Goal: Task Accomplishment & Management: Use online tool/utility

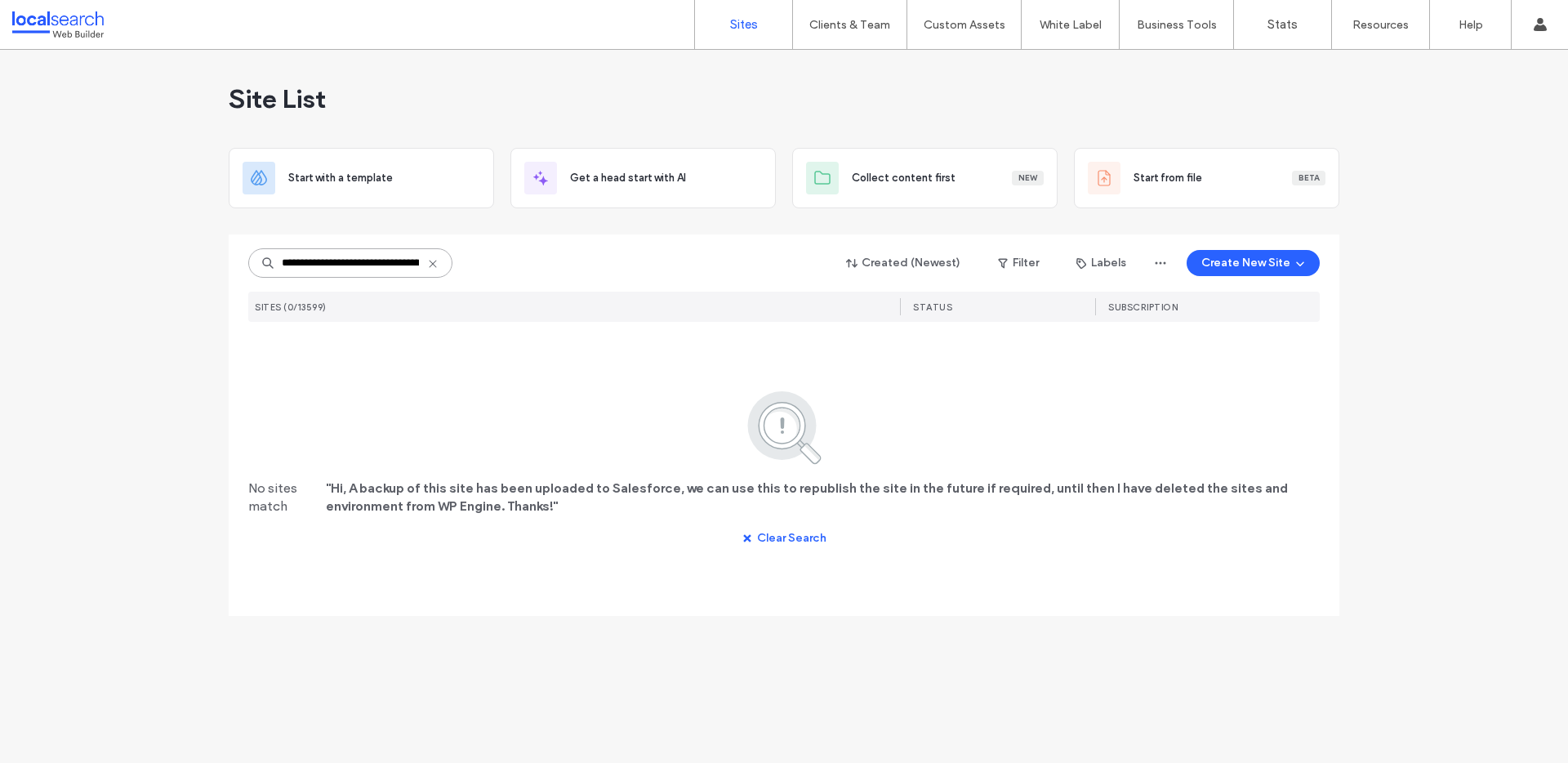
click at [369, 257] on input "**********" at bounding box center [350, 263] width 204 height 29
paste input
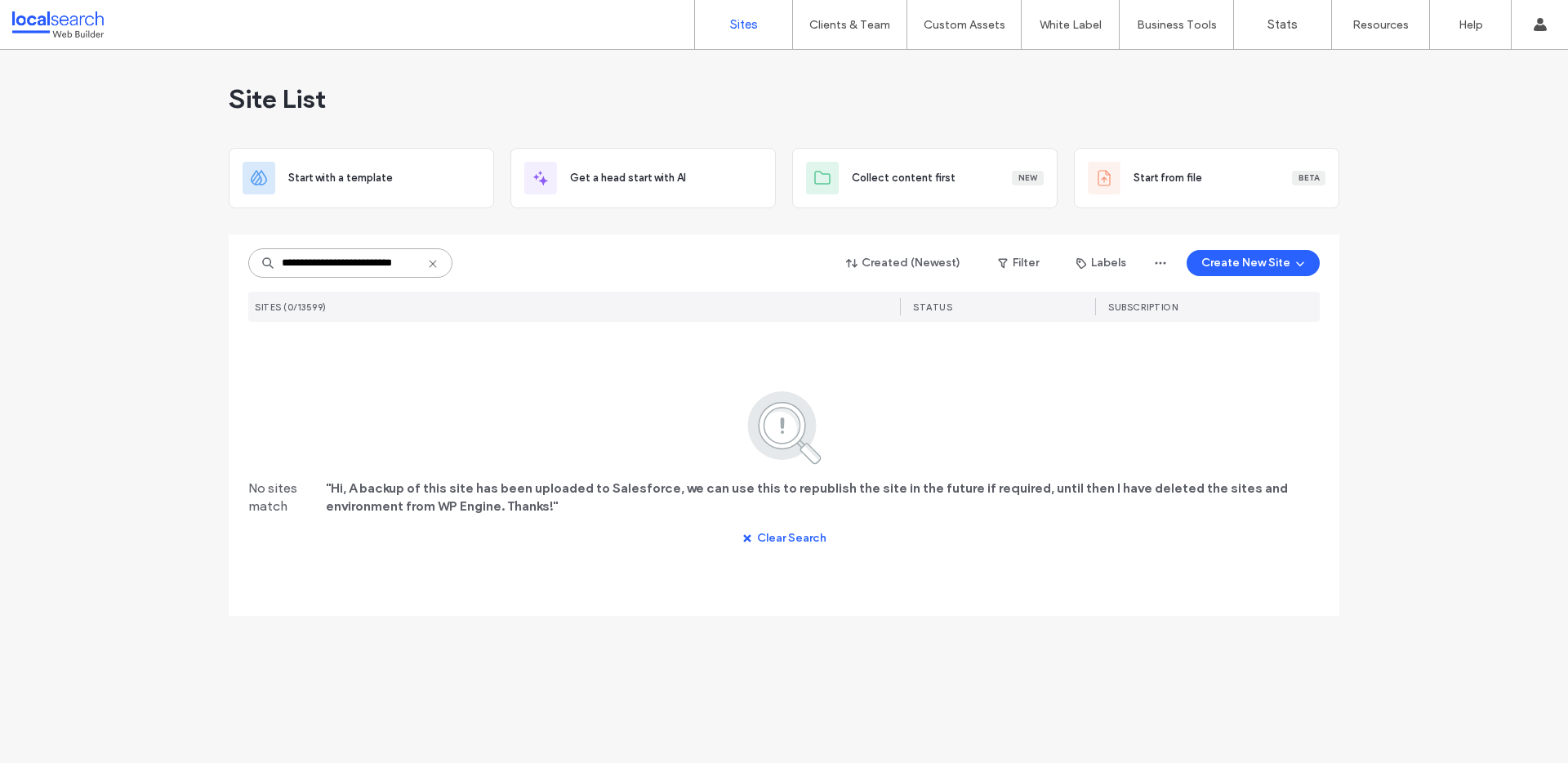
type input "**********"
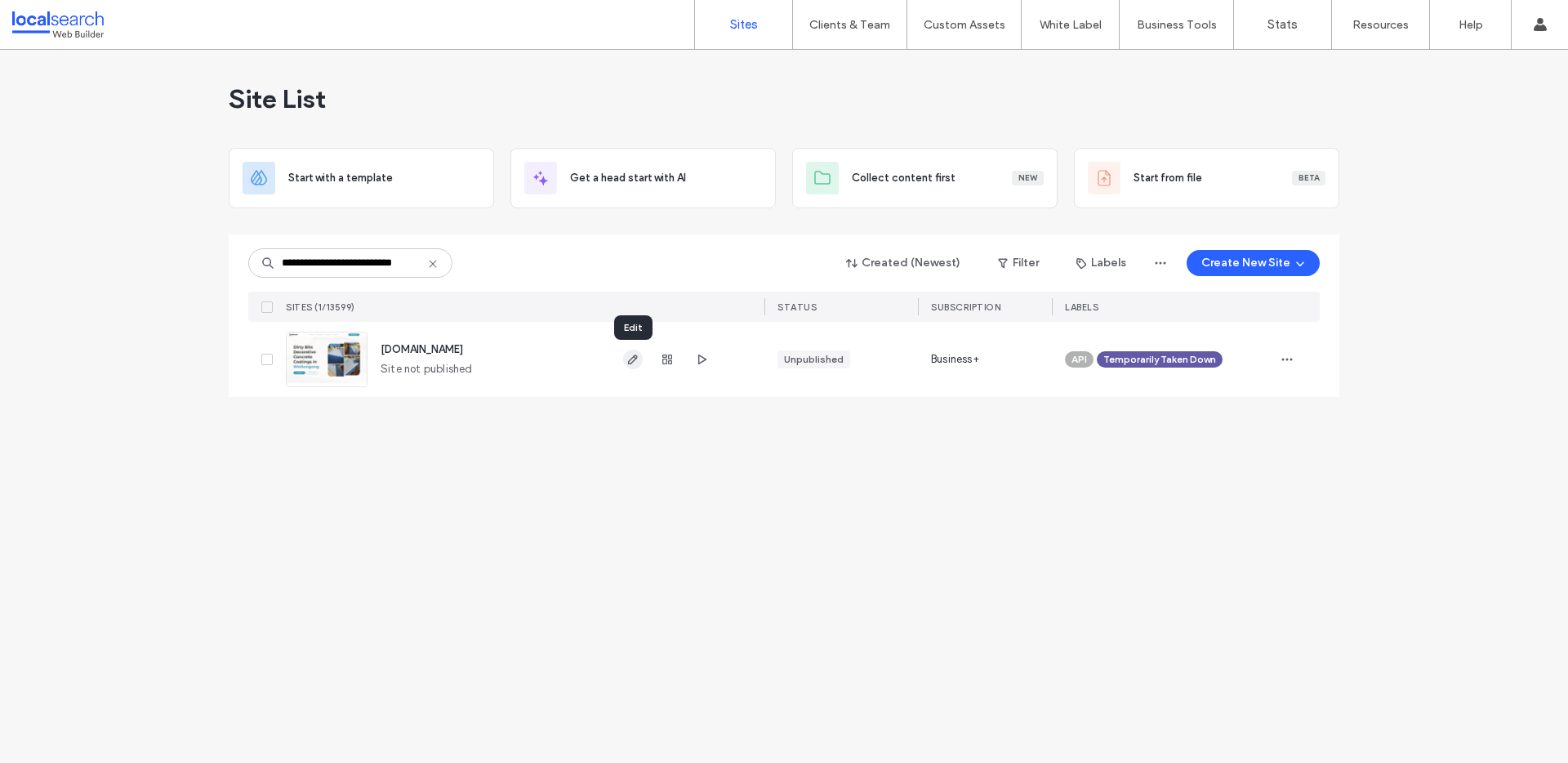
scroll to position [0, 0]
click at [635, 365] on icon "button" at bounding box center [632, 359] width 13 height 13
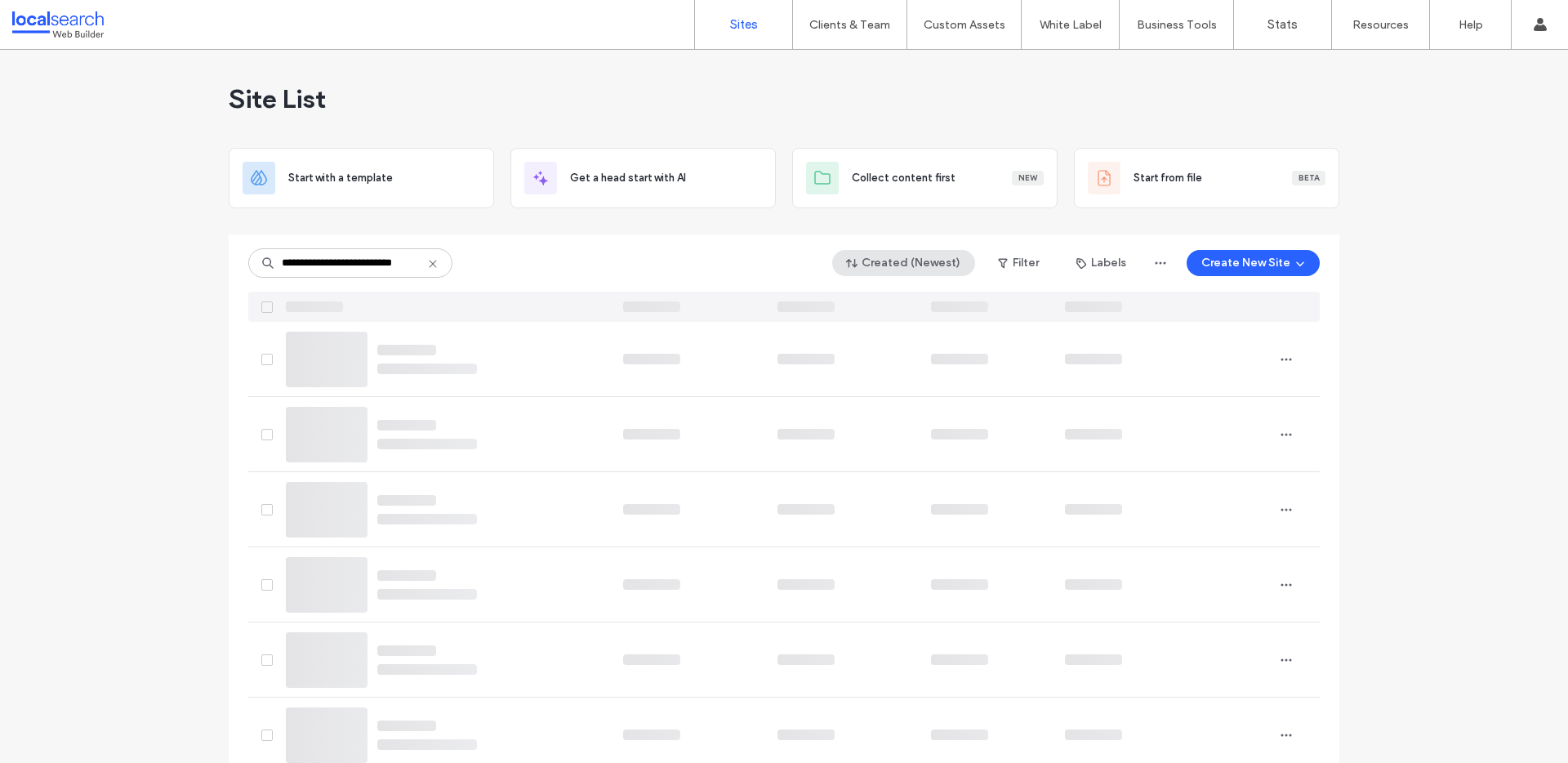
scroll to position [0, 1]
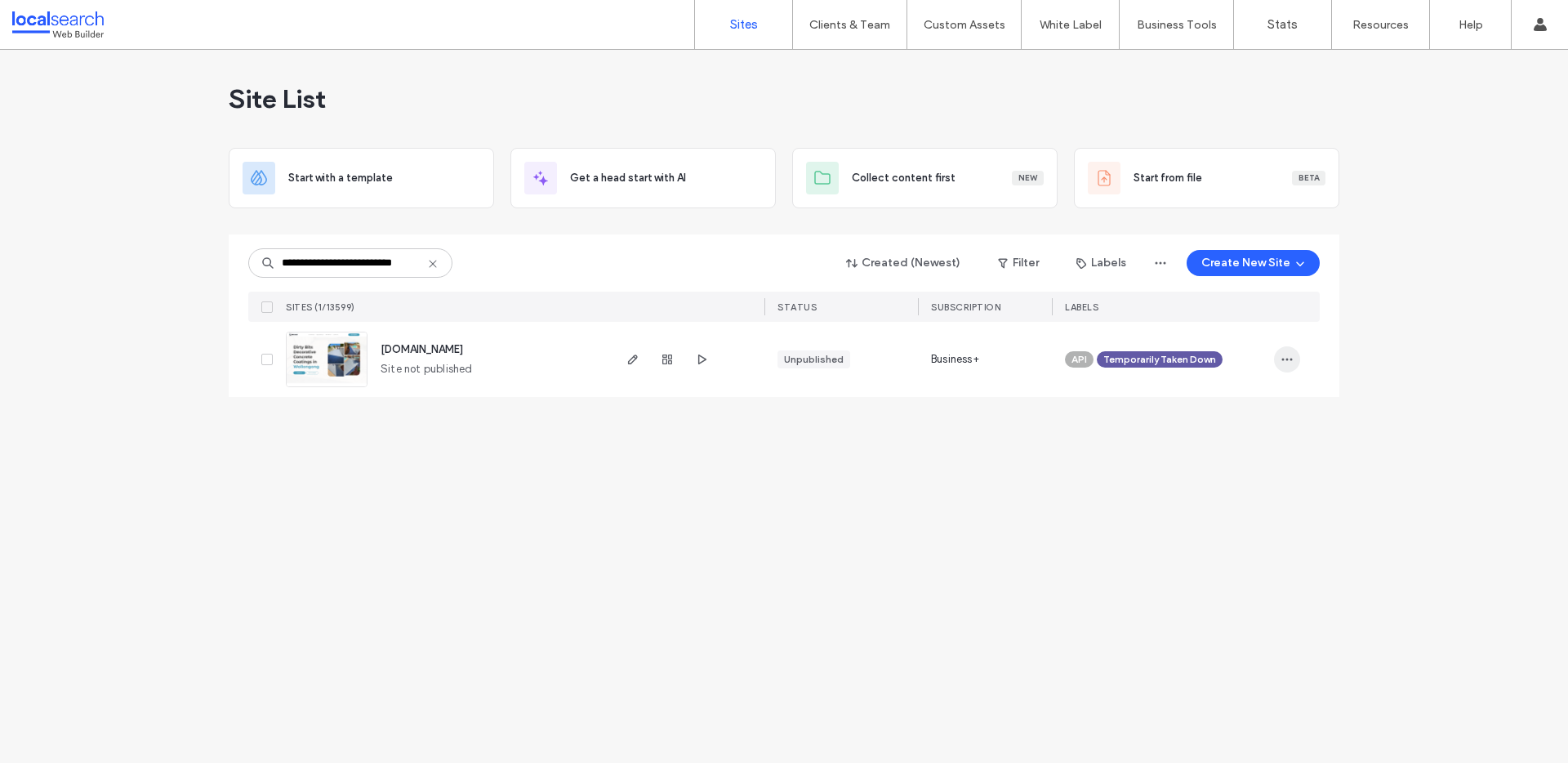
type input "**********"
click at [1288, 357] on icon "button" at bounding box center [1286, 359] width 13 height 13
click at [1222, 487] on span "Assign Label" at bounding box center [1214, 494] width 59 height 16
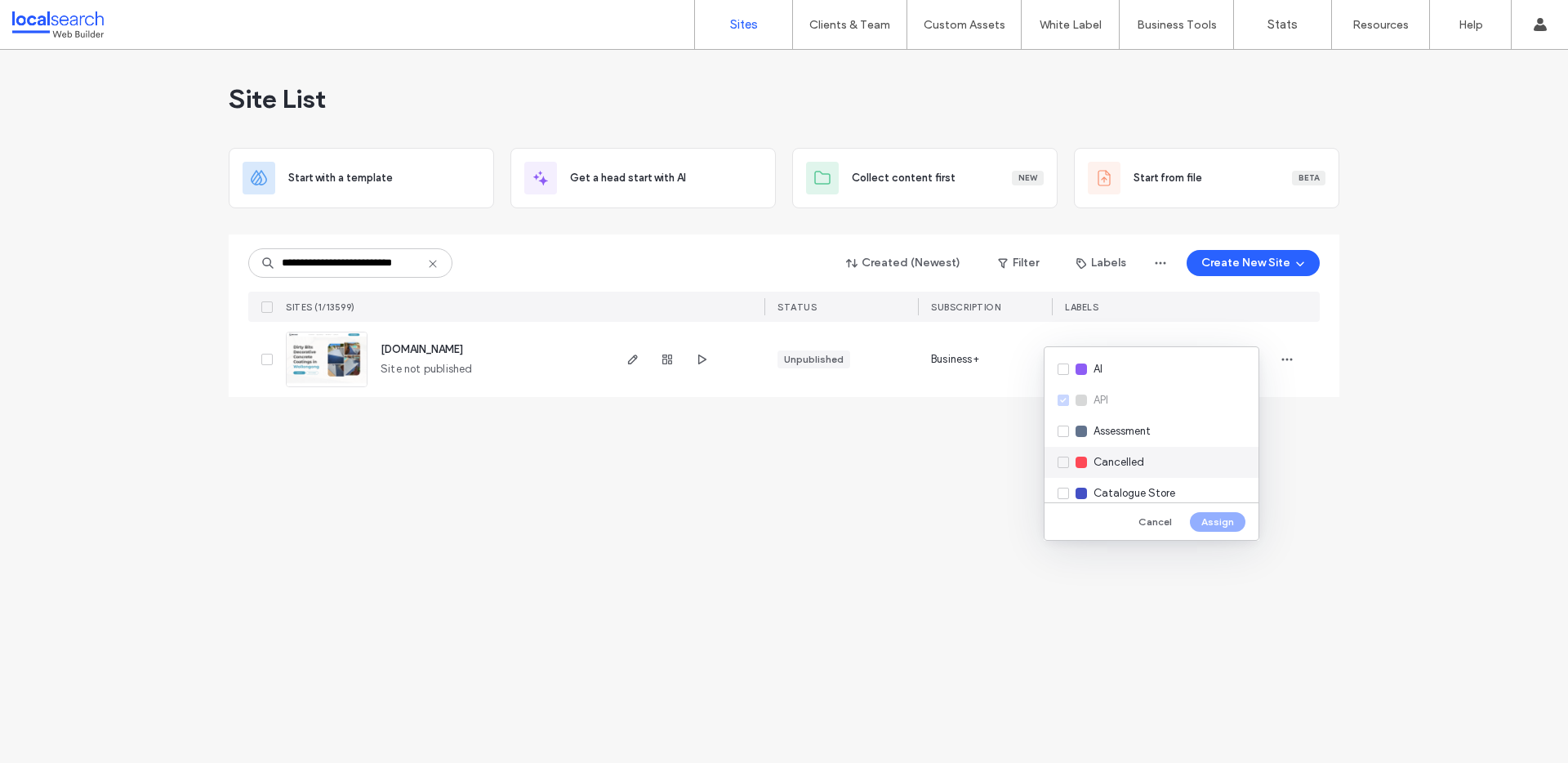
click at [1060, 467] on div "Cancelled" at bounding box center [1151, 462] width 214 height 31
click at [1203, 518] on button "Assign" at bounding box center [1218, 522] width 55 height 20
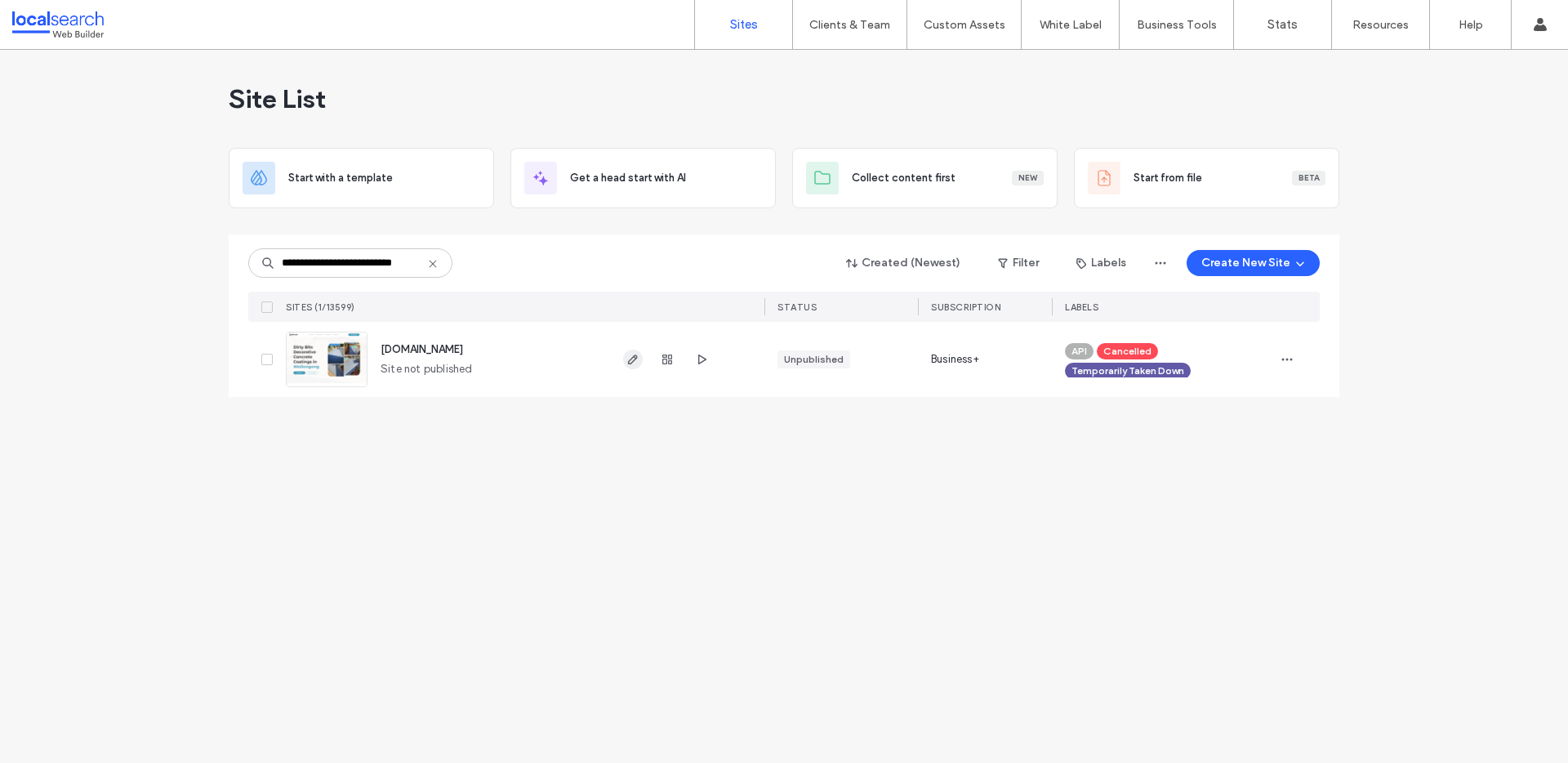
click at [631, 359] on icon "button" at bounding box center [632, 359] width 13 height 13
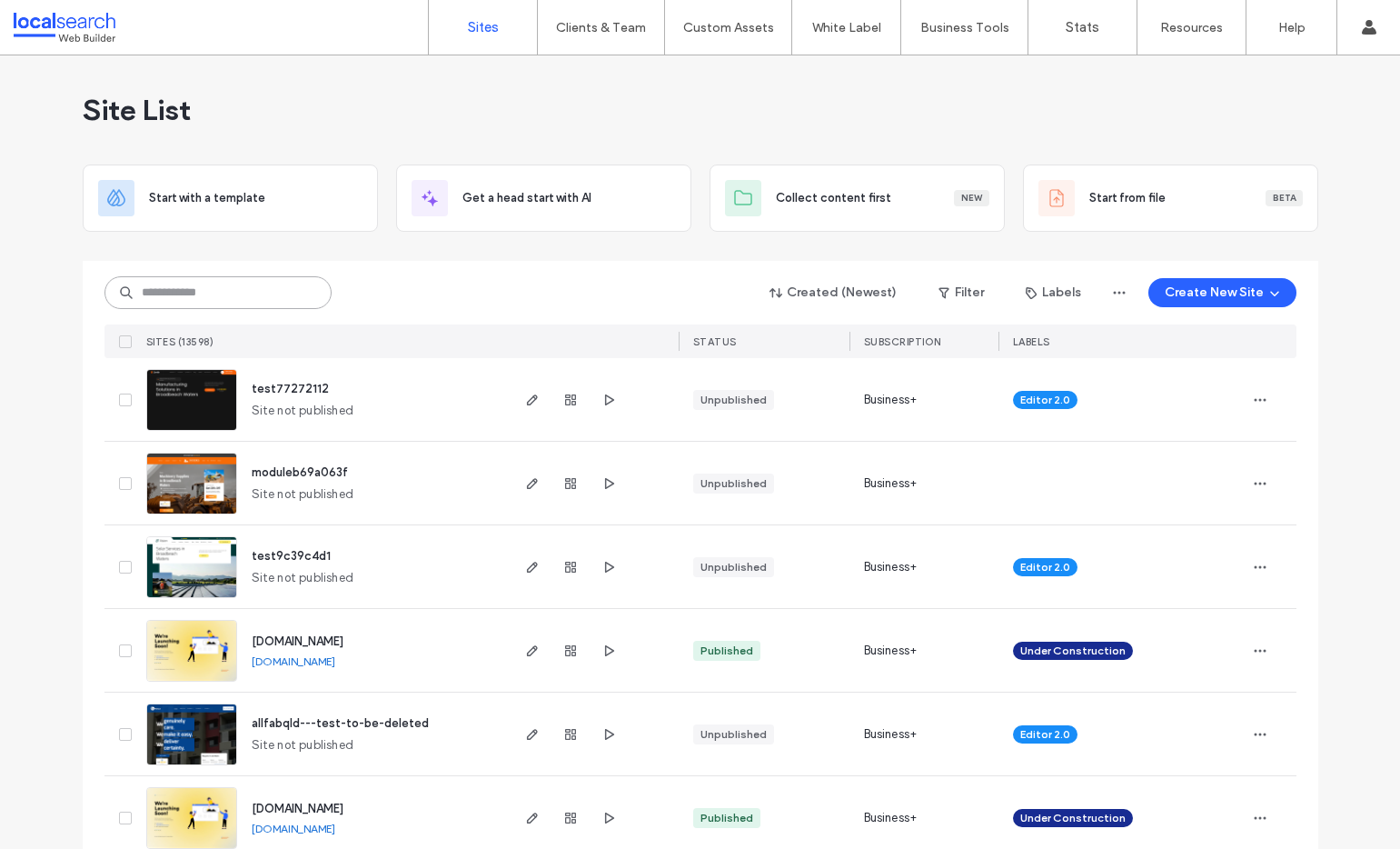
click at [255, 289] on input at bounding box center [218, 292] width 227 height 33
paste input "********"
type input "********"
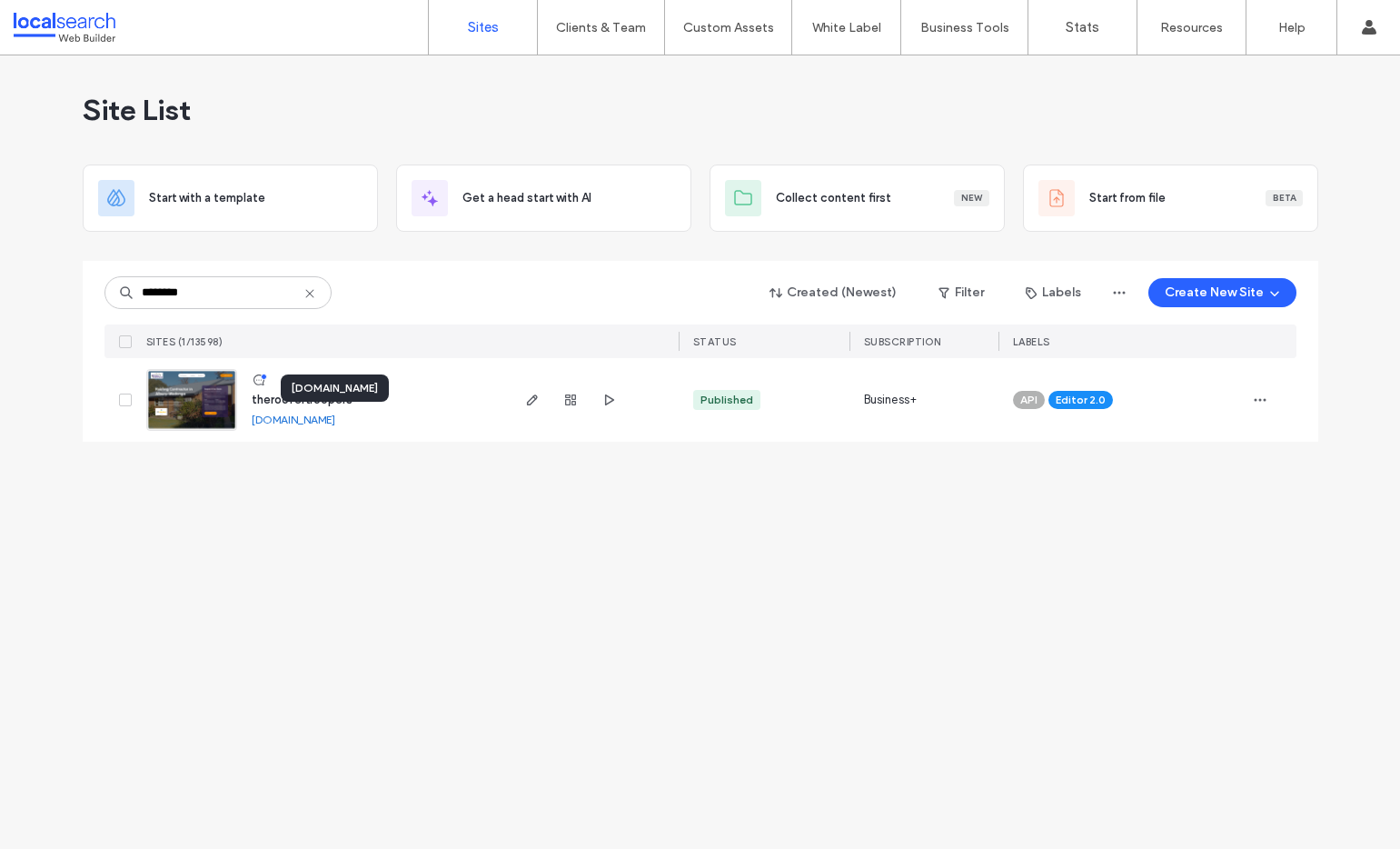
click at [305, 416] on link "theroofertroopers.webbuilder.localsearch.com.au" at bounding box center [293, 420] width 83 height 13
click at [194, 414] on img at bounding box center [192, 431] width 89 height 124
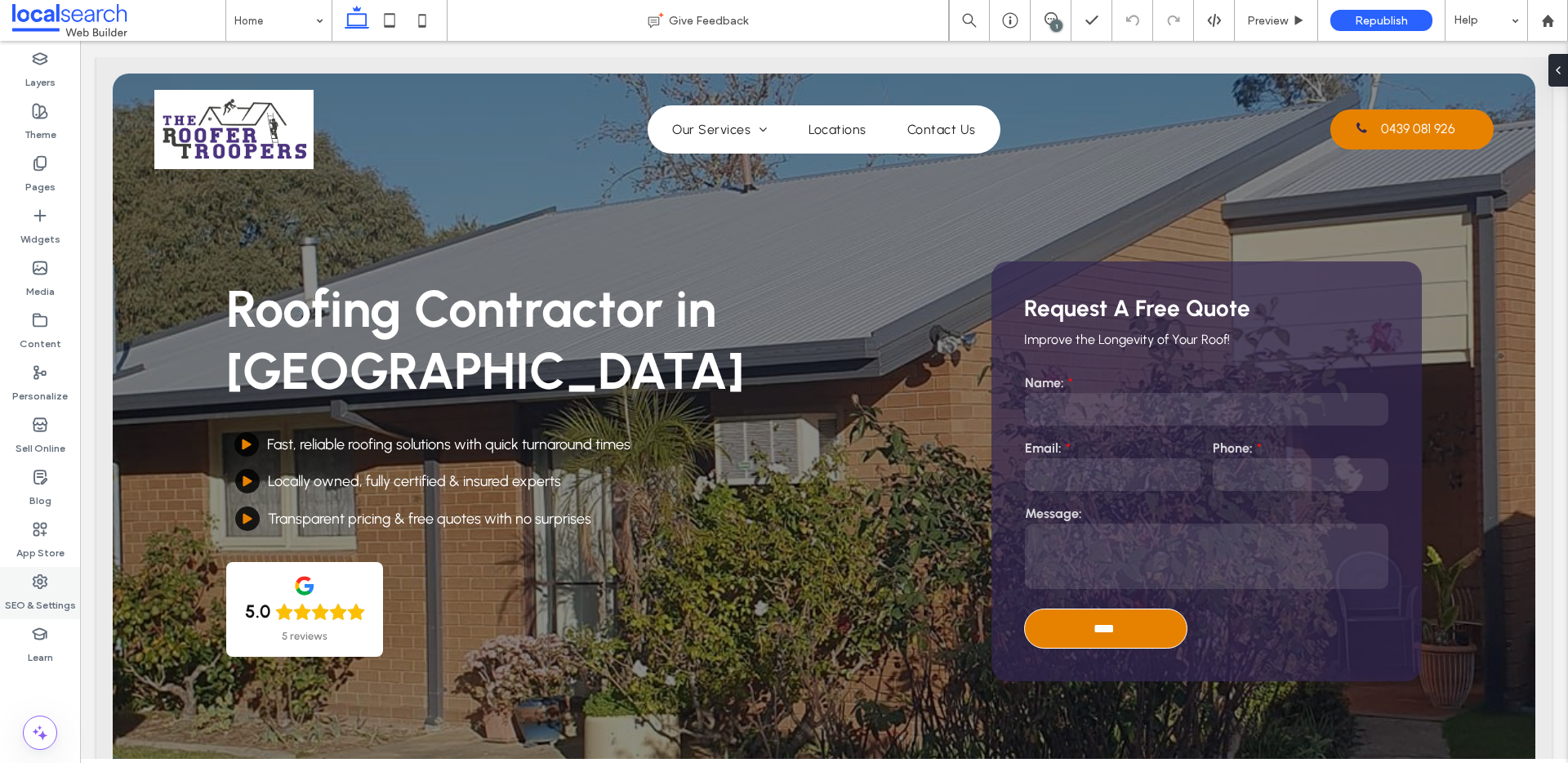
click at [36, 576] on use at bounding box center [40, 581] width 13 height 13
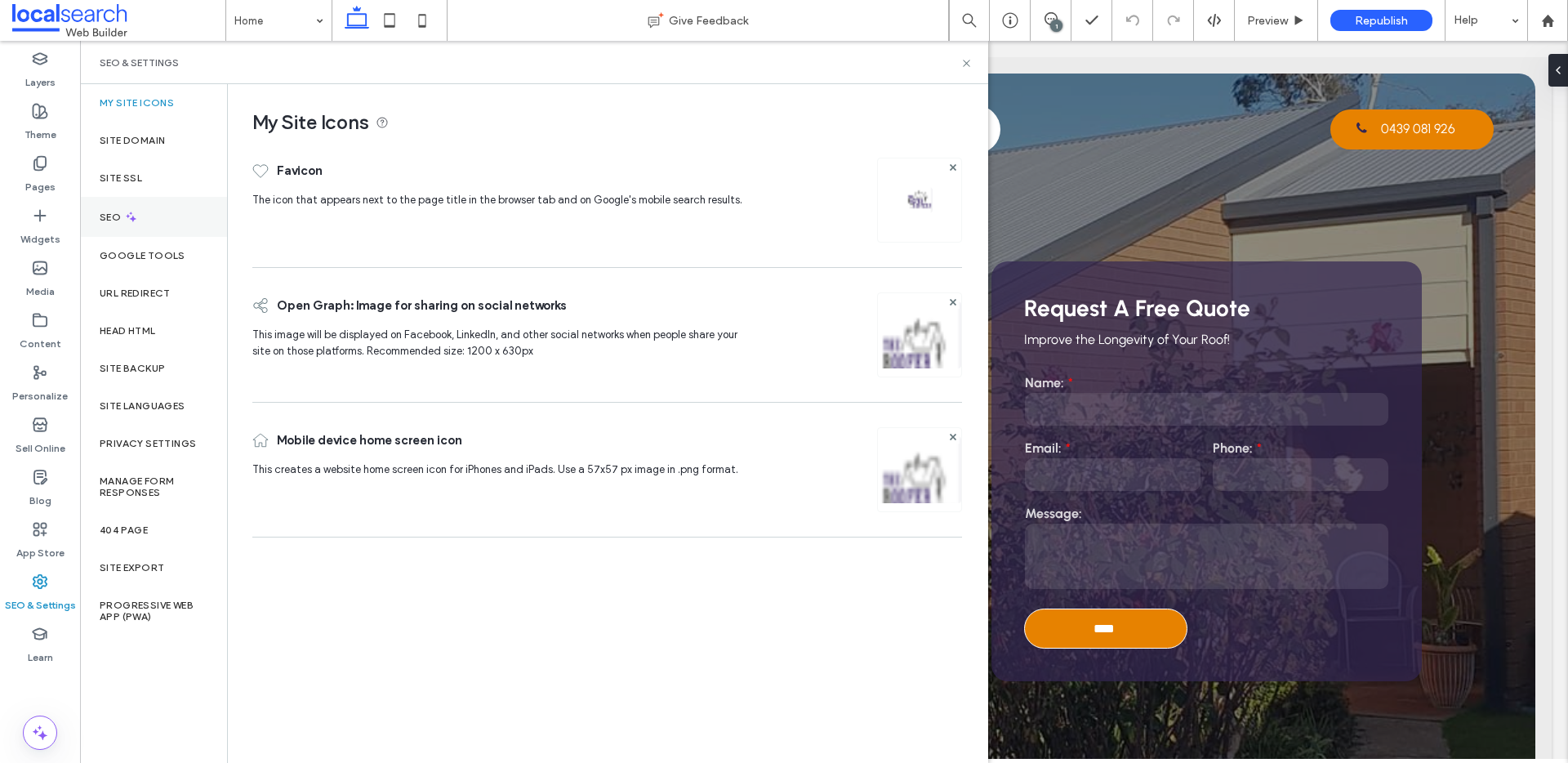
click at [134, 216] on icon at bounding box center [131, 217] width 14 height 14
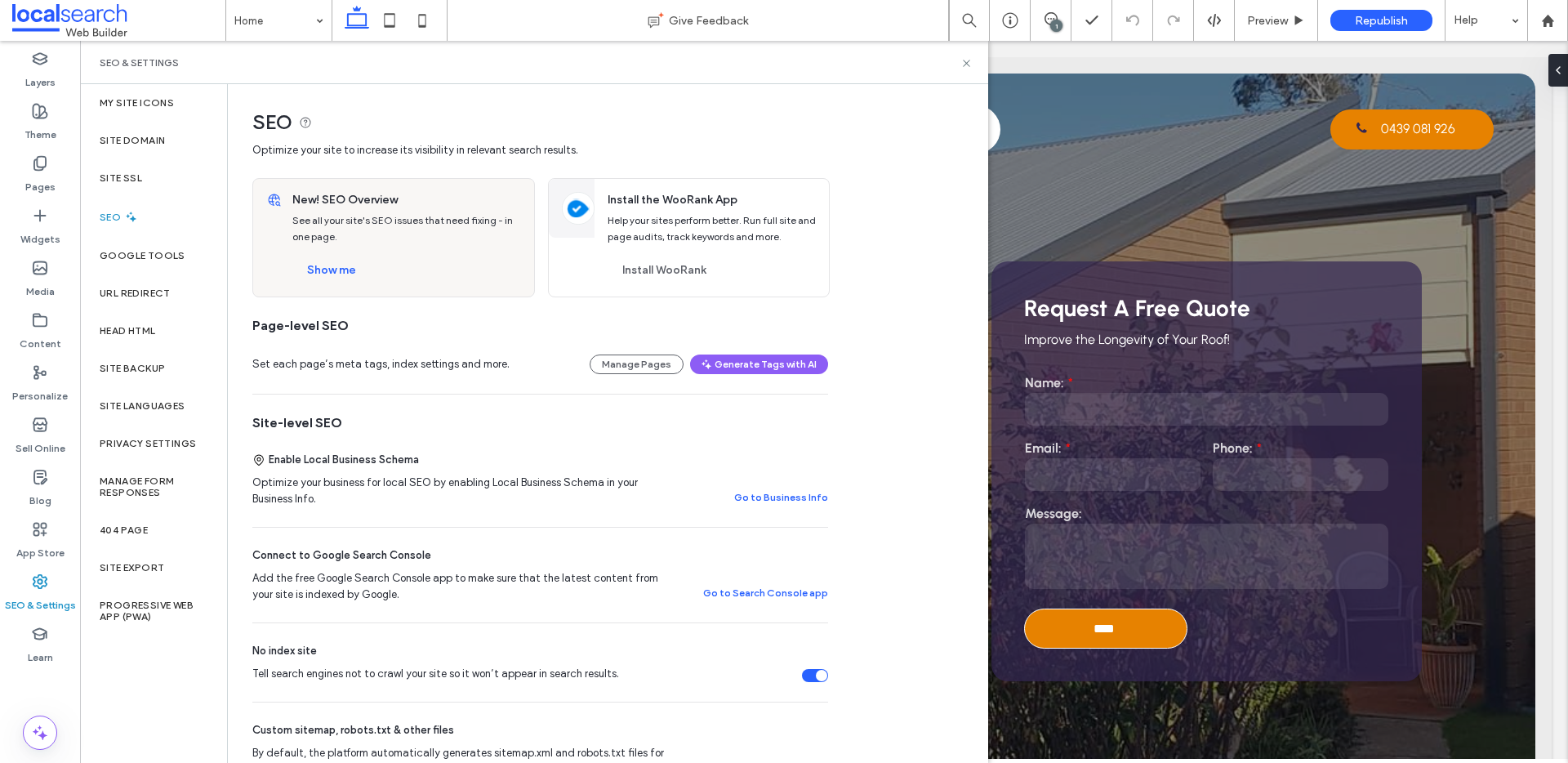
click at [812, 672] on div "Tell search engines not to crawl your site so it won’t appear in search results." at bounding box center [815, 675] width 26 height 13
click at [321, 270] on button "Show me" at bounding box center [331, 270] width 78 height 26
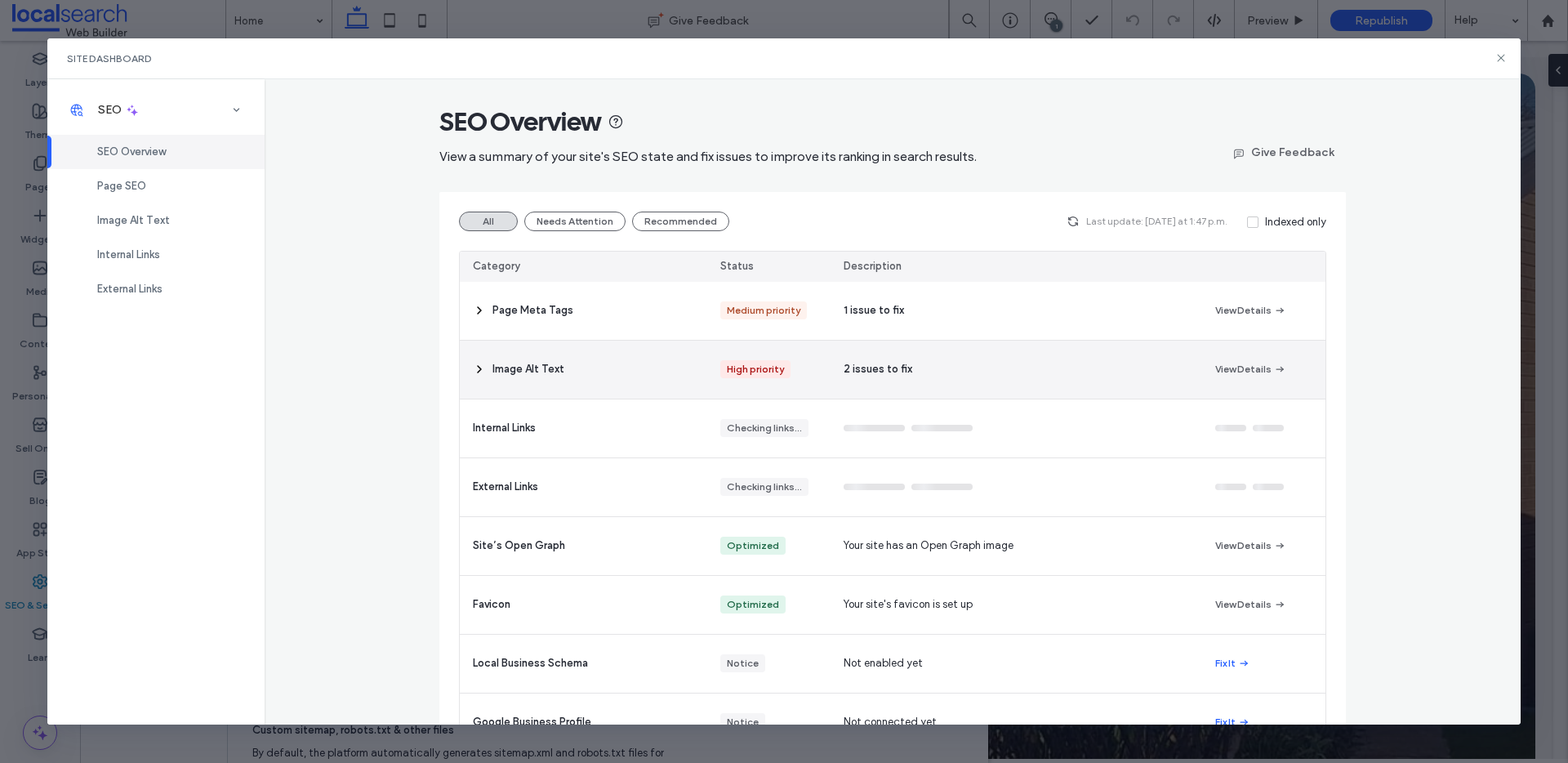
click at [481, 368] on icon at bounding box center [479, 369] width 13 height 13
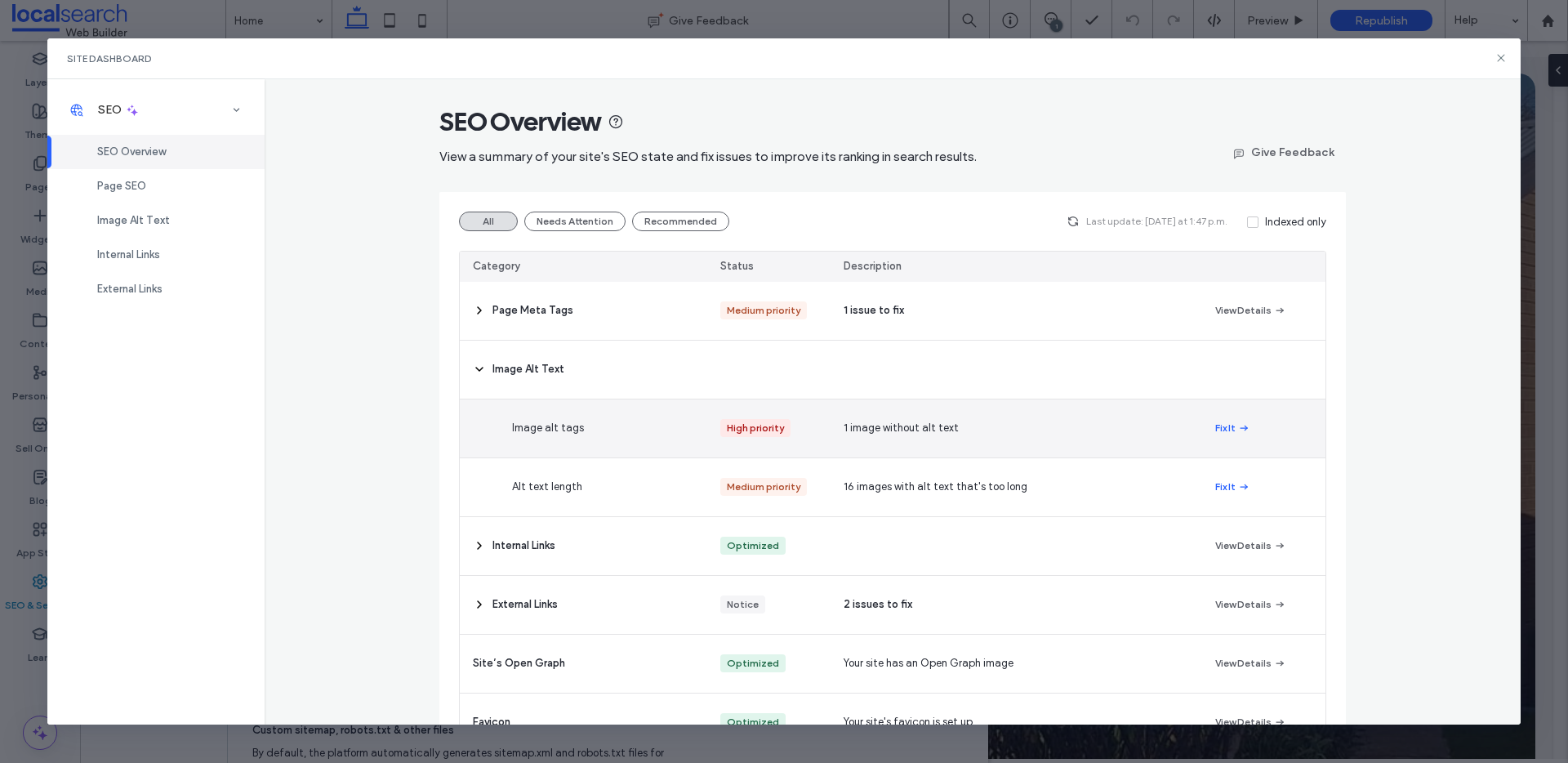
click at [596, 426] on div "Image alt tags" at bounding box center [622, 428] width 247 height 58
click at [1226, 434] on button "Fix It" at bounding box center [1232, 428] width 35 height 20
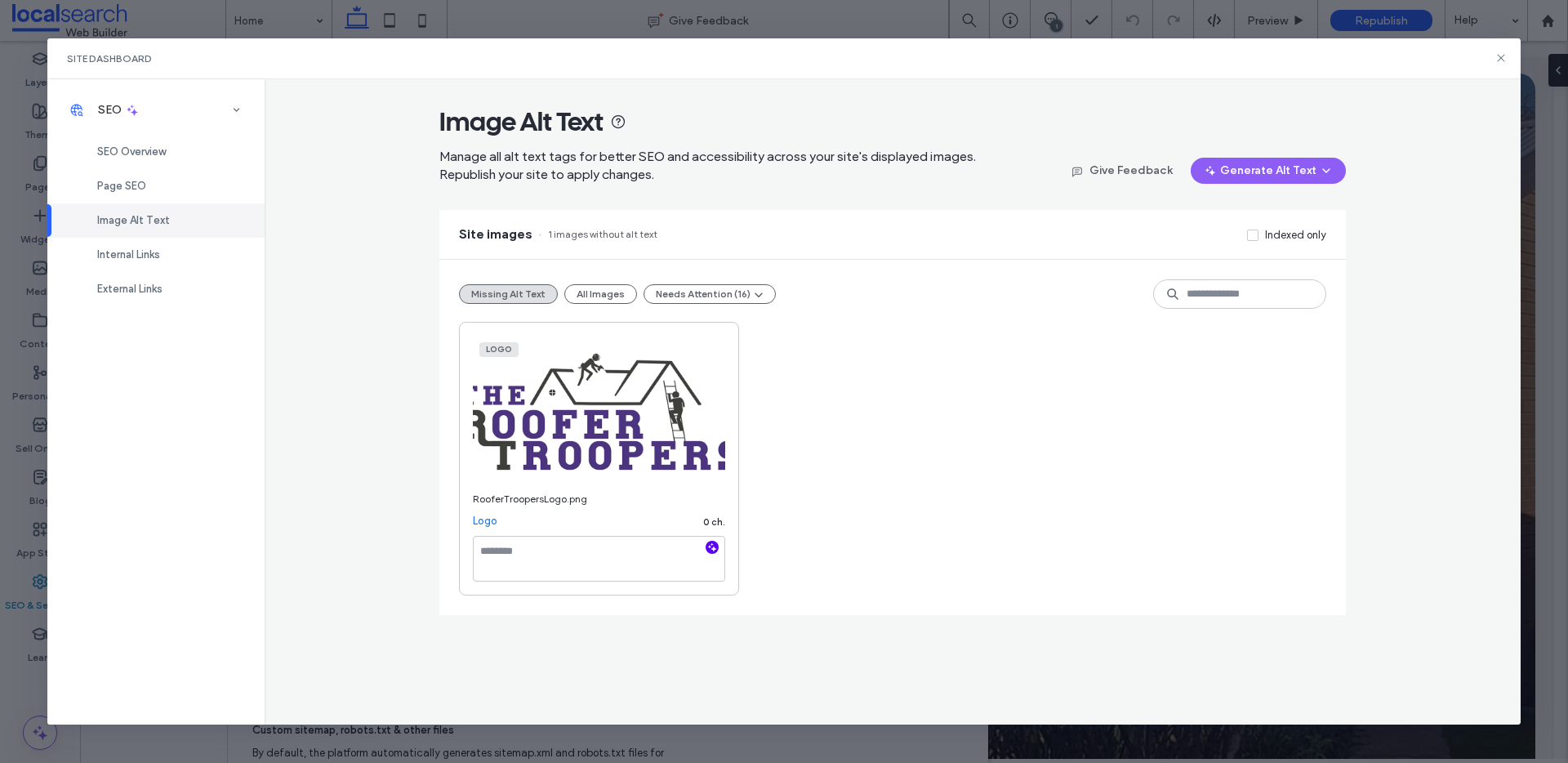
click at [712, 551] on icon "button" at bounding box center [711, 547] width 11 height 11
type textarea "**********"
click at [1255, 174] on button "Generate Alt Text" at bounding box center [1268, 171] width 155 height 26
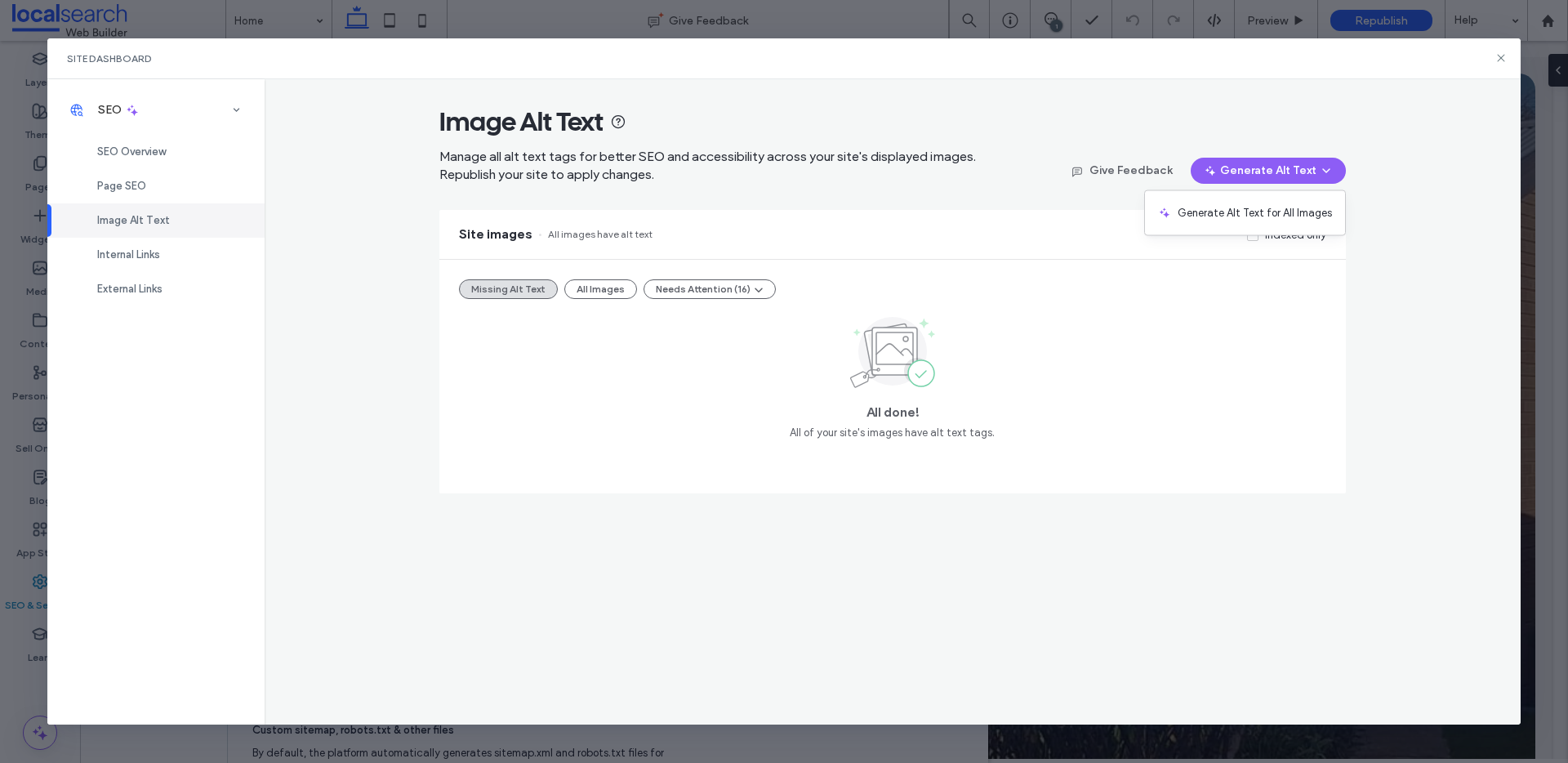
click at [840, 287] on div "Missing Alt Text All Images Needs Attention (16)" at bounding box center [892, 288] width 867 height 20
click at [139, 153] on span "SEO Overview" at bounding box center [132, 152] width 69 height 12
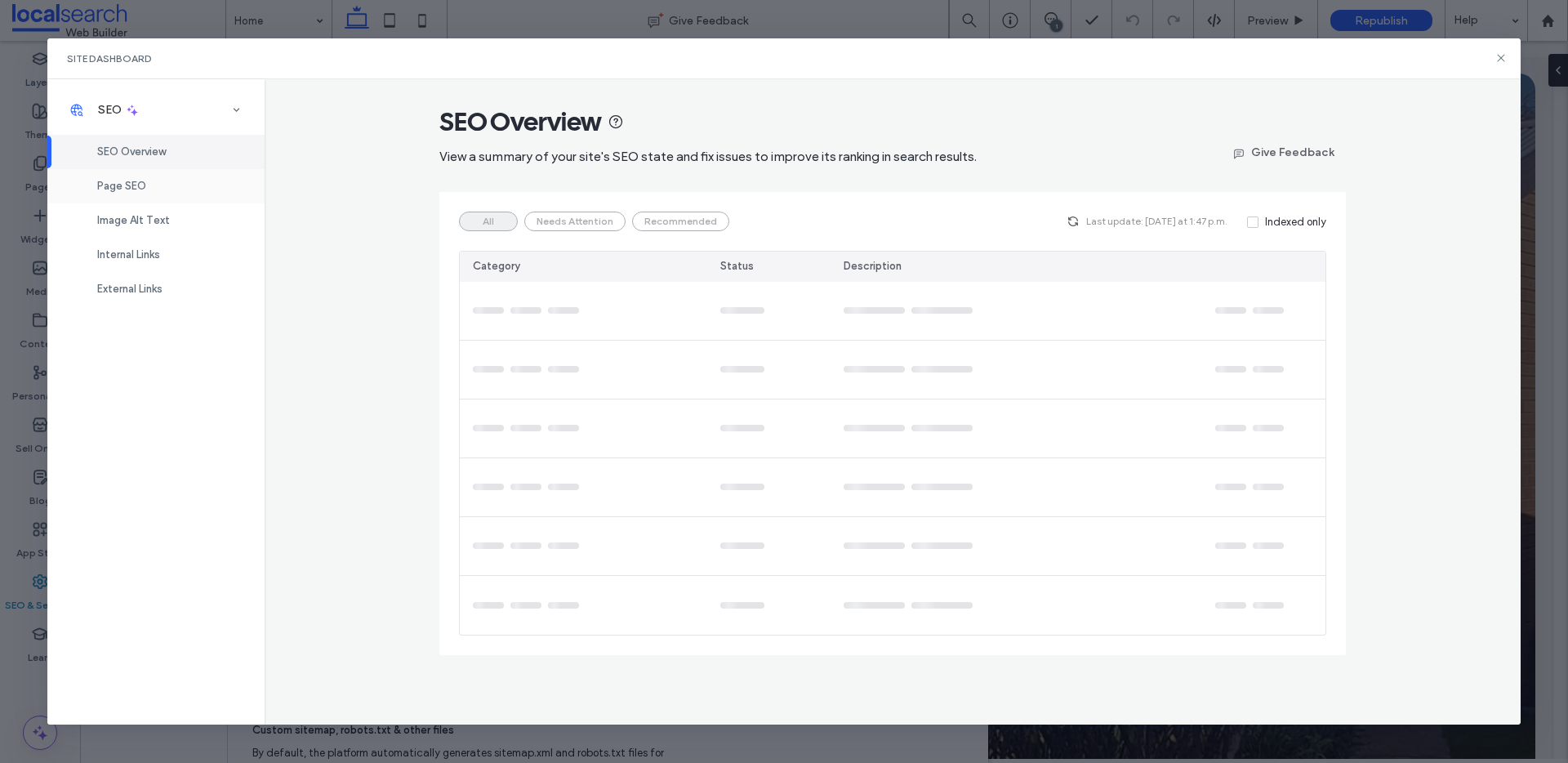
click at [133, 175] on div "Page SEO" at bounding box center [156, 186] width 217 height 34
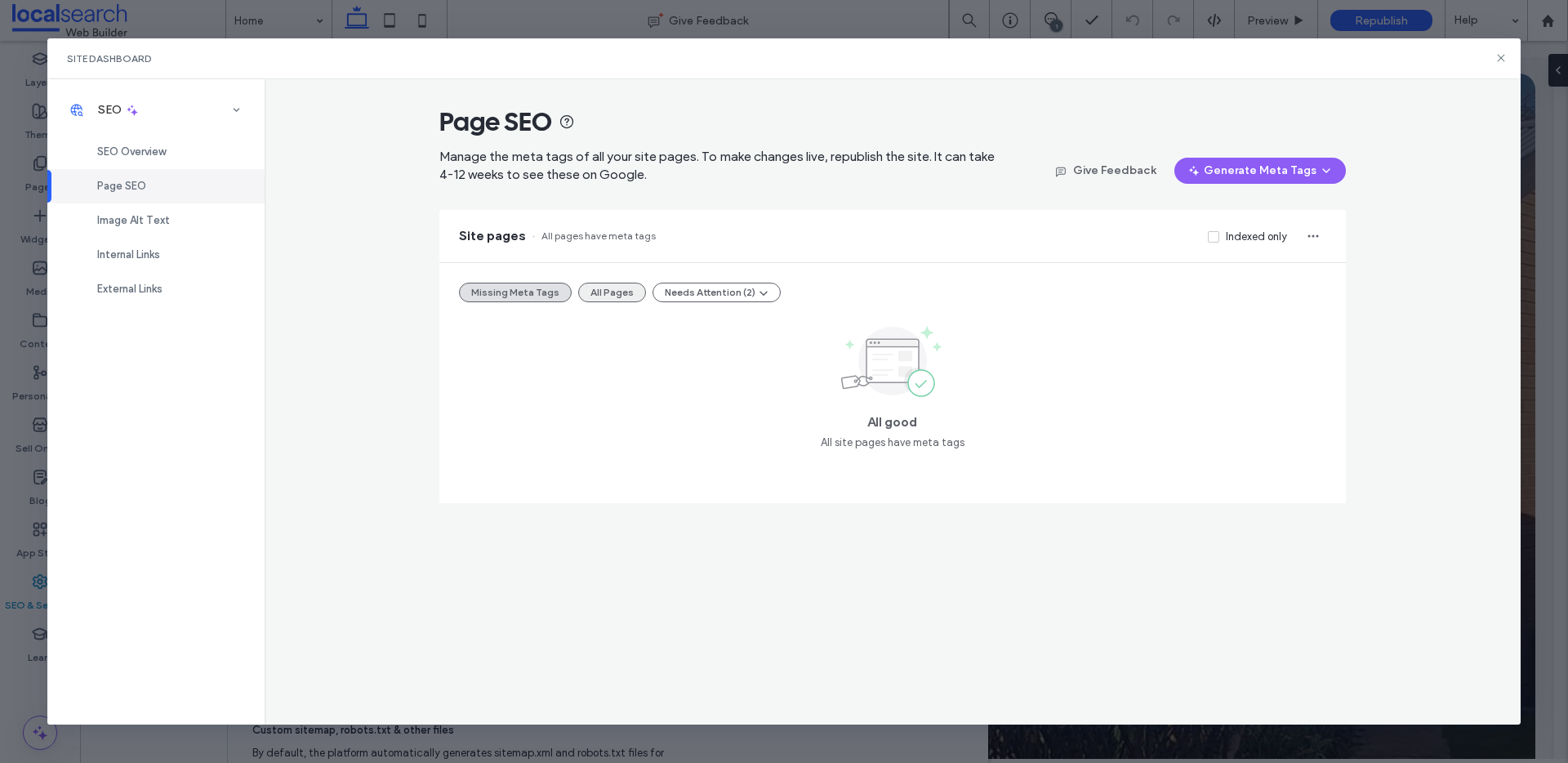
click at [599, 295] on button "All Pages" at bounding box center [611, 292] width 68 height 20
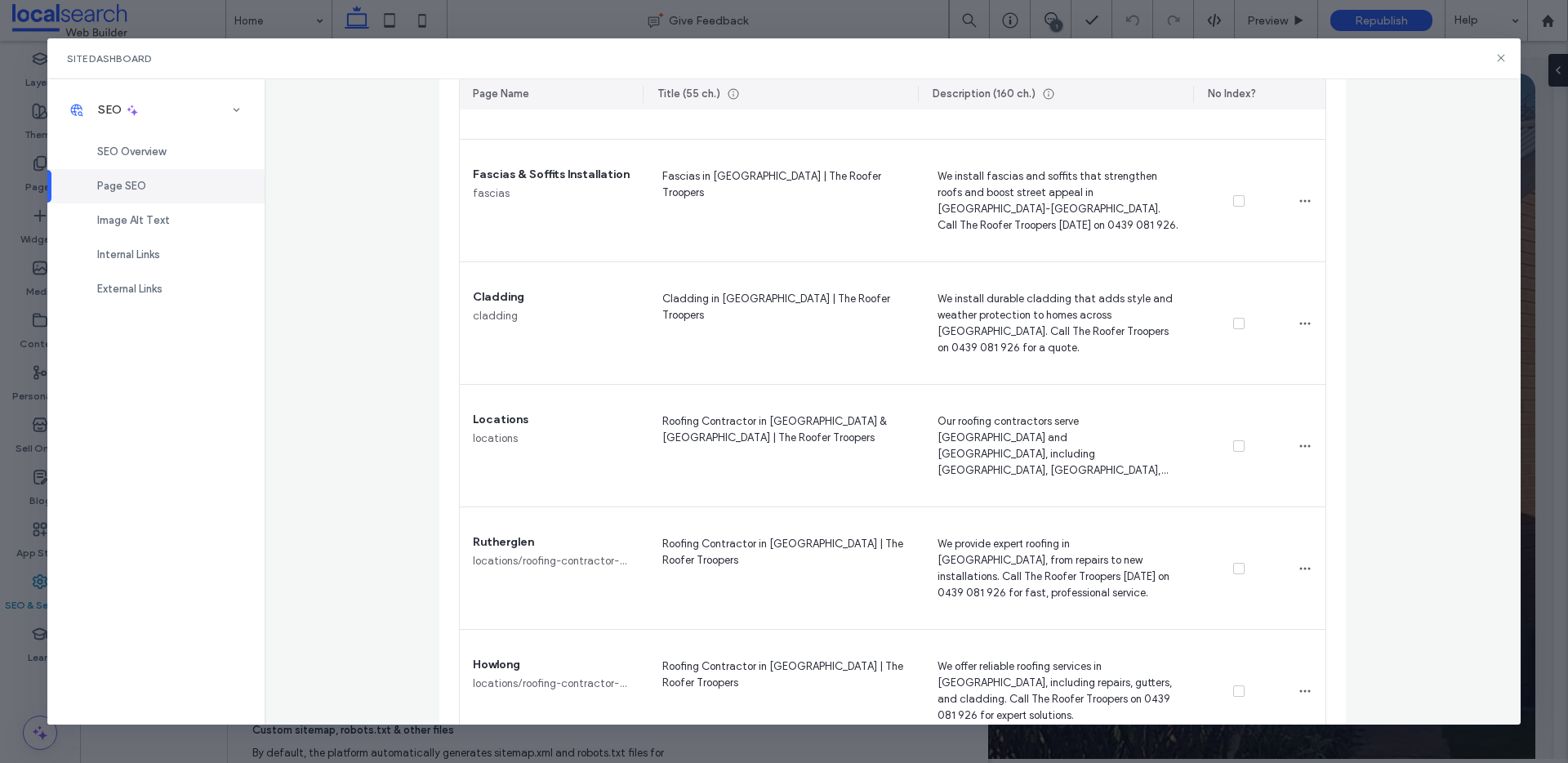
scroll to position [1730, 0]
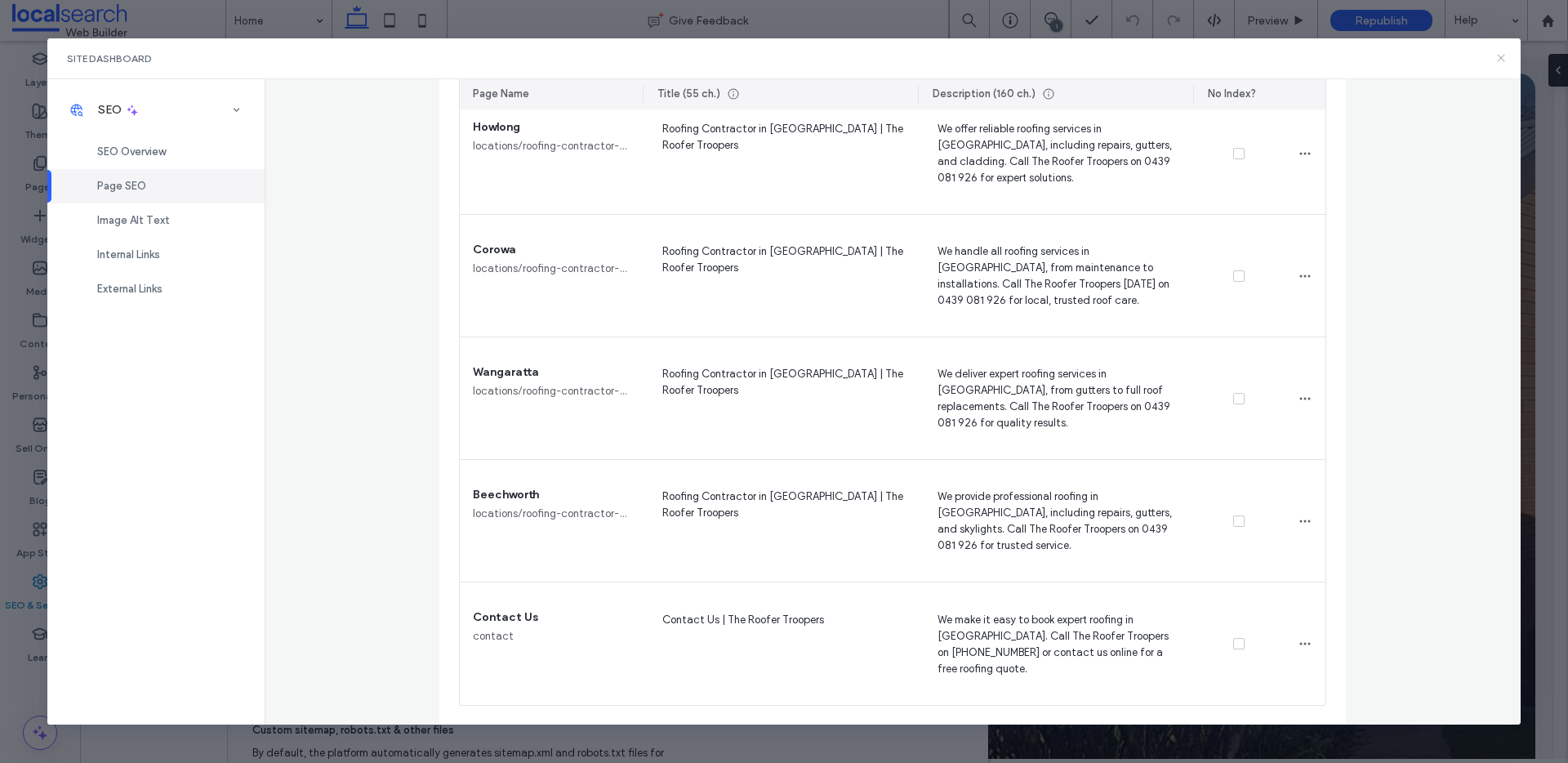
click at [1257, 63] on icon at bounding box center [1500, 58] width 13 height 13
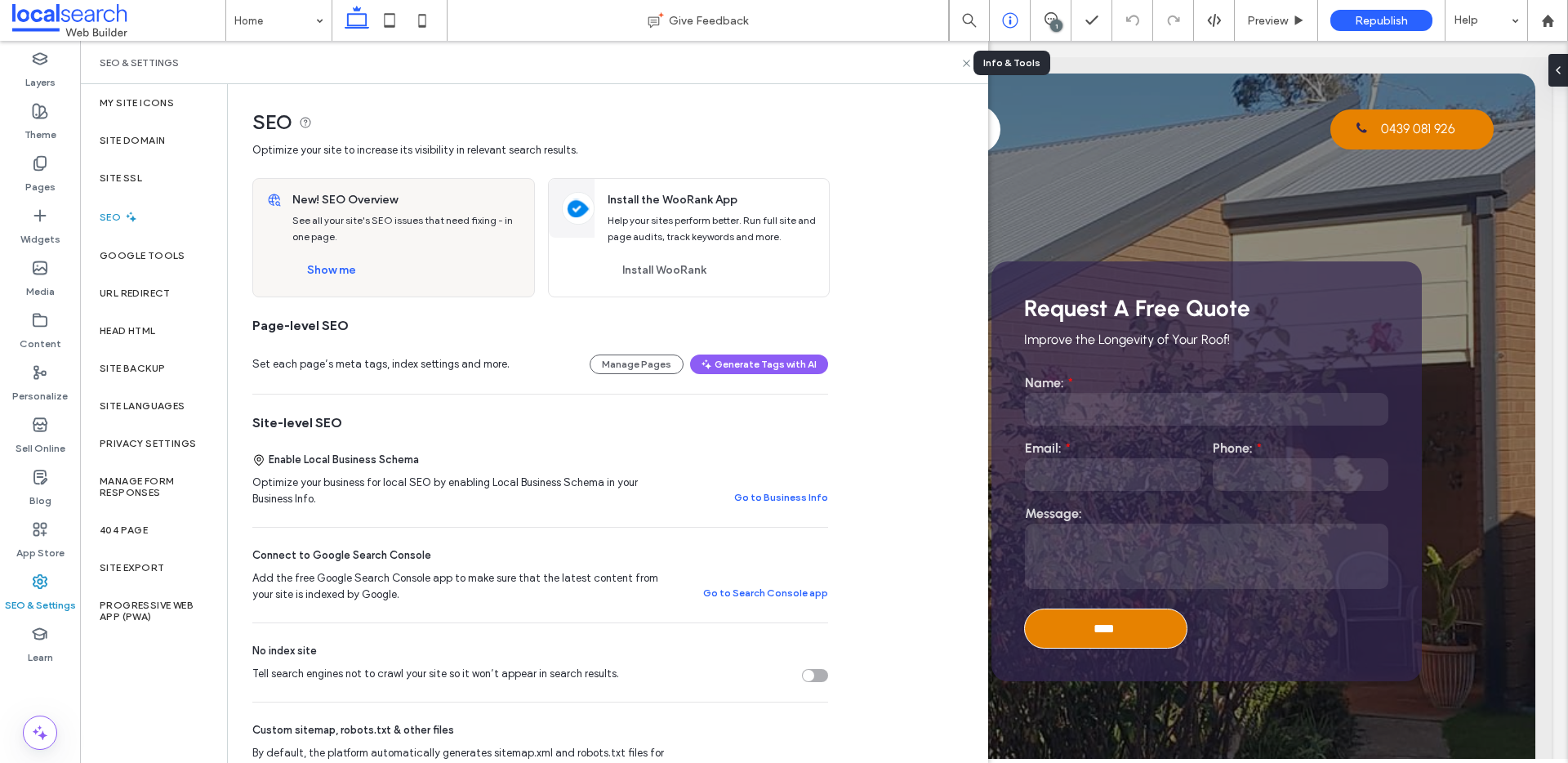
click at [999, 19] on div at bounding box center [1009, 20] width 40 height 16
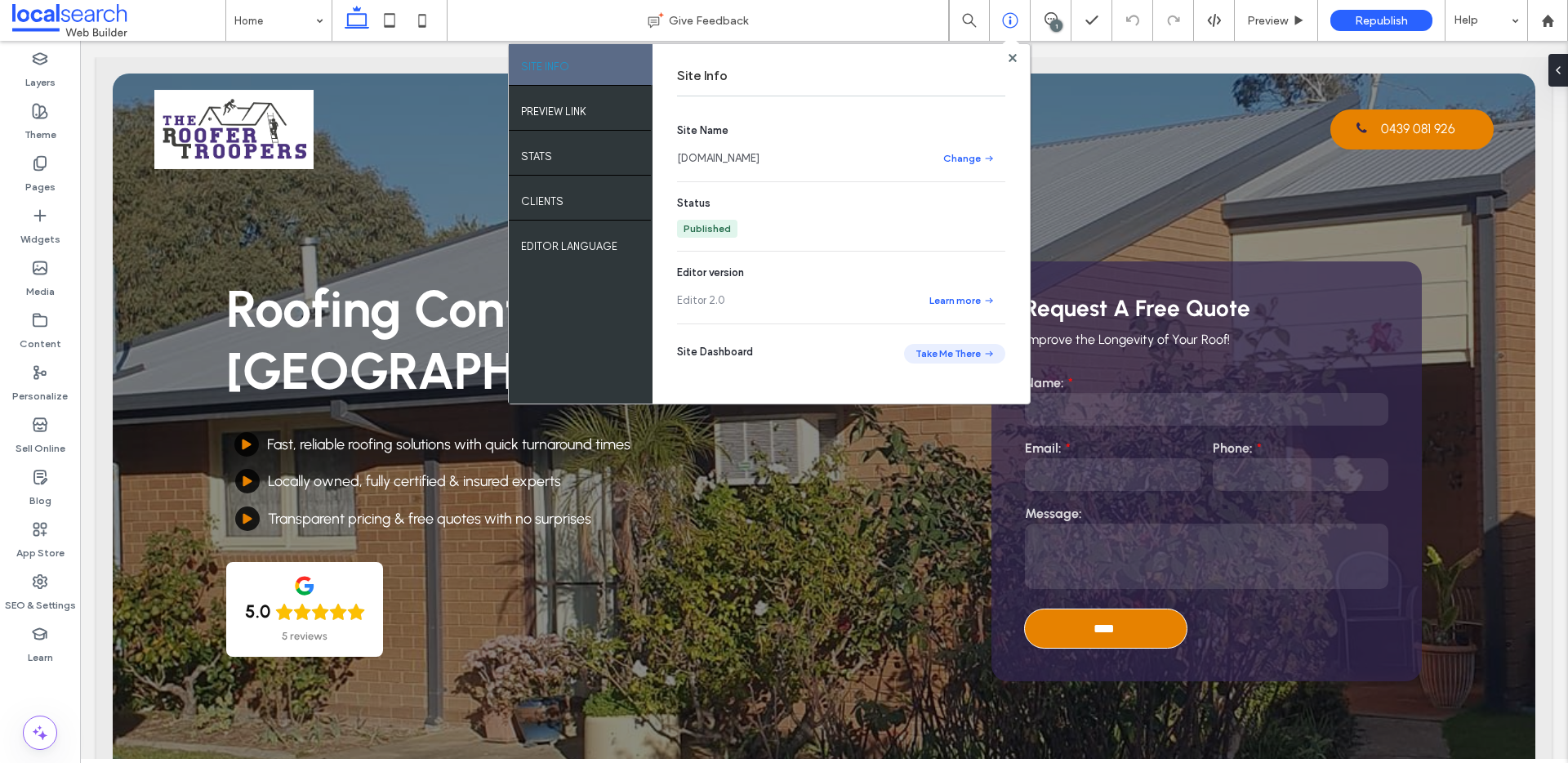
click at [939, 362] on button "Take Me There" at bounding box center [955, 353] width 102 height 20
click at [39, 594] on label "SEO & Settings" at bounding box center [40, 601] width 71 height 23
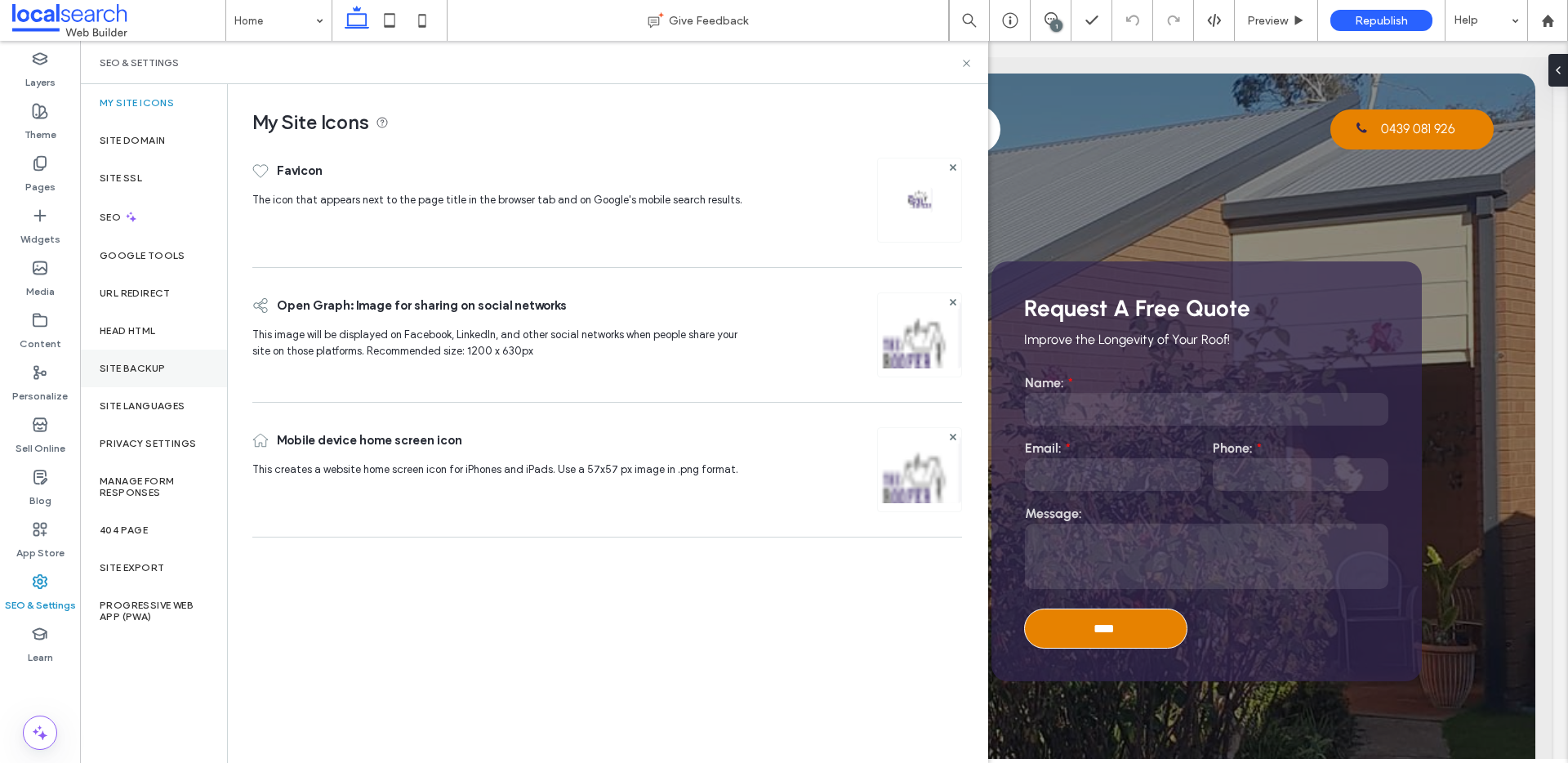
click at [139, 368] on label "Site Backup" at bounding box center [133, 368] width 65 height 11
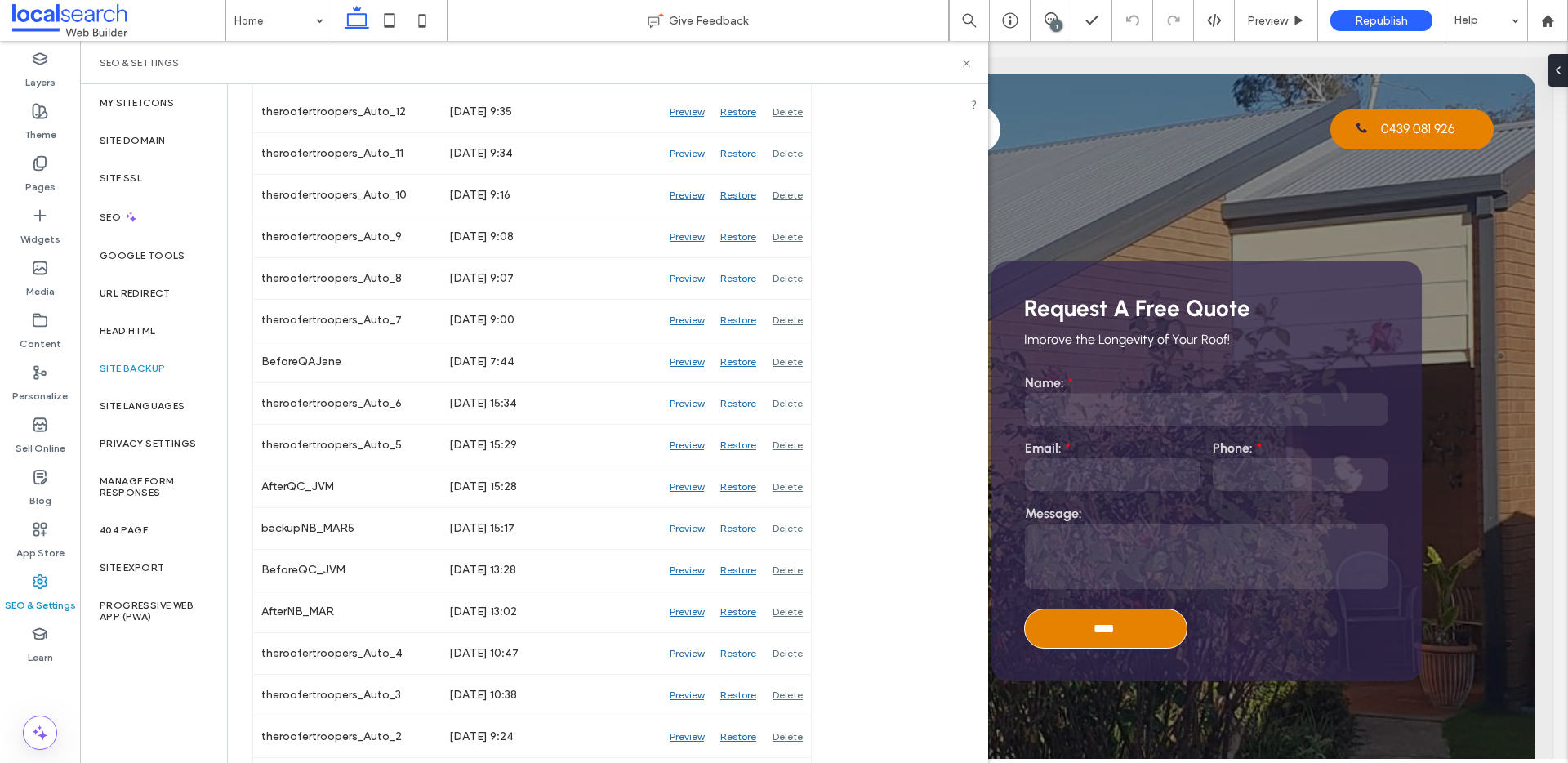
scroll to position [2265, 0]
click at [962, 57] on icon at bounding box center [966, 63] width 12 height 12
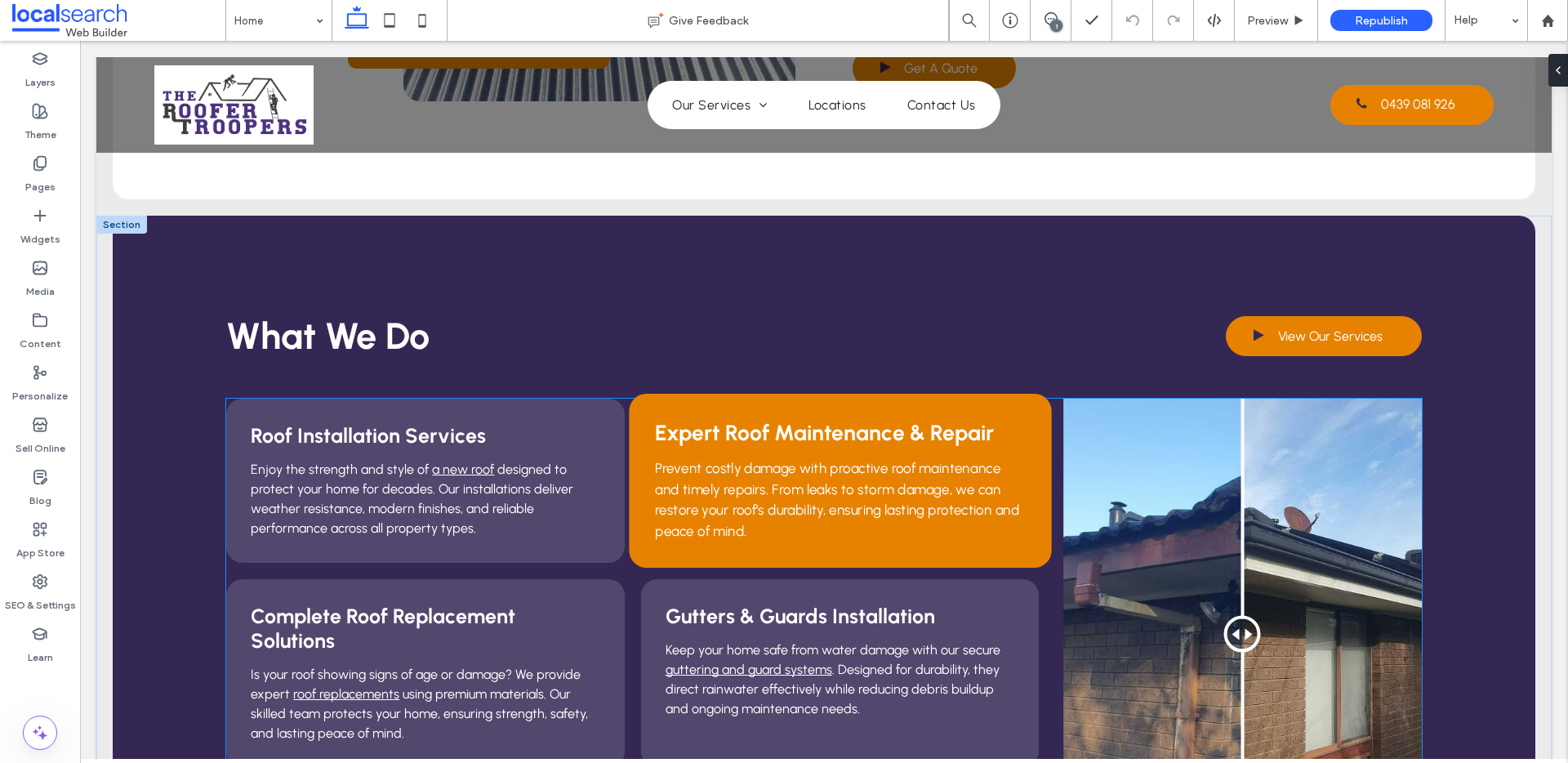
scroll to position [1249, 0]
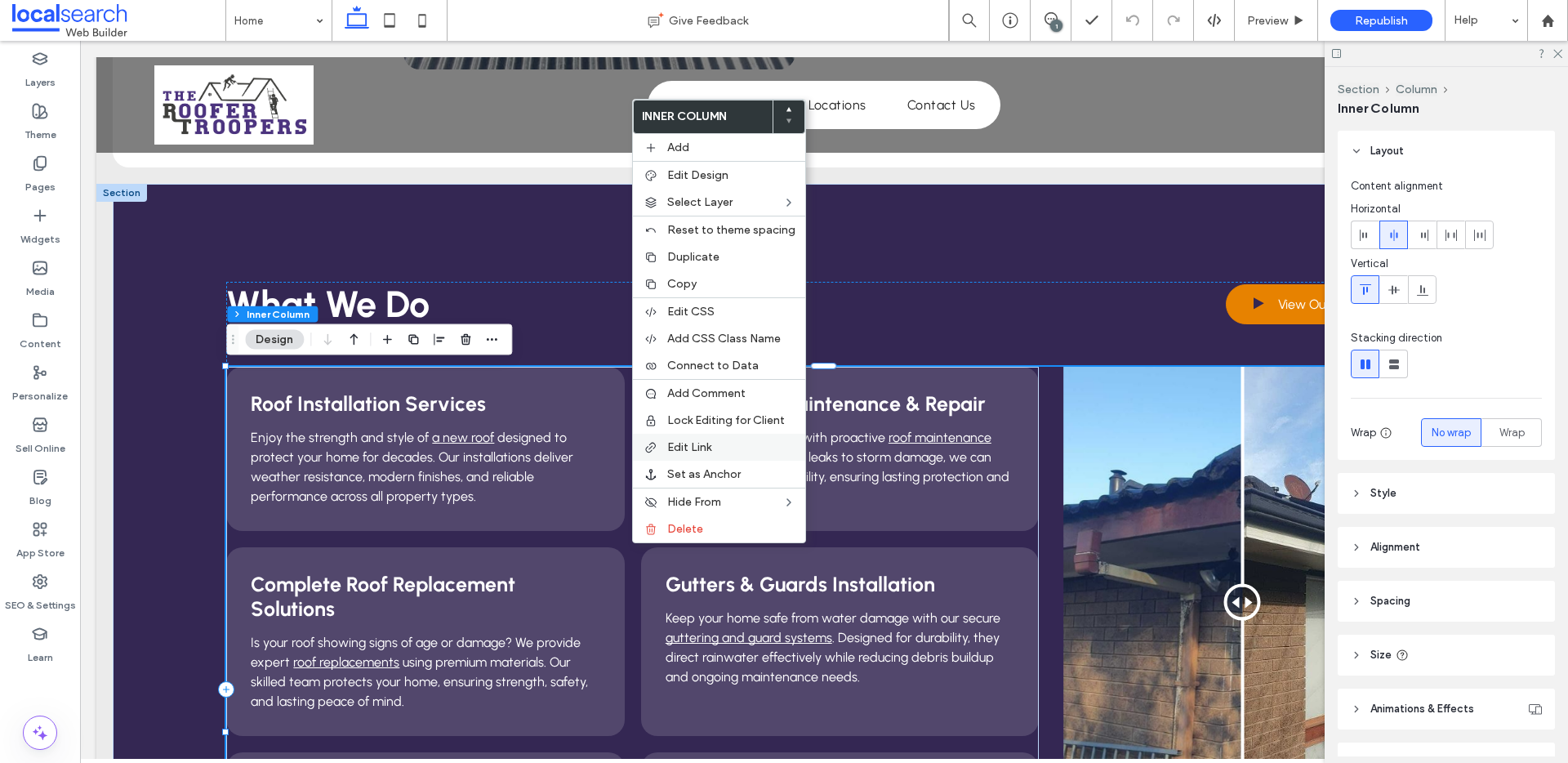
click at [715, 450] on label "Edit Link" at bounding box center [731, 447] width 128 height 14
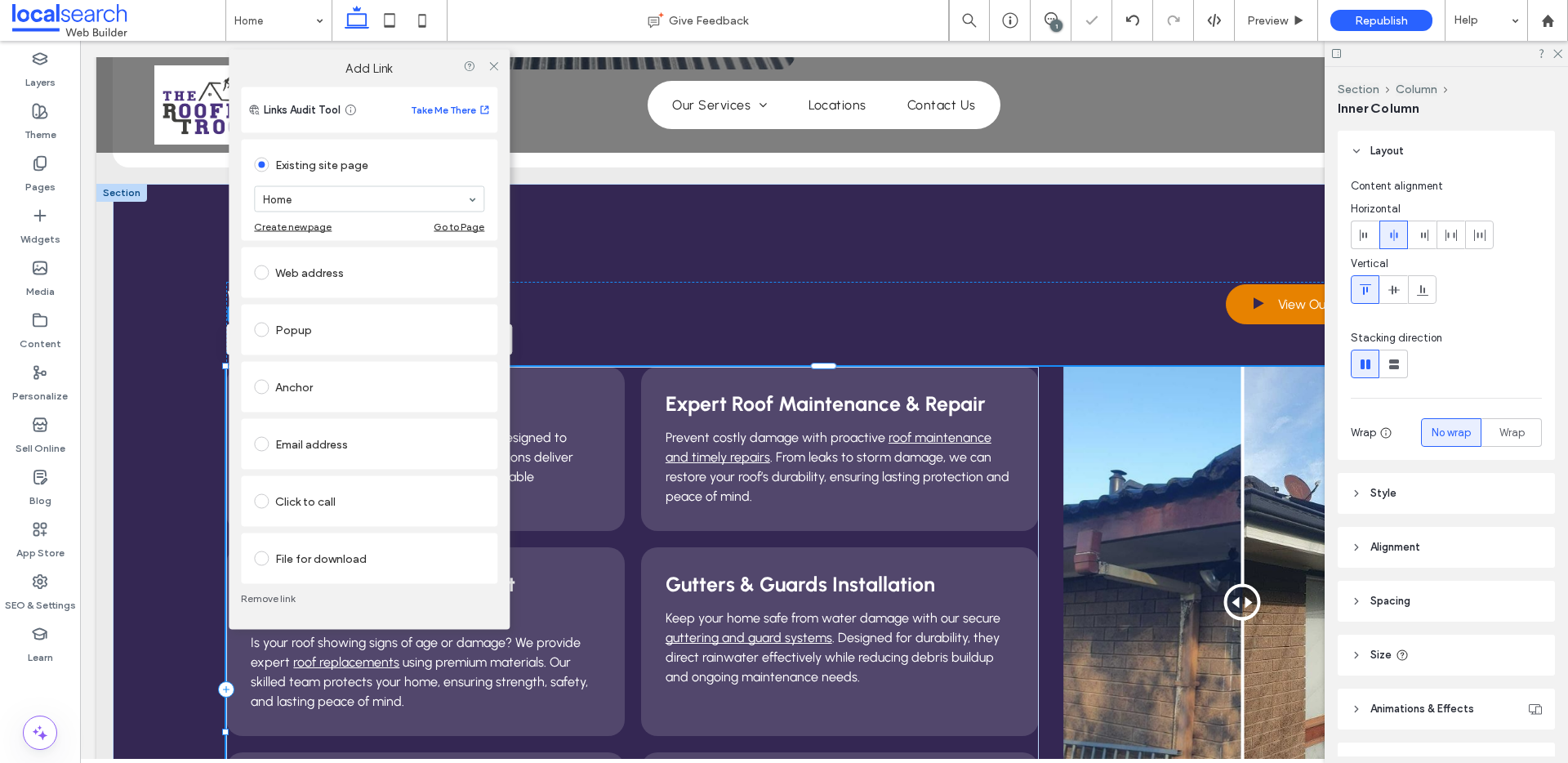
click at [269, 599] on link "Remove link" at bounding box center [369, 598] width 257 height 13
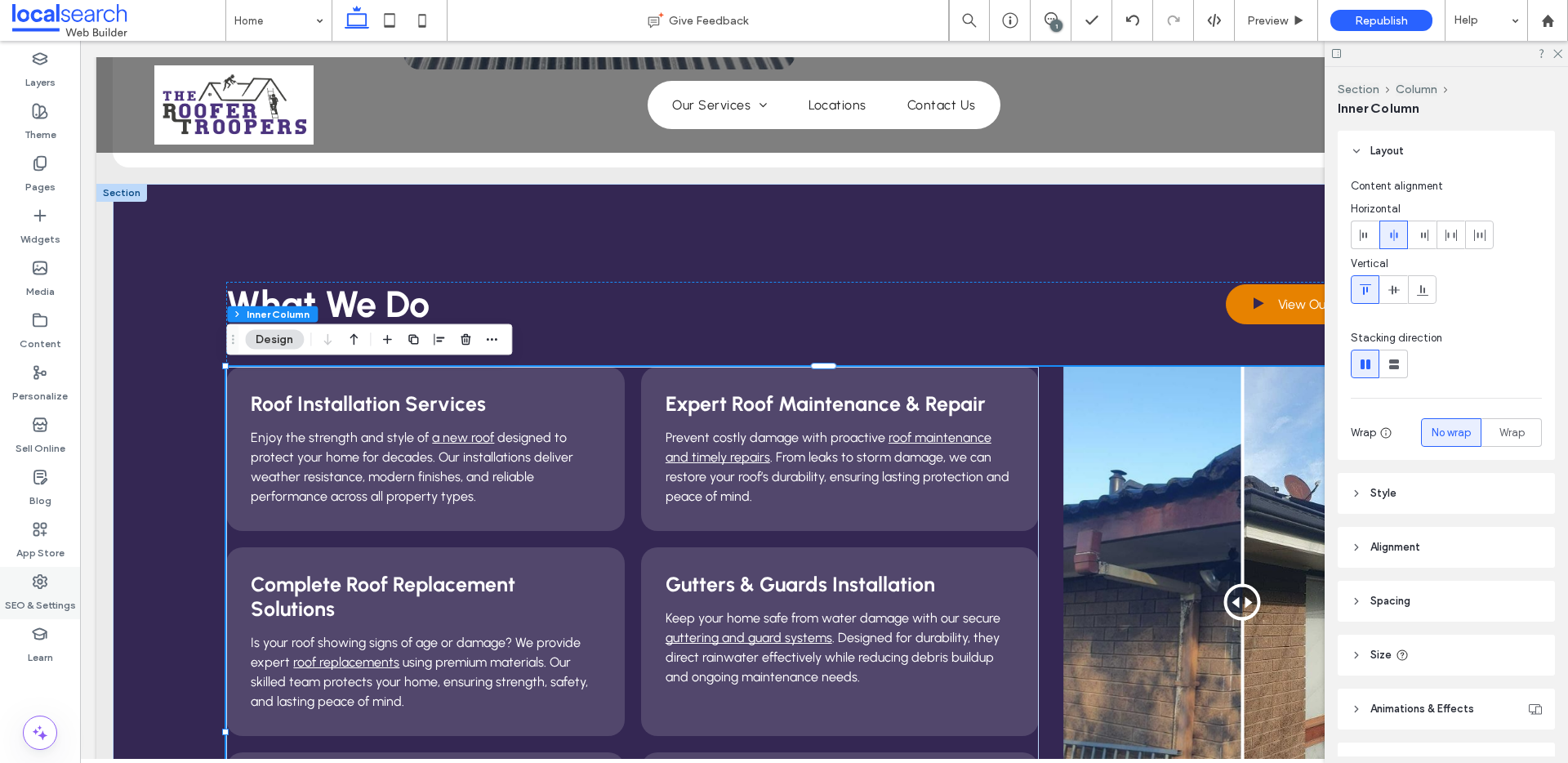
click at [48, 608] on label "SEO & Settings" at bounding box center [40, 601] width 71 height 23
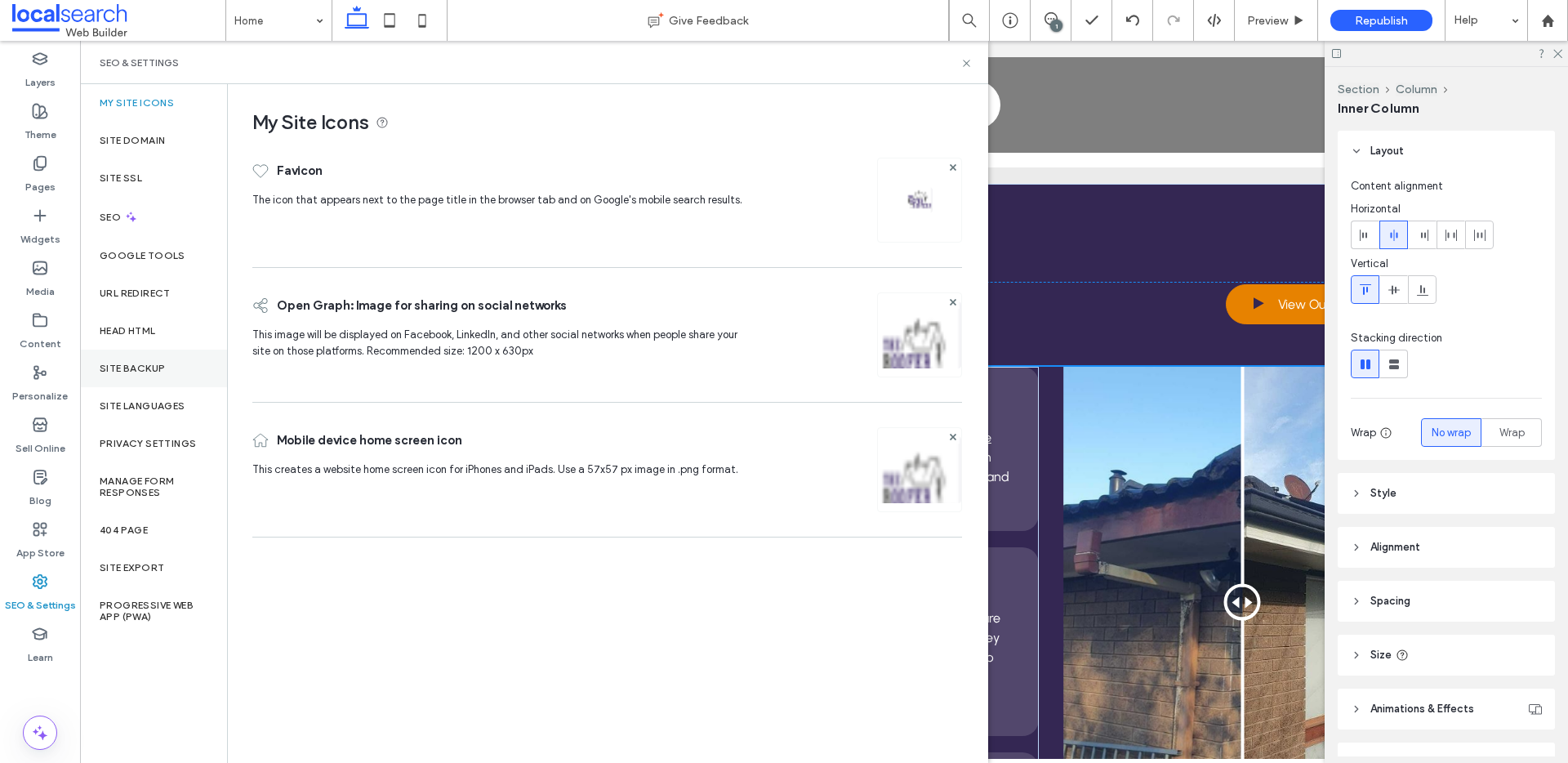
click at [139, 370] on label "Site Backup" at bounding box center [133, 368] width 65 height 11
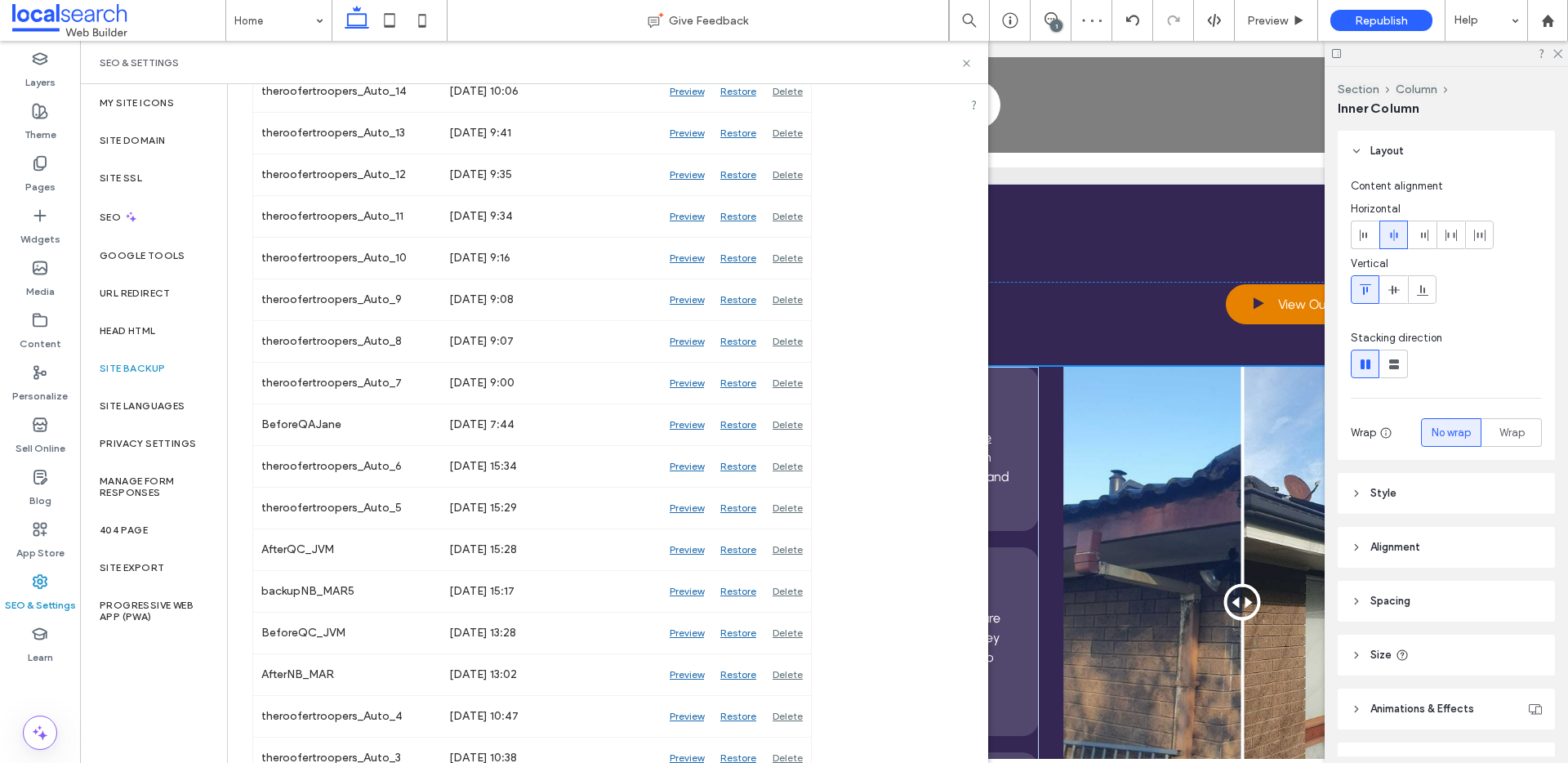
scroll to position [2204, 0]
click at [679, 425] on div "Preview" at bounding box center [686, 425] width 51 height 40
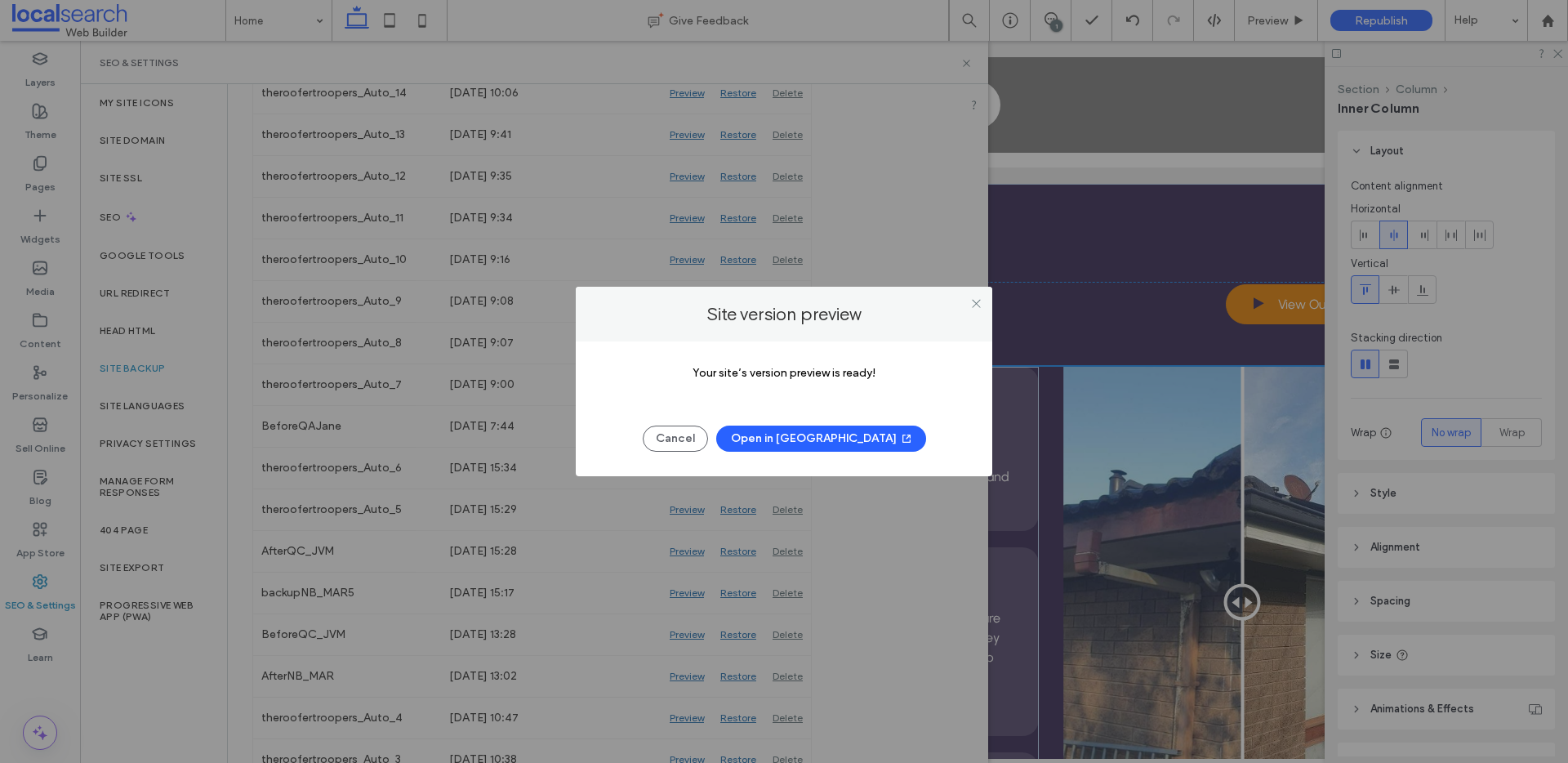
click at [798, 437] on button "Open in New Tab" at bounding box center [821, 438] width 210 height 26
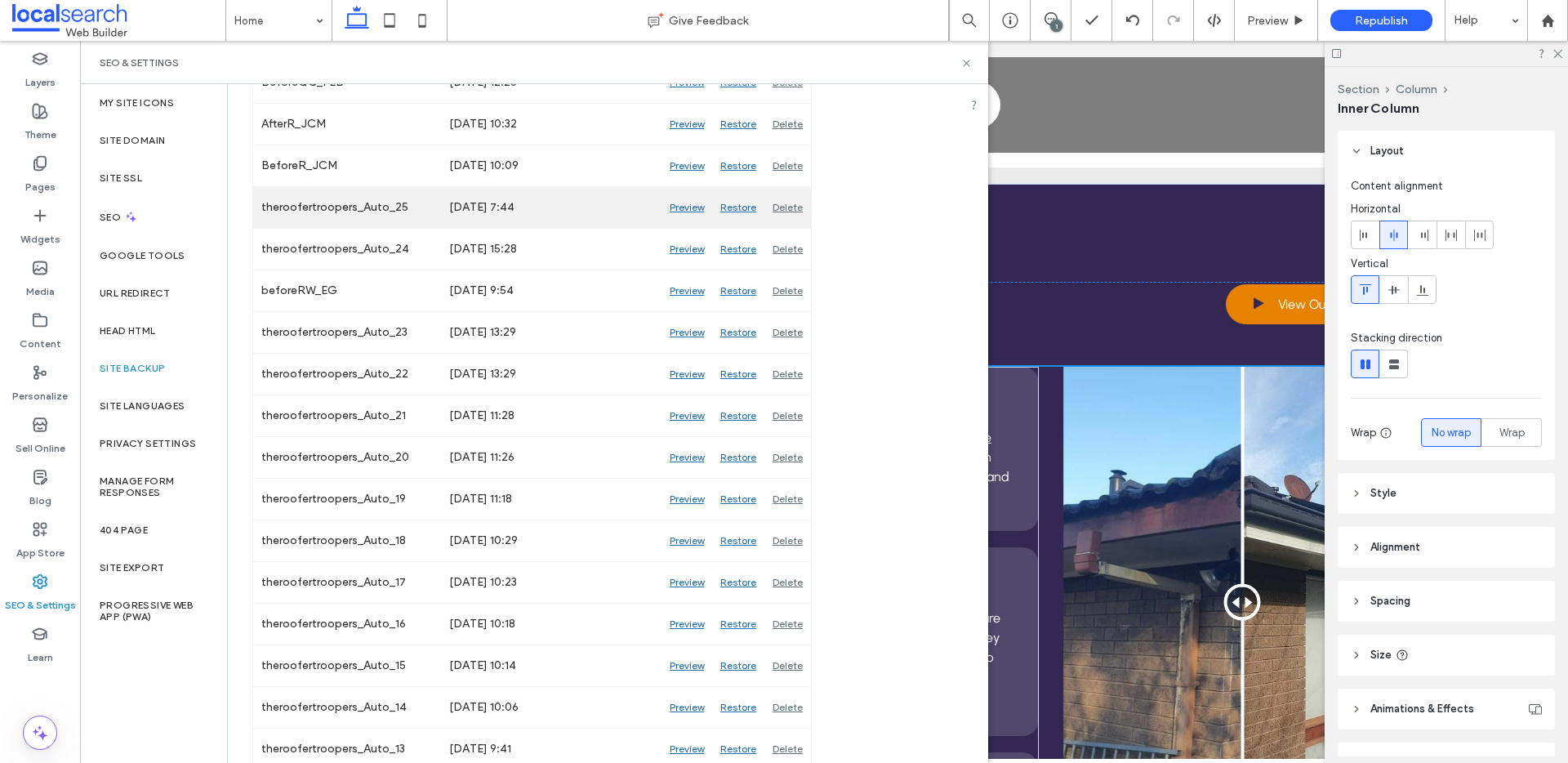
scroll to position [1587, 0]
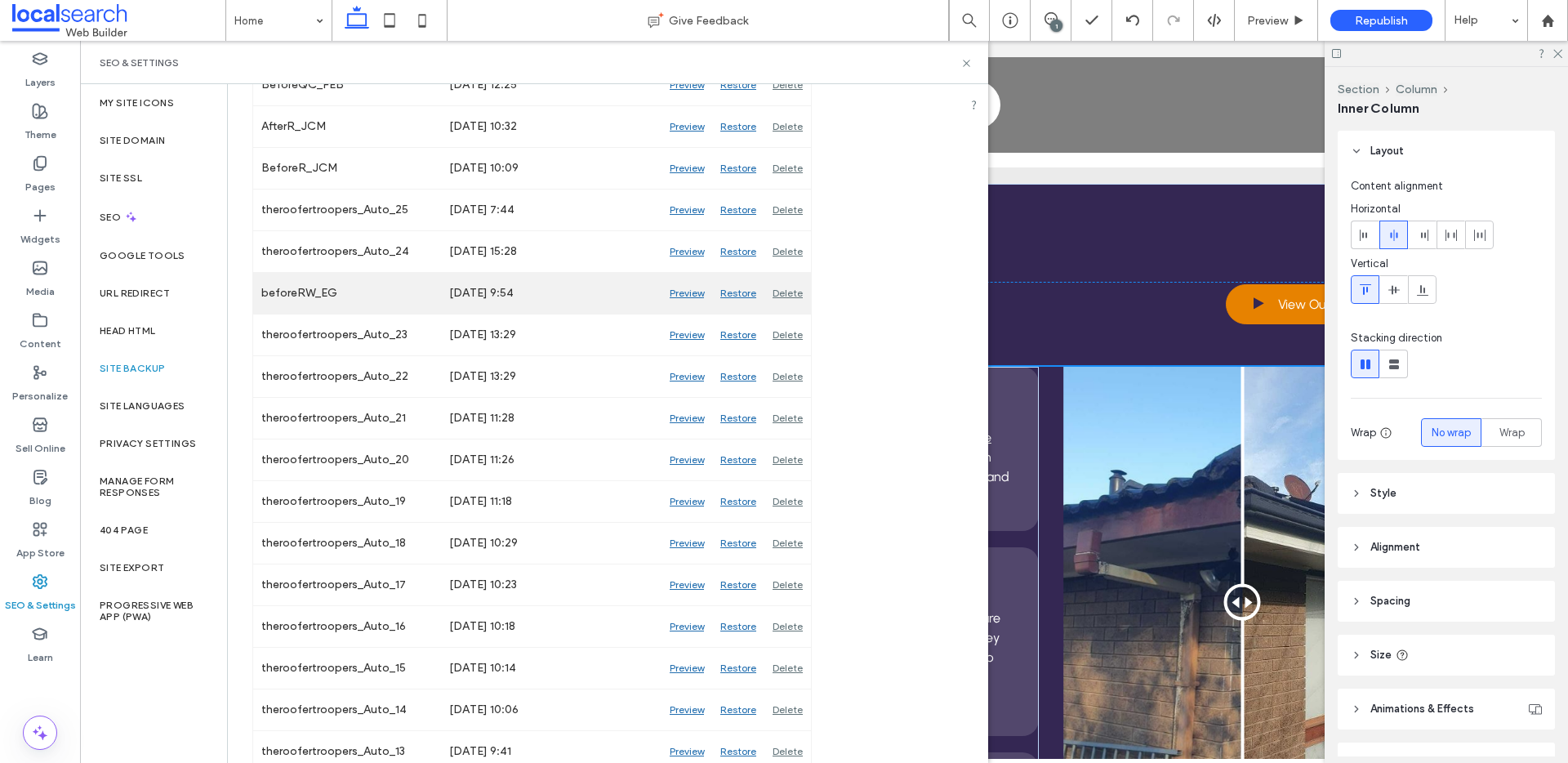
click at [684, 293] on div "Preview" at bounding box center [686, 293] width 51 height 40
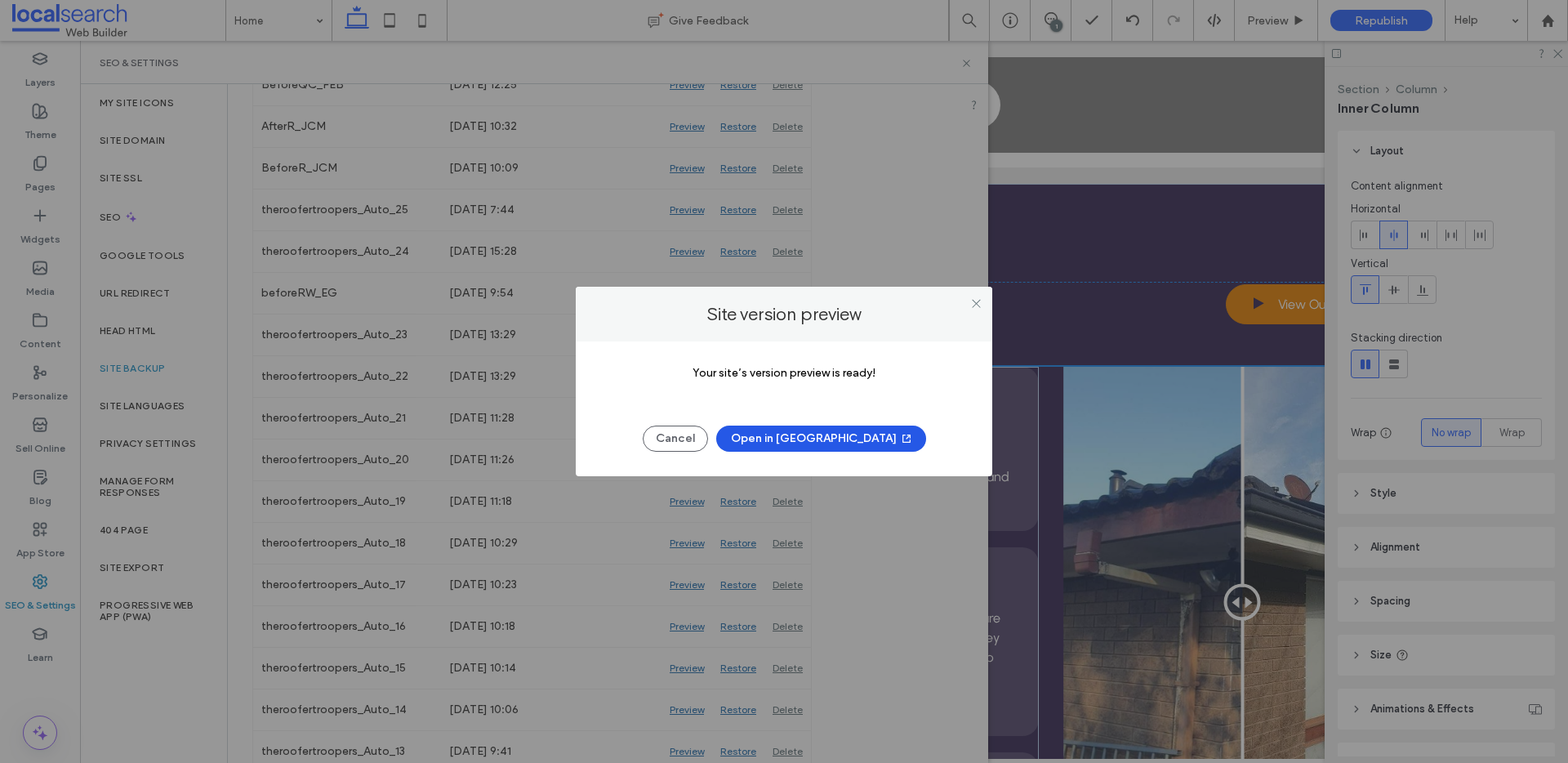
click at [848, 444] on button "Open in New Tab" at bounding box center [821, 438] width 210 height 26
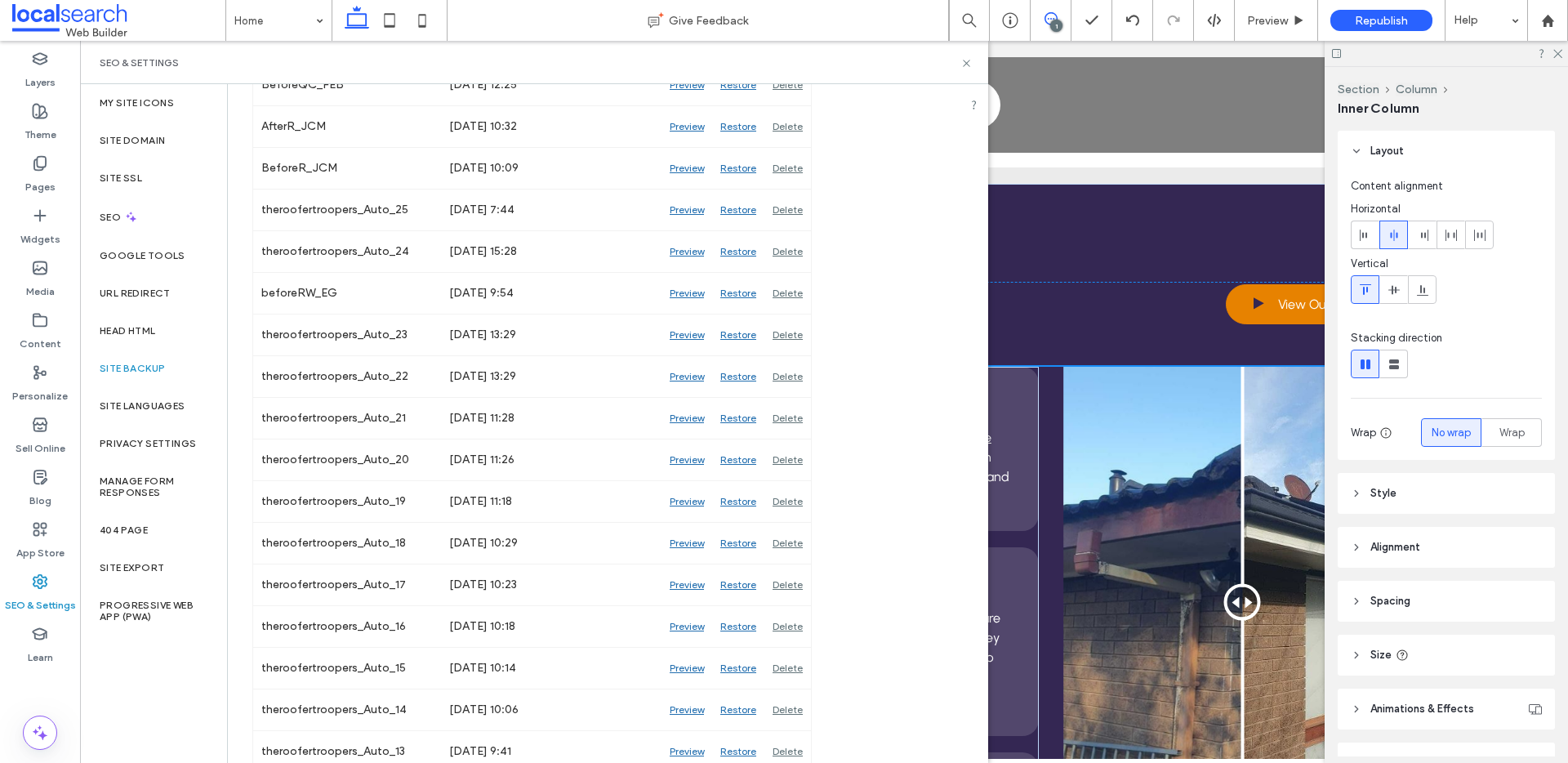
click at [1050, 18] on icon at bounding box center [1050, 18] width 13 height 13
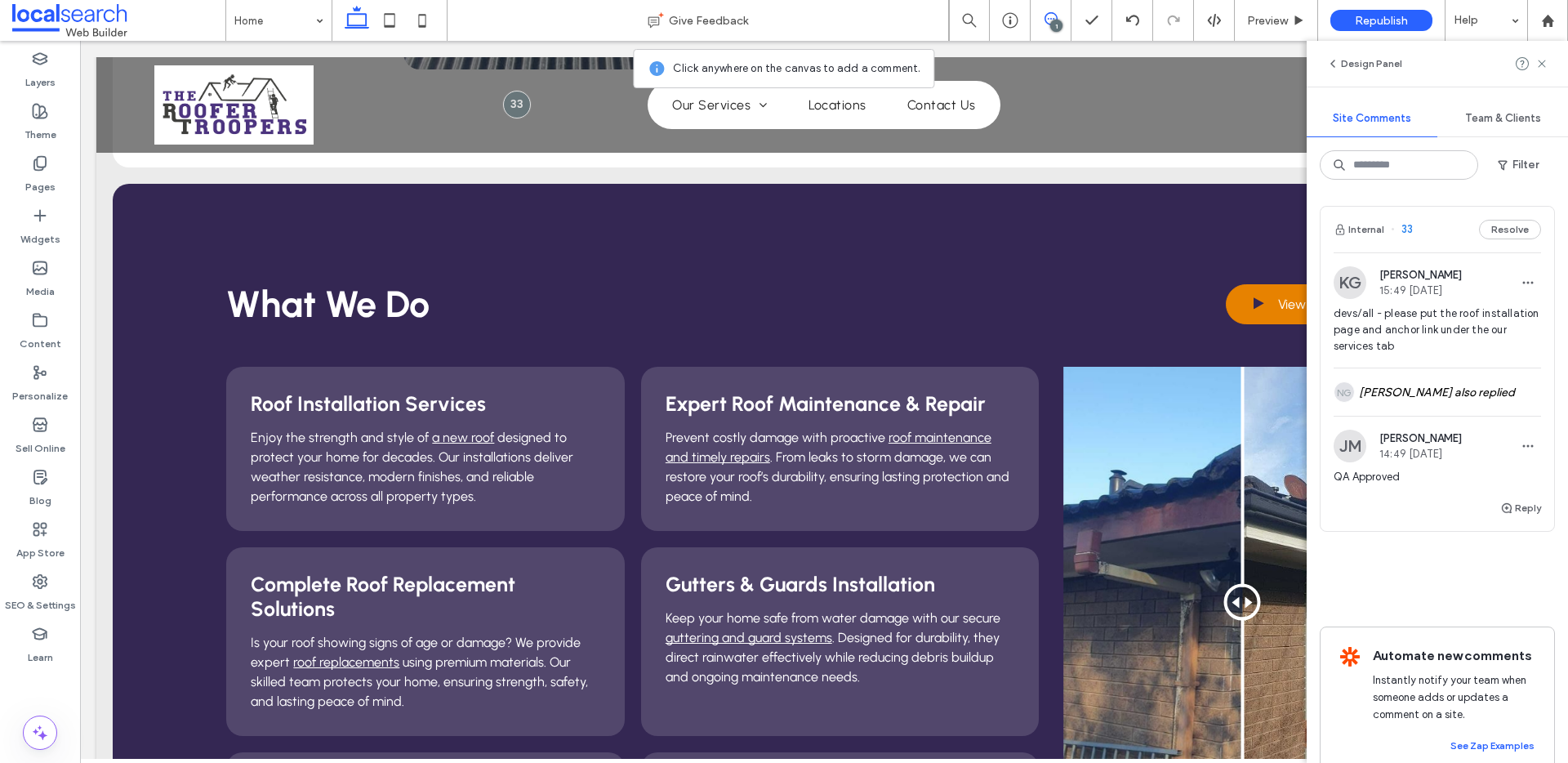
click at [1257, 179] on div "Filter" at bounding box center [1436, 164] width 235 height 29
click at [1257, 175] on span "button" at bounding box center [1503, 164] width 16 height 24
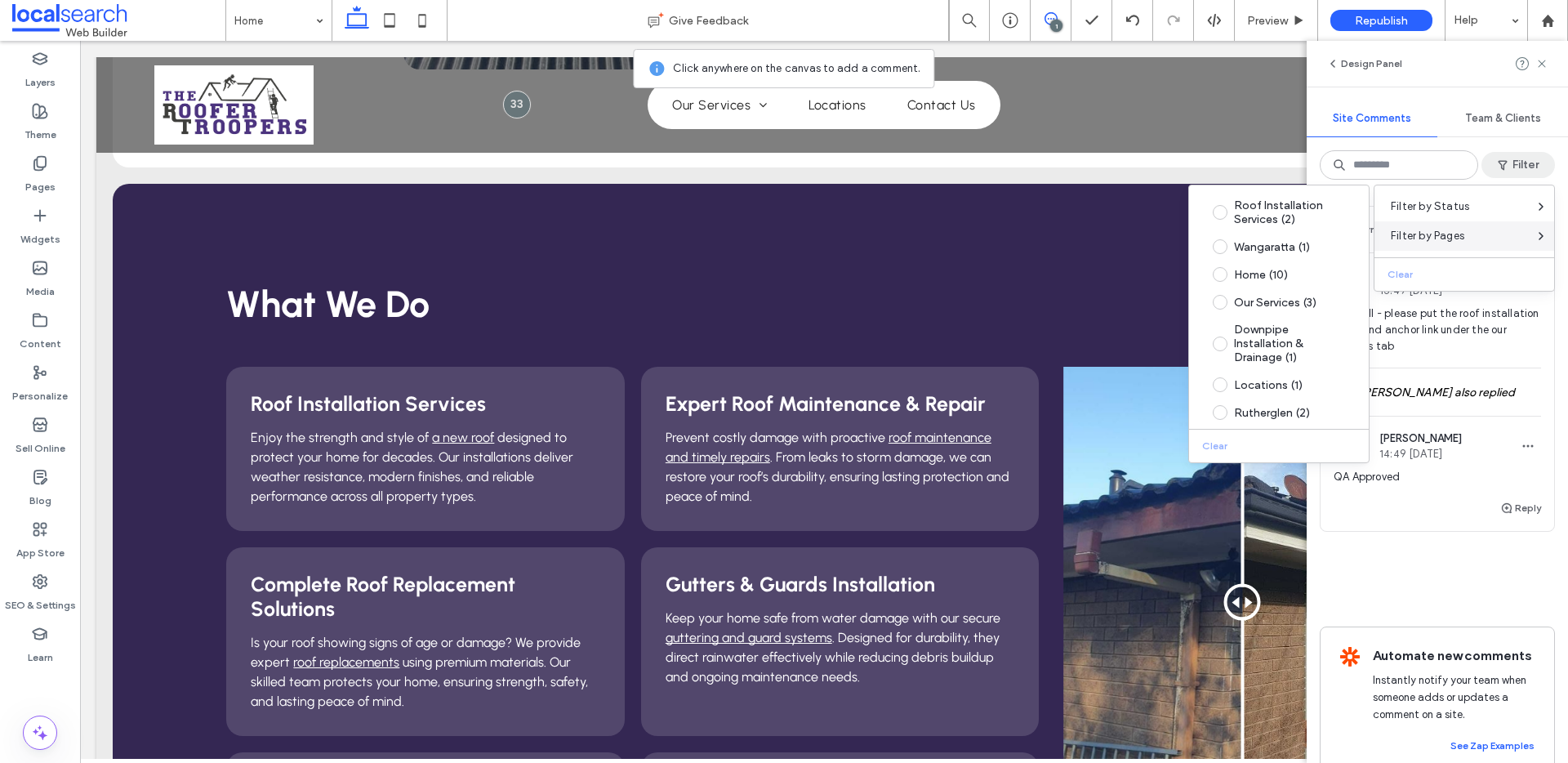
click at [1257, 241] on span "Filter by Pages" at bounding box center [1427, 236] width 73 height 16
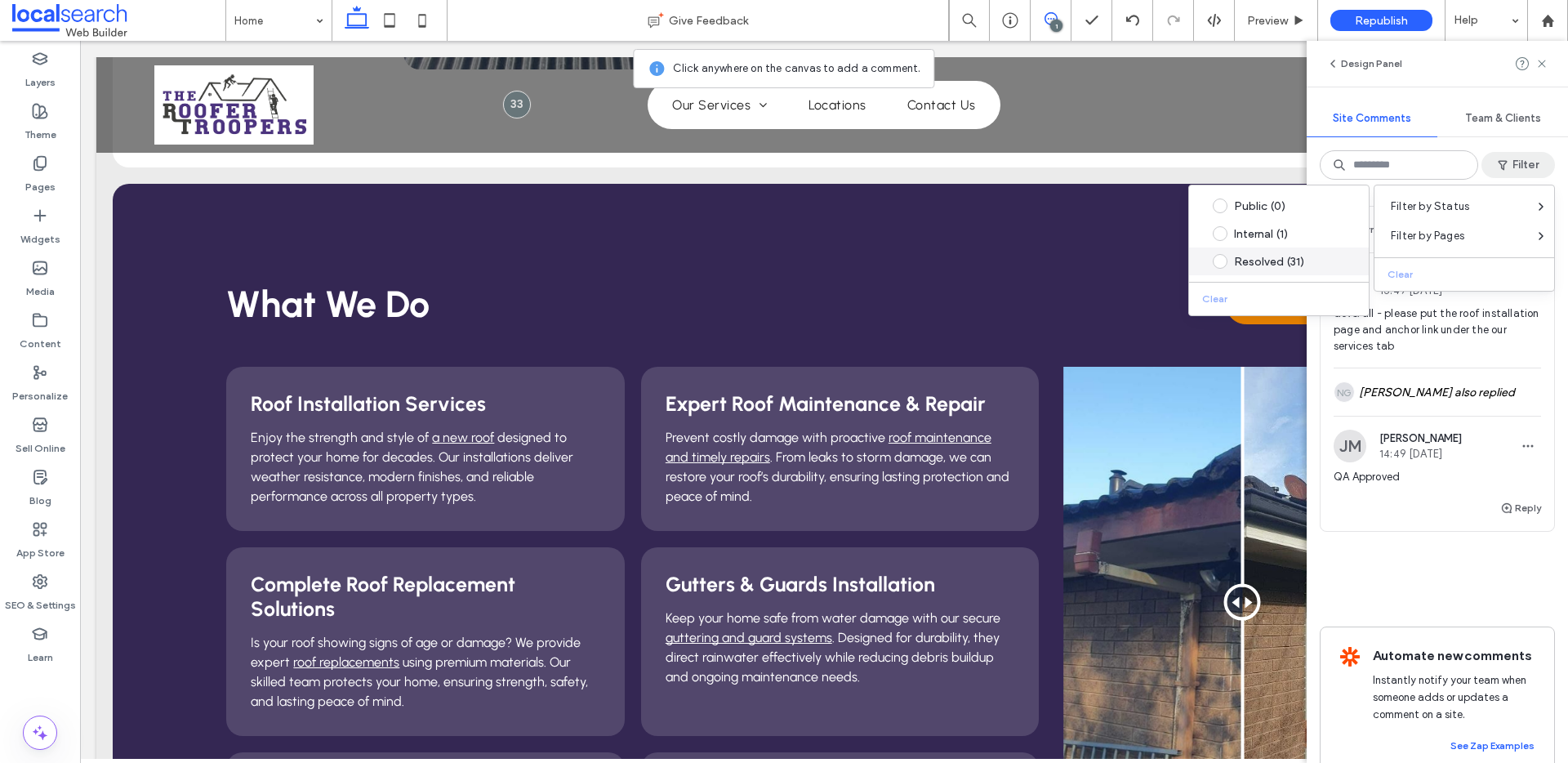
click at [1248, 262] on div "Resolved (31)" at bounding box center [1292, 262] width 115 height 14
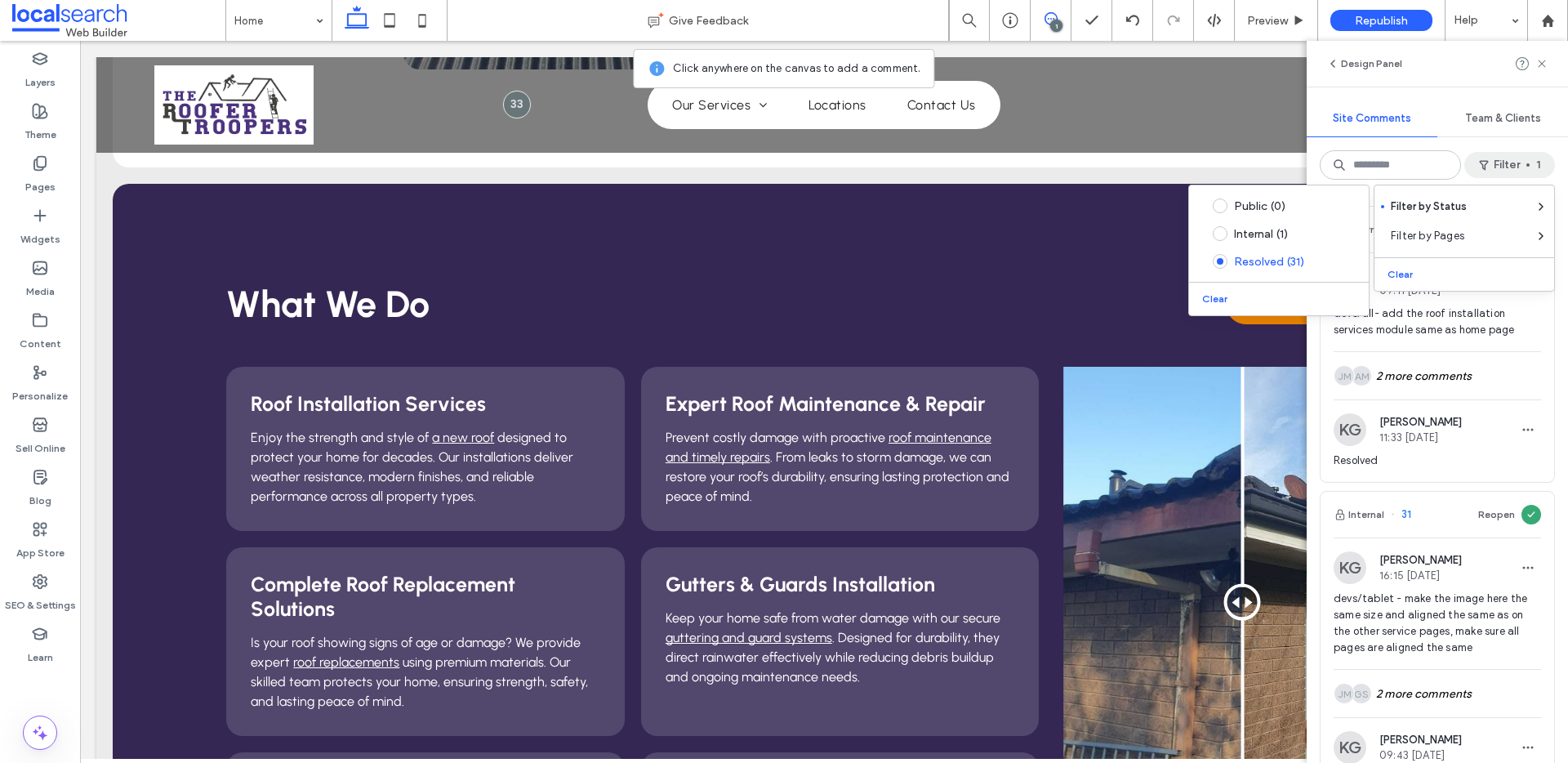
click at [1257, 338] on div "Internal 32 Reopen KG Katie Gibson 09:11 Sep 4 2025 devs/all- add the roof inst…" at bounding box center [1436, 478] width 261 height 570
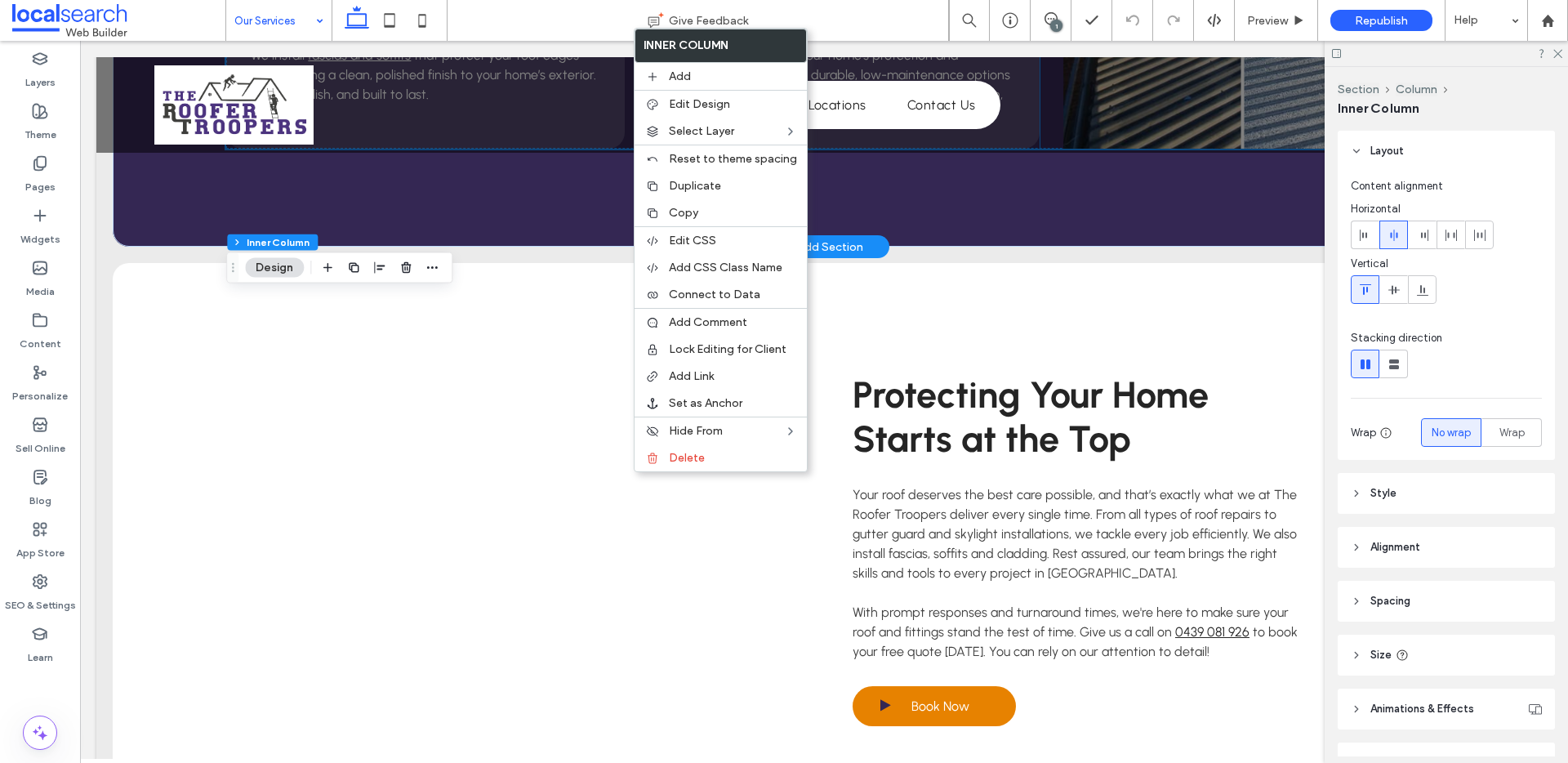
scroll to position [1945, 0]
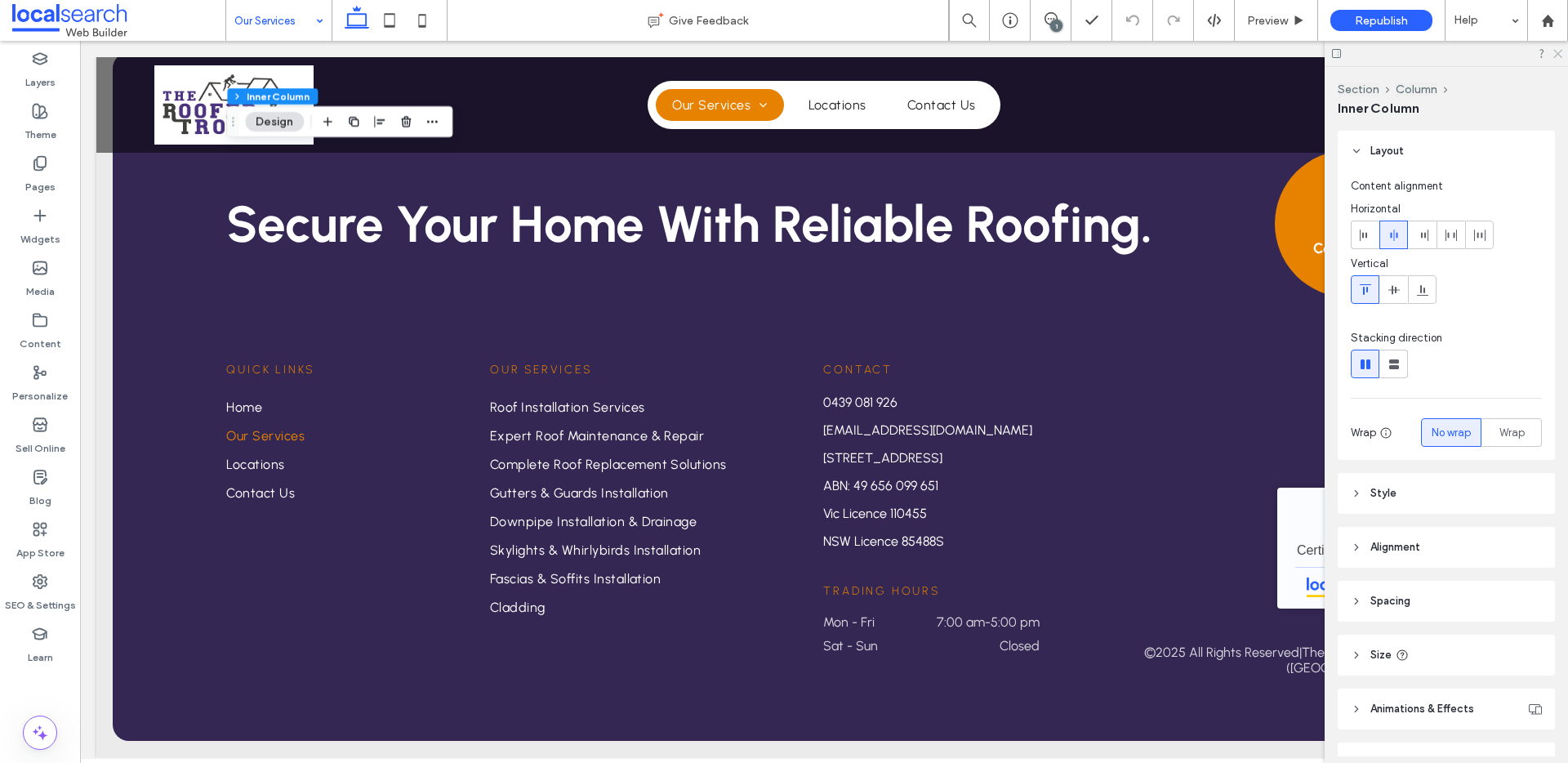
click at [1257, 55] on icon at bounding box center [1557, 53] width 10 height 10
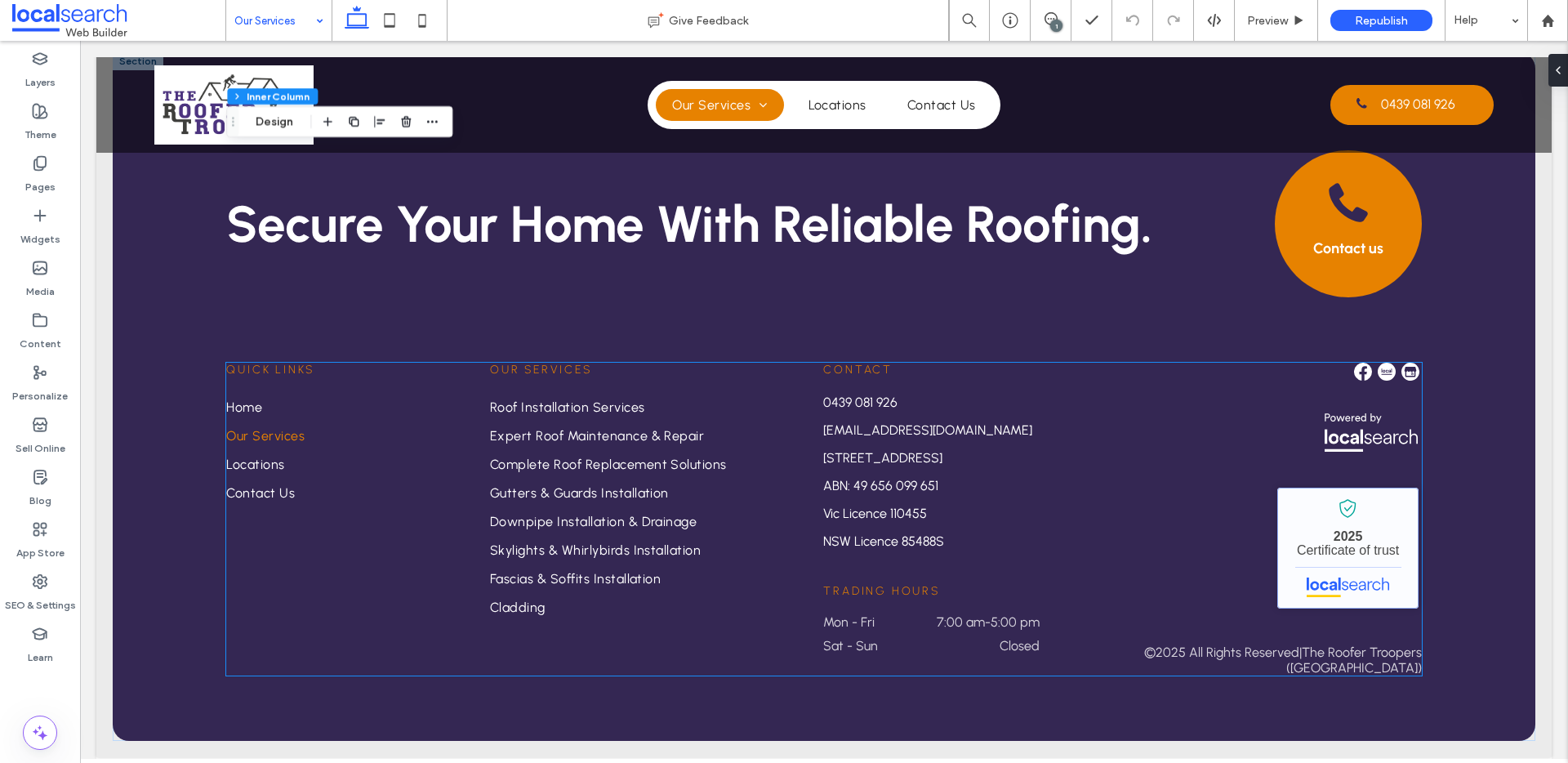
click at [1257, 511] on link "The Roofer Troopers - Localsearch verified business" at bounding box center [1348, 548] width 141 height 121
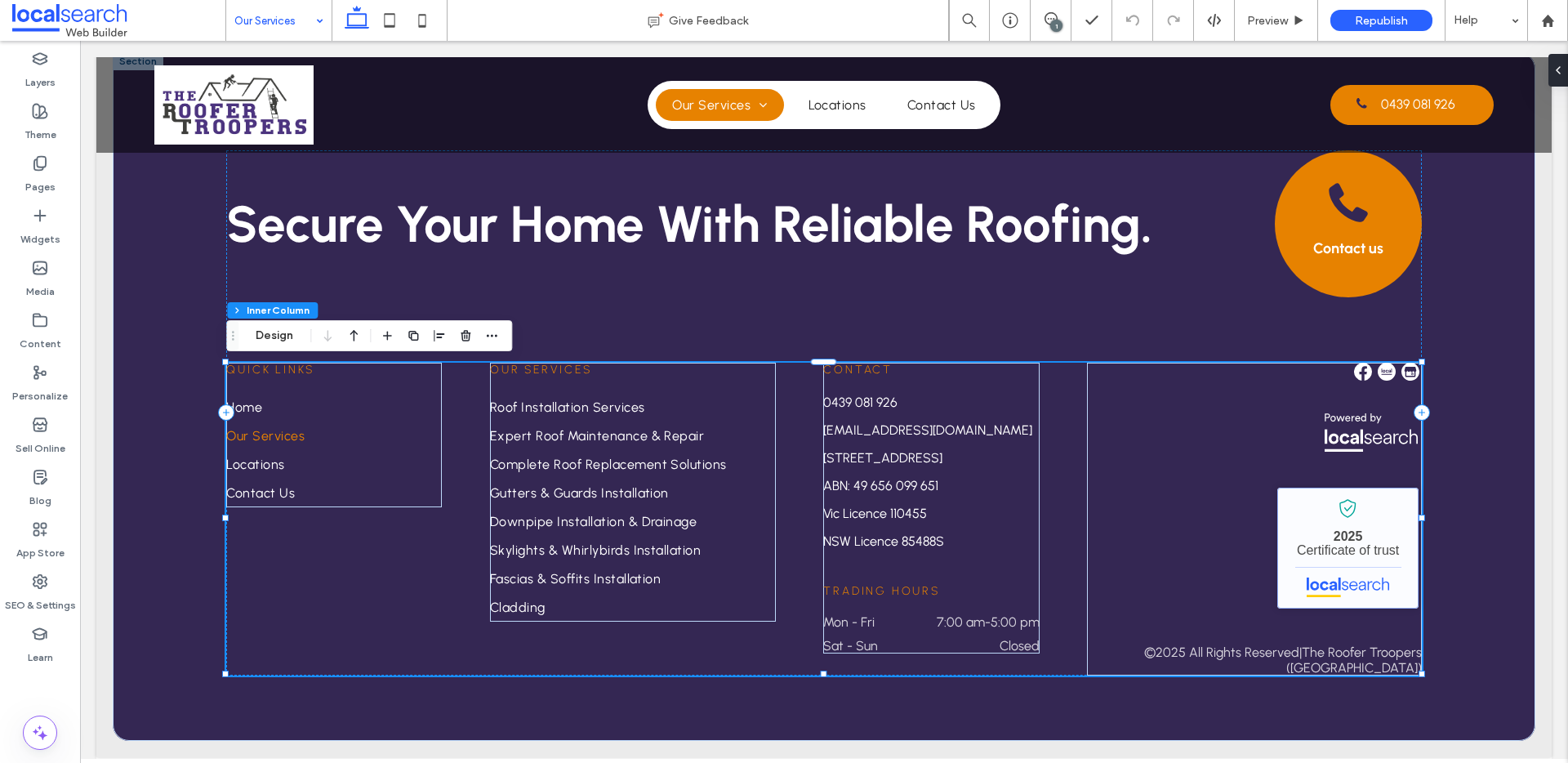
click at [1257, 511] on link "The Roofer Troopers - Localsearch verified business" at bounding box center [1348, 548] width 141 height 121
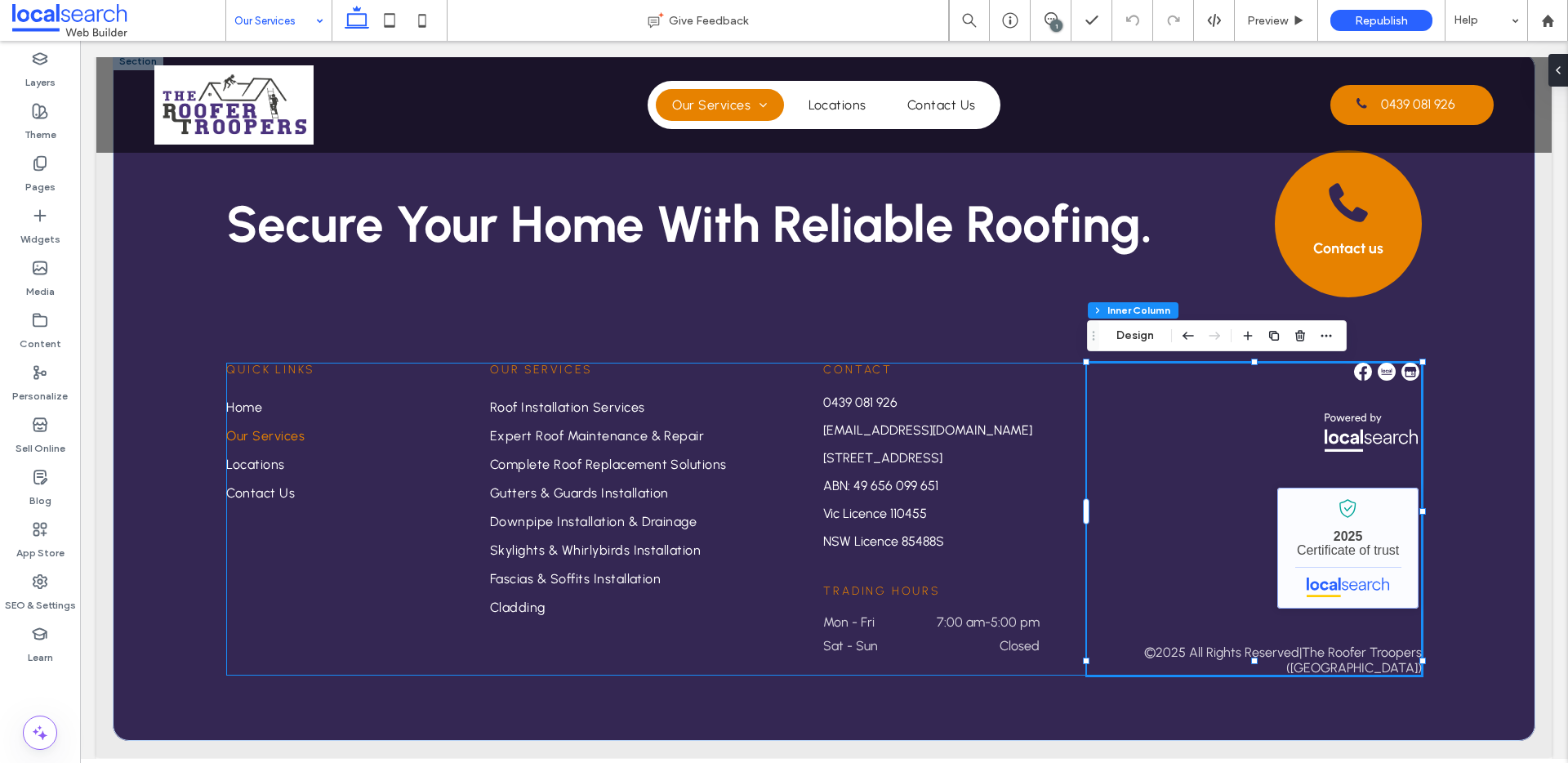
click at [1257, 511] on link "The Roofer Troopers - Localsearch verified business" at bounding box center [1348, 548] width 141 height 121
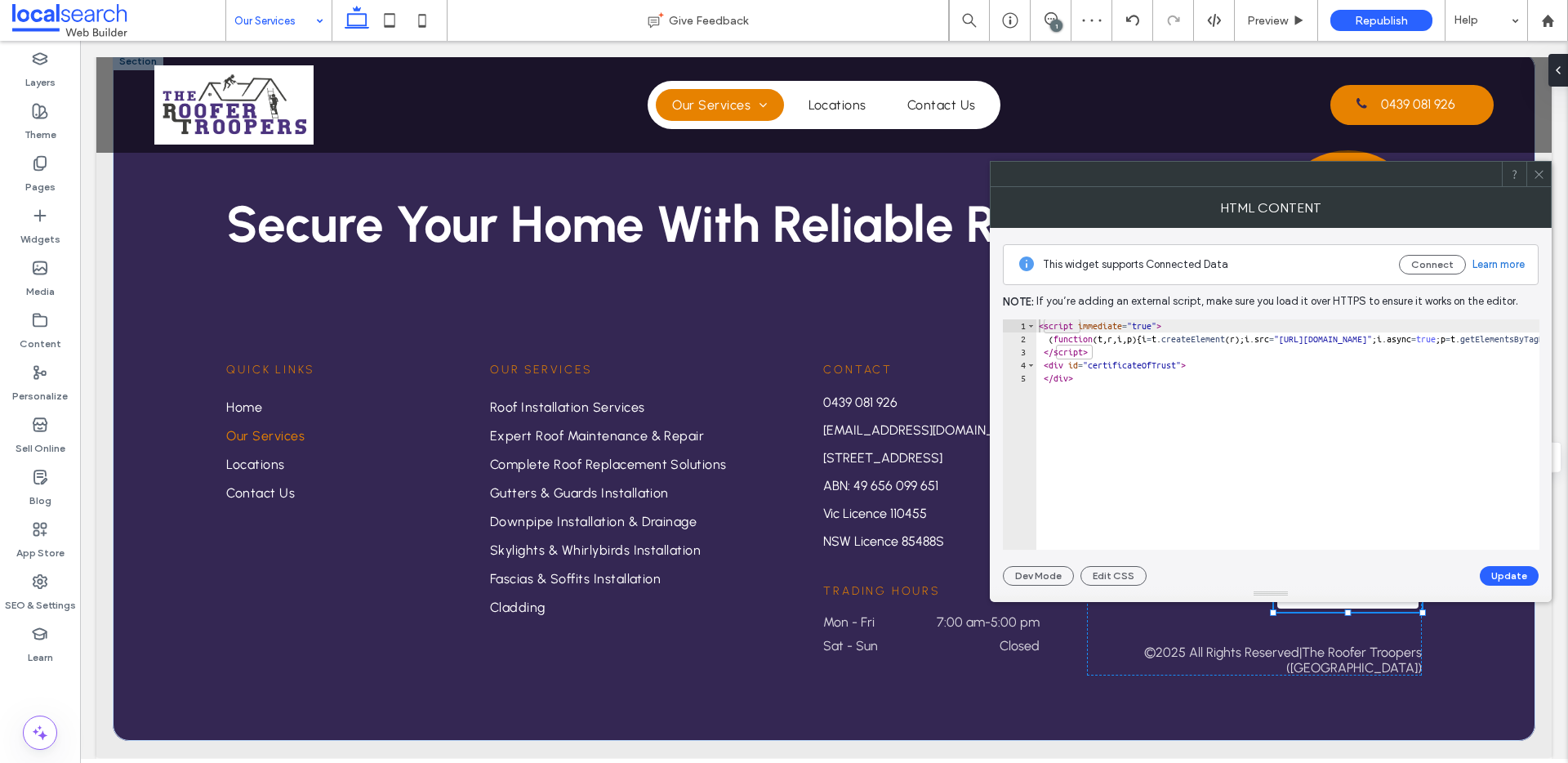
click at [1257, 172] on use at bounding box center [1538, 173] width 8 height 8
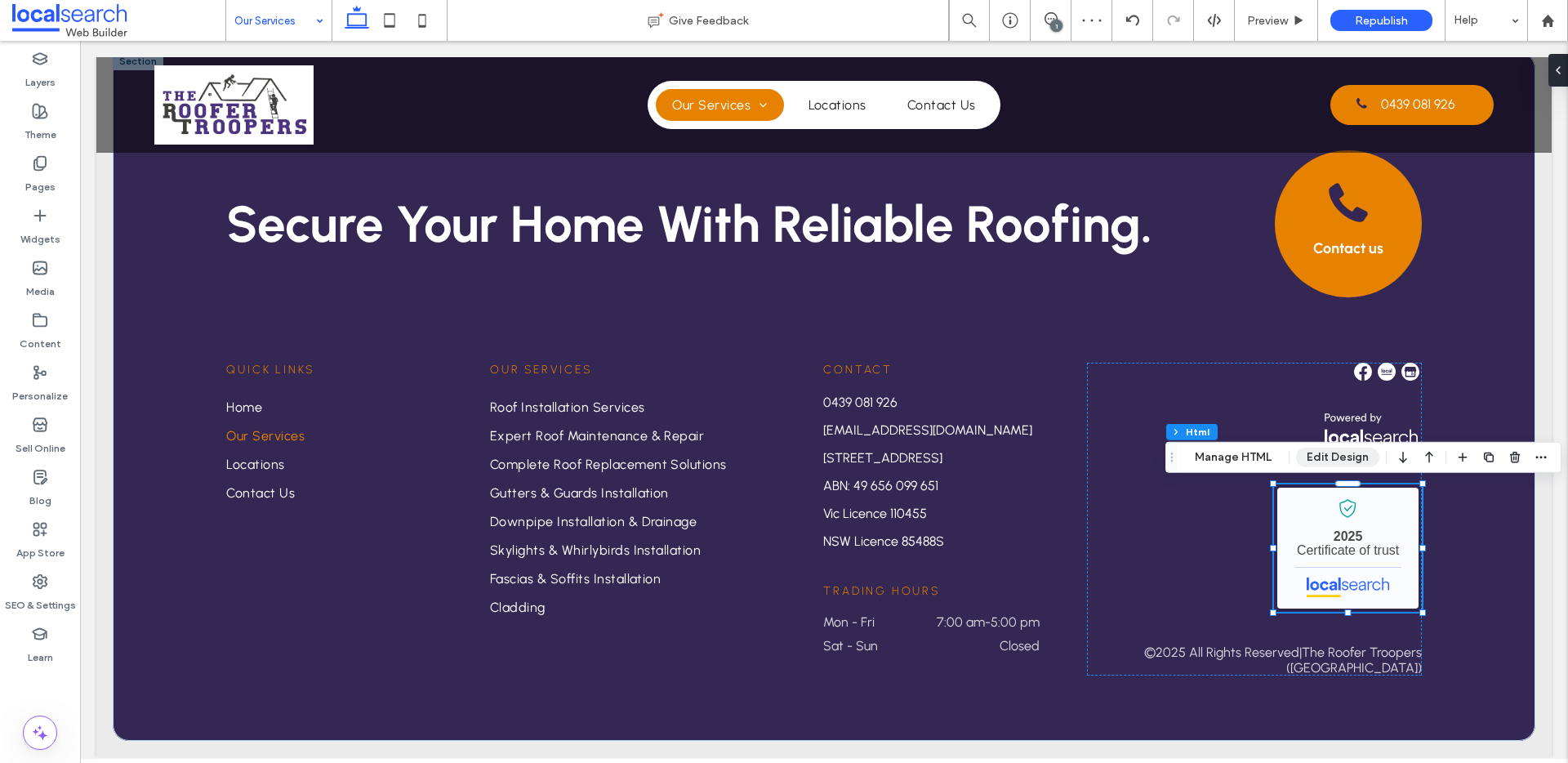
click at [1257, 456] on button "Edit Design" at bounding box center [1337, 457] width 84 height 20
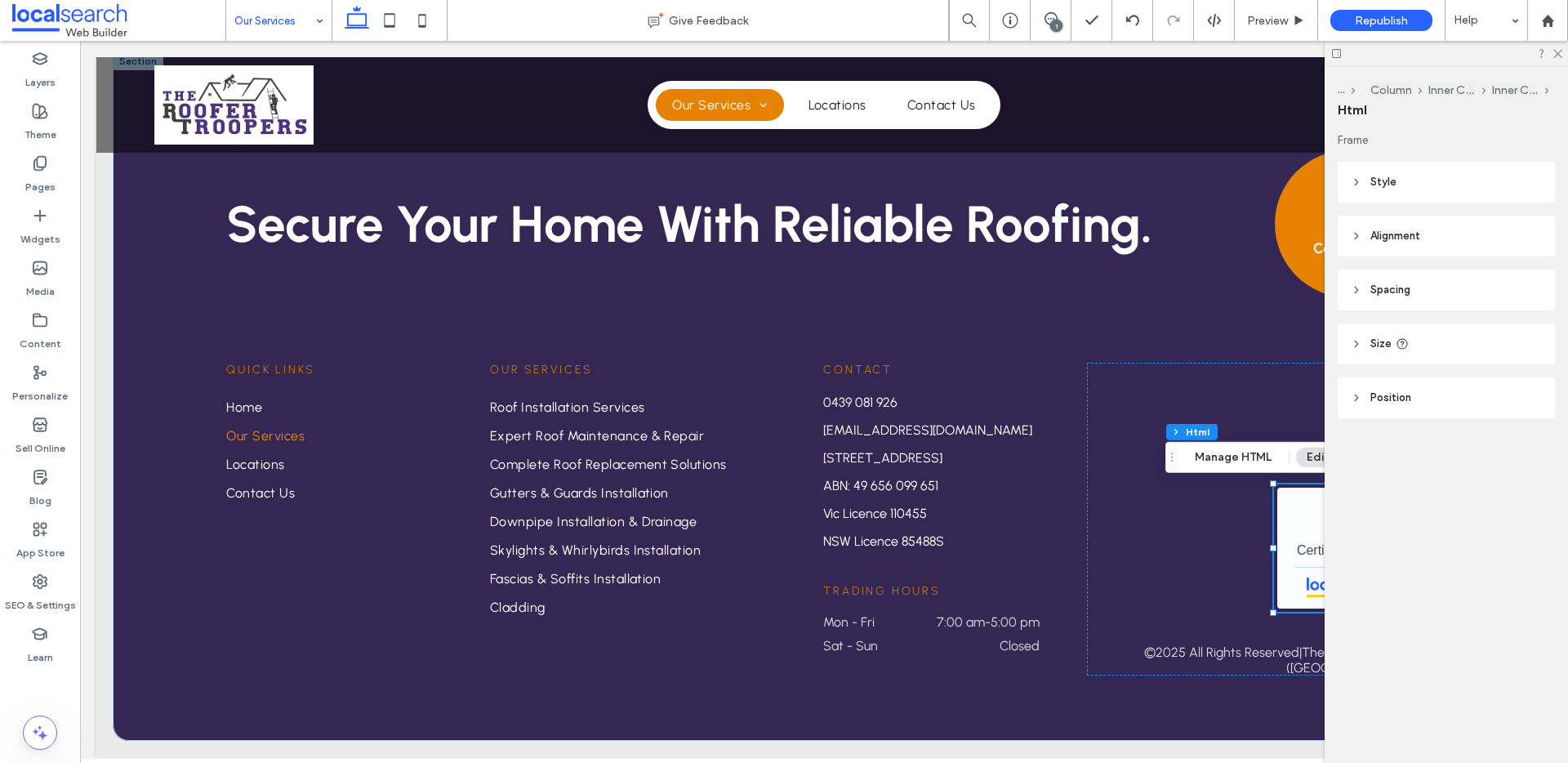
click at [1257, 346] on span "Size" at bounding box center [1380, 344] width 22 height 16
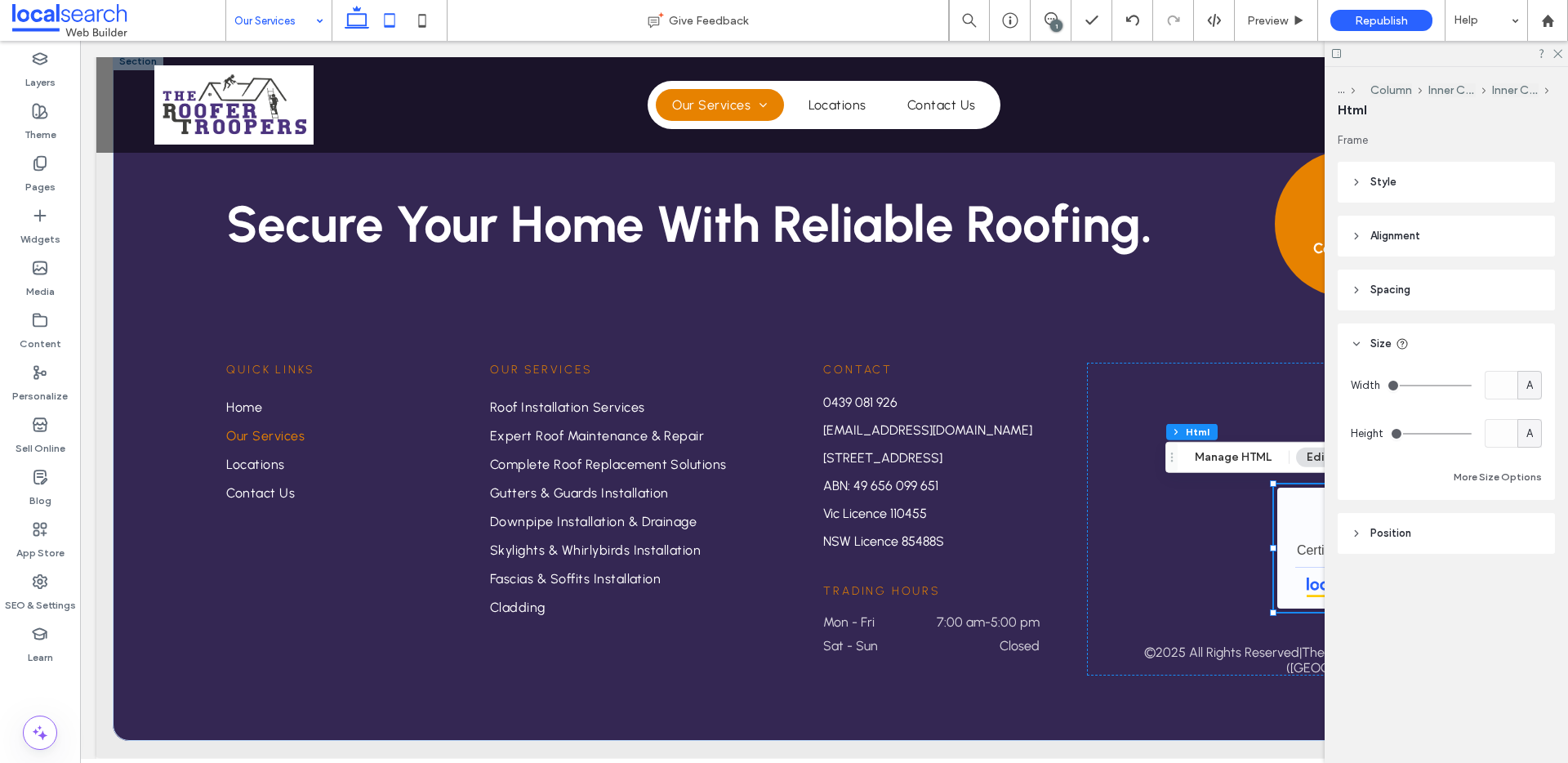
click at [388, 16] on icon at bounding box center [389, 21] width 33 height 33
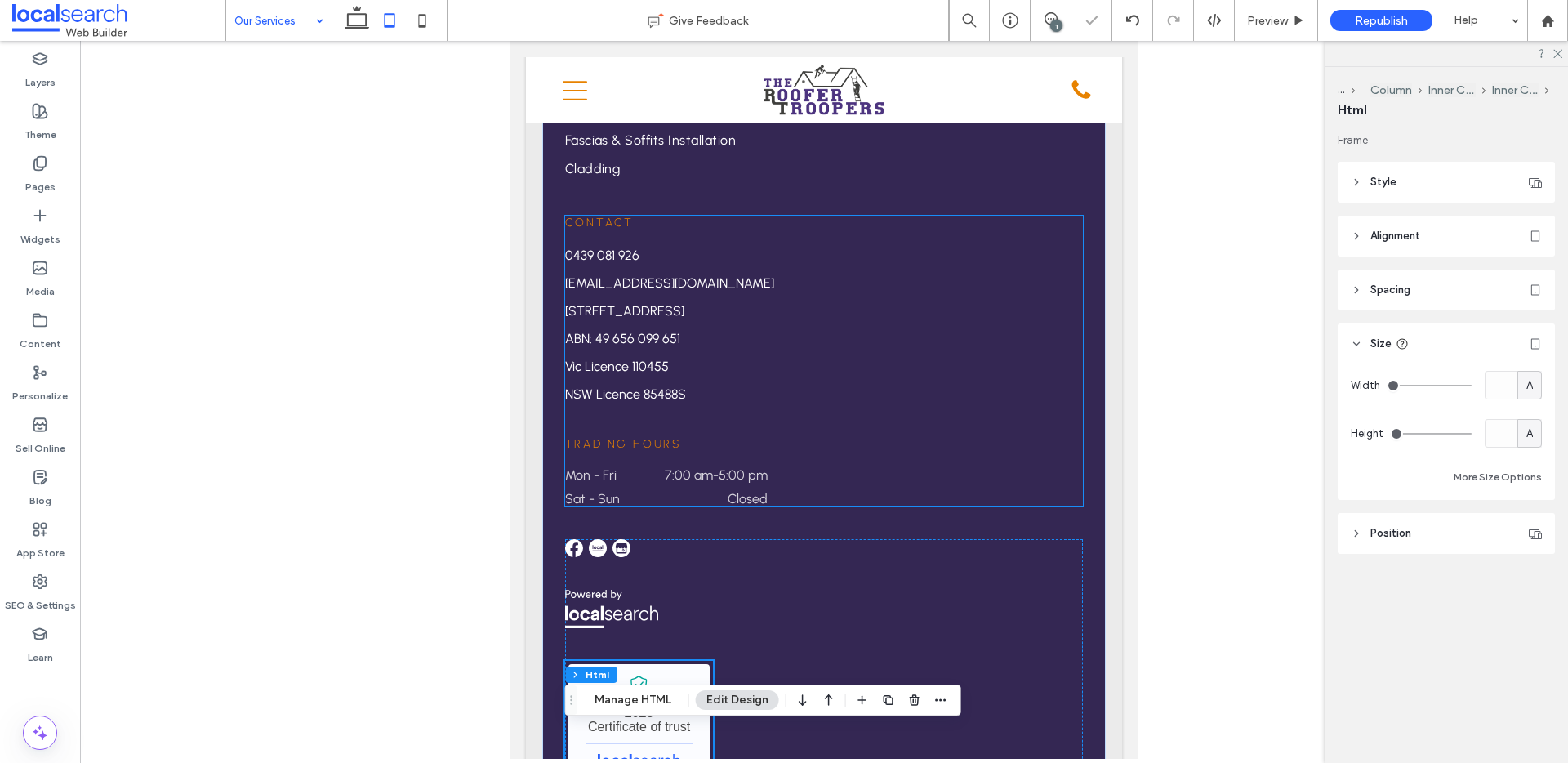
scroll to position [3023, 0]
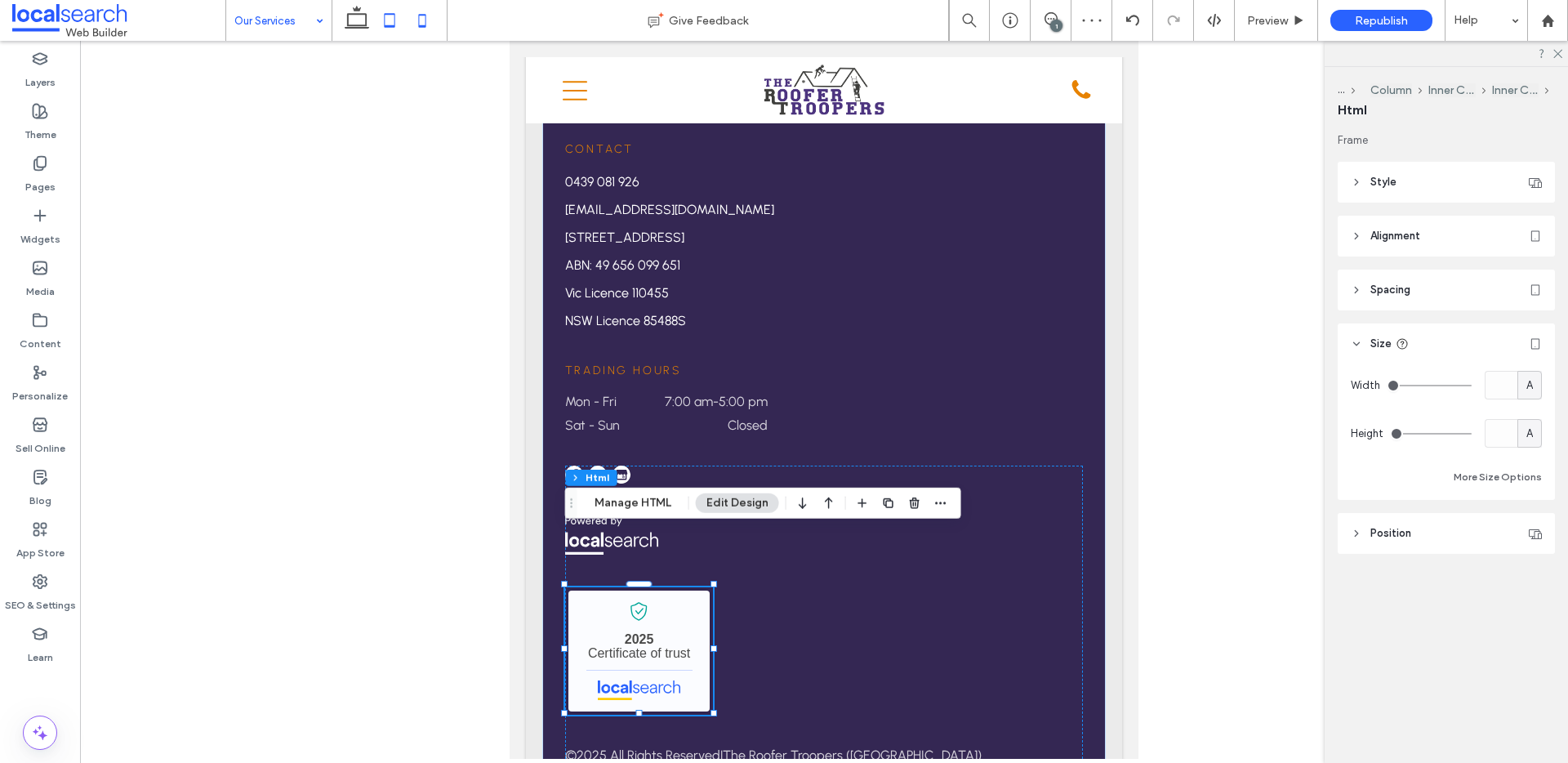
click at [425, 21] on use at bounding box center [422, 20] width 8 height 13
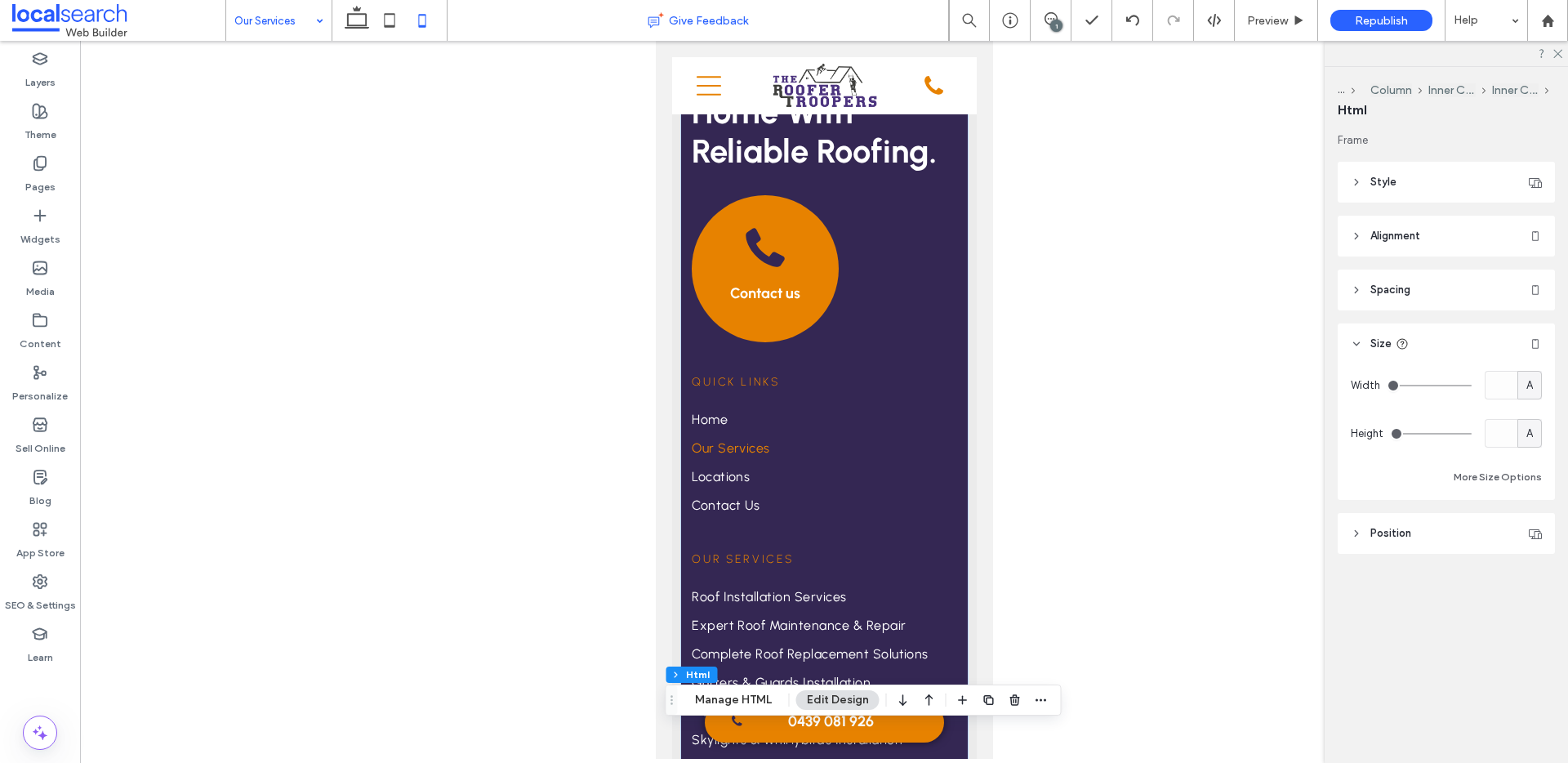
scroll to position [3111, 0]
click at [348, 28] on icon at bounding box center [356, 21] width 33 height 33
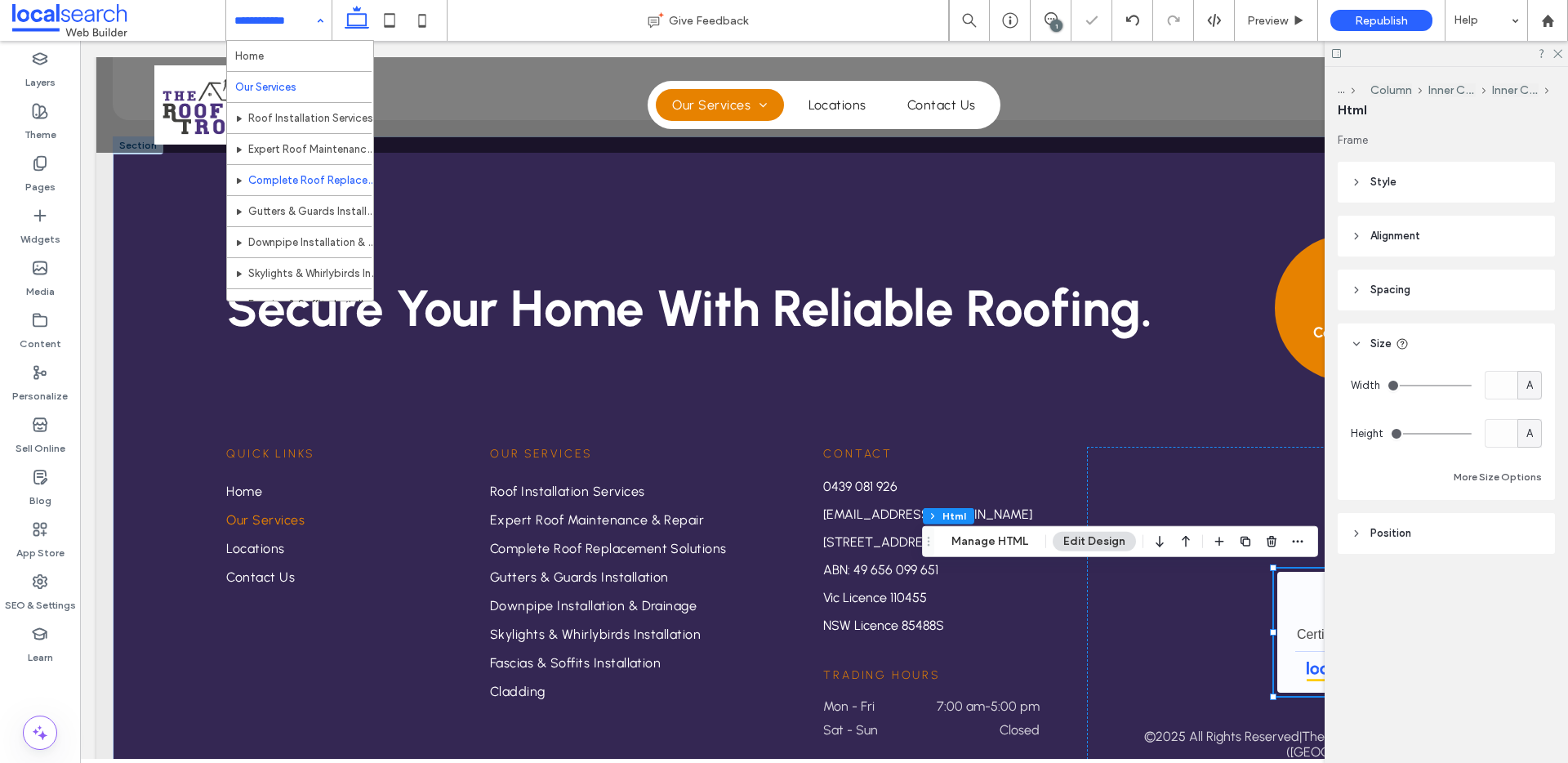
scroll to position [279, 0]
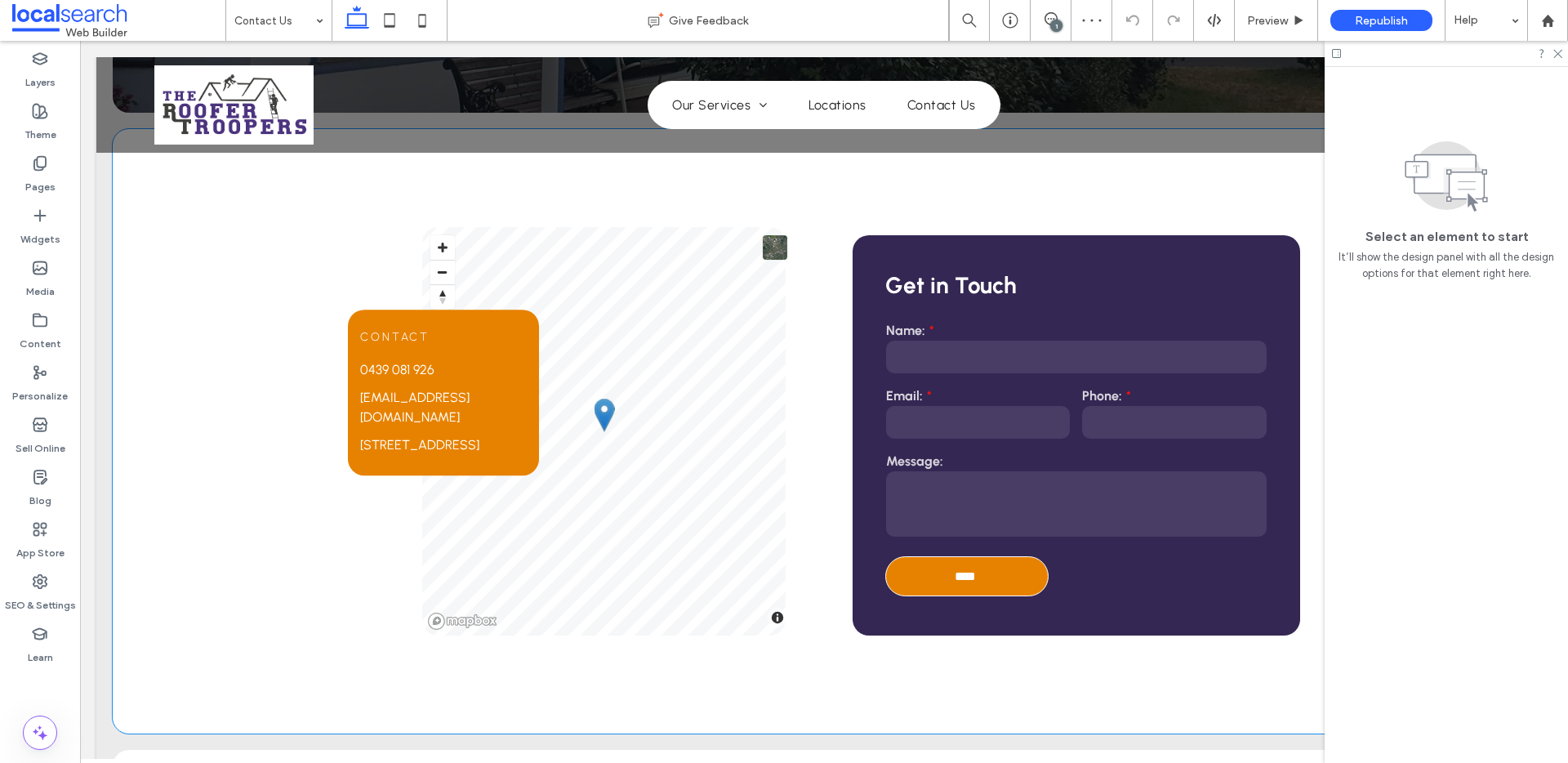
scroll to position [544, 0]
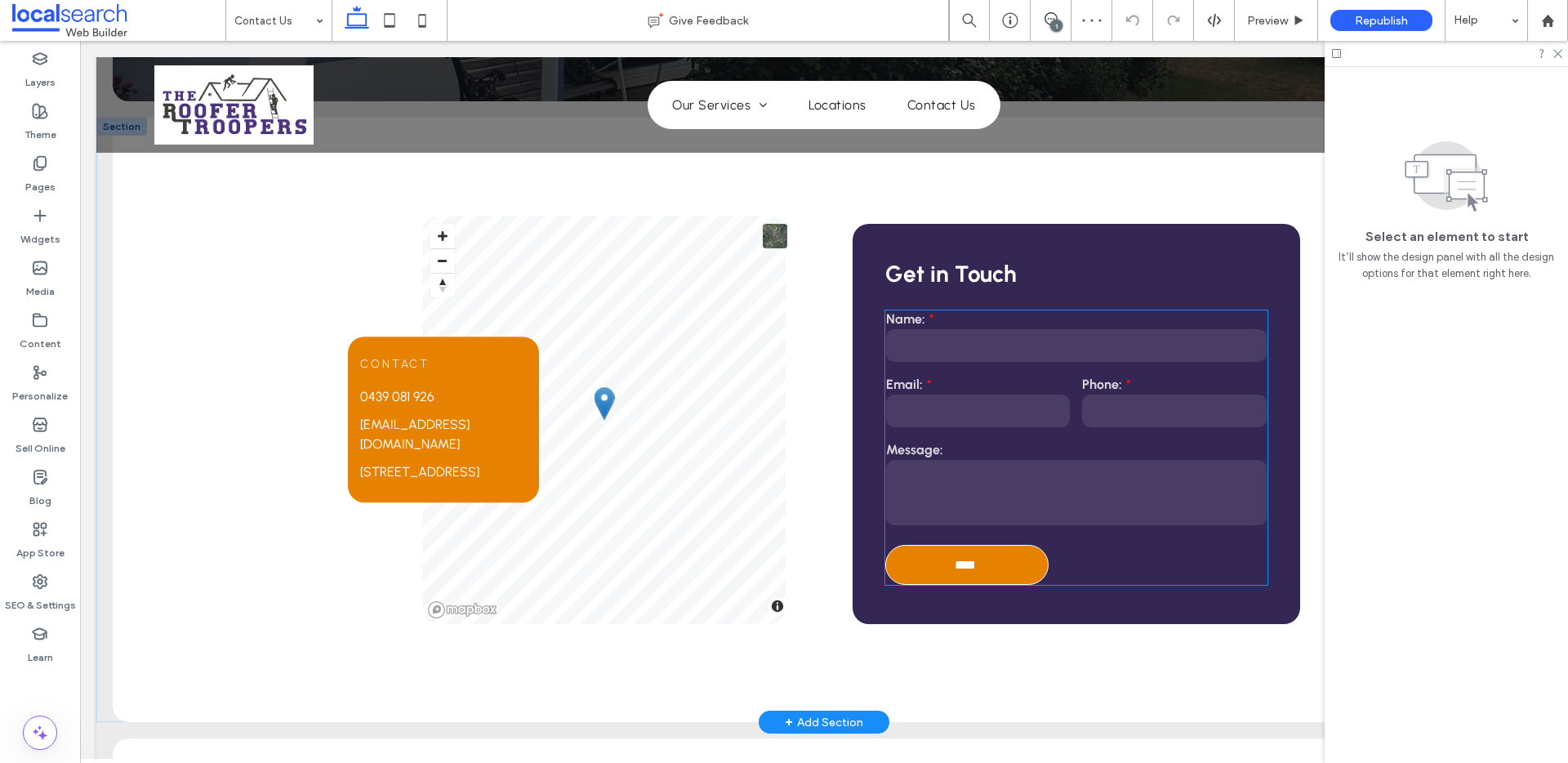
click at [1010, 406] on input "email" at bounding box center [977, 411] width 183 height 33
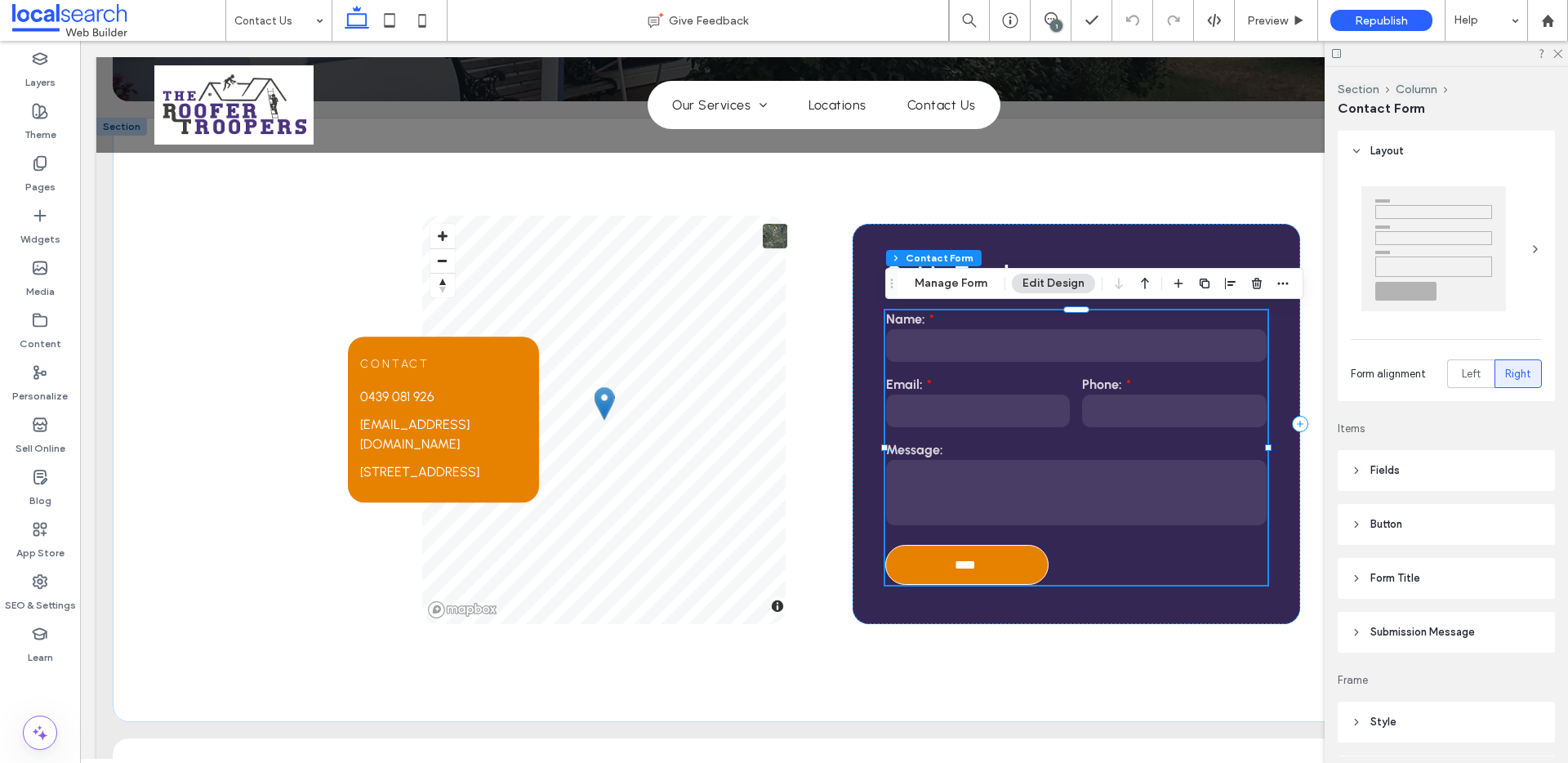
click at [1035, 286] on button "Edit Design" at bounding box center [1053, 283] width 84 height 20
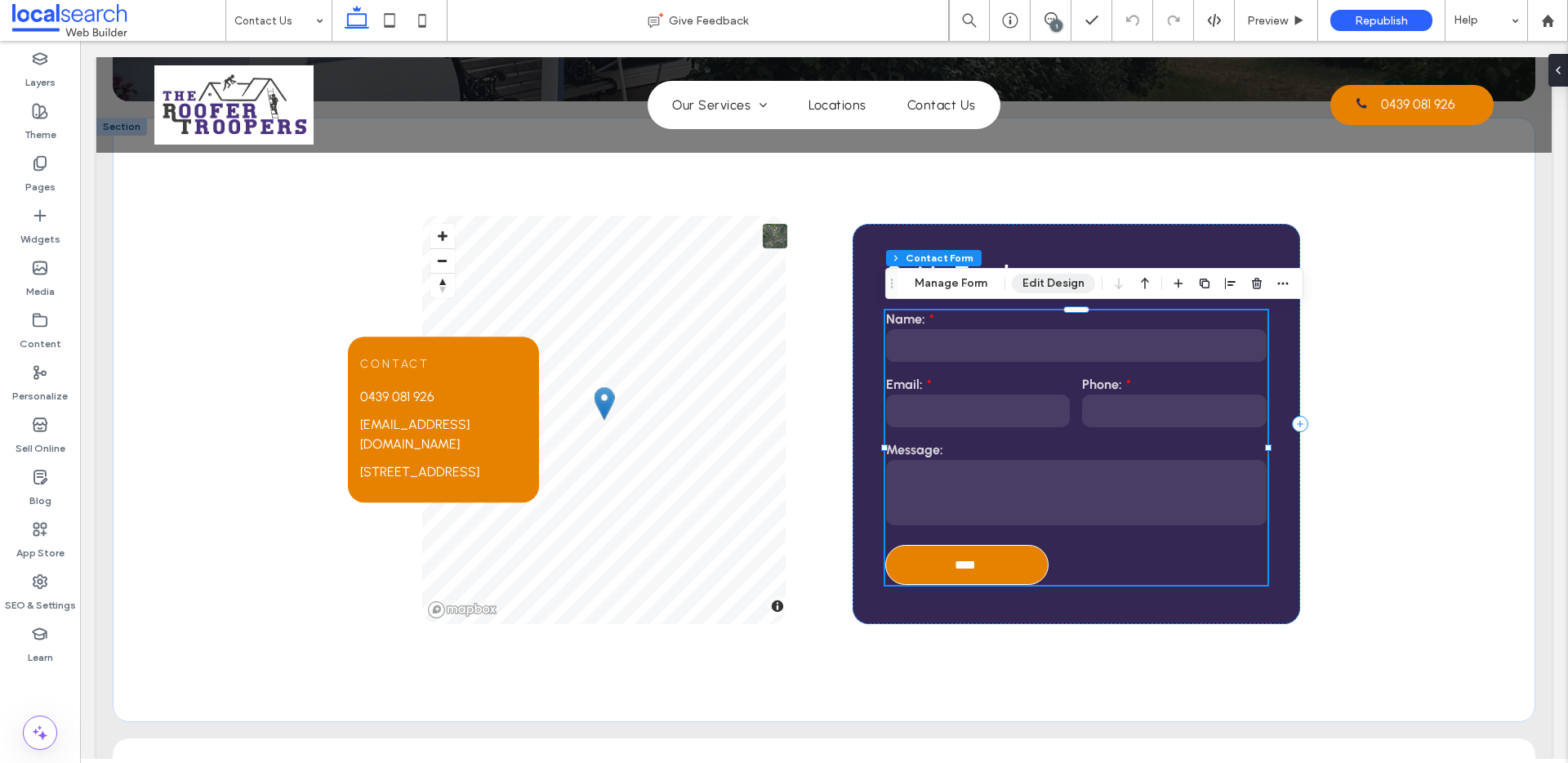
click at [1035, 286] on button "Edit Design" at bounding box center [1053, 283] width 84 height 20
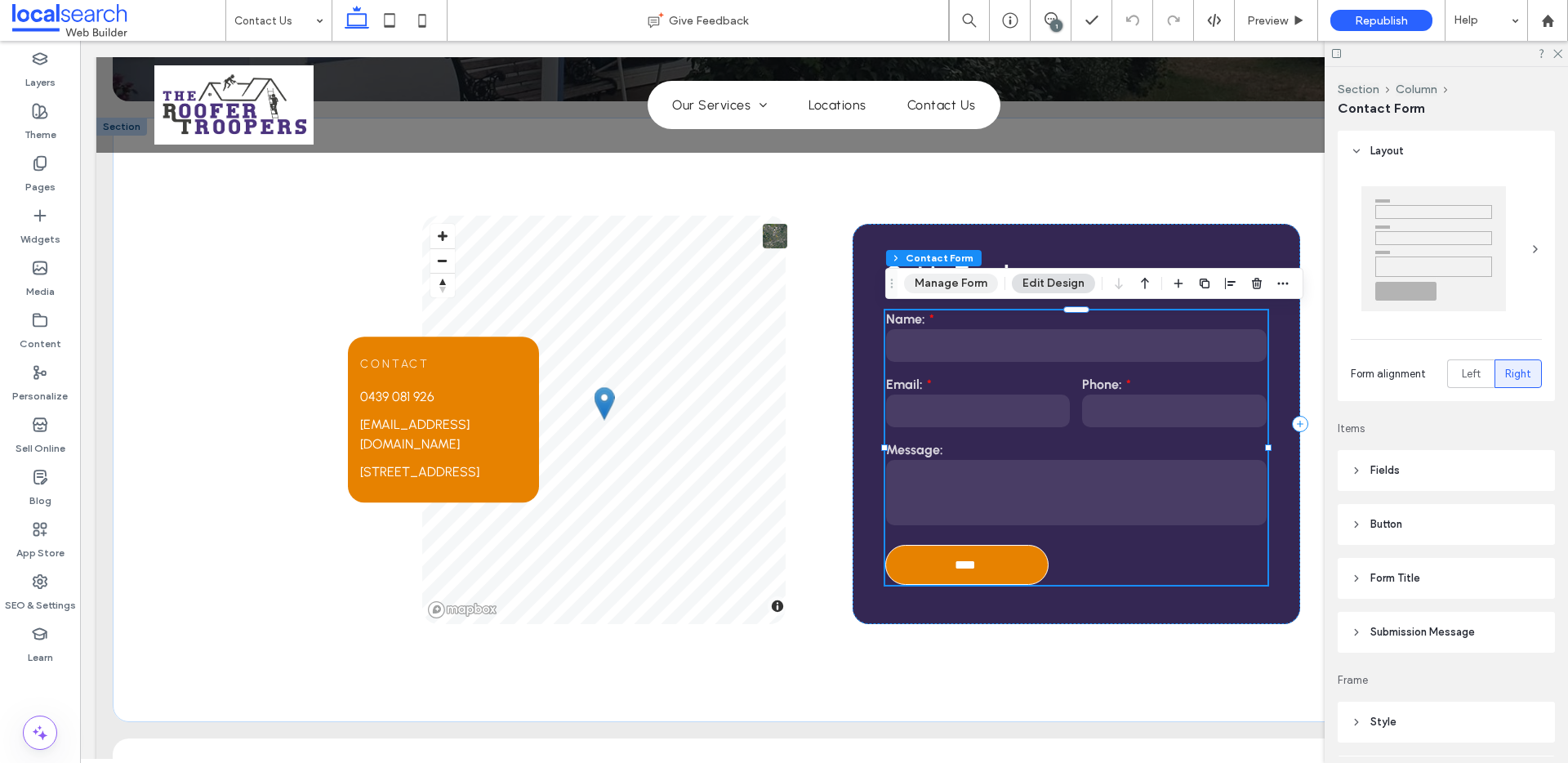
click at [938, 286] on button "Manage Form" at bounding box center [951, 283] width 94 height 20
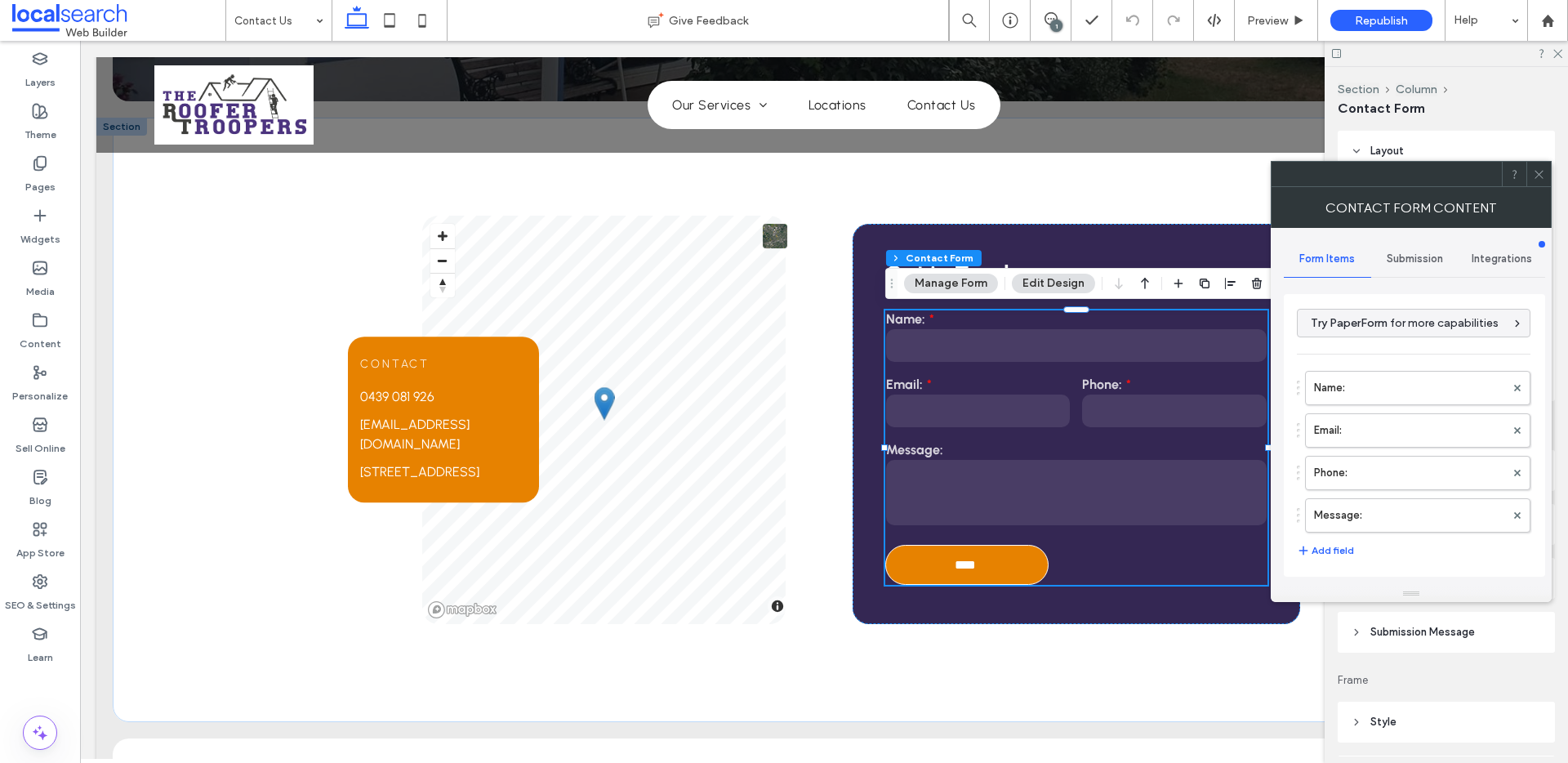
click at [1257, 261] on span "Submission" at bounding box center [1414, 258] width 56 height 13
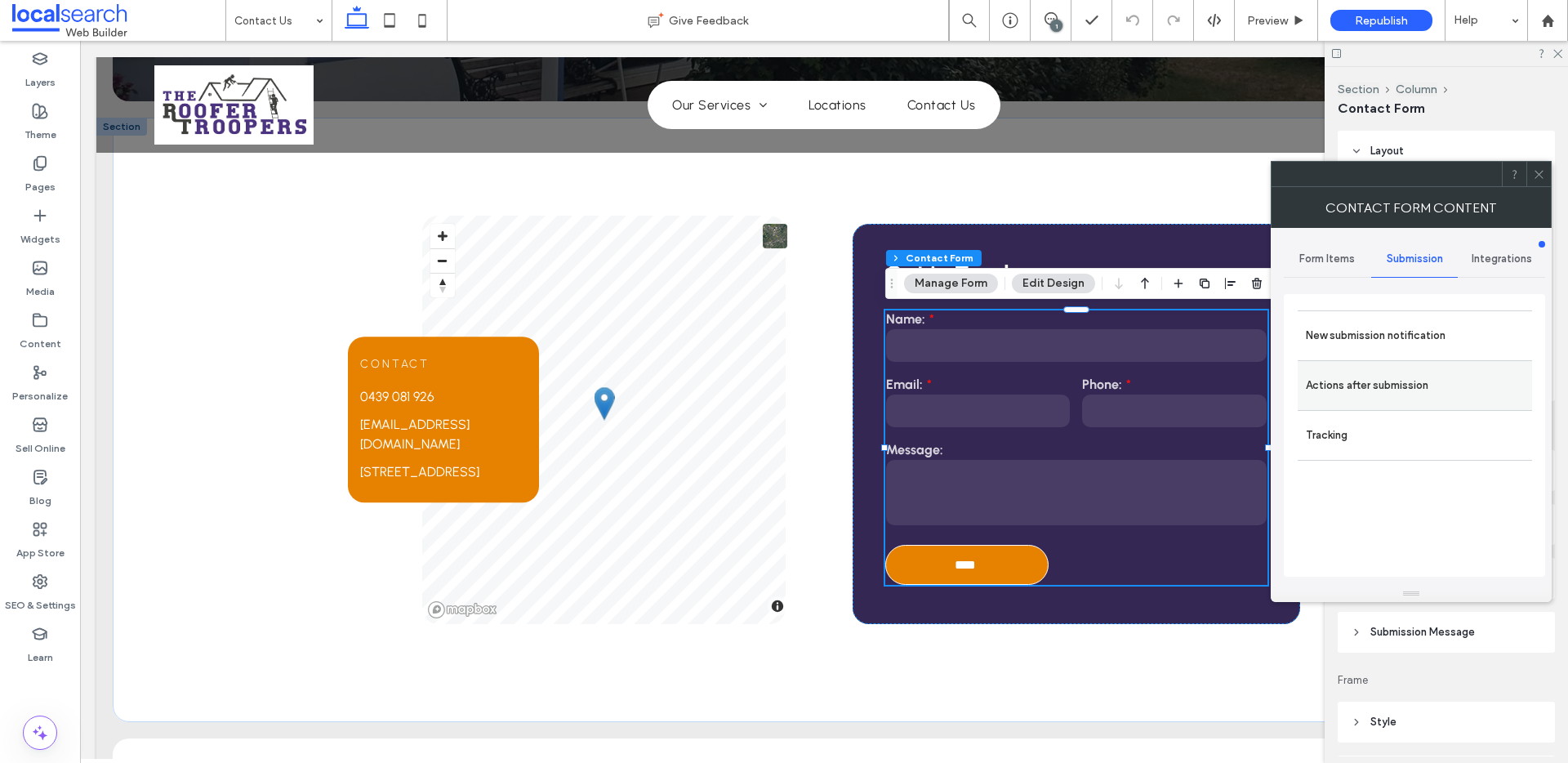
click at [1257, 370] on label "Actions after submission" at bounding box center [1414, 386] width 218 height 33
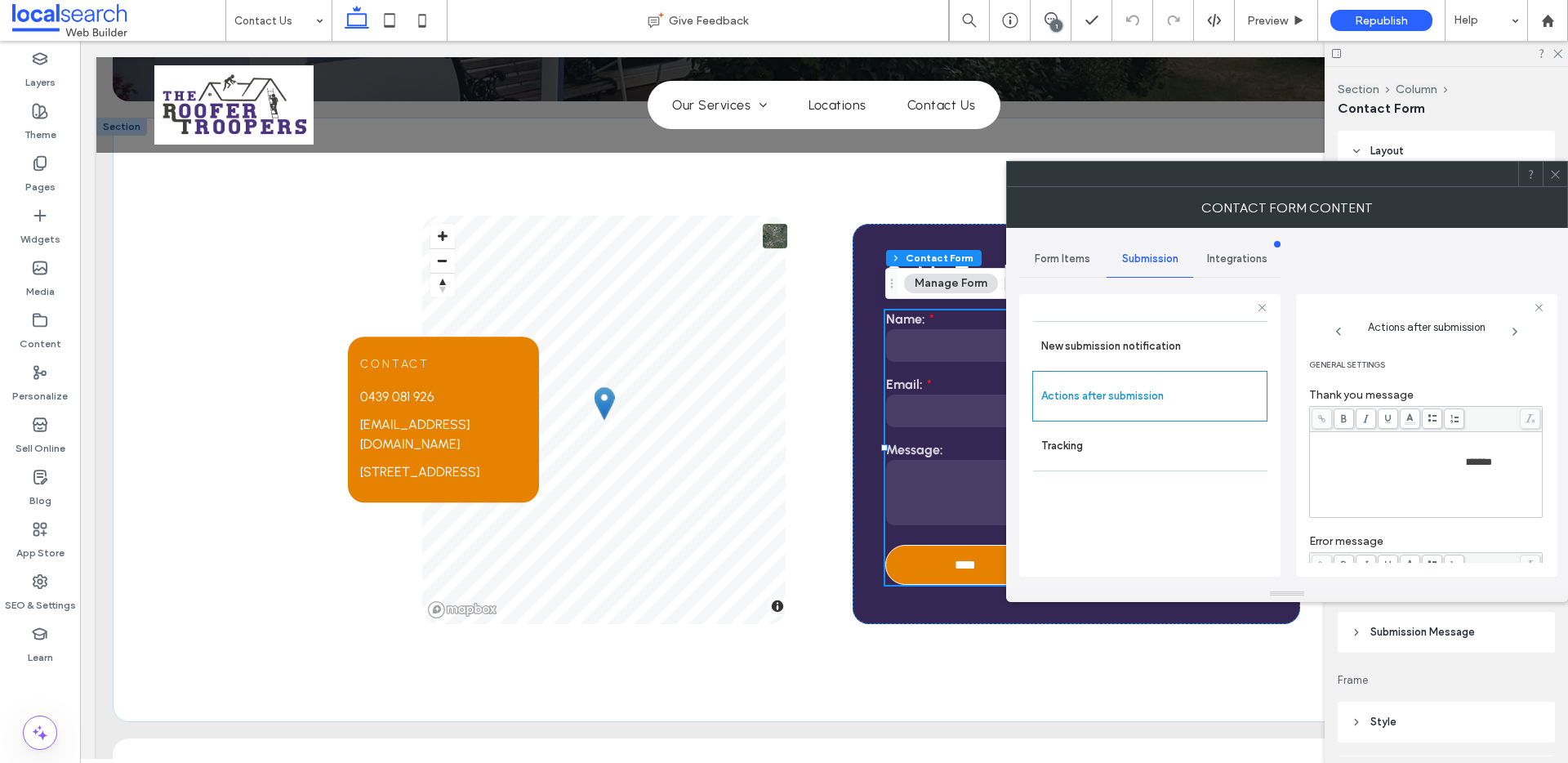
click at [1257, 467] on span "**********" at bounding box center [1390, 462] width 155 height 10
click at [1257, 467] on span "******" at bounding box center [1479, 462] width 24 height 10
click at [1257, 445] on div "**********" at bounding box center [1426, 439] width 228 height 11
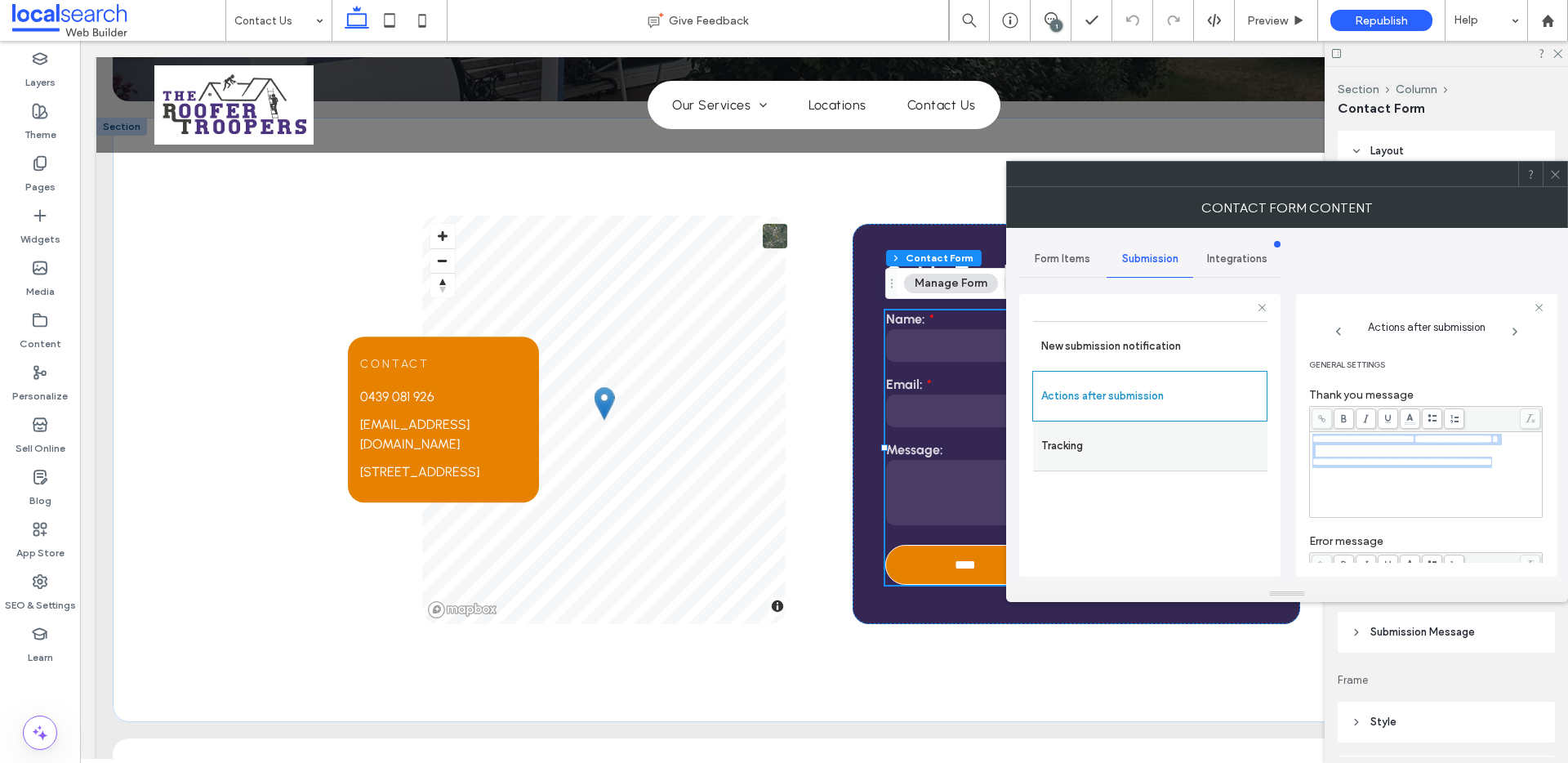
drag, startPoint x: 1522, startPoint y: 478, endPoint x: 1254, endPoint y: 426, distance: 273.0
click at [1254, 426] on div "**********" at bounding box center [1149, 432] width 261 height 304
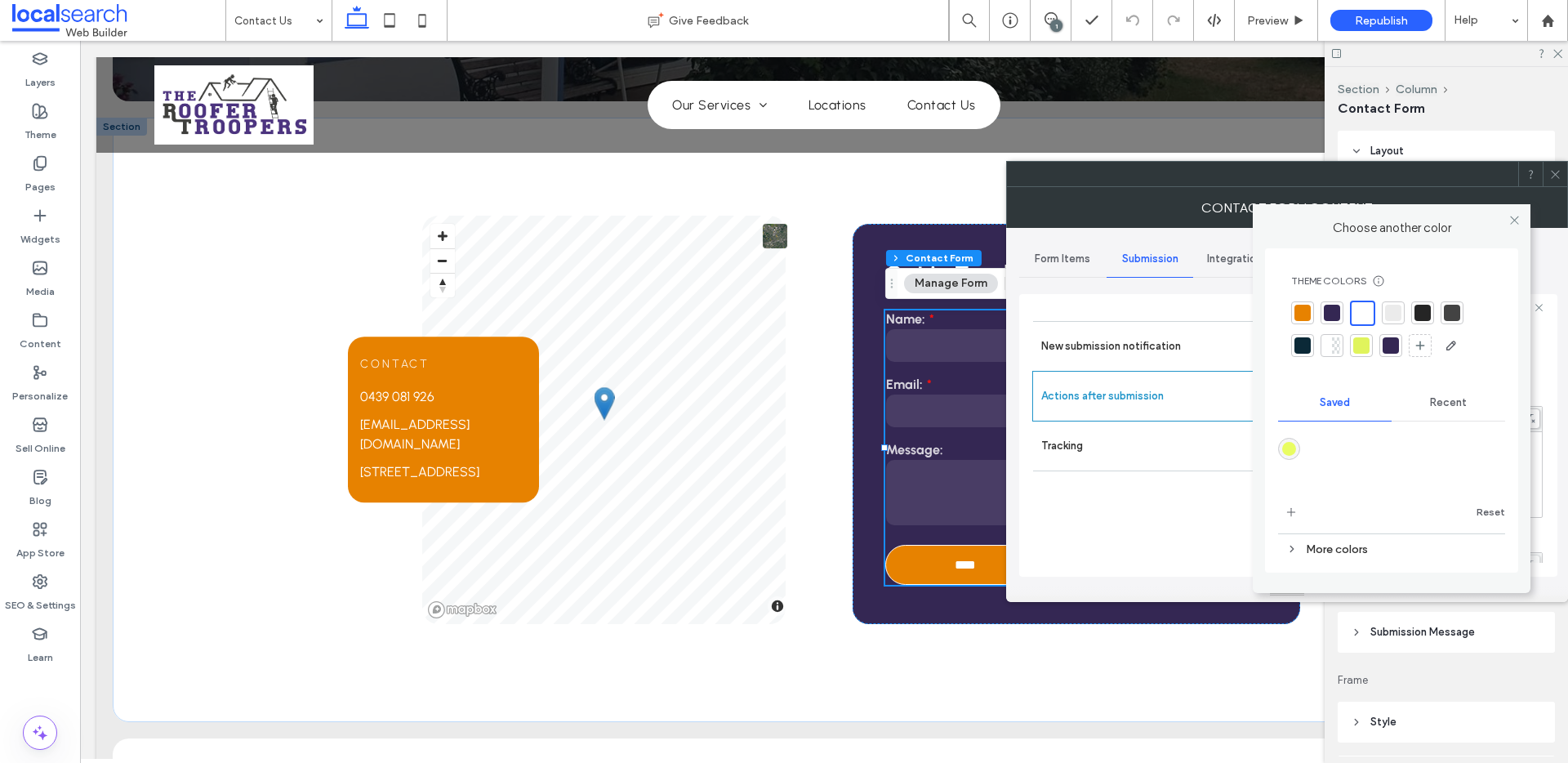
click at [1257, 420] on body ".wqwq-1{fill:#231f20;} .cls-1q, .cls-2q { fill-rule: evenodd; } .cls-2q { fill:…" at bounding box center [784, 382] width 1568 height 763
click at [1257, 316] on div at bounding box center [1422, 313] width 16 height 16
click at [1257, 217] on icon at bounding box center [1514, 220] width 12 height 12
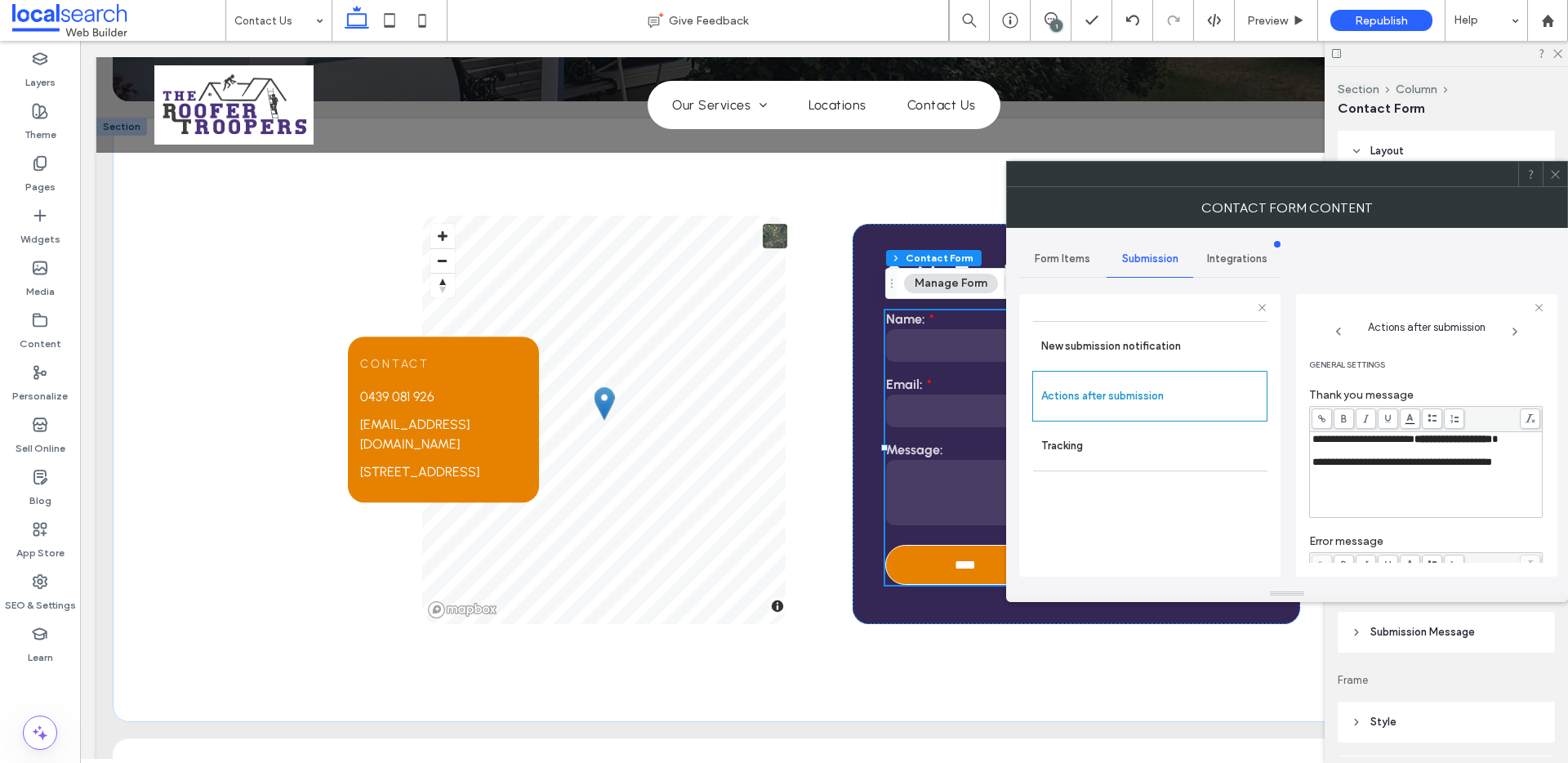
click at [1257, 496] on div "**********" at bounding box center [1426, 475] width 228 height 82
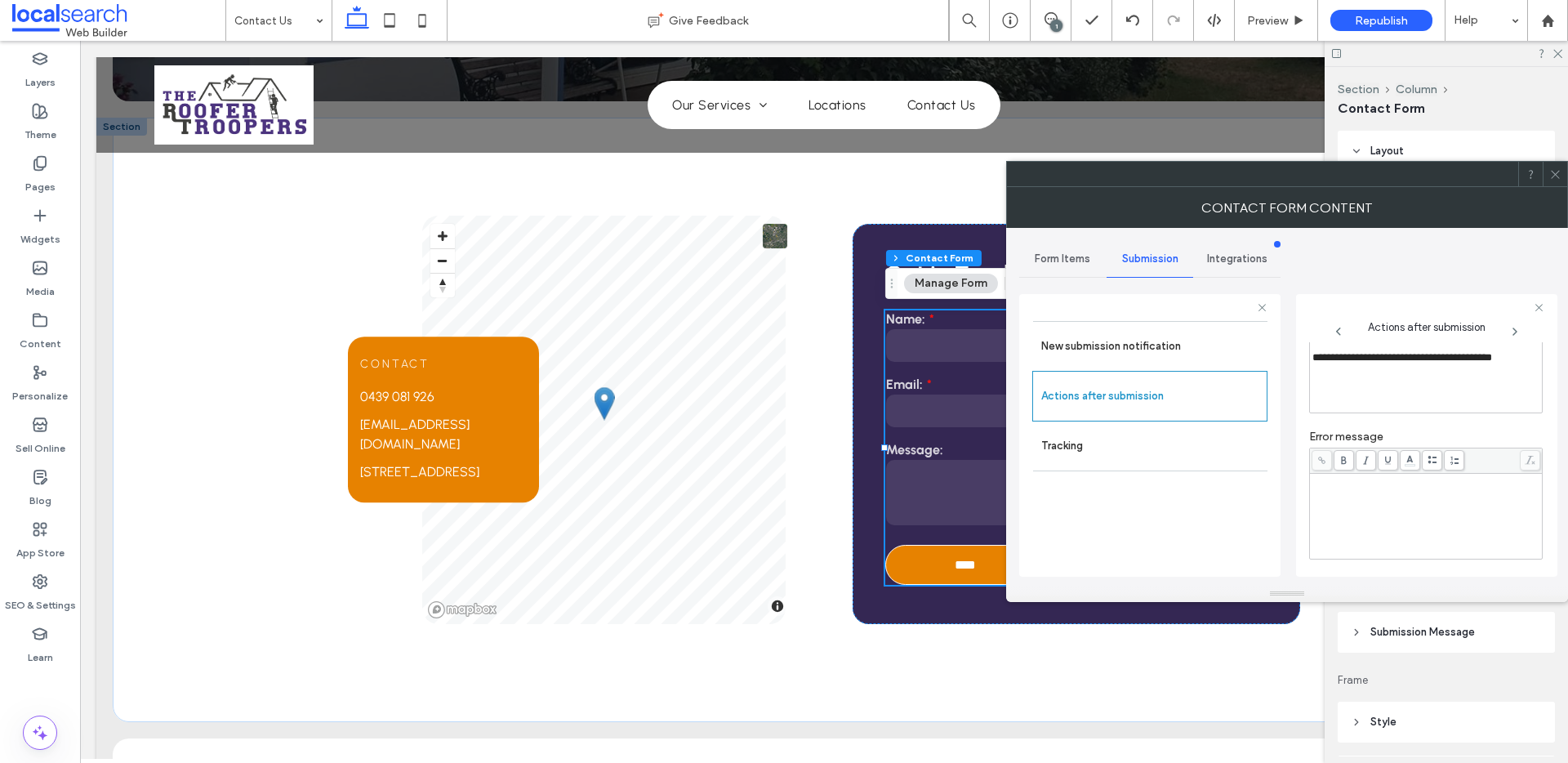
scroll to position [115, 0]
click at [1257, 534] on div "**********" at bounding box center [1426, 506] width 228 height 82
click at [1257, 520] on div "**********" at bounding box center [1426, 506] width 228 height 82
click at [1257, 525] on div "**********" at bounding box center [1426, 506] width 228 height 82
click at [1257, 450] on body ".wqwq-1{fill:#231f20;} .cls-1q, .cls-2q { fill-rule: evenodd; } .cls-2q { fill:…" at bounding box center [784, 382] width 1568 height 763
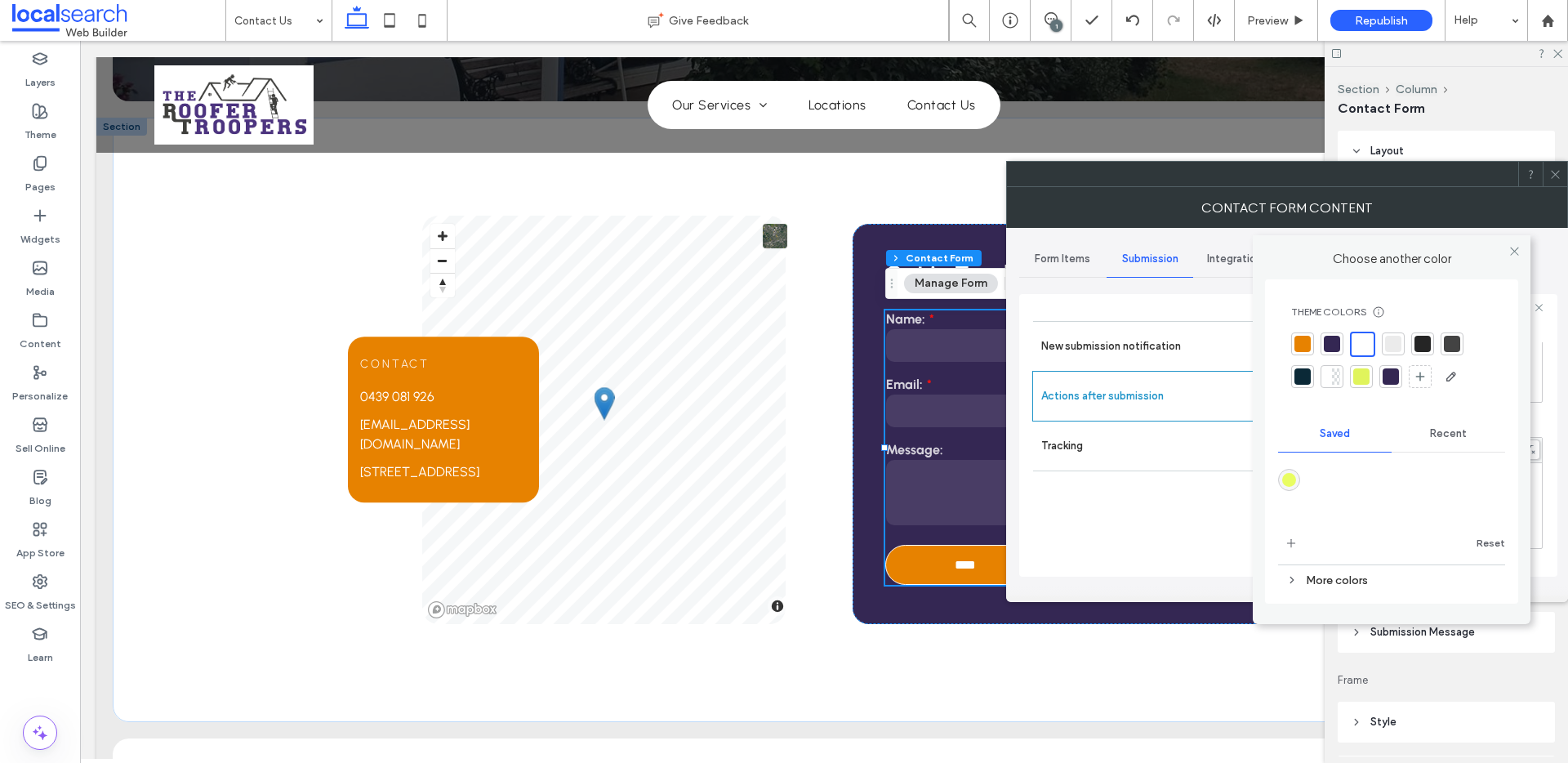
click at [1257, 340] on div at bounding box center [1422, 344] width 16 height 16
click at [1257, 248] on icon at bounding box center [1514, 251] width 12 height 12
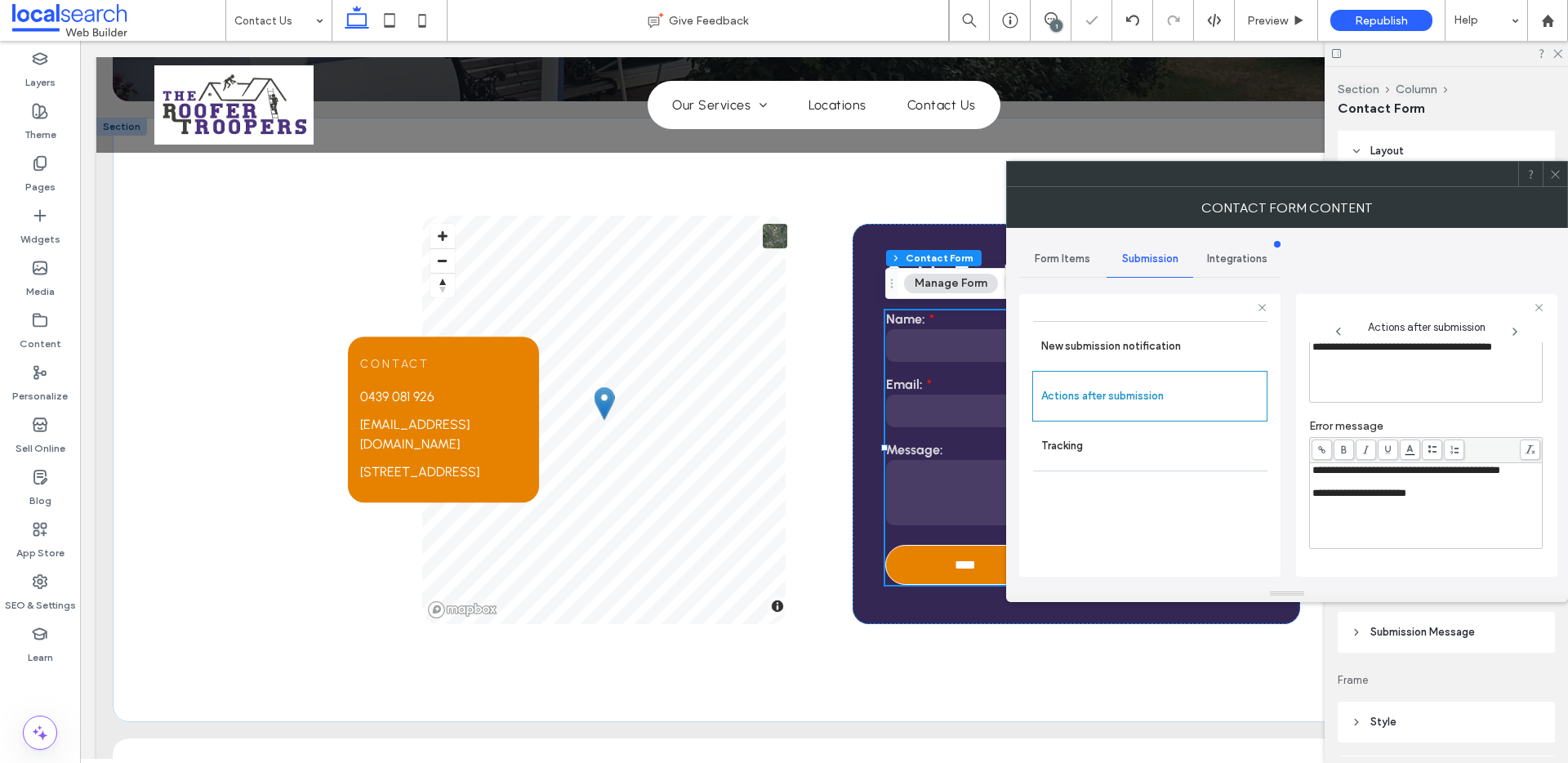
click at [1257, 170] on icon at bounding box center [1555, 174] width 12 height 12
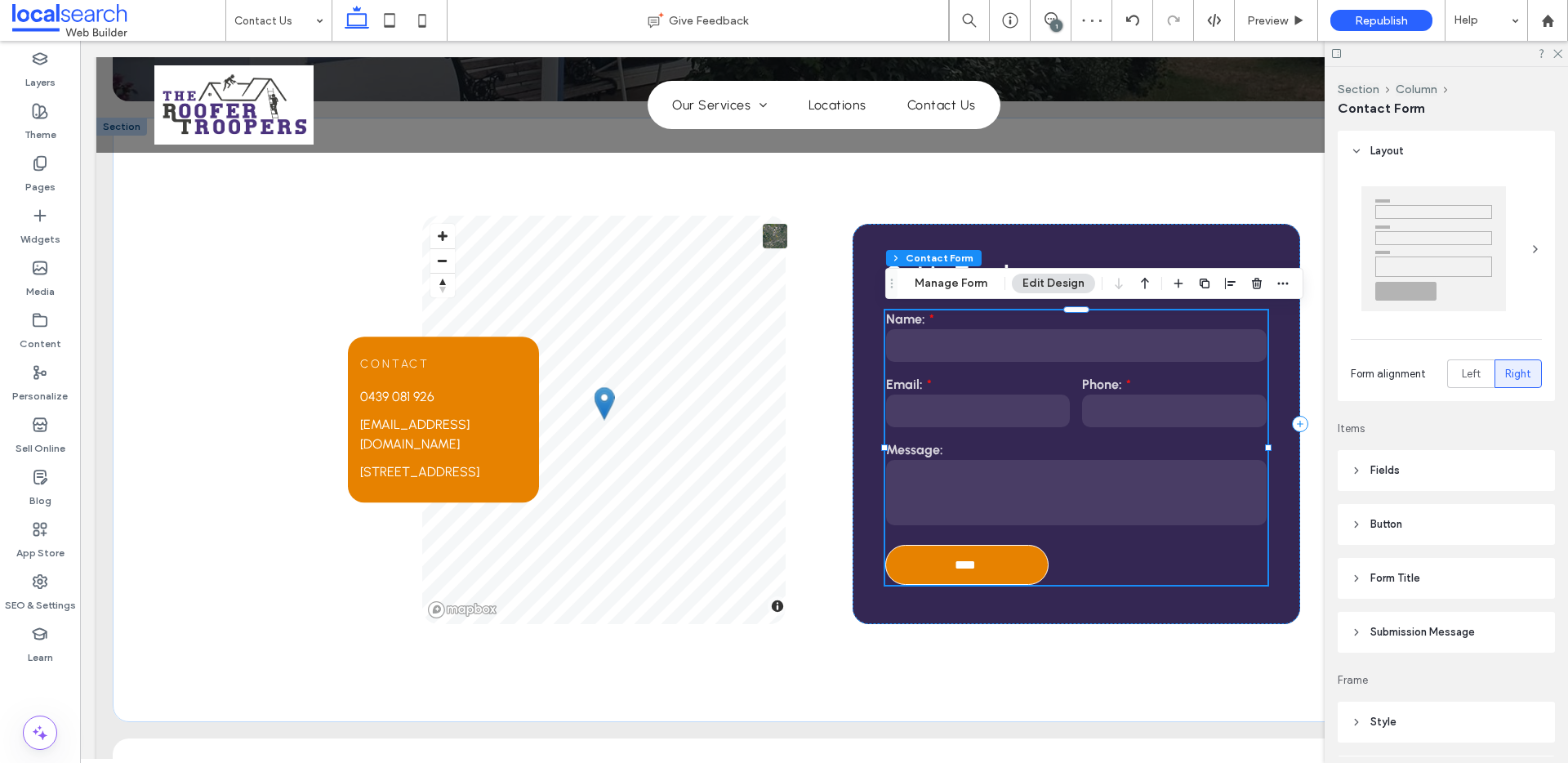
click at [1257, 632] on span "Submission Message" at bounding box center [1422, 631] width 104 height 16
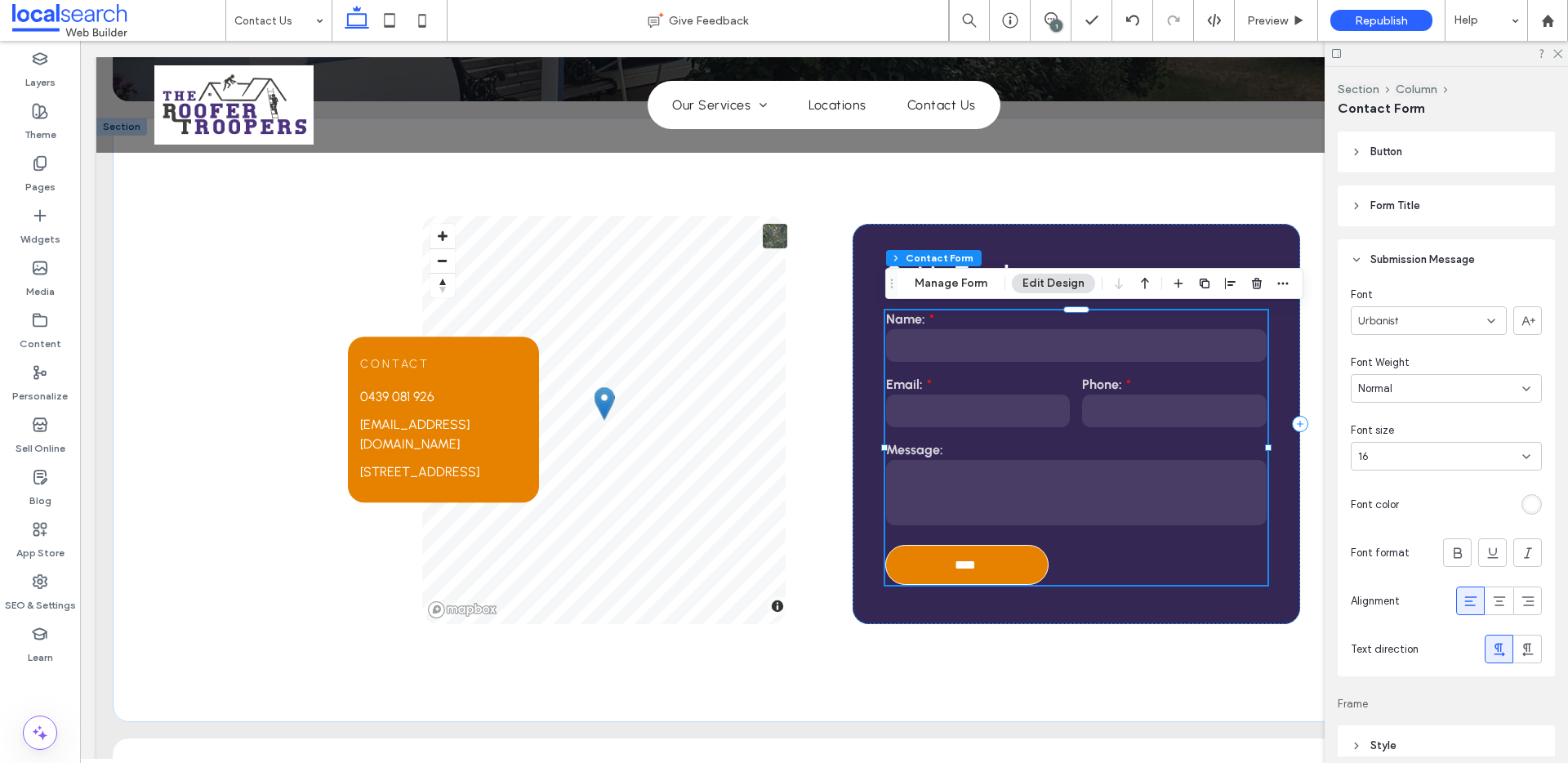
scroll to position [371, 0]
click at [961, 286] on button "Manage Form" at bounding box center [951, 283] width 94 height 20
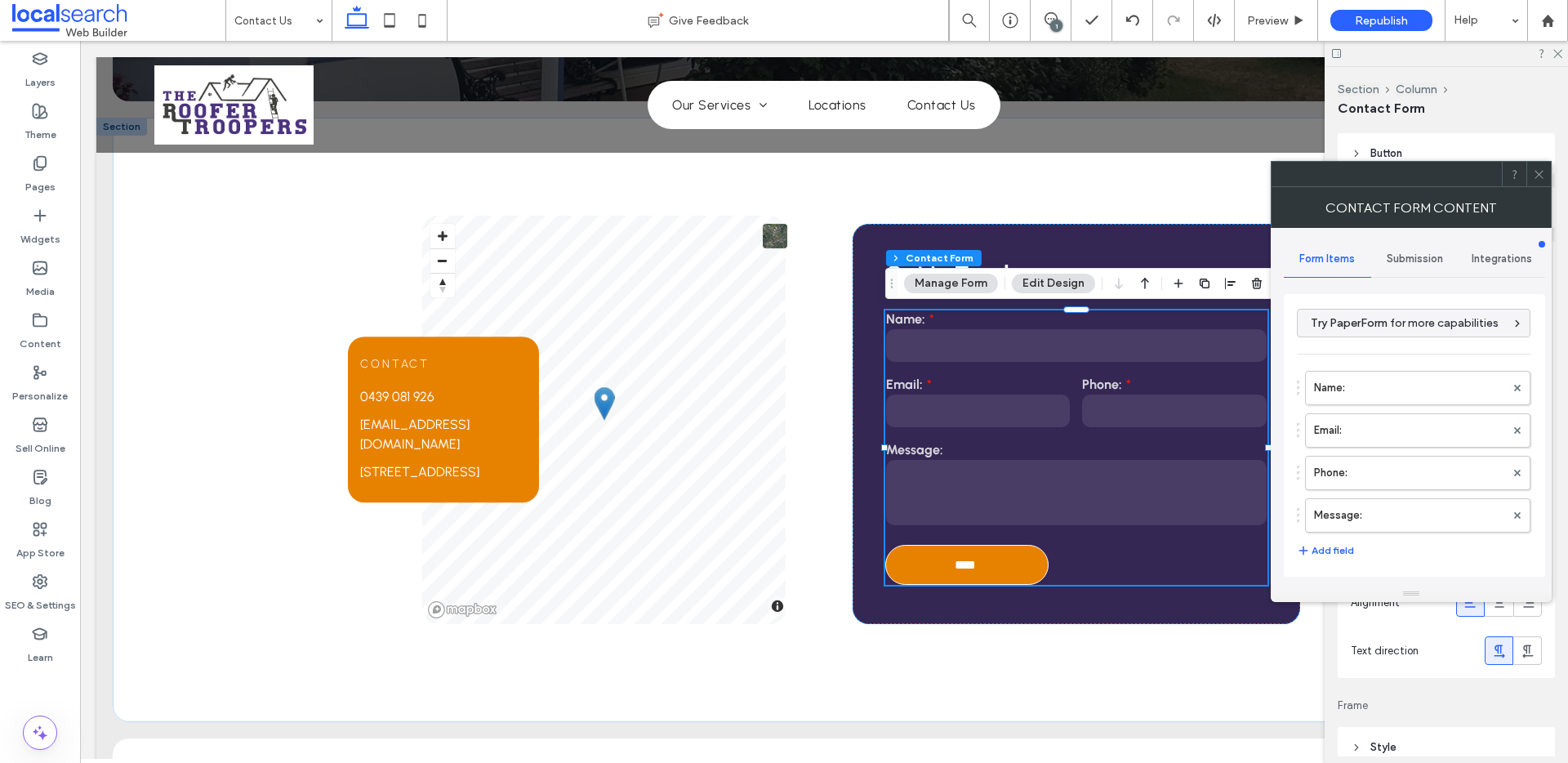
click at [1257, 270] on div "Submission" at bounding box center [1414, 259] width 87 height 36
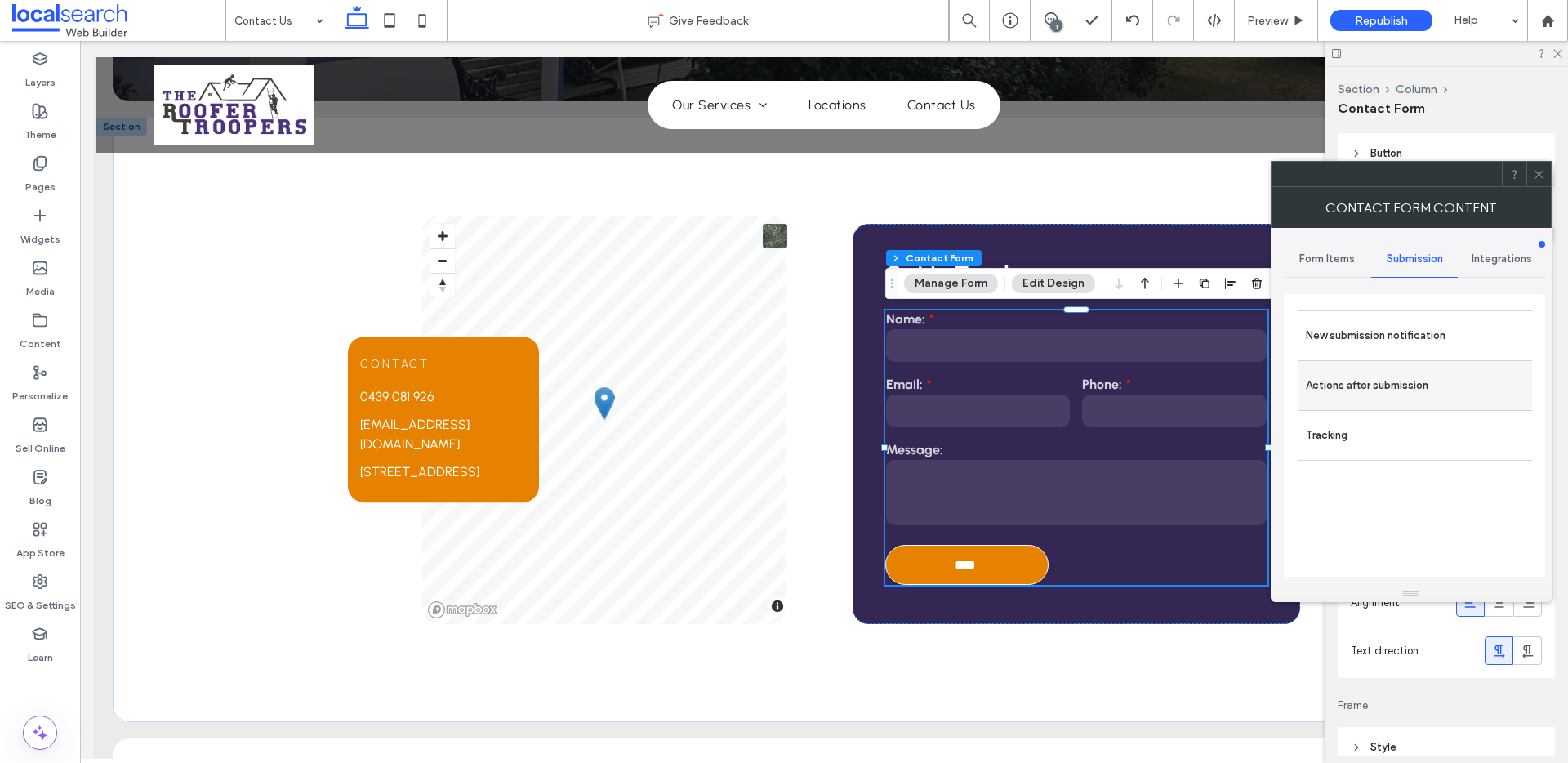
click at [1257, 377] on label "Actions after submission" at bounding box center [1414, 386] width 218 height 33
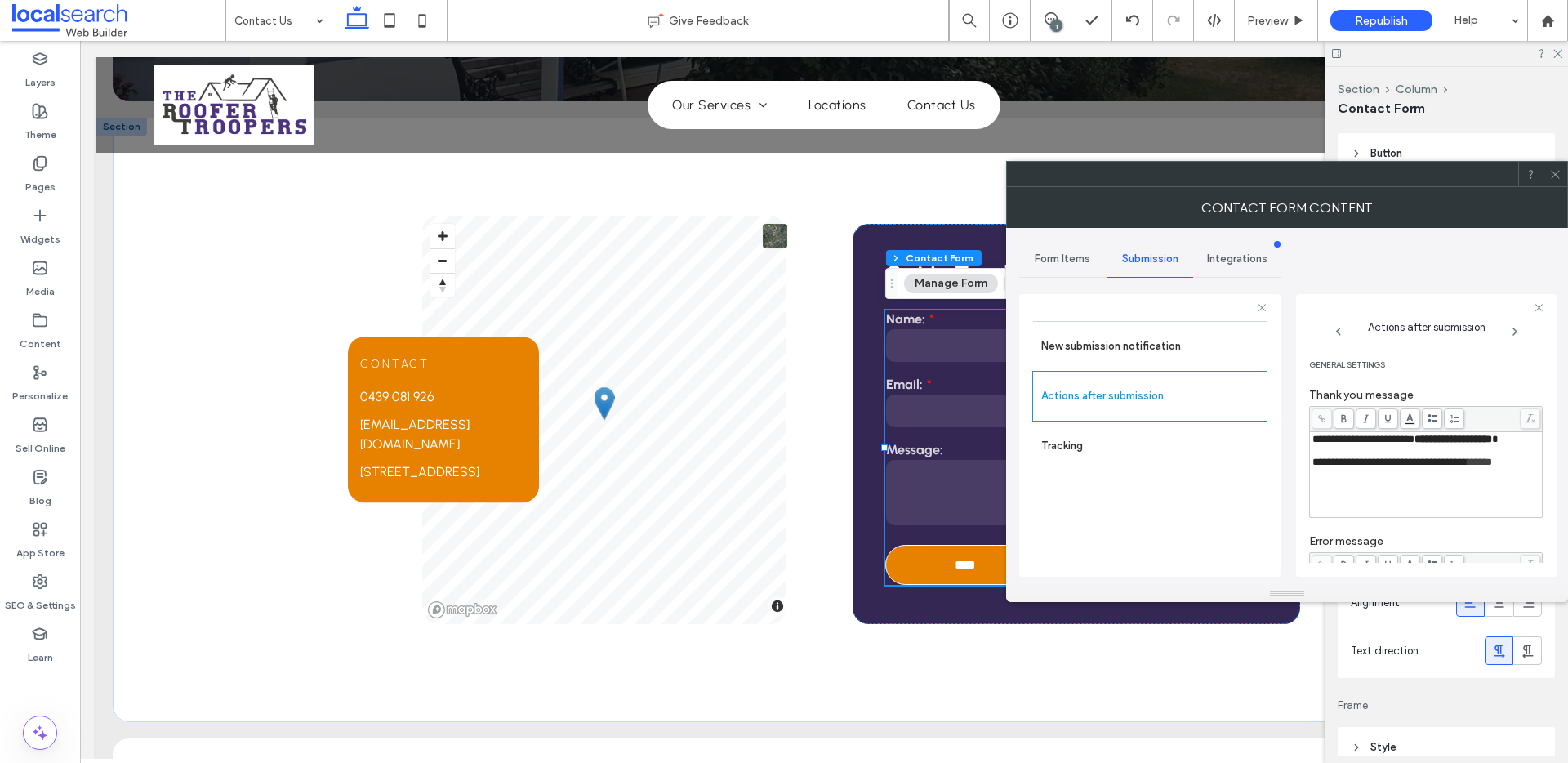
click at [1257, 492] on div "**********" at bounding box center [1426, 475] width 228 height 82
drag, startPoint x: 1528, startPoint y: 482, endPoint x: 1302, endPoint y: 427, distance: 232.6
click at [1257, 427] on div "**********" at bounding box center [1426, 435] width 261 height 282
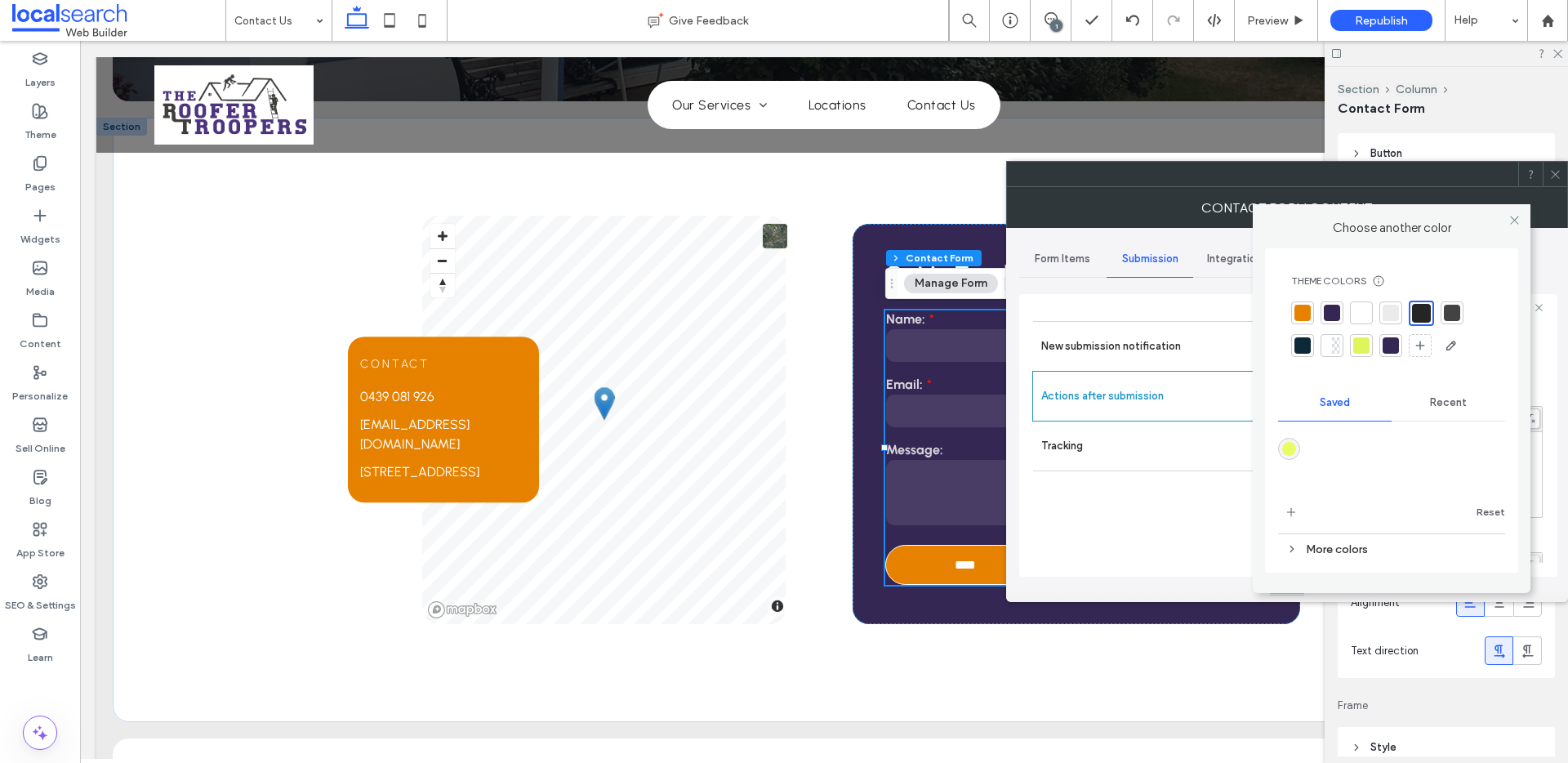
click at [1257, 409] on body ".wqwq-1{fill:#231f20;} .cls-1q, .cls-2q { fill-rule: evenodd; } .cls-2q { fill:…" at bounding box center [784, 382] width 1568 height 763
click at [1257, 314] on div at bounding box center [1302, 313] width 16 height 16
click at [1257, 317] on div at bounding box center [1422, 313] width 16 height 16
click at [1257, 214] on icon at bounding box center [1514, 220] width 12 height 12
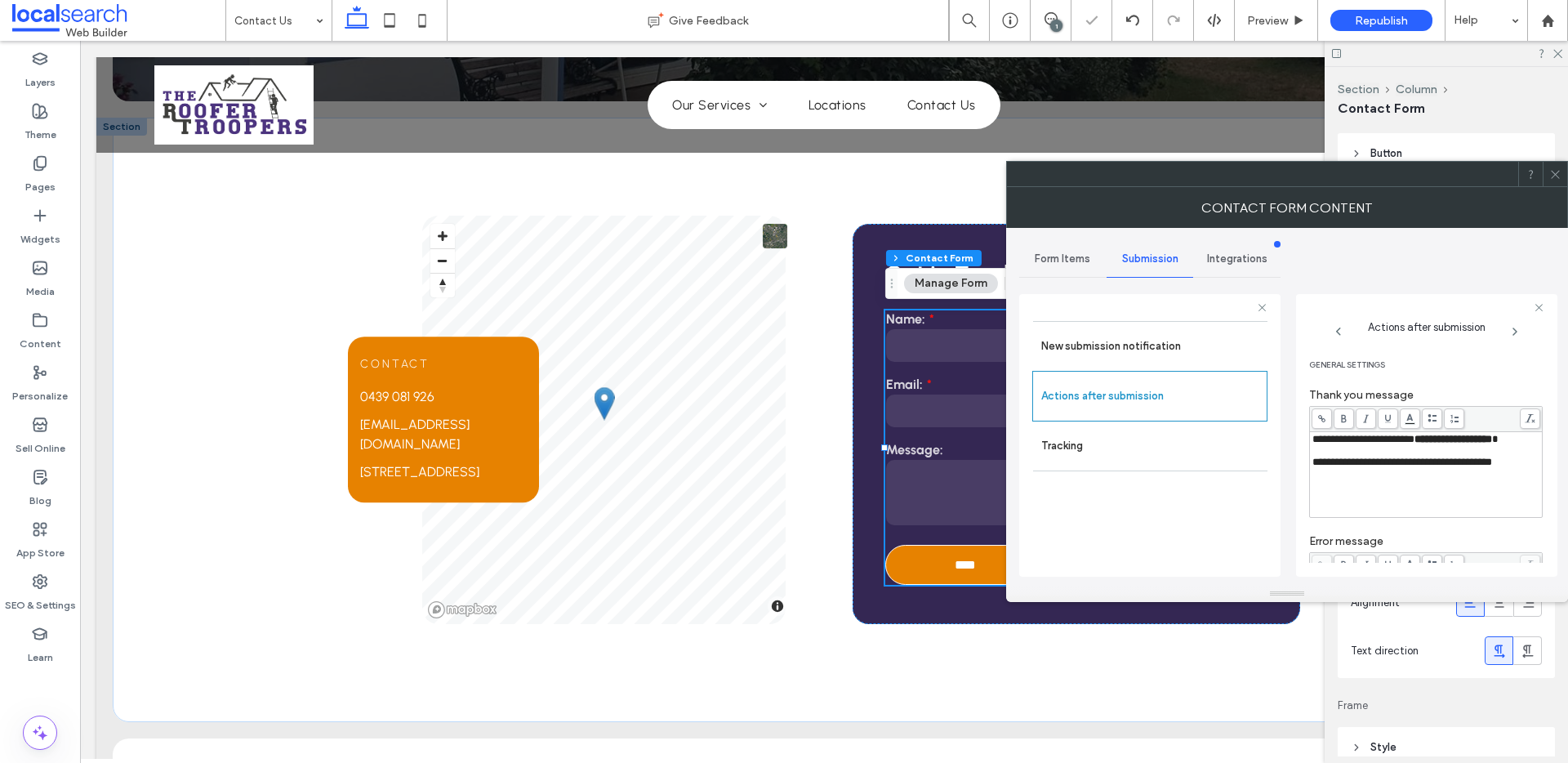
click at [1257, 184] on span at bounding box center [1555, 174] width 12 height 24
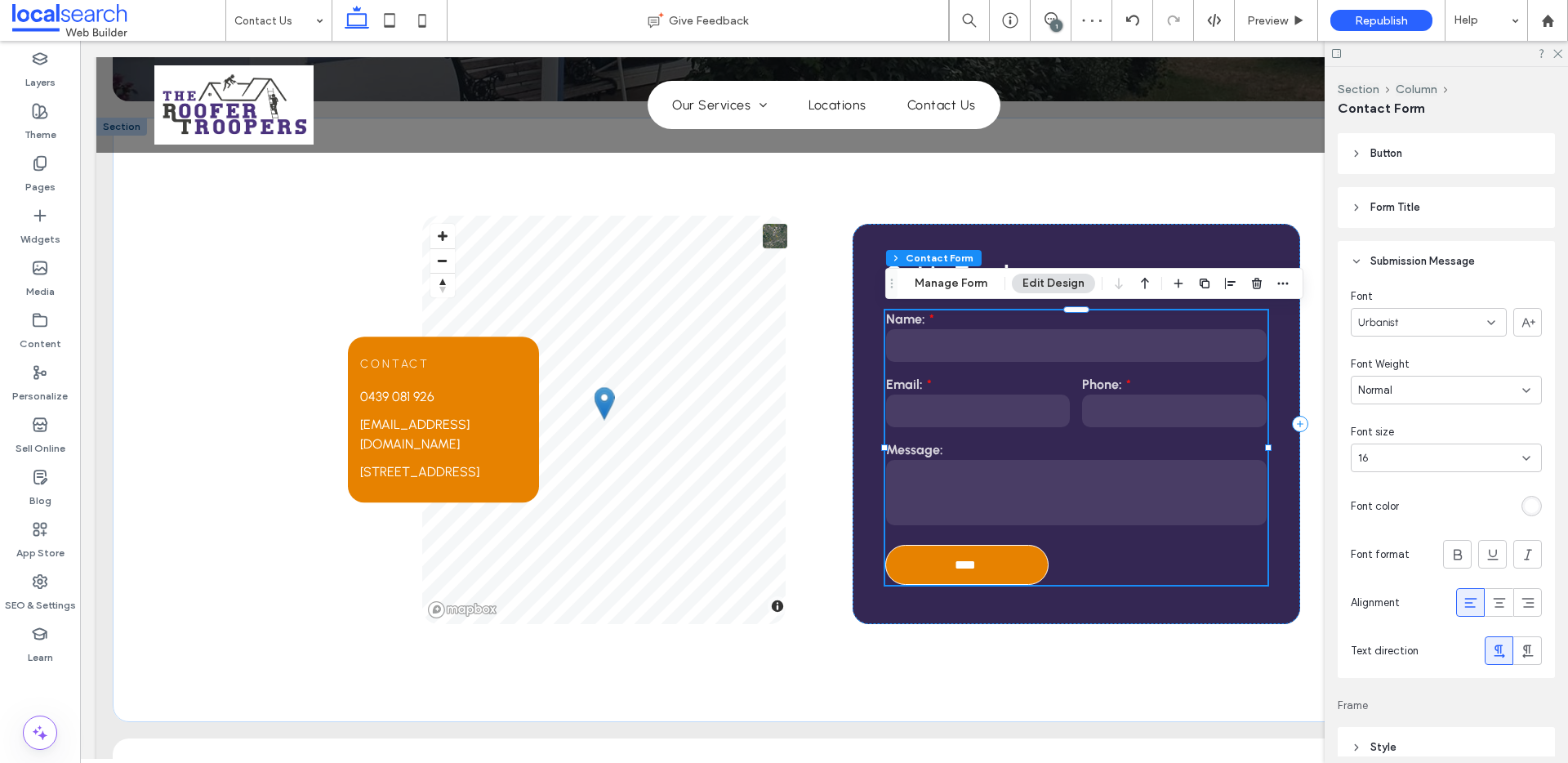
click at [1257, 507] on div "rgb(255, 255, 255)" at bounding box center [1531, 506] width 14 height 14
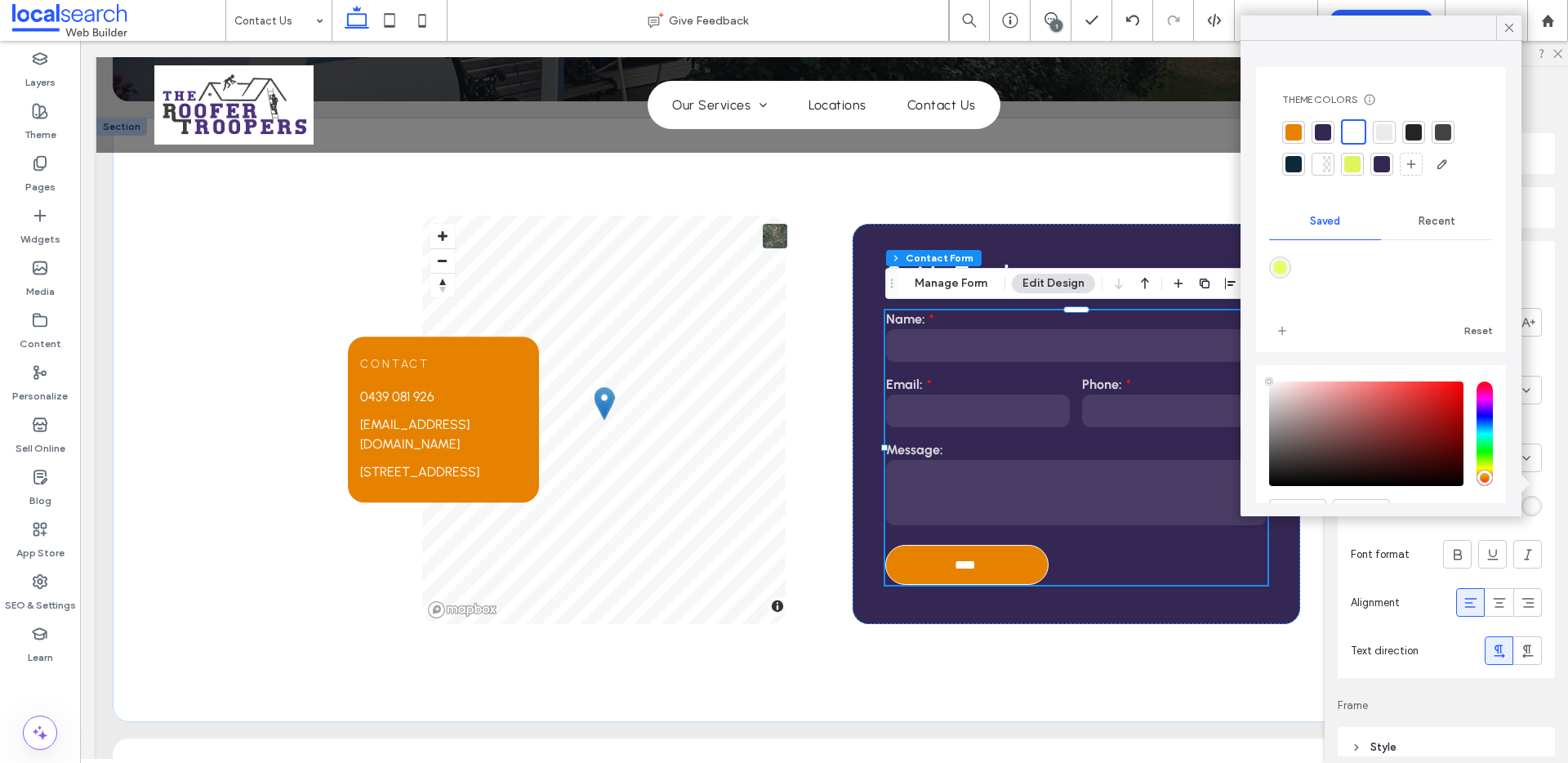
click at [1257, 127] on div at bounding box center [1293, 132] width 16 height 16
click at [1257, 136] on div at bounding box center [1354, 132] width 16 height 16
click at [1257, 23] on icon at bounding box center [1509, 28] width 15 height 15
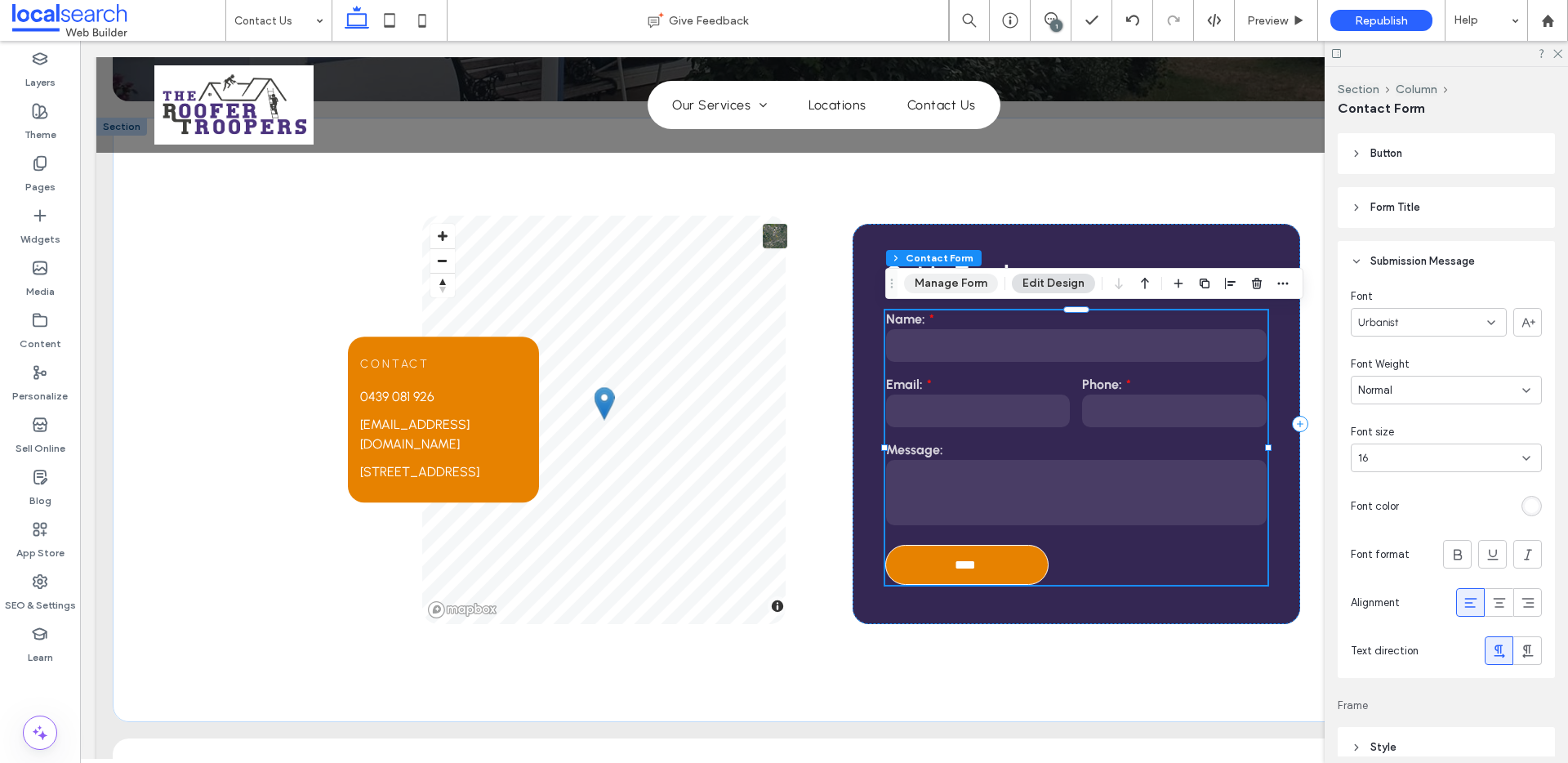
click at [978, 286] on button "Manage Form" at bounding box center [951, 283] width 94 height 20
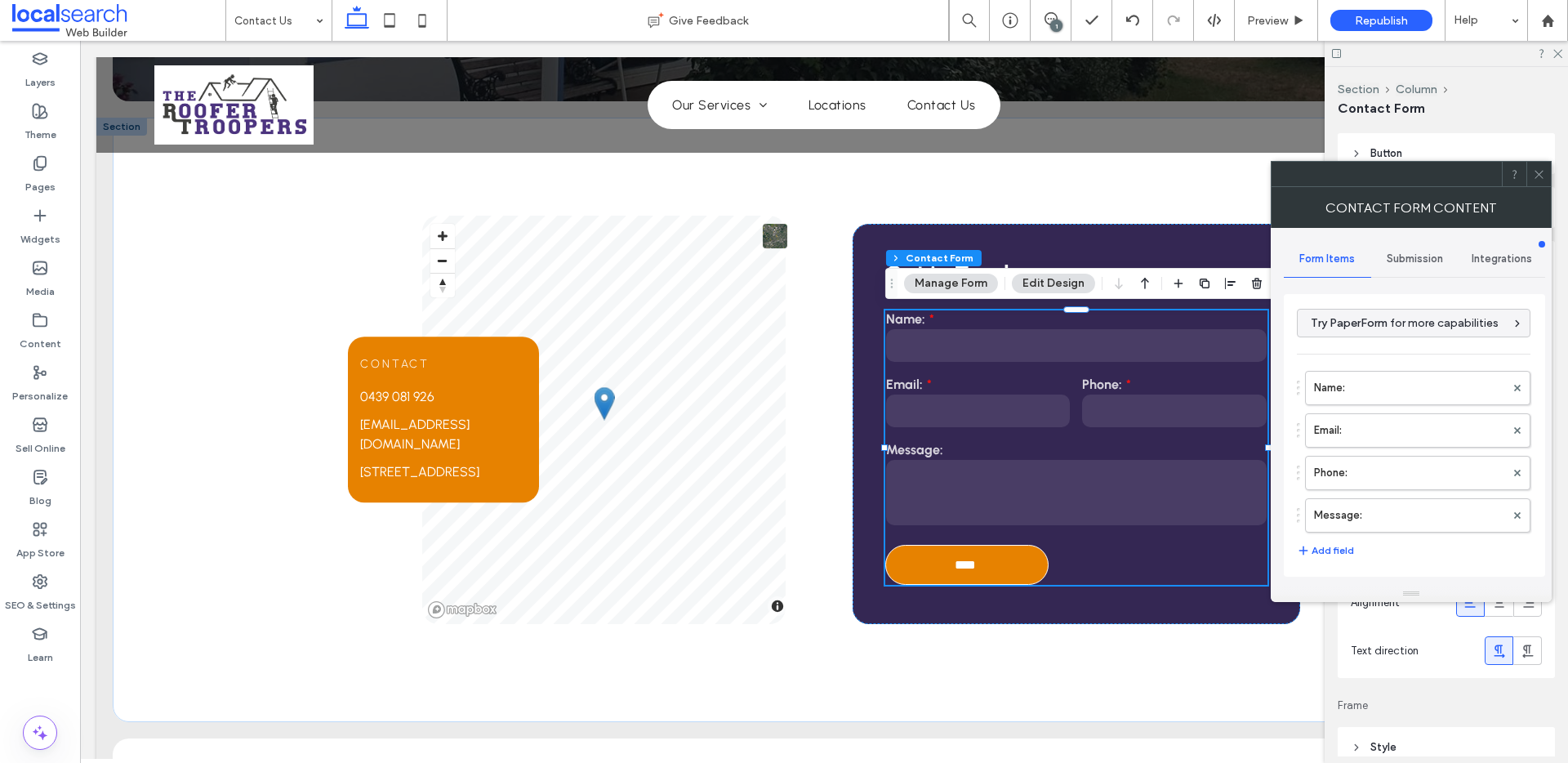
click at [1257, 252] on span "Submission" at bounding box center [1414, 258] width 56 height 13
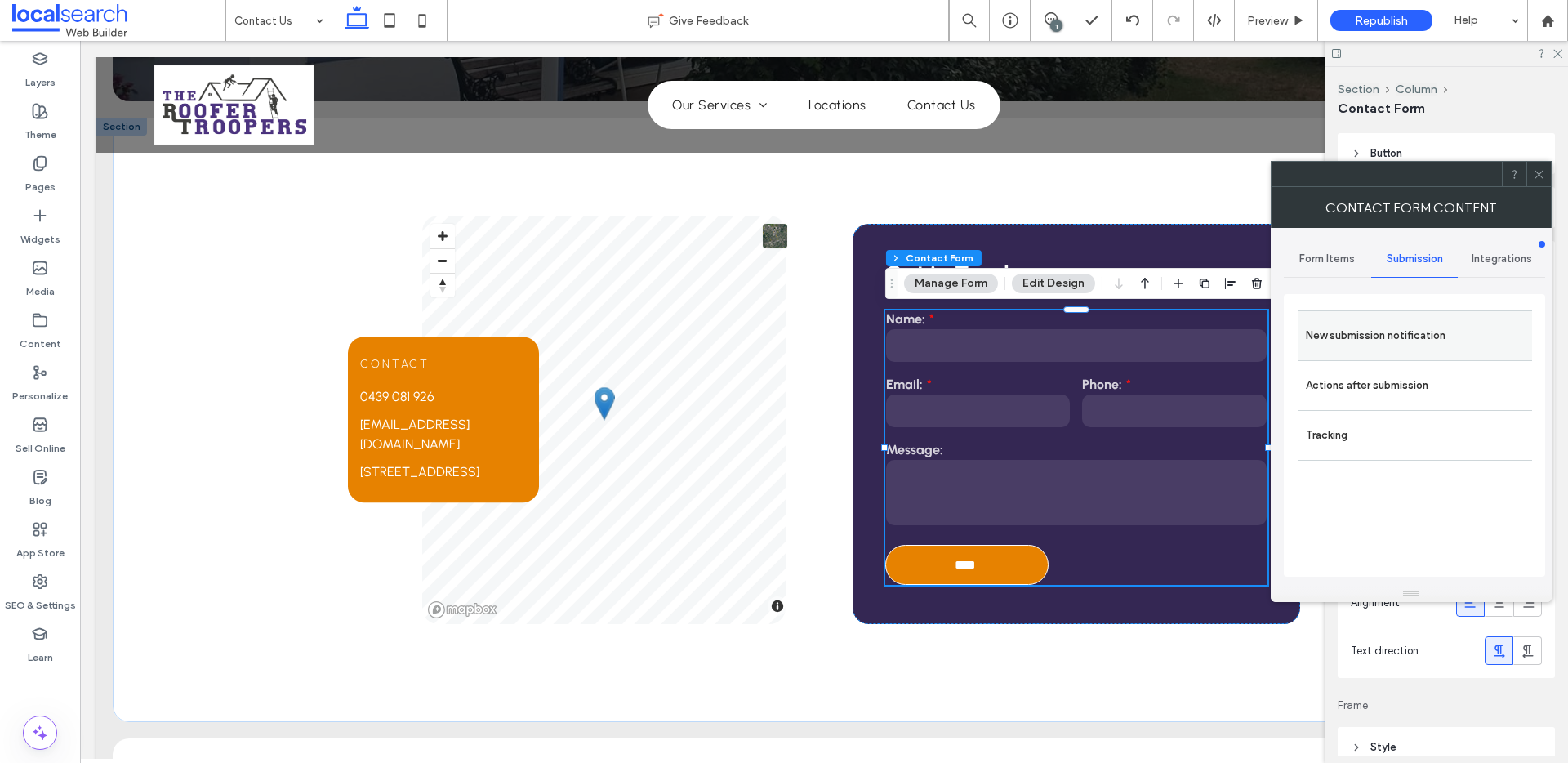
click at [1257, 324] on label "New submission notification" at bounding box center [1414, 336] width 218 height 33
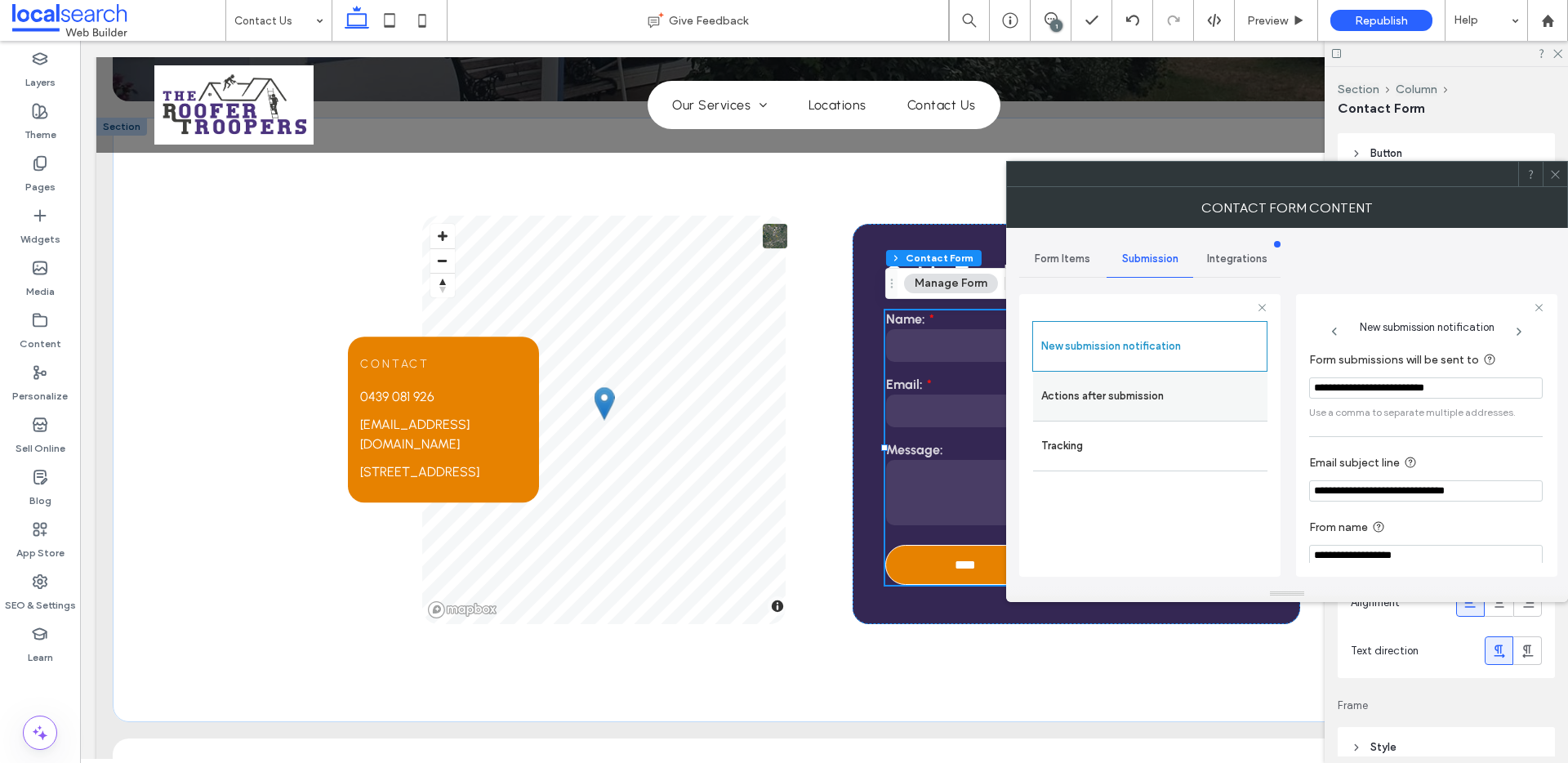
click at [1128, 394] on label "Actions after submission" at bounding box center [1150, 396] width 218 height 33
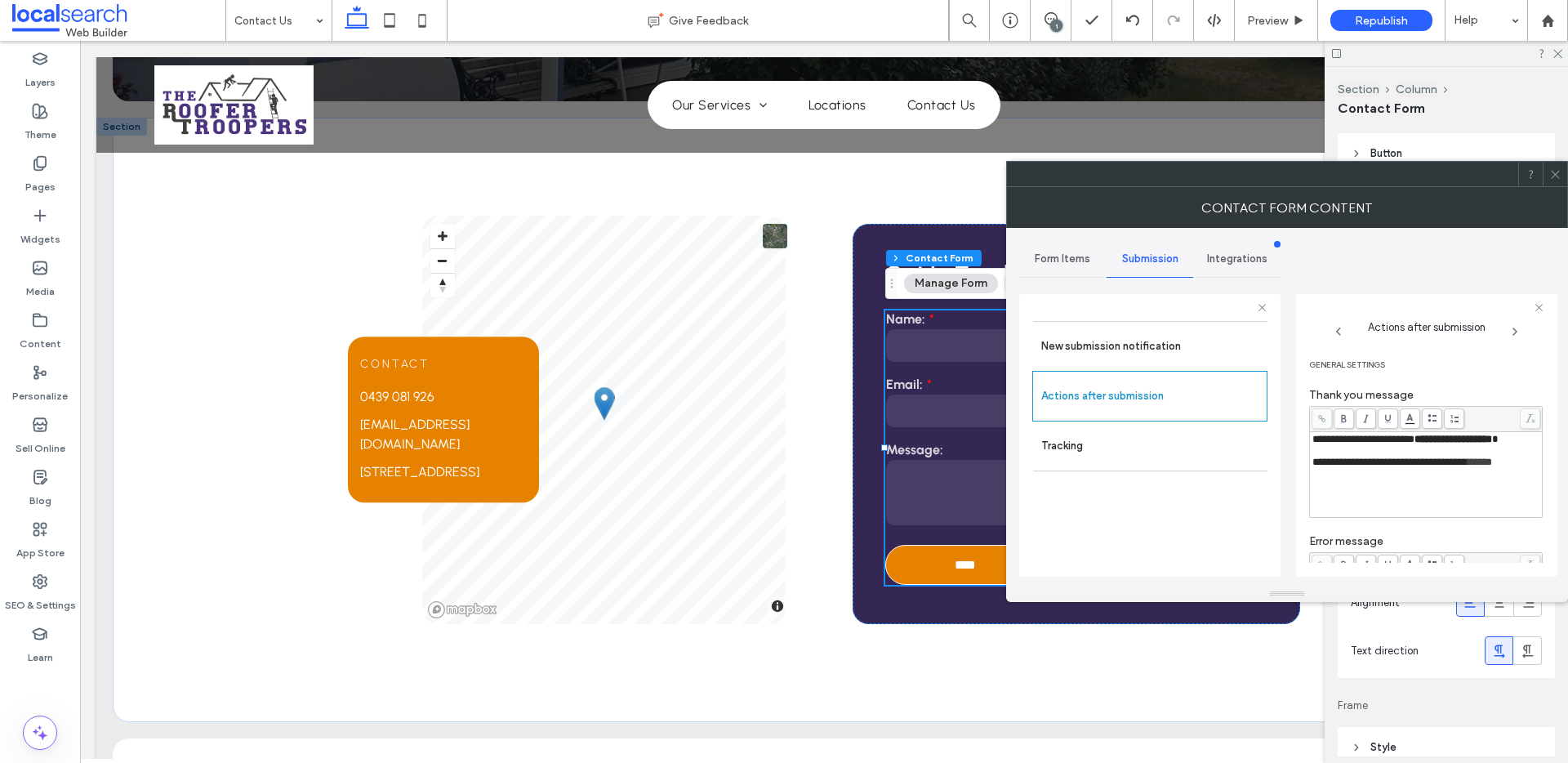
click at [1257, 487] on div "**********" at bounding box center [1426, 475] width 228 height 82
click at [1257, 413] on body ".wqwq-1{fill:#231f20;} .cls-1q, .cls-2q { fill-rule: evenodd; } .cls-2q { fill:…" at bounding box center [784, 382] width 1568 height 763
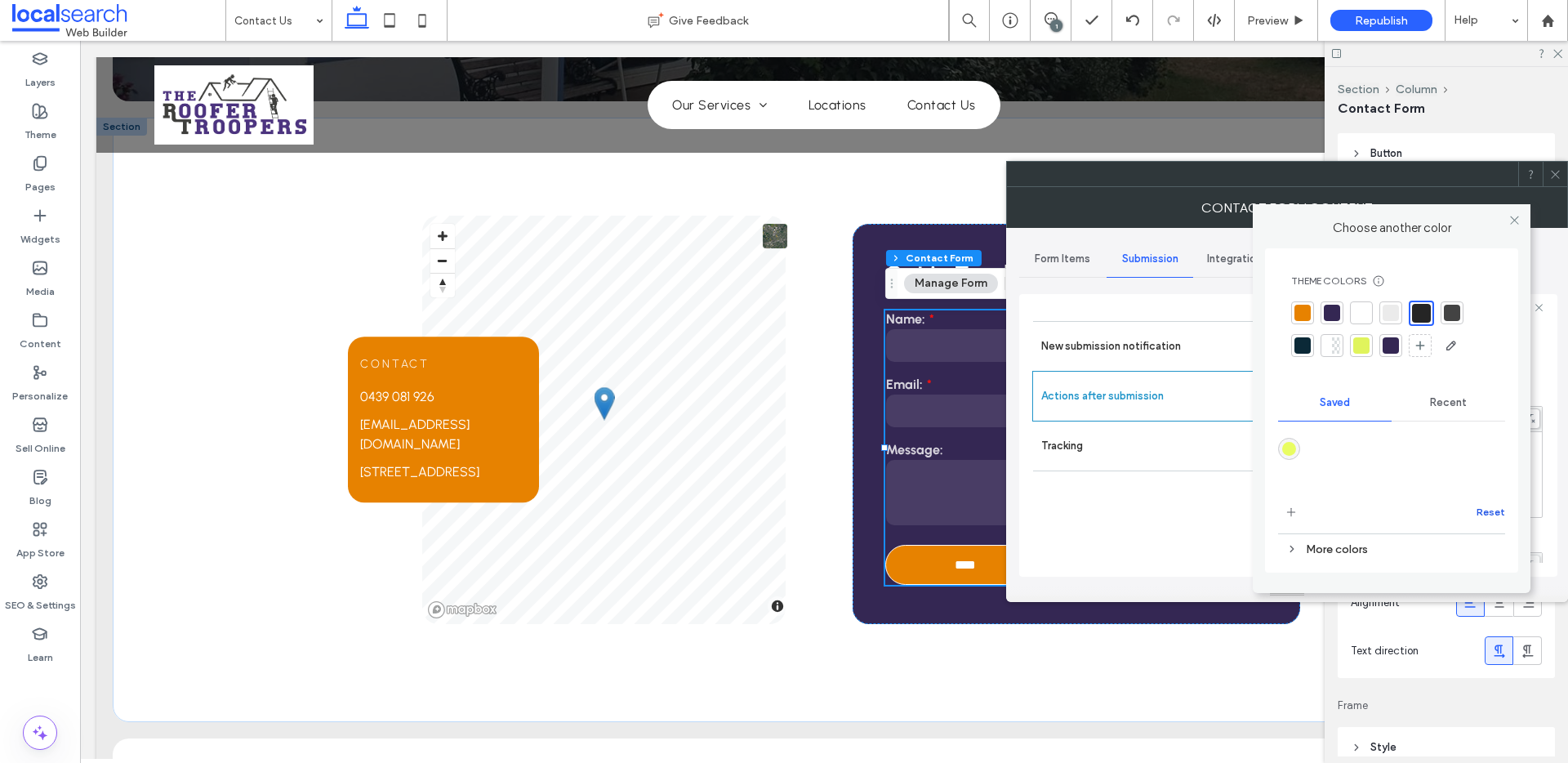
click at [1257, 512] on button "Reset" at bounding box center [1490, 512] width 28 height 20
click at [1257, 402] on span "Recent" at bounding box center [1447, 402] width 37 height 13
click at [1257, 224] on icon at bounding box center [1514, 220] width 12 height 12
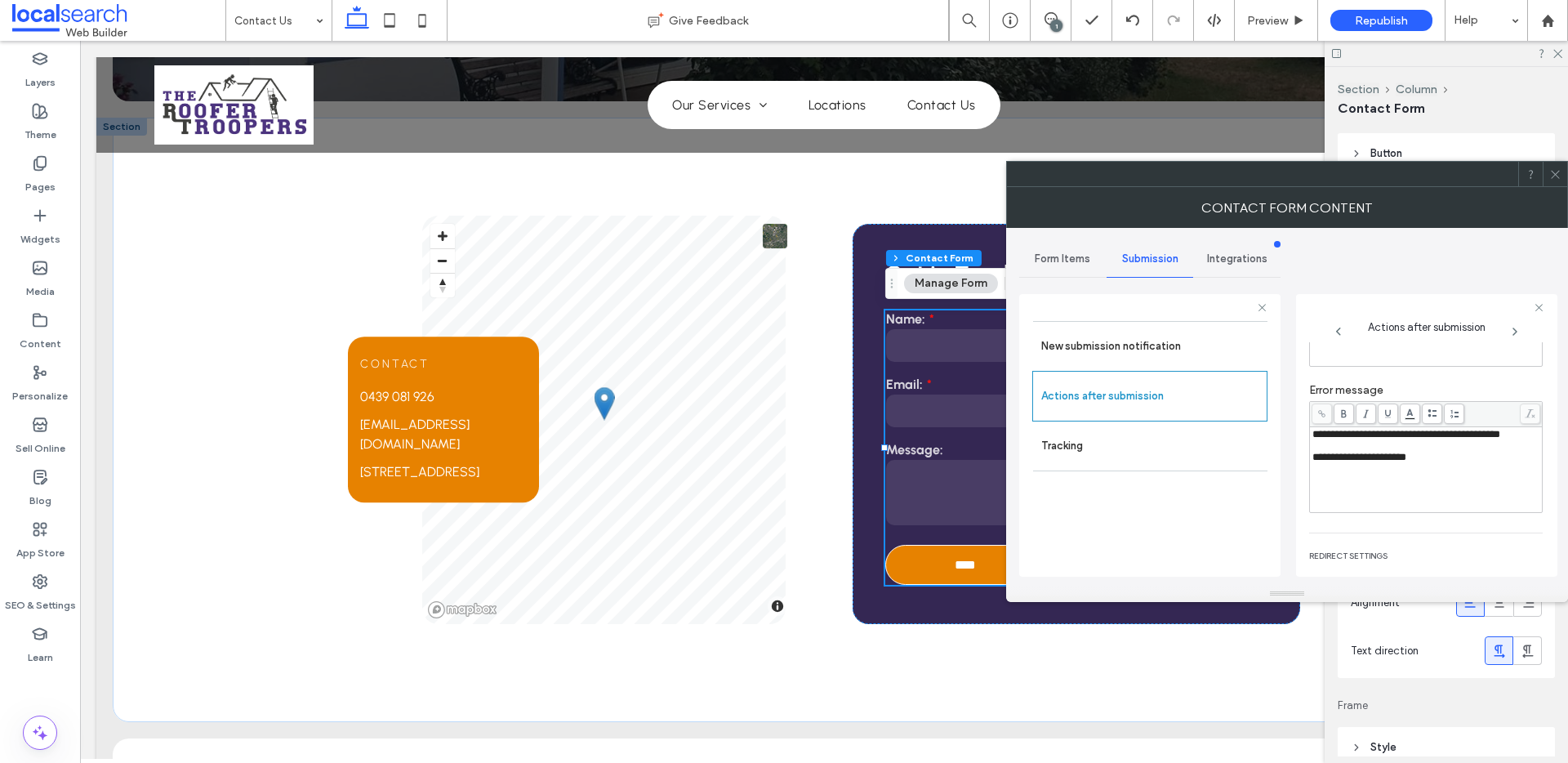
scroll to position [281, 0]
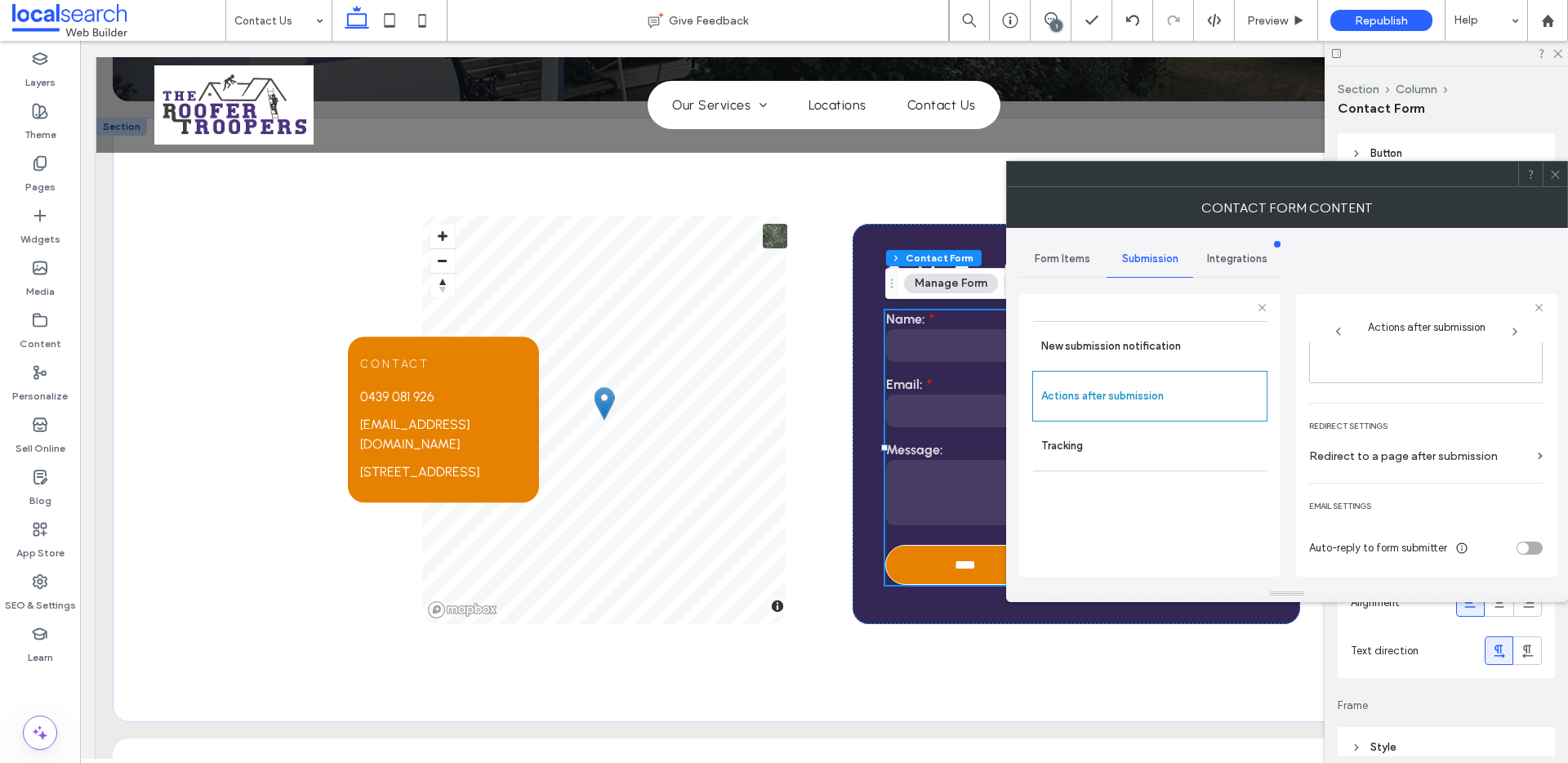
click at [1257, 170] on div at bounding box center [1554, 174] width 24 height 24
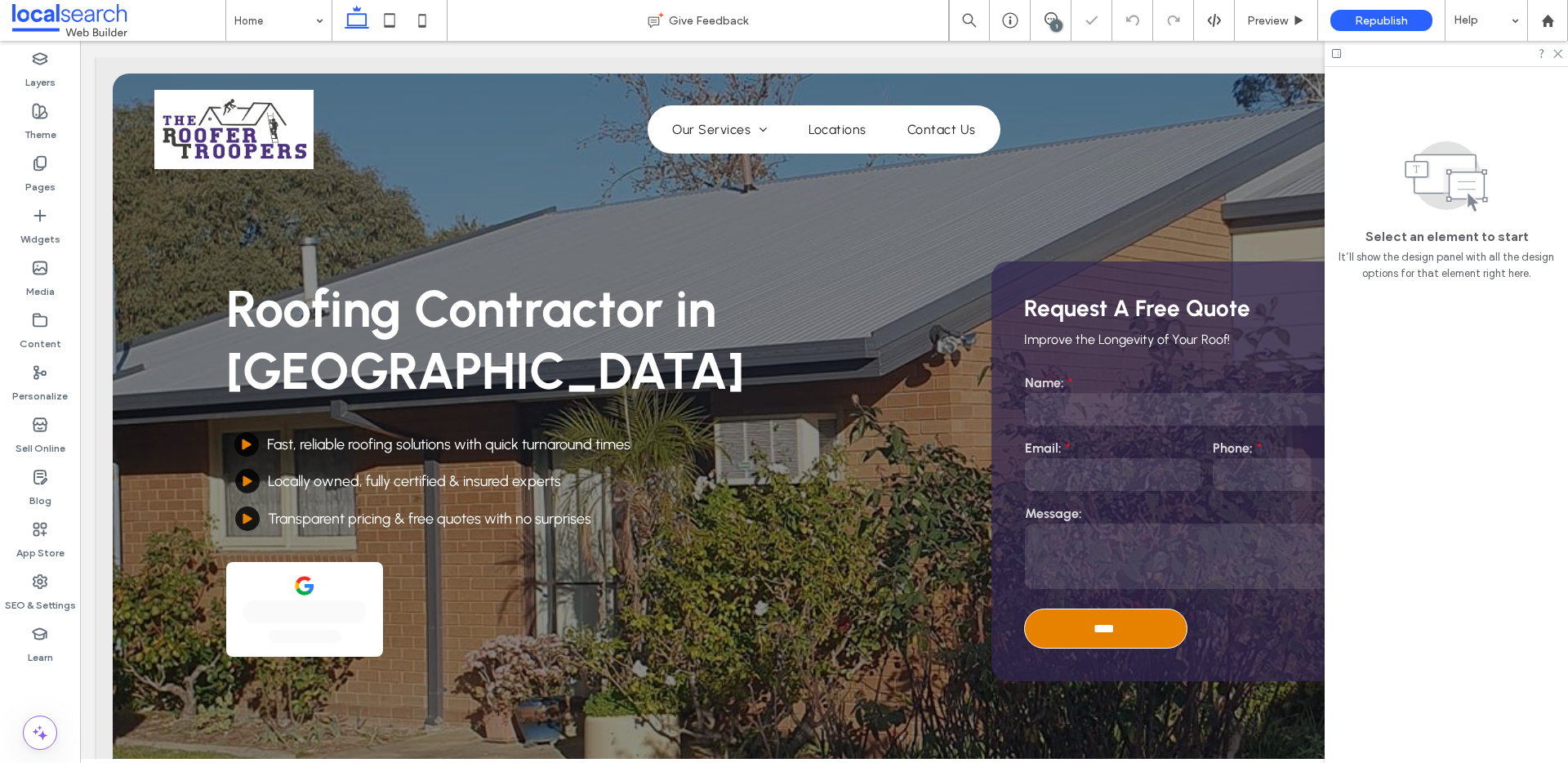
click at [1169, 470] on input "email" at bounding box center [1112, 475] width 176 height 33
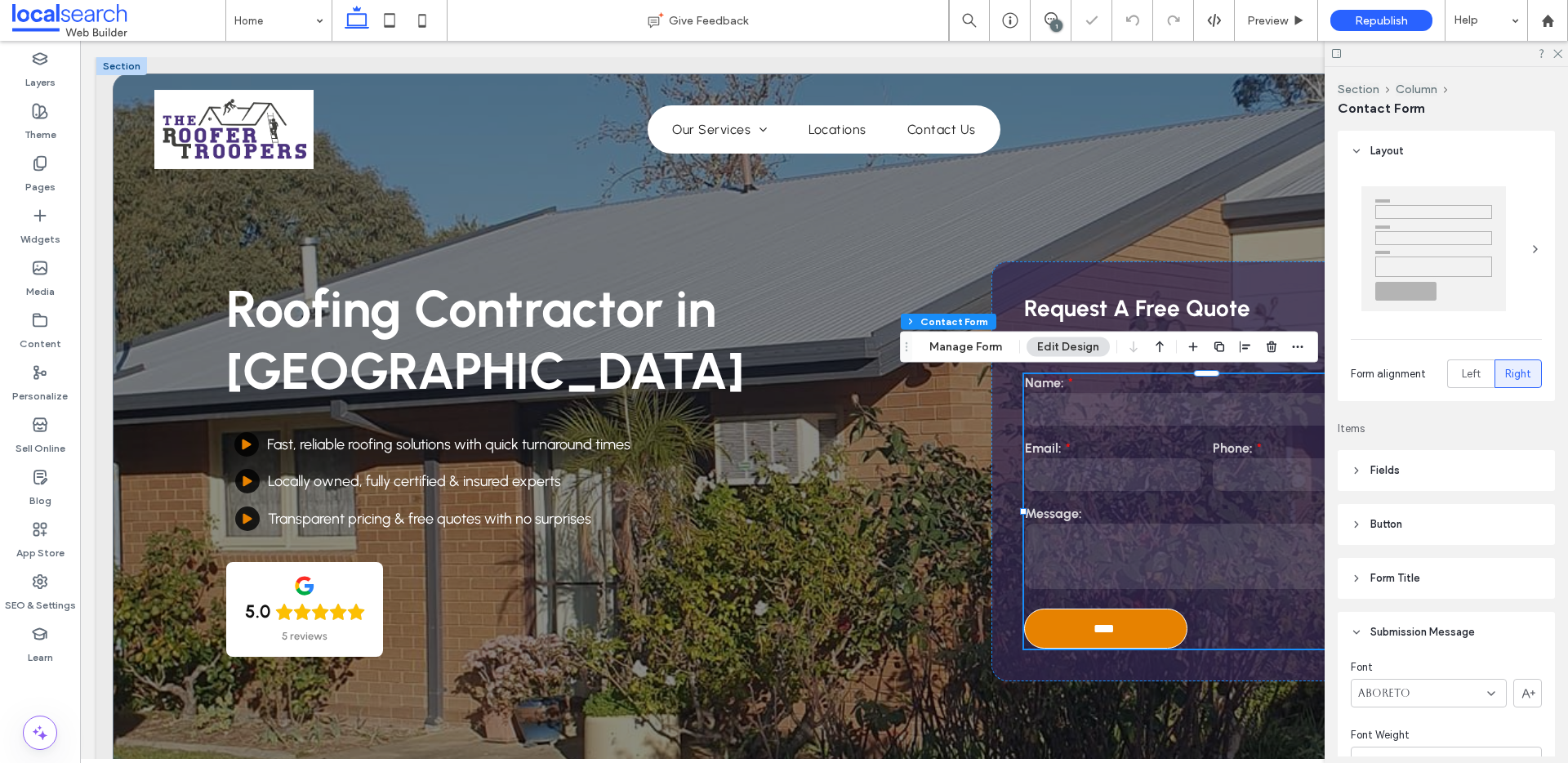
type input "**"
type input "*"
type input "***"
click at [964, 340] on button "Manage Form" at bounding box center [965, 347] width 94 height 20
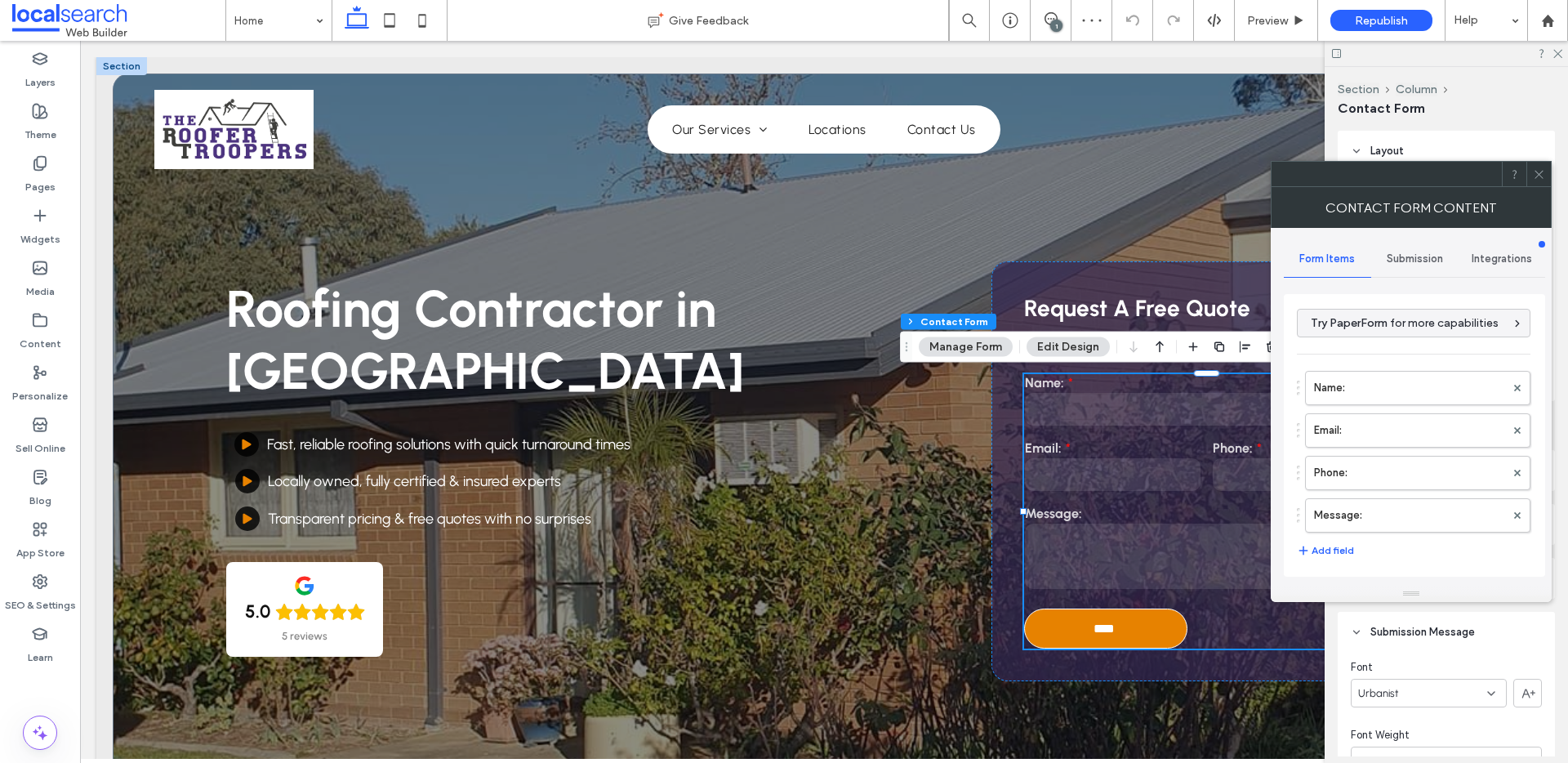
click at [1257, 247] on div "Submission" at bounding box center [1414, 259] width 87 height 36
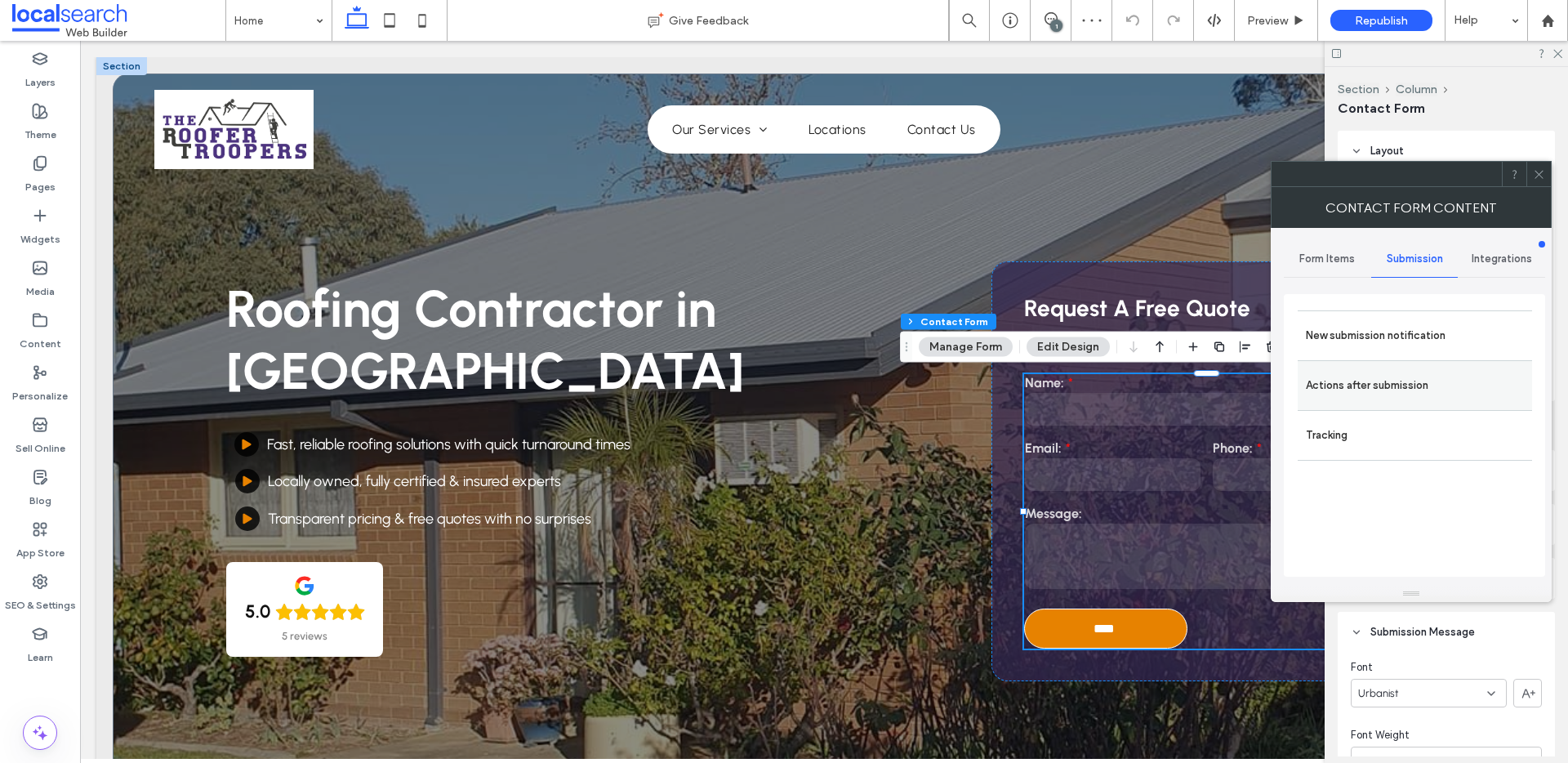
click at [1257, 368] on div "Actions after submission" at bounding box center [1415, 385] width 234 height 50
click at [1257, 377] on label "Actions after submission" at bounding box center [1414, 386] width 218 height 33
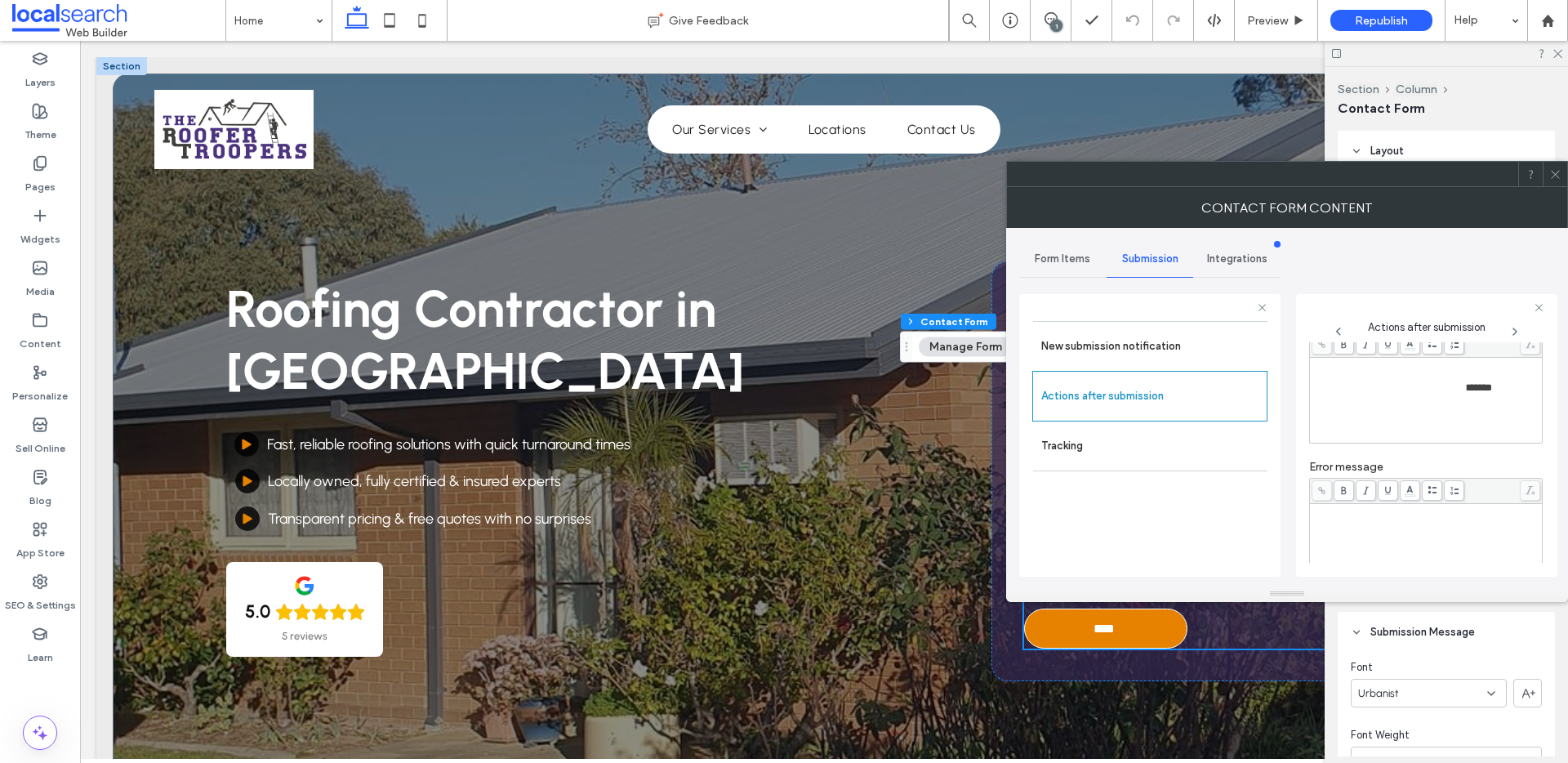
scroll to position [75, 0]
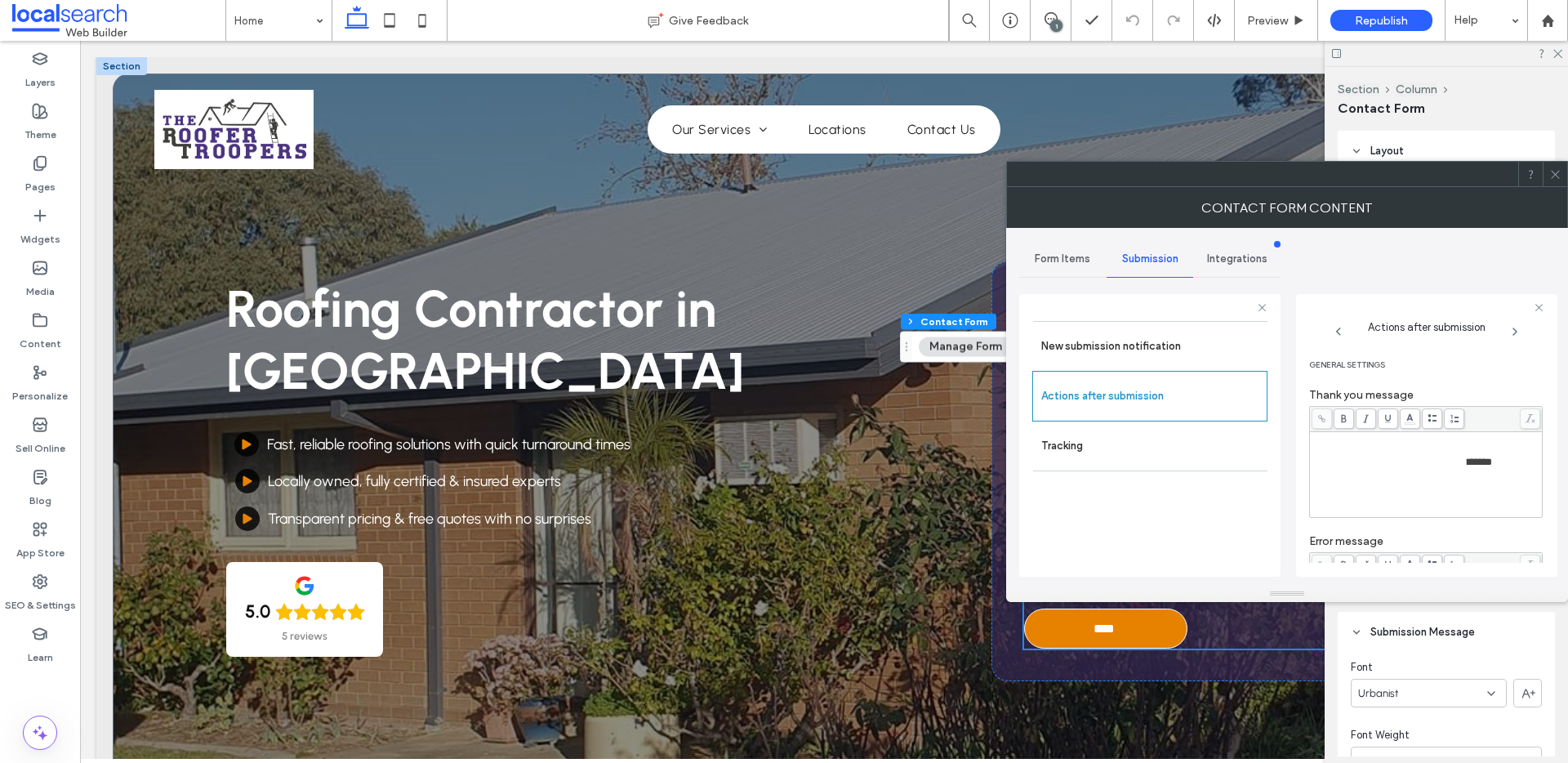
scroll to position [75, 0]
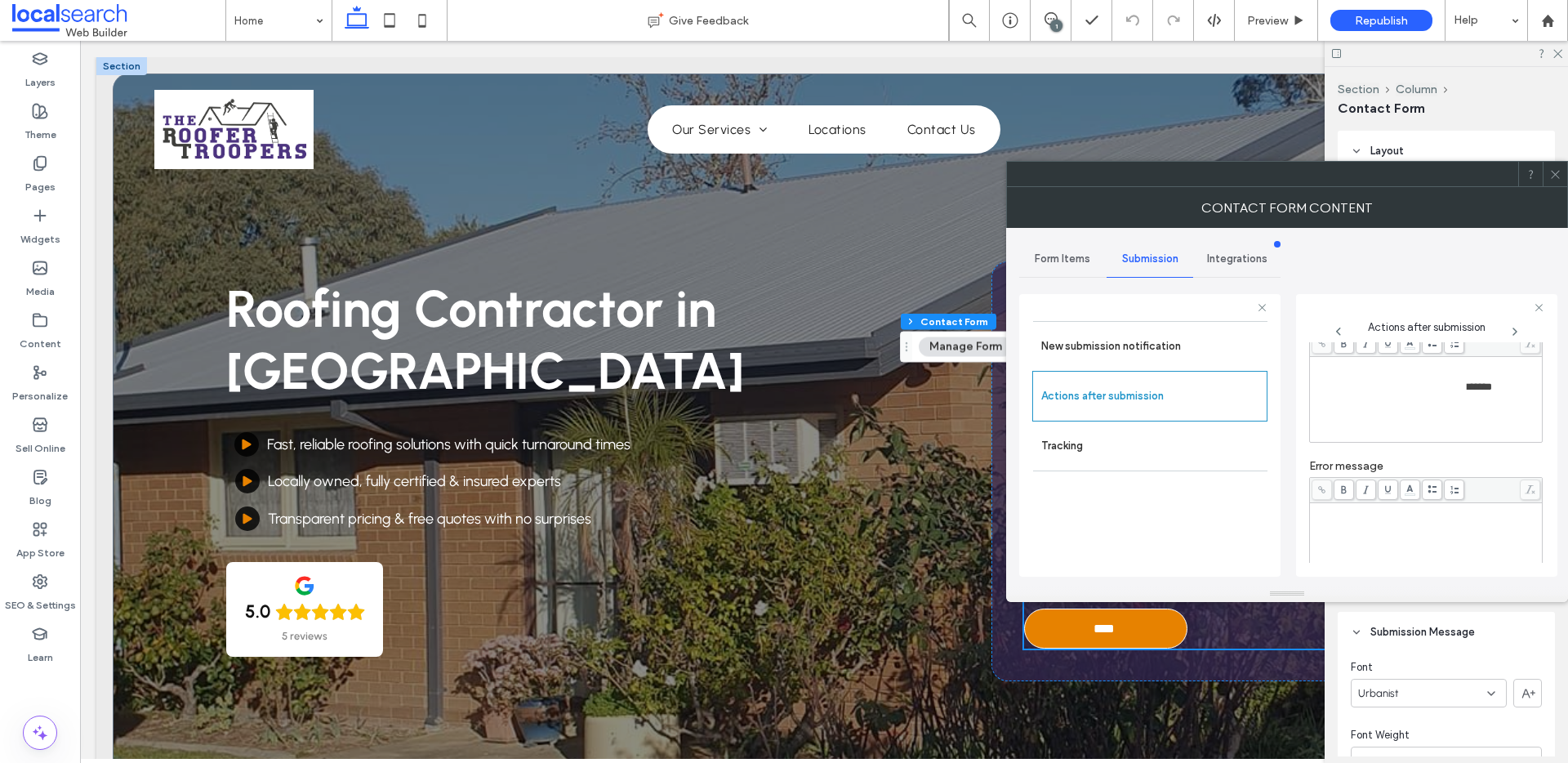
click at [1492, 417] on div "**********" at bounding box center [1426, 399] width 228 height 82
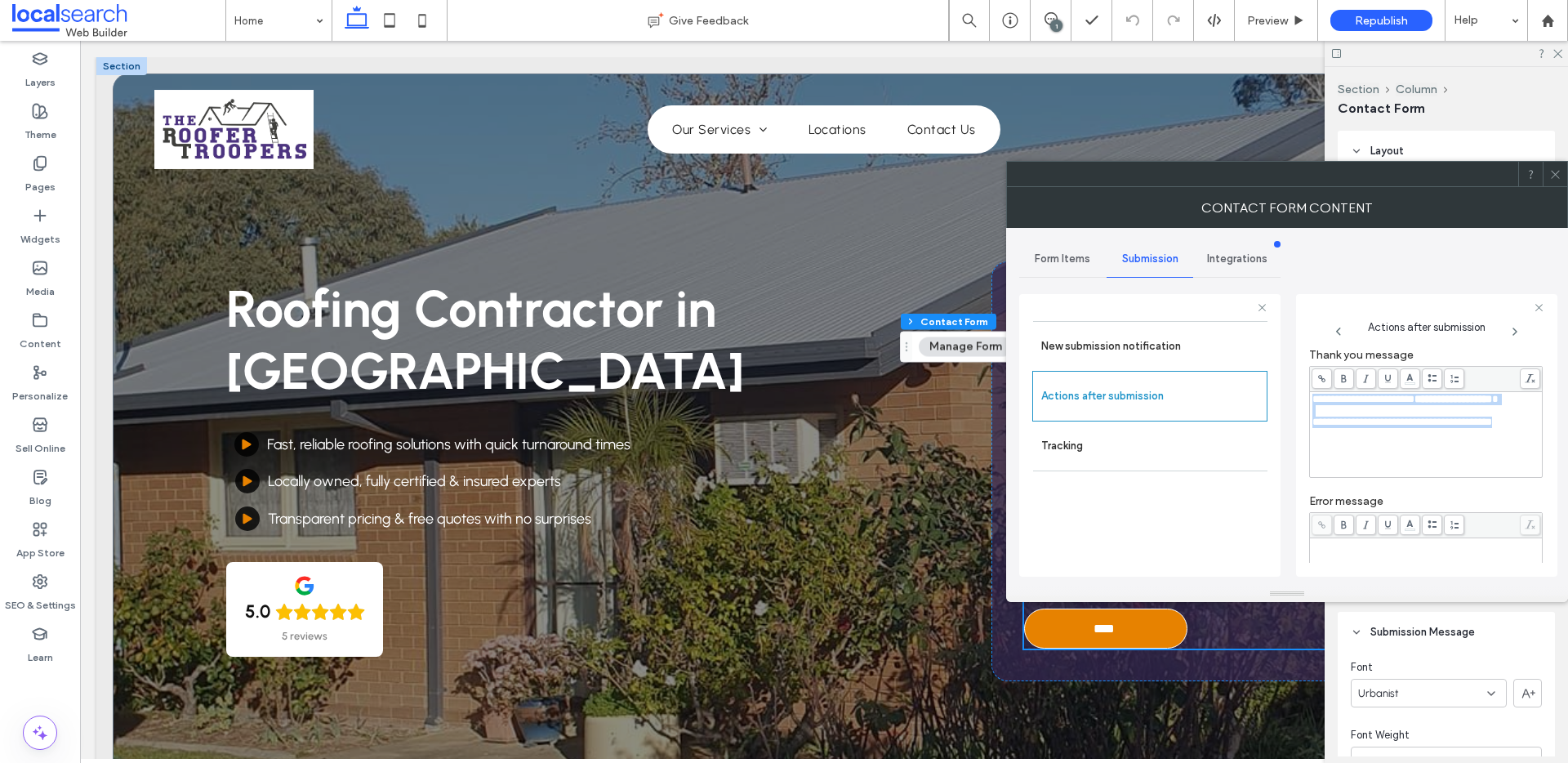
scroll to position [32, 0]
click at [1412, 382] on body ".wqwq-1{fill:#231f20;} .cls-1q, .cls-2q { fill-rule: evenodd; } .cls-2q { fill:…" at bounding box center [784, 382] width 1568 height 763
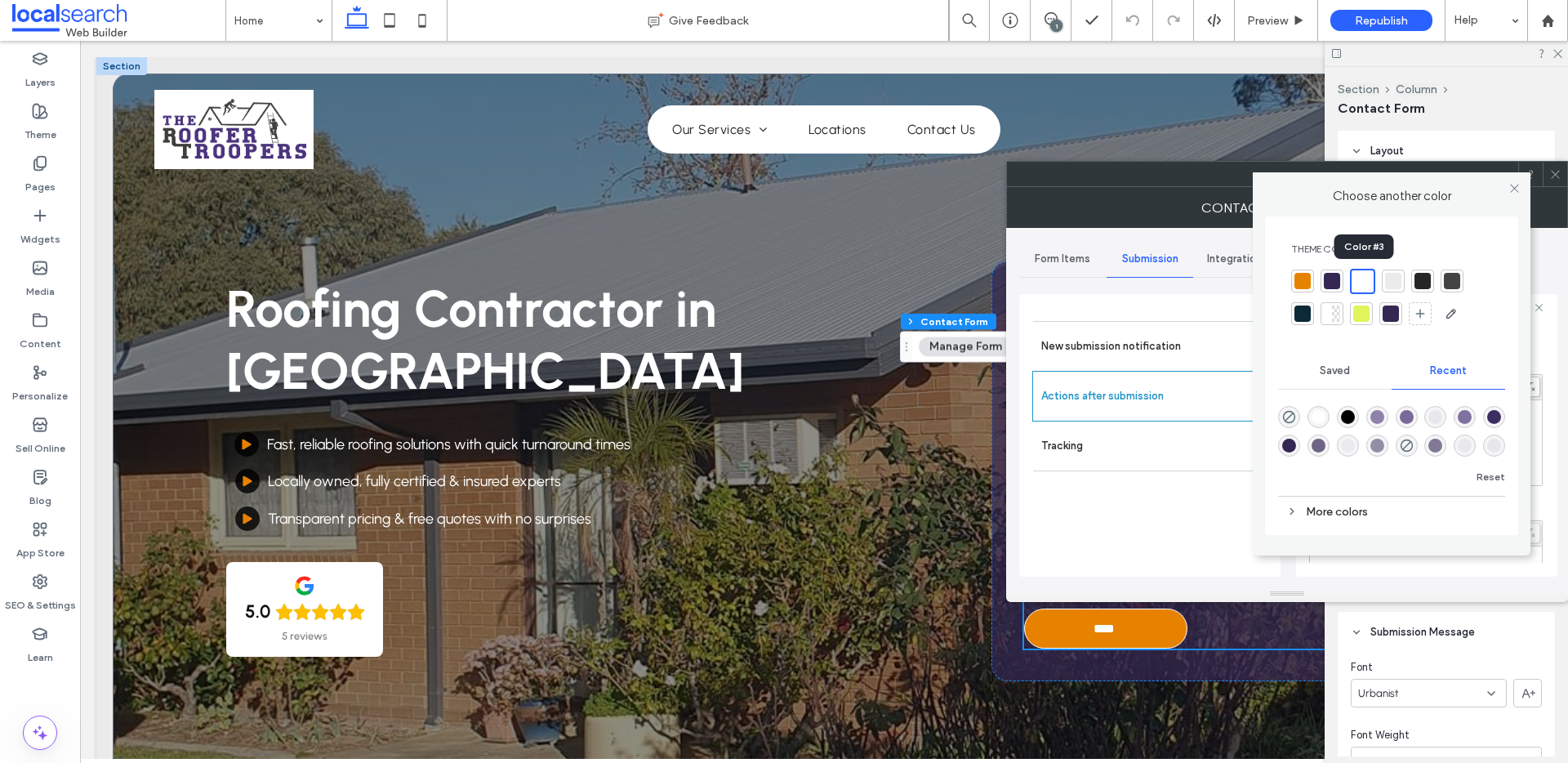
click at [1361, 282] on div at bounding box center [1362, 282] width 19 height 19
click at [1512, 196] on span at bounding box center [1514, 189] width 12 height 24
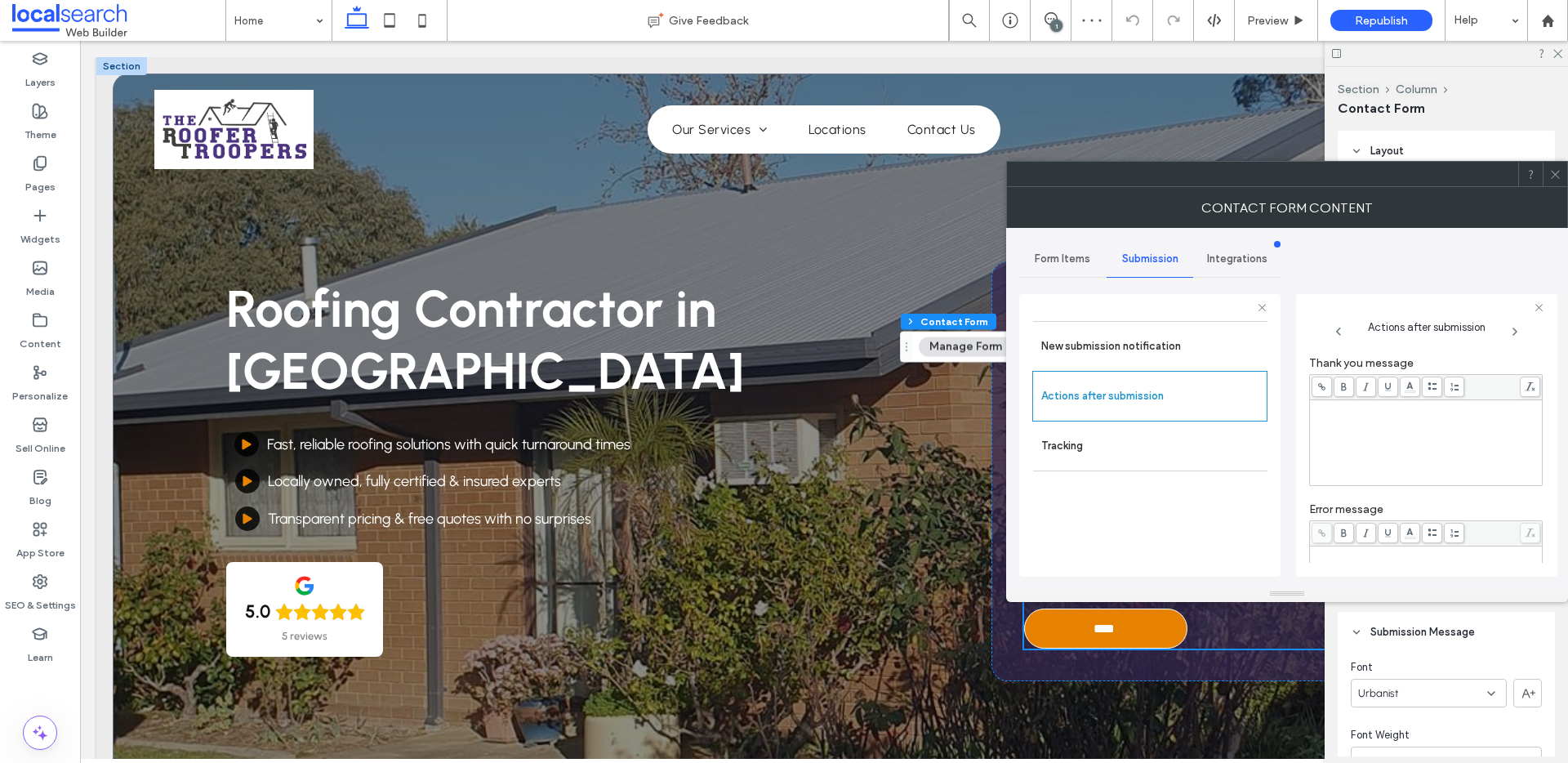
click at [1559, 182] on span at bounding box center [1555, 174] width 12 height 24
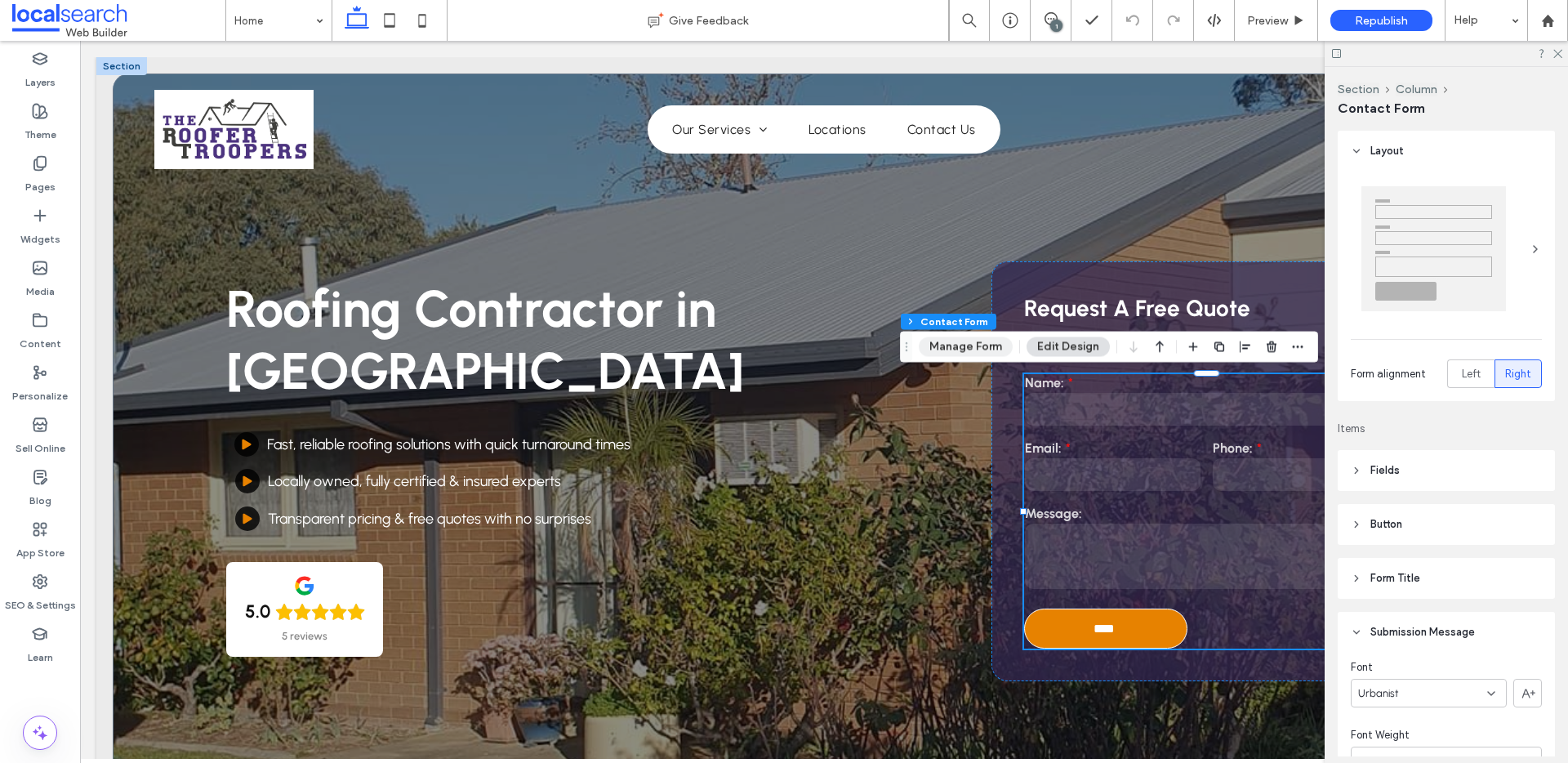
click at [980, 339] on button "Manage Form" at bounding box center [965, 347] width 94 height 20
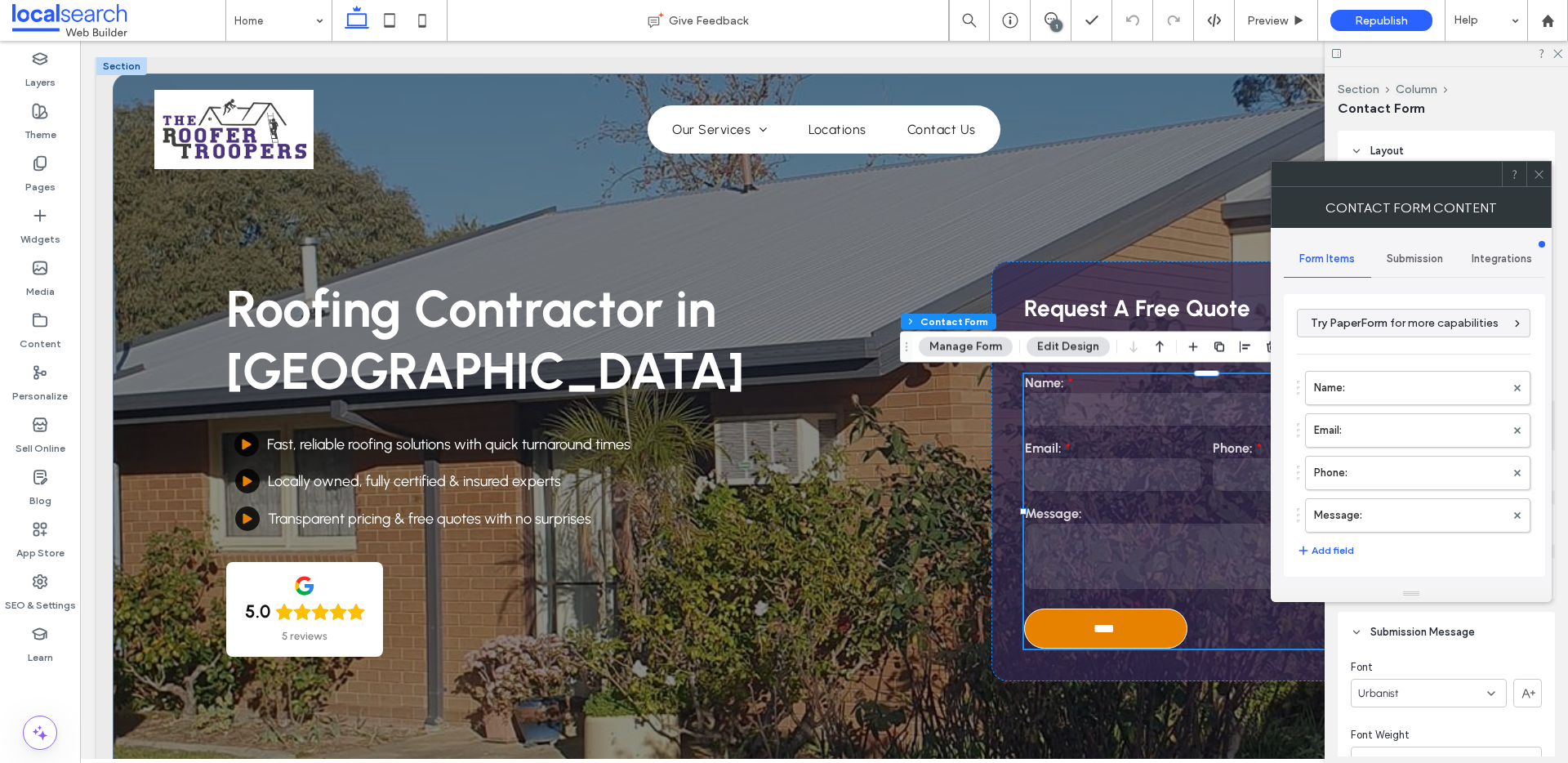
click at [1415, 267] on div "Submission" at bounding box center [1414, 259] width 87 height 36
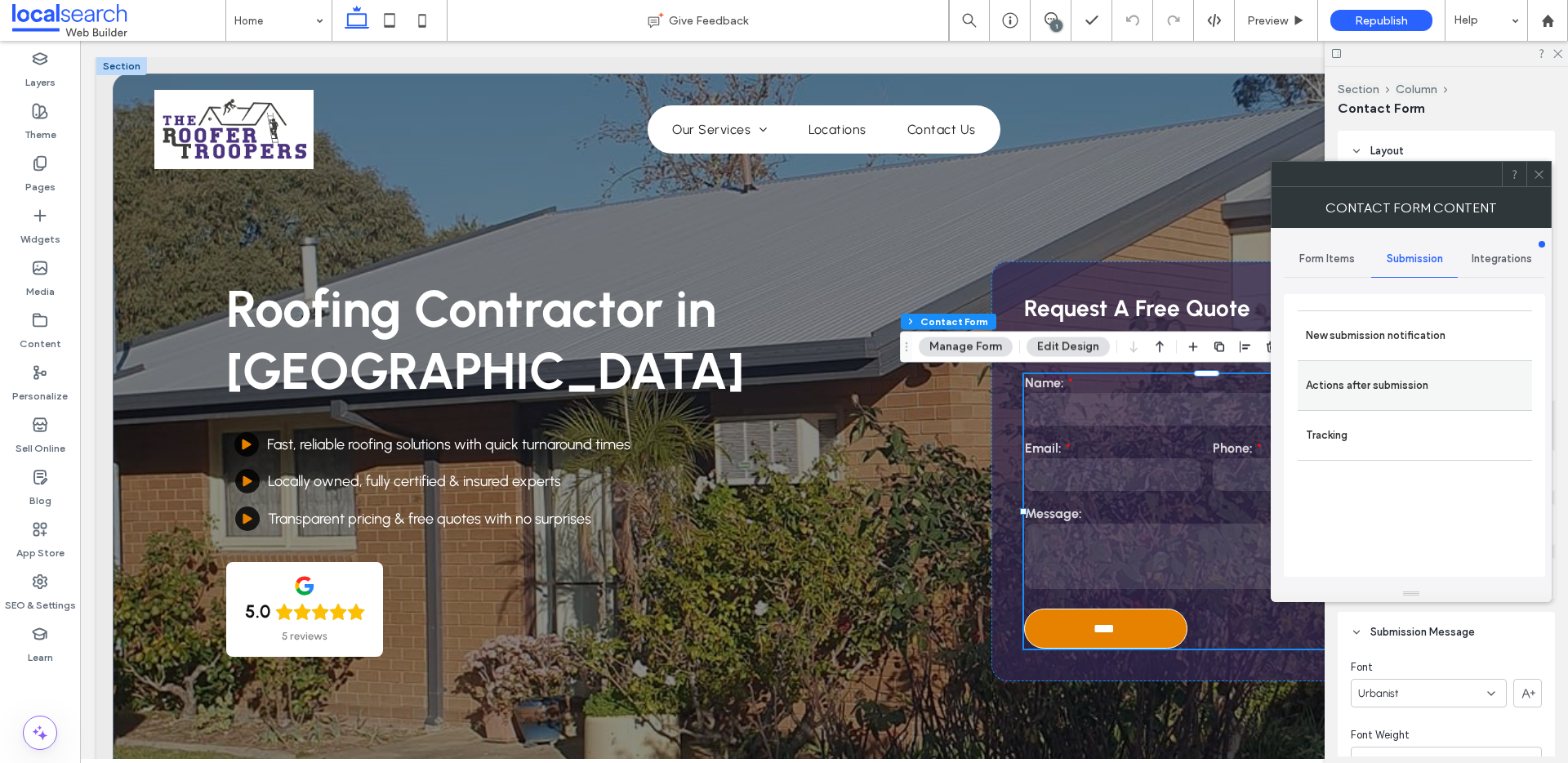
click at [1360, 390] on label "Actions after submission" at bounding box center [1414, 386] width 218 height 33
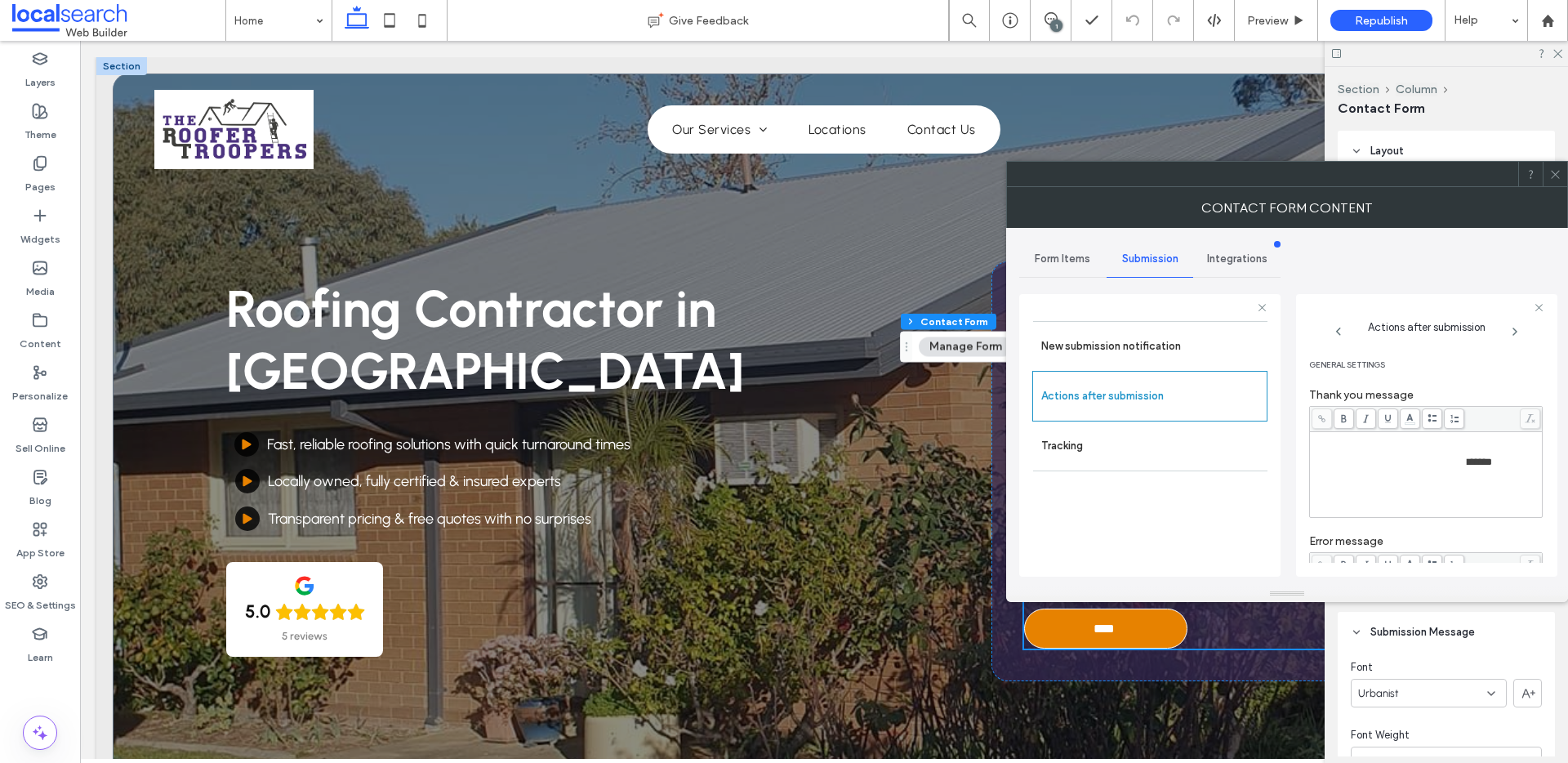
click at [1491, 467] on span "******" at bounding box center [1479, 462] width 24 height 10
click at [1513, 491] on div "**********" at bounding box center [1426, 475] width 228 height 82
drag, startPoint x: 1528, startPoint y: 481, endPoint x: 1279, endPoint y: 422, distance: 255.9
click at [1279, 422] on div "**********" at bounding box center [1149, 432] width 261 height 304
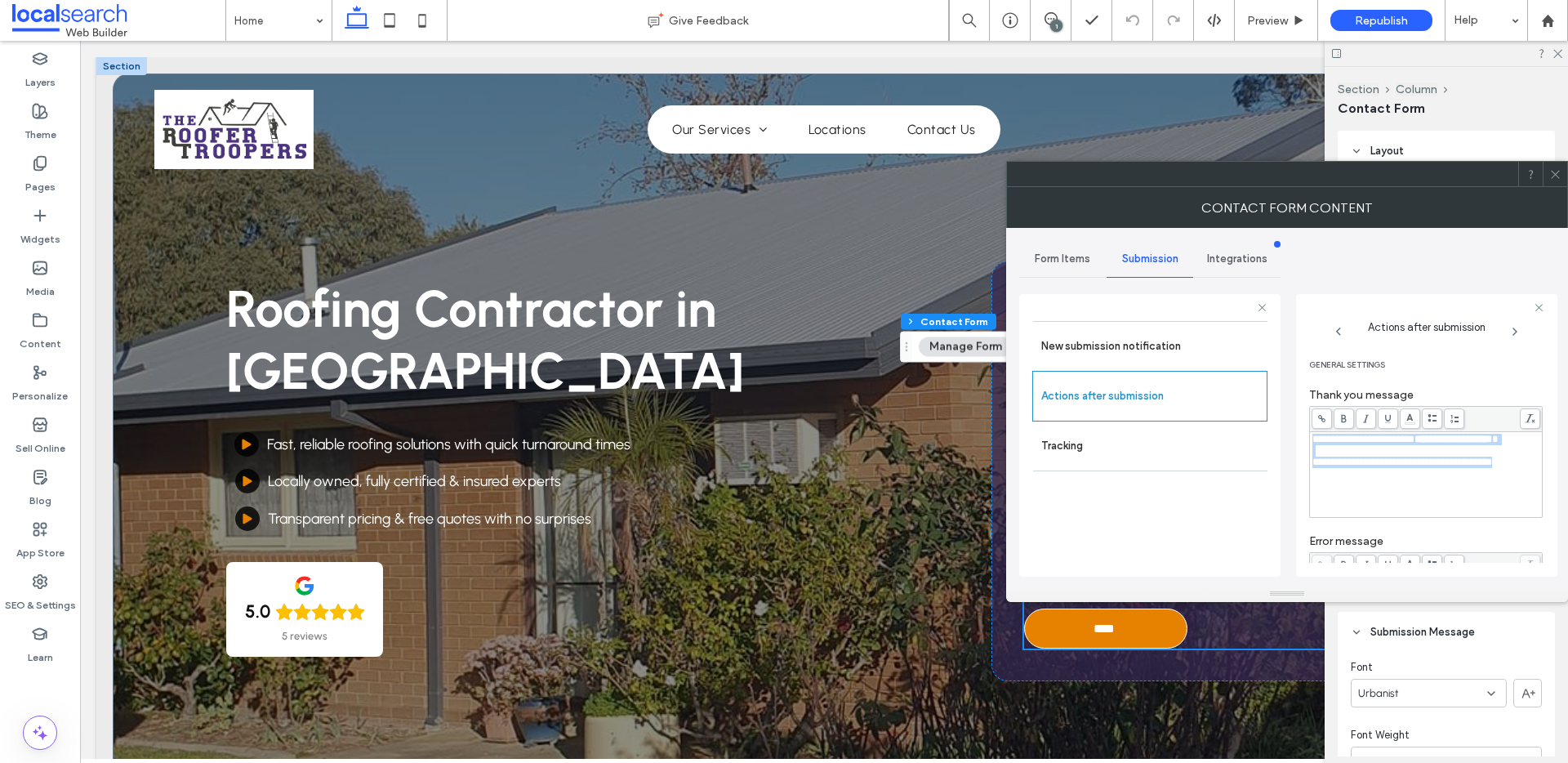
click at [1412, 419] on body ".wqwq-1{fill:#231f20;} .cls-1q, .cls-2q { fill-rule: evenodd; } .cls-2q { fill:…" at bounding box center [784, 382] width 1568 height 763
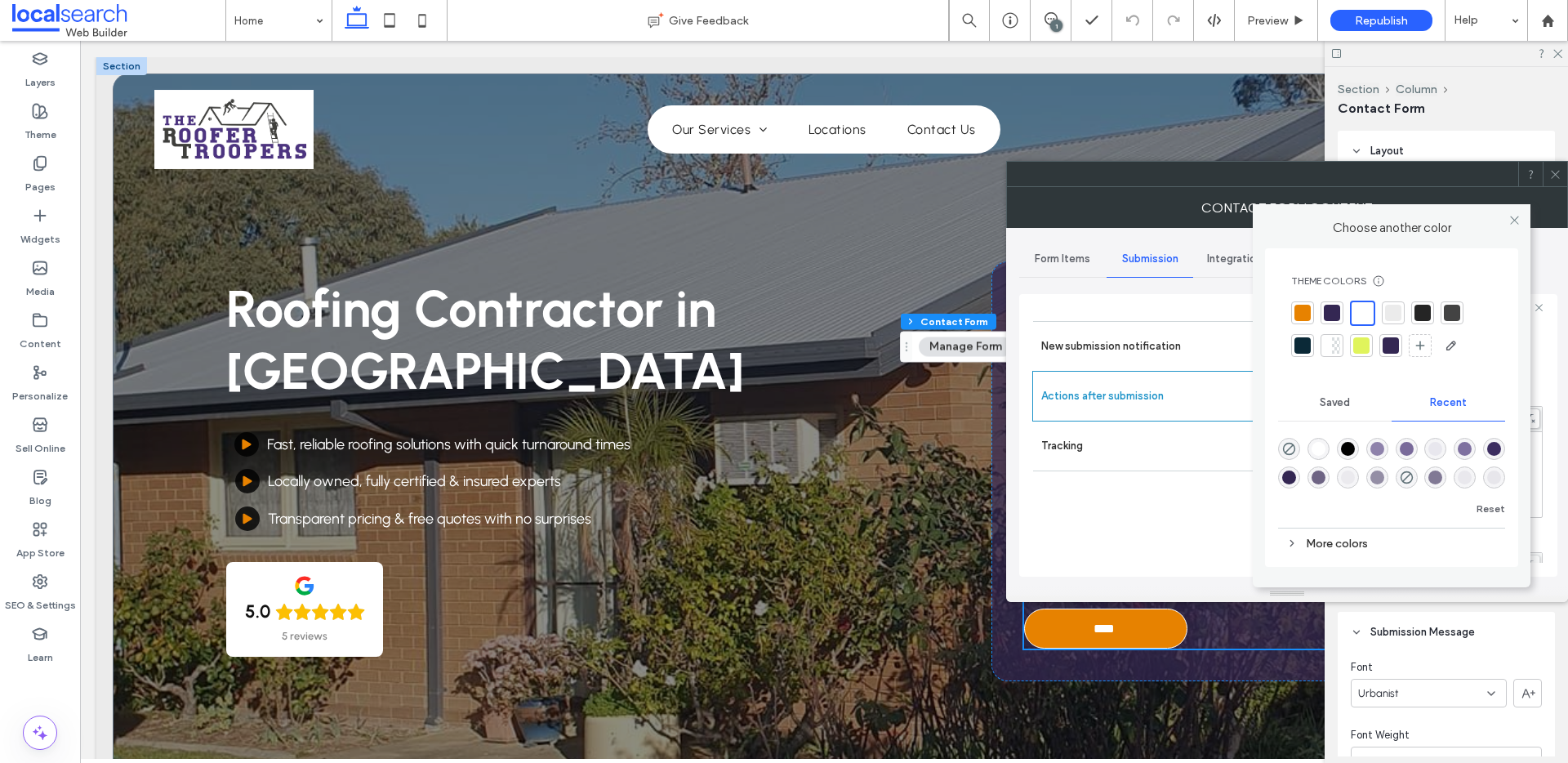
click at [1303, 313] on div at bounding box center [1302, 313] width 16 height 16
click at [1510, 220] on icon at bounding box center [1514, 220] width 12 height 12
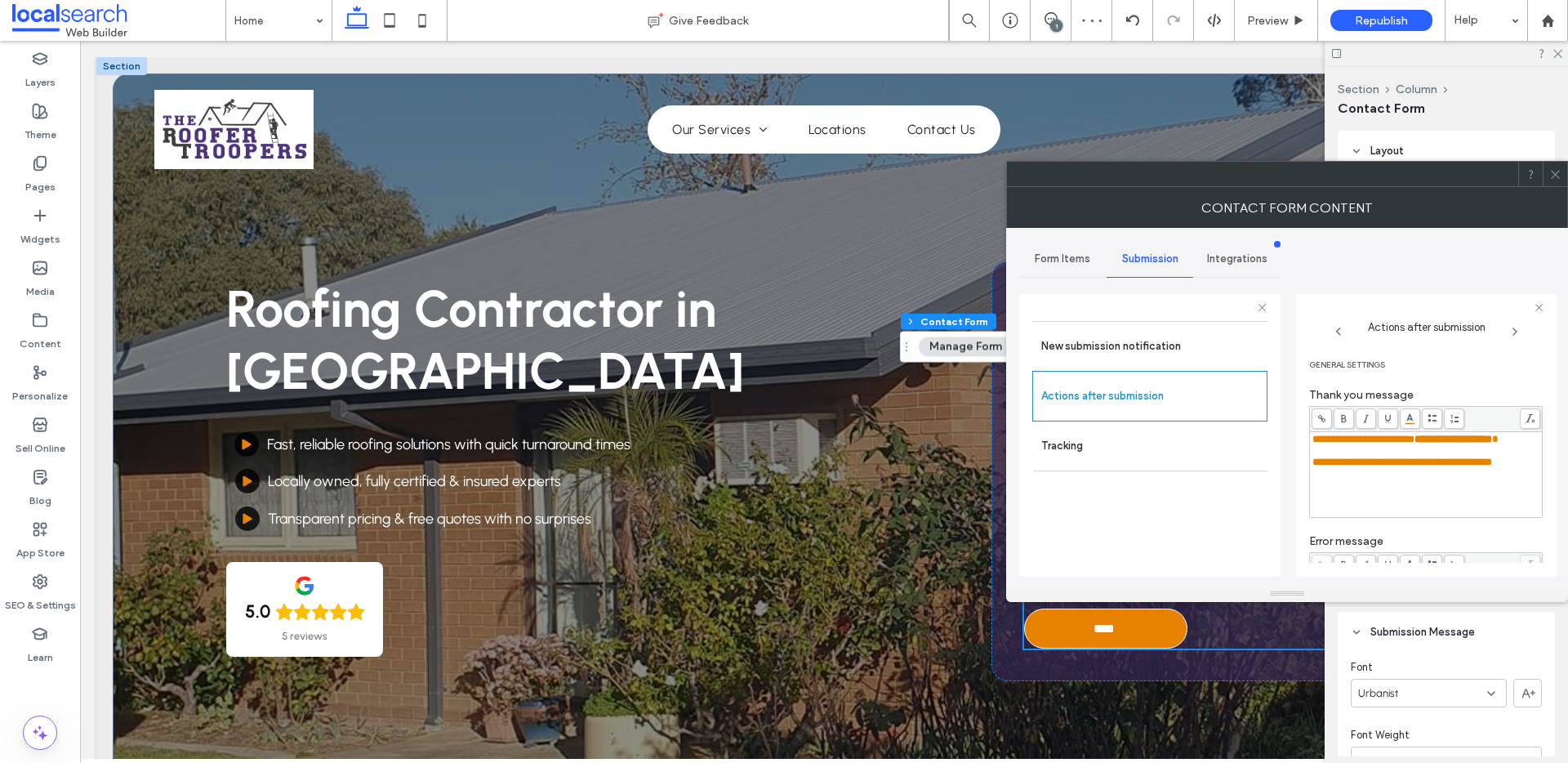
click at [1503, 514] on div "**********" at bounding box center [1425, 475] width 232 height 85
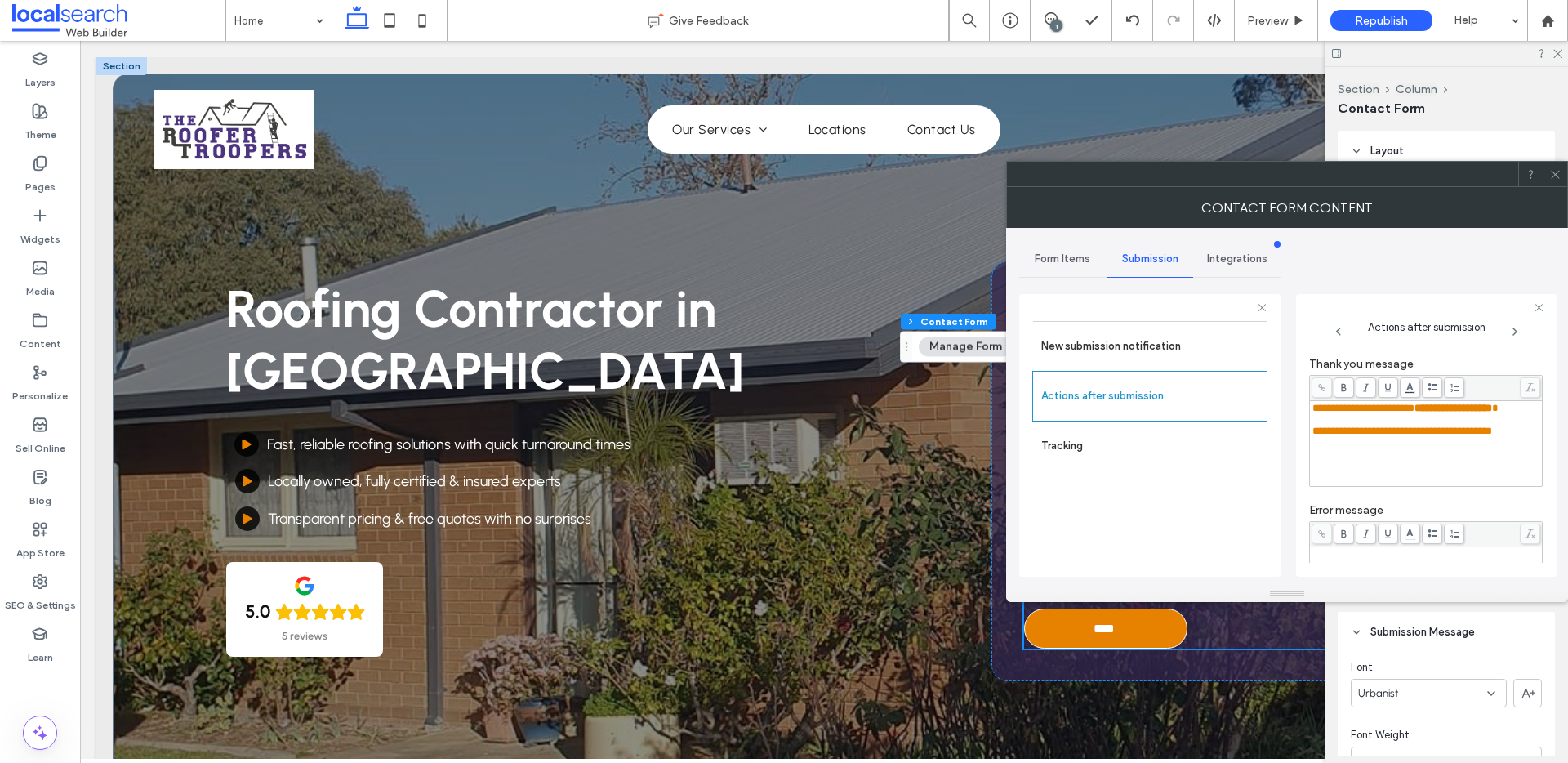
scroll to position [0, 0]
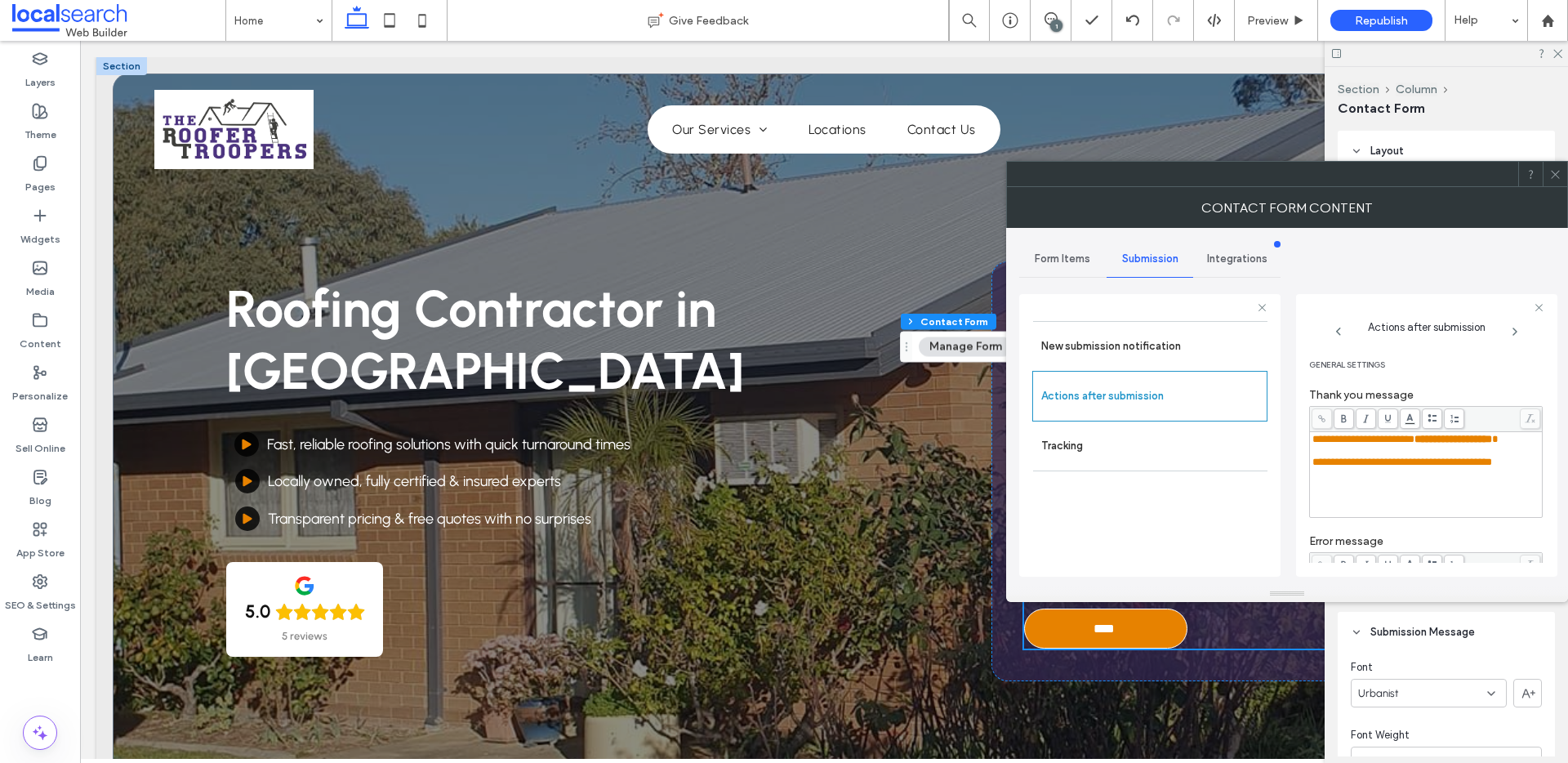
click at [1560, 183] on span at bounding box center [1555, 174] width 12 height 24
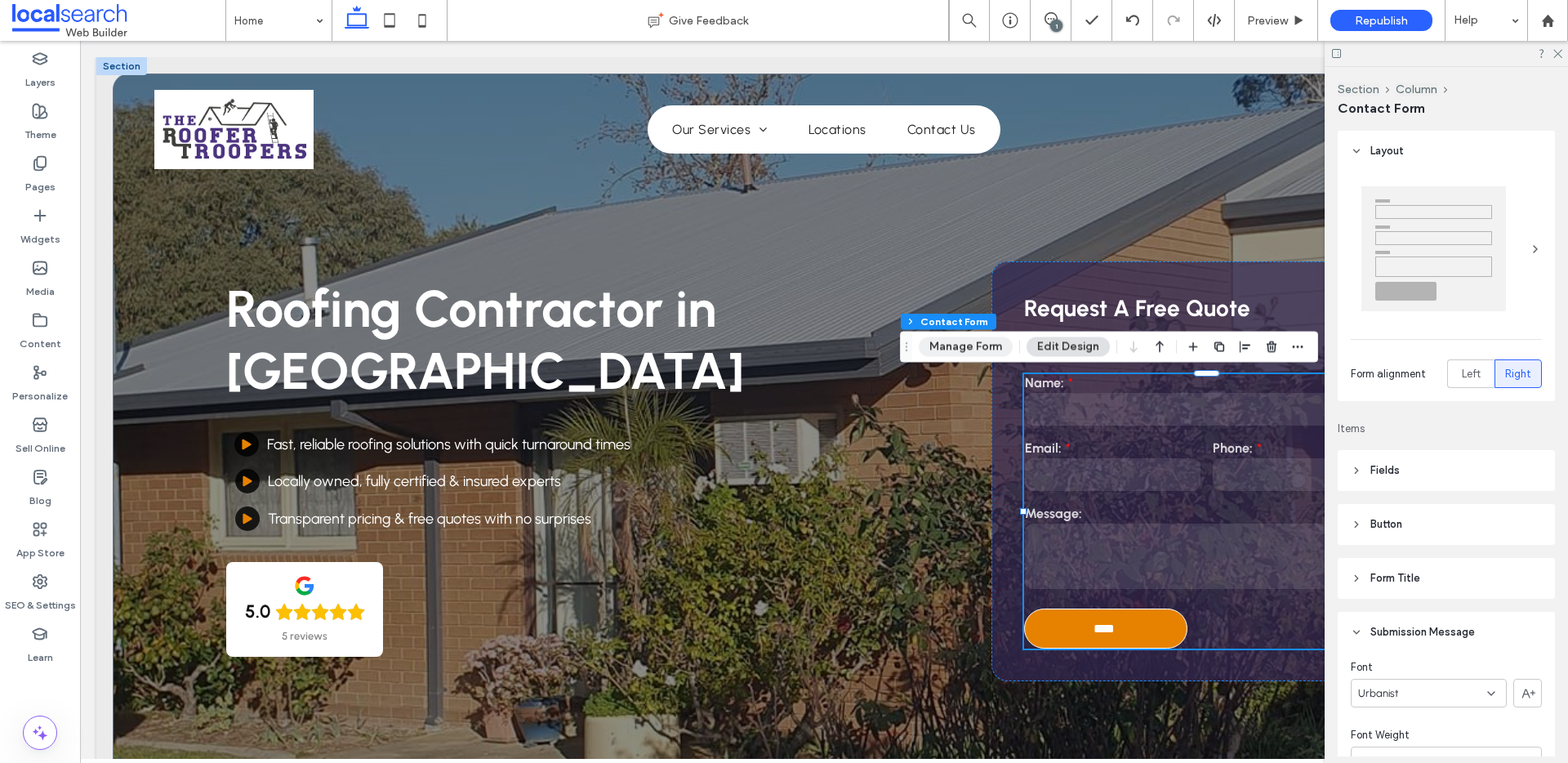
click at [962, 353] on button "Manage Form" at bounding box center [965, 347] width 94 height 20
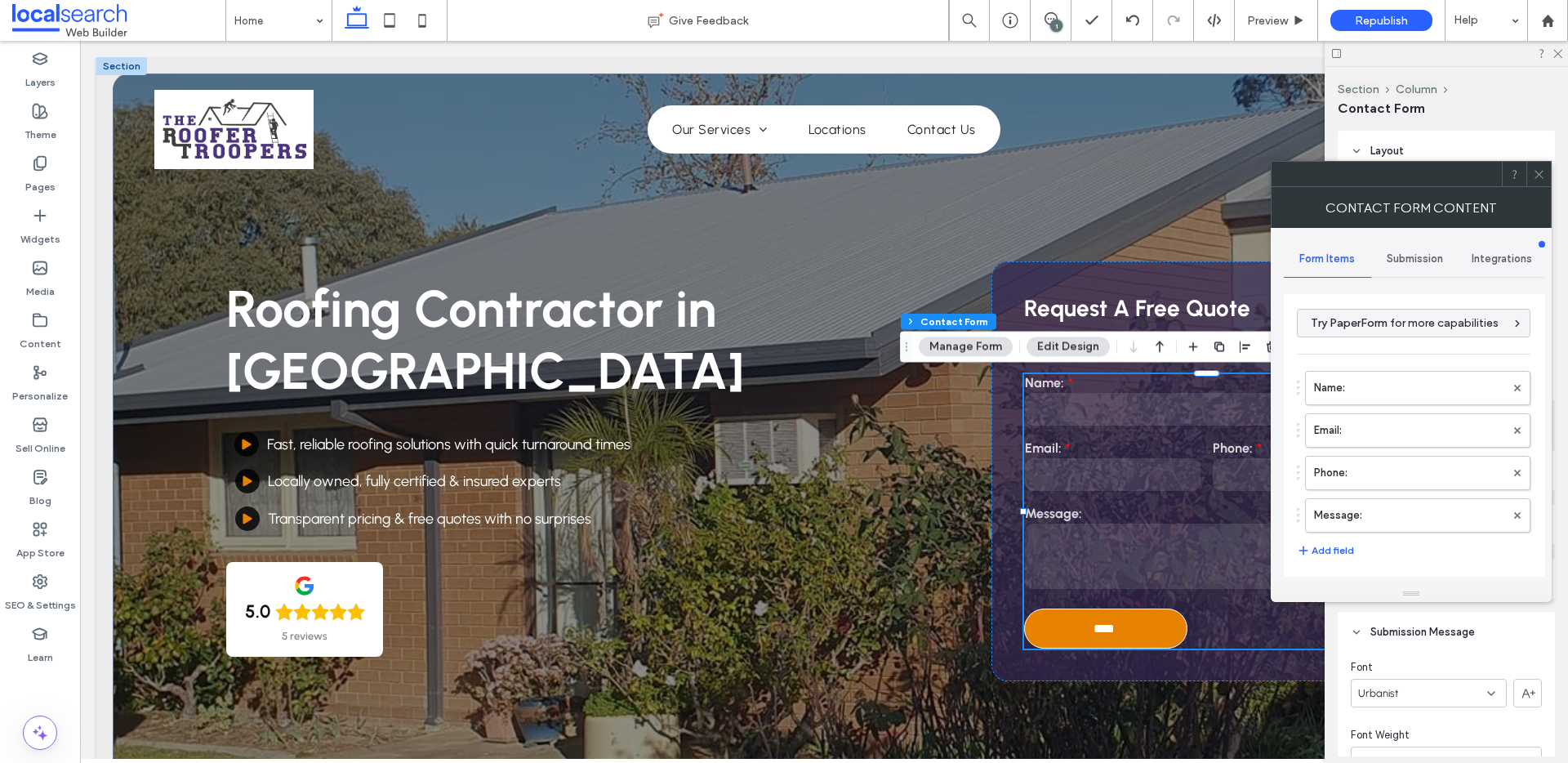
click at [1401, 259] on span "Submission" at bounding box center [1414, 258] width 56 height 13
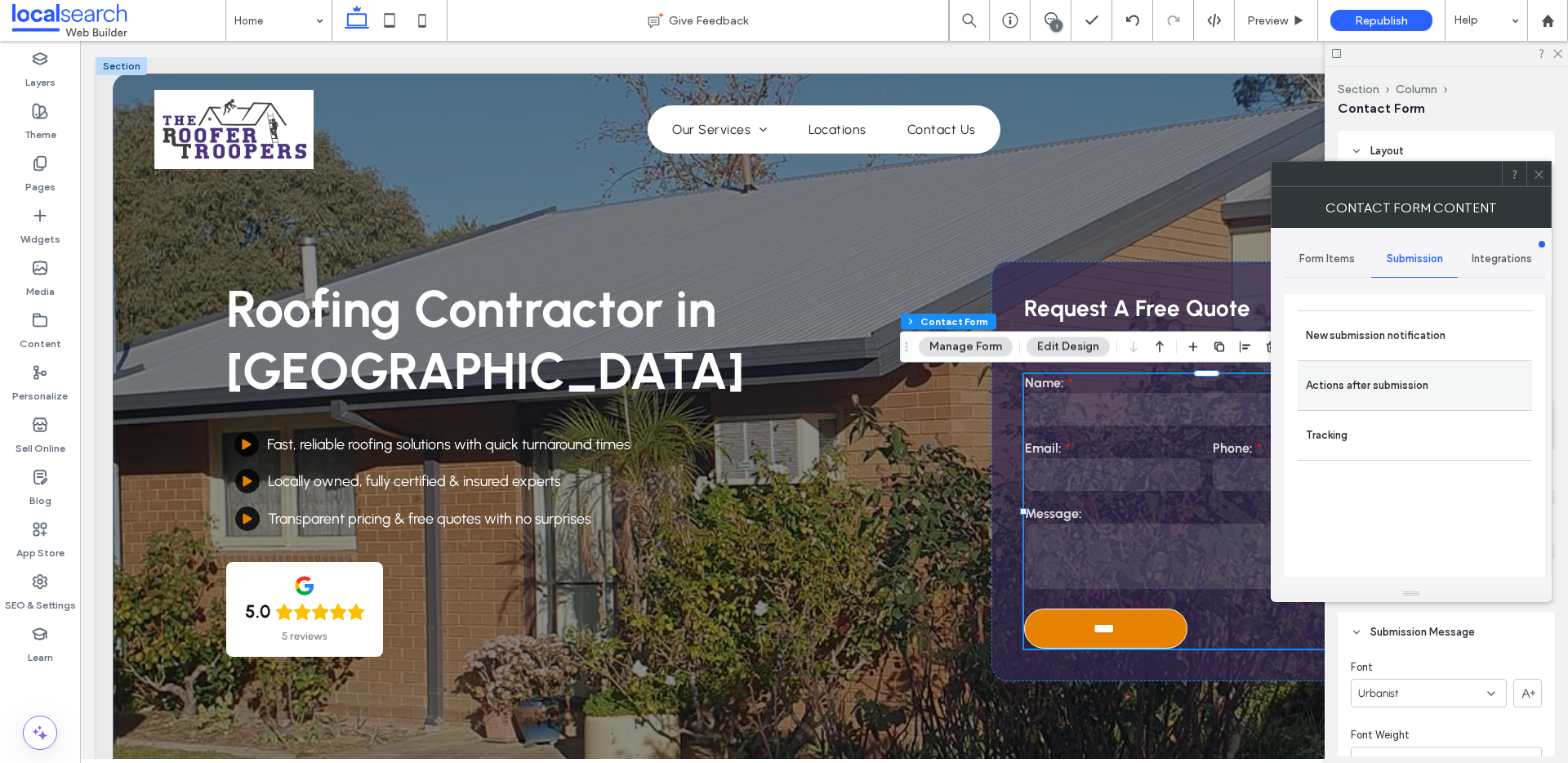
click at [1373, 381] on label "Actions after submission" at bounding box center [1414, 386] width 218 height 33
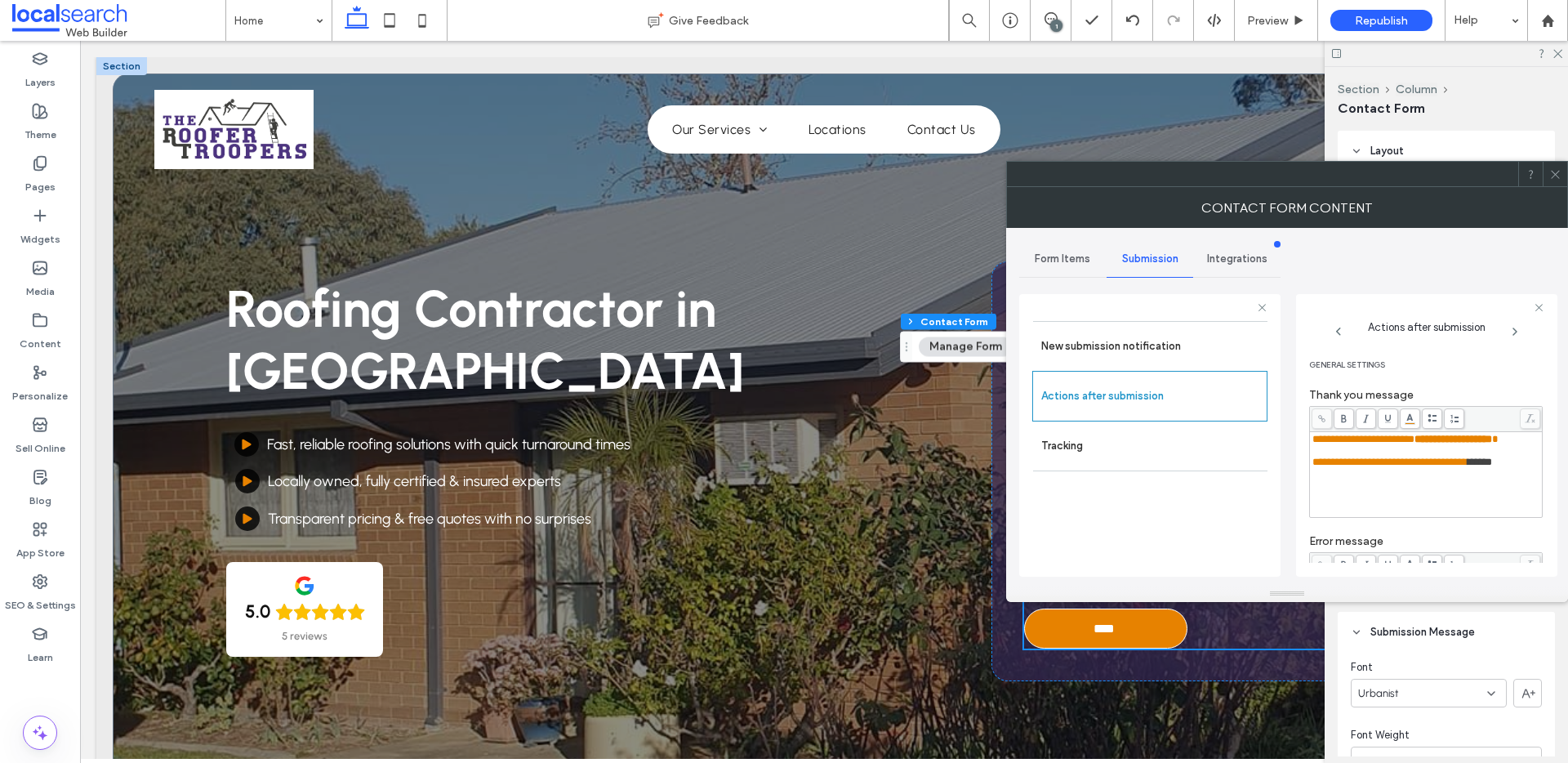
click at [1509, 485] on div "**********" at bounding box center [1426, 475] width 228 height 82
drag, startPoint x: 1524, startPoint y: 483, endPoint x: 1275, endPoint y: 427, distance: 255.2
click at [1275, 427] on div "**********" at bounding box center [1149, 432] width 261 height 304
click at [1491, 456] on div "Rich Text Editor" at bounding box center [1426, 450] width 228 height 11
click at [1456, 467] on span "**********" at bounding box center [1390, 462] width 155 height 10
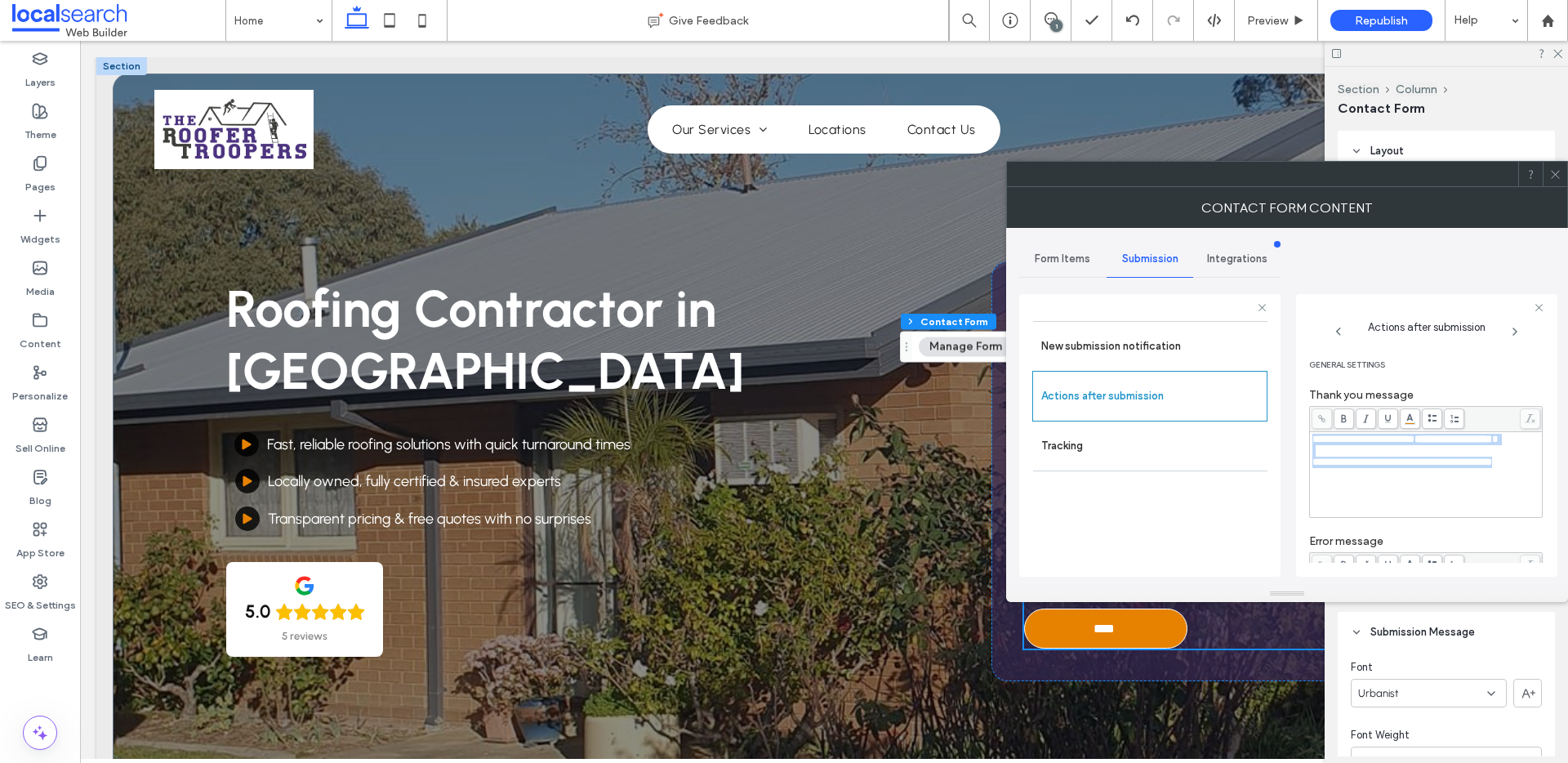
drag, startPoint x: 1523, startPoint y: 480, endPoint x: 1306, endPoint y: 441, distance: 220.5
click at [1305, 441] on div "**********" at bounding box center [1426, 435] width 261 height 282
click at [1418, 467] on span "**********" at bounding box center [1390, 462] width 155 height 10
click at [1399, 467] on span "**********" at bounding box center [1390, 462] width 155 height 10
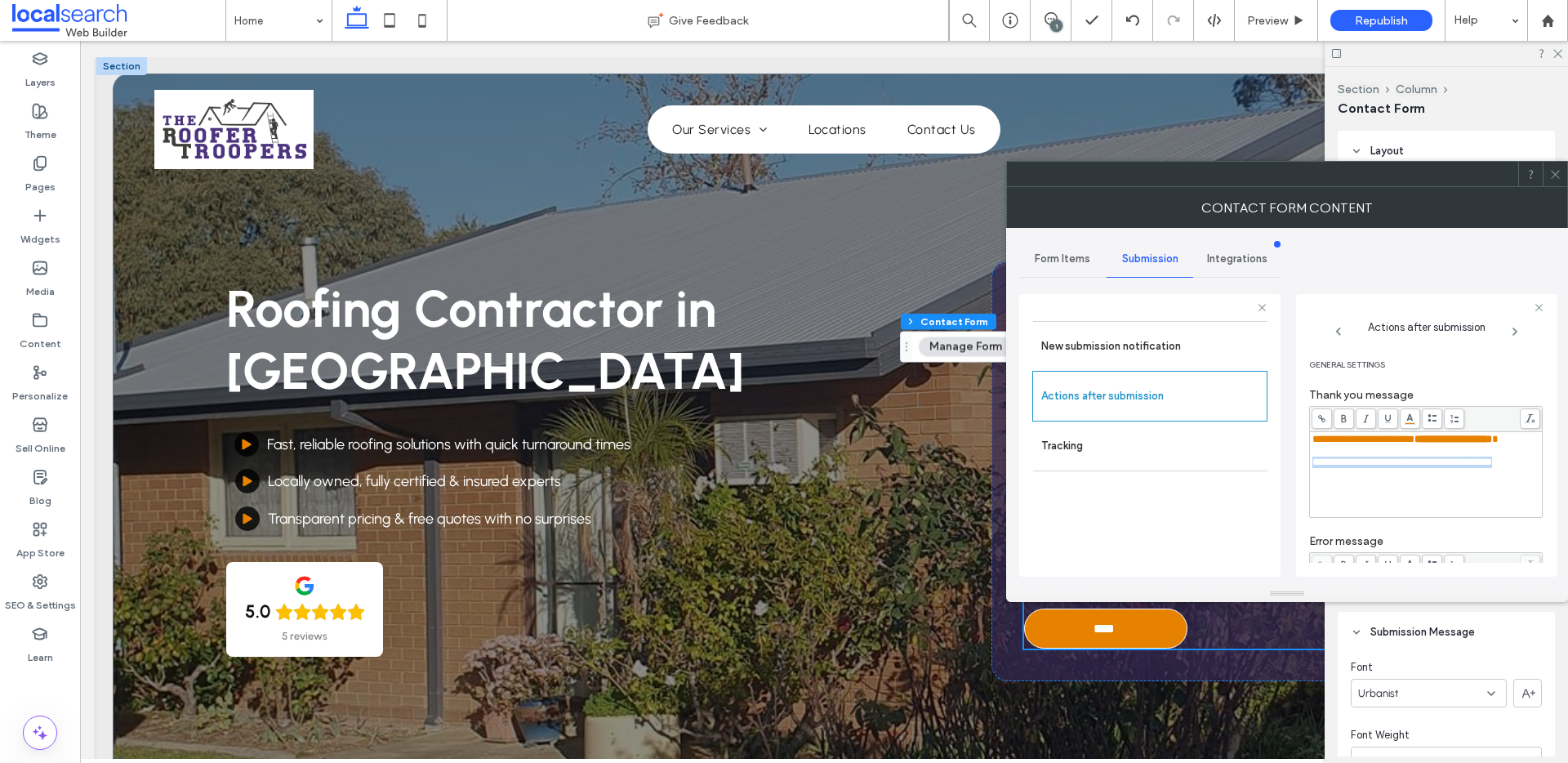
click at [1399, 467] on span "**********" at bounding box center [1390, 462] width 155 height 10
copy div "**********"
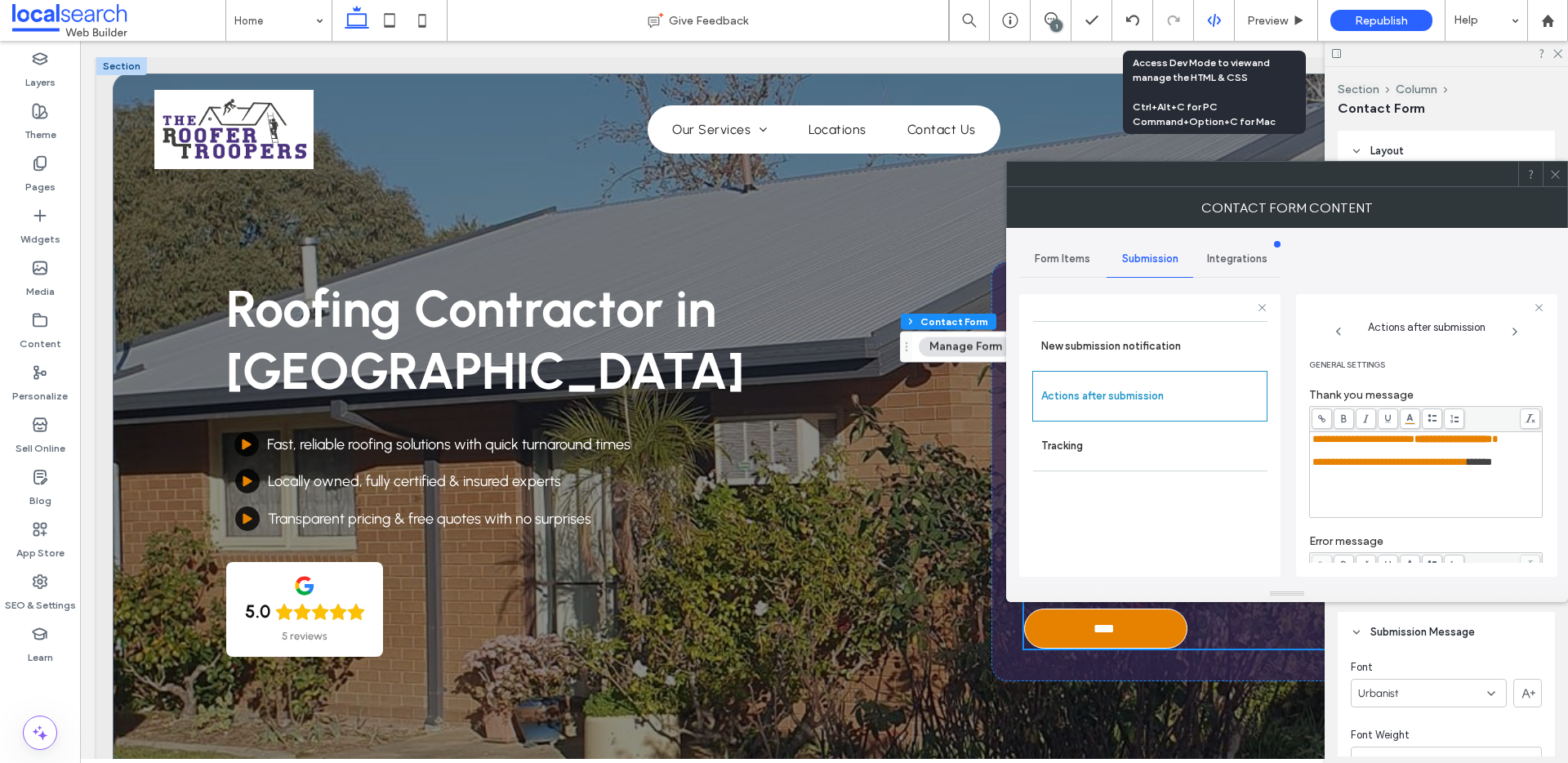
click at [1212, 8] on div at bounding box center [1213, 20] width 40 height 40
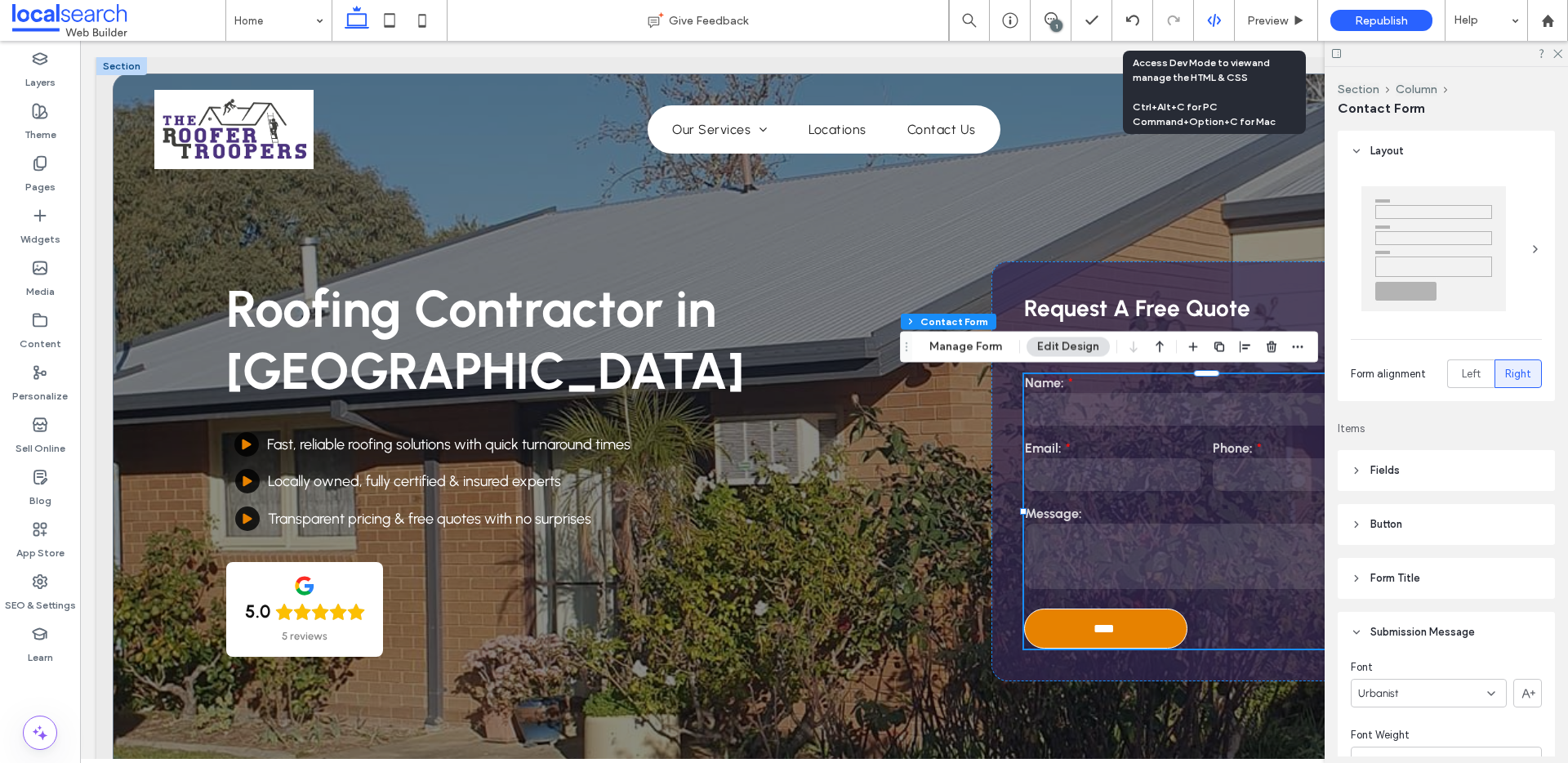
click at [1207, 28] on div at bounding box center [1213, 20] width 40 height 40
click at [1212, 23] on use at bounding box center [1213, 20] width 13 height 13
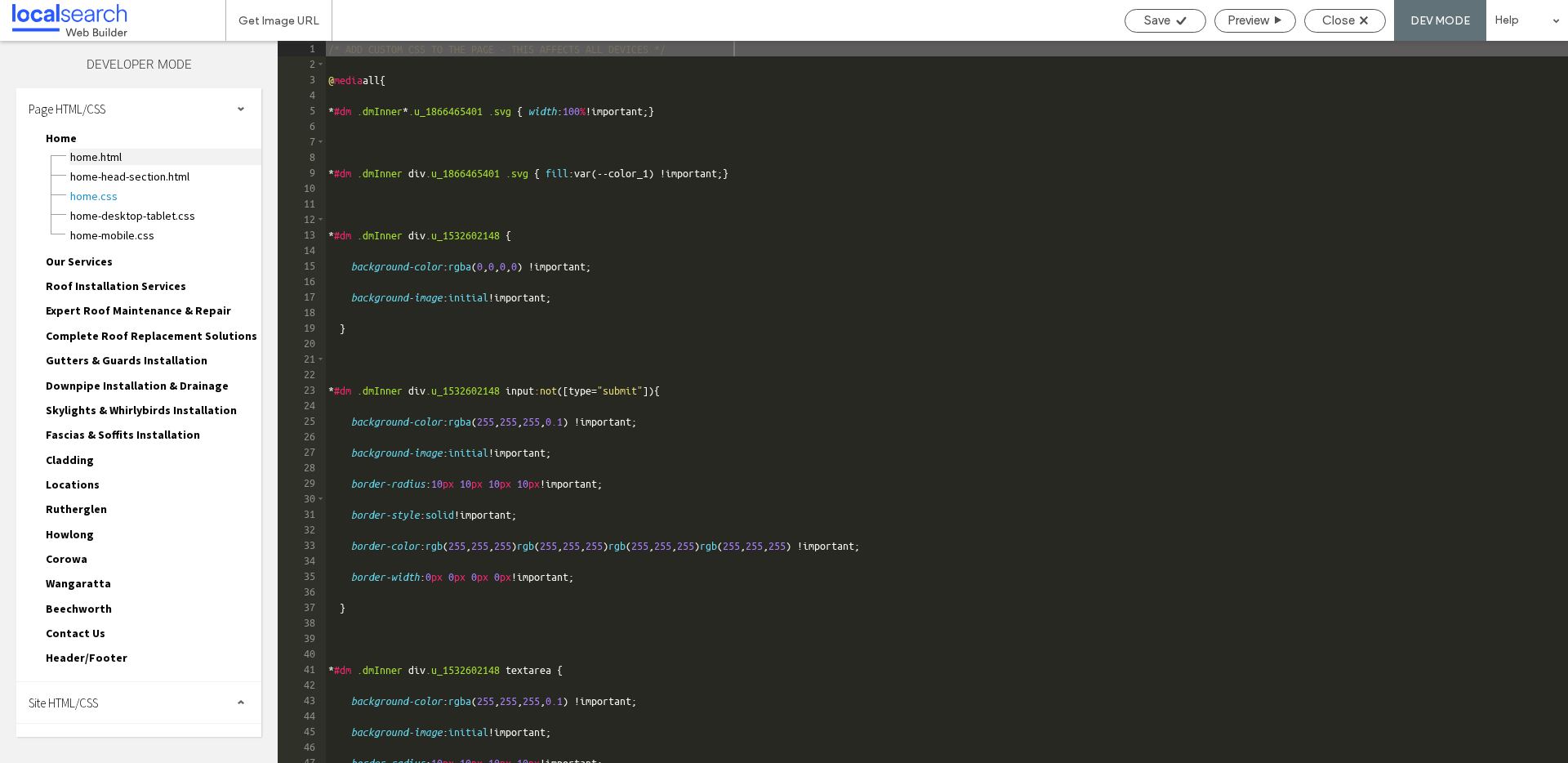
click at [114, 157] on span "Home.html" at bounding box center [165, 157] width 192 height 16
type textarea "**********"
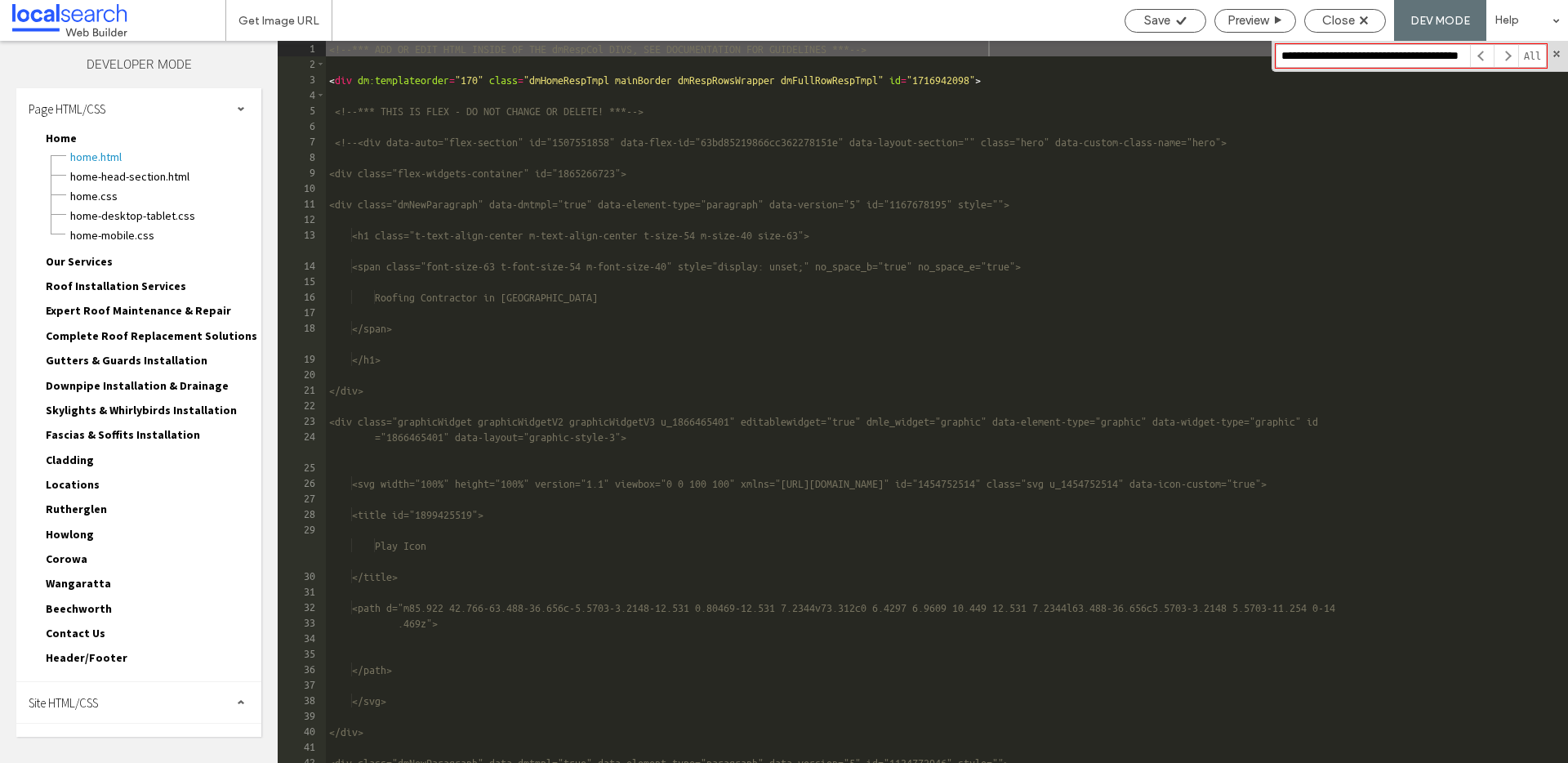
scroll to position [0, 39]
type input "**********"
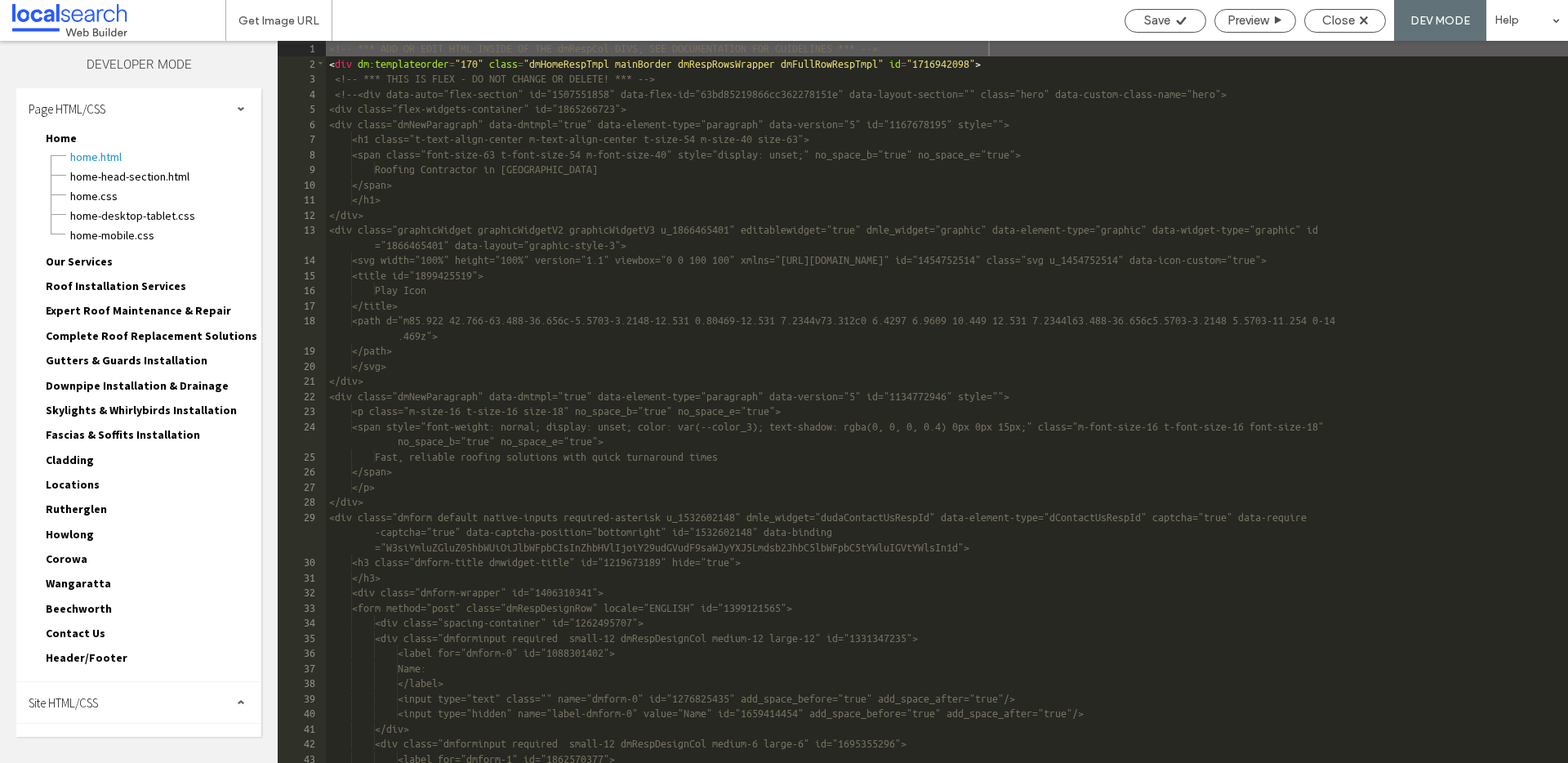
click at [1148, 323] on div "<!-- *** ADD OR EDIT HTML INSIDE OF THE dmRespCol DIVS, SEE DOCUMENTATION FOR G…" at bounding box center [946, 416] width 1242 height 752
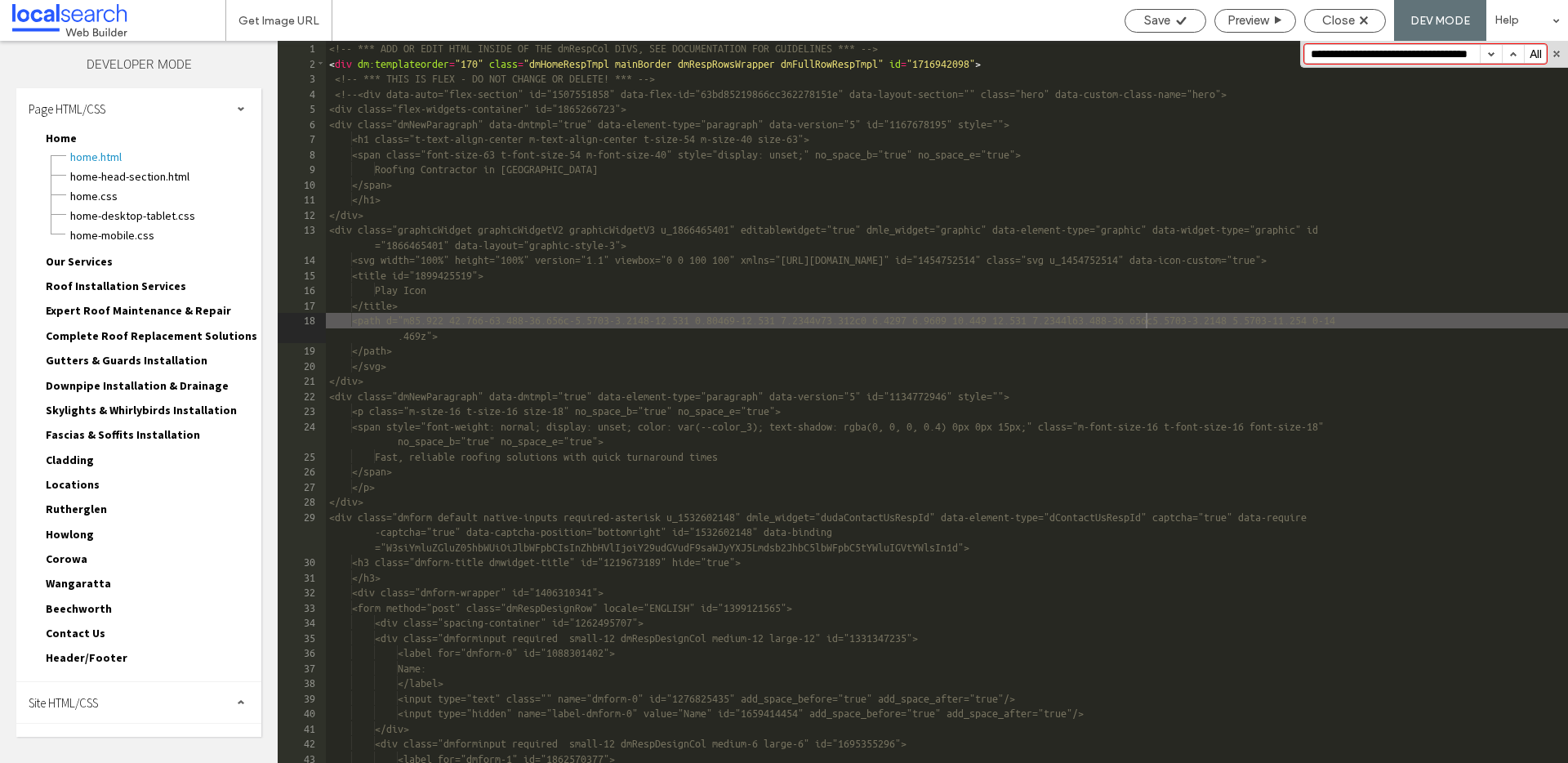
scroll to position [1134, 0]
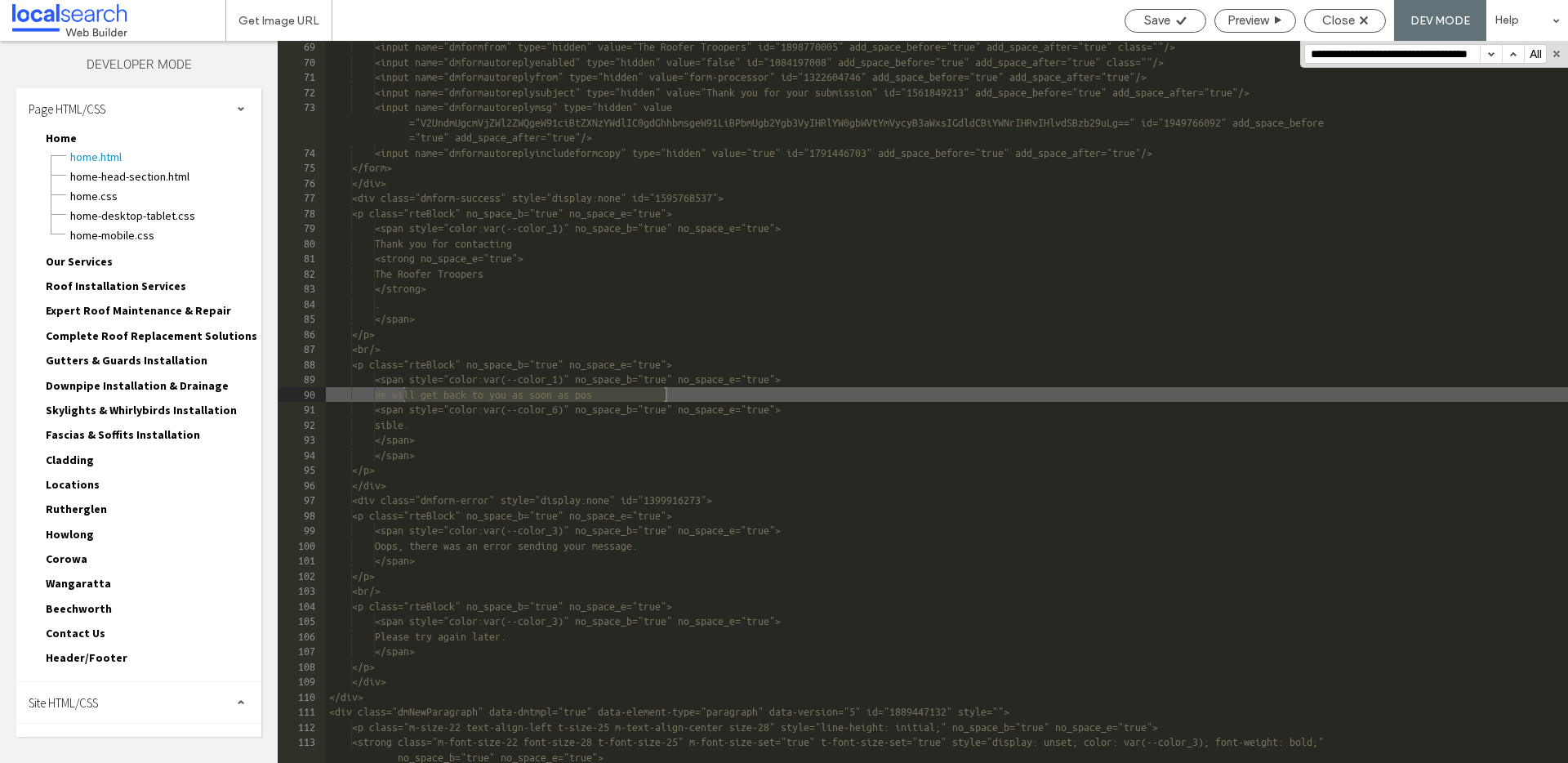
type input "**********"
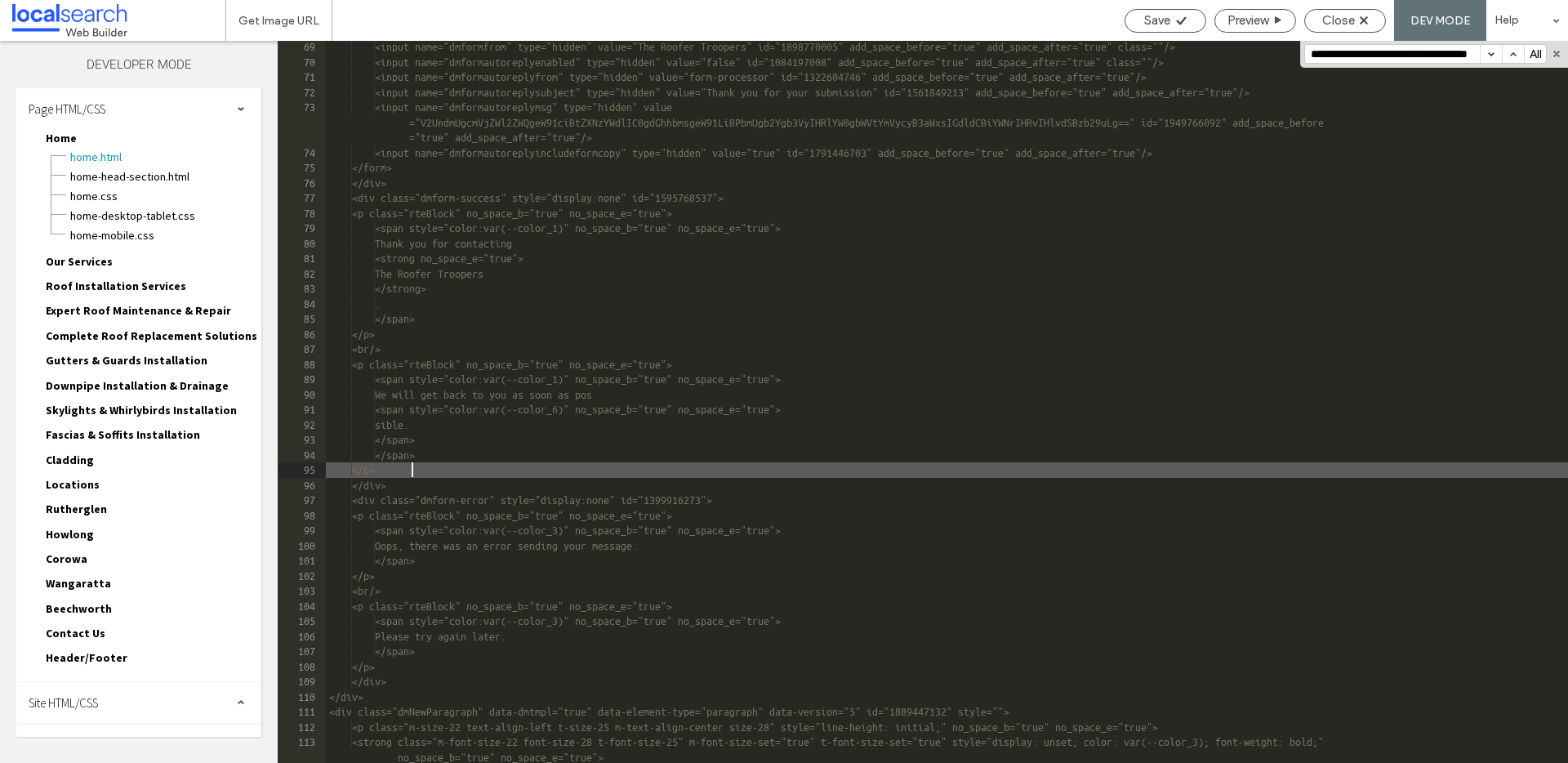
click at [672, 469] on div "<input name="dmformfrom" type="hidden" value="The Roofer Troopers" id="18987700…" at bounding box center [946, 415] width 1242 height 752
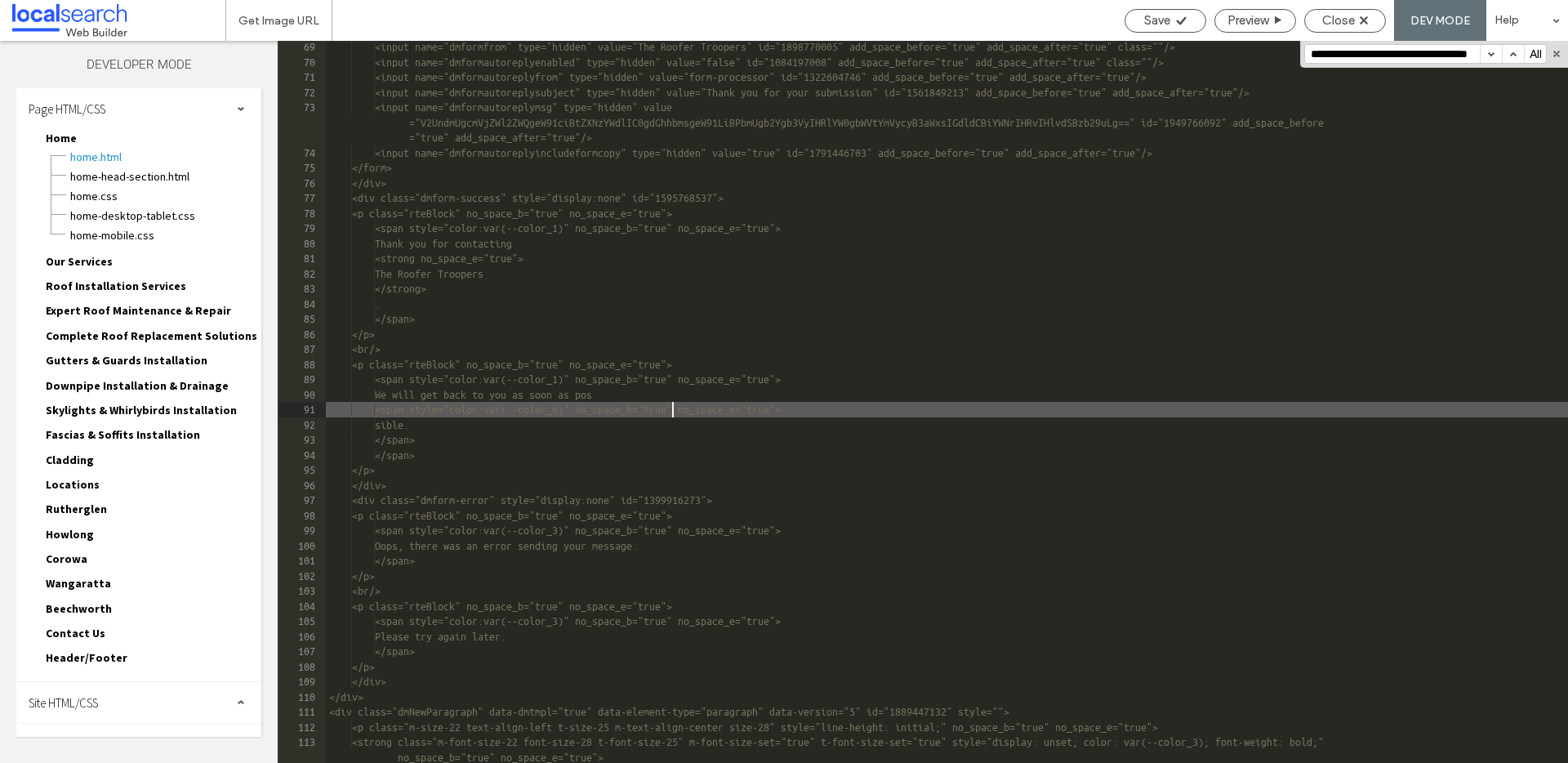
click at [671, 409] on div "<input name="dmformfrom" type="hidden" value="The Roofer Troopers" id="18987700…" at bounding box center [946, 415] width 1242 height 752
click at [468, 429] on div "<input name="dmformfrom" type="hidden" value="The Roofer Troopers" id="18987700…" at bounding box center [946, 415] width 1242 height 752
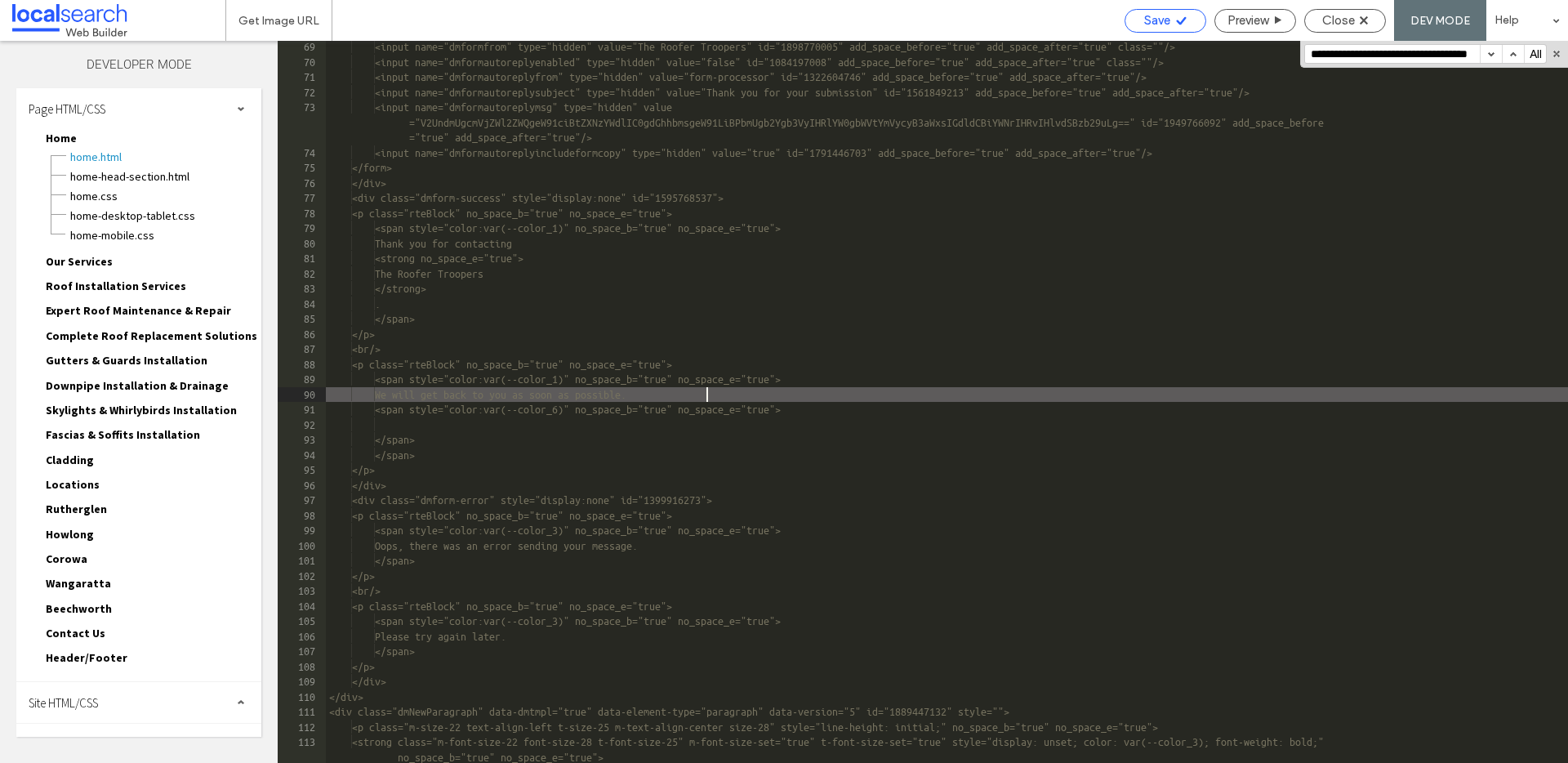
click at [1168, 16] on div "Save" at bounding box center [1165, 20] width 80 height 15
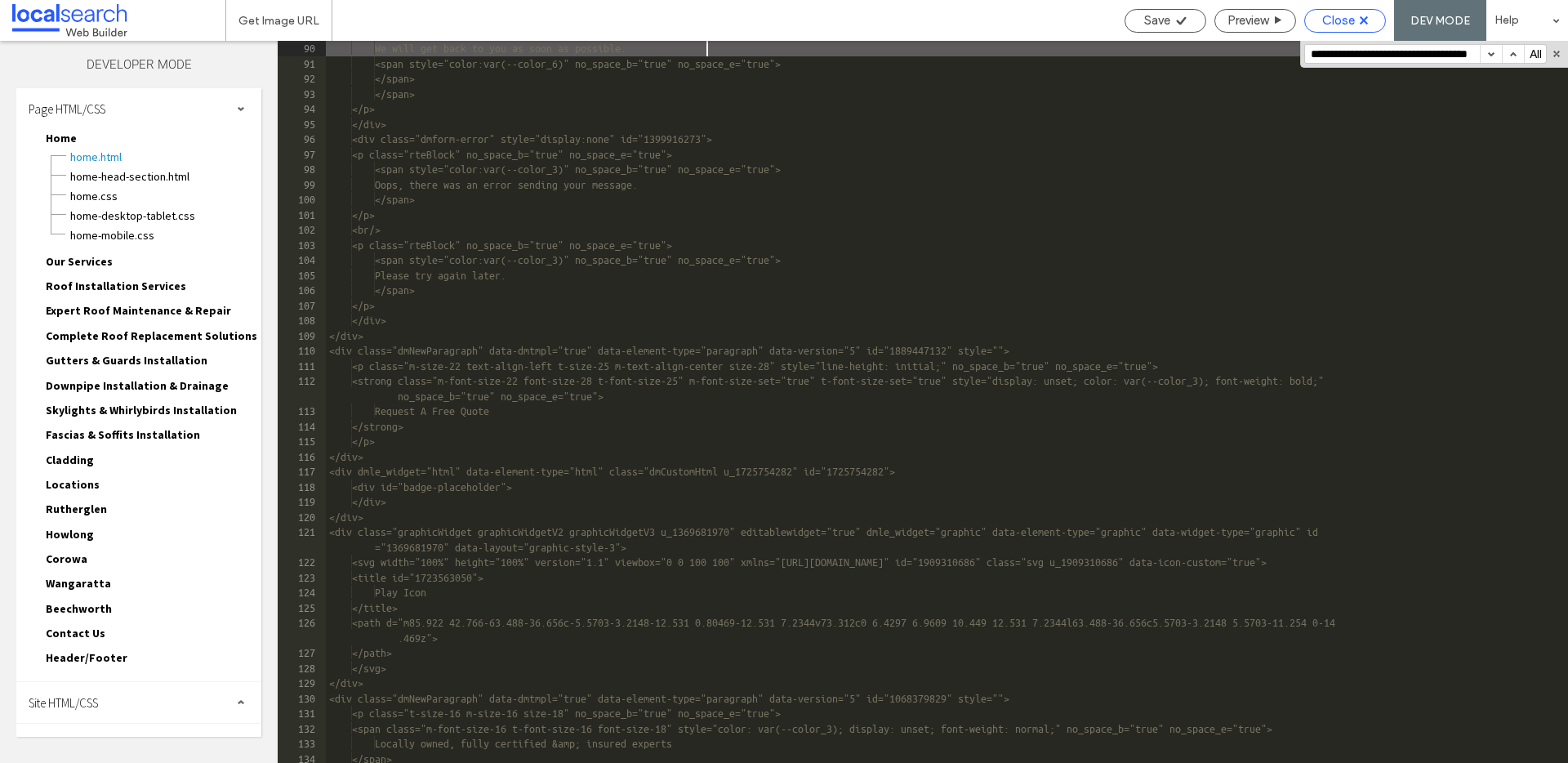
click at [1332, 15] on span "Close" at bounding box center [1338, 20] width 33 height 15
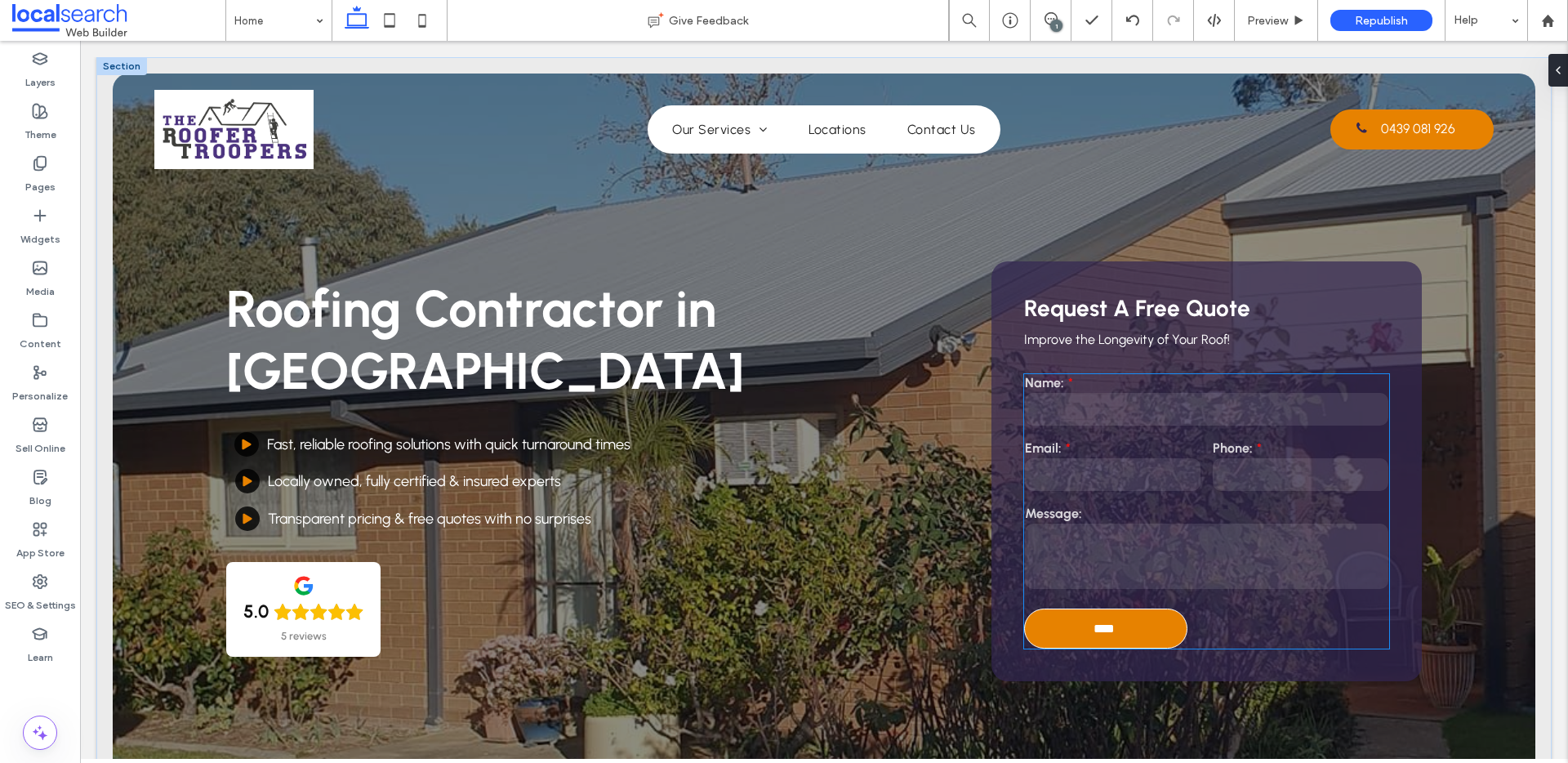
click at [1156, 453] on label "Email:" at bounding box center [1112, 448] width 176 height 16
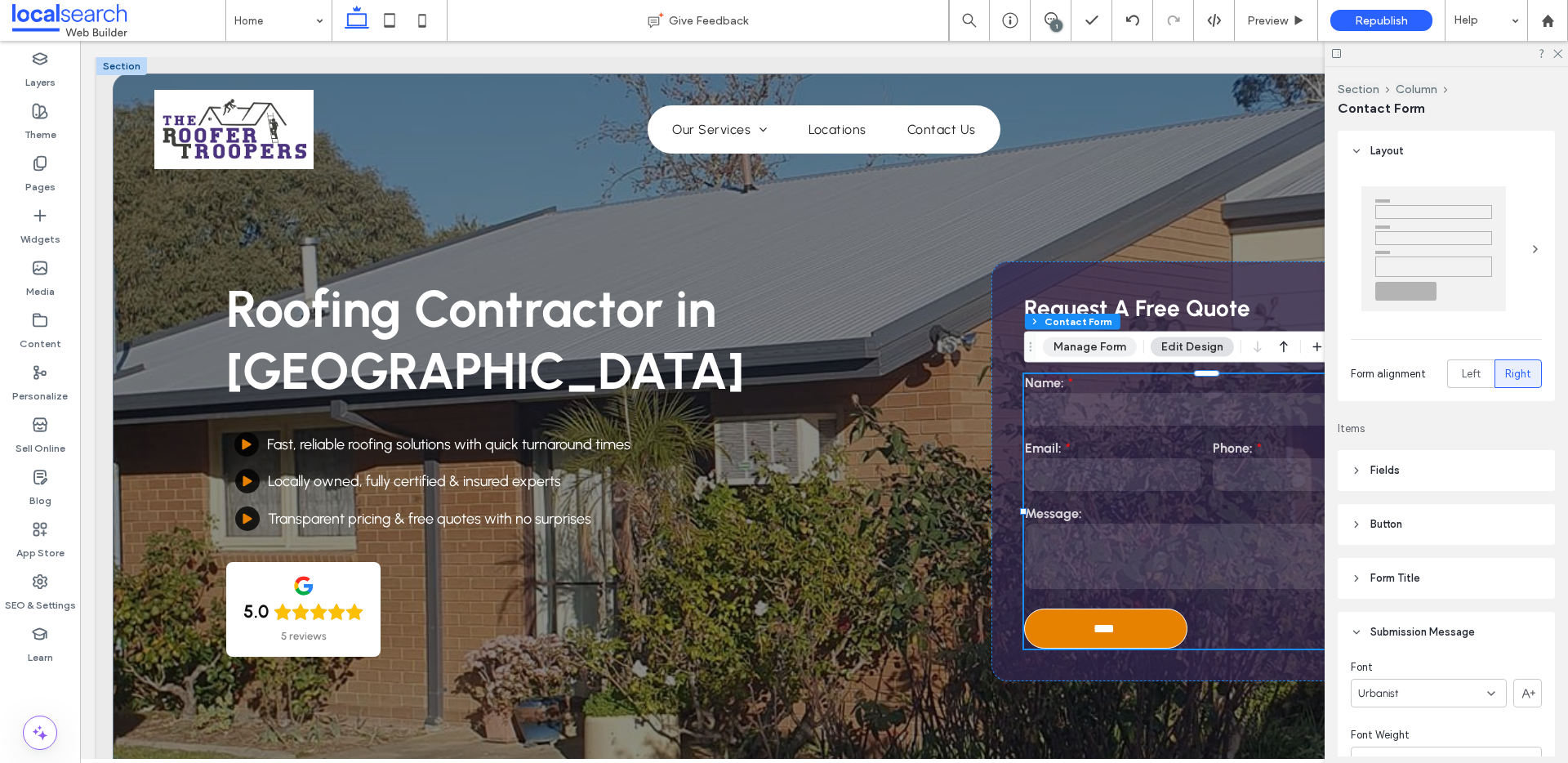
click at [1091, 342] on button "Manage Form" at bounding box center [1089, 347] width 94 height 20
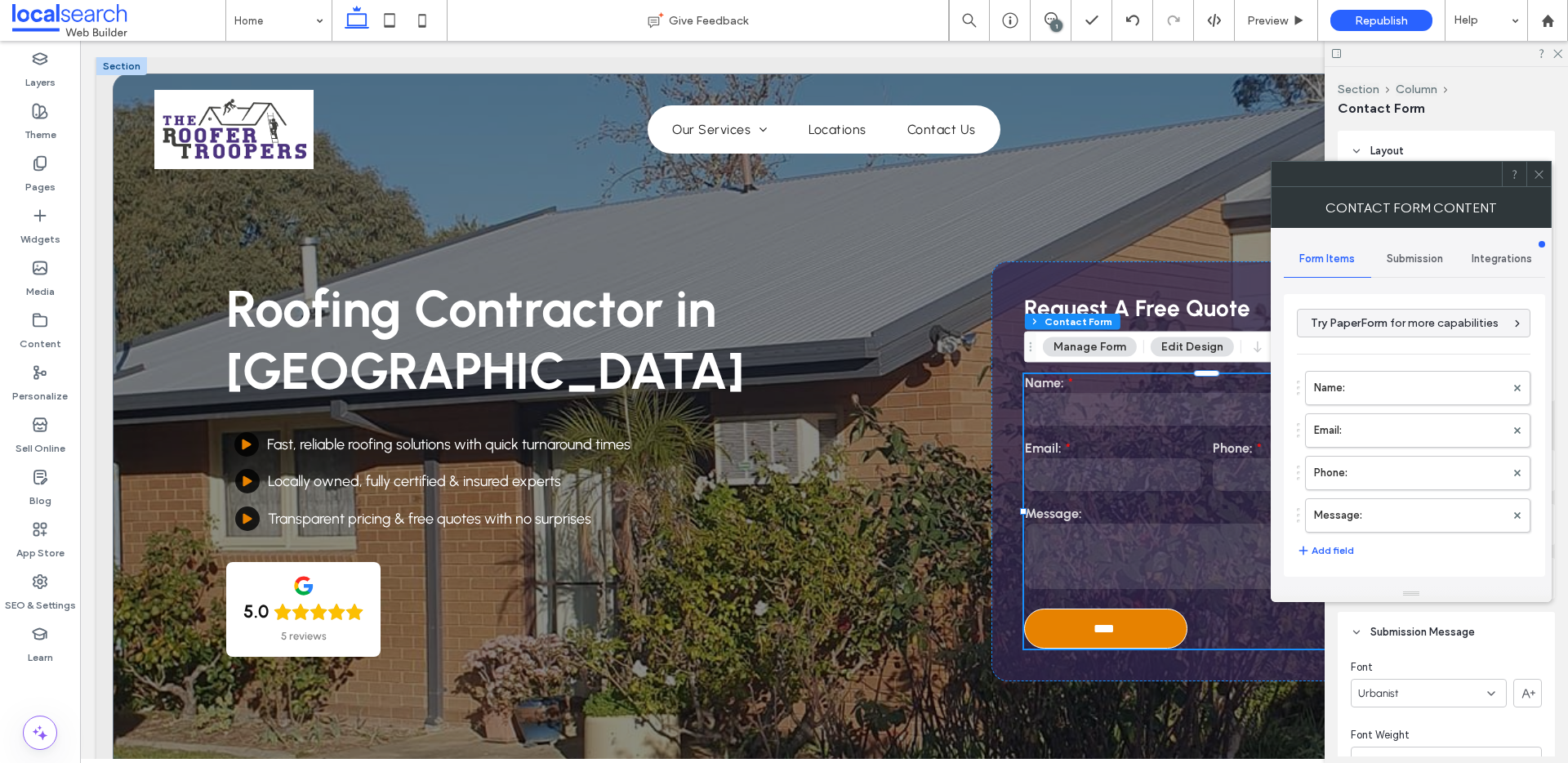
click at [1413, 256] on span "Submission" at bounding box center [1414, 258] width 56 height 13
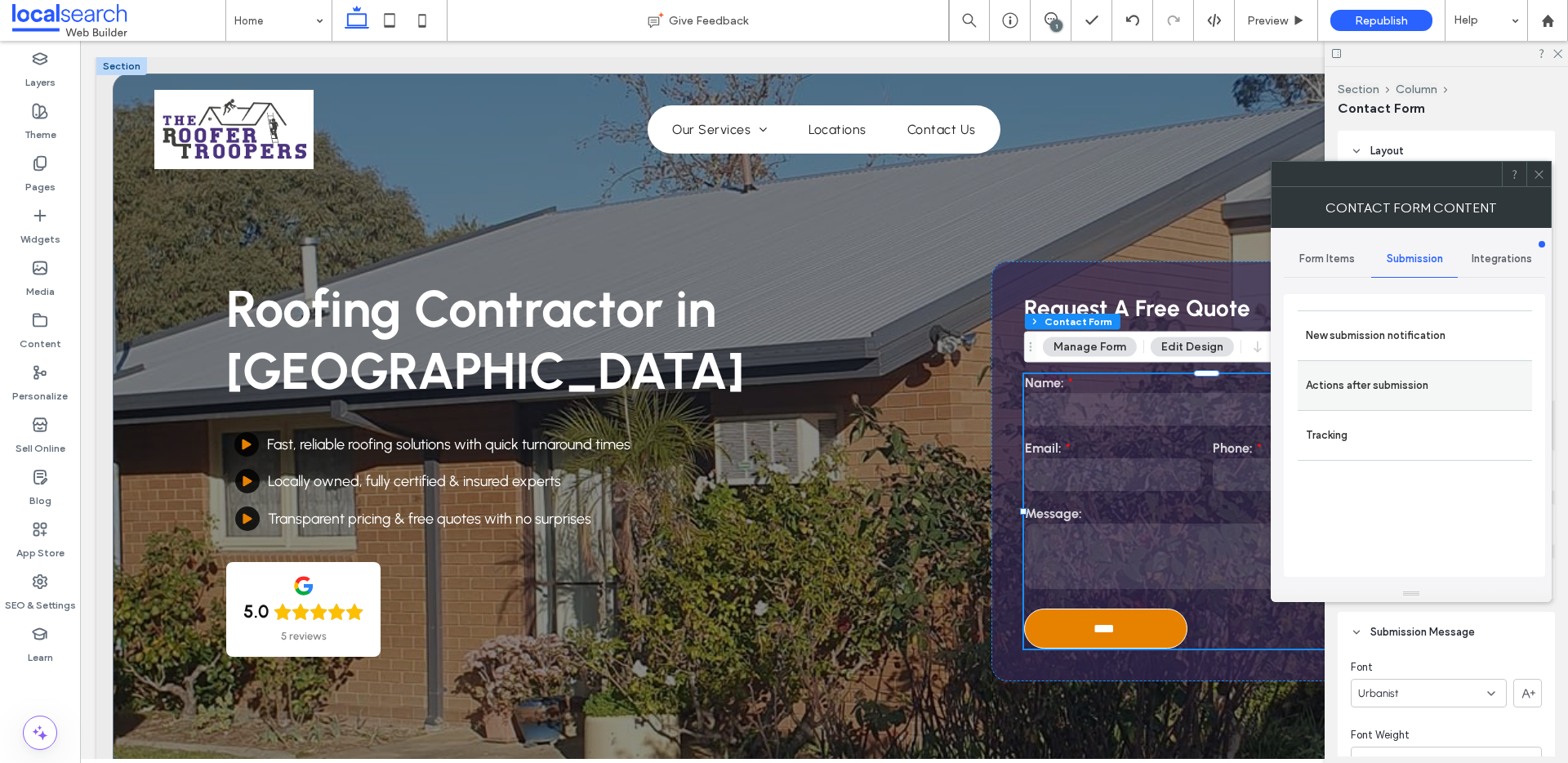
click at [1342, 369] on div "Actions after submission" at bounding box center [1415, 385] width 234 height 50
click at [1397, 390] on label "Actions after submission" at bounding box center [1414, 386] width 218 height 33
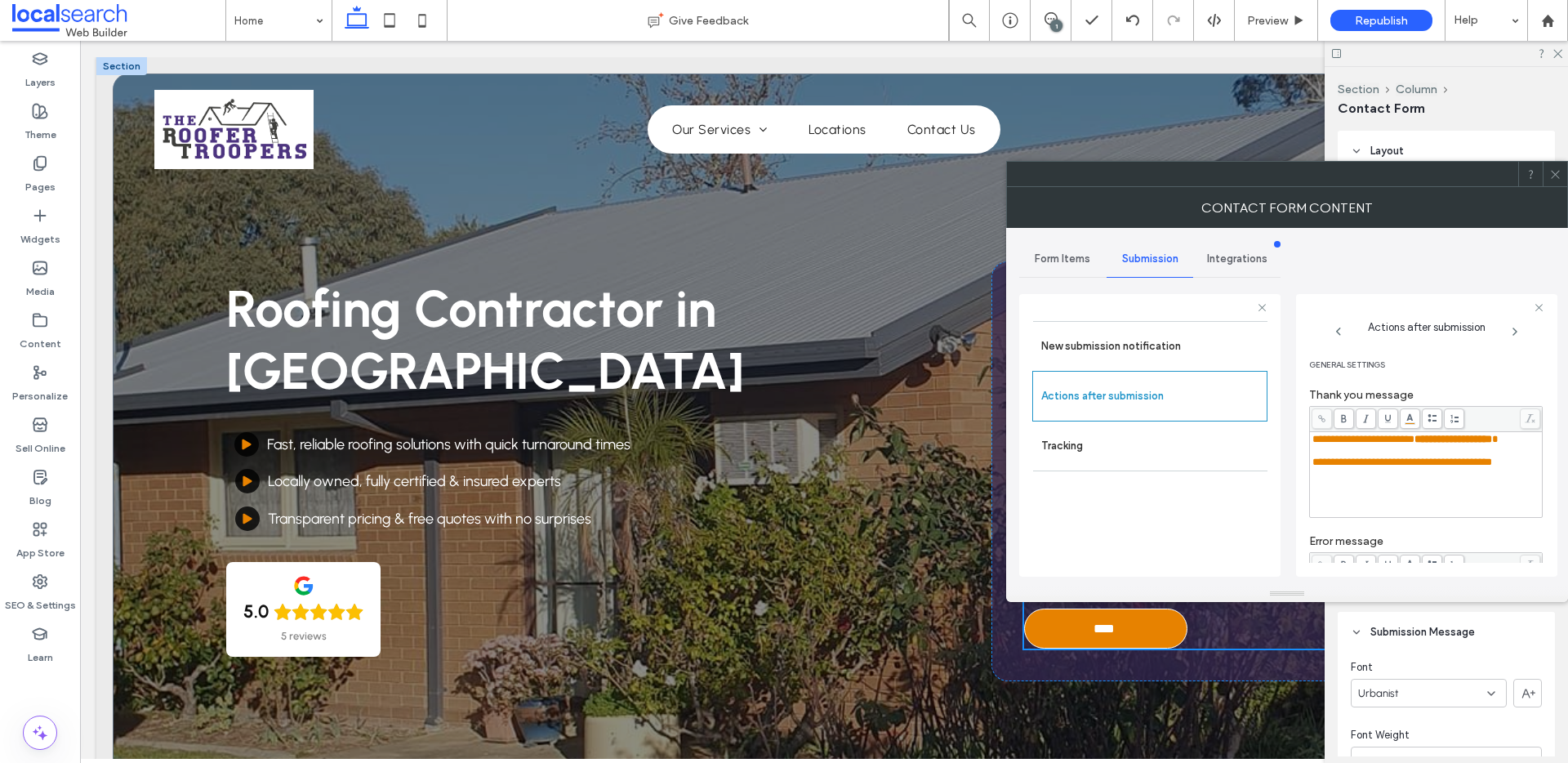
click at [1432, 489] on div "**********" at bounding box center [1426, 475] width 228 height 82
click at [1409, 419] on body ".wqwq-1{fill:#231f20;} .cls-1q, .cls-2q { fill-rule: evenodd; } .cls-2q { fill:…" at bounding box center [784, 382] width 1568 height 763
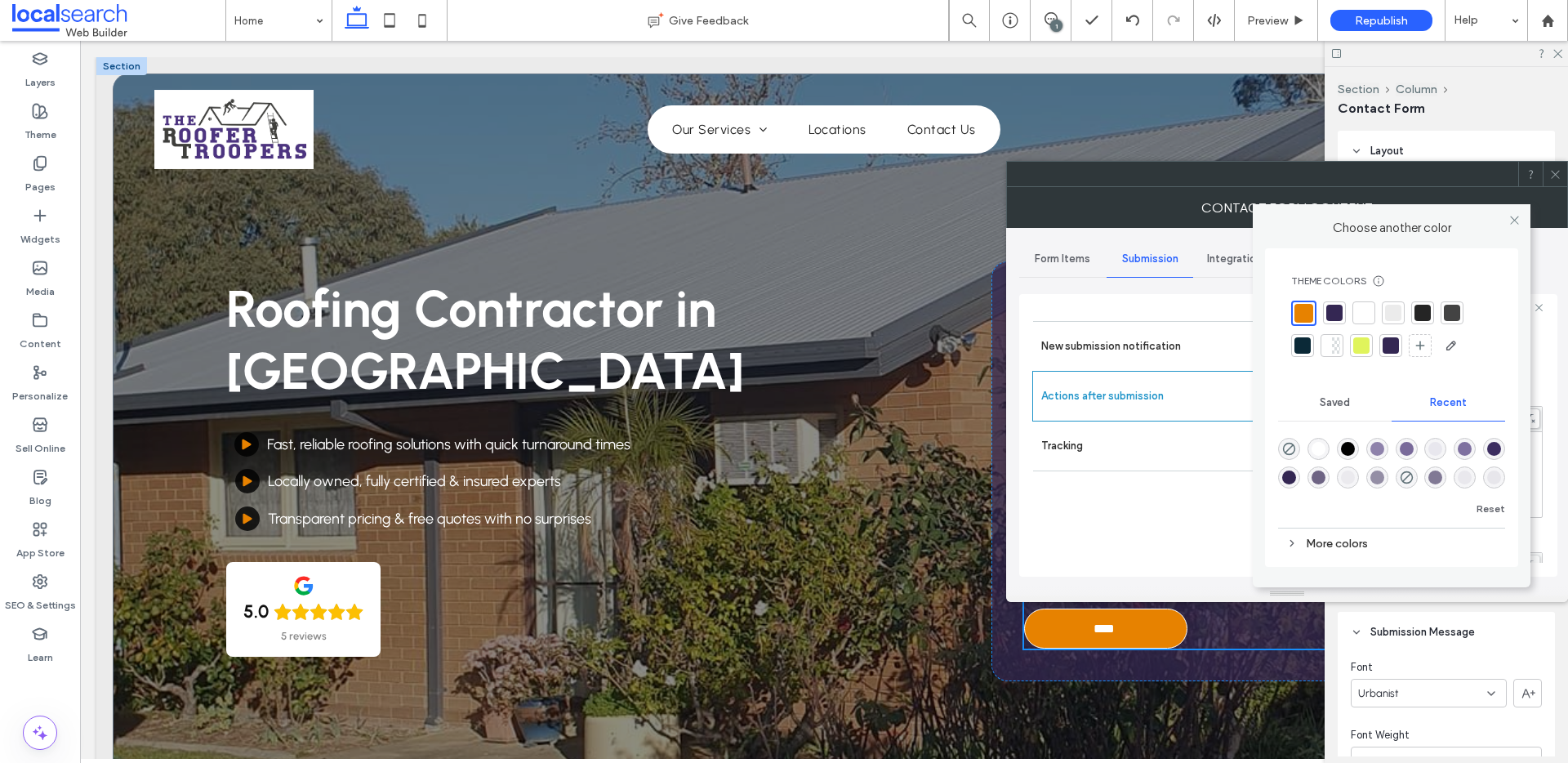
click at [1423, 315] on div at bounding box center [1422, 313] width 16 height 16
click at [1518, 221] on icon at bounding box center [1514, 220] width 12 height 12
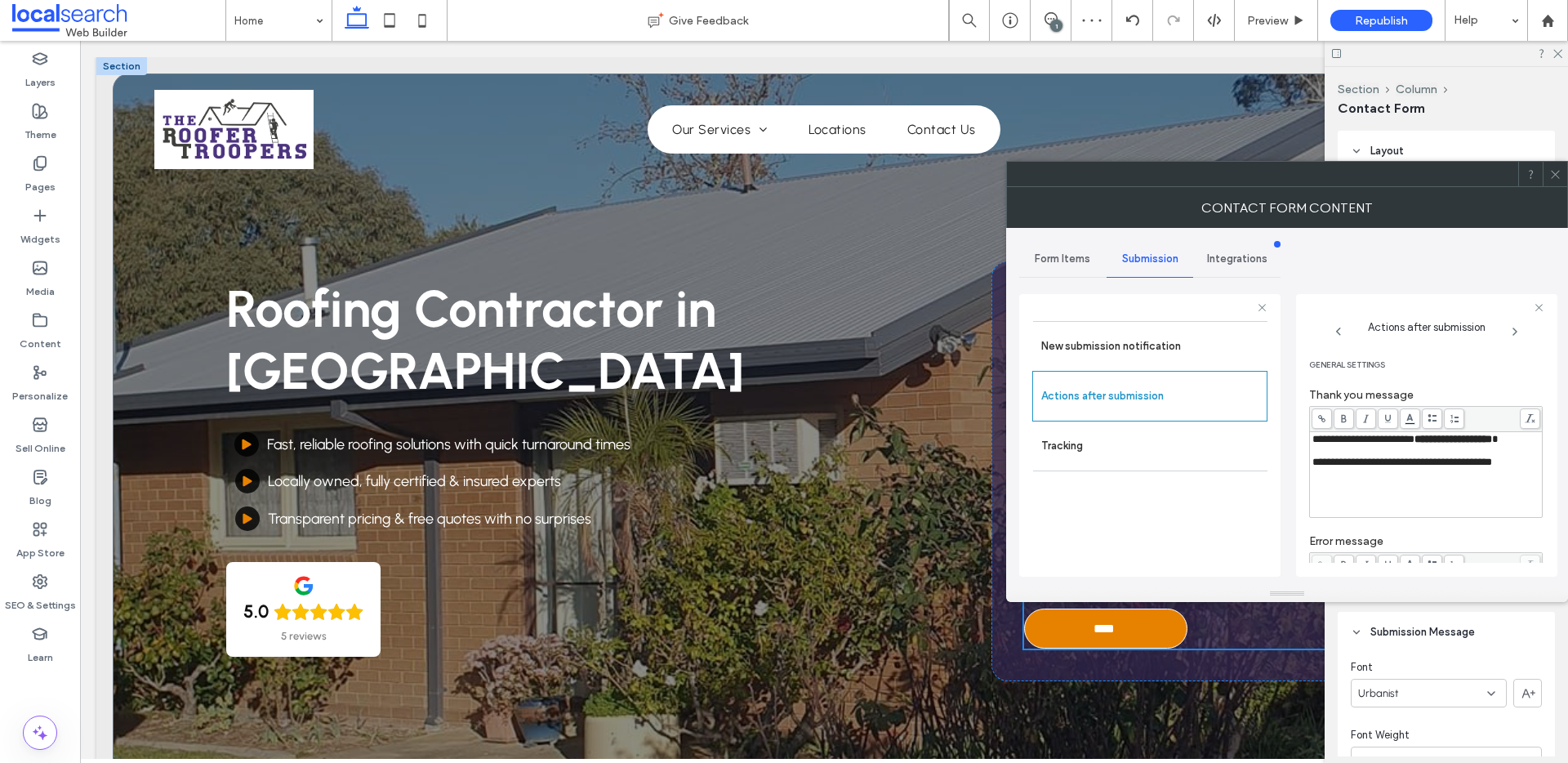
click at [1556, 176] on use at bounding box center [1554, 173] width 8 height 8
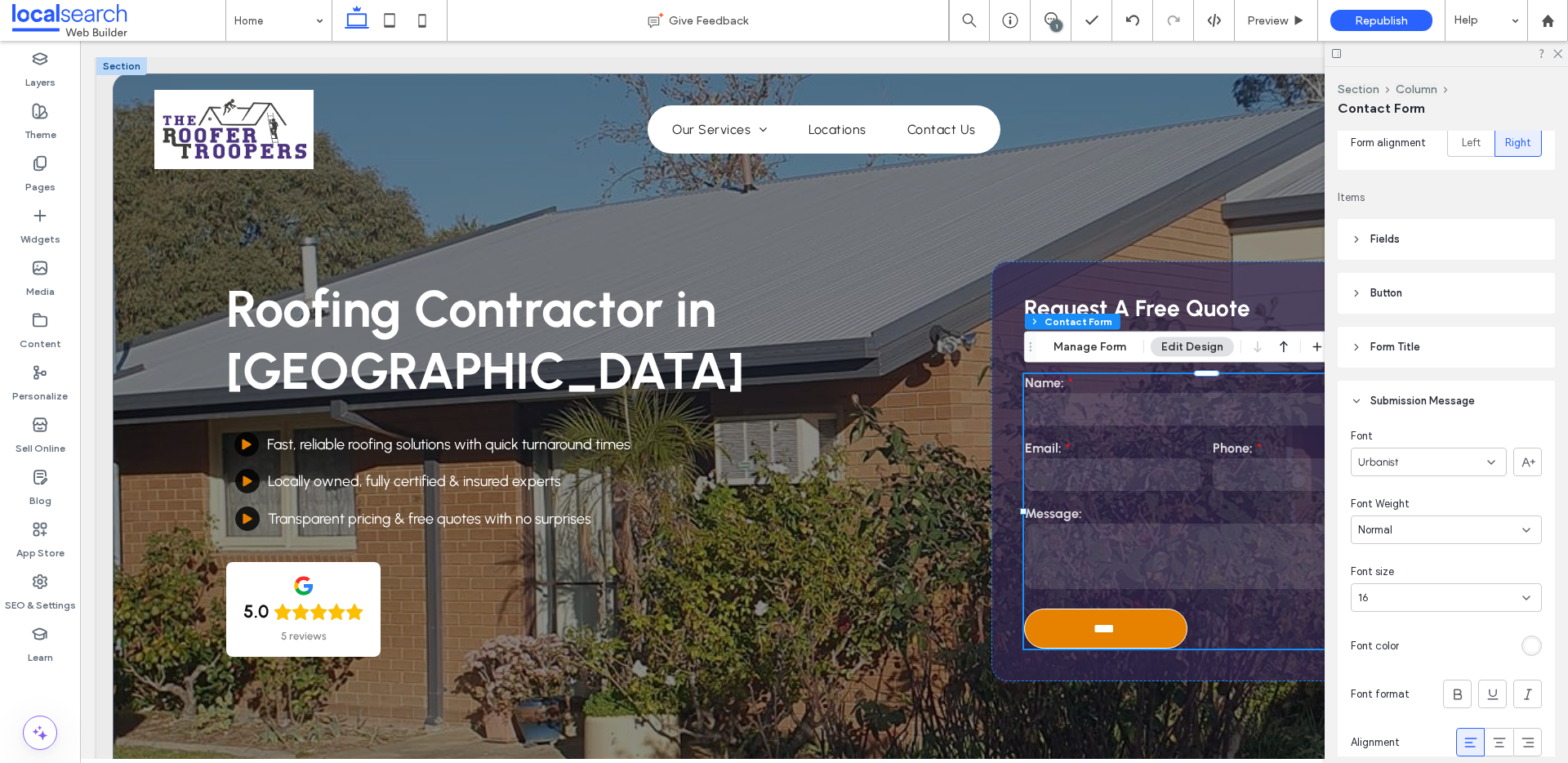
scroll to position [305, 0]
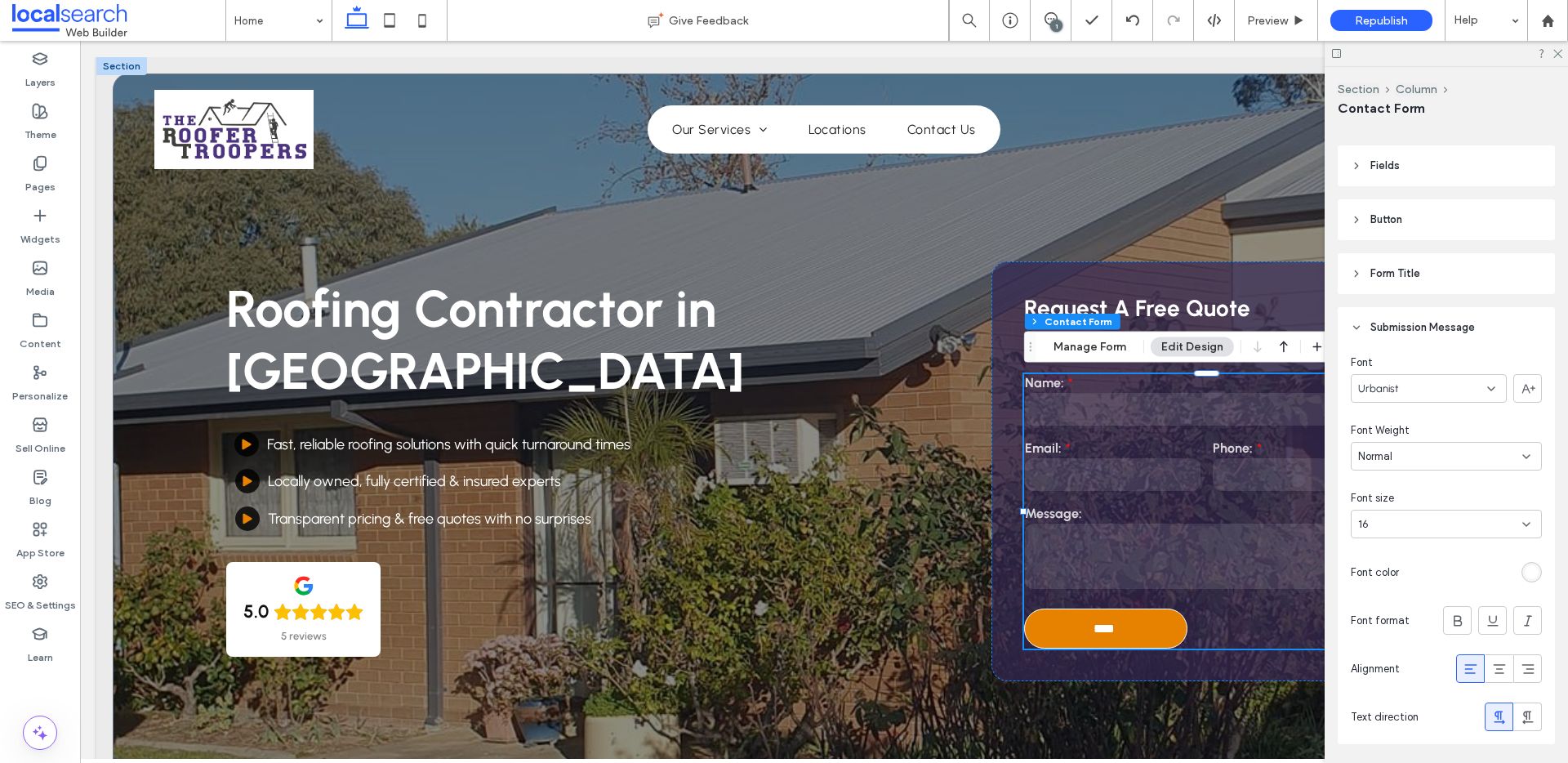
click at [1534, 579] on div "rgb(255, 255, 255)" at bounding box center [1532, 572] width 21 height 21
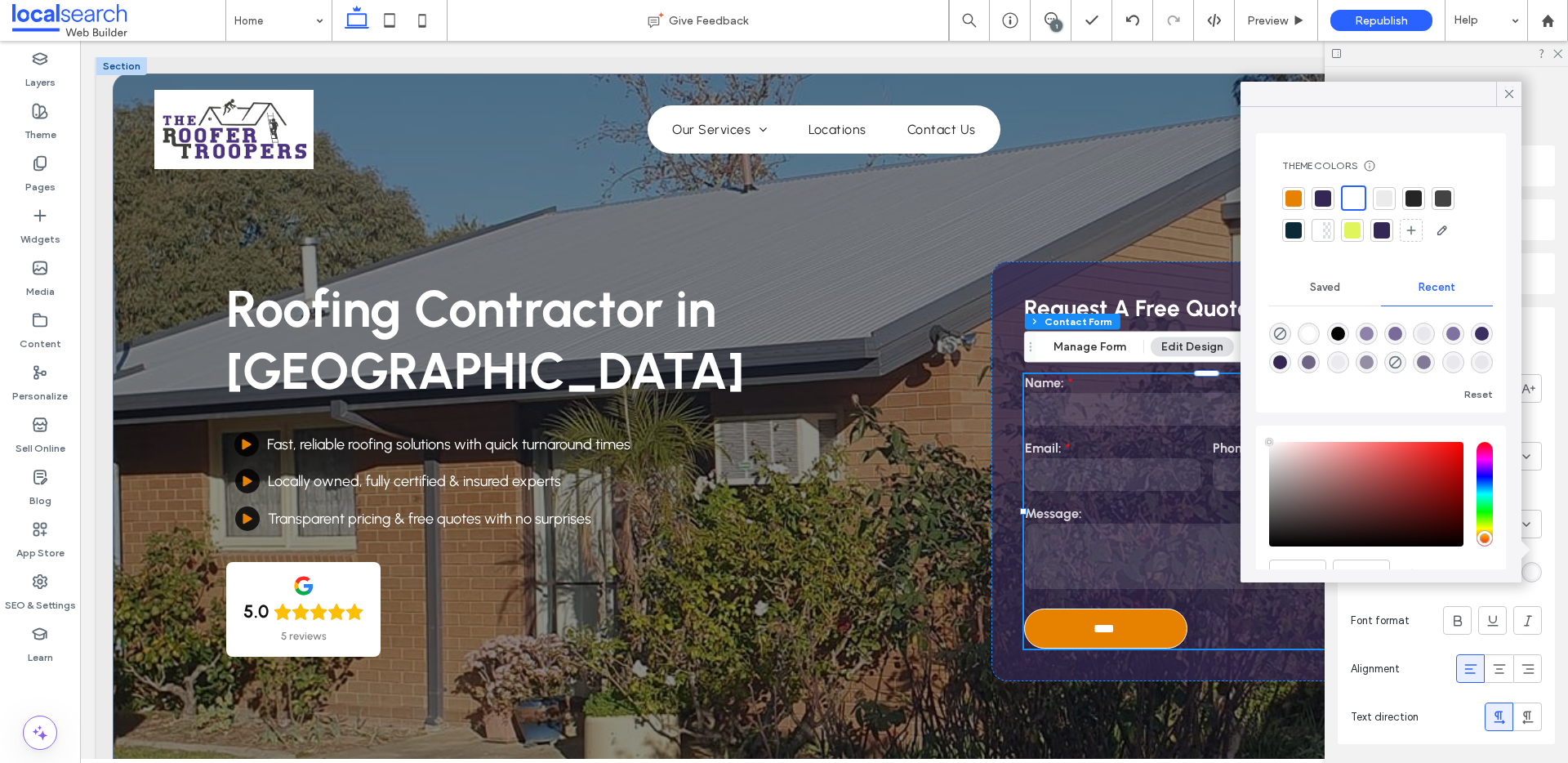
click at [1294, 195] on div at bounding box center [1293, 198] width 16 height 16
click at [1351, 195] on div at bounding box center [1354, 198] width 16 height 16
click at [1503, 92] on icon at bounding box center [1509, 94] width 15 height 15
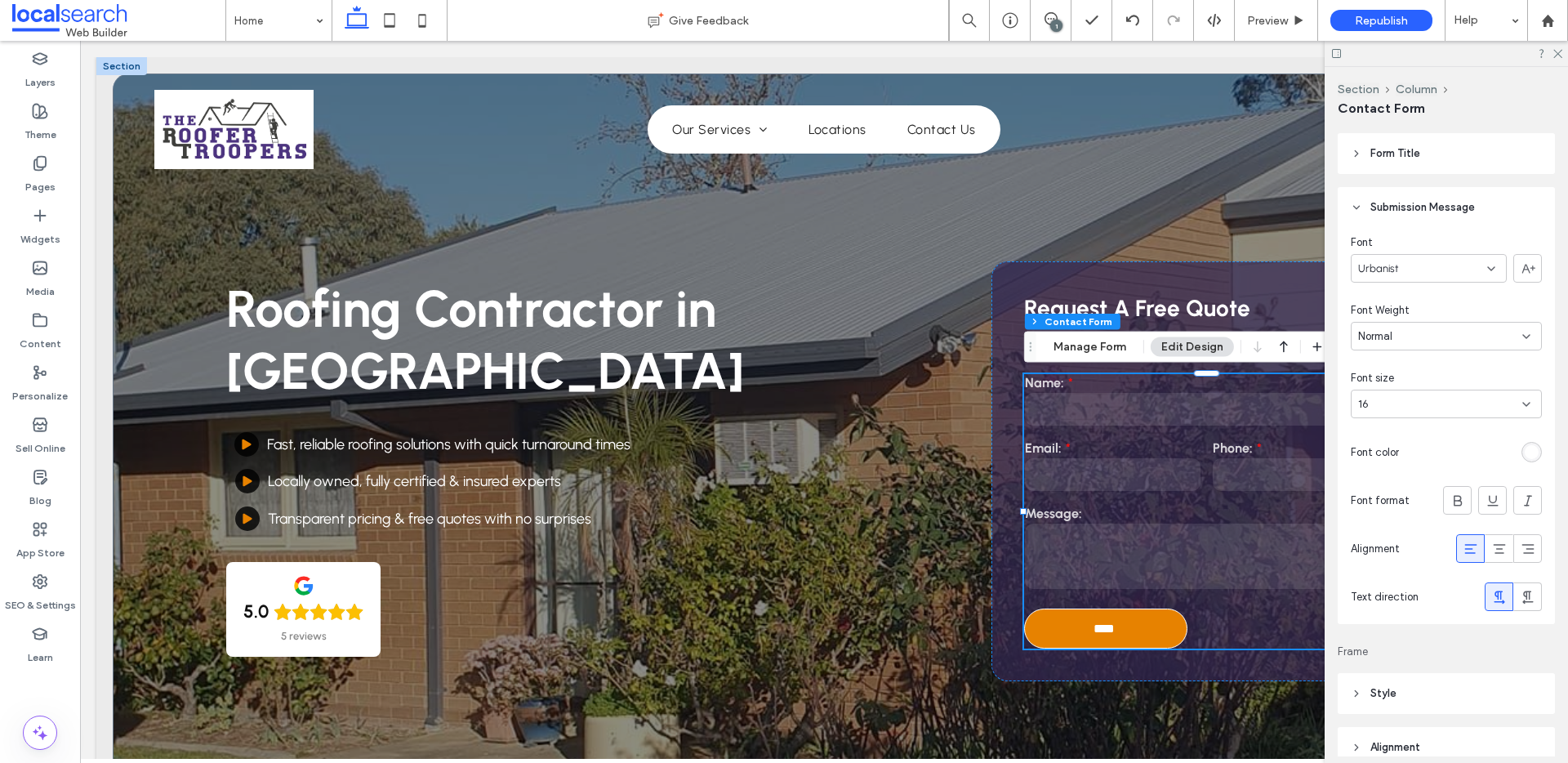
scroll to position [450, 0]
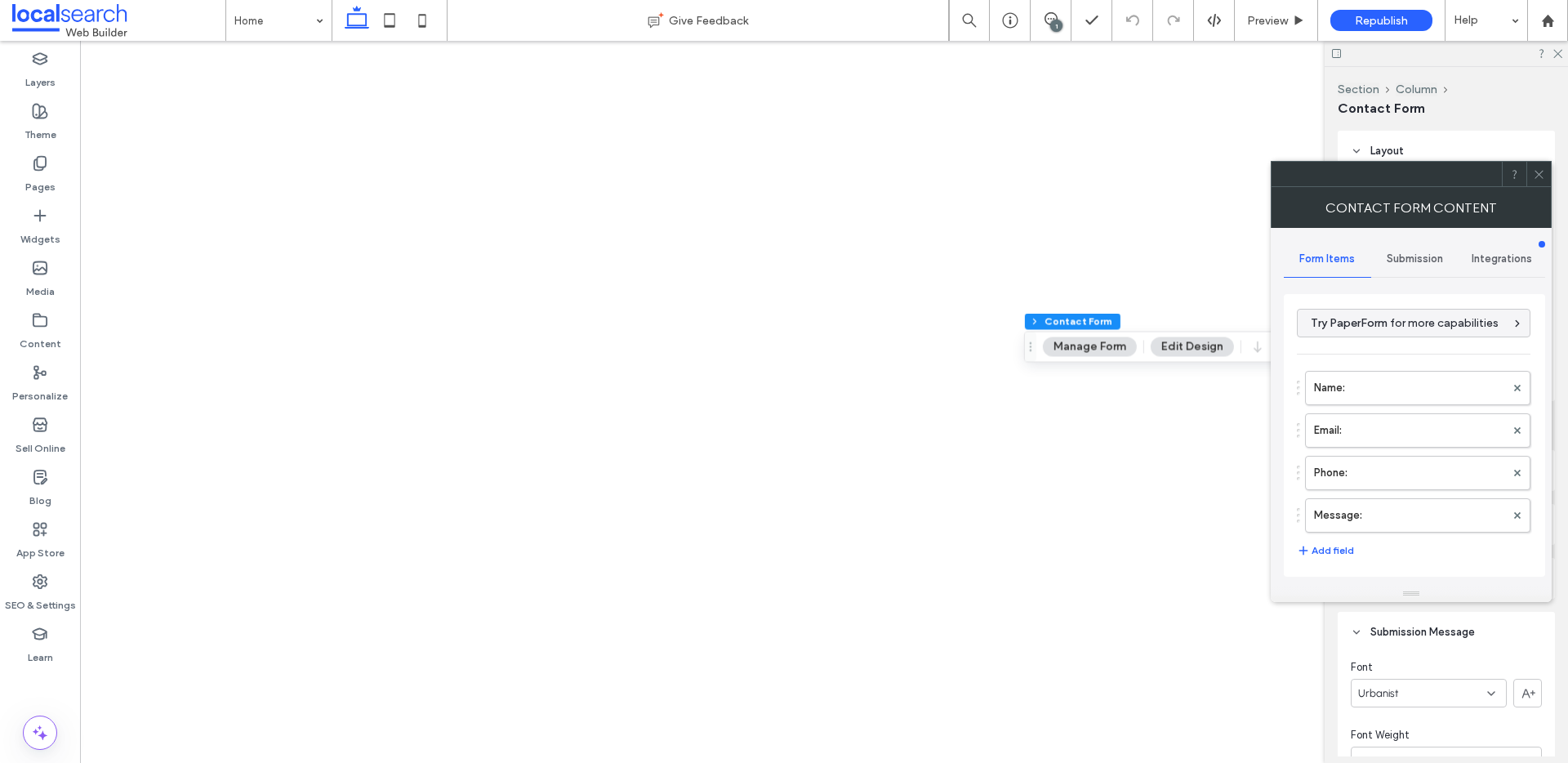
click at [1416, 248] on div "Submission" at bounding box center [1414, 259] width 87 height 36
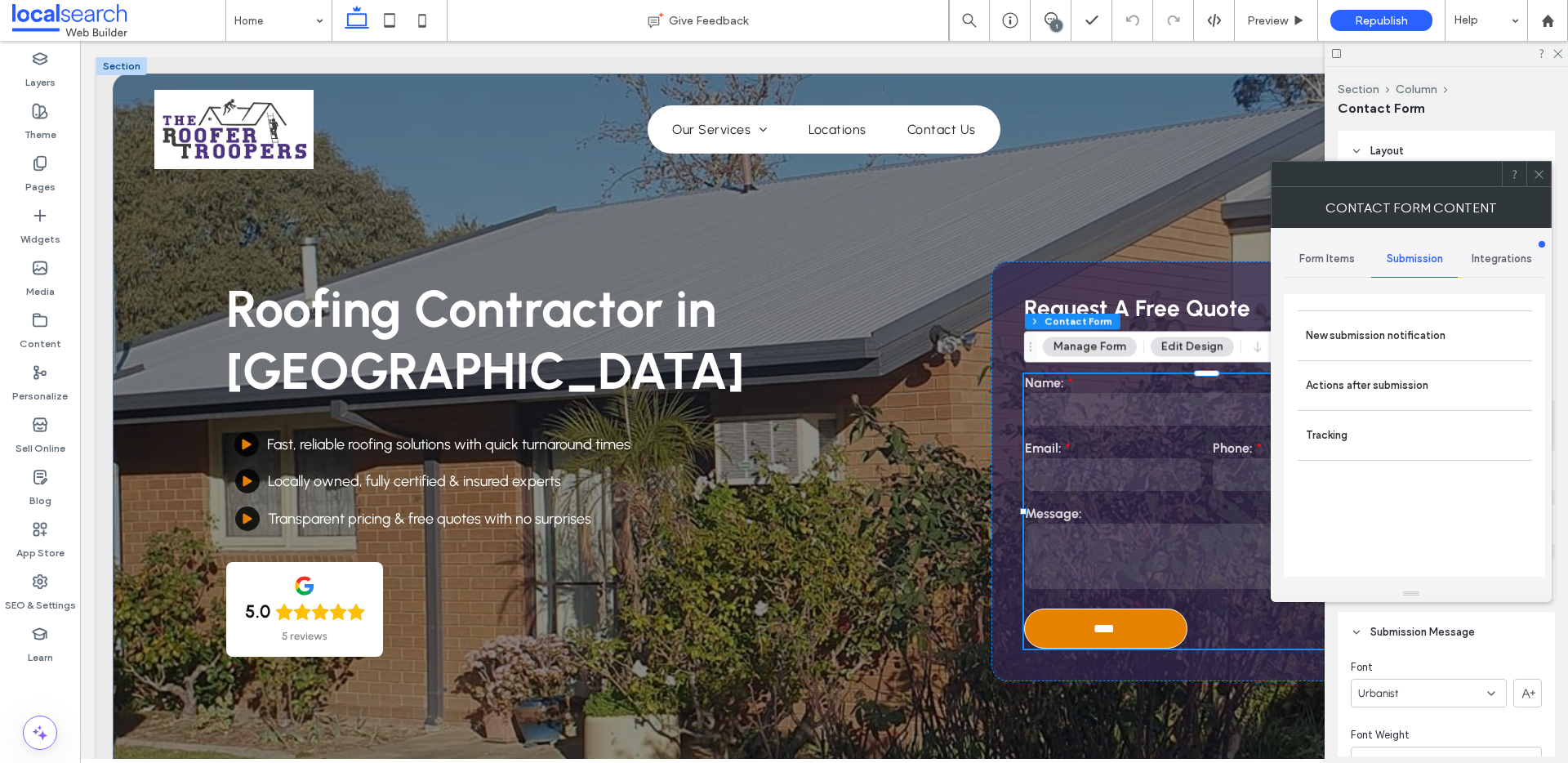
click at [1542, 175] on icon at bounding box center [1539, 174] width 12 height 12
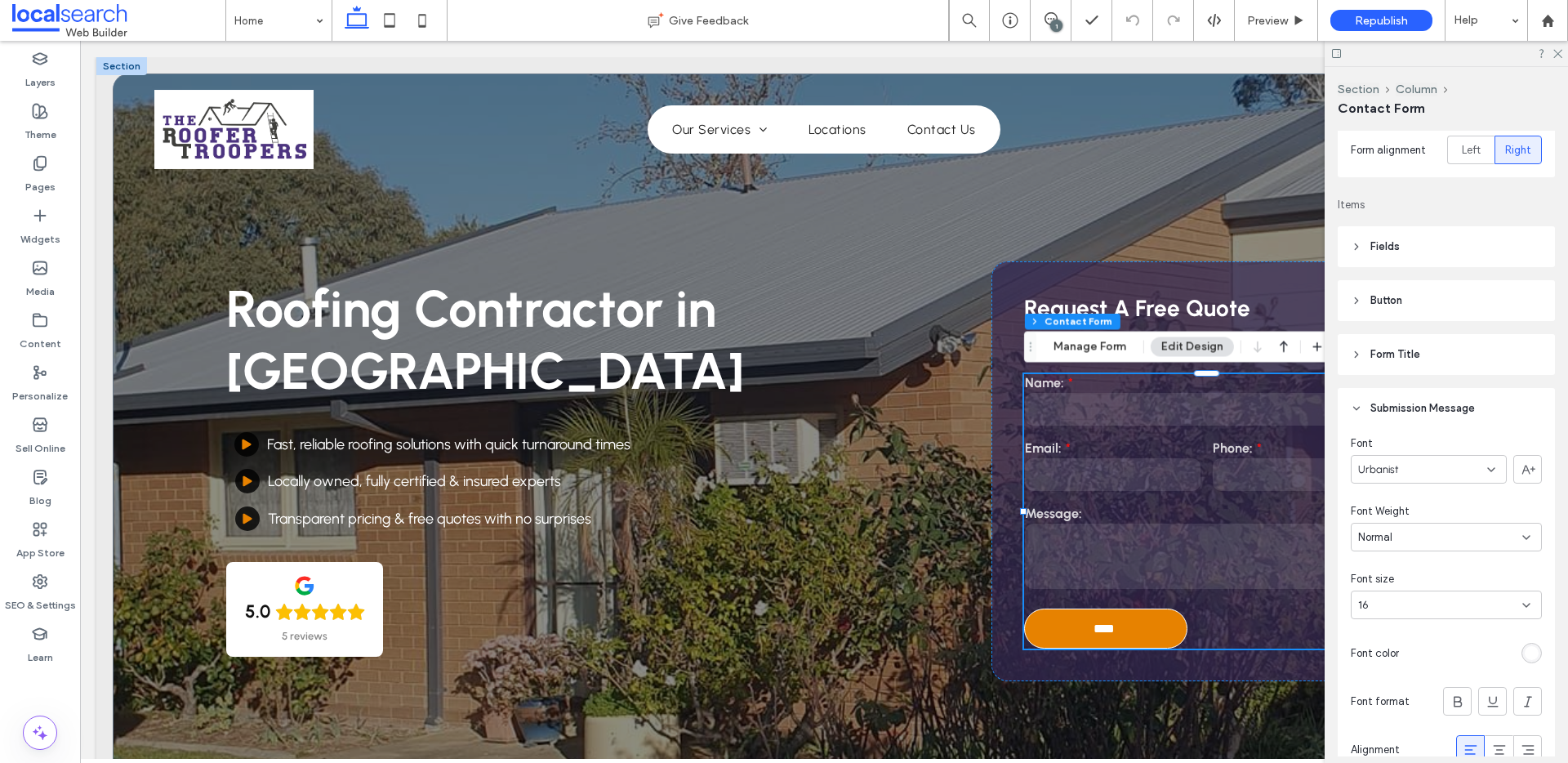
scroll to position [299, 0]
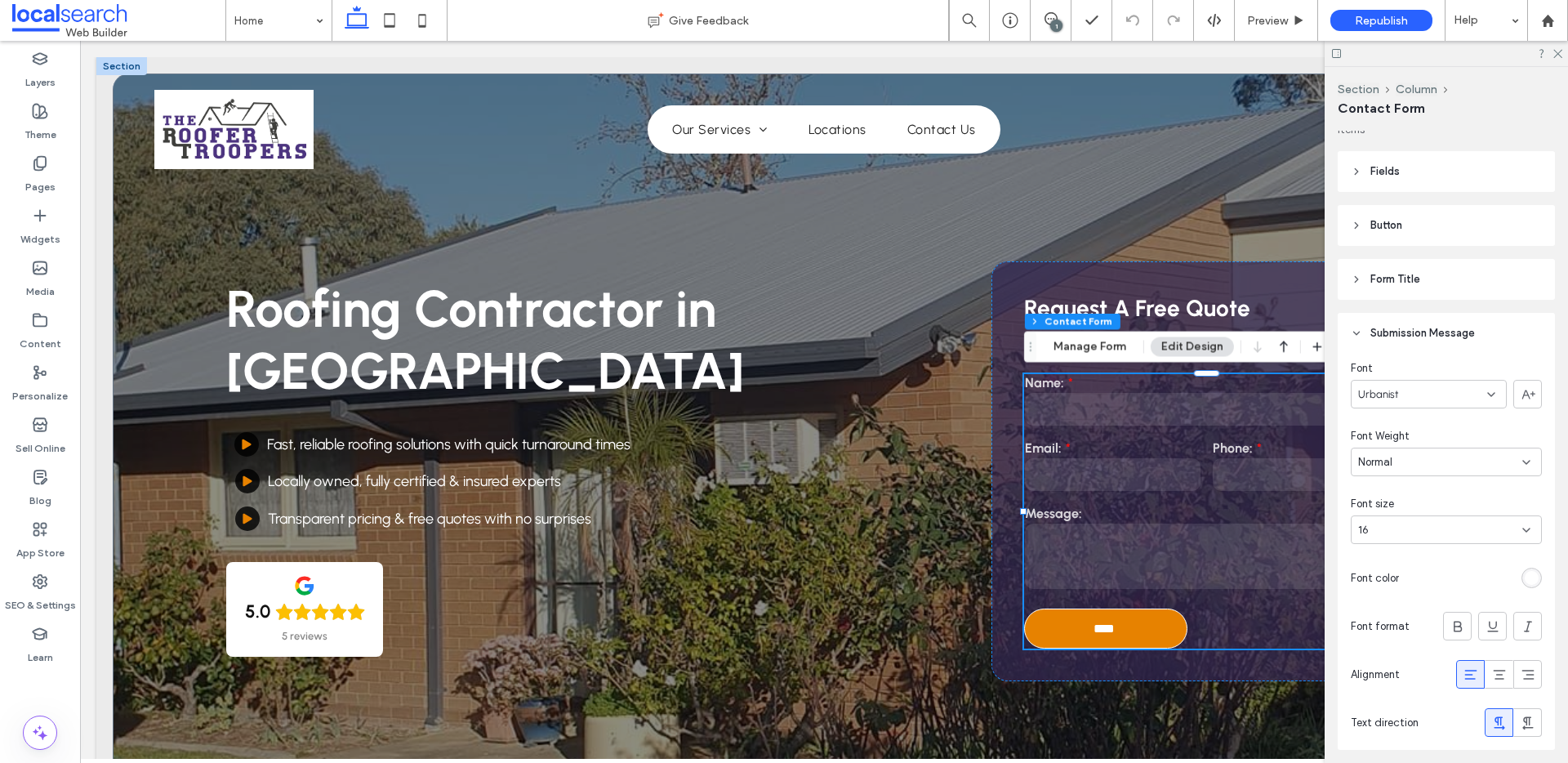
click at [1531, 578] on div "rgb(255, 255, 255)" at bounding box center [1531, 578] width 14 height 14
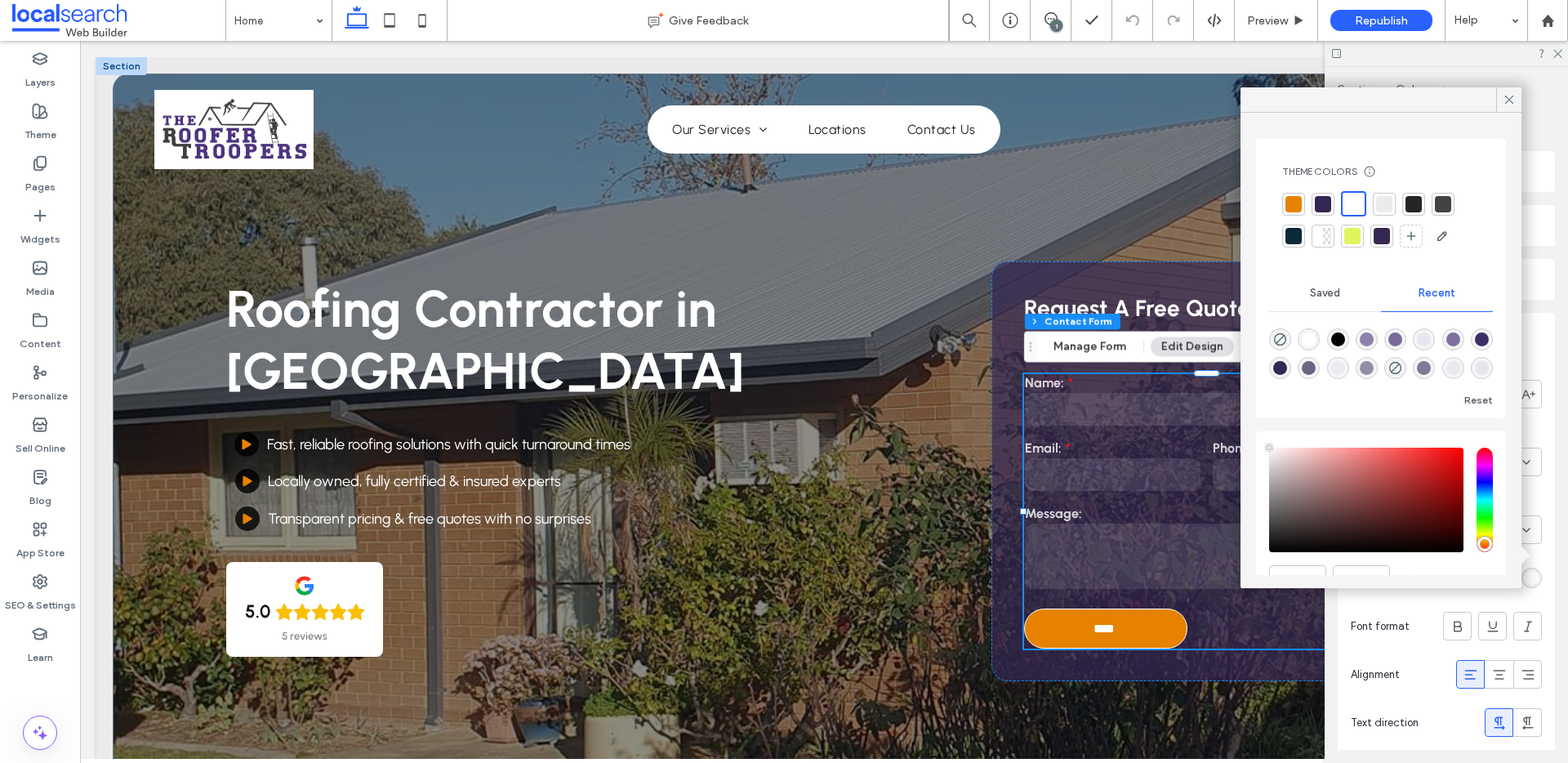
click at [1298, 202] on div at bounding box center [1293, 204] width 16 height 16
click at [1507, 90] on span at bounding box center [1509, 99] width 15 height 24
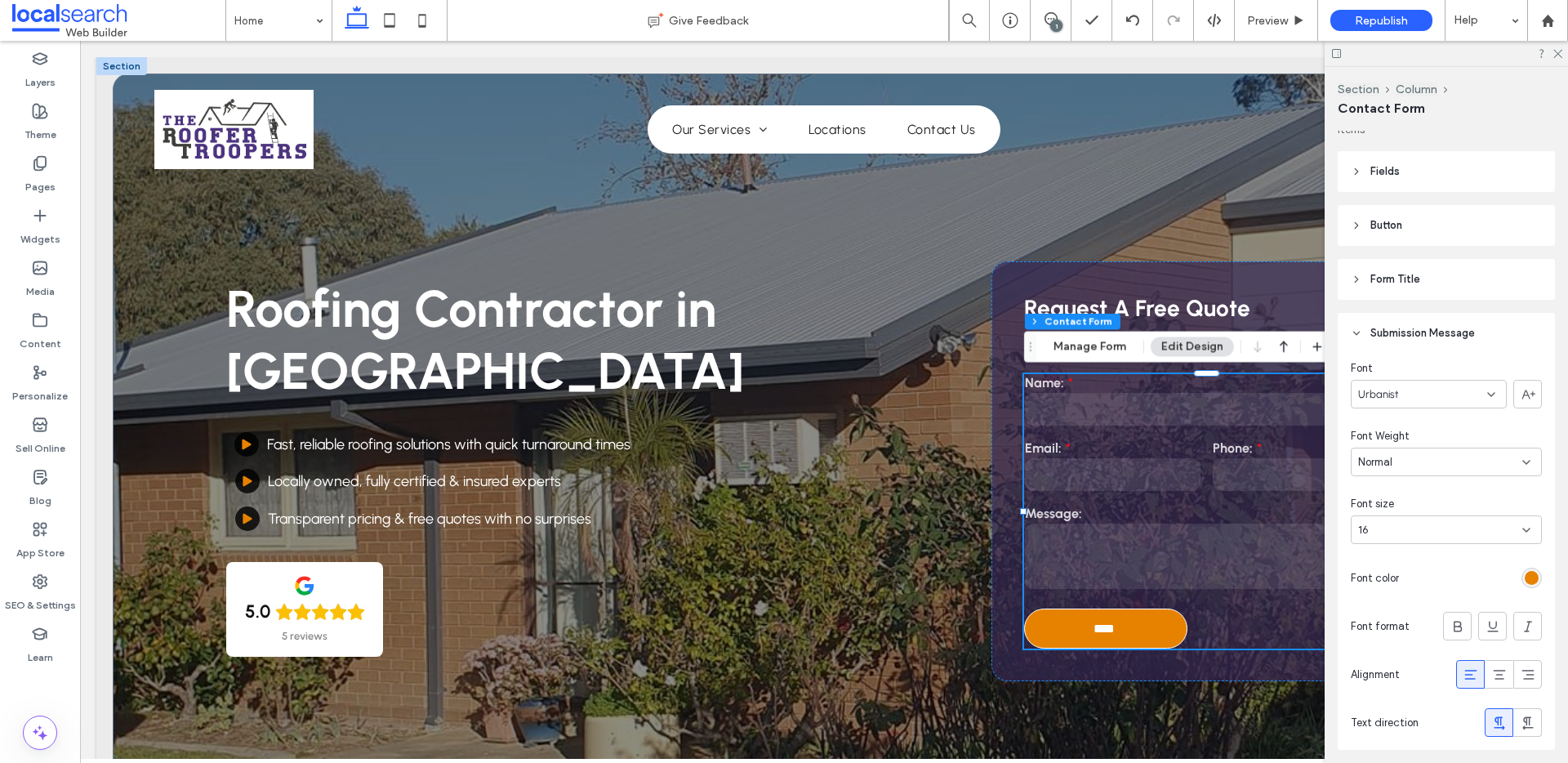
click at [1533, 578] on div "rgb(231, 130, 0)" at bounding box center [1531, 578] width 14 height 14
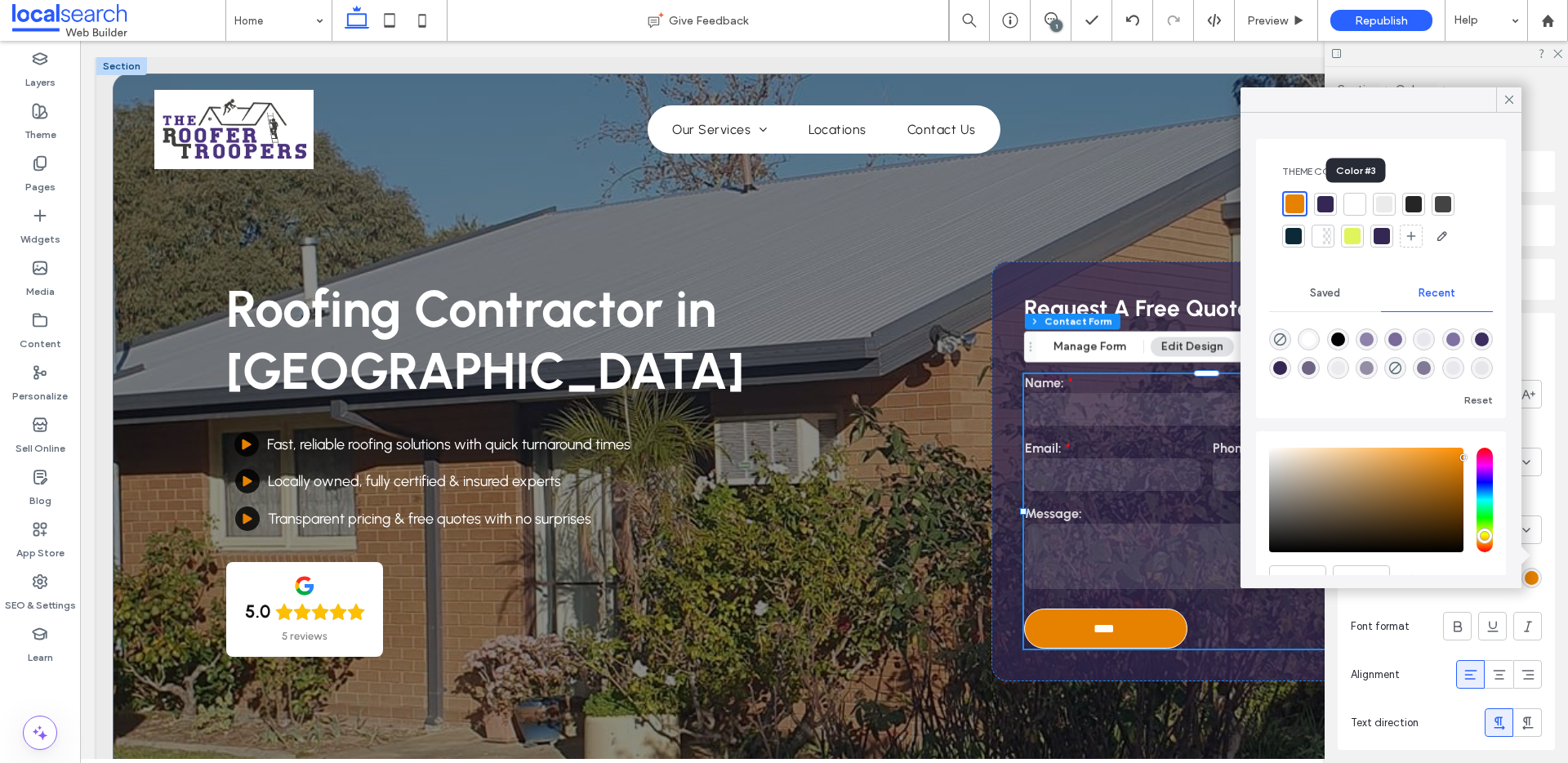
click at [1352, 202] on div at bounding box center [1354, 204] width 16 height 16
click at [1508, 103] on icon at bounding box center [1509, 99] width 15 height 15
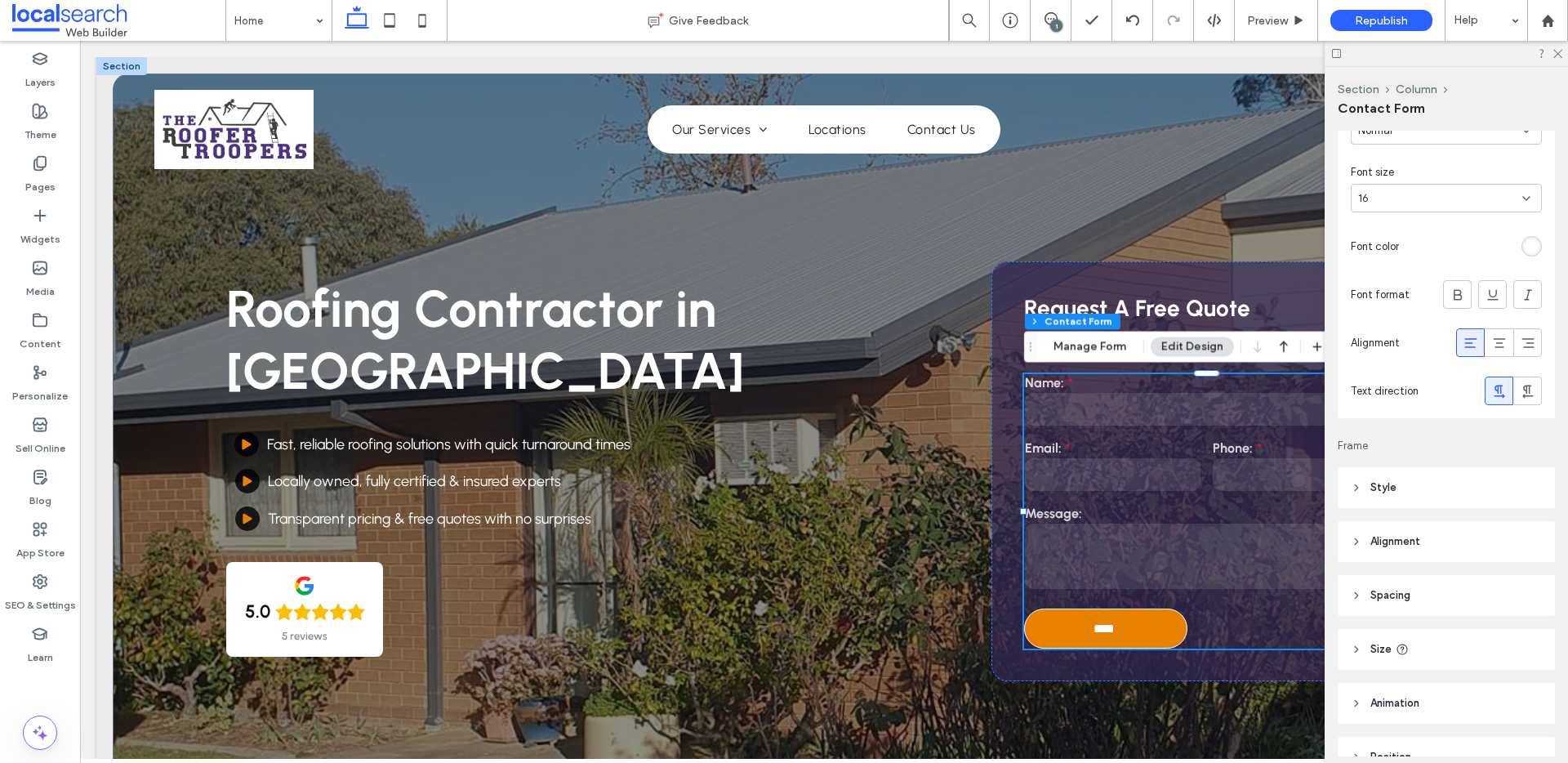
scroll to position [644, 0]
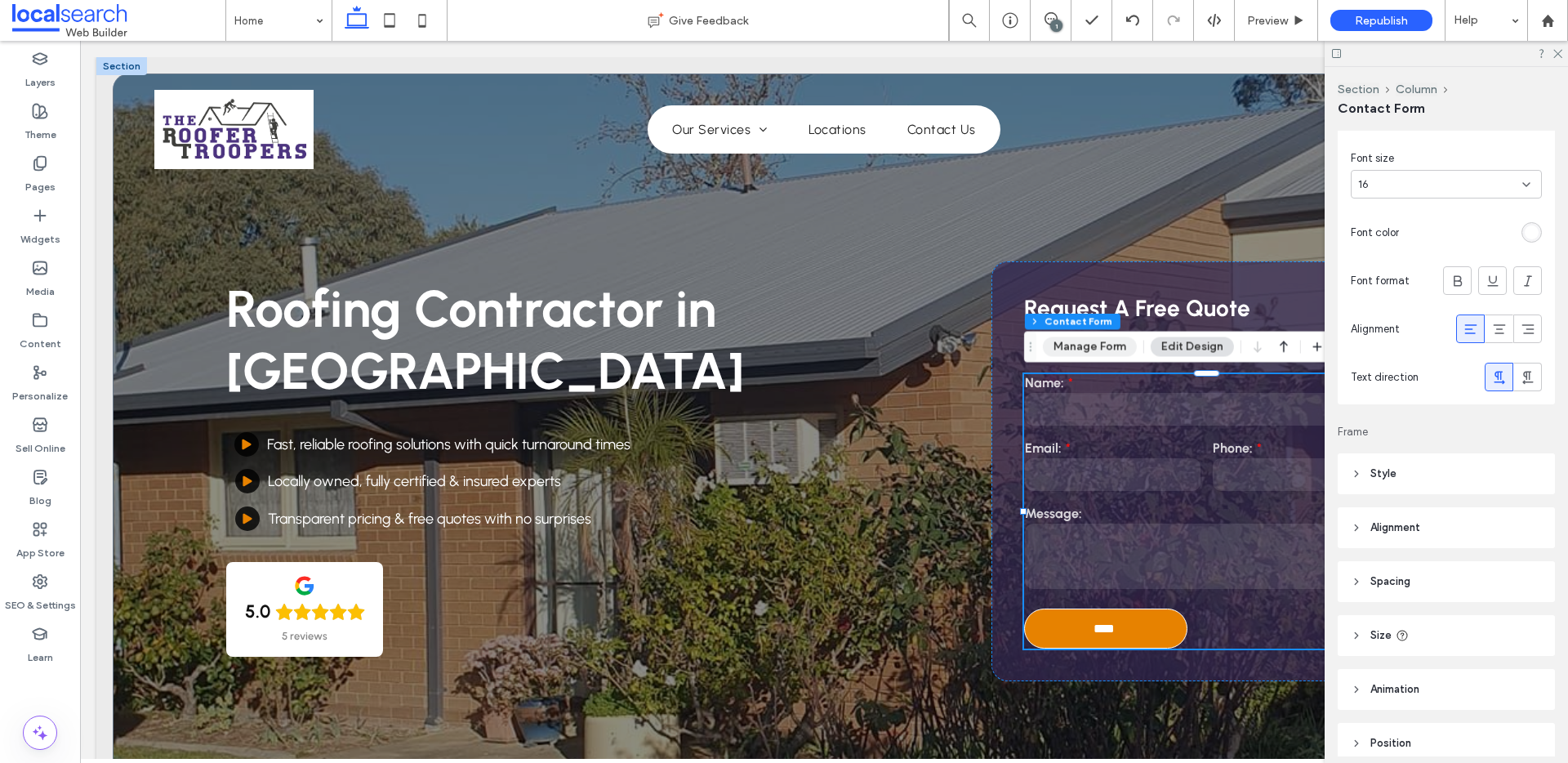
click at [1103, 343] on button "Manage Form" at bounding box center [1089, 347] width 94 height 20
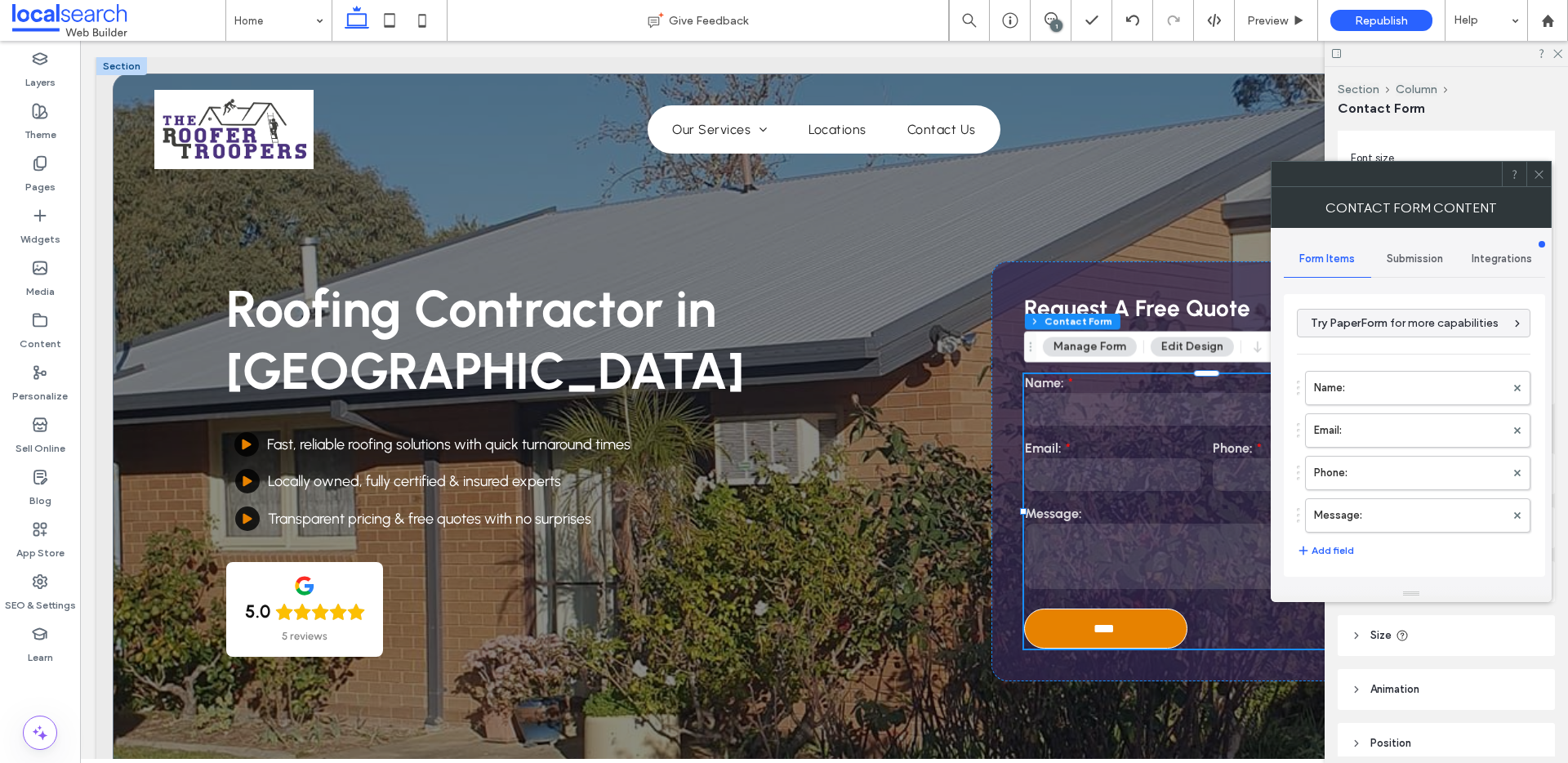
click at [1415, 262] on span "Submission" at bounding box center [1414, 258] width 56 height 13
click at [1428, 246] on div "Submission" at bounding box center [1414, 259] width 87 height 36
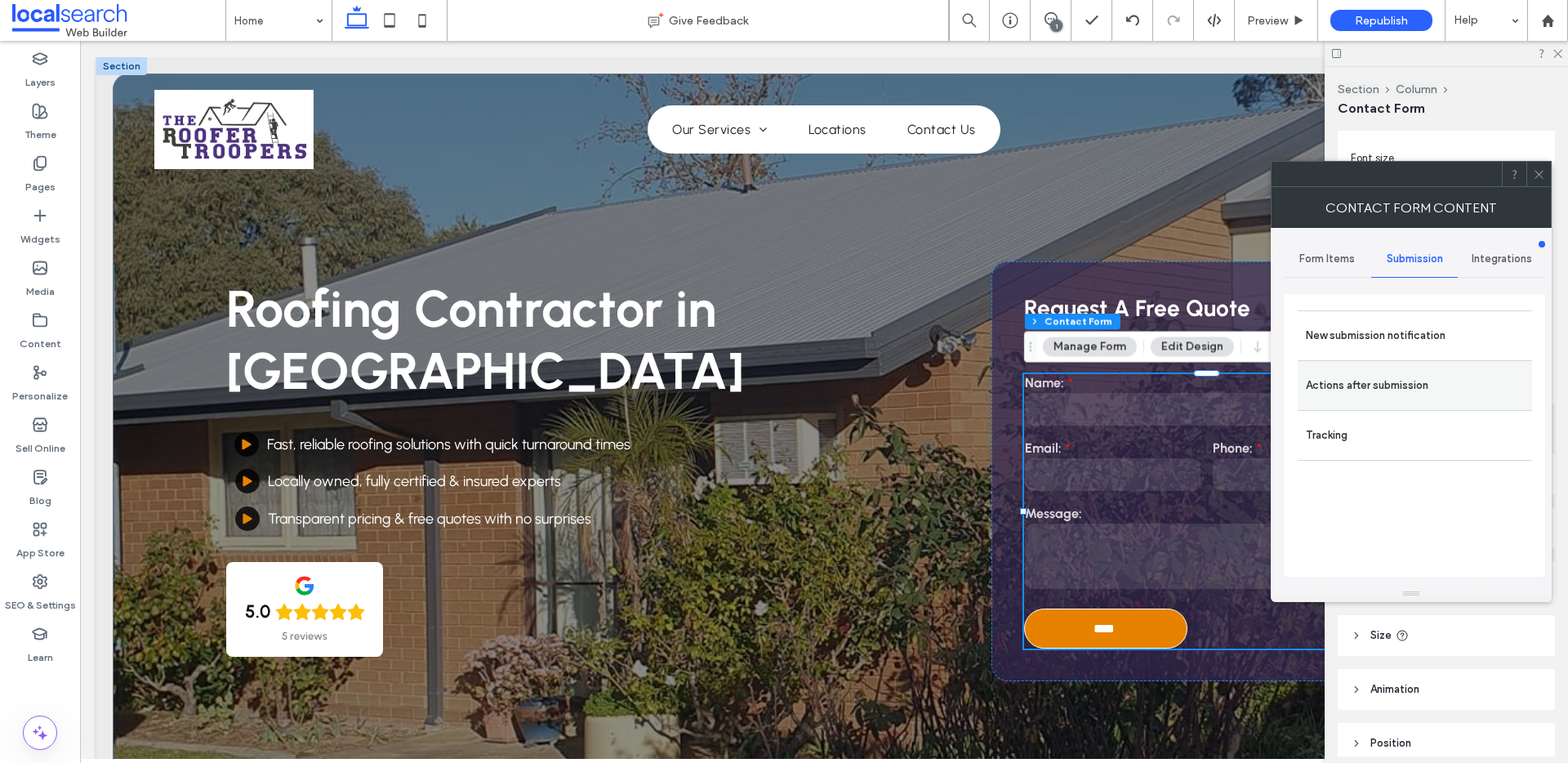
click at [1381, 371] on label "Actions after submission" at bounding box center [1414, 386] width 218 height 33
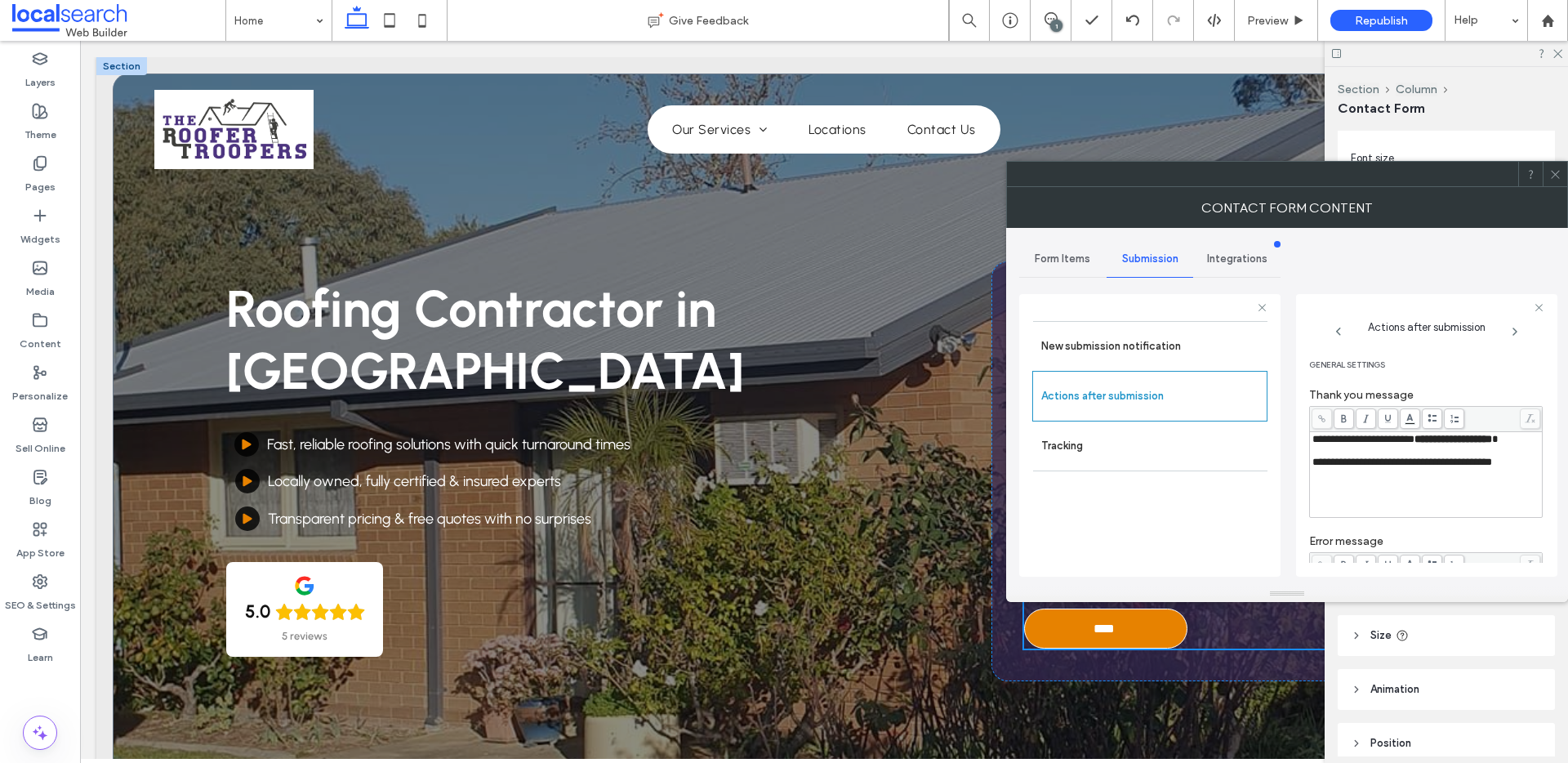
click at [1504, 487] on div "**********" at bounding box center [1426, 475] width 228 height 82
copy div "**********"
click at [1415, 415] on body ".wqwq-1{fill:#231f20;} .cls-1q, .cls-2q { fill-rule: evenodd; } .cls-2q { fill:…" at bounding box center [784, 382] width 1568 height 763
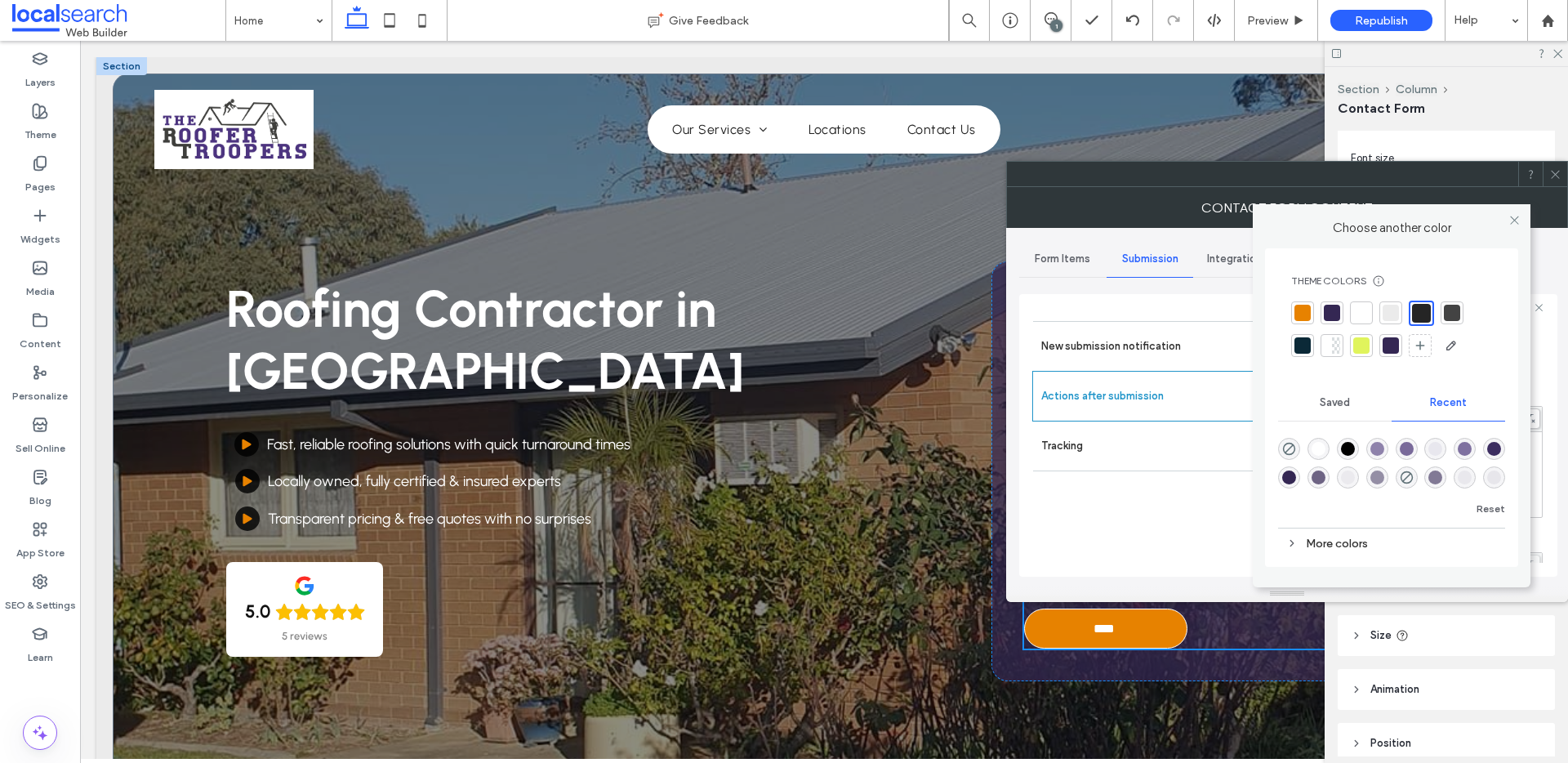
click at [1362, 309] on div at bounding box center [1360, 313] width 16 height 16
click at [1515, 215] on icon at bounding box center [1514, 220] width 12 height 12
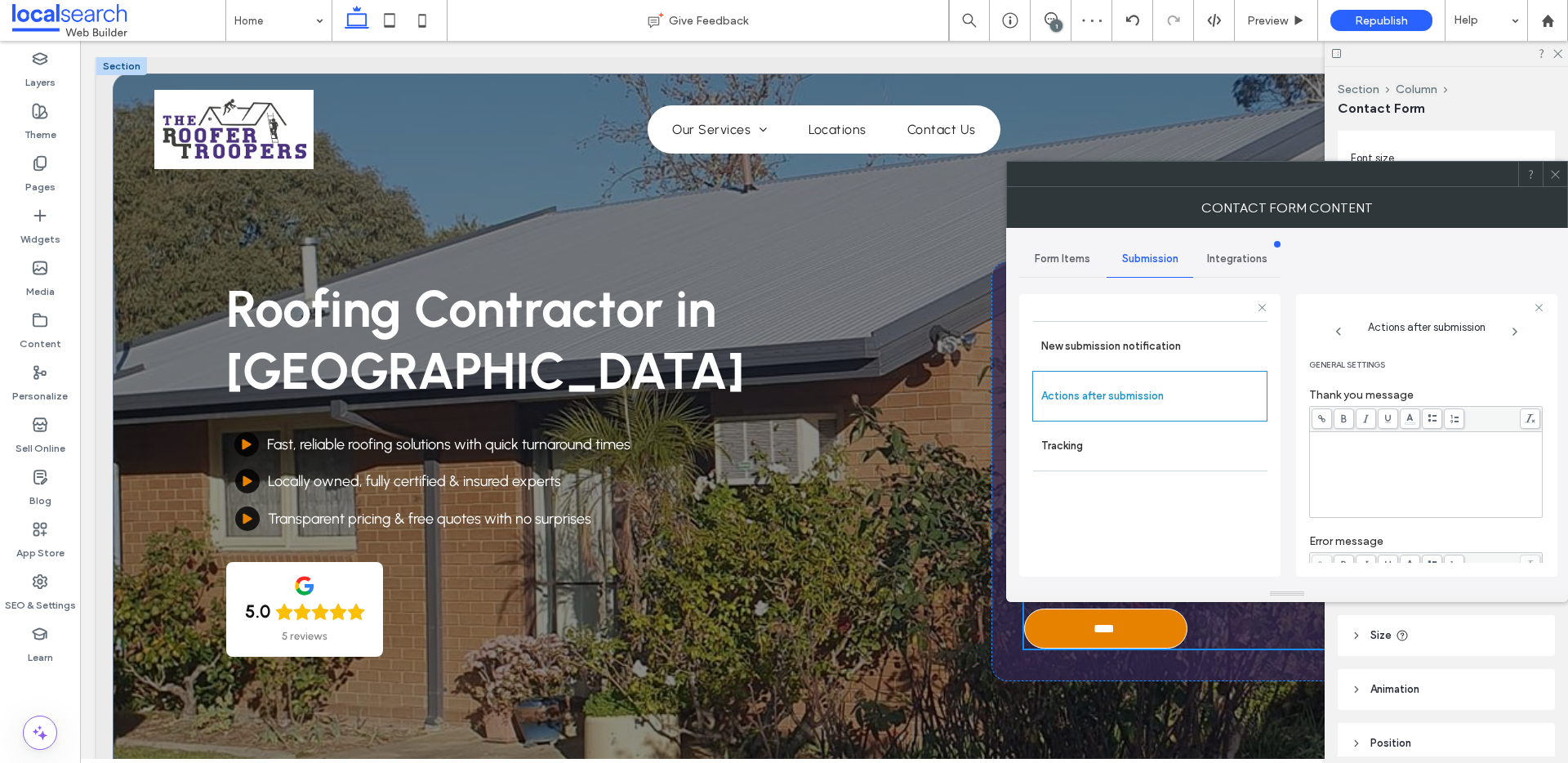
click at [1491, 467] on span "**********" at bounding box center [1402, 462] width 180 height 10
click at [1515, 487] on div "**********" at bounding box center [1426, 475] width 228 height 82
copy div "**********"
click at [1561, 173] on div at bounding box center [1554, 174] width 24 height 24
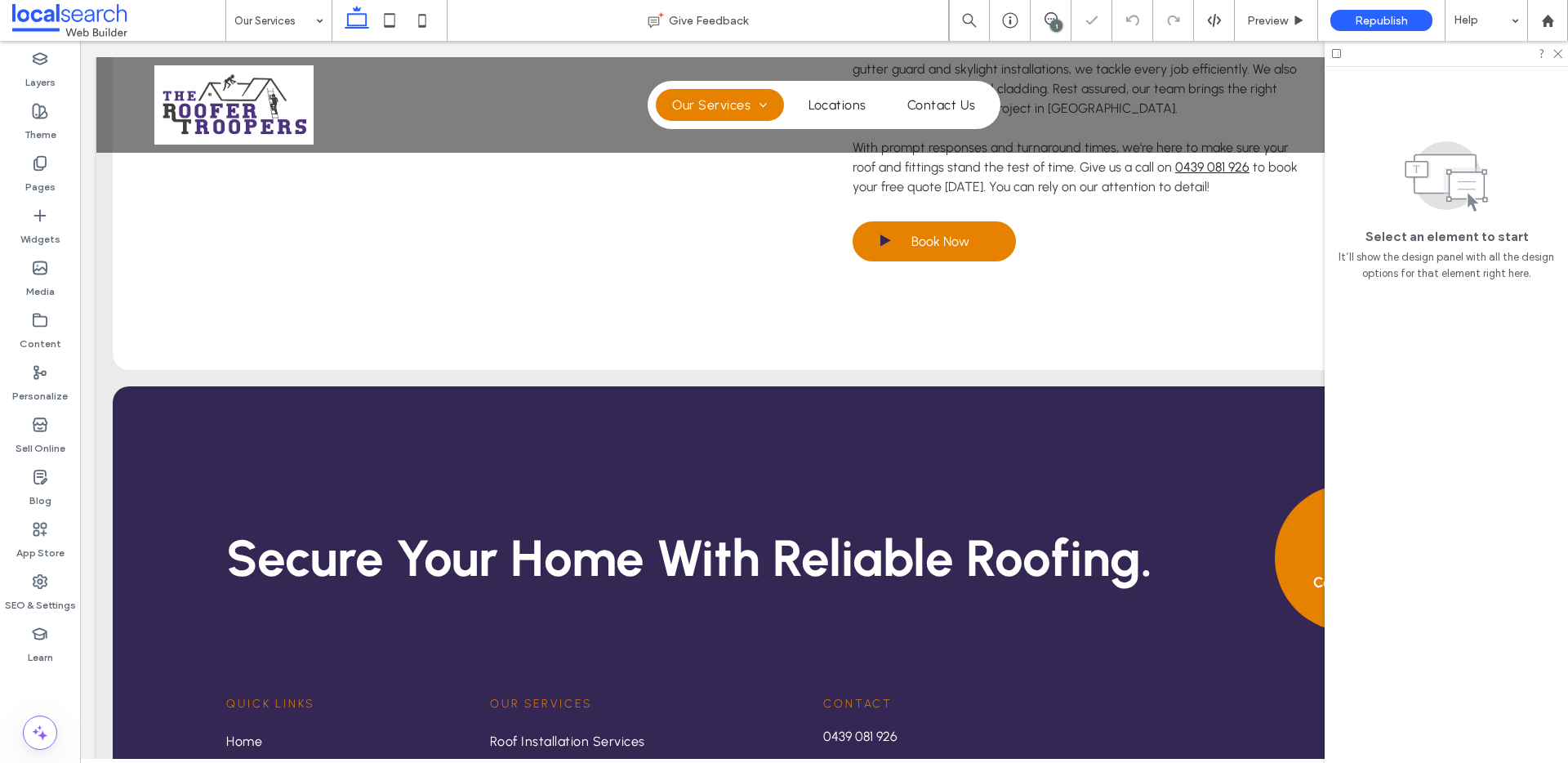
scroll to position [1945, 0]
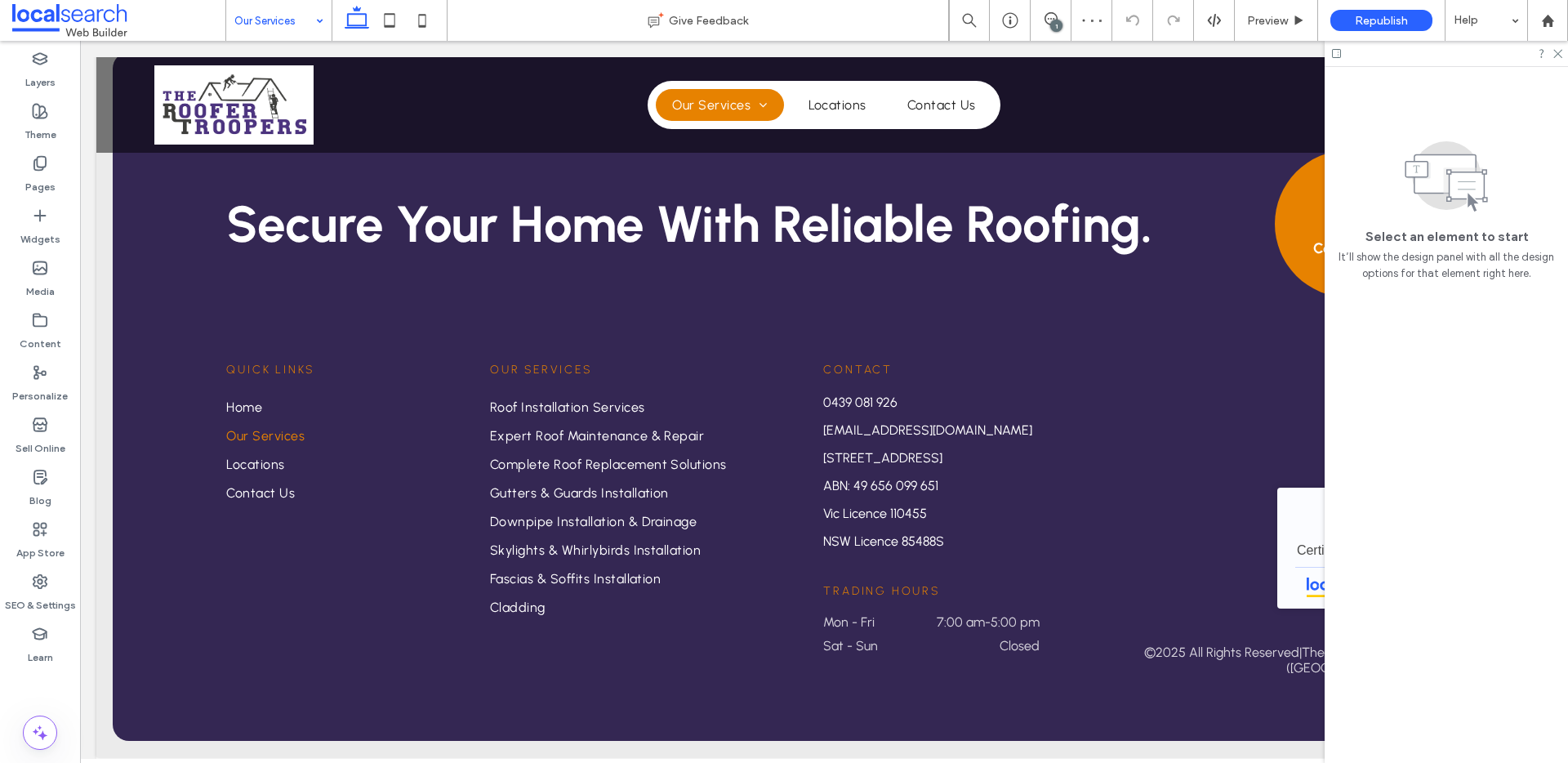
click at [286, 23] on input at bounding box center [275, 20] width 81 height 40
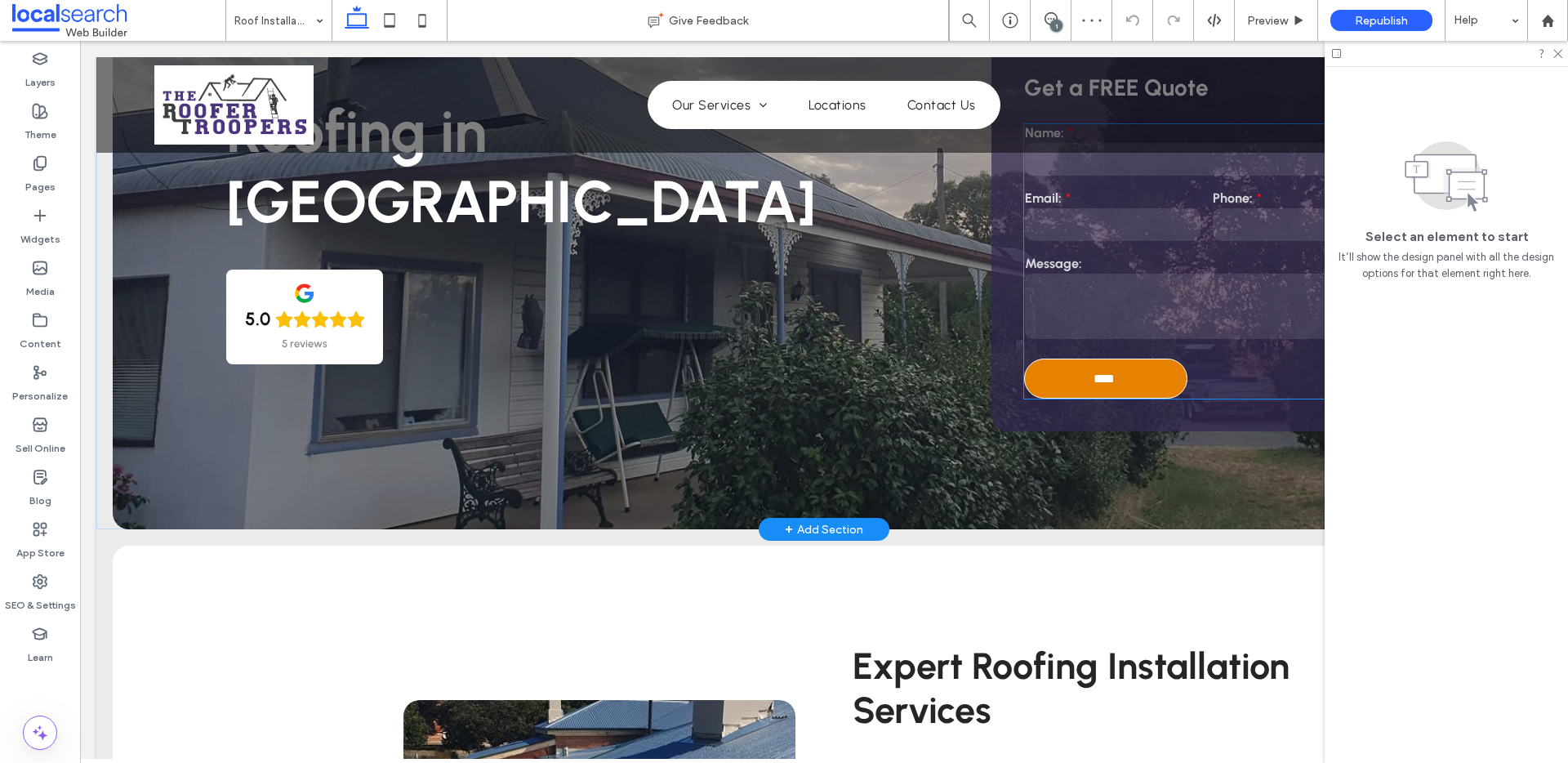
scroll to position [195, 0]
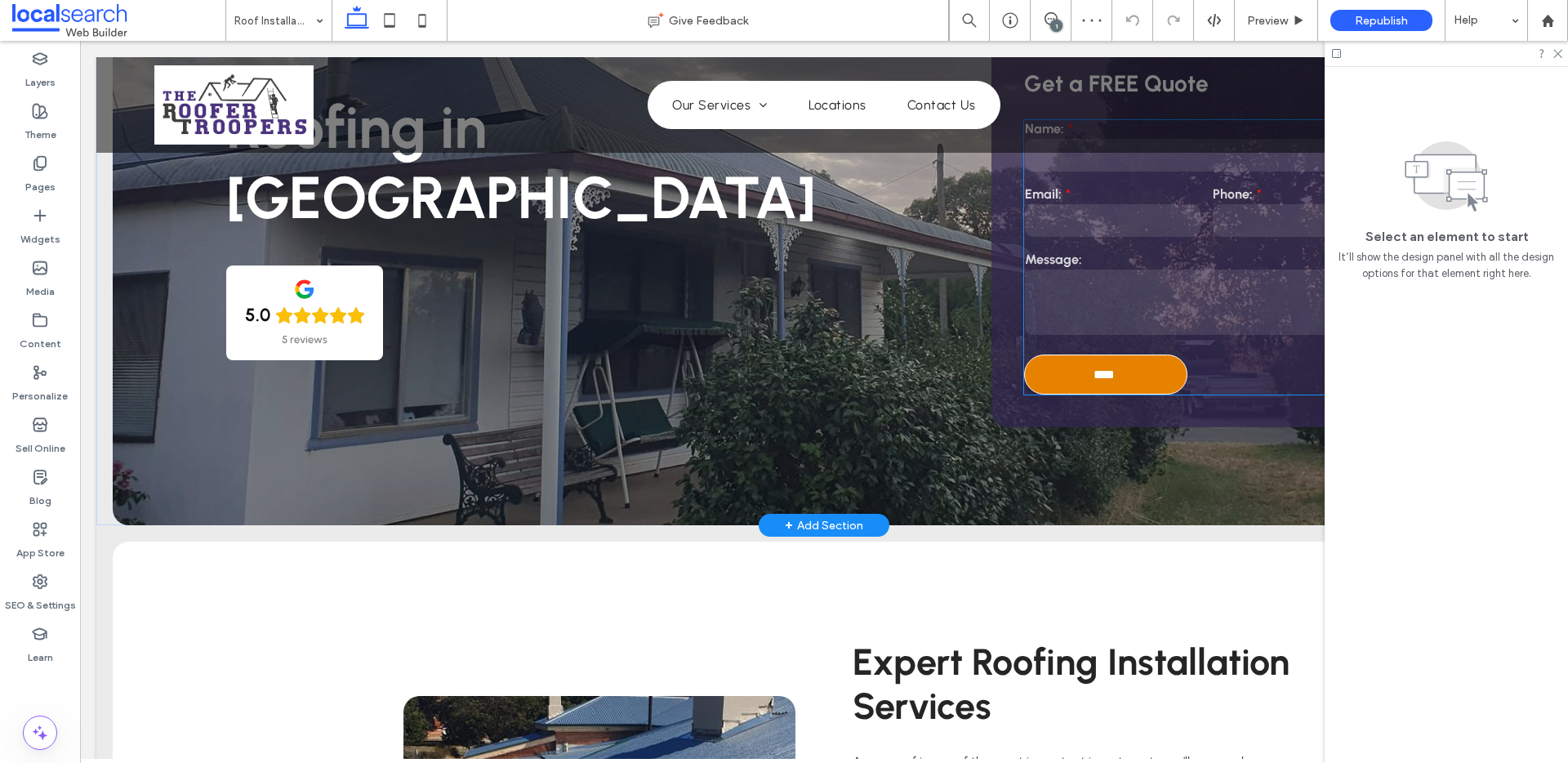
click at [1131, 271] on textarea at bounding box center [1206, 302] width 363 height 65
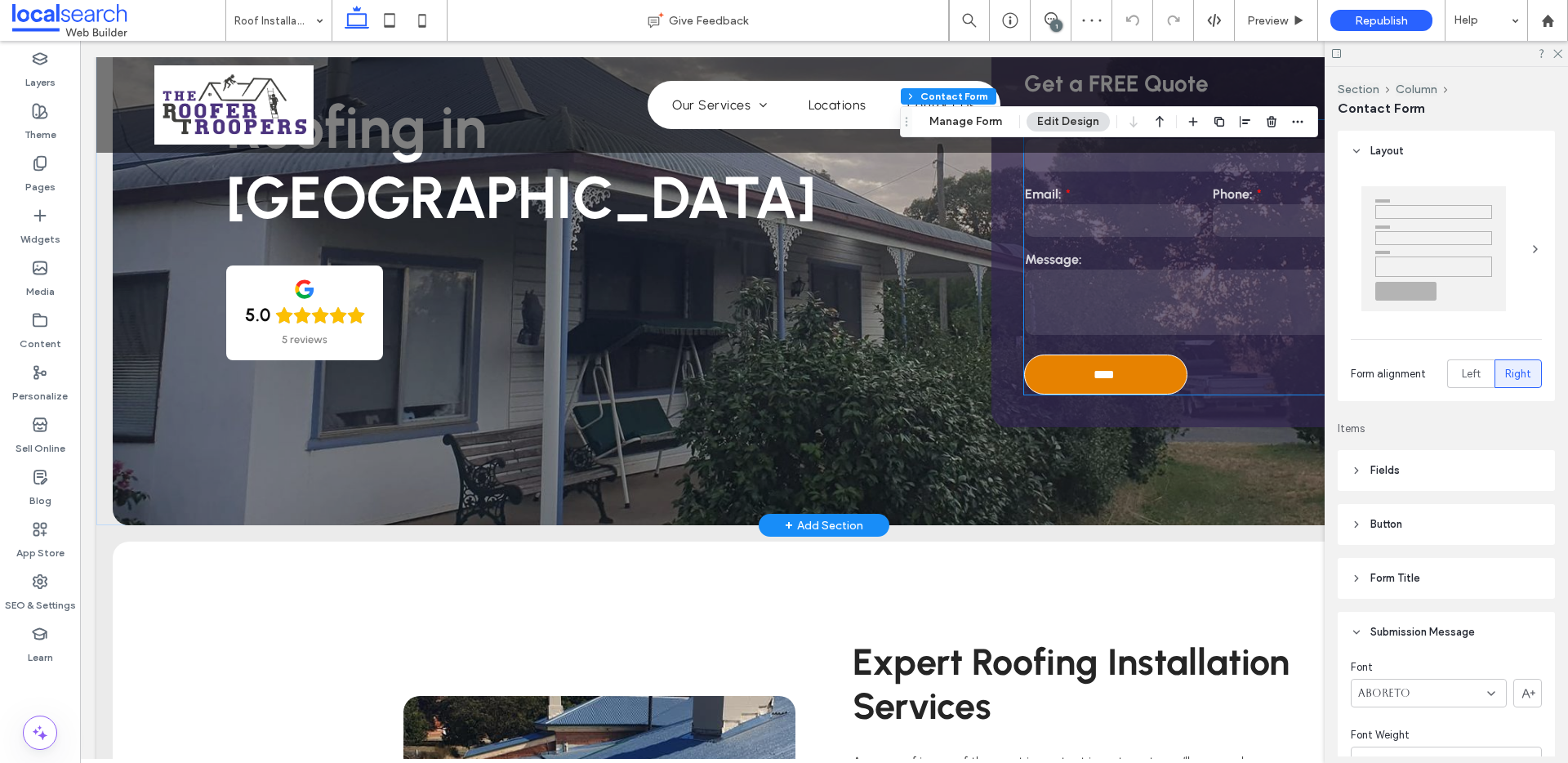
type input "*"
type input "***"
type input "**"
click at [1131, 271] on textarea at bounding box center [1206, 302] width 363 height 65
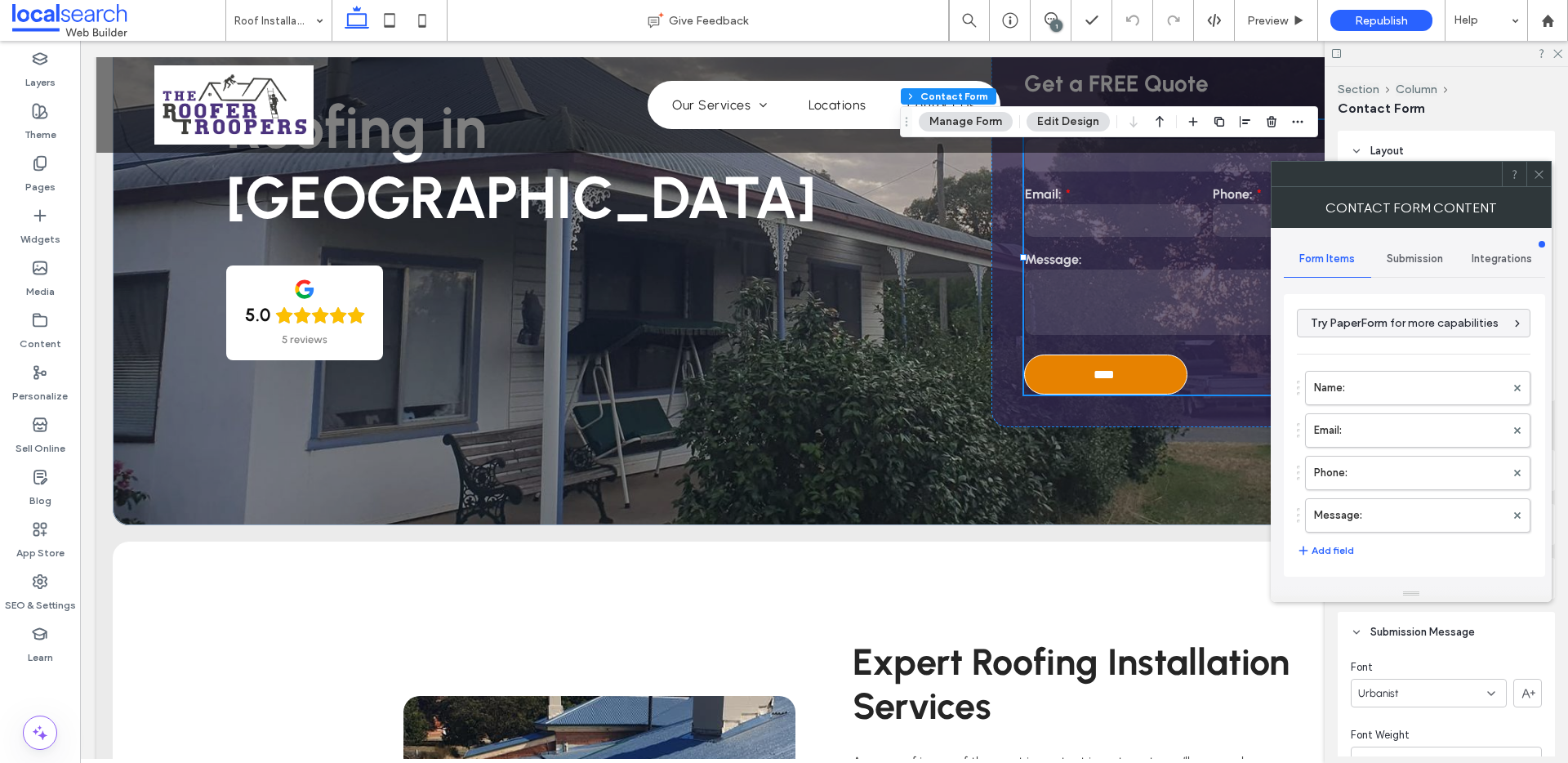
click at [1410, 275] on div "Submission" at bounding box center [1414, 259] width 87 height 36
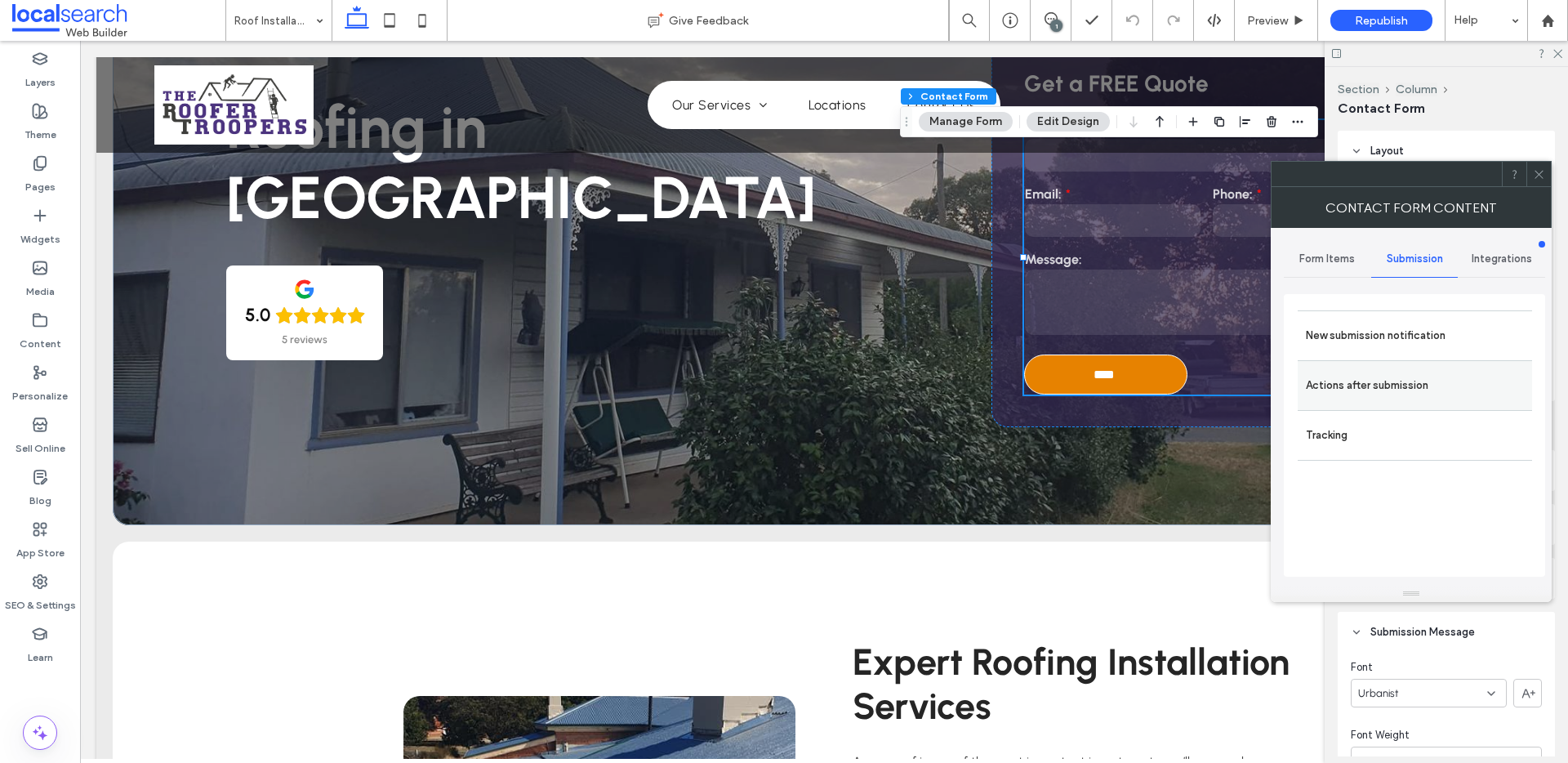
click at [1390, 370] on label "Actions after submission" at bounding box center [1414, 386] width 218 height 33
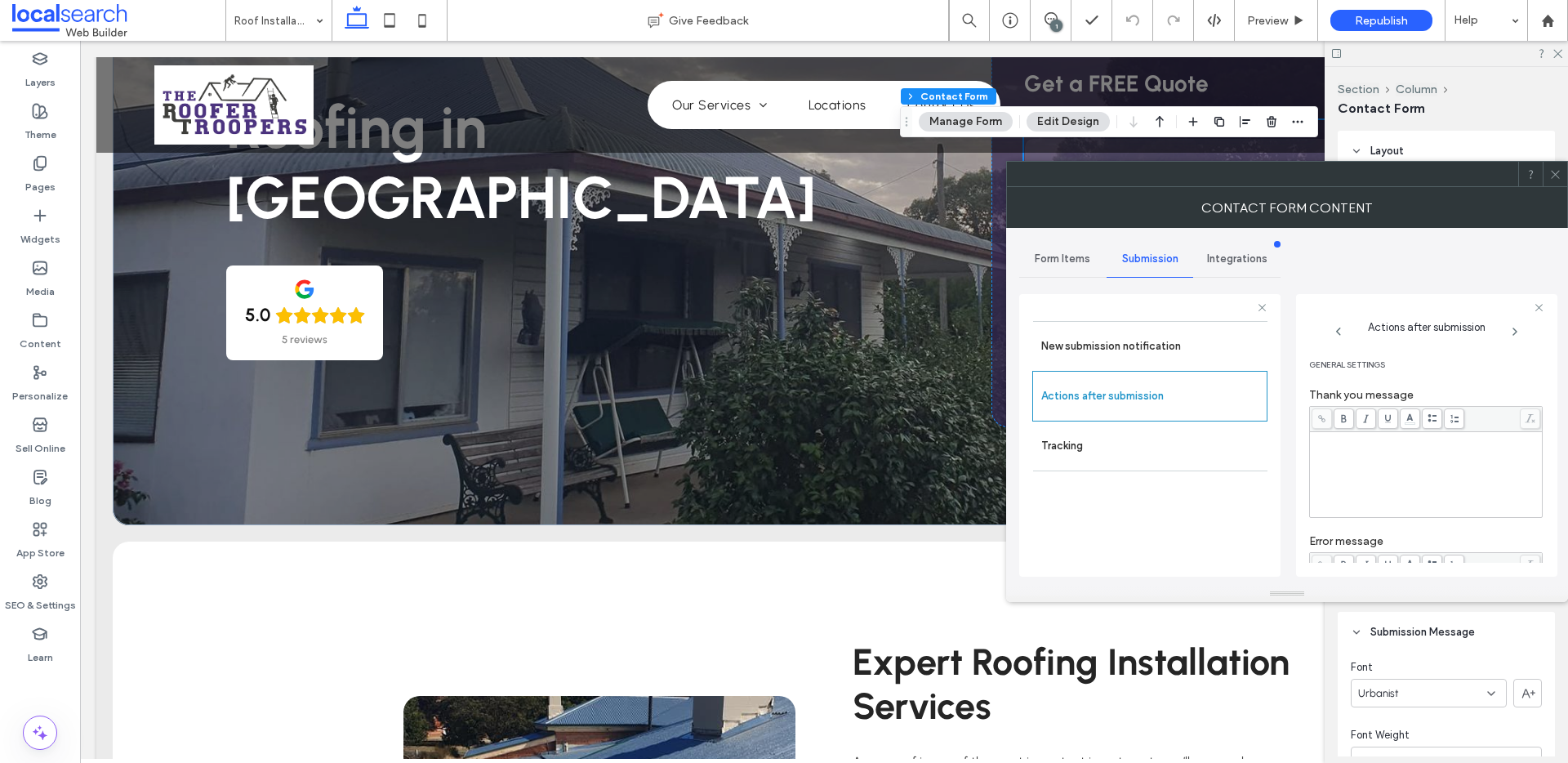
click at [1468, 467] on span "**********" at bounding box center [1402, 462] width 180 height 10
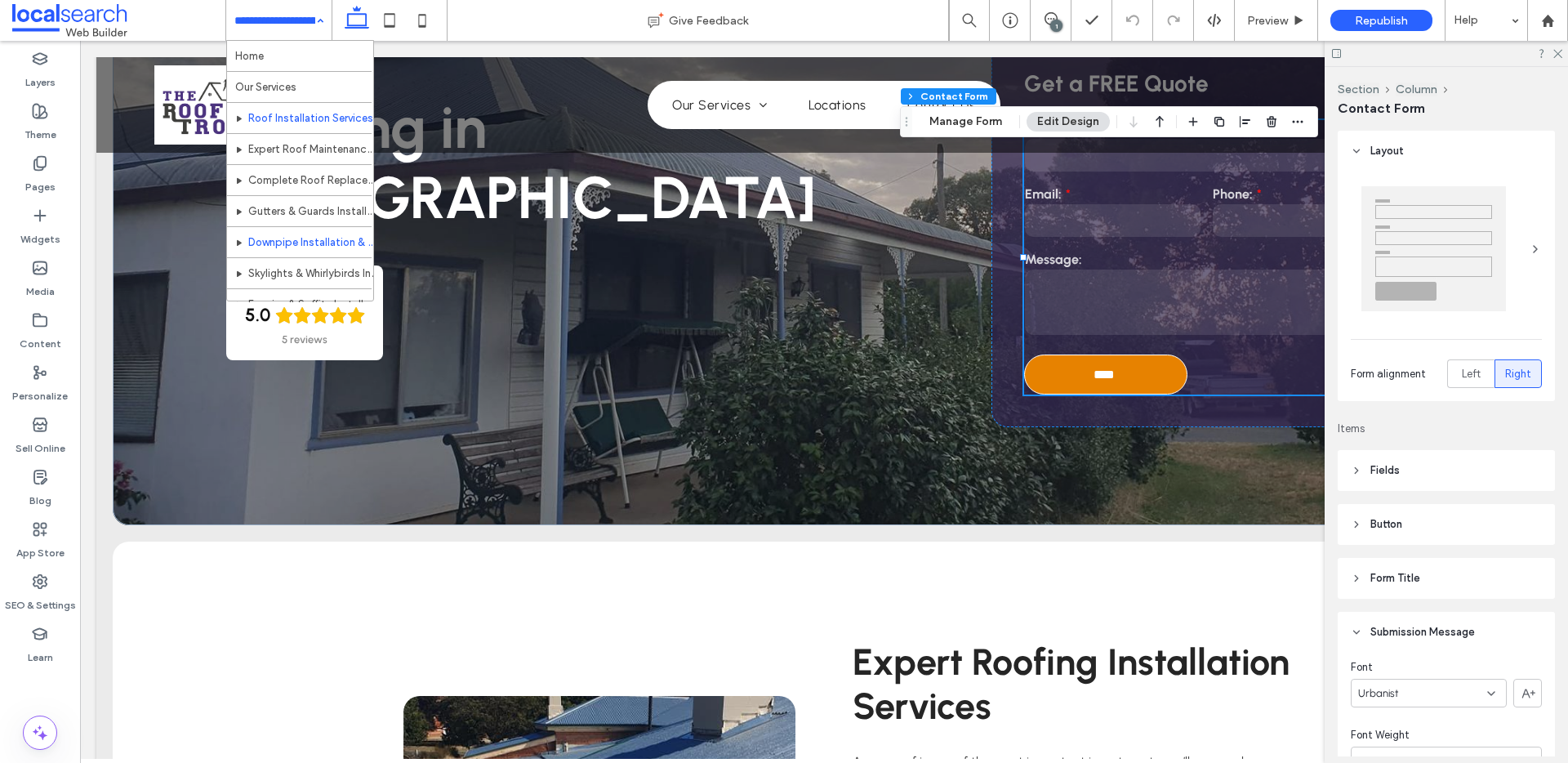
scroll to position [279, 0]
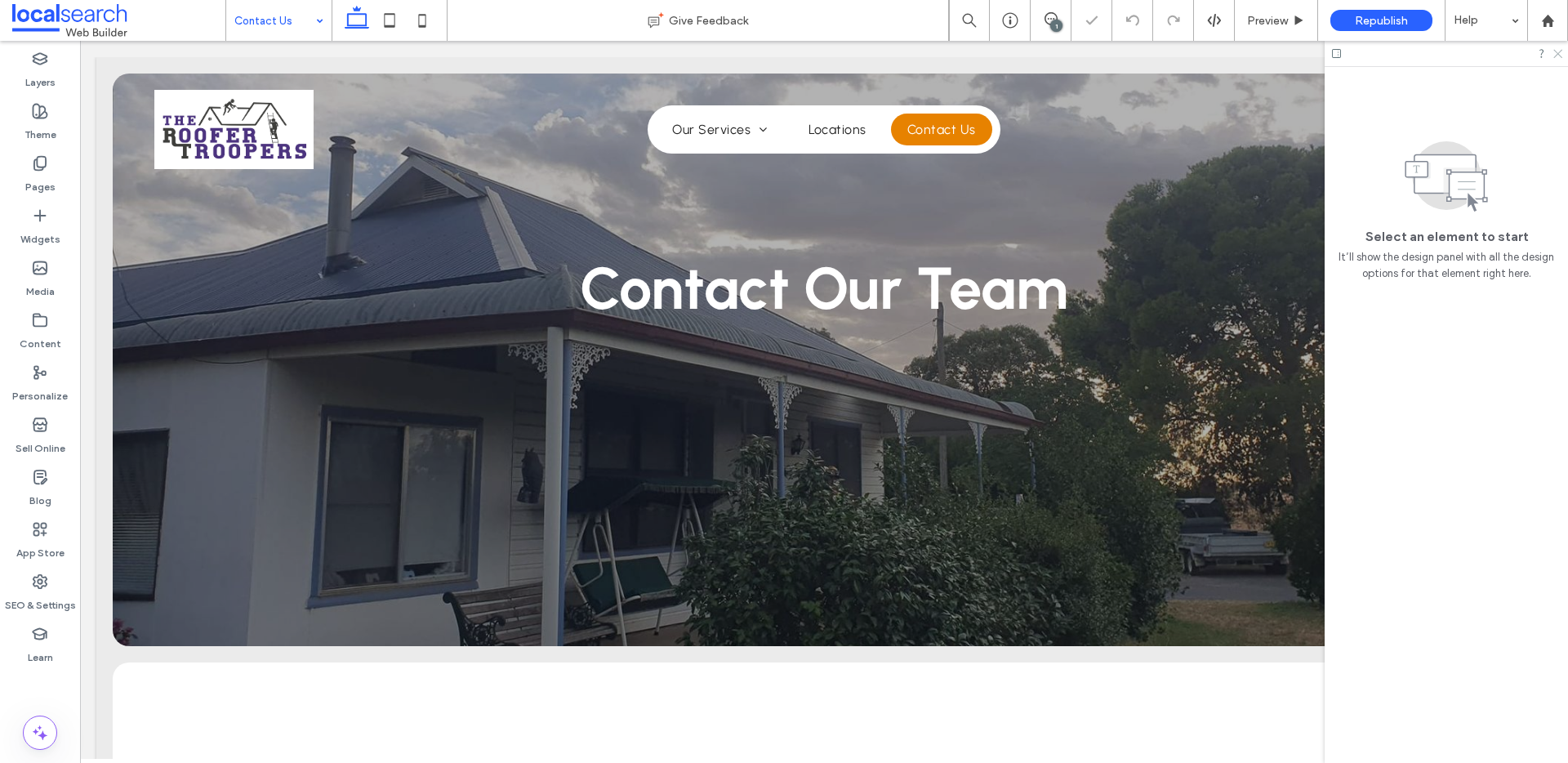
click at [1558, 49] on icon at bounding box center [1557, 53] width 10 height 10
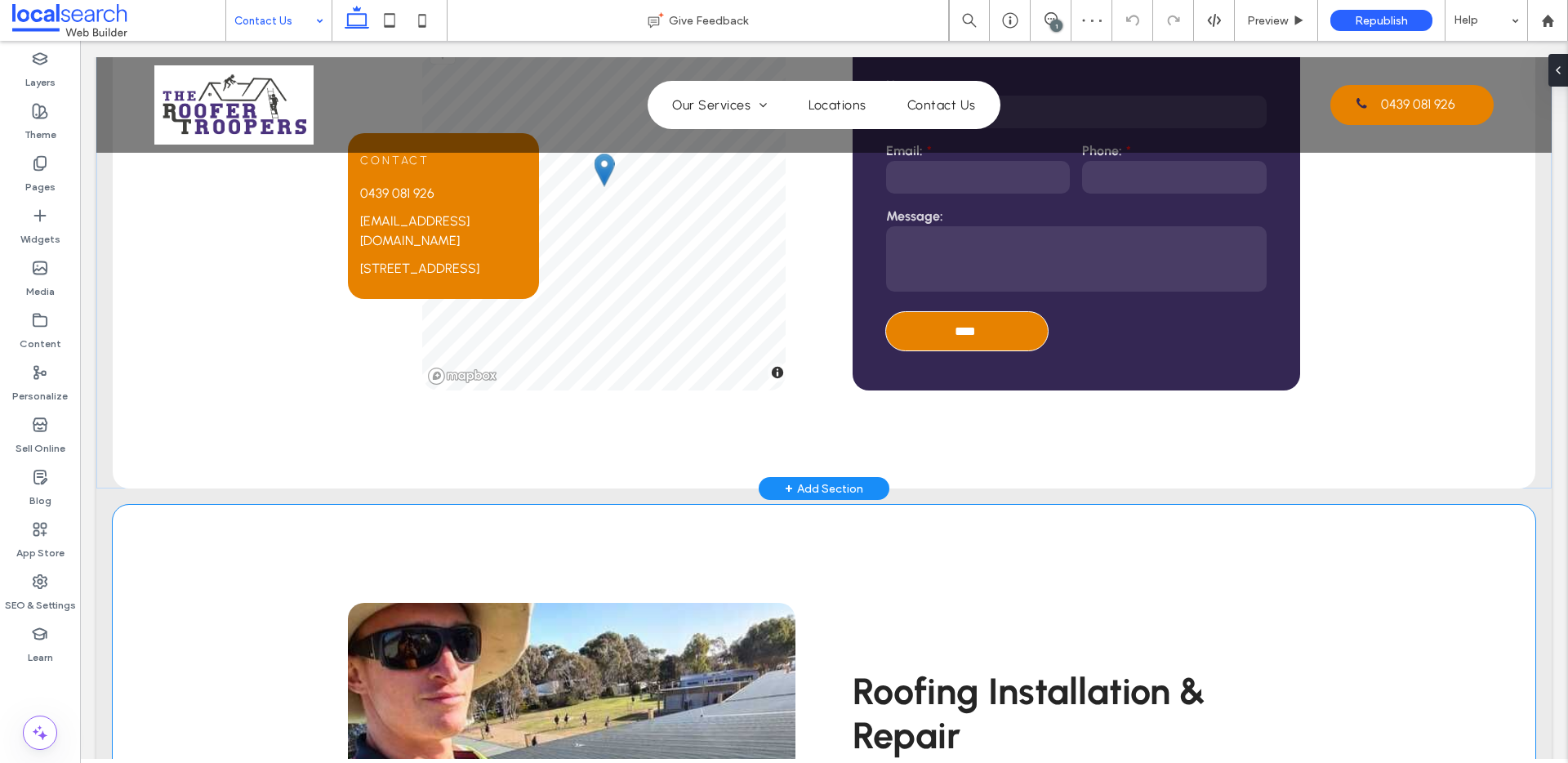
scroll to position [653, 0]
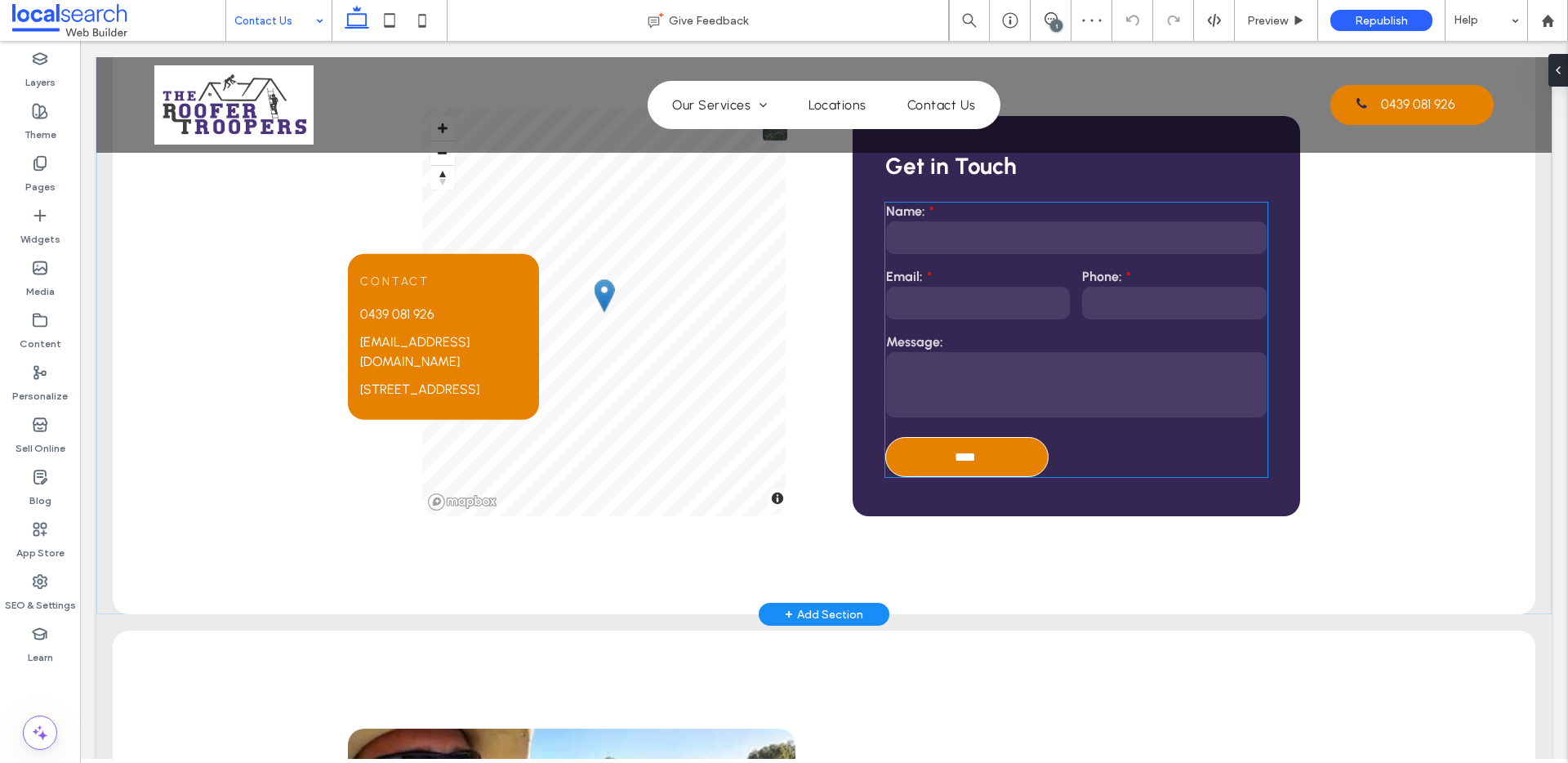
click at [1084, 348] on label "Message:" at bounding box center [1076, 342] width 381 height 16
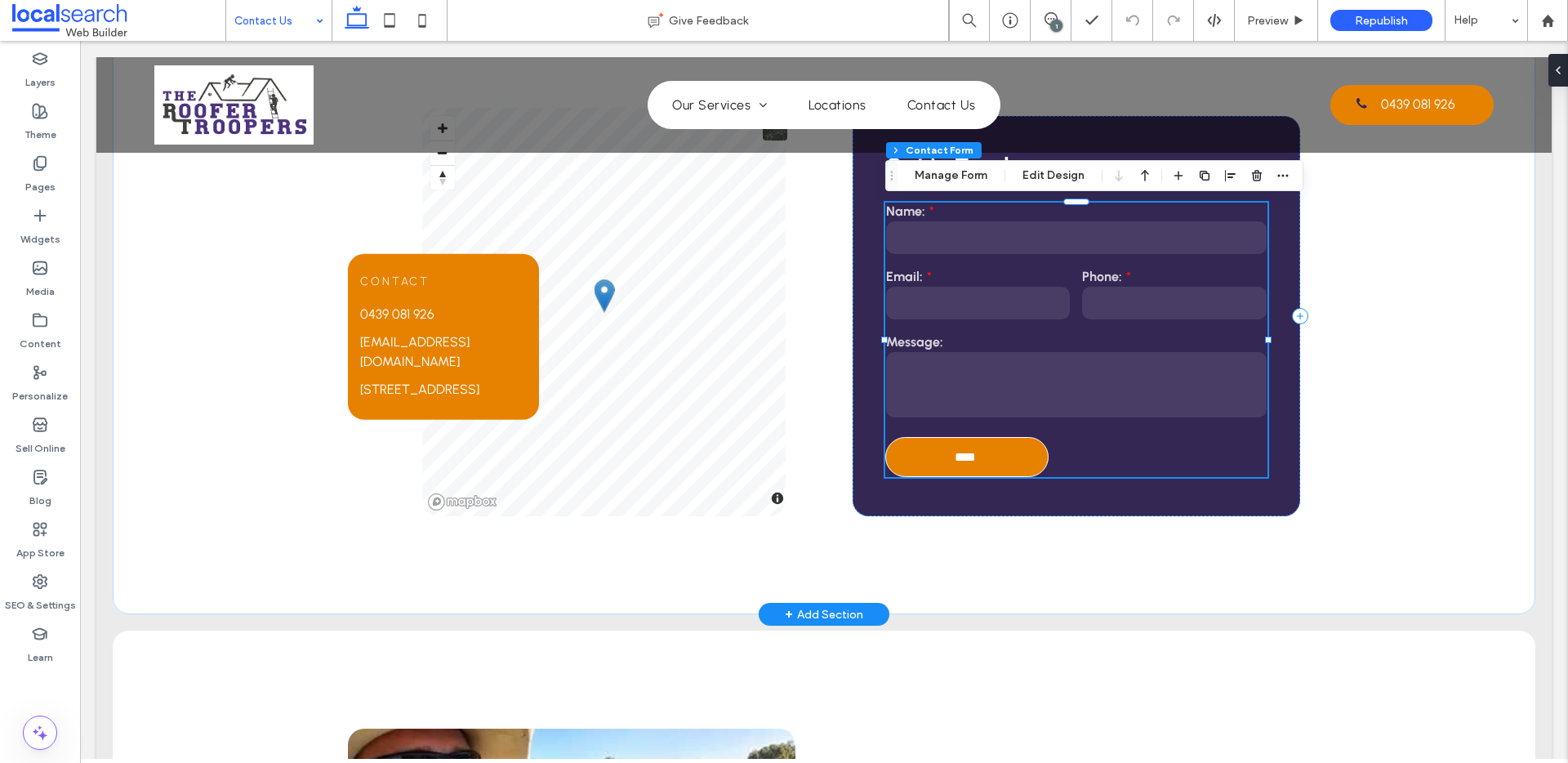
type input "**"
type input "*"
type input "***"
click at [1084, 348] on label "Message:" at bounding box center [1076, 342] width 381 height 16
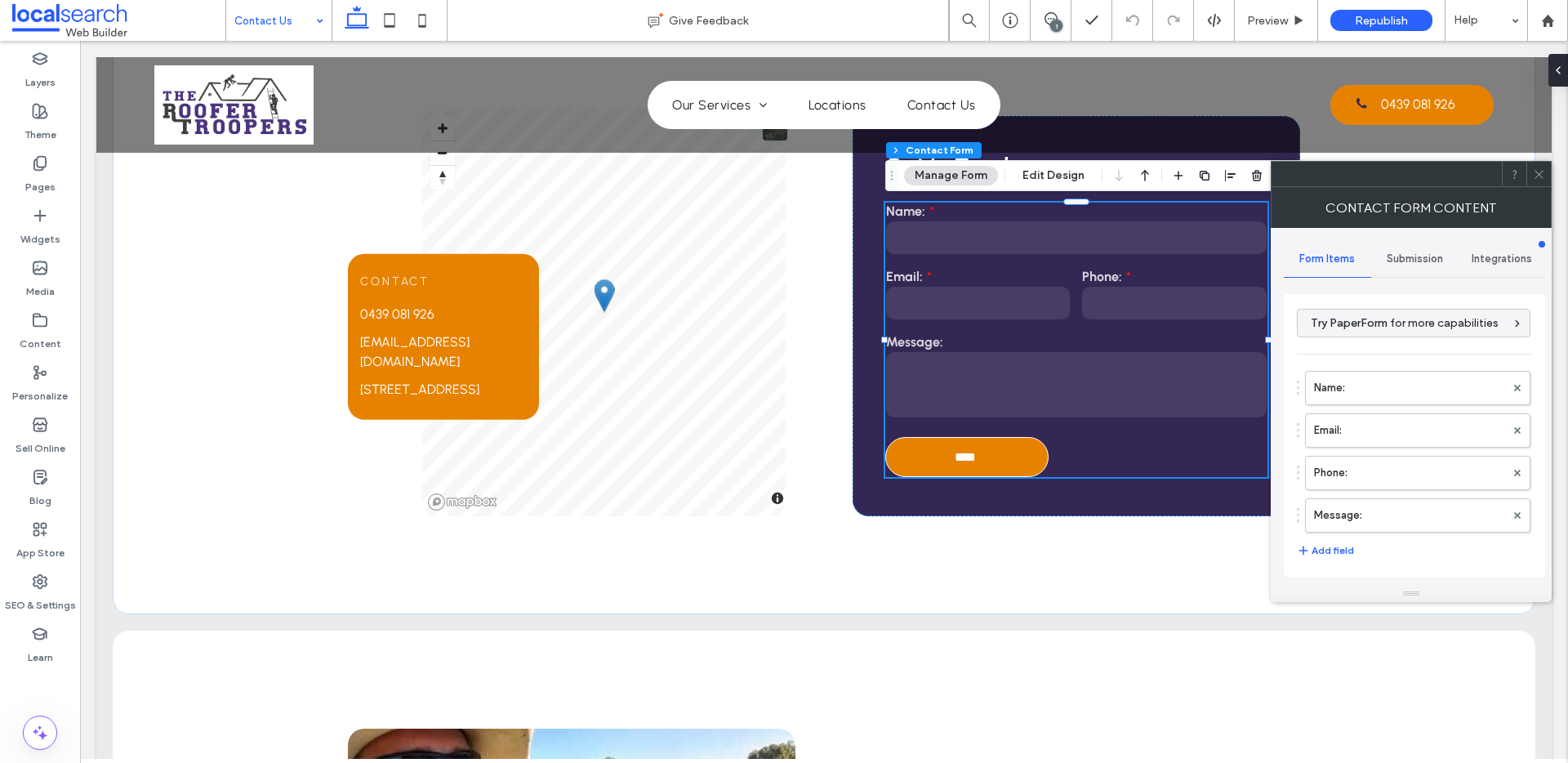
click at [1419, 276] on hr at bounding box center [1414, 276] width 261 height 1
click at [1410, 256] on span "Submission" at bounding box center [1414, 258] width 56 height 13
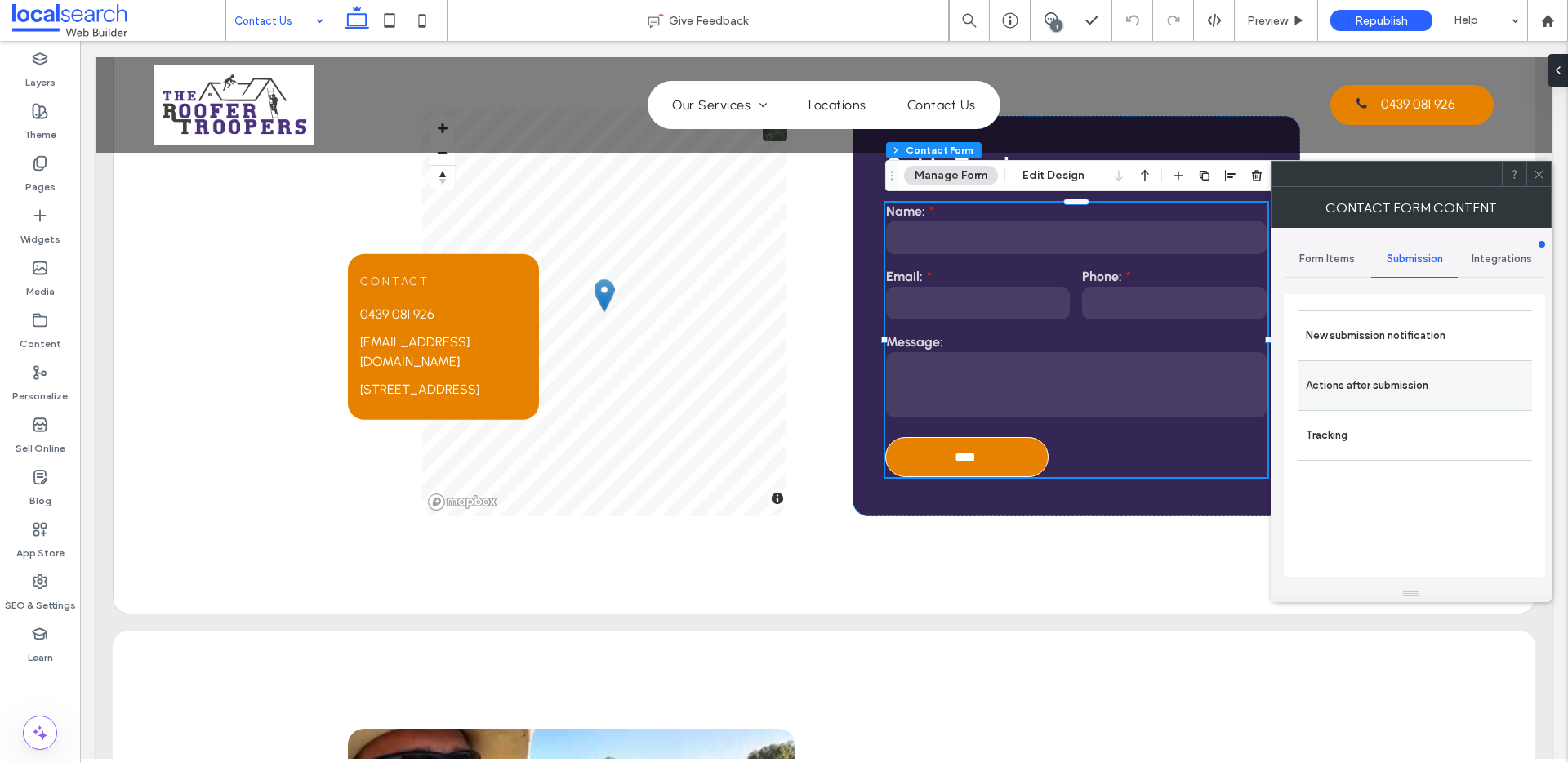
click at [1362, 382] on label "Actions after submission" at bounding box center [1414, 386] width 218 height 33
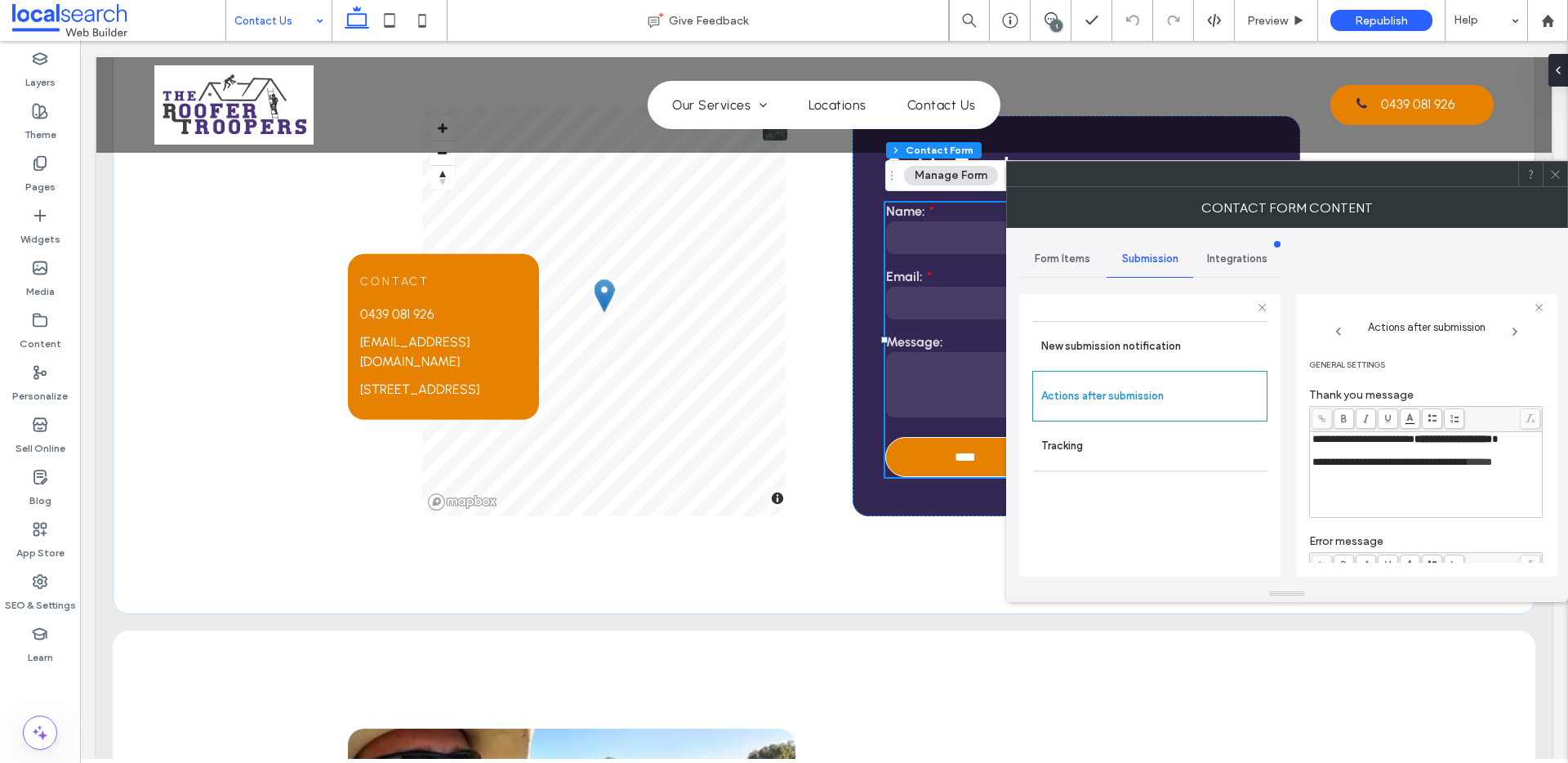
click at [1467, 467] on span "**********" at bounding box center [1390, 462] width 155 height 10
click at [1467, 459] on div "Rich Text Editor" at bounding box center [1426, 475] width 228 height 82
click at [1311, 437] on div "**********" at bounding box center [1426, 475] width 229 height 82
drag, startPoint x: 1312, startPoint y: 437, endPoint x: 1567, endPoint y: 514, distance: 266.4
click at [1567, 514] on div "**********" at bounding box center [1286, 406] width 561 height 357
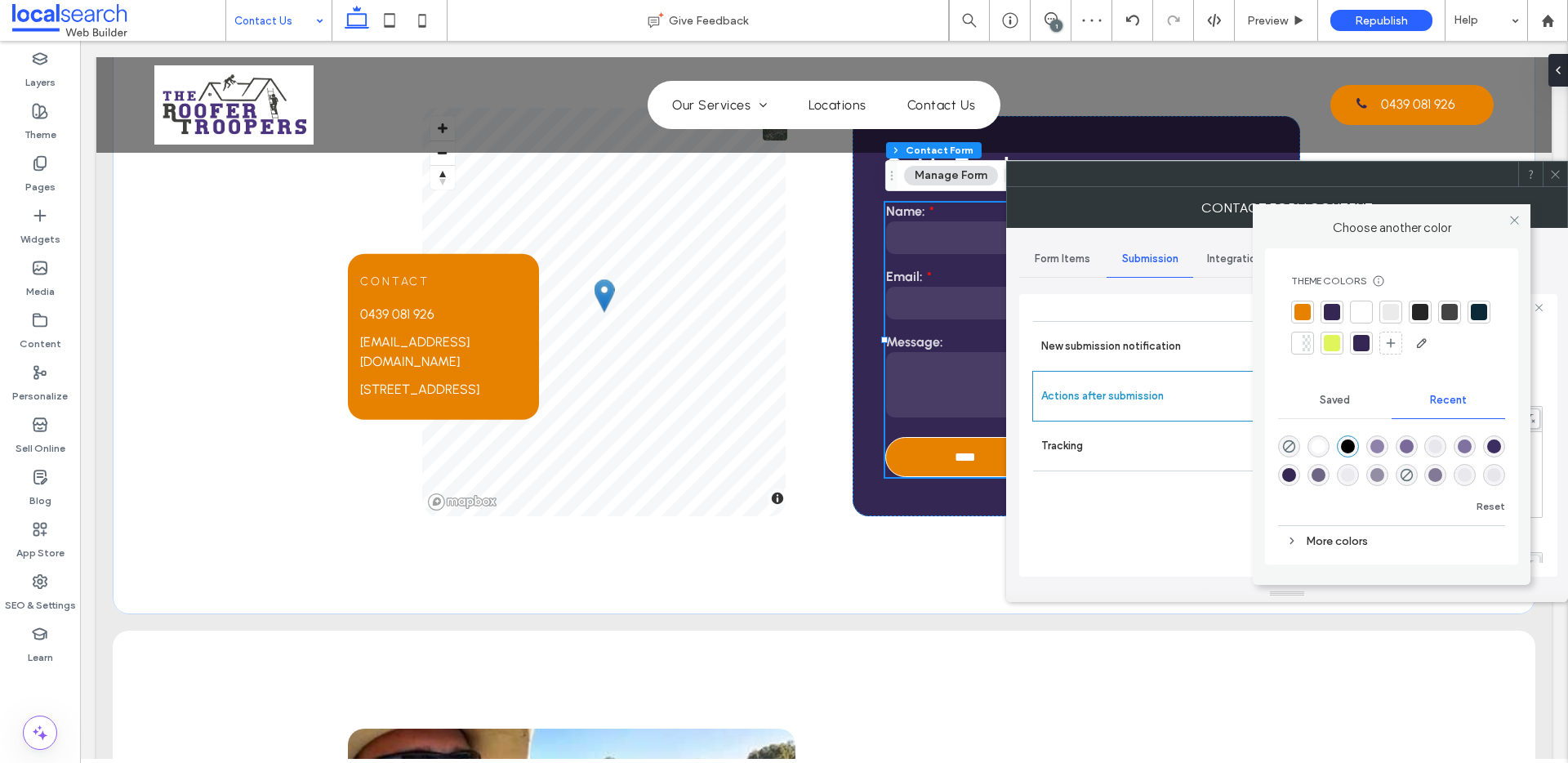
click at [1407, 418] on body ".wqwq-1{fill:#231f20;} .cls-1q, .cls-2q { fill-rule: evenodd; } .cls-2q { fill:…" at bounding box center [784, 382] width 1568 height 763
click at [1363, 309] on div at bounding box center [1360, 312] width 16 height 16
click at [1514, 214] on icon at bounding box center [1514, 220] width 12 height 12
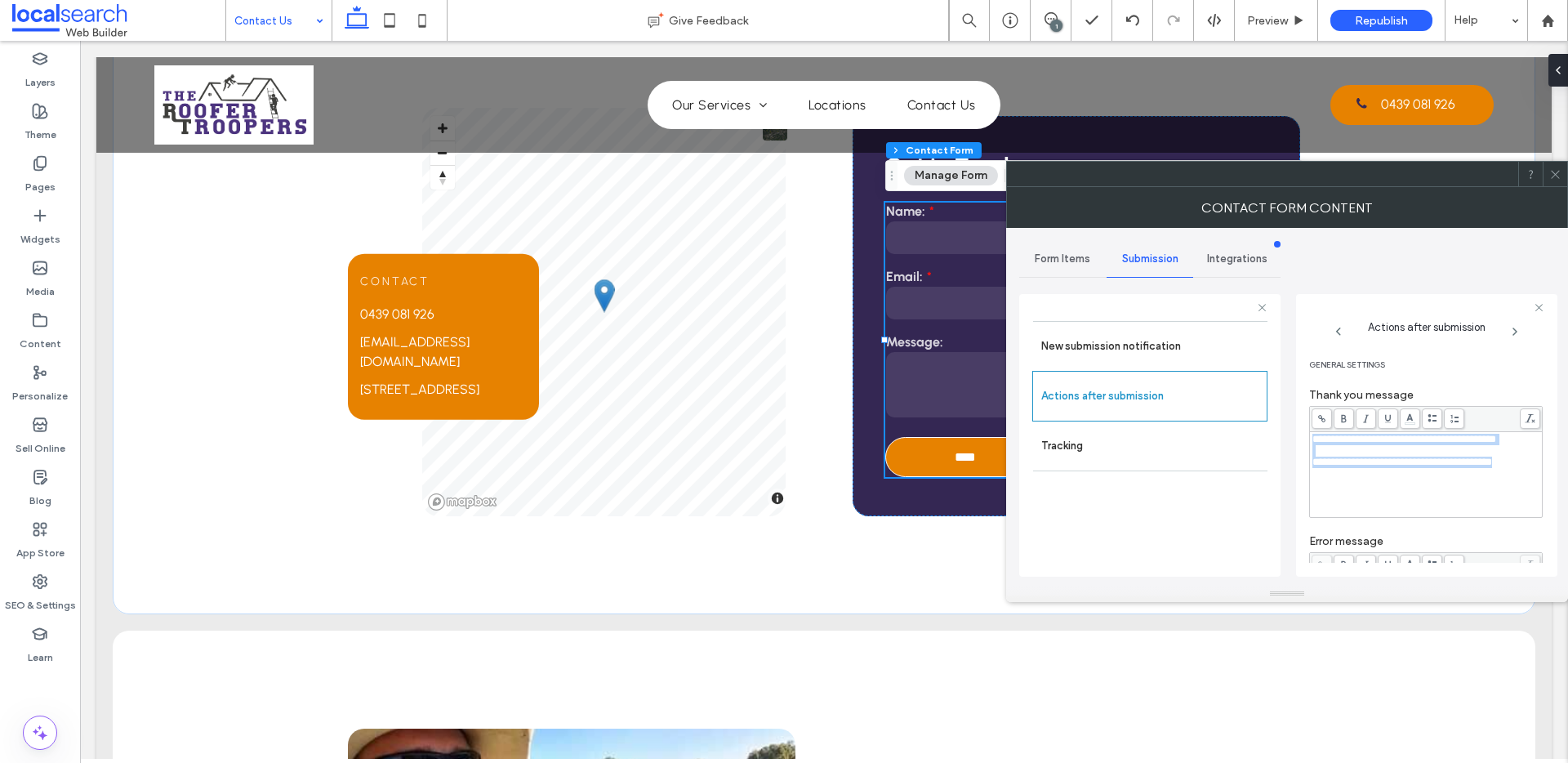
click at [1373, 445] on div "**********" at bounding box center [1426, 439] width 228 height 11
click at [1447, 444] on span "**********" at bounding box center [1404, 439] width 183 height 10
click at [1362, 445] on div "**********" at bounding box center [1426, 439] width 228 height 11
click at [1345, 421] on use at bounding box center [1344, 419] width 5 height 8
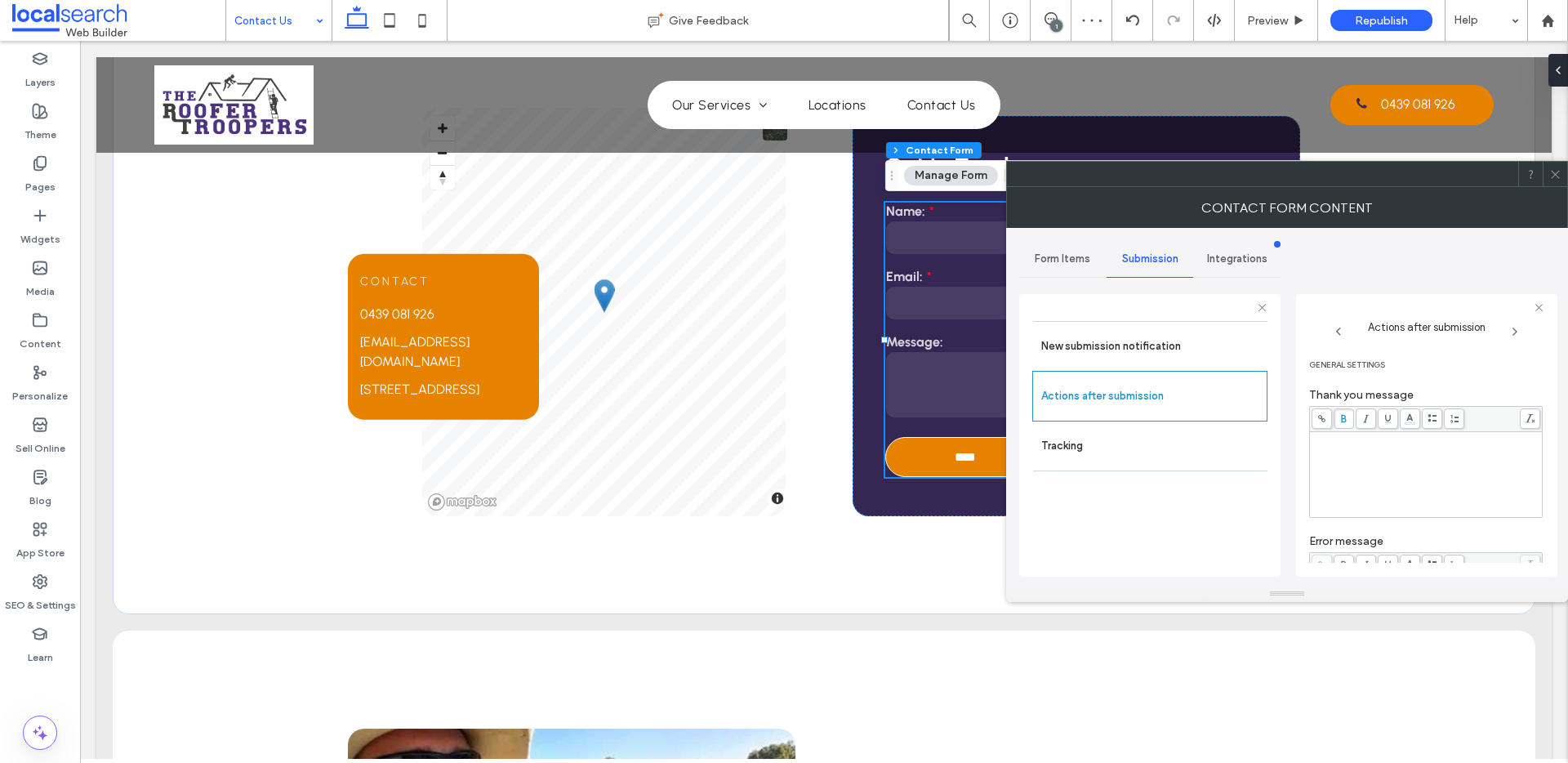
click at [1554, 177] on icon at bounding box center [1555, 174] width 12 height 12
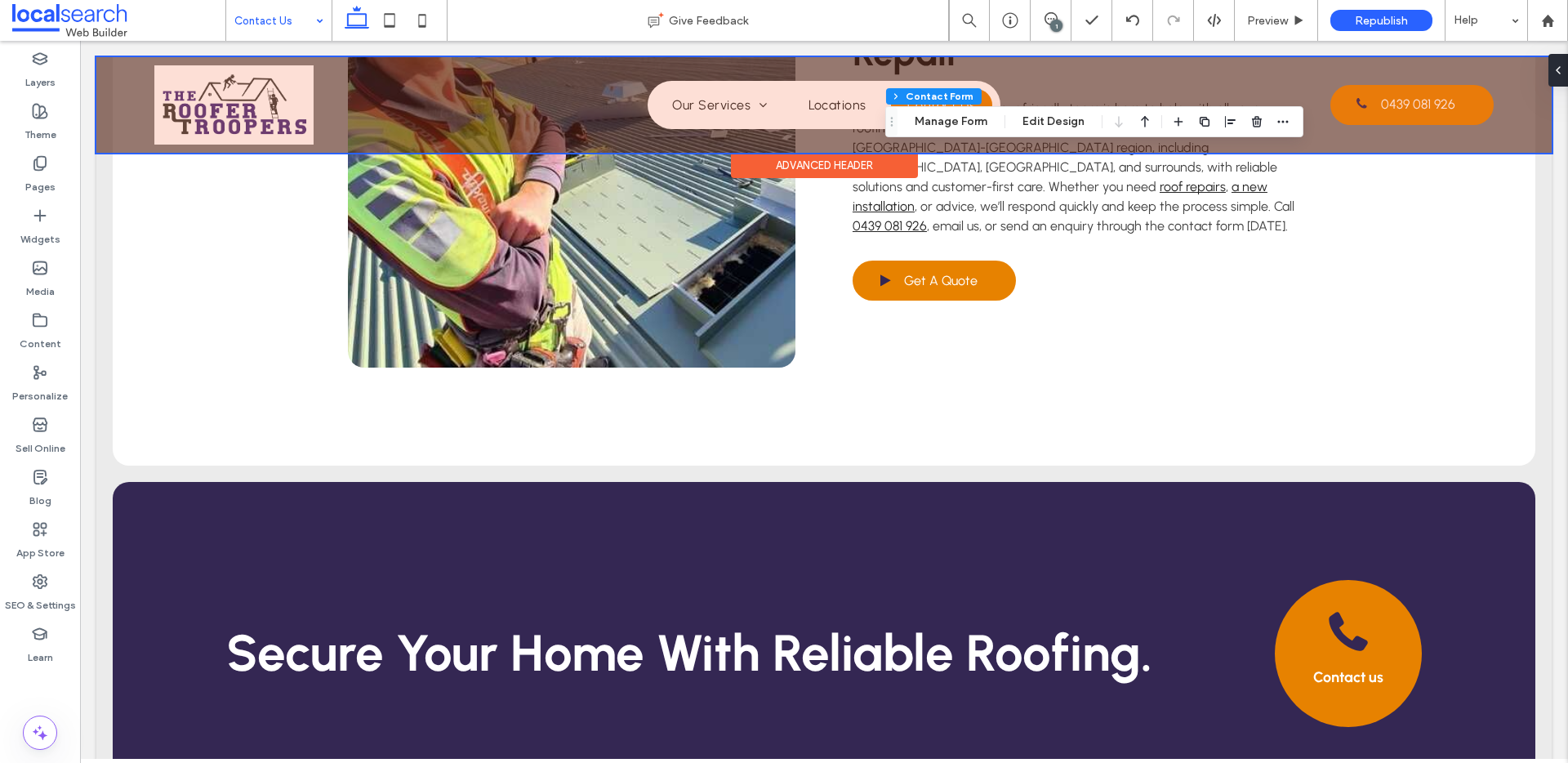
scroll to position [1889, 0]
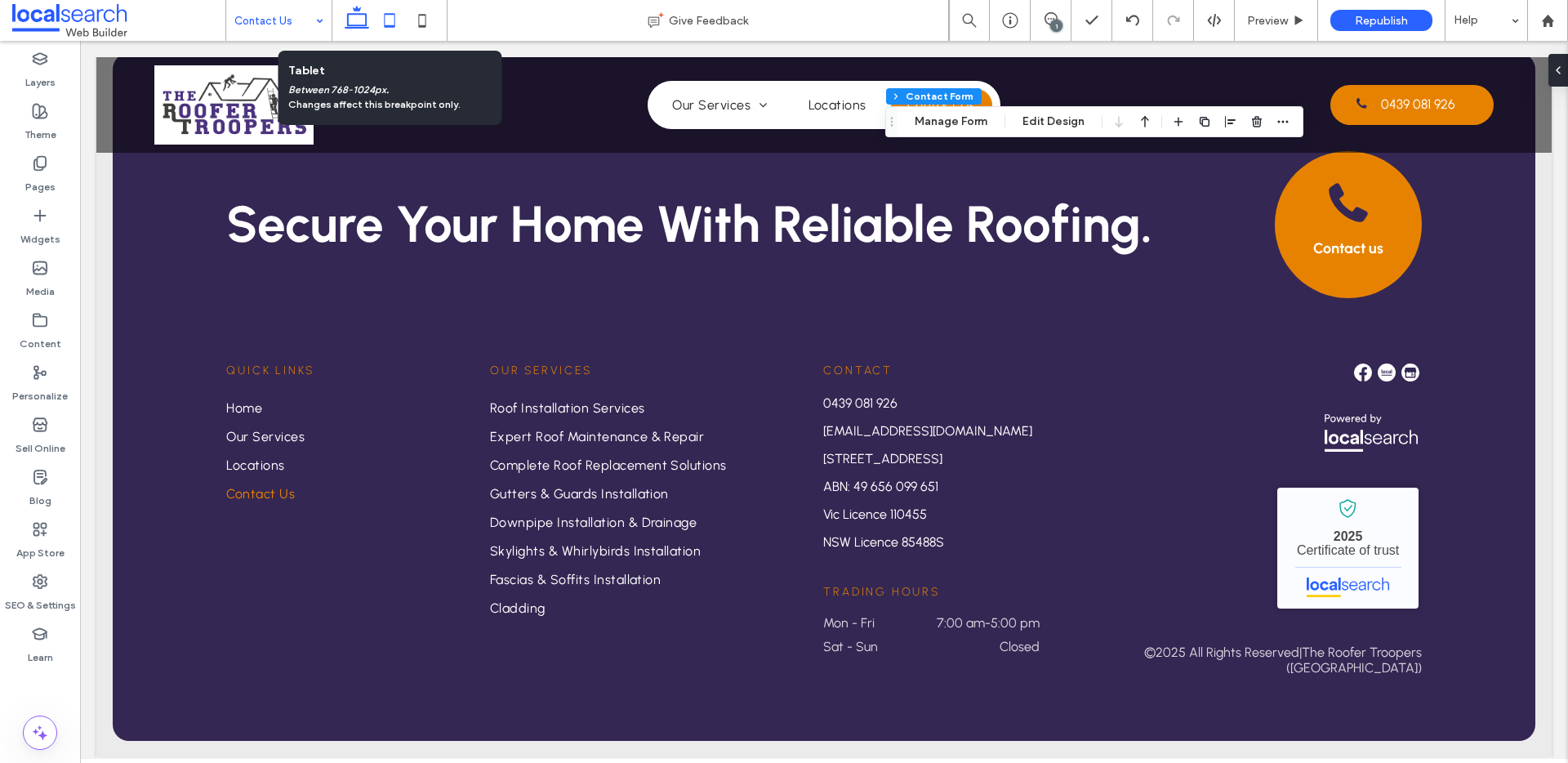
click at [380, 16] on icon at bounding box center [389, 21] width 33 height 33
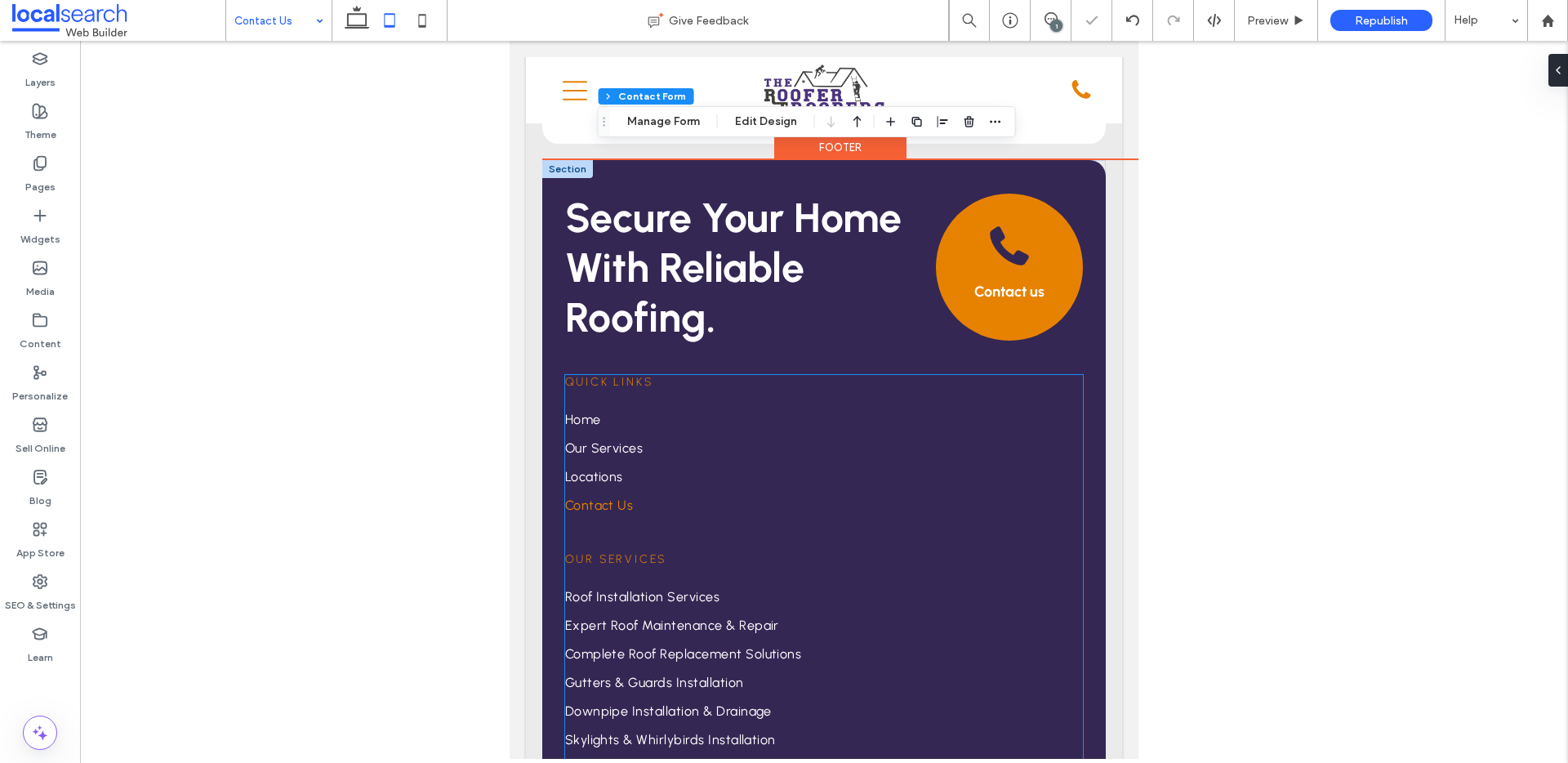
scroll to position [2594, 0]
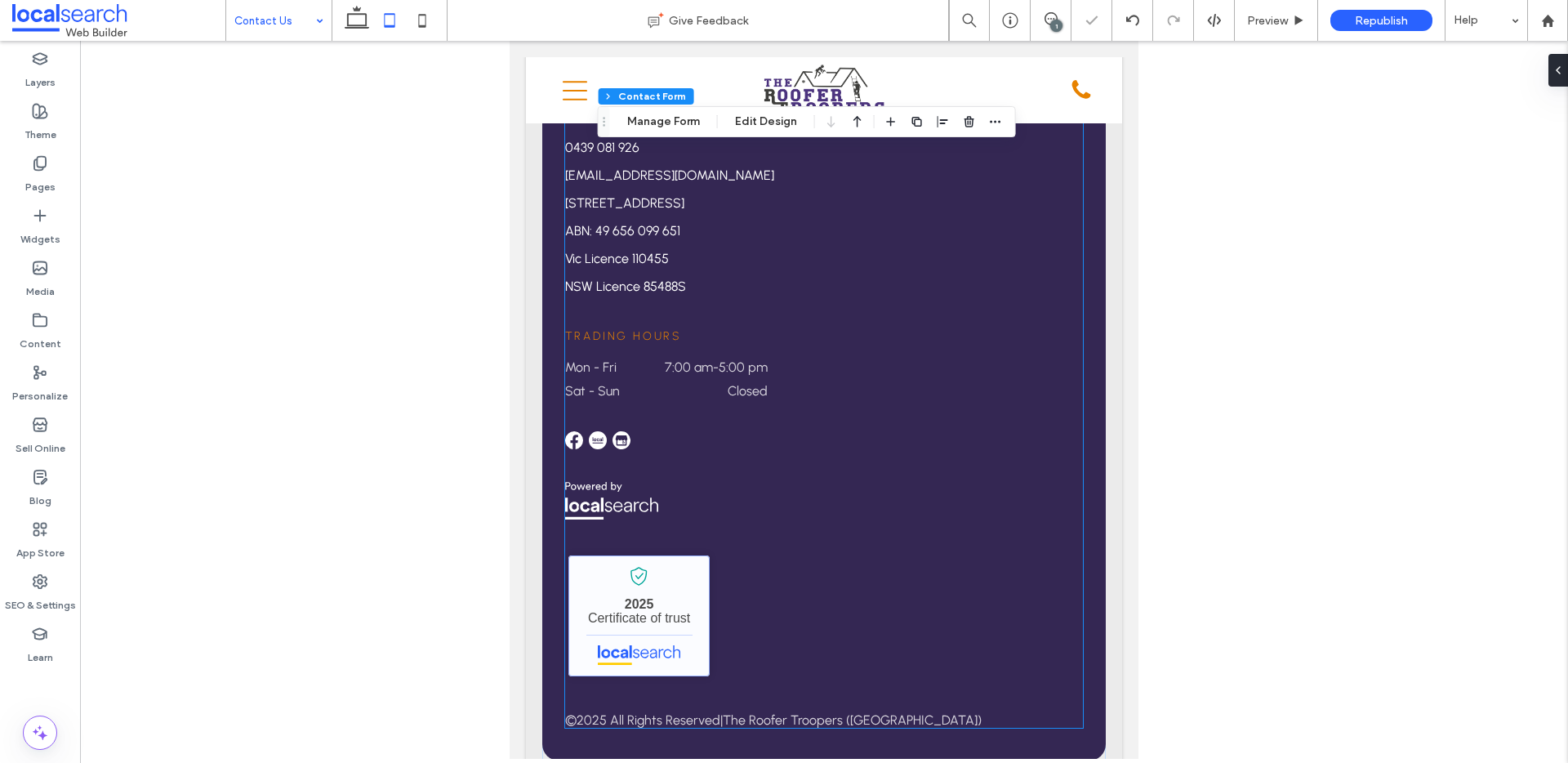
click at [658, 561] on link "The Roofer Troopers - Localsearch verified business" at bounding box center [639, 616] width 141 height 121
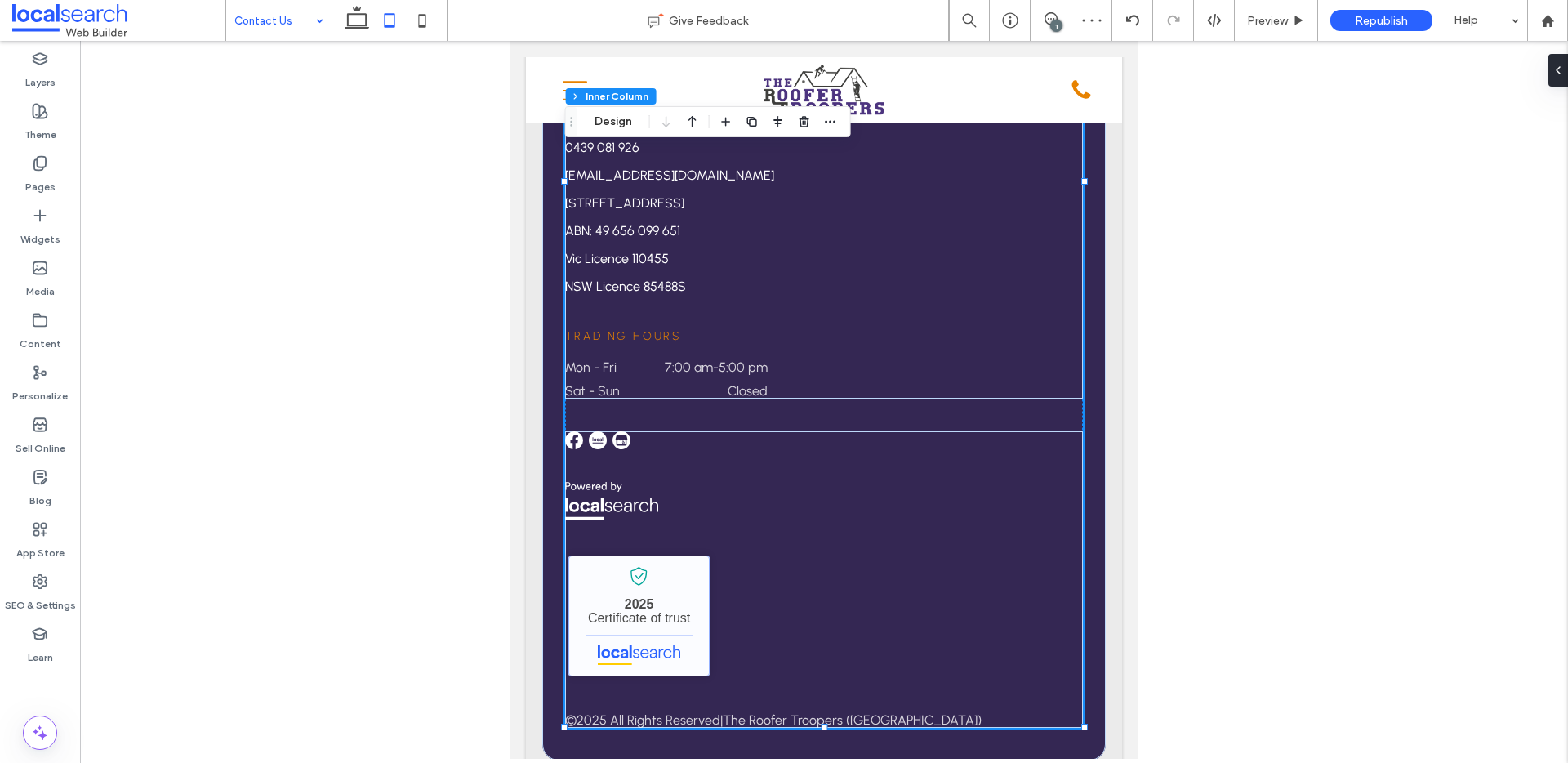
click at [652, 562] on link "The Roofer Troopers - Localsearch verified business" at bounding box center [639, 616] width 141 height 121
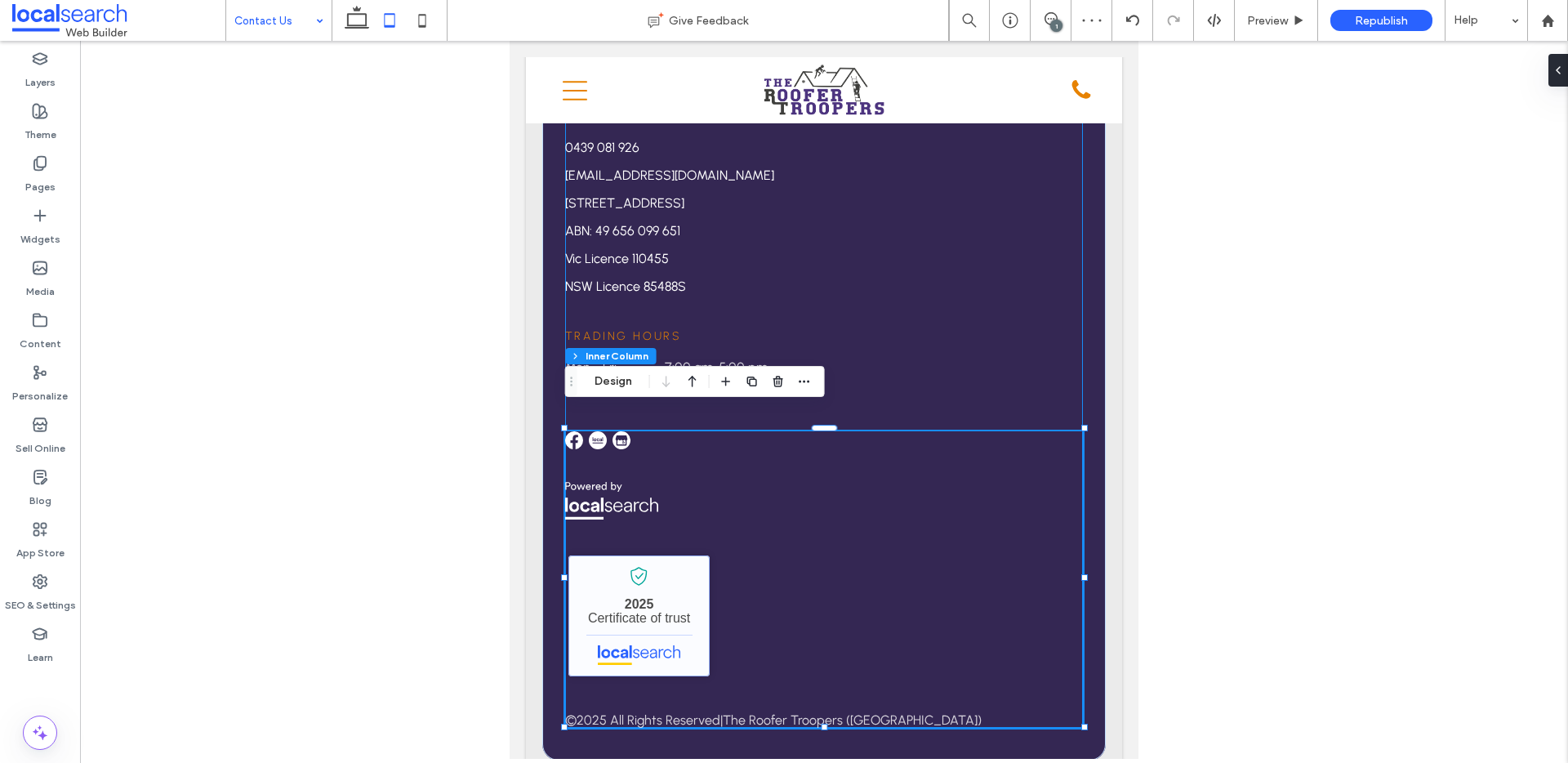
click at [652, 562] on link "The Roofer Troopers - Localsearch verified business" at bounding box center [639, 616] width 141 height 121
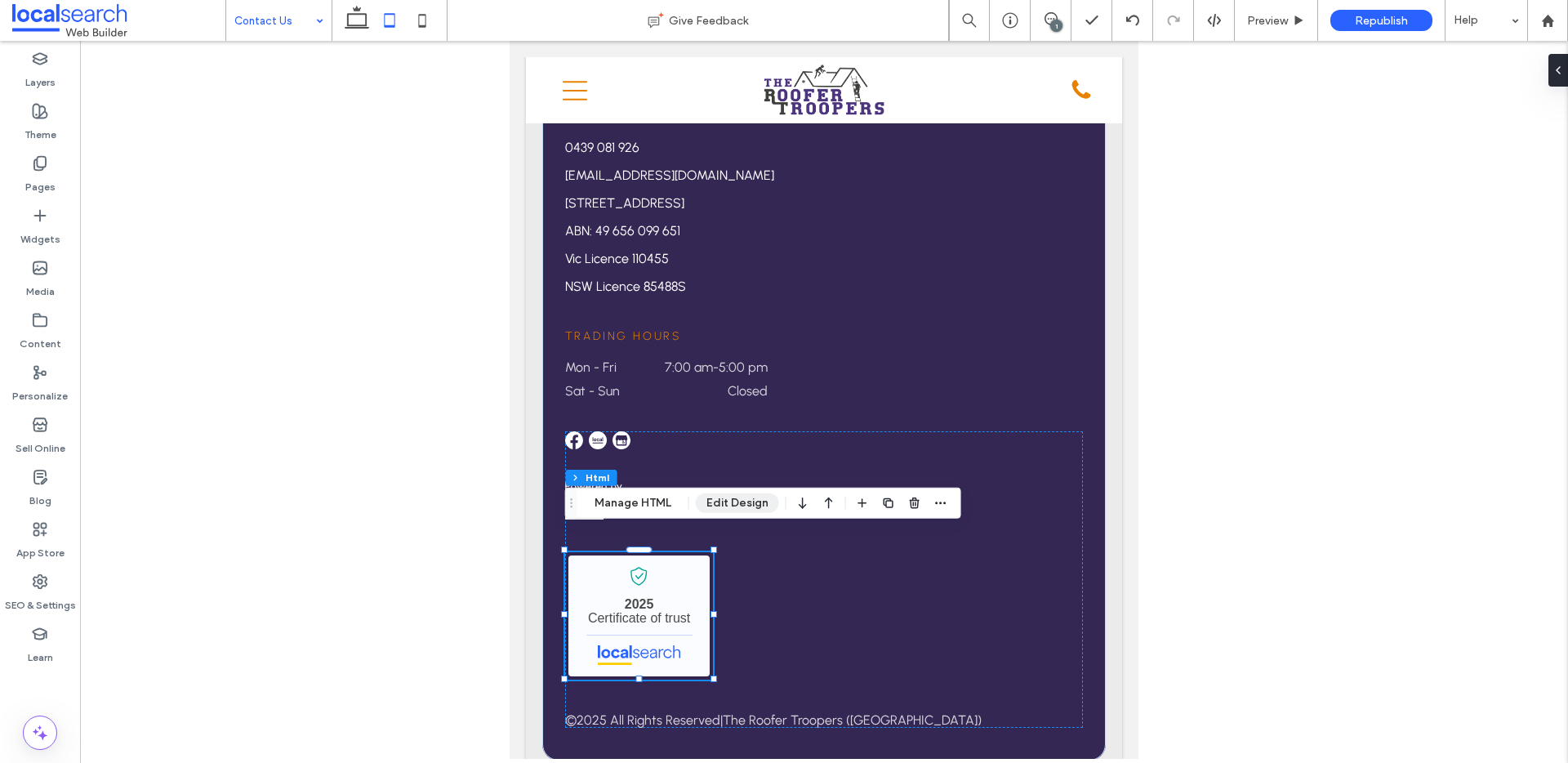
click at [722, 501] on button "Edit Design" at bounding box center [737, 503] width 84 height 20
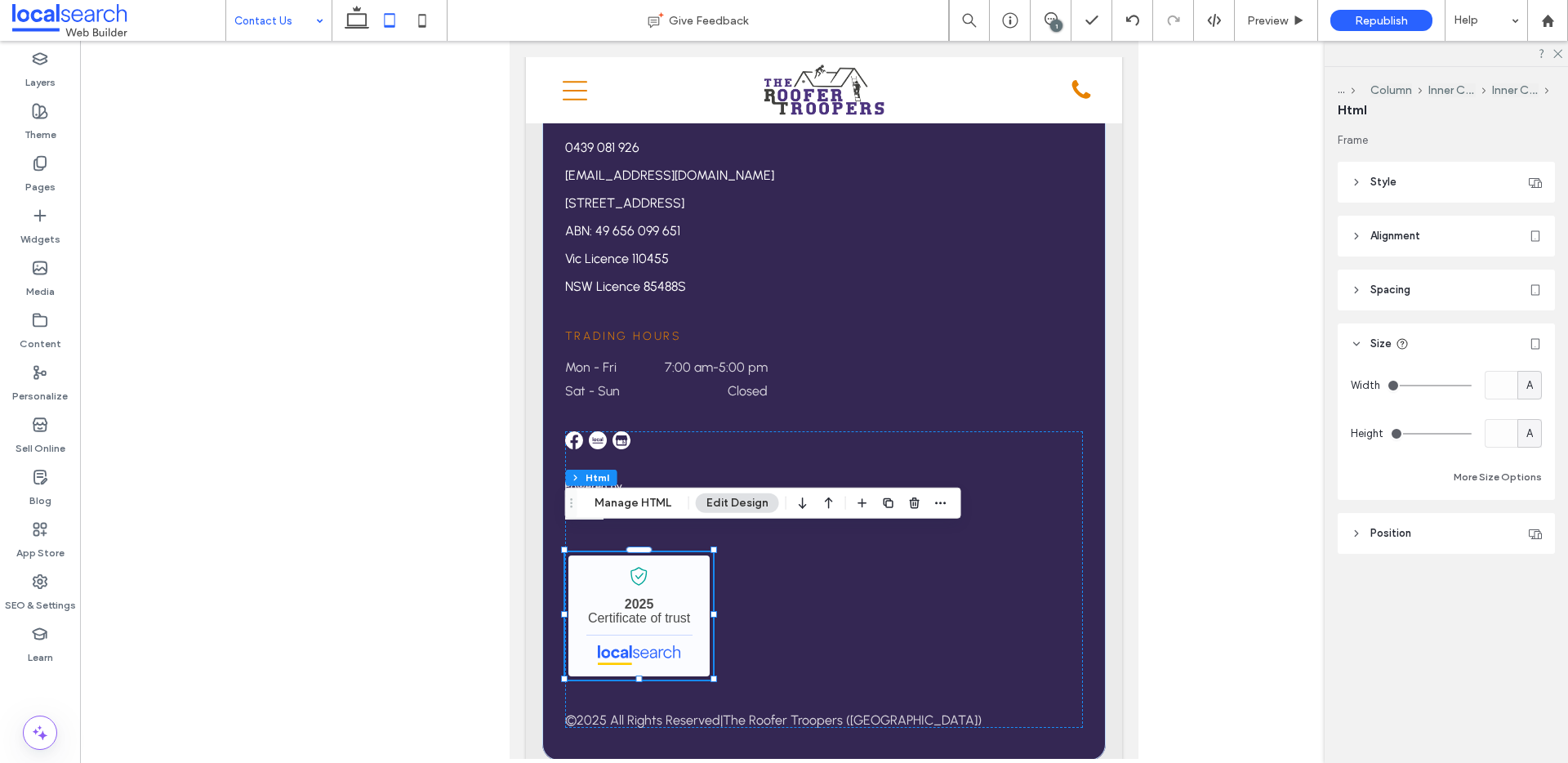
click at [1381, 278] on header "Spacing" at bounding box center [1446, 289] width 217 height 40
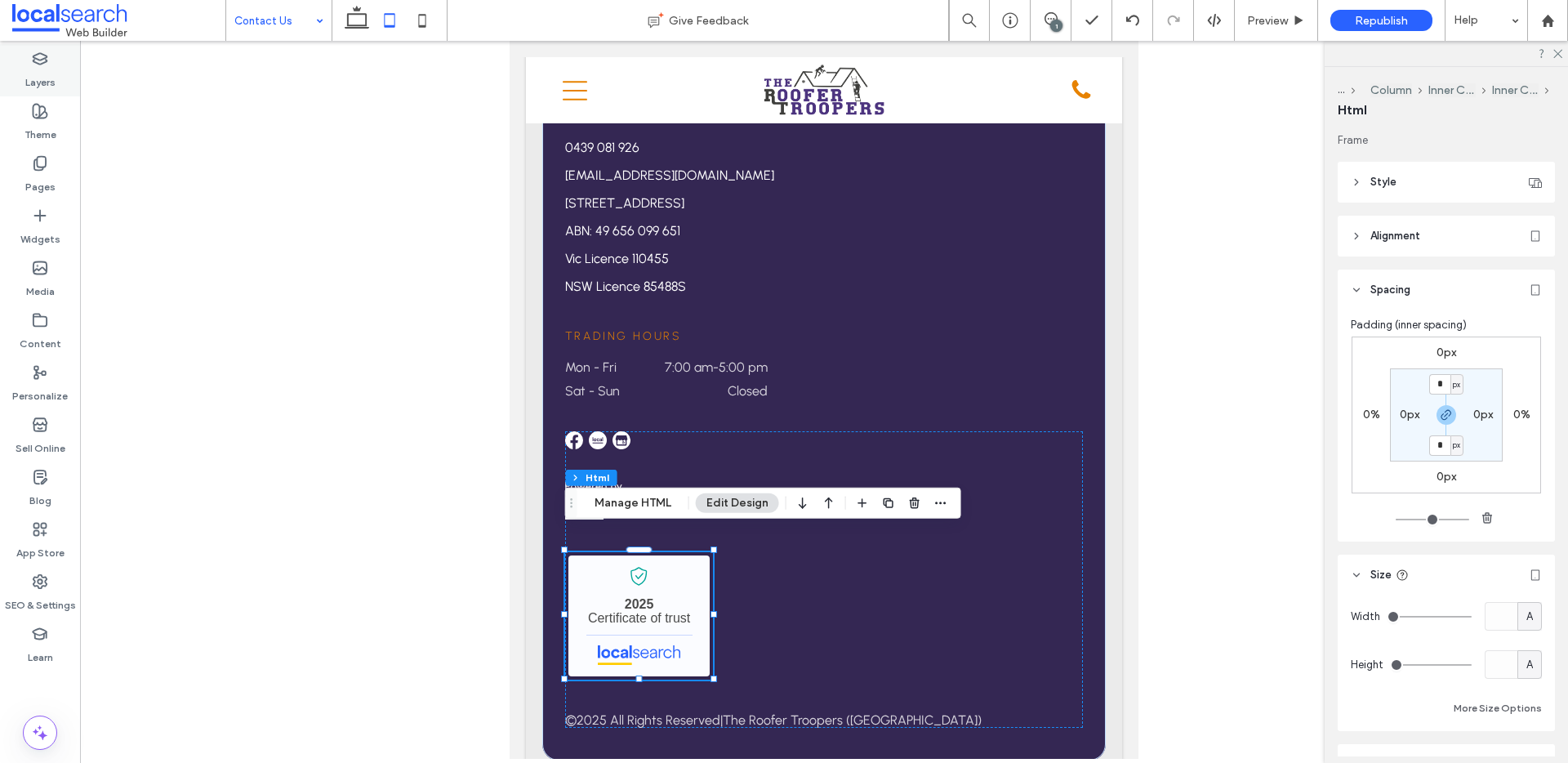
click at [56, 71] on div "Layers" at bounding box center [40, 70] width 80 height 53
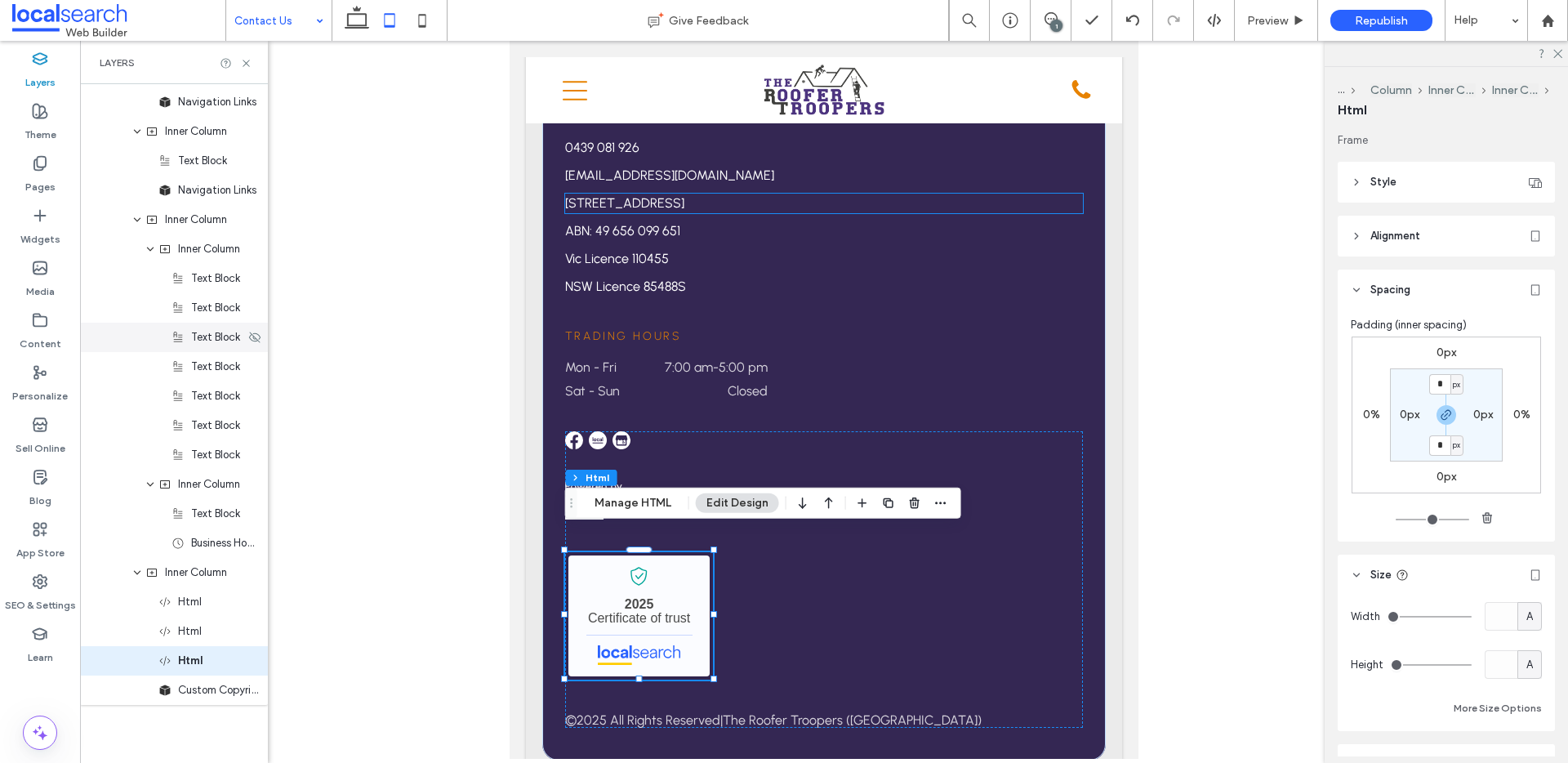
scroll to position [1327, 0]
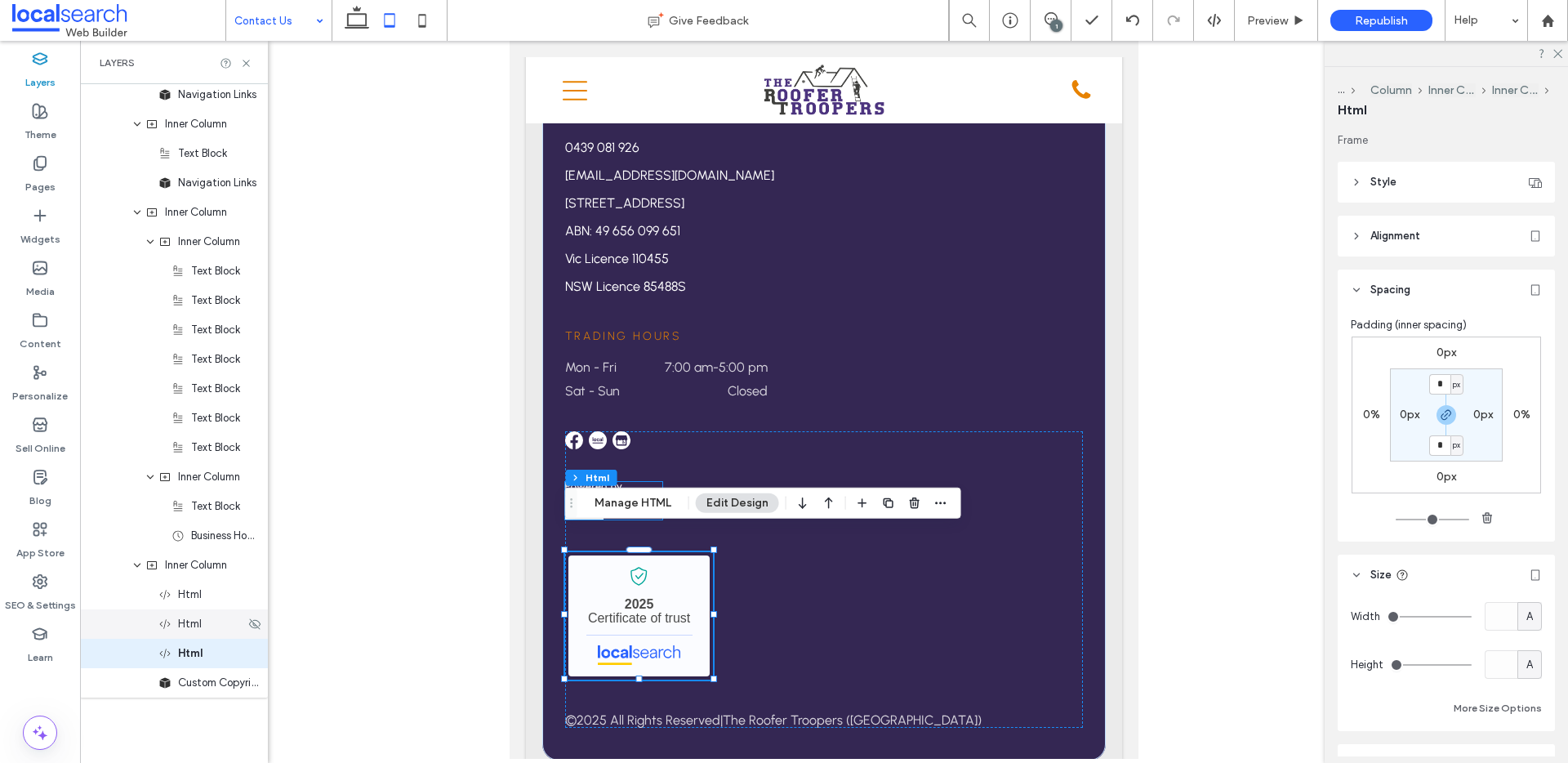
click at [214, 632] on div "Html" at bounding box center [174, 623] width 188 height 29
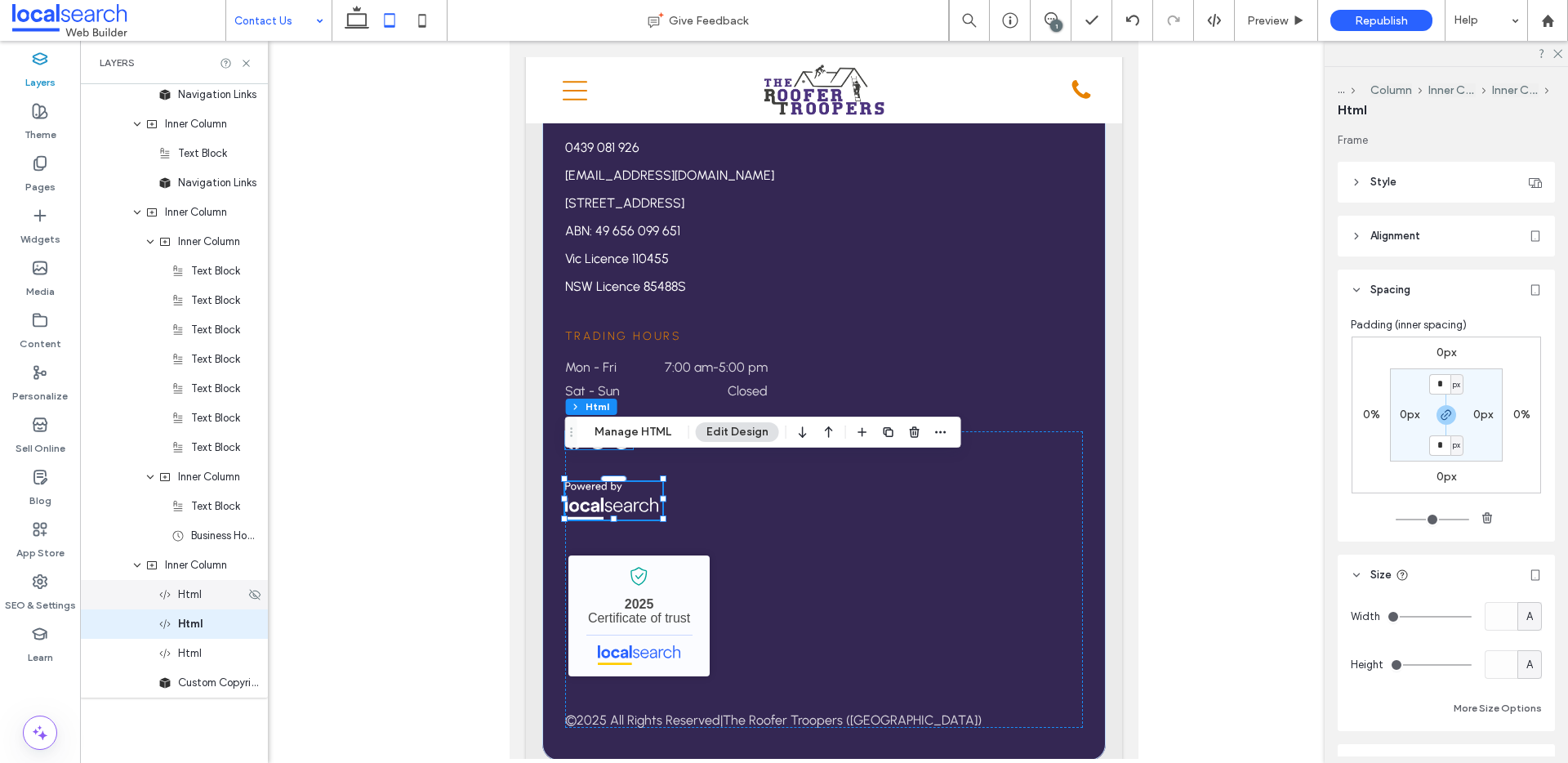
click at [200, 596] on span "Html" at bounding box center [189, 594] width 23 height 16
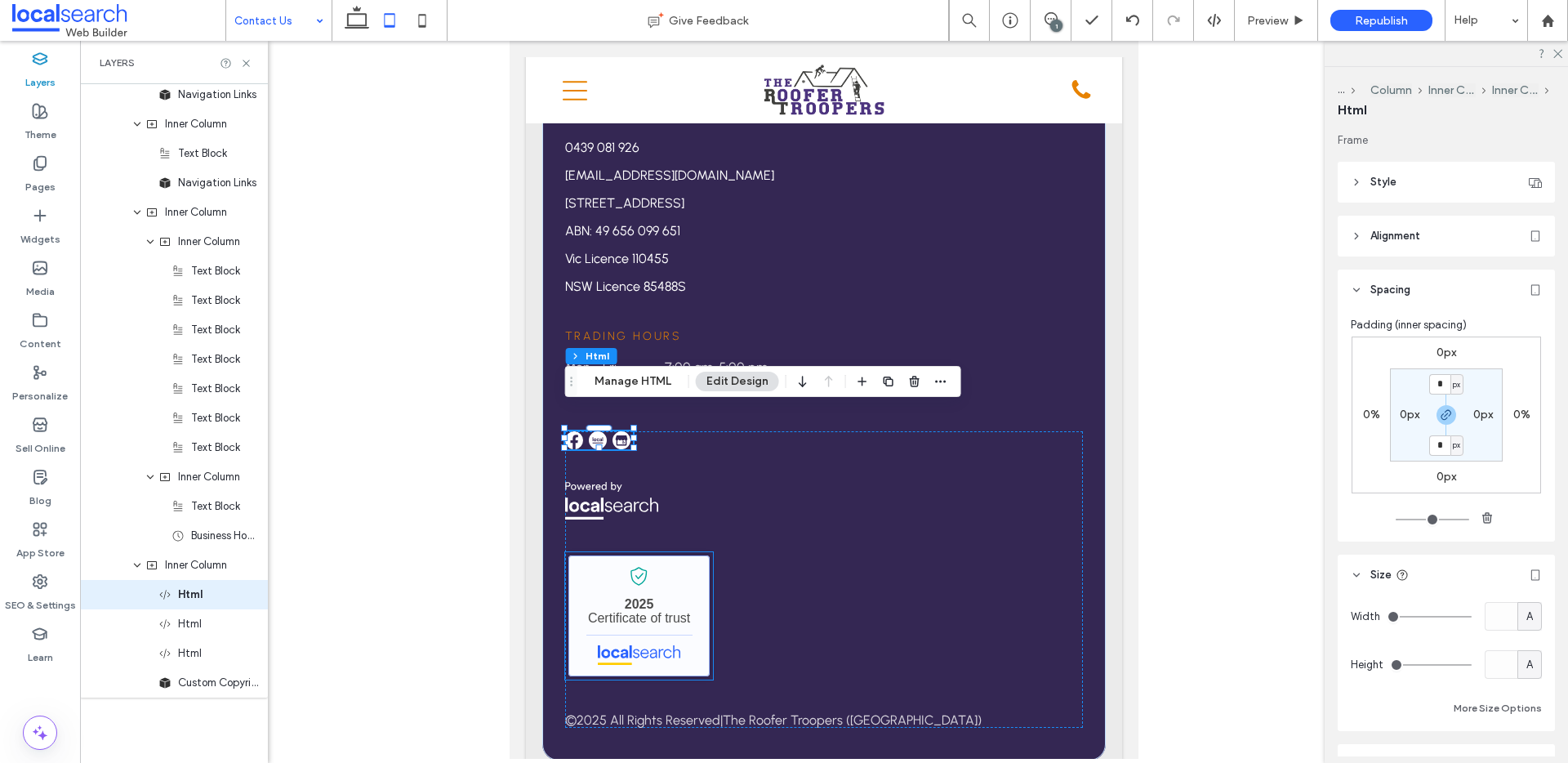
click at [622, 575] on link "The Roofer Troopers - Localsearch verified business" at bounding box center [639, 616] width 141 height 121
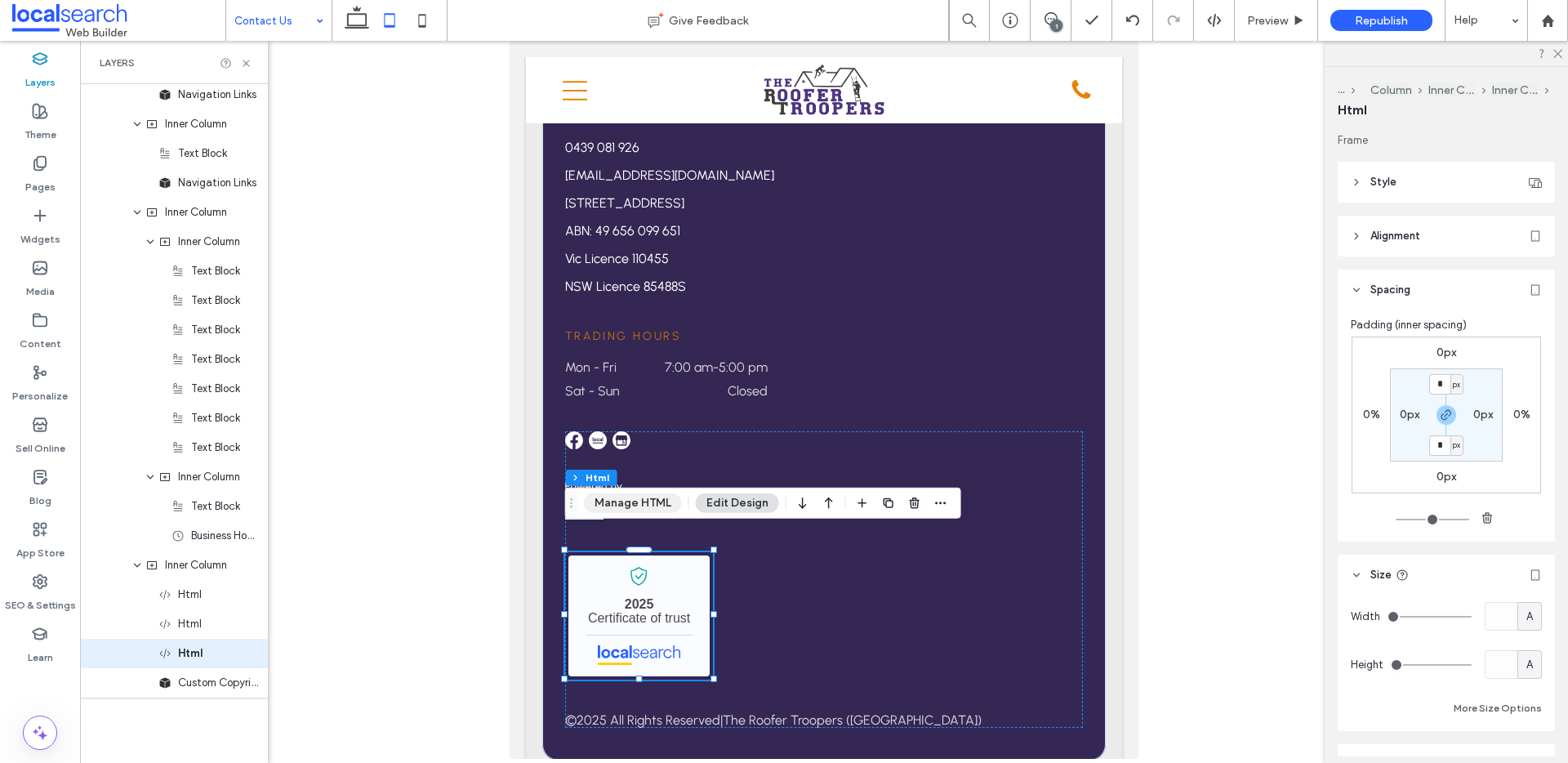
click at [617, 510] on button "Manage HTML" at bounding box center [633, 503] width 98 height 20
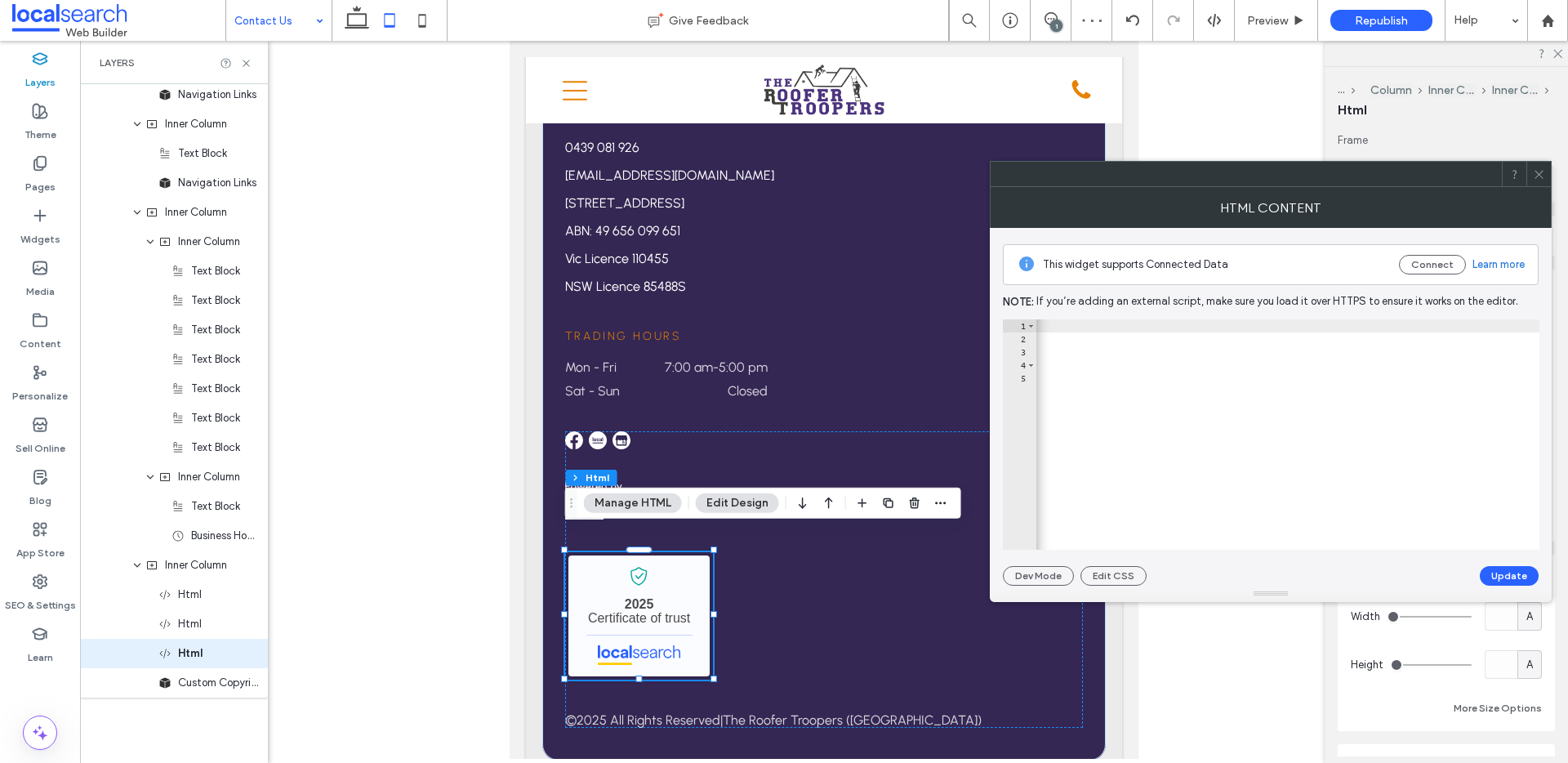
scroll to position [0, 1149]
click at [1545, 176] on div at bounding box center [1538, 174] width 24 height 24
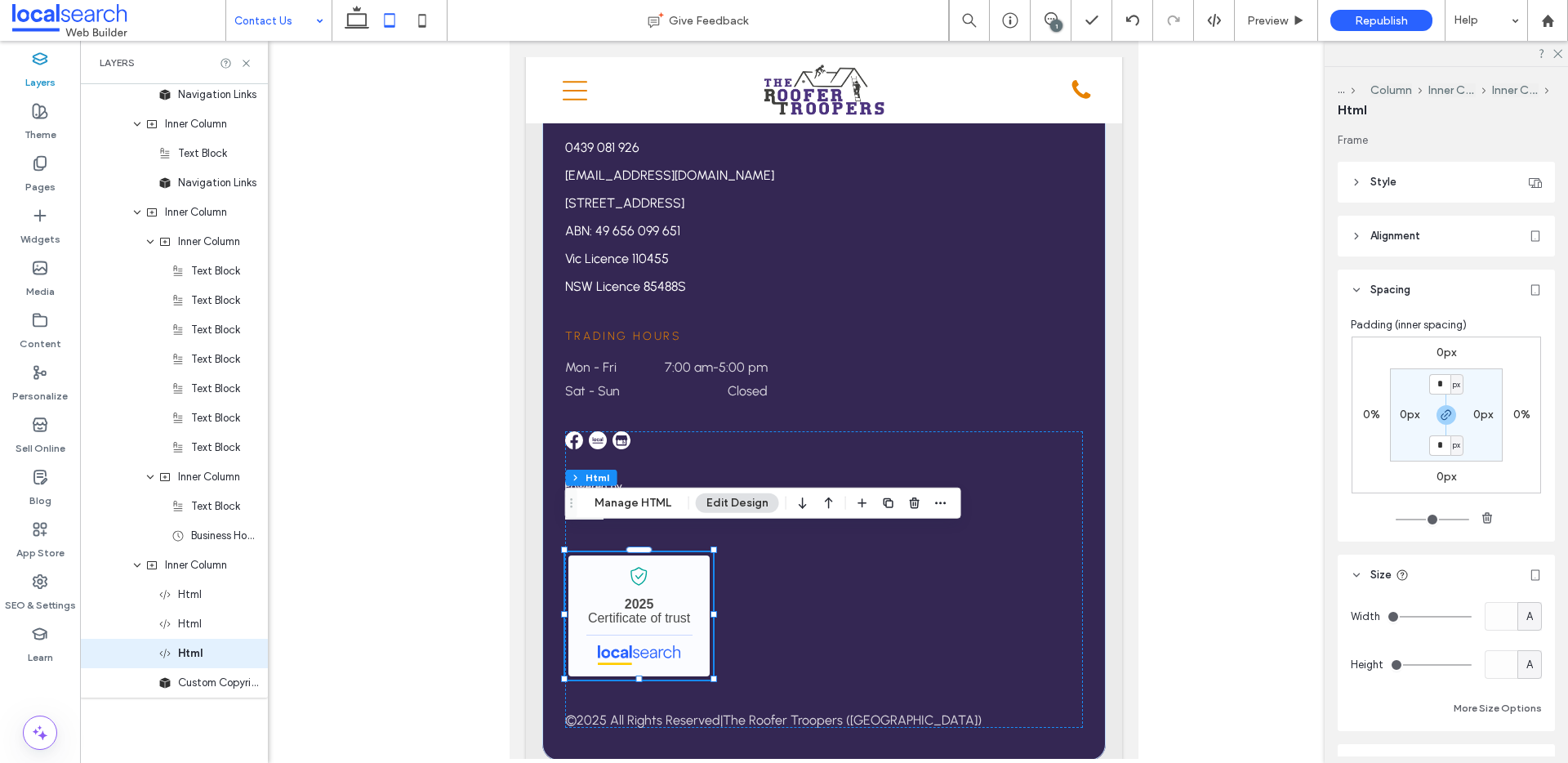
click at [1365, 413] on label "0%" at bounding box center [1372, 414] width 17 height 14
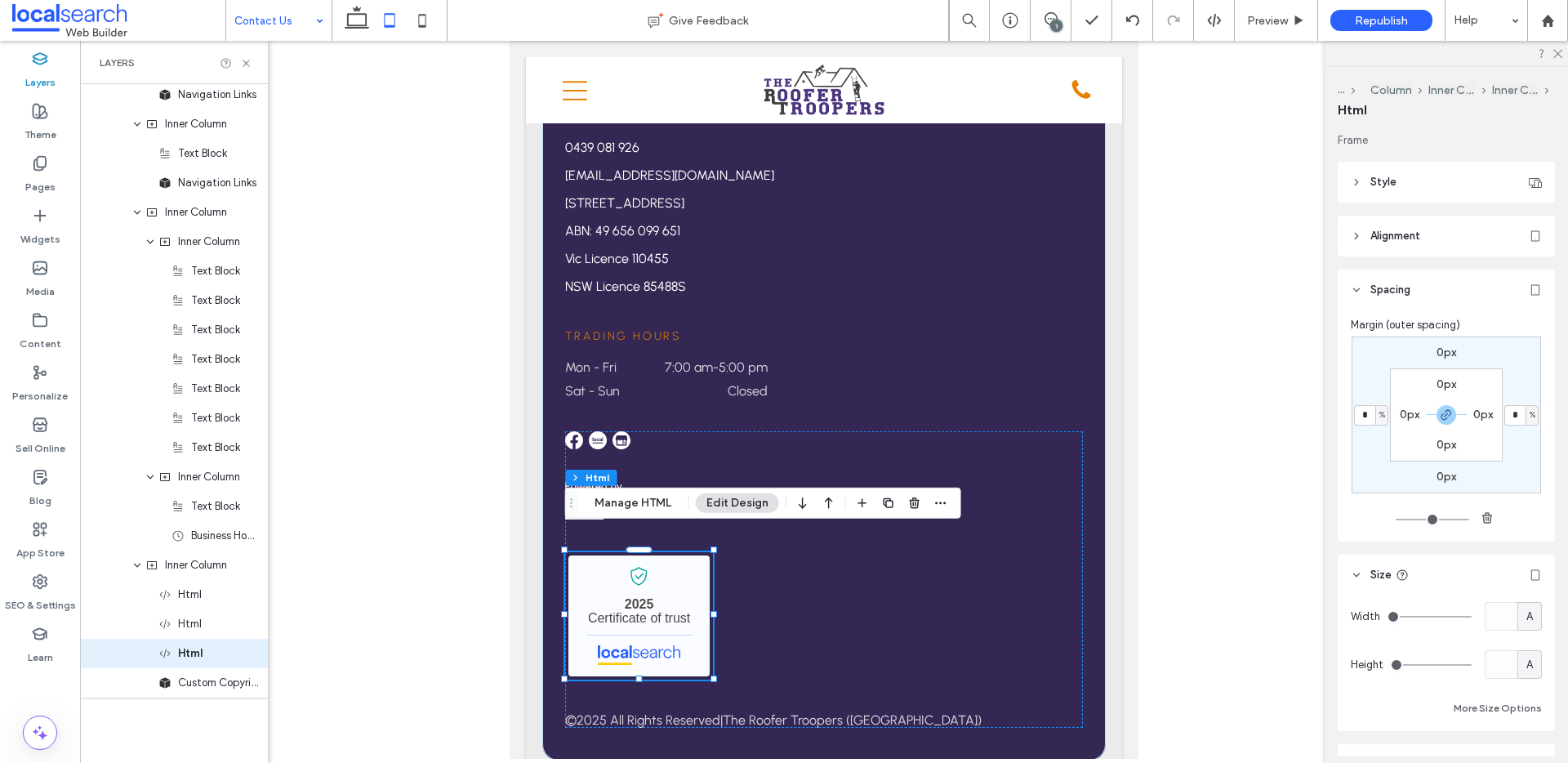
click at [1367, 414] on input "*" at bounding box center [1364, 415] width 22 height 21
click at [1373, 414] on input "*" at bounding box center [1364, 415] width 22 height 21
click at [1381, 415] on span "%" at bounding box center [1382, 414] width 6 height 16
click at [1373, 436] on span "px" at bounding box center [1375, 439] width 11 height 16
click at [1445, 414] on icon "button" at bounding box center [1446, 414] width 13 height 13
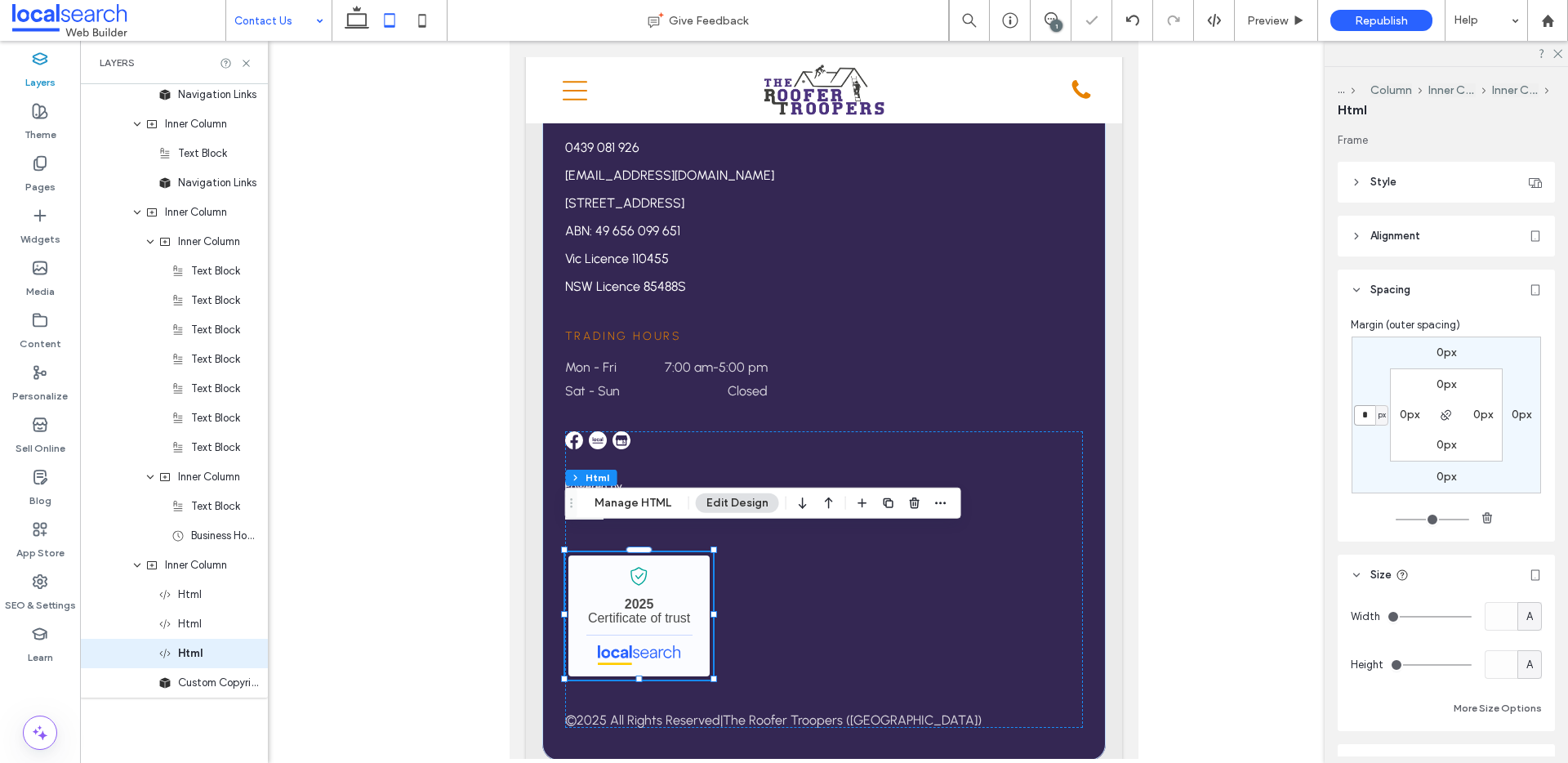
click at [1356, 411] on input "*" at bounding box center [1364, 415] width 22 height 21
type input "**"
type input "*"
type input "**"
type input "*"
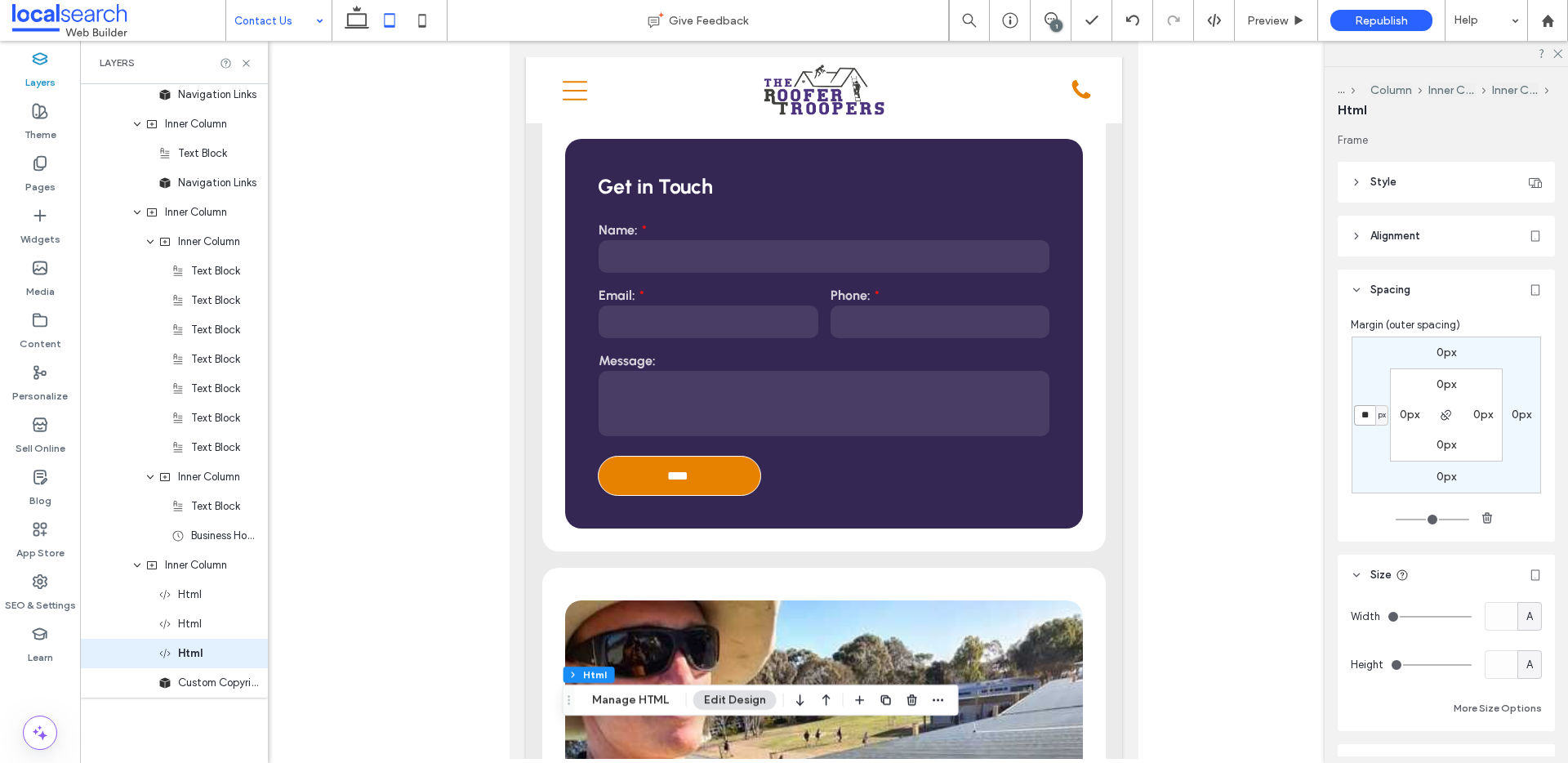
scroll to position [649, 0]
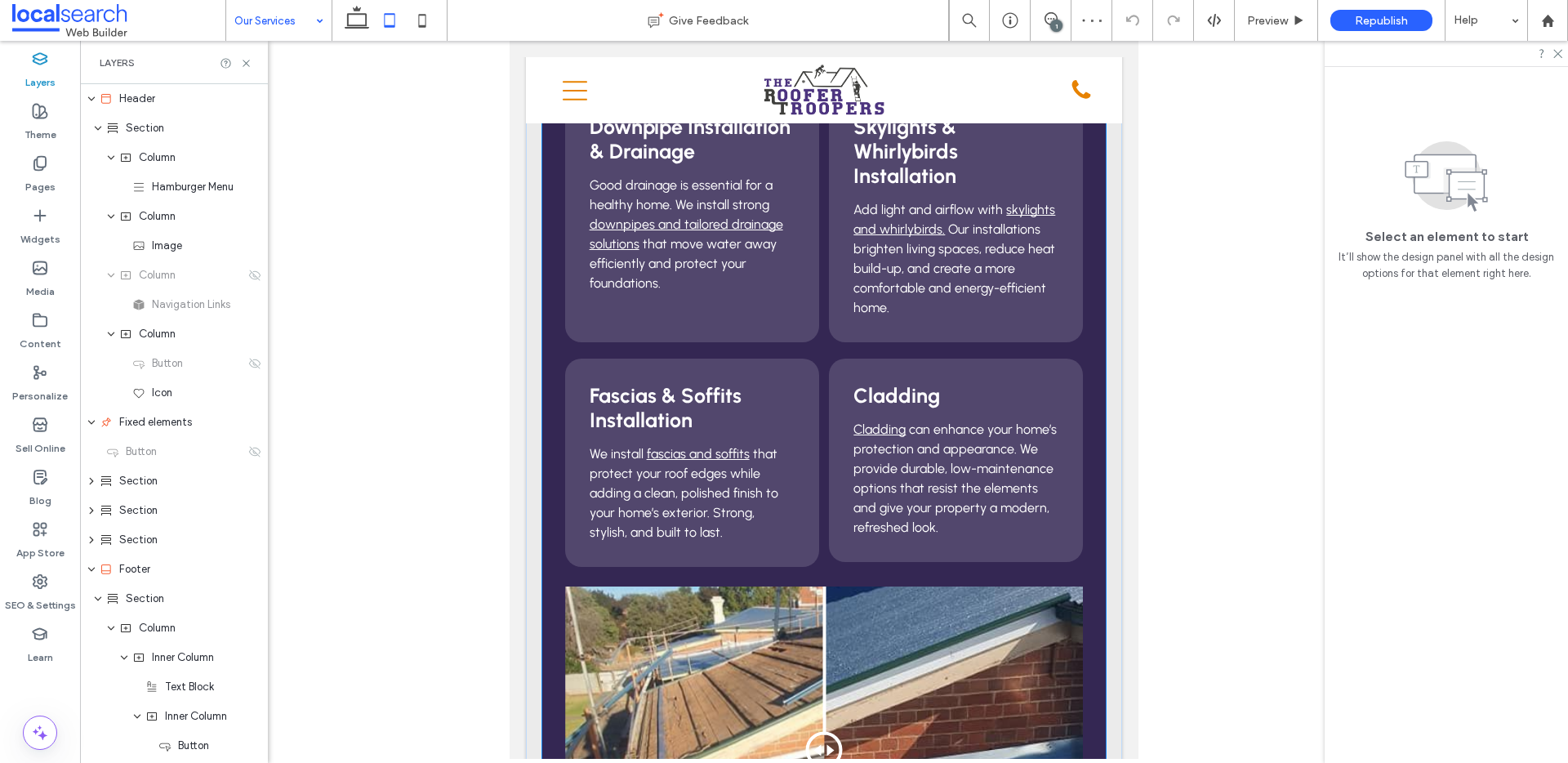
scroll to position [837, 0]
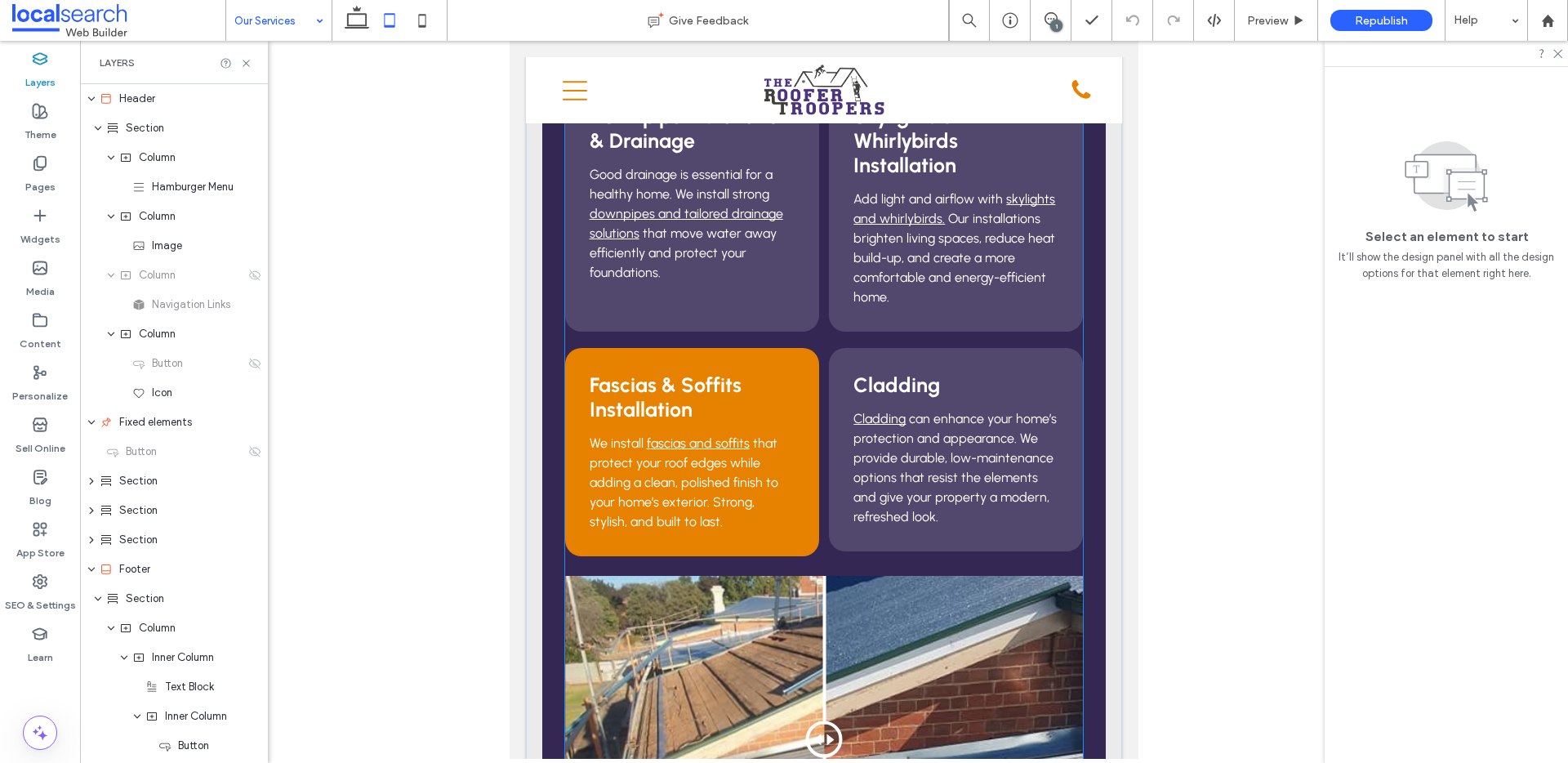
click at [783, 374] on h3 "Fascias & Soffits Installation" at bounding box center [692, 396] width 205 height 49
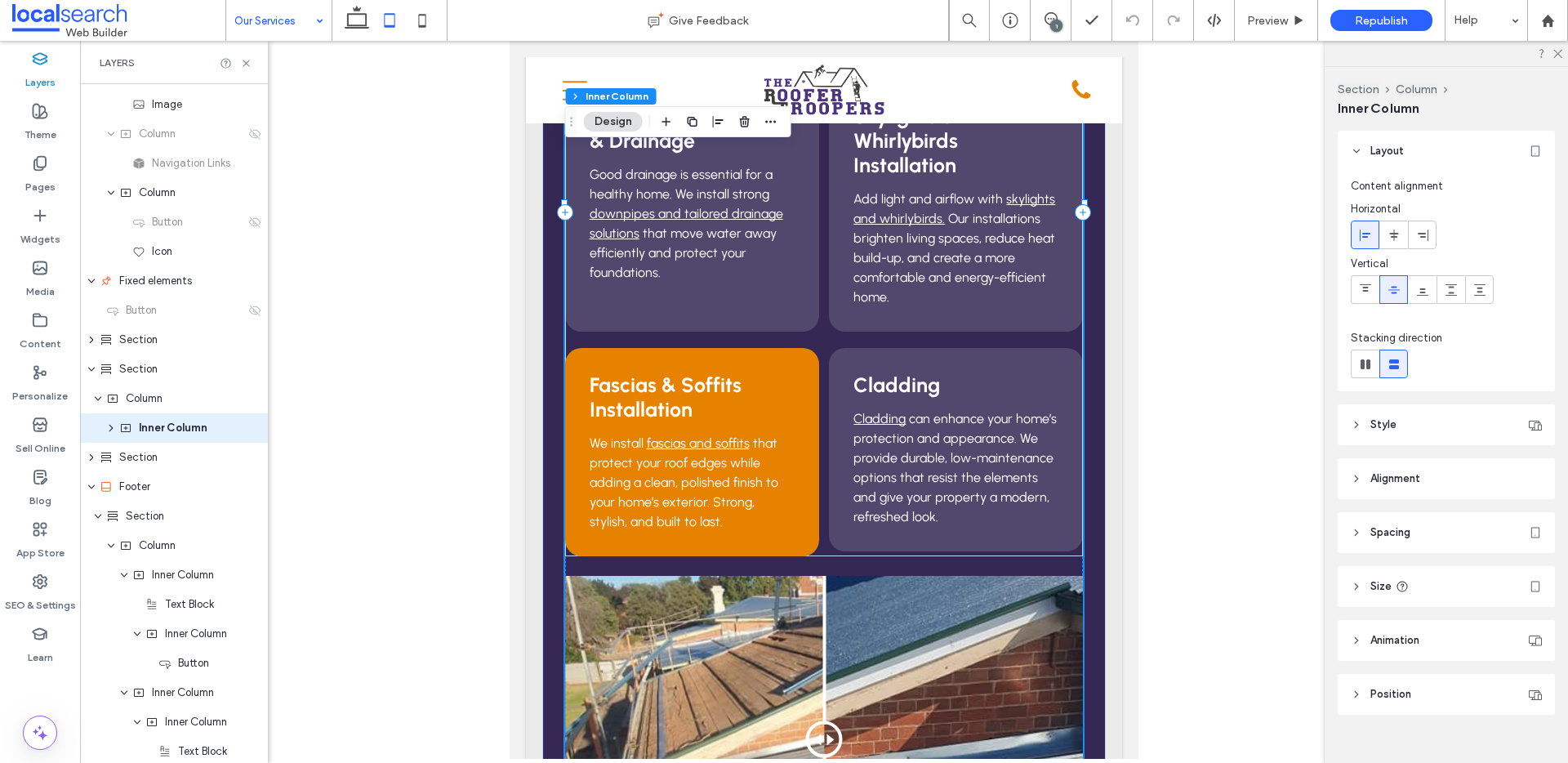
scroll to position [146, 0]
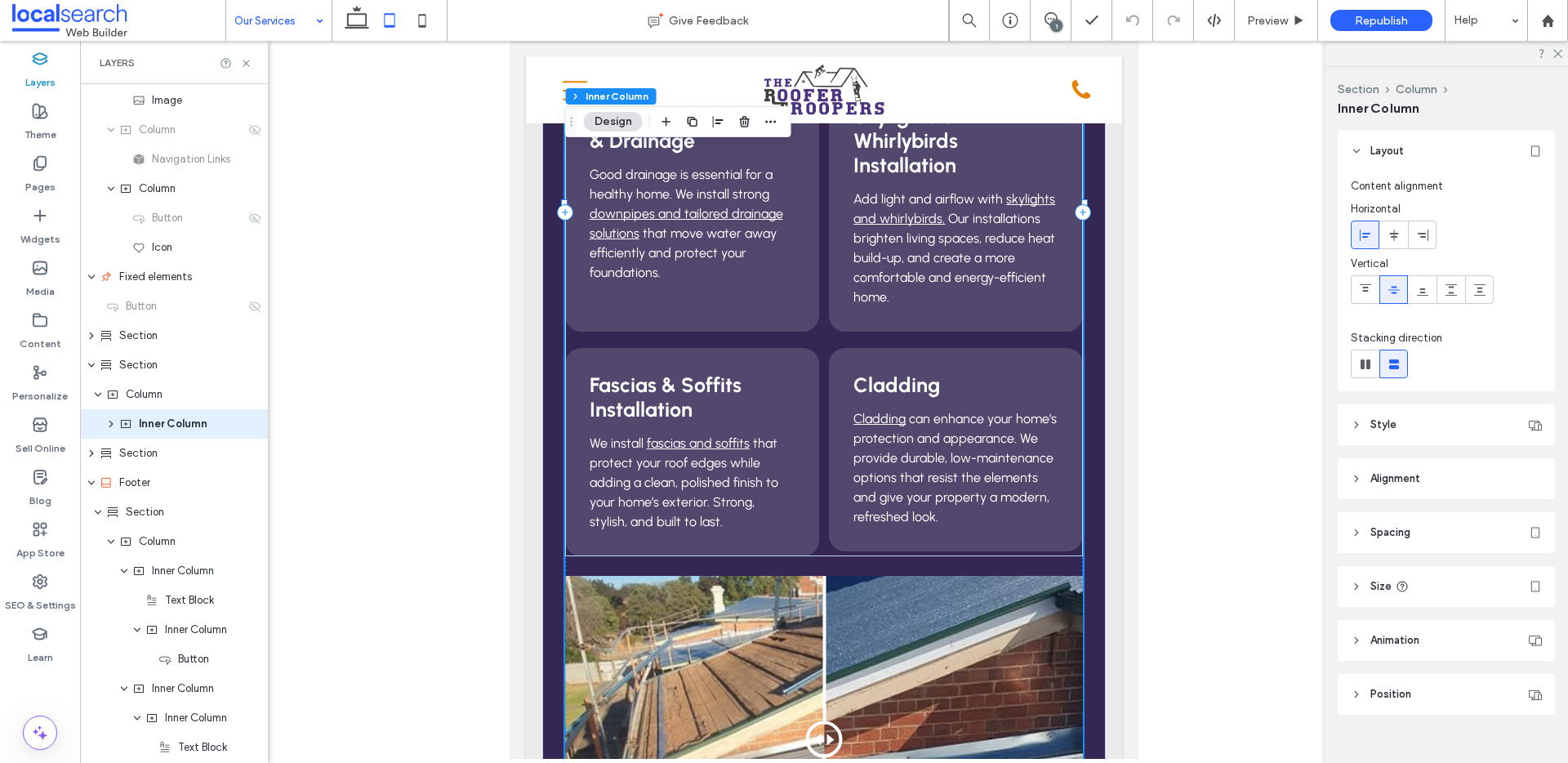
click at [1373, 585] on span "Size" at bounding box center [1380, 586] width 22 height 16
click at [1393, 488] on header "Alignment" at bounding box center [1446, 478] width 217 height 40
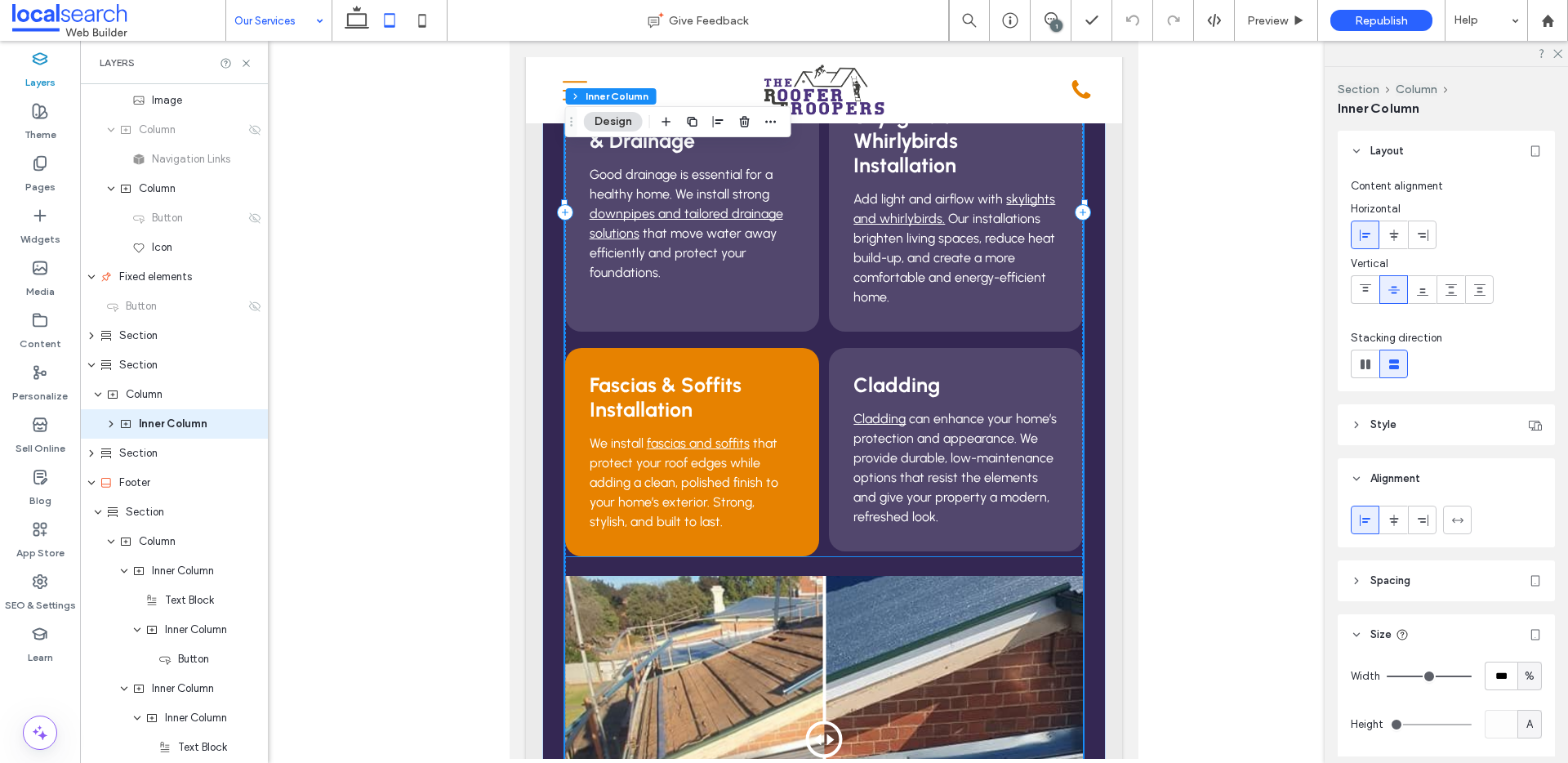
click at [782, 372] on h3 "Fascias & Soffits Installation" at bounding box center [692, 396] width 205 height 49
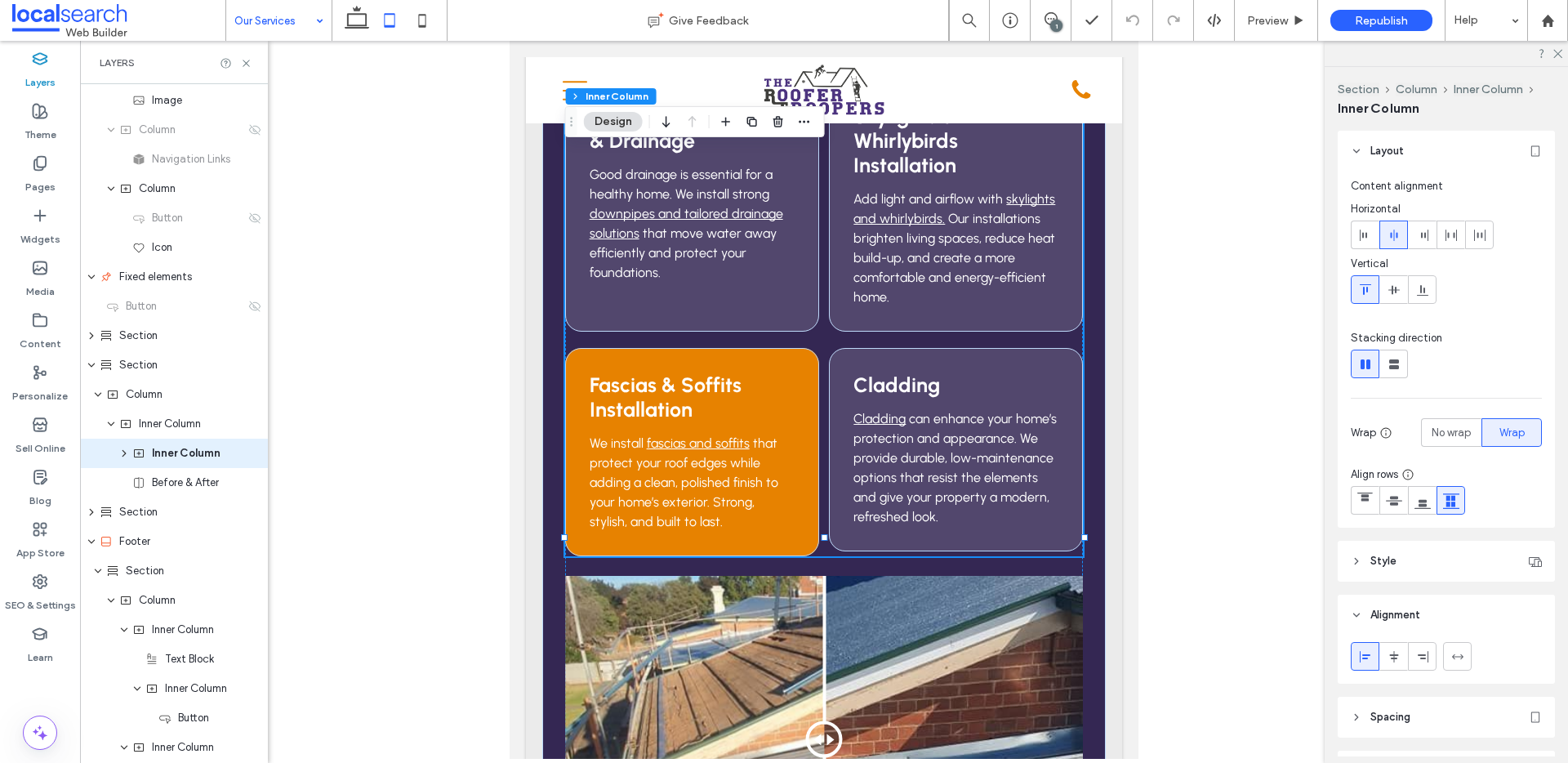
scroll to position [175, 0]
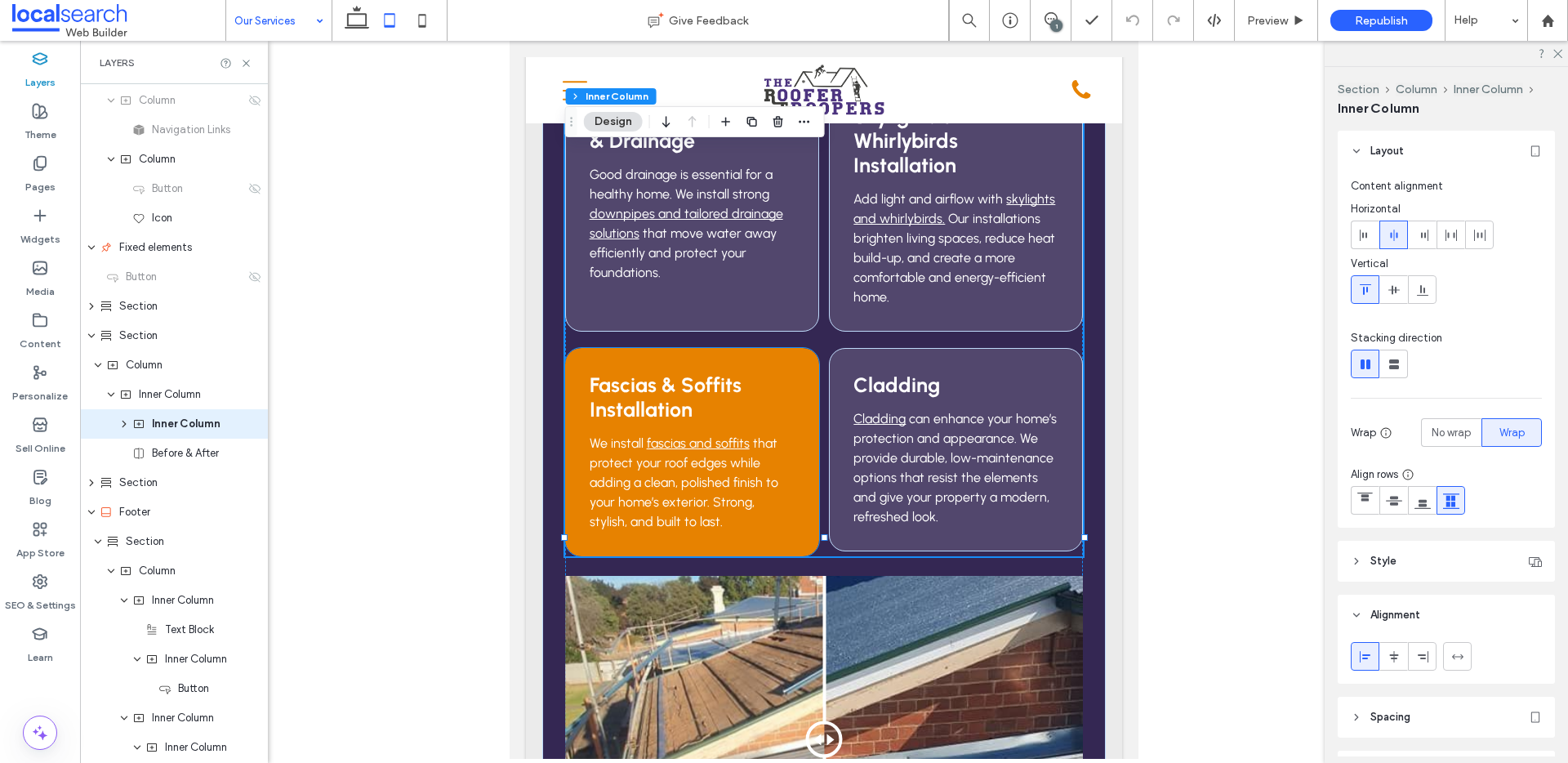
click at [810, 355] on div "Fascias & Soffits Installation We install fascias and soffits that protect your…" at bounding box center [691, 452] width 254 height 208
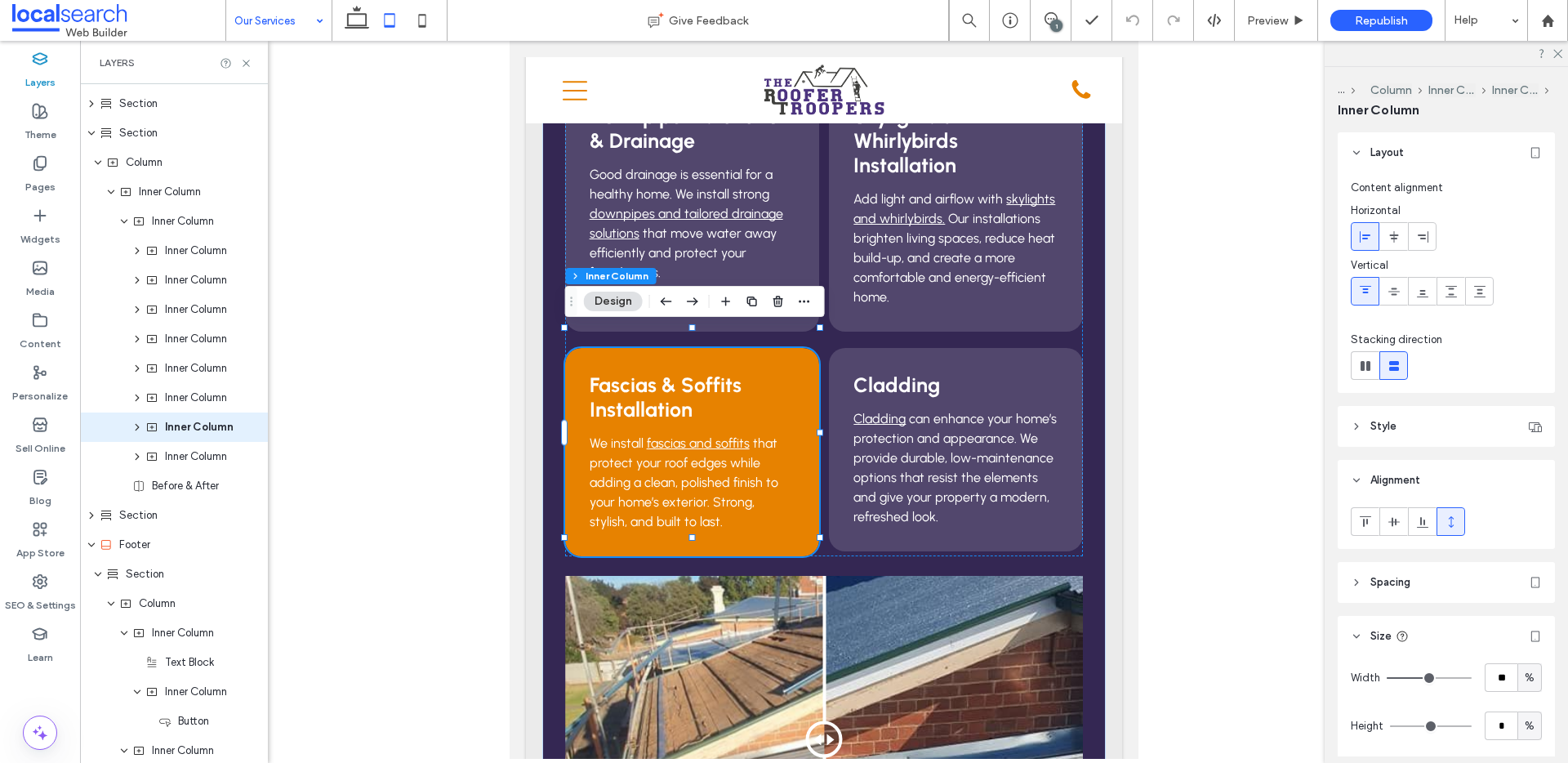
scroll to position [381, 0]
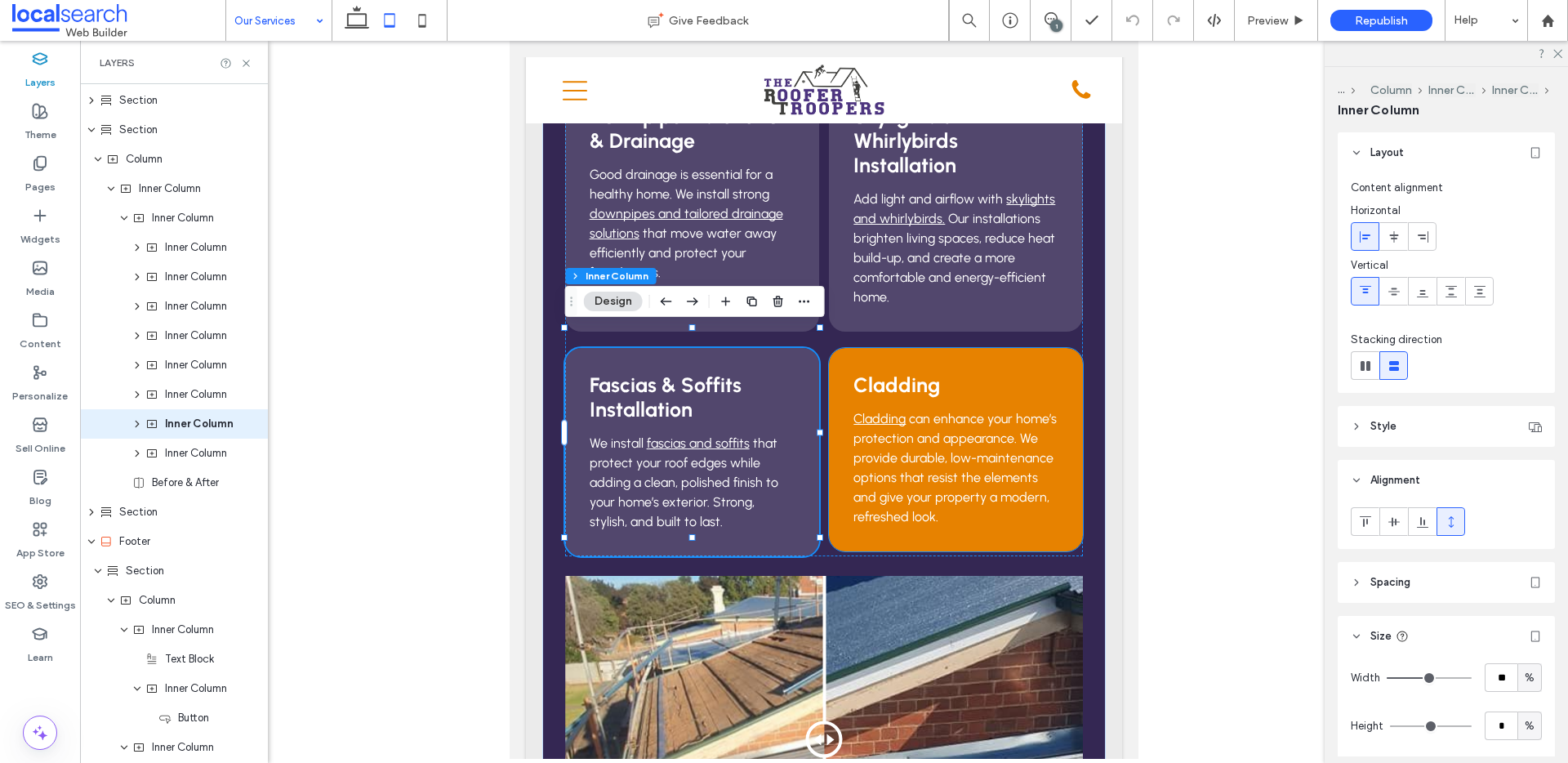
click at [1025, 352] on div "Cladding Cladding can enhance your home’s protection and appearance. We provide…" at bounding box center [955, 450] width 254 height 203
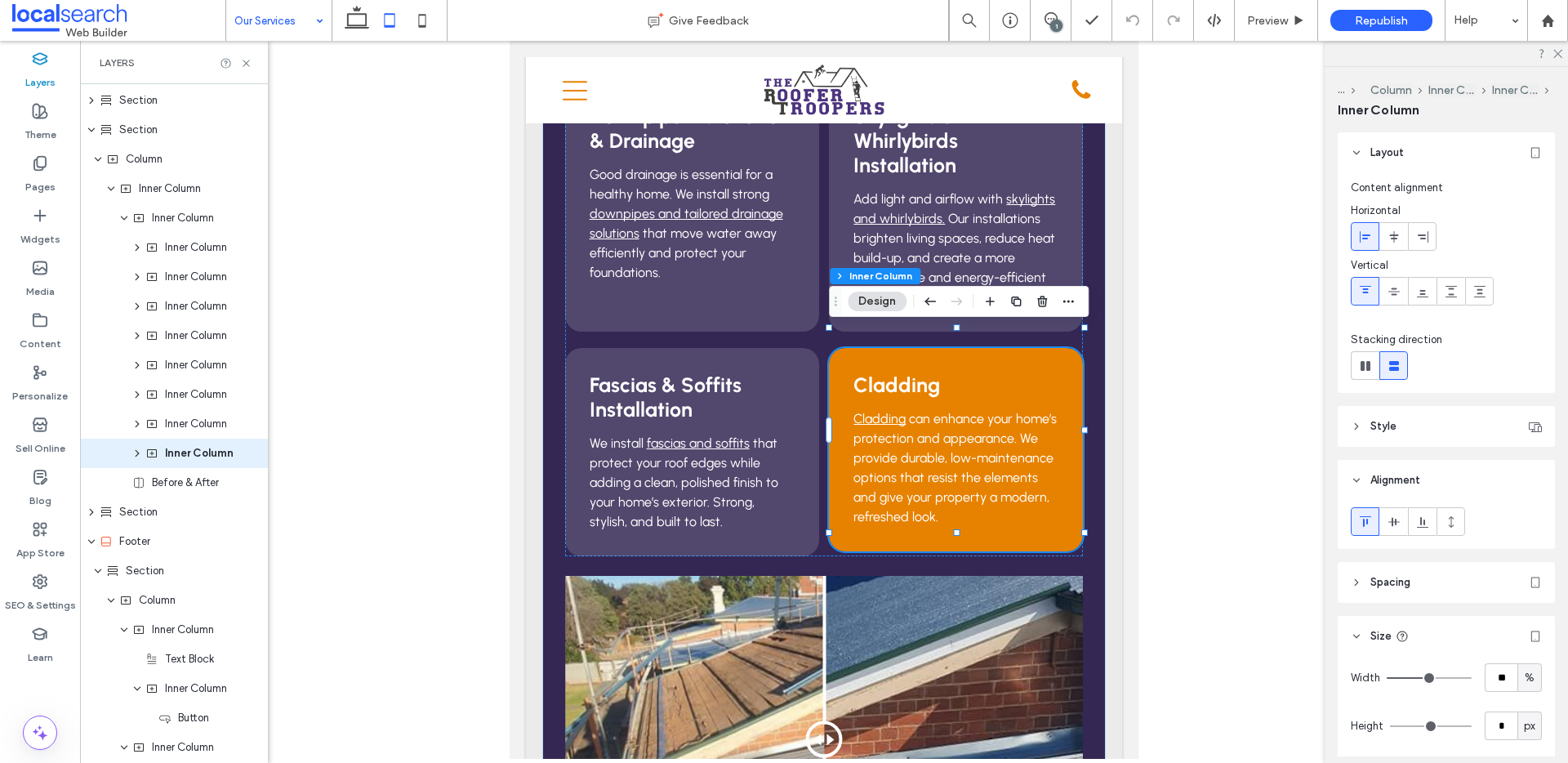
scroll to position [410, 0]
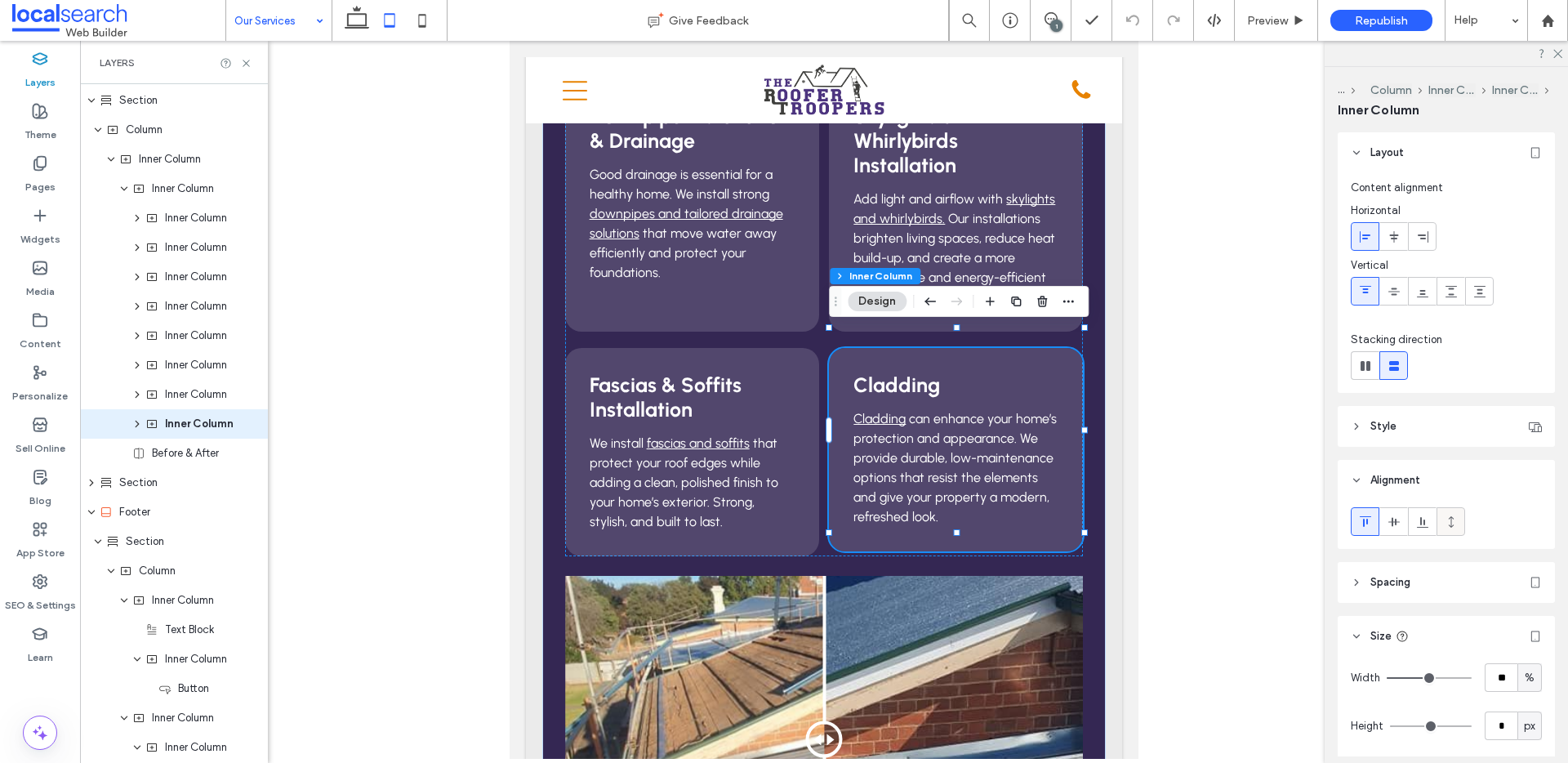
click at [1446, 519] on icon at bounding box center [1450, 521] width 13 height 13
type input "***"
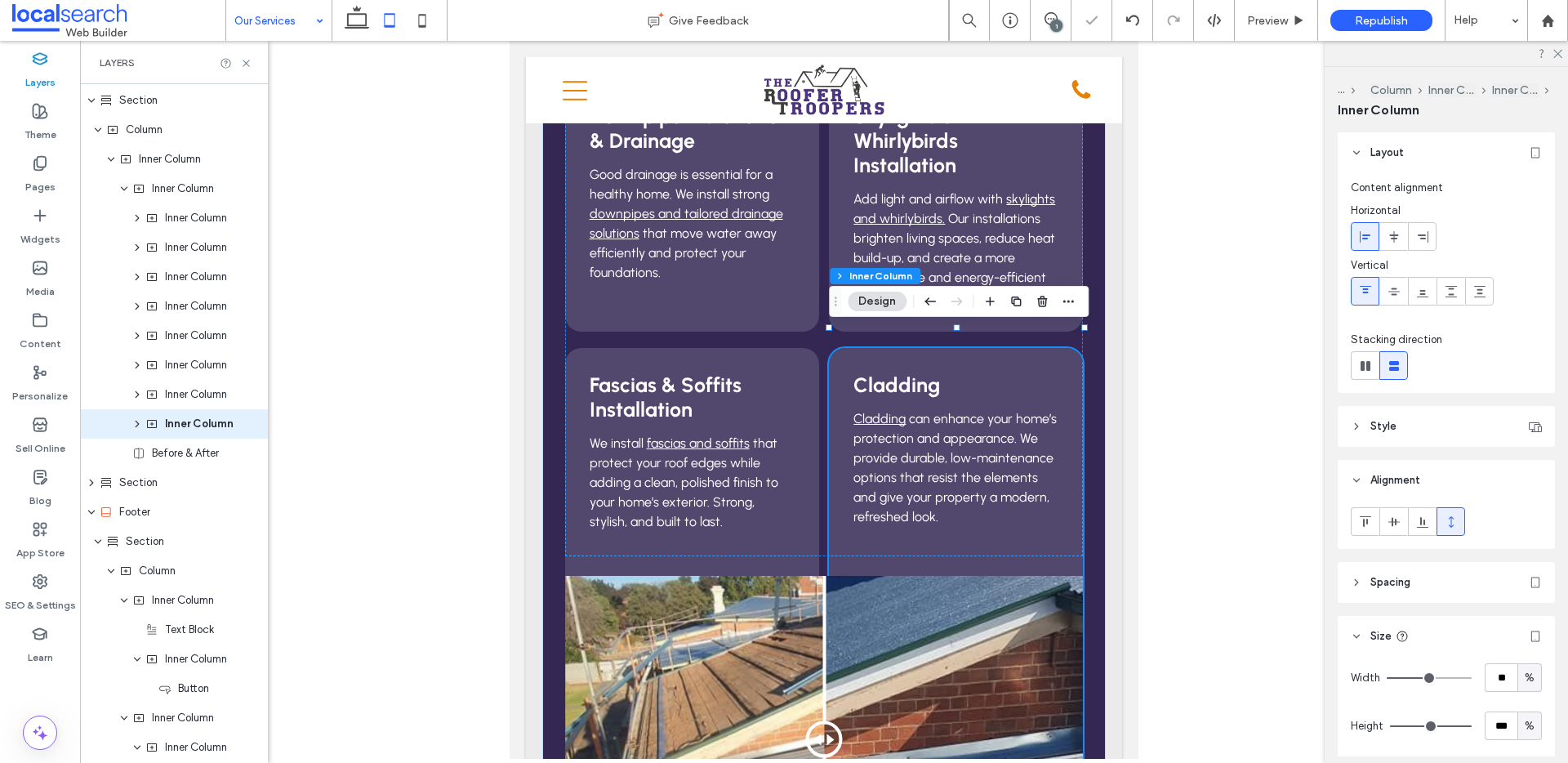
click at [1536, 724] on div "%" at bounding box center [1529, 726] width 16 height 16
click at [1533, 693] on div "A" at bounding box center [1529, 697] width 23 height 28
type input "*"
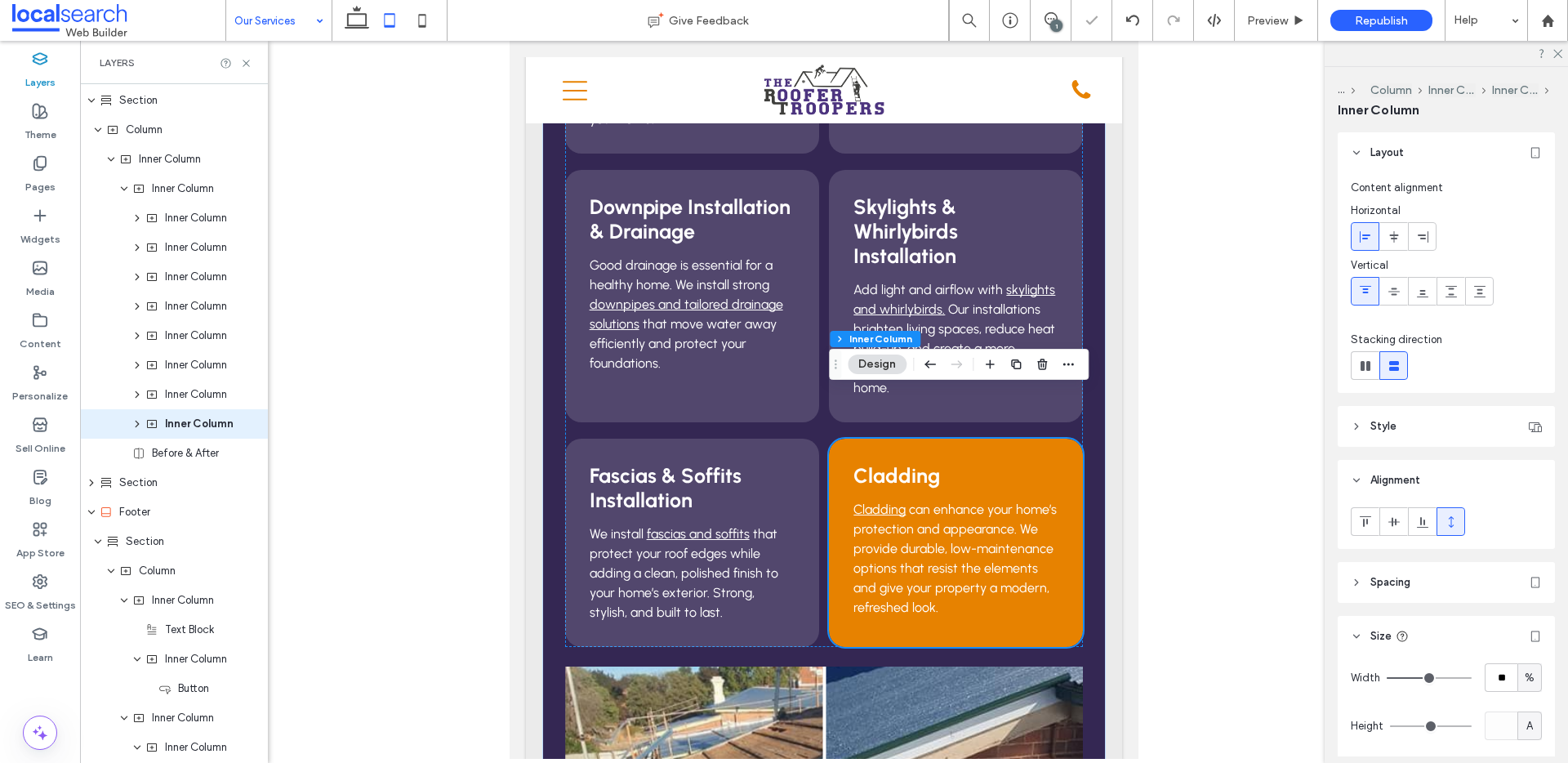
scroll to position [739, 0]
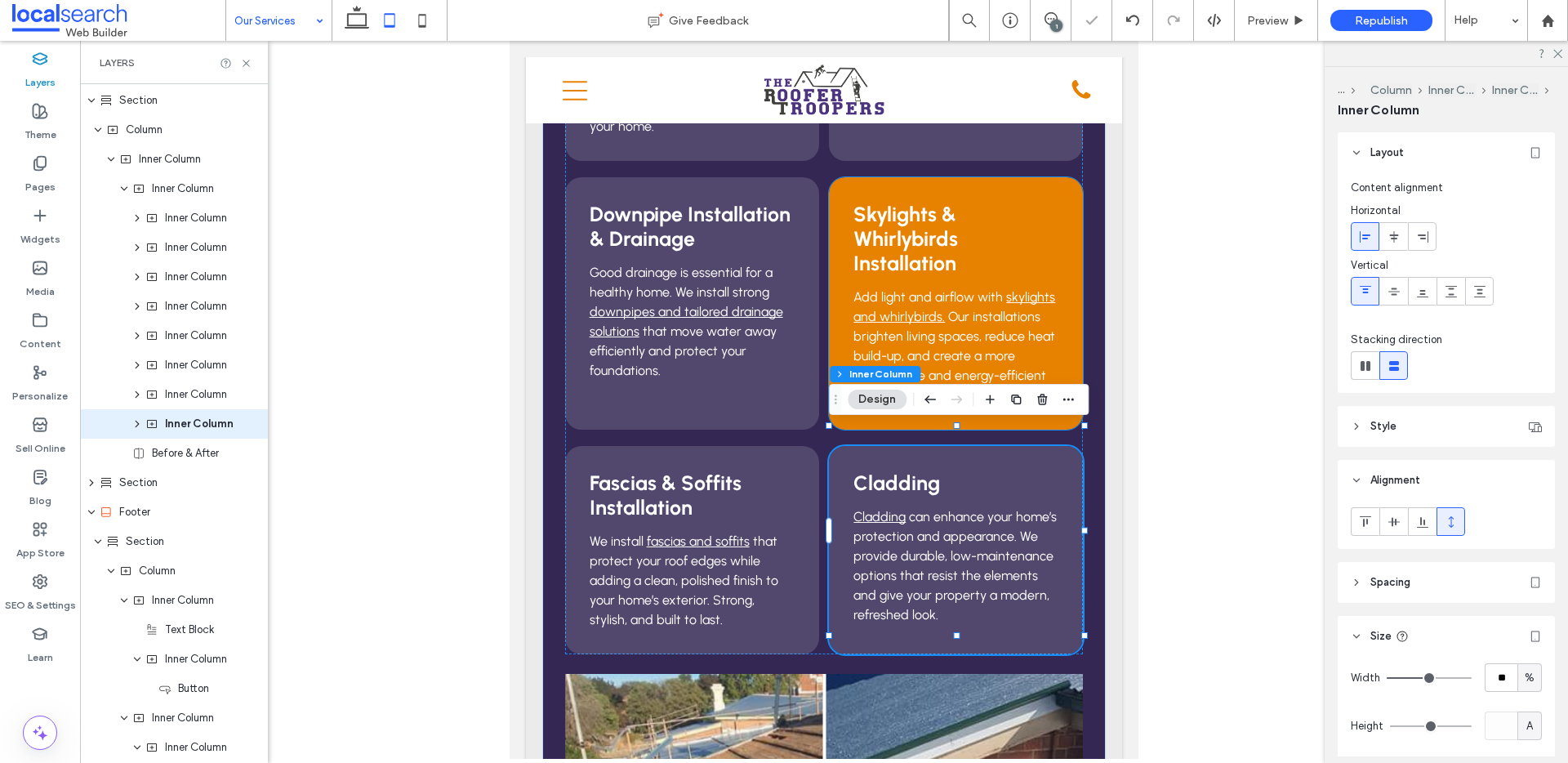
click at [1063, 202] on div "Skylights & Whirlybirds Installation Add light and airflow with skylights and w…" at bounding box center [955, 303] width 254 height 252
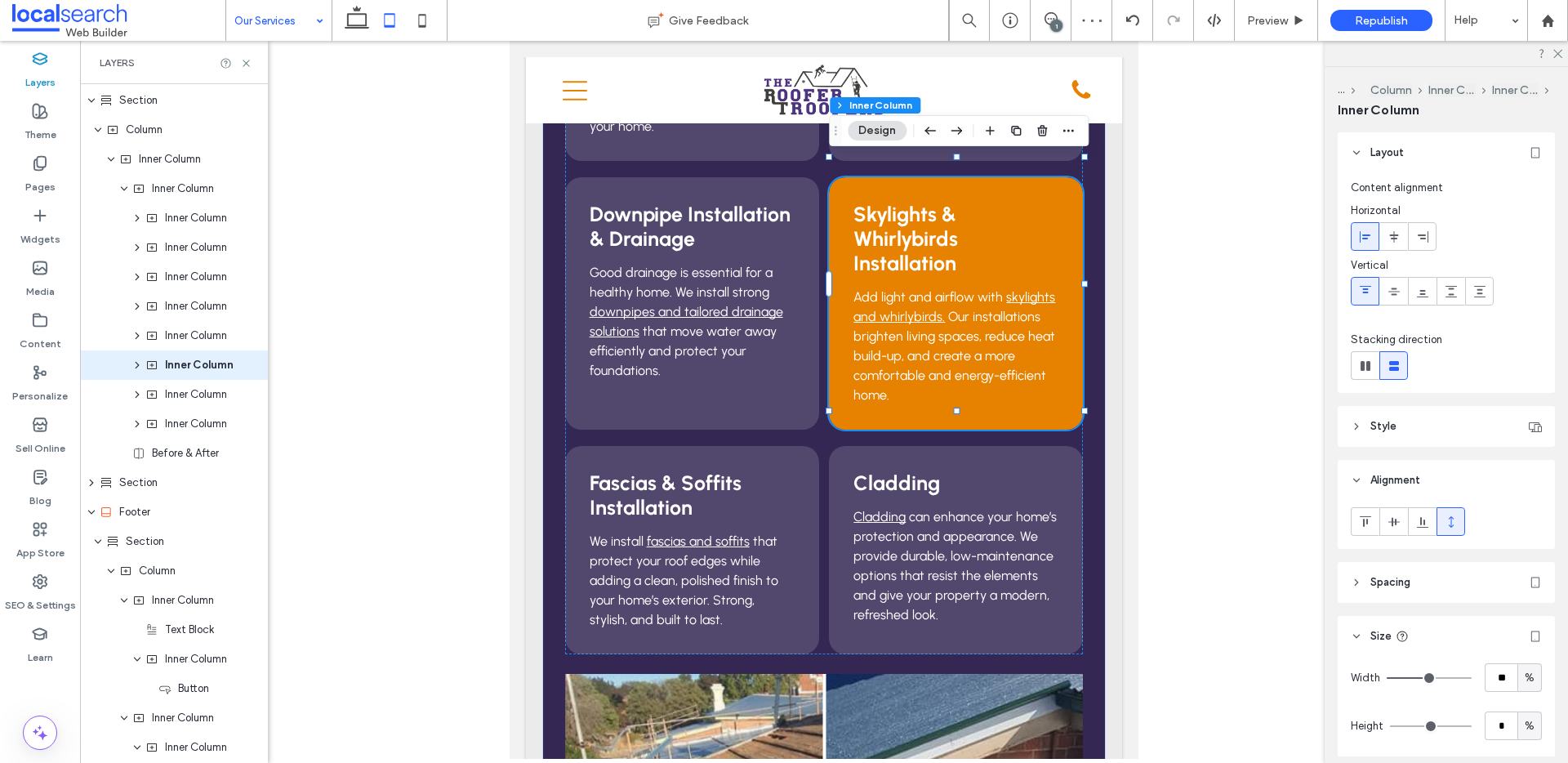
scroll to position [351, 0]
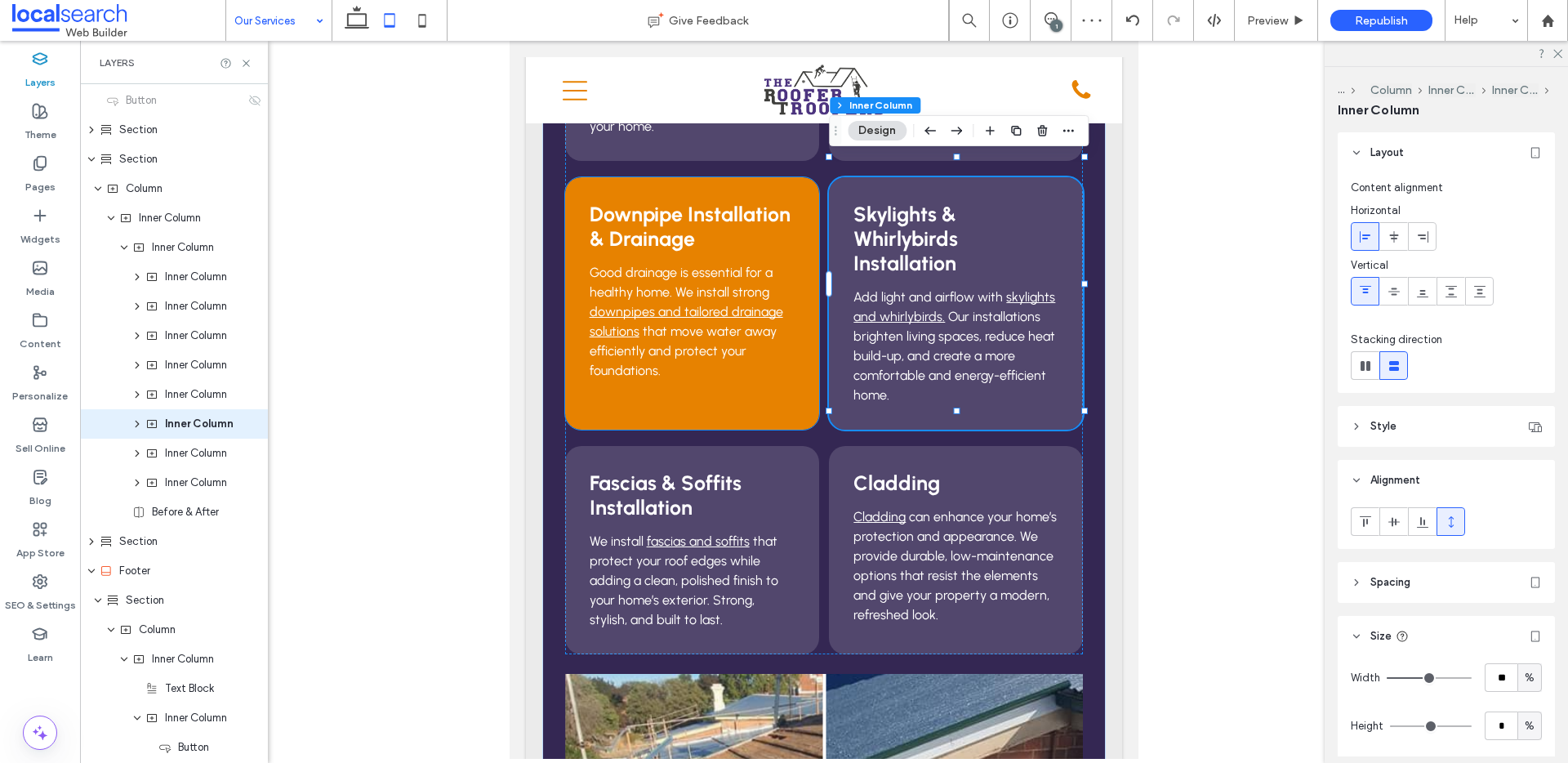
click at [814, 200] on div "Downpipe Installation & Drainage Good drainage is essential for a healthy home.…" at bounding box center [691, 303] width 254 height 252
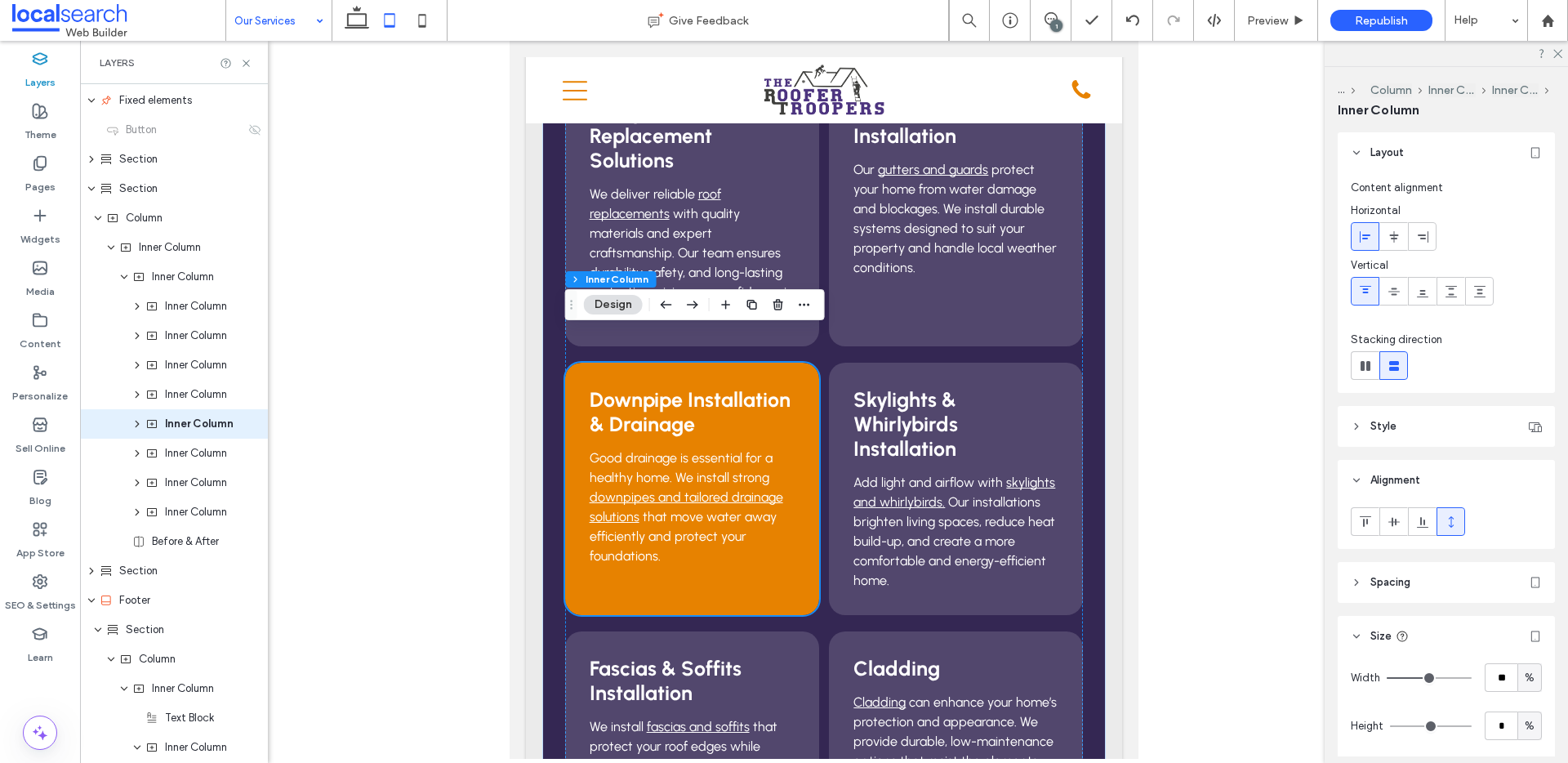
scroll to position [545, 0]
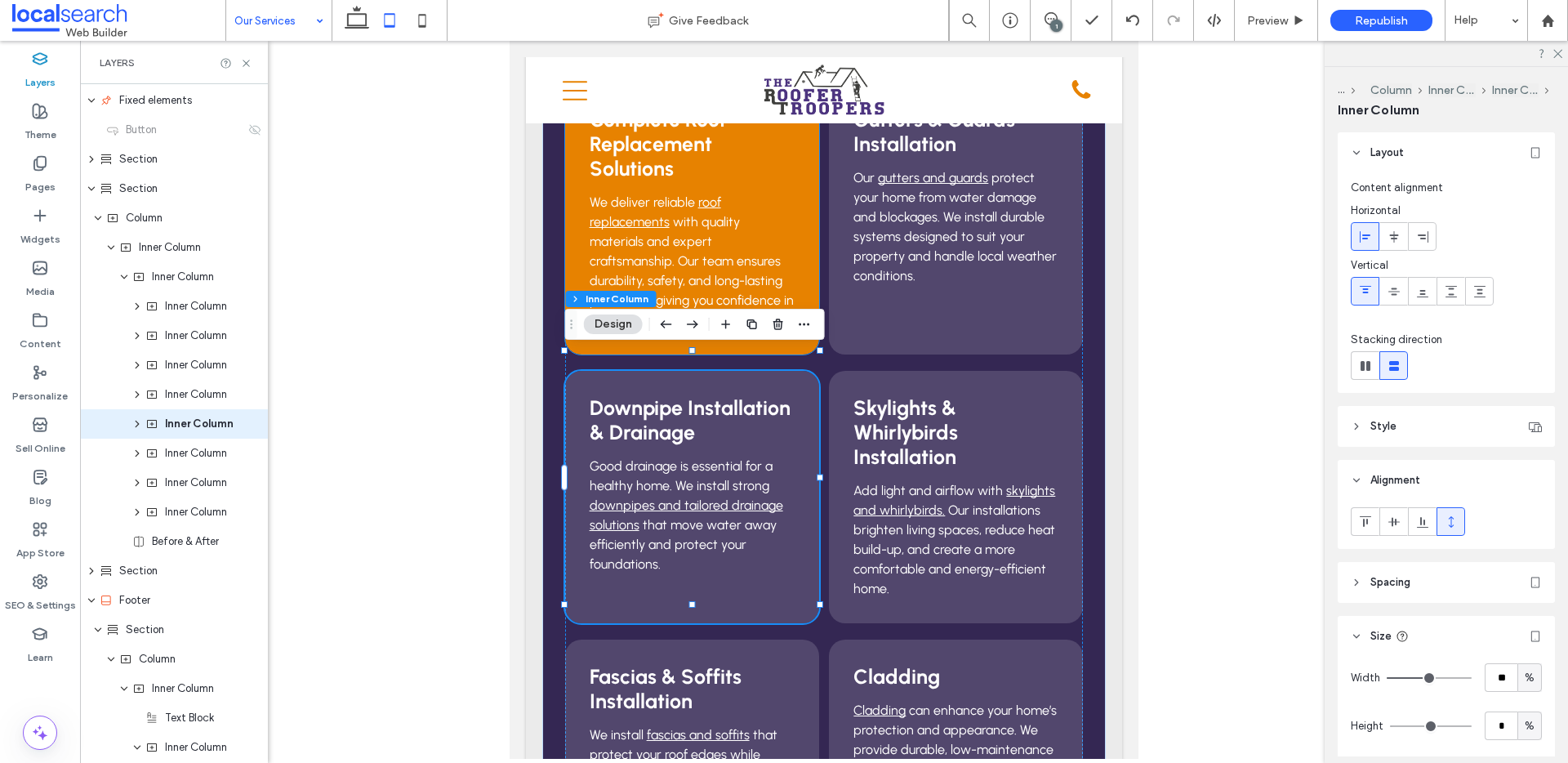
click at [804, 180] on div "Complete Roof Replacement Solutions We deliver reliable roof replacements with …" at bounding box center [691, 219] width 254 height 272
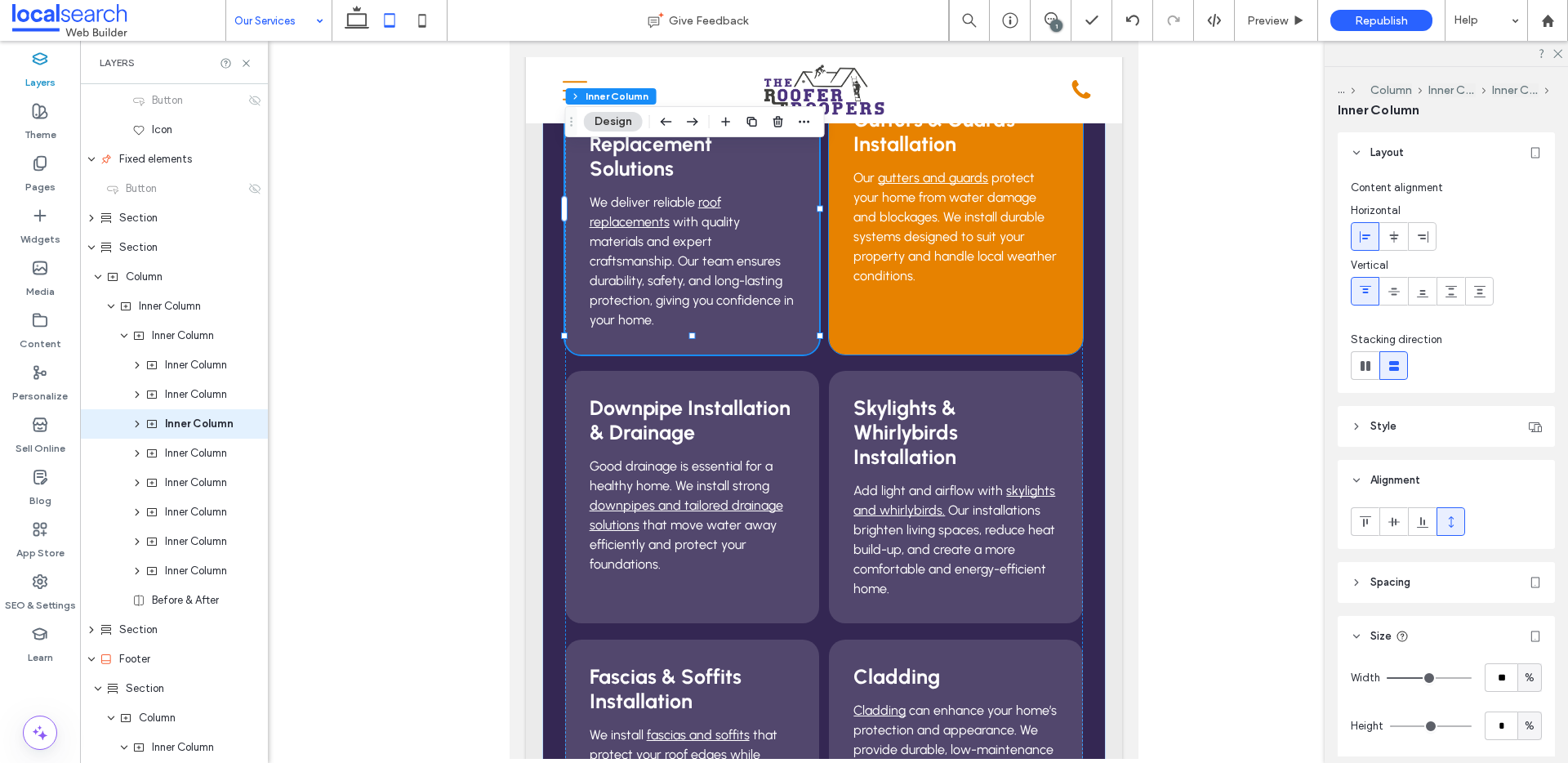
click at [1013, 313] on div "Gutters & Guards Installation Our gutters and guards protect your home from wat…" at bounding box center [955, 219] width 254 height 272
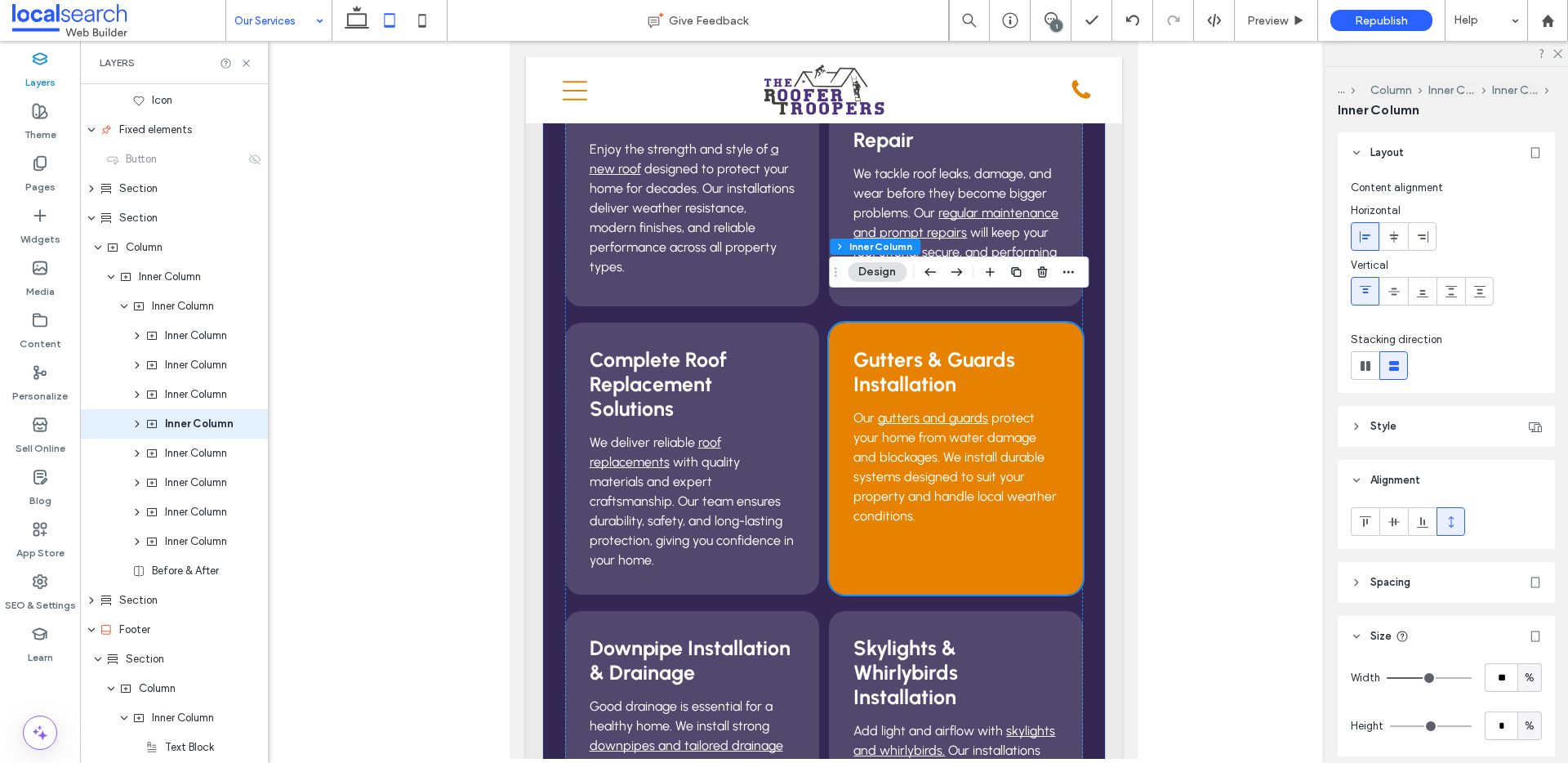
scroll to position [294, 0]
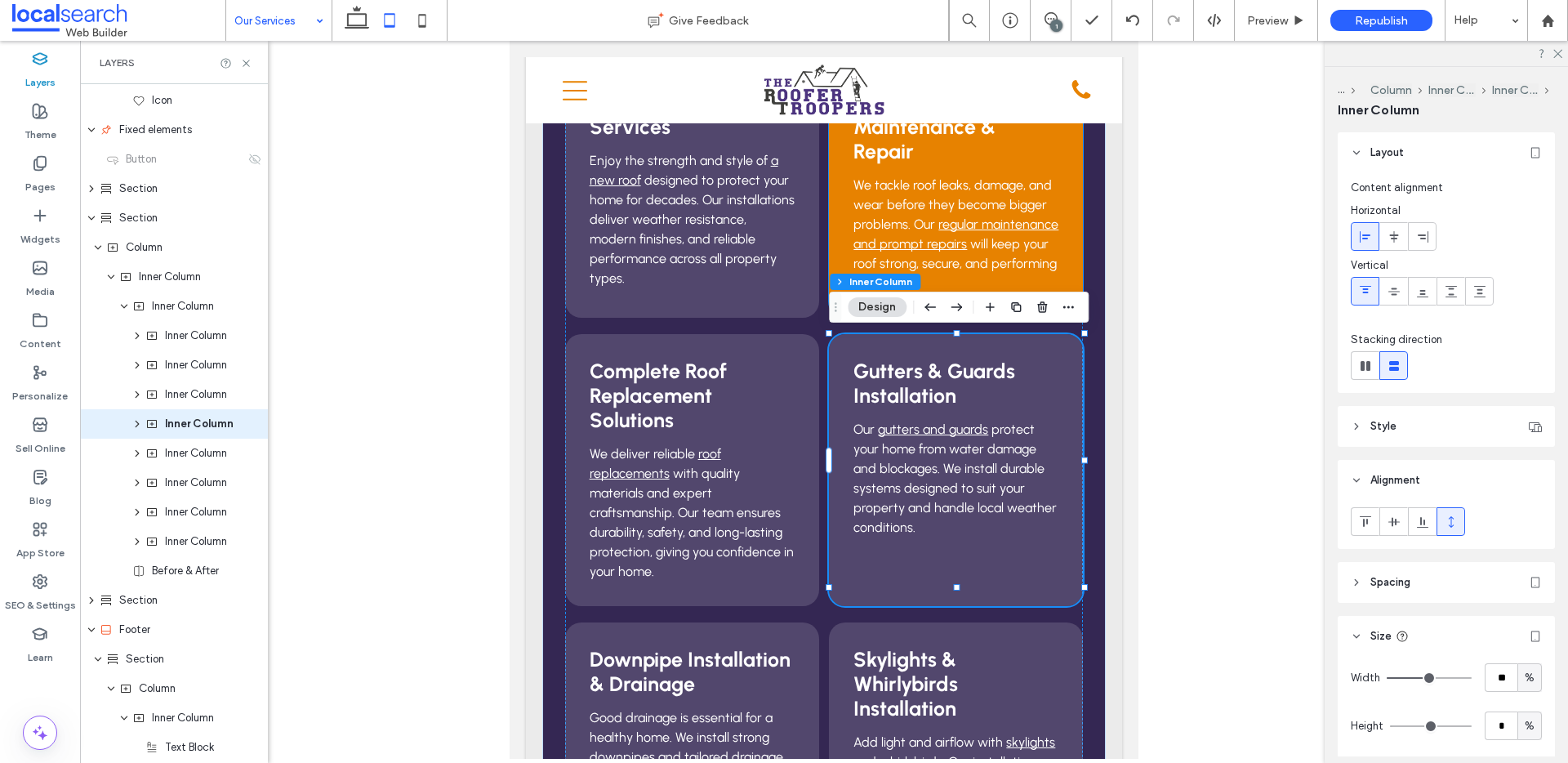
click at [1014, 161] on h3 "Expert Roof Maintenance & Repair" at bounding box center [956, 126] width 205 height 73
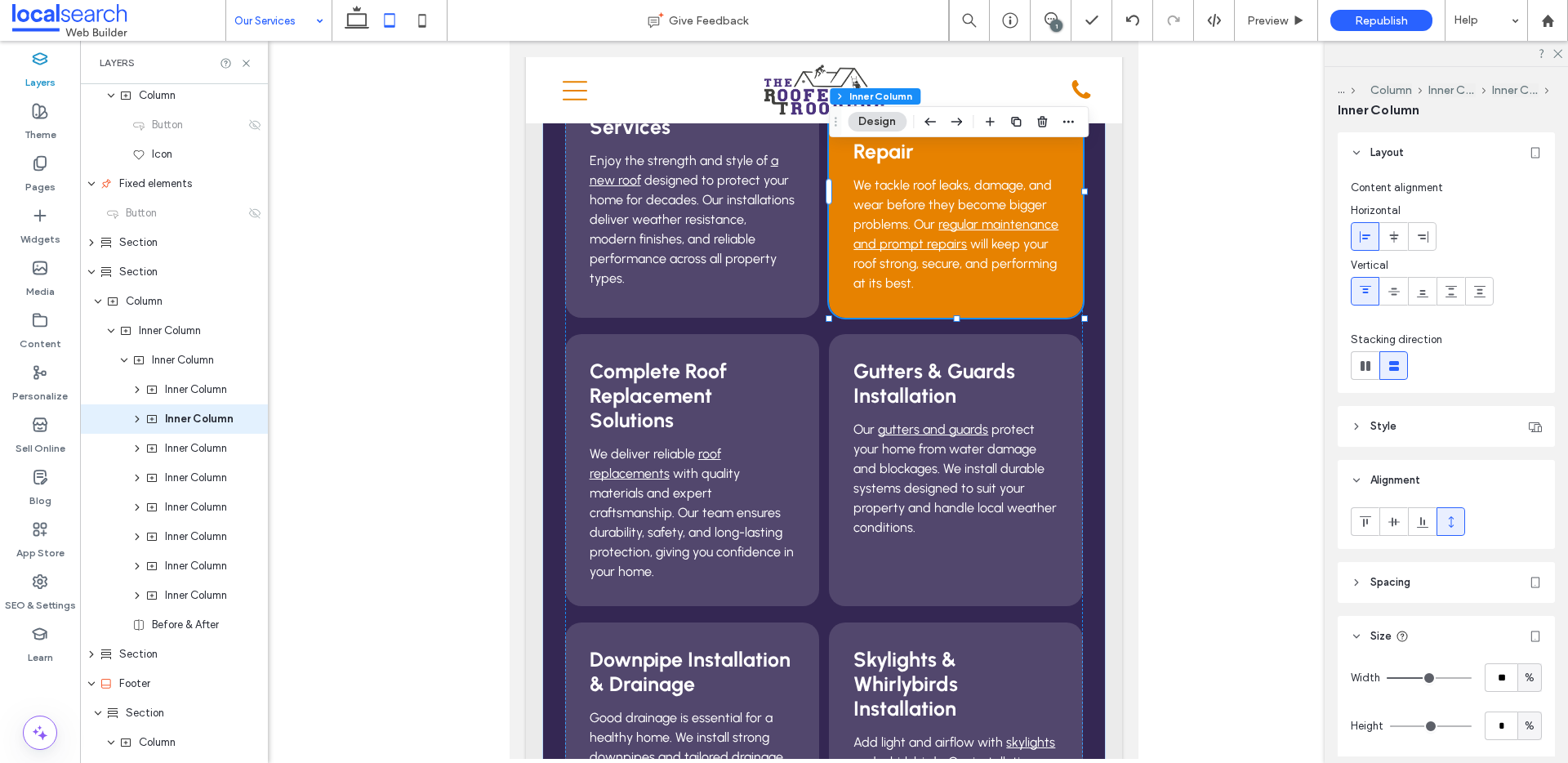
scroll to position [233, 0]
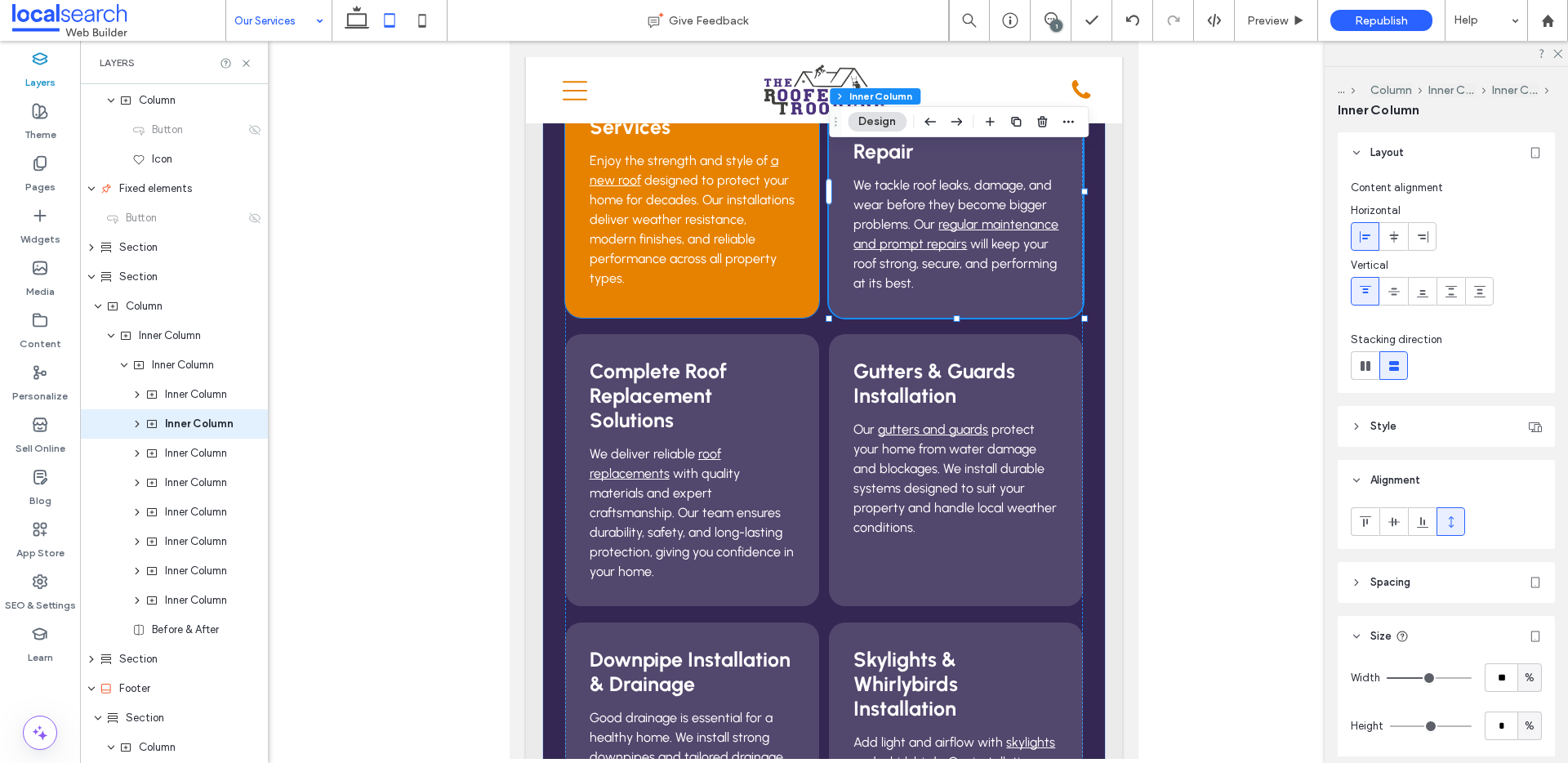
click at [797, 152] on div "Roof Installation Services Enjoy the strength and style of a new roof designed …" at bounding box center [691, 191] width 254 height 252
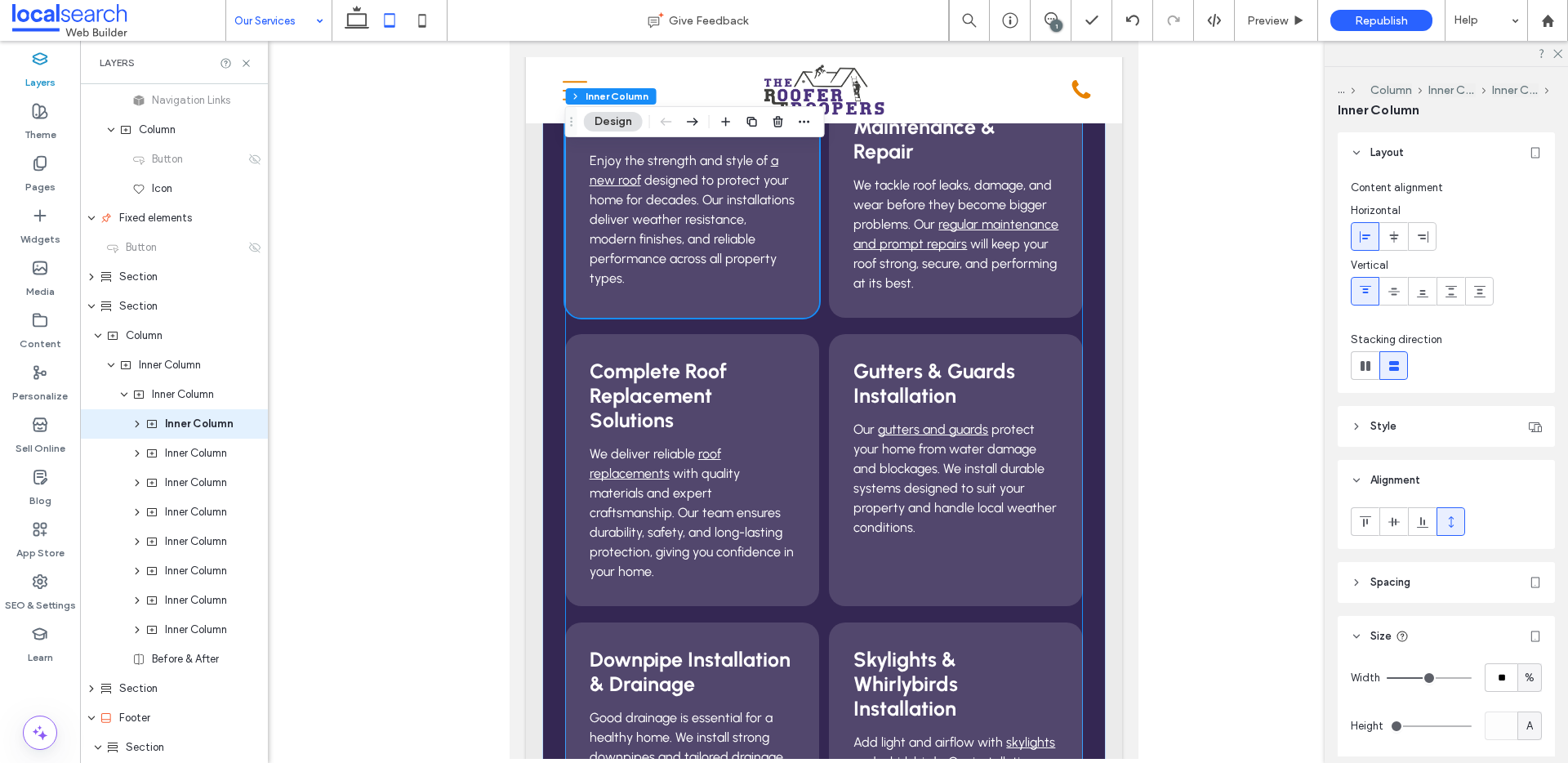
scroll to position [0, 0]
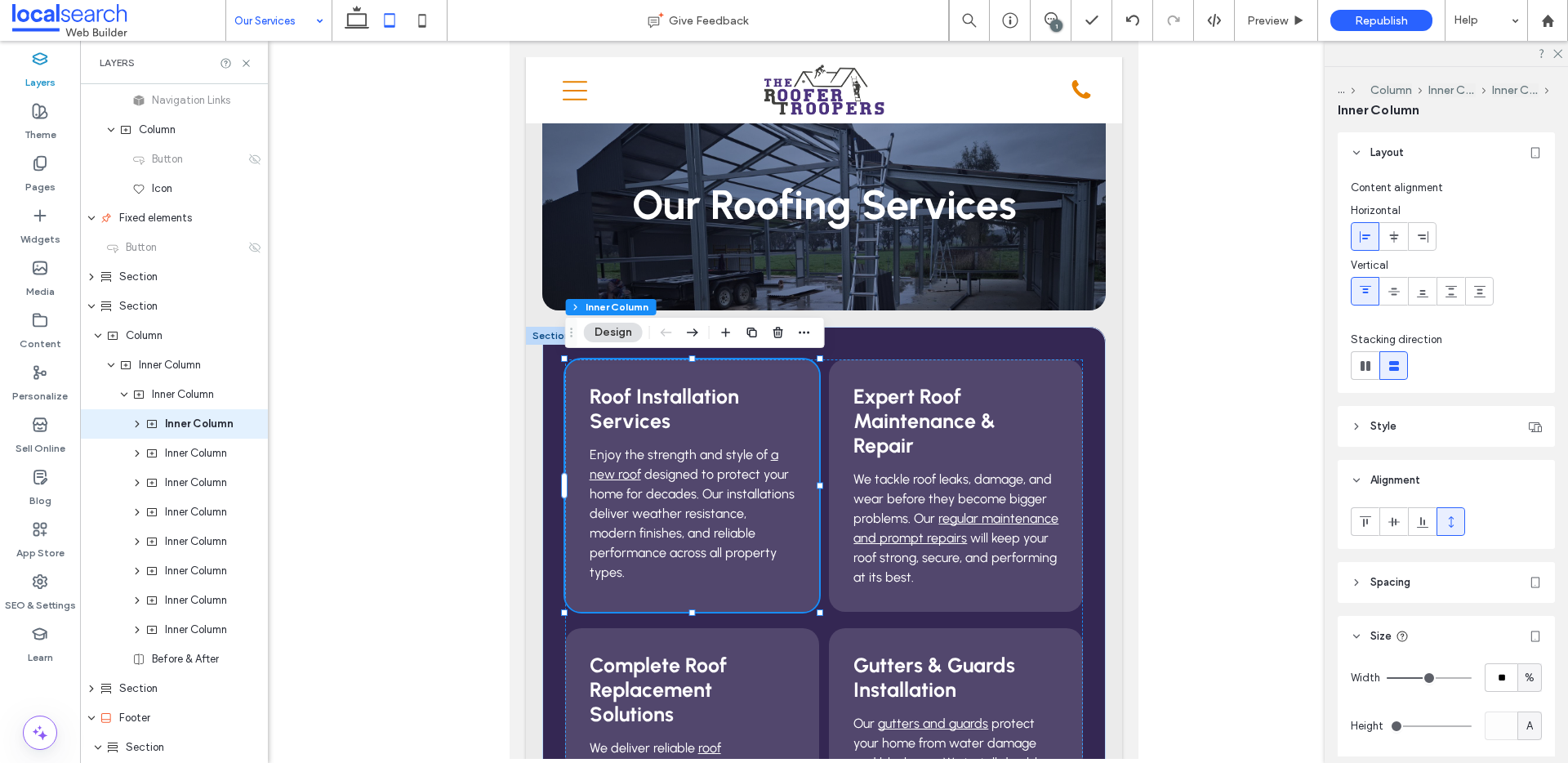
click at [1187, 425] on div at bounding box center [824, 400] width 1488 height 718
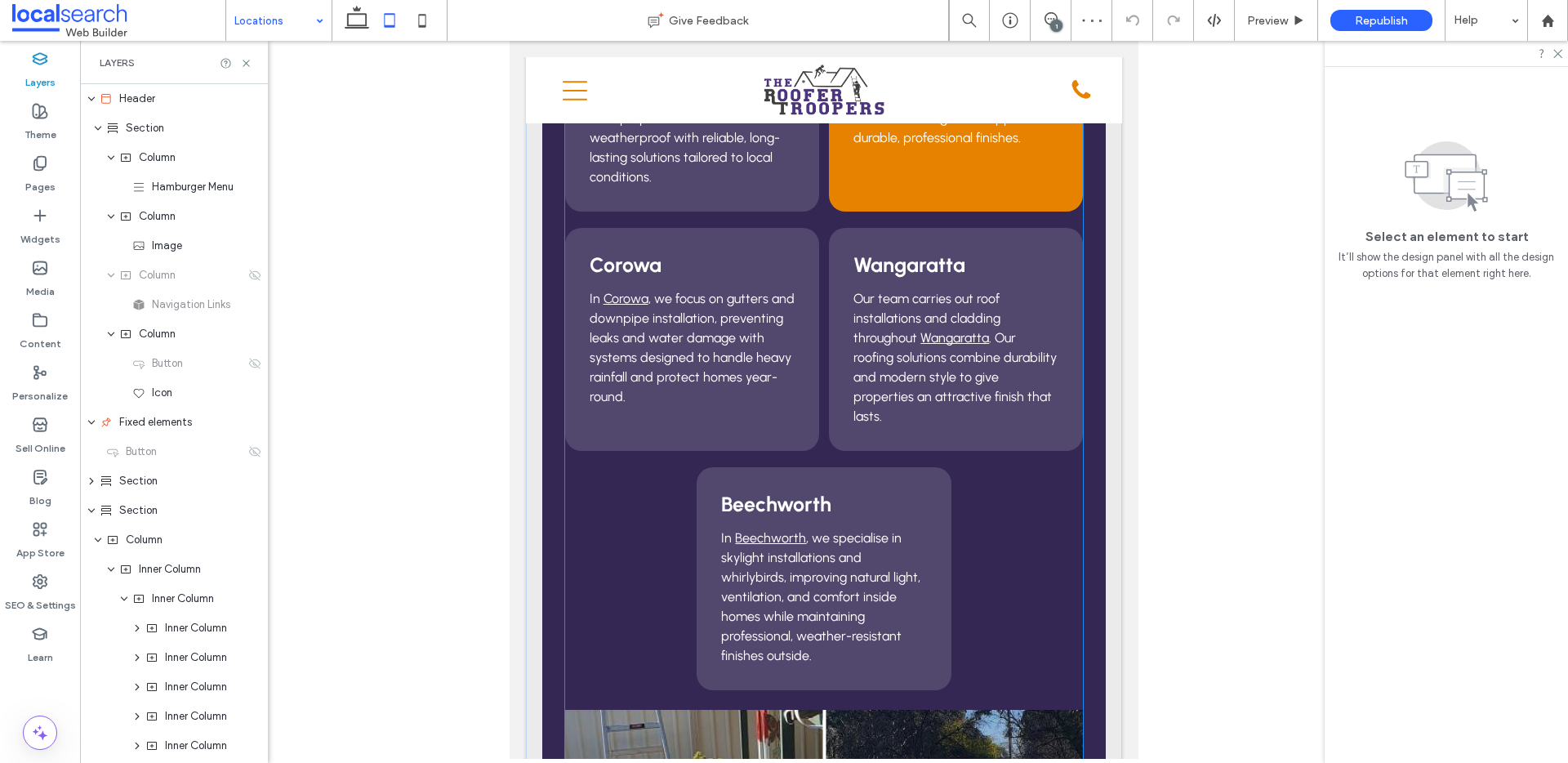
scroll to position [350, 0]
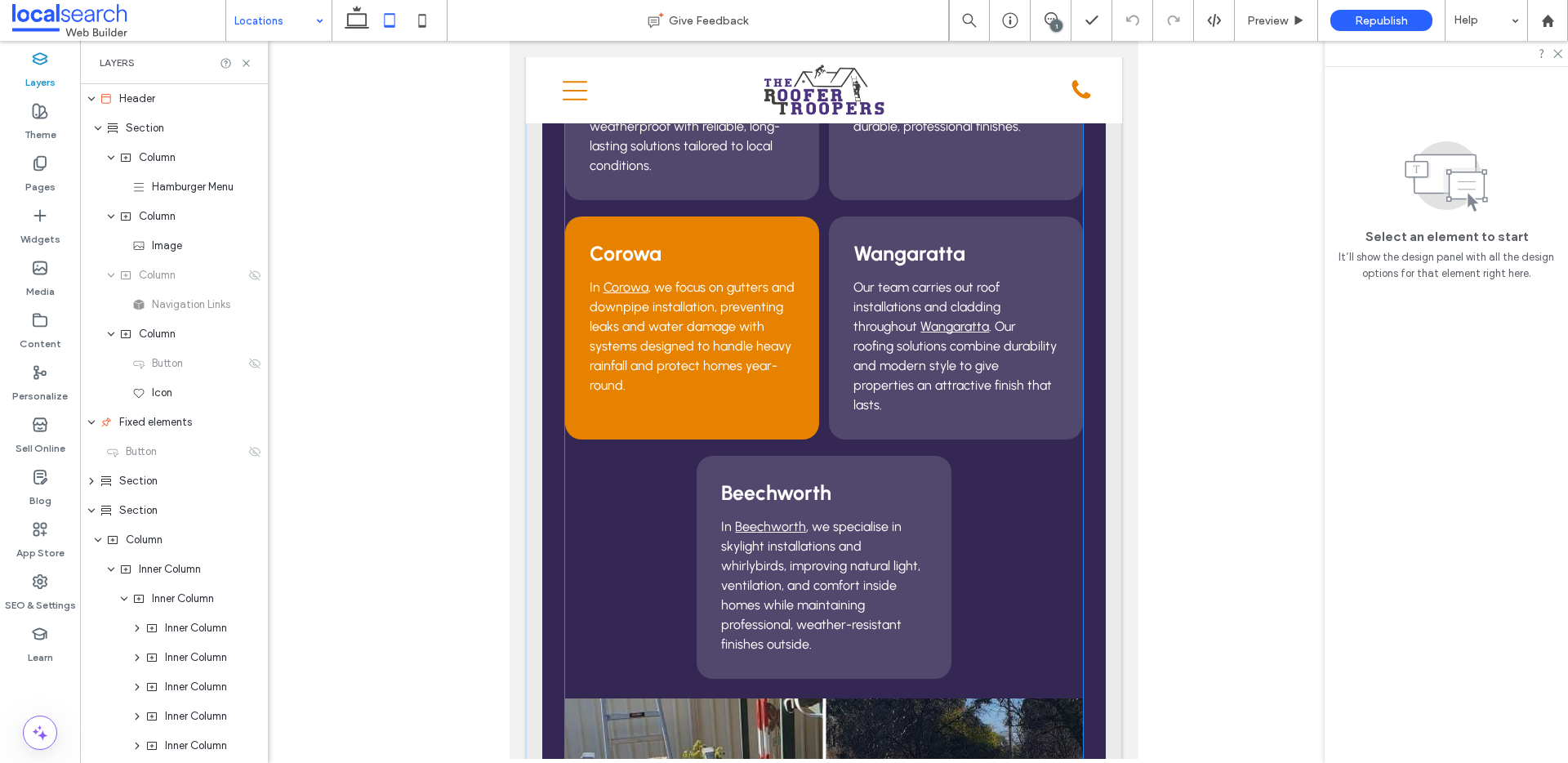
click at [779, 396] on div "Corowa In Corowa , we focus on gutters and downpipe installation, preventing le…" at bounding box center [691, 327] width 254 height 223
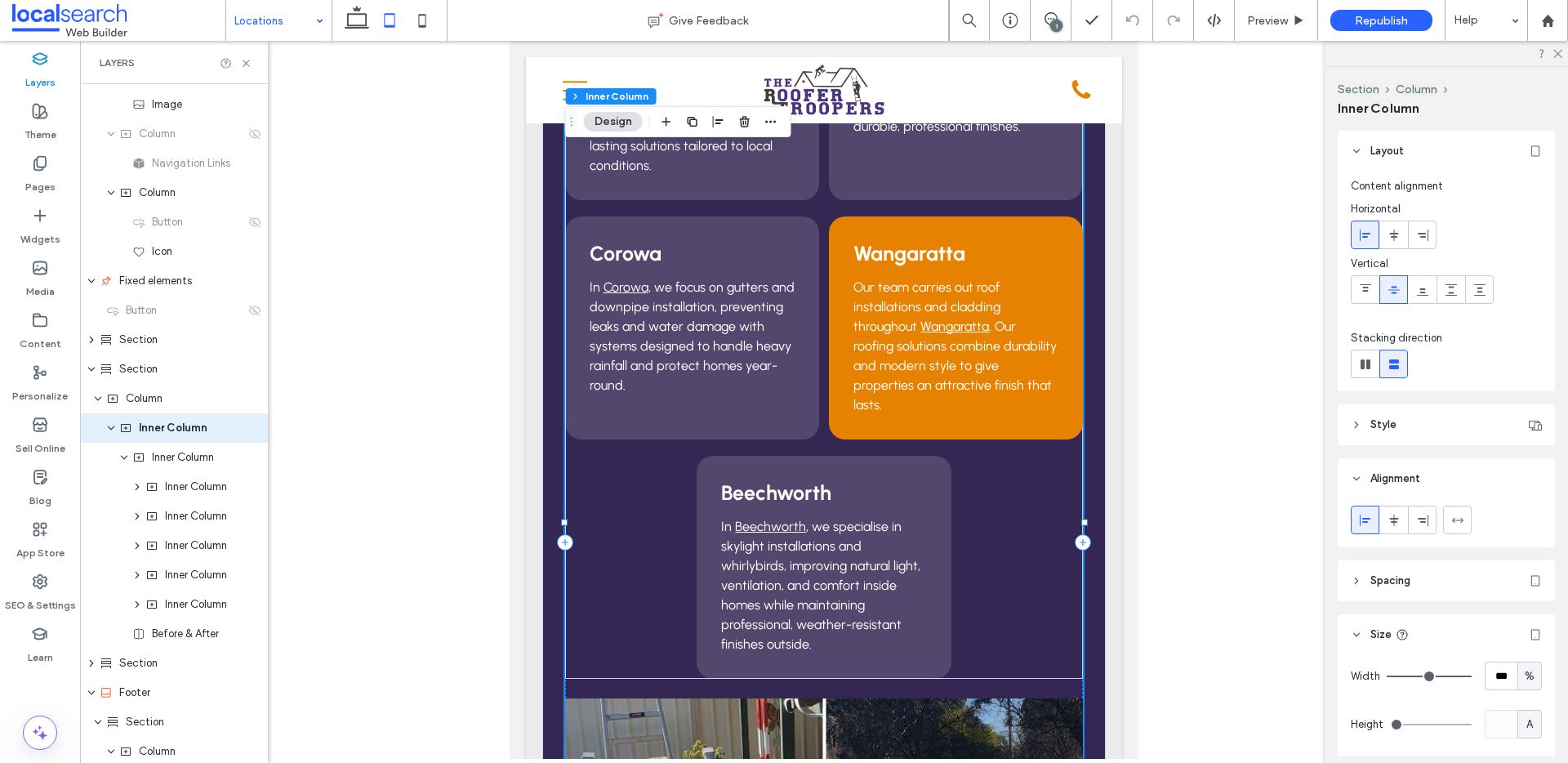
scroll to position [146, 0]
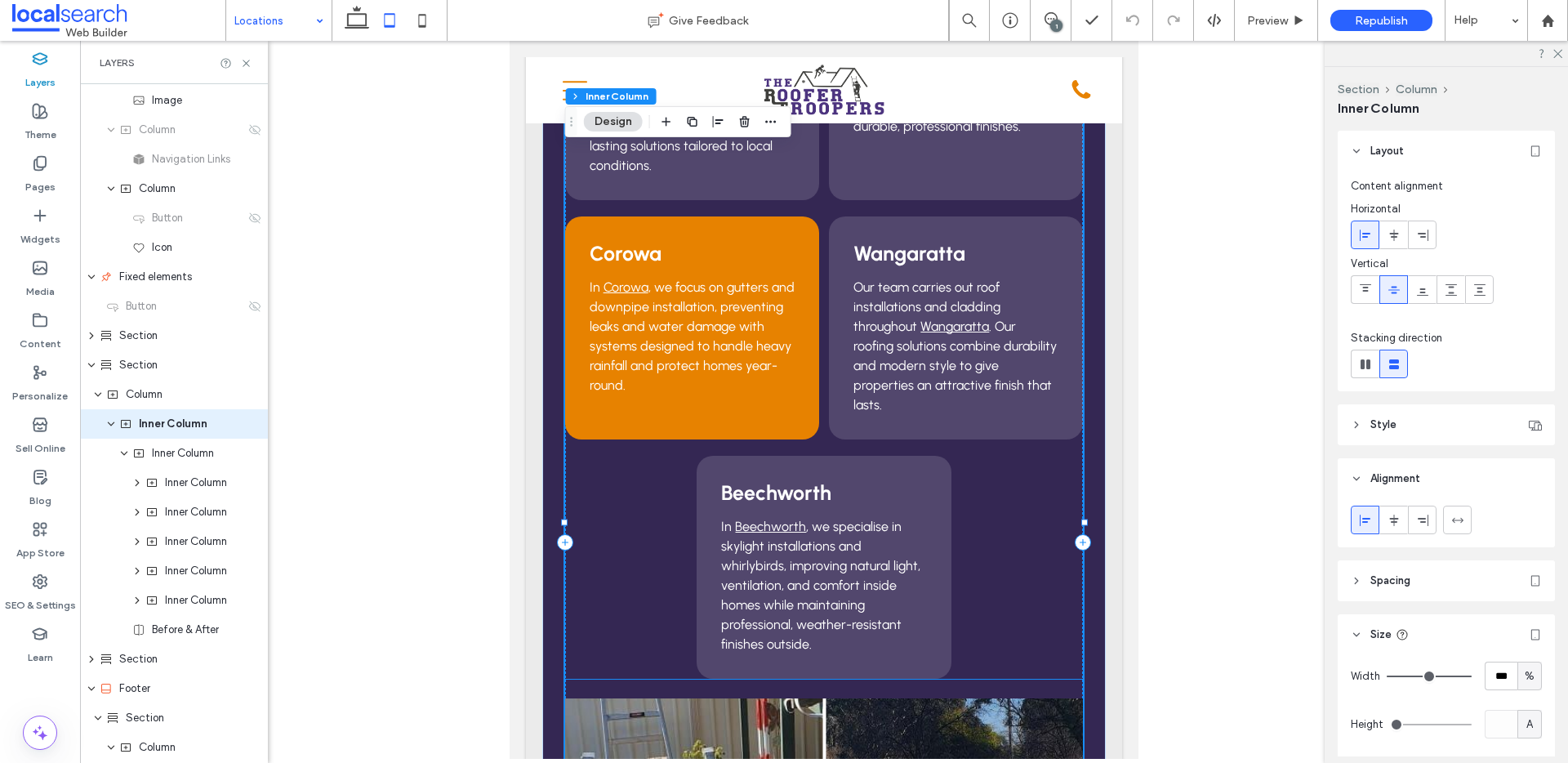
click at [797, 390] on div "Corowa In Corowa , we focus on gutters and downpipe installation, preventing le…" at bounding box center [691, 327] width 254 height 223
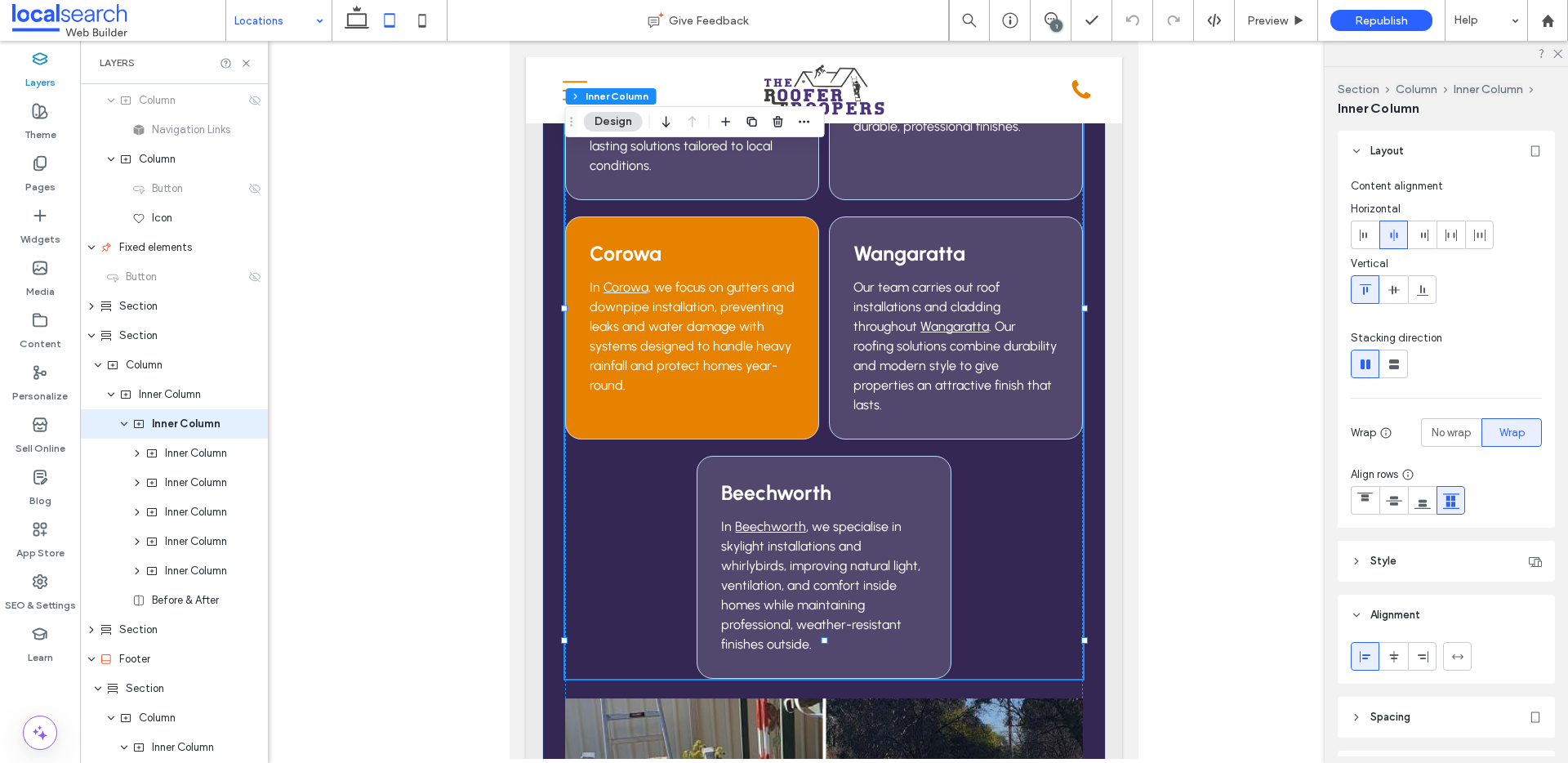
click at [797, 390] on div "Corowa In Corowa , we focus on gutters and downpipe installation, preventing le…" at bounding box center [691, 327] width 254 height 223
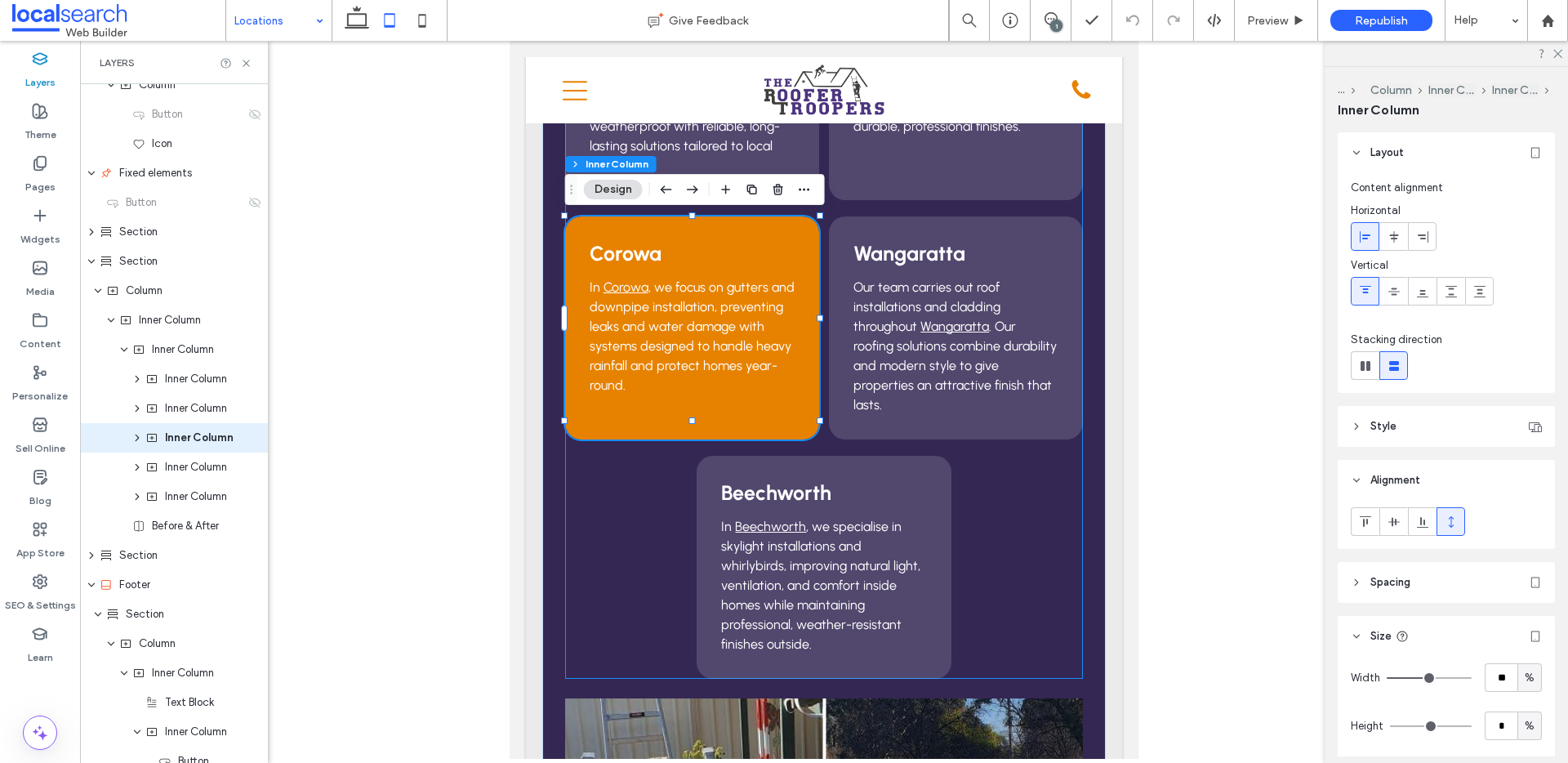
scroll to position [263, 0]
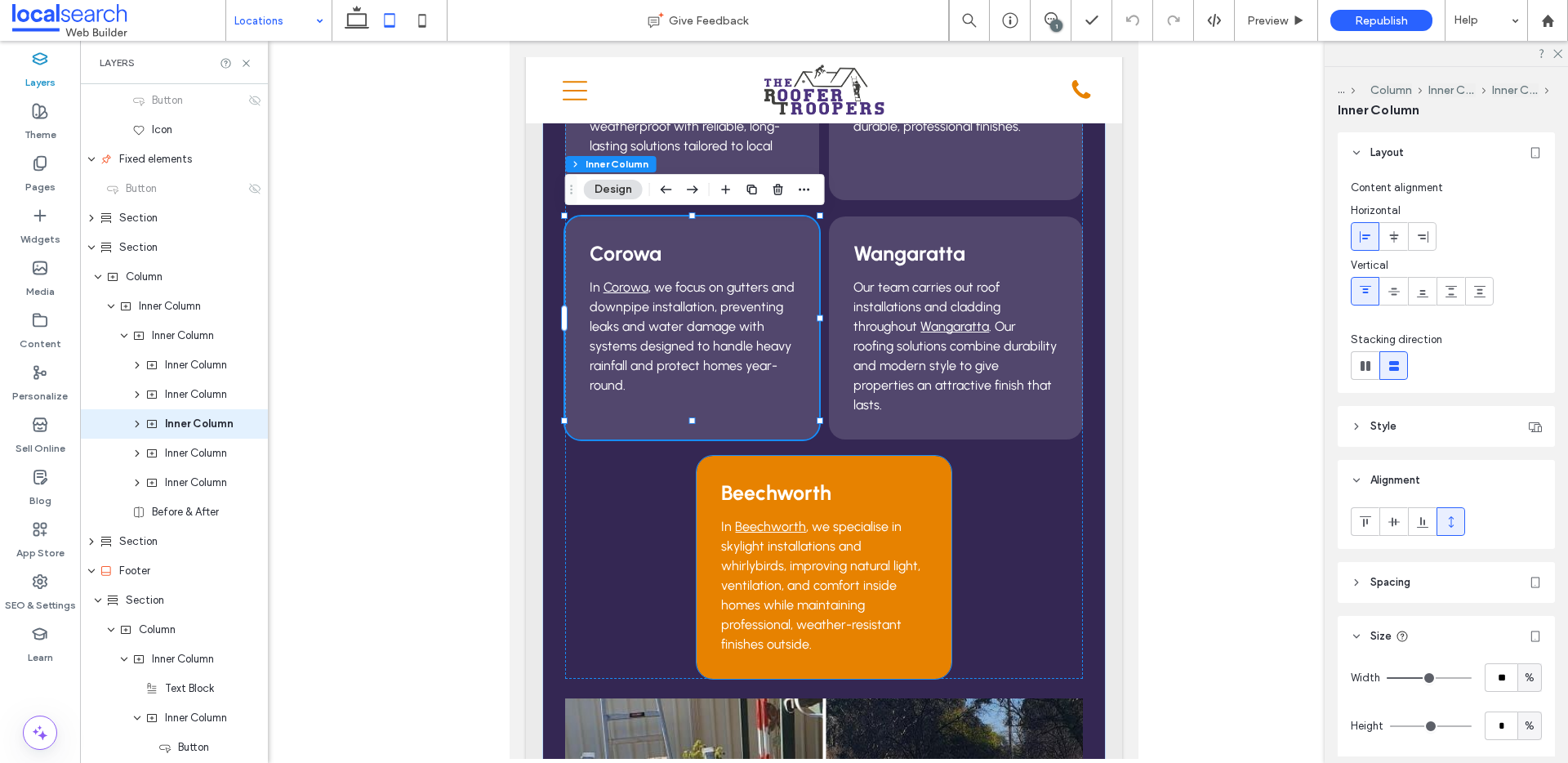
click at [911, 460] on div "Beechworth In Beechworth , we specialise in skylight installations and whirlybi…" at bounding box center [823, 567] width 254 height 223
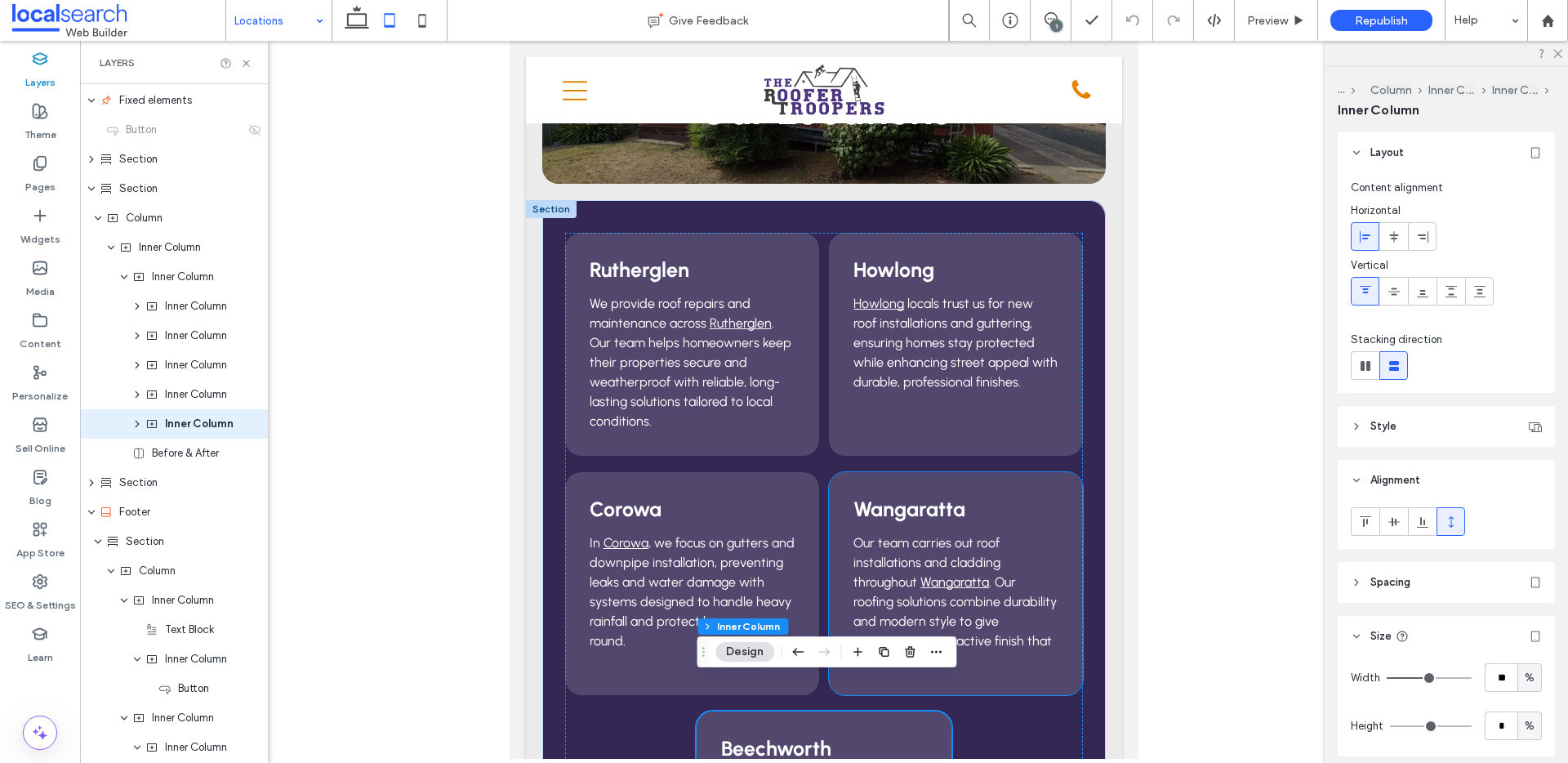
scroll to position [94, 0]
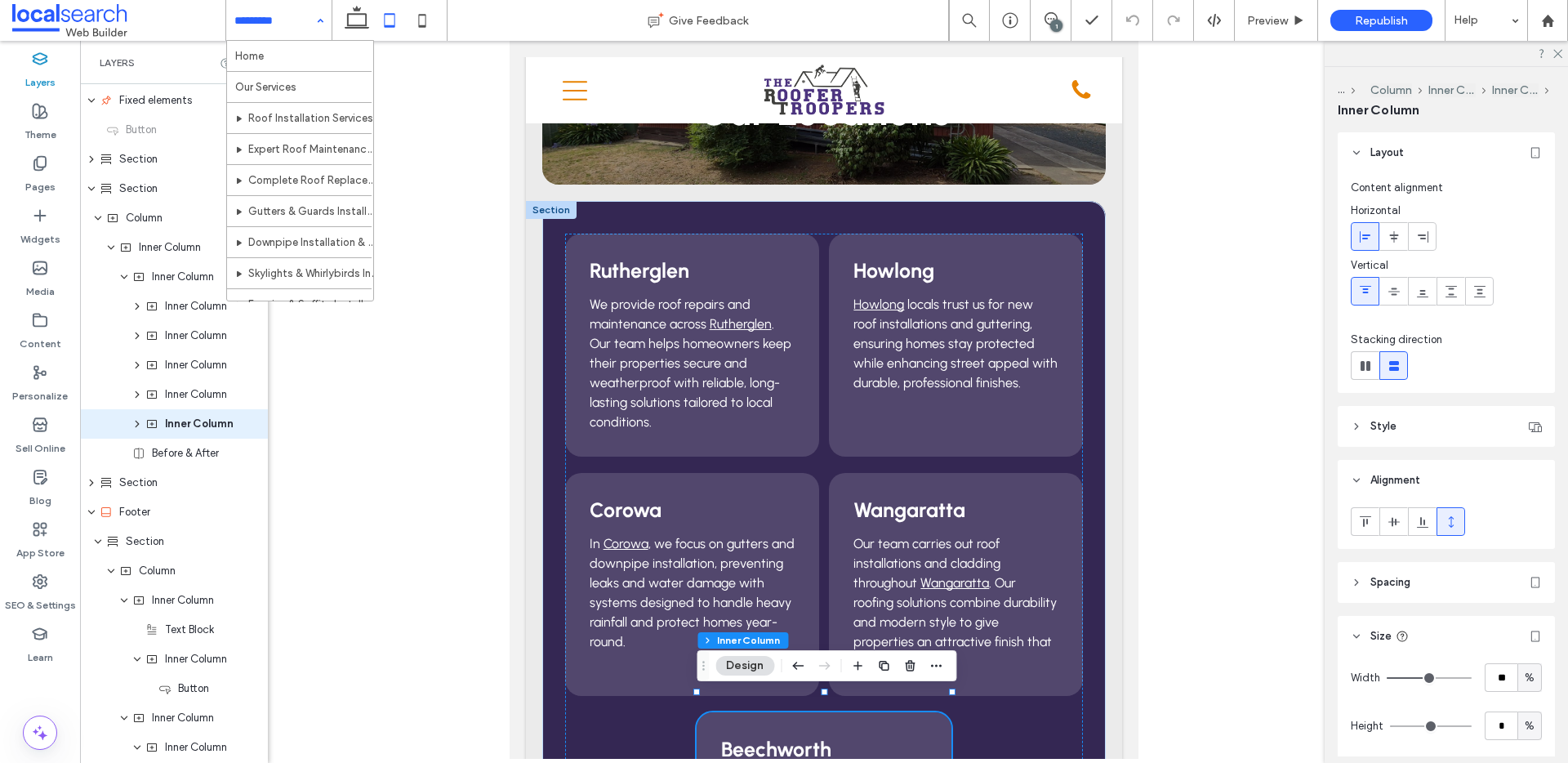
click at [290, 40] on div "Home Our Services Roof Installation Services Expert Roof Maintenance & Repair C…" at bounding box center [279, 20] width 105 height 40
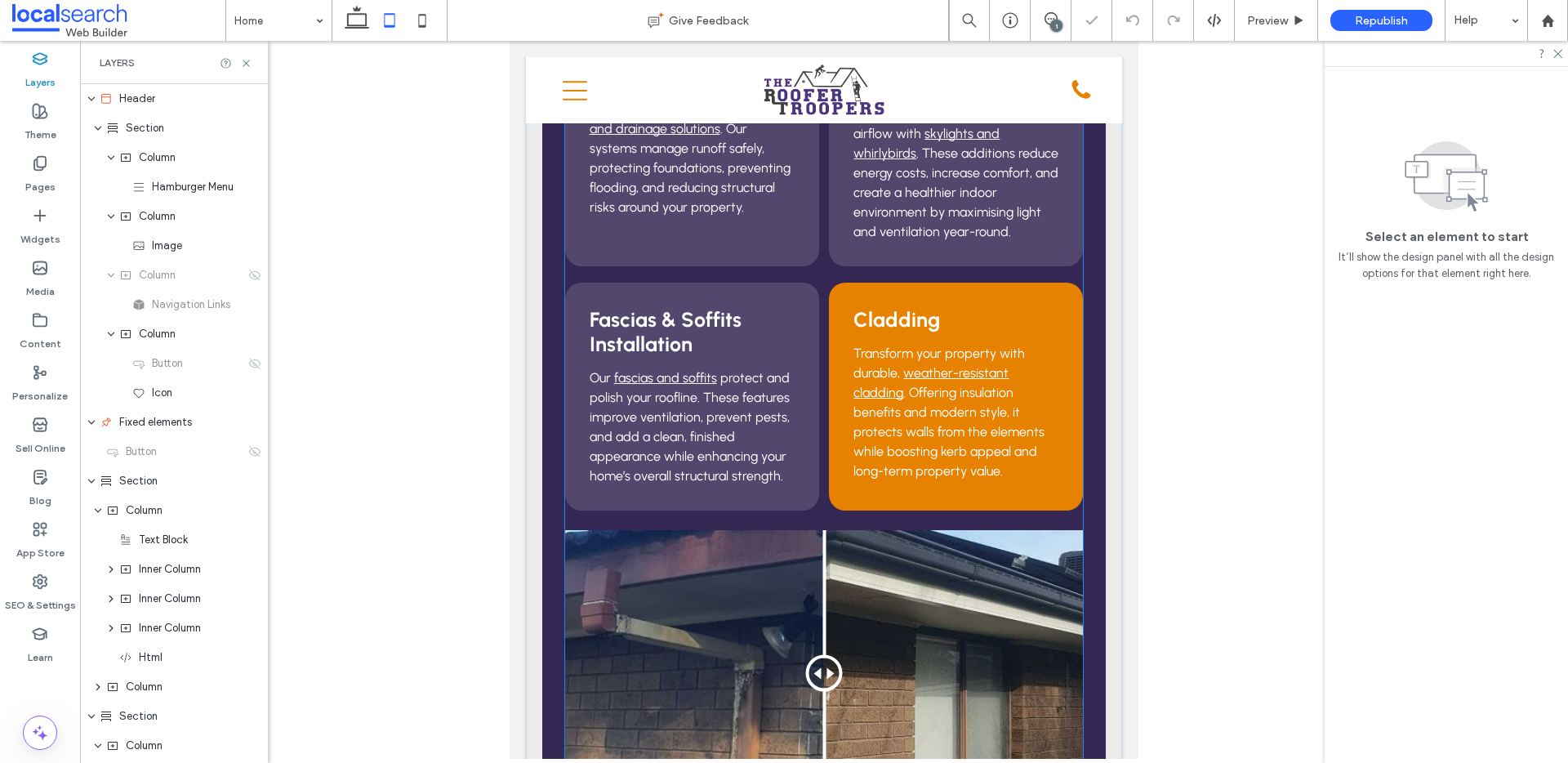
click at [1018, 307] on h3 "Cladding" at bounding box center [956, 319] width 205 height 24
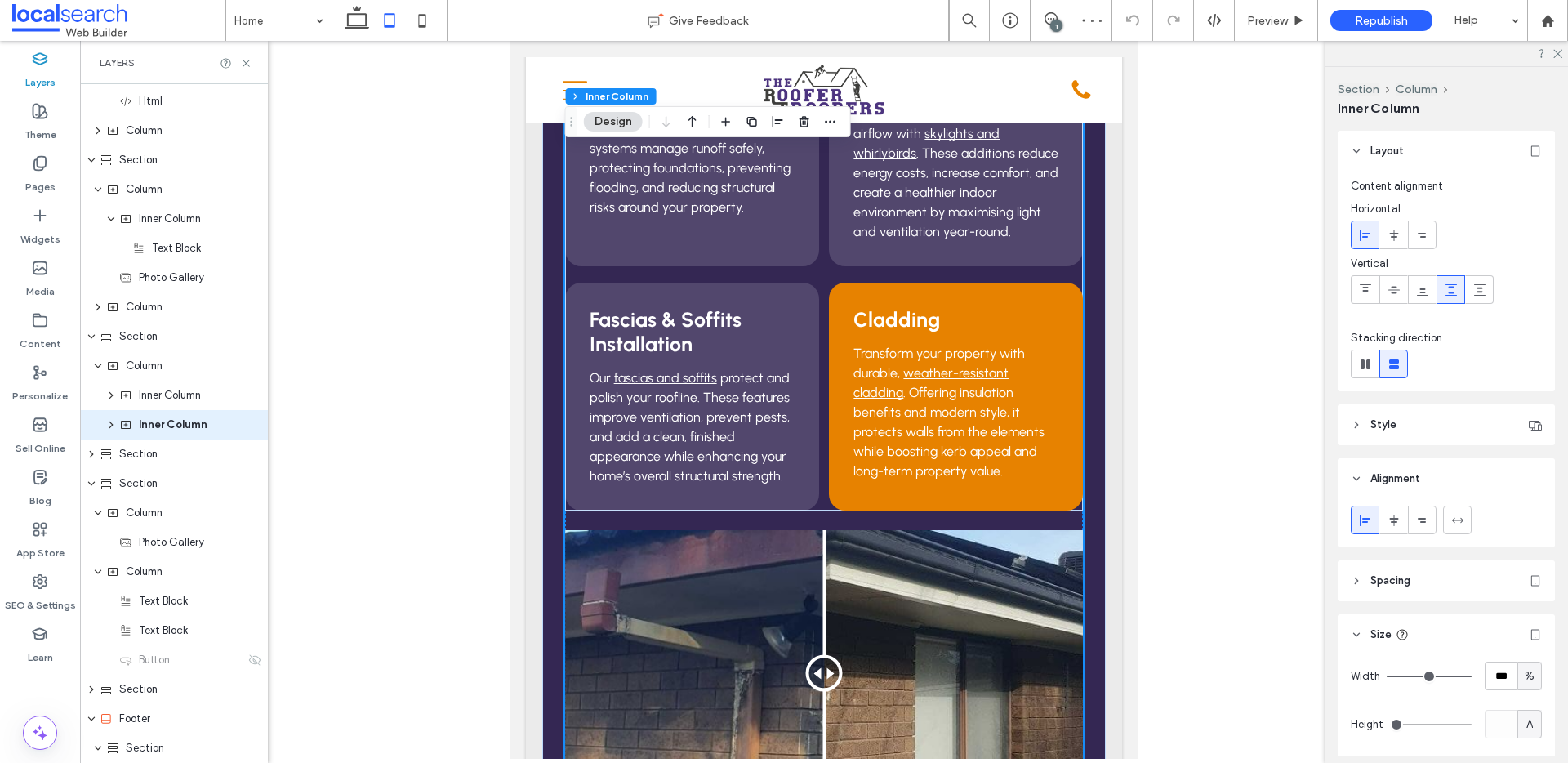
click at [1019, 307] on h3 "Cladding" at bounding box center [956, 319] width 205 height 24
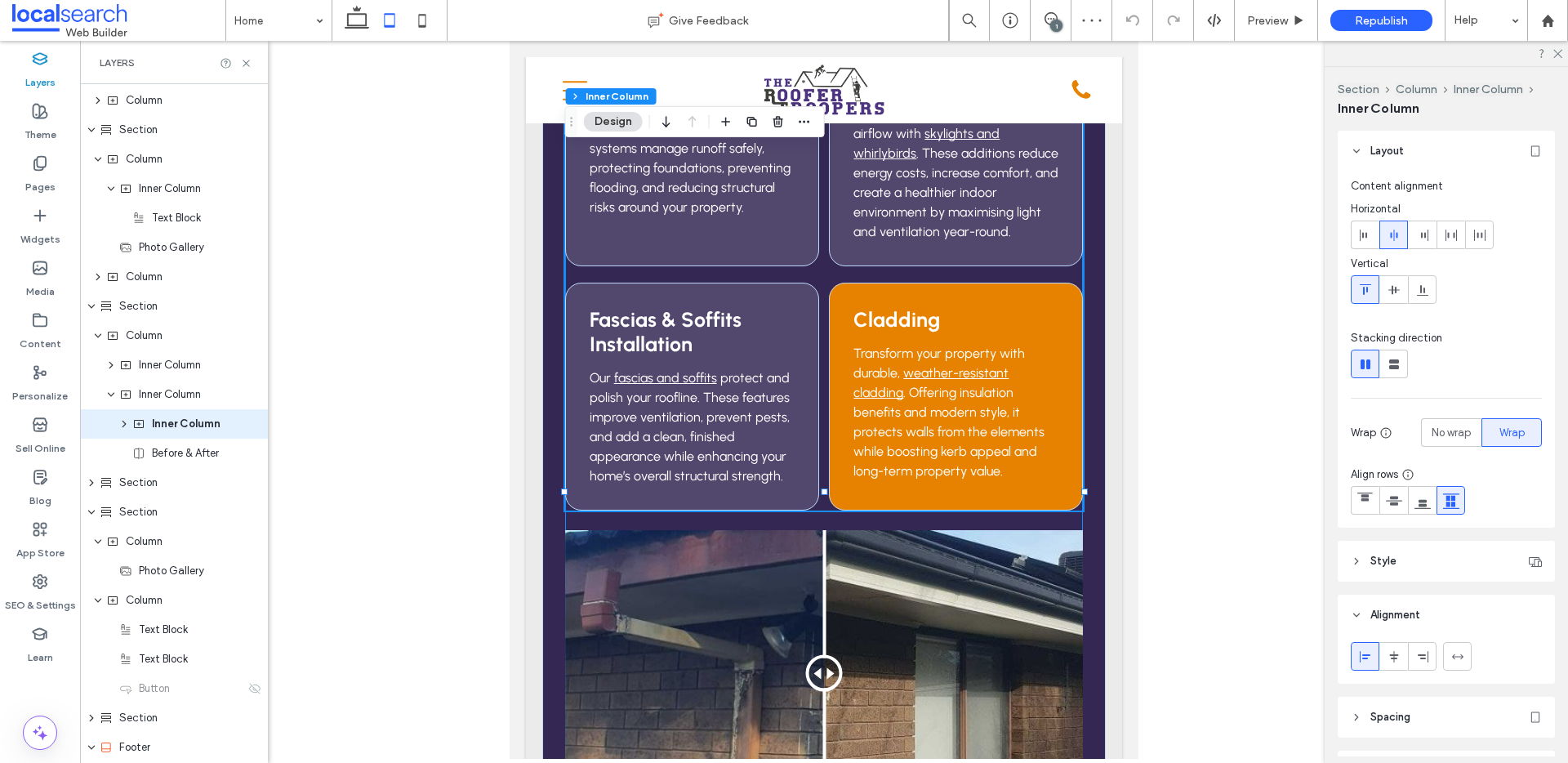
click at [1019, 307] on h3 "Cladding" at bounding box center [956, 319] width 205 height 24
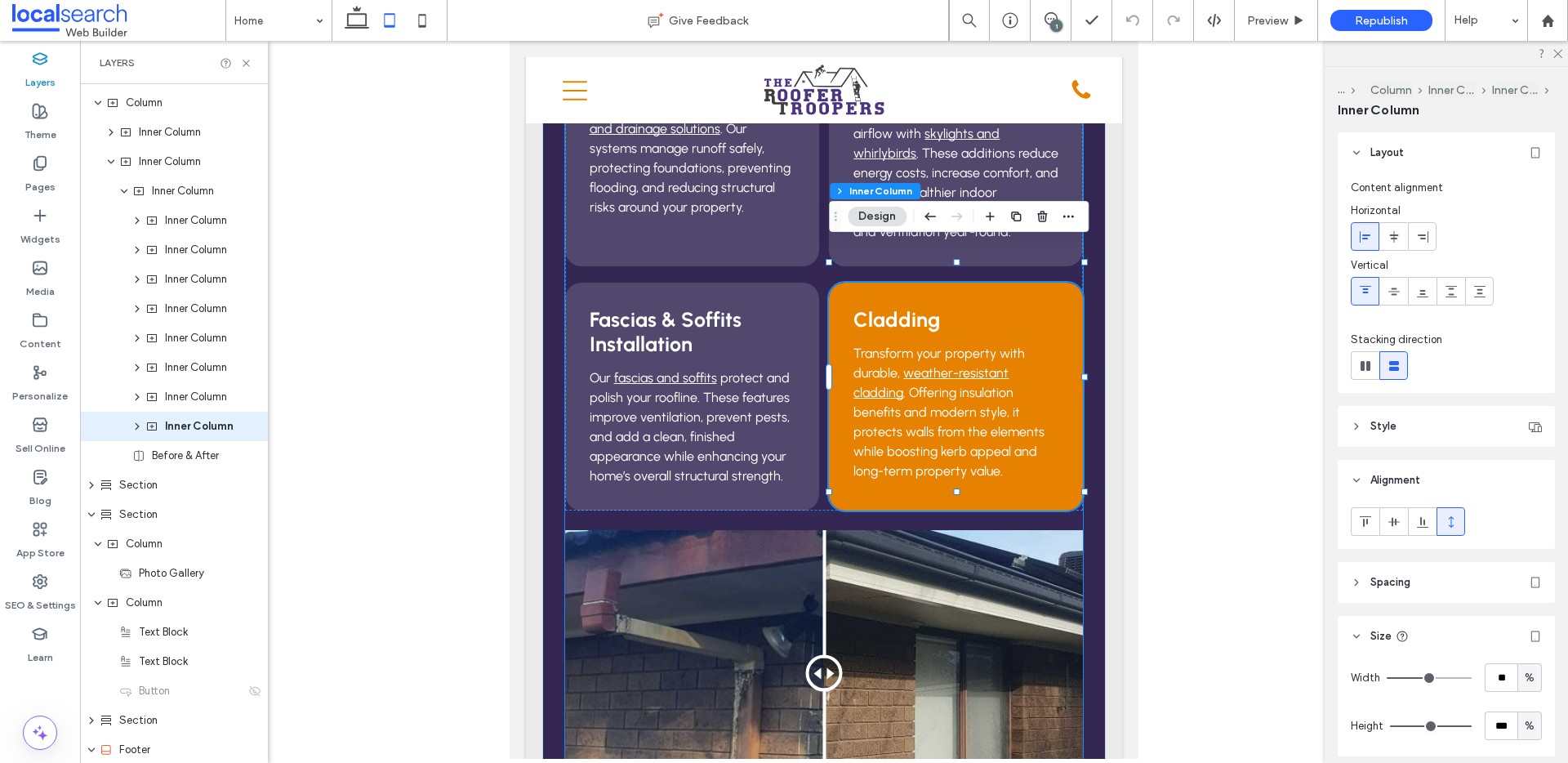
scroll to position [822, 0]
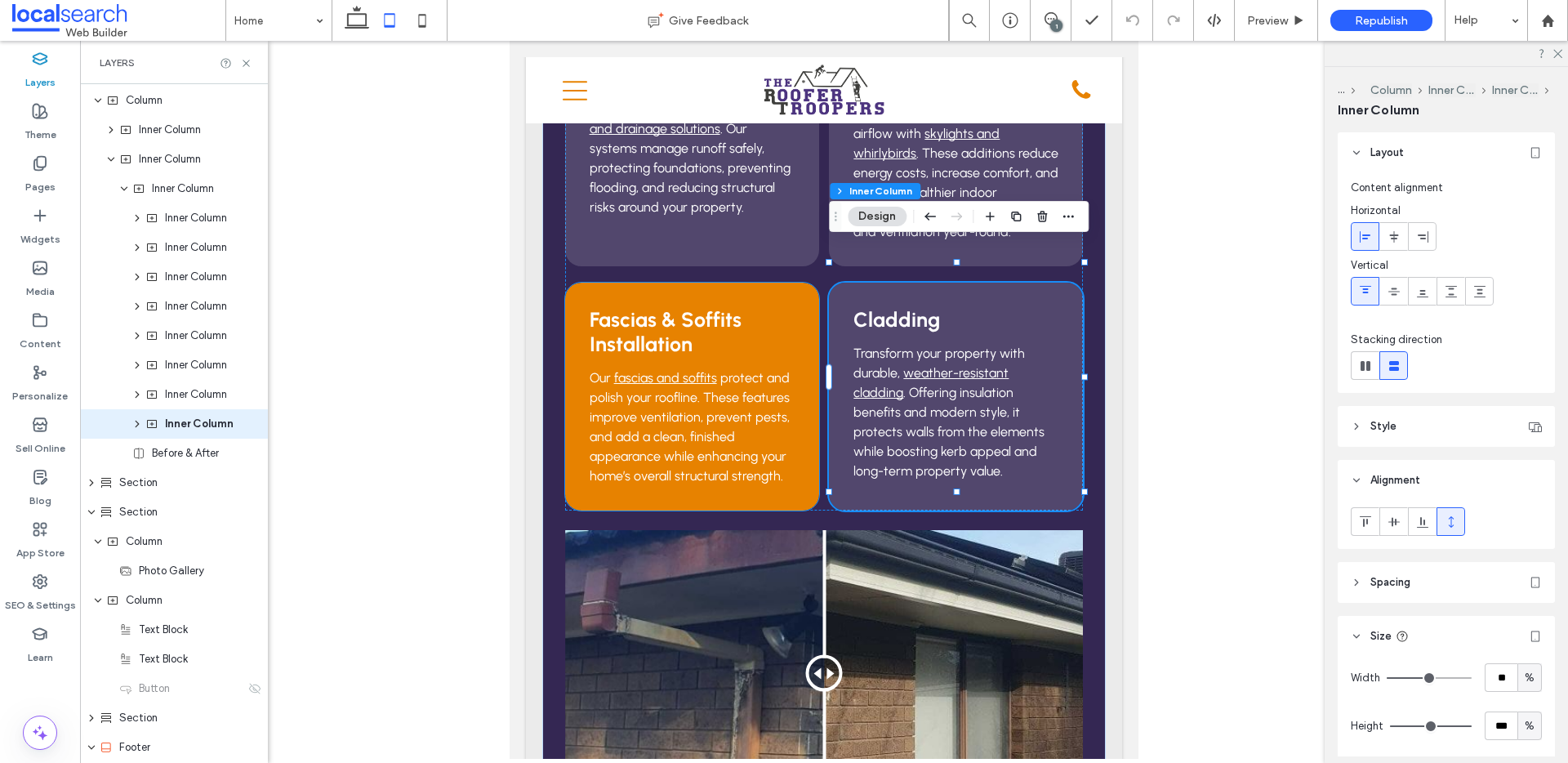
click at [784, 307] on h3 "Fascias & Soffits Installation" at bounding box center [692, 332] width 205 height 49
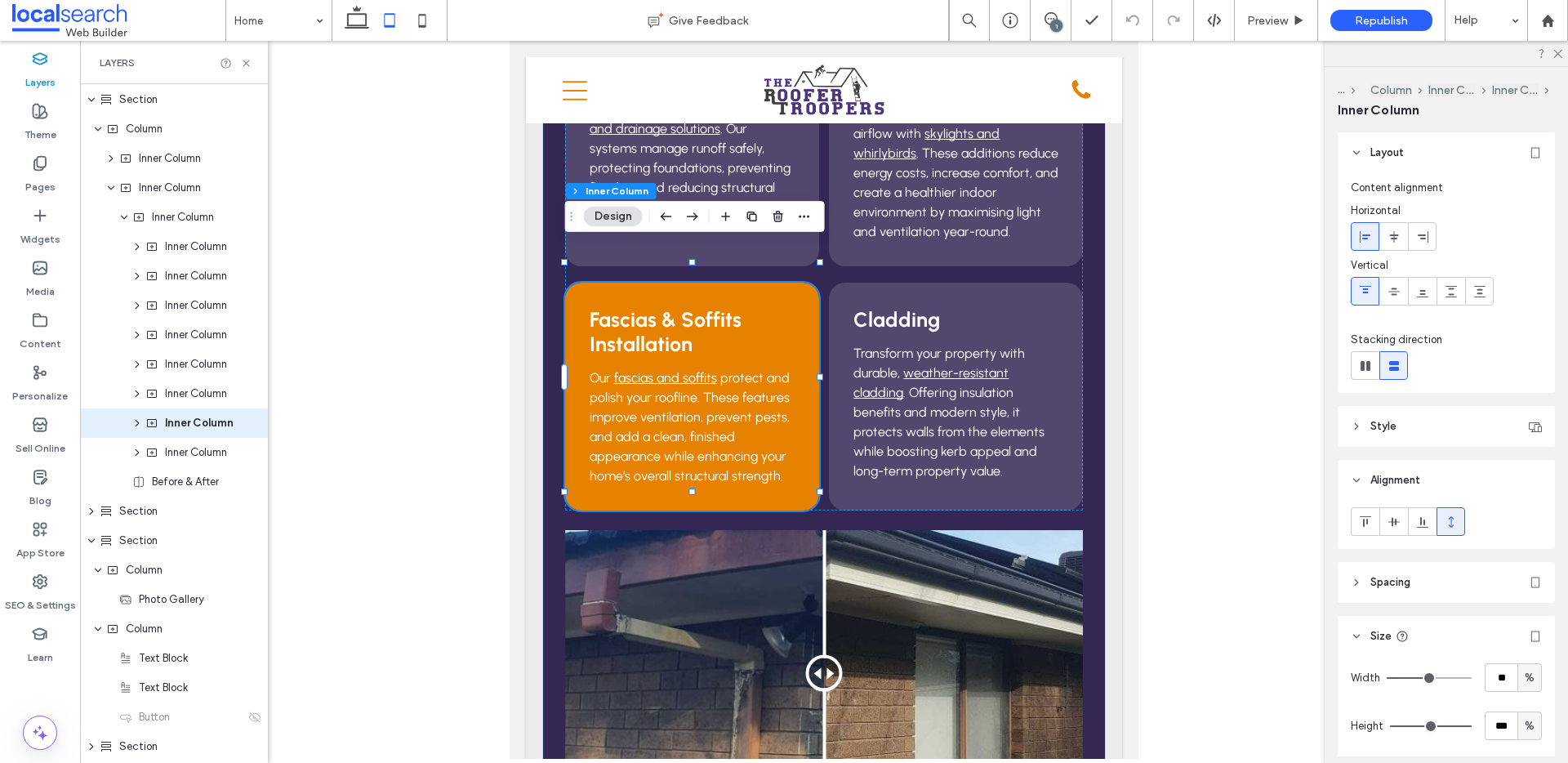
scroll to position [792, 0]
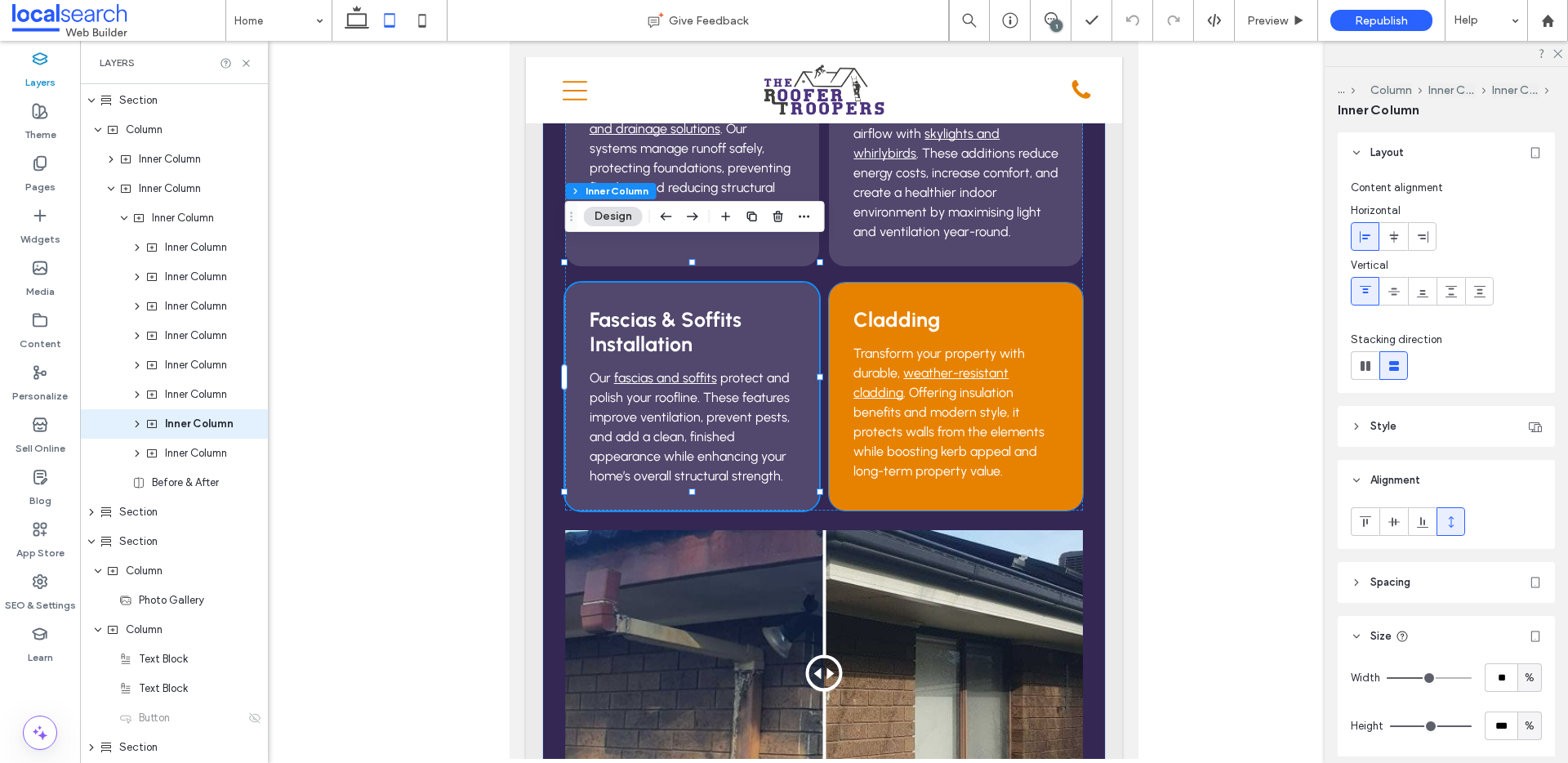
click at [1018, 307] on h3 "Cladding" at bounding box center [956, 319] width 205 height 24
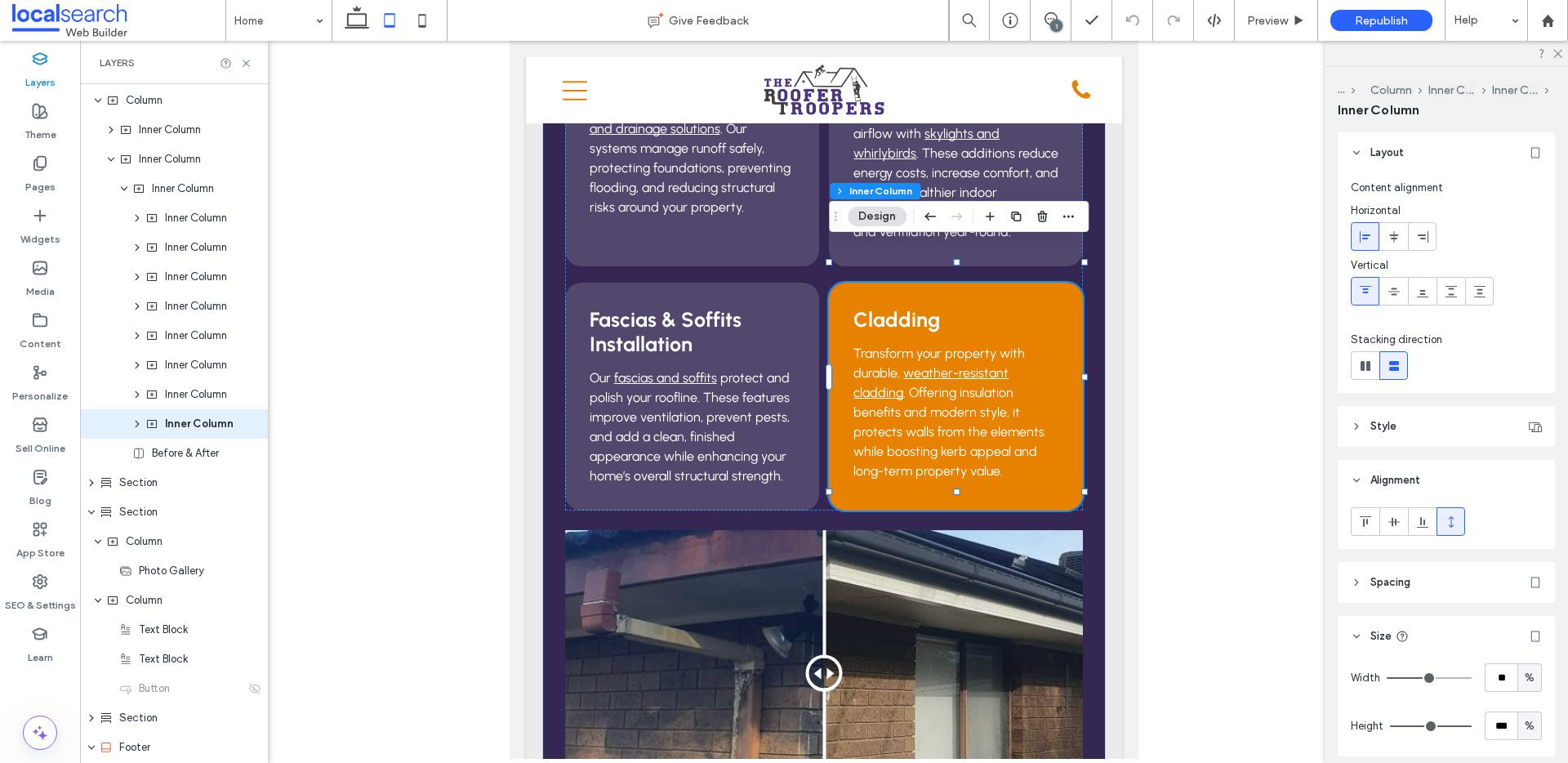
scroll to position [822, 0]
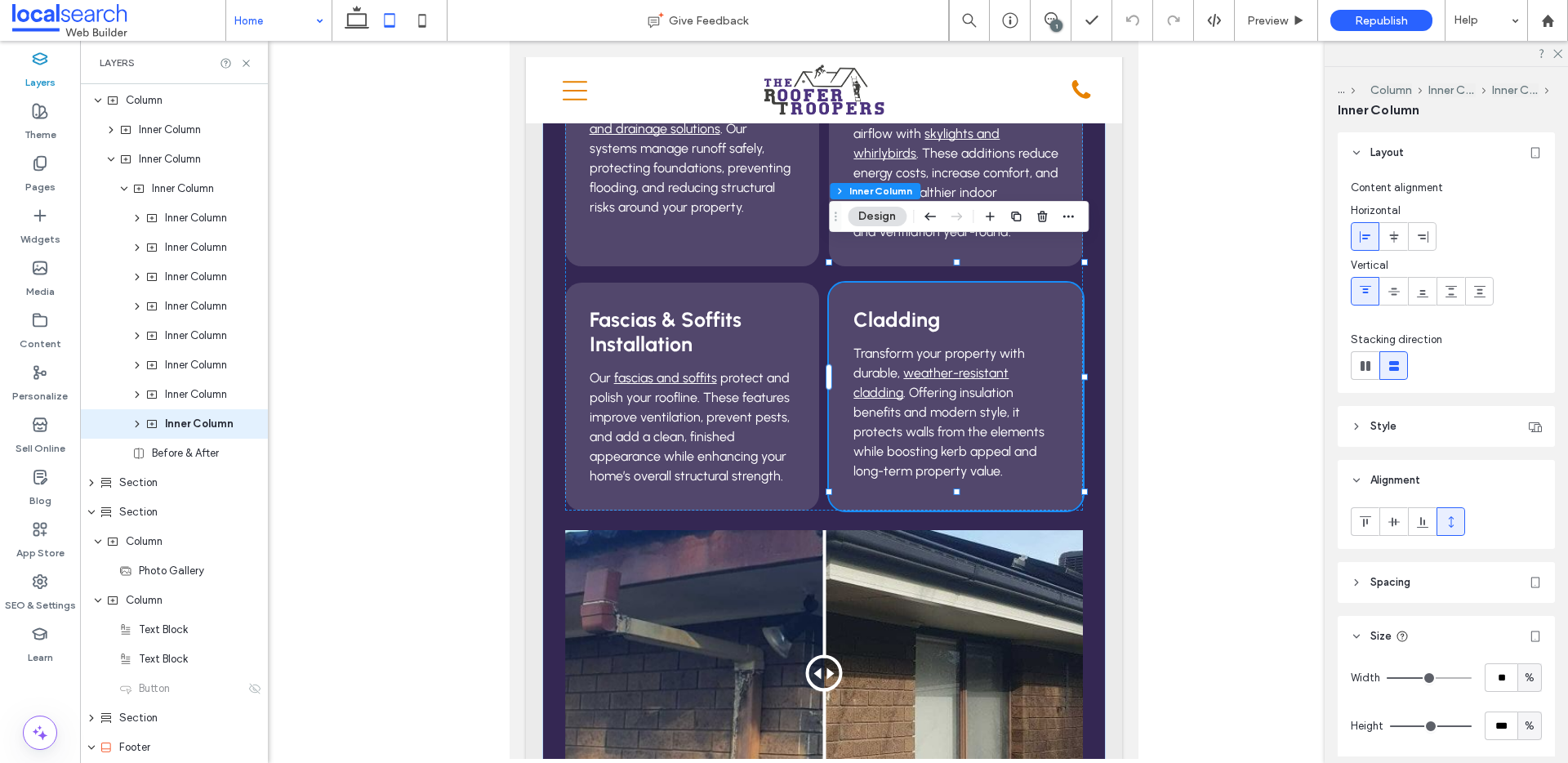
click at [257, 16] on input at bounding box center [275, 20] width 81 height 40
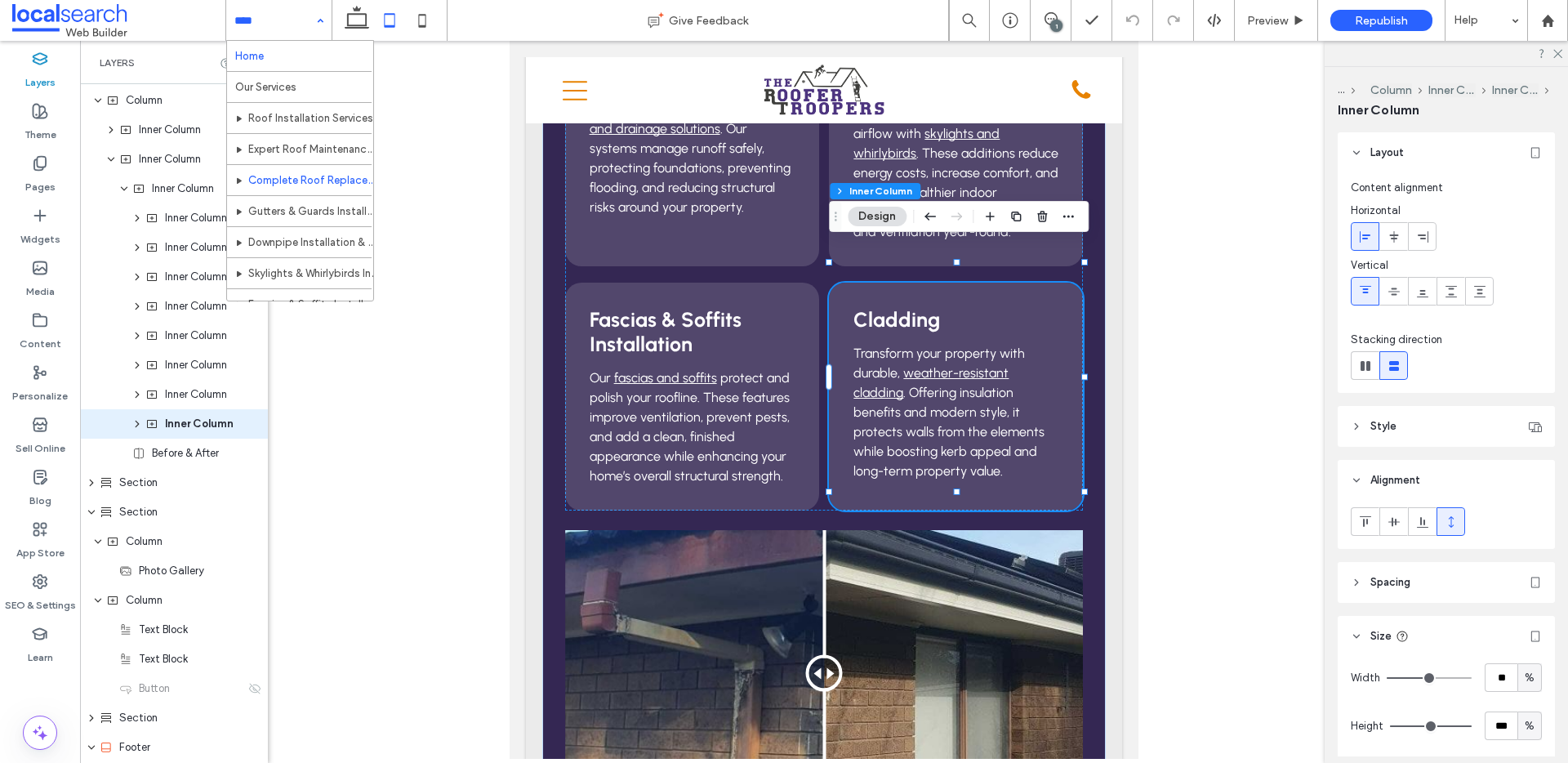
scroll to position [279, 0]
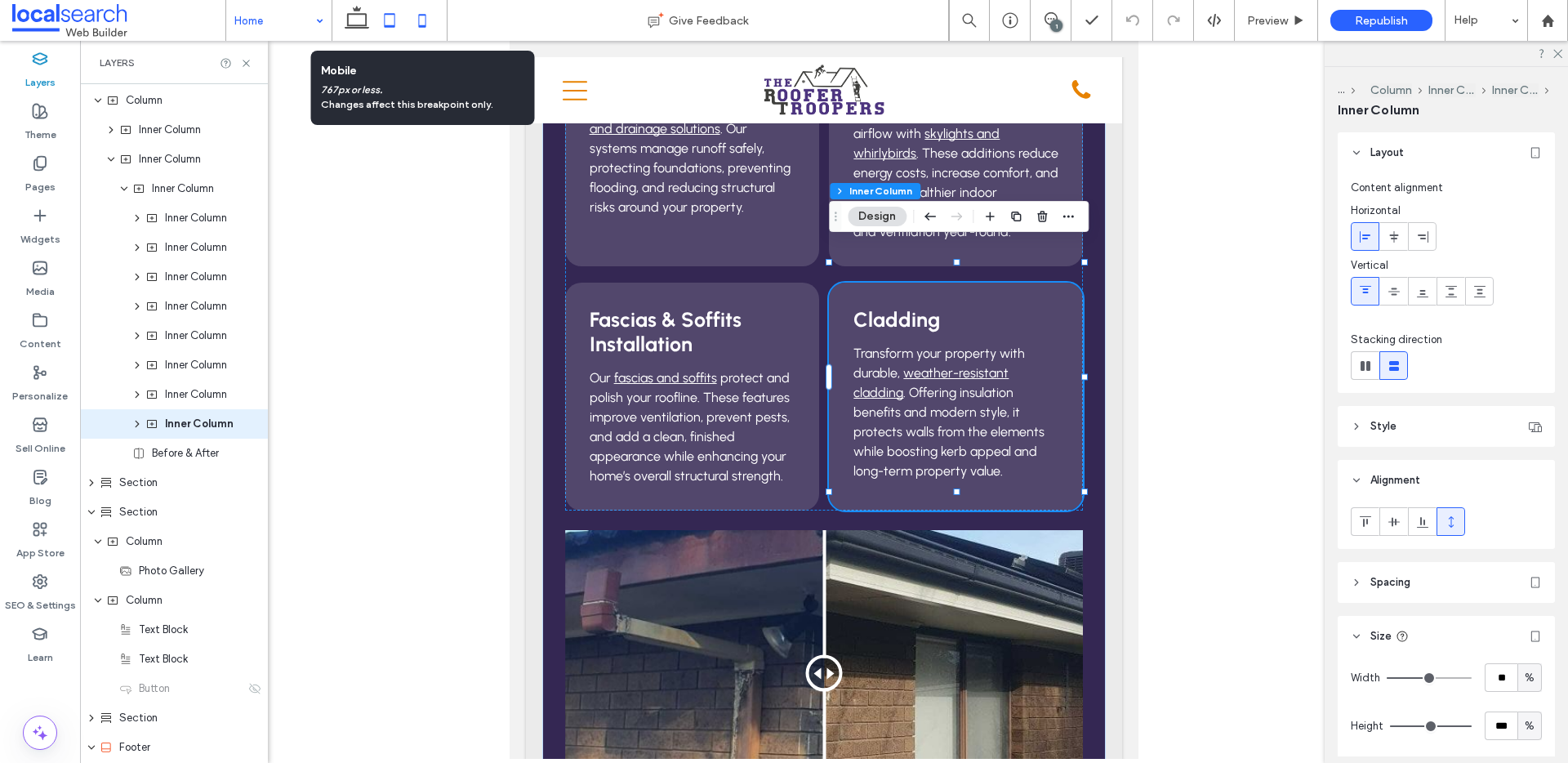
click at [429, 21] on icon at bounding box center [422, 21] width 33 height 33
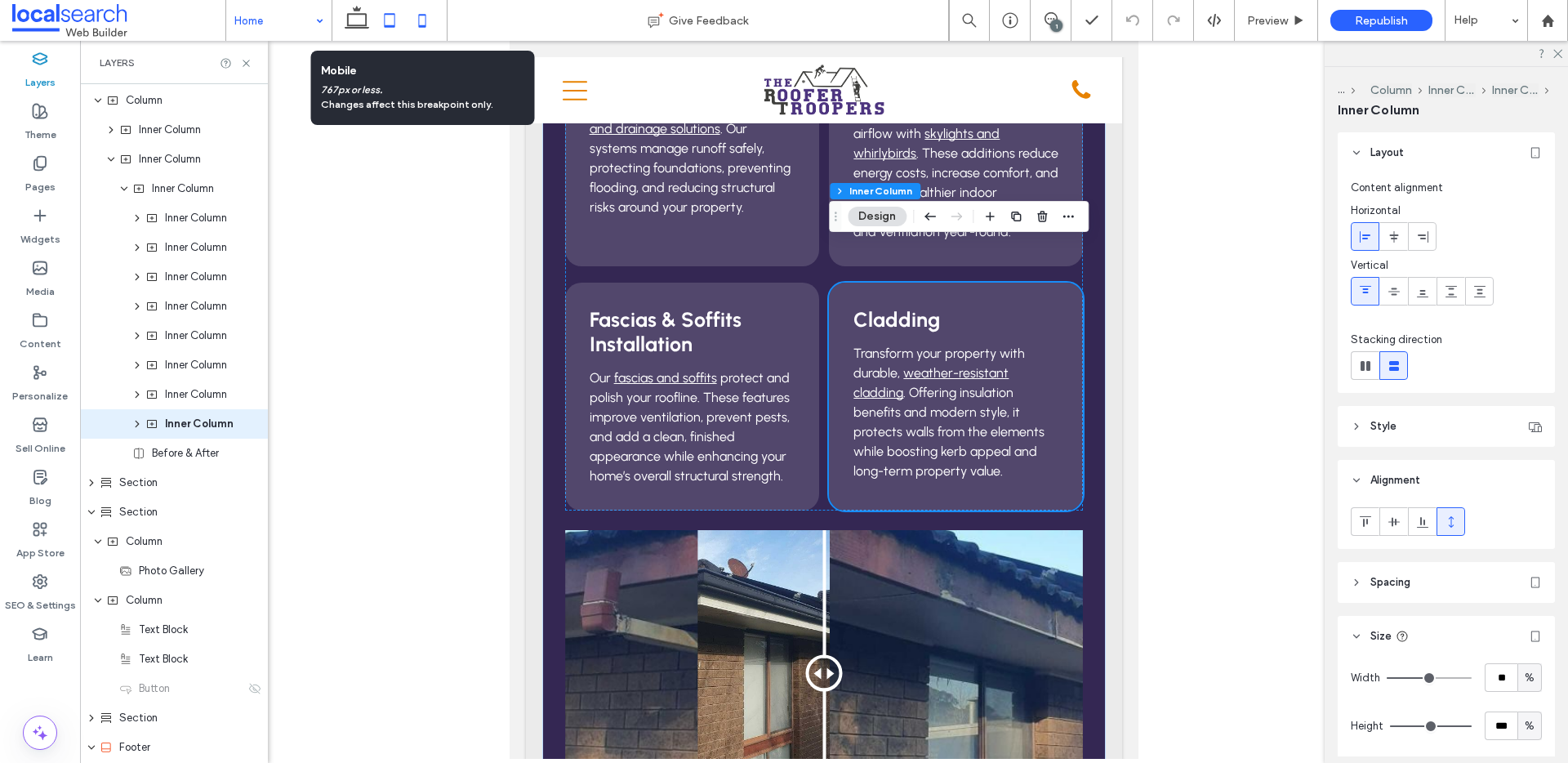
type input "***"
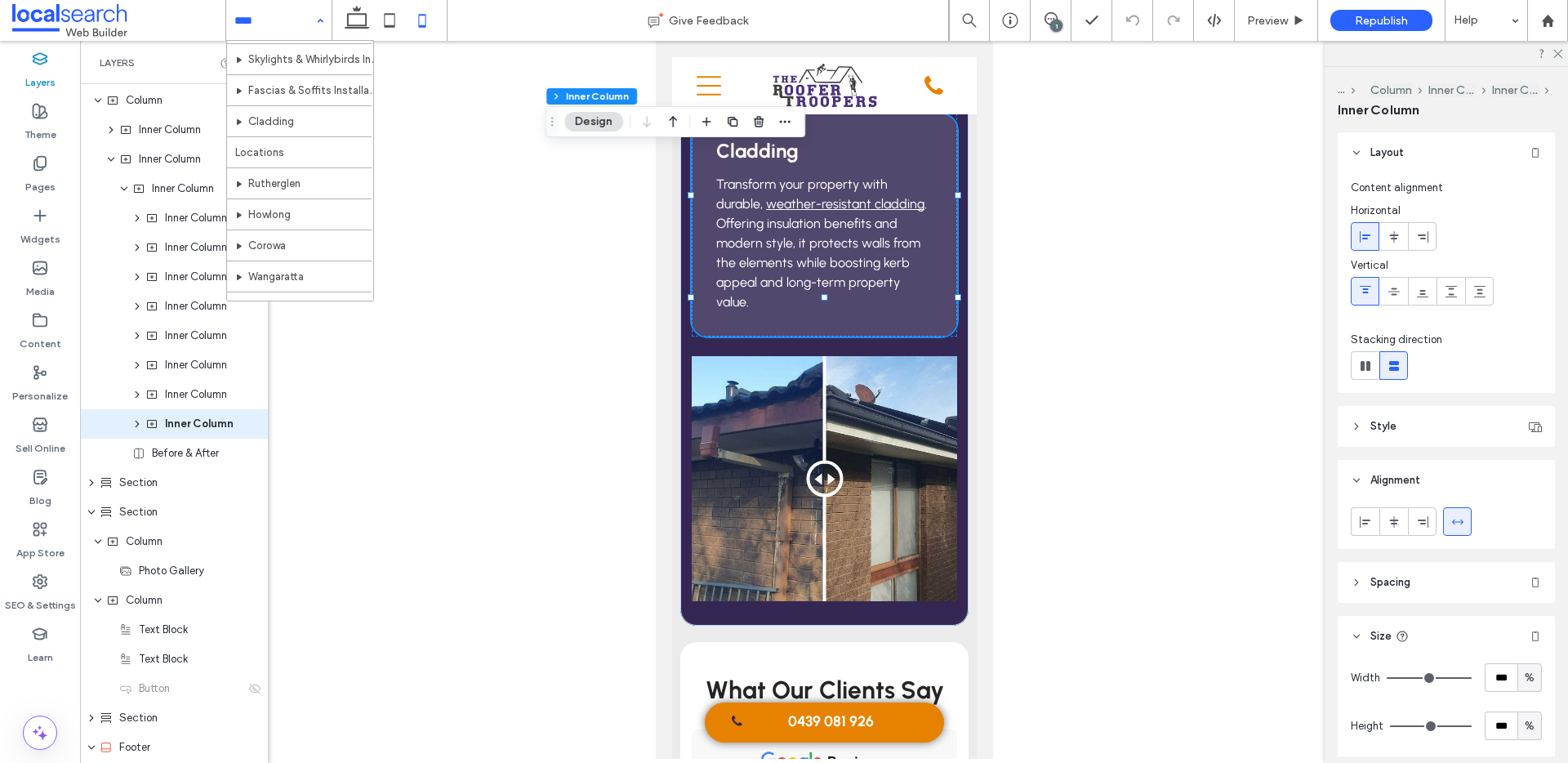
scroll to position [272, 0]
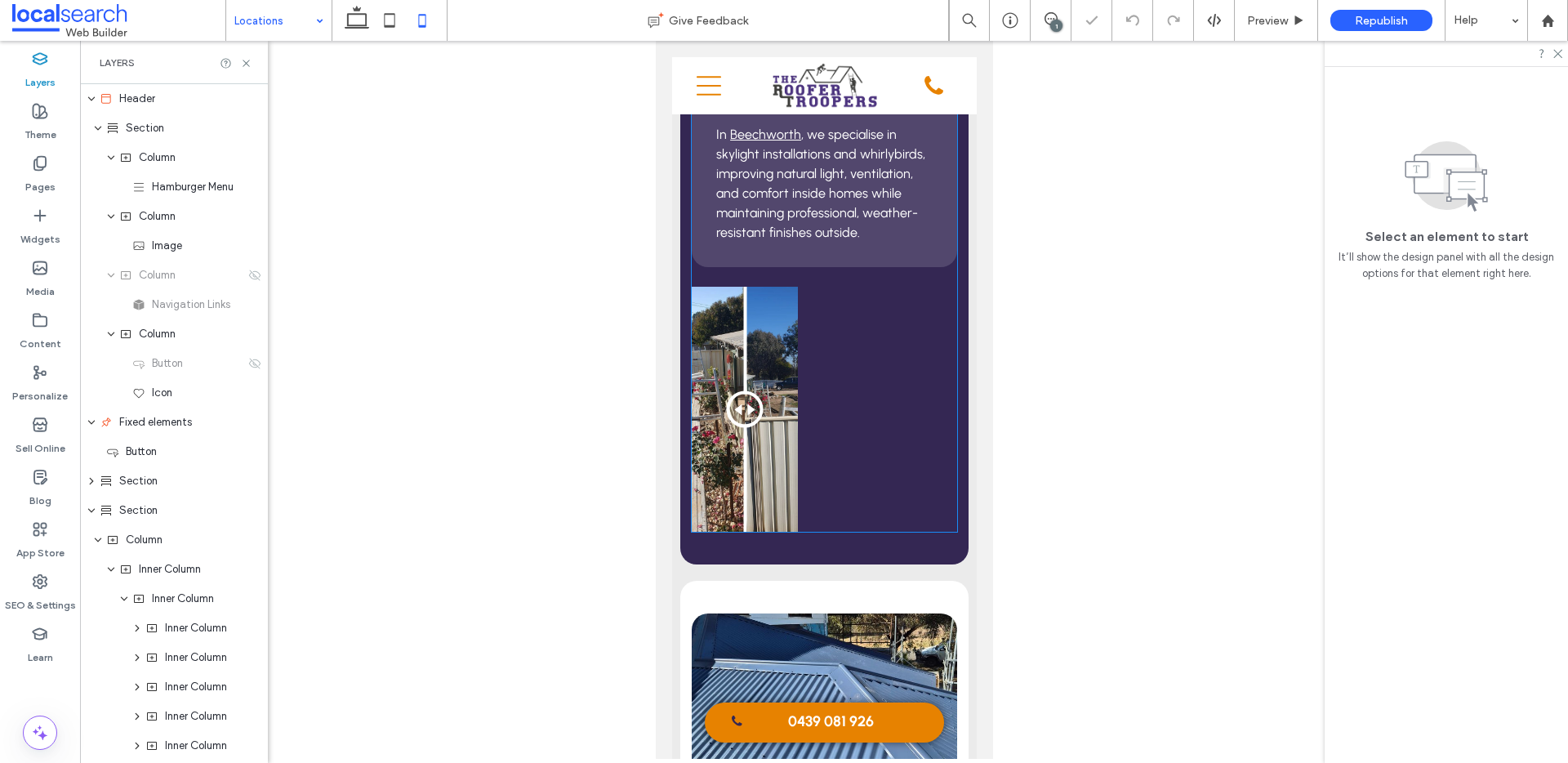
scroll to position [1060, 0]
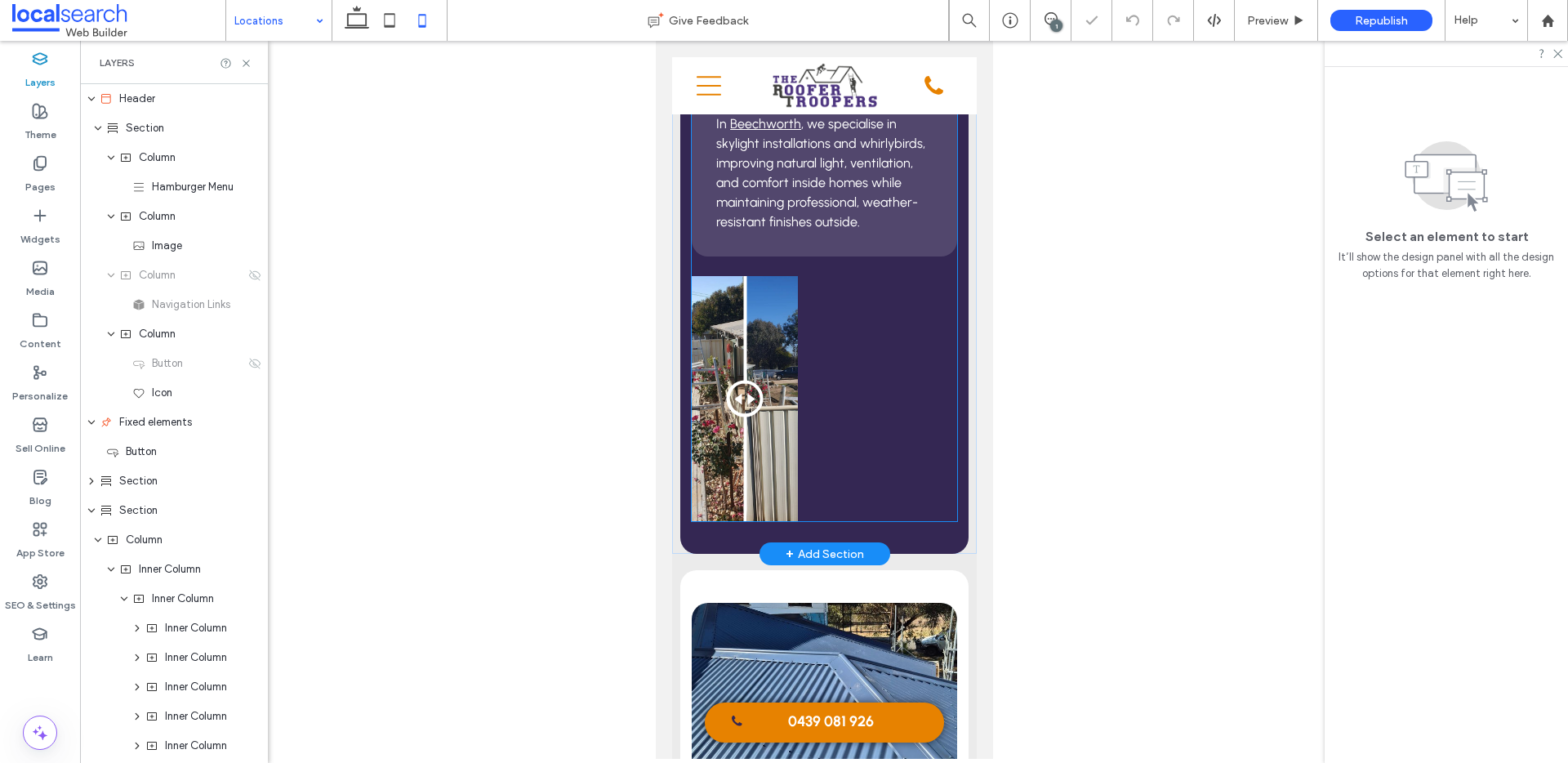
click at [777, 344] on div at bounding box center [743, 399] width 106 height 245
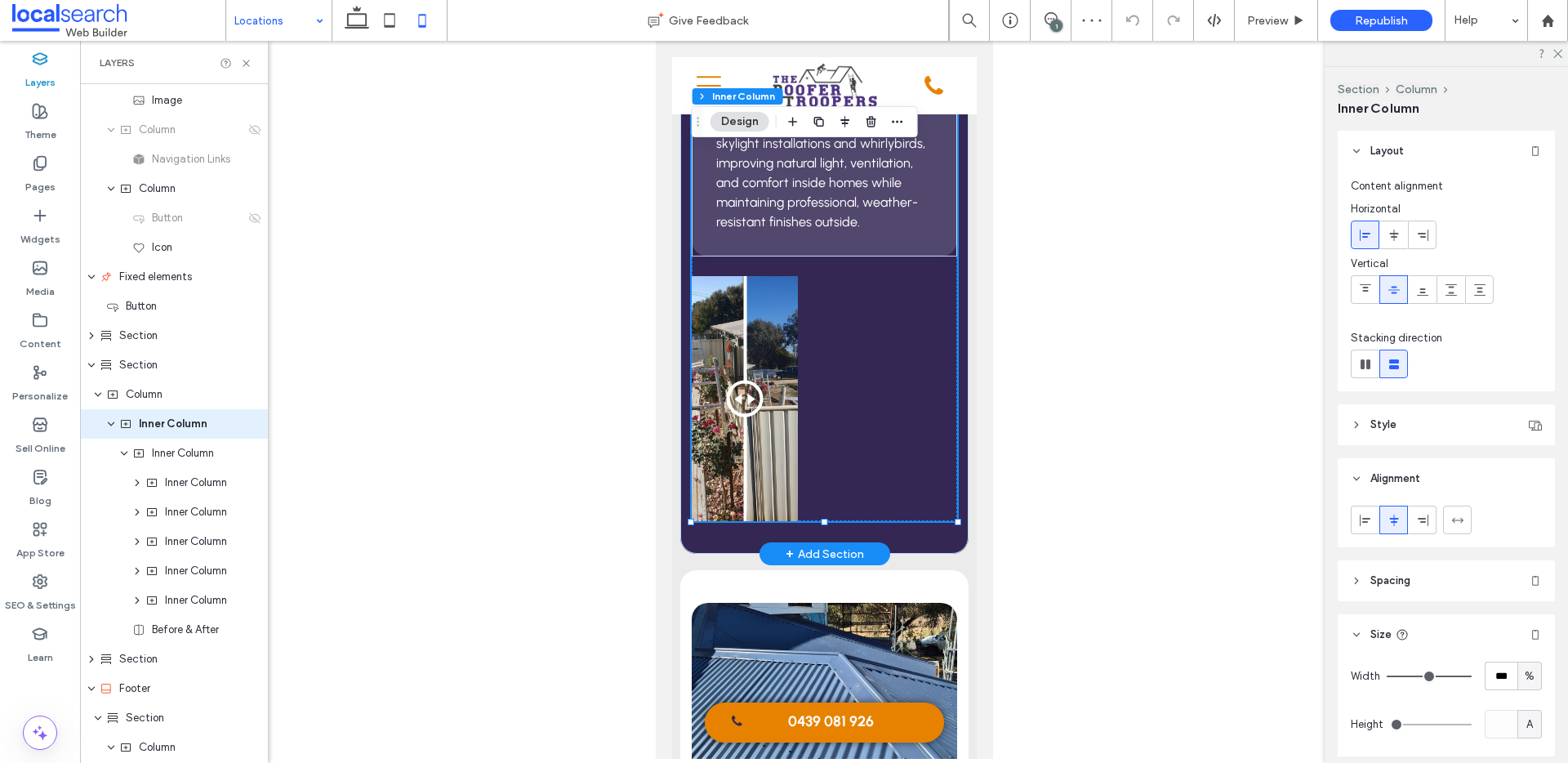
click at [768, 347] on div at bounding box center [743, 399] width 106 height 245
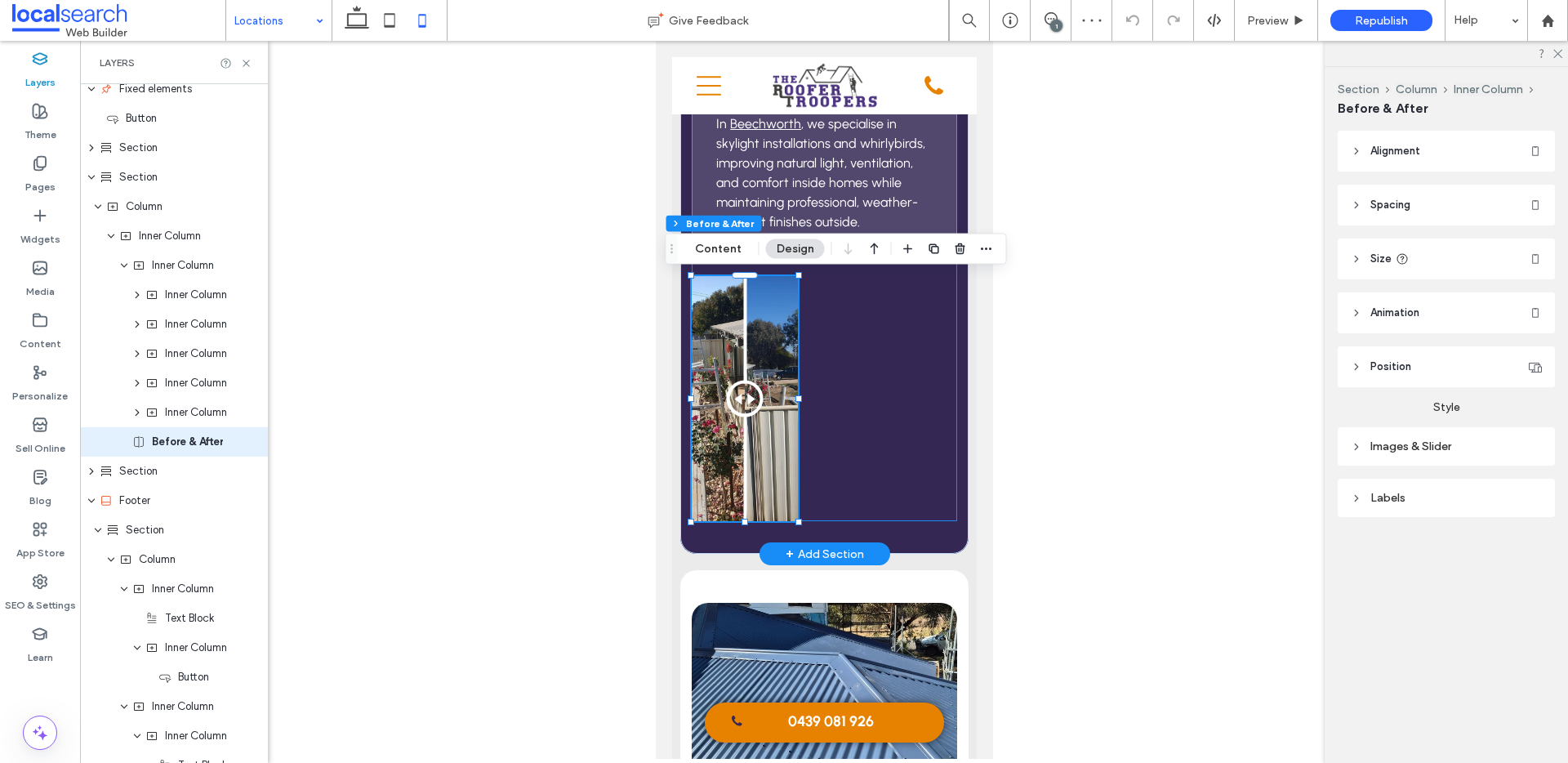
scroll to position [351, 0]
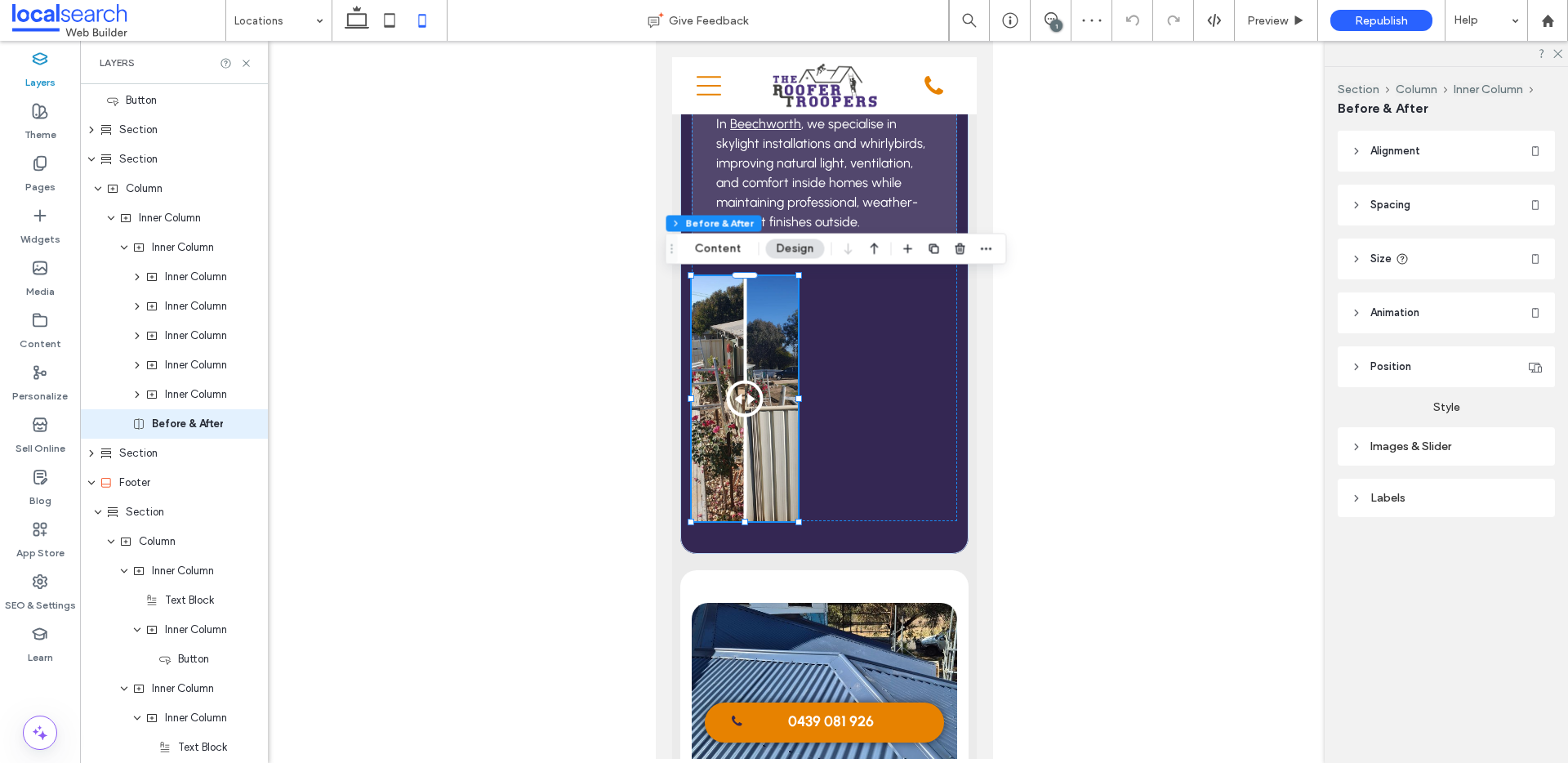
click at [1360, 255] on icon at bounding box center [1355, 258] width 11 height 11
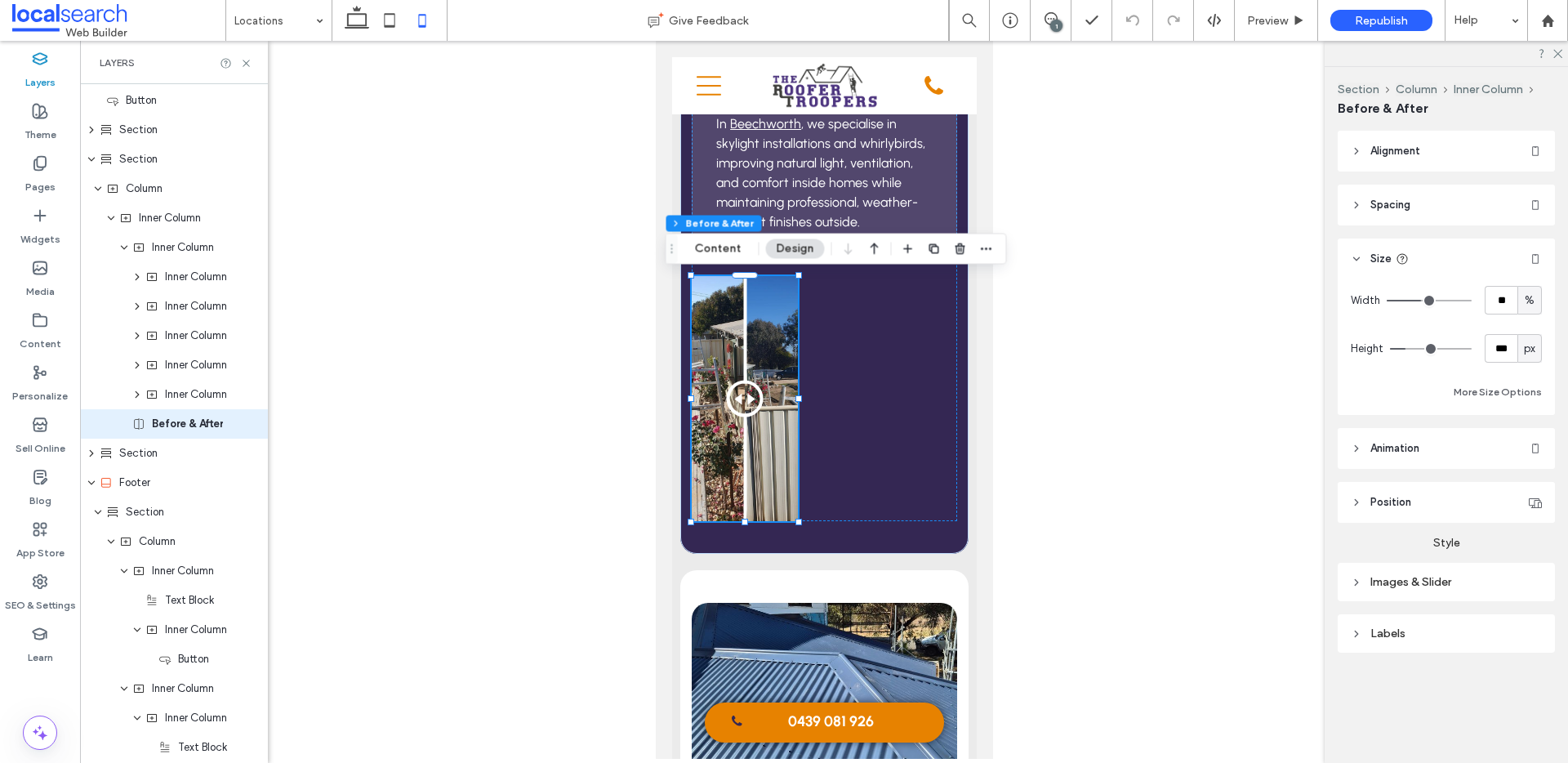
type input "**"
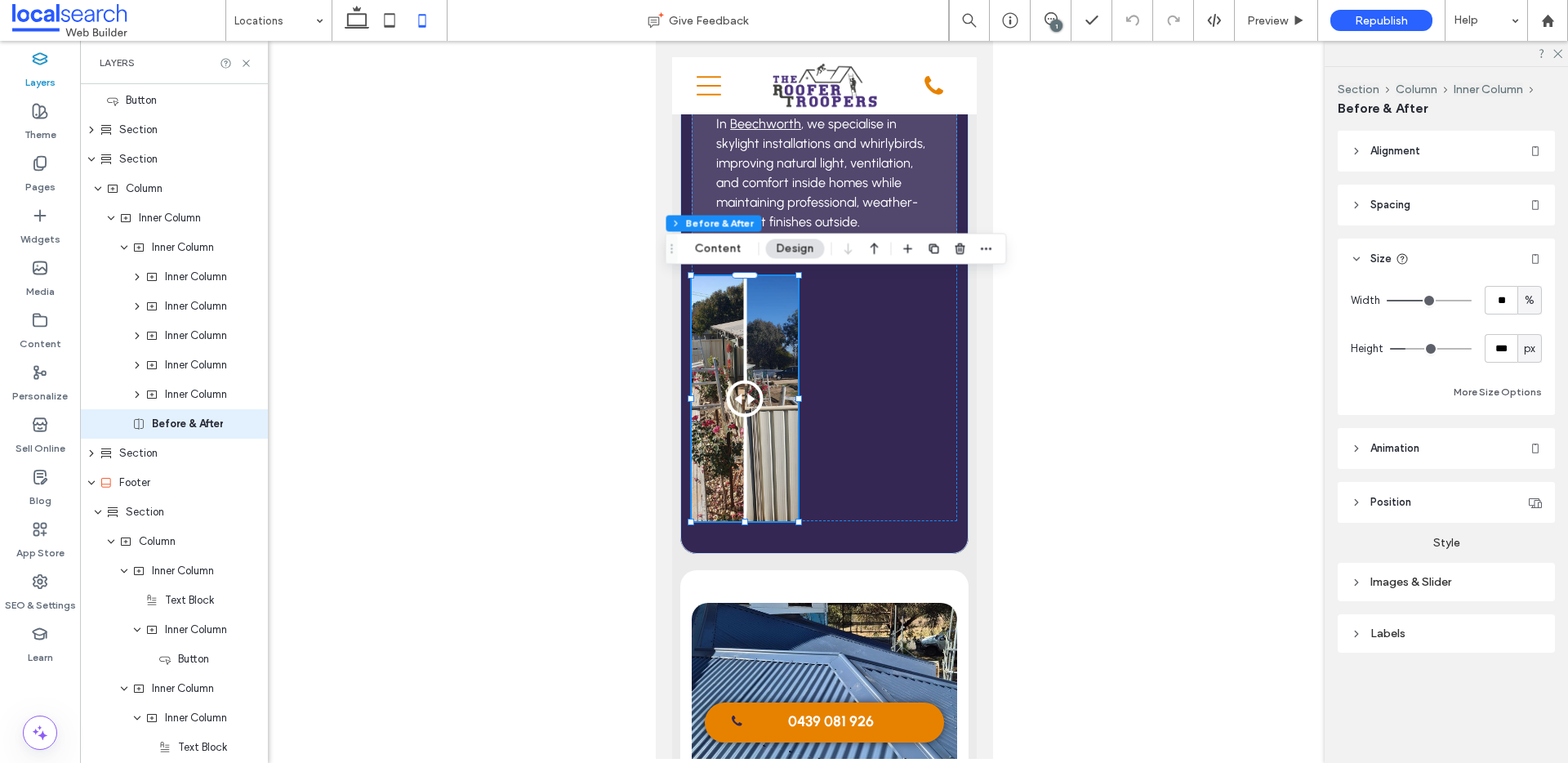
type input "**"
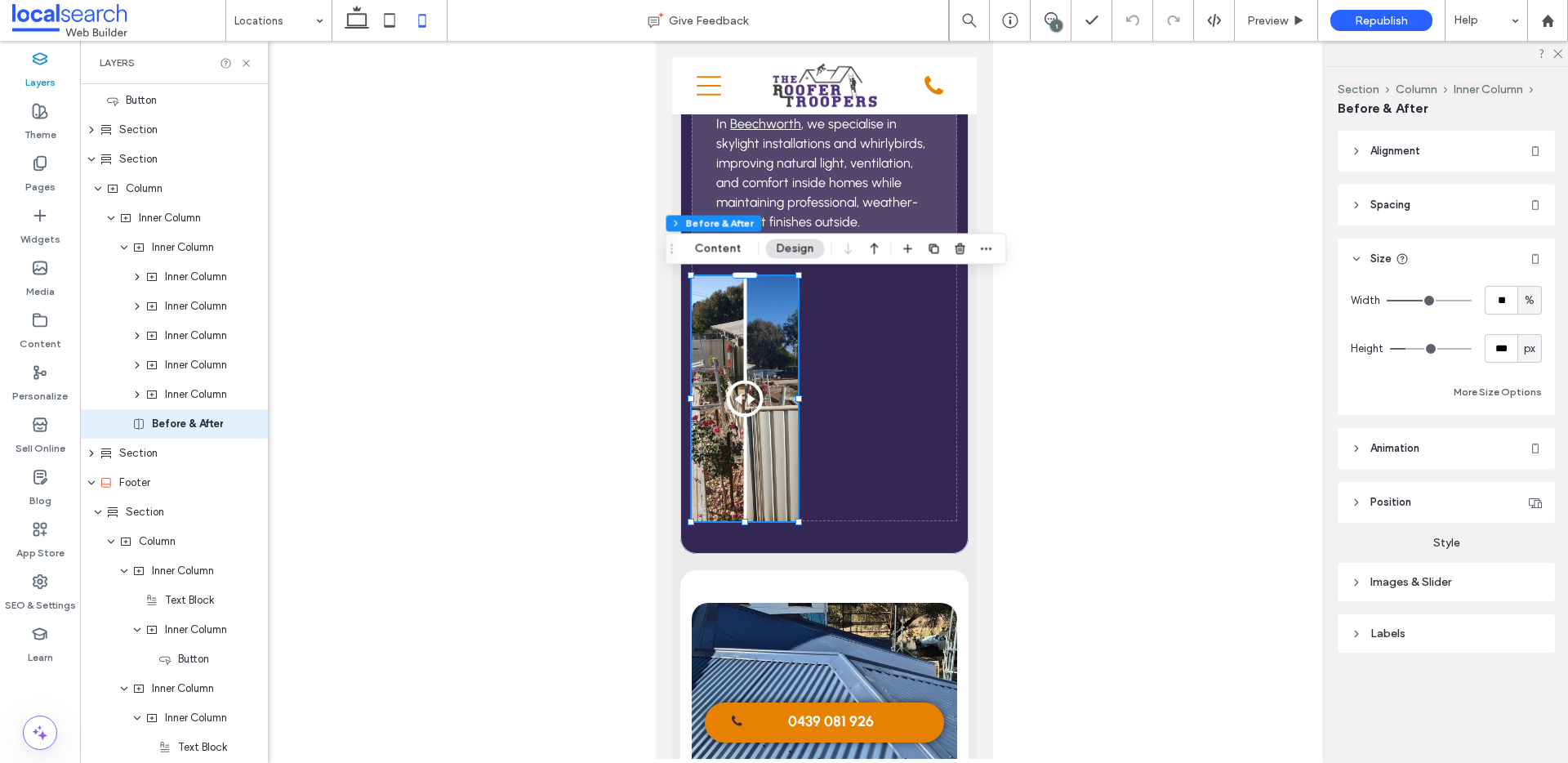
type input "**"
type input "***"
drag, startPoint x: 1424, startPoint y: 301, endPoint x: 1485, endPoint y: 301, distance: 61.0
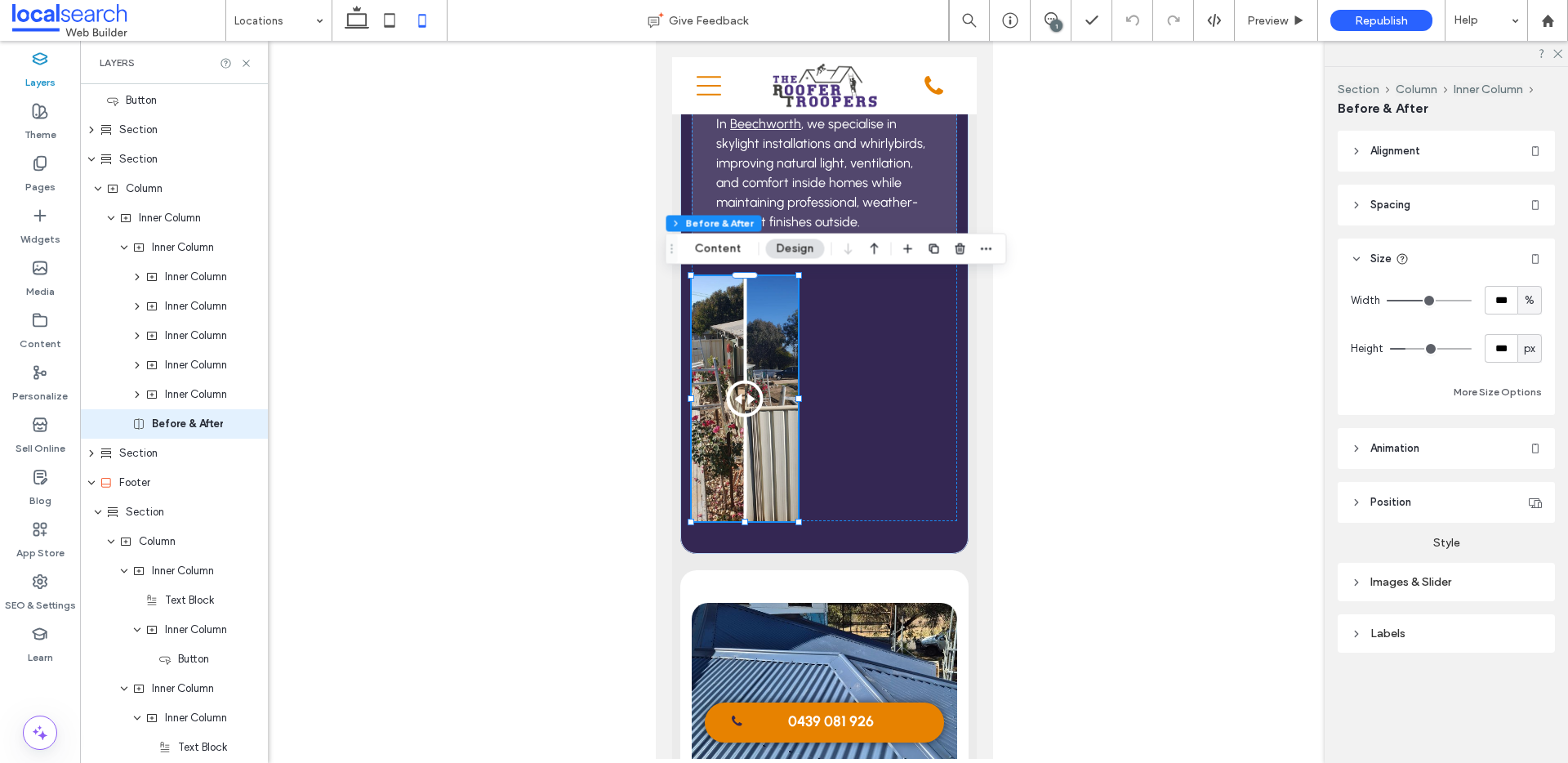
click at [1472, 301] on input "range" at bounding box center [1429, 301] width 85 height 2
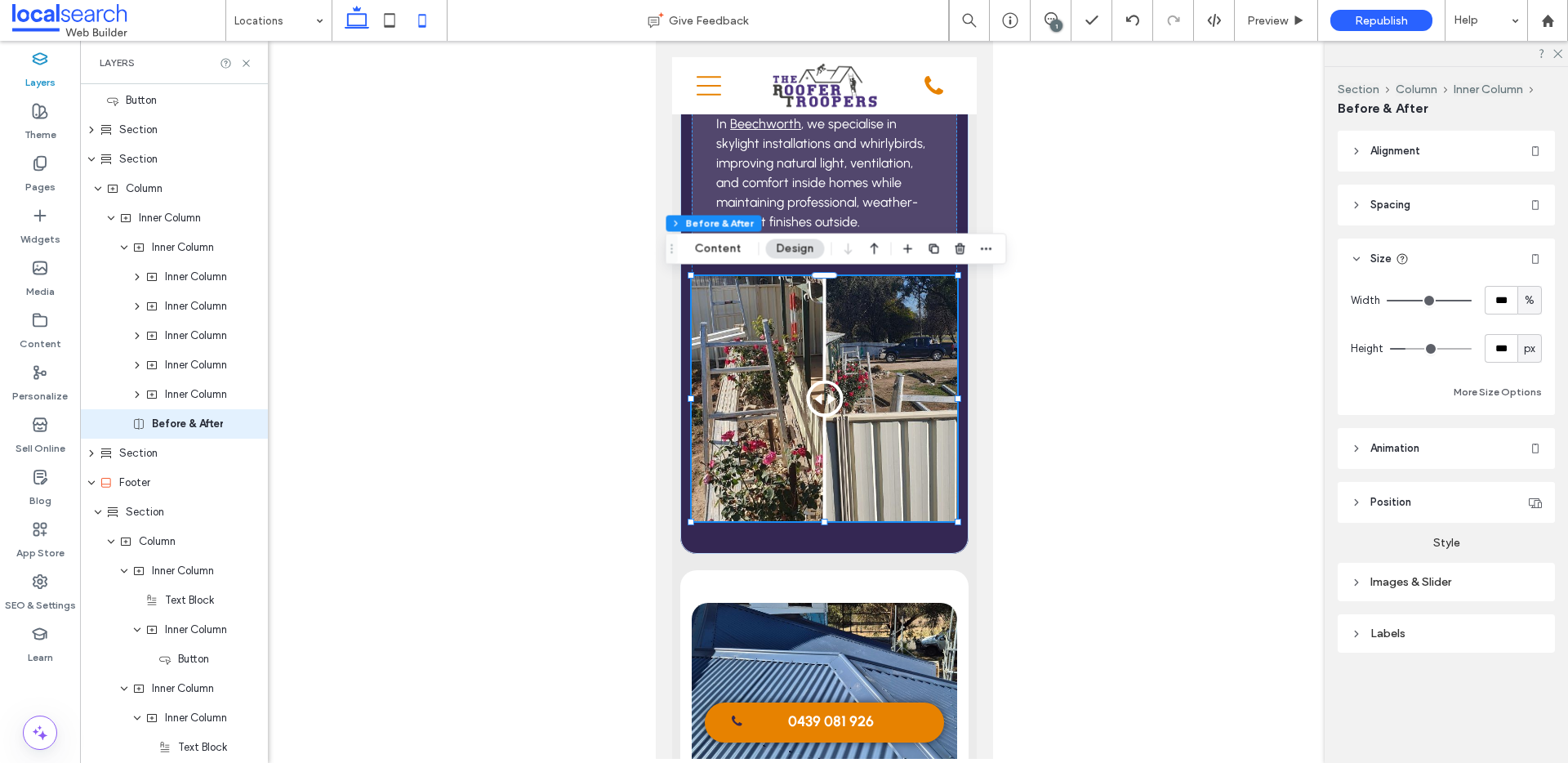
click at [354, 23] on icon at bounding box center [356, 21] width 33 height 33
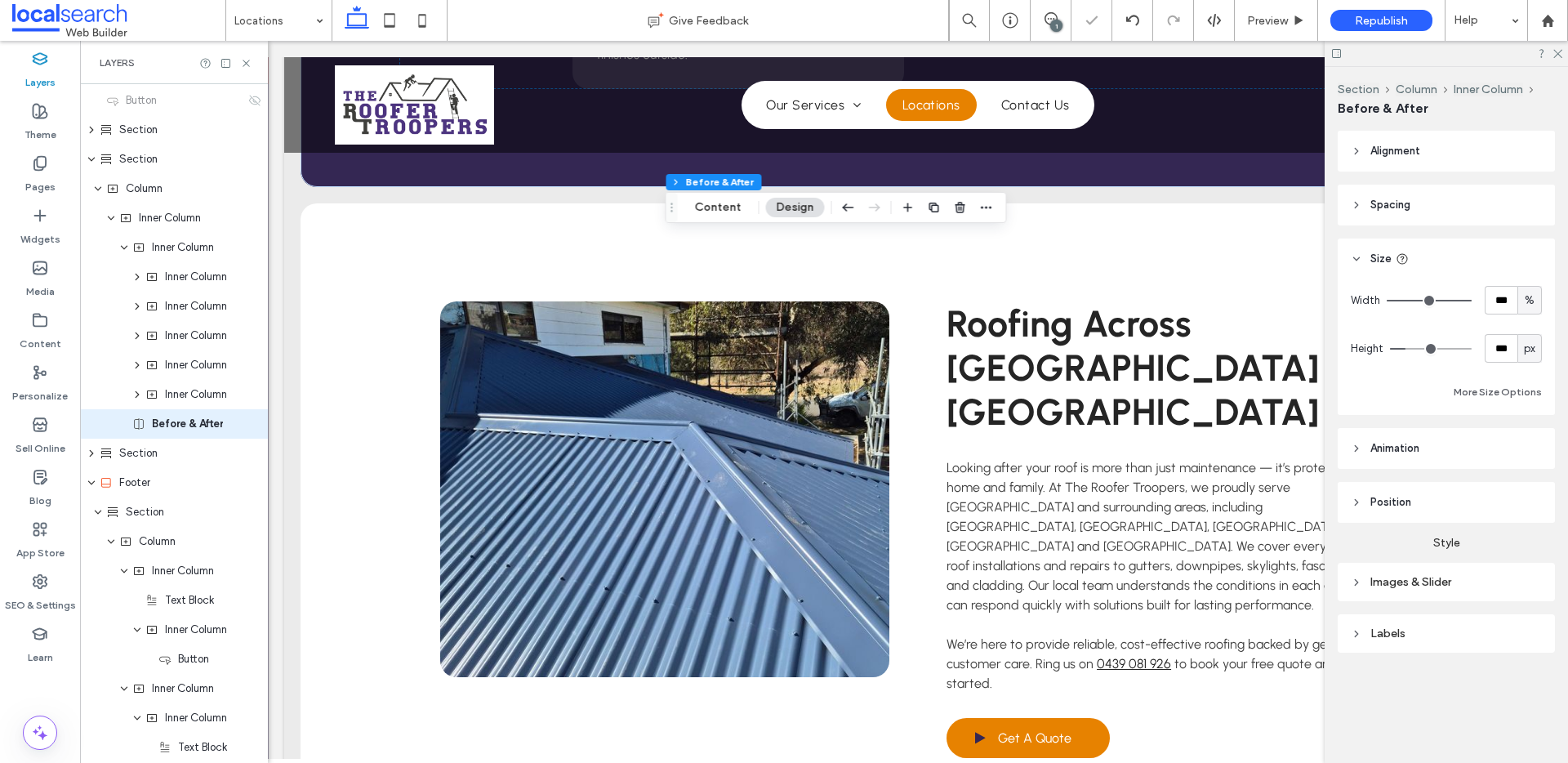
type input "**"
type input "***"
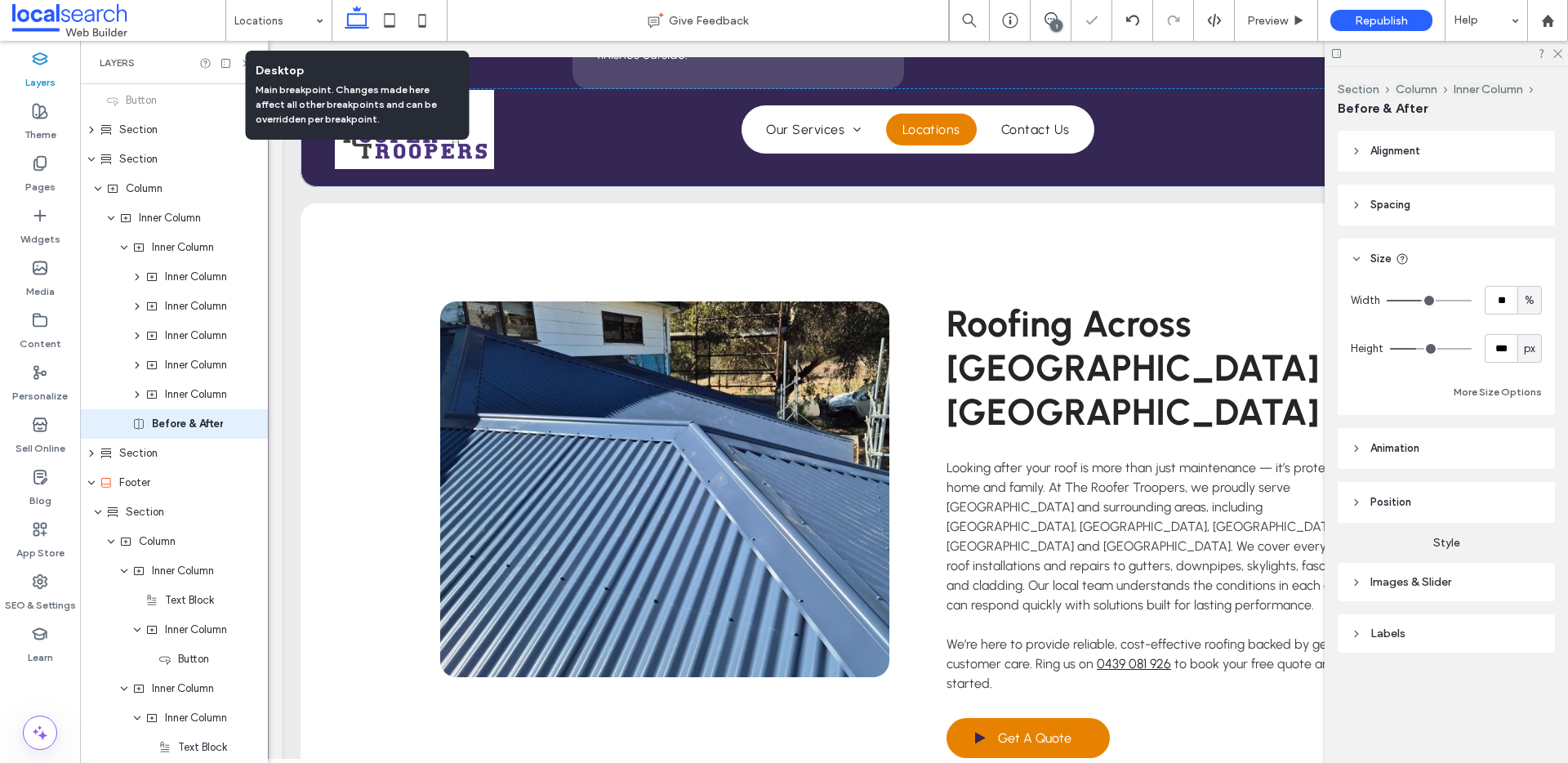
scroll to position [350, 0]
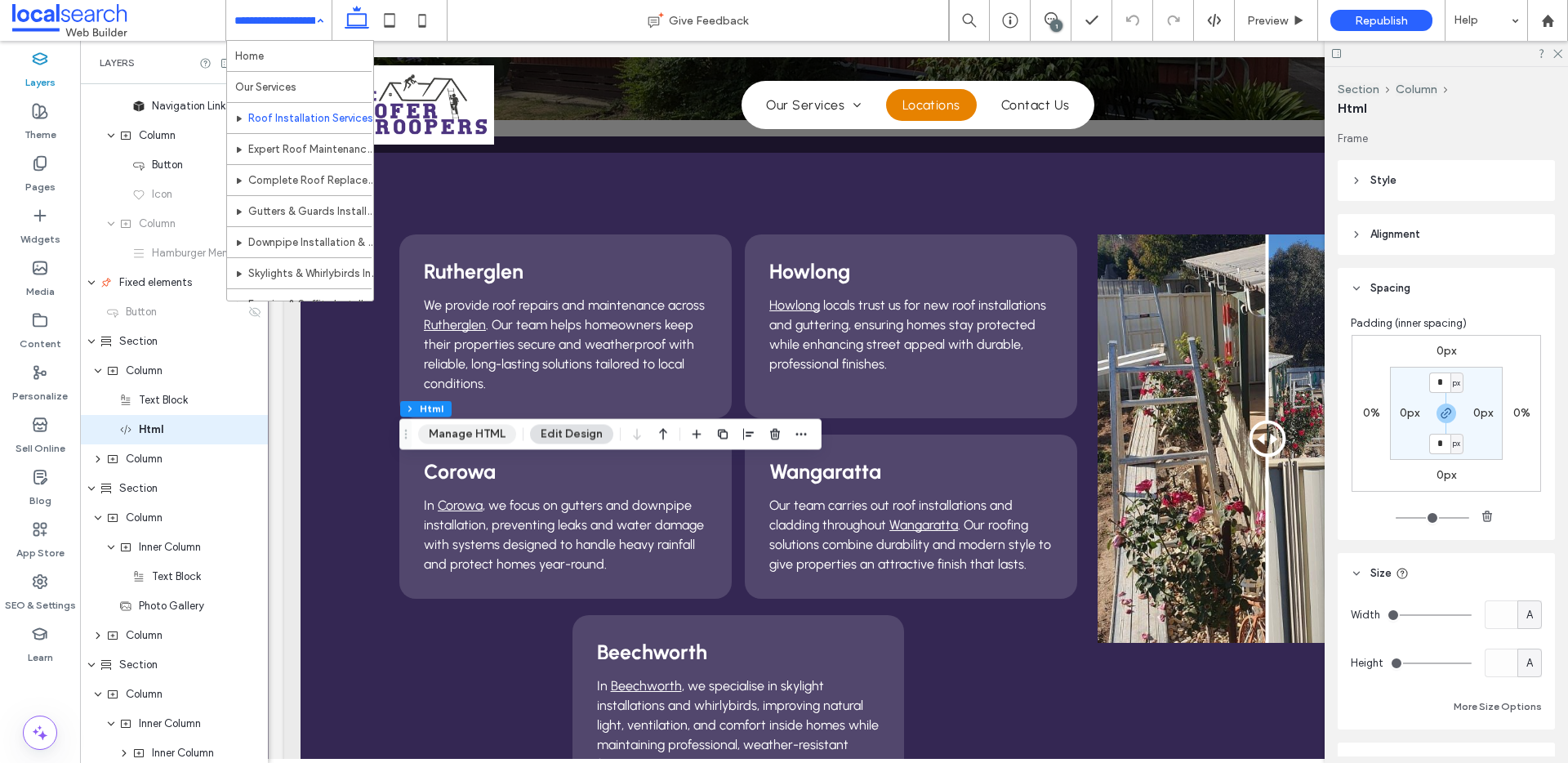
scroll to position [146, 0]
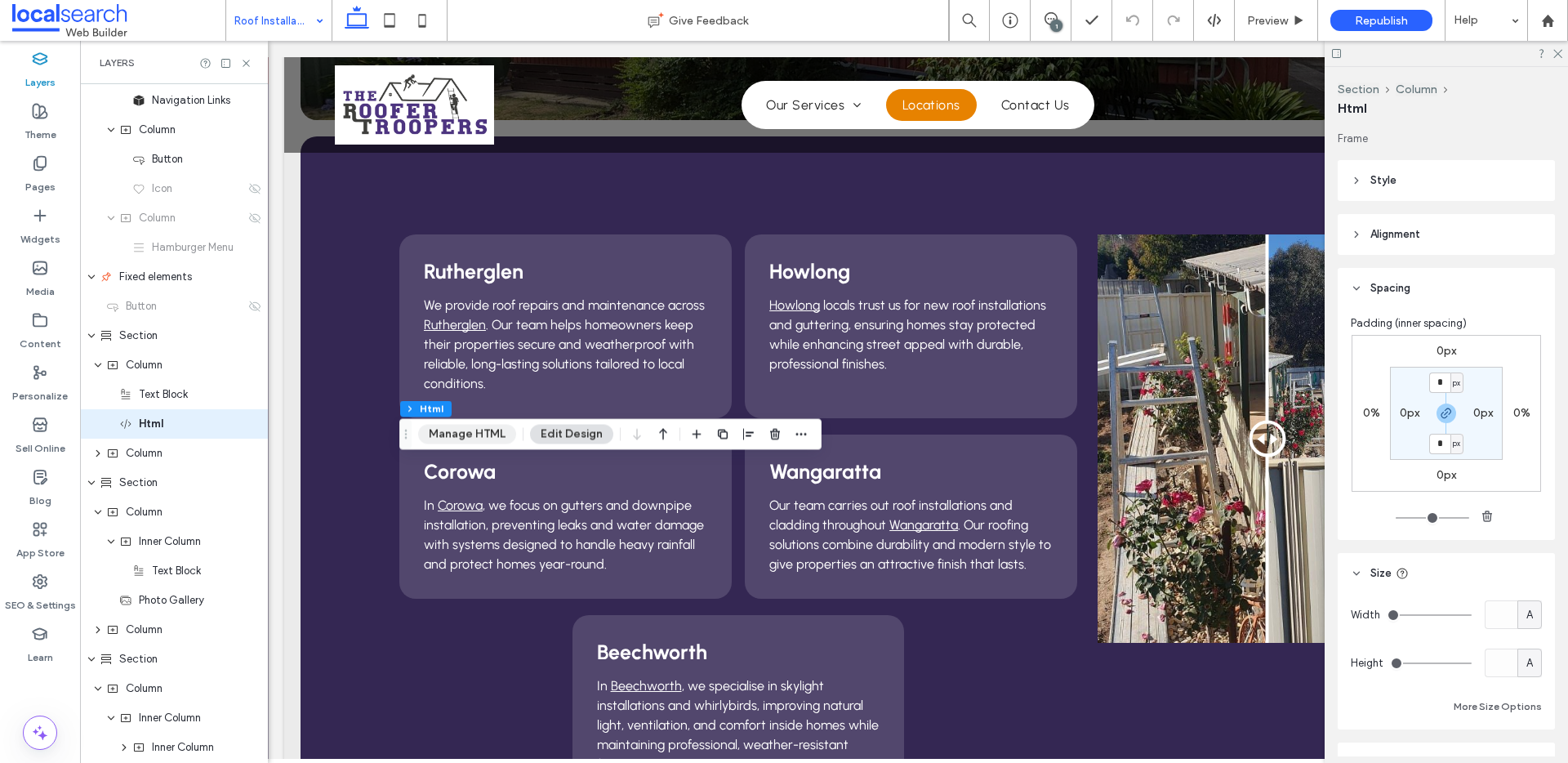
click at [469, 437] on button "Manage HTML" at bounding box center [468, 434] width 98 height 20
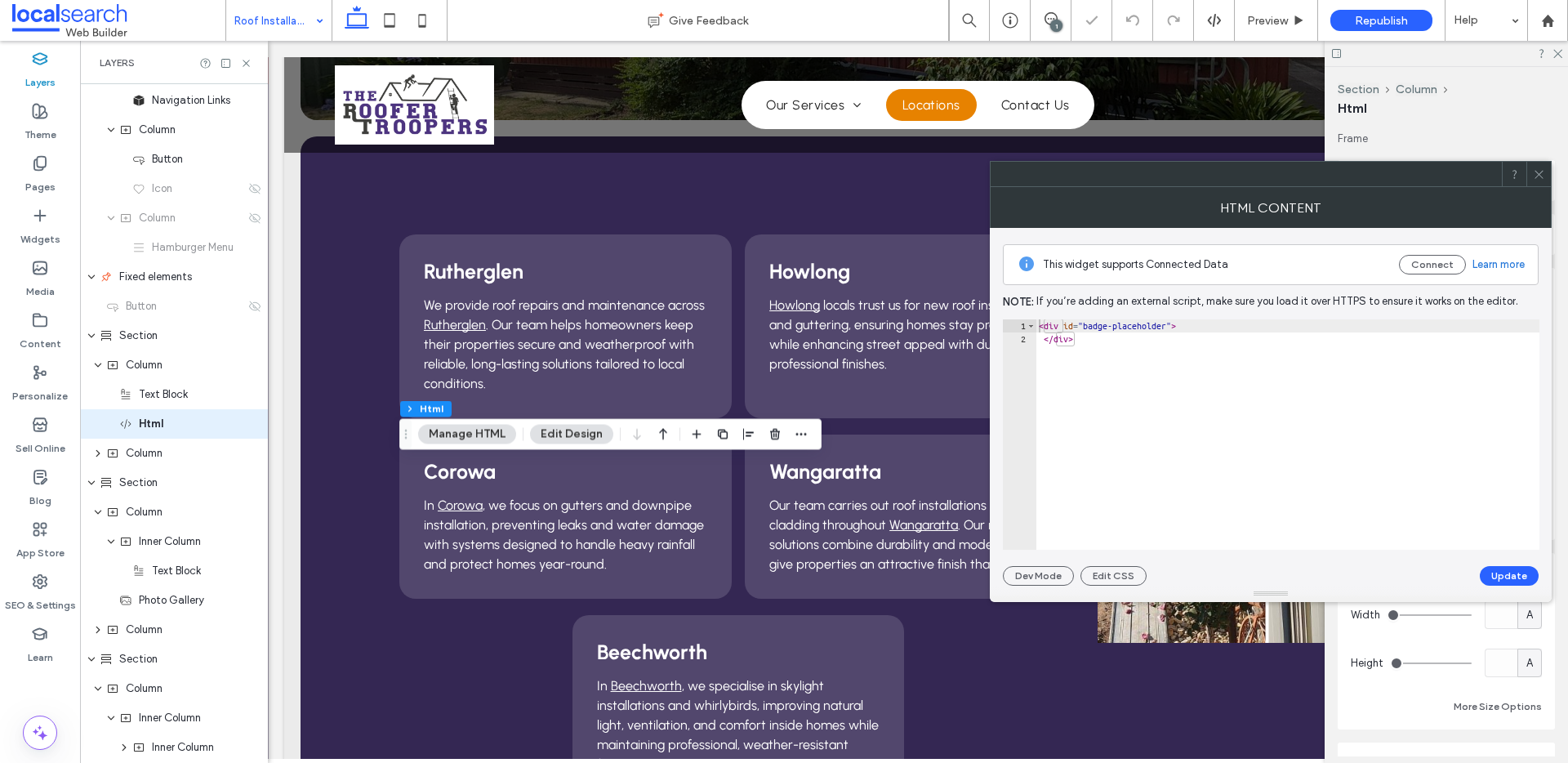
click at [1542, 171] on icon at bounding box center [1539, 174] width 12 height 12
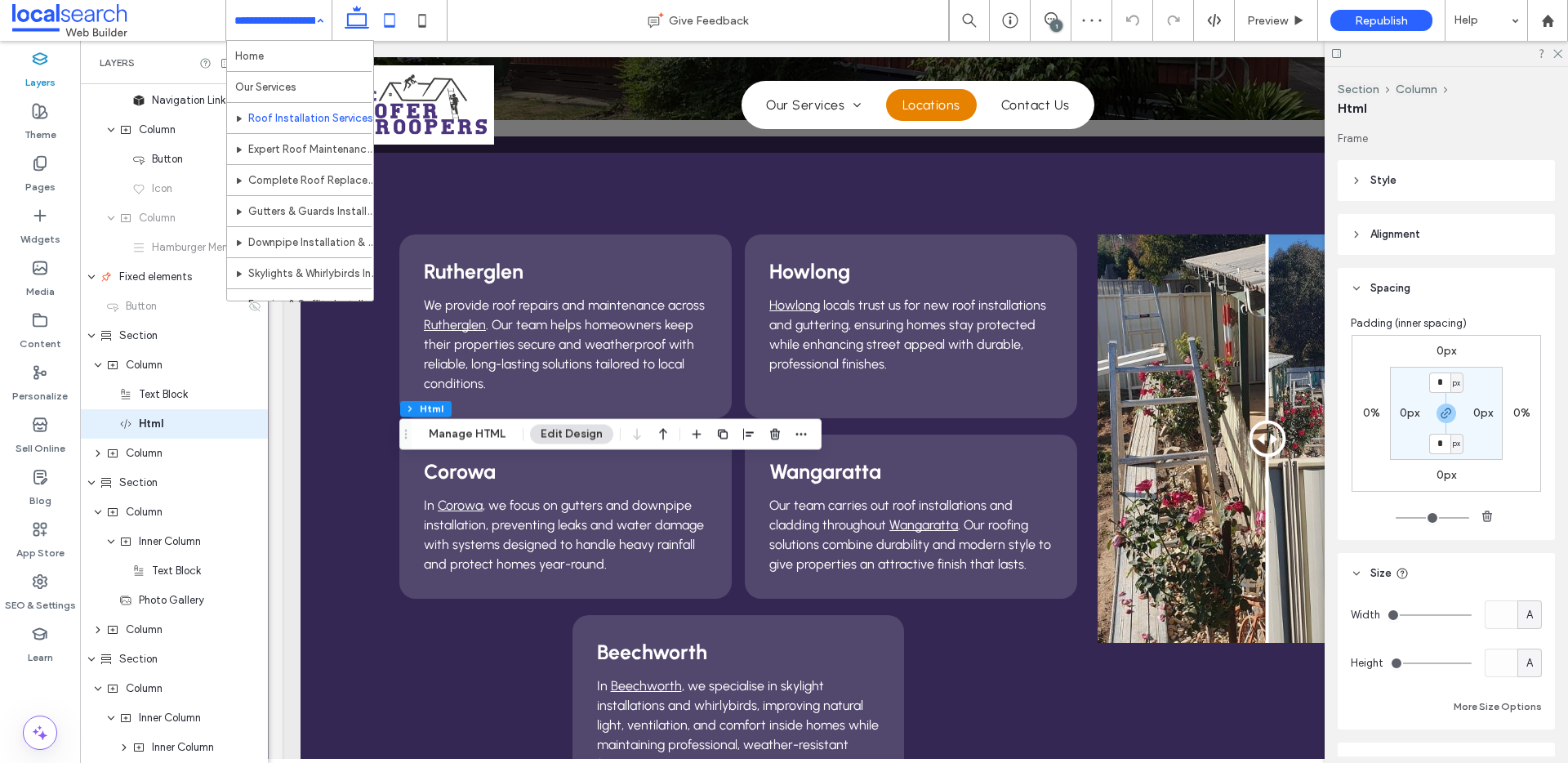
click at [384, 20] on icon at bounding box center [389, 21] width 33 height 33
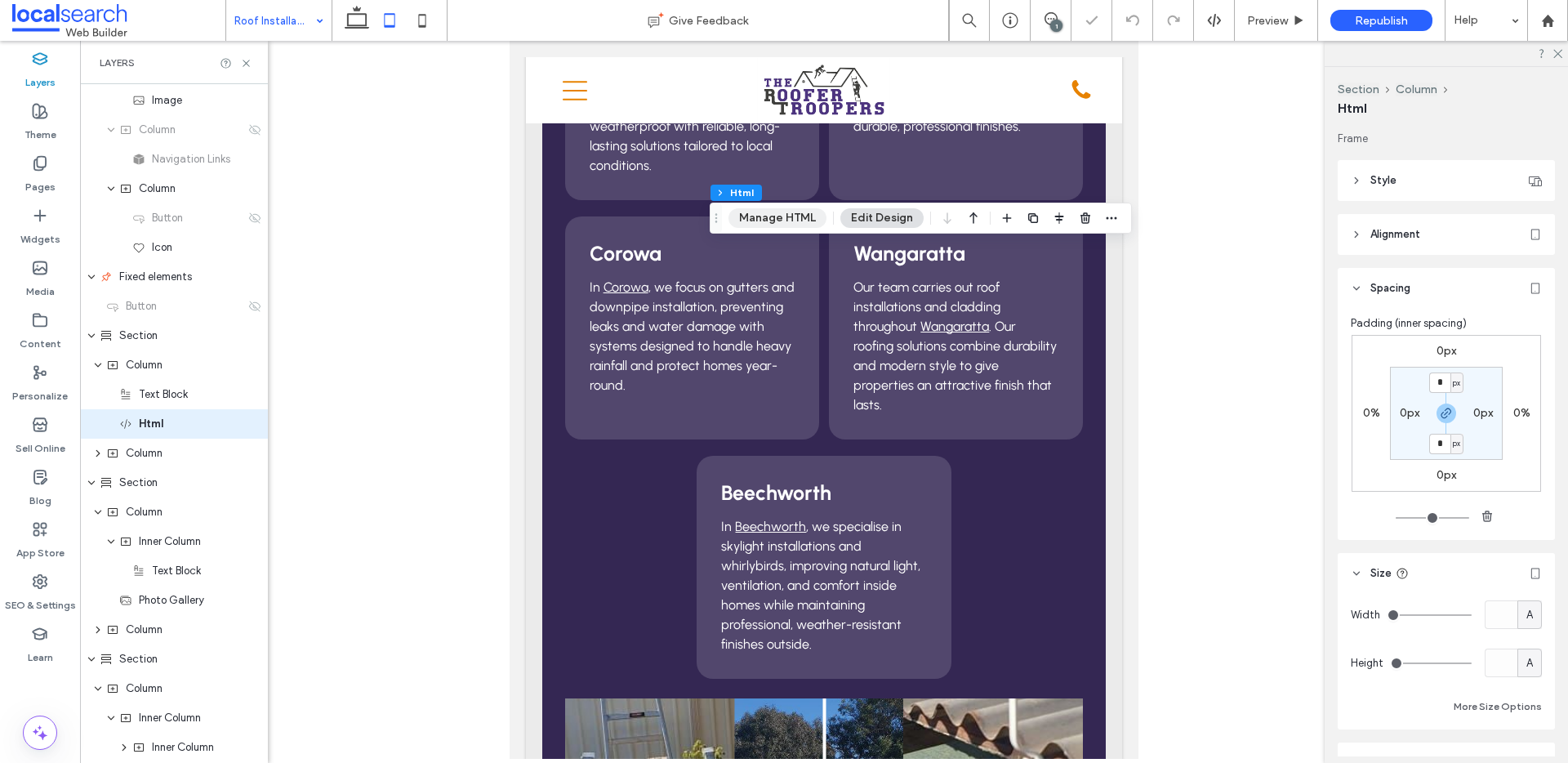
click at [790, 213] on button "Manage HTML" at bounding box center [778, 218] width 98 height 20
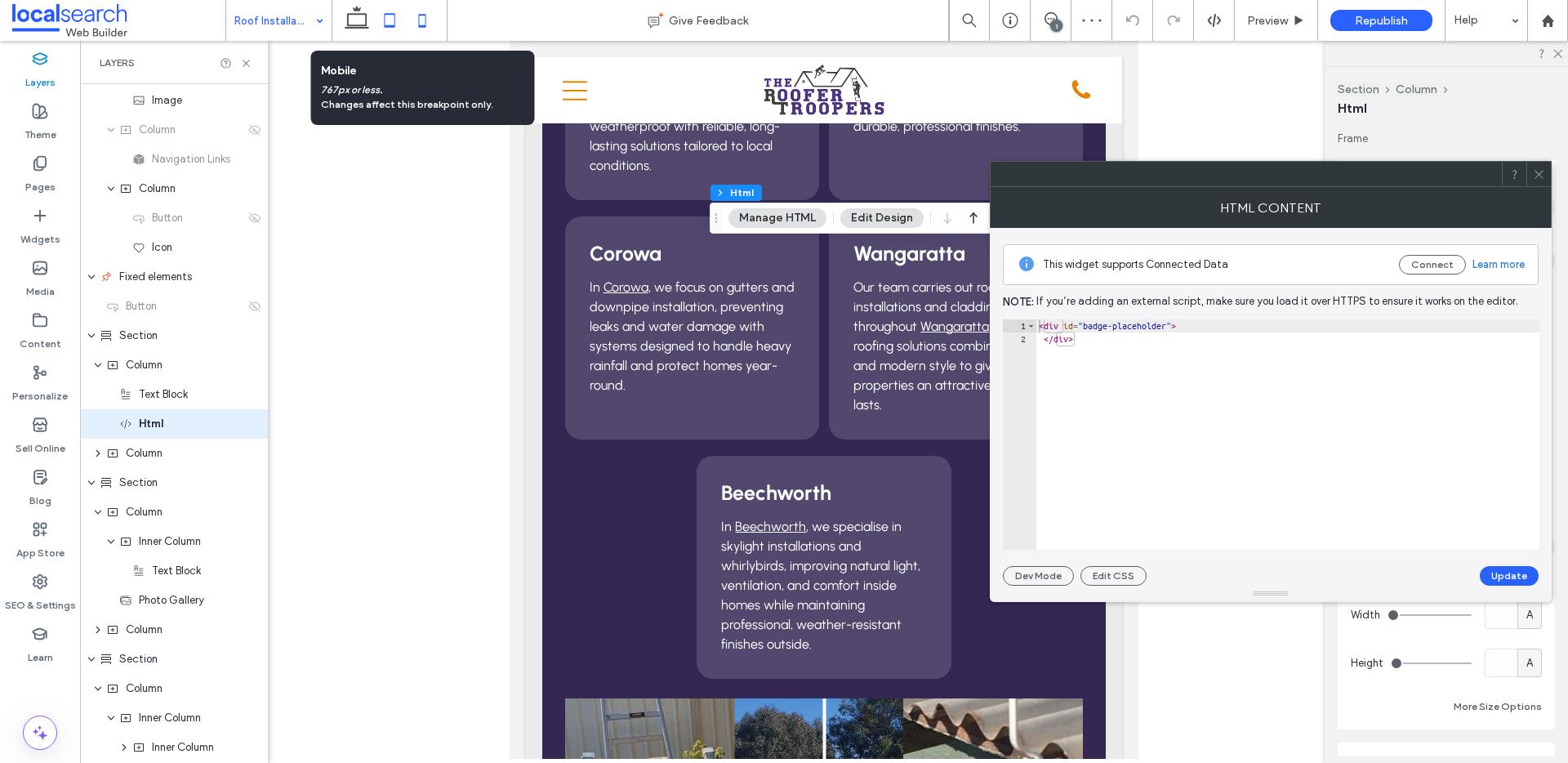
click at [431, 13] on icon at bounding box center [422, 21] width 33 height 33
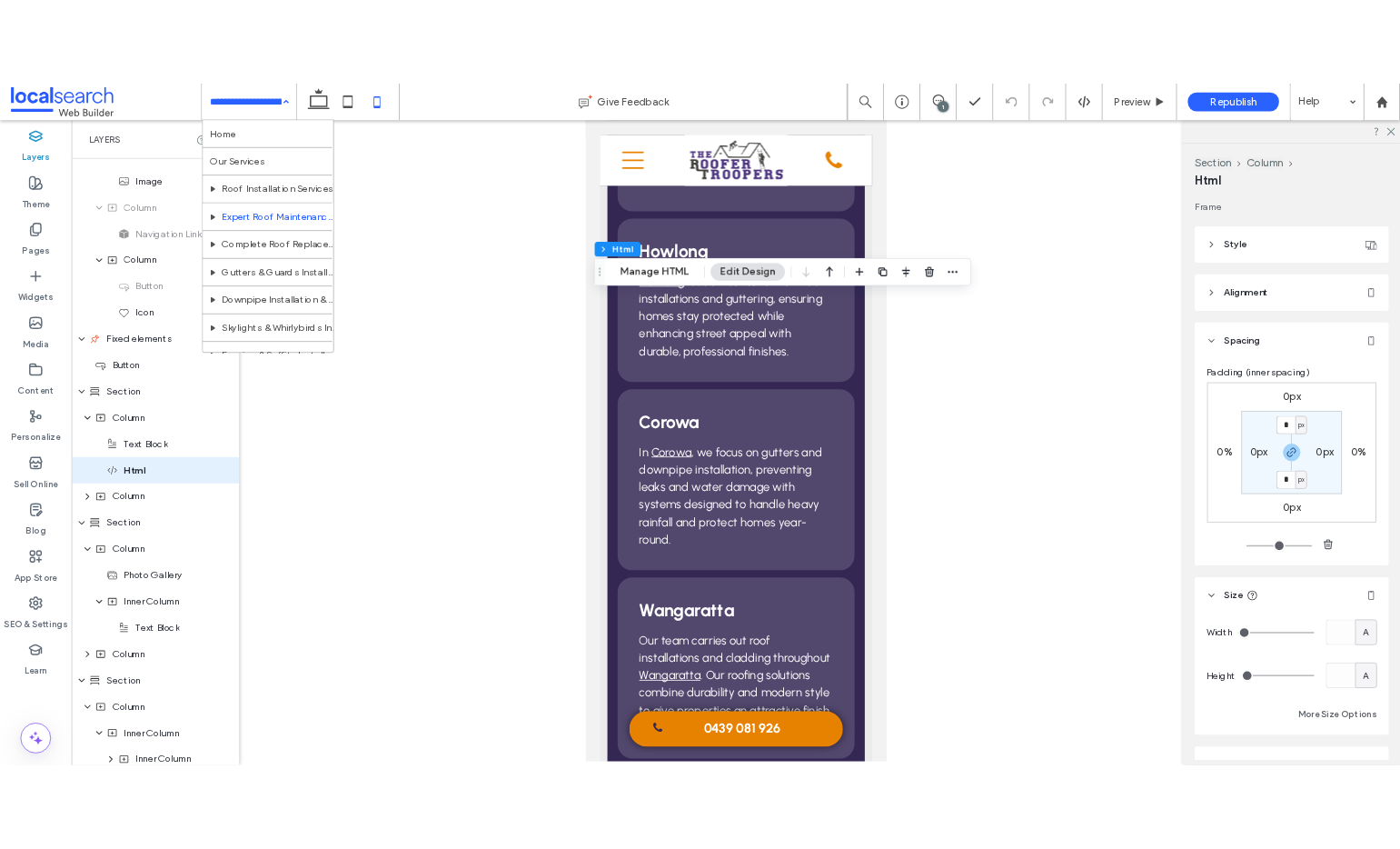
scroll to position [162, 0]
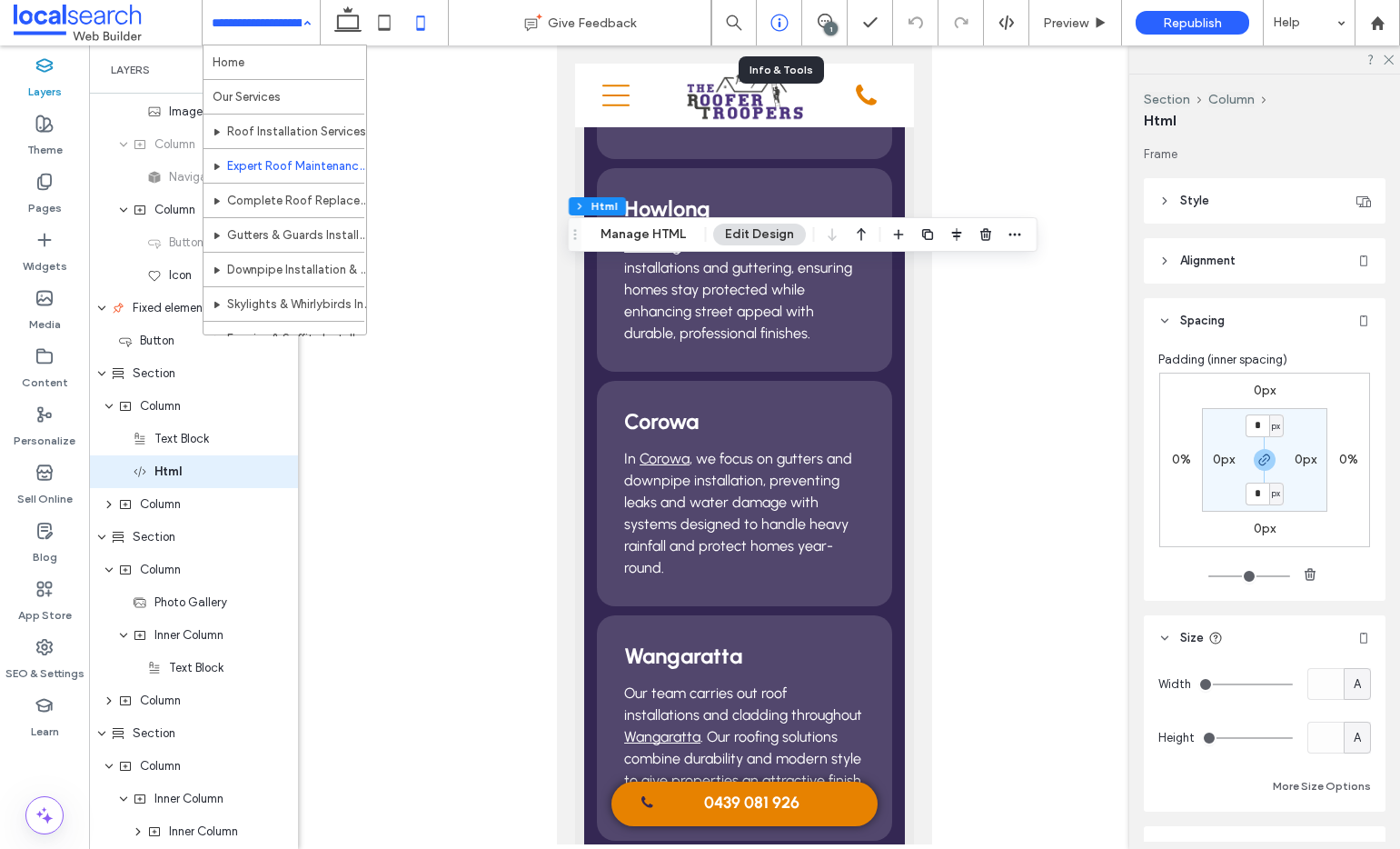
click at [782, 26] on icon at bounding box center [779, 22] width 18 height 18
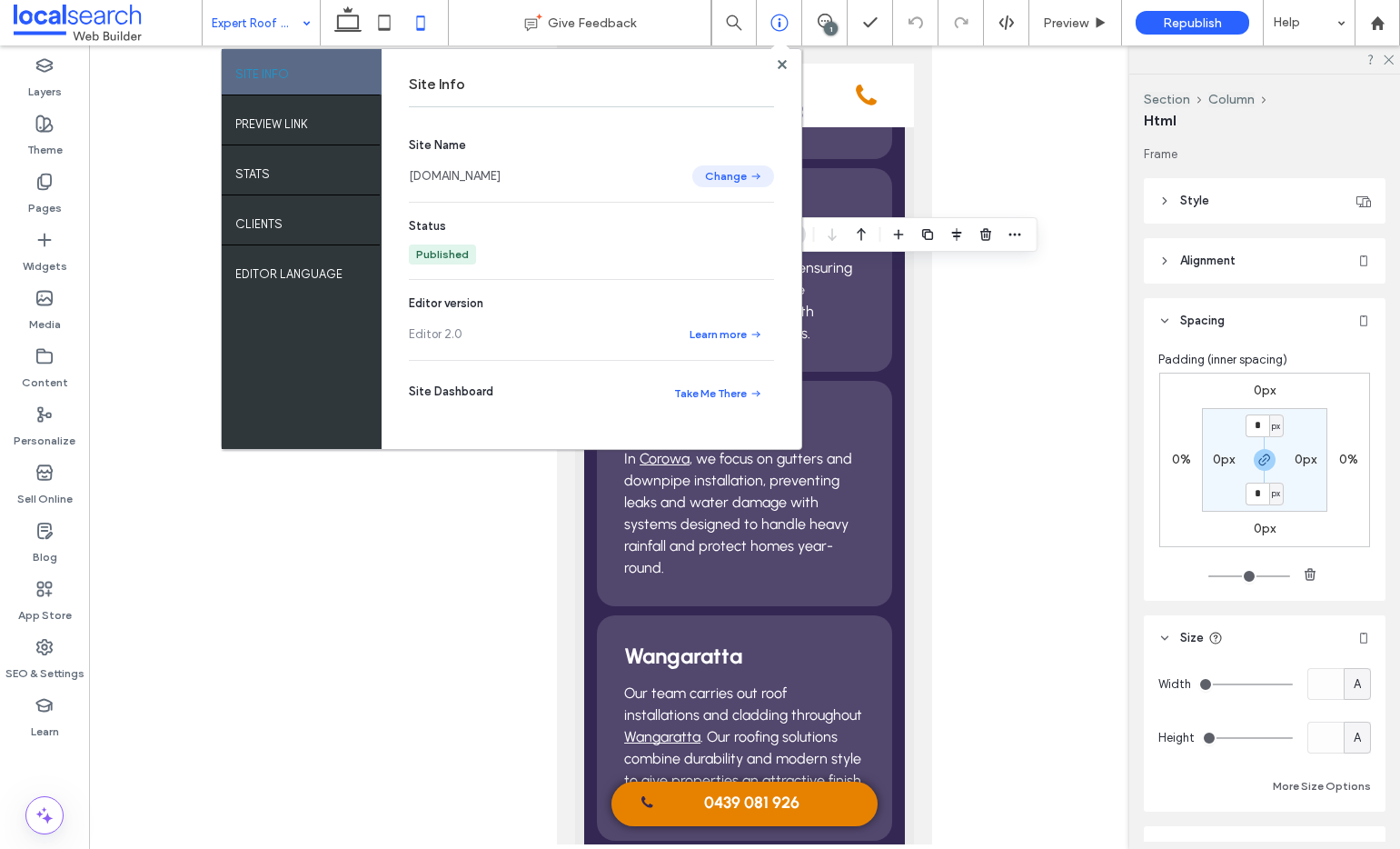
click at [745, 167] on button "Change" at bounding box center [733, 176] width 81 height 22
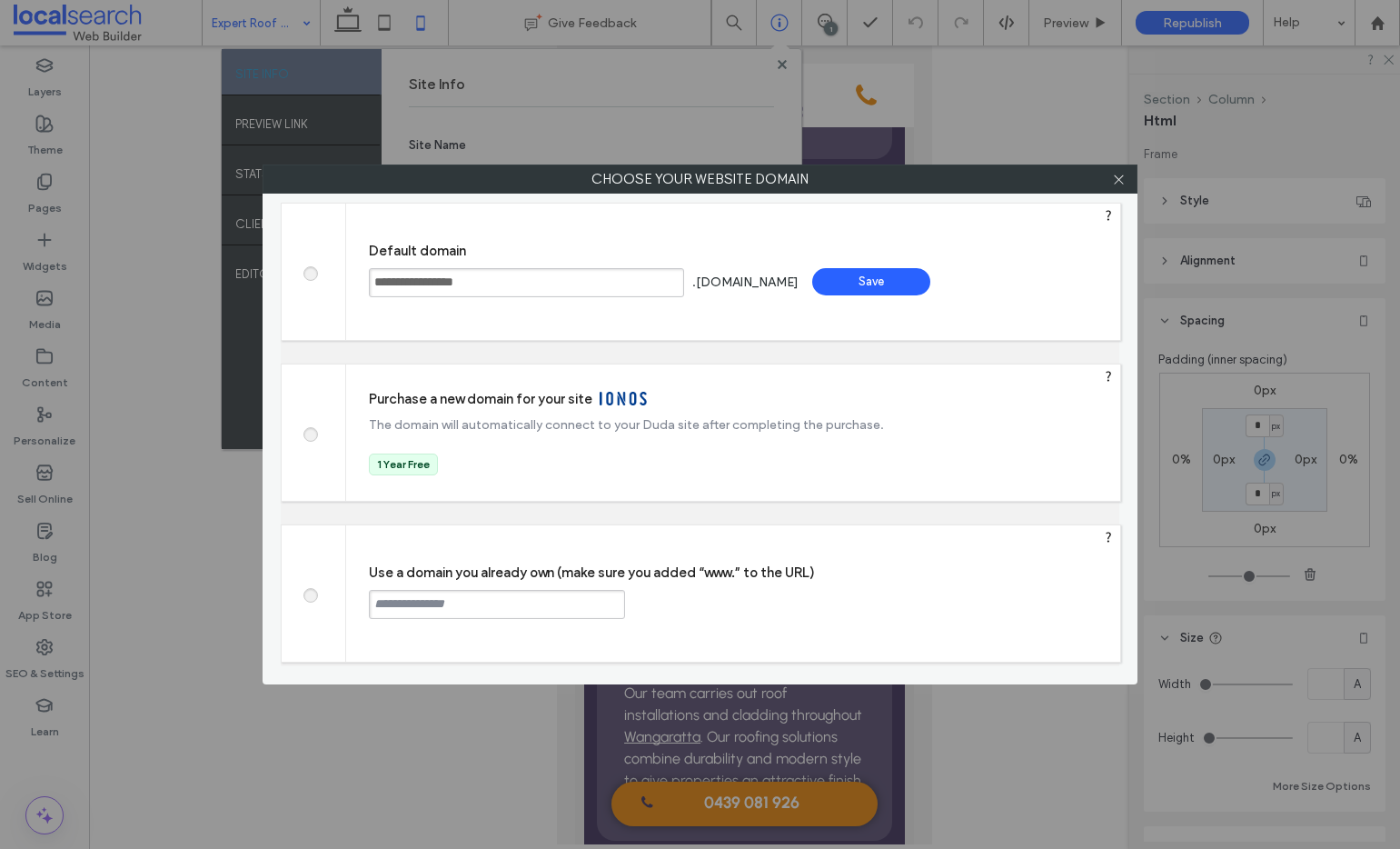
click at [310, 599] on span at bounding box center [310, 593] width 0 height 13
click at [397, 603] on input "text" at bounding box center [496, 604] width 256 height 29
paste input "**********"
type input "**********"
click at [706, 601] on div "Continue" at bounding box center [694, 603] width 118 height 27
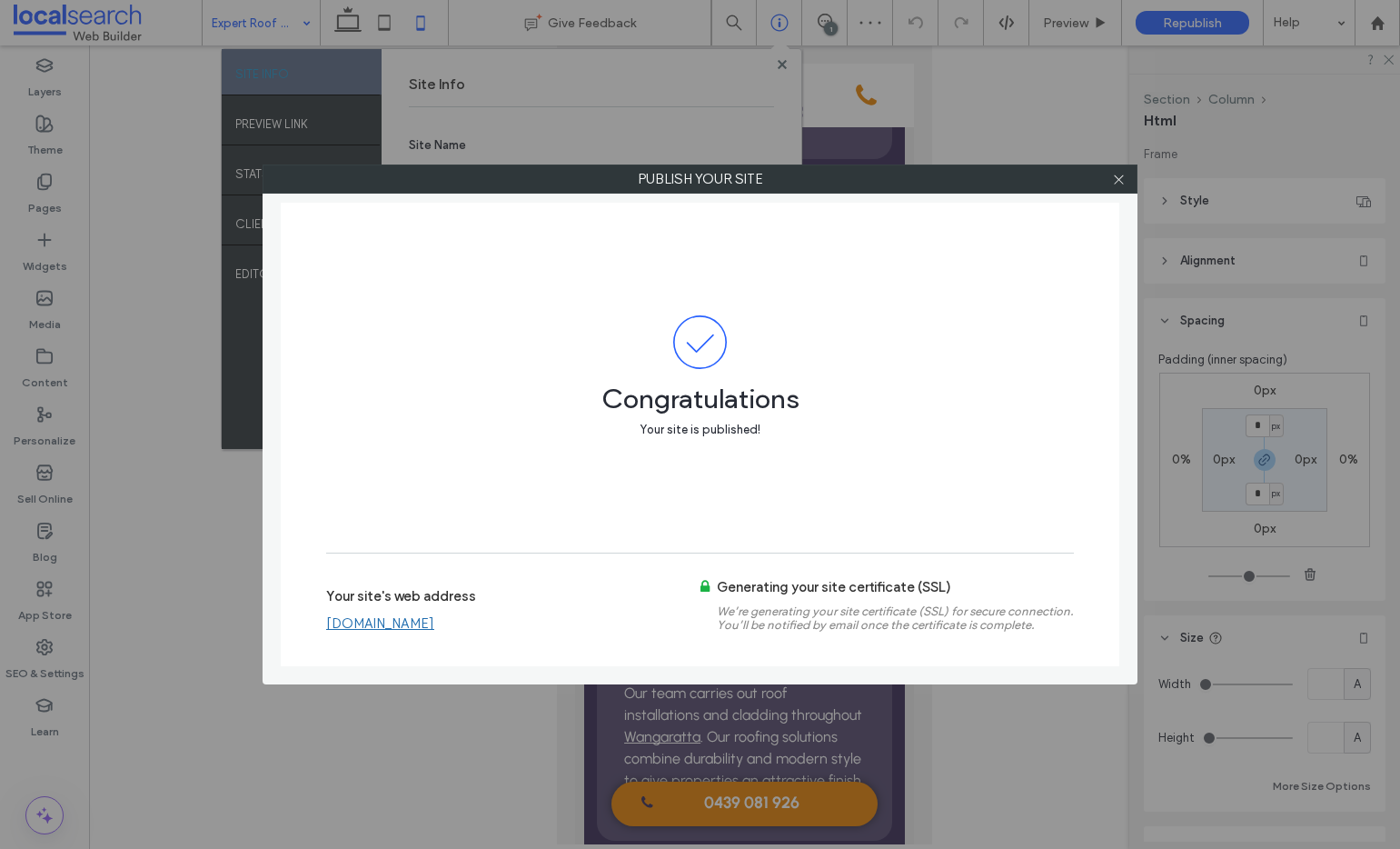
click at [1108, 173] on div at bounding box center [1118, 179] width 27 height 27
click at [1116, 175] on icon at bounding box center [1119, 179] width 13 height 13
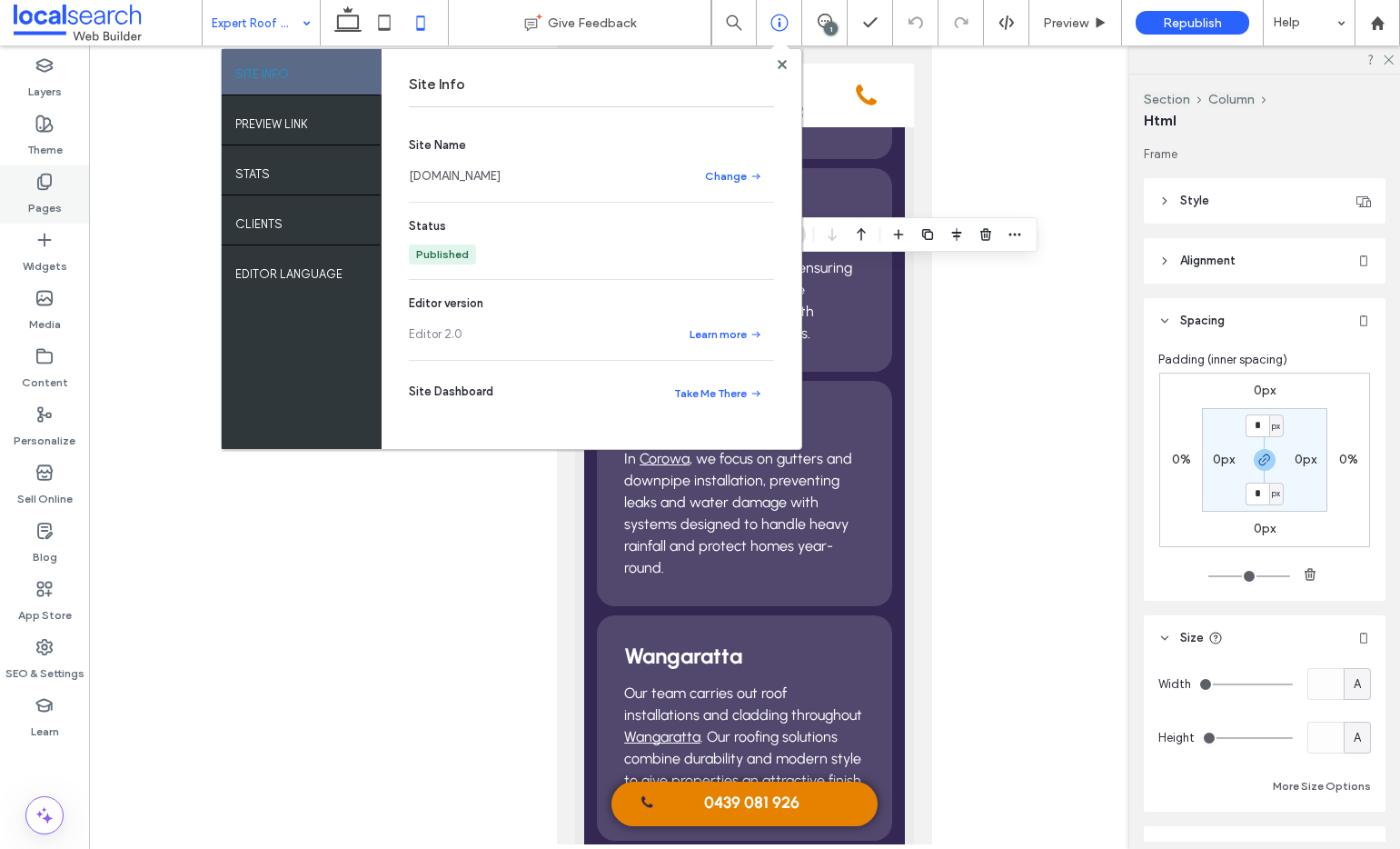
click at [51, 198] on label "Pages" at bounding box center [44, 203] width 34 height 26
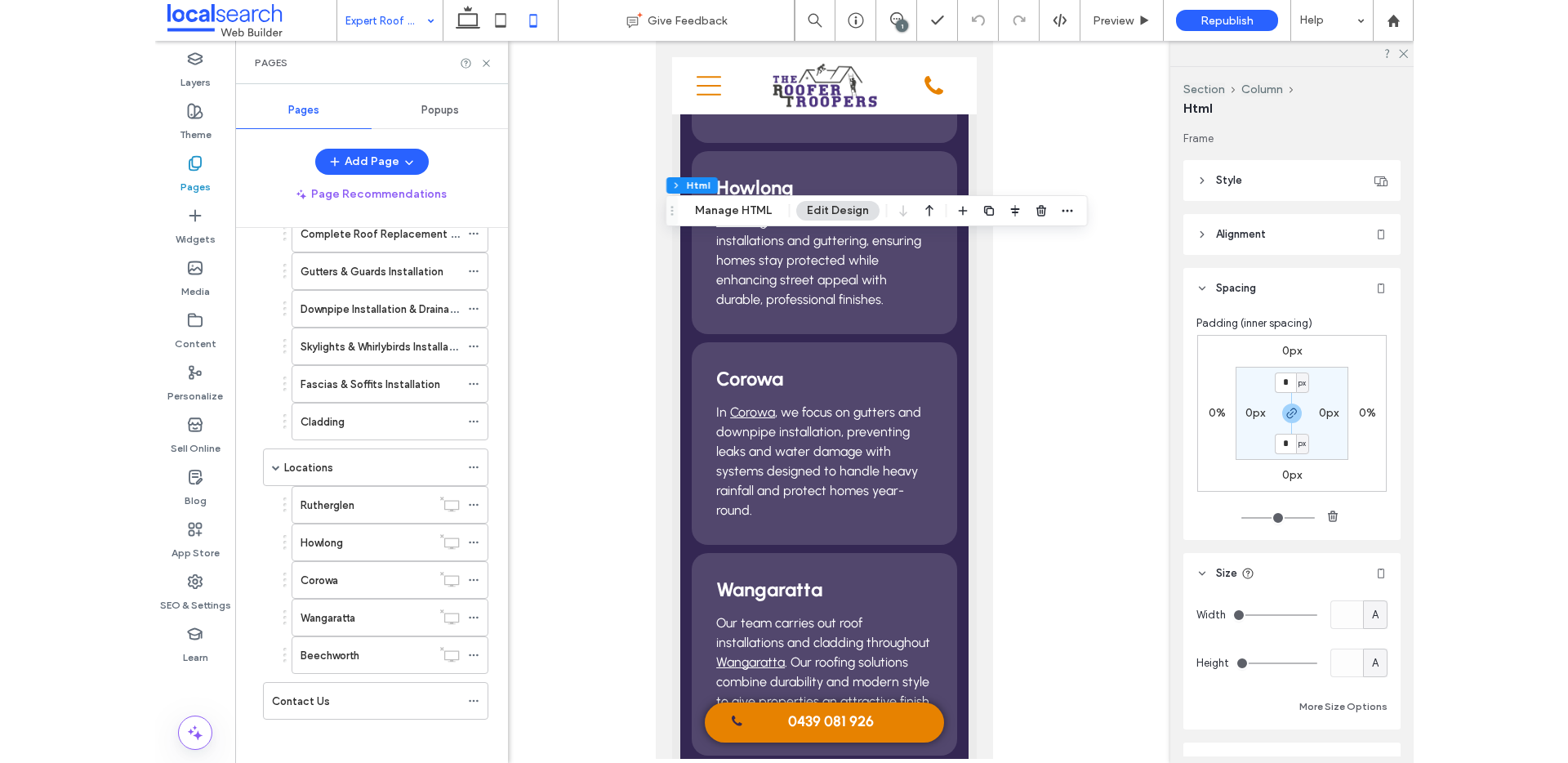
scroll to position [243, 0]
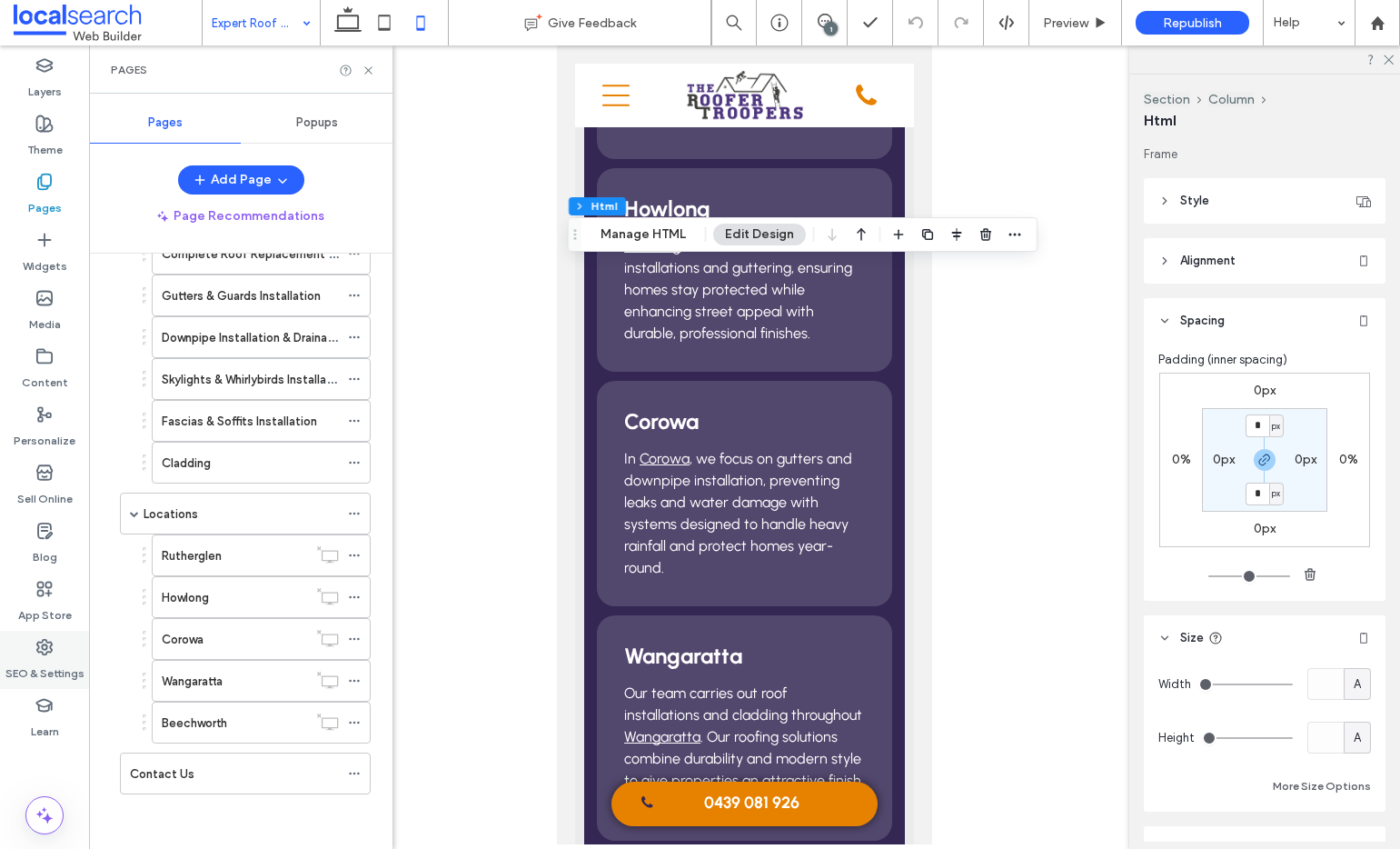
click at [40, 644] on icon at bounding box center [44, 647] width 18 height 18
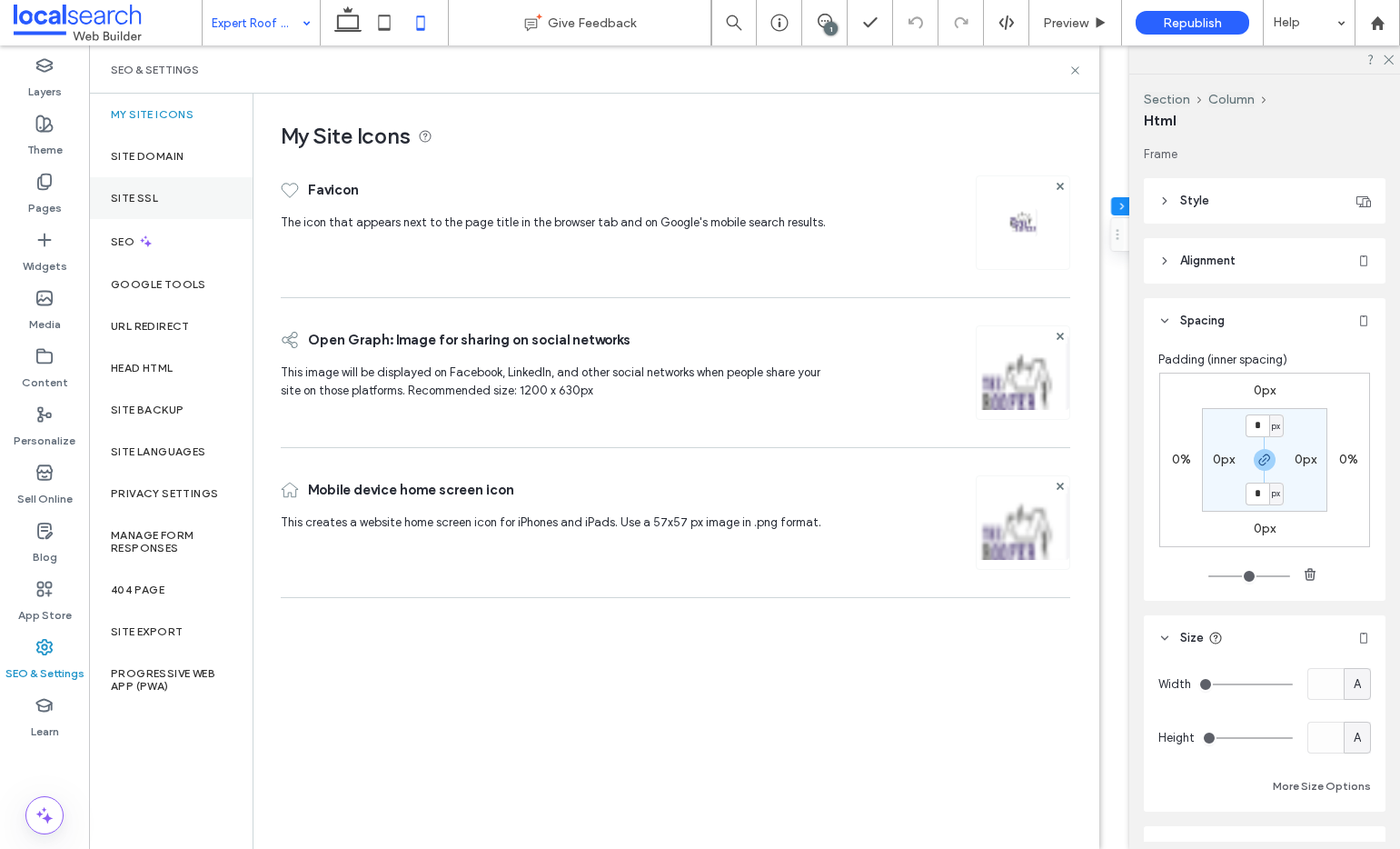
click at [158, 193] on div "Site SSL" at bounding box center [171, 198] width 164 height 42
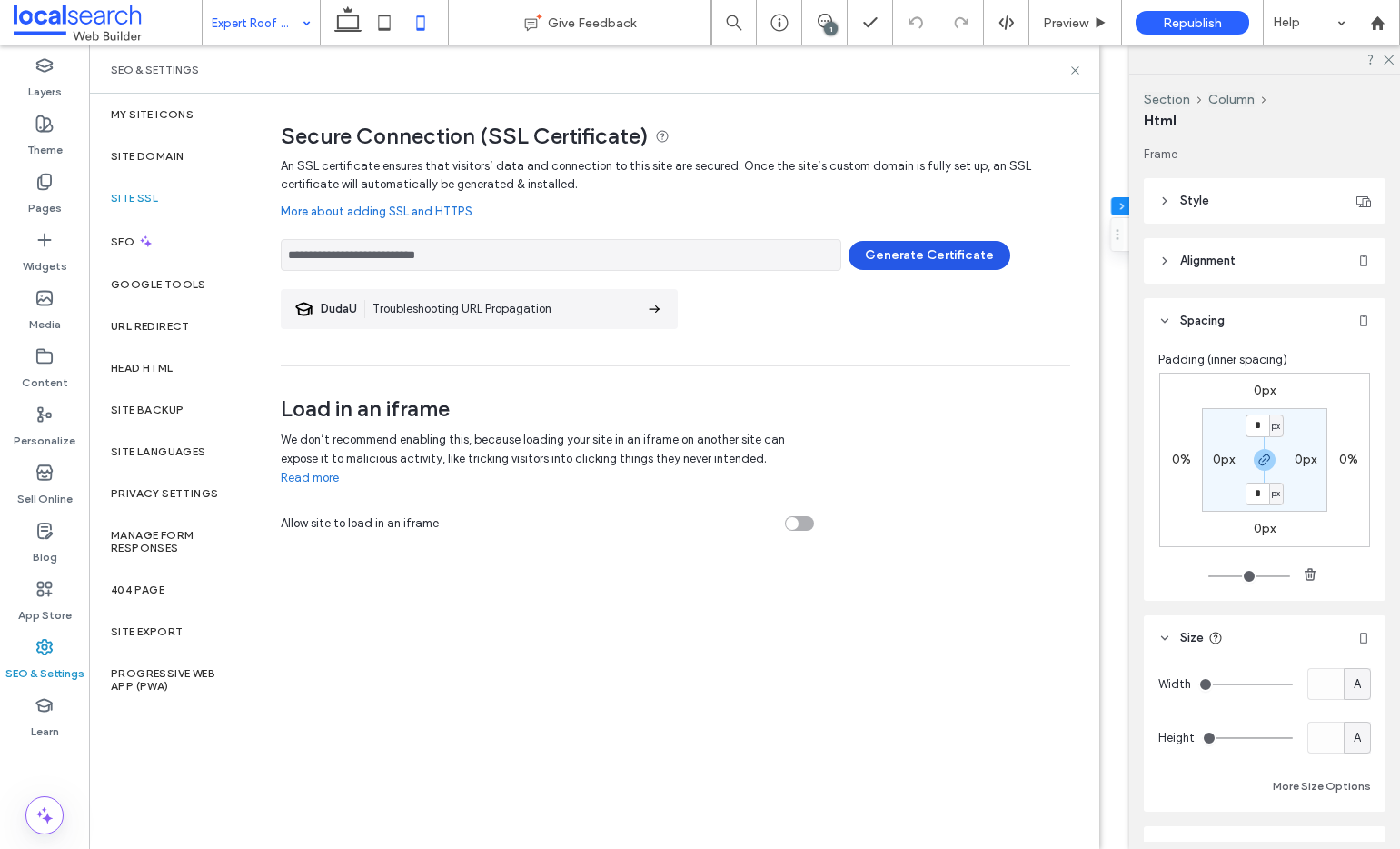
click at [952, 257] on button "Generate Certificate" at bounding box center [930, 255] width 162 height 29
click at [206, 246] on div at bounding box center [700, 424] width 1400 height 849
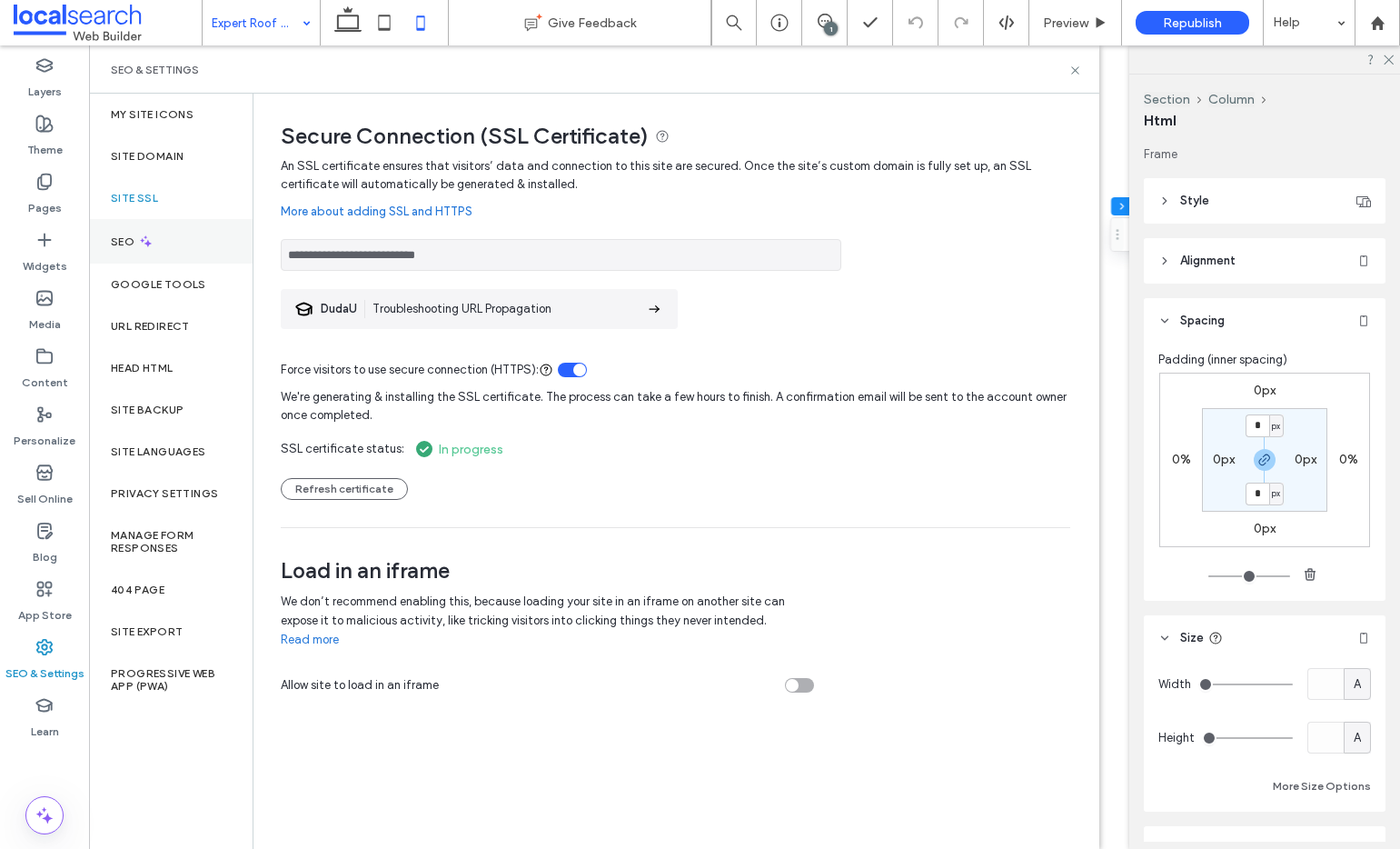
click at [126, 246] on label "SEO" at bounding box center [125, 241] width 27 height 12
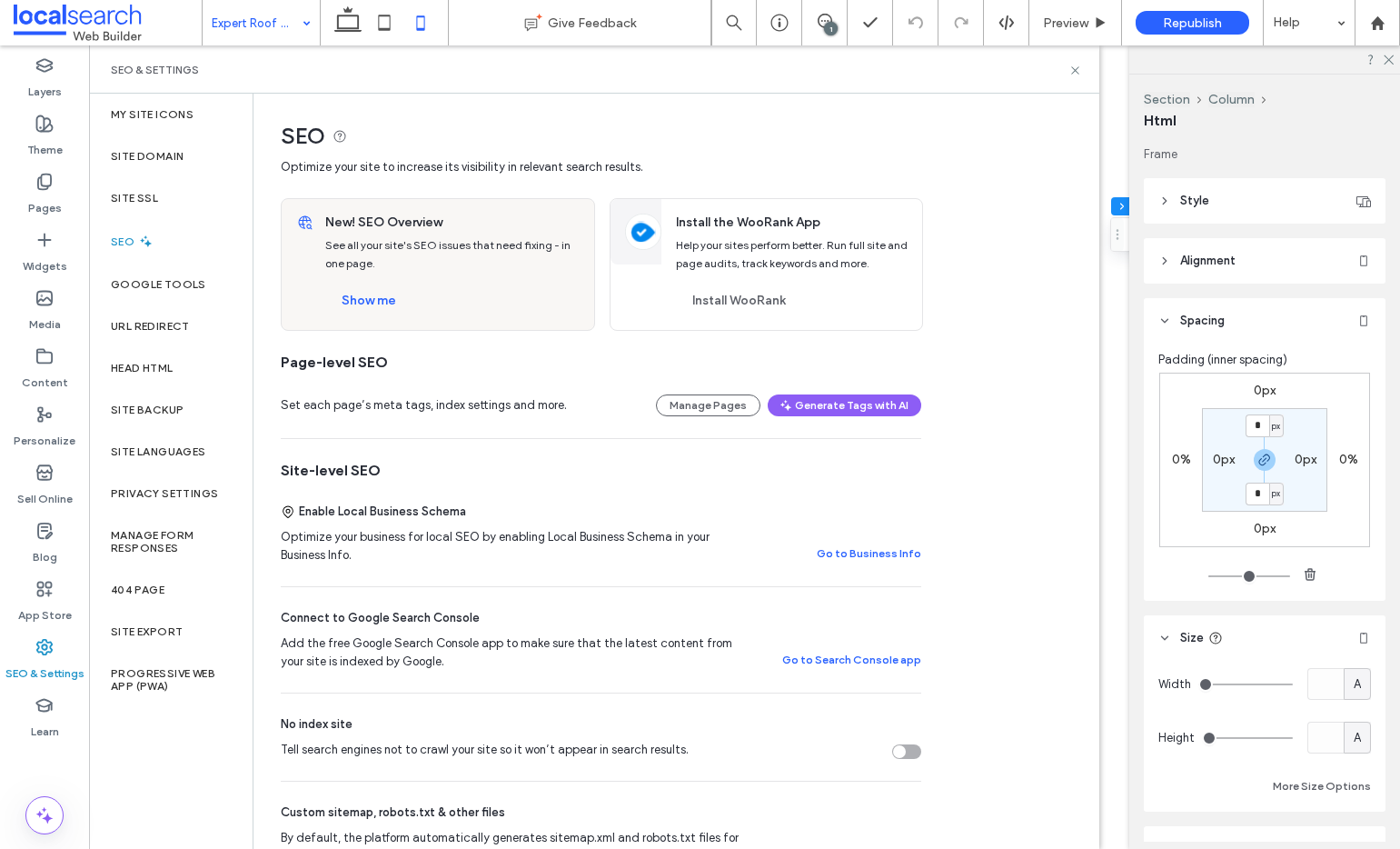
click at [408, 321] on div "New! SEO Overview See all your site's SEO issues that need fixing - in one page…" at bounding box center [454, 264] width 280 height 131
click at [366, 309] on button "Show me" at bounding box center [368, 301] width 87 height 29
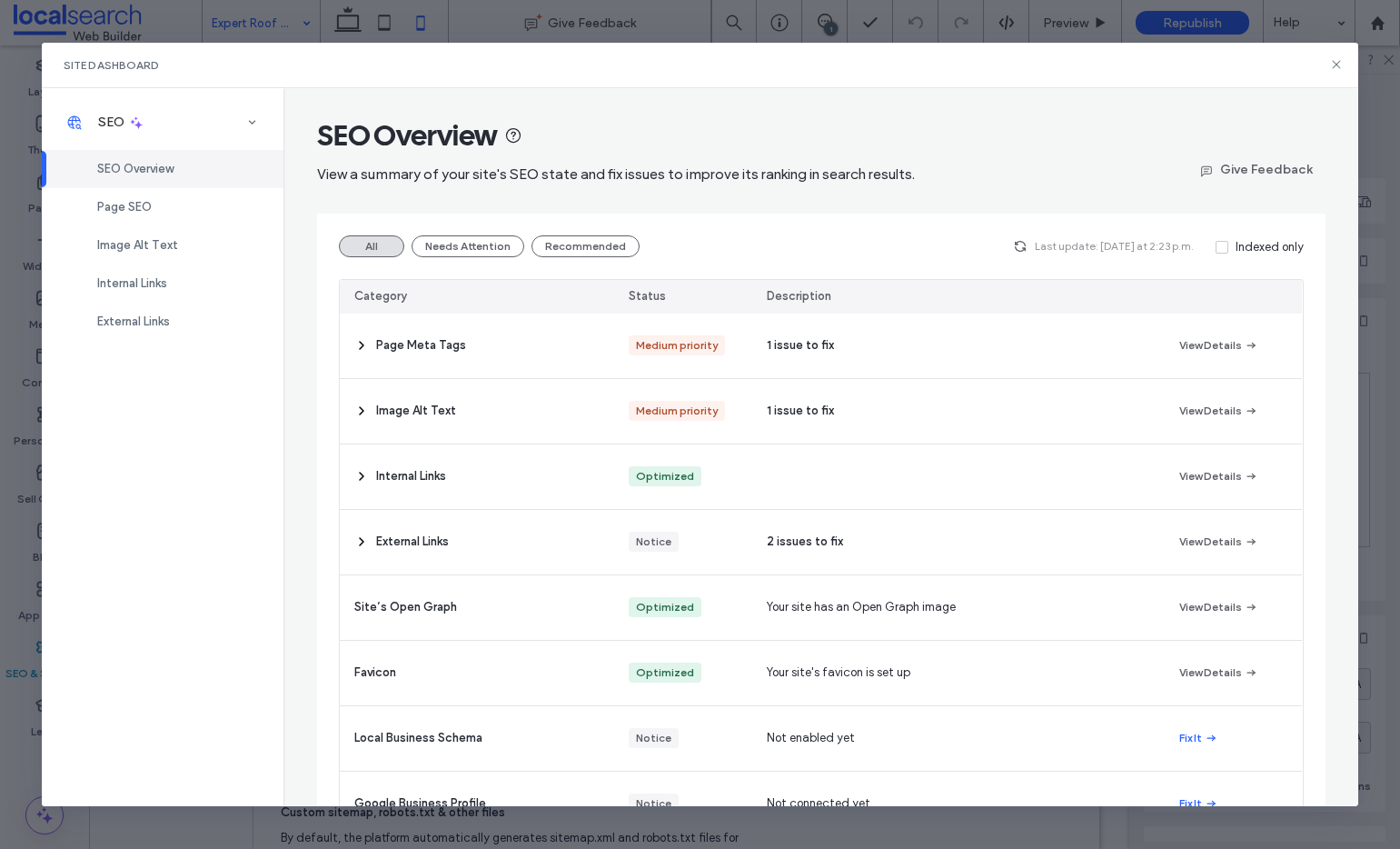
click at [1344, 63] on div "Site Dashboard" at bounding box center [700, 65] width 1317 height 45
click at [1339, 62] on icon at bounding box center [1336, 64] width 14 height 14
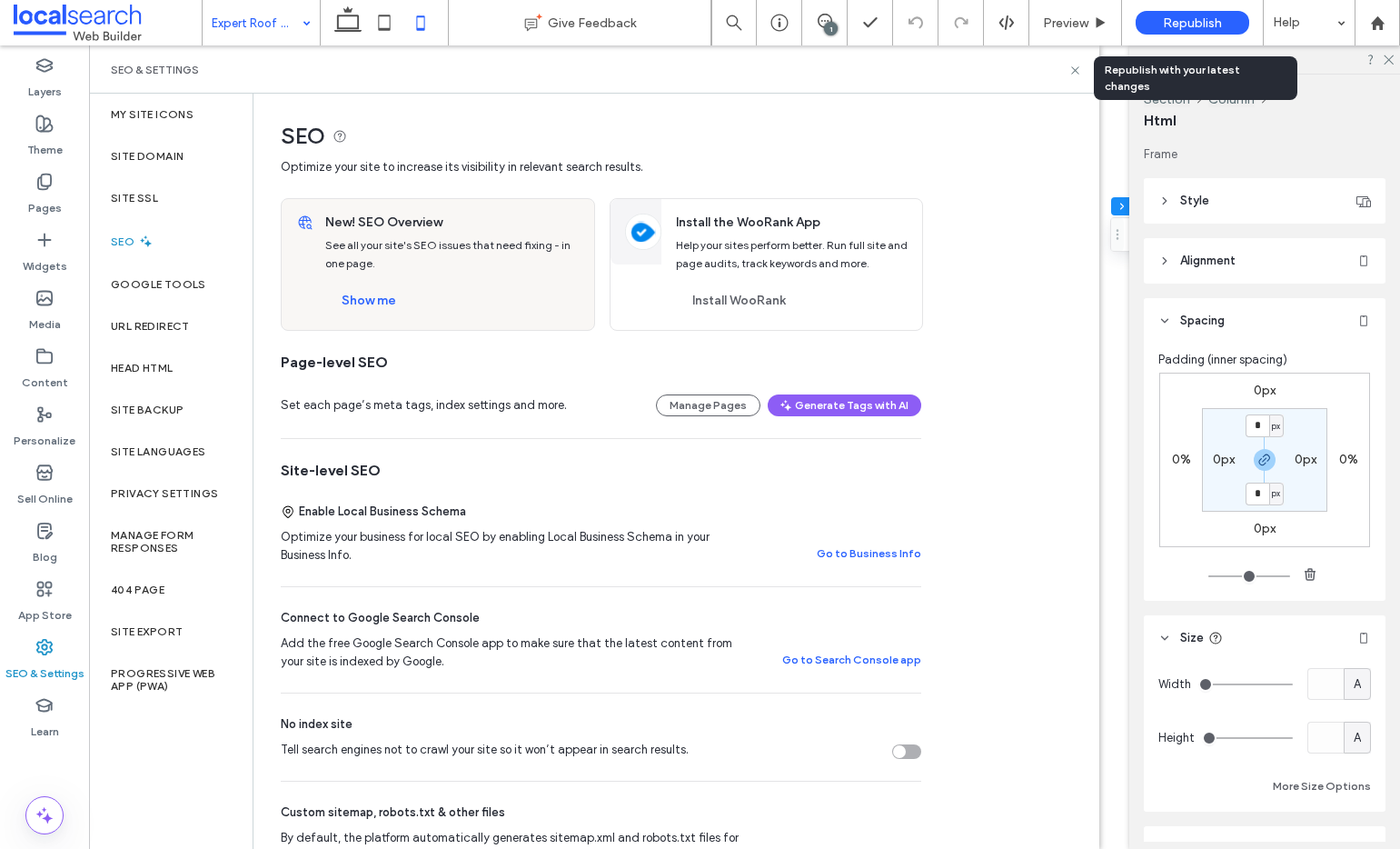
click at [1217, 29] on span "Republish" at bounding box center [1193, 23] width 59 height 15
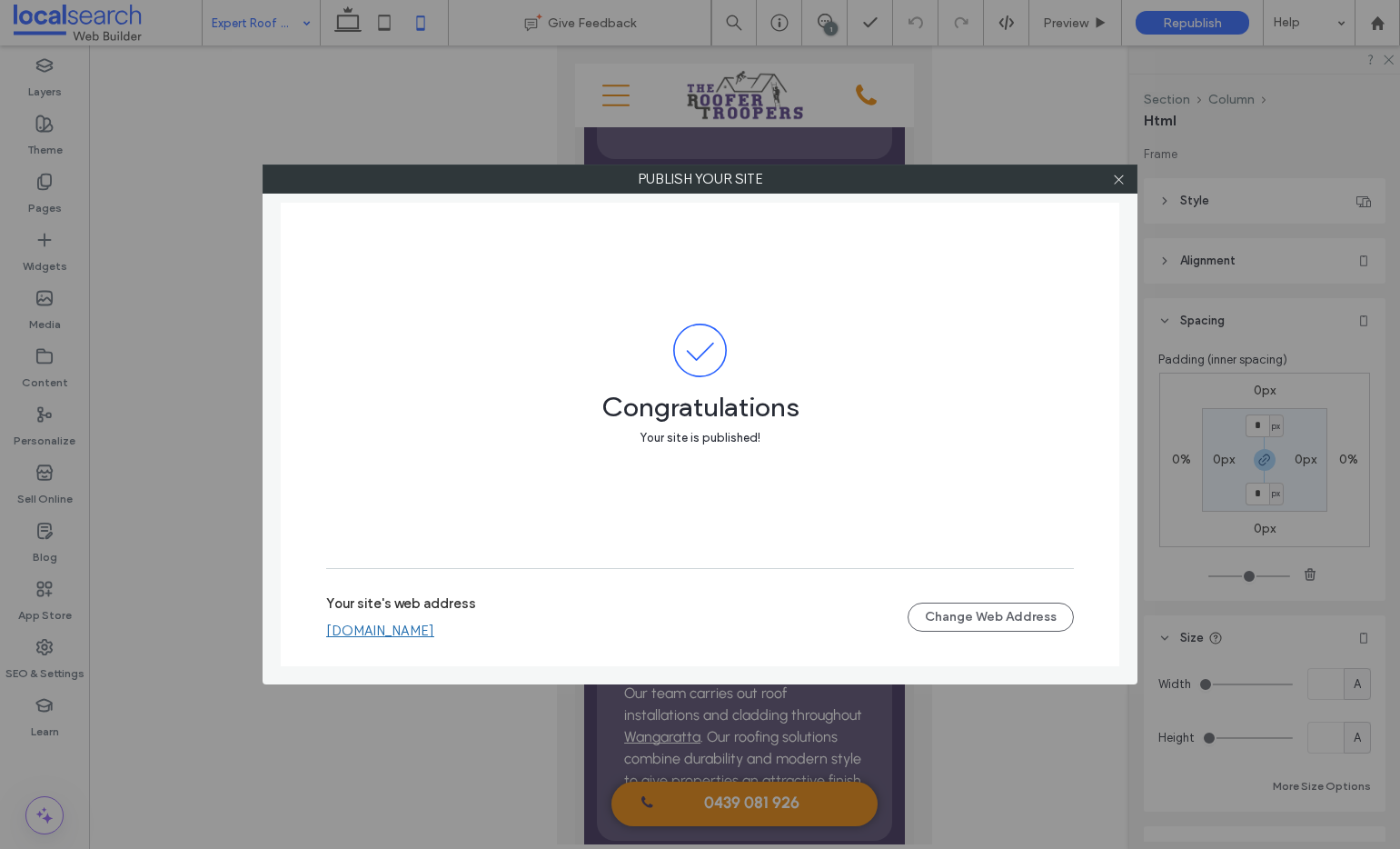
click at [405, 635] on link "[DOMAIN_NAME]" at bounding box center [379, 631] width 108 height 16
click at [434, 627] on link "[DOMAIN_NAME]" at bounding box center [379, 631] width 108 height 16
click at [268, 259] on div "Publish your site Congratulations Your site is published! Your site's web addre…" at bounding box center [700, 424] width 875 height 519
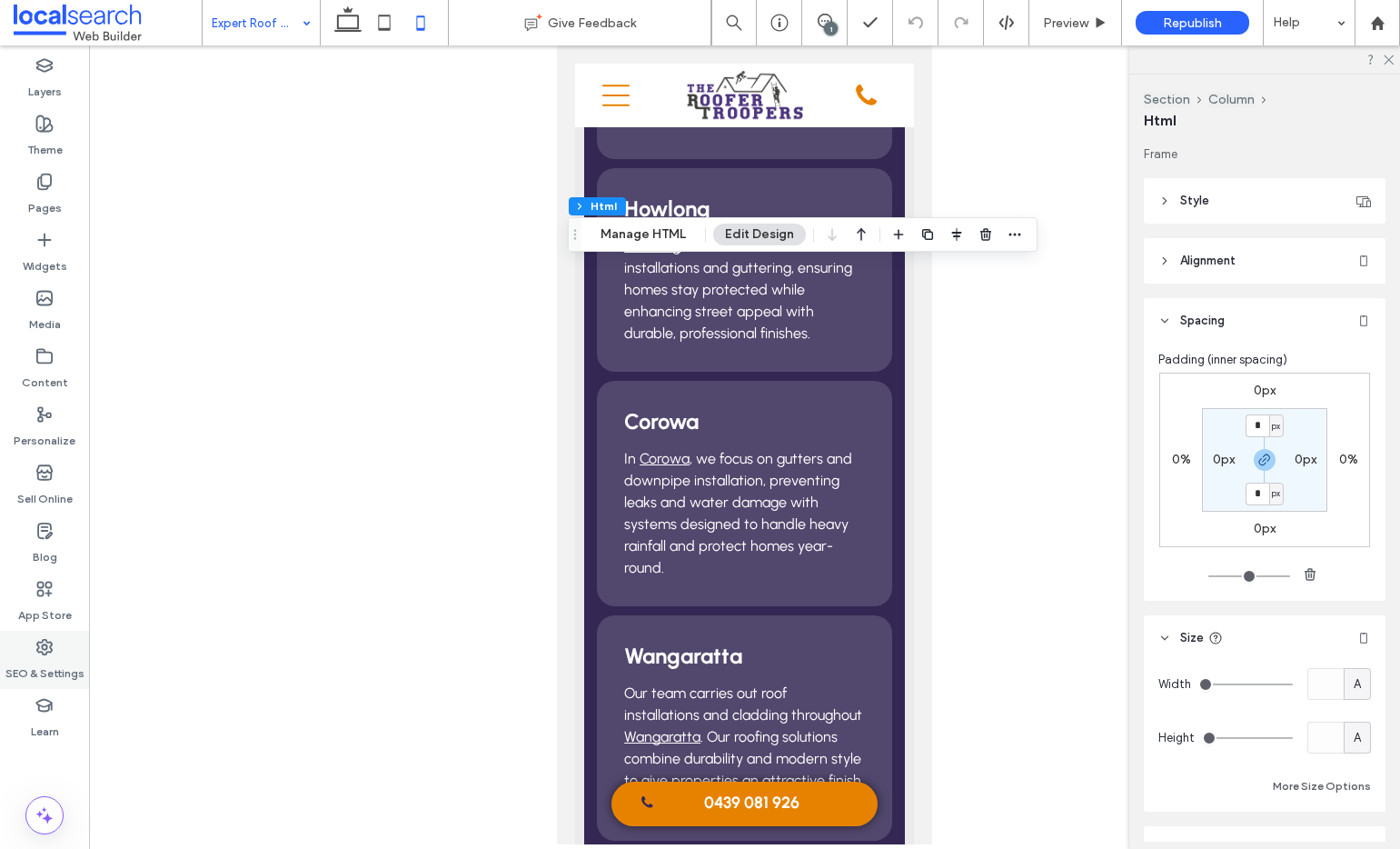
click at [49, 641] on use at bounding box center [44, 647] width 14 height 14
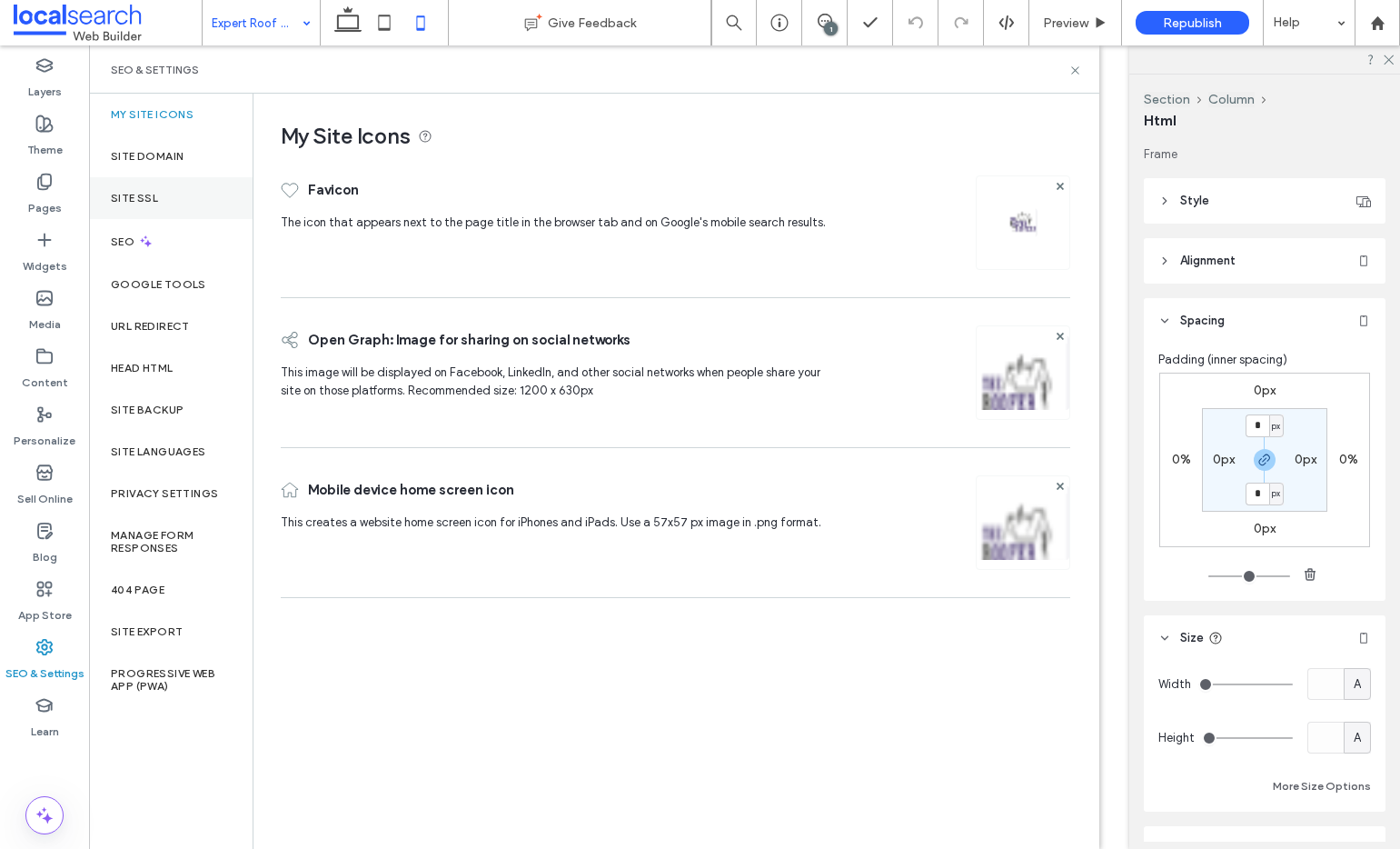
click at [139, 177] on div "Site SSL" at bounding box center [171, 198] width 164 height 42
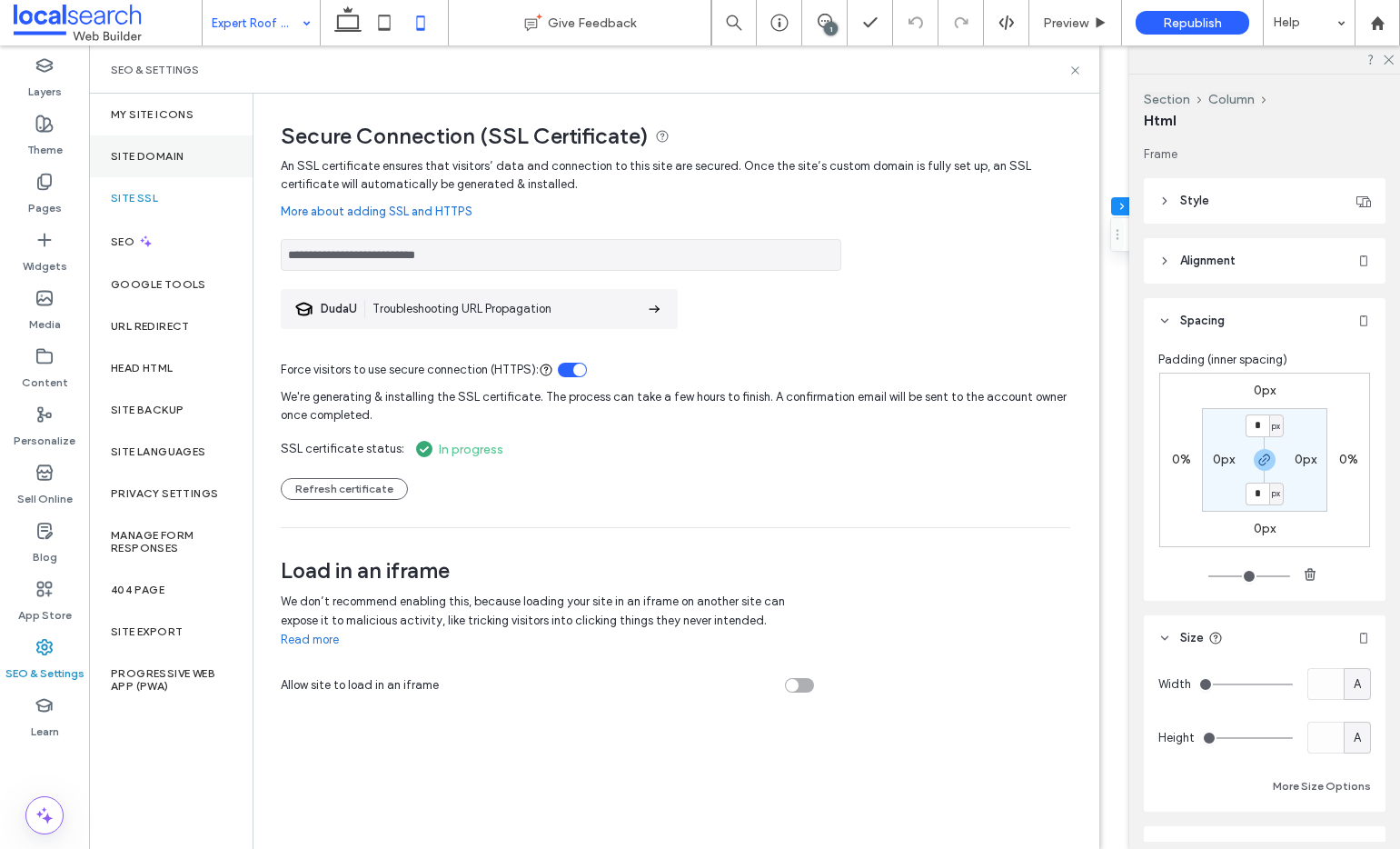
click at [161, 151] on label "Site Domain" at bounding box center [148, 155] width 73 height 12
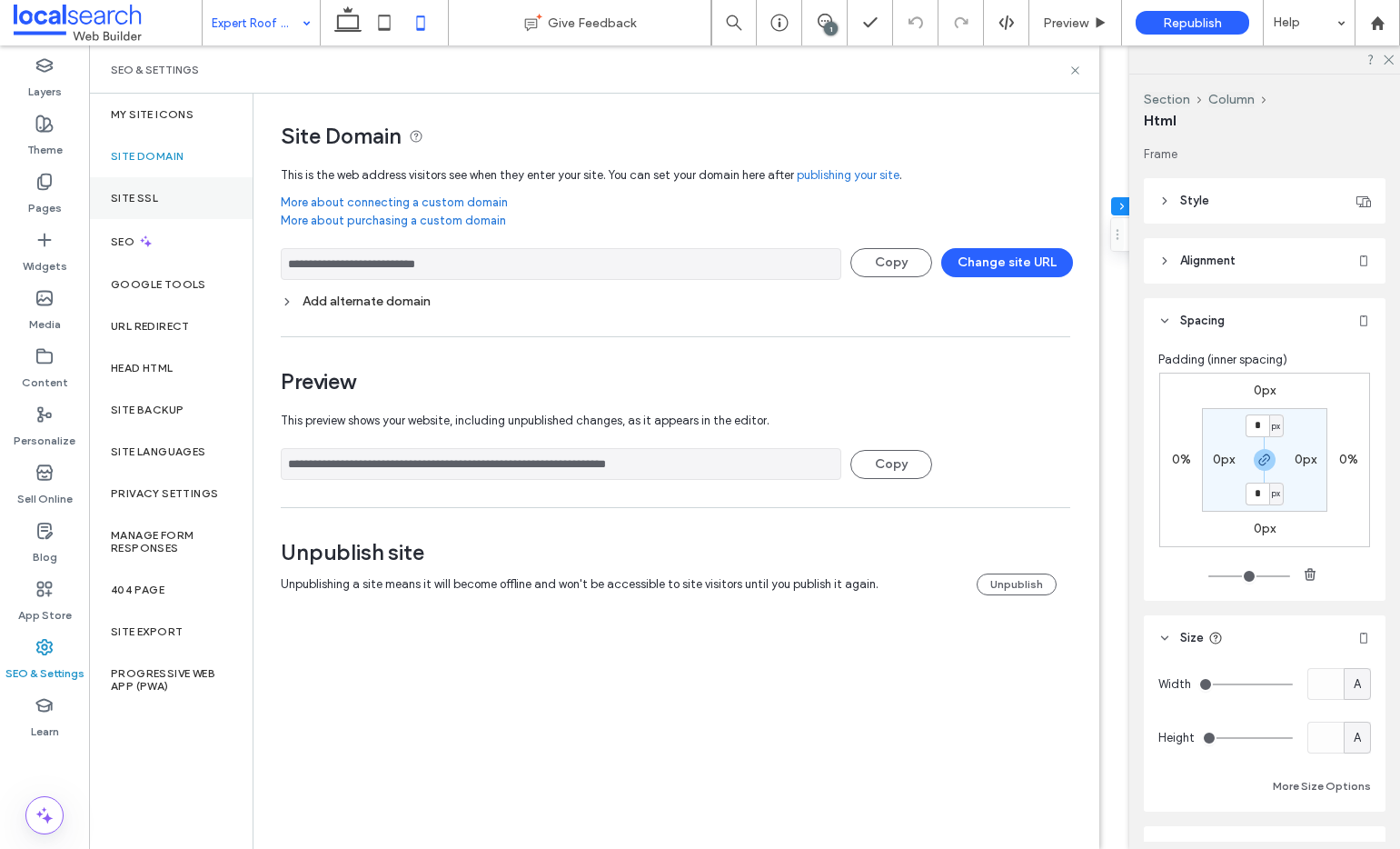
click at [142, 200] on label "Site SSL" at bounding box center [134, 197] width 47 height 12
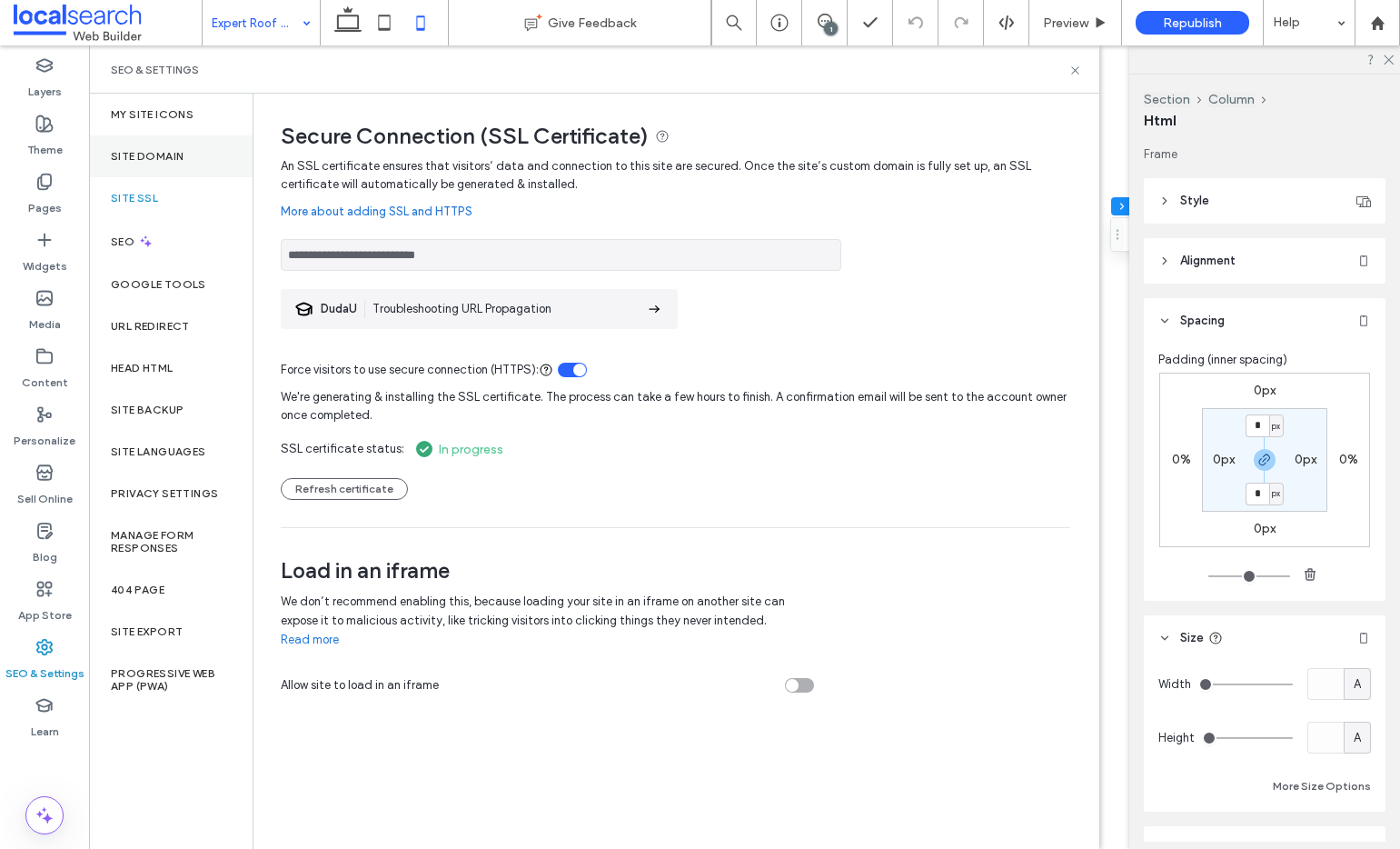
click at [170, 159] on label "Site Domain" at bounding box center [148, 155] width 73 height 12
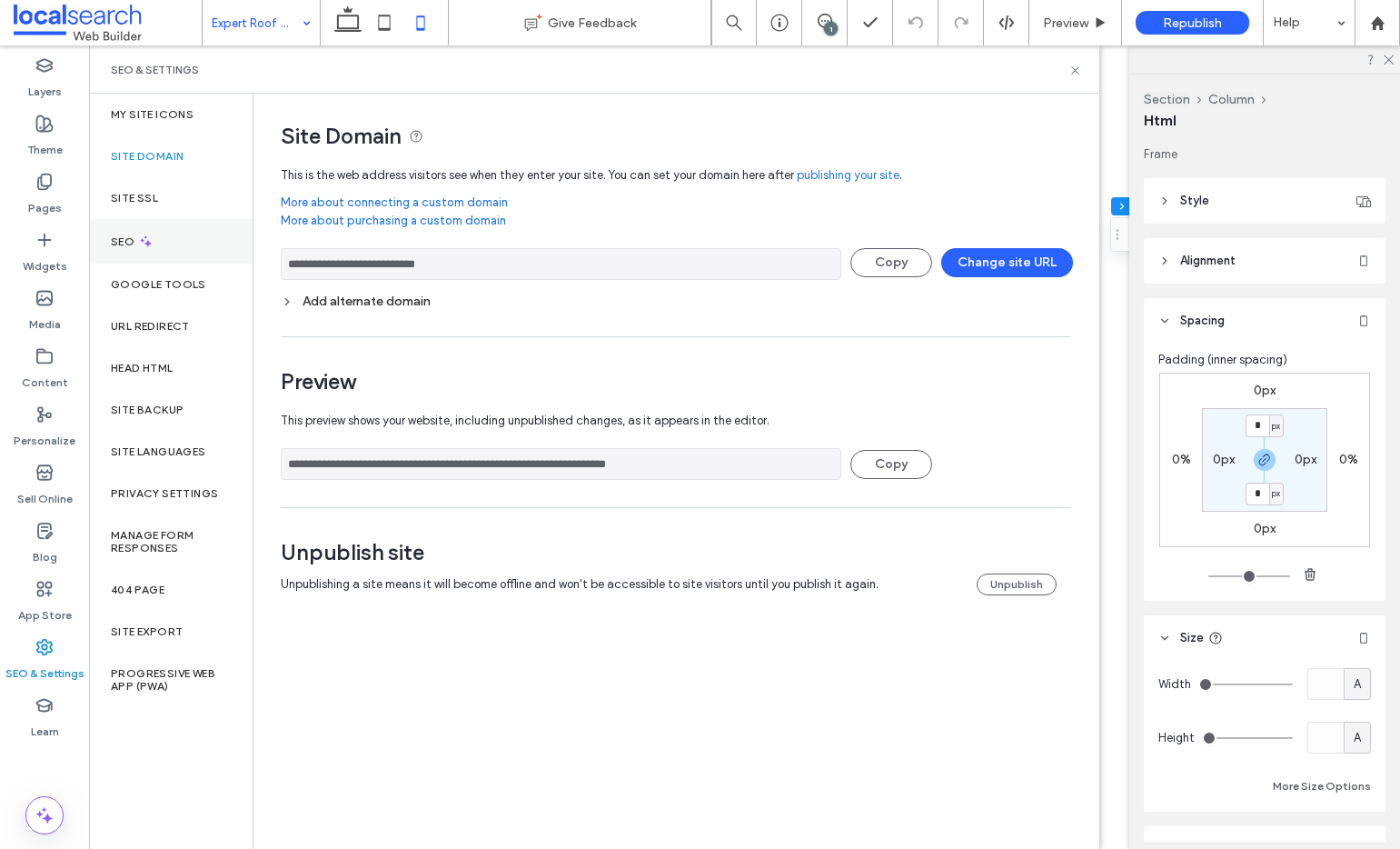
click at [157, 239] on div "SEO" at bounding box center [171, 241] width 164 height 44
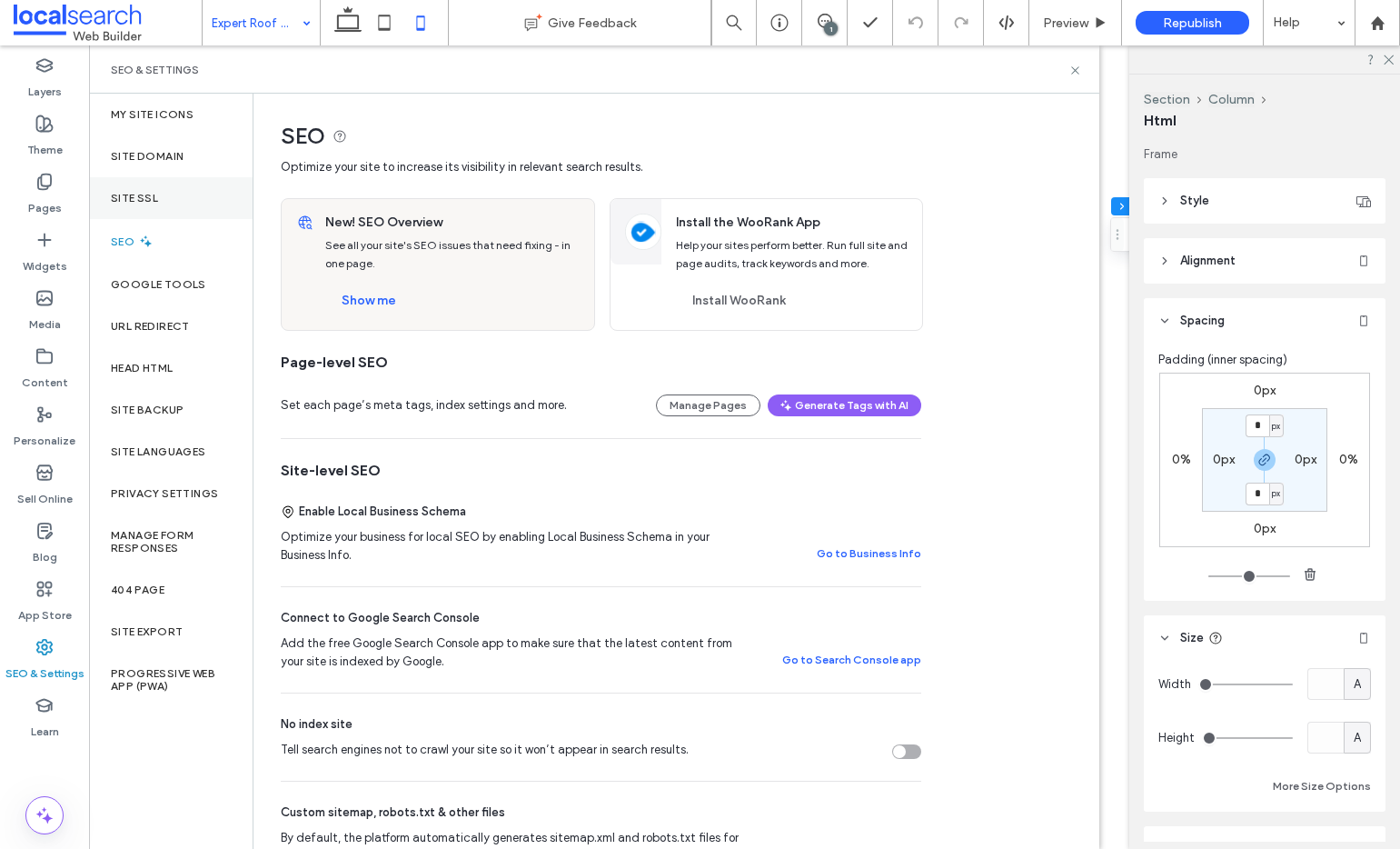
click at [155, 204] on div "Site SSL" at bounding box center [171, 198] width 164 height 42
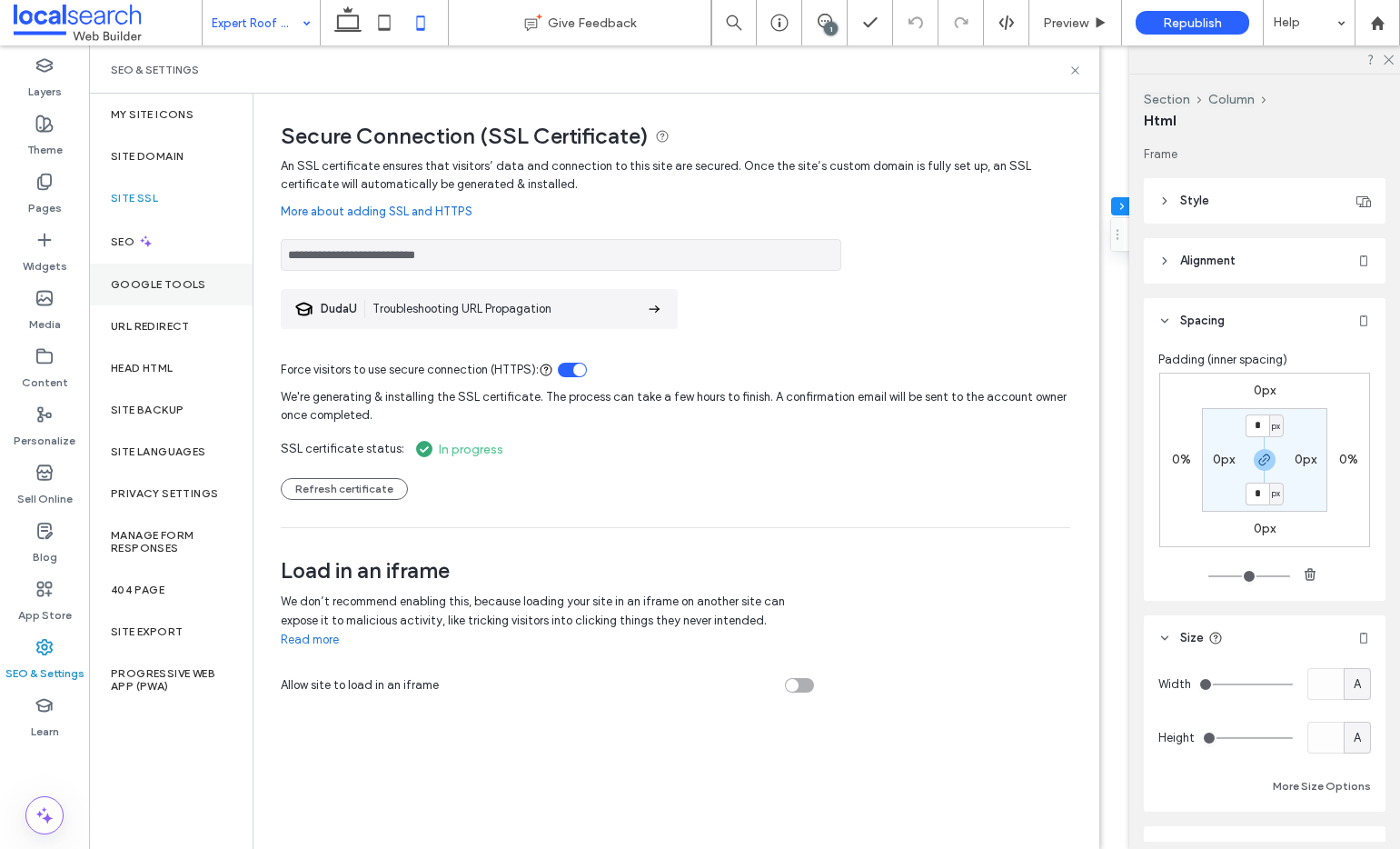
click at [149, 276] on div "Google Tools" at bounding box center [171, 285] width 164 height 42
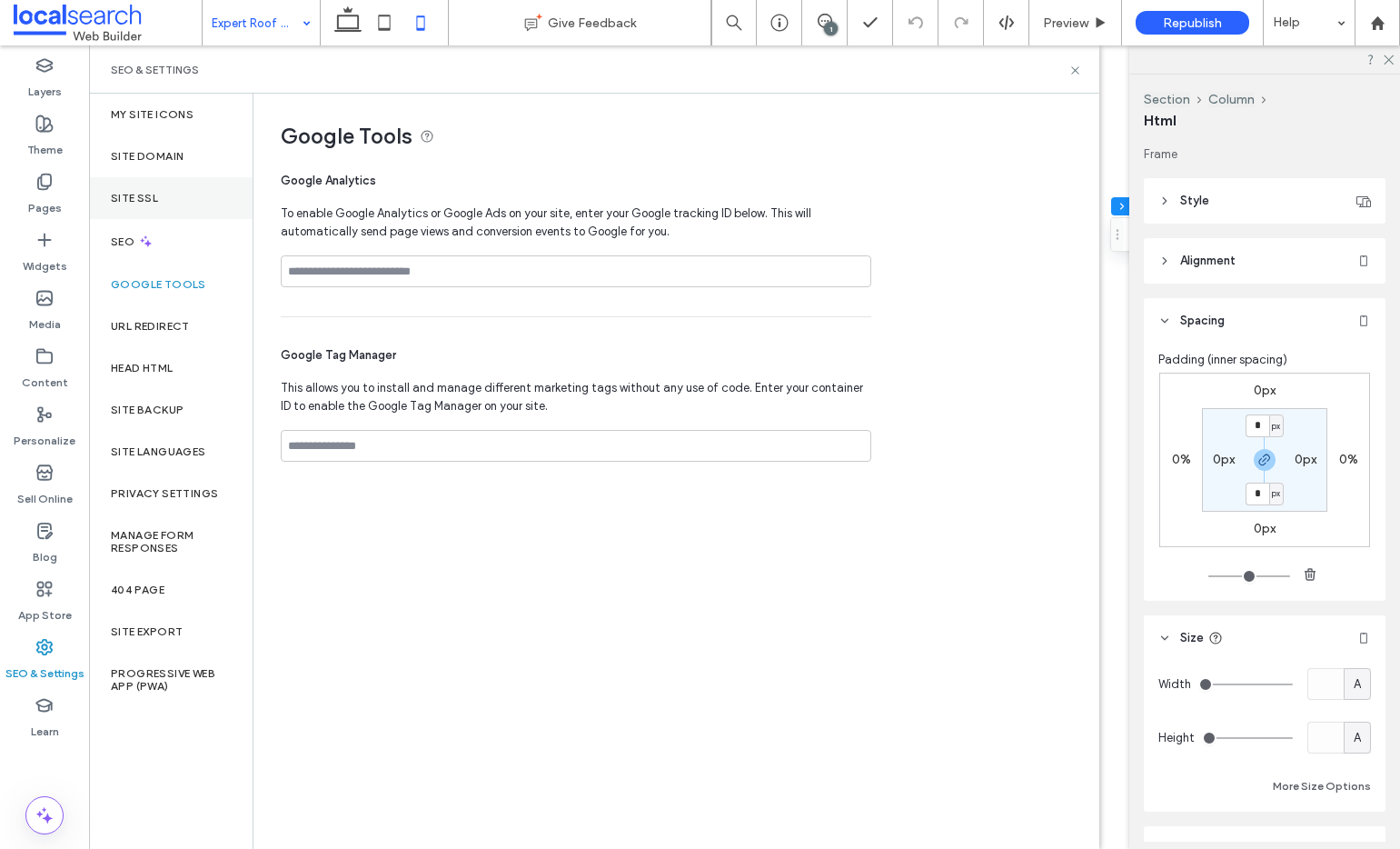
click at [147, 194] on label "Site SSL" at bounding box center [134, 197] width 47 height 12
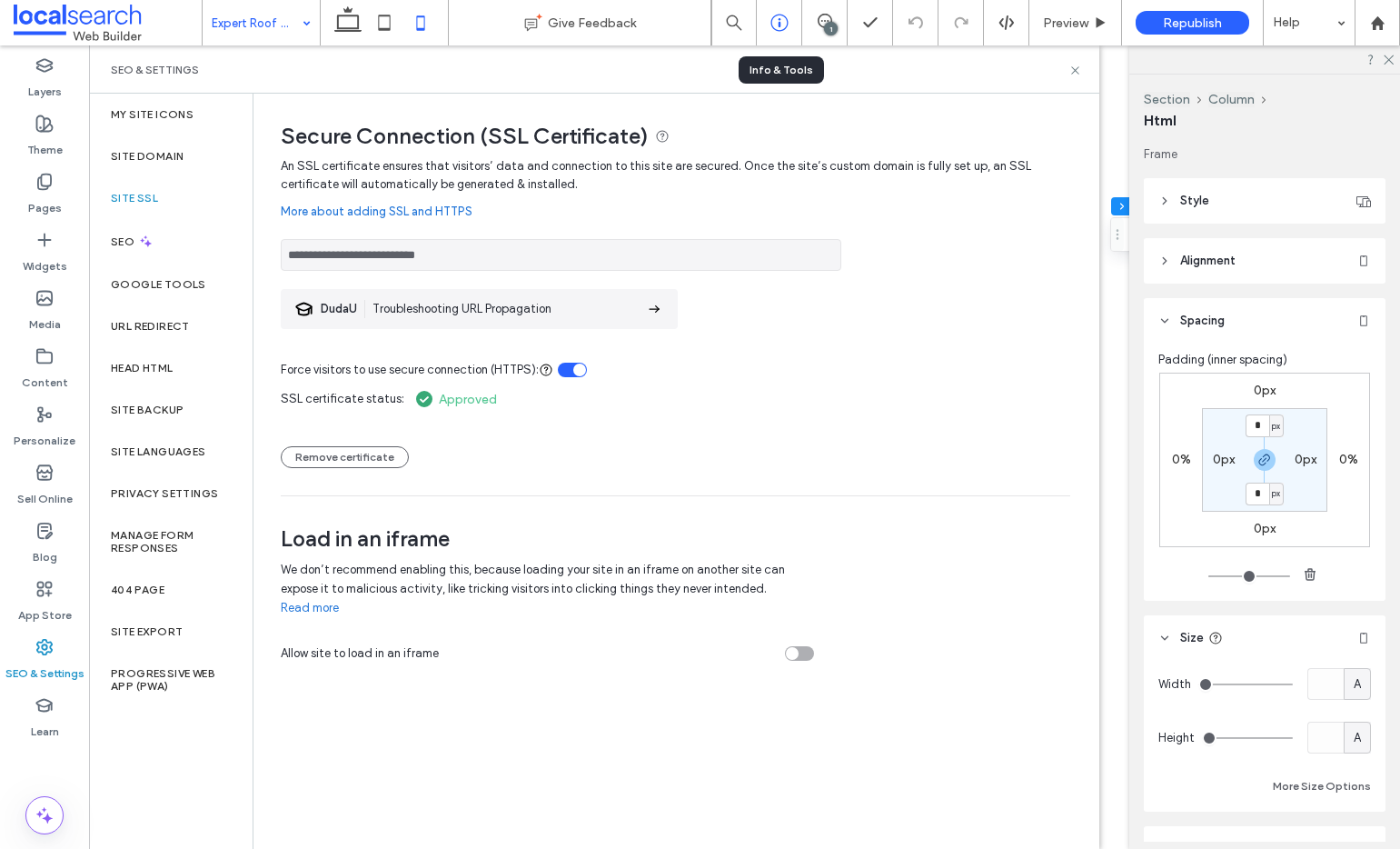
click at [769, 24] on div at bounding box center [779, 22] width 44 height 18
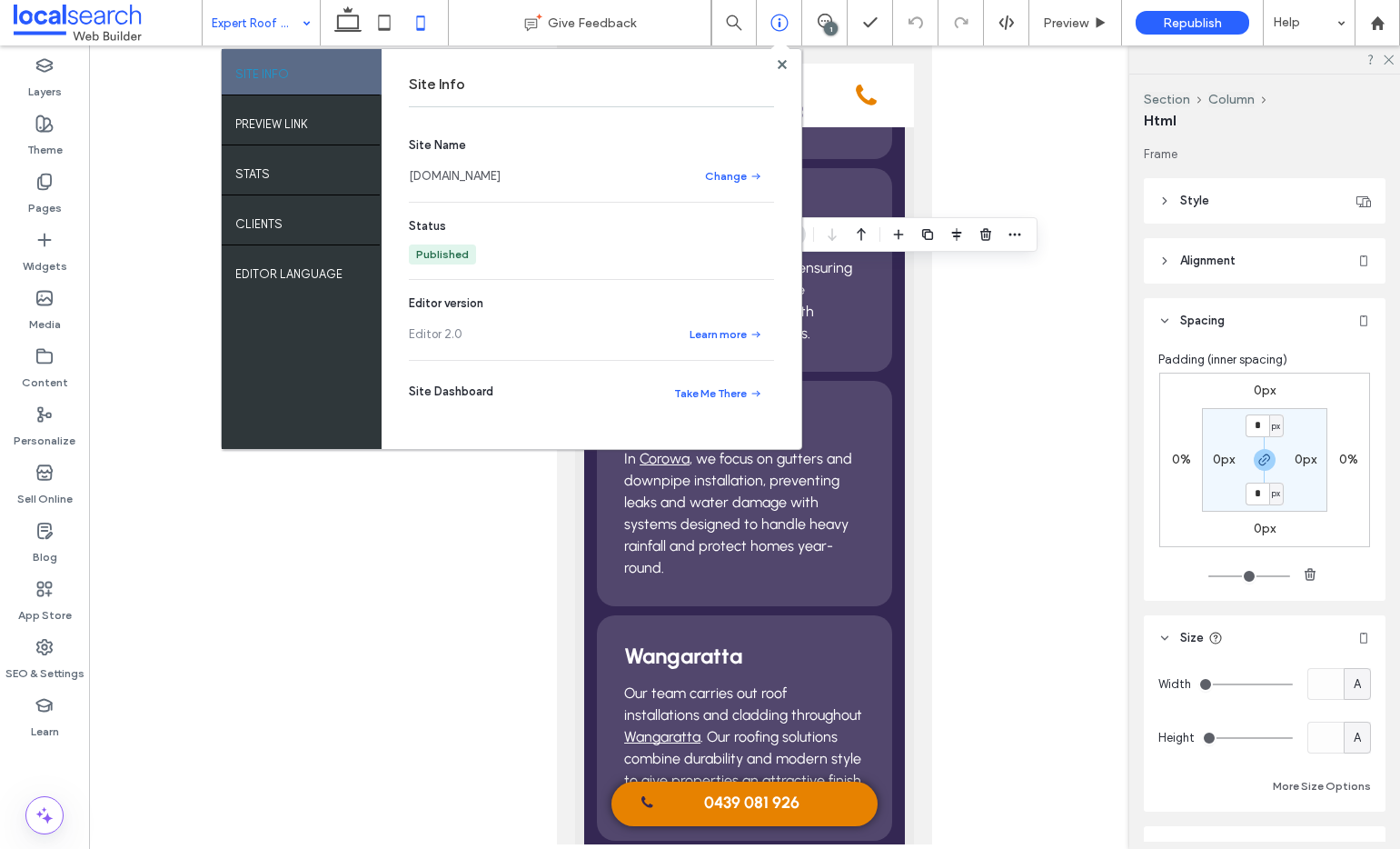
click at [497, 174] on link "[DOMAIN_NAME]" at bounding box center [455, 175] width 92 height 18
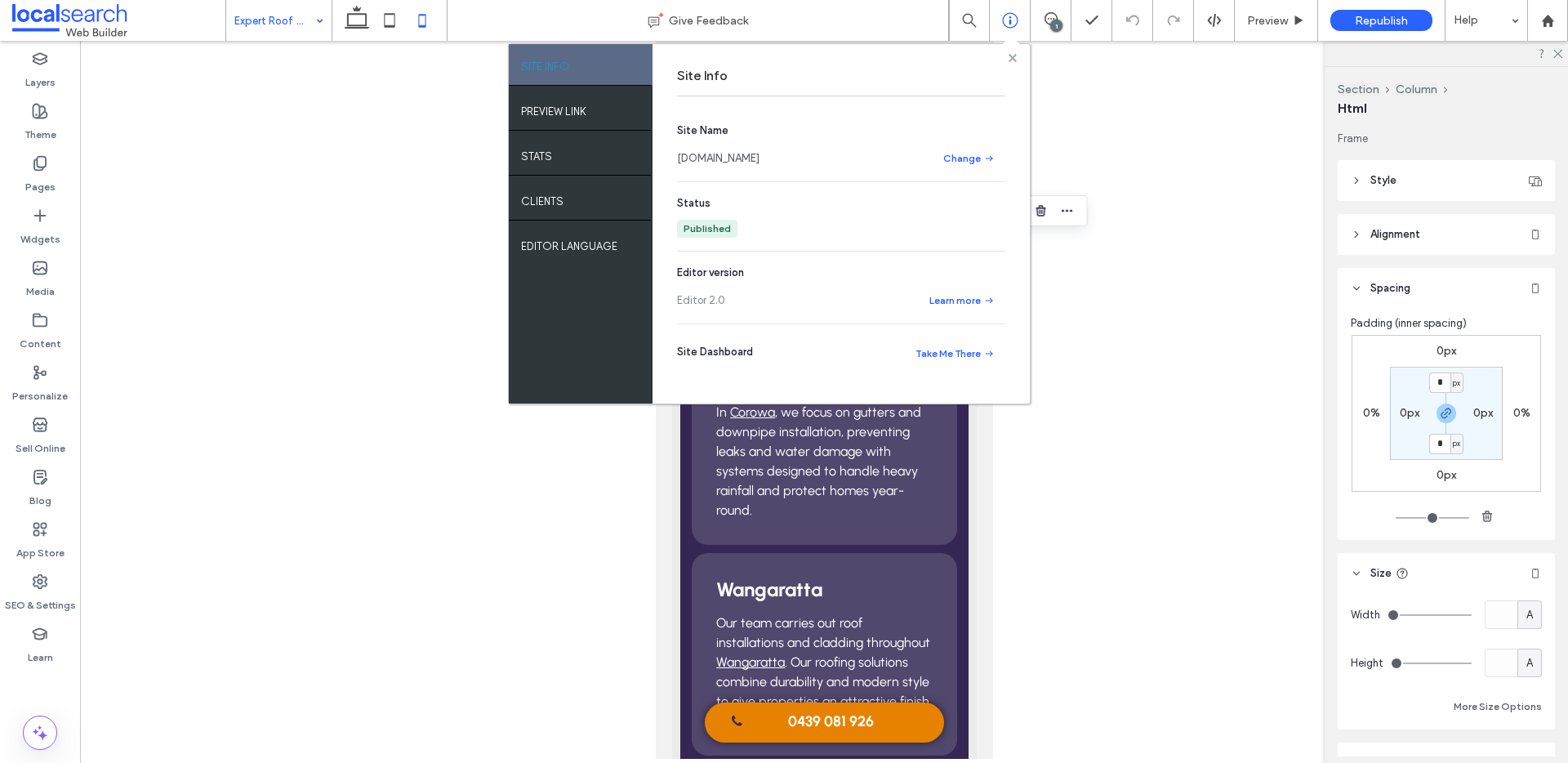
click at [1009, 53] on span at bounding box center [1012, 58] width 8 height 12
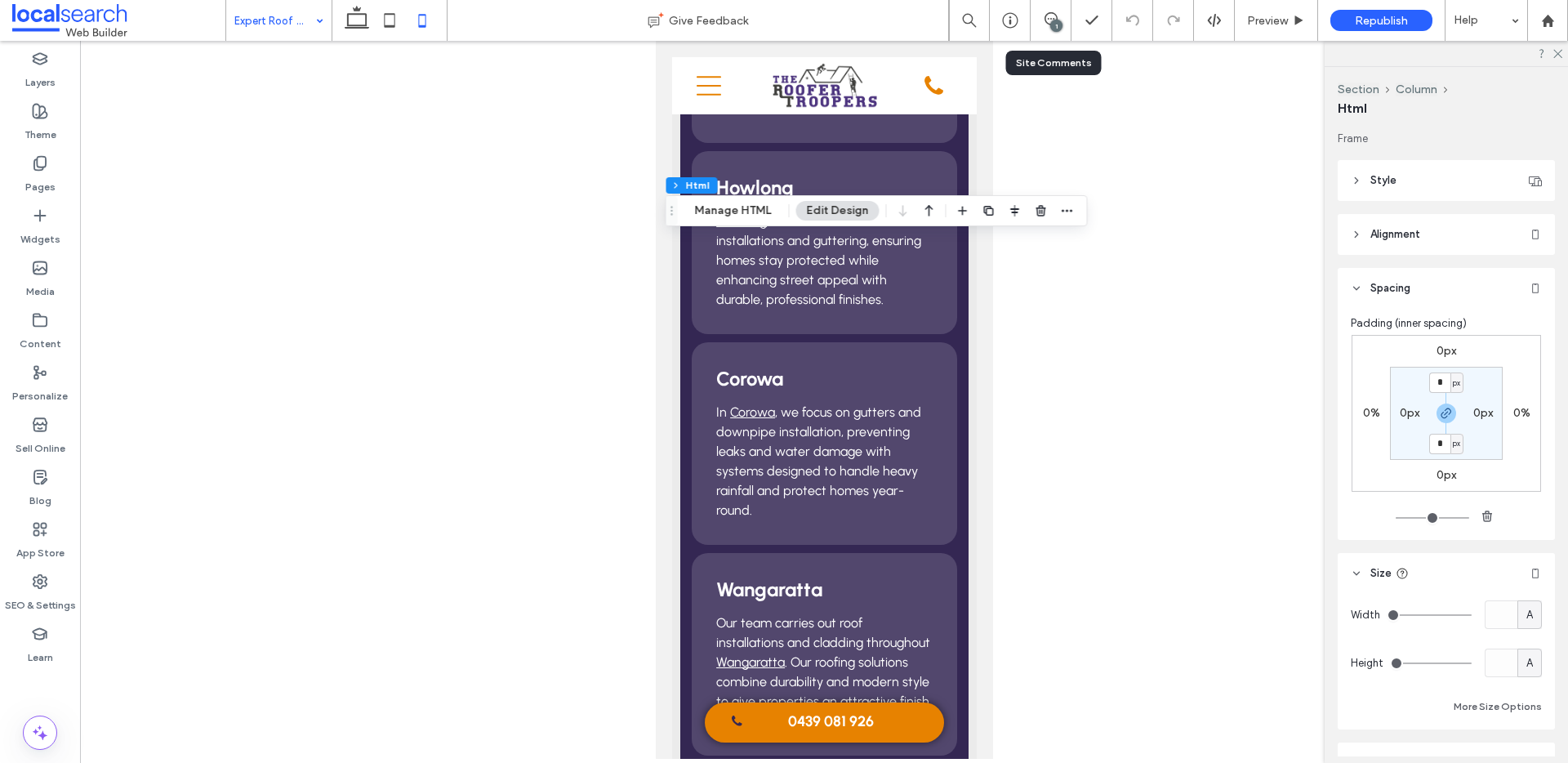
click at [1043, 28] on div "1" at bounding box center [1050, 20] width 40 height 40
click at [1061, 13] on span at bounding box center [1050, 18] width 40 height 13
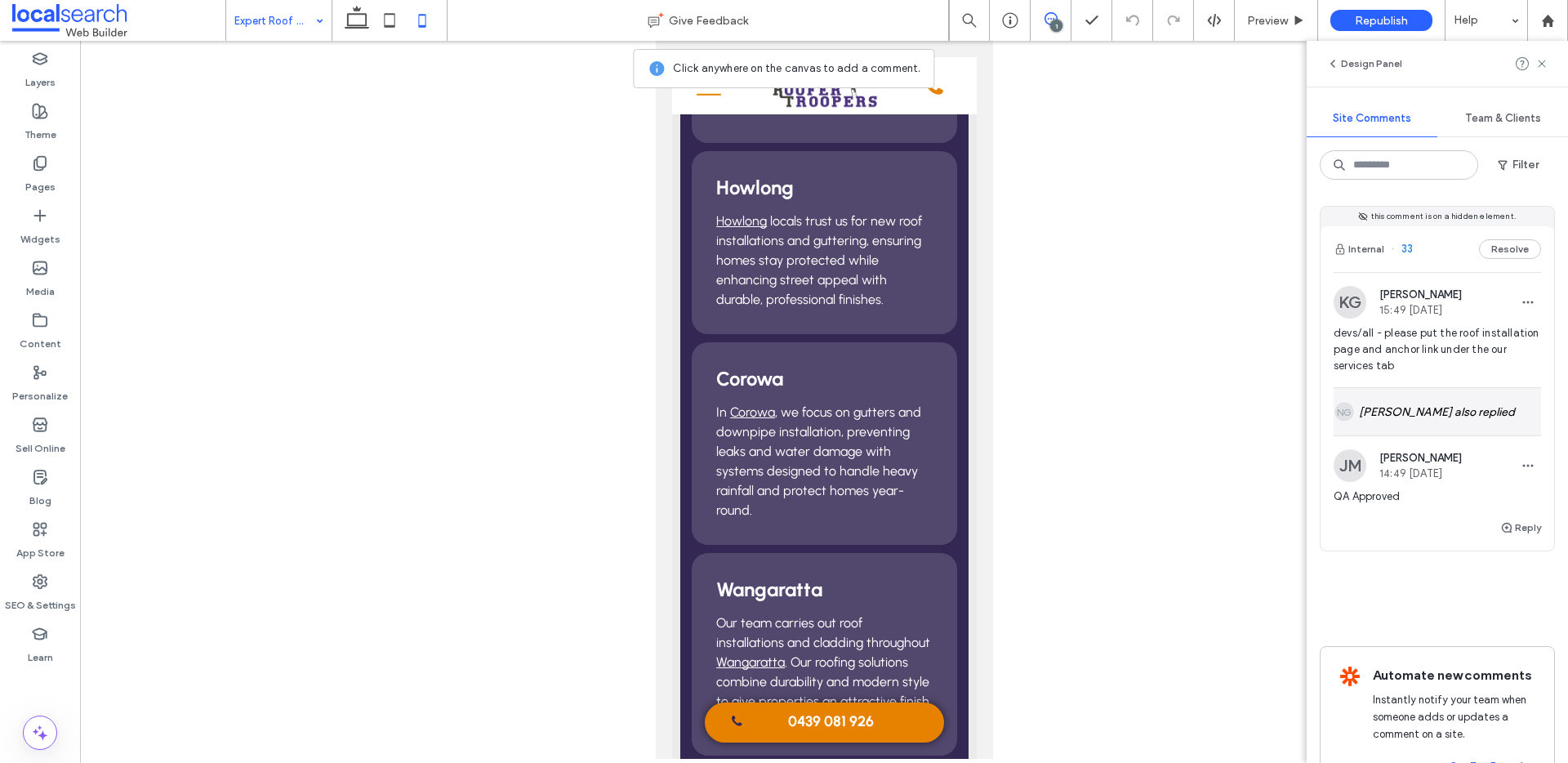
click at [1452, 402] on div "NG Nyah Guarico also replied" at bounding box center [1437, 411] width 208 height 47
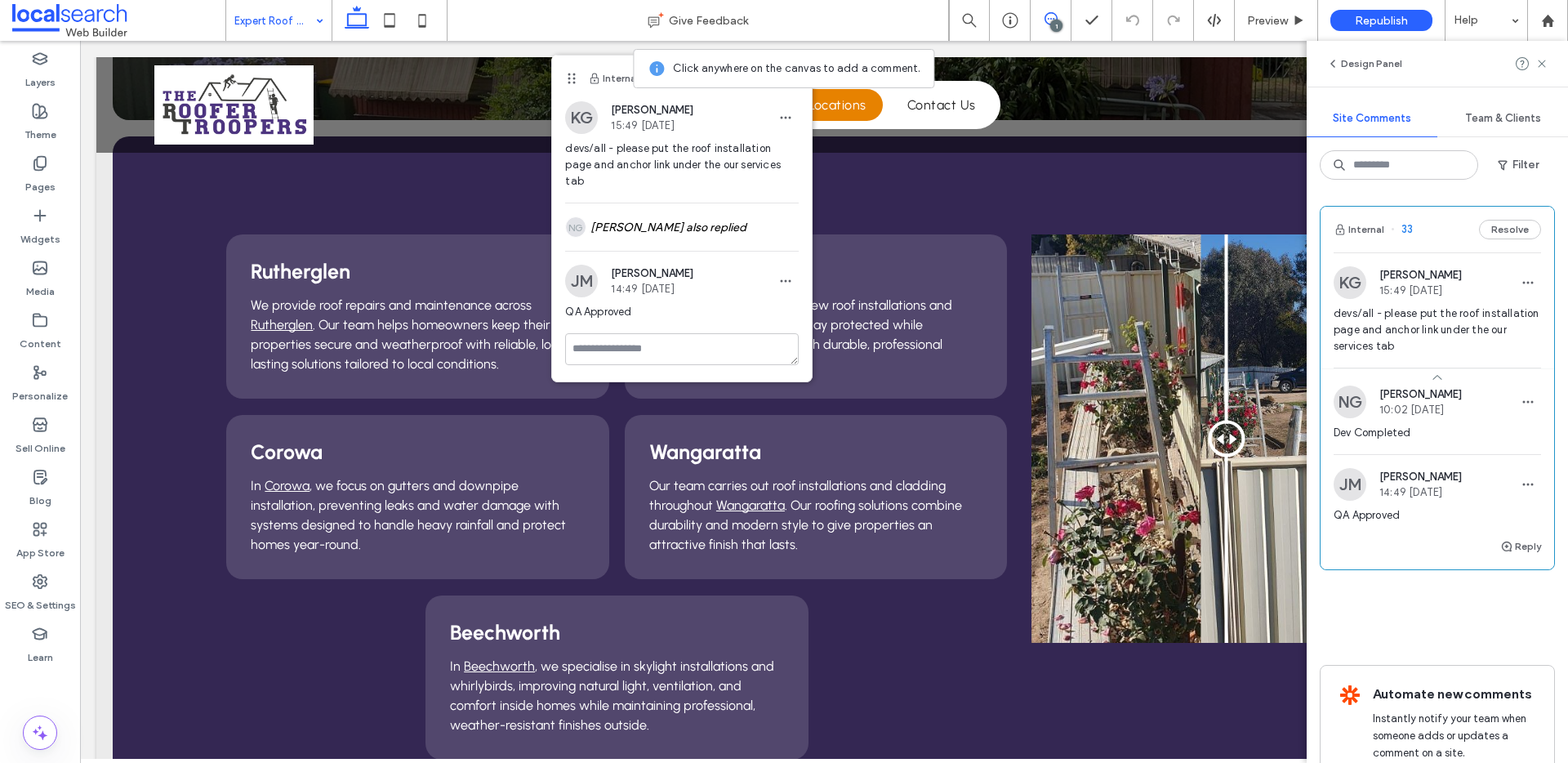
click at [1474, 350] on span "devs/all - please put the roof installation page and anchor link under the our …" at bounding box center [1437, 330] width 208 height 49
click at [1002, 16] on icon at bounding box center [1010, 20] width 16 height 16
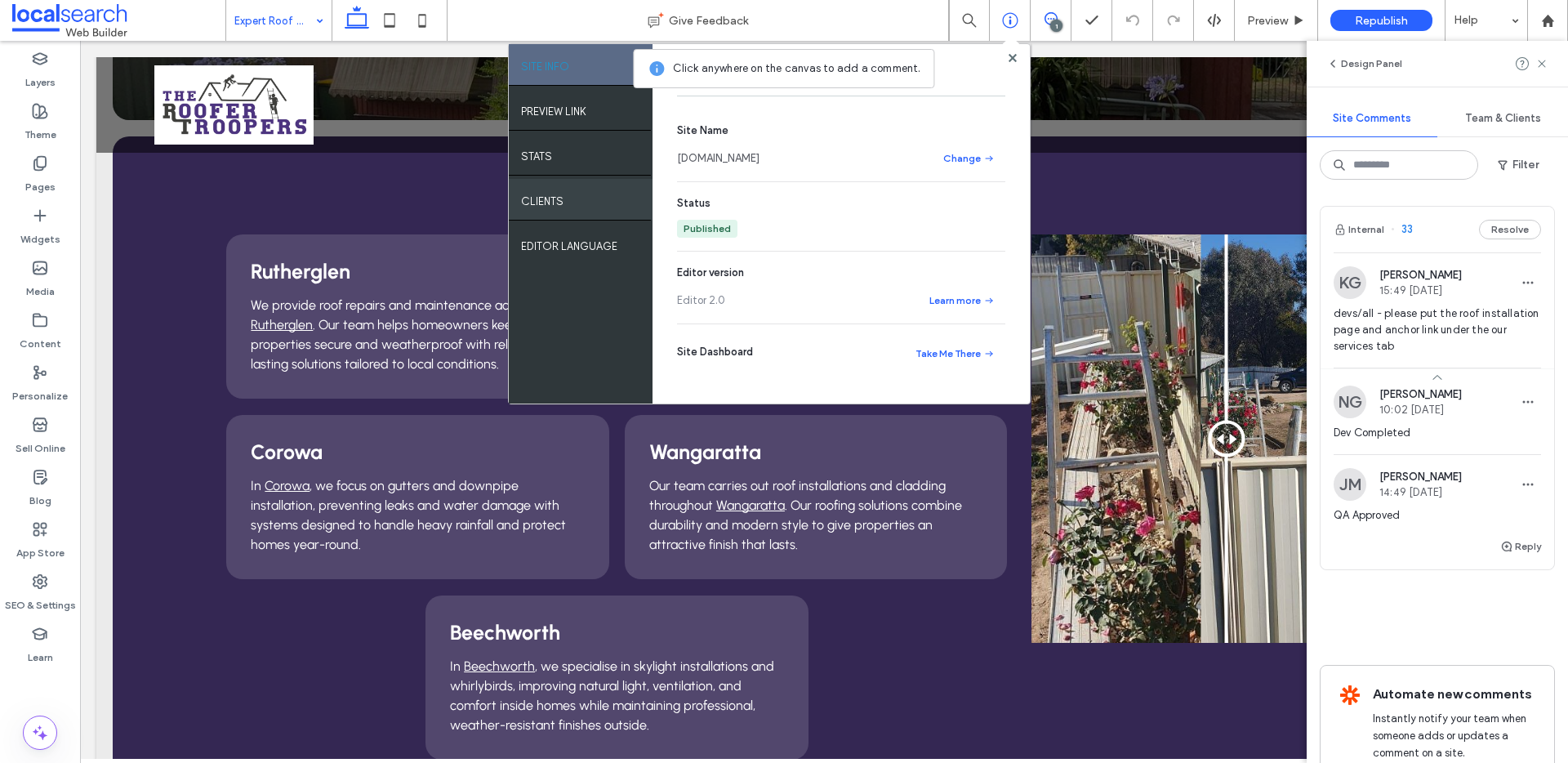
click at [540, 202] on label "Clients" at bounding box center [542, 197] width 42 height 21
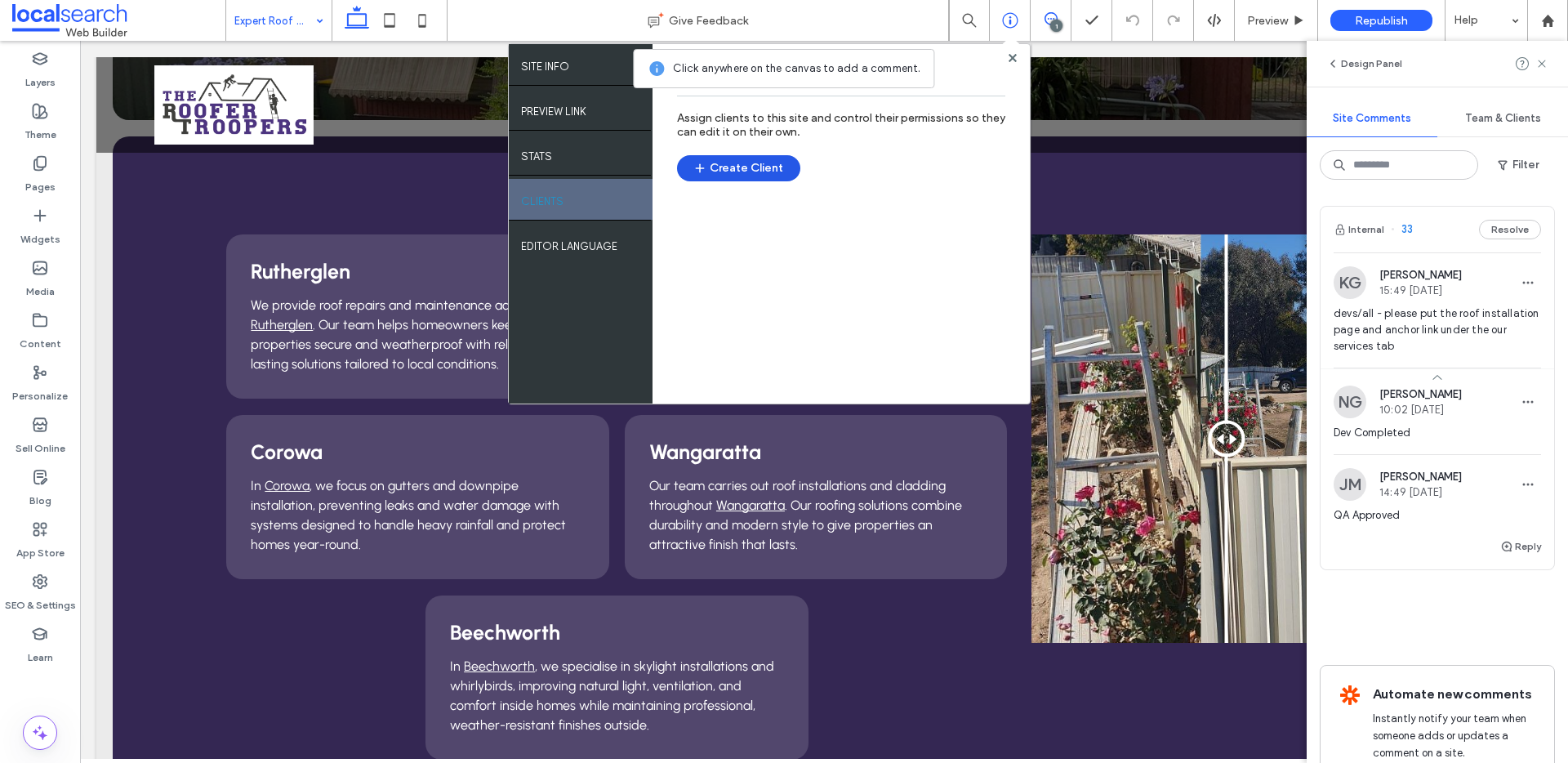
click at [716, 164] on button "Create Client" at bounding box center [738, 168] width 123 height 26
click at [1013, 59] on use at bounding box center [1011, 57] width 8 height 8
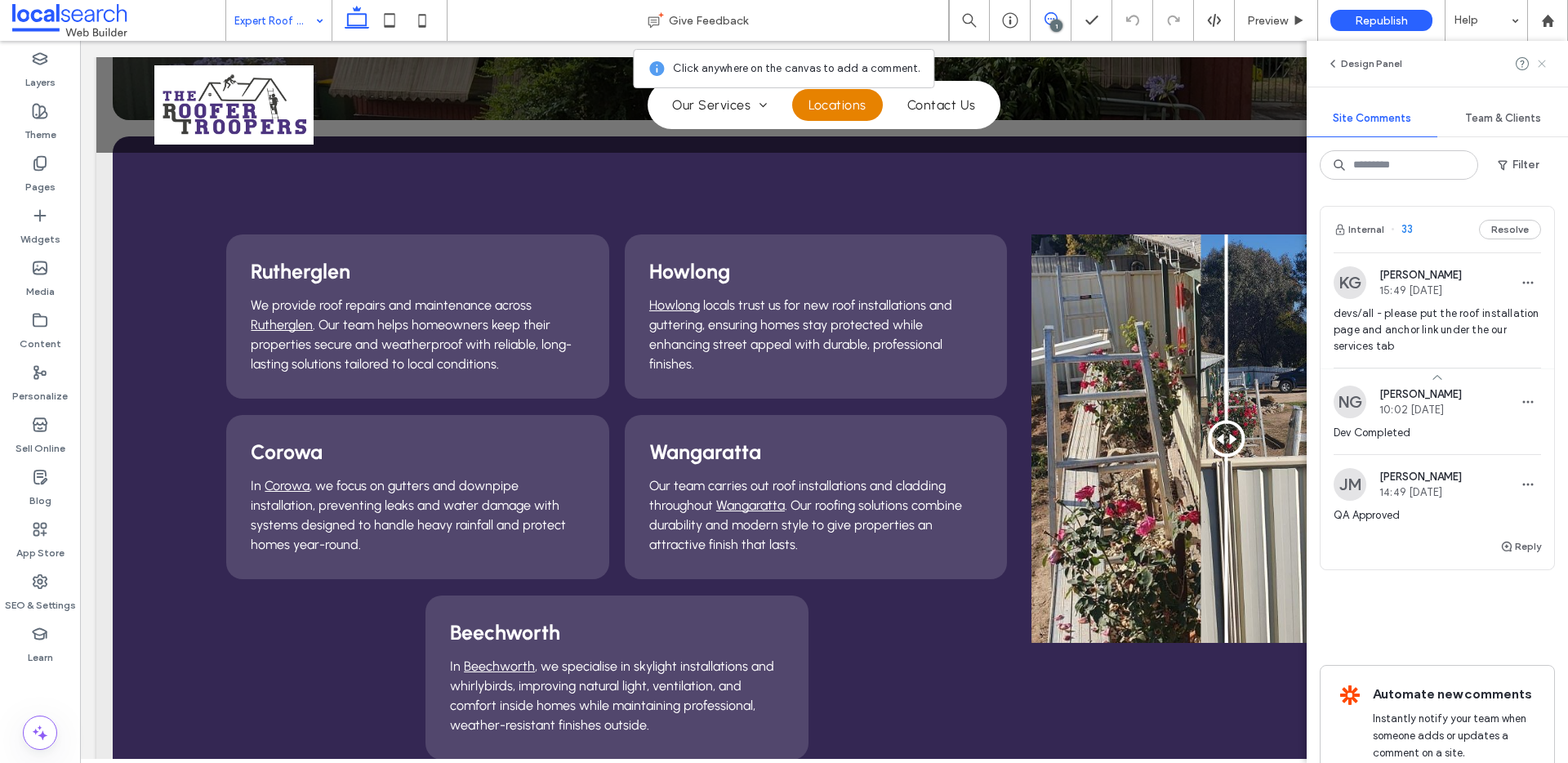
click at [1541, 68] on icon at bounding box center [1541, 63] width 13 height 13
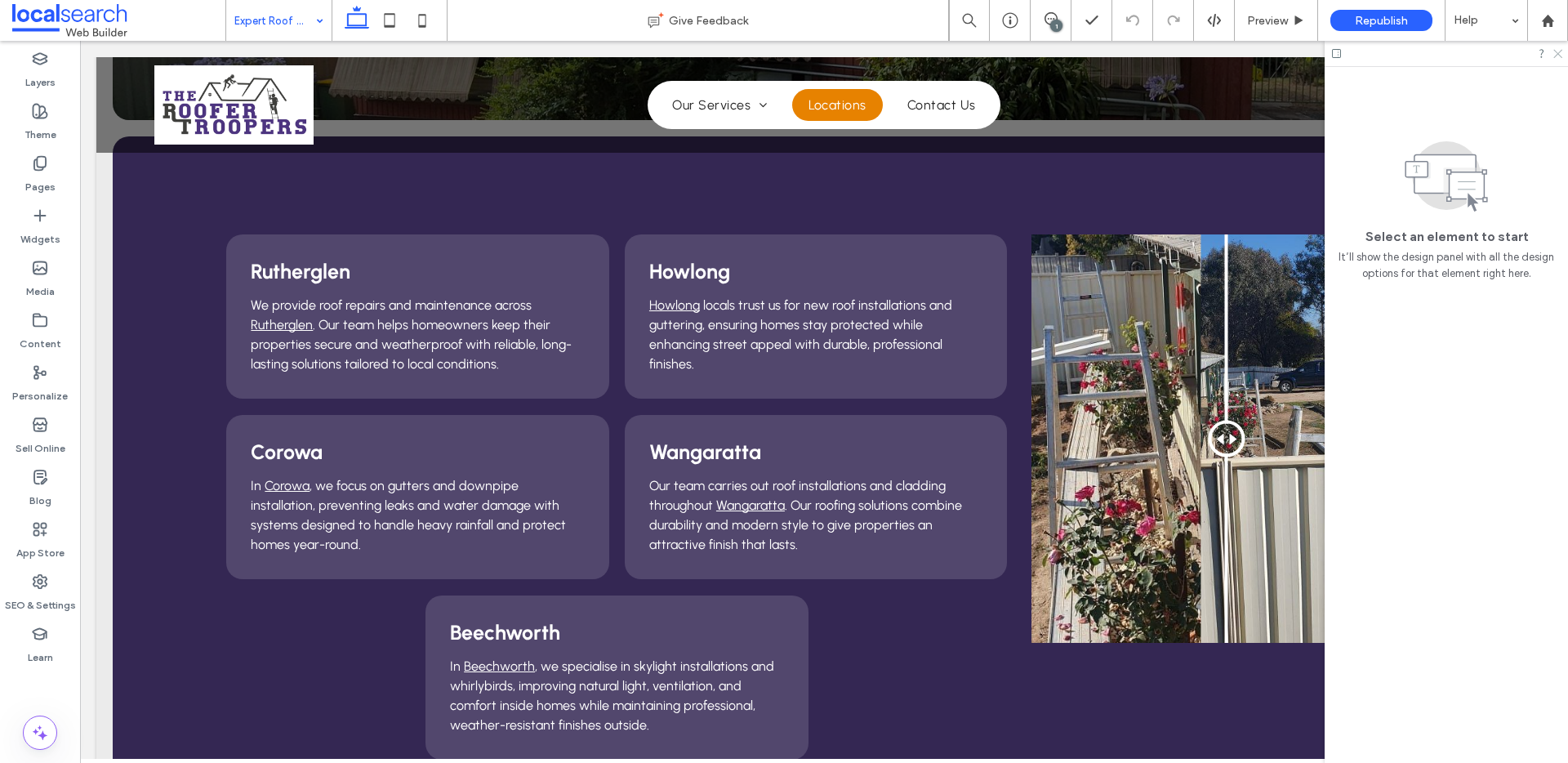
click at [1558, 56] on icon at bounding box center [1557, 53] width 10 height 10
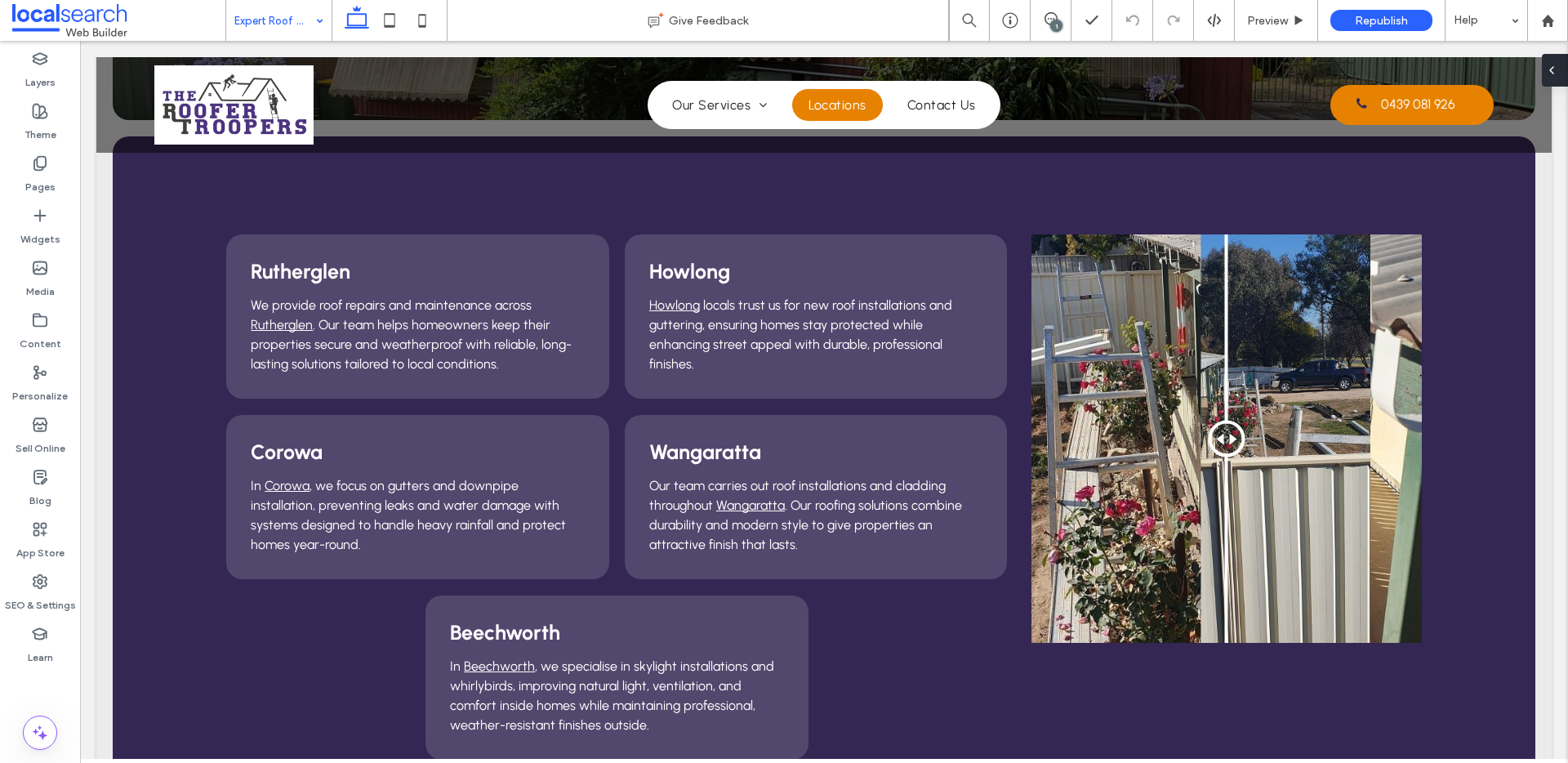
type input "***"
type input "****"
click at [284, 331] on button "Design" at bounding box center [274, 335] width 59 height 20
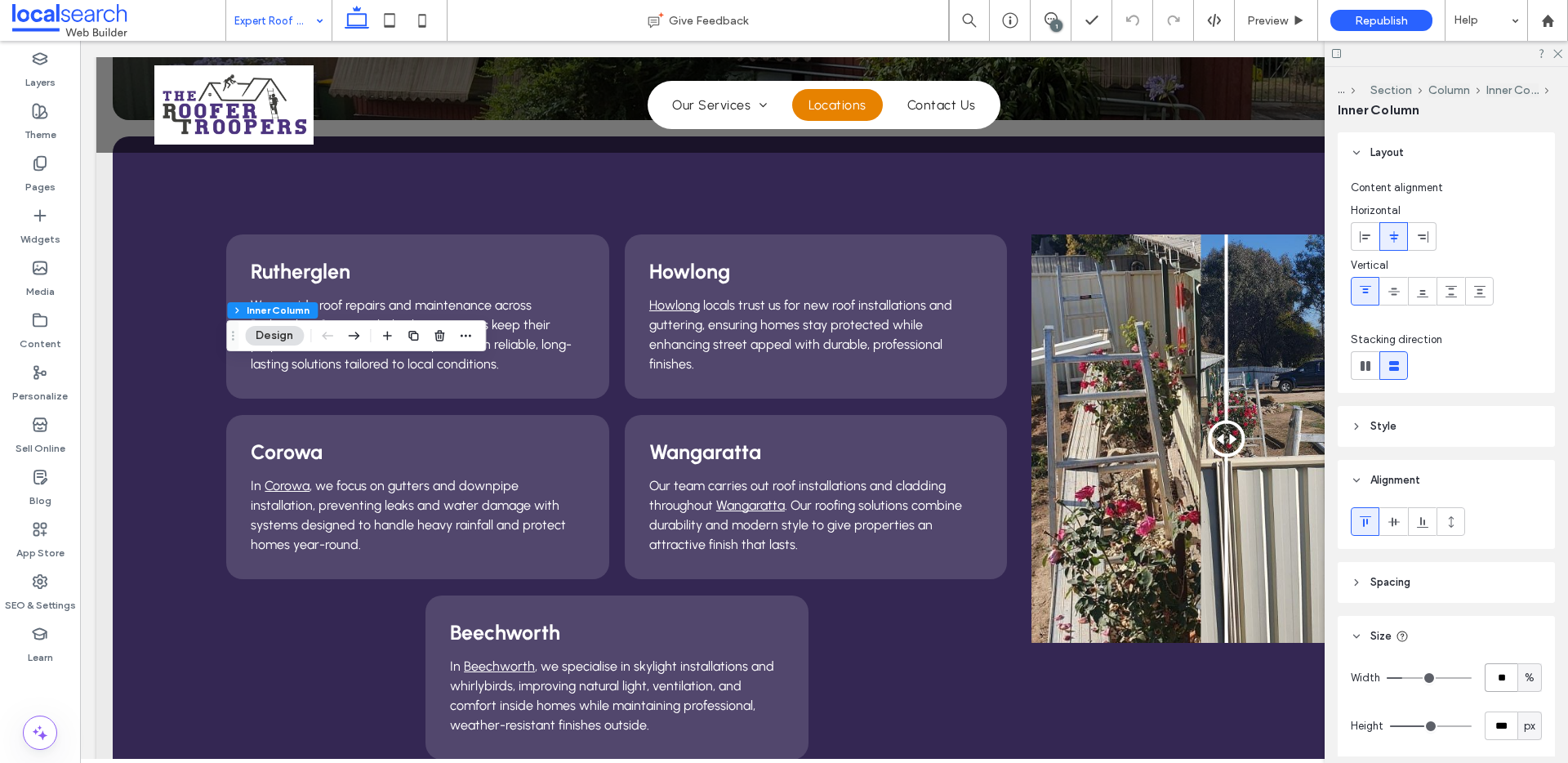
click at [1507, 681] on input "**" at bounding box center [1501, 677] width 33 height 28
type input "**"
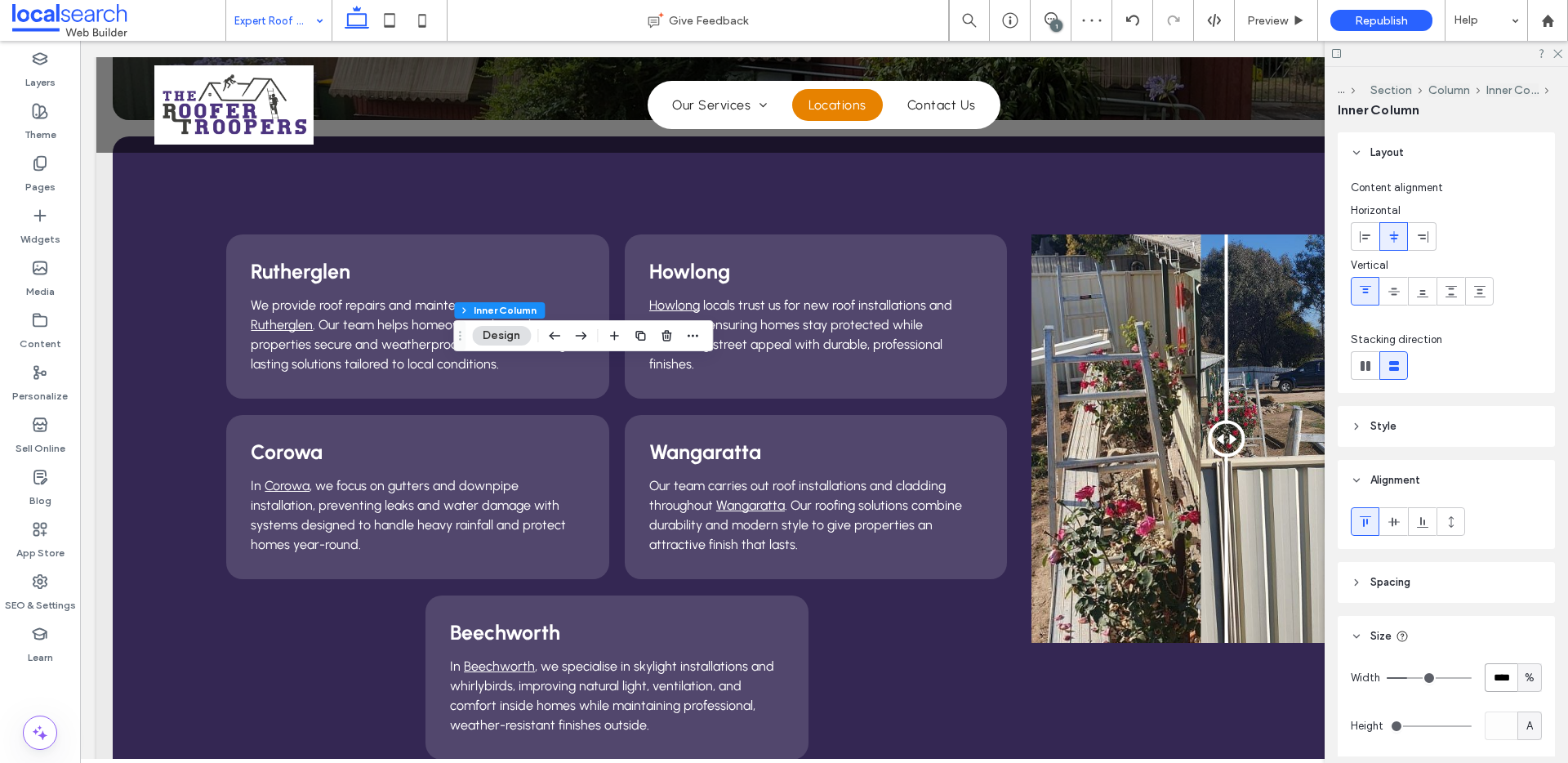
click at [1497, 682] on input "****" at bounding box center [1501, 677] width 33 height 28
type input "**"
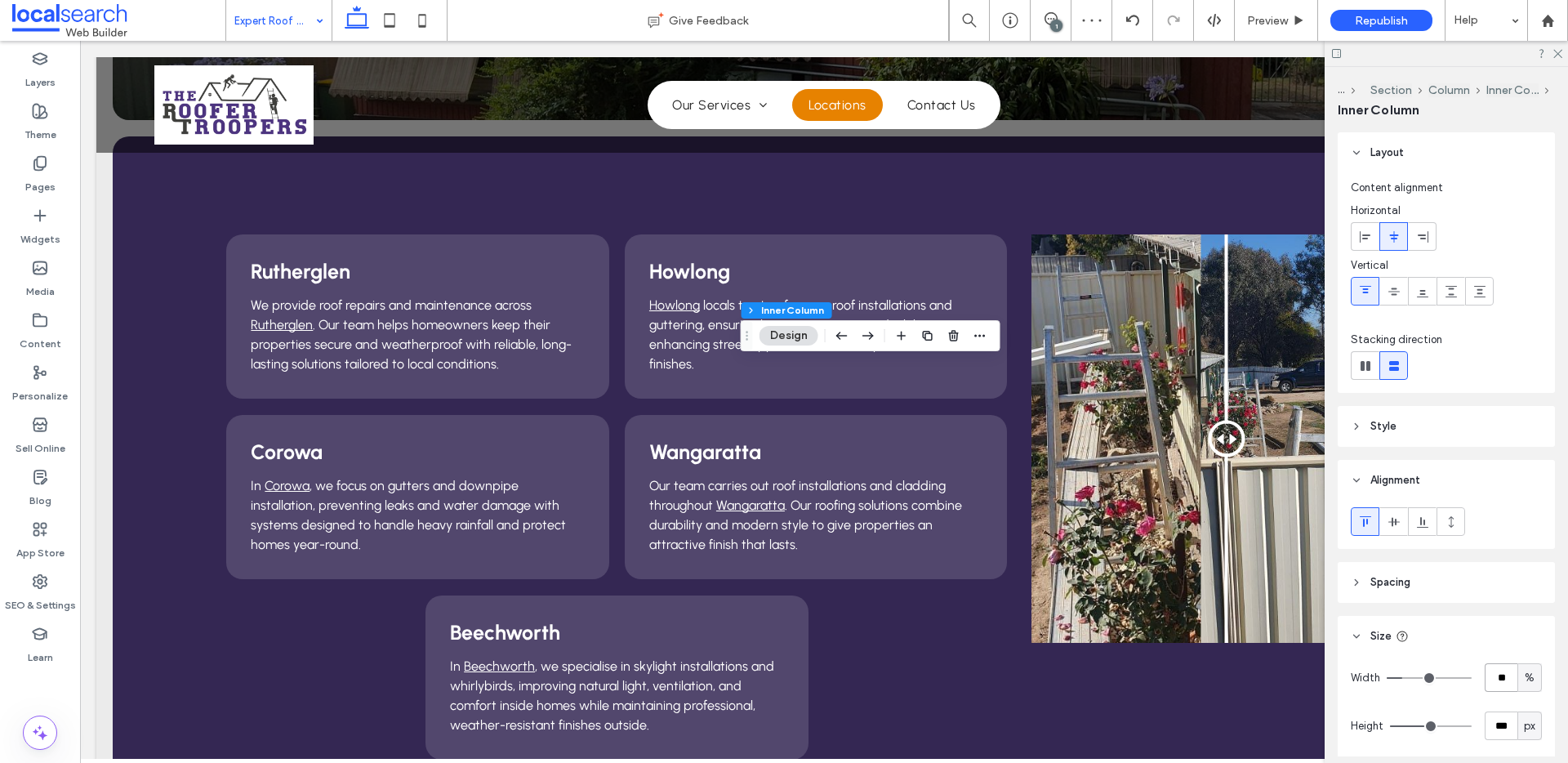
click at [1509, 674] on input "**" at bounding box center [1501, 677] width 33 height 28
type input "**"
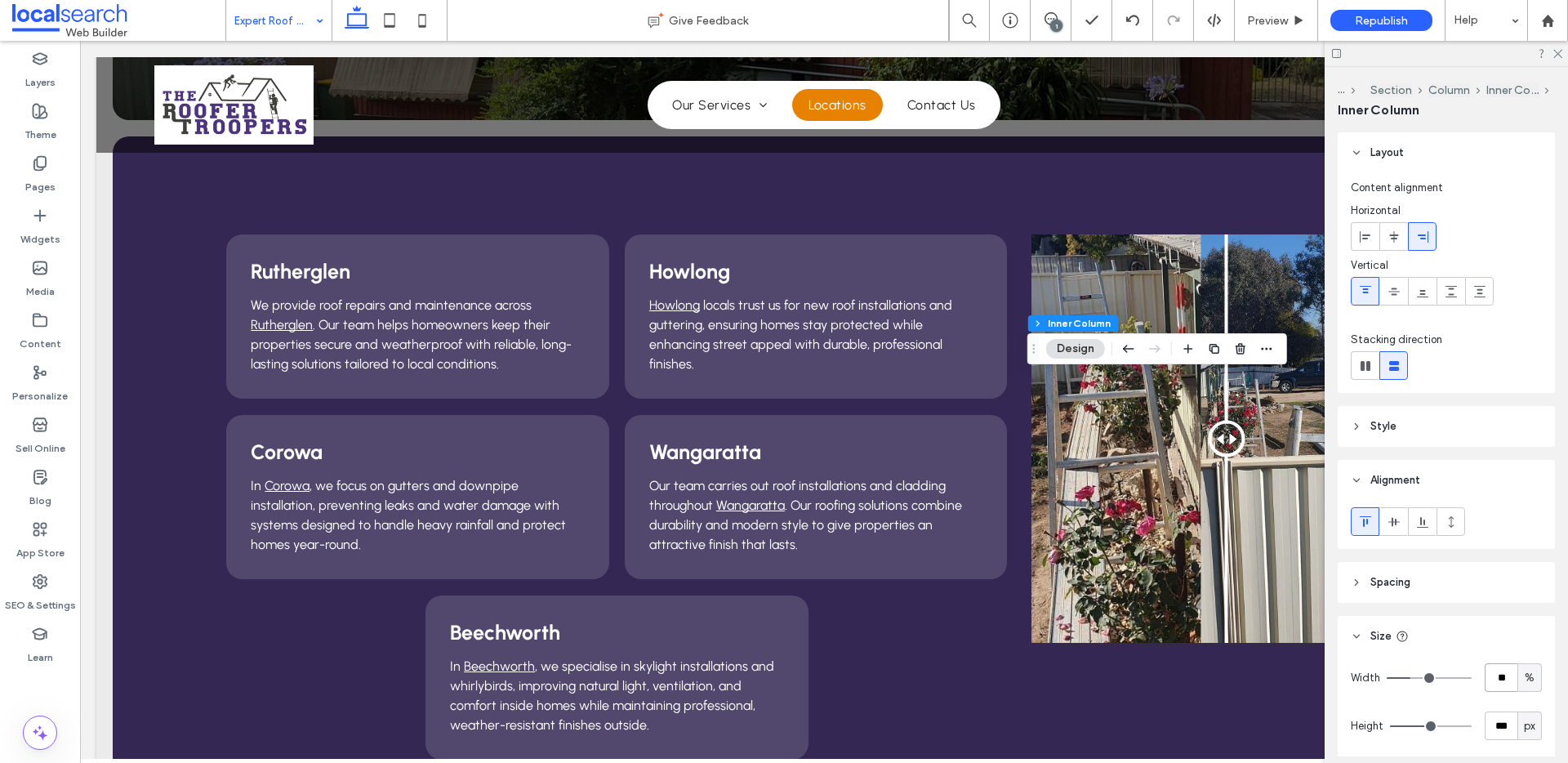
click at [1500, 687] on input "**" at bounding box center [1501, 677] width 33 height 28
type input "**"
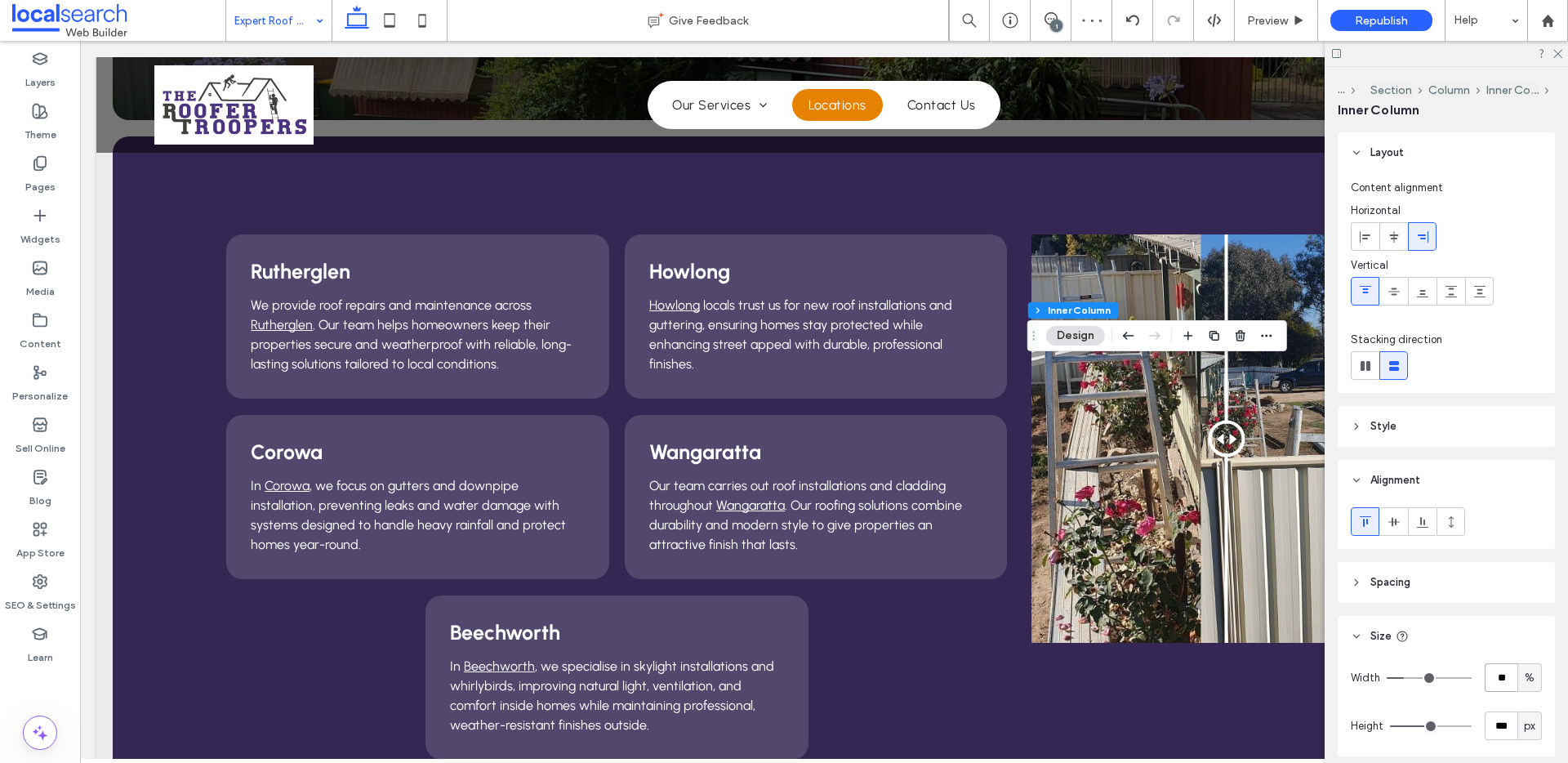
type input "*"
type input "**"
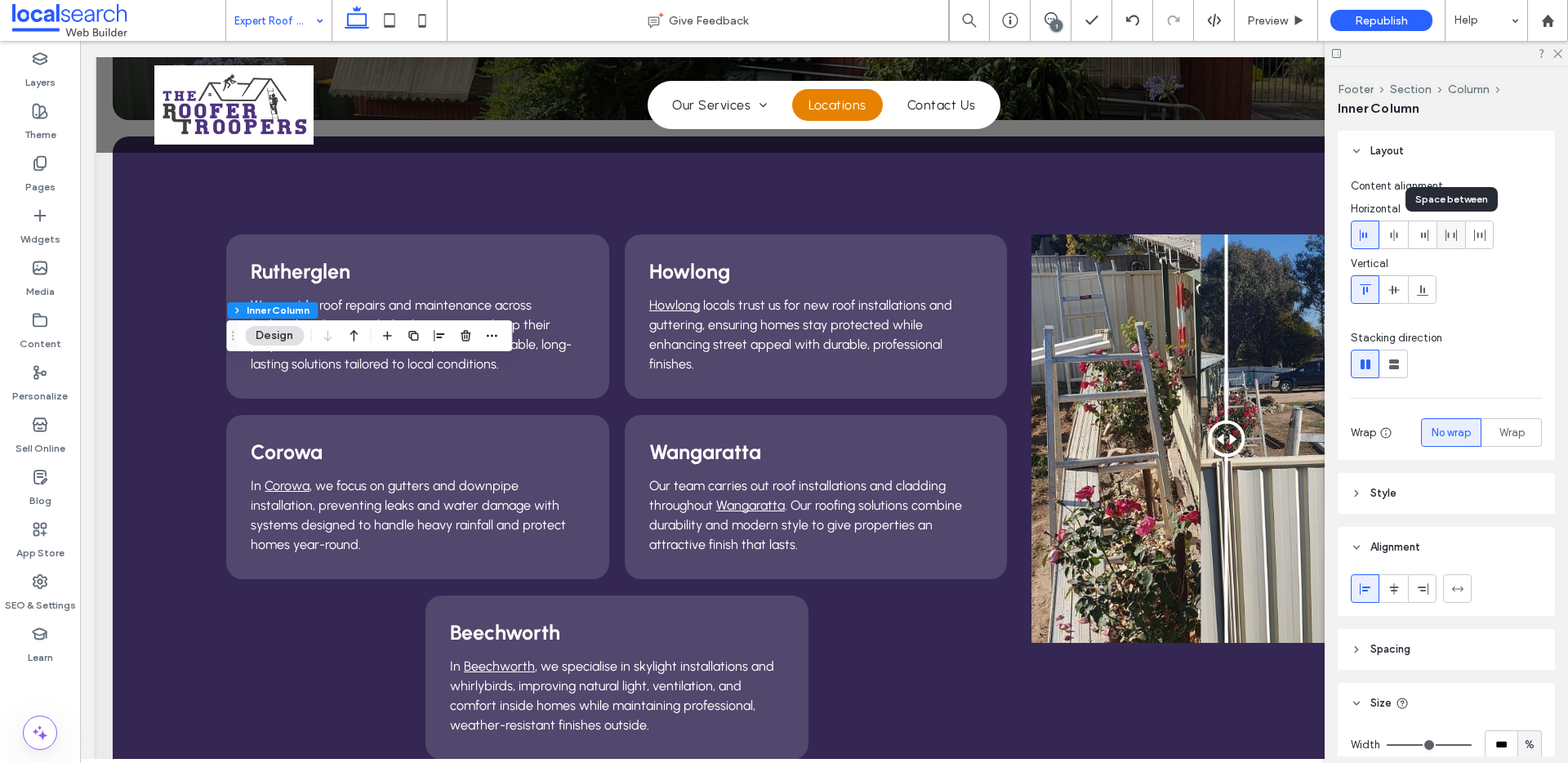
click at [1447, 238] on icon at bounding box center [1450, 235] width 13 height 13
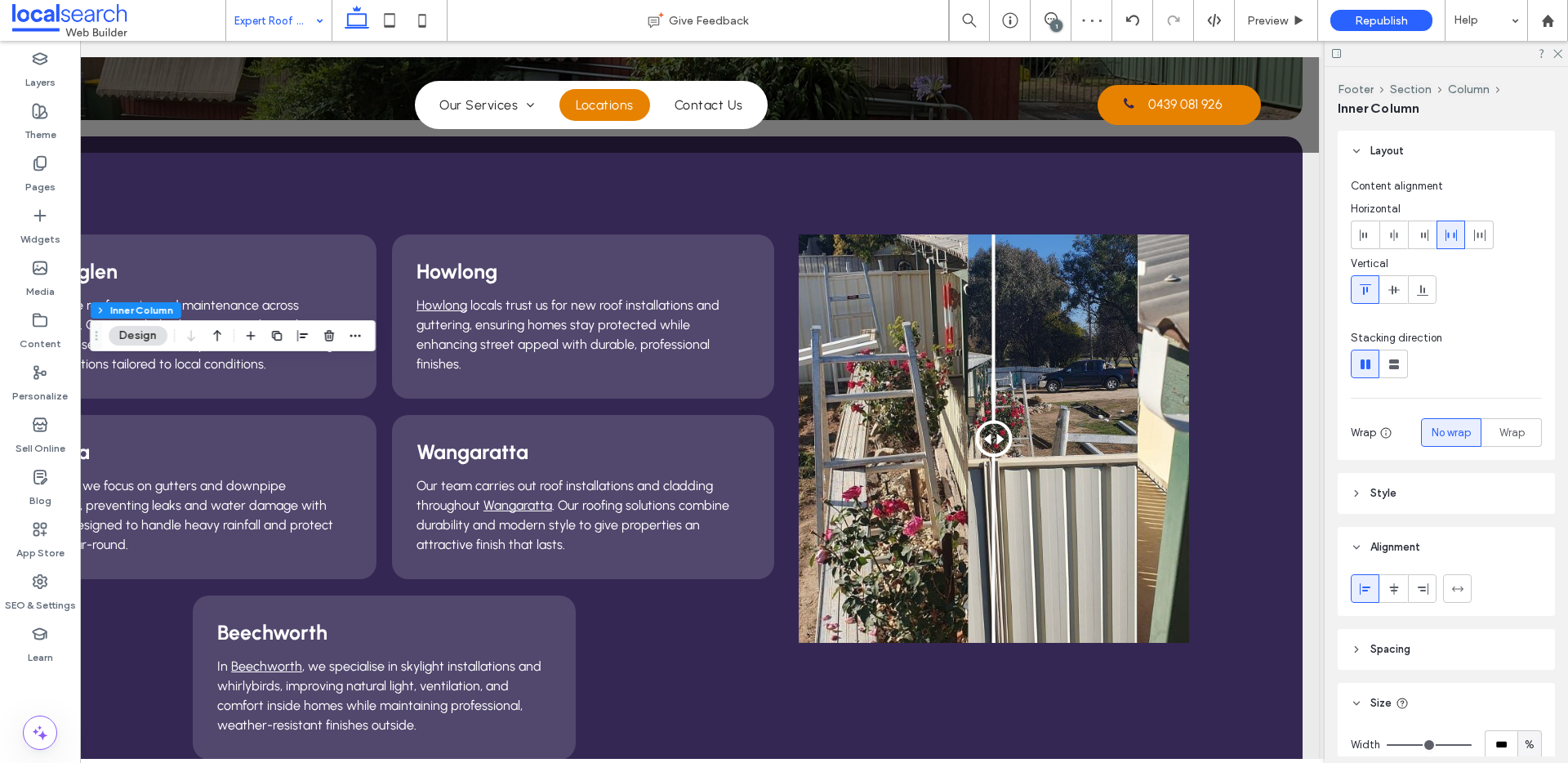
scroll to position [0, 244]
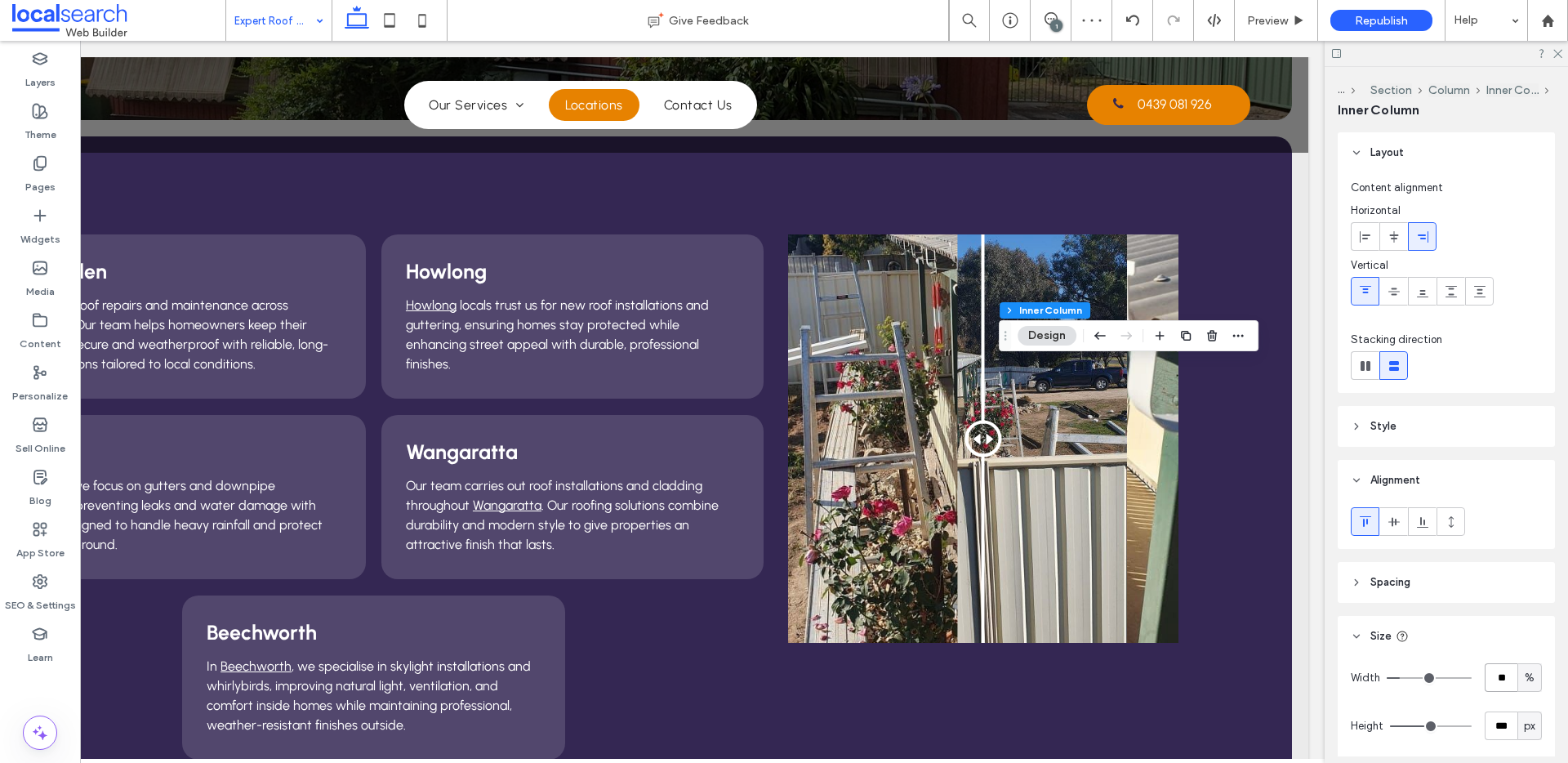
click at [1503, 677] on input "**" at bounding box center [1501, 677] width 33 height 28
type input "**"
type input "*"
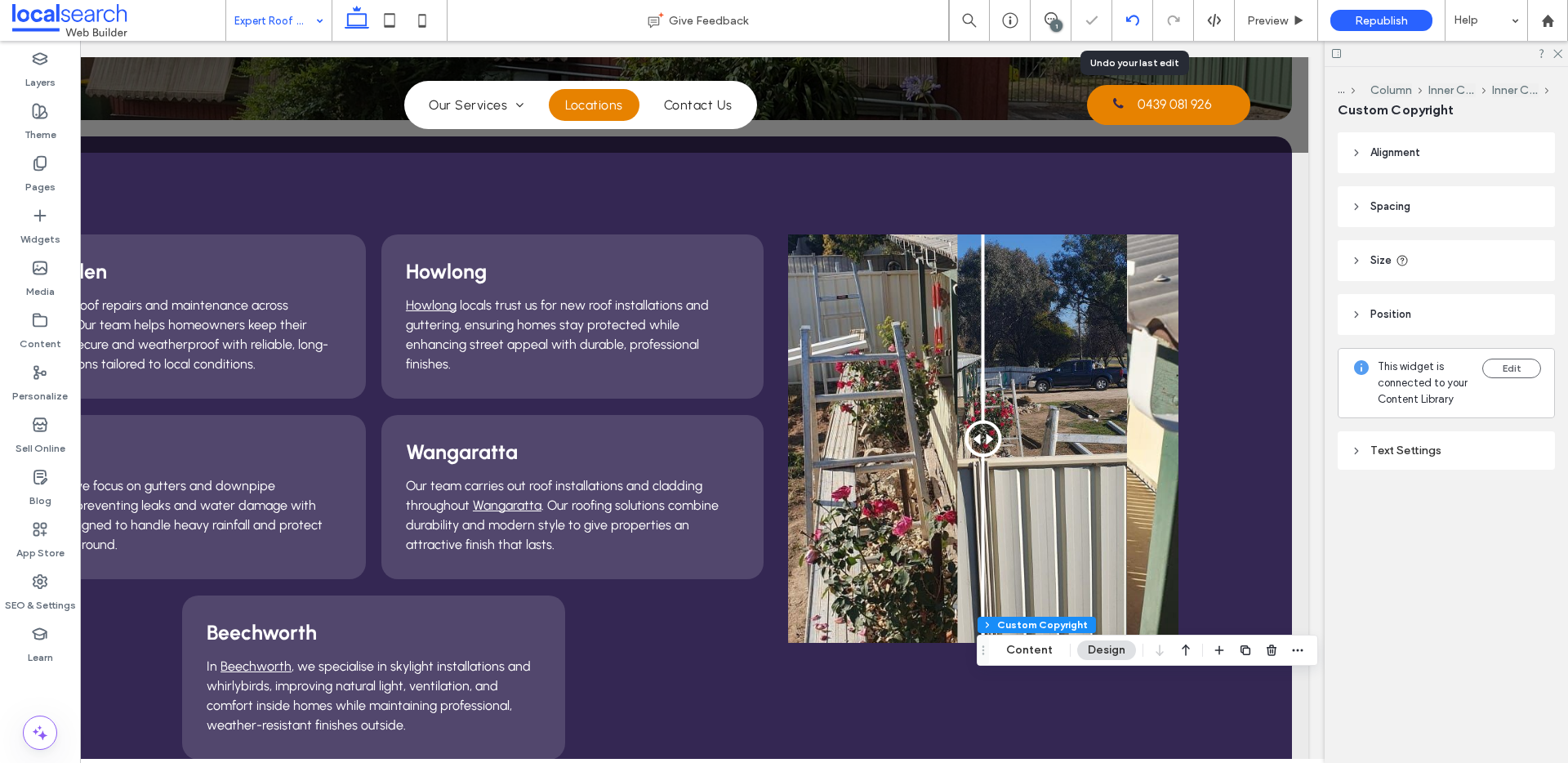
click at [1128, 12] on div at bounding box center [1132, 20] width 40 height 40
click at [1559, 64] on div at bounding box center [1446, 53] width 244 height 25
click at [1558, 47] on icon at bounding box center [1557, 53] width 10 height 10
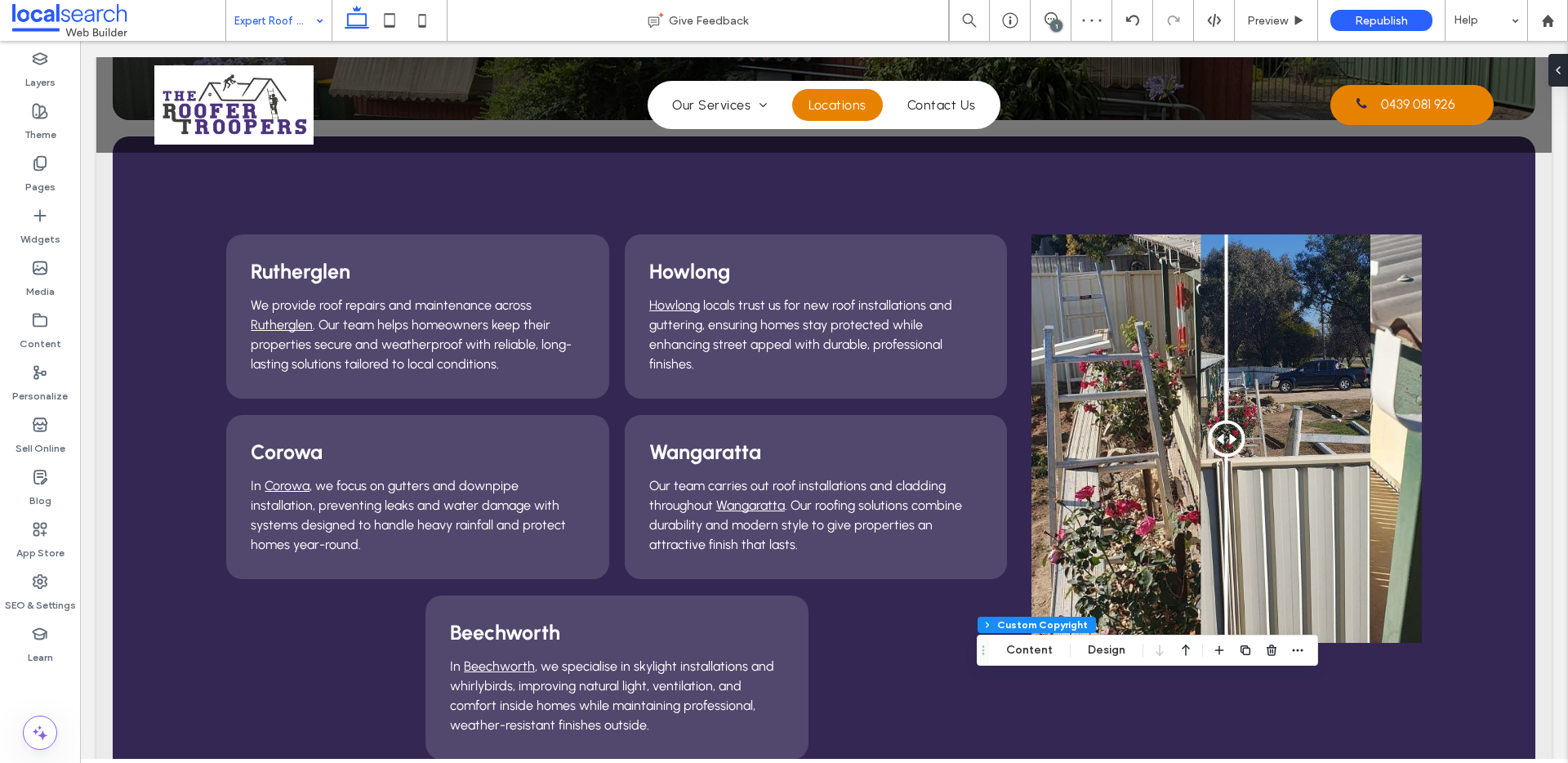
scroll to position [0, 0]
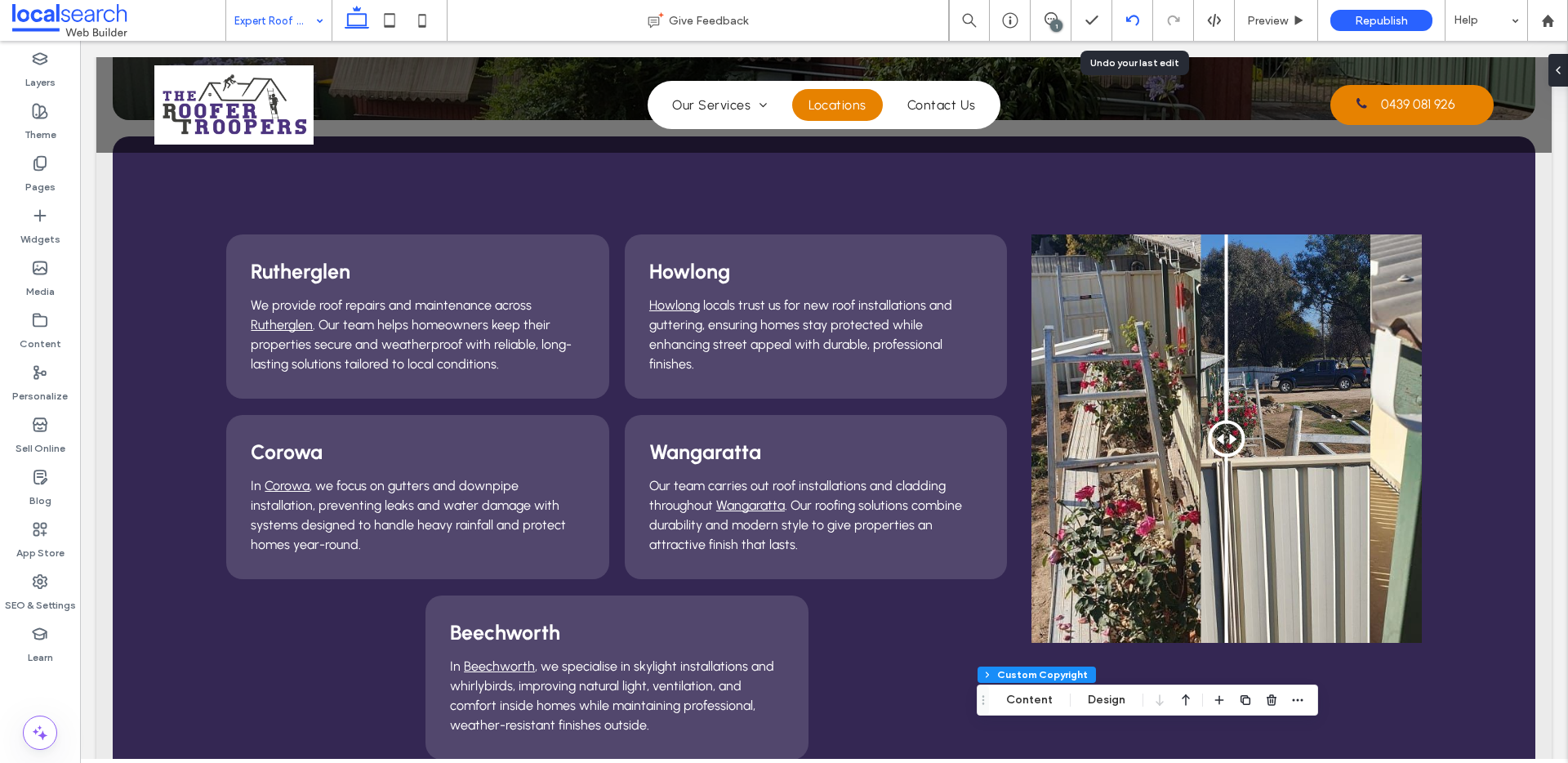
click at [1131, 28] on div at bounding box center [1132, 20] width 40 height 40
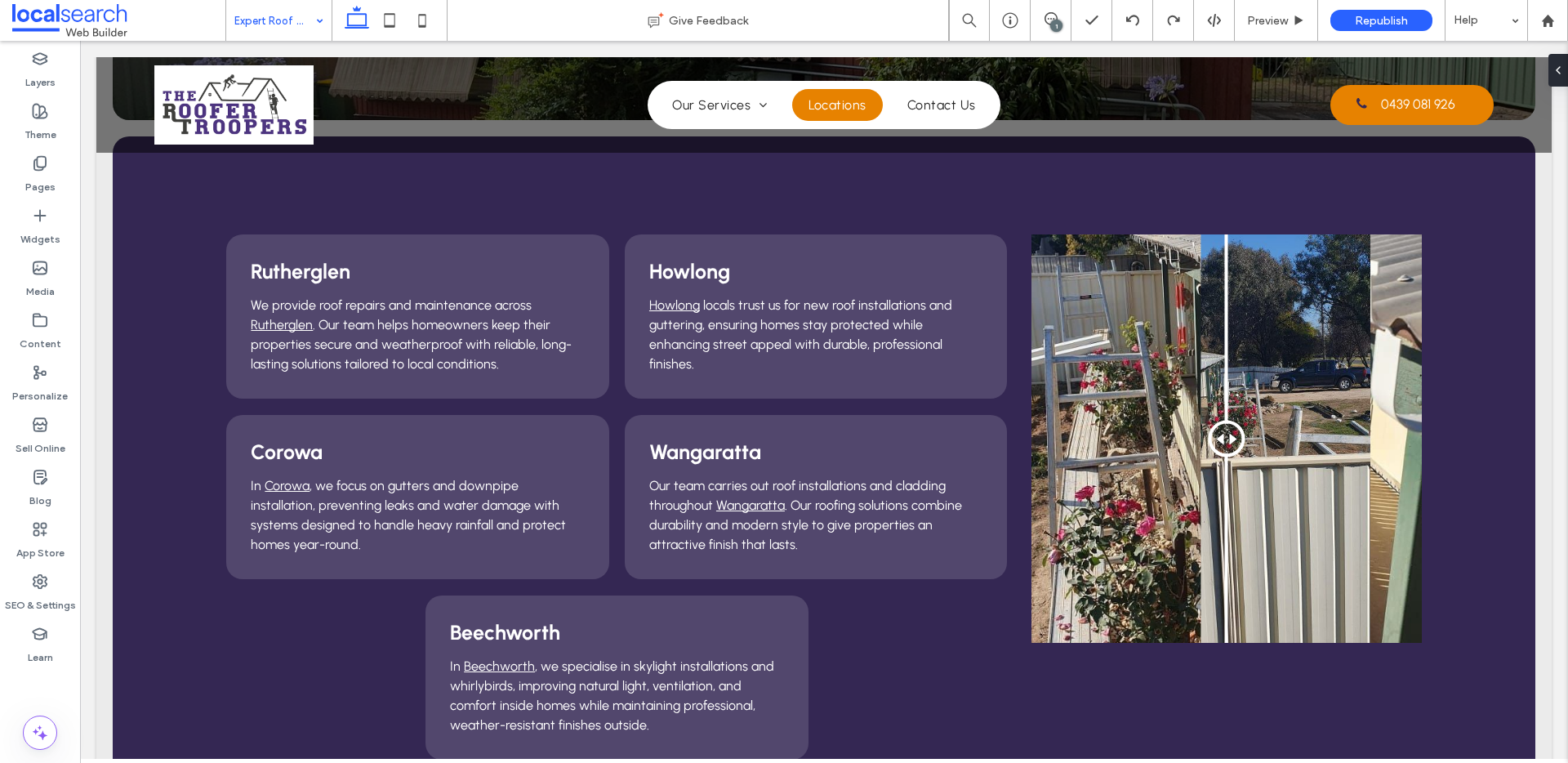
type input "***"
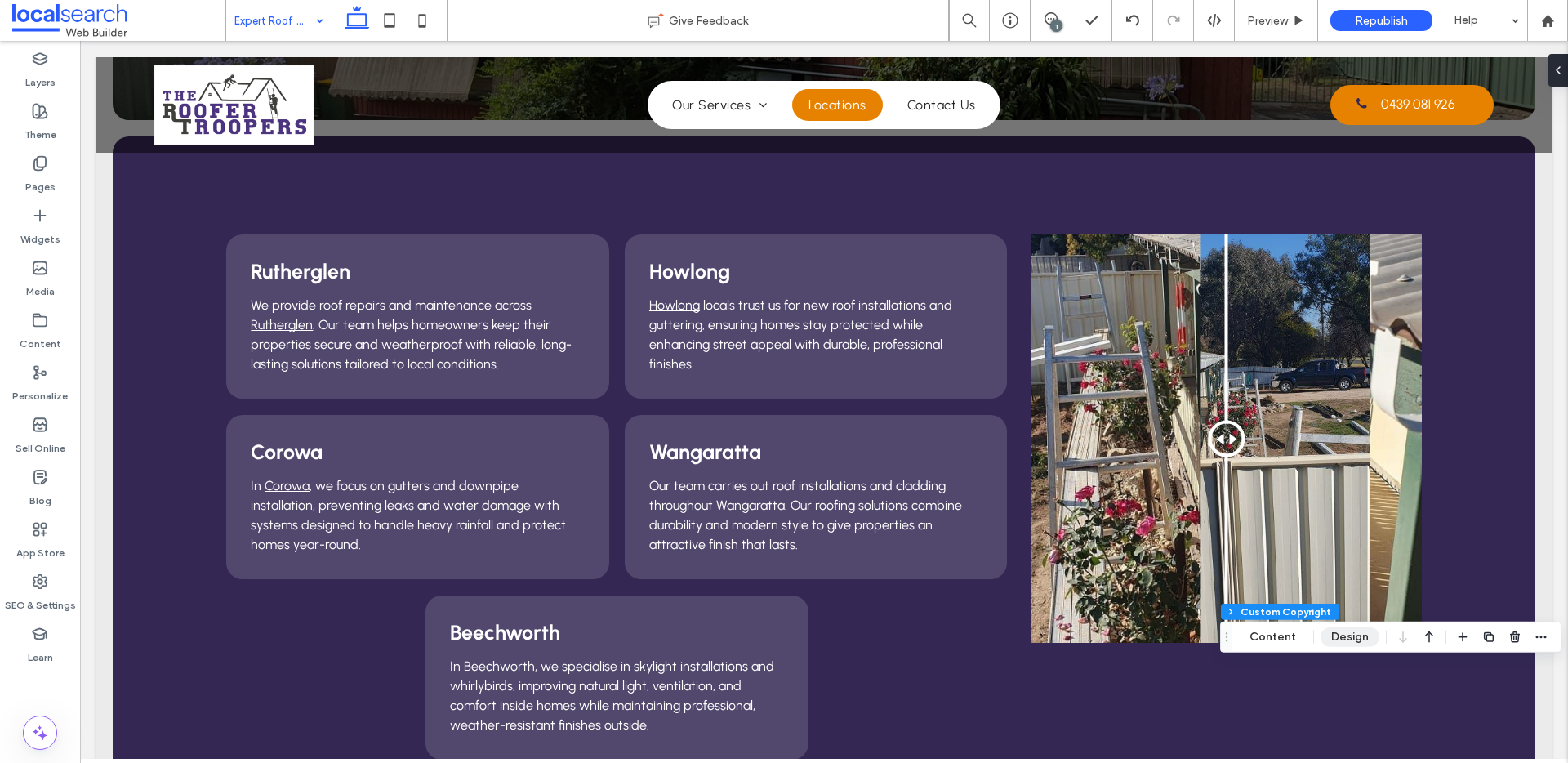
click at [1346, 641] on button "Design" at bounding box center [1349, 636] width 59 height 20
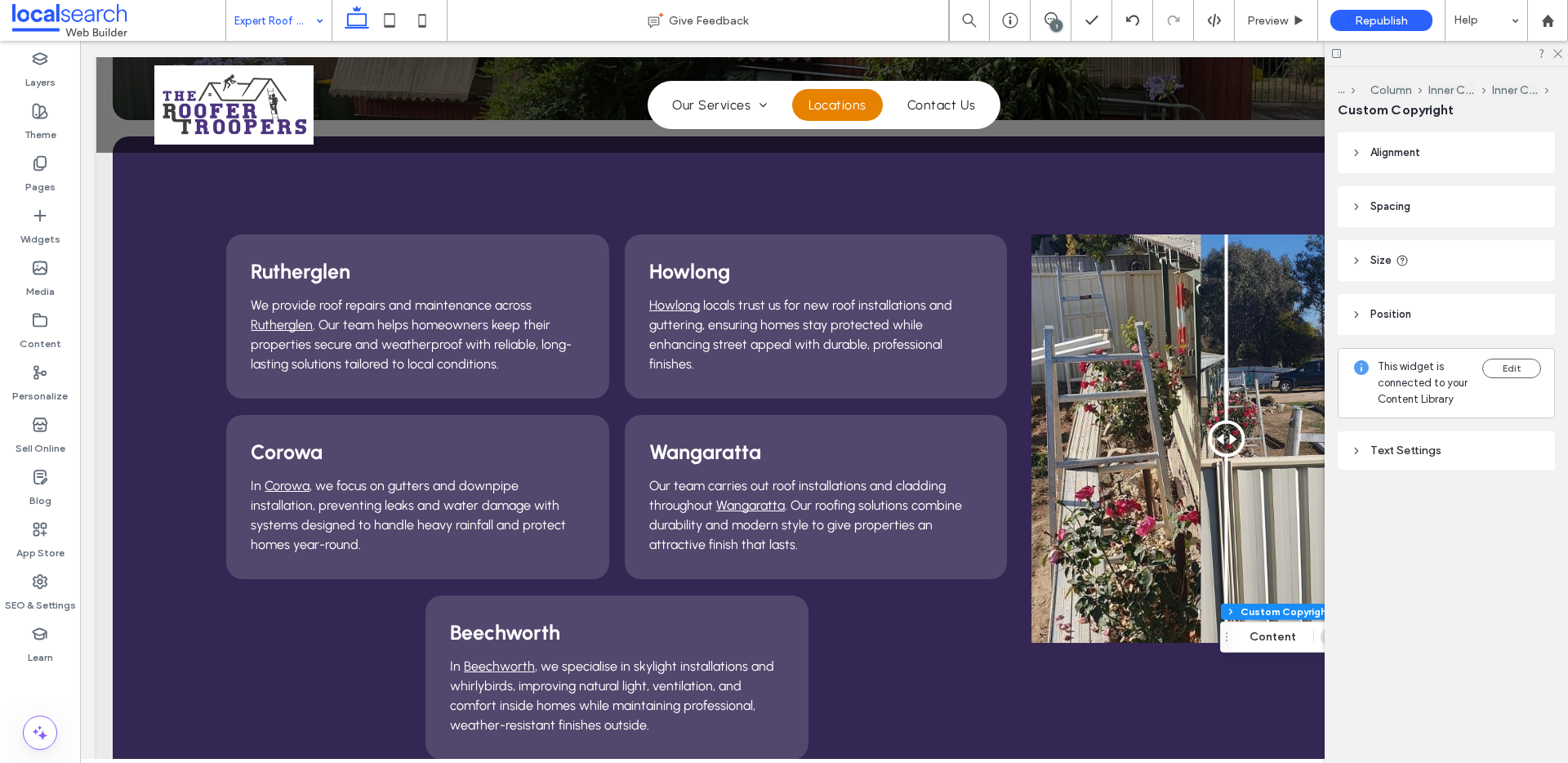
click at [1373, 248] on header "Size" at bounding box center [1446, 260] width 217 height 40
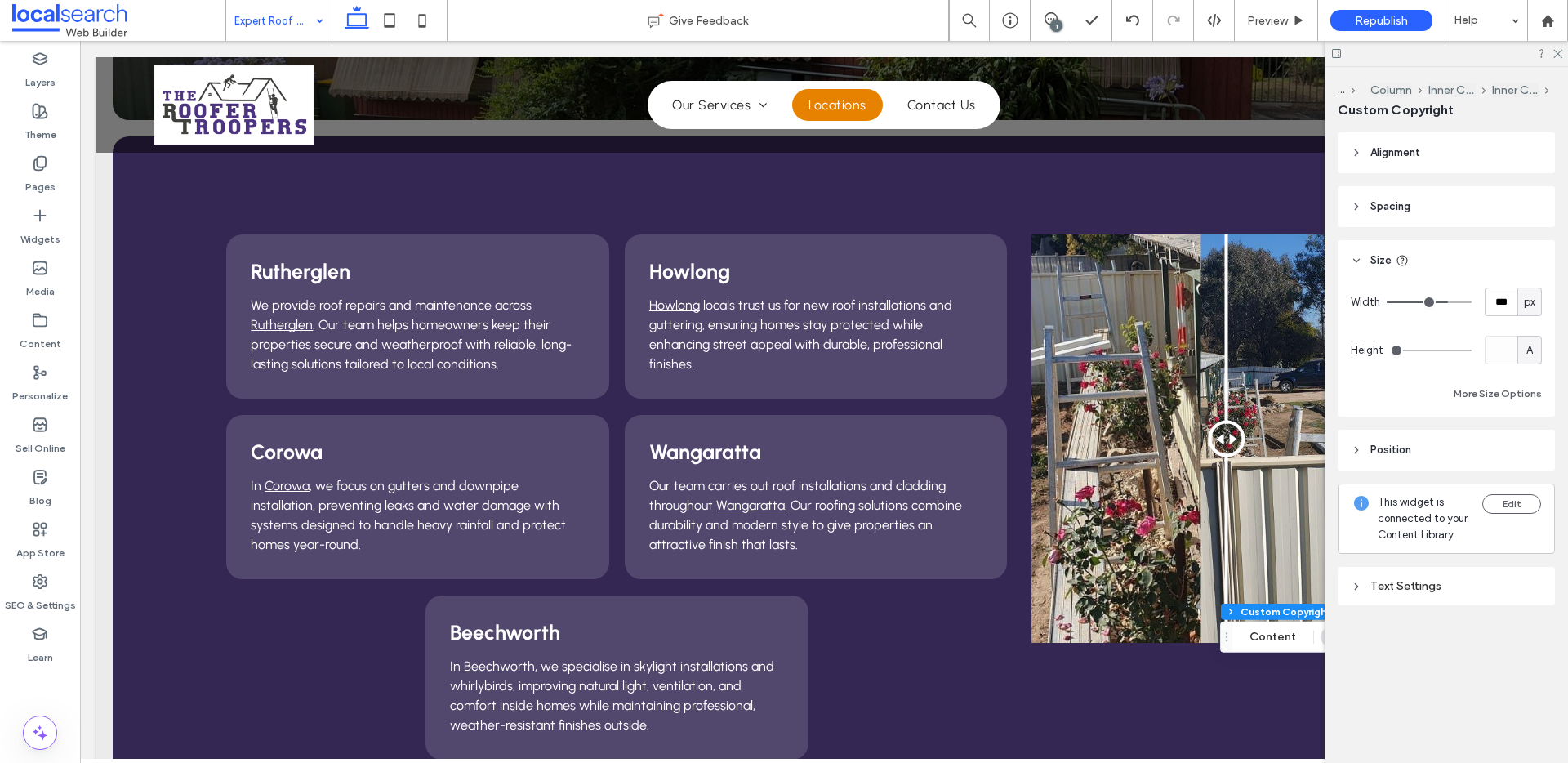
click at [1535, 305] on div "px" at bounding box center [1529, 301] width 16 height 16
click at [1532, 356] on span "%" at bounding box center [1528, 359] width 9 height 16
type input "**"
click at [1556, 54] on icon at bounding box center [1557, 53] width 10 height 10
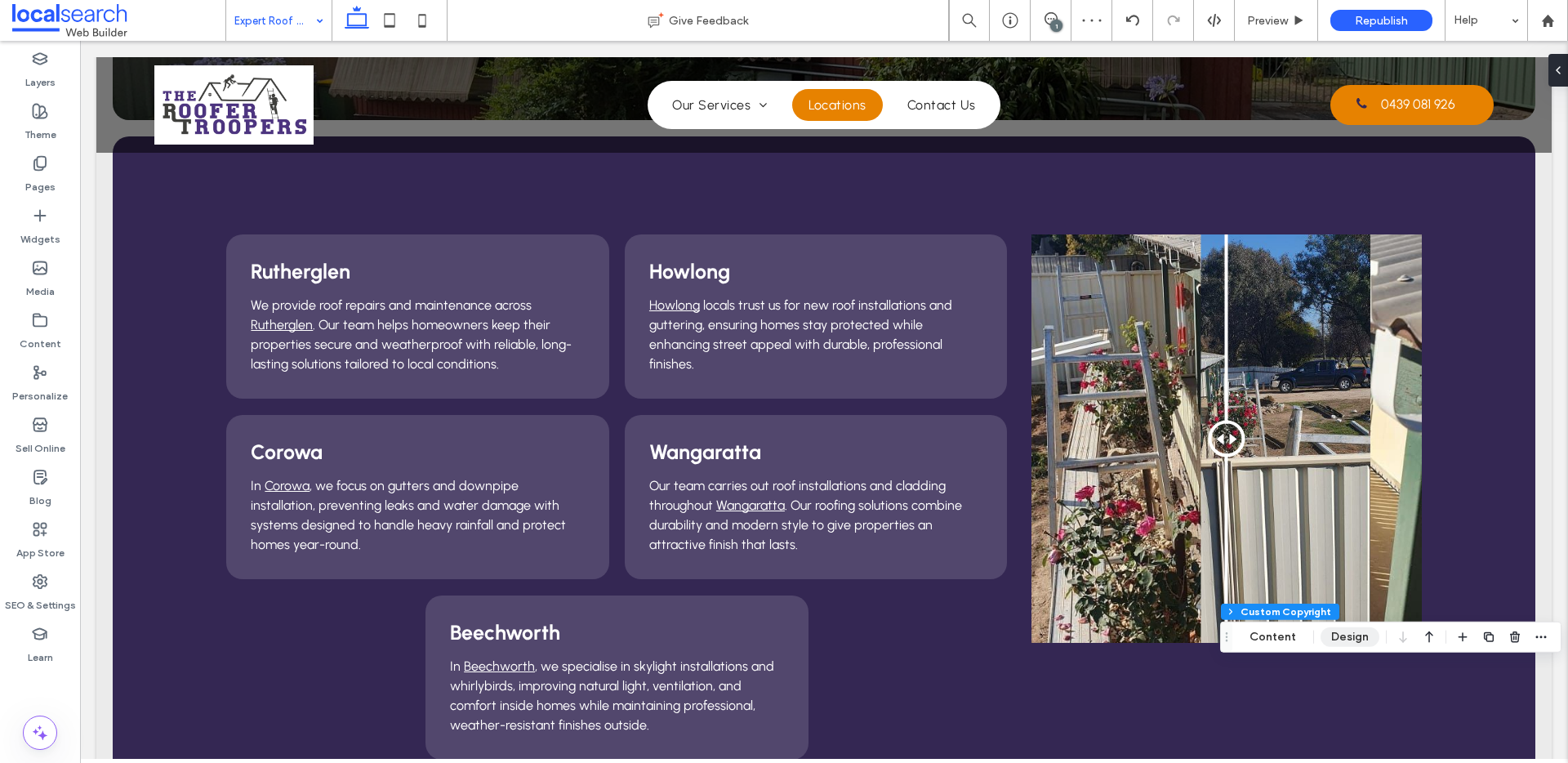
click at [1353, 630] on button "Design" at bounding box center [1349, 636] width 59 height 20
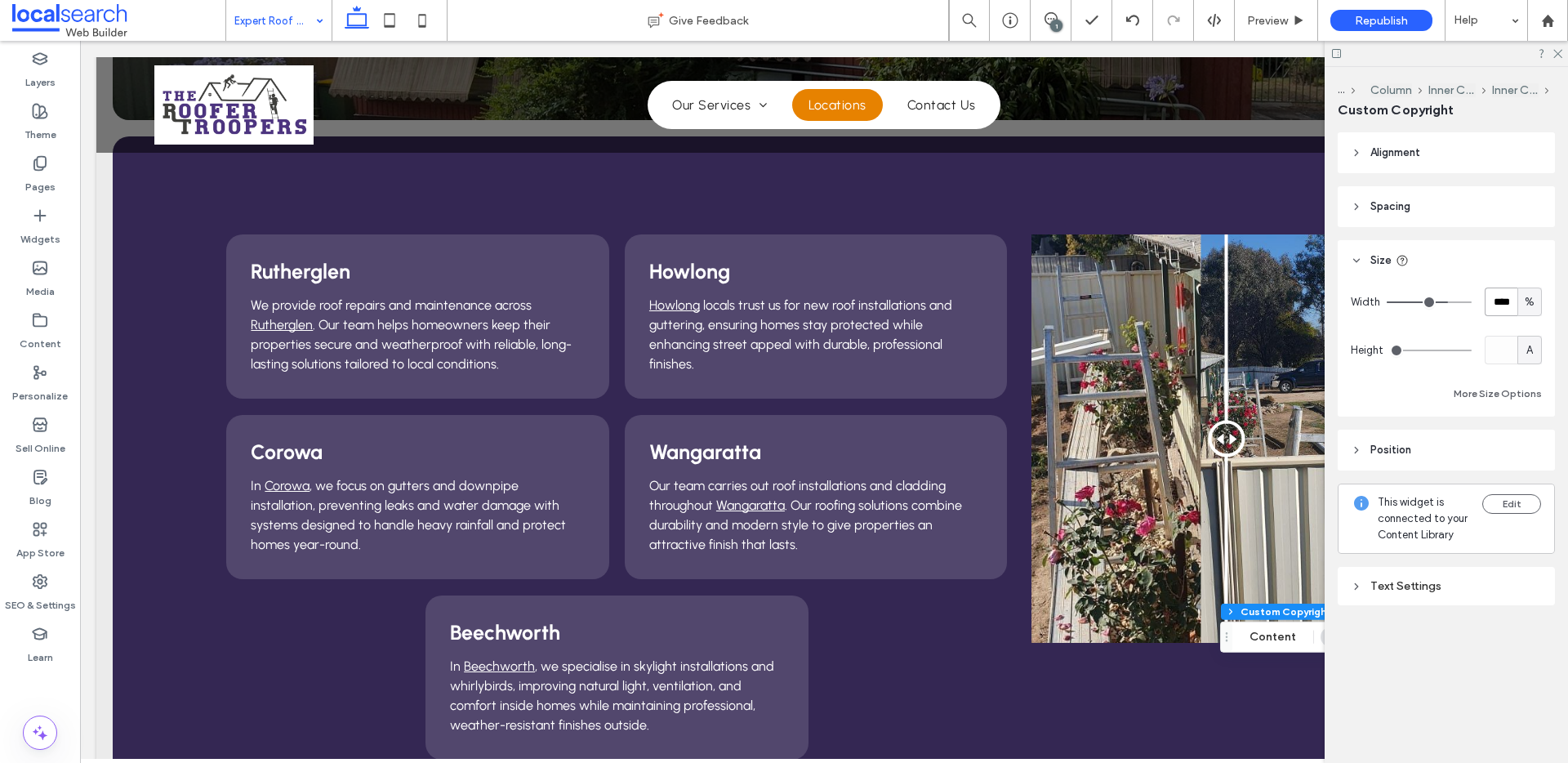
click at [1487, 291] on input "****" at bounding box center [1501, 301] width 33 height 28
type input "***"
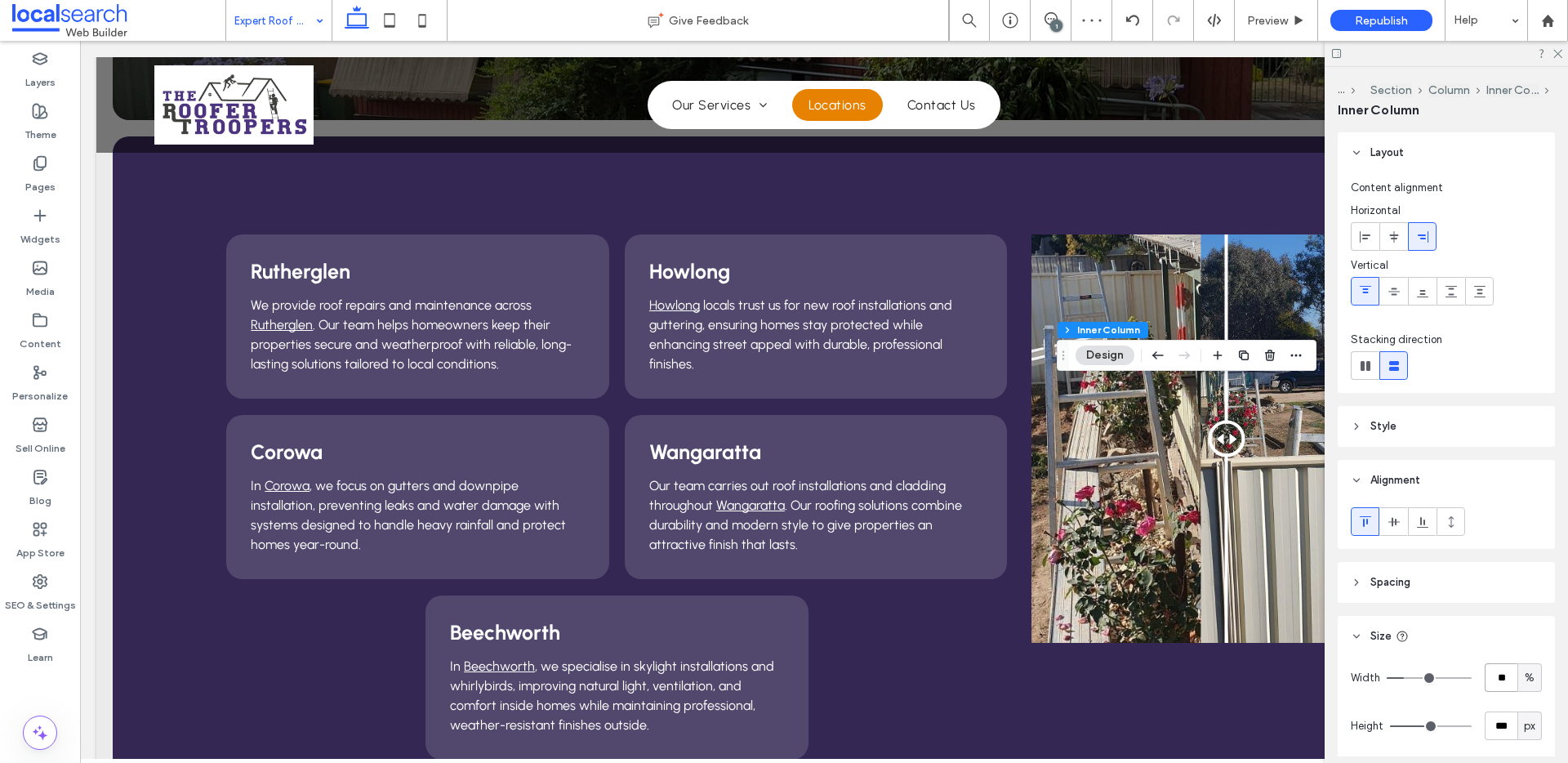
click at [1503, 676] on input "**" at bounding box center [1501, 677] width 33 height 28
type input "**"
click at [1557, 50] on icon at bounding box center [1557, 53] width 10 height 10
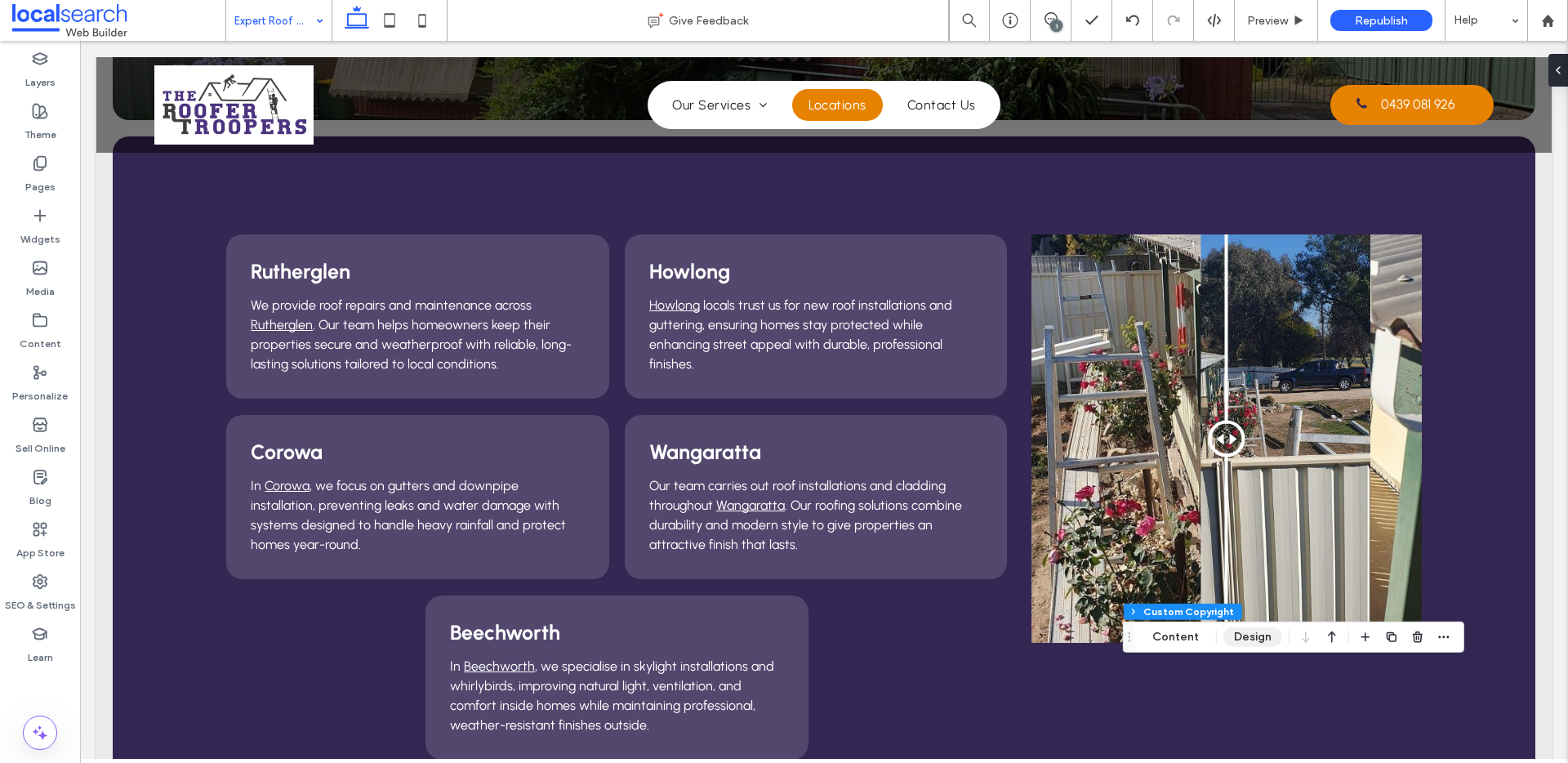
click at [1255, 635] on button "Design" at bounding box center [1252, 636] width 59 height 20
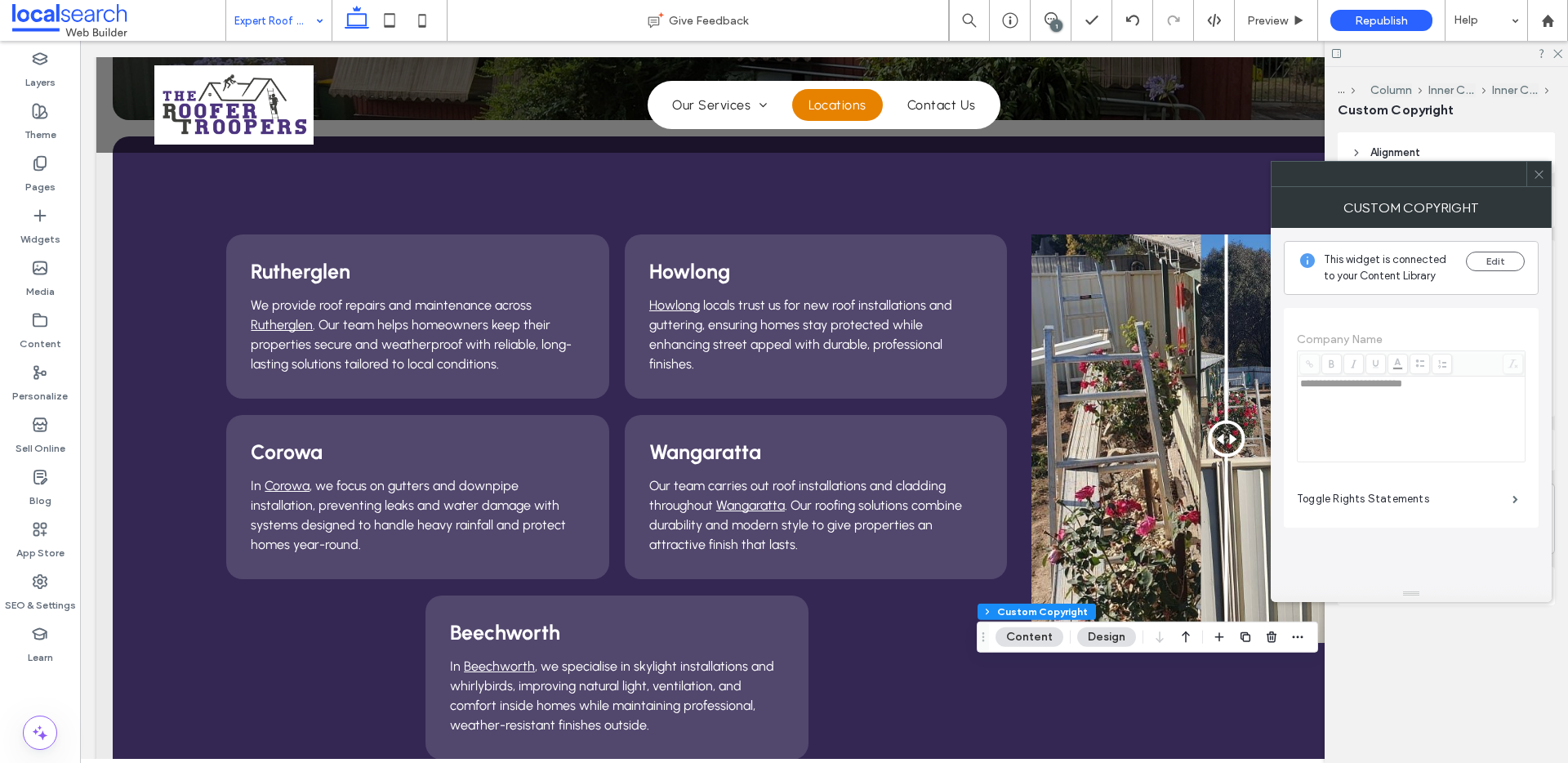
click at [1535, 176] on icon at bounding box center [1539, 174] width 12 height 12
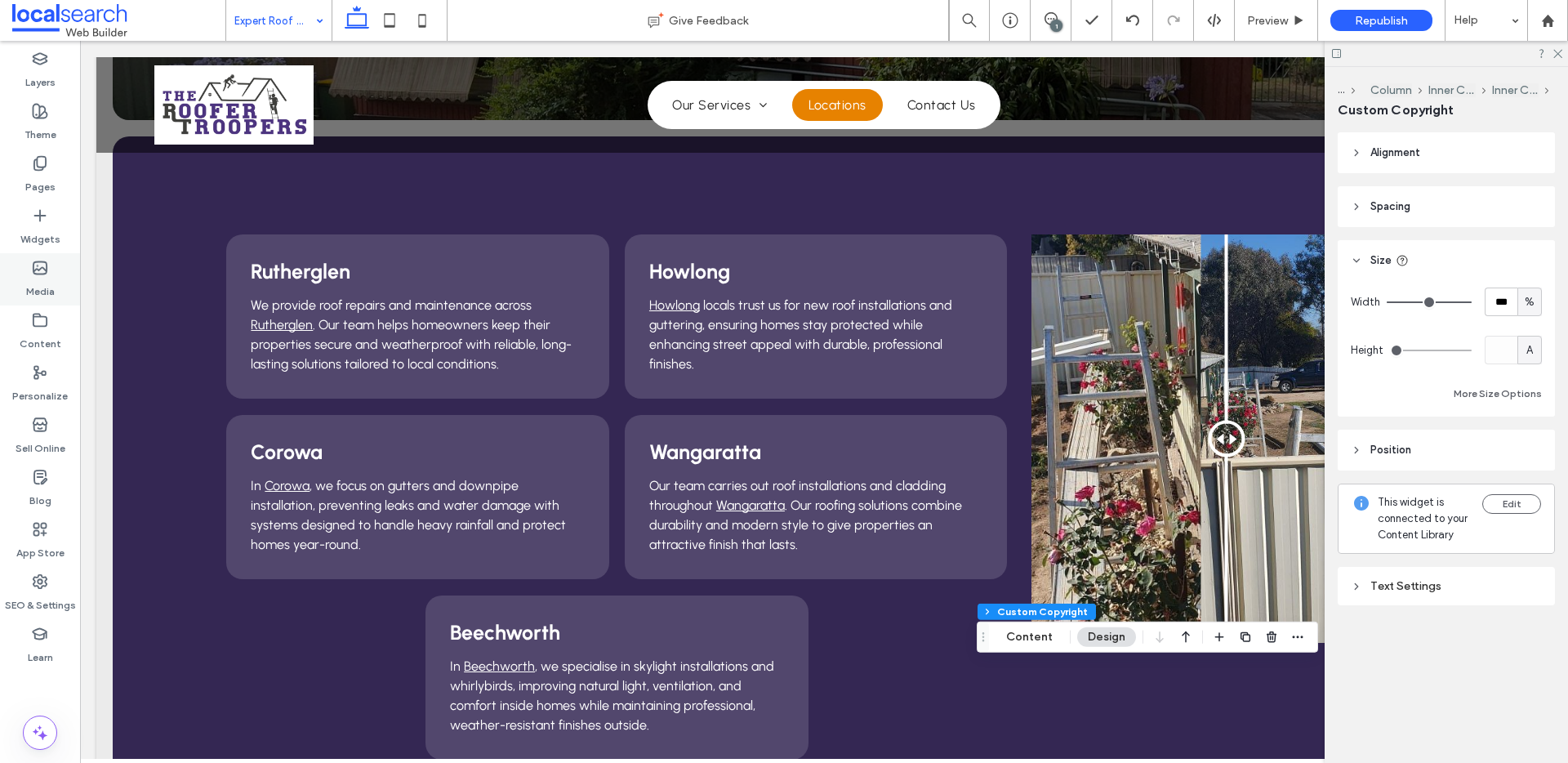
click at [42, 301] on div "Media" at bounding box center [40, 279] width 80 height 53
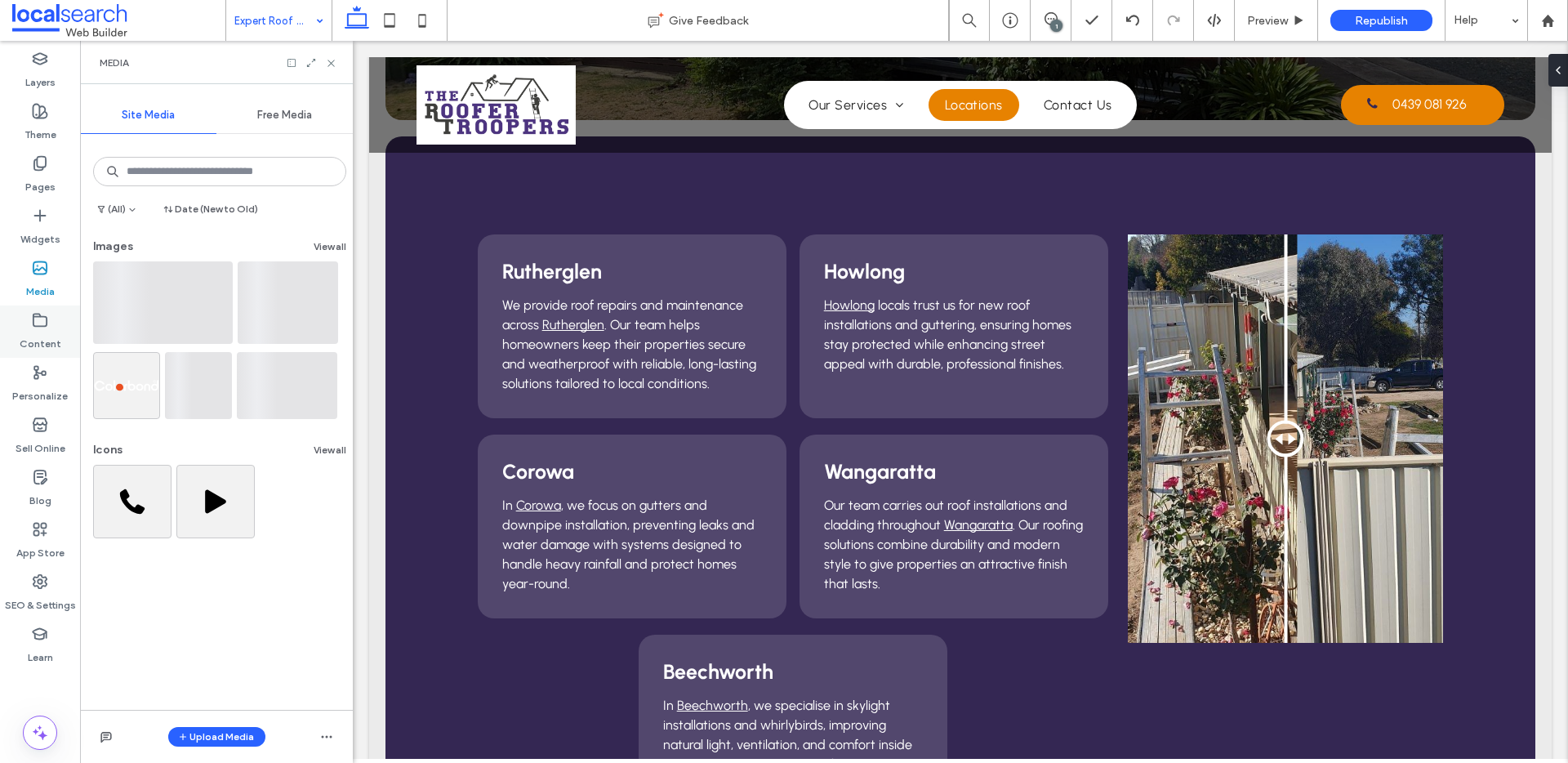
click at [53, 324] on div "Content" at bounding box center [40, 332] width 80 height 53
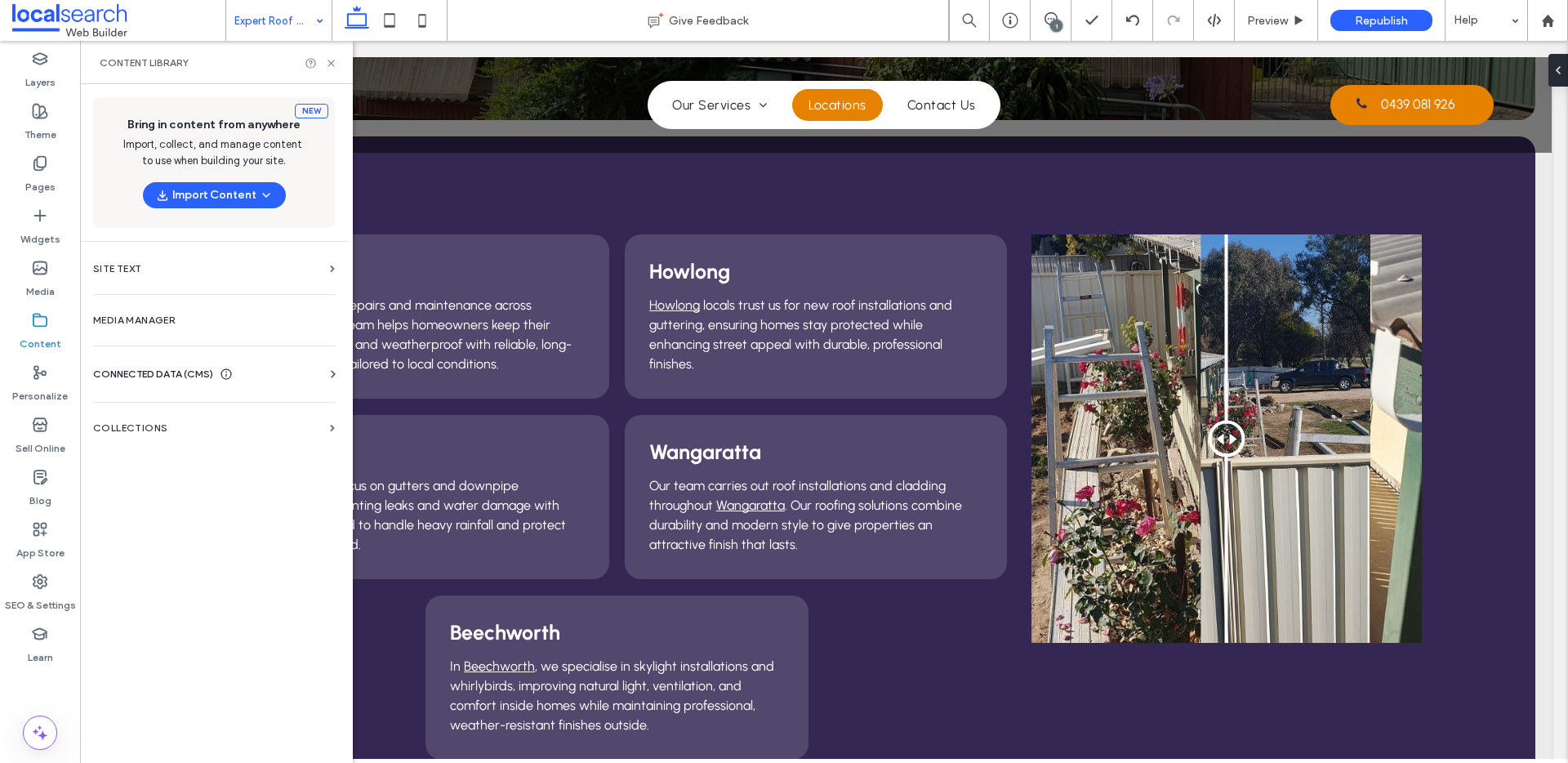
click at [147, 319] on label "Media Manager" at bounding box center [214, 319] width 242 height 11
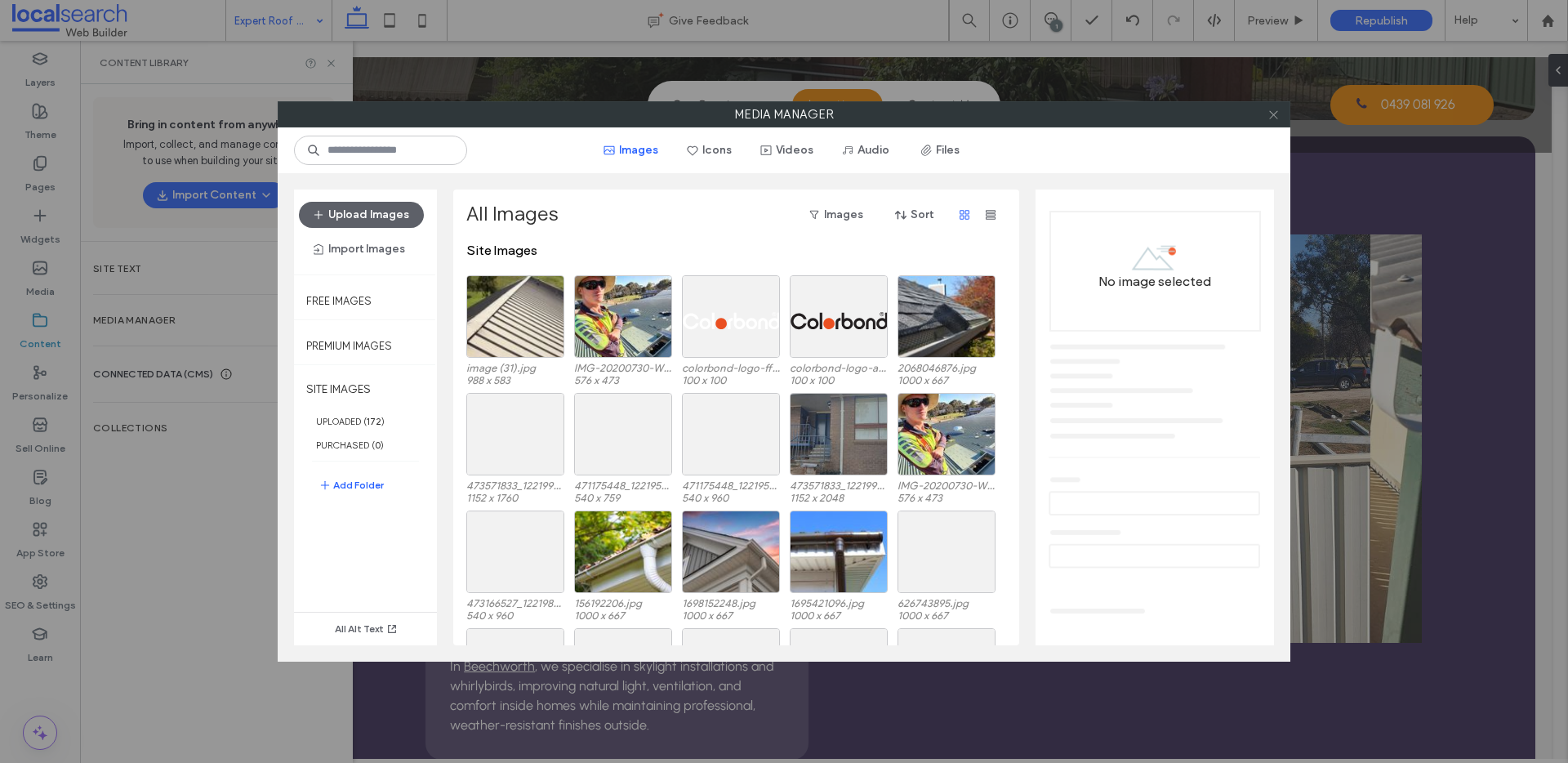
click at [1272, 117] on icon at bounding box center [1274, 115] width 12 height 12
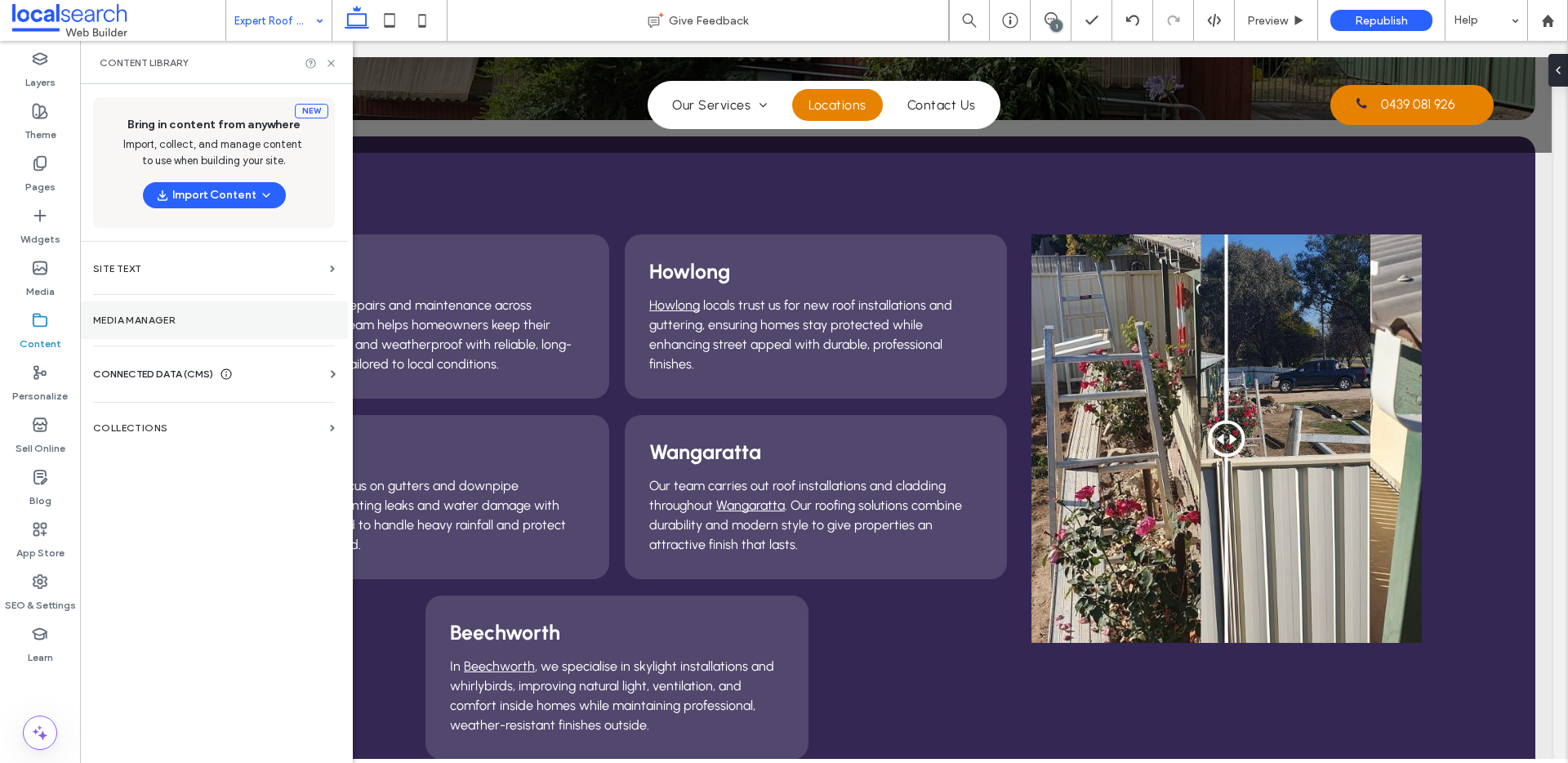
click at [150, 326] on section "Media Manager" at bounding box center [214, 320] width 268 height 38
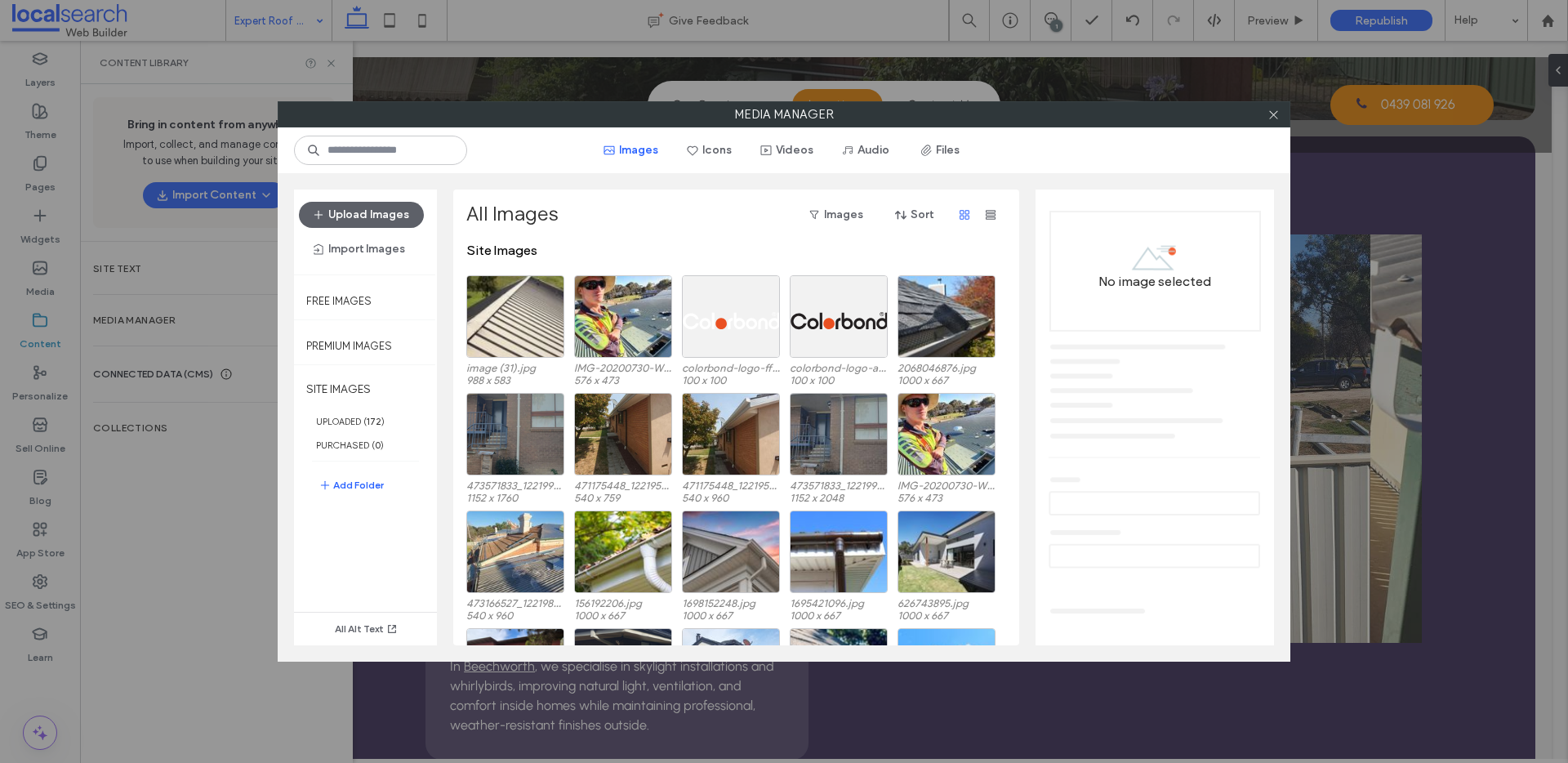
click at [156, 371] on div "Media Manager Images Icons Videos Audio Files Upload Images Import Images Free …" at bounding box center [784, 382] width 1568 height 763
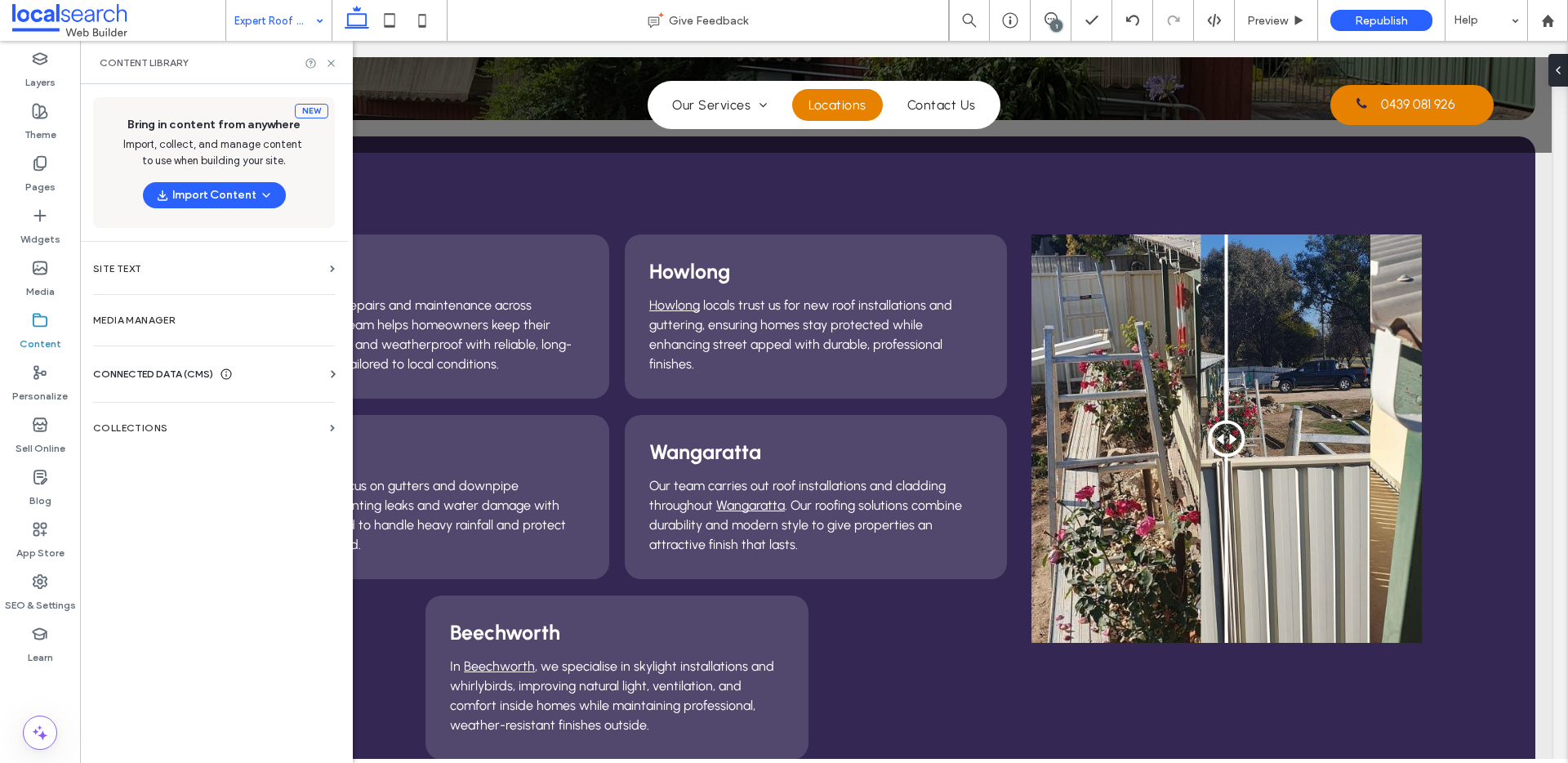
click at [156, 371] on span "CONNECTED DATA (CMS)" at bounding box center [152, 374] width 120 height 16
click at [177, 413] on label "Business Info" at bounding box center [217, 413] width 222 height 11
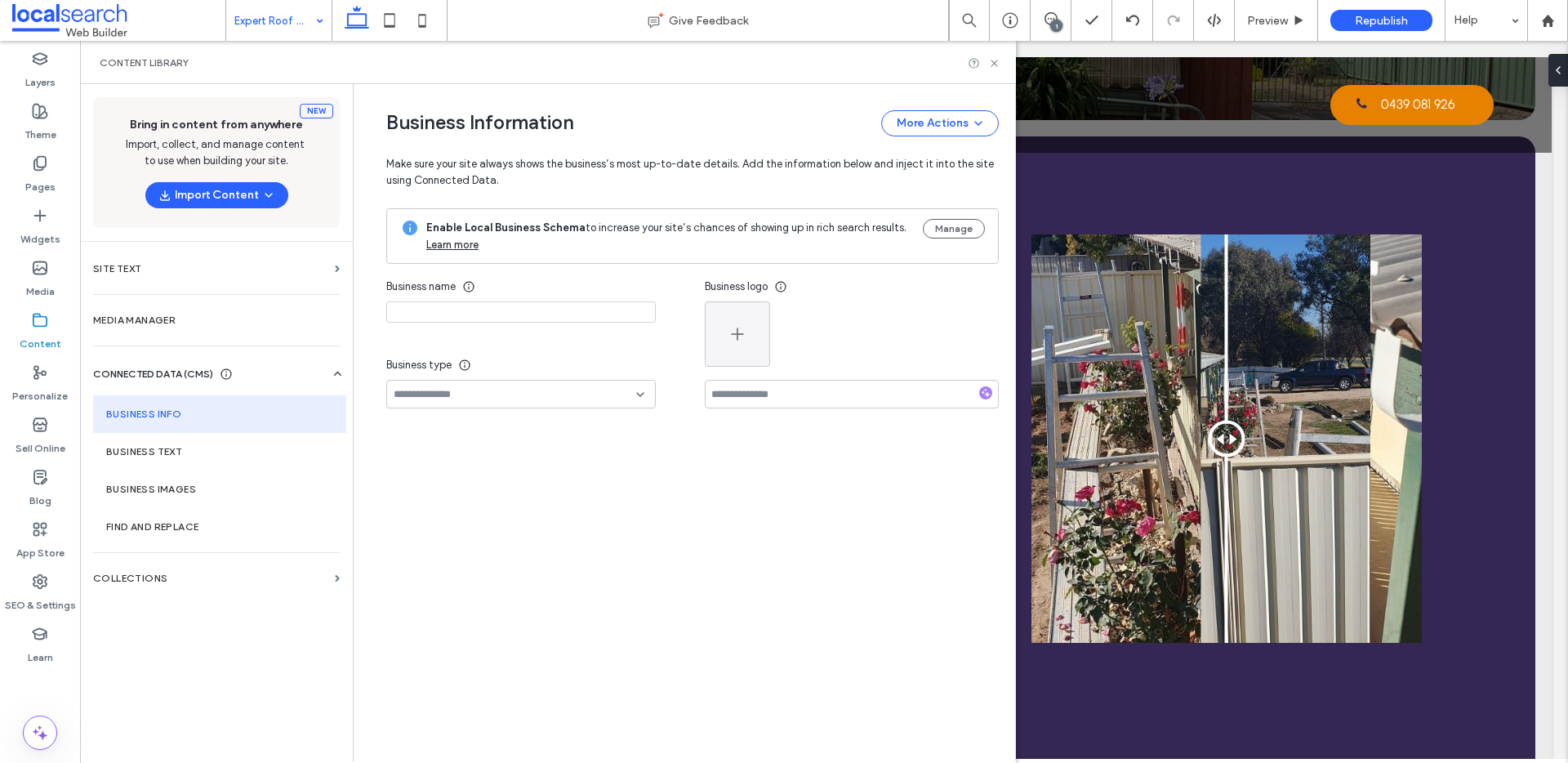
type input "**********"
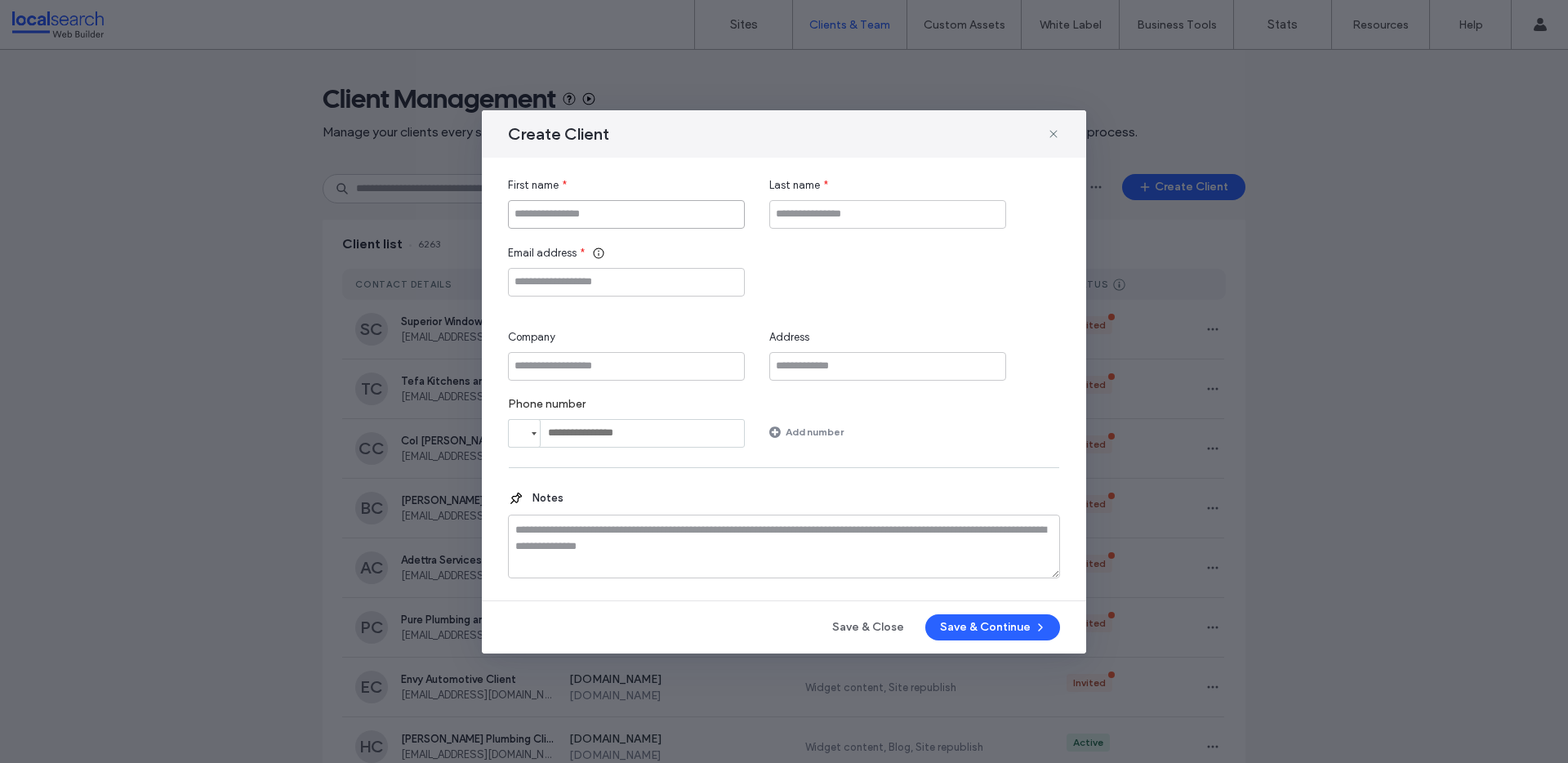
click at [608, 217] on input "First name" at bounding box center [626, 214] width 237 height 28
paste input "**********"
type input "**********"
type input "******"
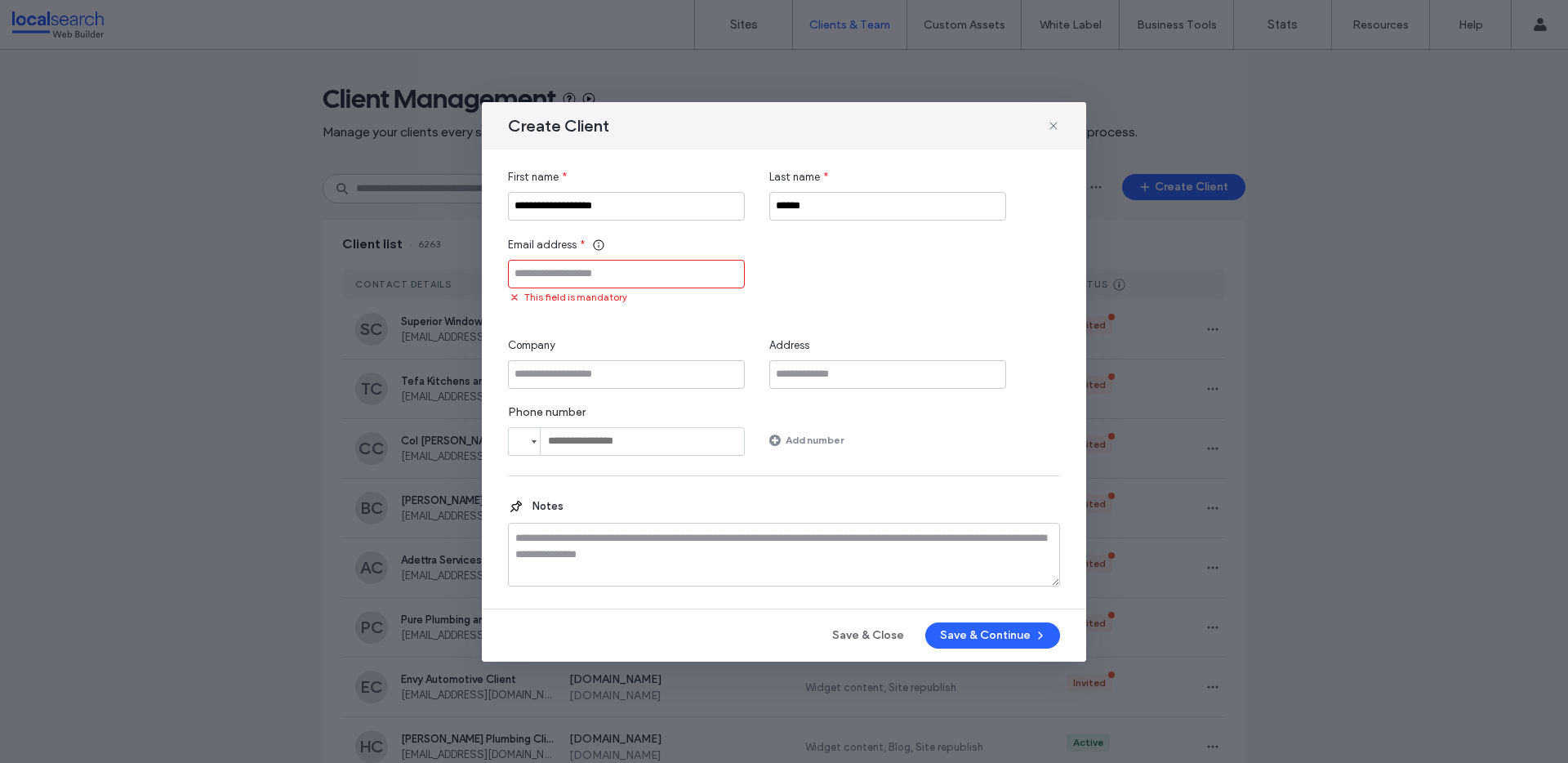
click at [630, 263] on input "Email address" at bounding box center [626, 274] width 237 height 28
paste input "**********"
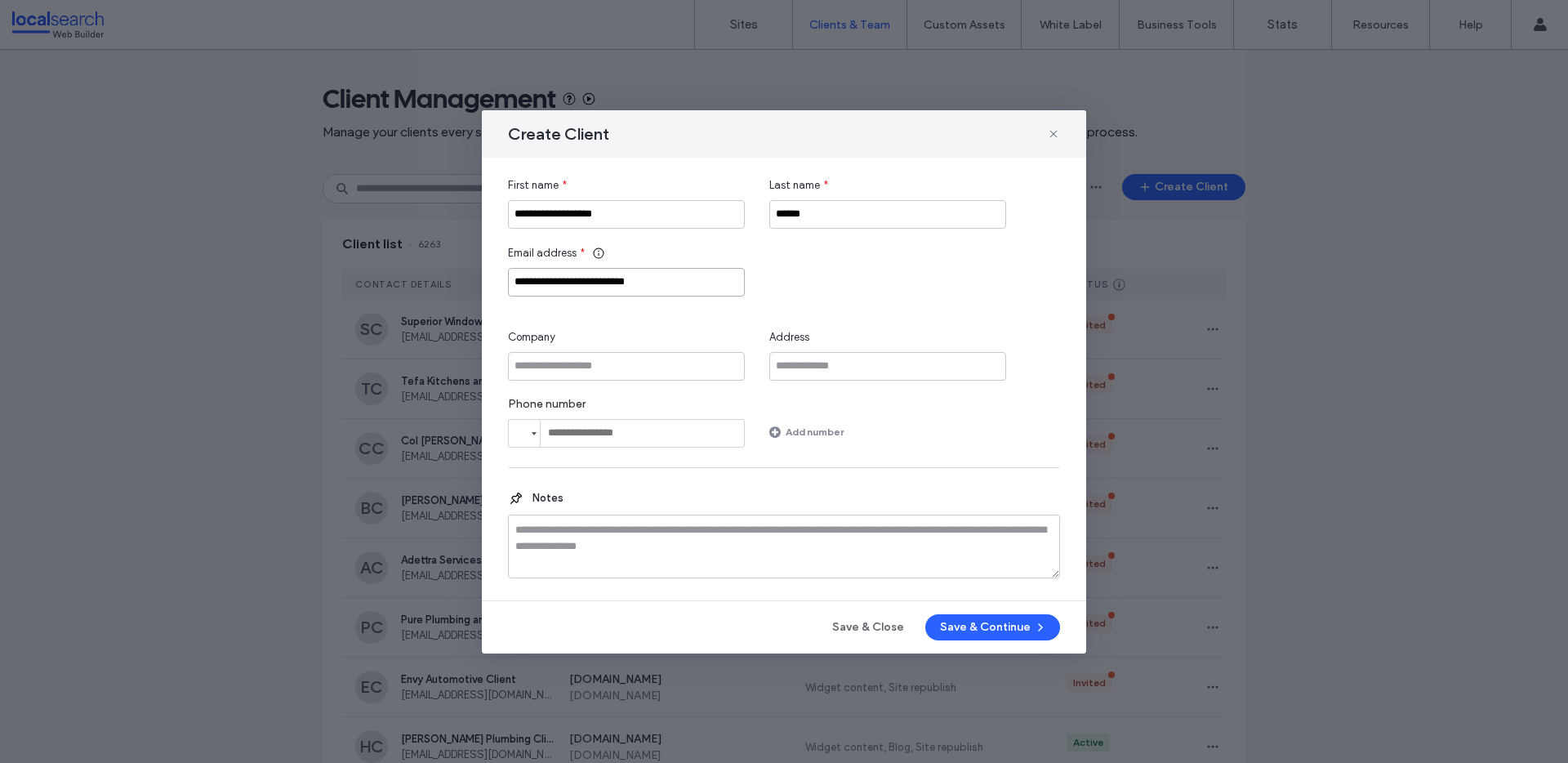
type input "**********"
click at [666, 369] on input "Company" at bounding box center [626, 366] width 237 height 28
paste input "**********"
type input "**********"
click at [1012, 624] on button "Save & Continue" at bounding box center [992, 627] width 134 height 26
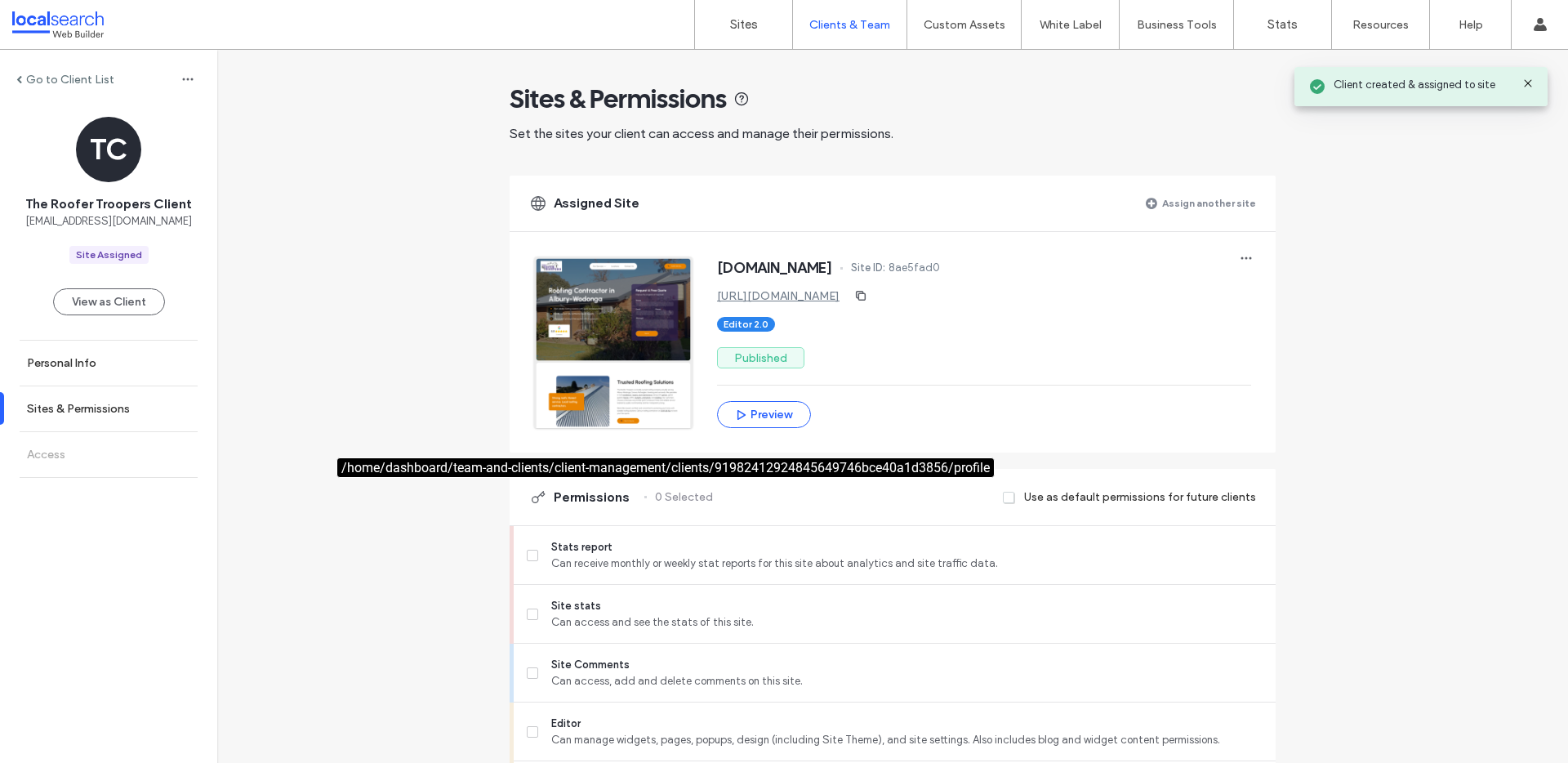
scroll to position [1233, 0]
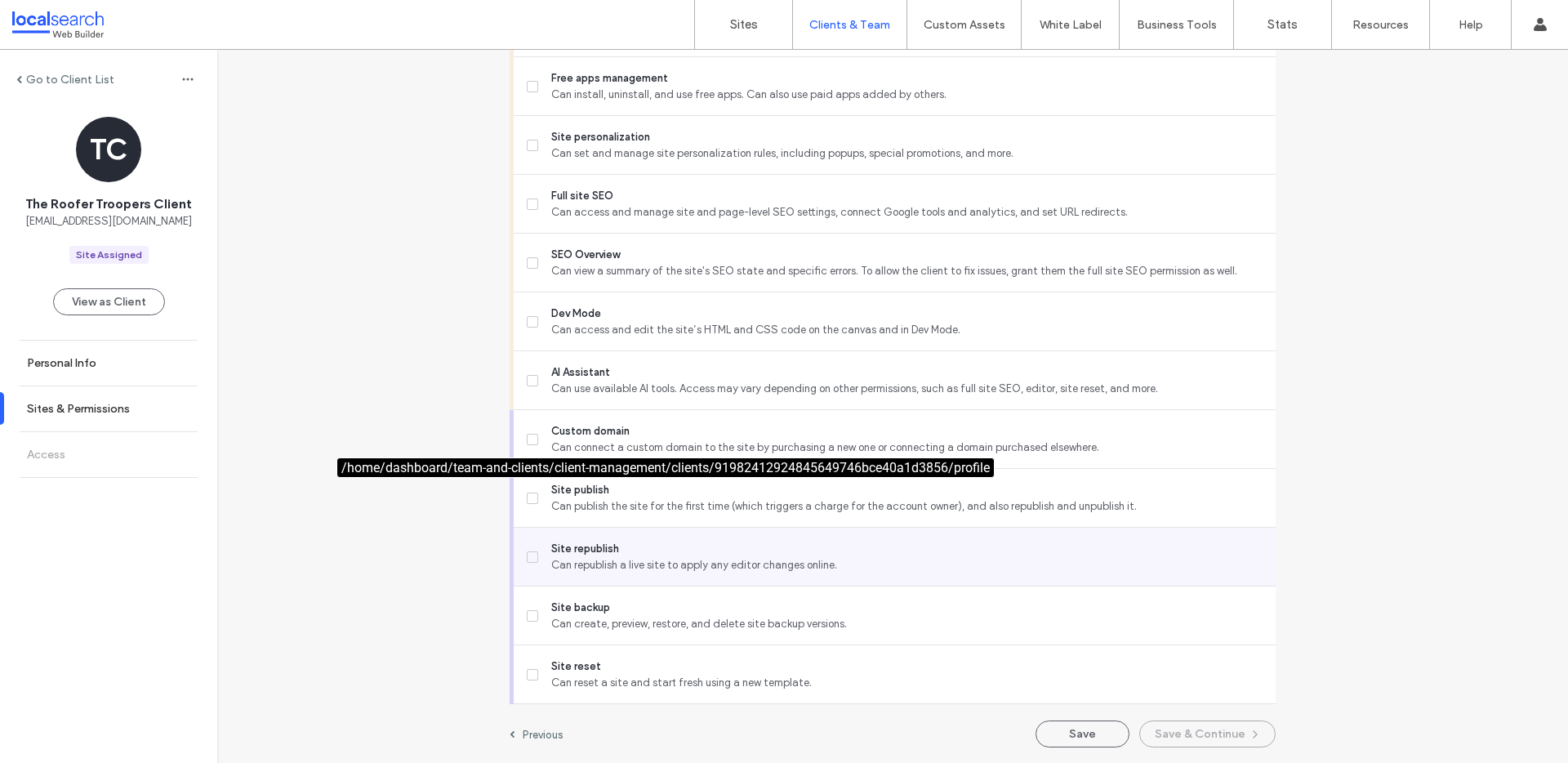
click at [529, 555] on icon at bounding box center [532, 557] width 7 height 5
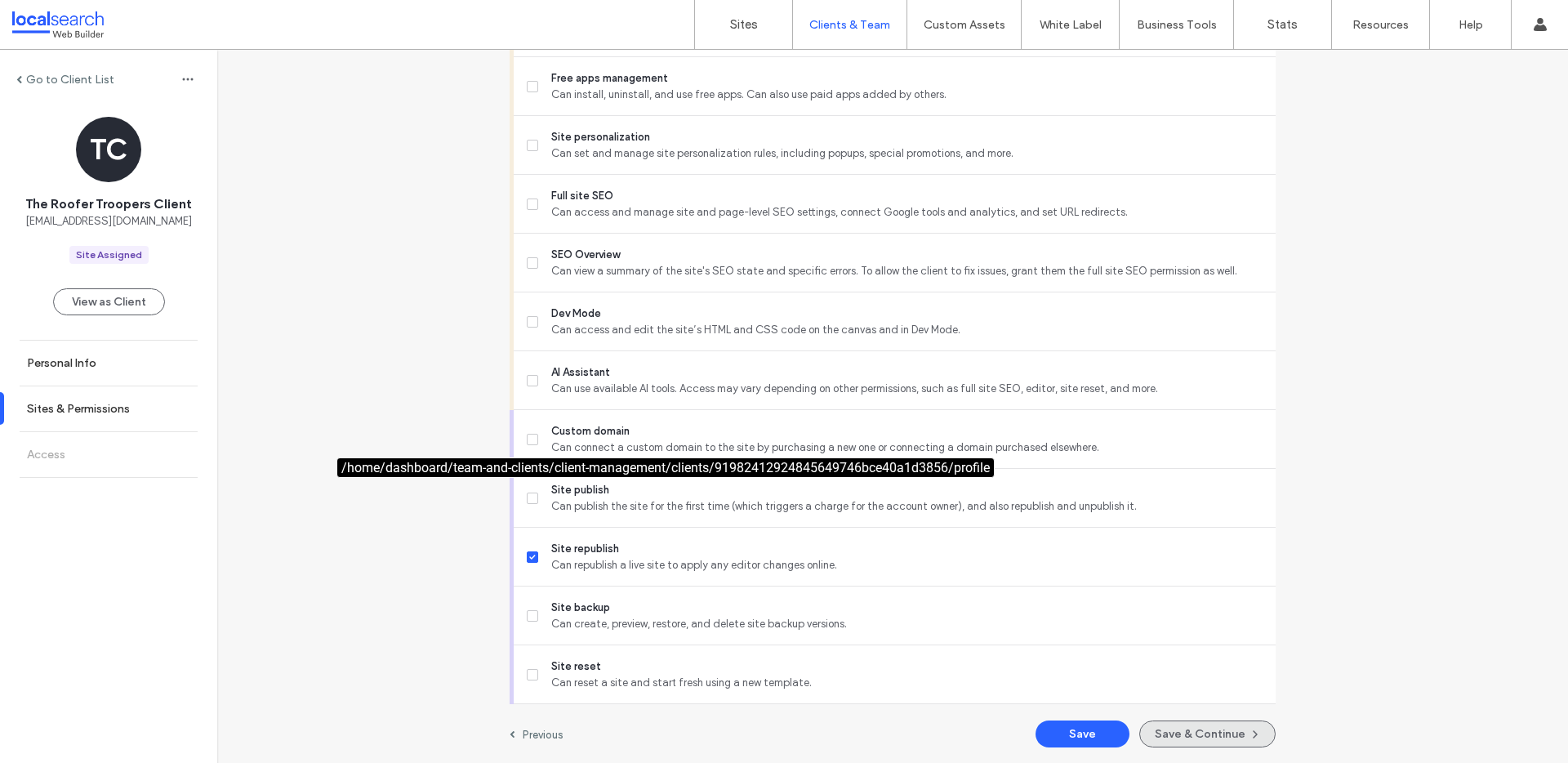
click at [1195, 741] on button "Save & Continue" at bounding box center [1207, 733] width 136 height 27
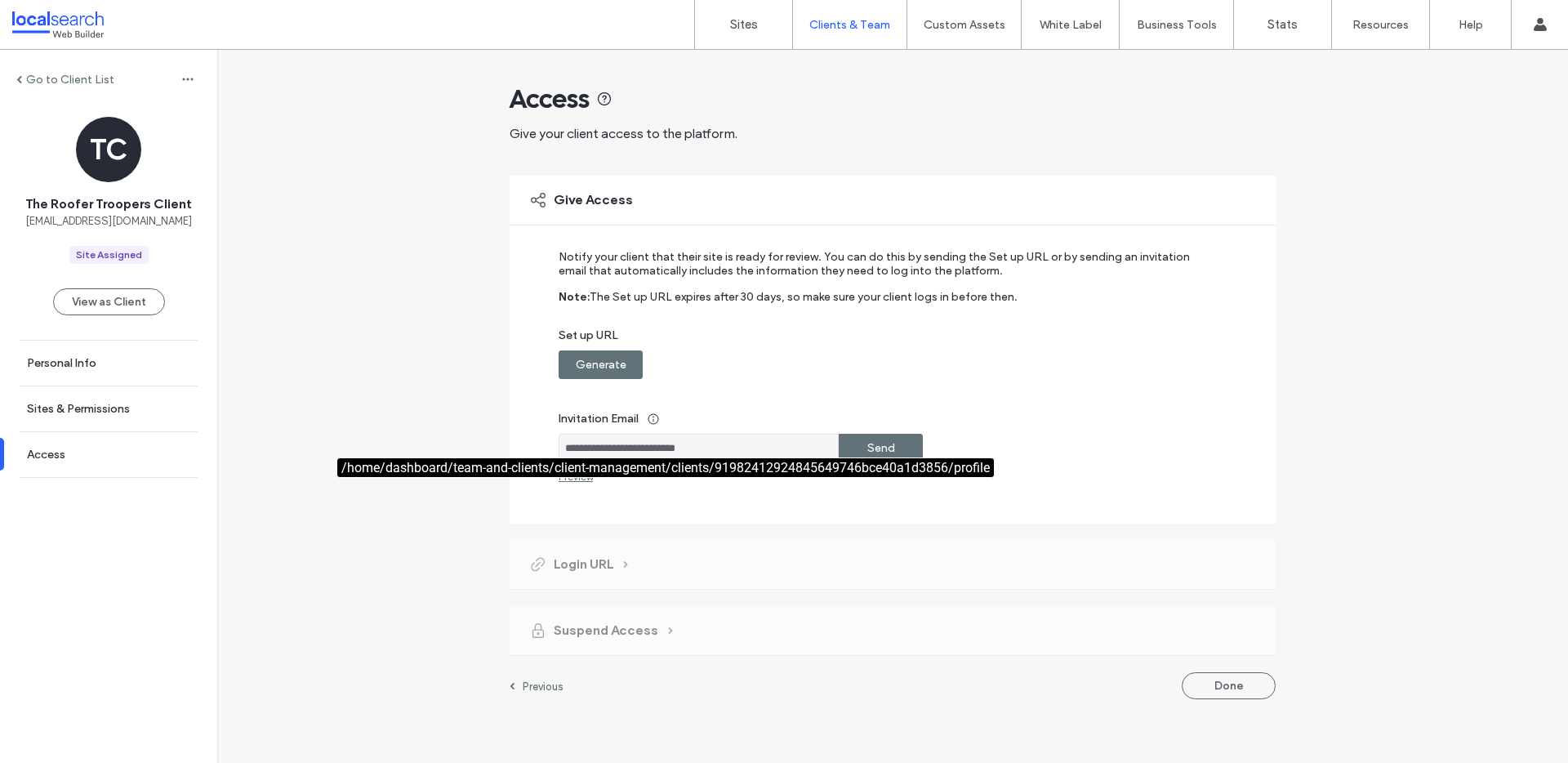
click at [598, 382] on div "**********" at bounding box center [882, 366] width 646 height 233
click at [602, 366] on label "Generate" at bounding box center [601, 364] width 51 height 30
click at [887, 363] on label "Copy" at bounding box center [881, 364] width 29 height 30
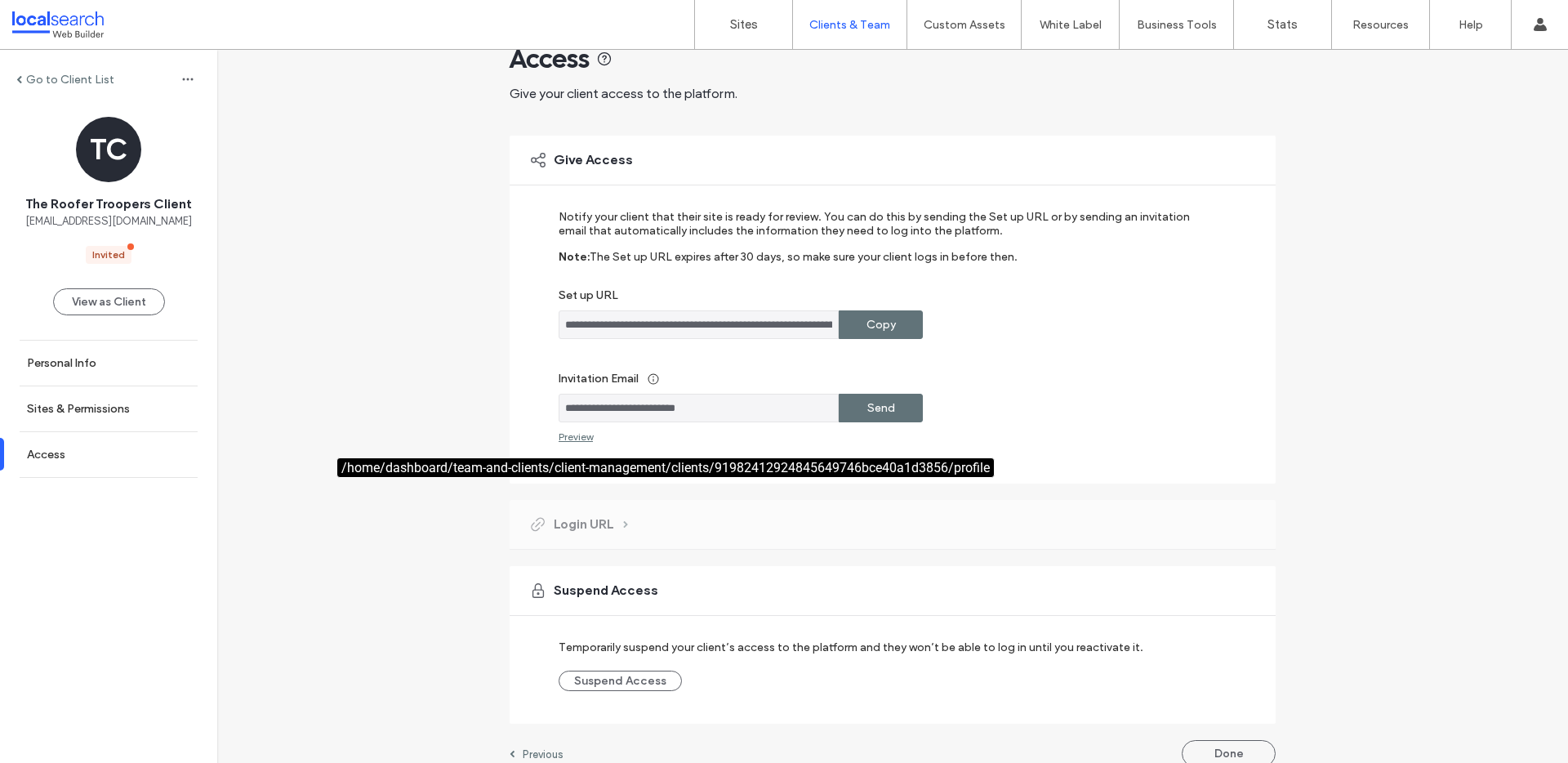
scroll to position [59, 0]
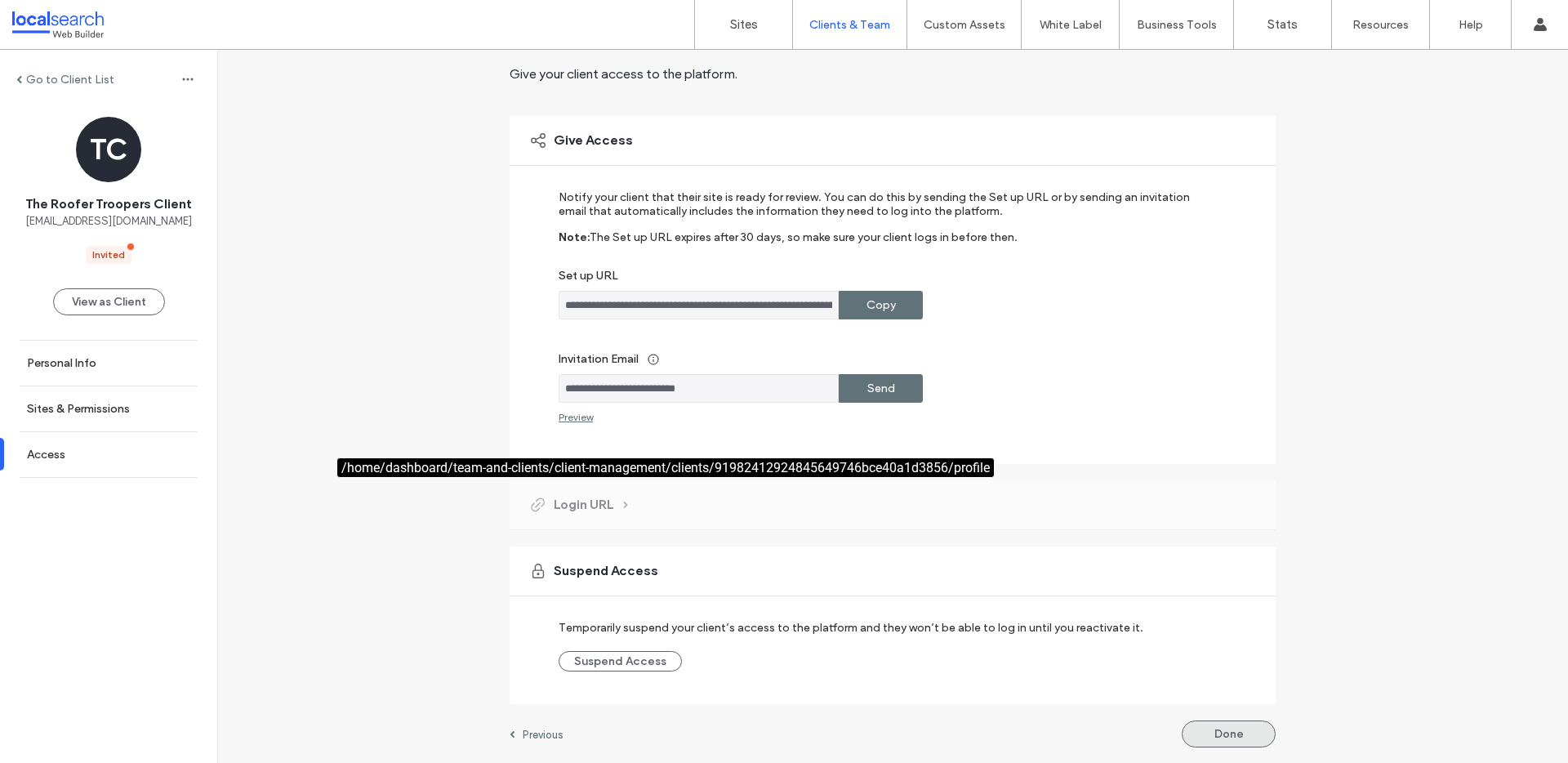
click at [1219, 733] on button "Done" at bounding box center [1228, 733] width 94 height 27
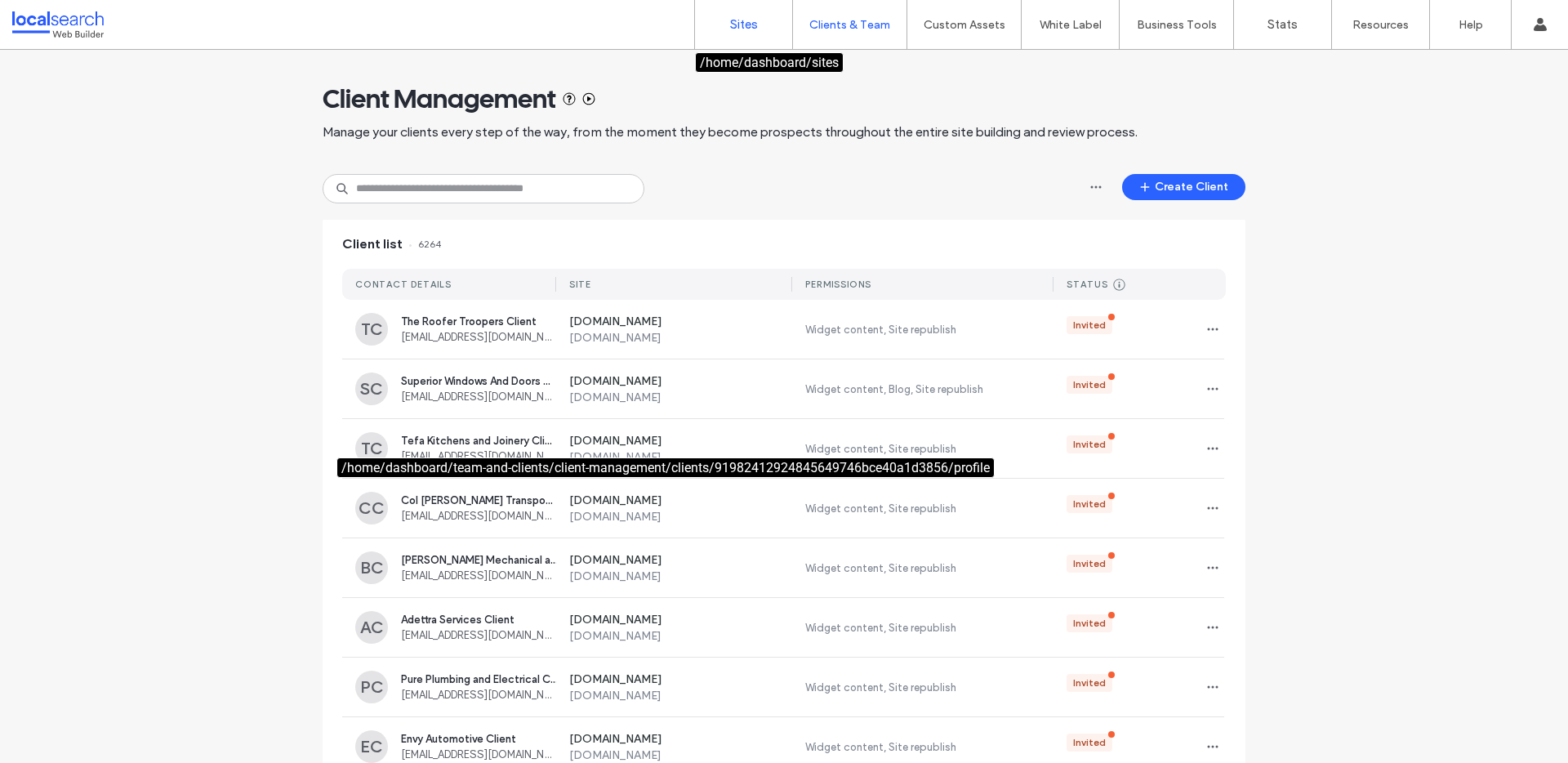
click at [739, 33] on link "Sites" at bounding box center [743, 24] width 97 height 49
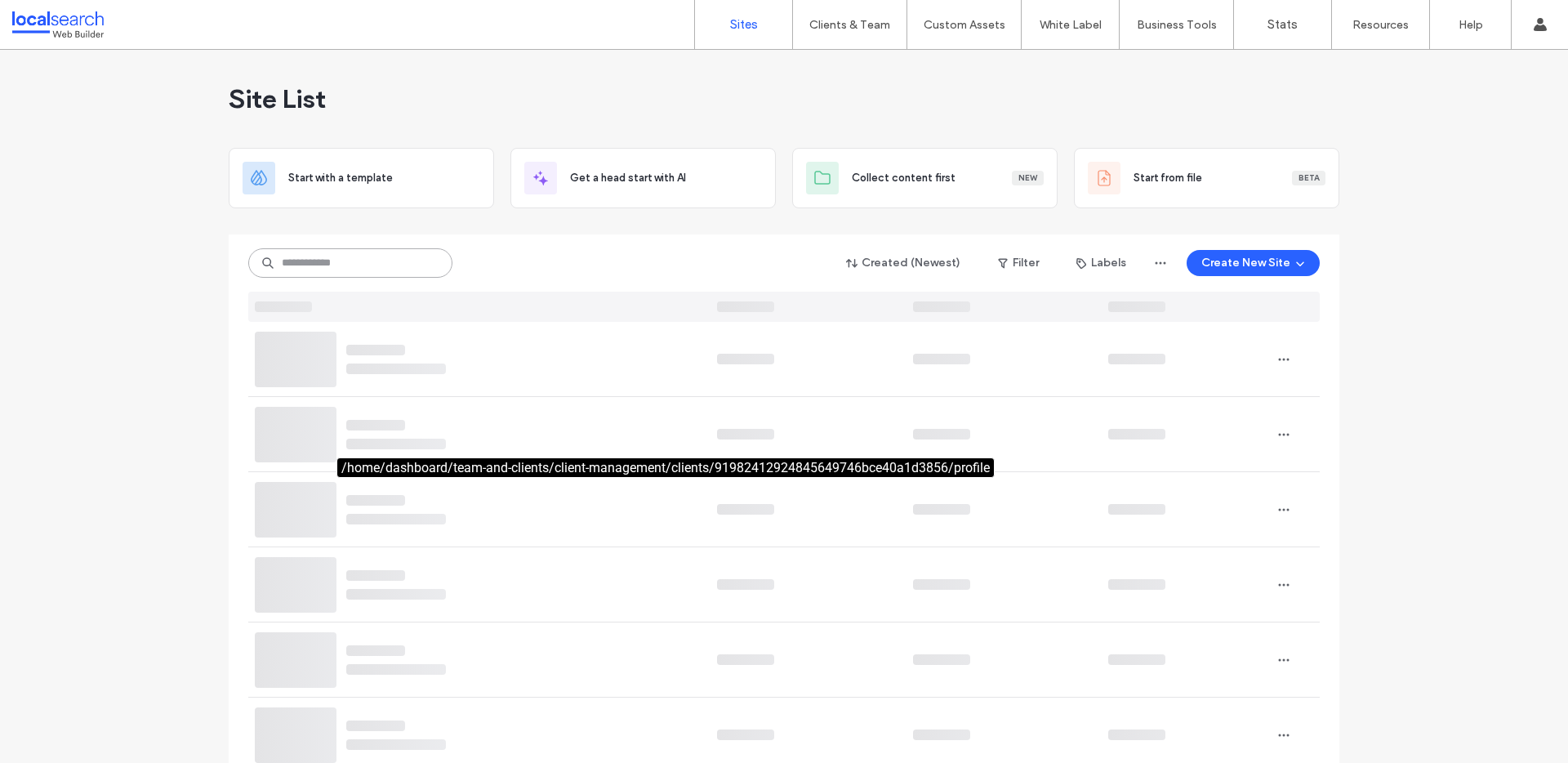
click at [389, 268] on input at bounding box center [350, 263] width 204 height 29
paste input "********"
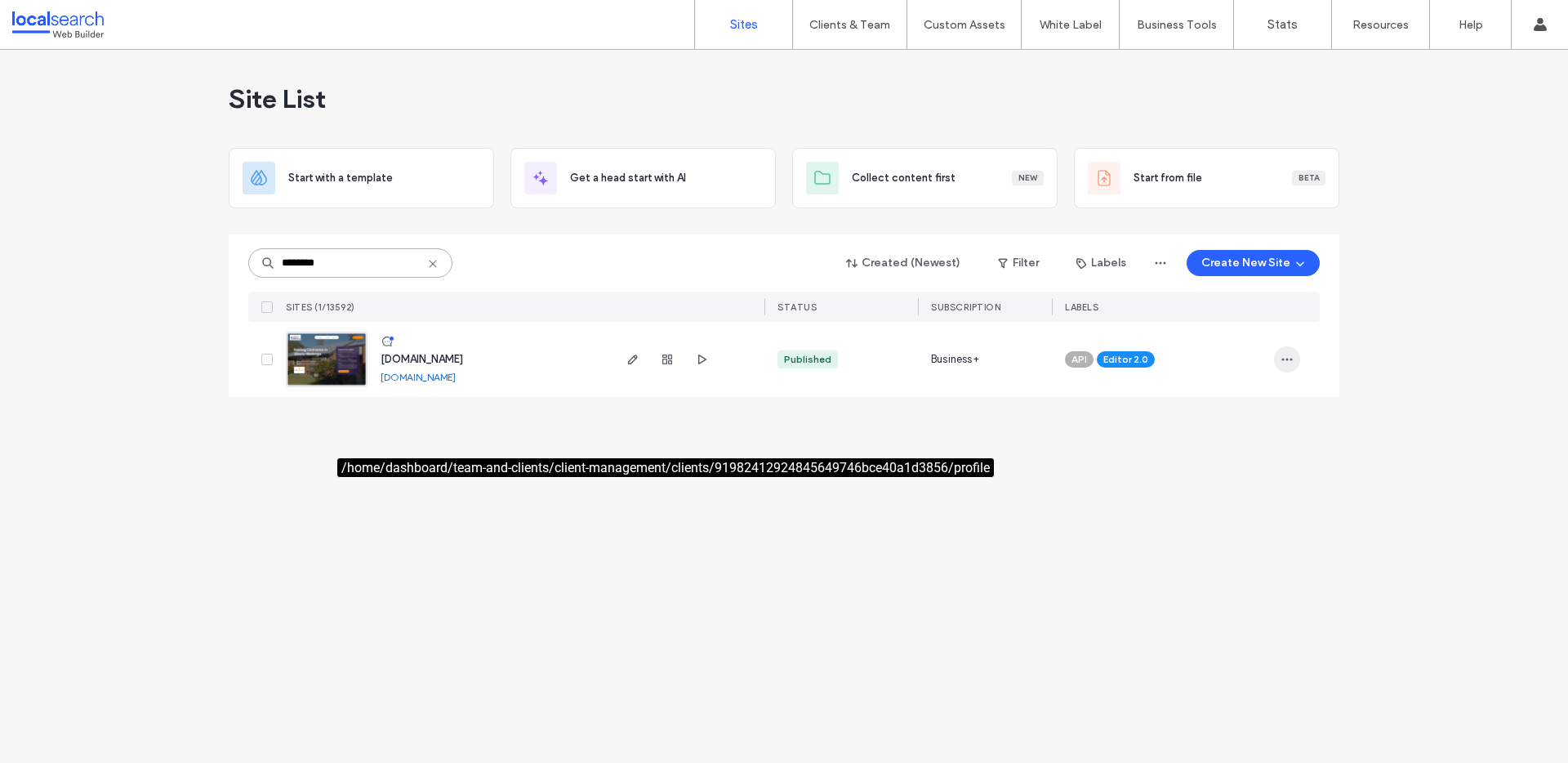
type input "********"
click at [1288, 357] on icon "button" at bounding box center [1286, 359] width 13 height 13
click at [1235, 468] on span "Assign Label" at bounding box center [1214, 463] width 59 height 16
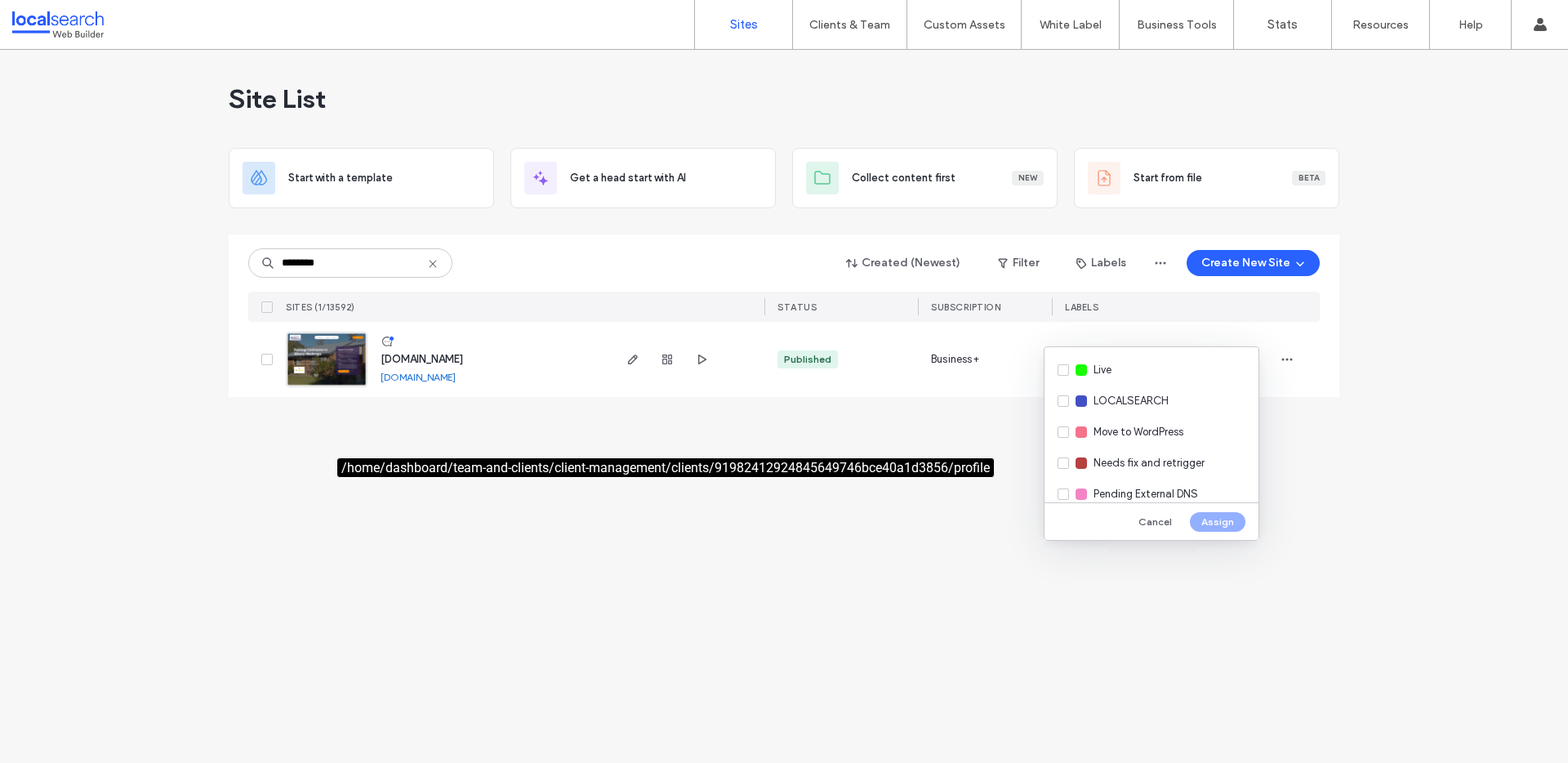
scroll to position [303, 0]
click at [1059, 374] on div "Live" at bounding box center [1151, 376] width 214 height 31
click at [1208, 523] on button "Assign" at bounding box center [1218, 522] width 55 height 20
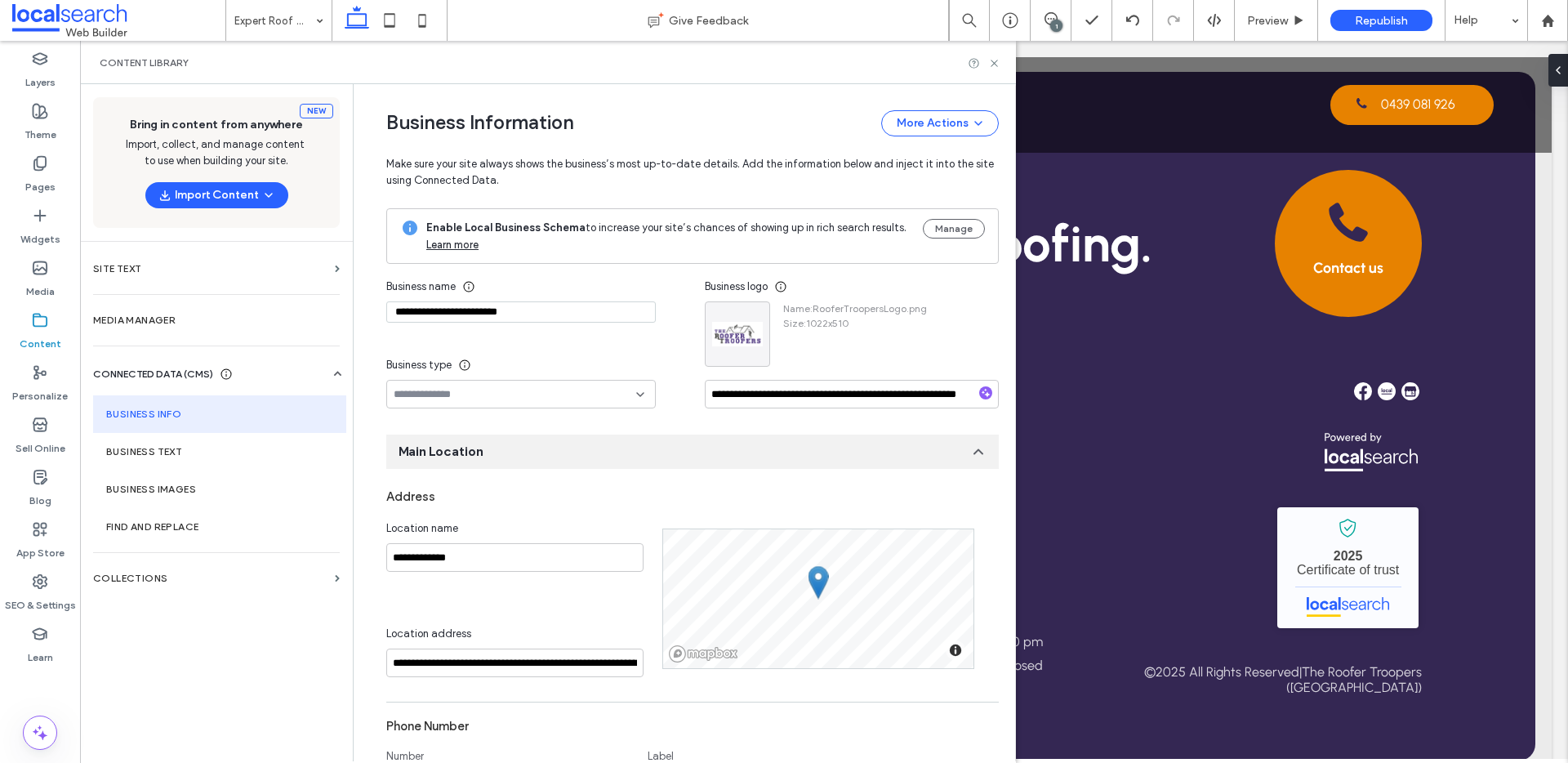
scroll to position [2461, 0]
click at [540, 309] on input "**********" at bounding box center [521, 312] width 270 height 22
type input "**********"
click at [555, 396] on input at bounding box center [515, 394] width 243 height 13
type input "****"
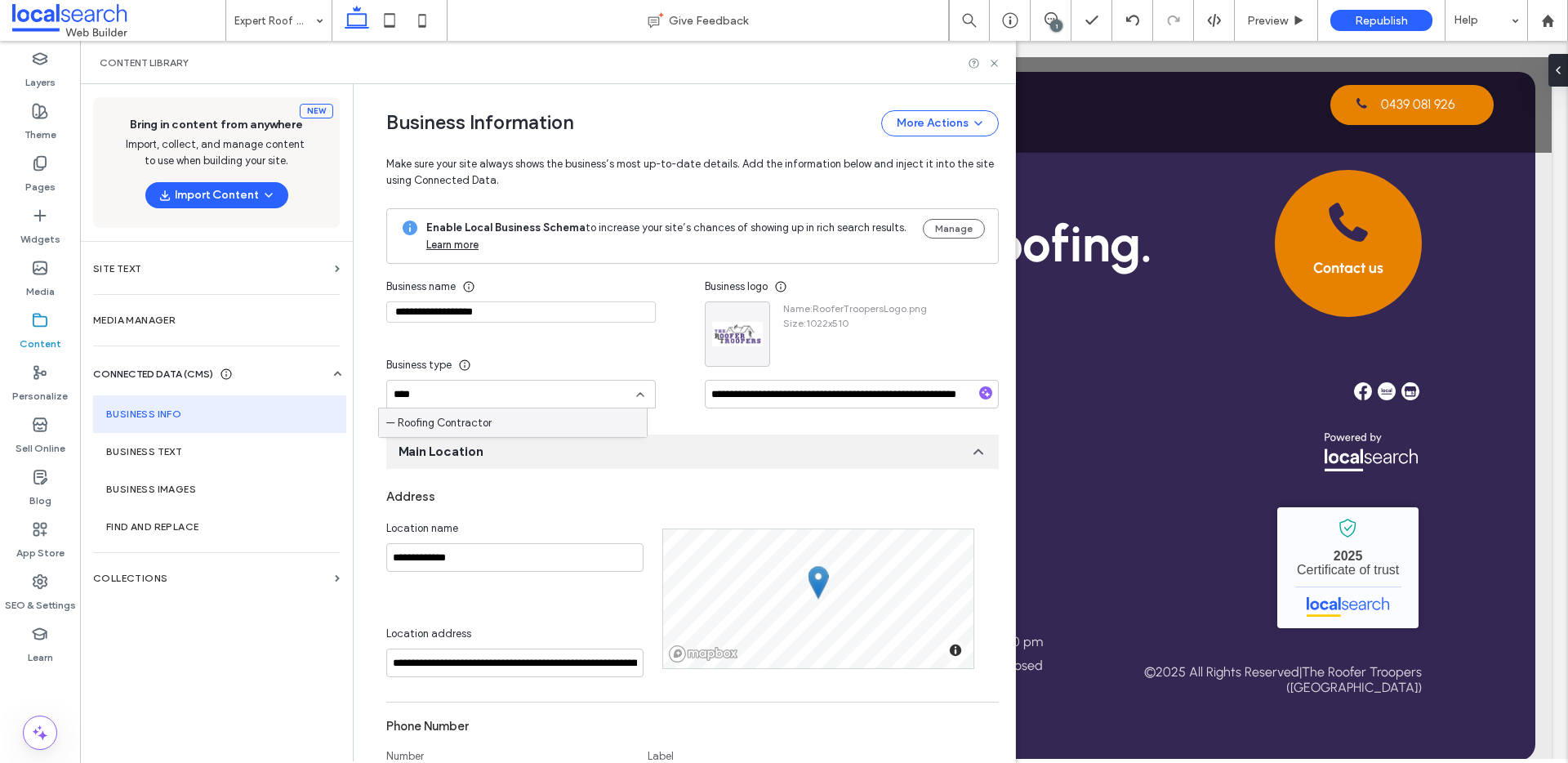
click at [543, 427] on div "— Roofing Contractor" at bounding box center [512, 422] width 268 height 28
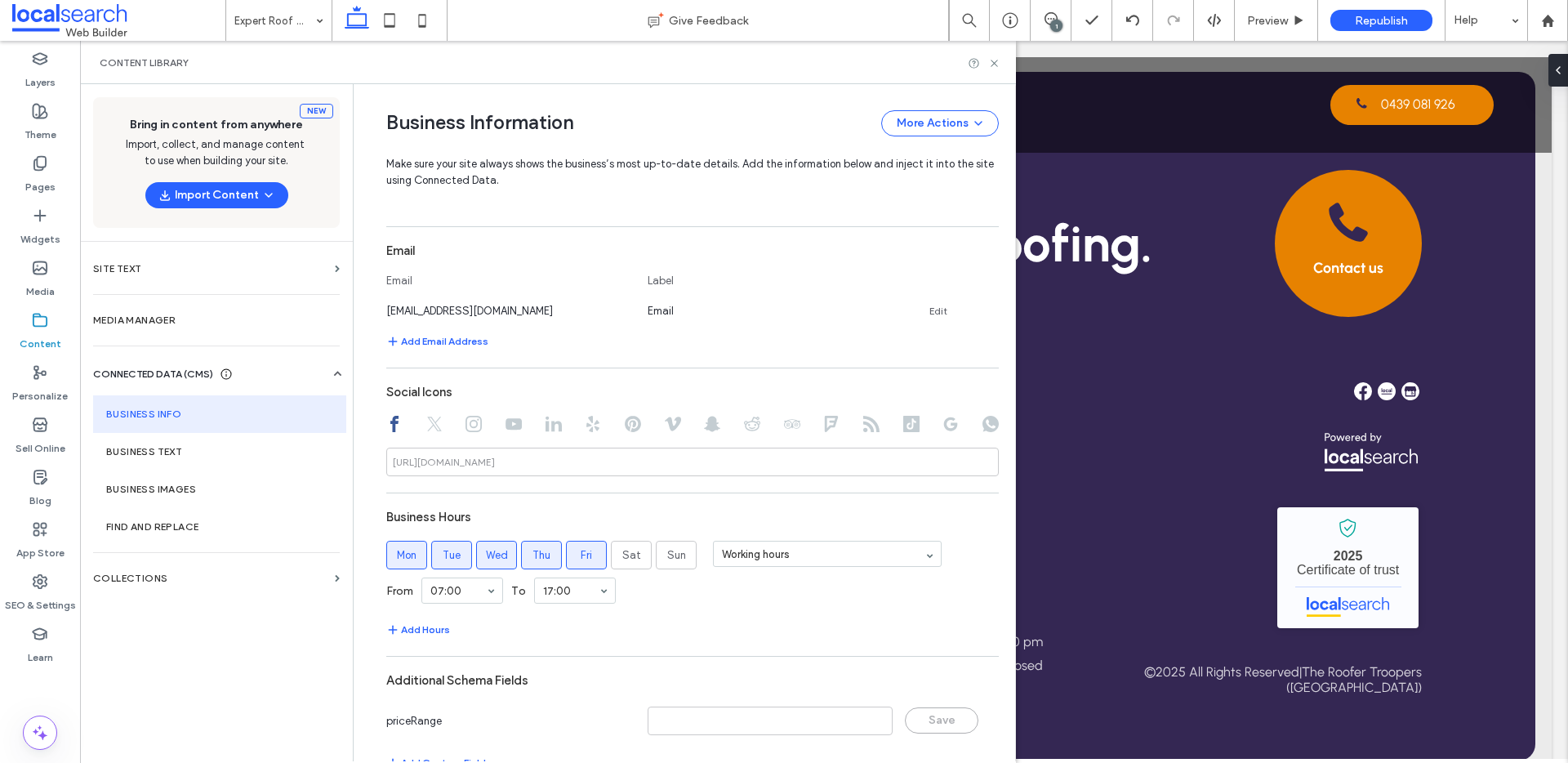
scroll to position [845, 0]
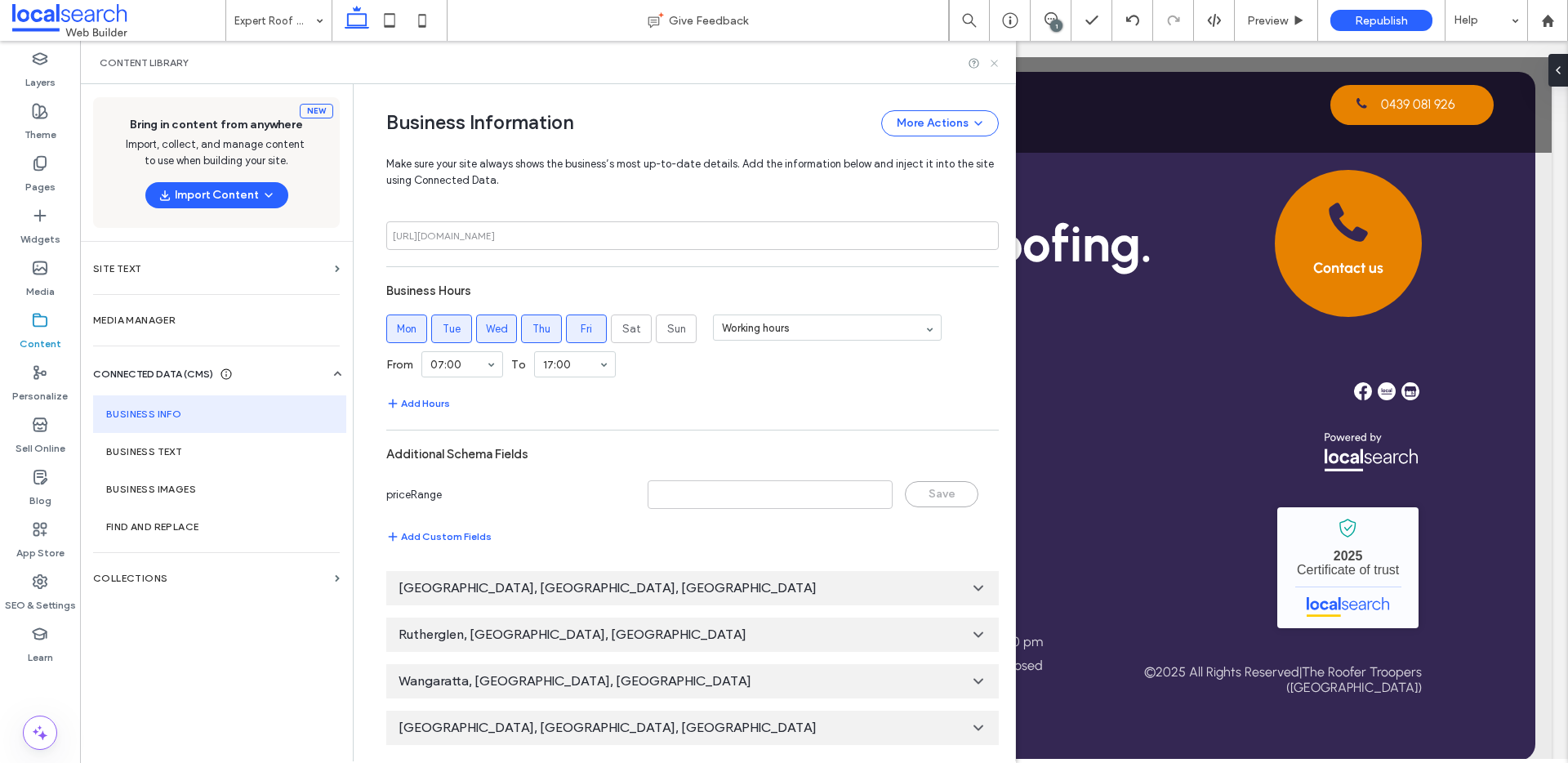
click at [992, 59] on icon at bounding box center [994, 63] width 12 height 12
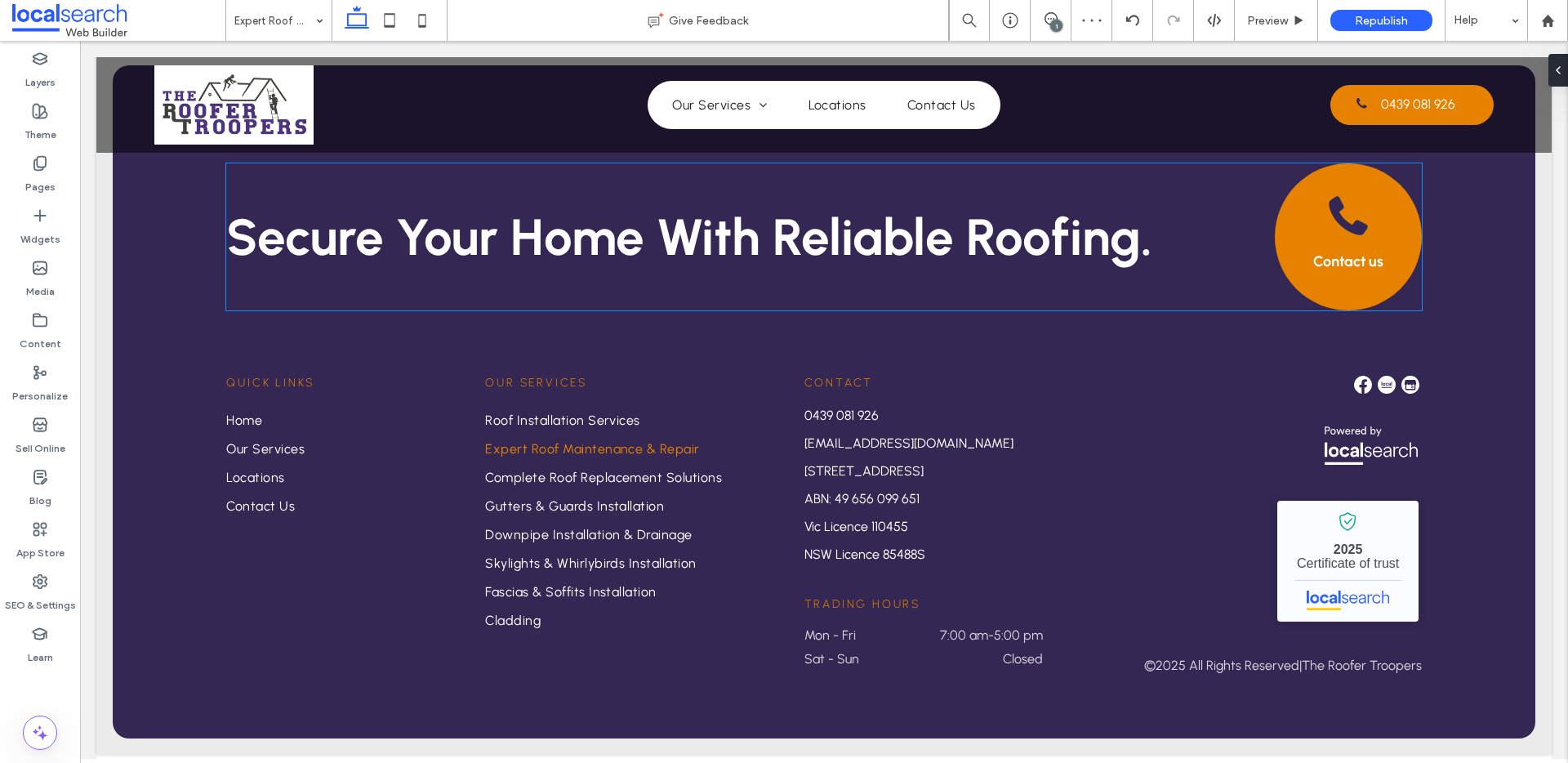
scroll to position [0, 0]
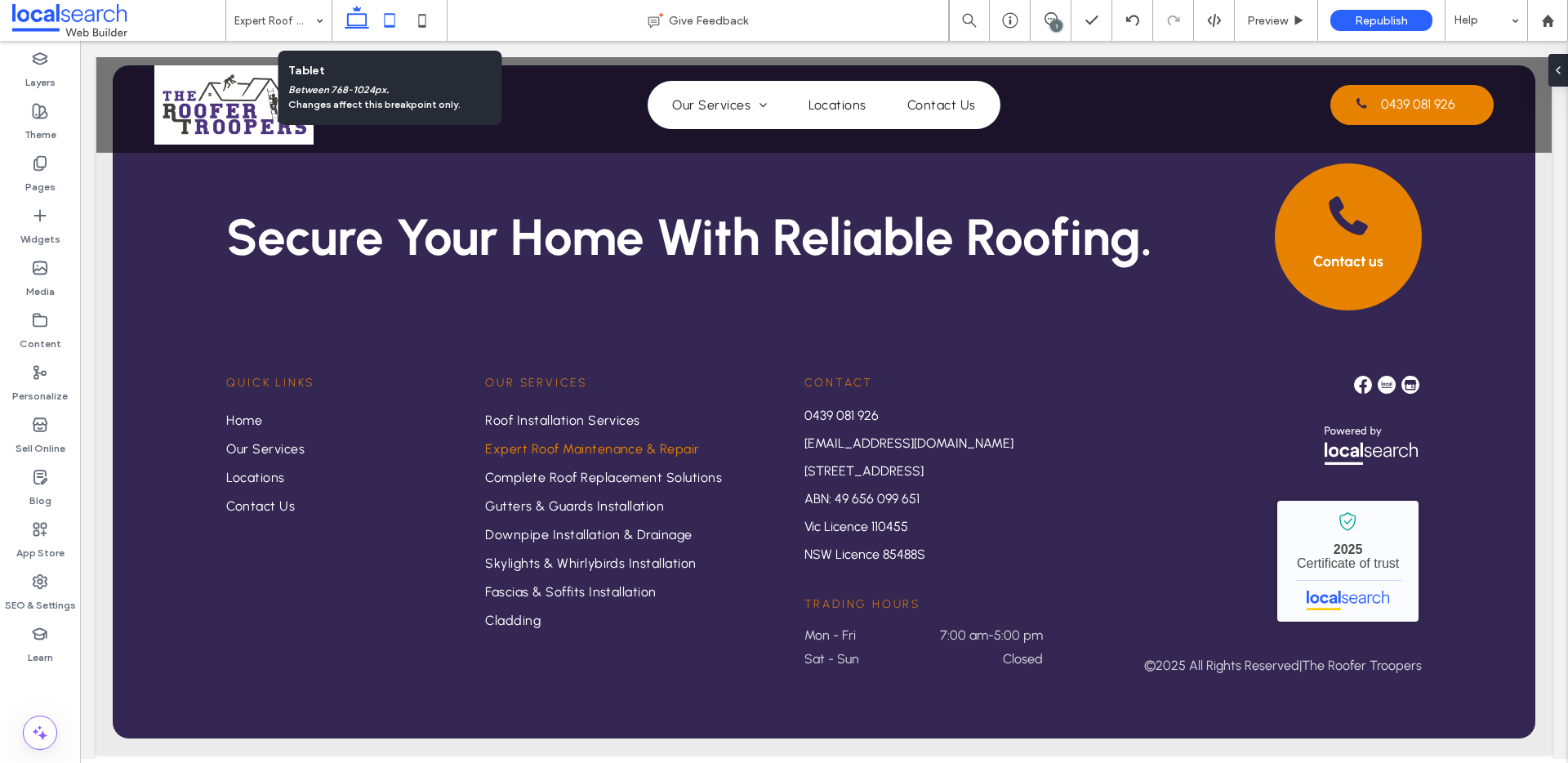
click at [387, 16] on icon at bounding box center [389, 21] width 33 height 33
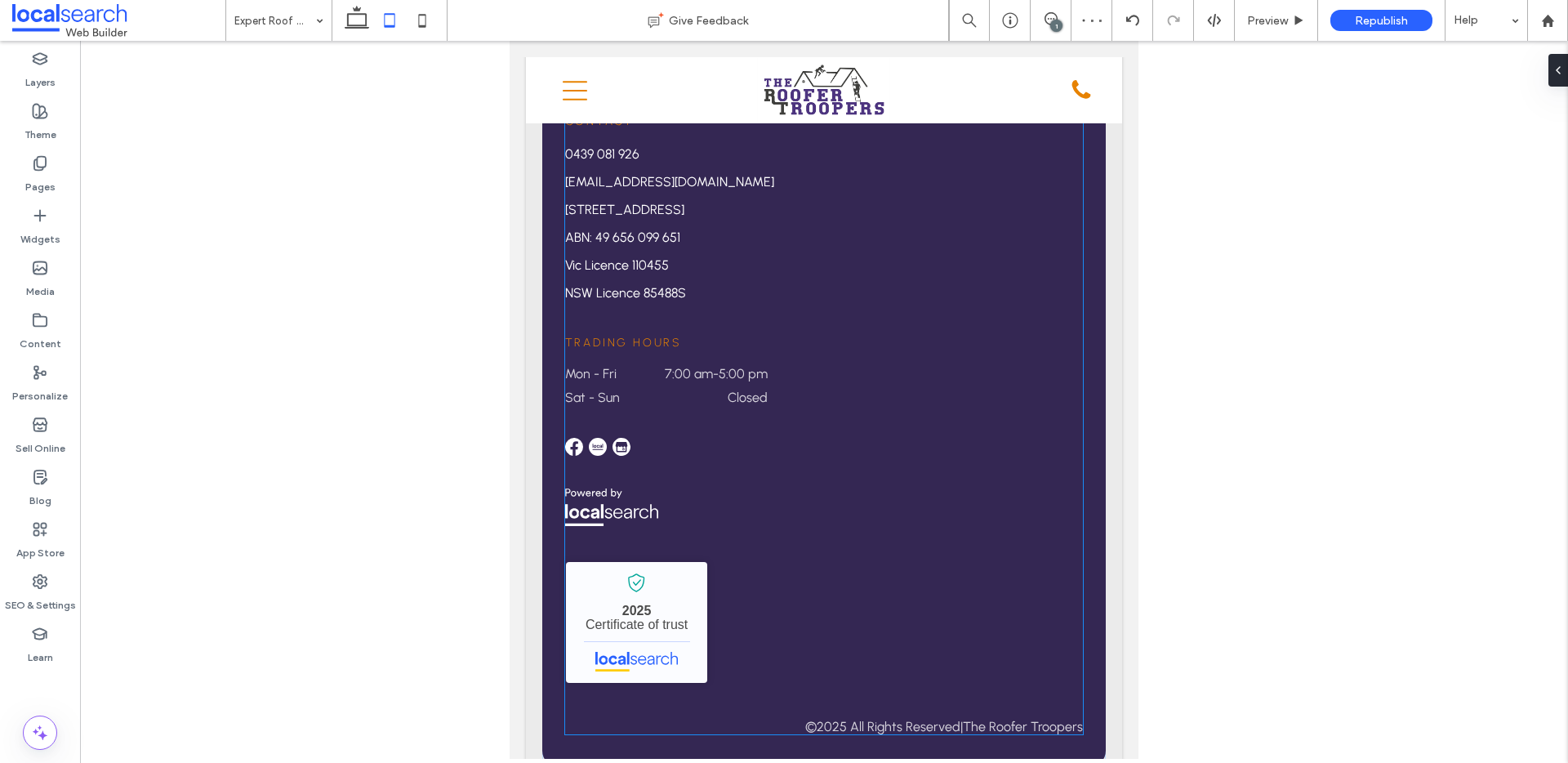
scroll to position [3235, 0]
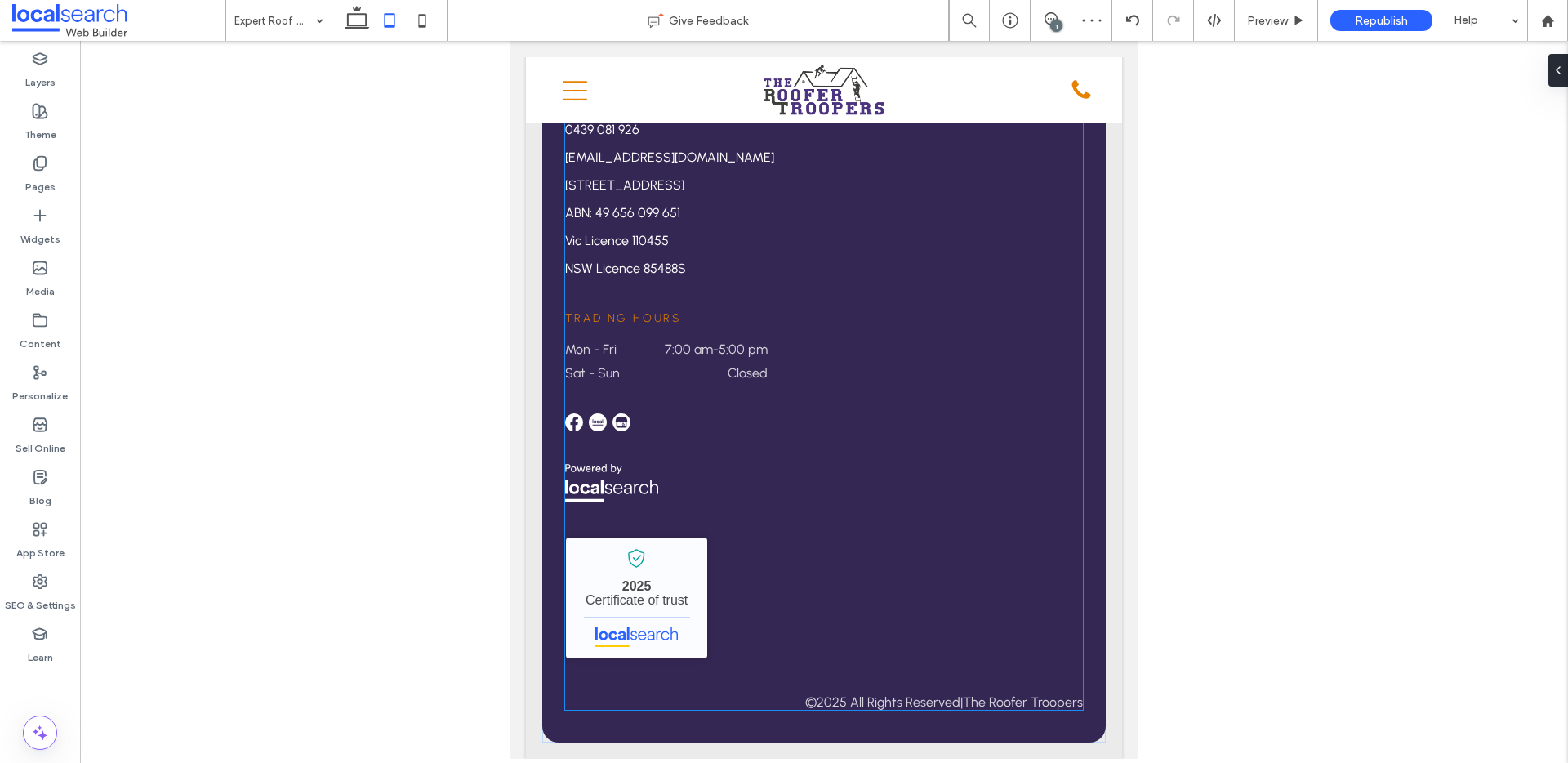
click at [799, 524] on div "The Roofer Troopers - Localsearch verified business 2025 Certificate of trust ©…" at bounding box center [824, 561] width 518 height 297
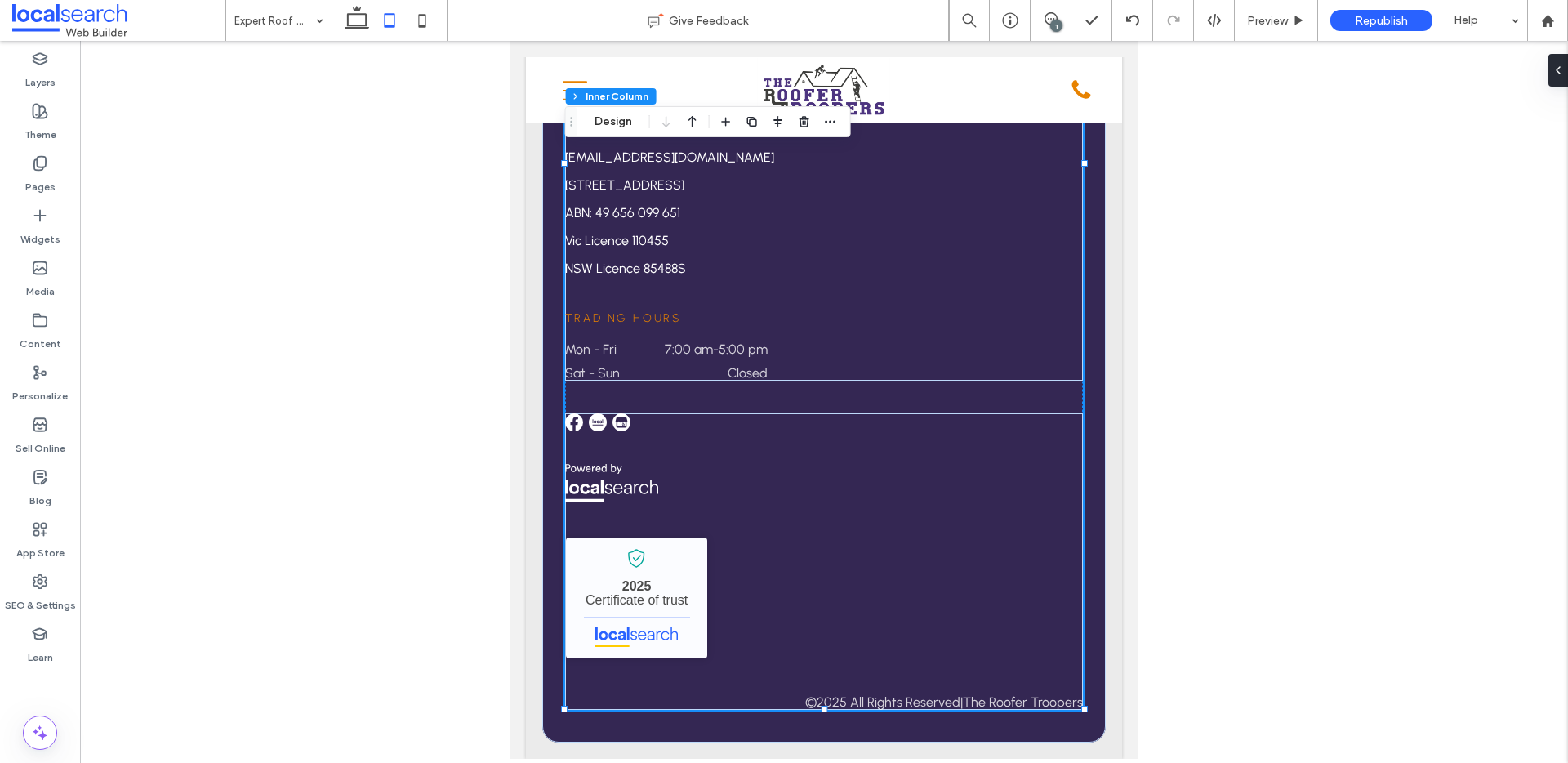
click at [827, 601] on div "The Roofer Troopers - Localsearch verified business 2025 Certificate of trust ©…" at bounding box center [824, 561] width 518 height 297
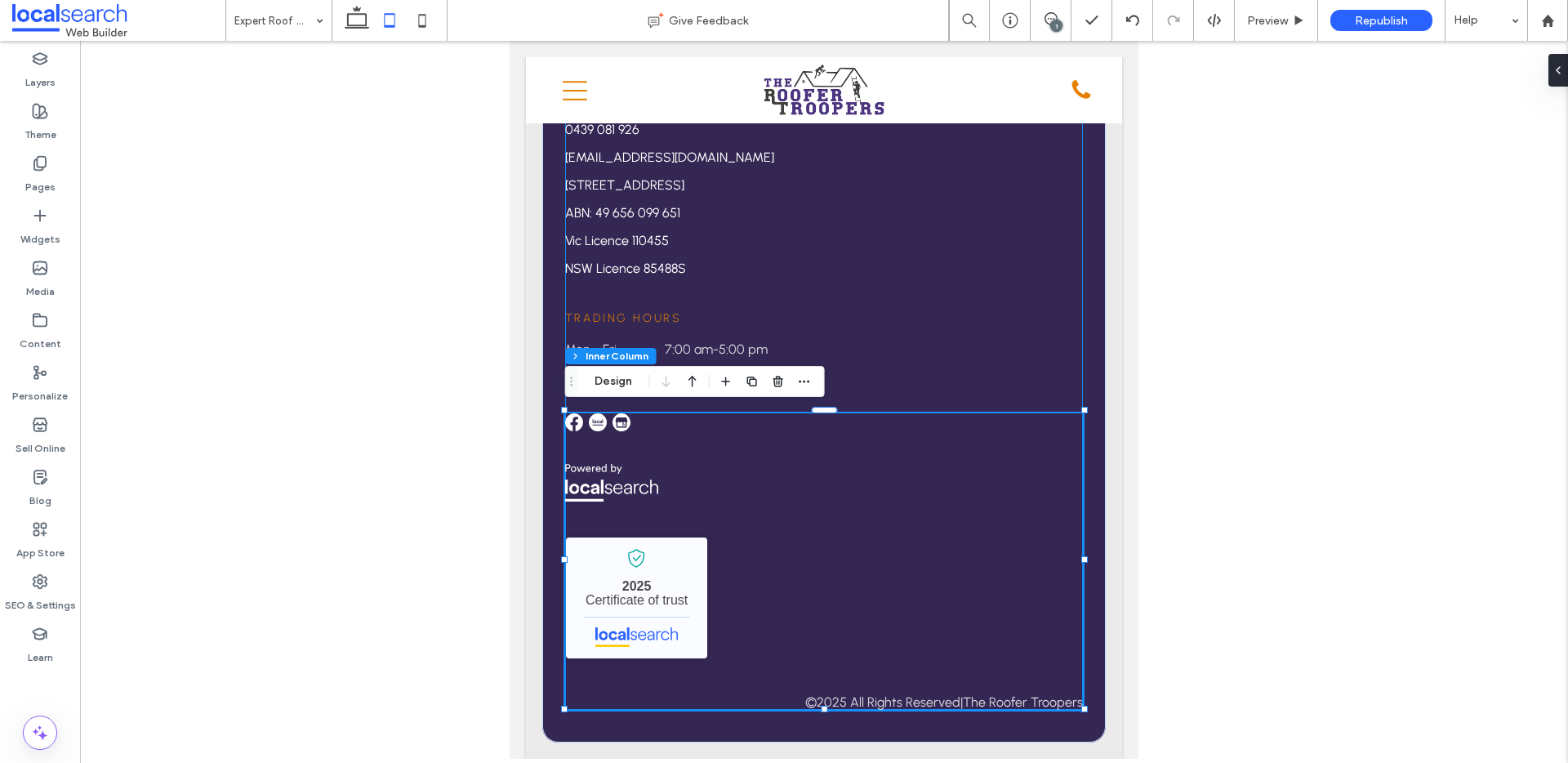
click at [859, 685] on div "The Roofer Troopers - Localsearch verified business 2025 Certificate of trust ©…" at bounding box center [824, 561] width 518 height 297
click at [976, 701] on span "The Roofer Troopers" at bounding box center [1022, 702] width 120 height 16
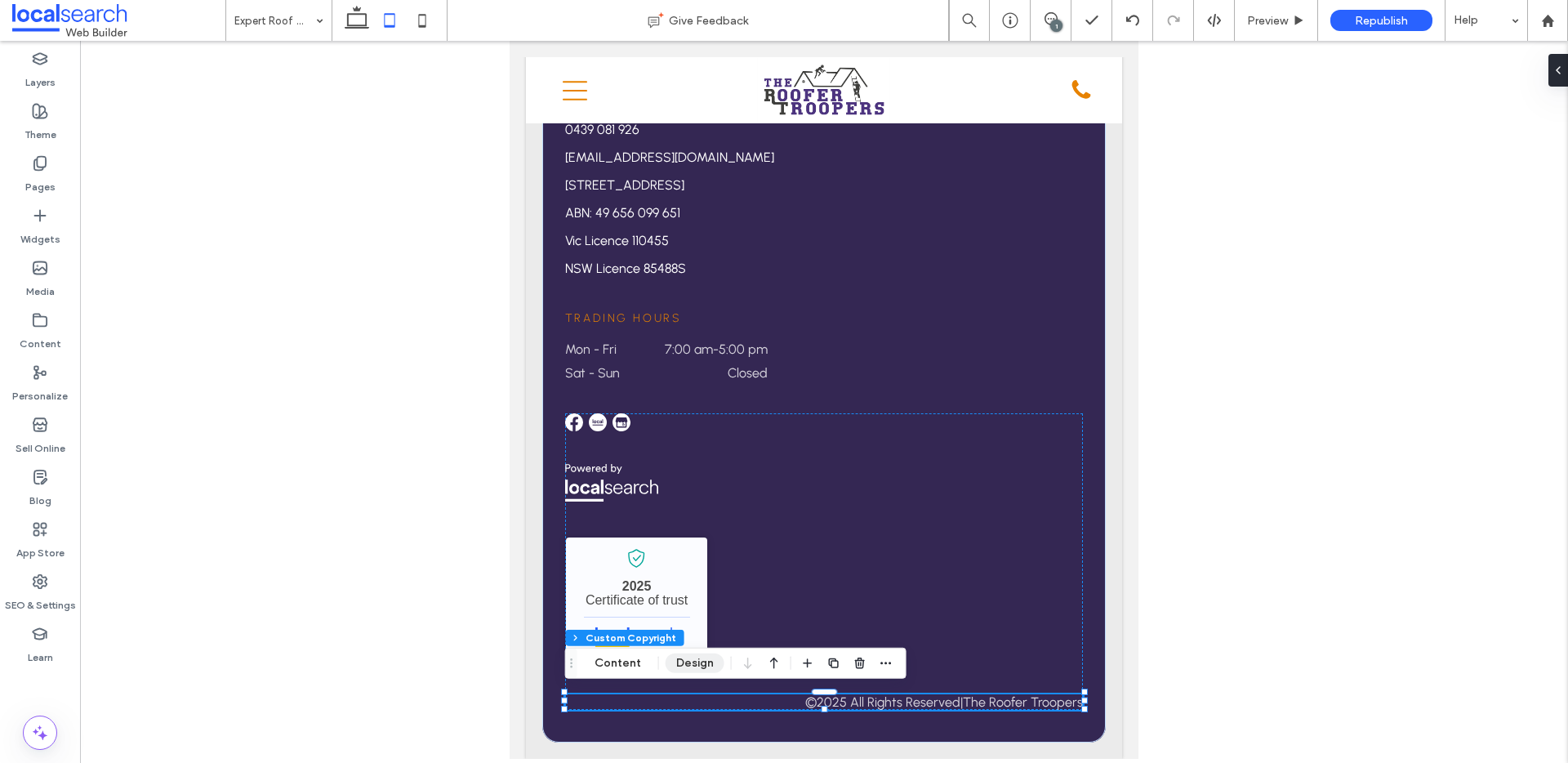
click at [702, 662] on button "Design" at bounding box center [695, 663] width 59 height 20
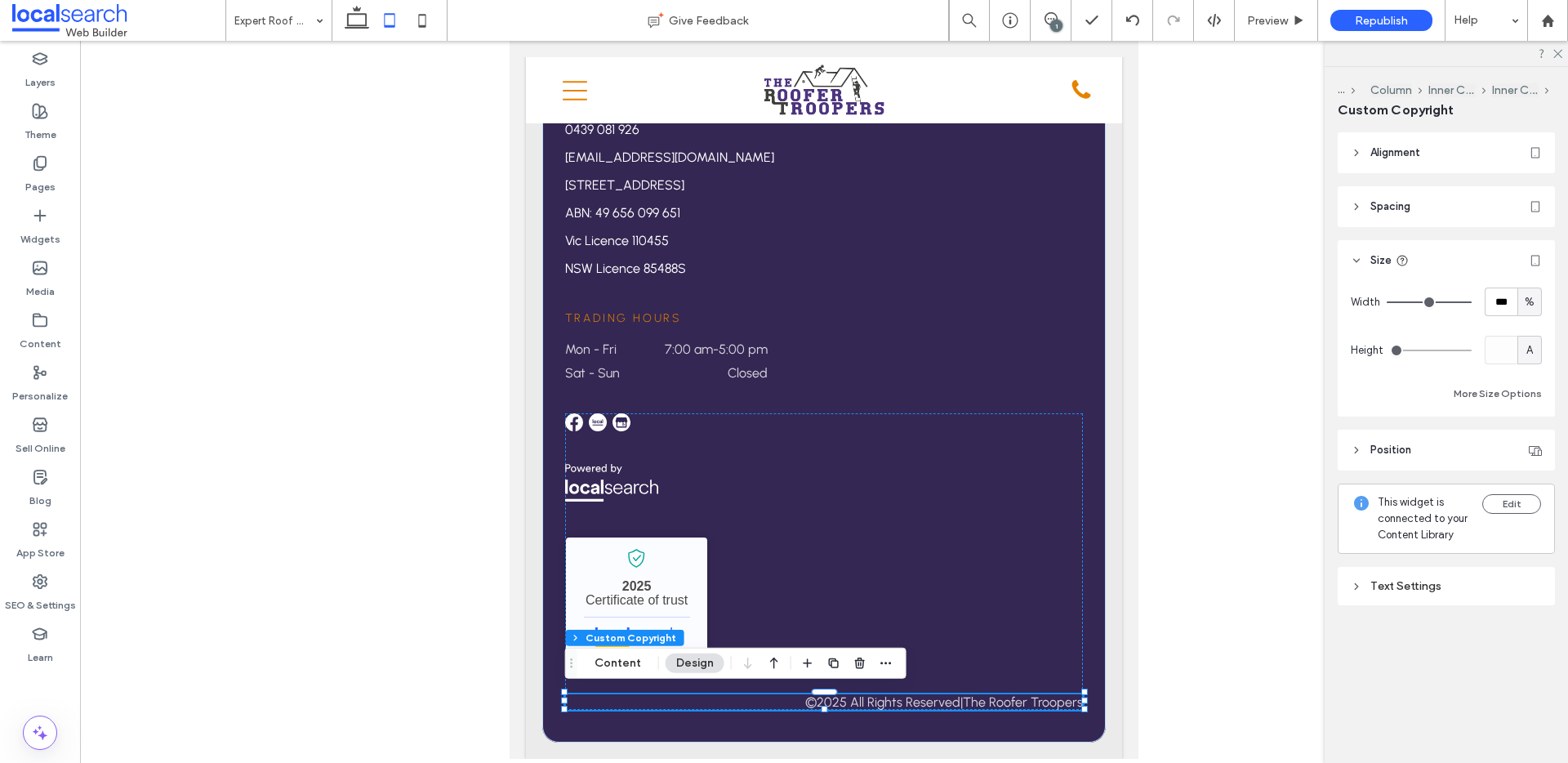
click at [1385, 150] on span "Alignment" at bounding box center [1395, 152] width 50 height 16
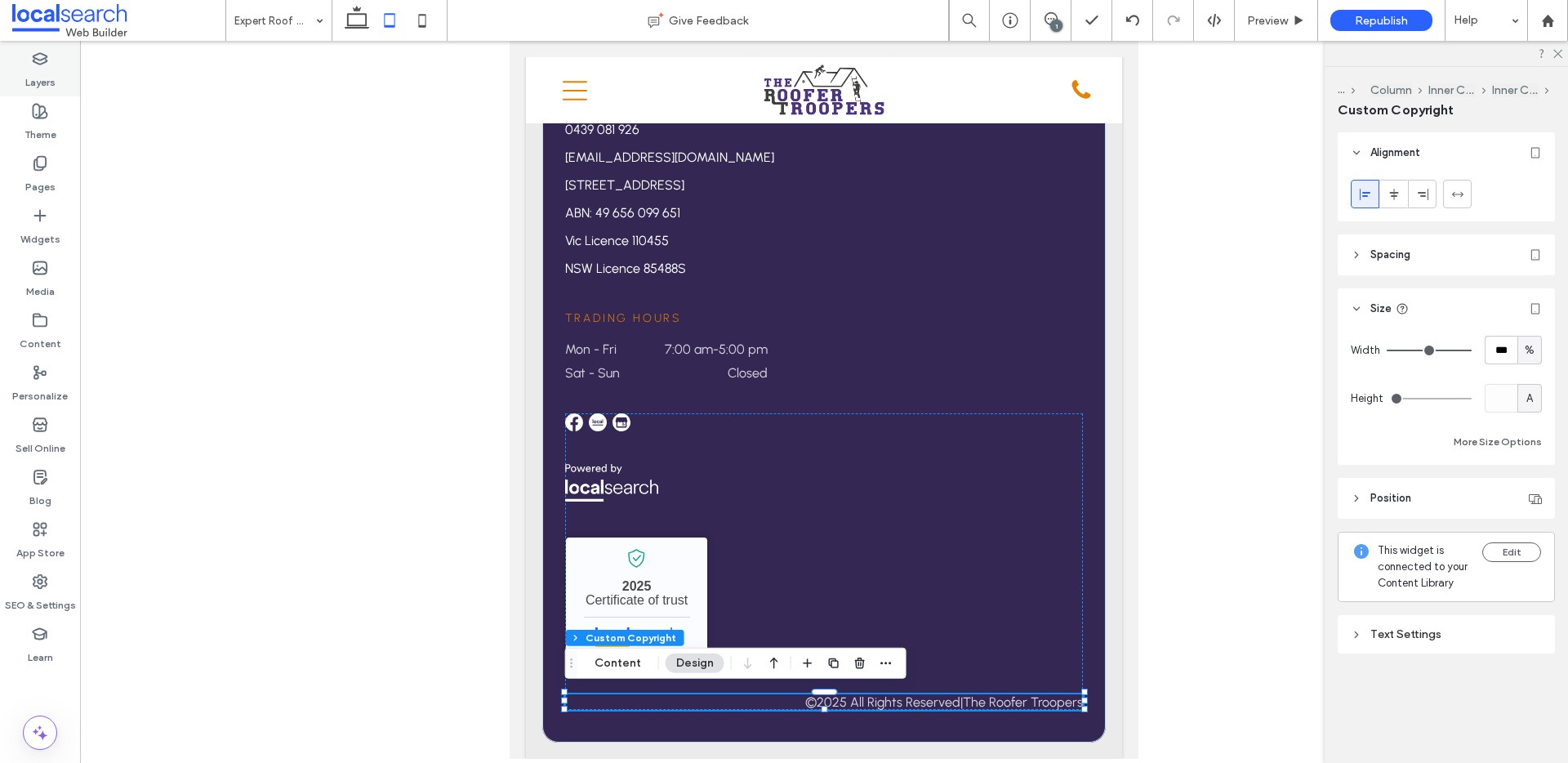
click at [48, 71] on label "Layers" at bounding box center [40, 78] width 30 height 23
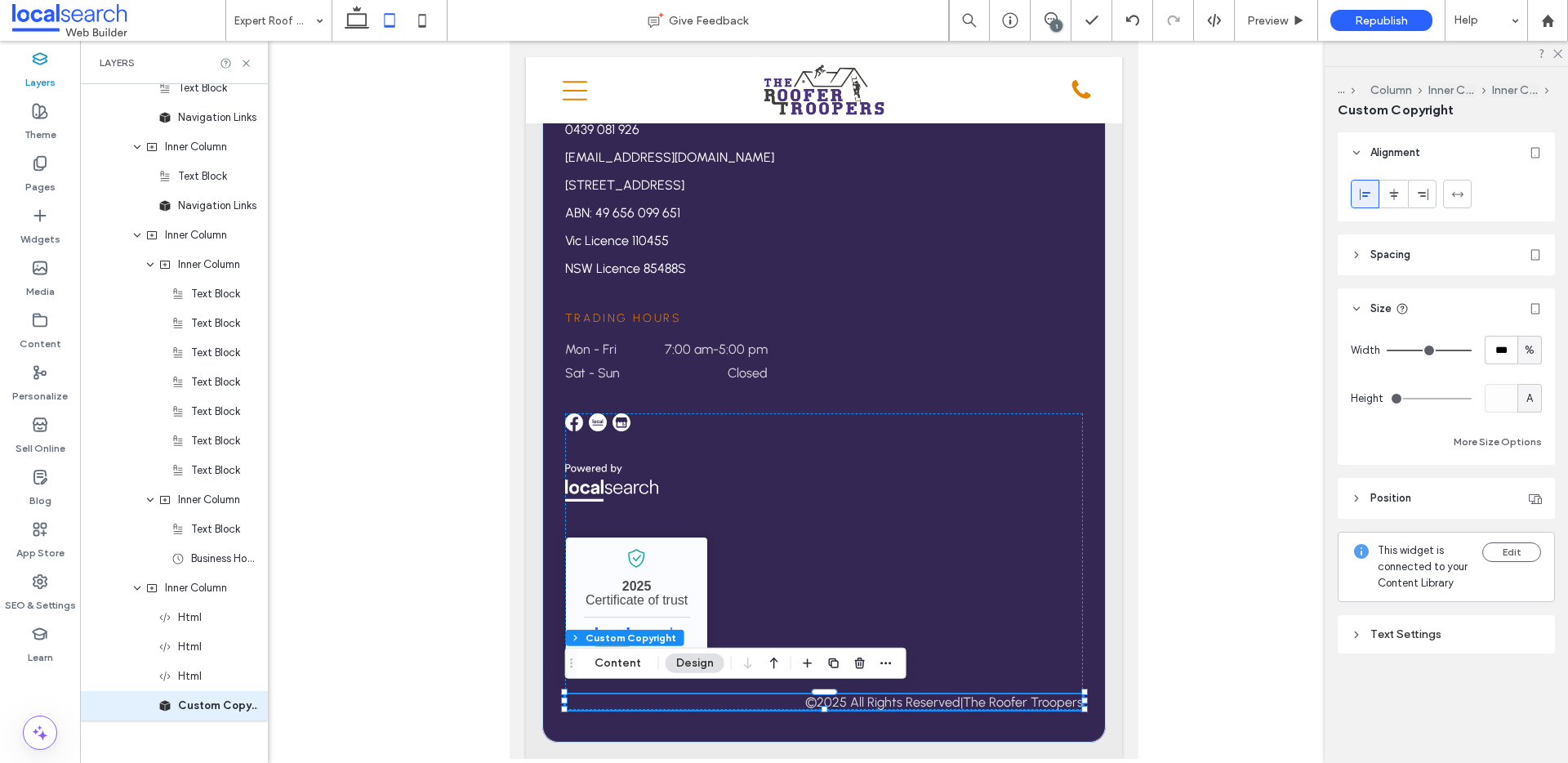
scroll to position [1621, 0]
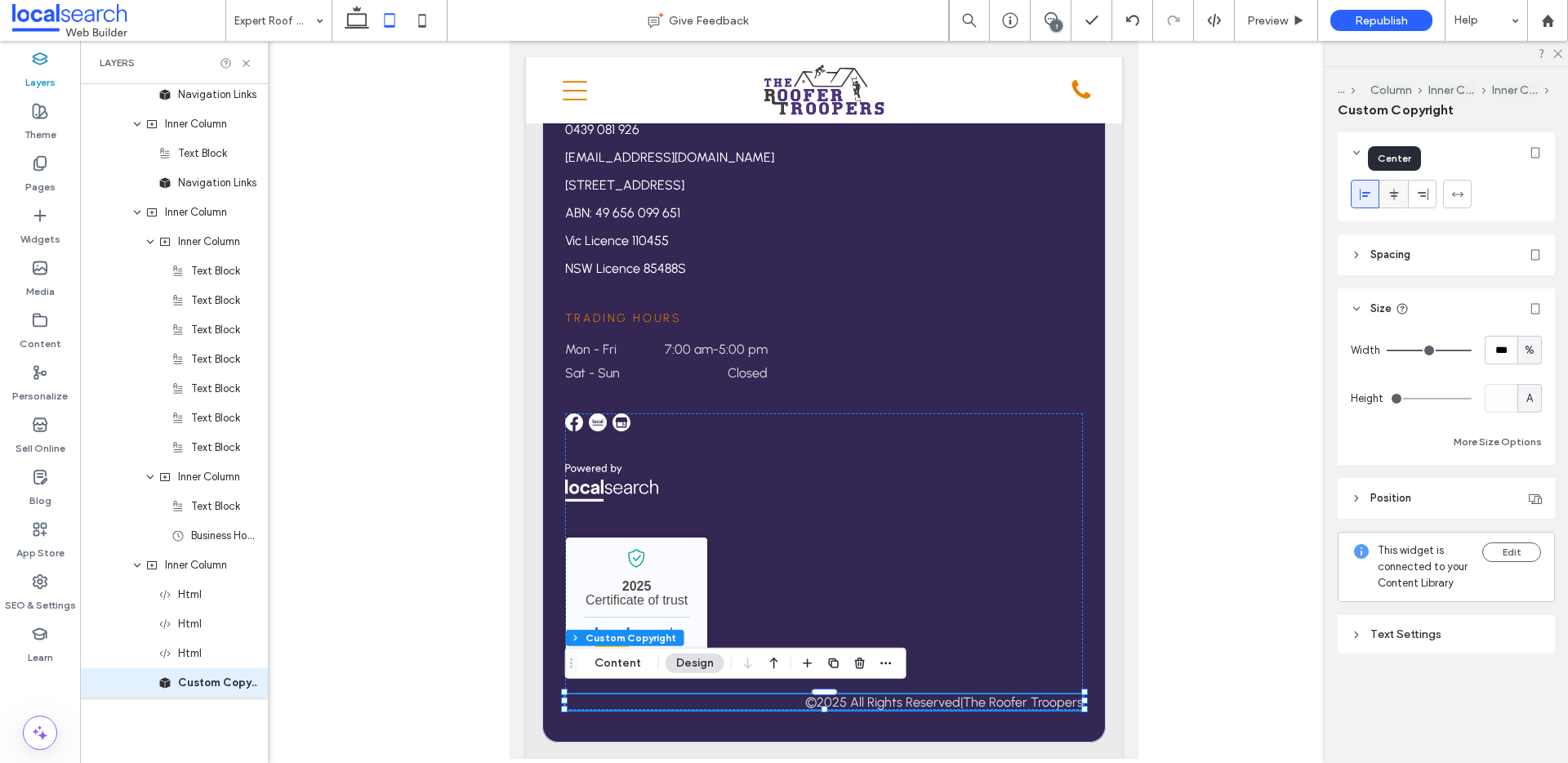
click at [1395, 197] on icon at bounding box center [1393, 194] width 13 height 13
click at [1370, 195] on icon at bounding box center [1365, 194] width 13 height 13
click at [1384, 257] on span "Spacing" at bounding box center [1390, 254] width 40 height 16
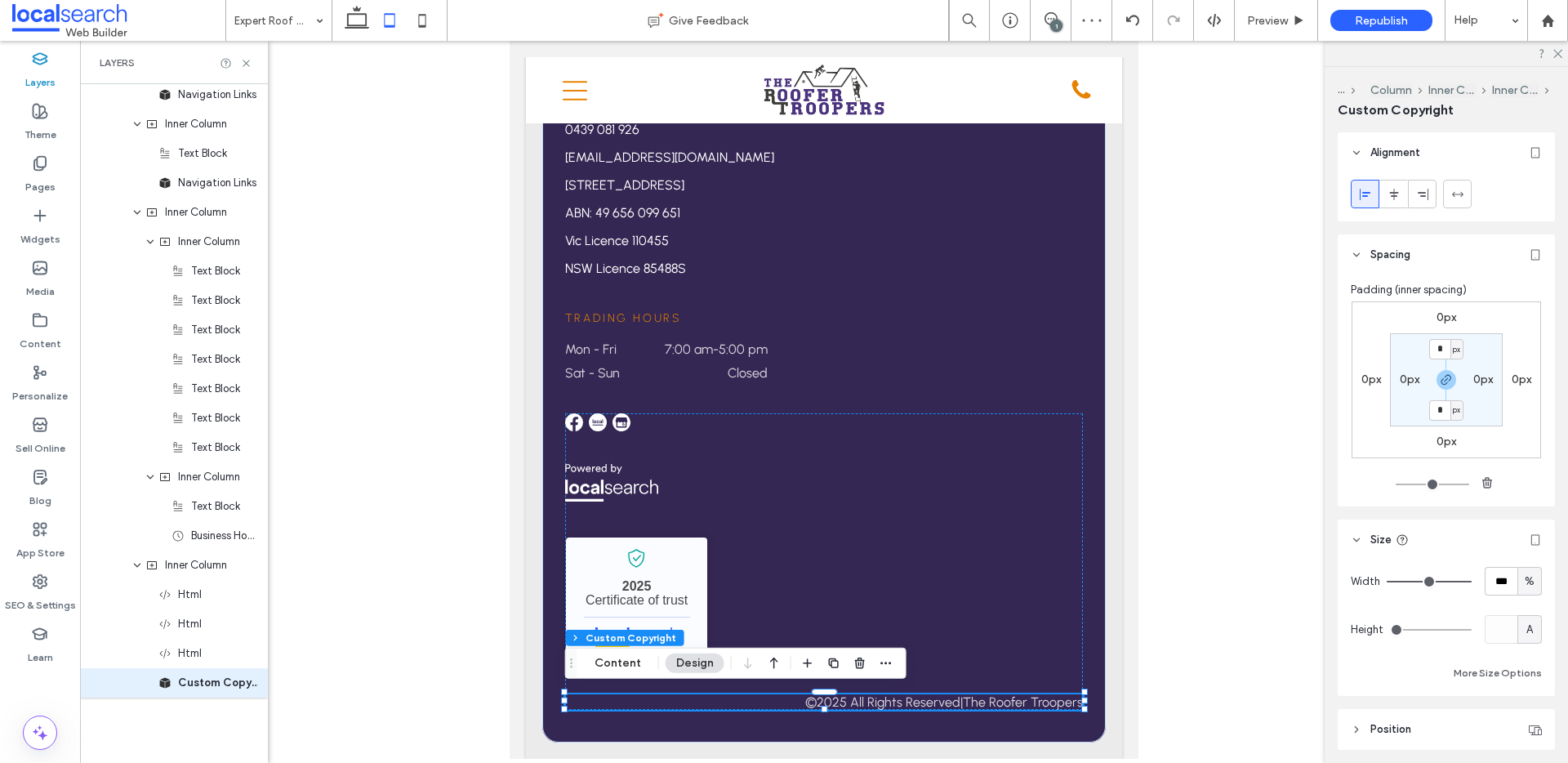
click at [1527, 582] on span "%" at bounding box center [1528, 581] width 9 height 16
click at [1527, 716] on span "A" at bounding box center [1529, 724] width 7 height 16
type input "*"
click at [1029, 493] on div "The Roofer Troopers - Localsearch verified business 2025 Certificate of trust ©…" at bounding box center [824, 561] width 518 height 297
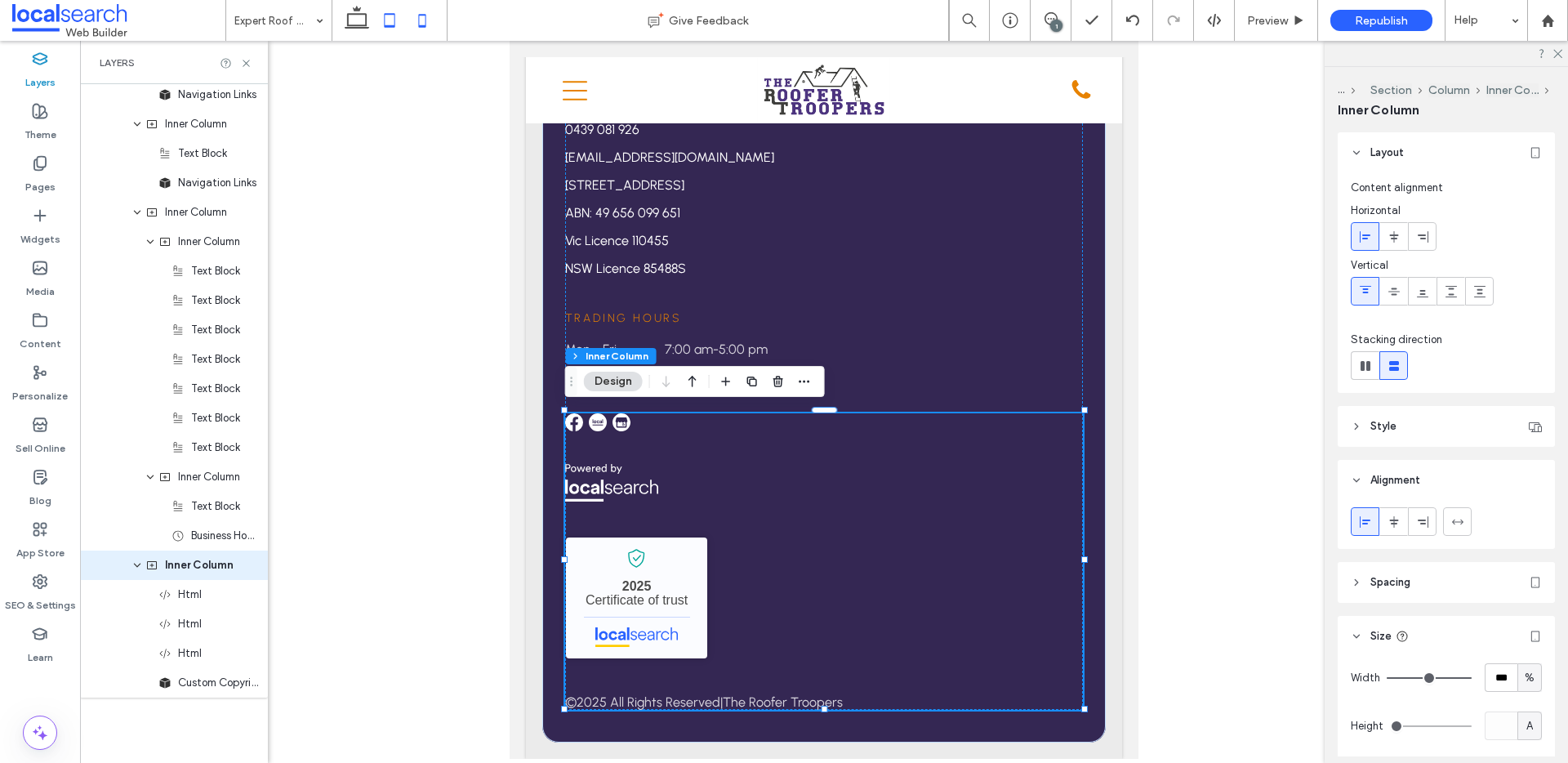
click at [424, 21] on icon at bounding box center [422, 21] width 33 height 33
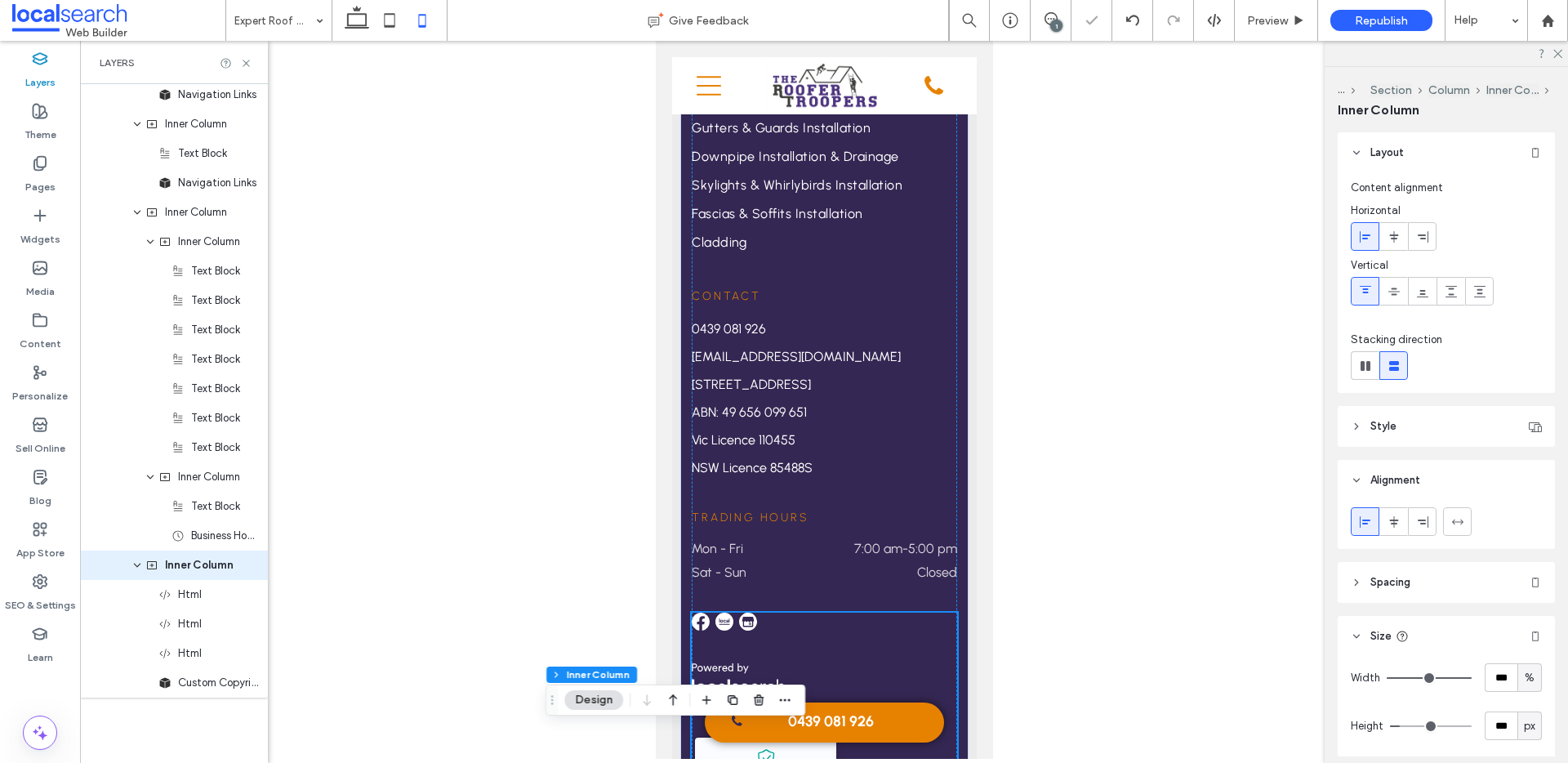
type input "***"
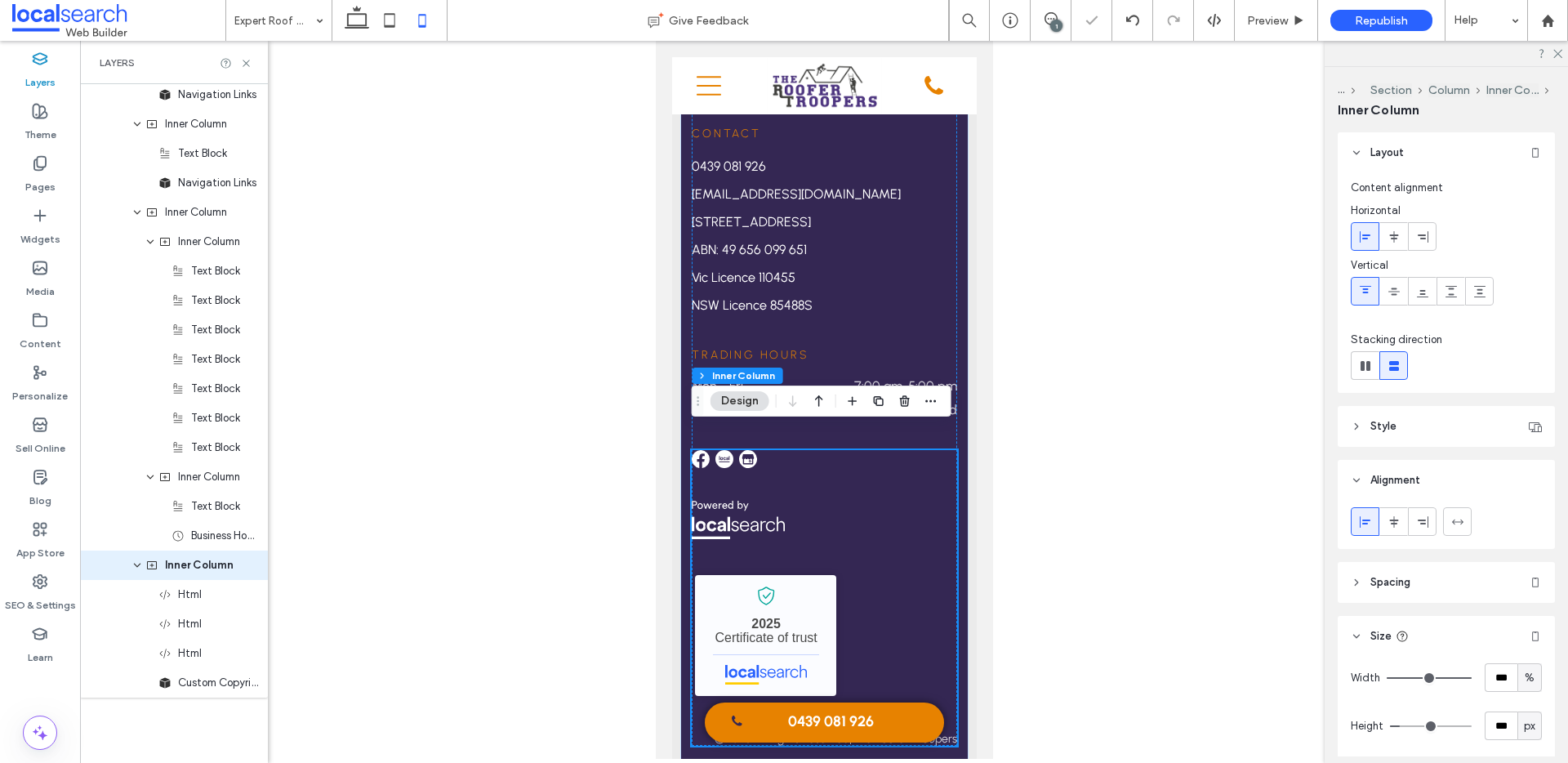
scroll to position [3417, 0]
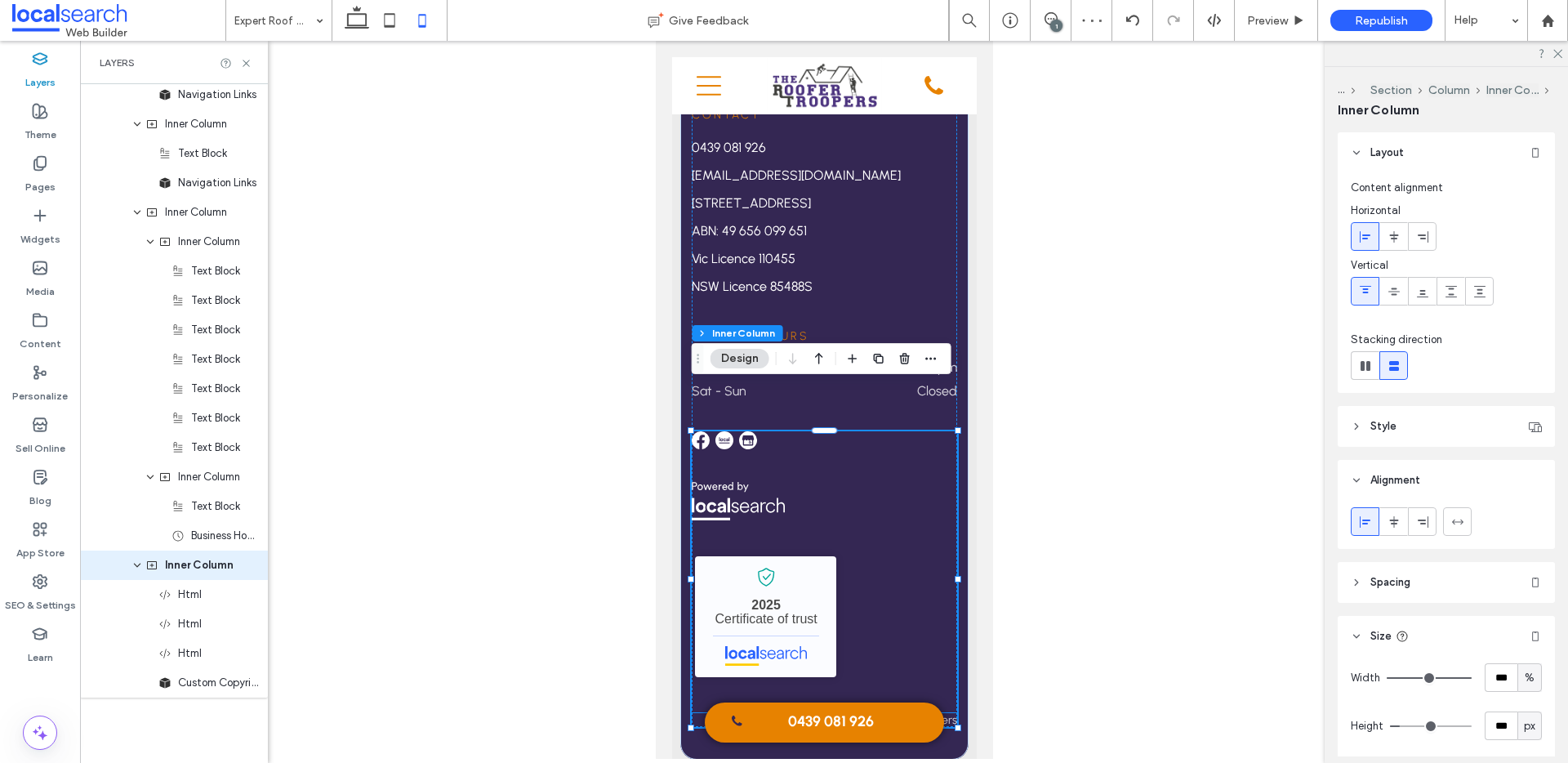
click at [925, 713] on span "The Roofer Troopers" at bounding box center [903, 720] width 105 height 14
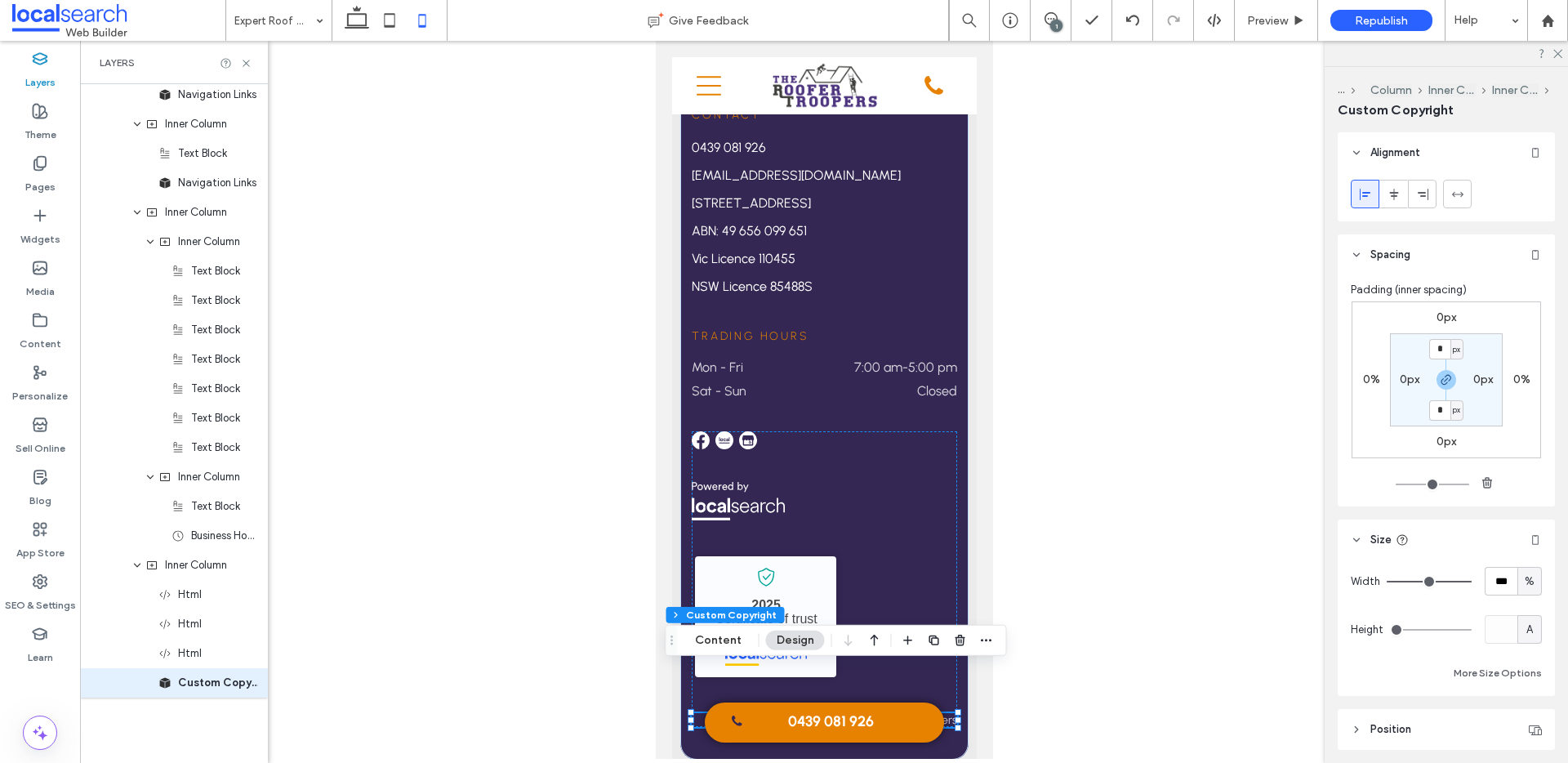
click at [1527, 578] on span "%" at bounding box center [1528, 581] width 9 height 16
click at [1532, 723] on span "A" at bounding box center [1529, 724] width 7 height 16
type input "*"
click at [1239, 513] on div at bounding box center [824, 400] width 1488 height 718
click at [1006, 511] on div at bounding box center [824, 400] width 1488 height 718
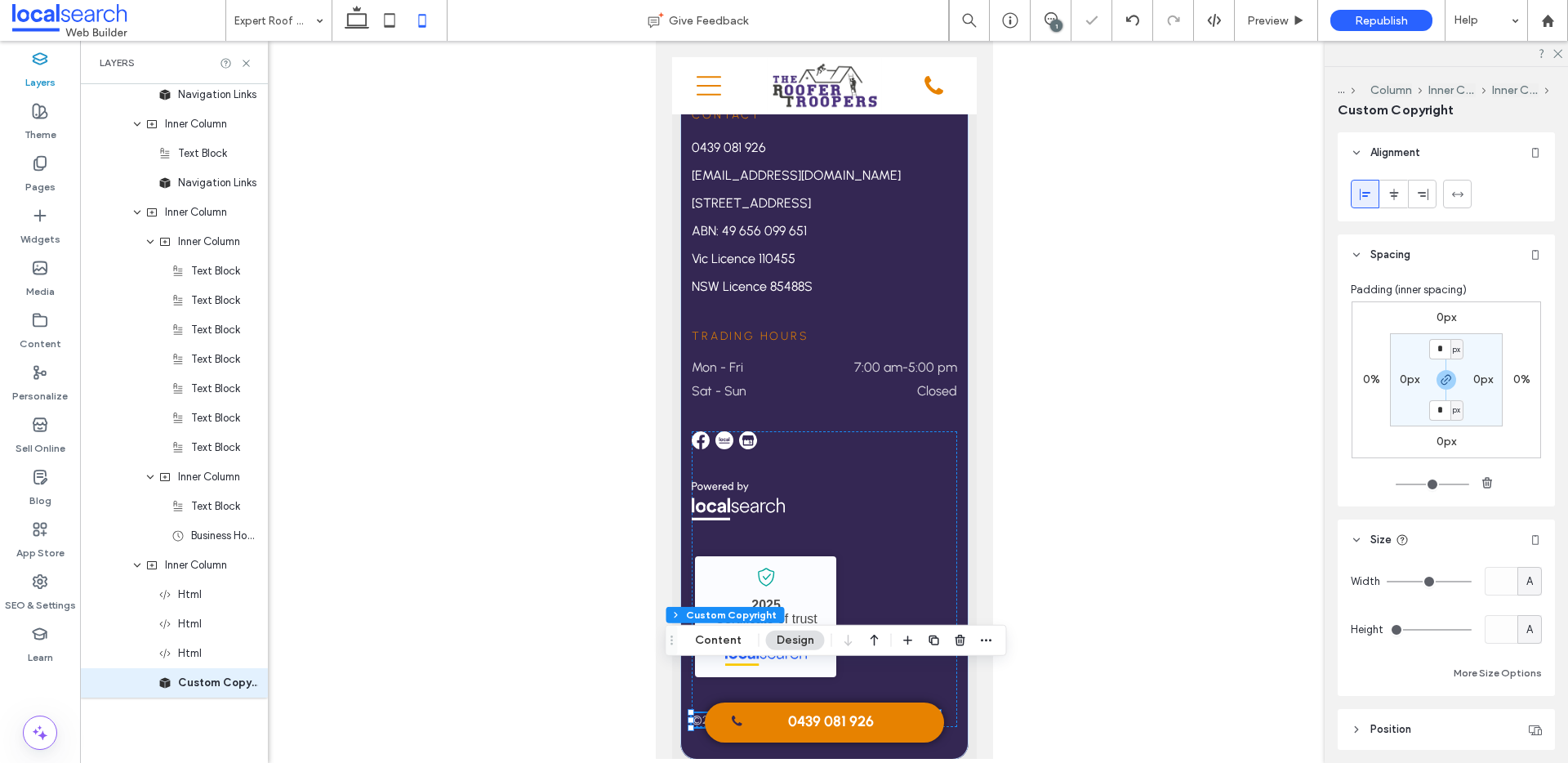
click at [951, 504] on div "The Roofer Troopers - Localsearch verified business 2025 Certificate of trust ©…" at bounding box center [823, 579] width 265 height 295
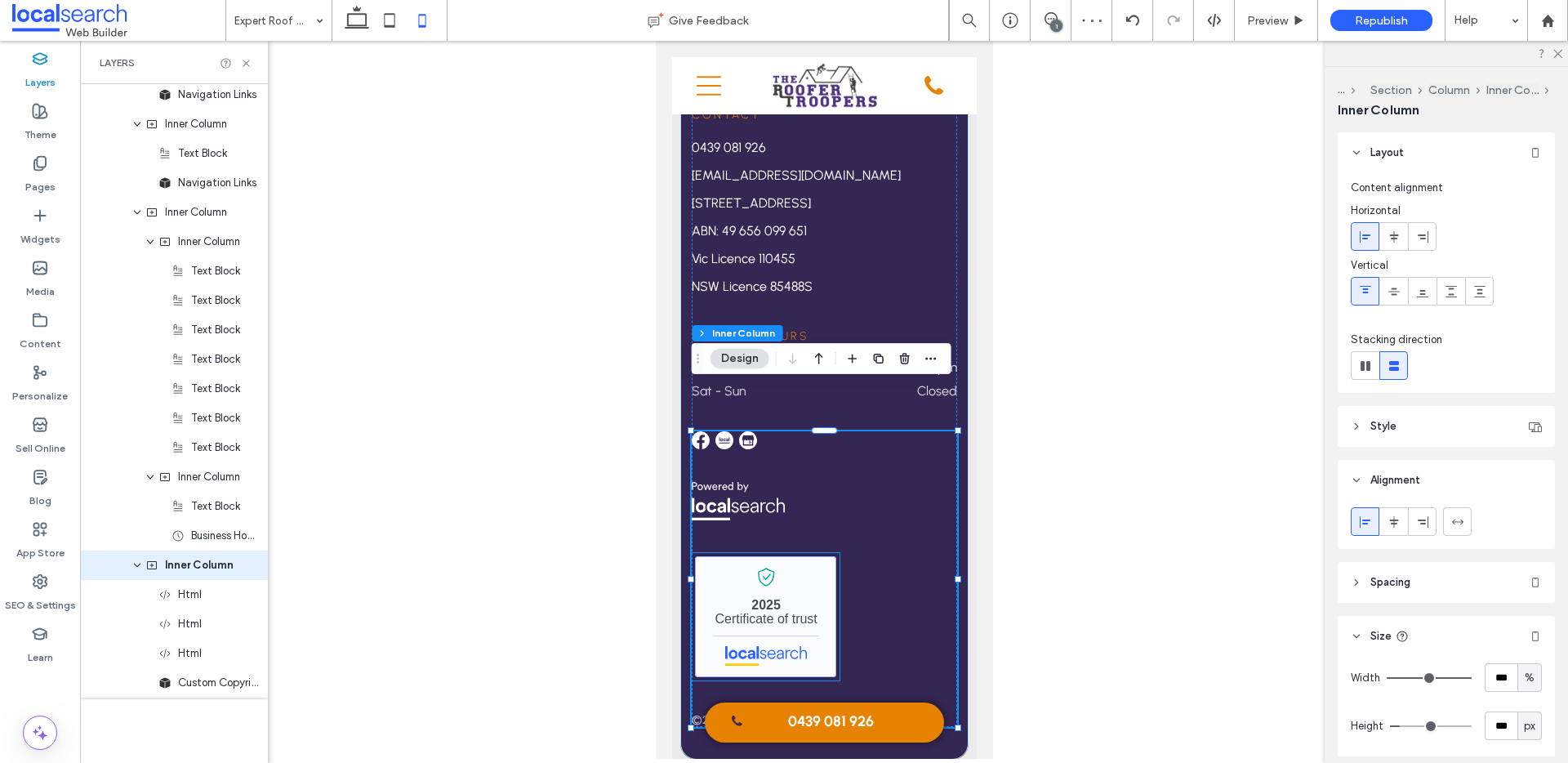
click at [797, 556] on link "The Roofer Troopers - Localsearch verified business" at bounding box center [765, 617] width 141 height 121
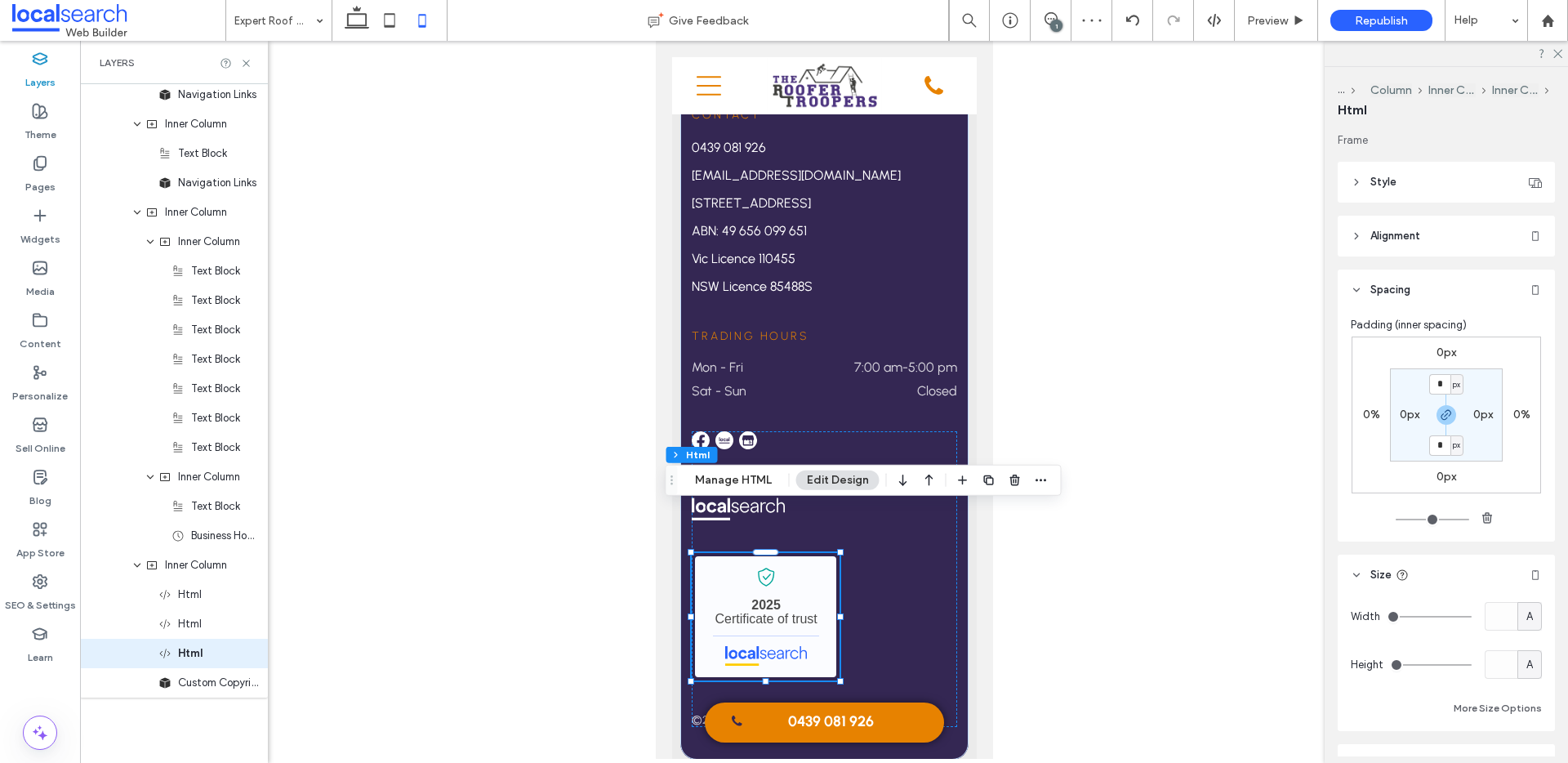
click at [1406, 414] on label "0px" at bounding box center [1409, 414] width 20 height 14
click at [1360, 412] on div "0%" at bounding box center [1371, 414] width 38 height 15
click at [1369, 414] on label "0%" at bounding box center [1372, 414] width 17 height 14
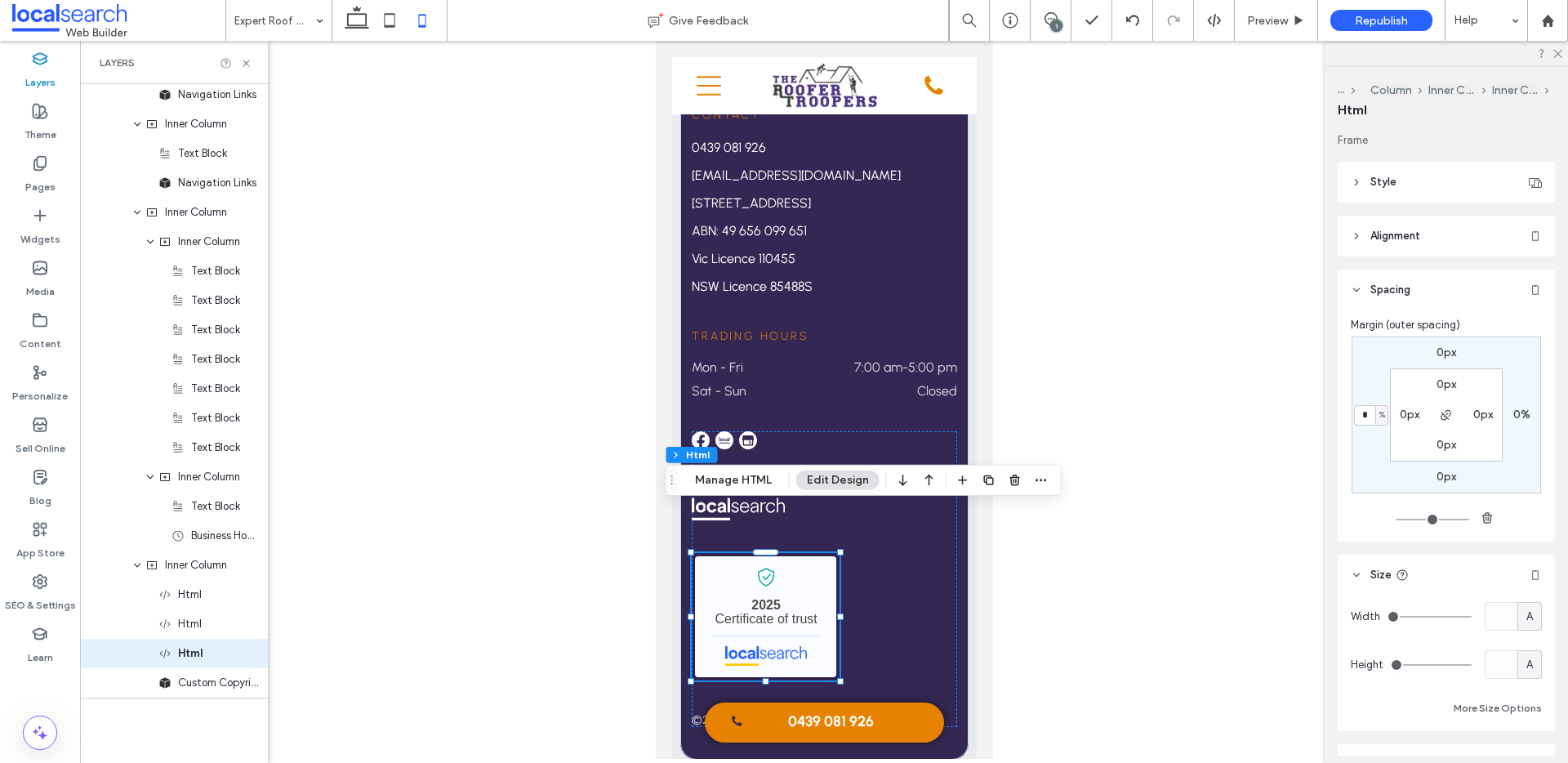
click at [1379, 414] on span "%" at bounding box center [1382, 414] width 6 height 16
click at [1375, 444] on span "px" at bounding box center [1375, 439] width 11 height 16
click at [1365, 418] on input "*" at bounding box center [1364, 415] width 22 height 21
type input "**"
type input "*"
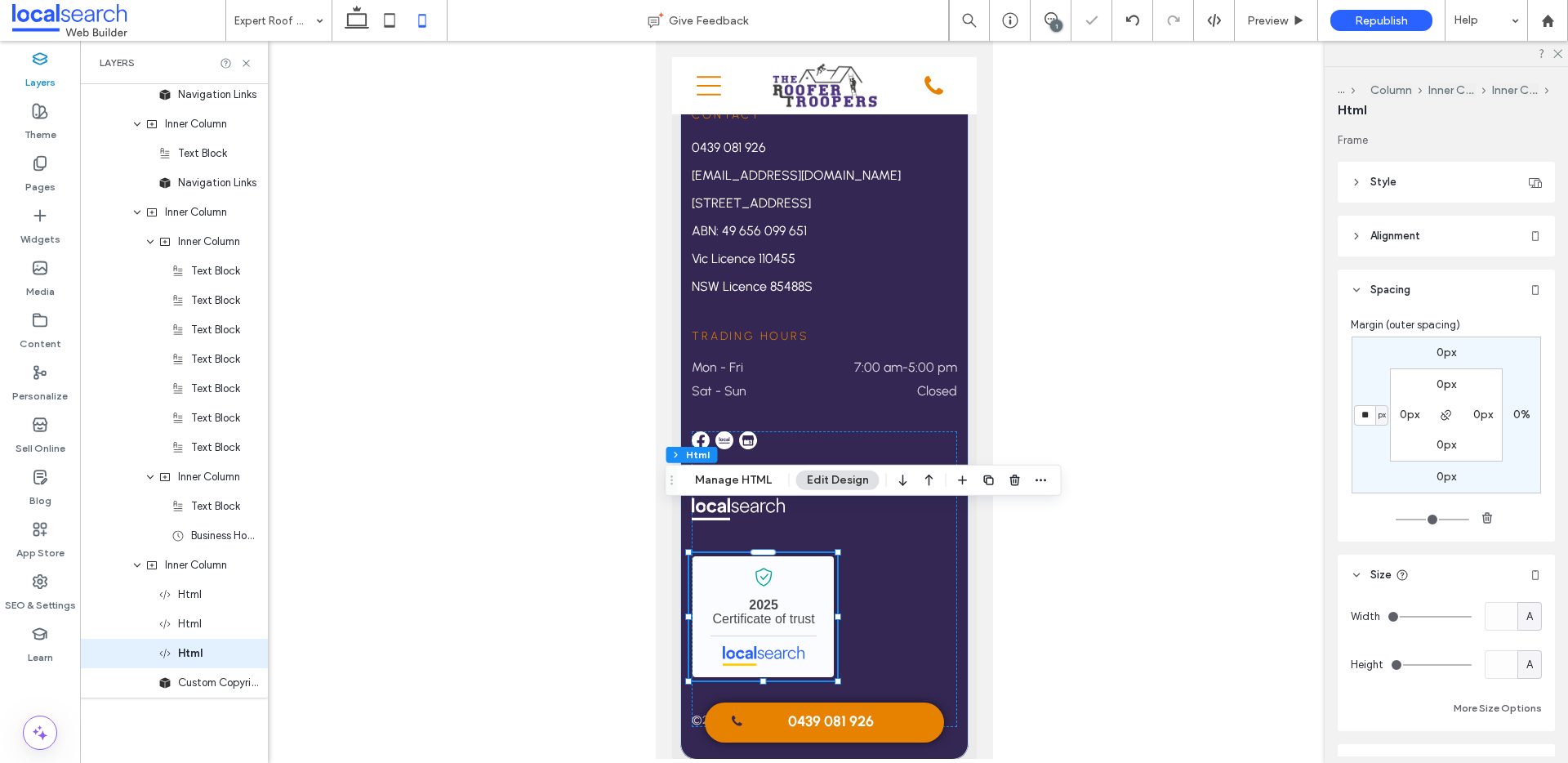
click at [1033, 286] on div at bounding box center [824, 400] width 1488 height 718
click at [955, 249] on p "Vic Licence 110455" at bounding box center [823, 258] width 265 height 20
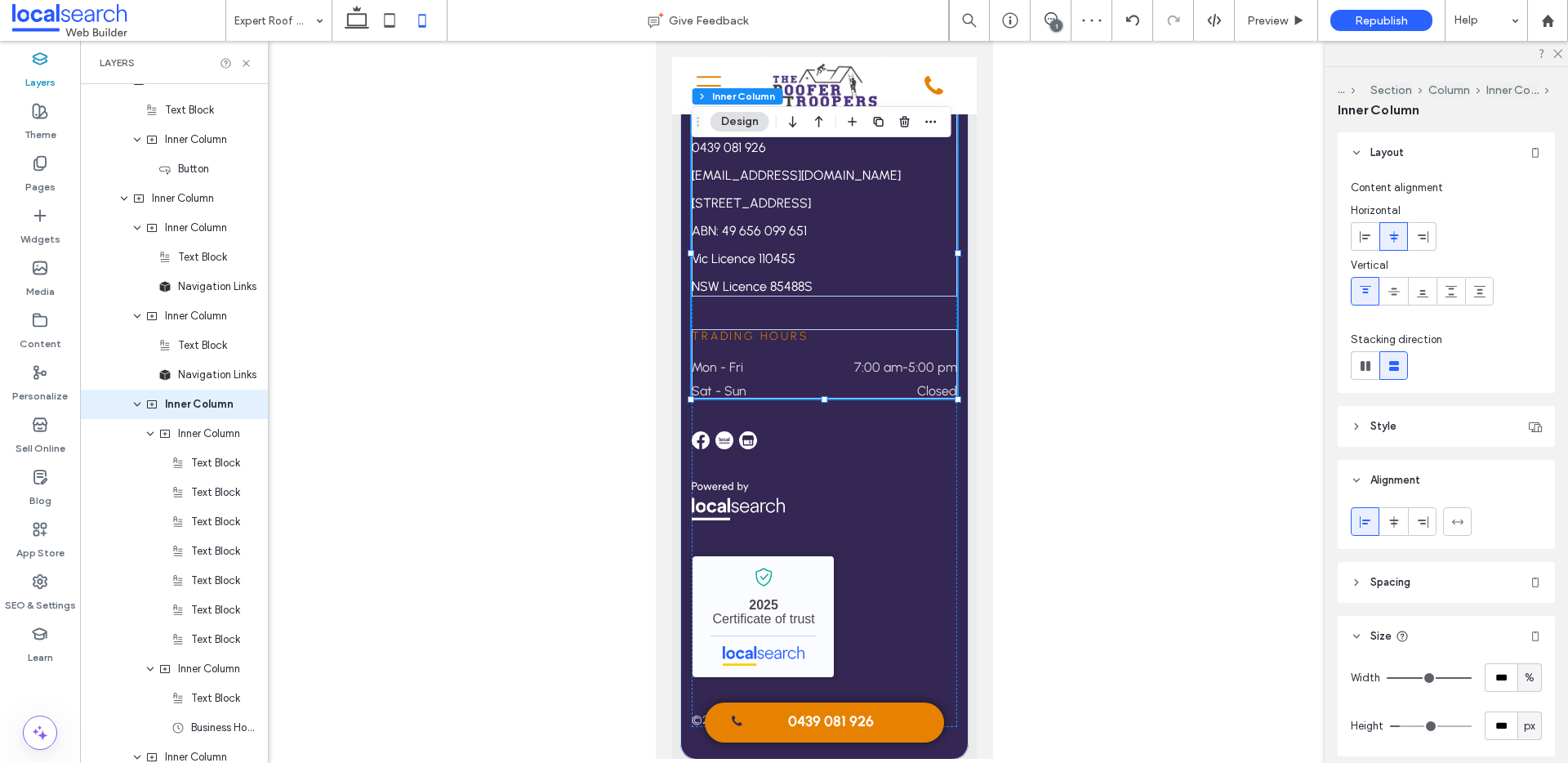
scroll to position [1410, 0]
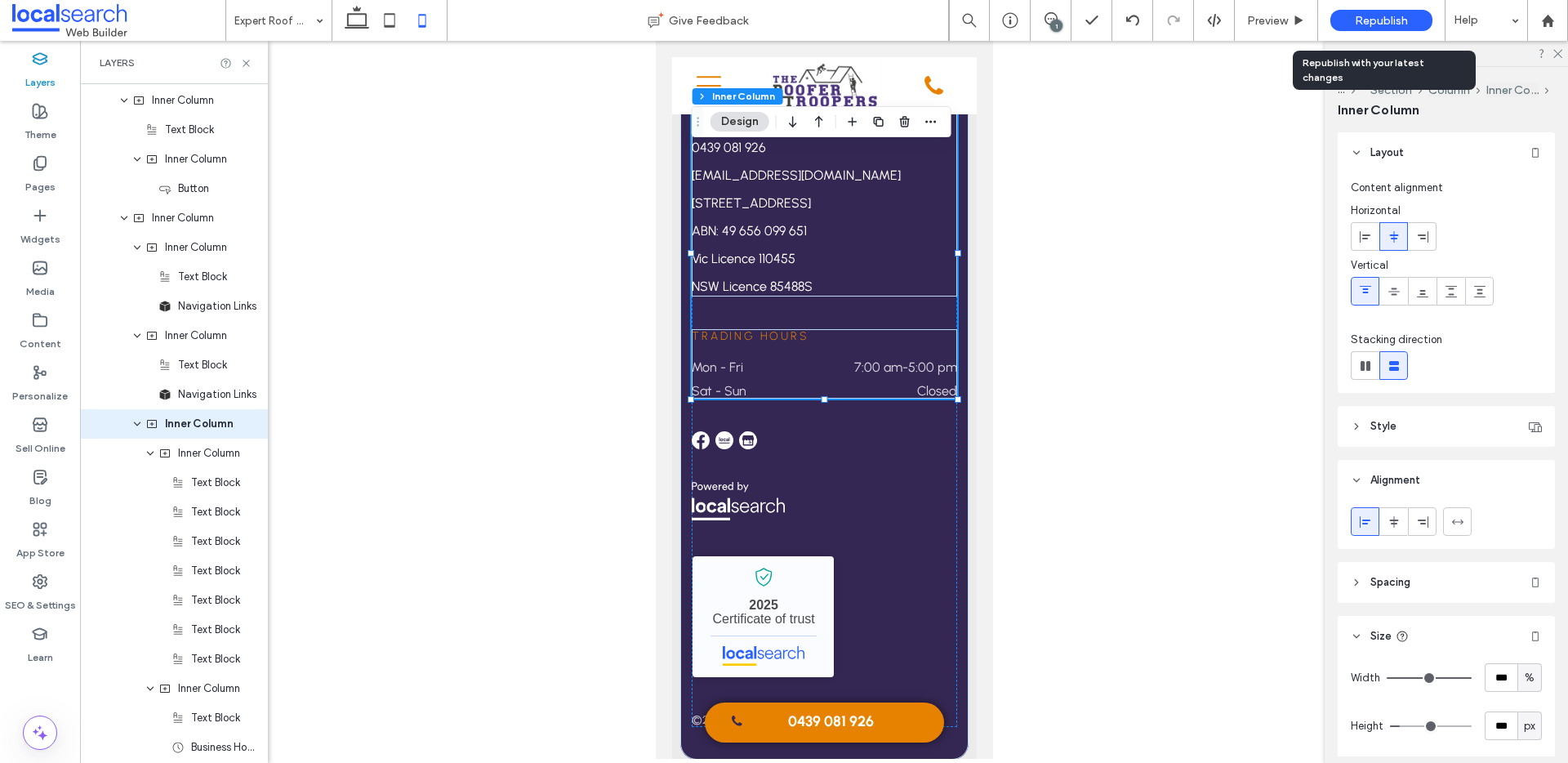
click at [1369, 23] on span "Republish" at bounding box center [1381, 21] width 53 height 14
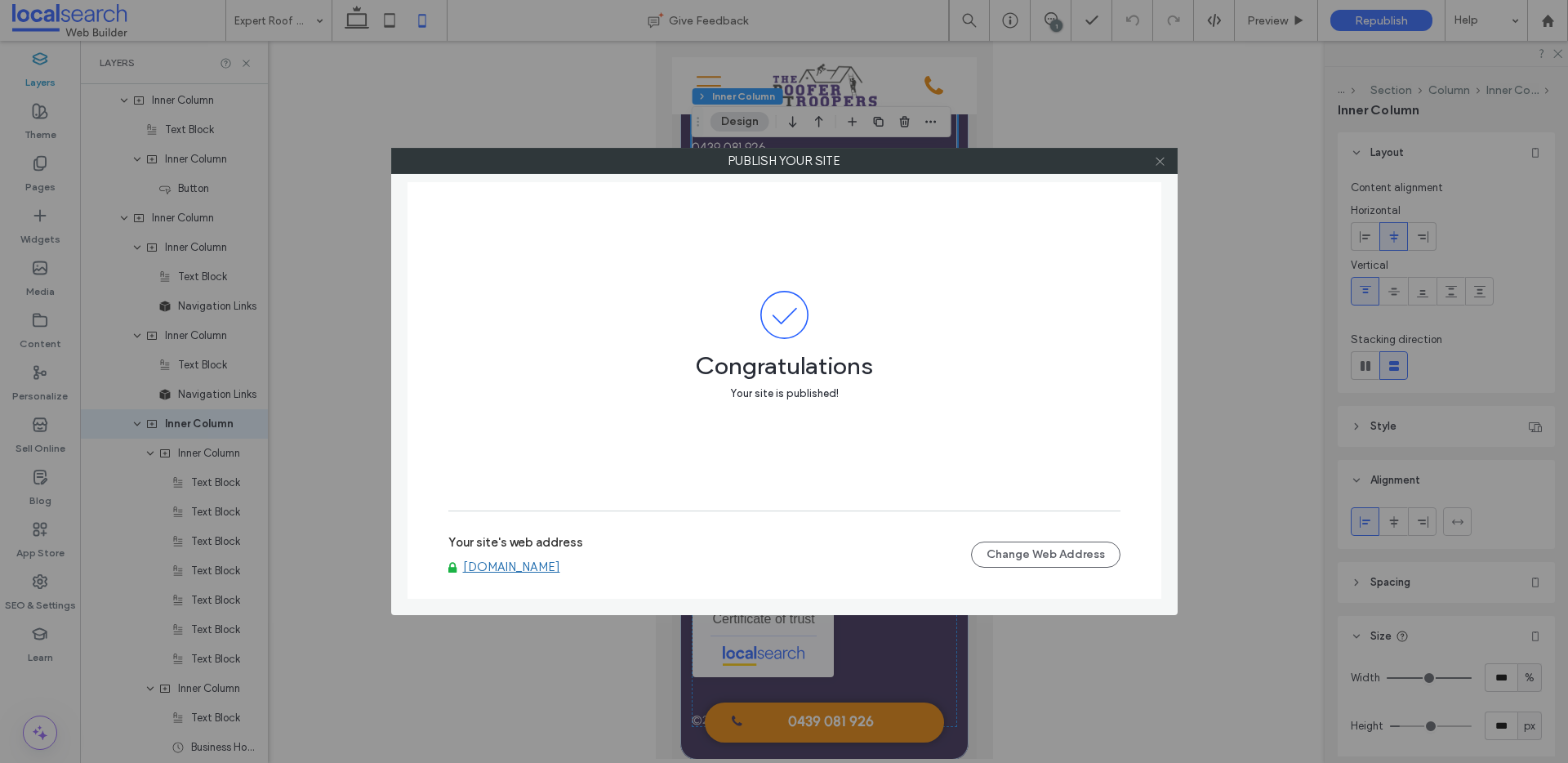
click at [1163, 161] on icon at bounding box center [1160, 161] width 12 height 12
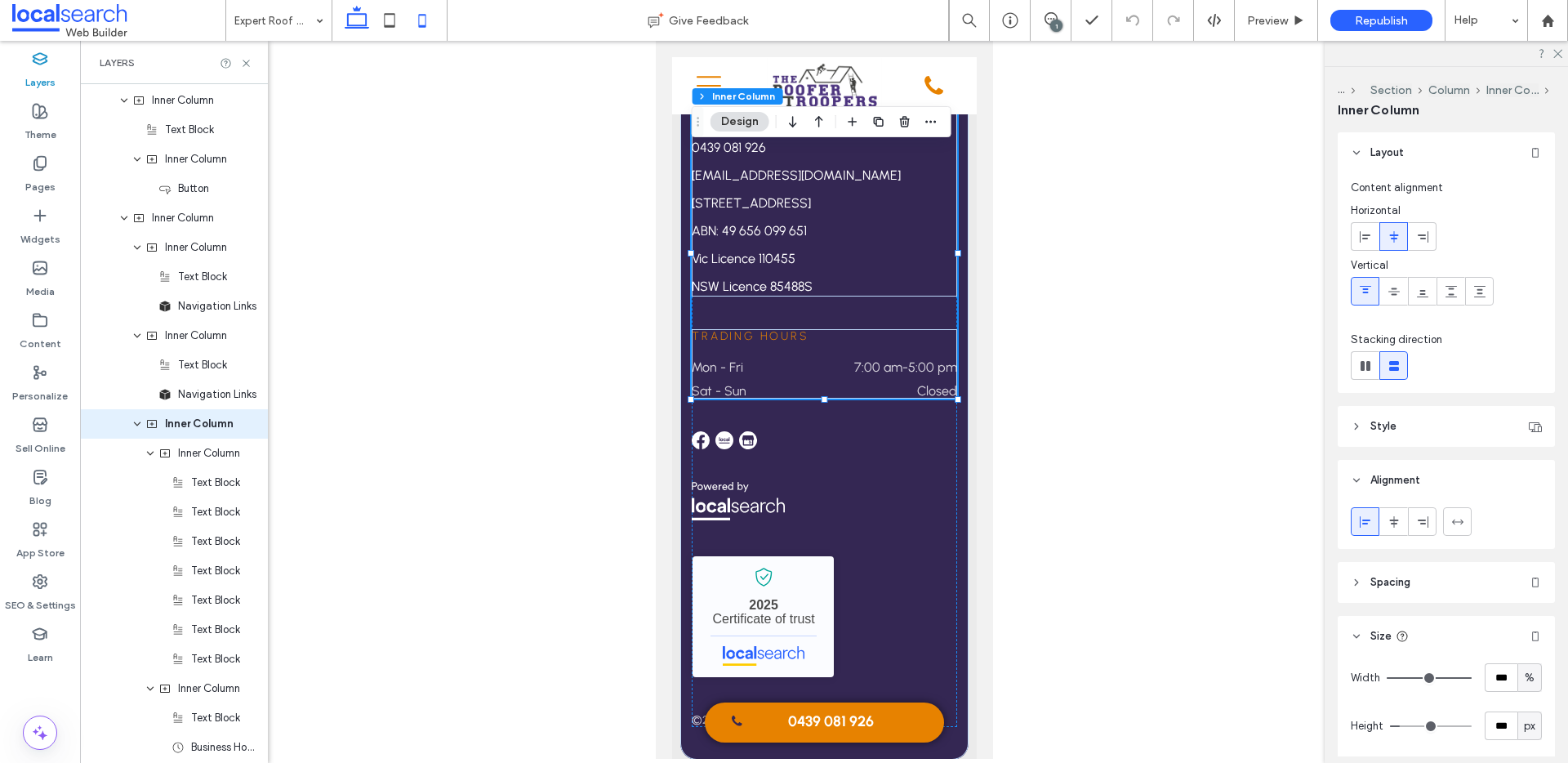
click at [356, 21] on icon at bounding box center [356, 21] width 33 height 33
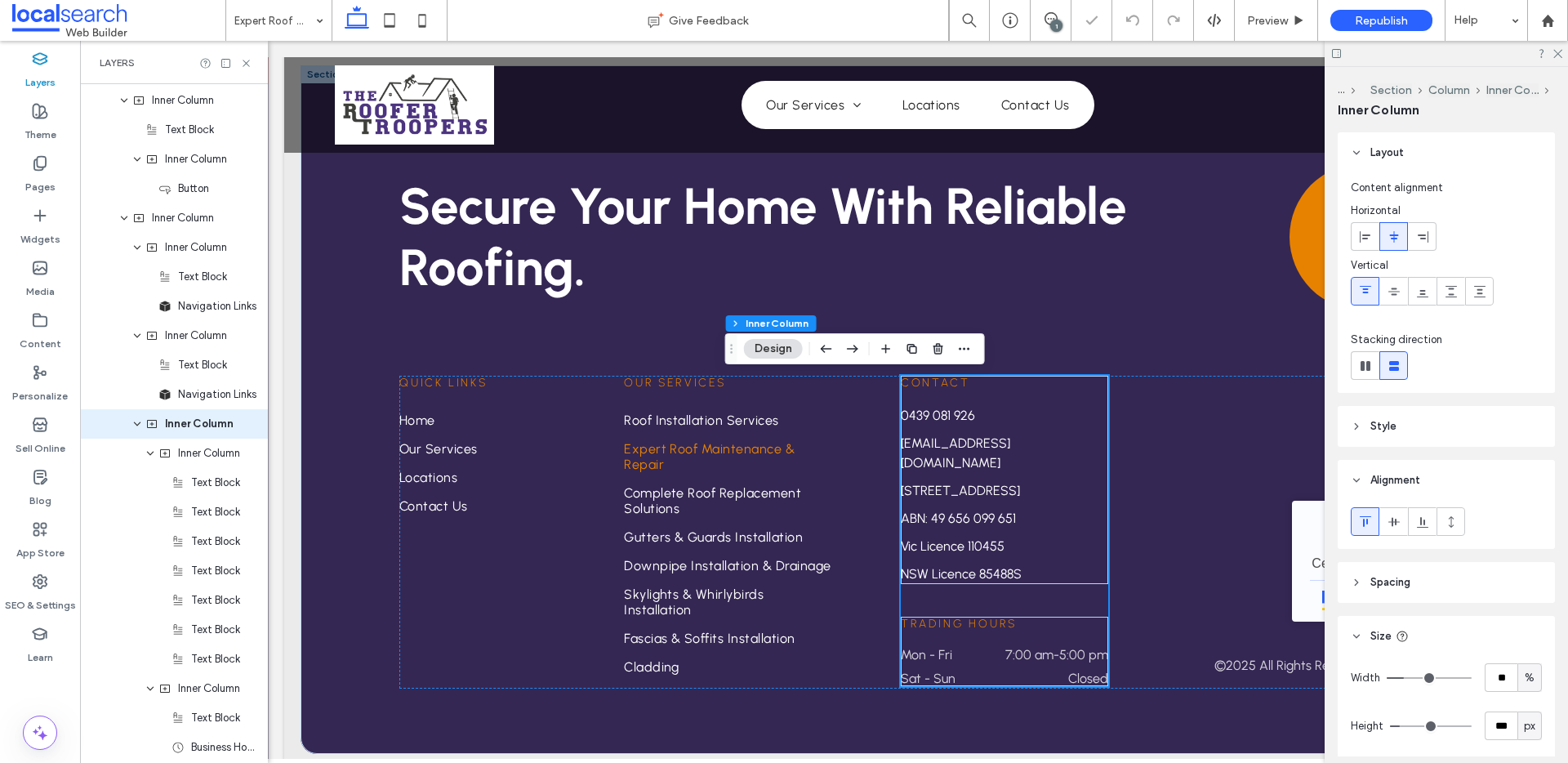
type input "**"
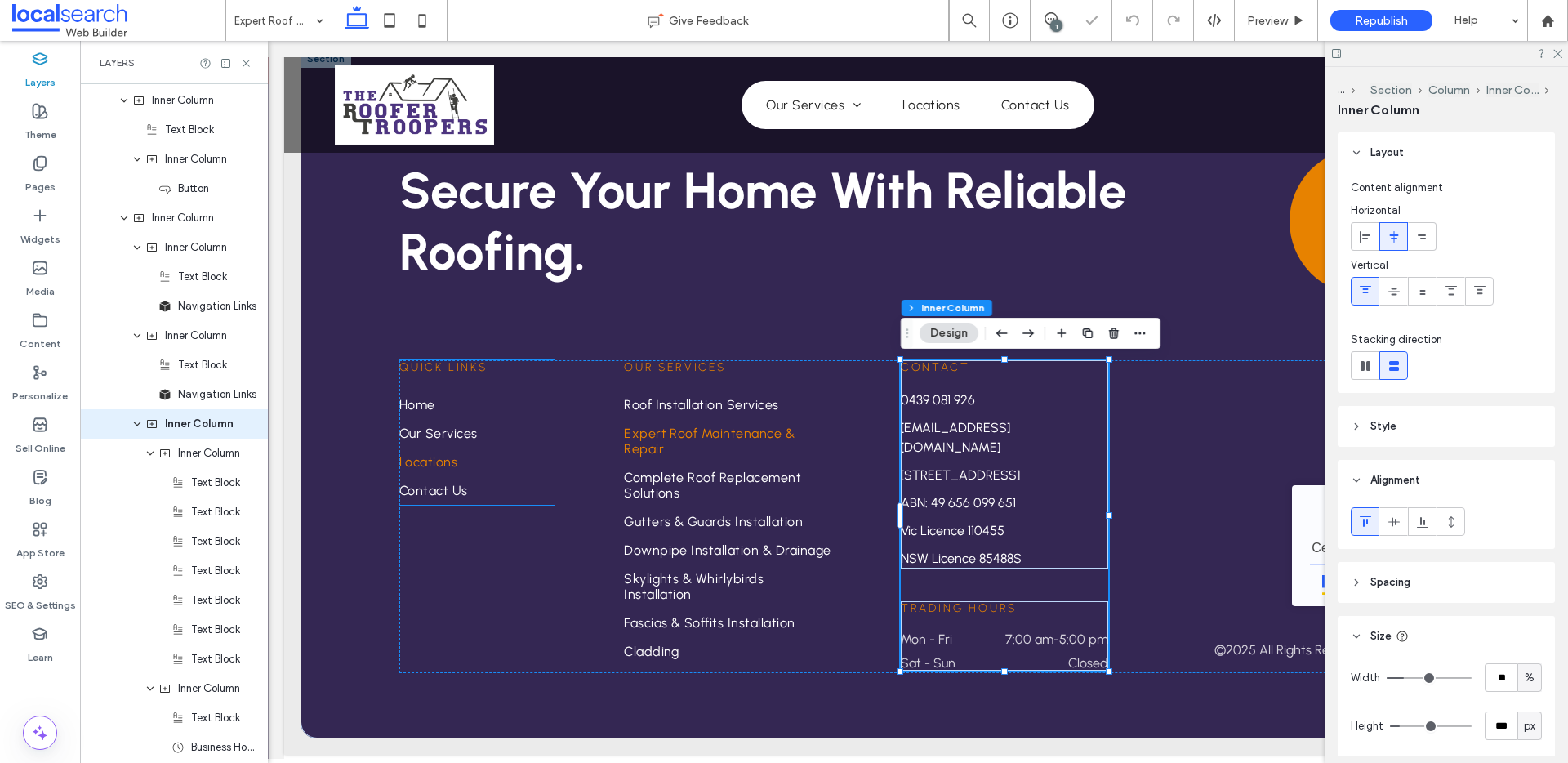
click at [468, 455] on link "Locations" at bounding box center [477, 462] width 156 height 28
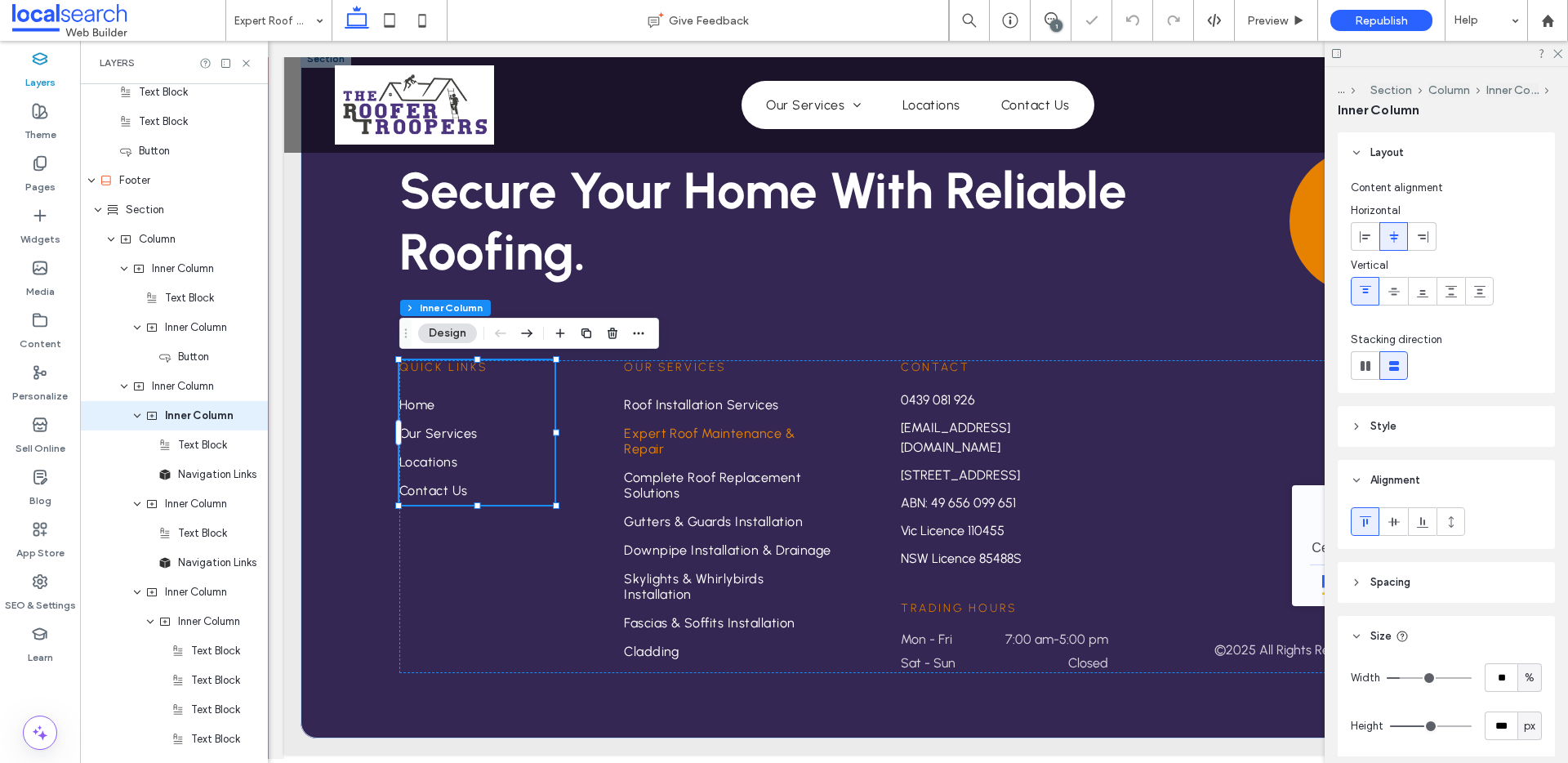
scroll to position [1233, 0]
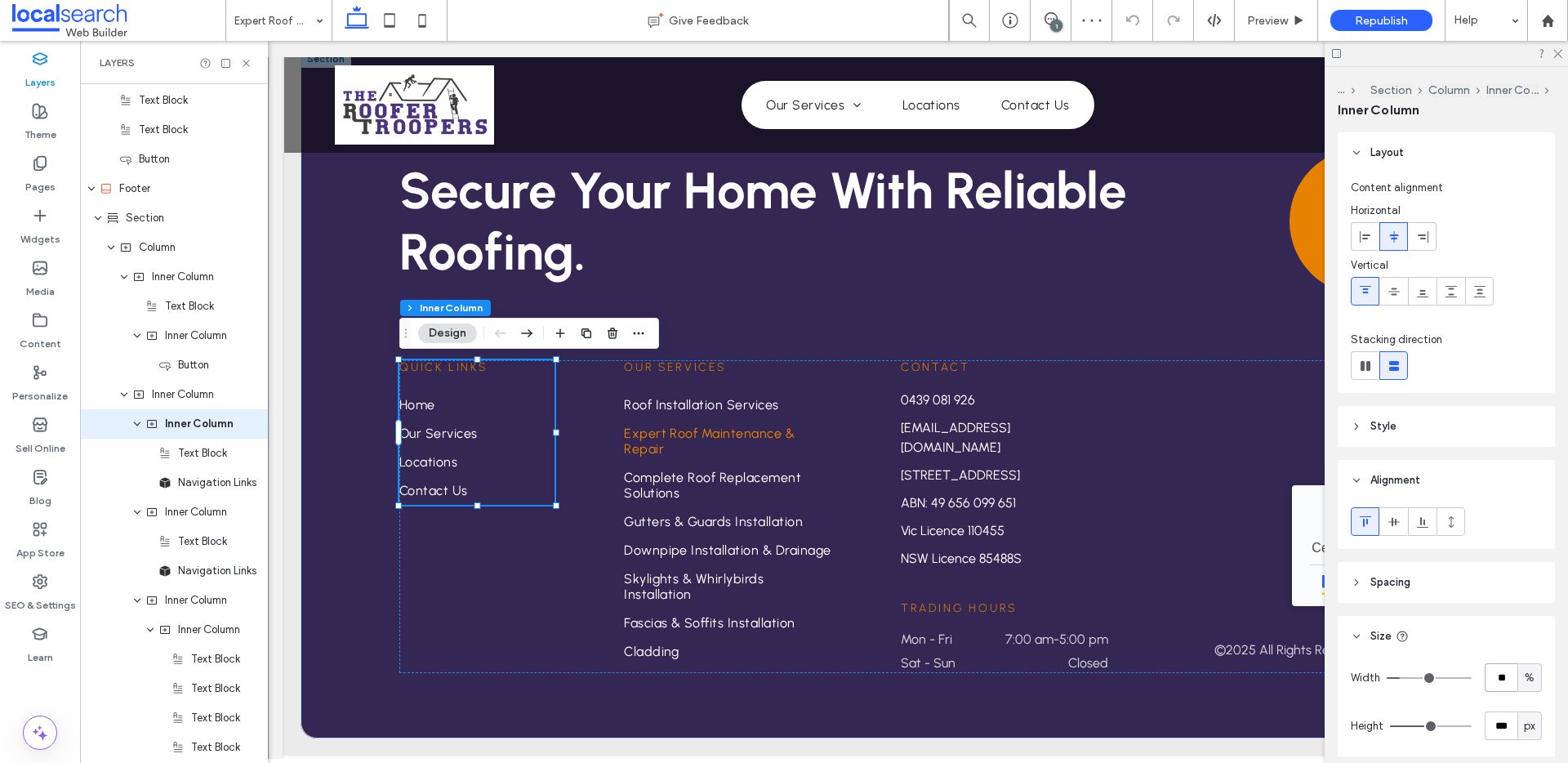
click at [1497, 685] on input "**" at bounding box center [1501, 677] width 33 height 28
type input "**"
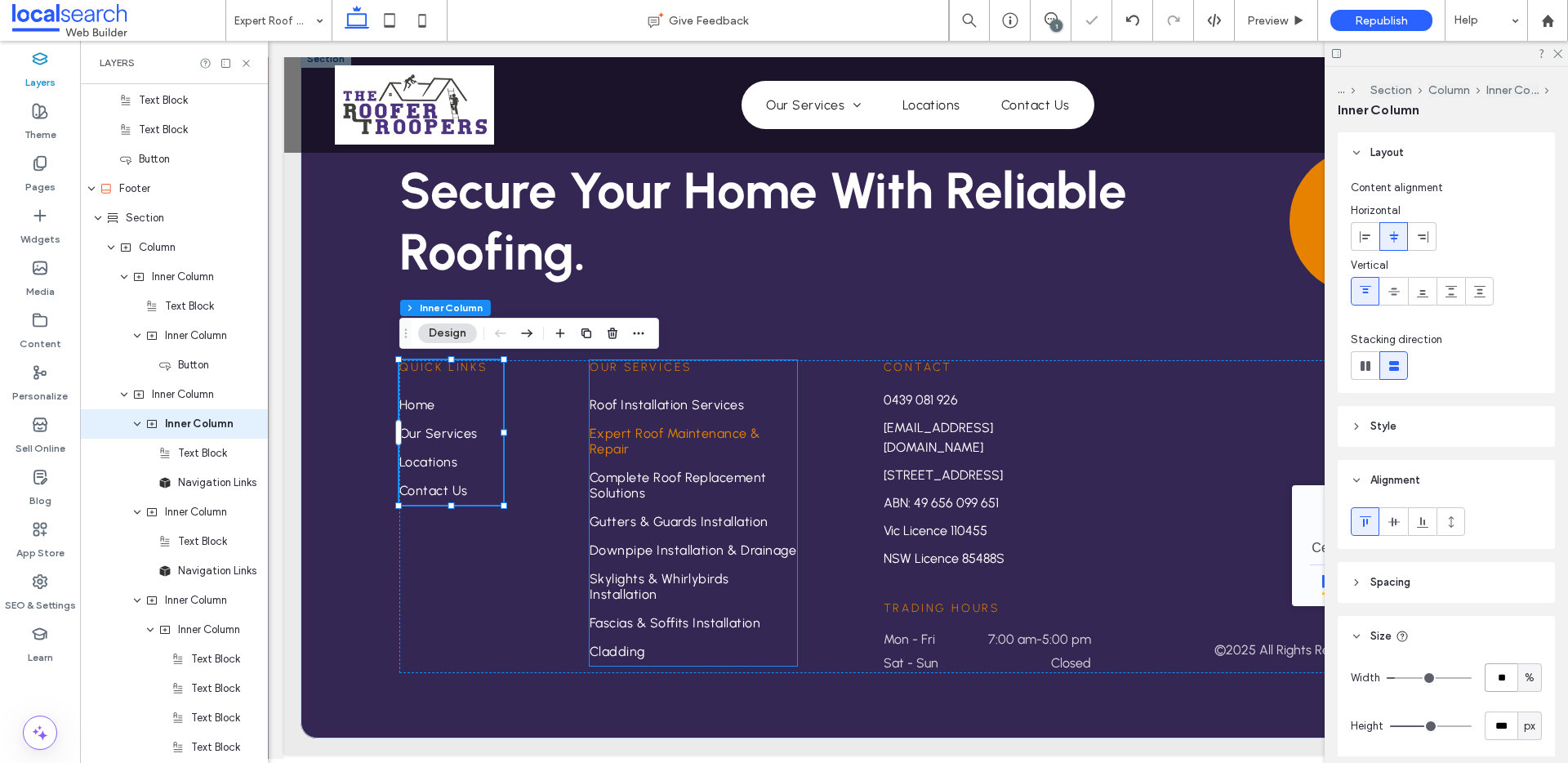
click at [716, 457] on link "Expert Roof Maintenance & Repair" at bounding box center [693, 440] width 208 height 44
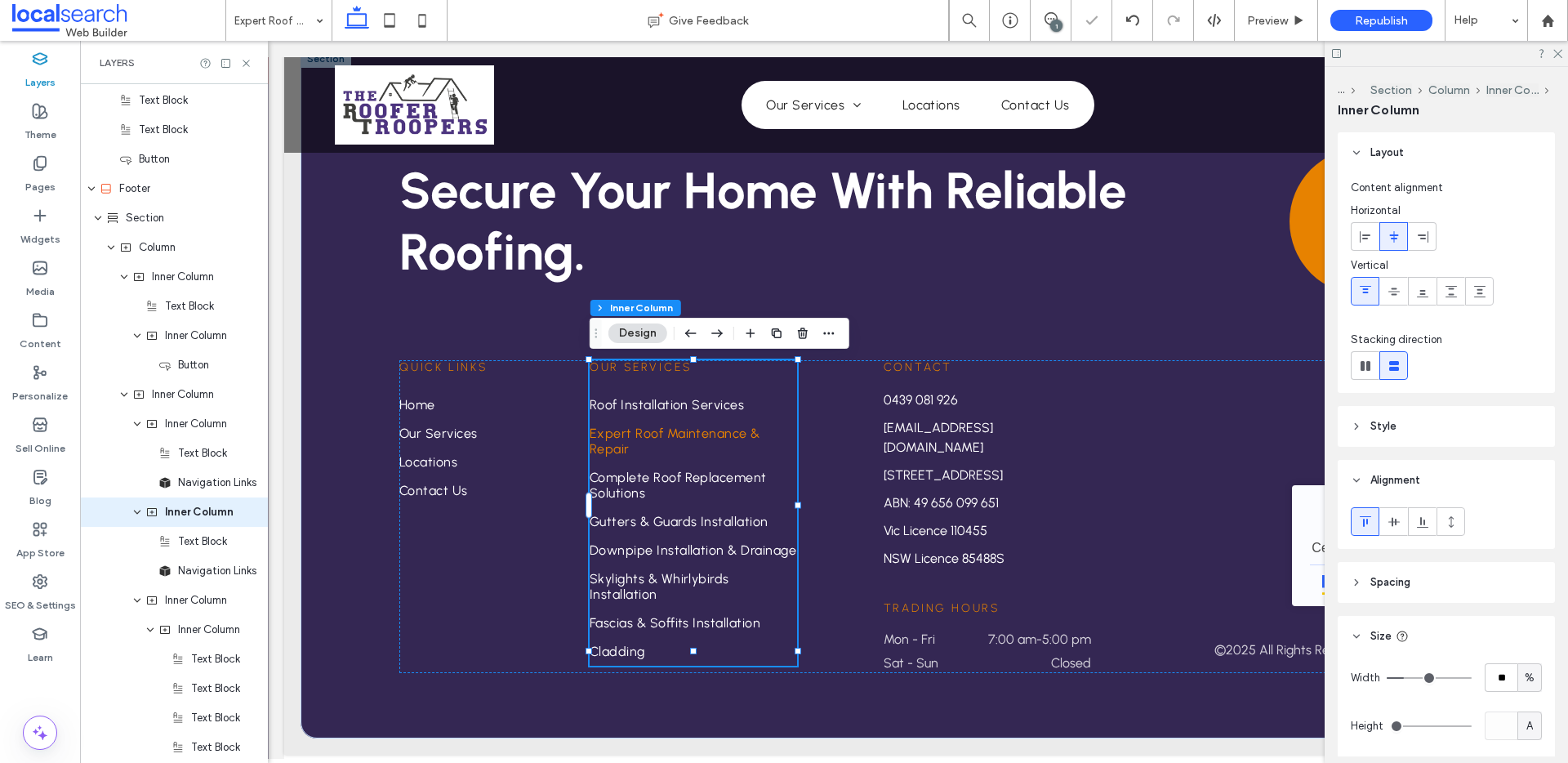
scroll to position [1321, 0]
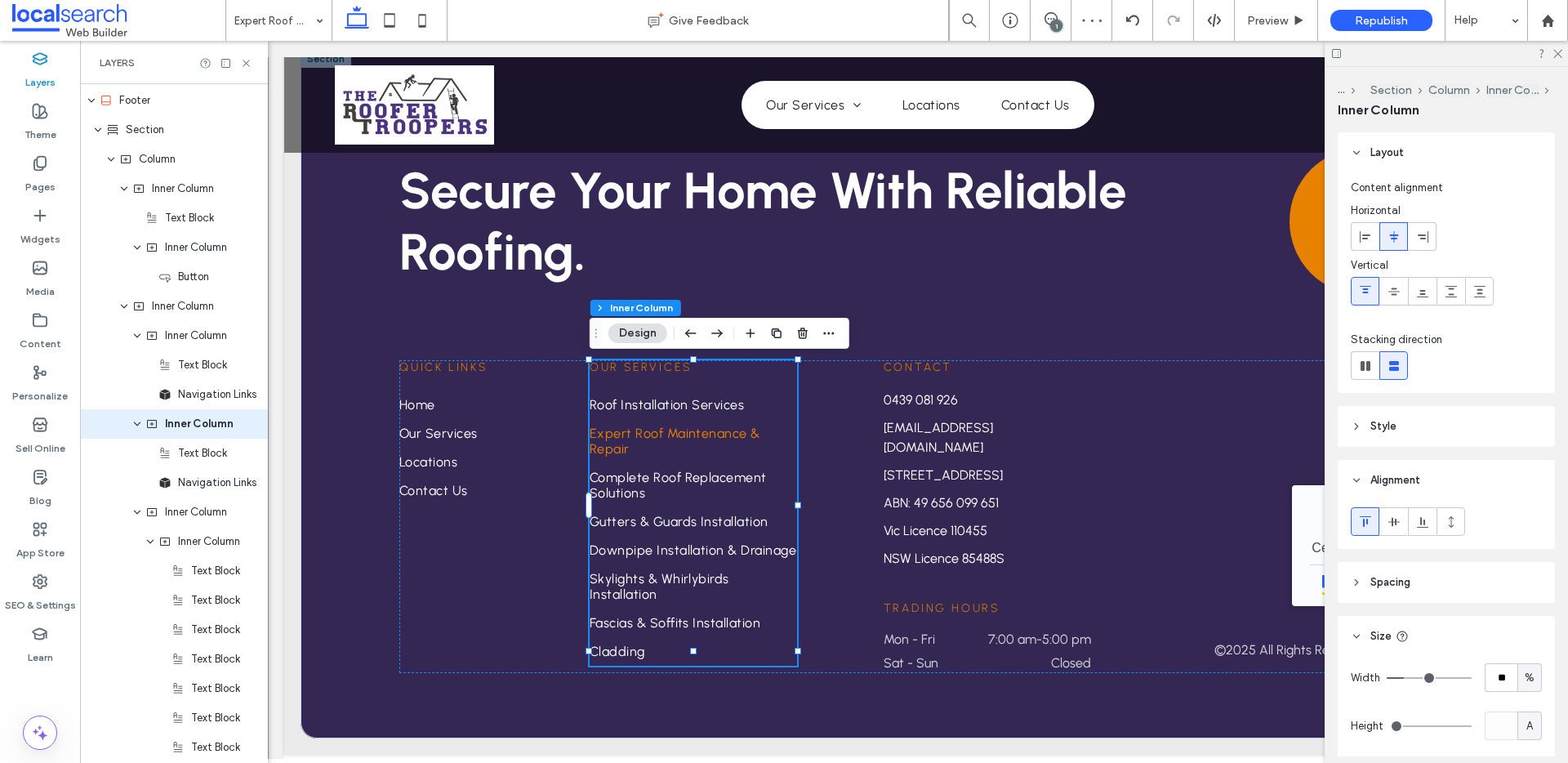
click at [1482, 671] on div "Width ** %" at bounding box center [1446, 677] width 191 height 28
click at [1496, 678] on input "**" at bounding box center [1501, 677] width 33 height 28
type input "**"
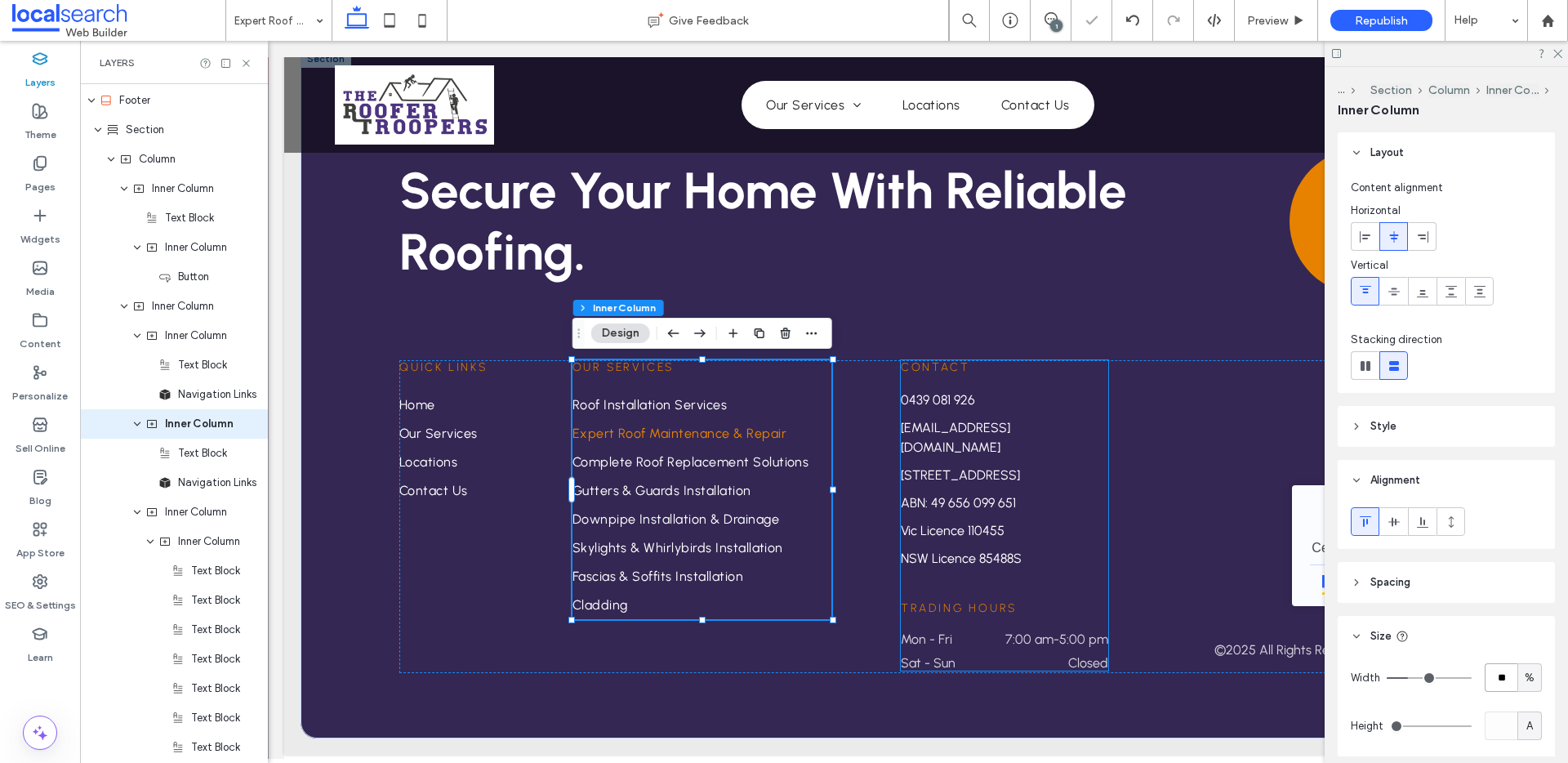
click at [1075, 511] on p "ABN: 49 656 099 651" at bounding box center [1004, 503] width 208 height 20
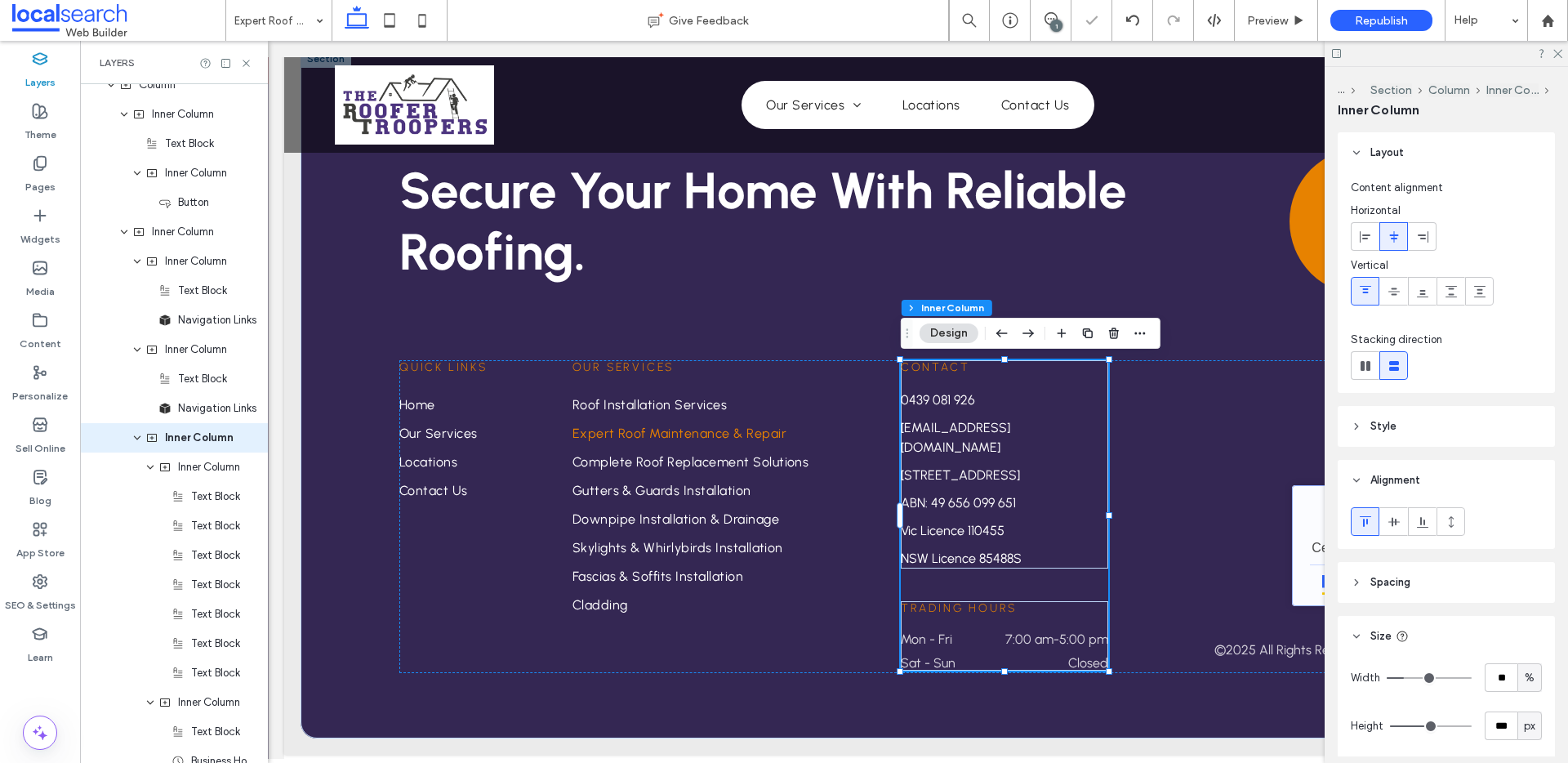
scroll to position [1410, 0]
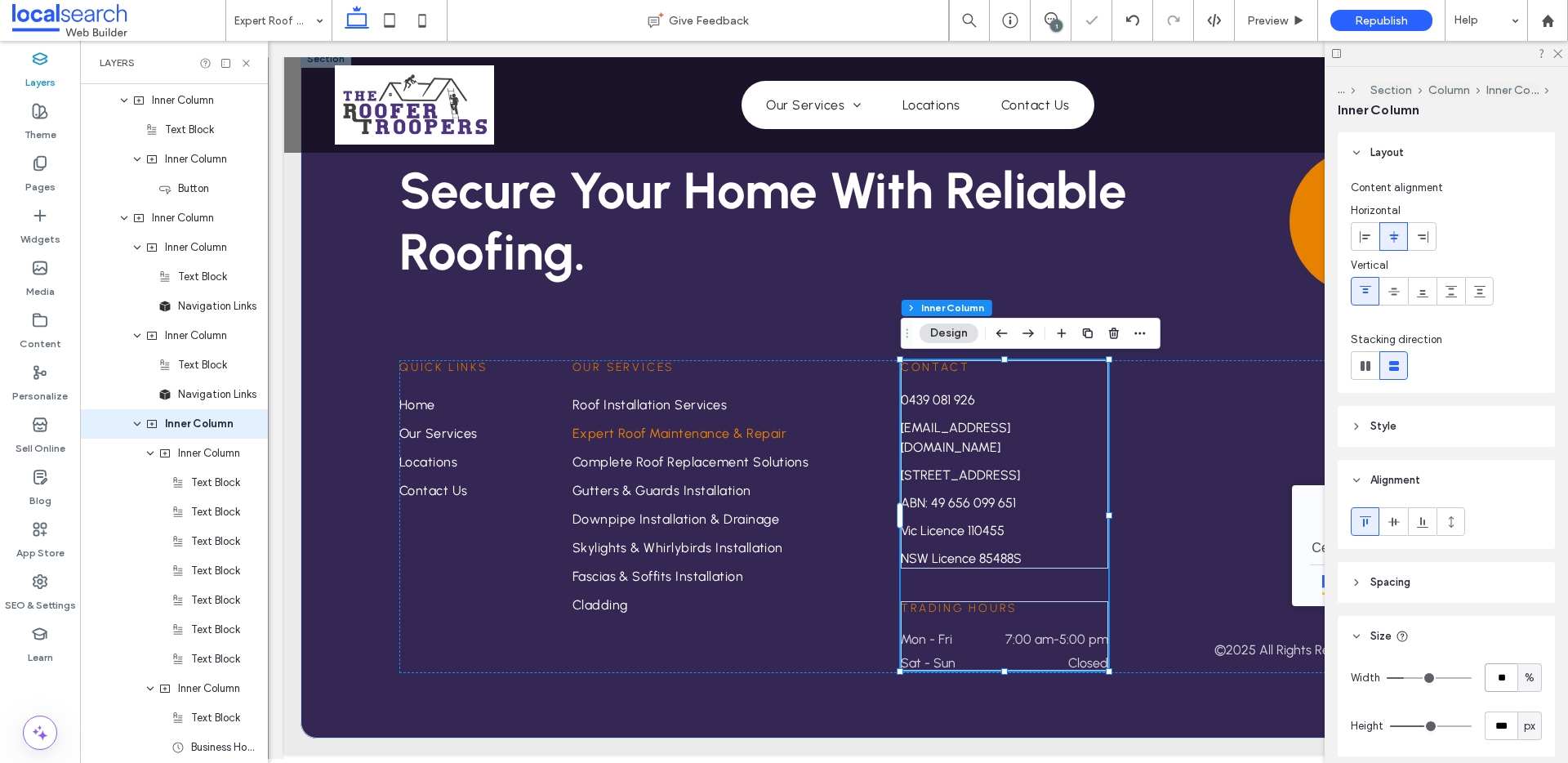
click at [1495, 685] on input "**" at bounding box center [1501, 677] width 33 height 28
type input "**"
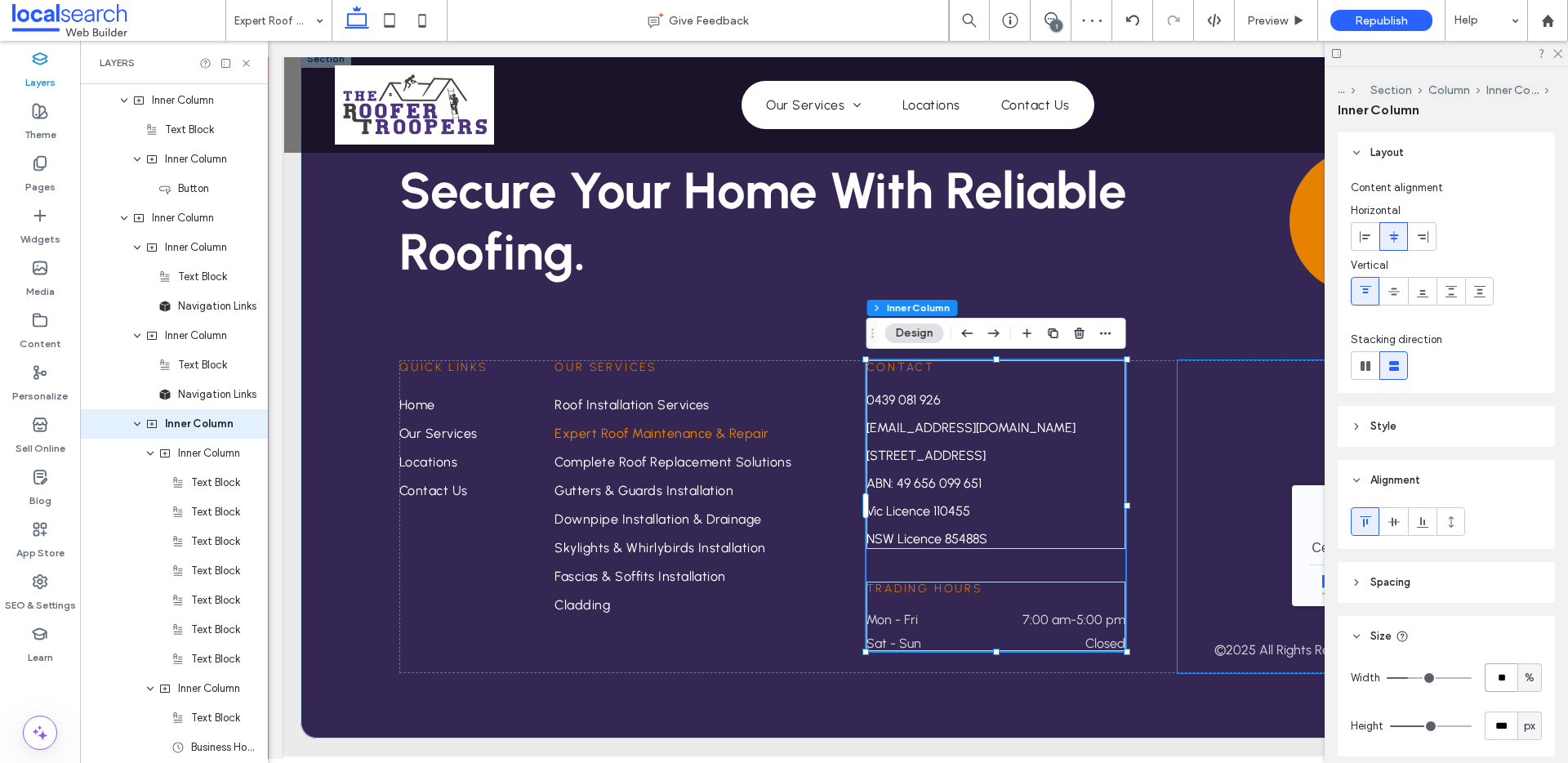
type input "**"
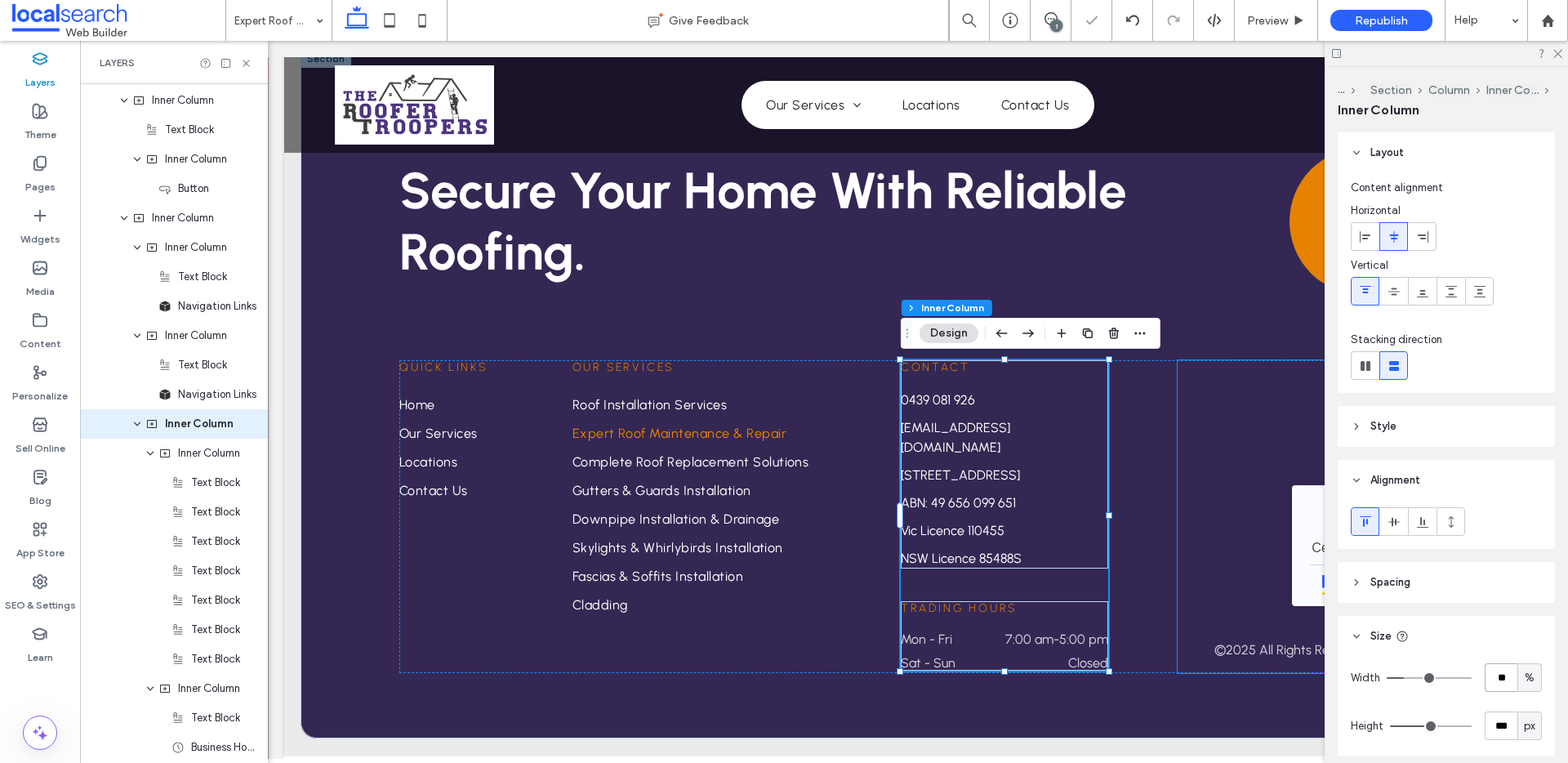
type input "**"
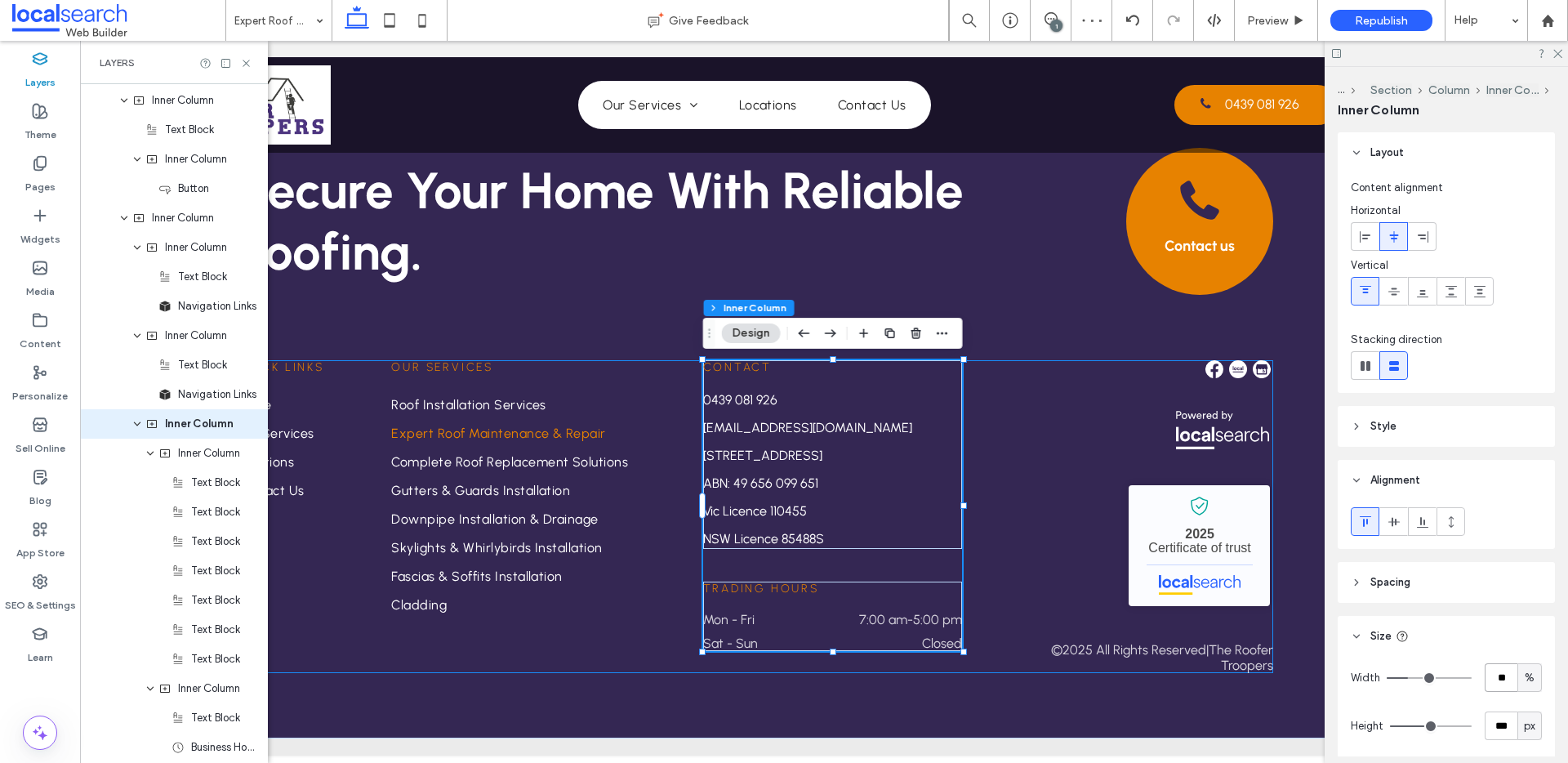
scroll to position [0, 177]
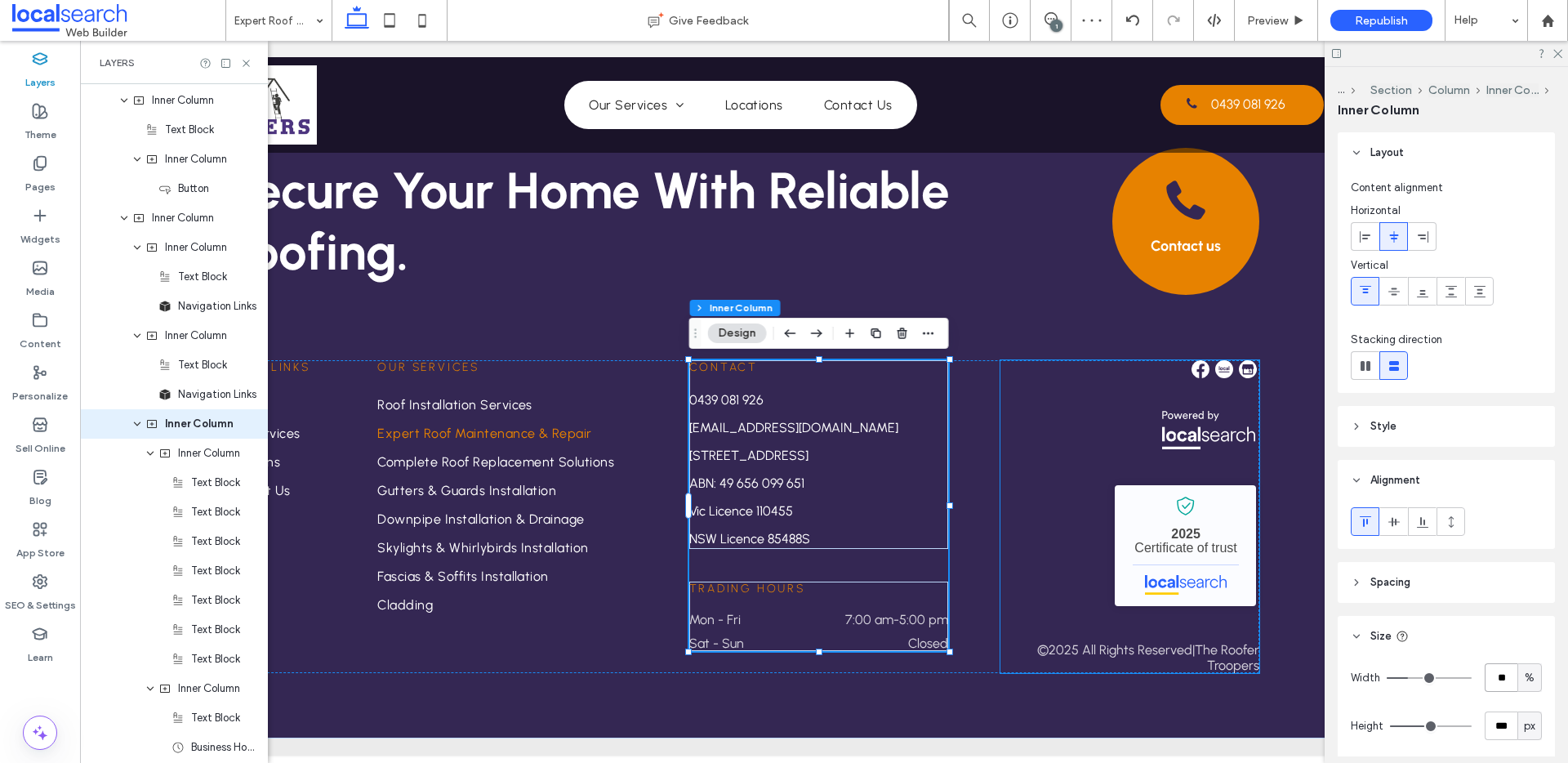
click at [1112, 488] on div "The Roofer Troopers - Localsearch verified business 2025 Certificate of trust" at bounding box center [1186, 545] width 148 height 121
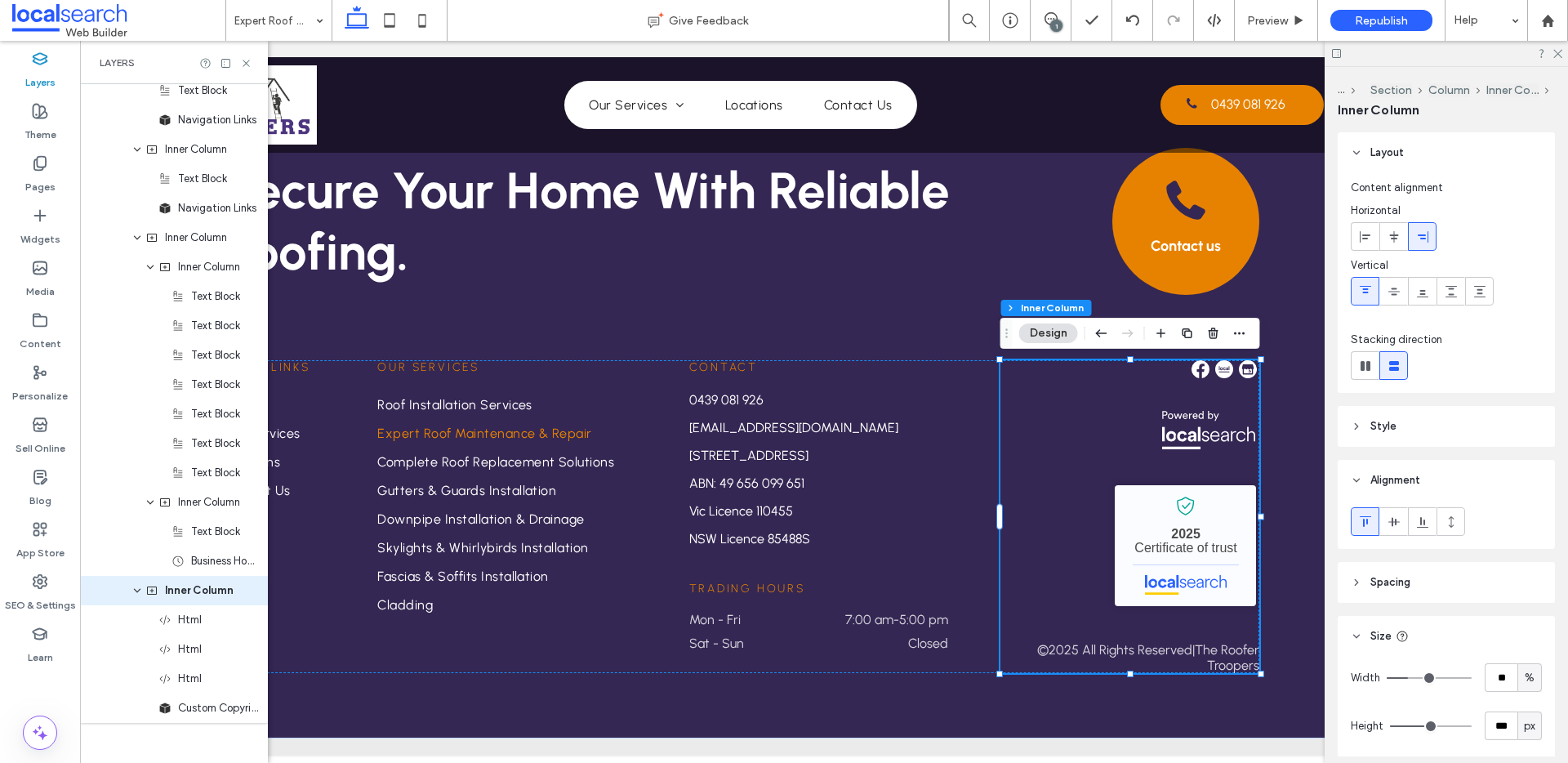
scroll to position [1621, 0]
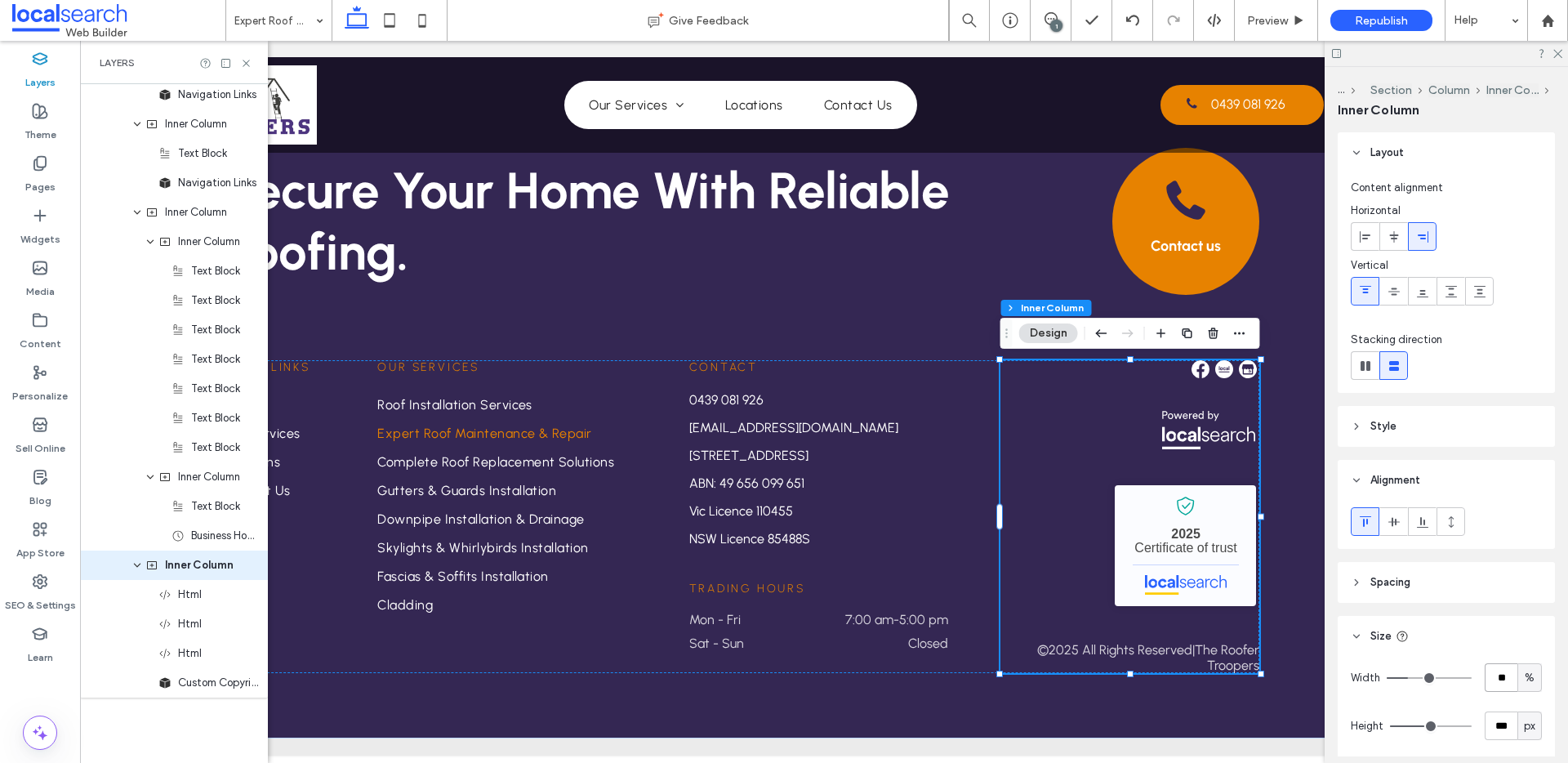
click at [1509, 683] on input "**" at bounding box center [1501, 677] width 33 height 28
type input "**"
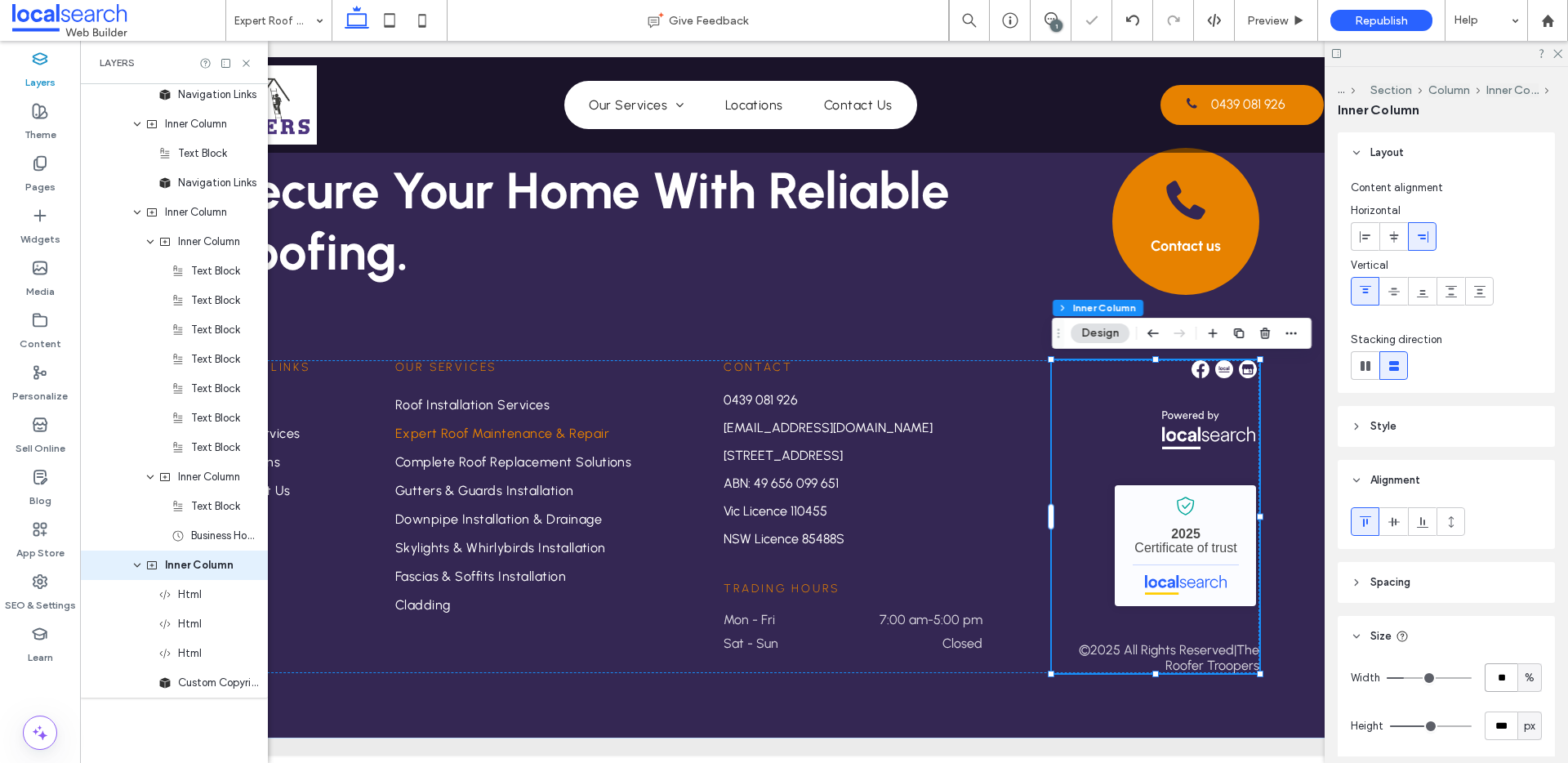
type input "**"
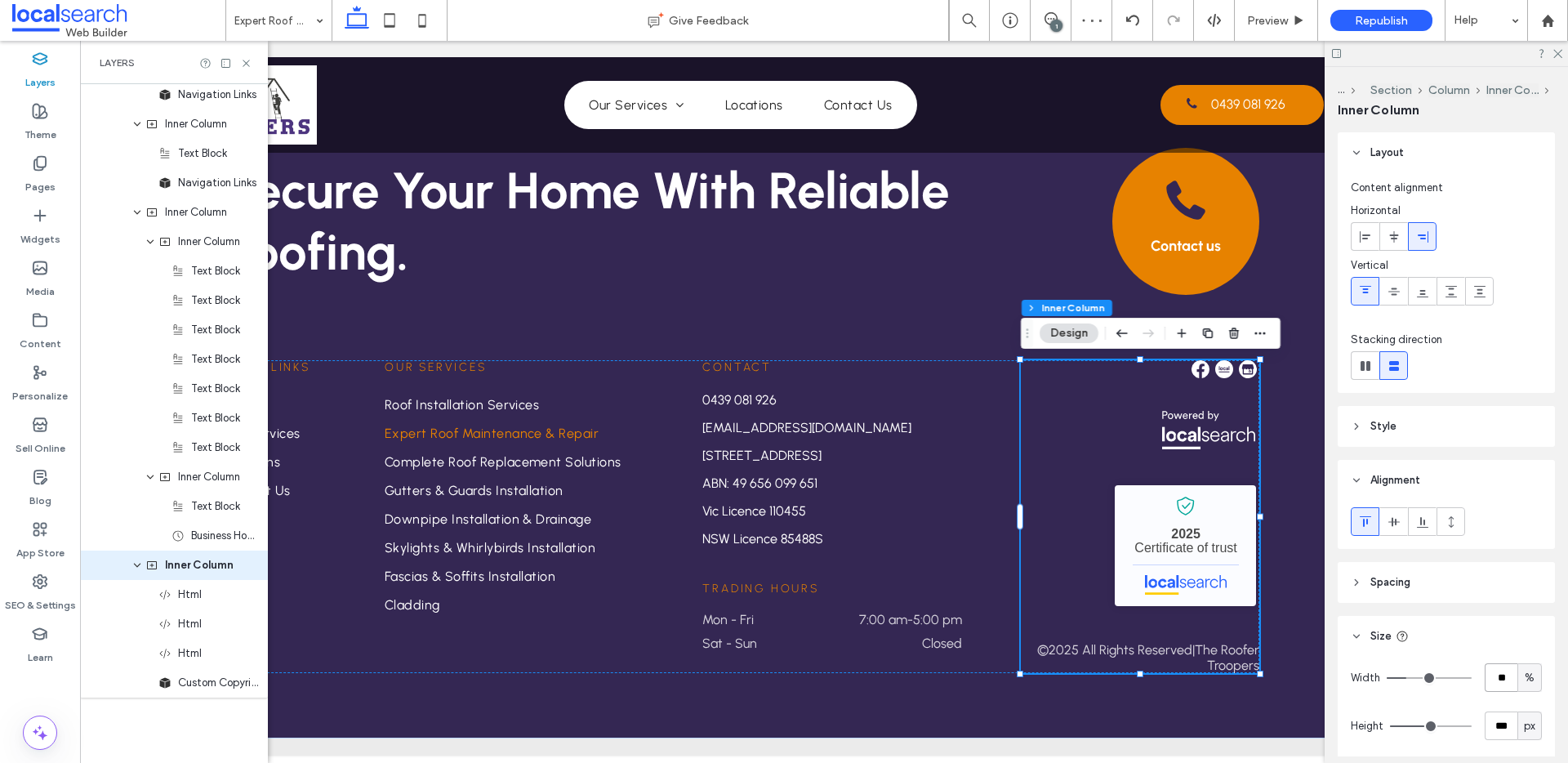
type input "**"
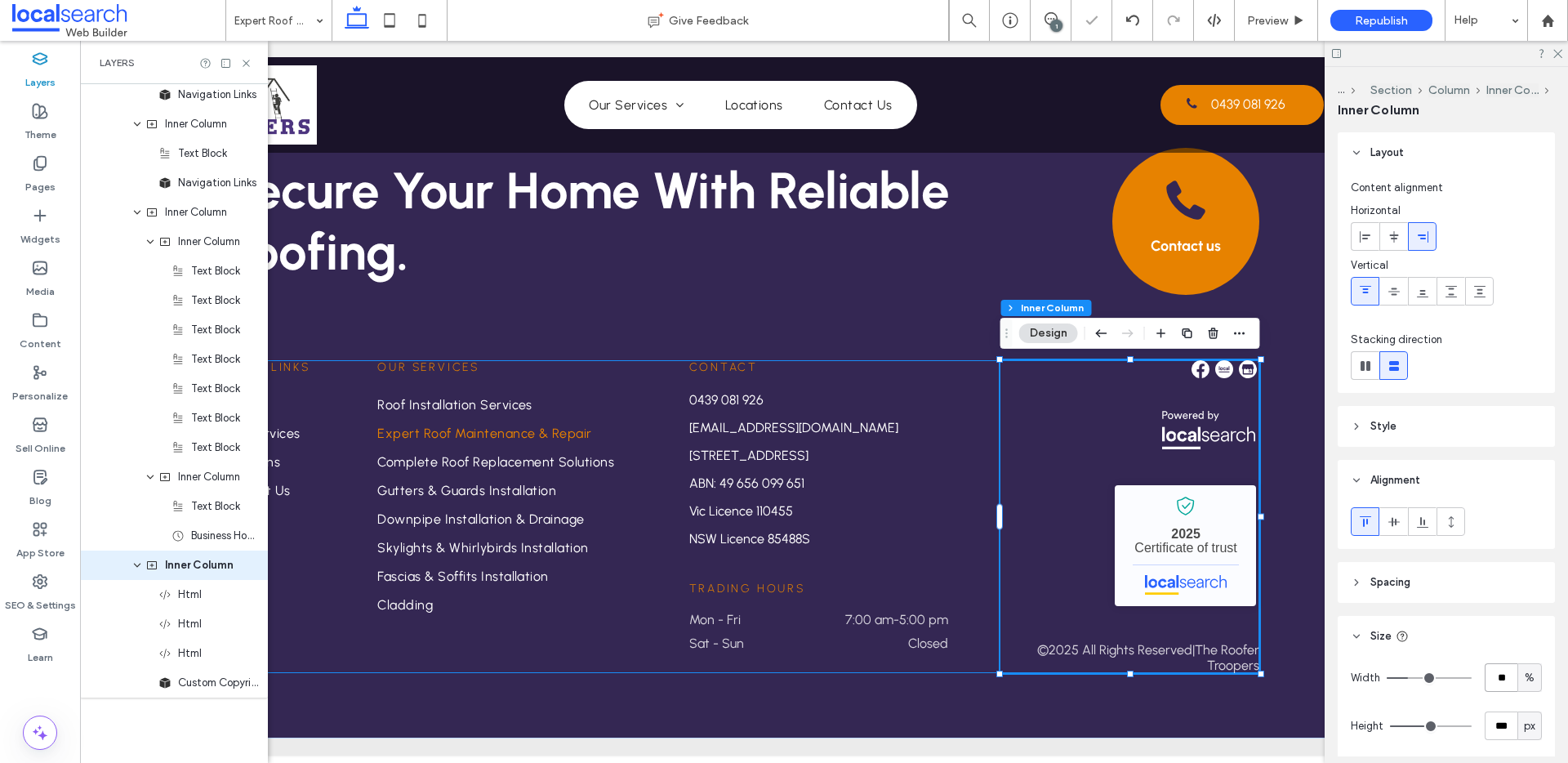
click at [962, 437] on div "Quick Links Home Our Services Locations Contact Us Our Services Roof Installati…" at bounding box center [741, 516] width 1037 height 313
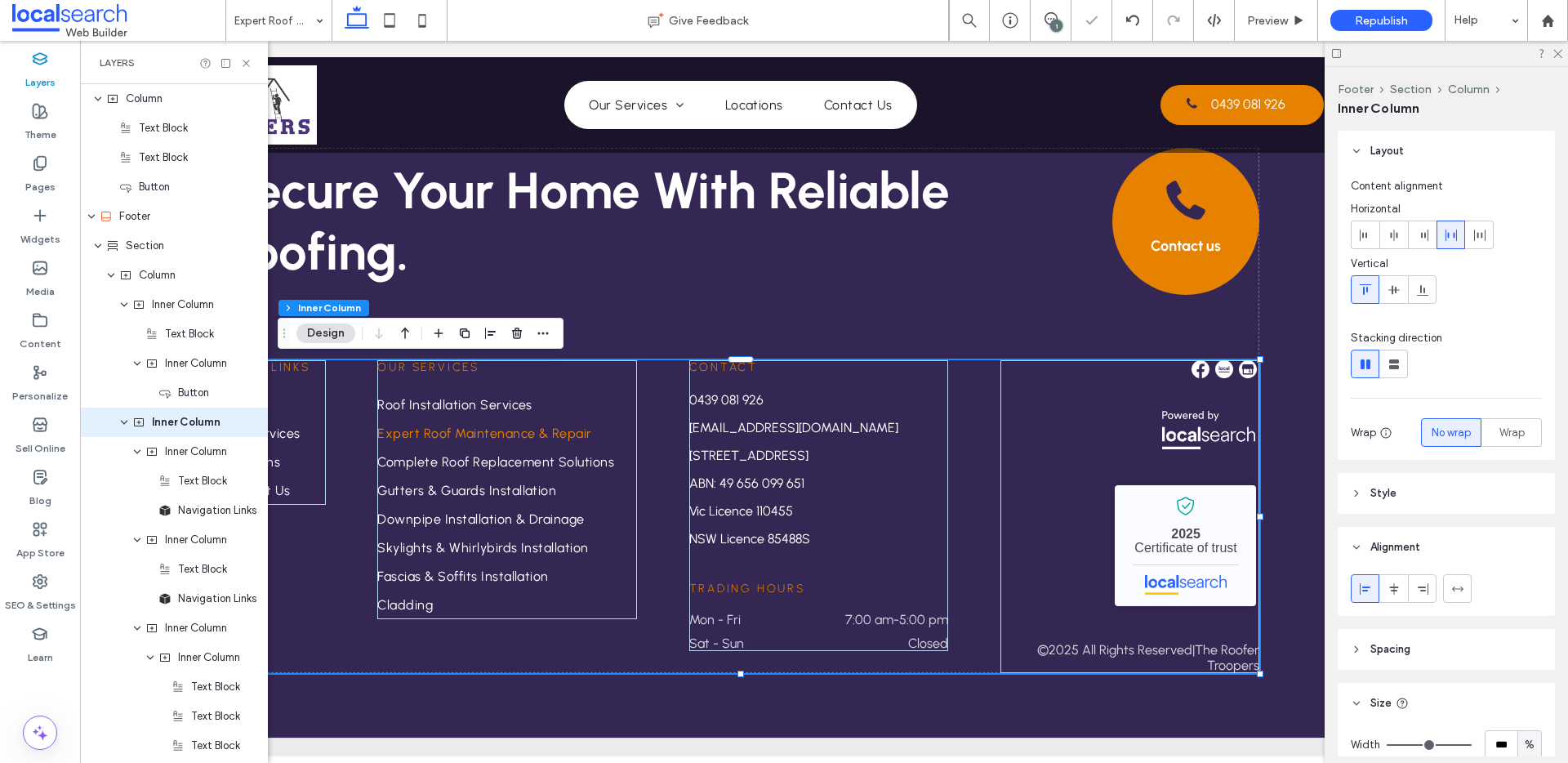
scroll to position [1204, 0]
click at [1407, 648] on span "Spacing" at bounding box center [1390, 648] width 40 height 16
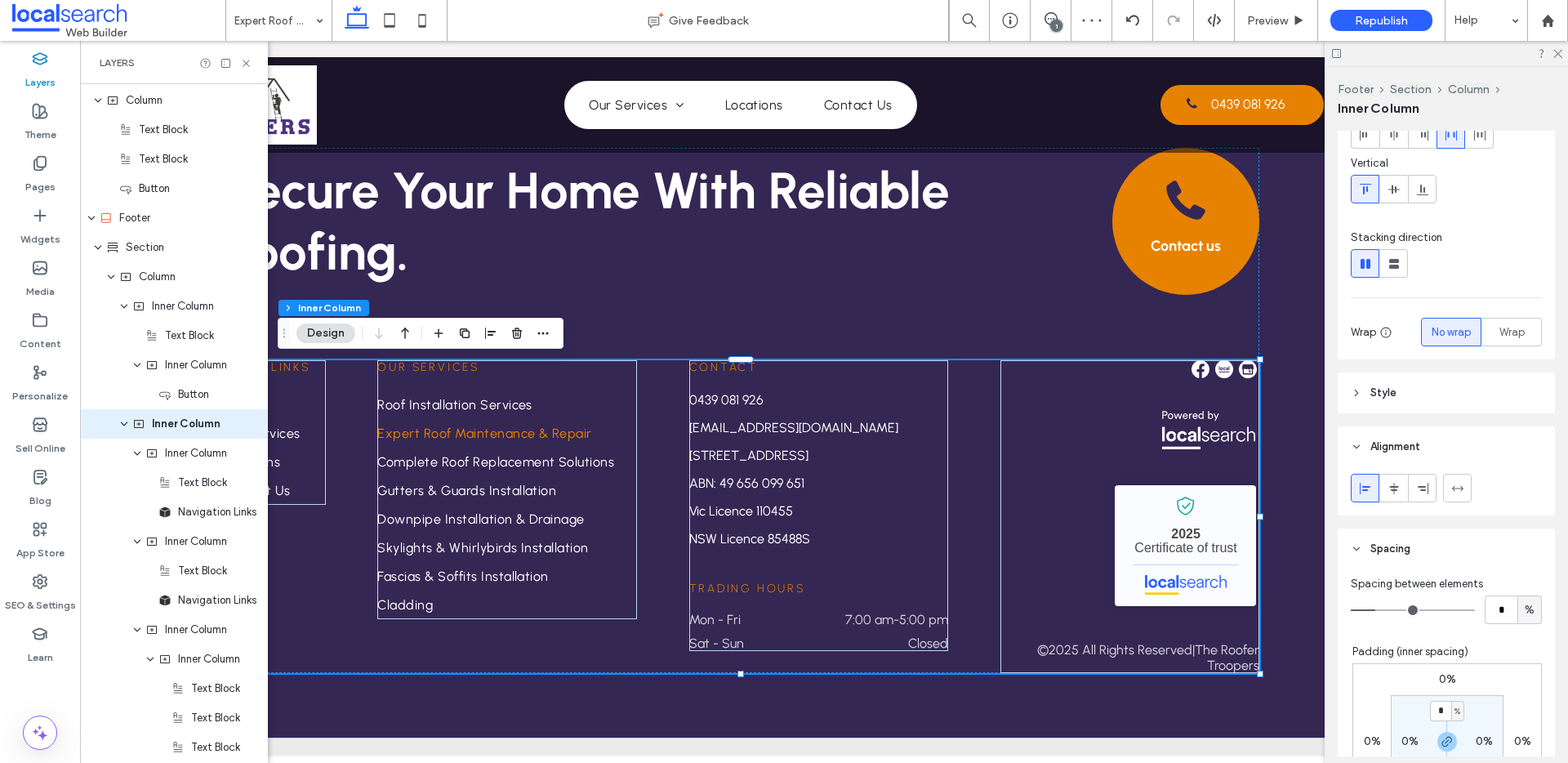
scroll to position [102, 0]
click at [1495, 612] on input "*" at bounding box center [1501, 608] width 33 height 28
type input "*"
click at [958, 510] on div "Quick Links Home Our Services Locations Contact Us Our Services Roof Installati…" at bounding box center [741, 516] width 1037 height 313
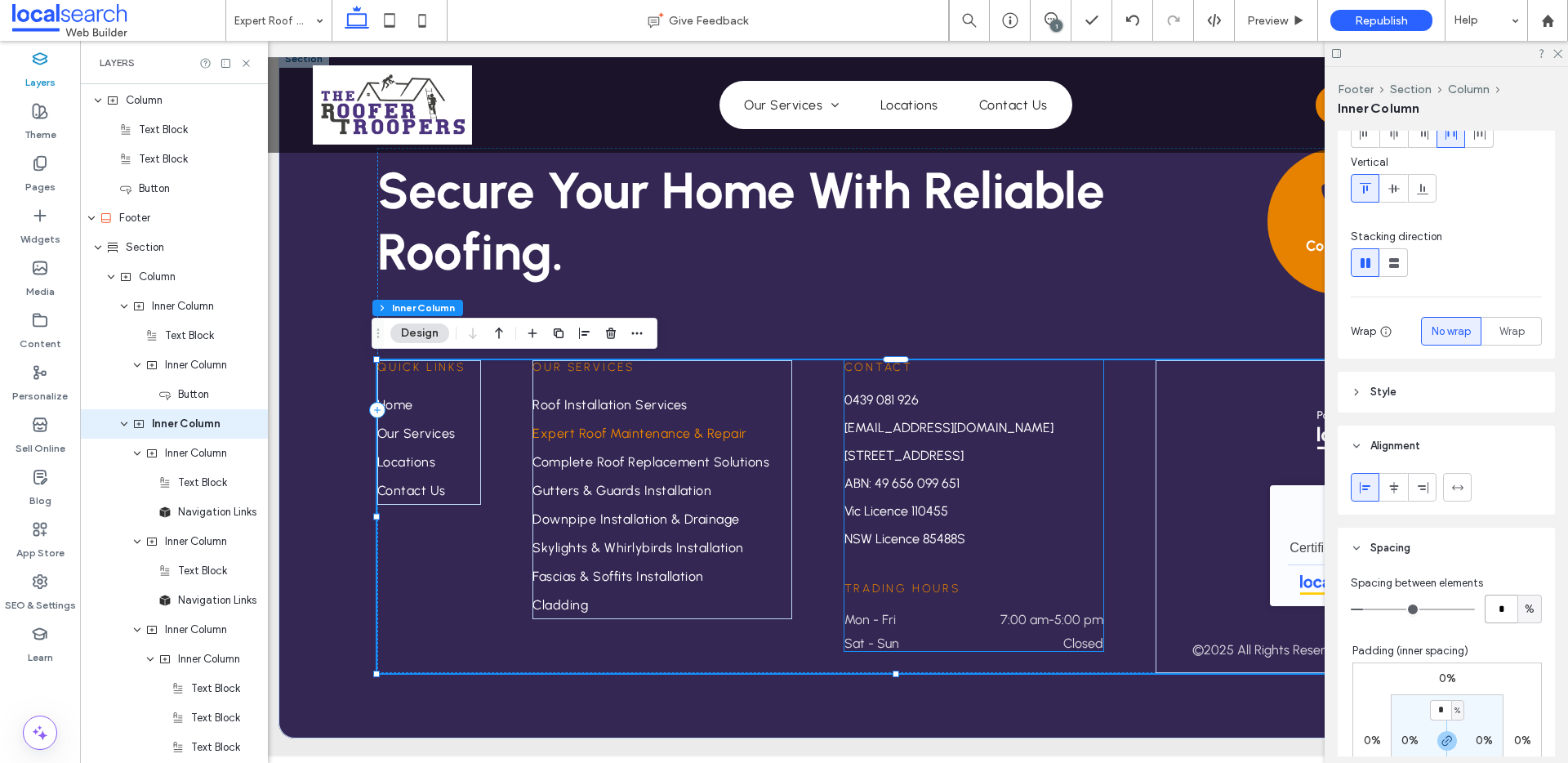
scroll to position [0, 22]
click at [449, 387] on div "Quick Links Home Our Services Locations Contact Us" at bounding box center [430, 432] width 103 height 145
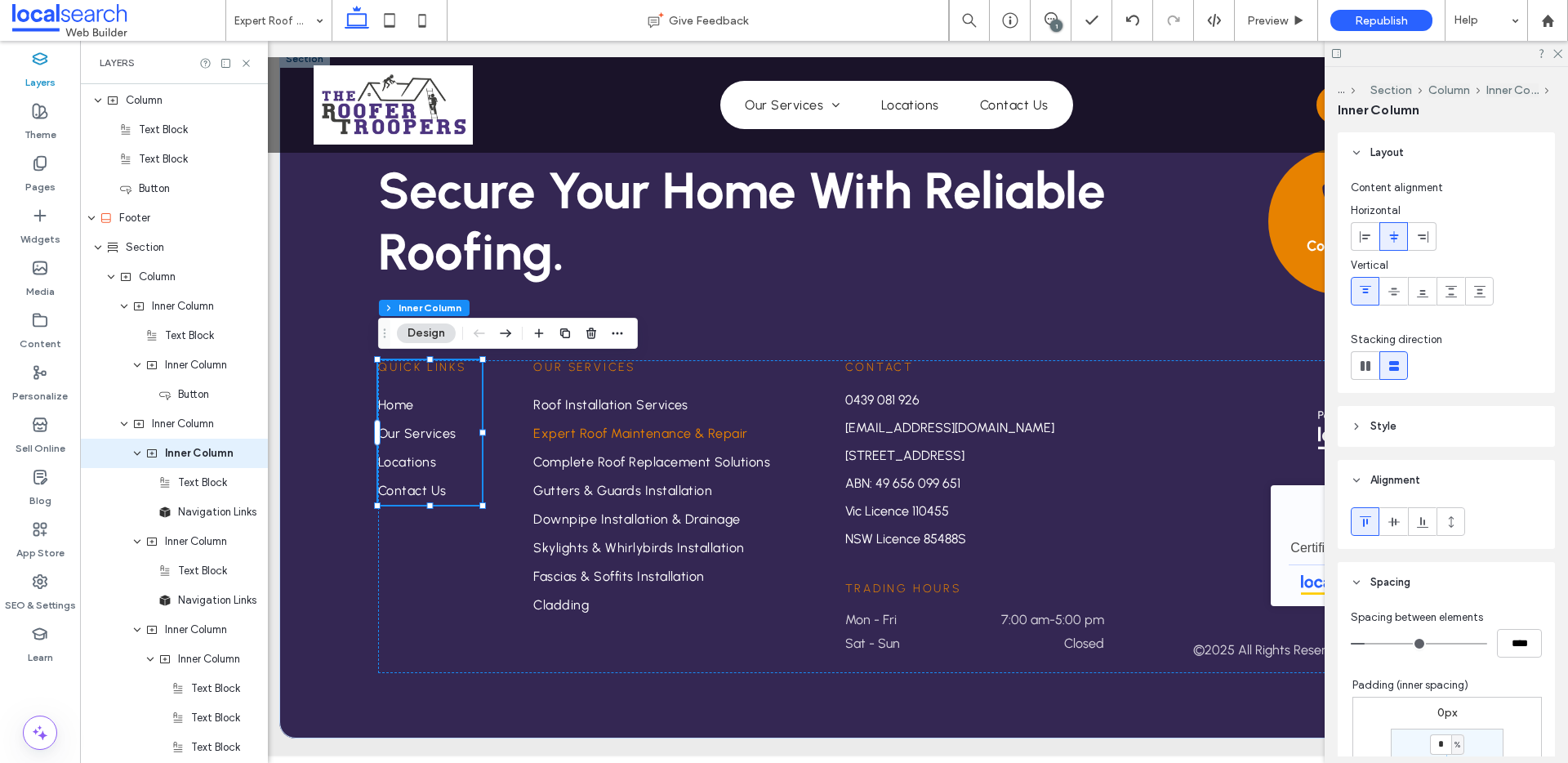
scroll to position [1233, 0]
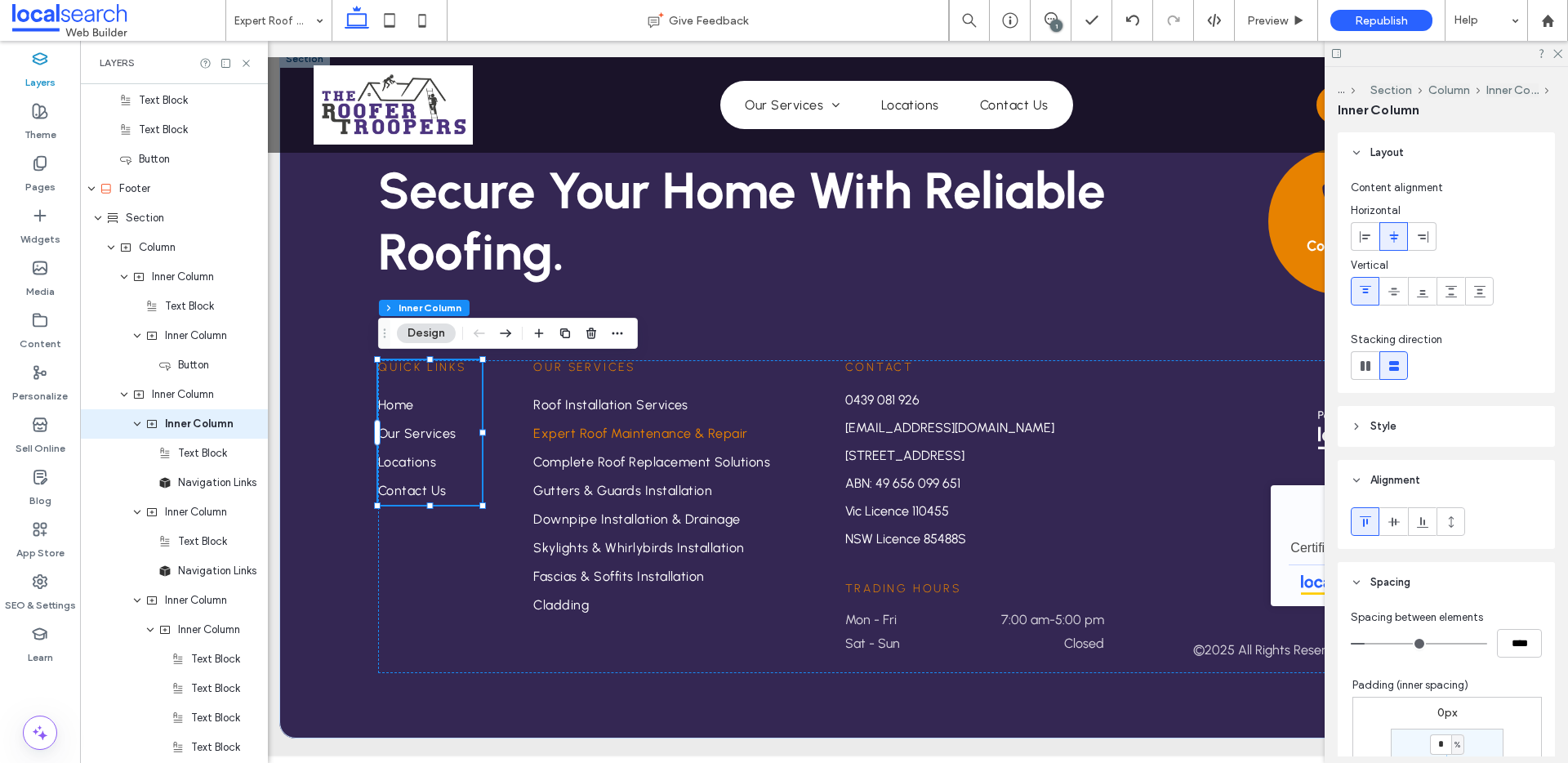
click at [1351, 468] on header "Alignment" at bounding box center [1446, 480] width 217 height 40
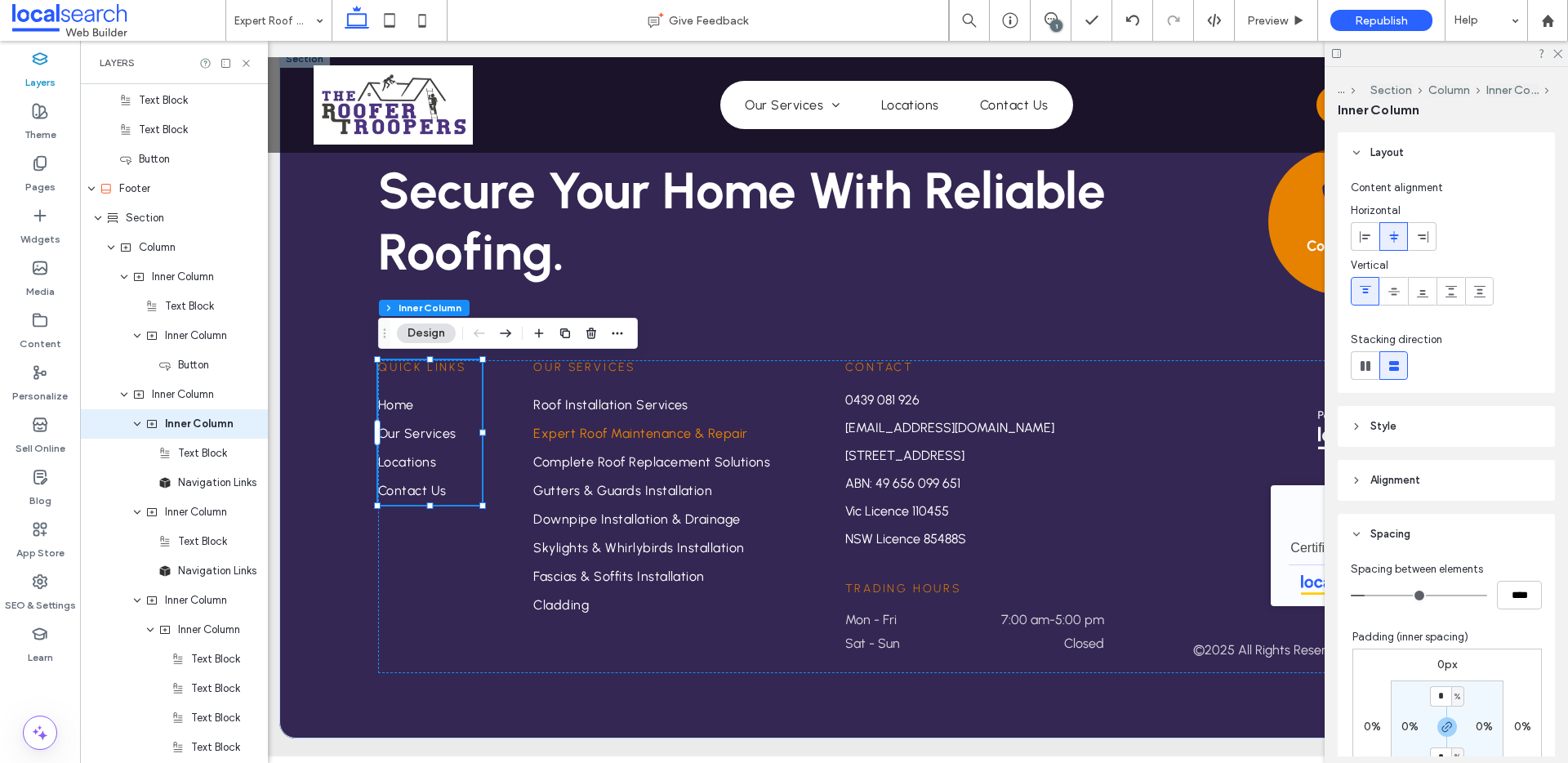
click at [1362, 526] on header "Spacing" at bounding box center [1446, 533] width 217 height 40
click at [772, 429] on link "Expert Roof Maintenance & Repair" at bounding box center [663, 432] width 260 height 28
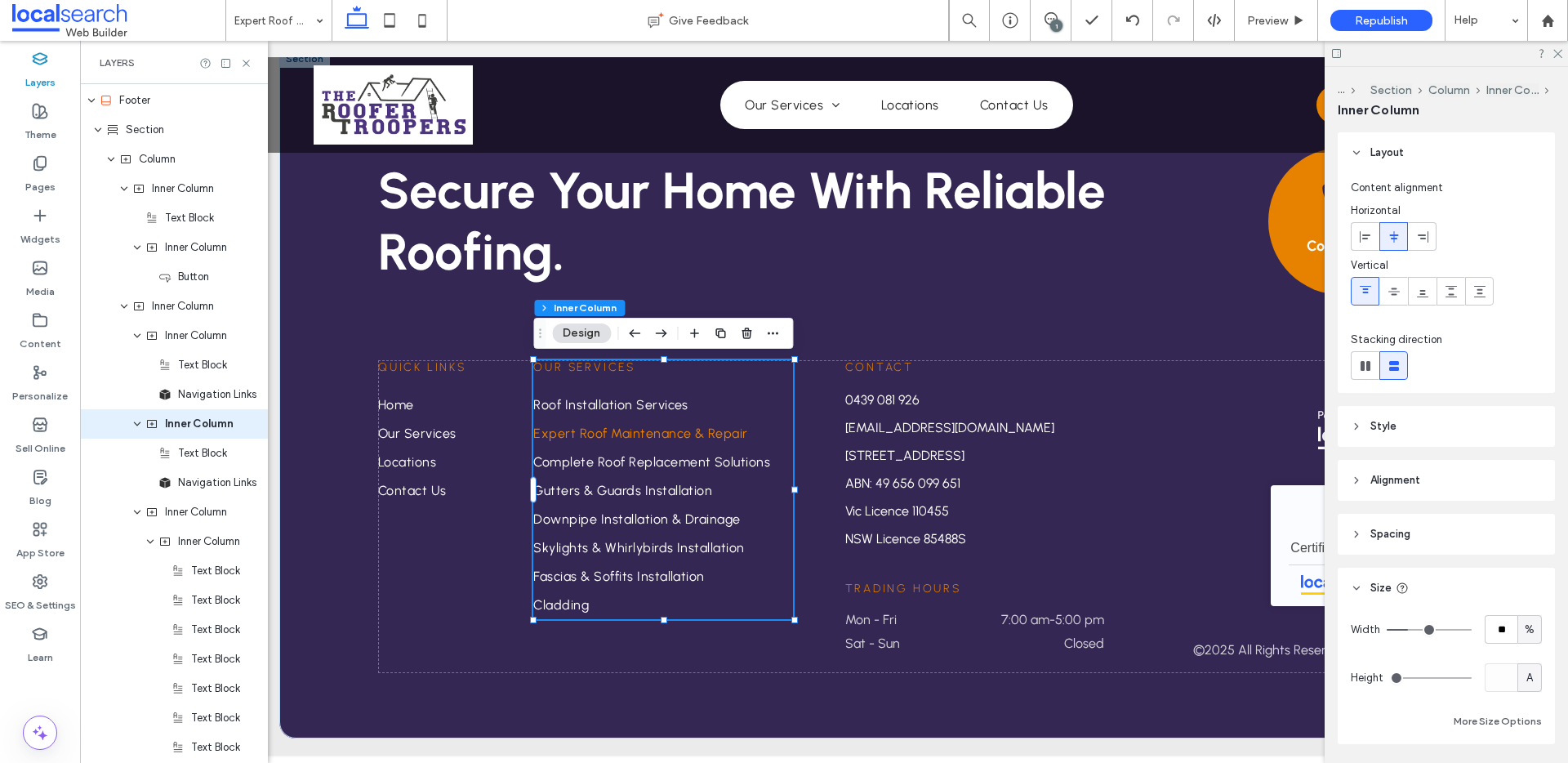
scroll to position [1321, 0]
click at [1059, 494] on div "Contact 0439 081 926 admin@roofertroopers.com.au 5405 Riverina Hwy, Howlong NSW…" at bounding box center [975, 454] width 260 height 189
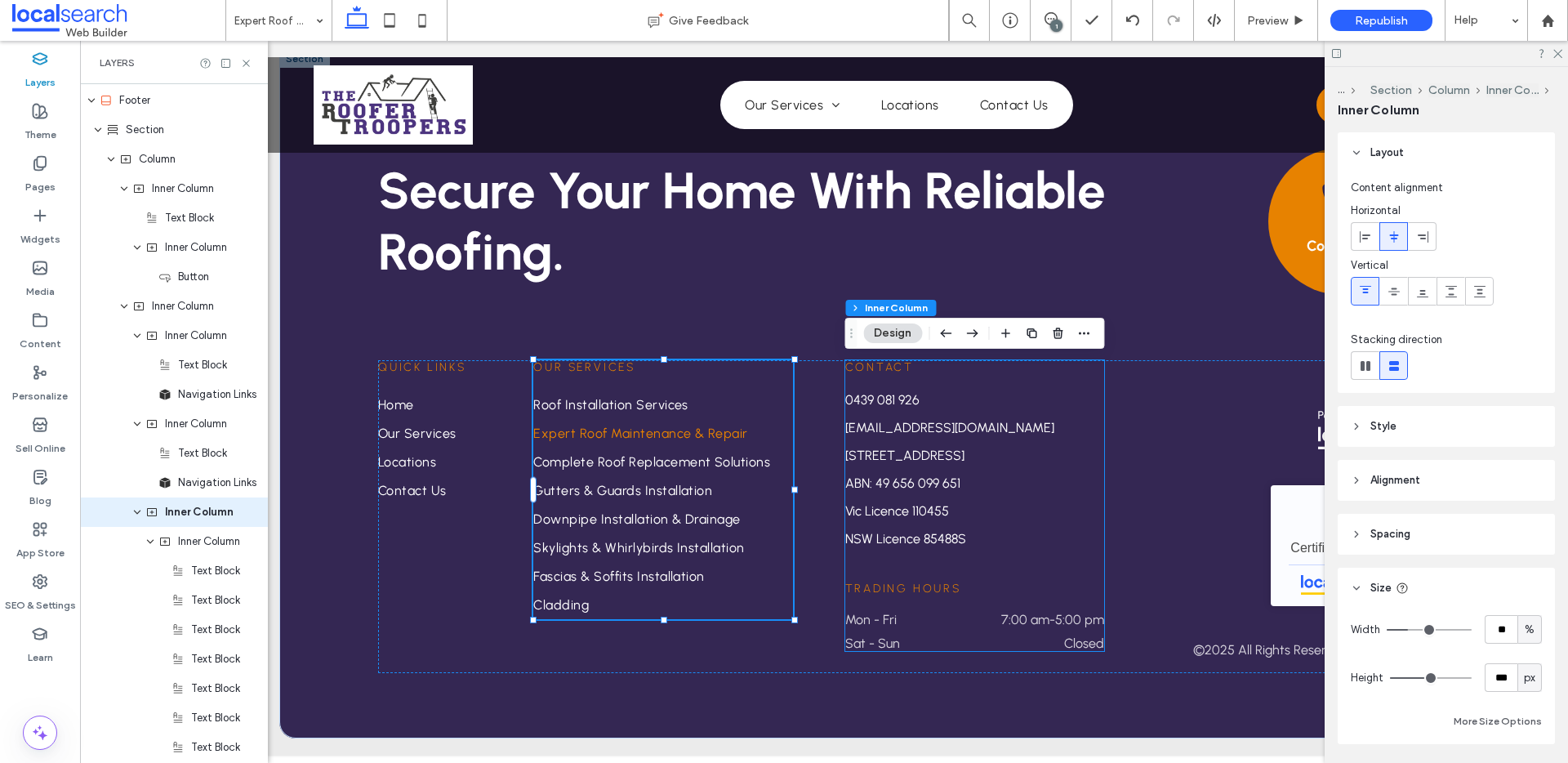
scroll to position [1410, 0]
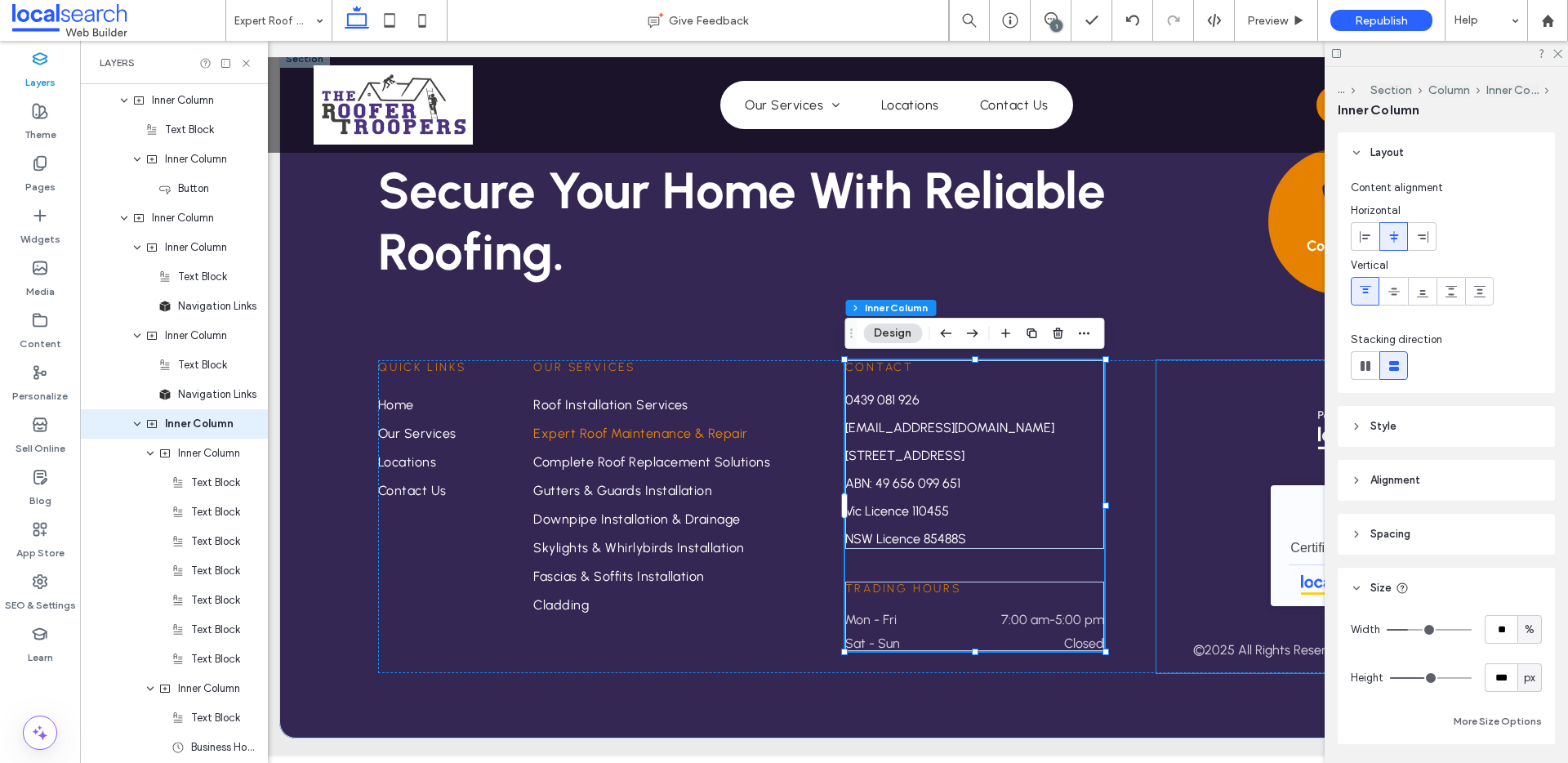
click at [1236, 466] on div "The Roofer Troopers - Localsearch verified business 2025 Certificate of trust ©…" at bounding box center [1286, 516] width 260 height 313
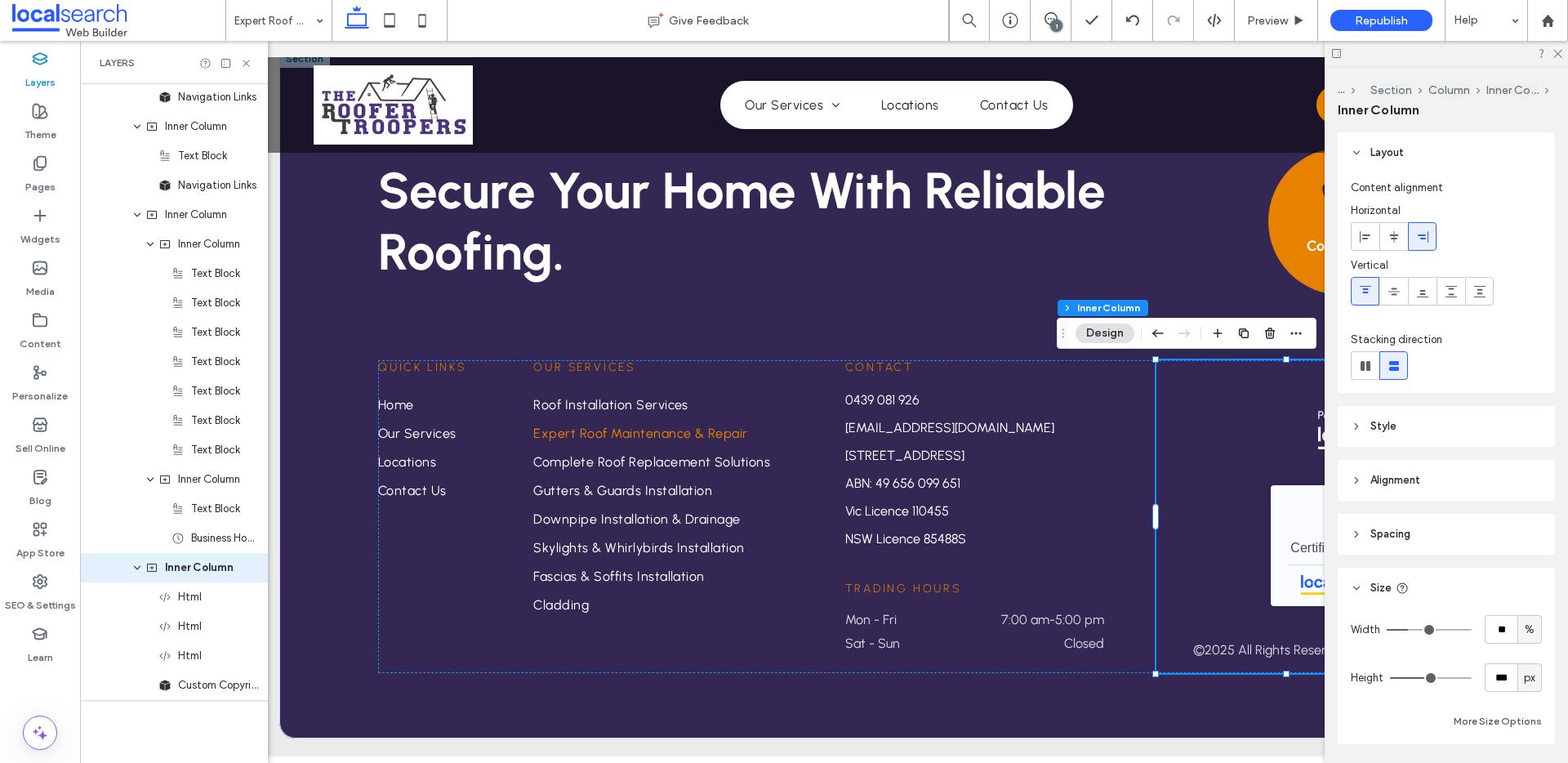
scroll to position [1621, 0]
click at [468, 457] on link "Locations" at bounding box center [430, 462] width 103 height 28
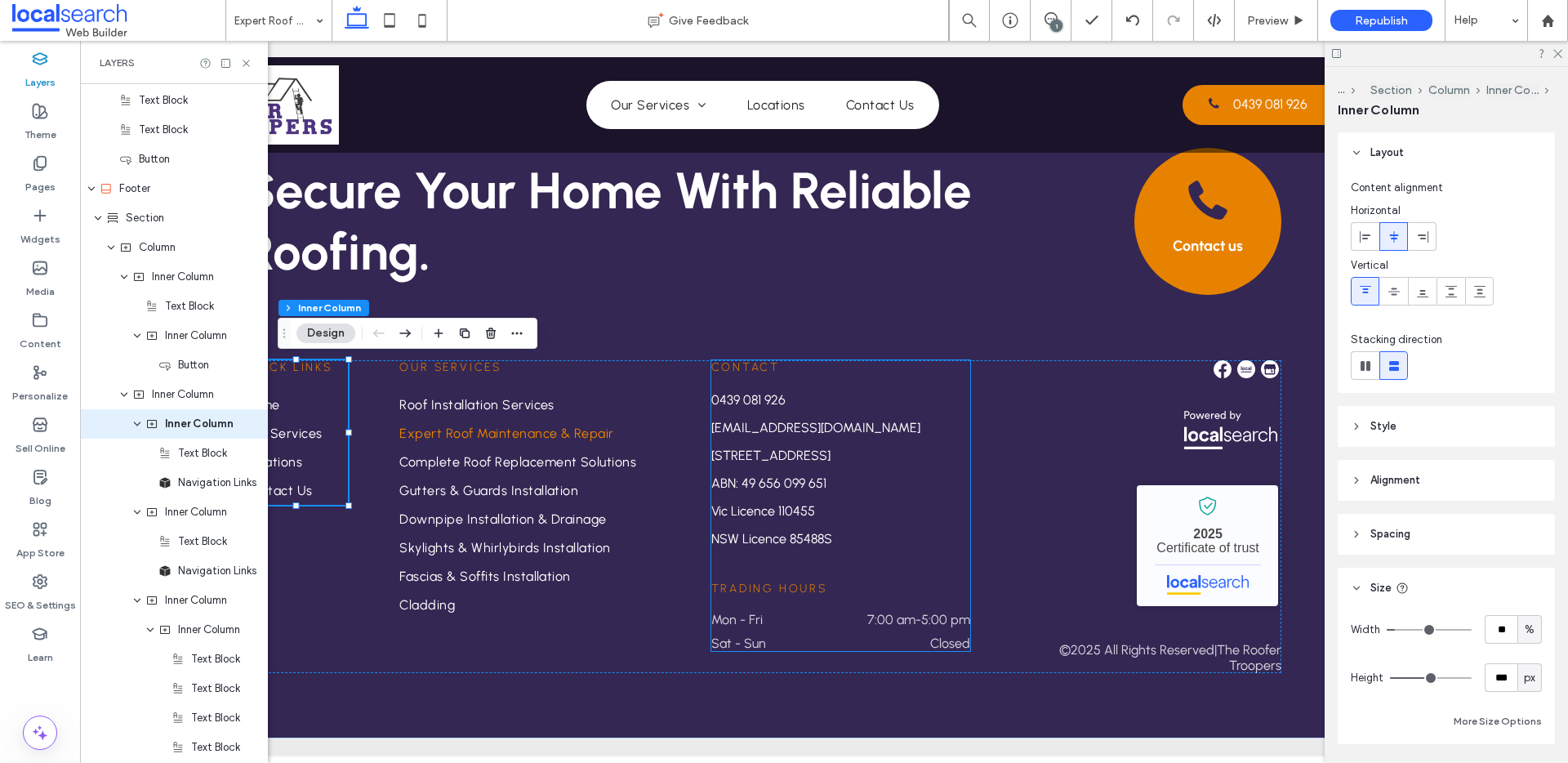
scroll to position [0, 156]
click at [970, 505] on div "Quick Links Home Our Services Locations Contact Us Our Services Roof Installati…" at bounding box center [762, 516] width 1037 height 313
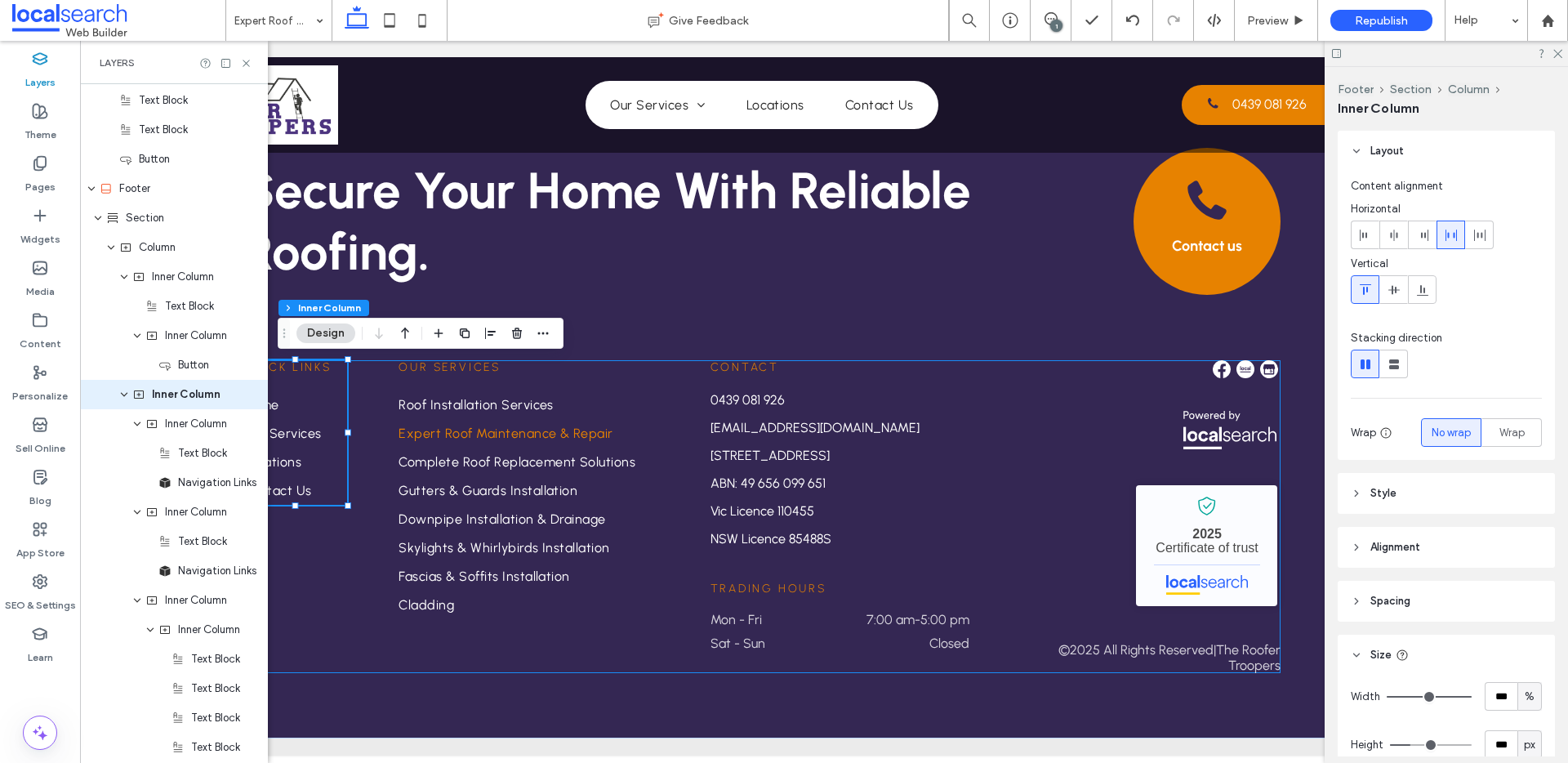
scroll to position [1204, 0]
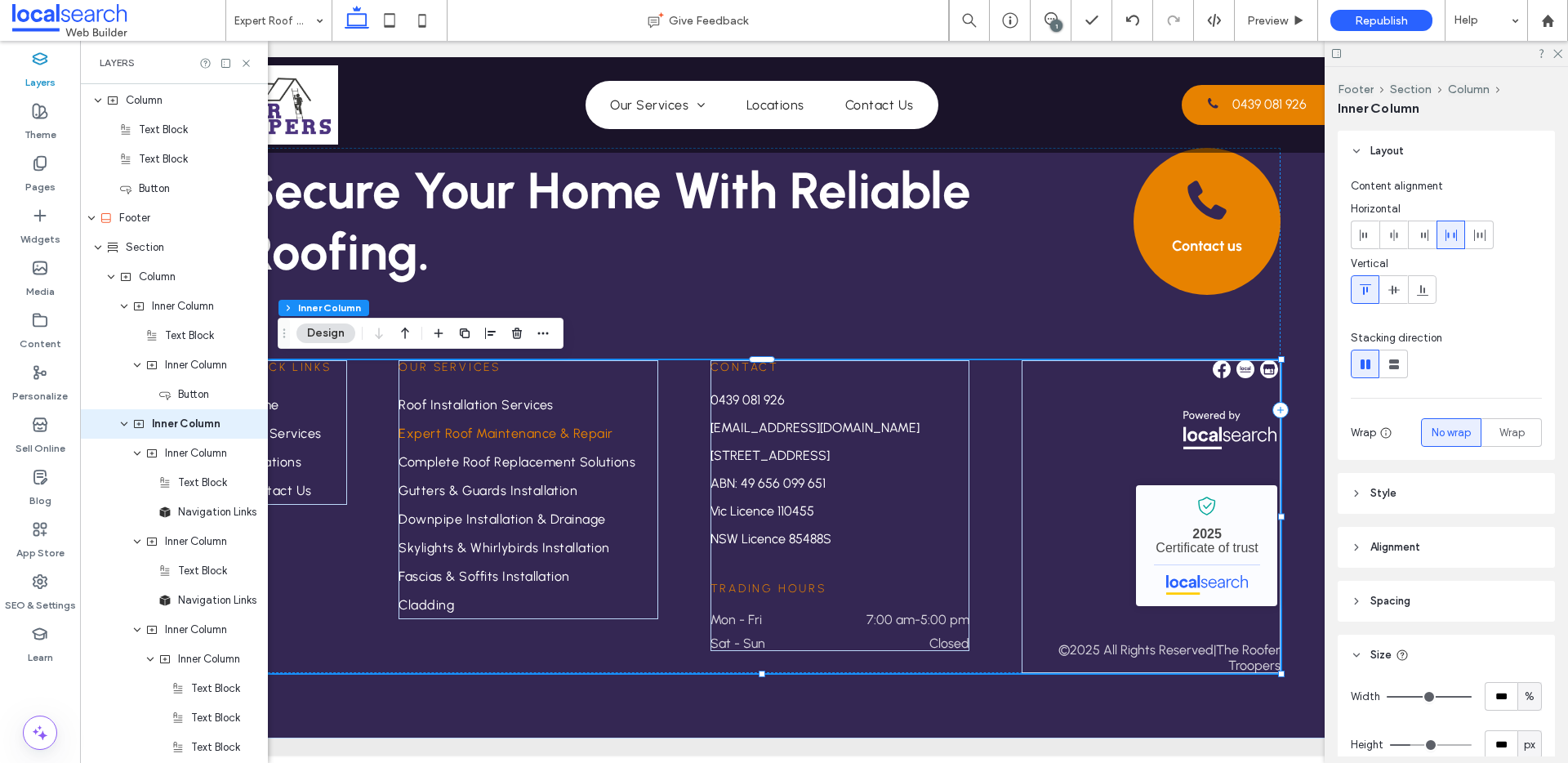
click at [996, 502] on div "Quick Links Home Our Services Locations Contact Us Our Services Roof Installati…" at bounding box center [762, 516] width 1037 height 313
click at [997, 497] on div "Quick Links Home Our Services Locations Contact Us Our Services Roof Installati…" at bounding box center [762, 516] width 1037 height 313
click at [203, 429] on span "Inner Column" at bounding box center [186, 424] width 69 height 16
click at [205, 462] on div "Inner Column" at bounding box center [174, 453] width 188 height 29
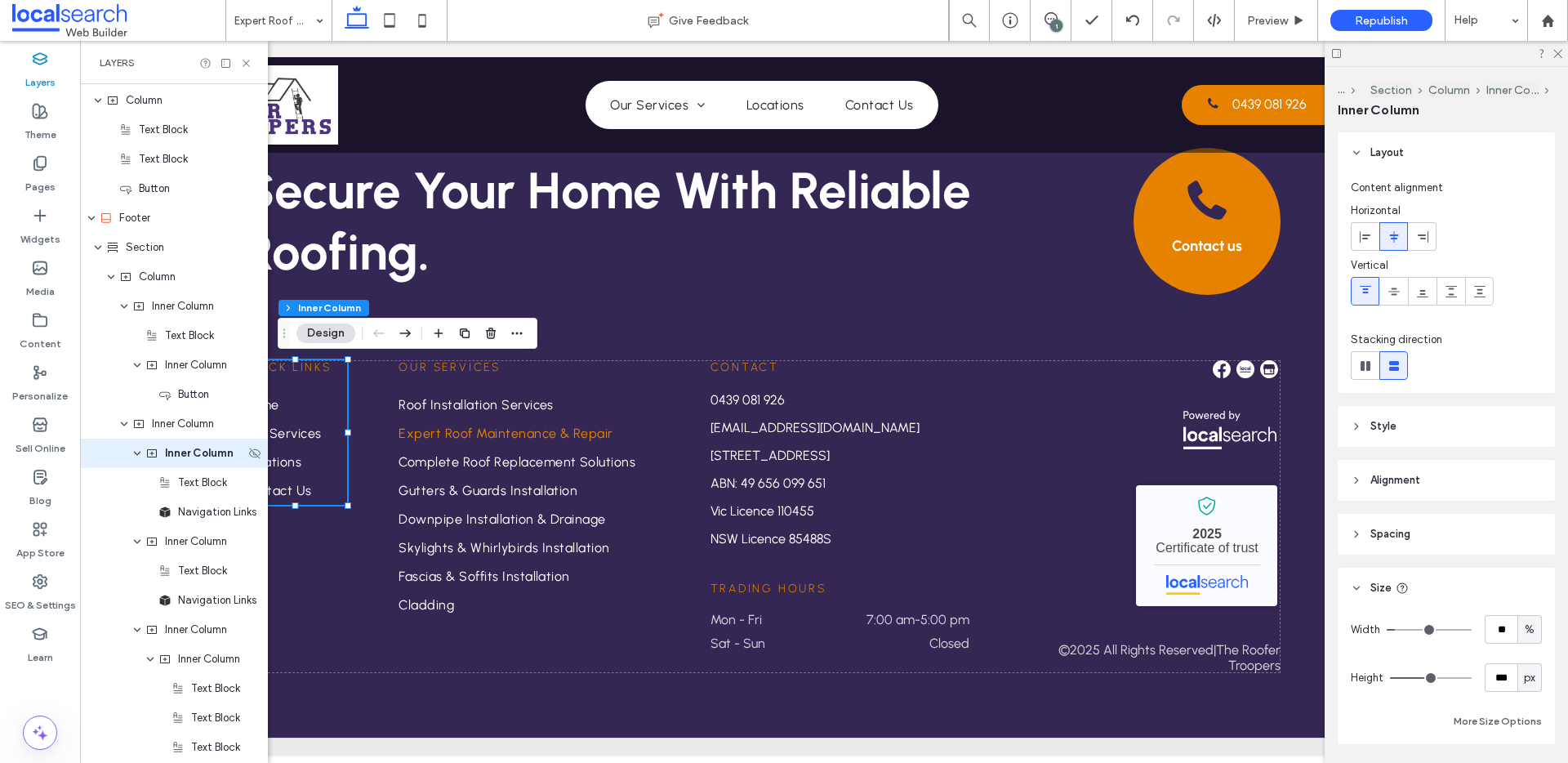
scroll to position [1233, 0]
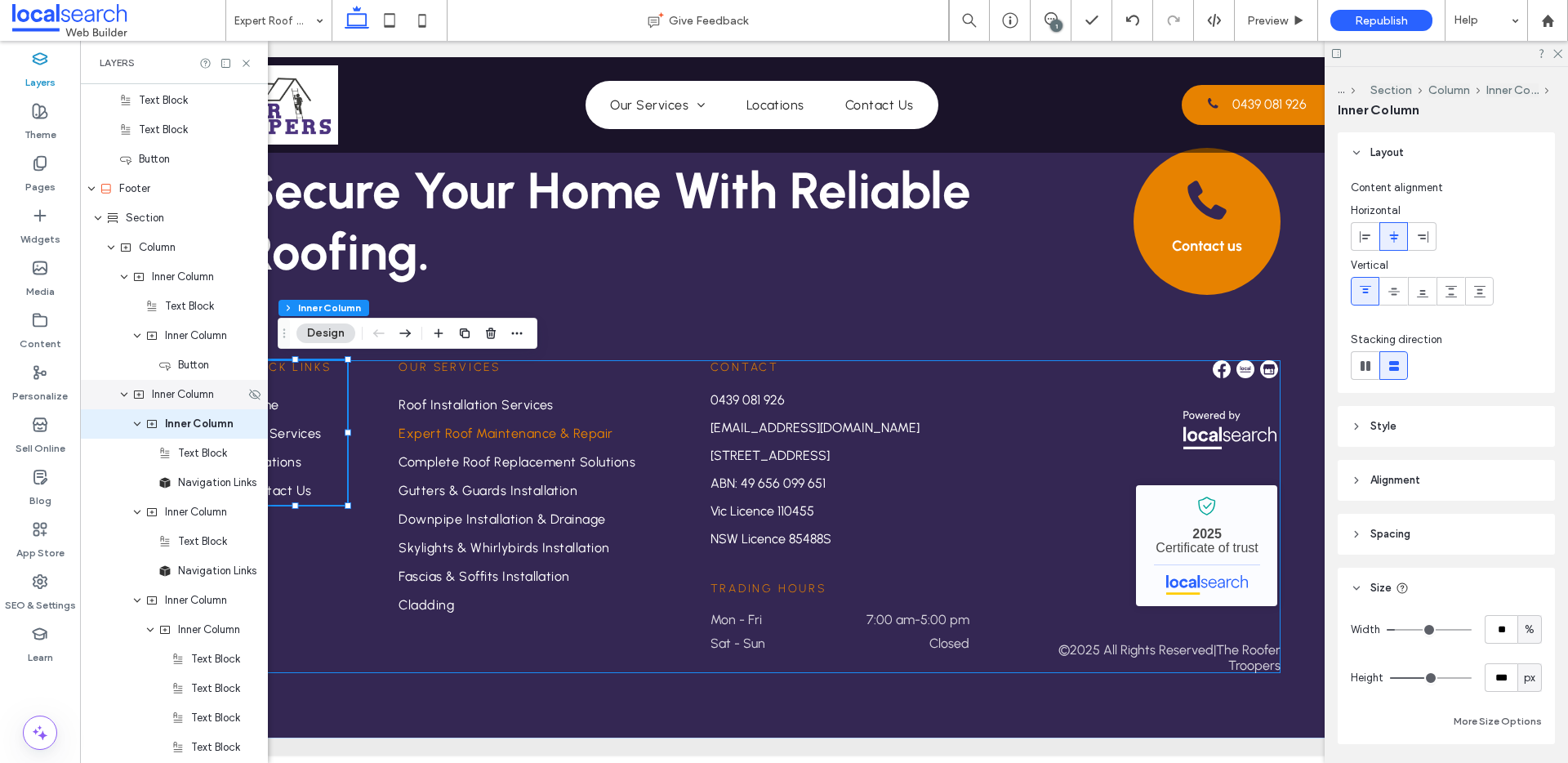
click at [192, 400] on span "Inner Column" at bounding box center [183, 394] width 62 height 16
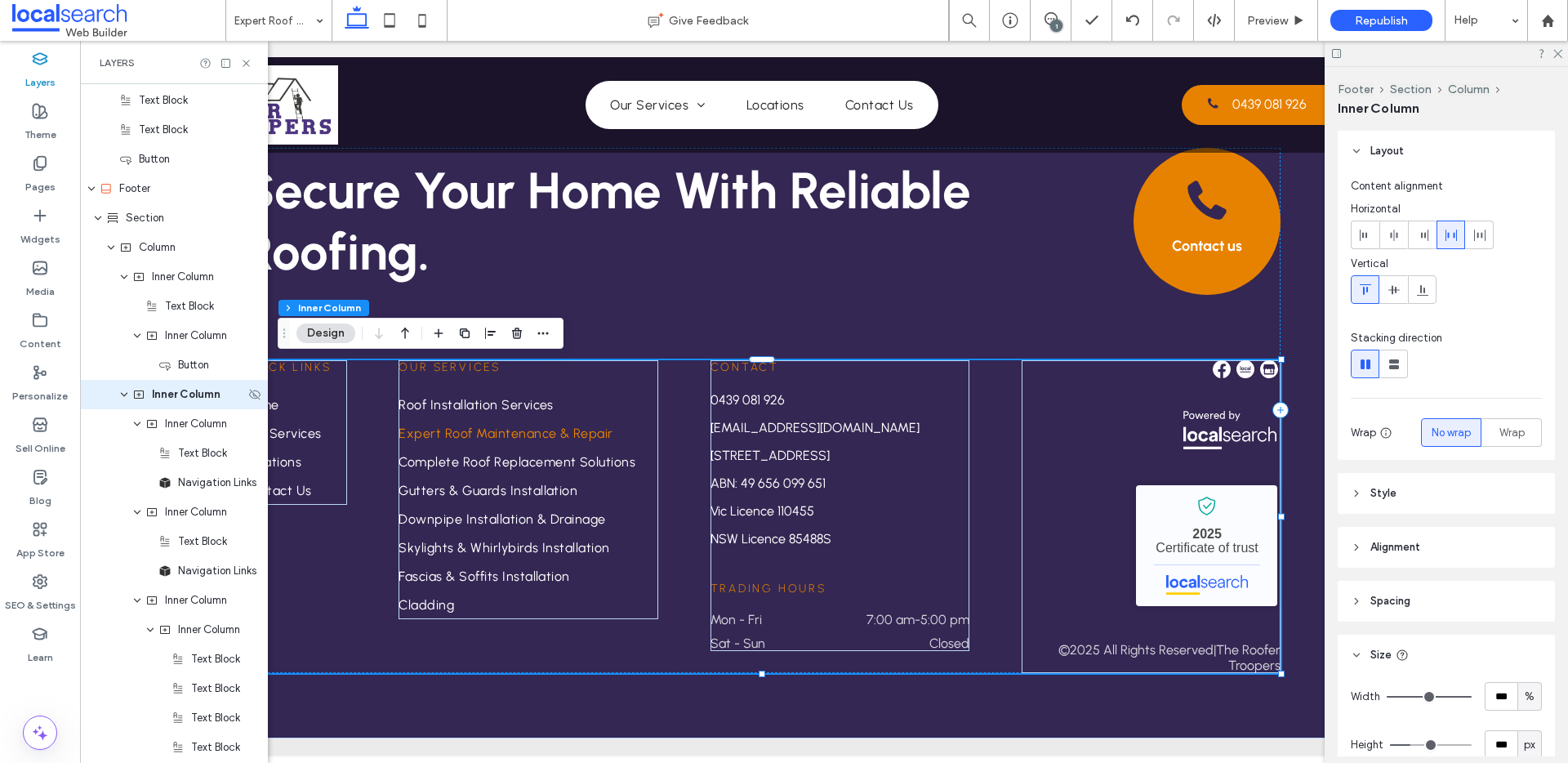
scroll to position [1204, 0]
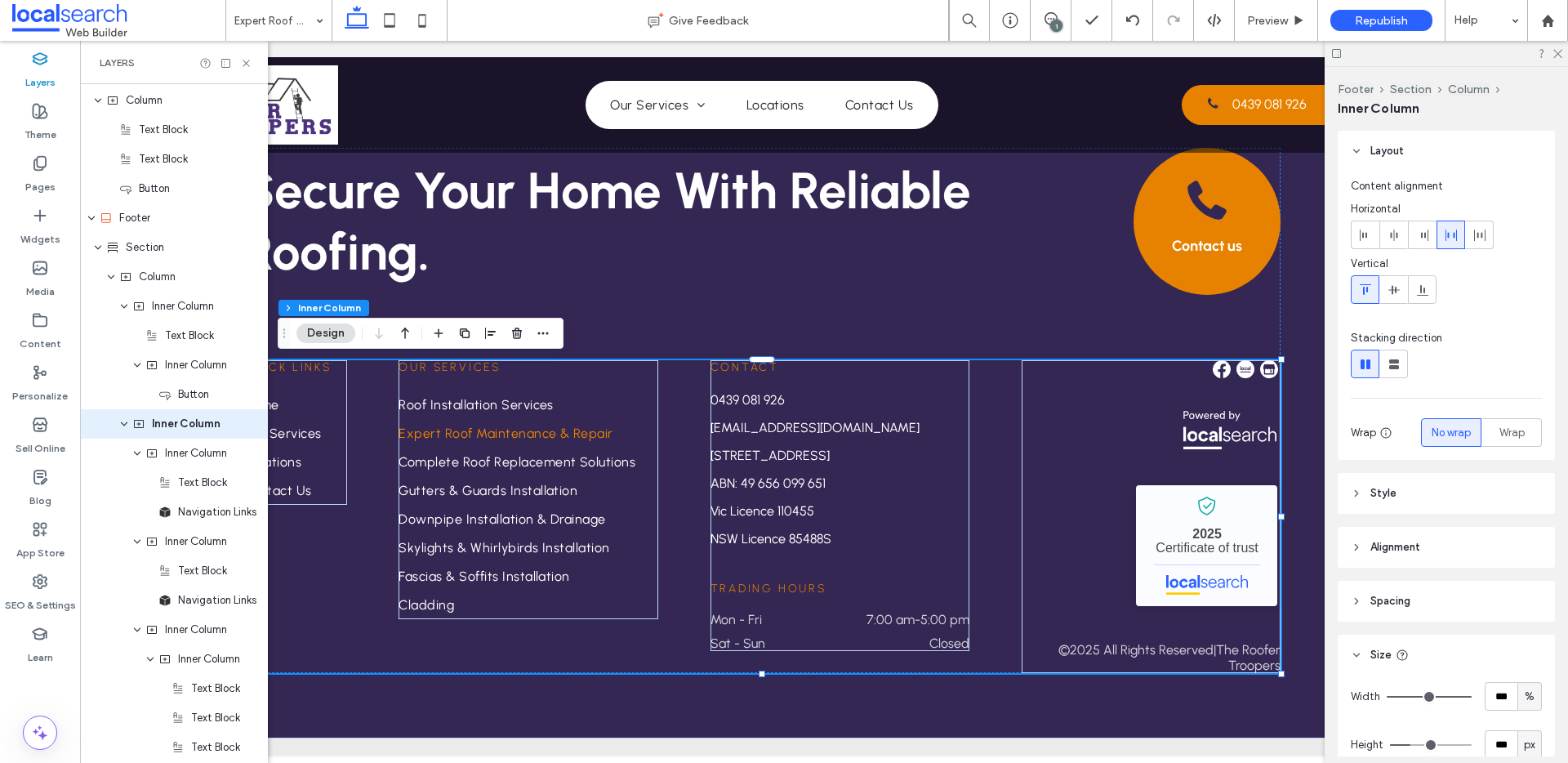
click at [1387, 597] on span "Spacing" at bounding box center [1390, 600] width 40 height 16
click at [1500, 662] on input "*" at bounding box center [1501, 661] width 33 height 28
type input "*"
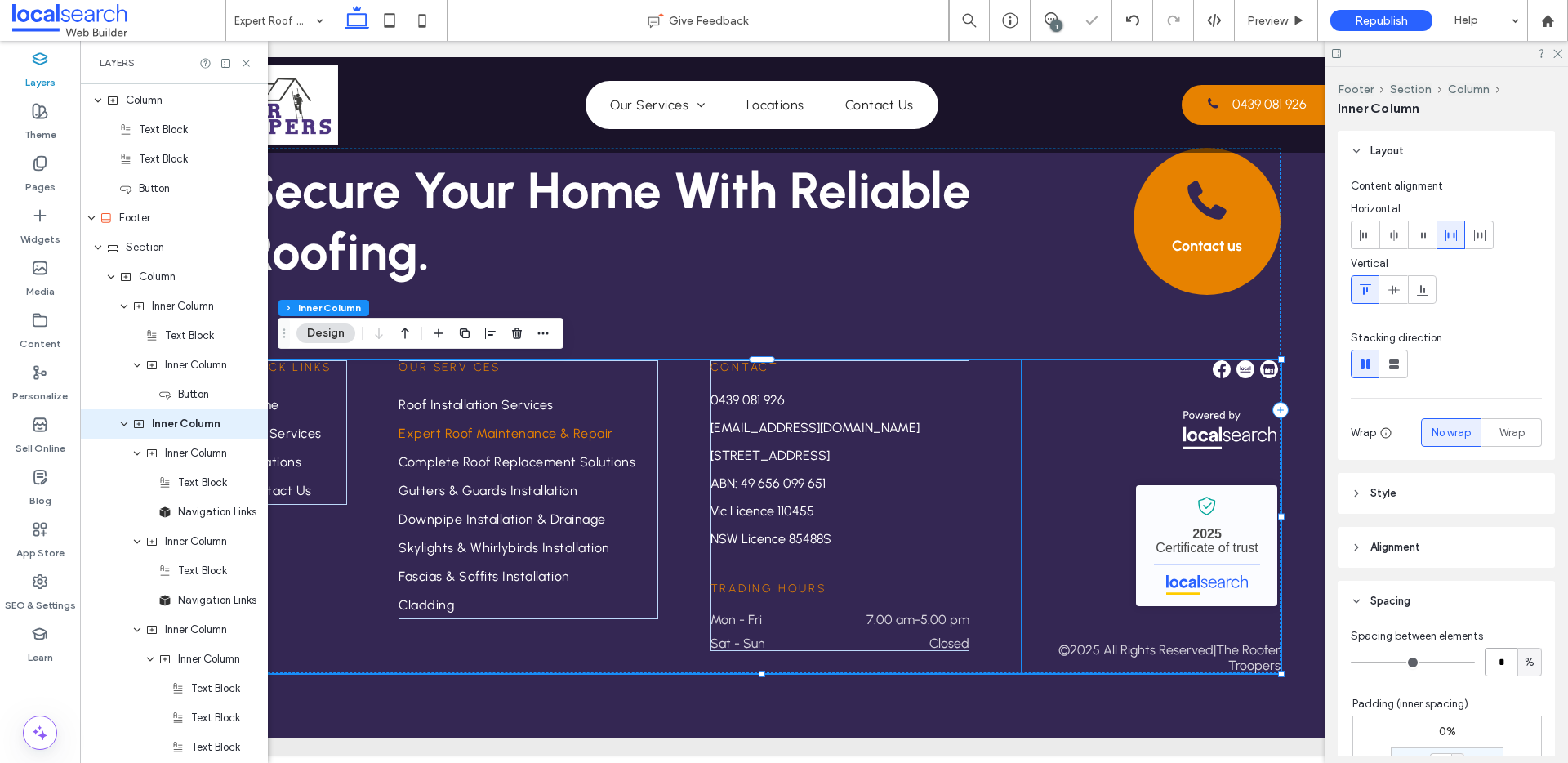
click at [1063, 517] on div "The Roofer Troopers - Localsearch verified business 2025 Certificate of trust ©…" at bounding box center [1151, 516] width 260 height 313
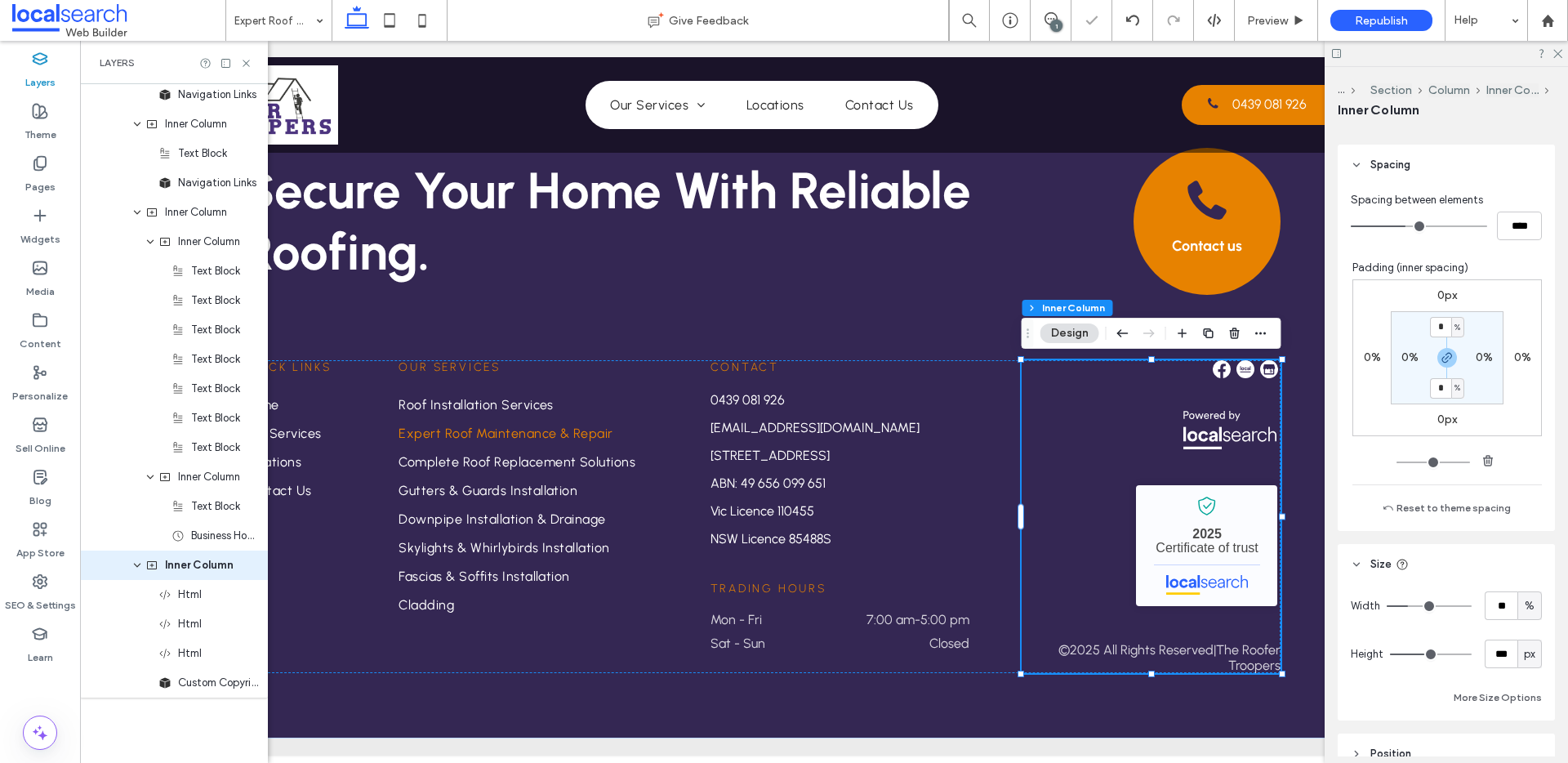
scroll to position [376, 0]
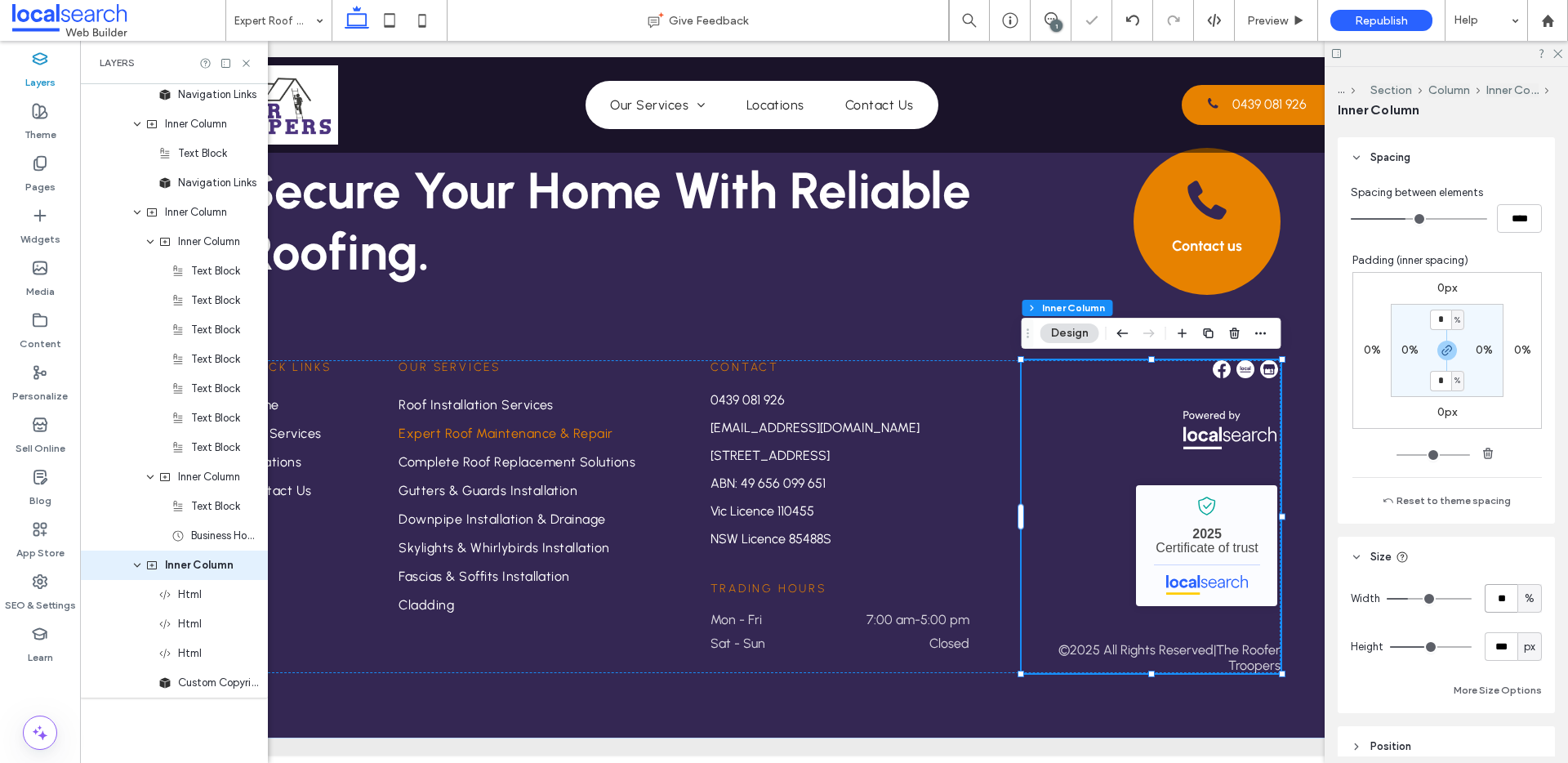
click at [1494, 592] on input "**" at bounding box center [1501, 598] width 33 height 28
click at [1187, 656] on div "© 2025 All Rights Reserved | The Roofer Troopers" at bounding box center [1151, 657] width 260 height 31
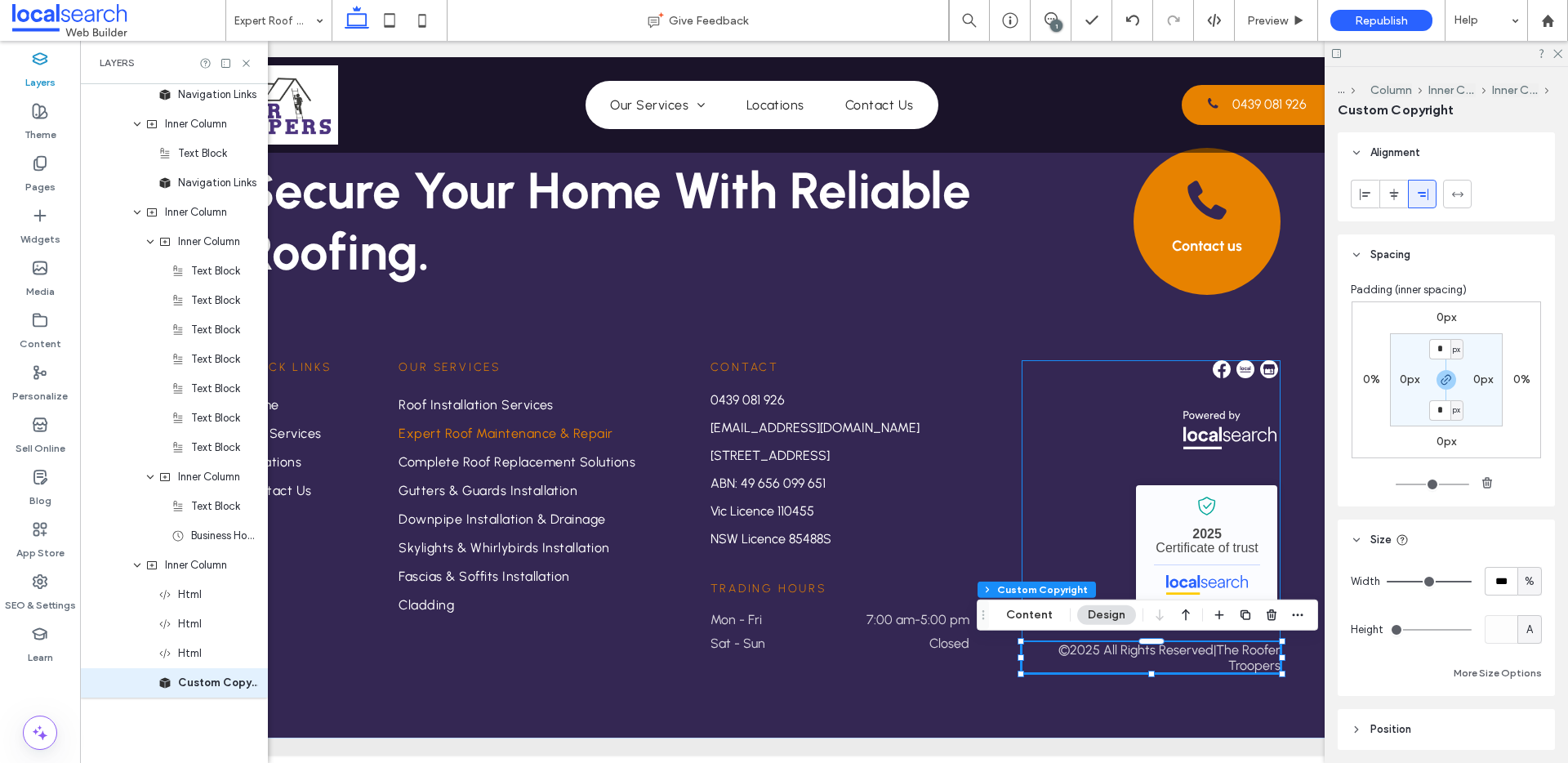
click at [1066, 528] on div "The Roofer Troopers - Localsearch verified business 2025 Certificate of trust ©…" at bounding box center [1151, 516] width 260 height 313
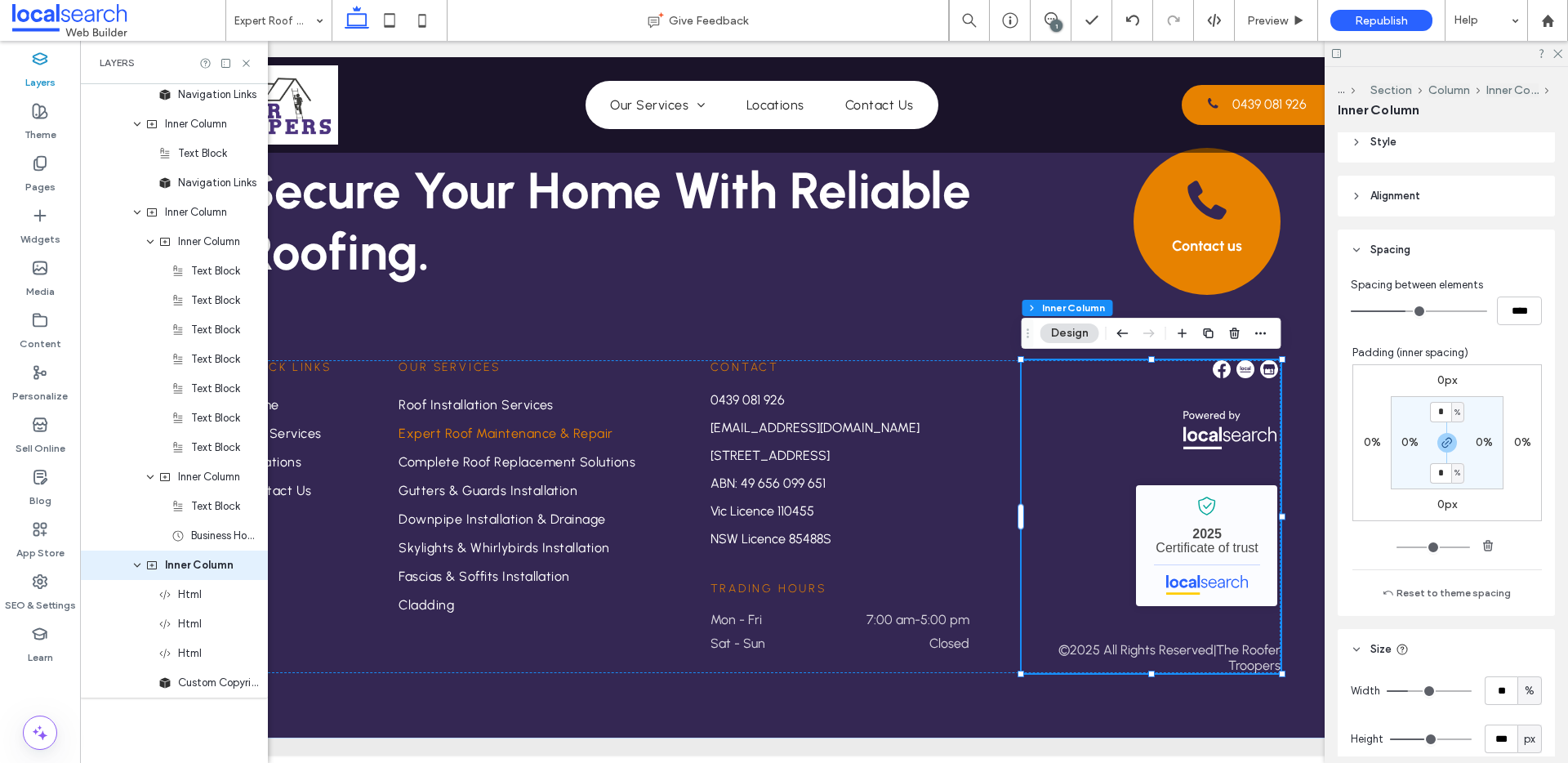
scroll to position [296, 0]
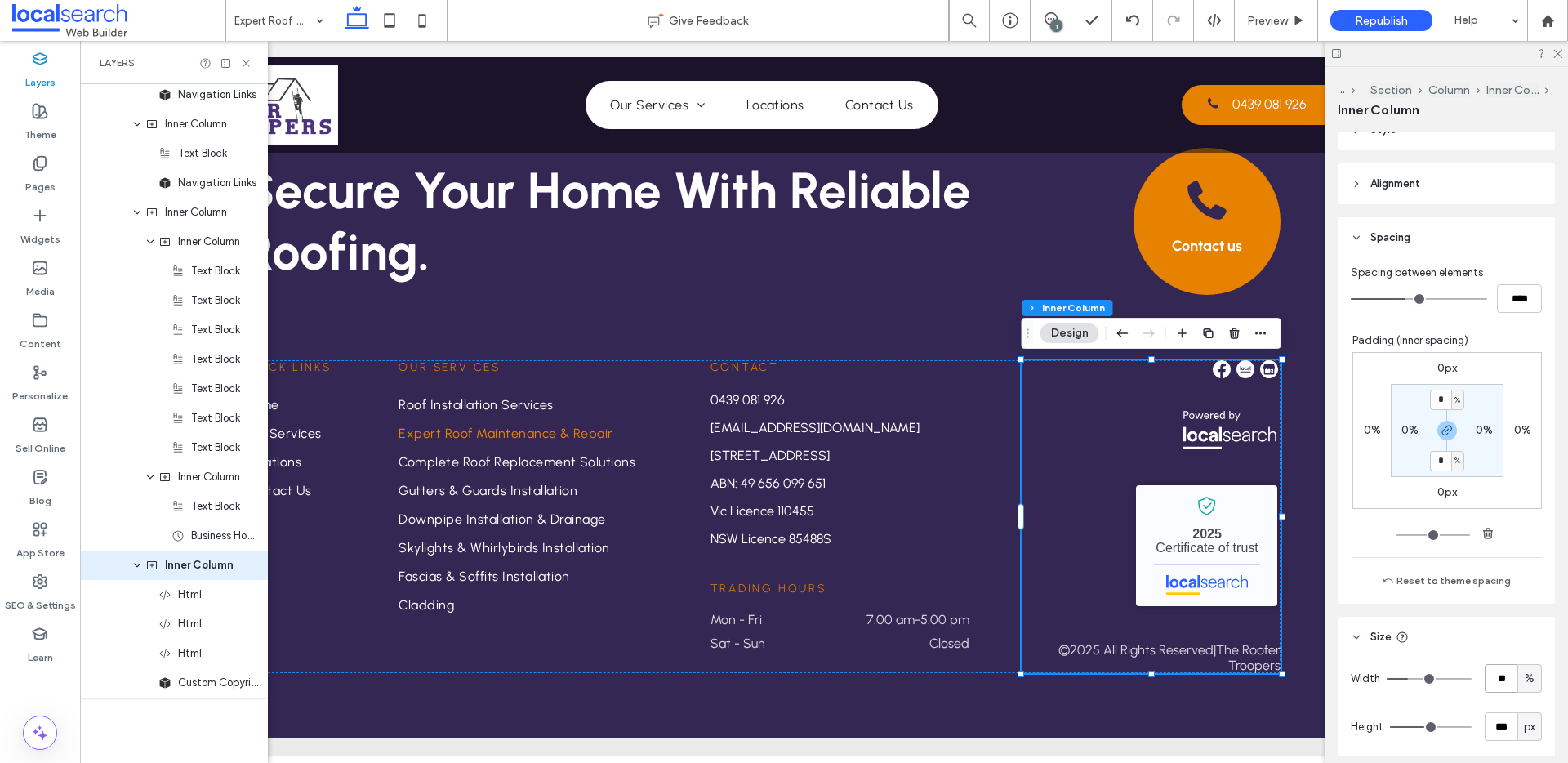
click at [1499, 669] on input "**" at bounding box center [1501, 678] width 33 height 28
type input "**"
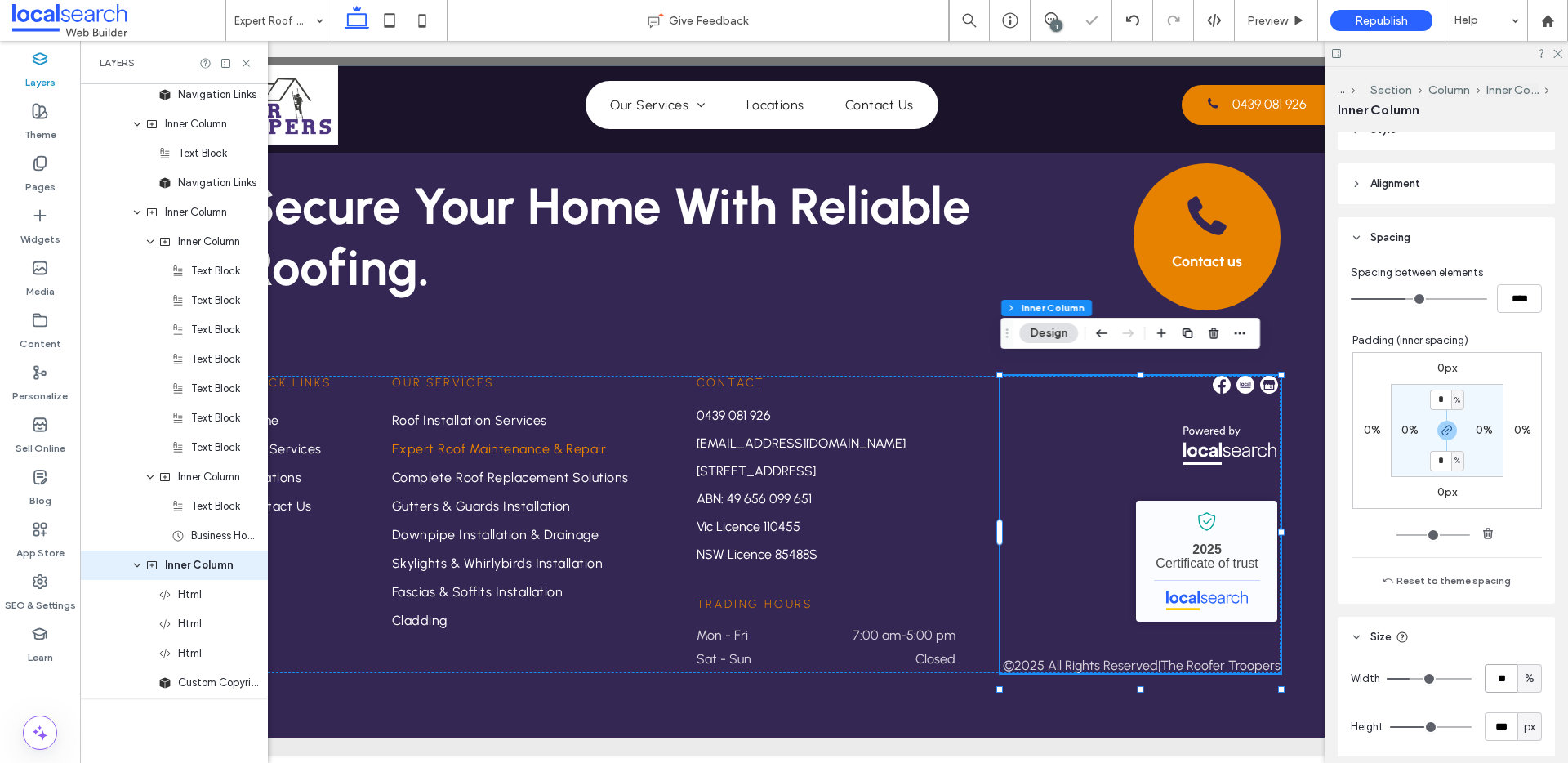
type input "**"
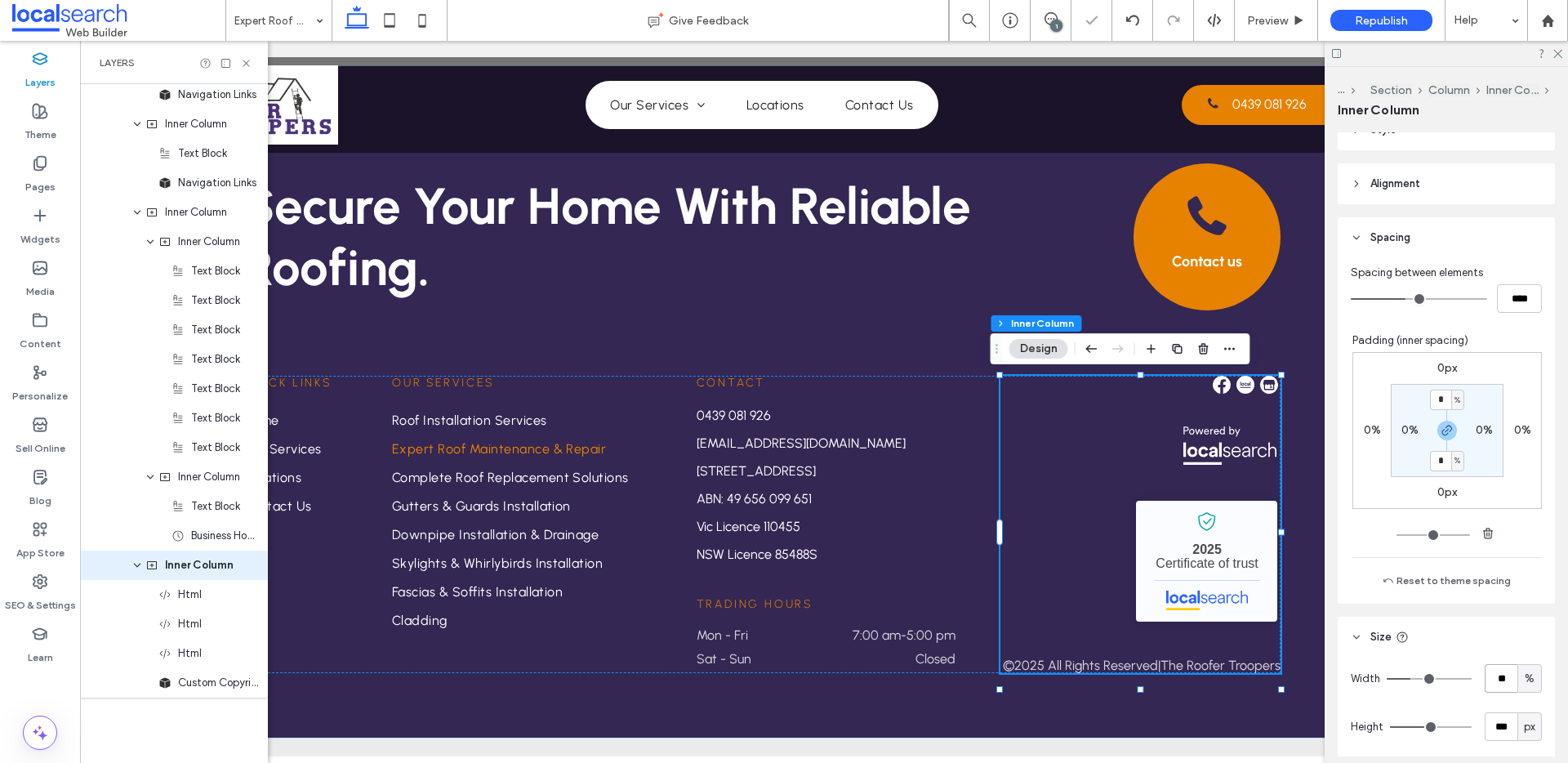
scroll to position [2468, 0]
click at [948, 538] on div "Quick Links Home Our Services Locations Contact Us Our Services Roof Installati…" at bounding box center [762, 524] width 1037 height 297
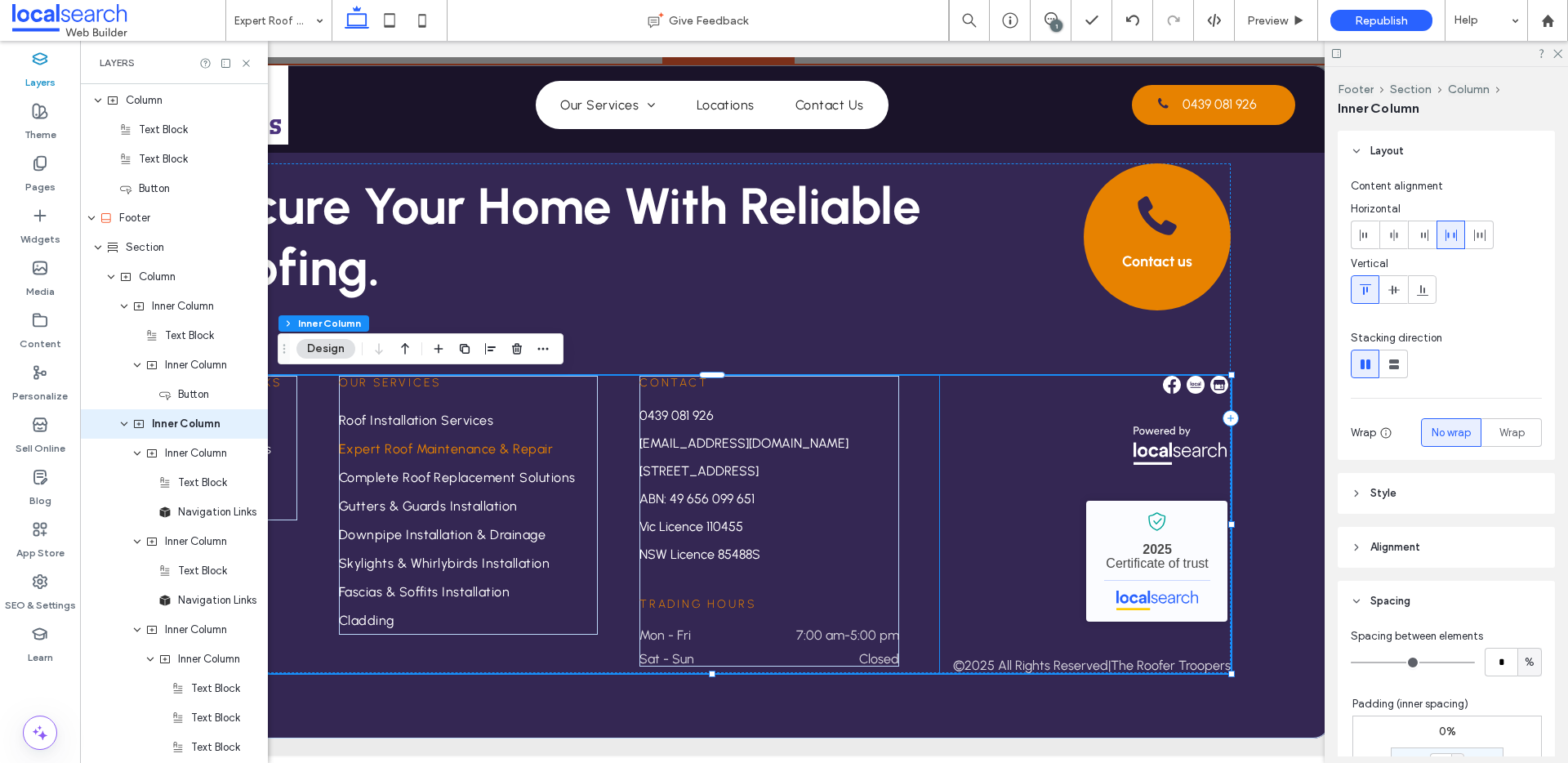
scroll to position [0, 213]
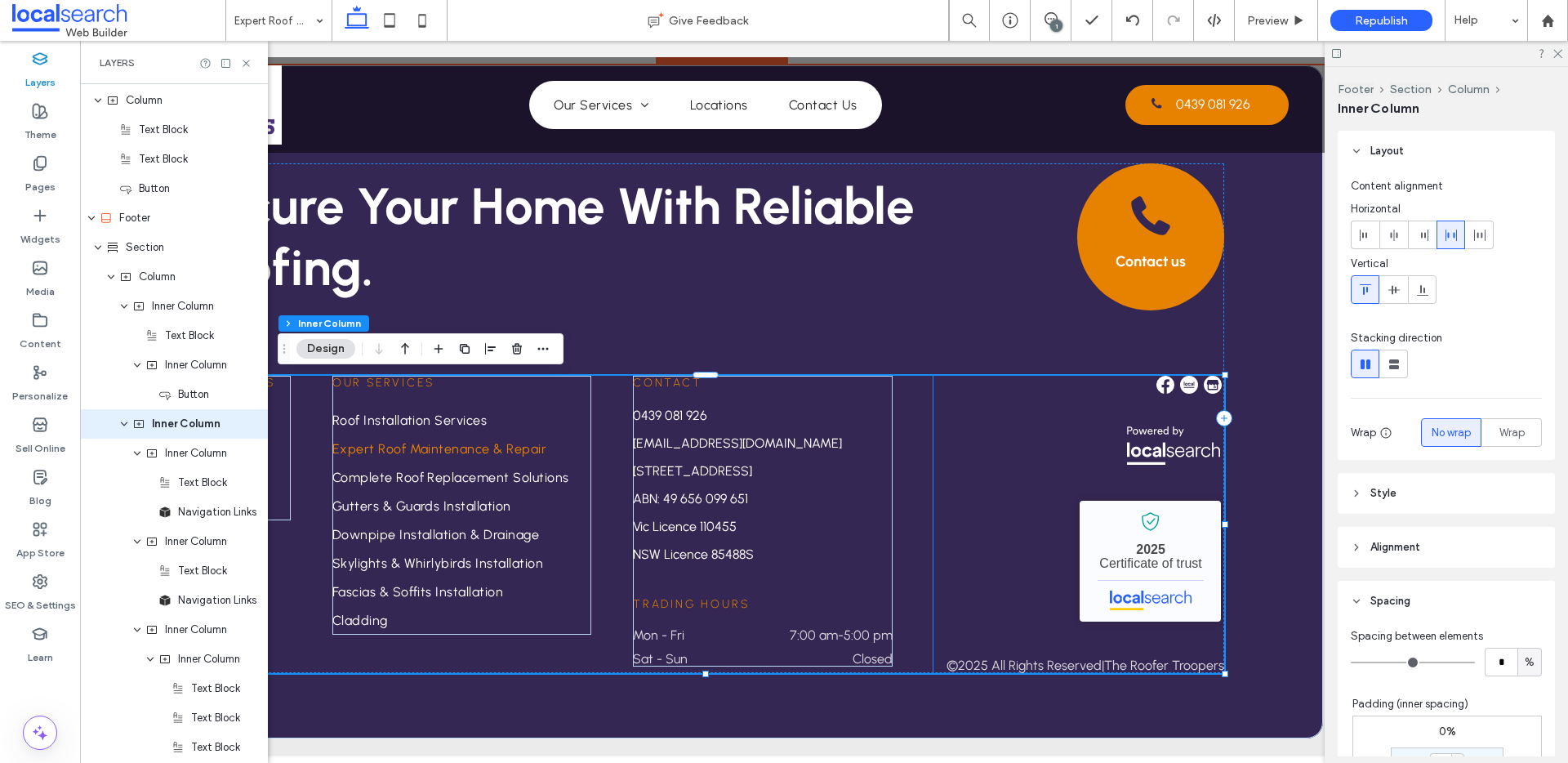
click at [1047, 490] on div "The Roofer Troopers - Localsearch verified business 2025 Certificate of trust ©…" at bounding box center [1079, 524] width 291 height 297
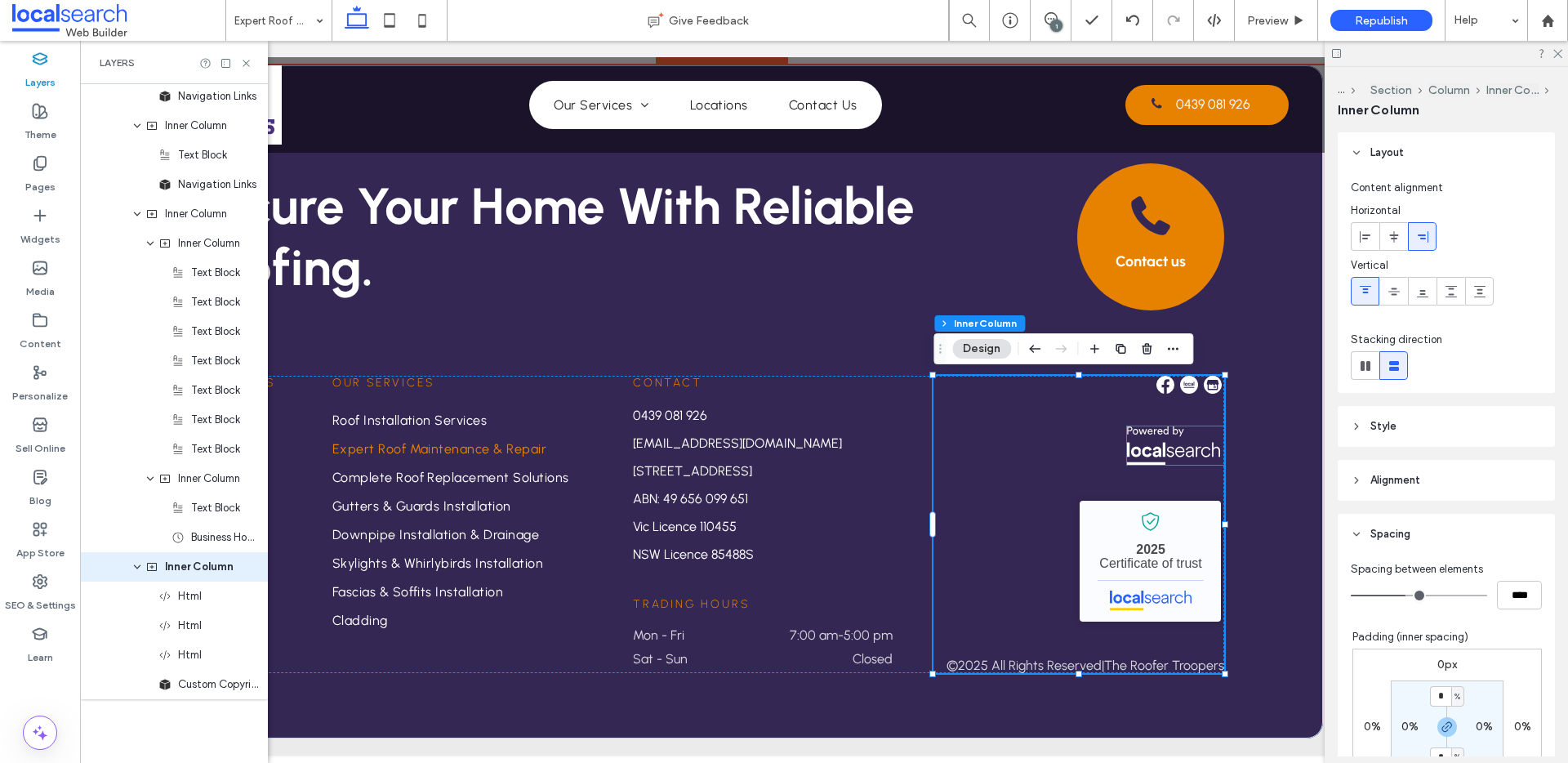
click at [1150, 450] on img at bounding box center [1174, 445] width 93 height 39
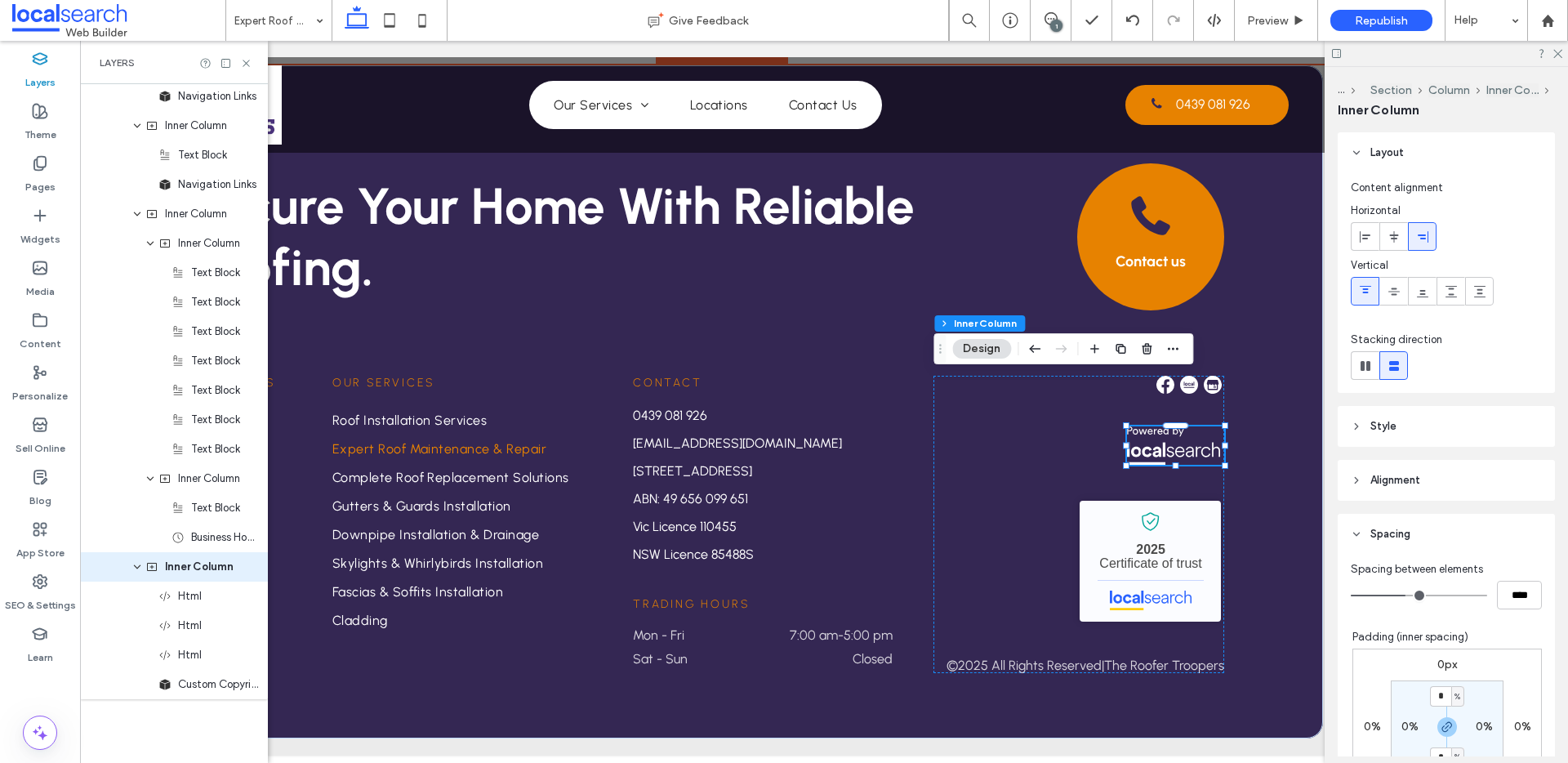
scroll to position [1621, 0]
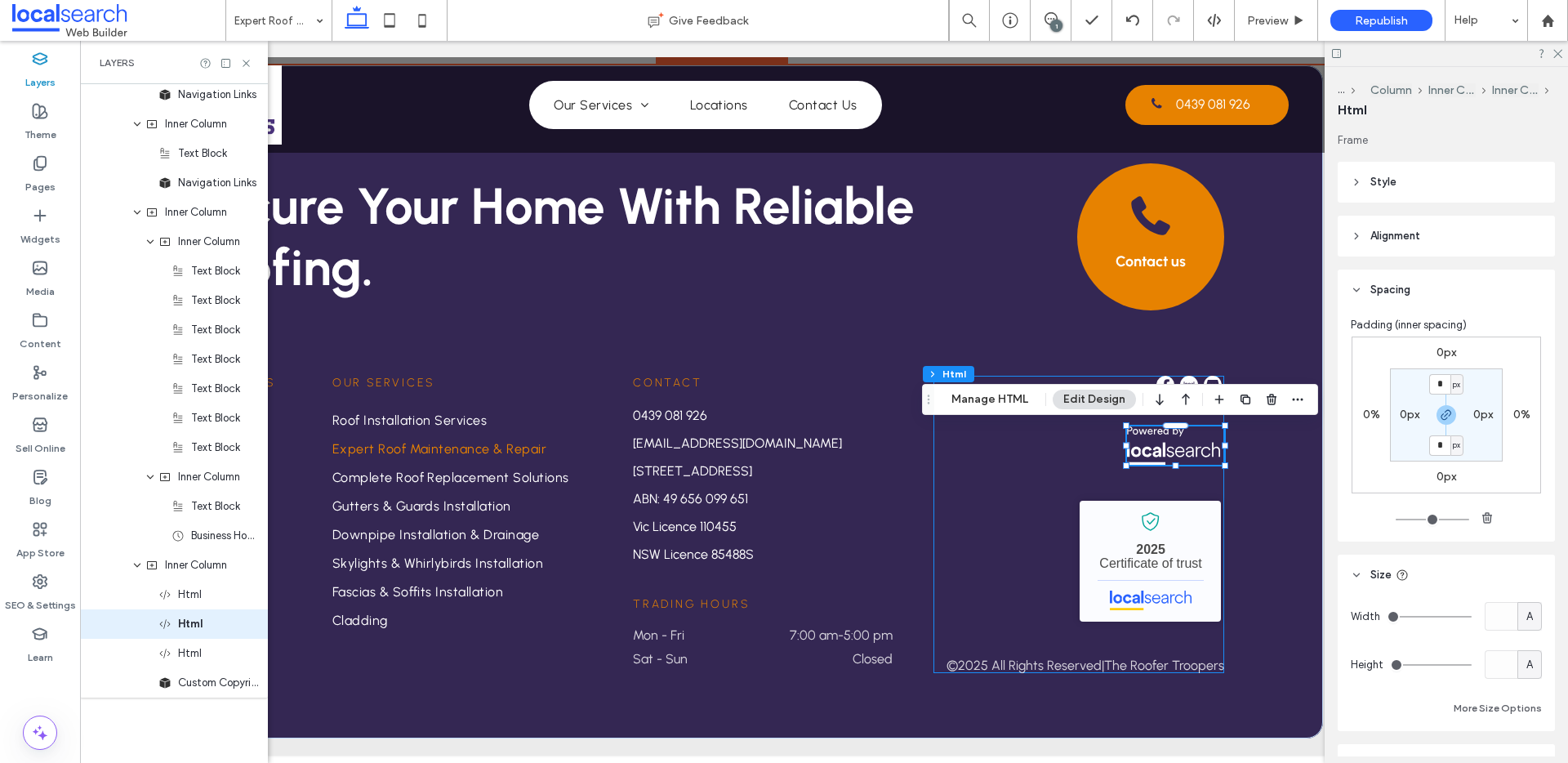
click at [1081, 463] on div "The Roofer Troopers - Localsearch verified business 2025 Certificate of trust ©…" at bounding box center [1079, 524] width 291 height 297
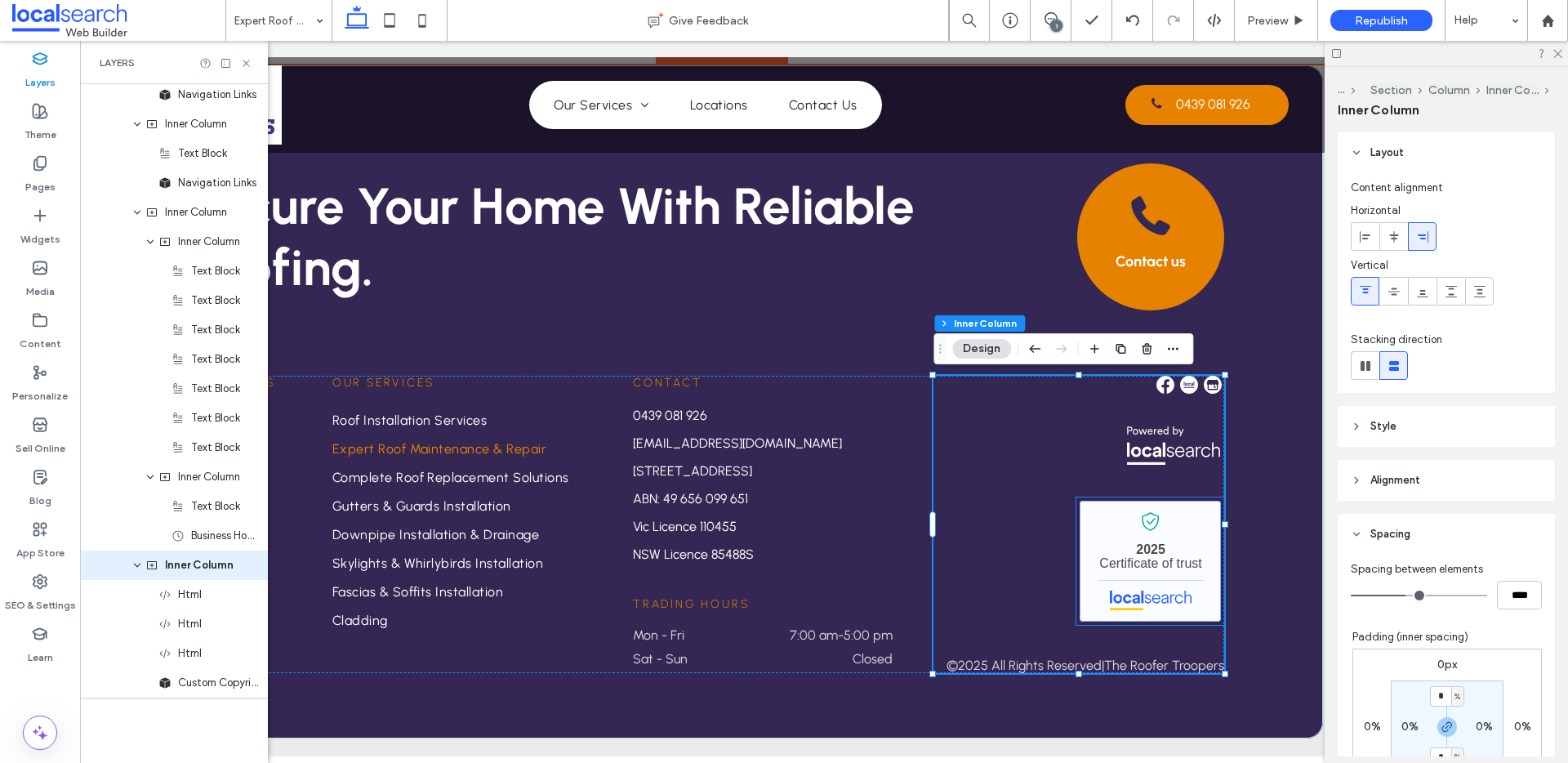
click at [1088, 567] on link "The Roofer Troopers - Localsearch verified business" at bounding box center [1150, 561] width 141 height 121
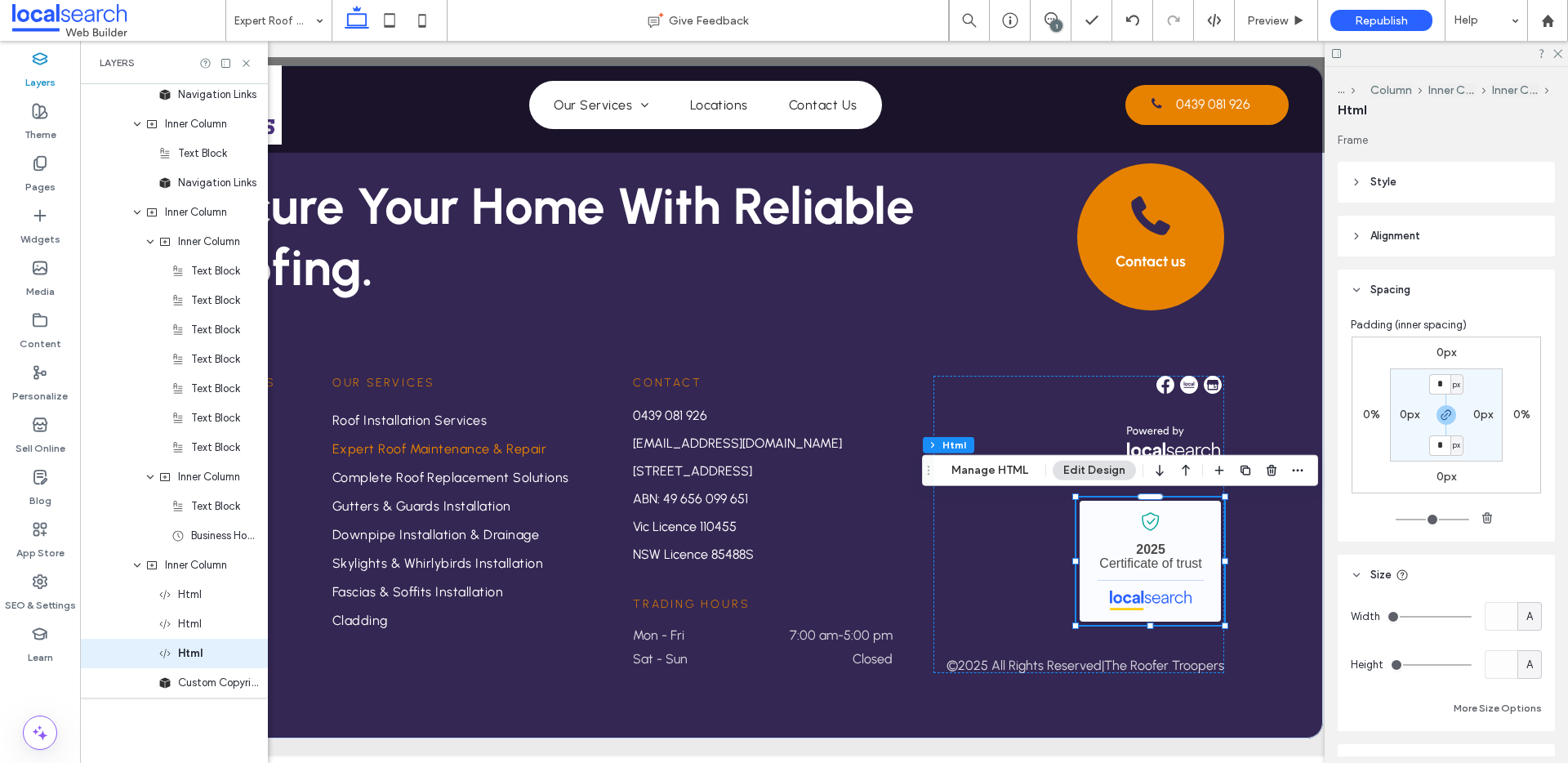
click at [1518, 412] on label "0%" at bounding box center [1522, 414] width 17 height 14
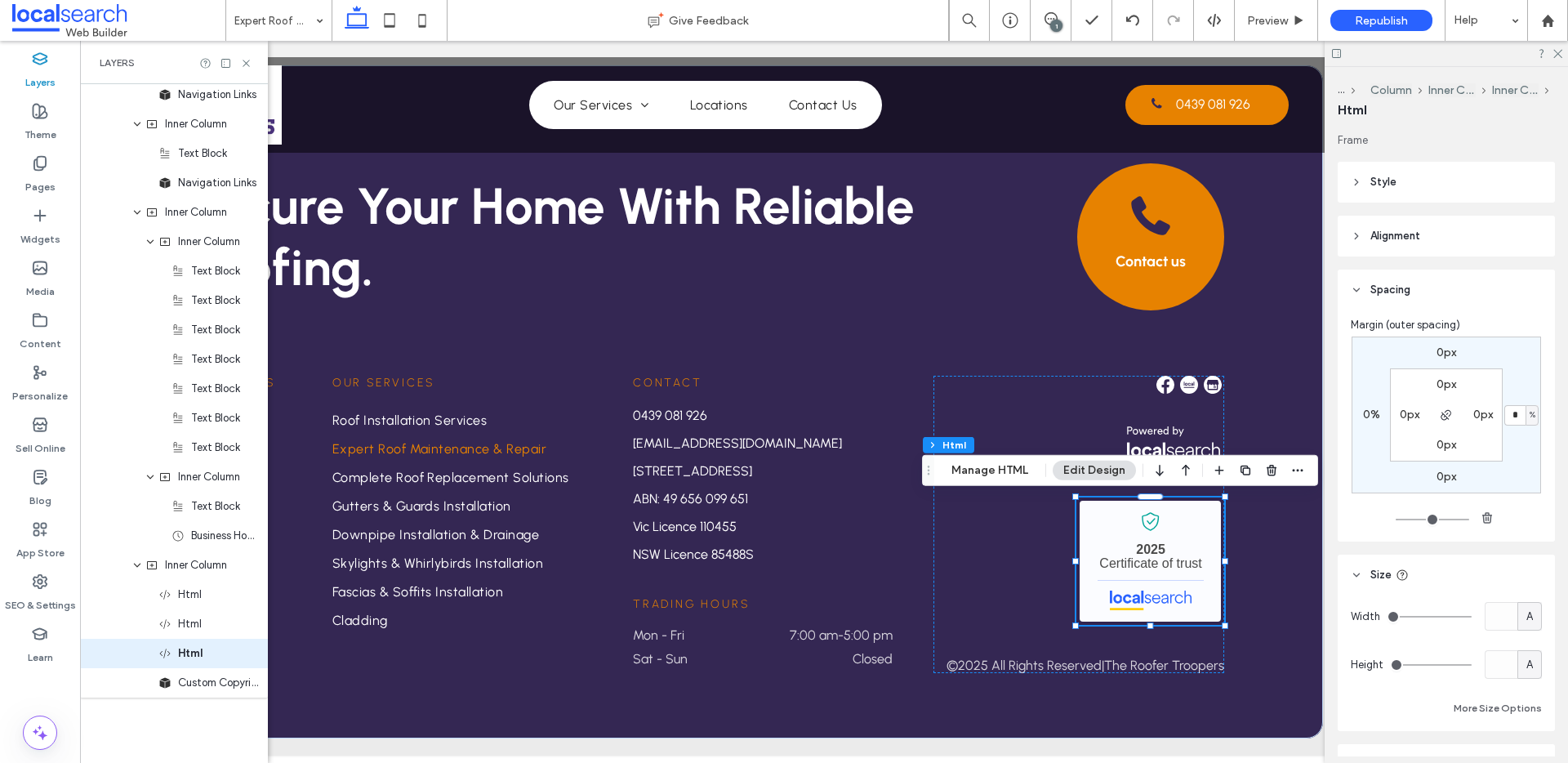
click at [1543, 416] on div "Margin (outer spacing) 0px * % 0px 0% 0px 0px 0px 0px" at bounding box center [1446, 425] width 217 height 231
click at [1539, 417] on div "* %" at bounding box center [1522, 415] width 38 height 21
click at [1529, 418] on span "%" at bounding box center [1532, 414] width 6 height 16
click at [1528, 438] on span "px" at bounding box center [1526, 439] width 11 height 16
click at [1513, 419] on input "*" at bounding box center [1515, 415] width 22 height 21
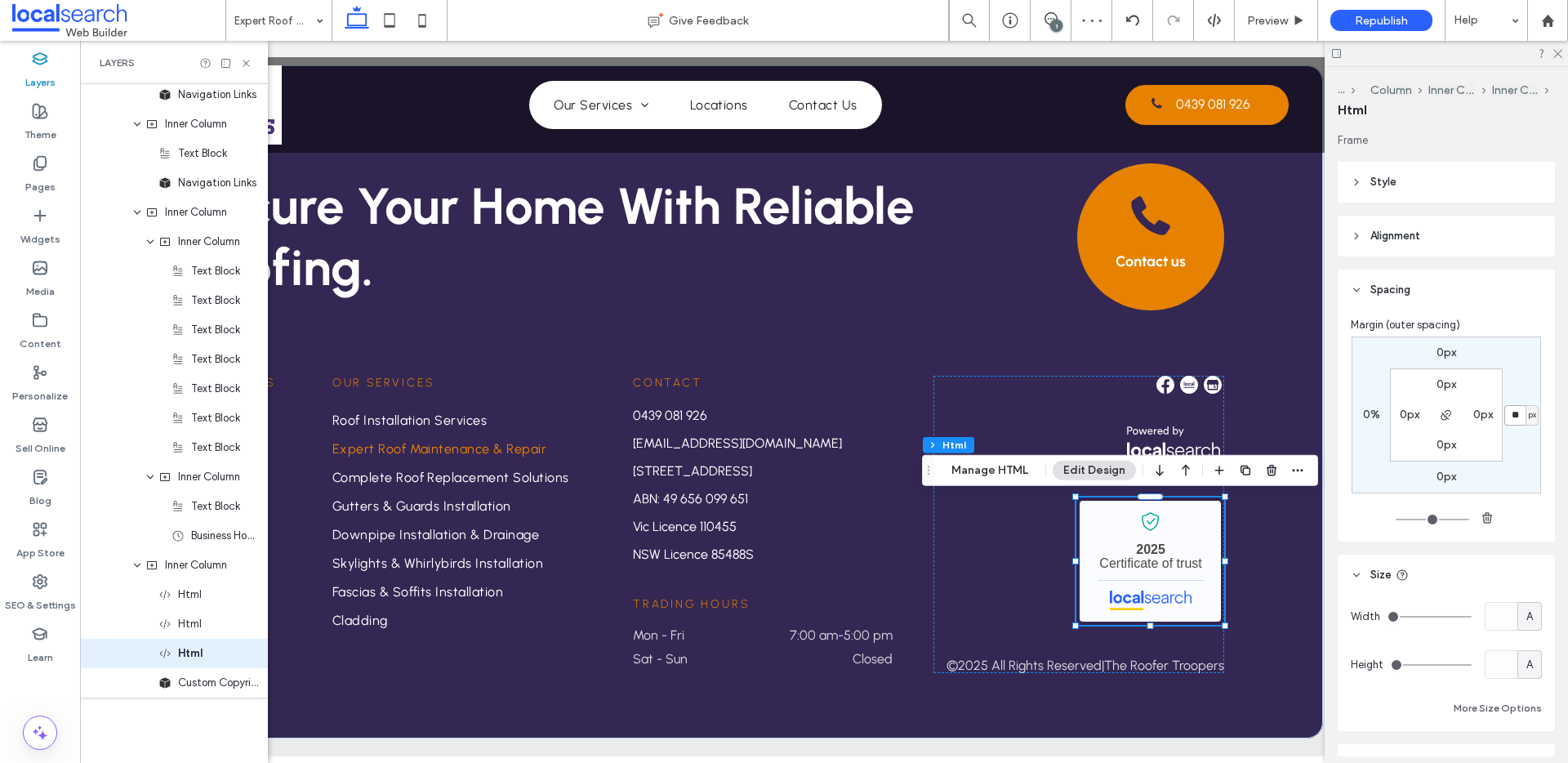
type input "**"
type input "*"
click at [1273, 574] on div "Secure Your Home With Reliable Roofing. Contact us Quick Links Home Our Service…" at bounding box center [705, 401] width 1235 height 673
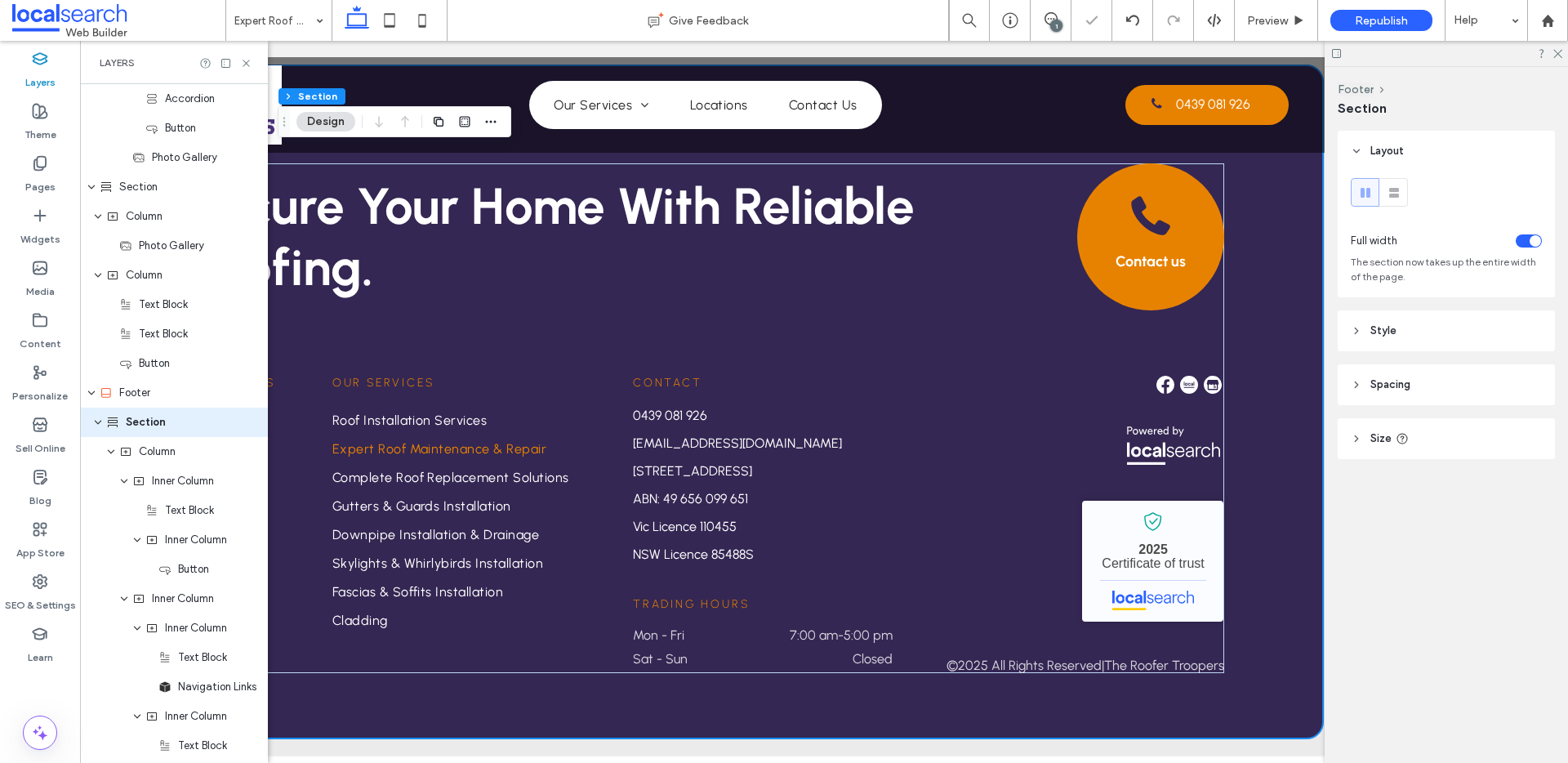
scroll to position [1027, 0]
click at [1373, 23] on span "Republish" at bounding box center [1381, 21] width 53 height 14
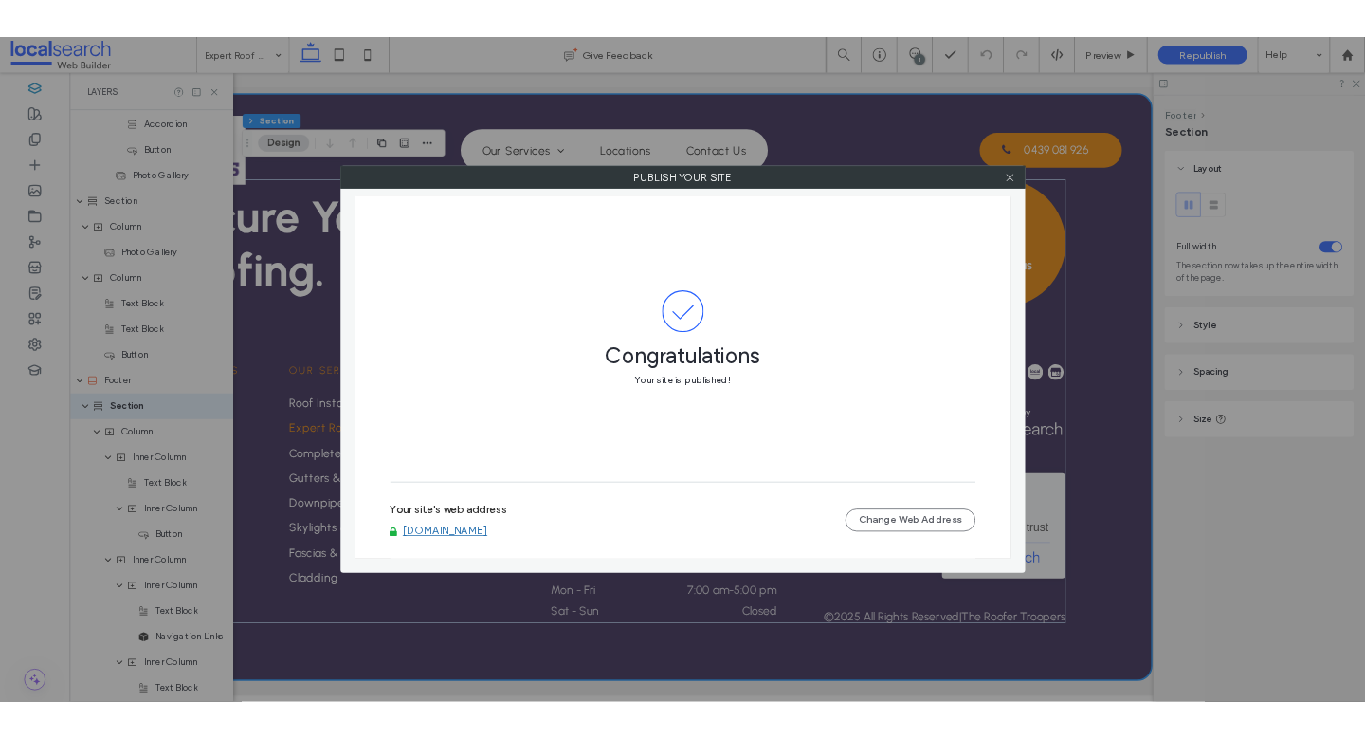
scroll to position [2975, 0]
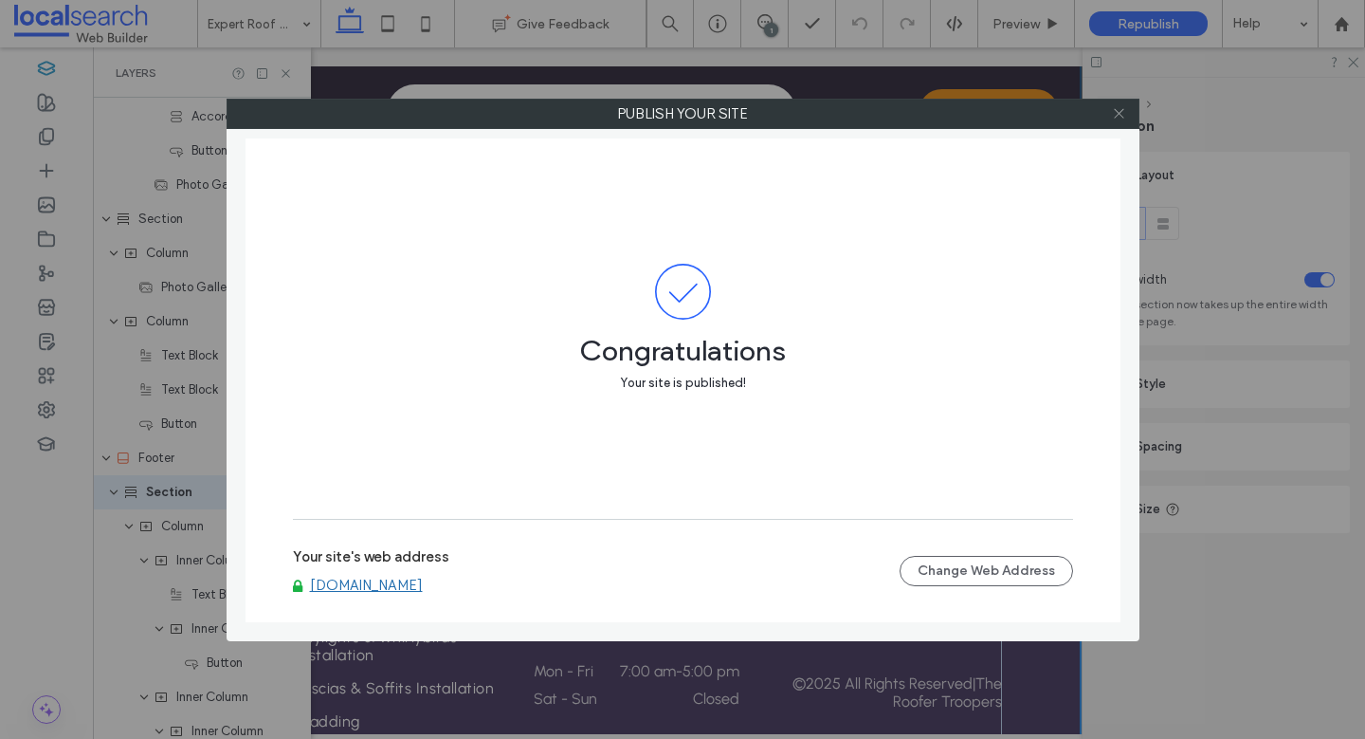
click at [1122, 119] on icon at bounding box center [1119, 113] width 14 height 14
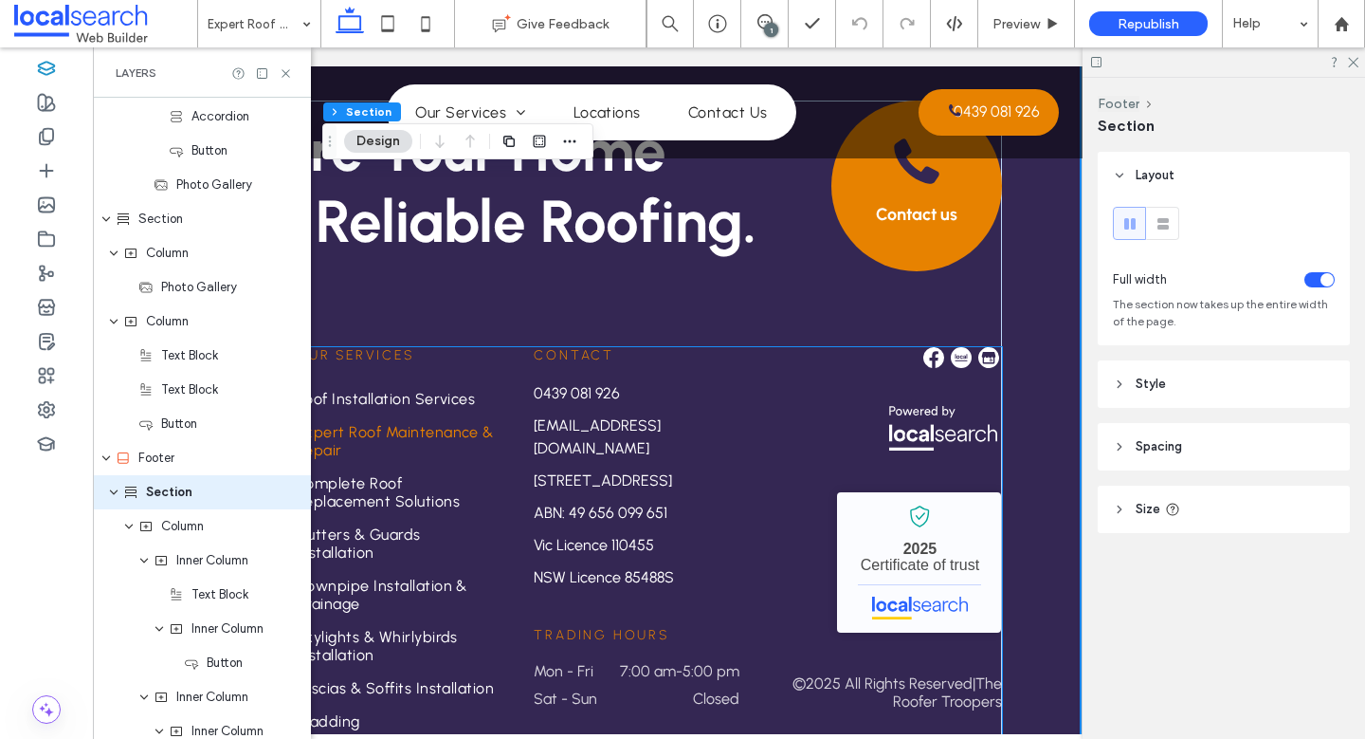
scroll to position [2978, 0]
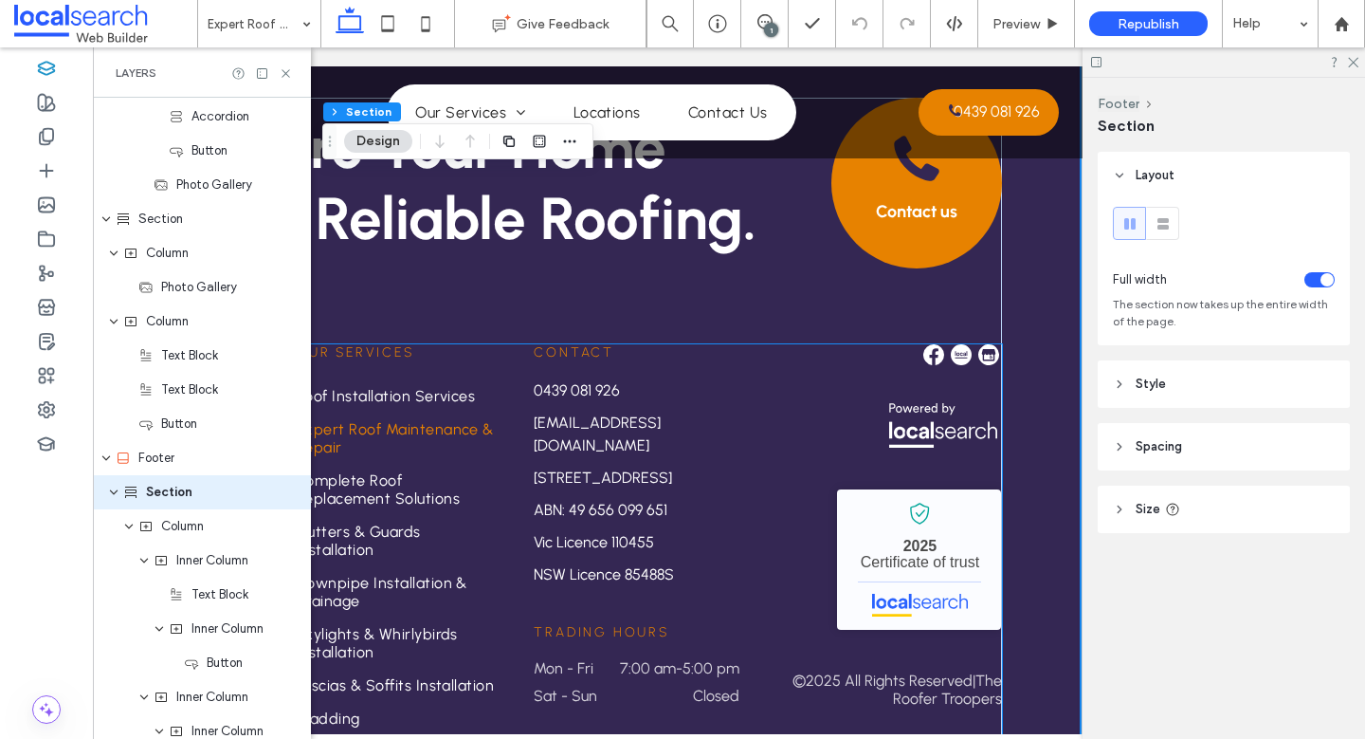
click at [733, 344] on div "Contact 0439 081 926 admin@roofertroopers.com.au 5405 Riverina Hwy, Howlong NSW…" at bounding box center [637, 465] width 206 height 242
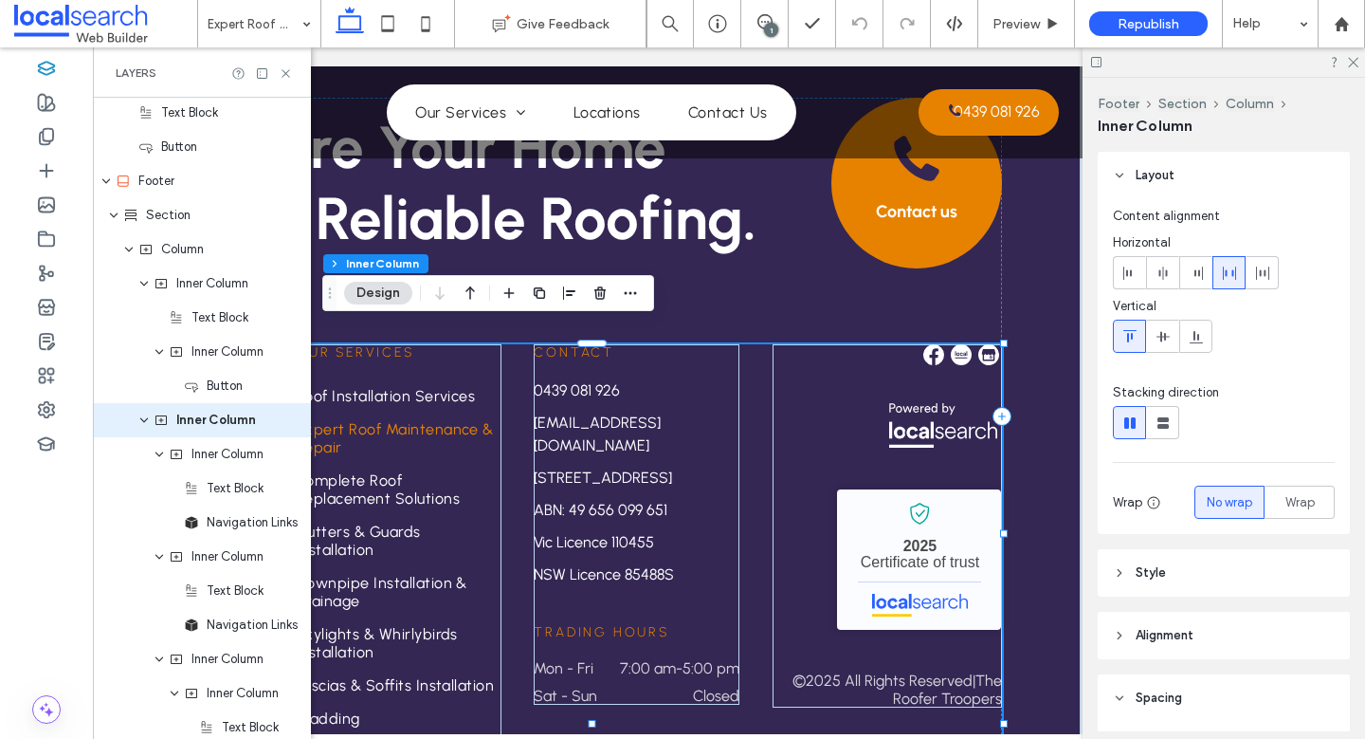
scroll to position [1472, 0]
click at [1136, 697] on span "Spacing" at bounding box center [1159, 697] width 46 height 19
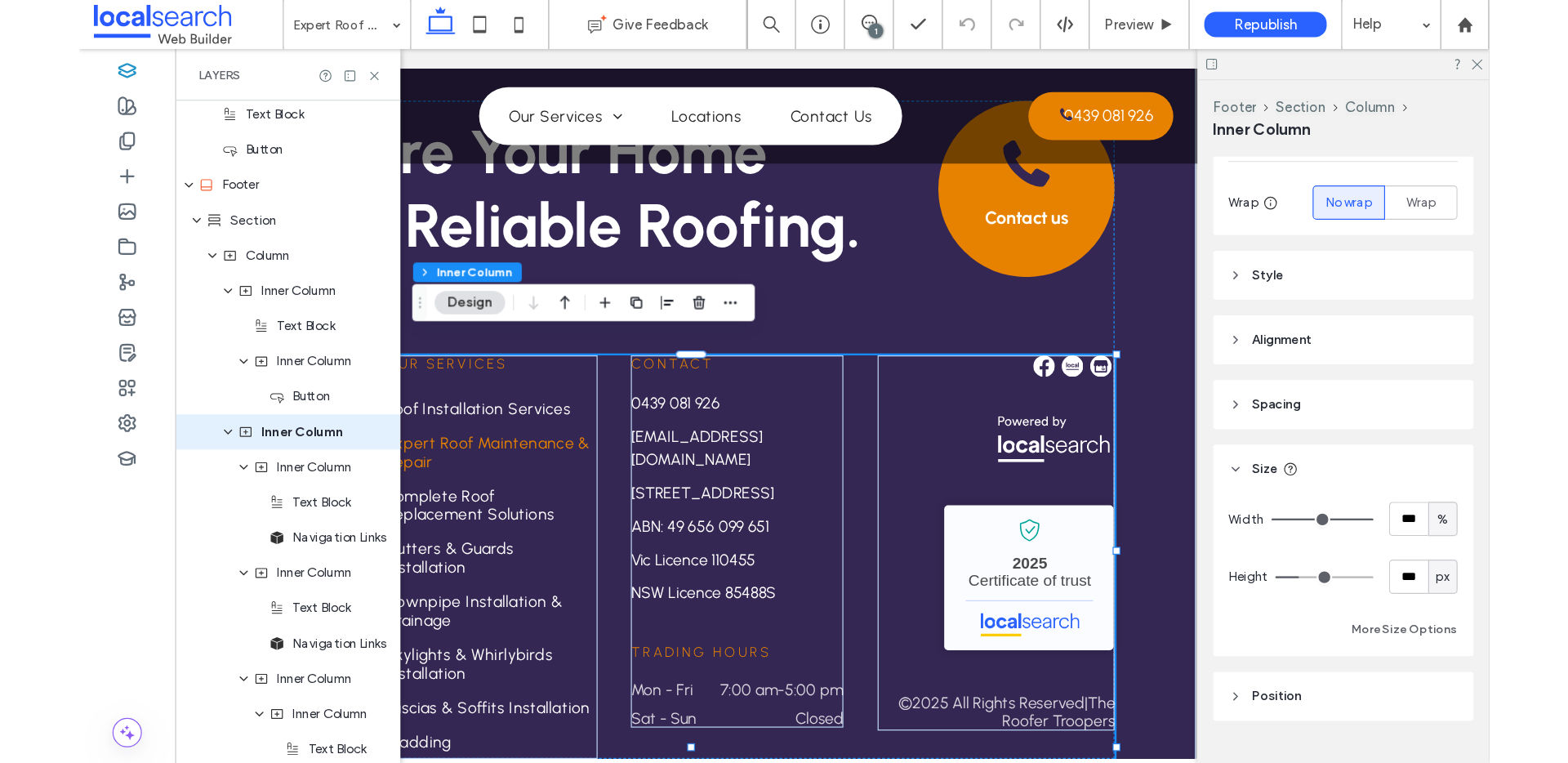
scroll to position [301, 0]
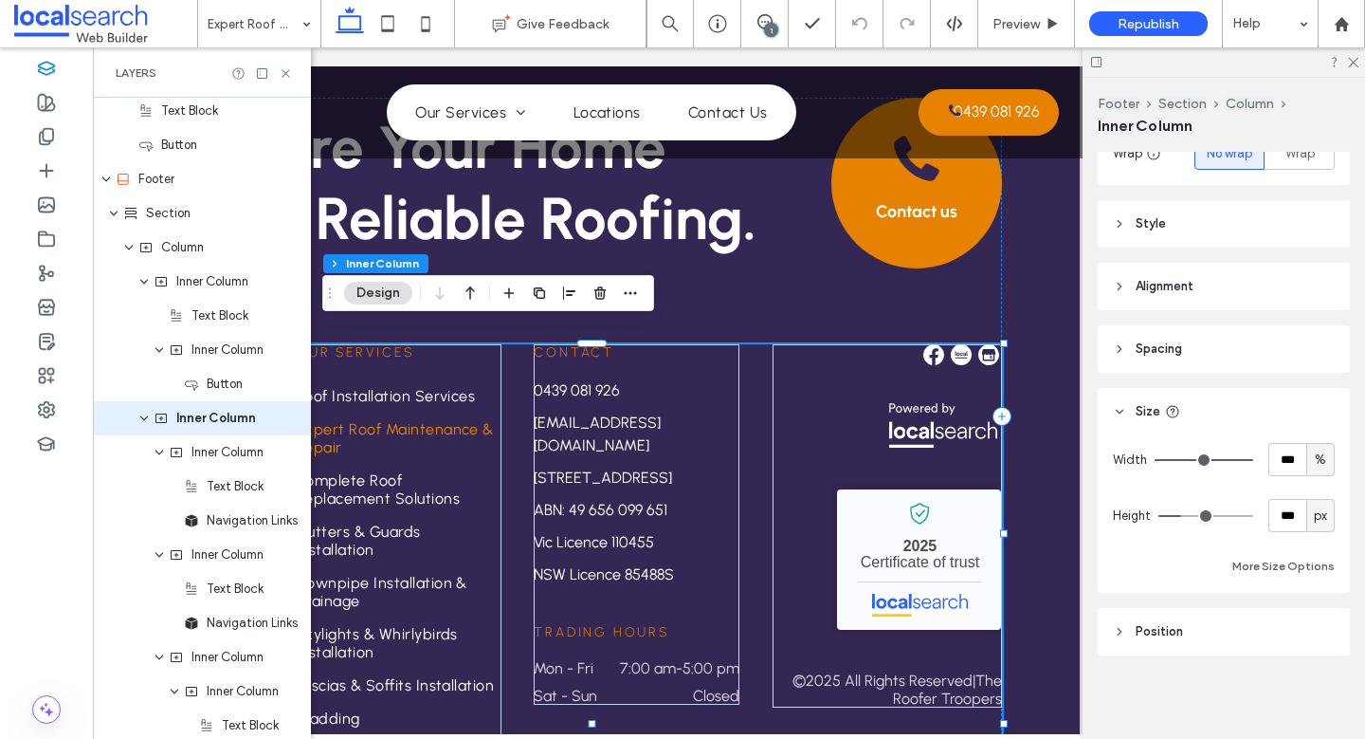
click at [752, 369] on div "Quick Links Home Our Services Locations Contact Us Our Services Roof Installati…" at bounding box center [592, 539] width 822 height 391
click at [1159, 338] on header "Spacing" at bounding box center [1224, 348] width 252 height 47
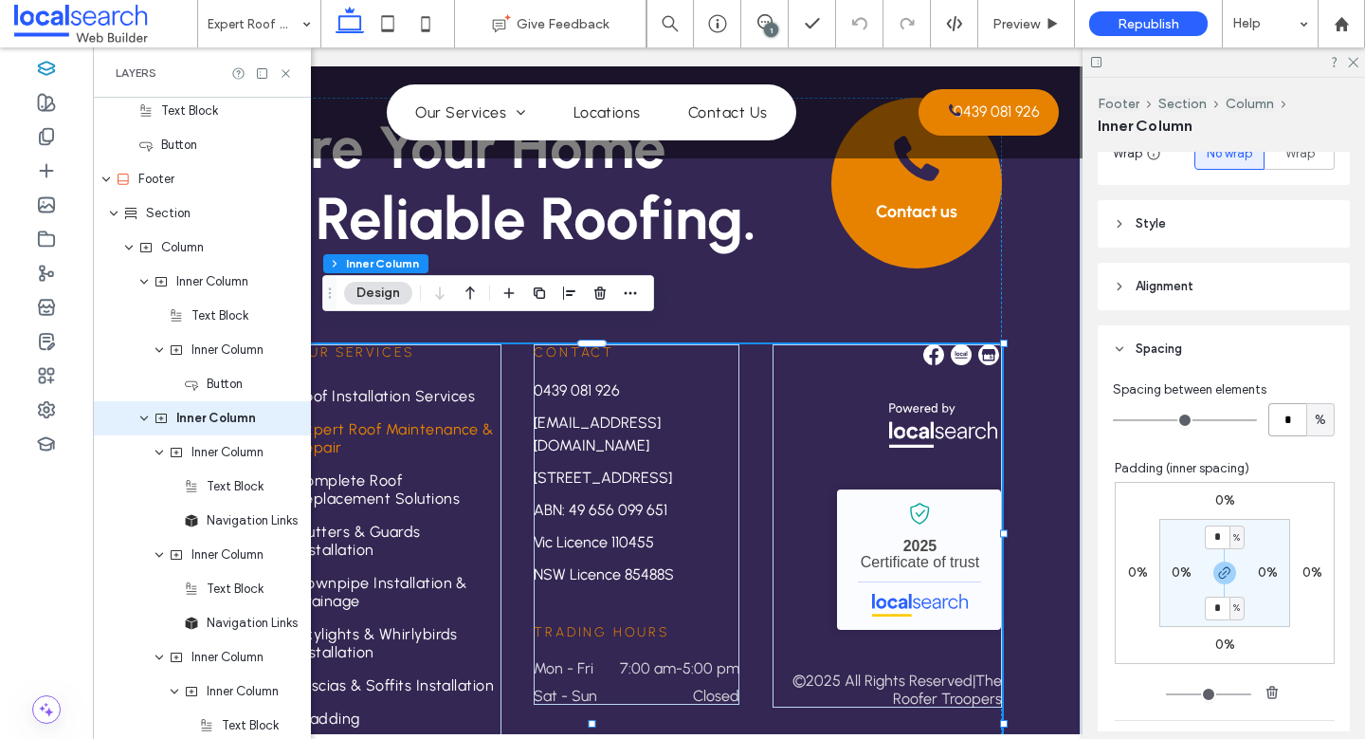
click at [1297, 421] on input "*" at bounding box center [1288, 419] width 38 height 33
type input "*"
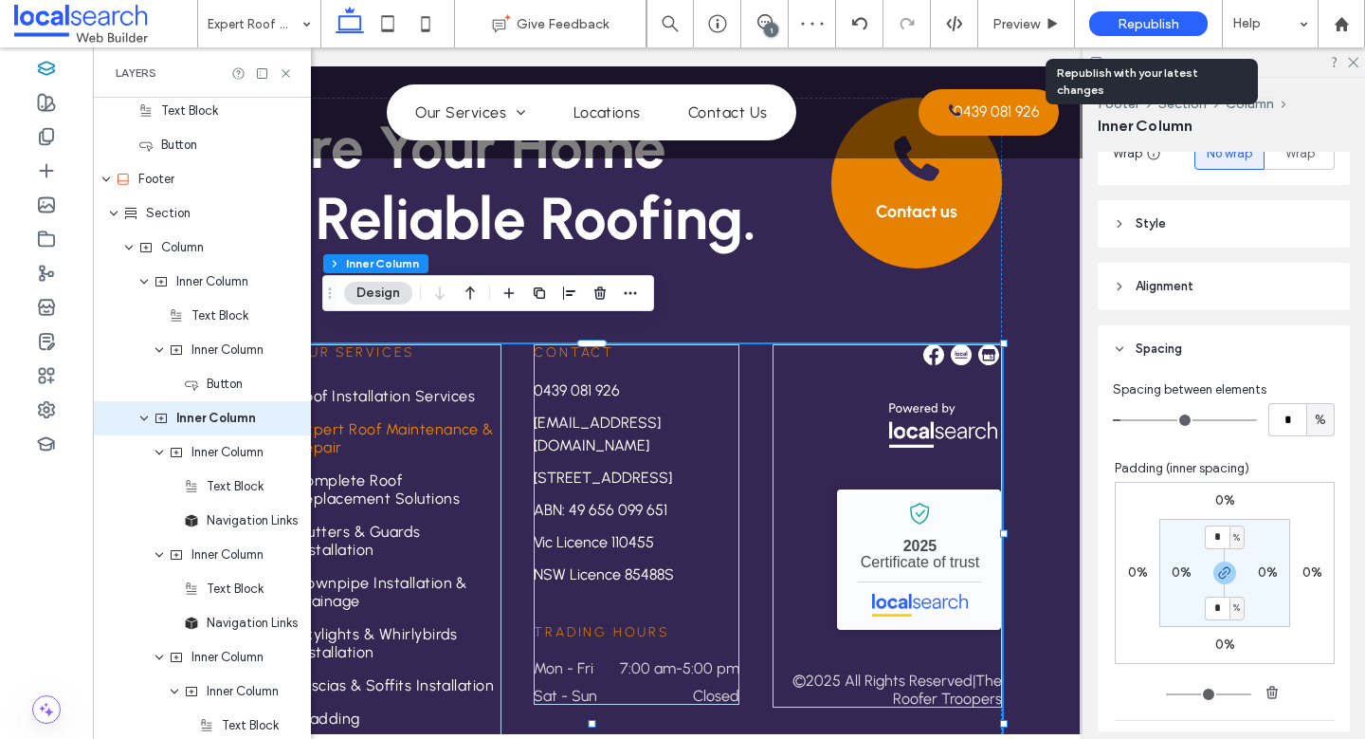
click at [1161, 26] on span "Republish" at bounding box center [1149, 24] width 62 height 16
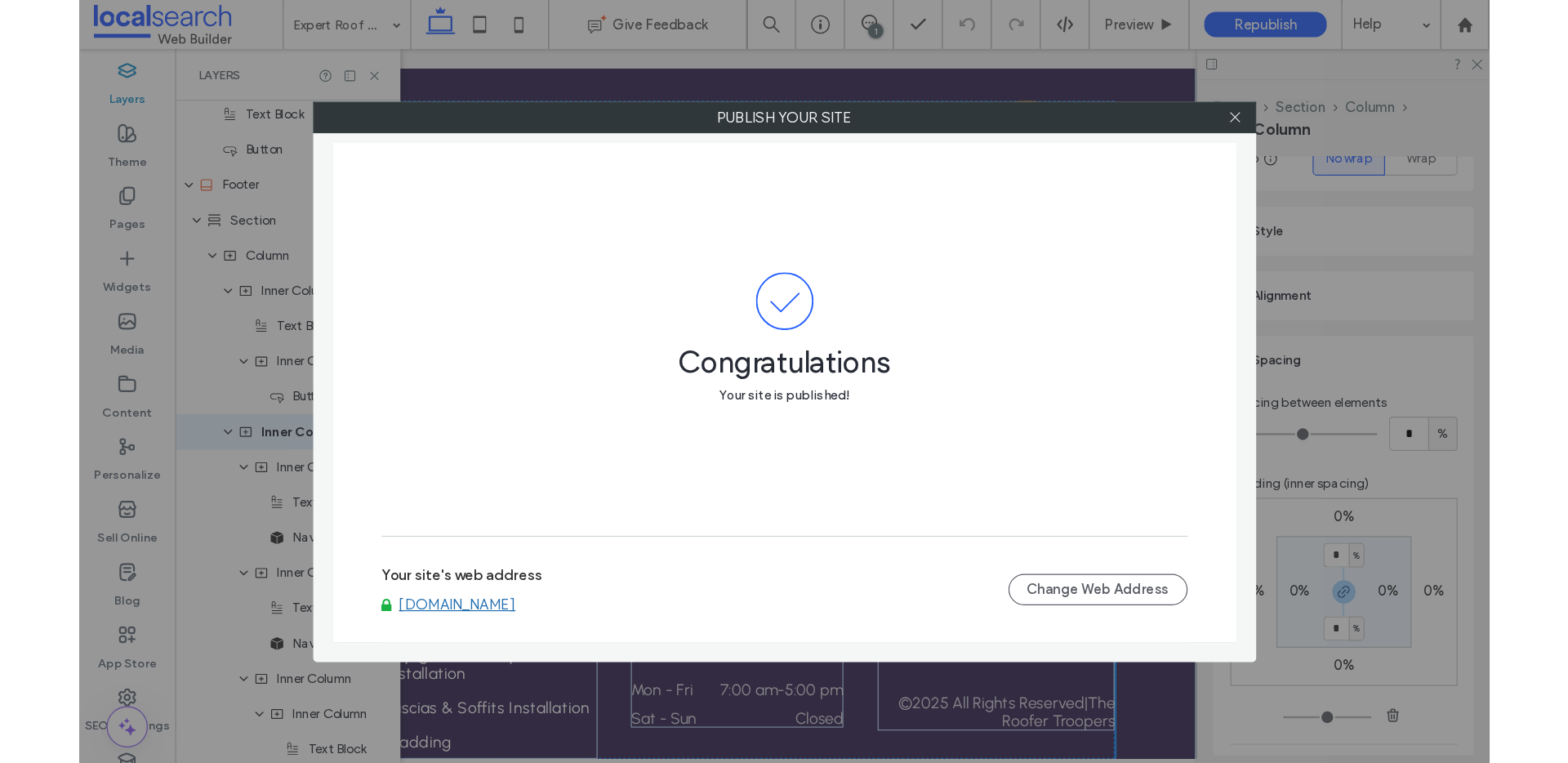
scroll to position [2468, 0]
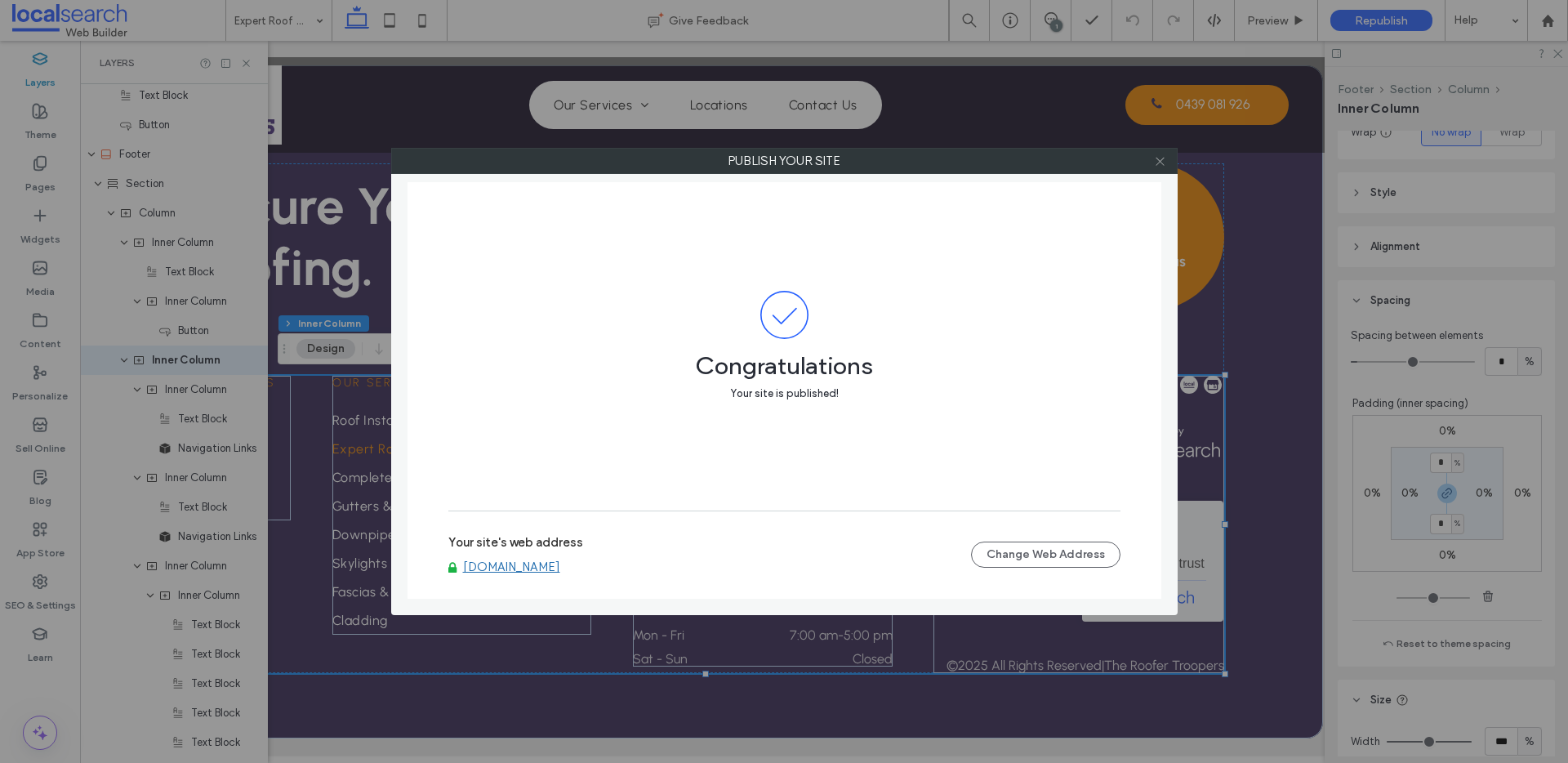
click at [1162, 161] on icon at bounding box center [1160, 161] width 12 height 12
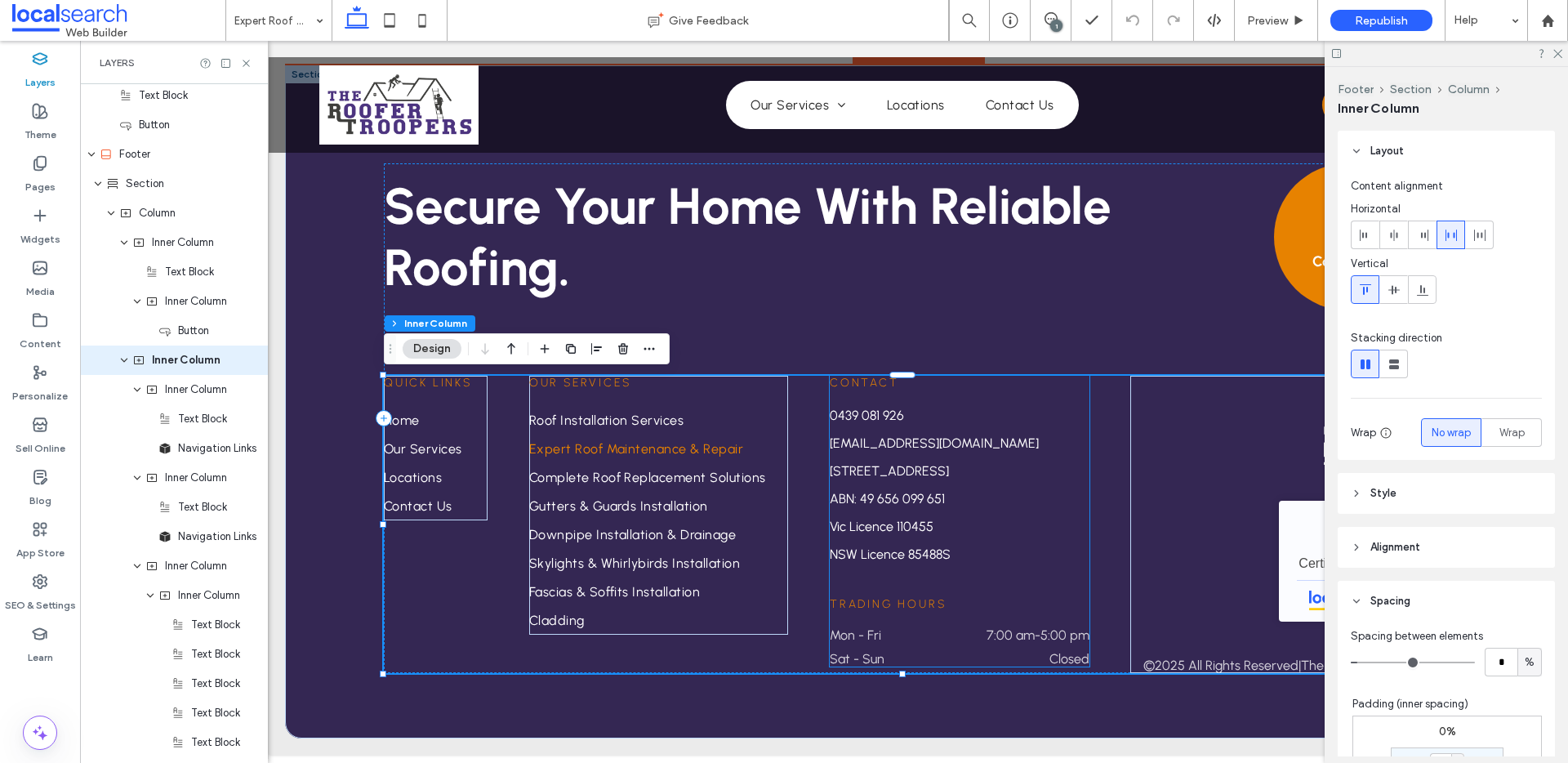
scroll to position [0, 0]
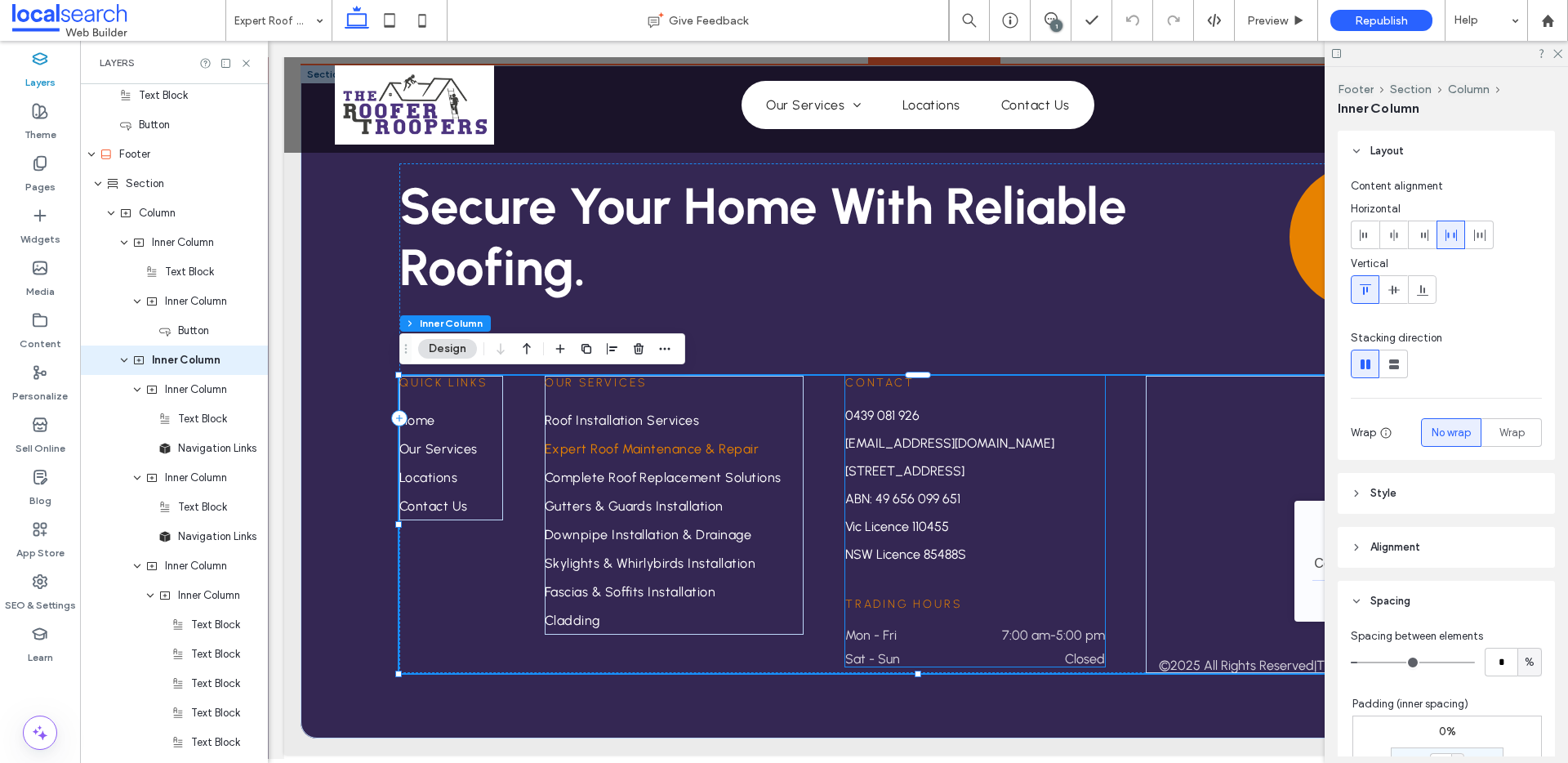
click at [1043, 524] on p "Vic Licence 110455" at bounding box center [975, 526] width 260 height 20
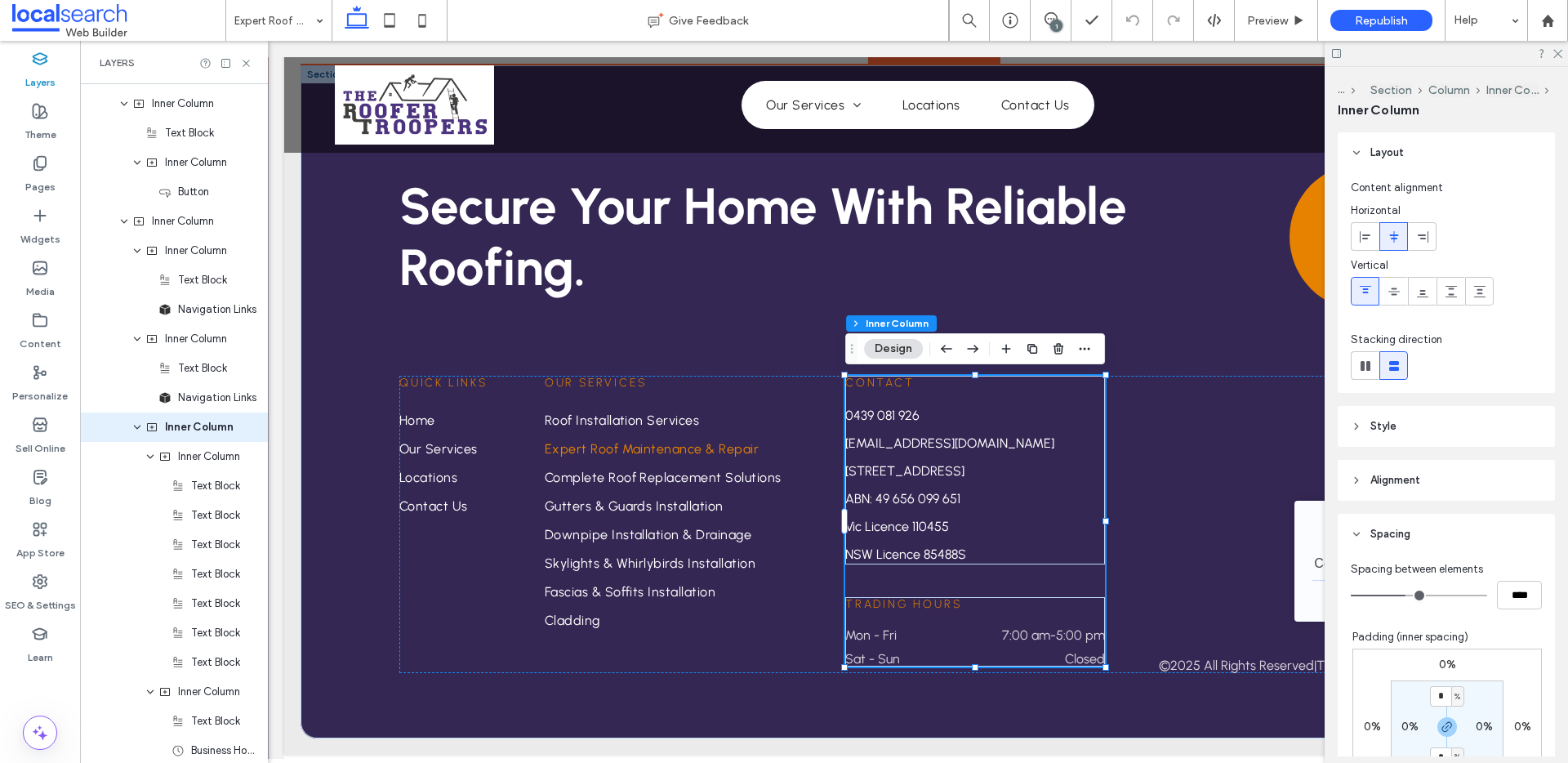
scroll to position [1410, 0]
click at [1137, 554] on div "Quick Links Home Our Services Locations Contact Us Our Services Roof Installati…" at bounding box center [918, 524] width 1037 height 297
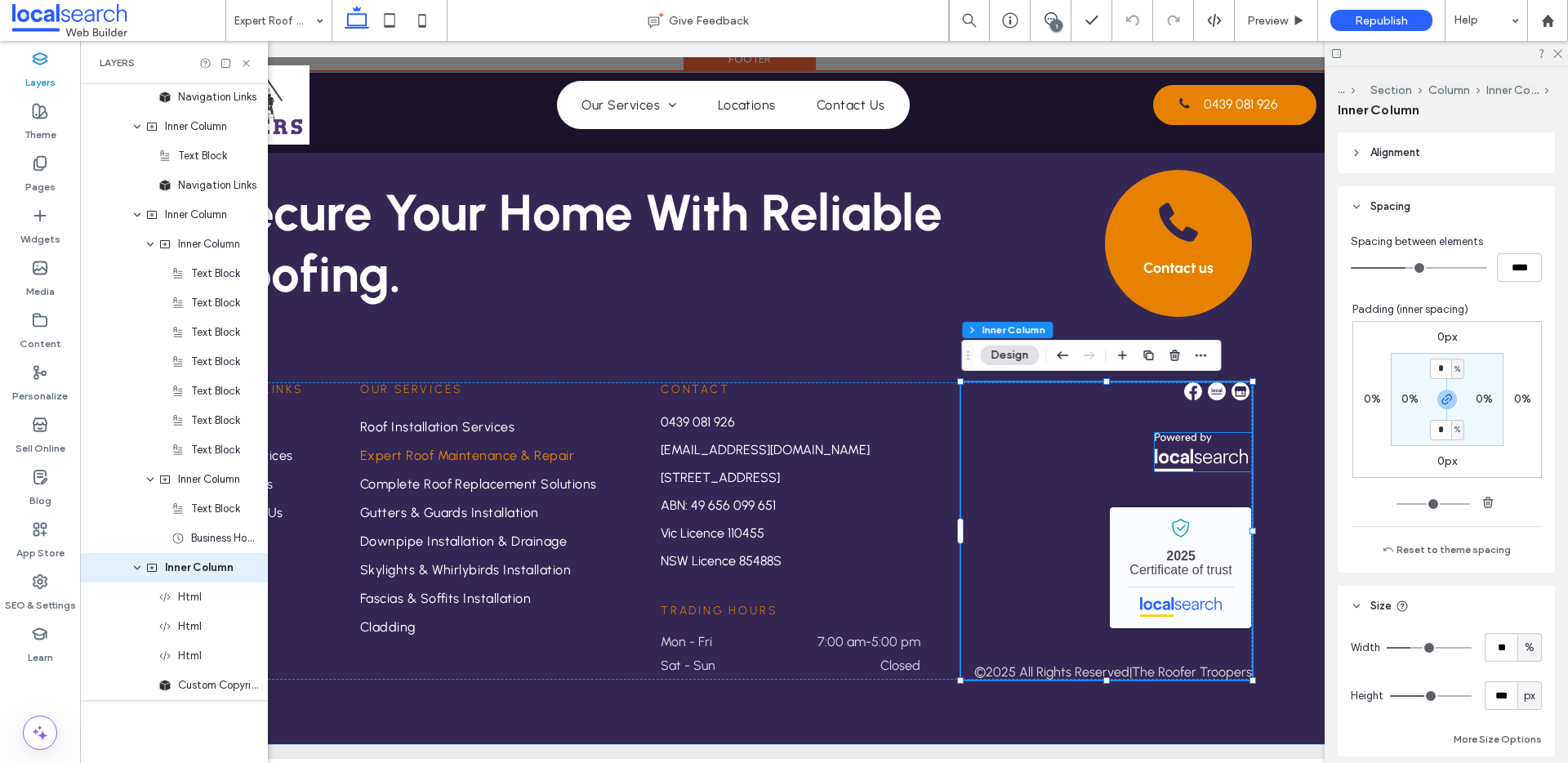
scroll to position [1621, 0]
click at [1057, 462] on div "The Roofer Troopers - Localsearch verified business 2025 Certificate of trust ©…" at bounding box center [1106, 530] width 291 height 297
click at [1517, 262] on input "****" at bounding box center [1519, 267] width 45 height 28
type input "**"
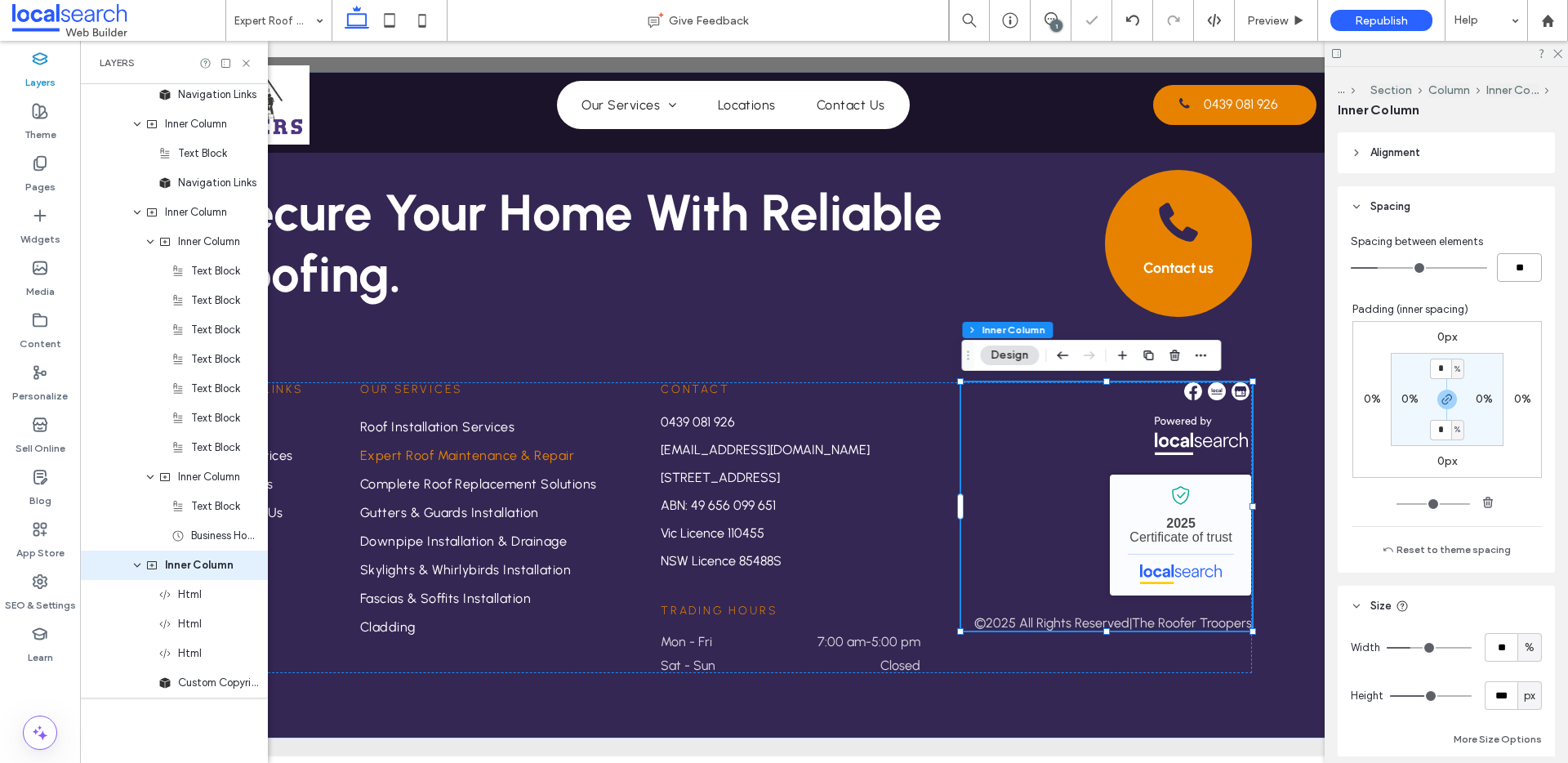
type input "*"
type input "**"
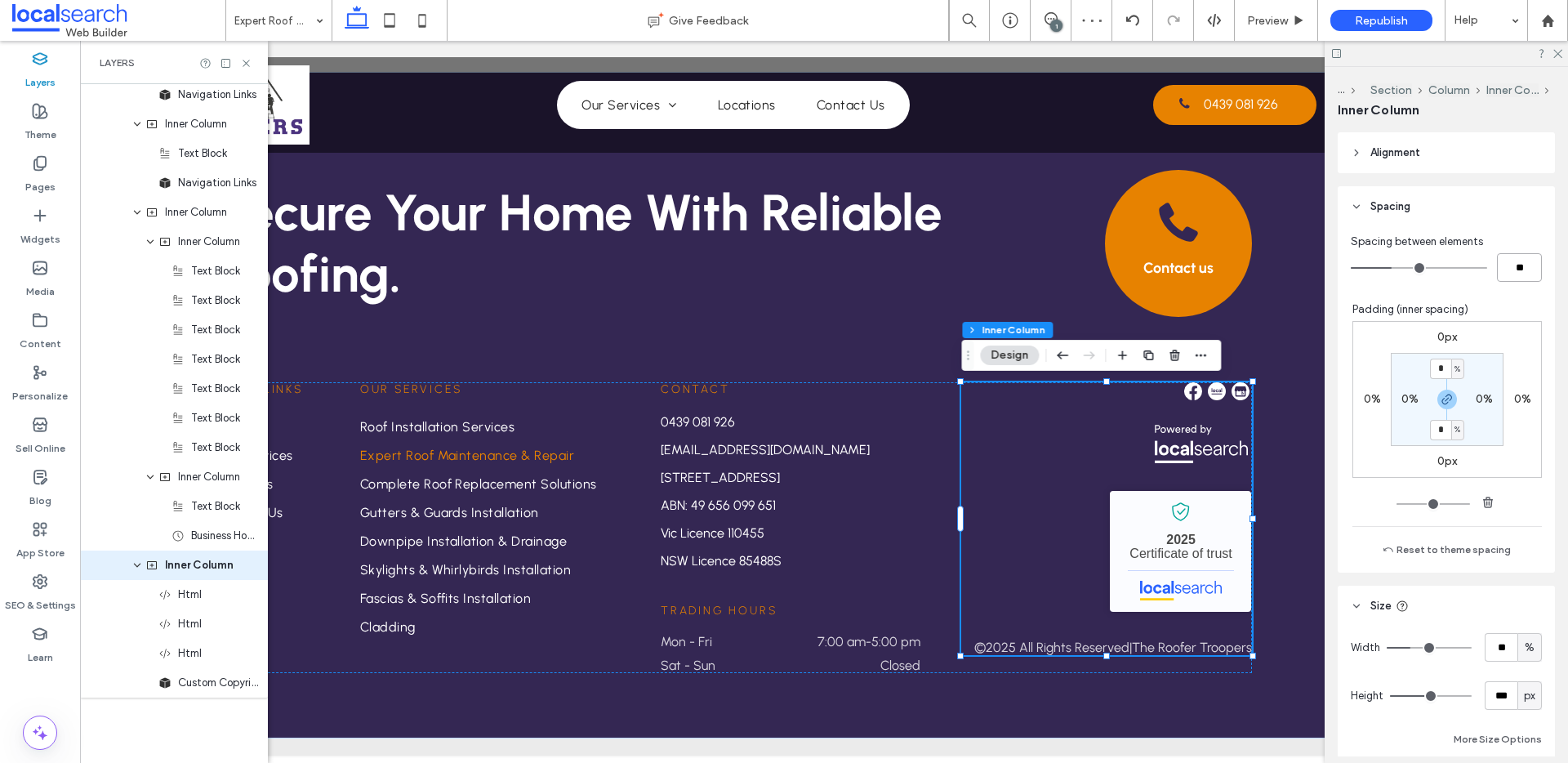
type input "**"
type input "****"
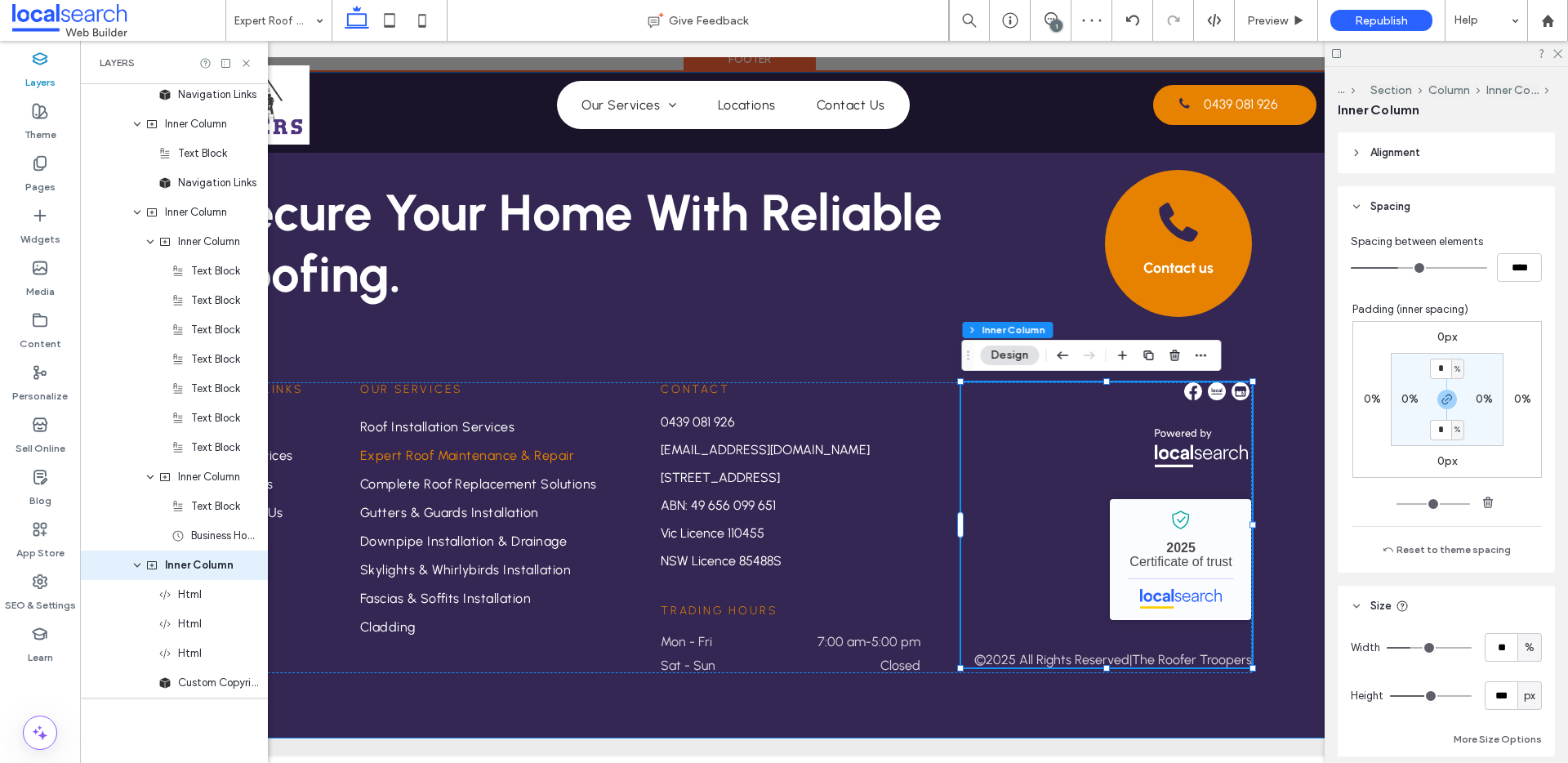
click at [1288, 431] on div "Secure Your Home With Reliable Roofing. Contact us Quick Links Home Our Service…" at bounding box center [734, 405] width 1235 height 667
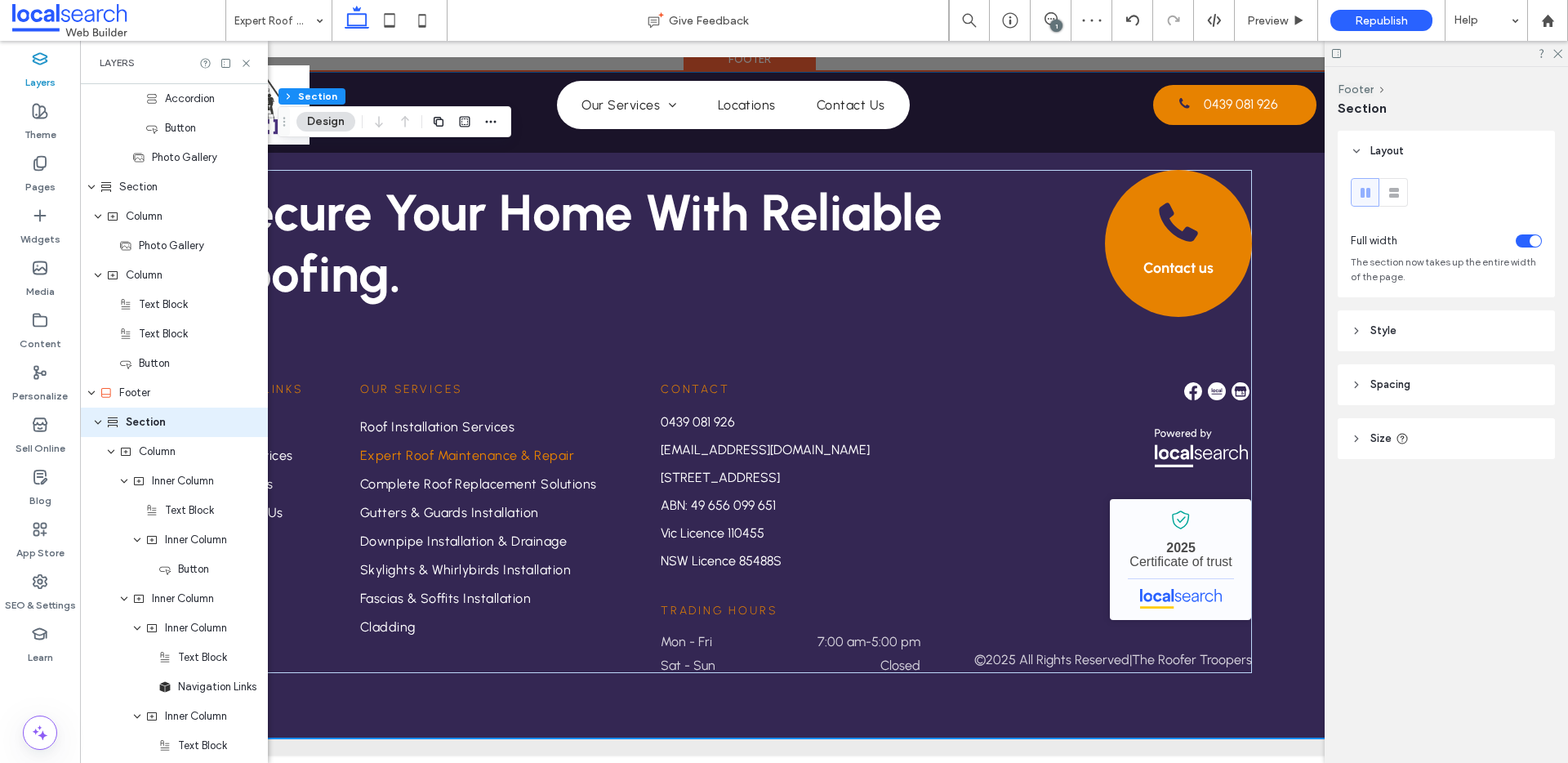
scroll to position [1027, 0]
click at [874, 595] on div "Contact 0439 081 926 admin@roofertroopers.com.au 5405 Riverina Hwy, Howlong NSW…" at bounding box center [790, 528] width 260 height 291
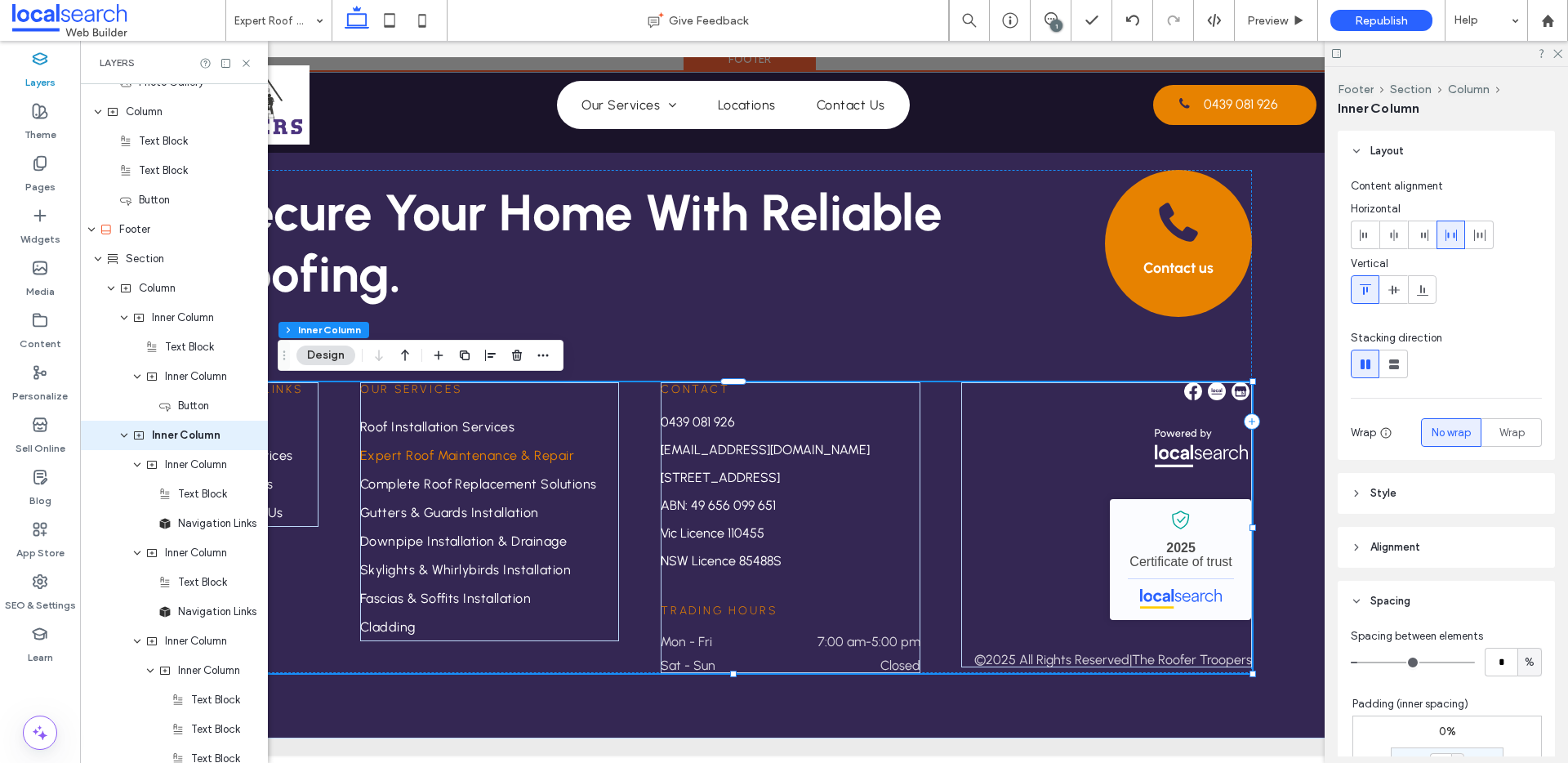
scroll to position [1204, 0]
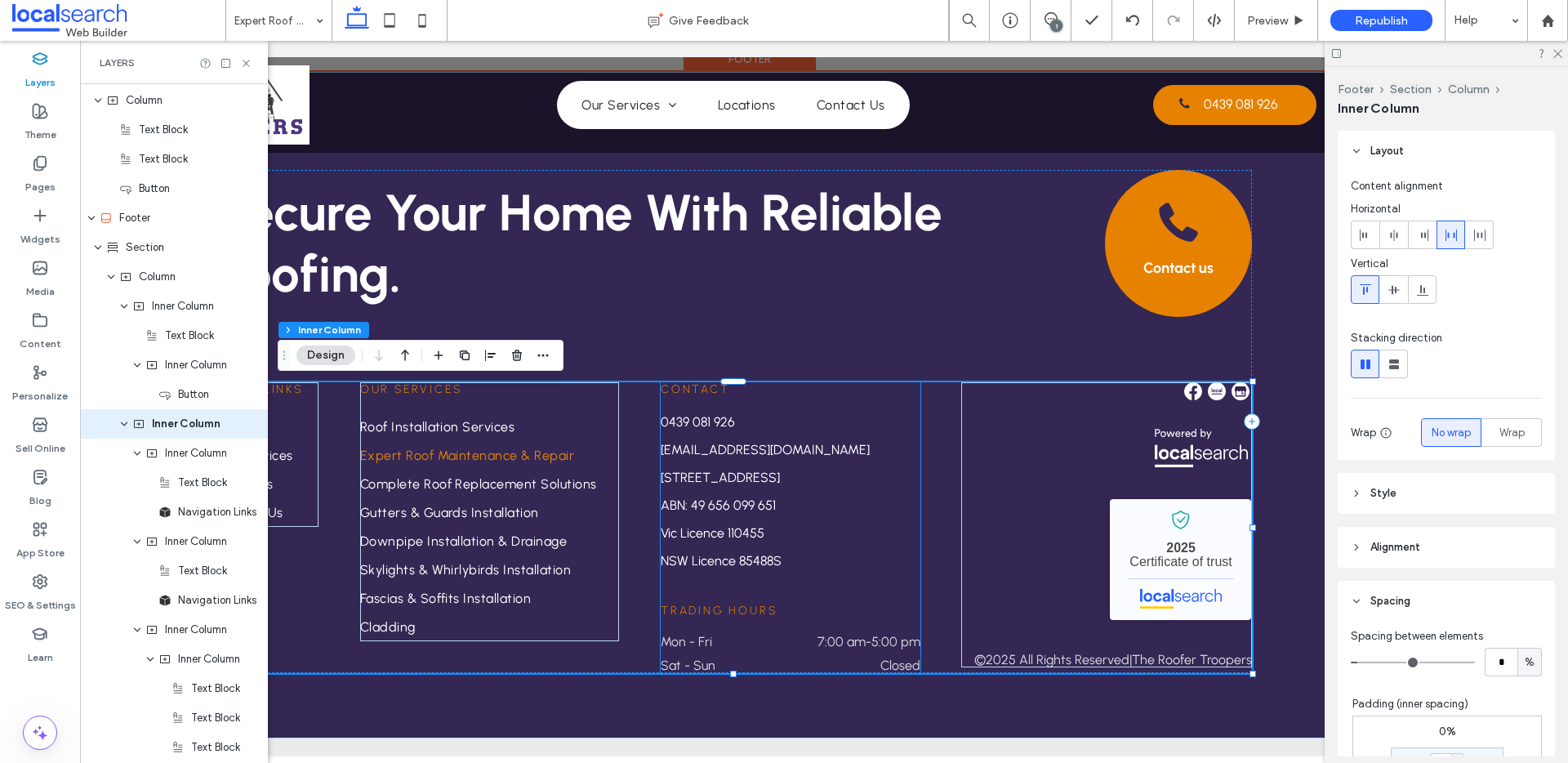
click at [899, 580] on div "Contact 0439 081 926 admin@roofertroopers.com.au 5405 Riverina Hwy, Howlong NSW…" at bounding box center [790, 528] width 260 height 291
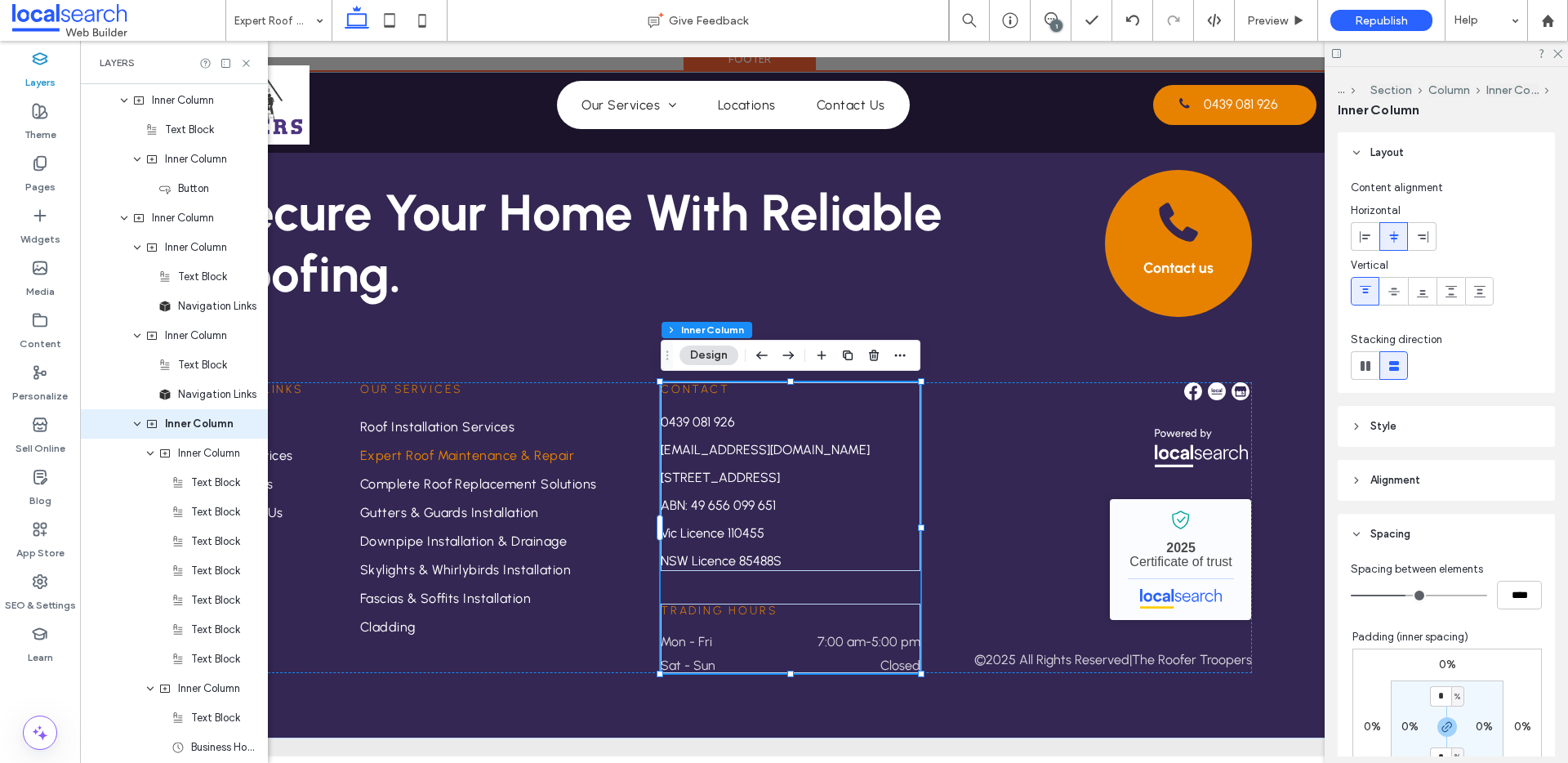
scroll to position [1410, 0]
click at [1040, 558] on div "The Roofer Troopers - Localsearch verified business 2025 Certificate of trust ©…" at bounding box center [1106, 524] width 291 height 285
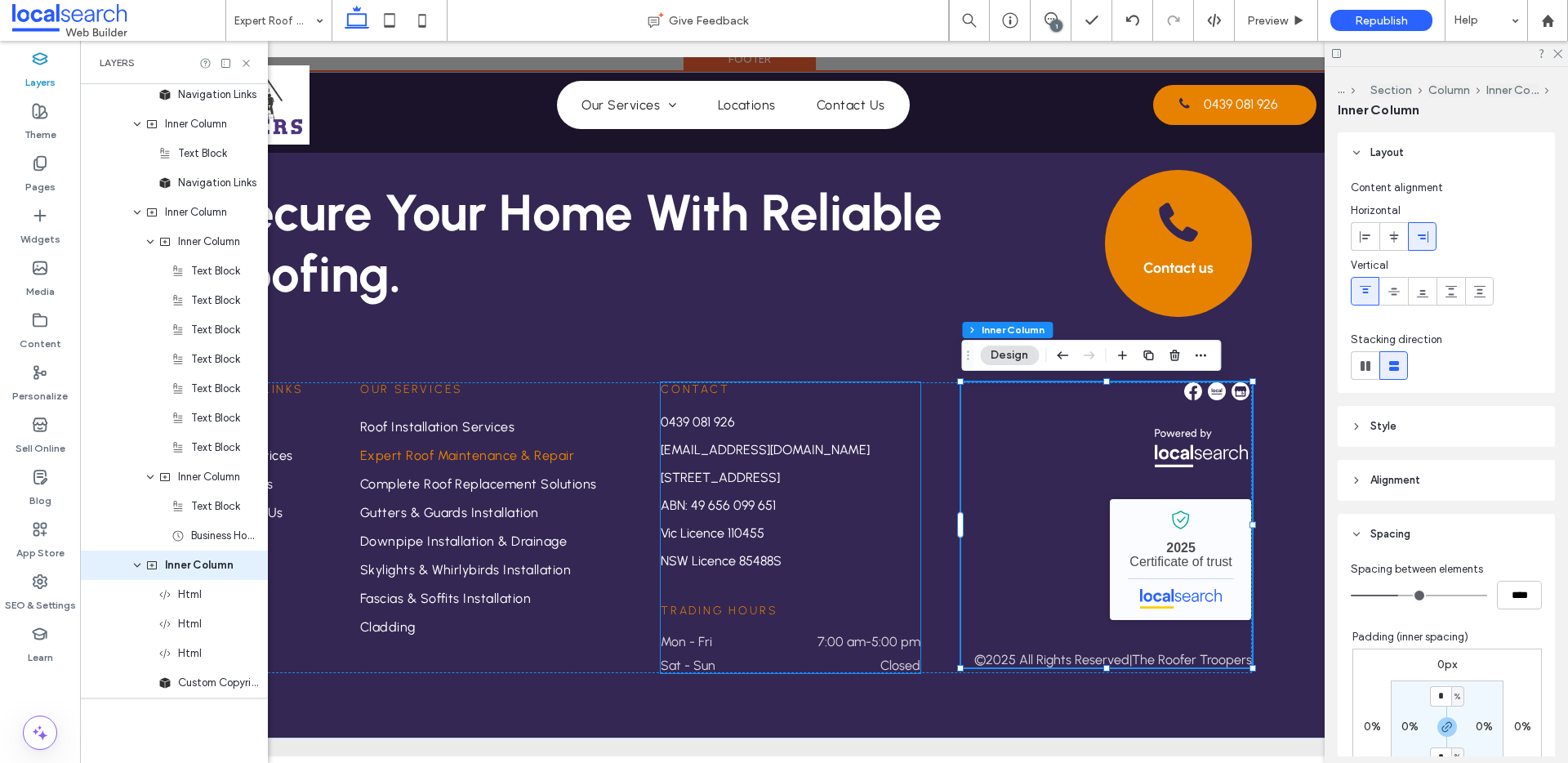
click at [824, 585] on div "Contact 0439 081 926 admin@roofertroopers.com.au 5405 Riverina Hwy, Howlong NSW…" at bounding box center [790, 528] width 260 height 291
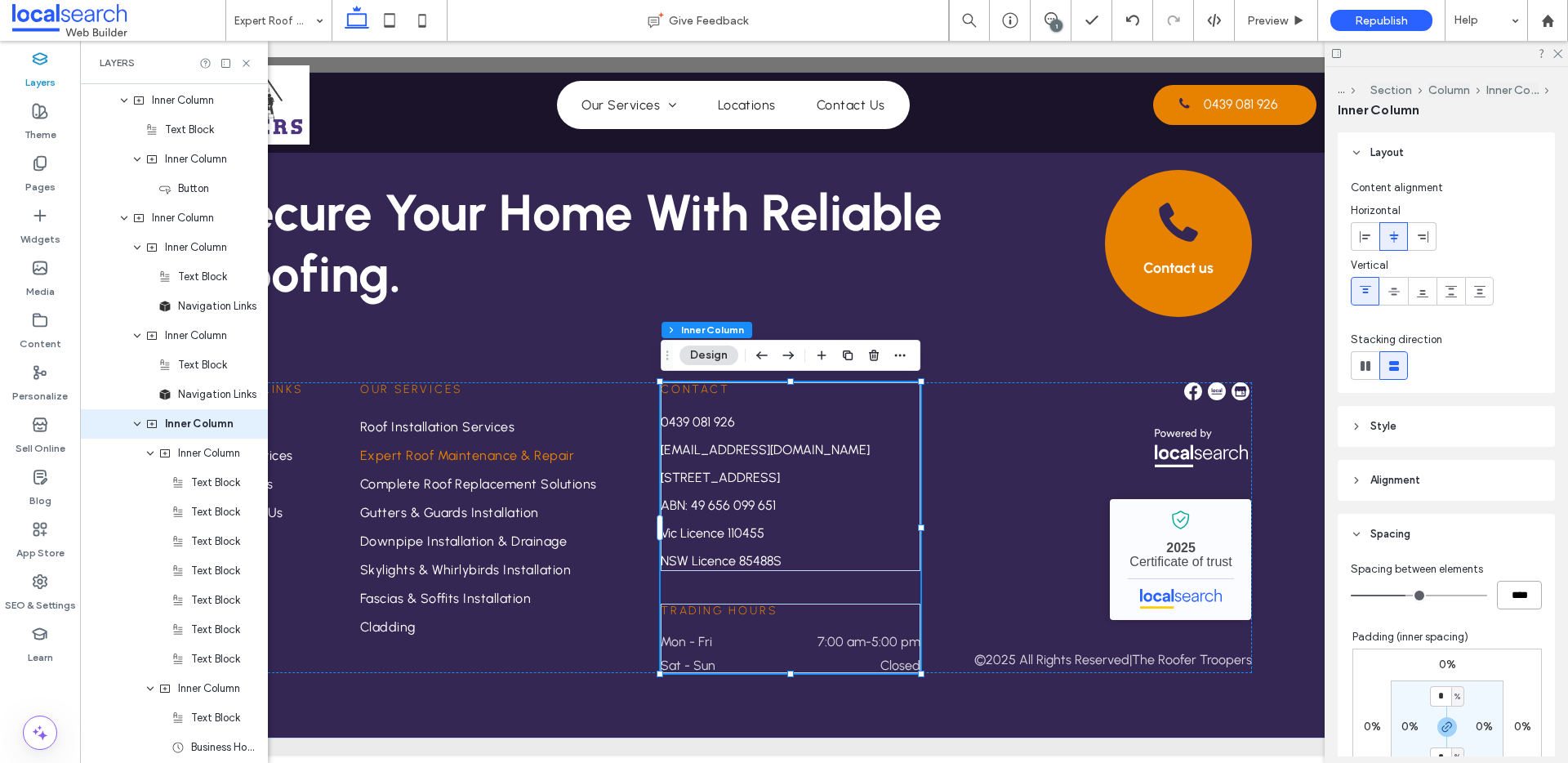
click at [1517, 589] on input "****" at bounding box center [1519, 594] width 45 height 28
type input "**"
type input "****"
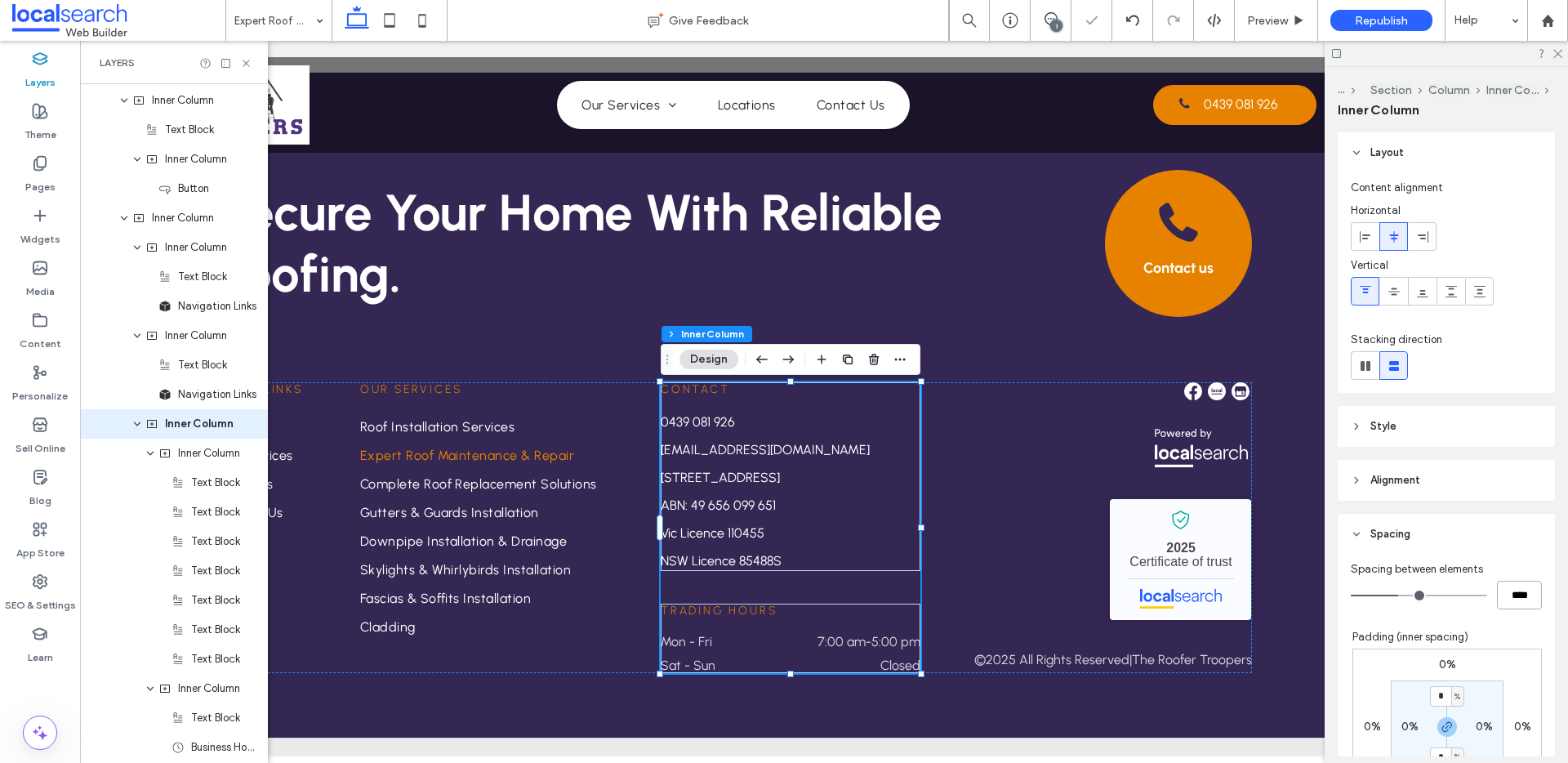
scroll to position [2457, 0]
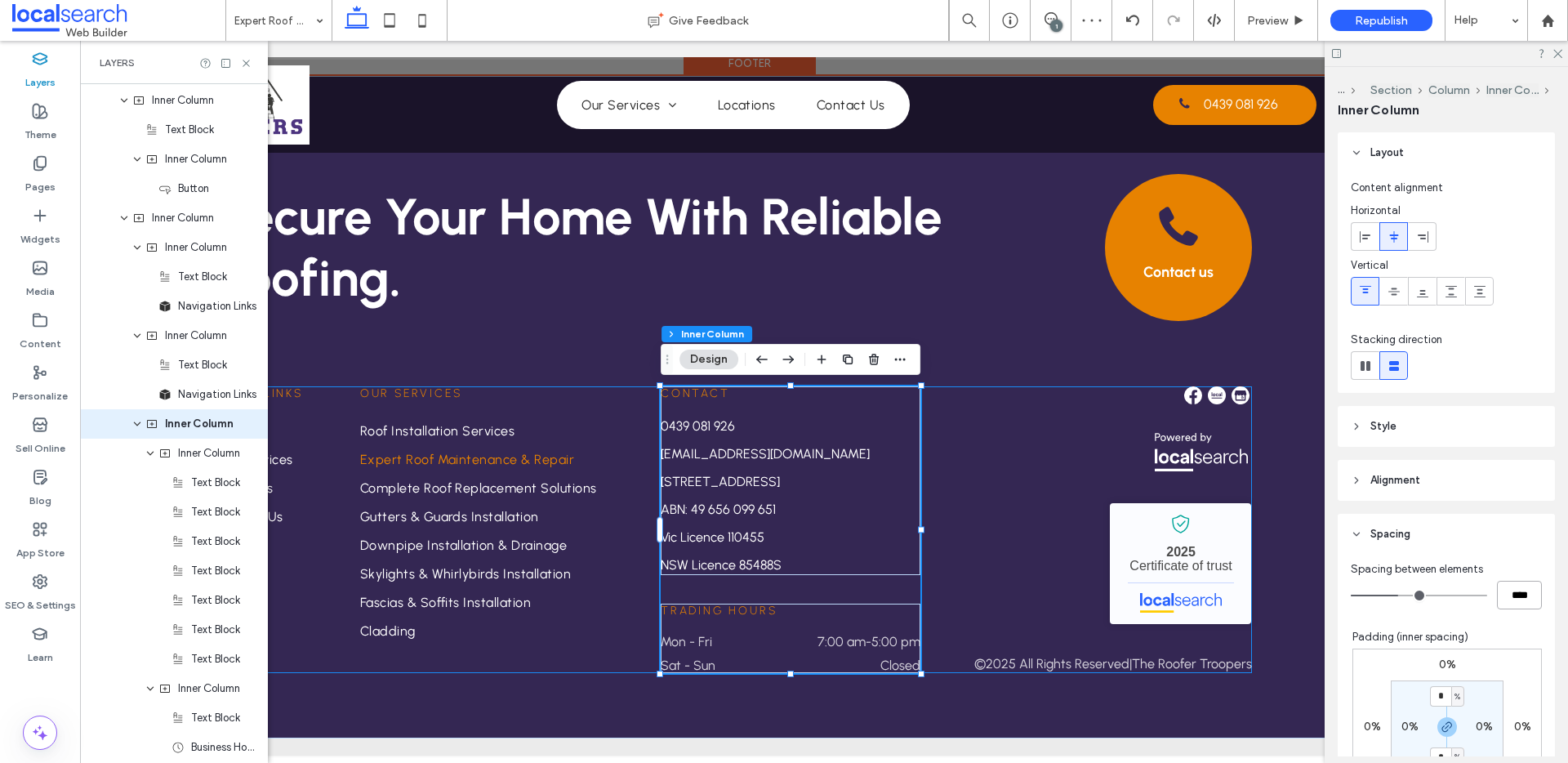
click at [938, 491] on div "Quick Links Home Our Services Locations Contact Us Our Services Roof Installati…" at bounding box center [733, 530] width 1037 height 287
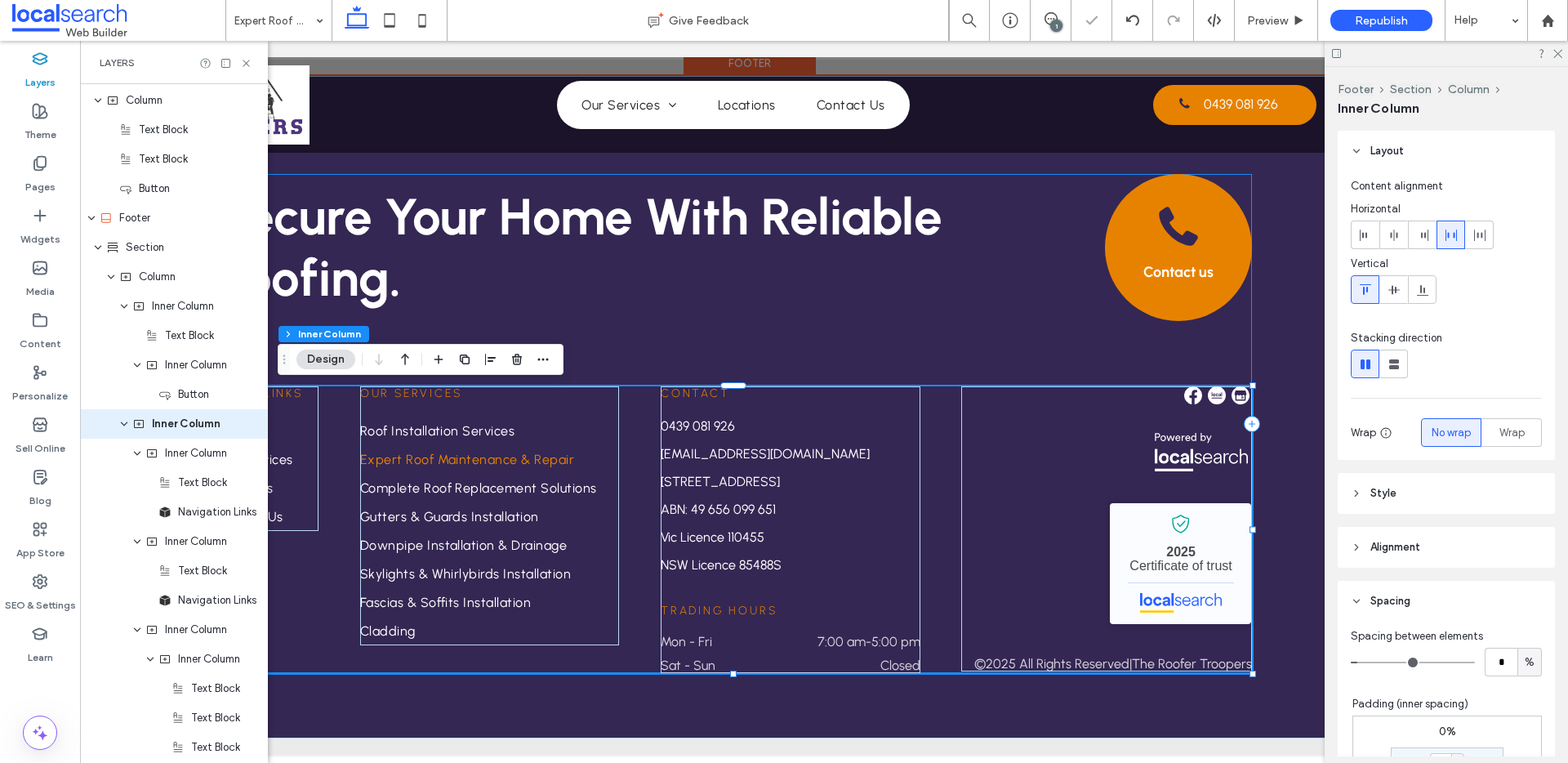
click at [955, 321] on div "Secure Your Home With Reliable Roofing. Contact us Quick Links Home Our Service…" at bounding box center [733, 423] width 1037 height 499
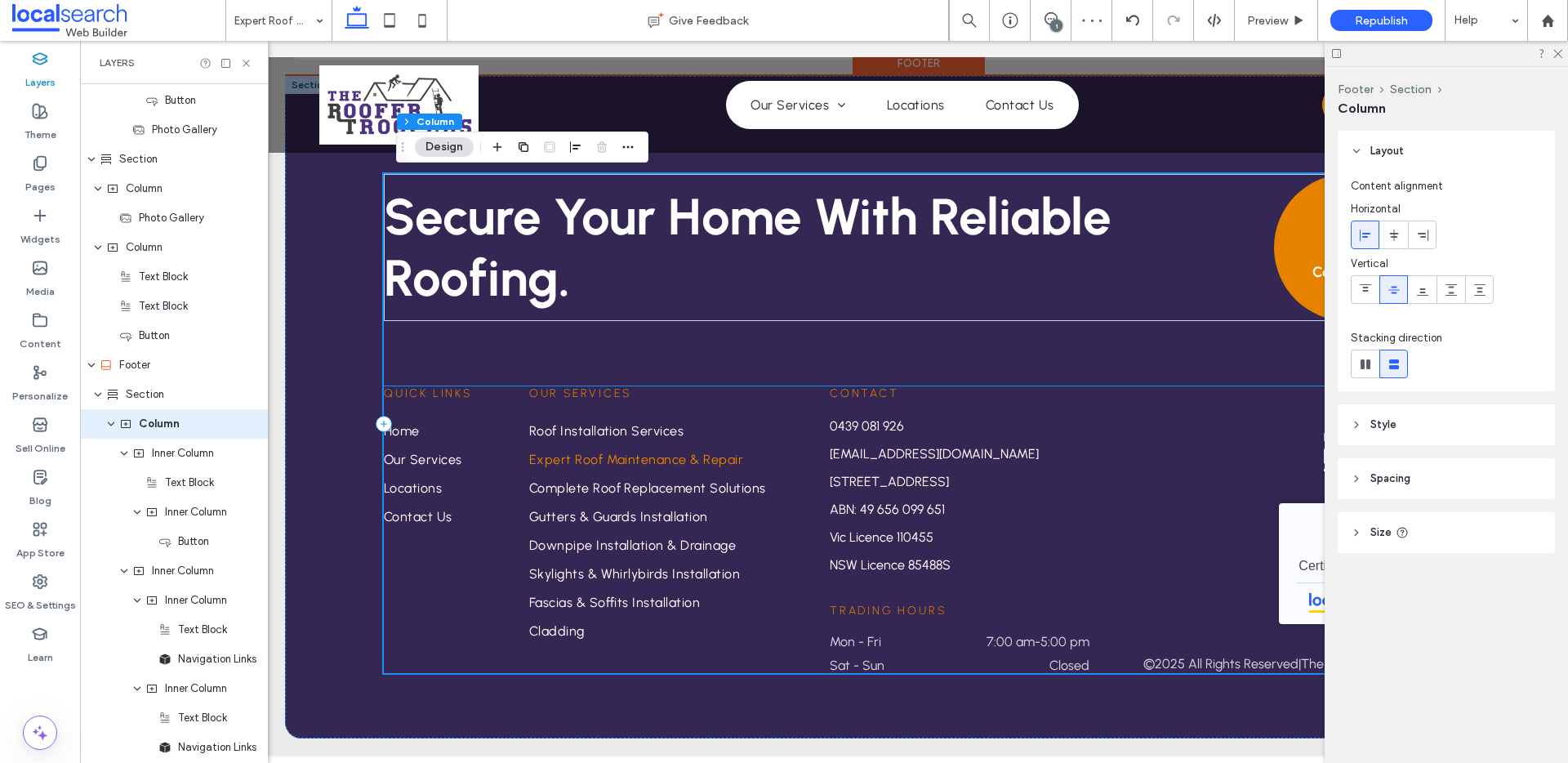
scroll to position [0, 0]
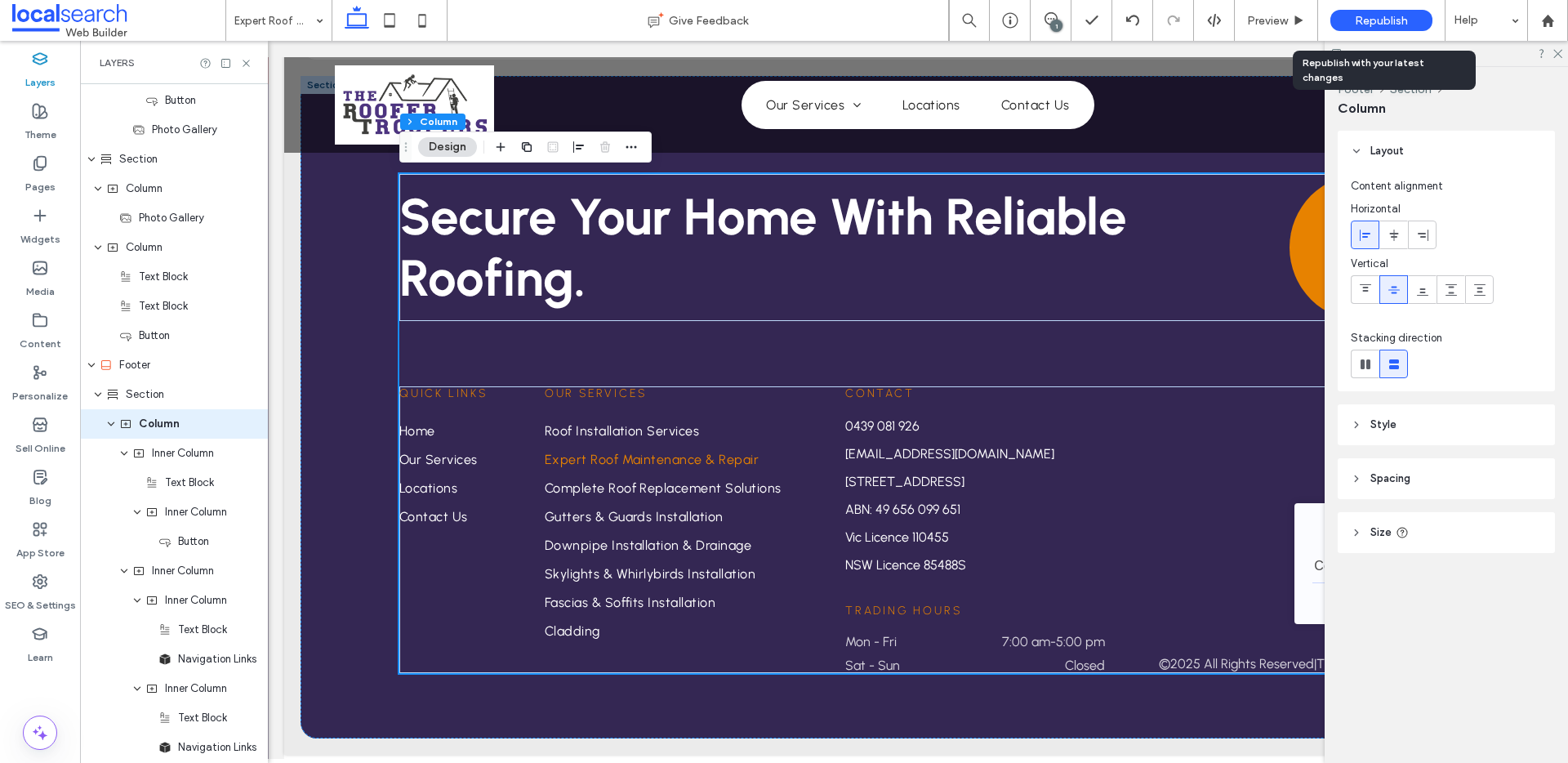
click at [1369, 22] on span "Republish" at bounding box center [1381, 21] width 53 height 14
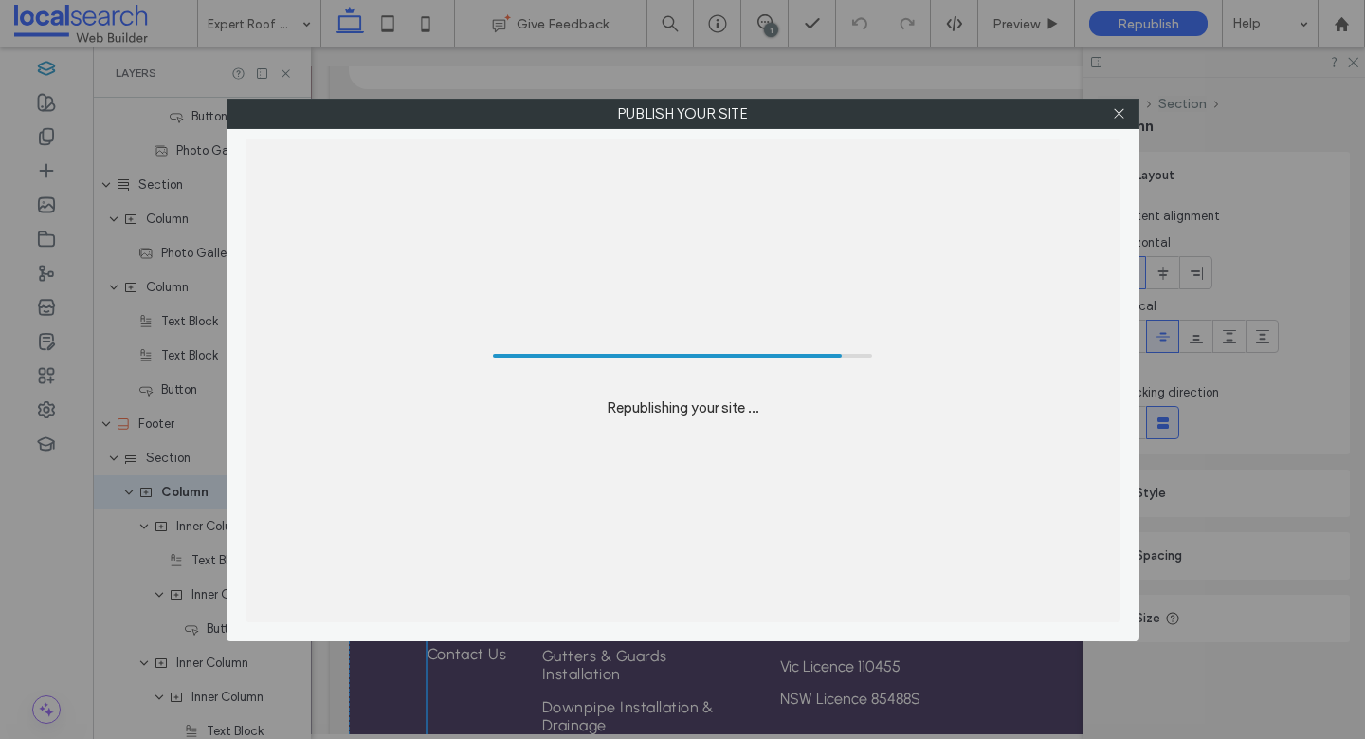
scroll to position [2858, 0]
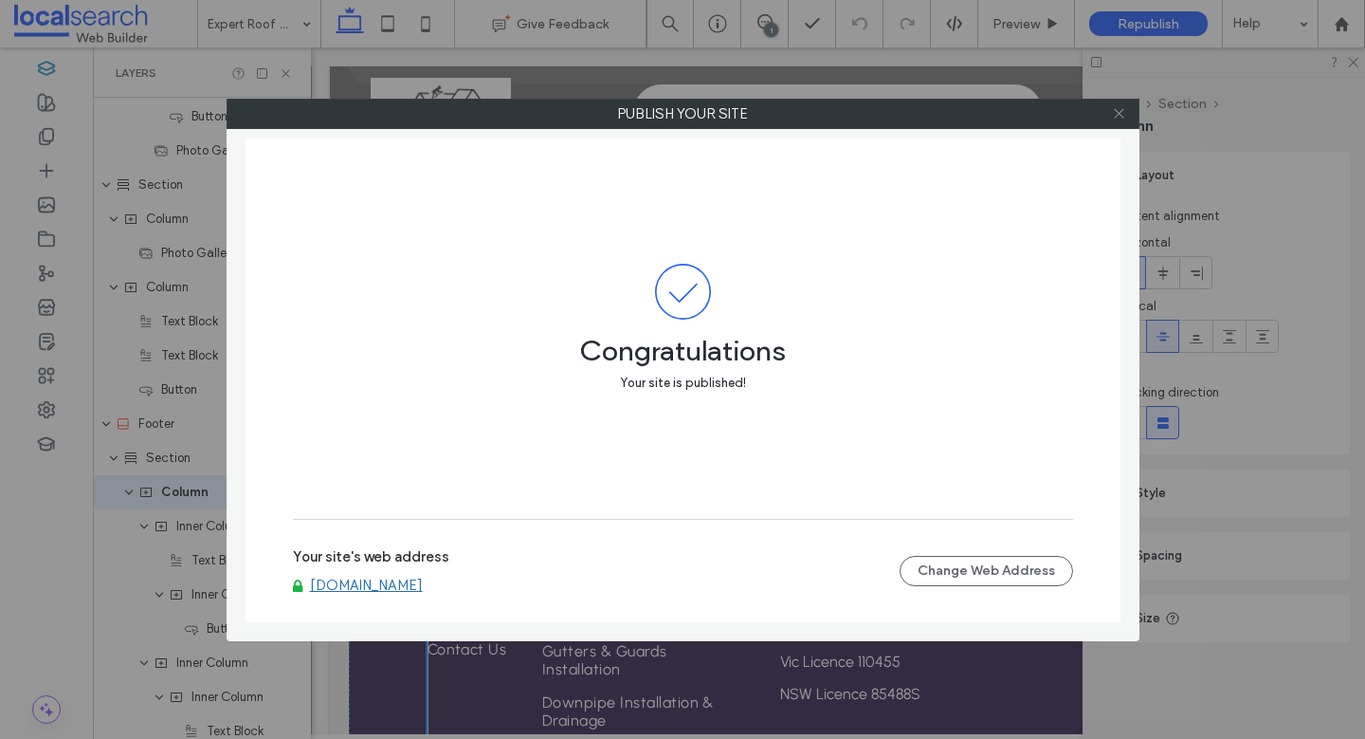
click at [1126, 112] on icon at bounding box center [1119, 113] width 14 height 14
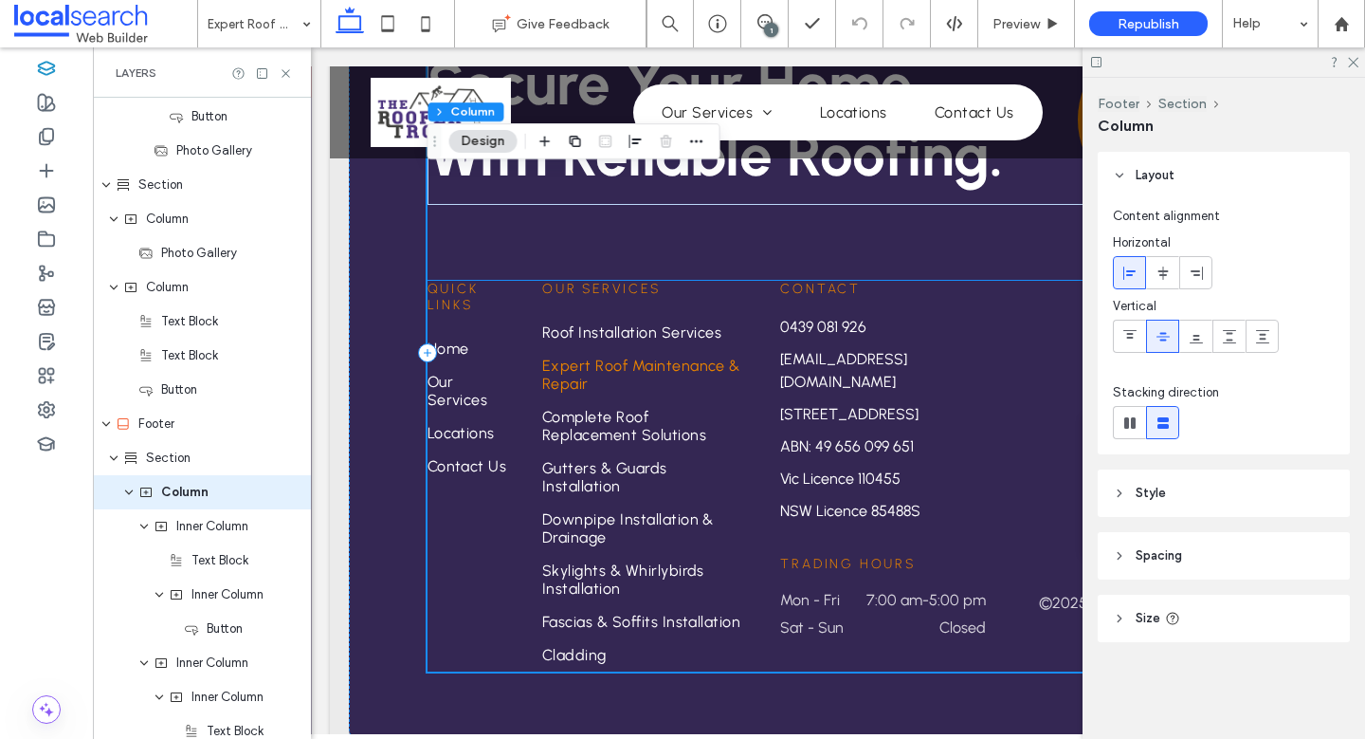
scroll to position [0, 283]
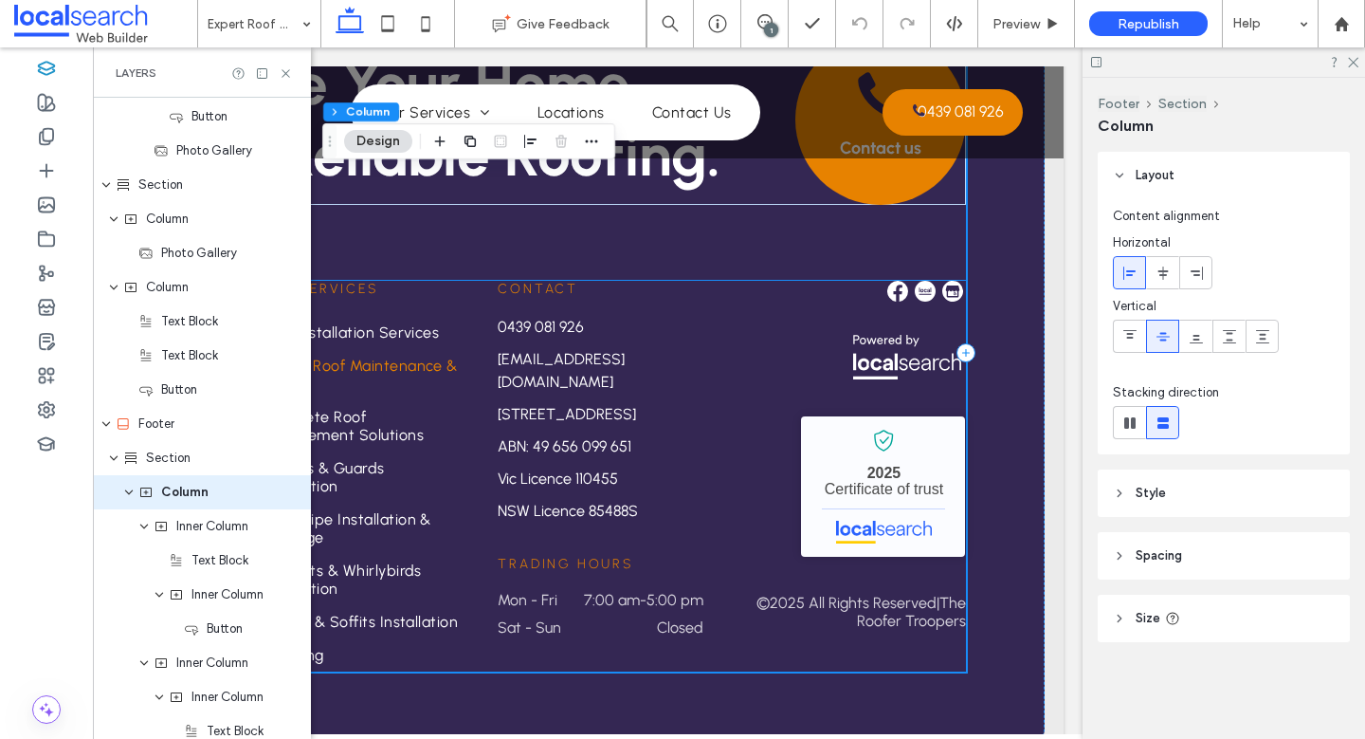
click at [771, 451] on div "The Roofer Troopers - Localsearch verified business 2025 Certificate of trust ©…" at bounding box center [852, 455] width 230 height 349
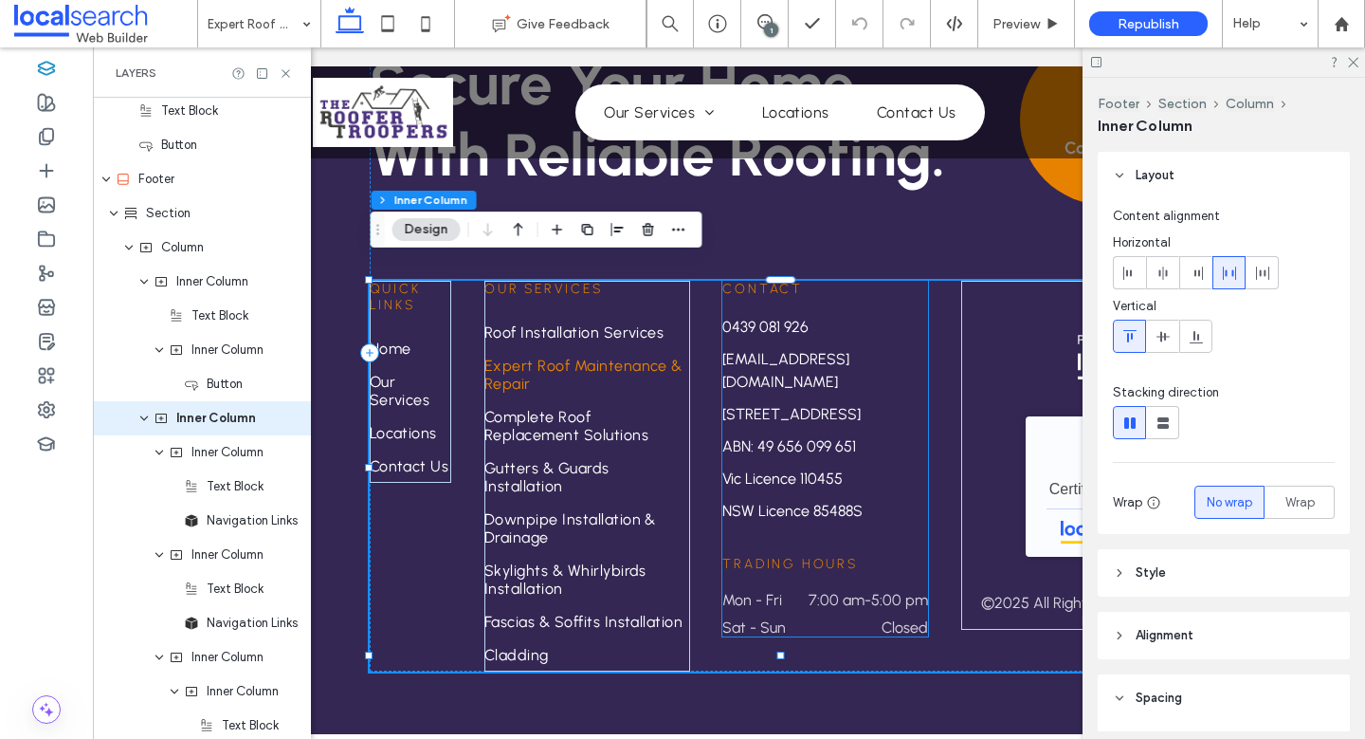
scroll to position [0, 57]
click at [282, 70] on icon at bounding box center [286, 73] width 14 height 14
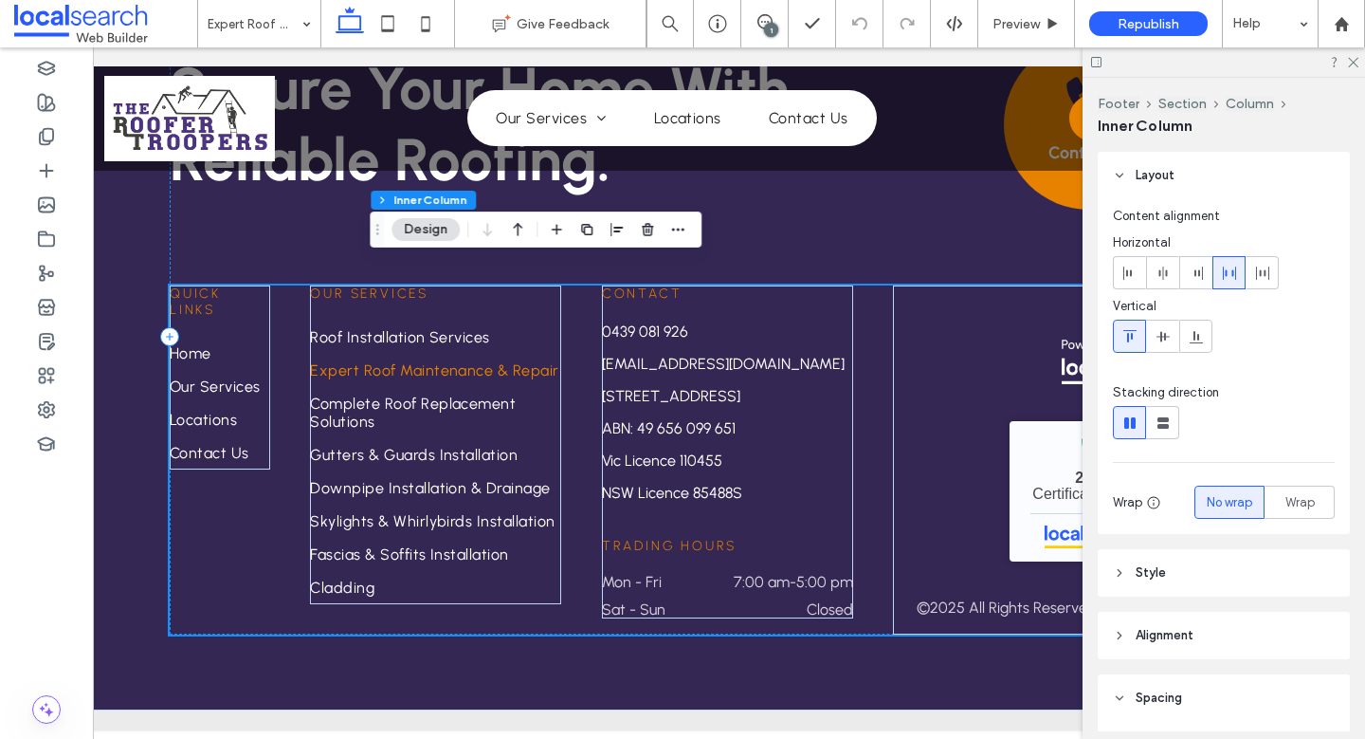
scroll to position [3023, 0]
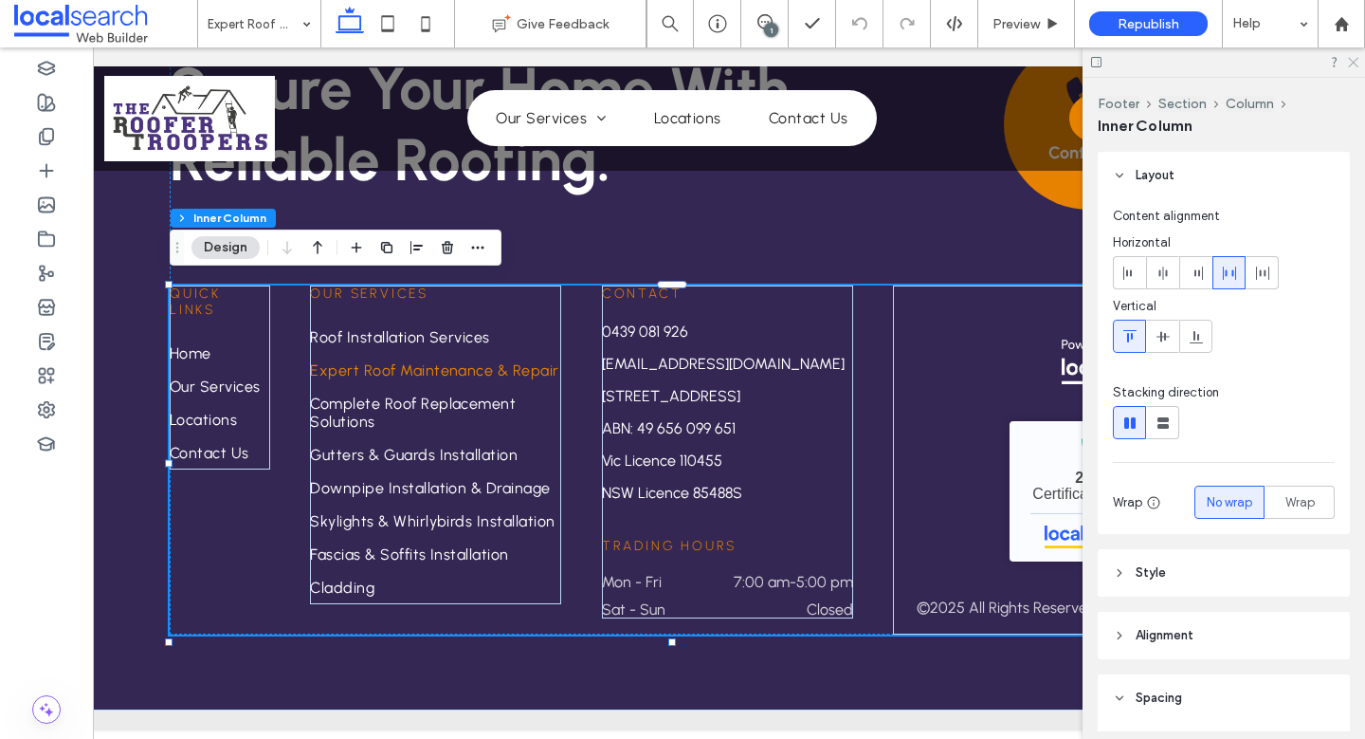
click at [1353, 60] on icon at bounding box center [1353, 61] width 12 height 12
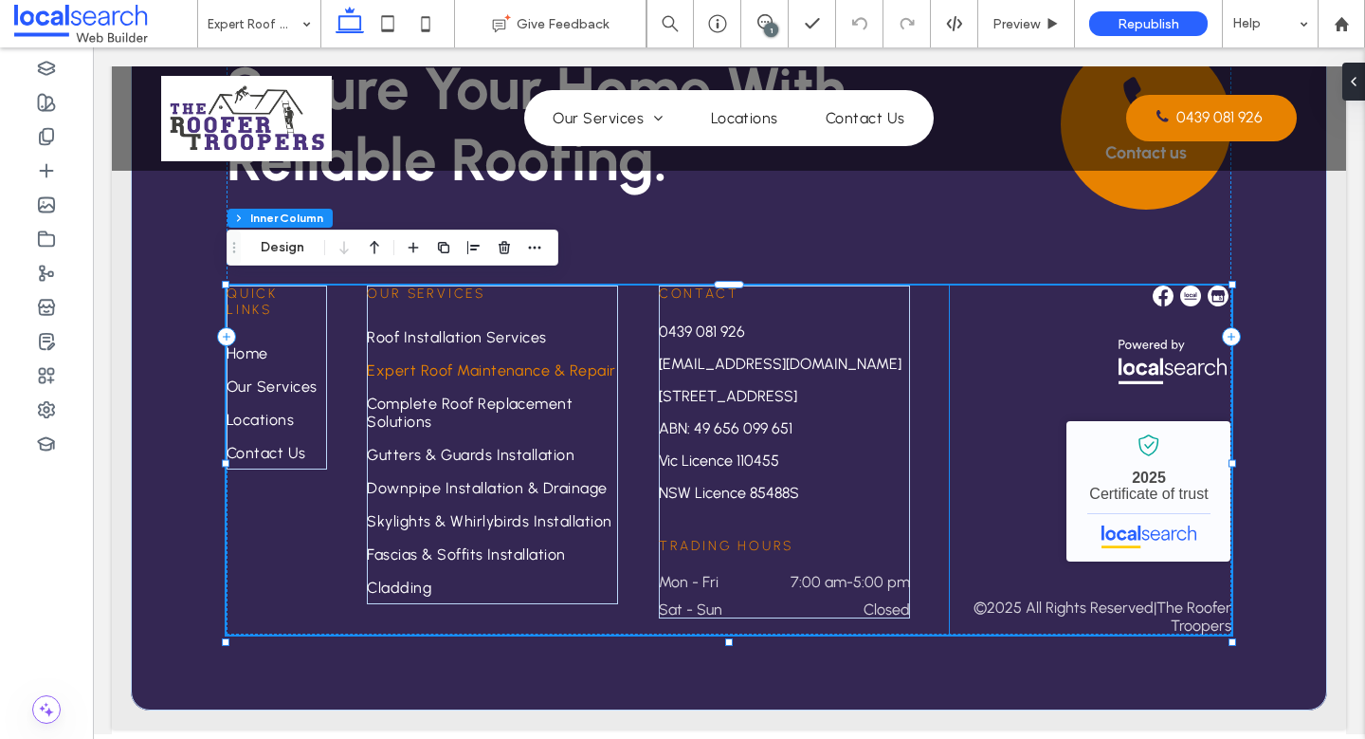
click at [1035, 509] on div "The Roofer Troopers - Localsearch verified business 2025 Certificate of trust ©…" at bounding box center [1091, 459] width 282 height 349
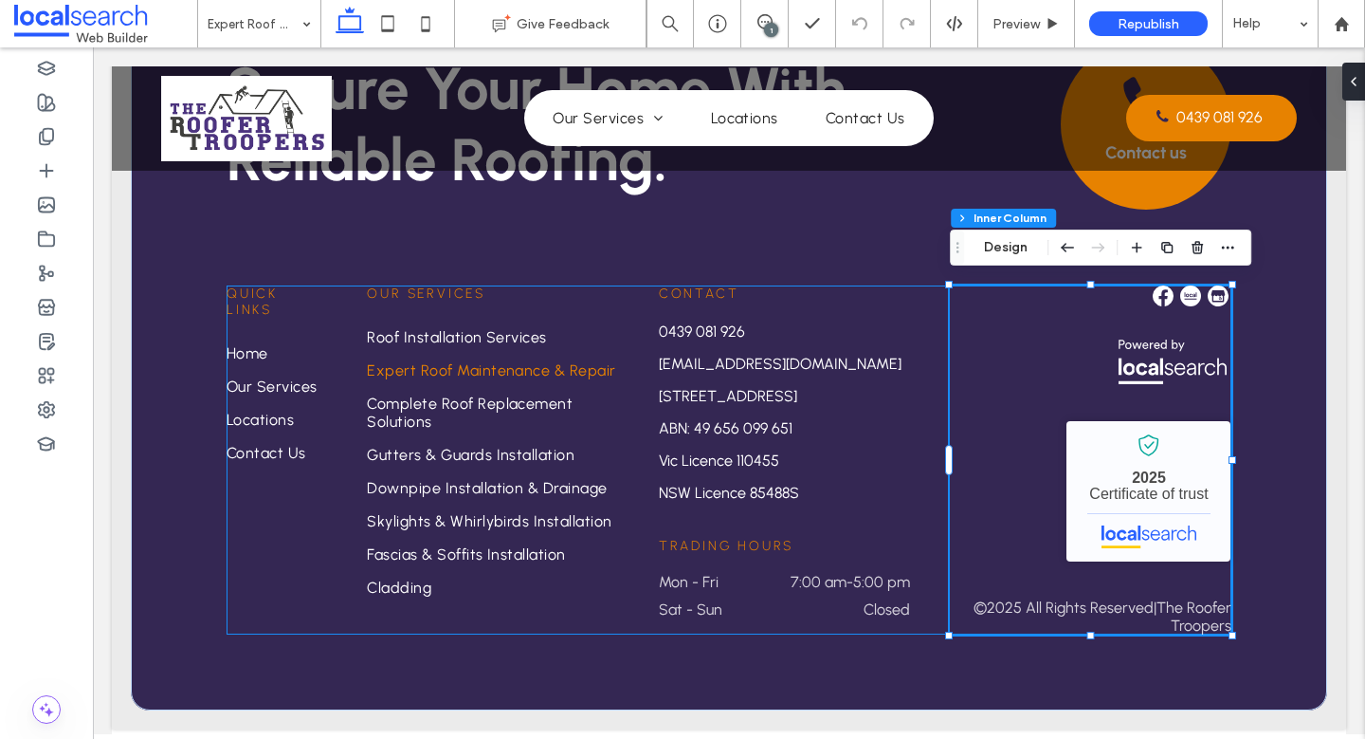
click at [916, 506] on div "Quick Links Home Our Services Locations Contact Us Our Services Roof Installati…" at bounding box center [729, 459] width 1005 height 349
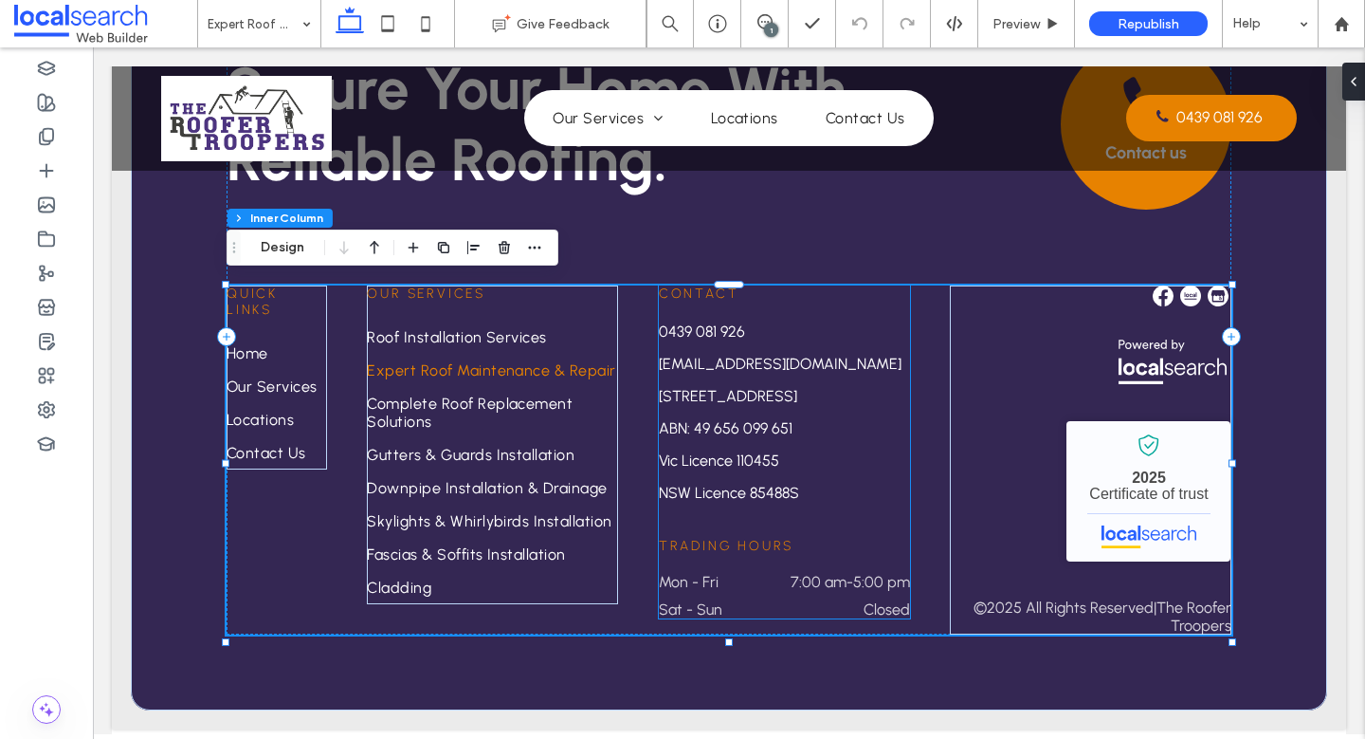
click at [889, 502] on p "NSW Licence 85488S" at bounding box center [784, 493] width 251 height 23
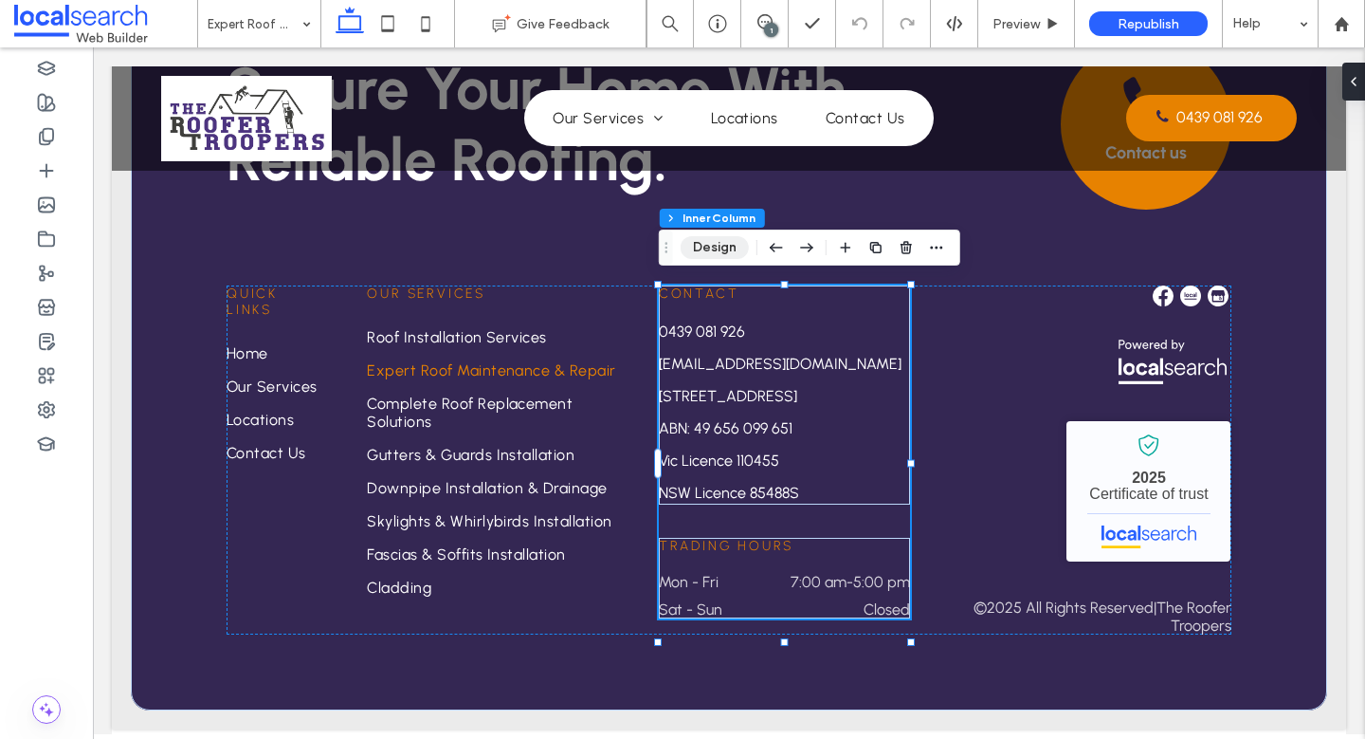
click at [718, 250] on button "Design" at bounding box center [715, 247] width 68 height 23
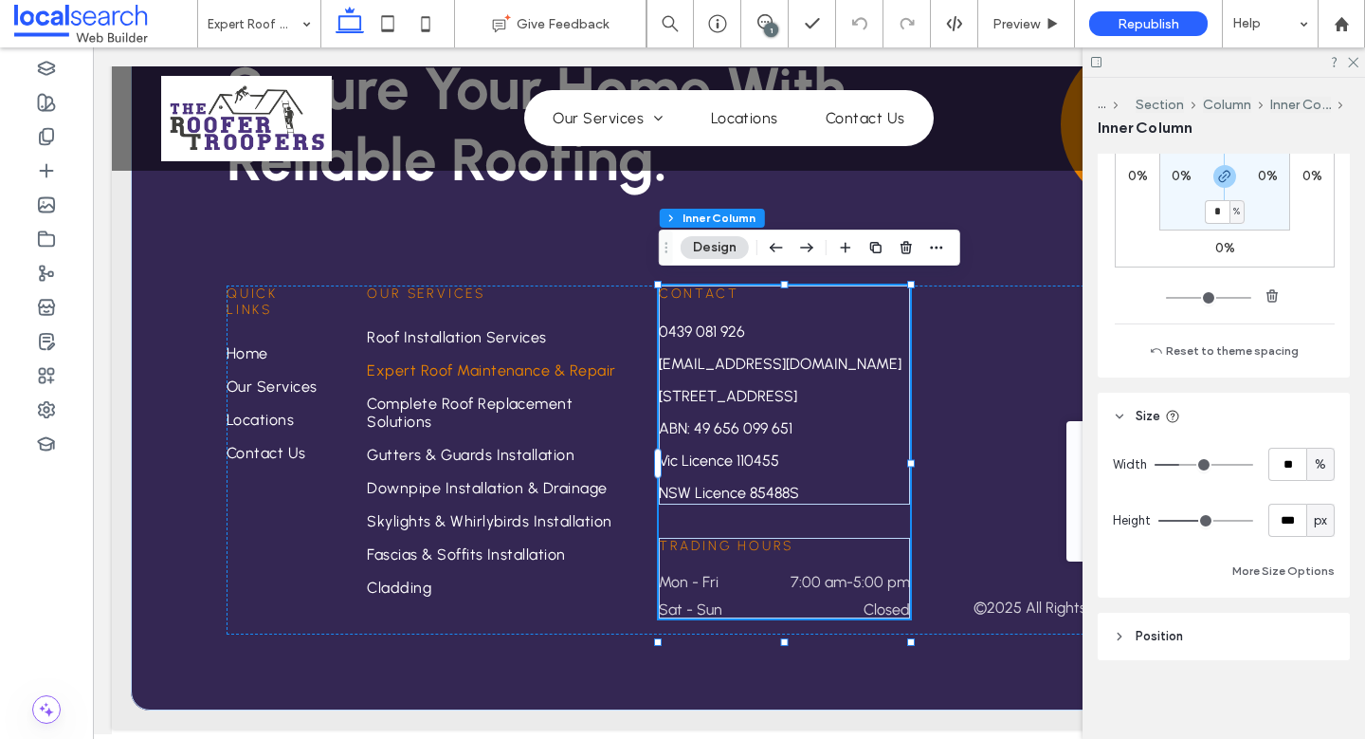
scroll to position [672, 0]
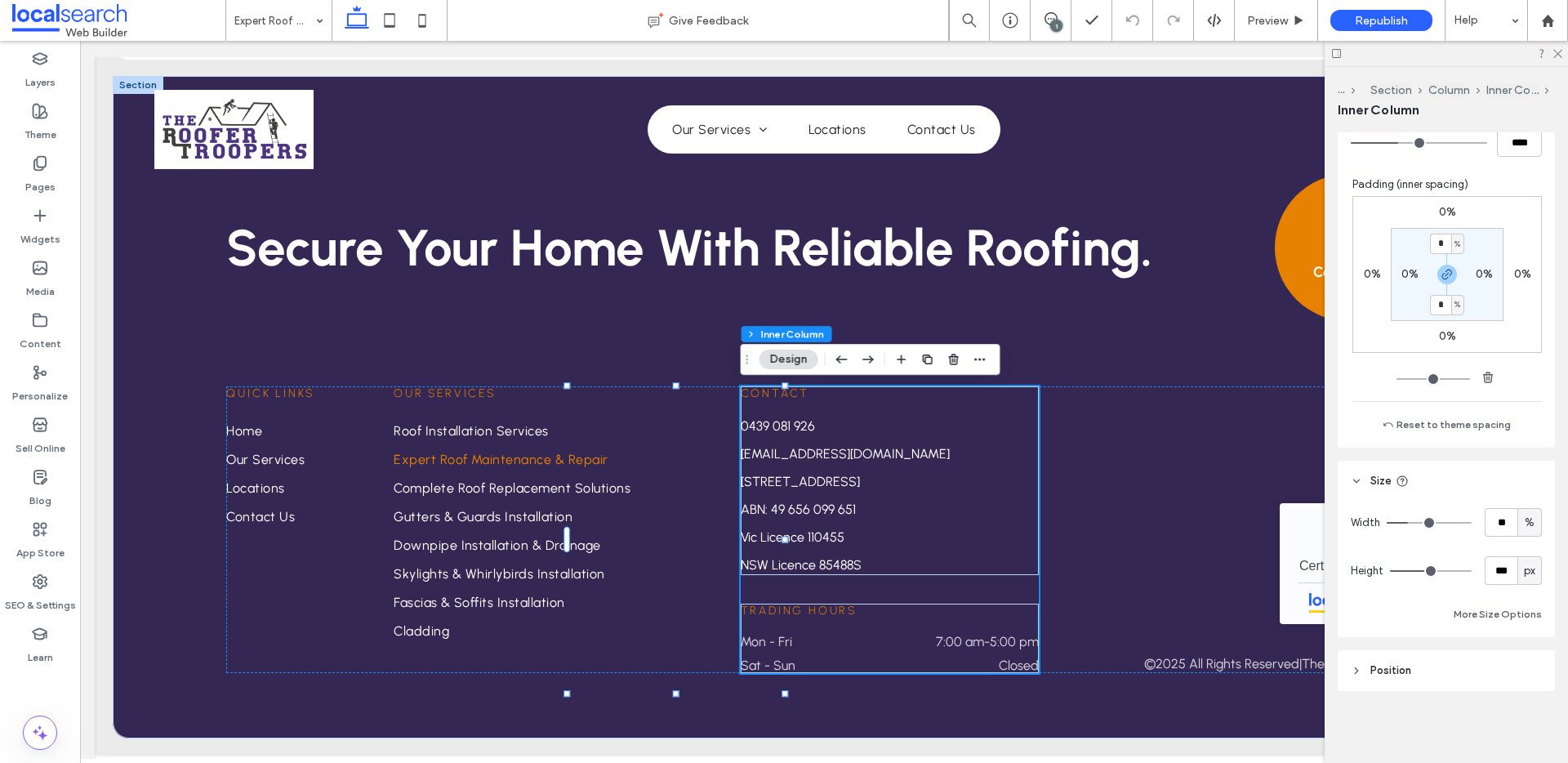
scroll to position [452, 0]
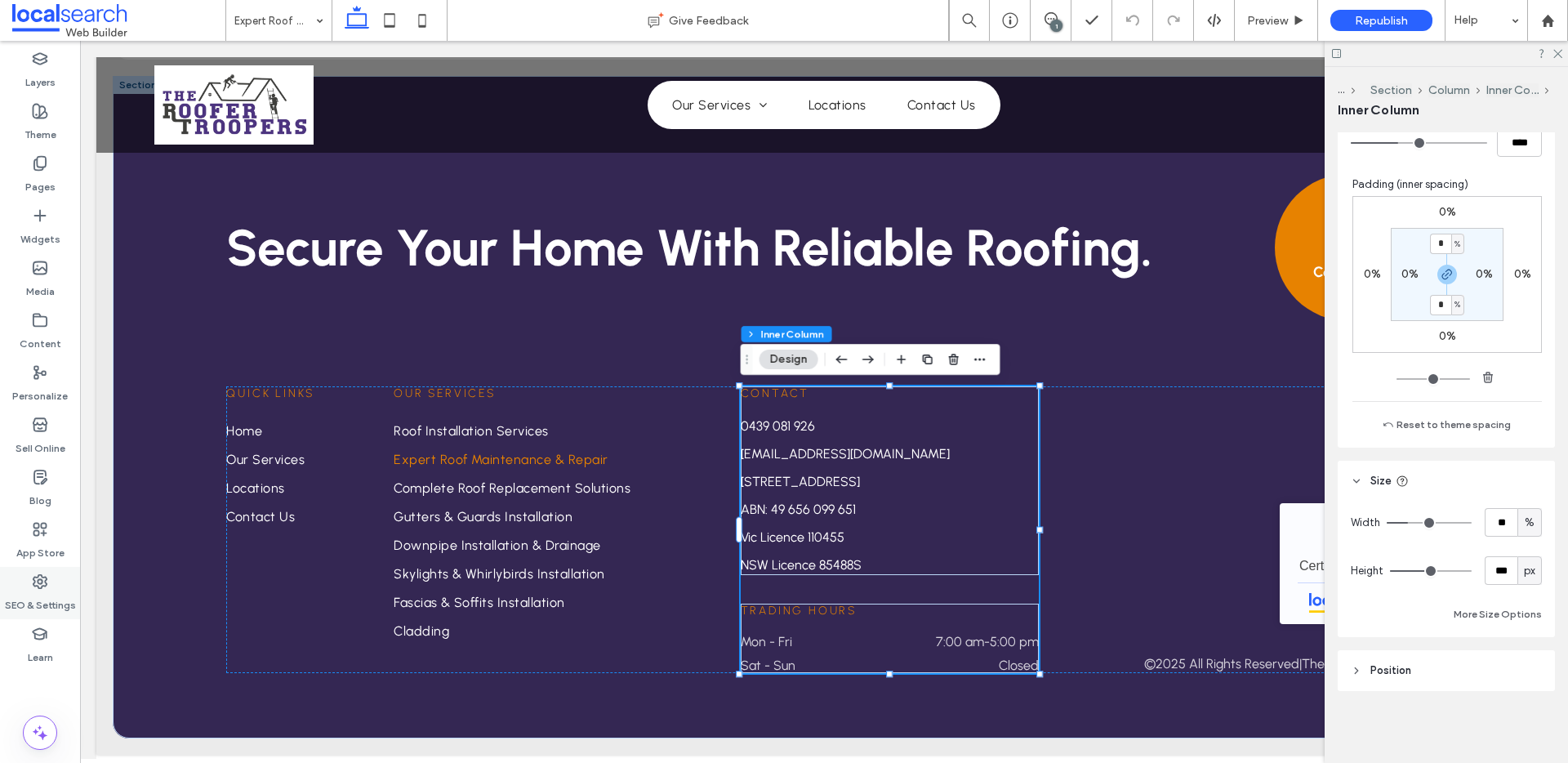
click at [28, 604] on label "SEO & Settings" at bounding box center [40, 601] width 71 height 23
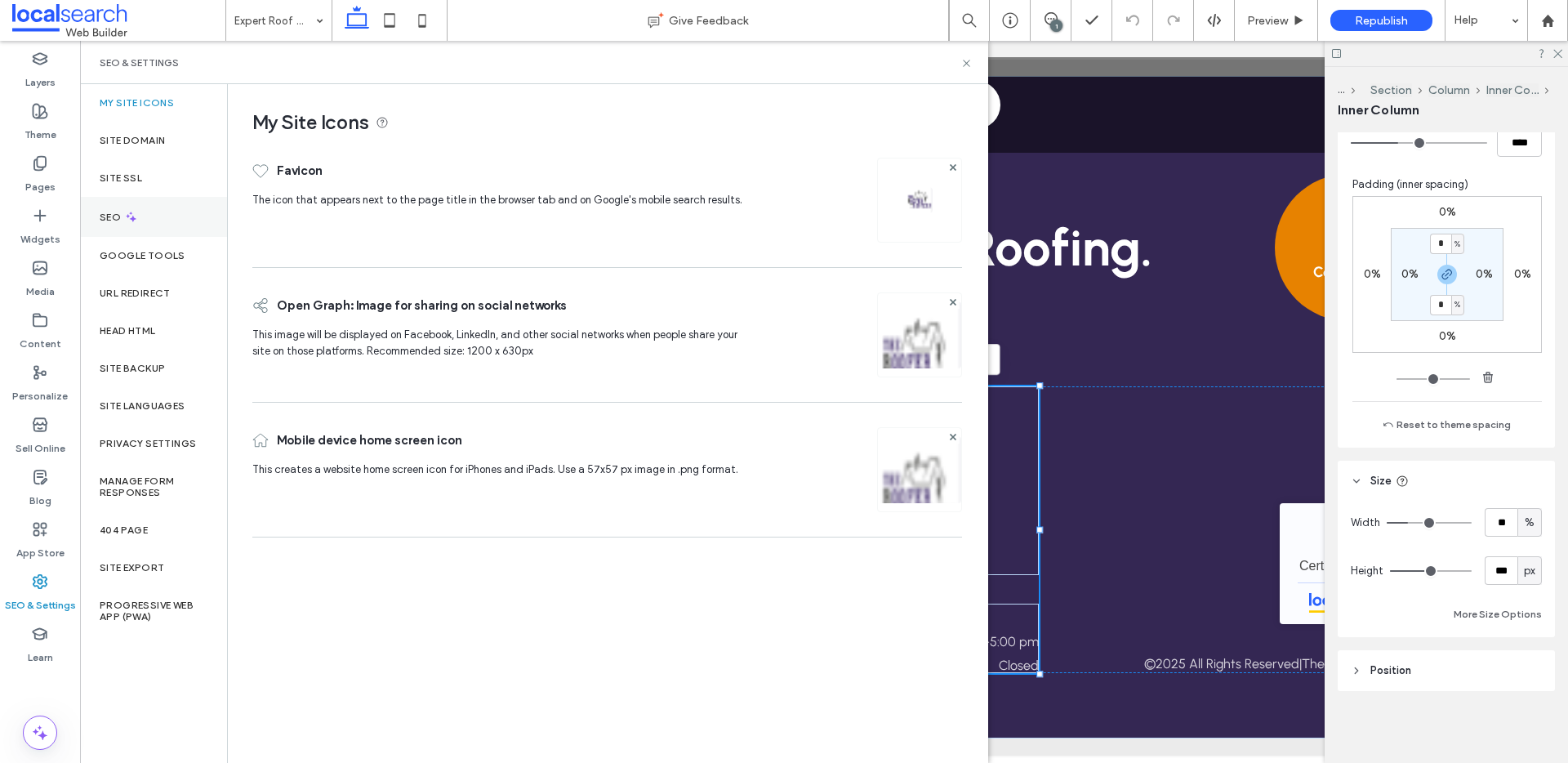
click at [133, 215] on use at bounding box center [131, 217] width 10 height 10
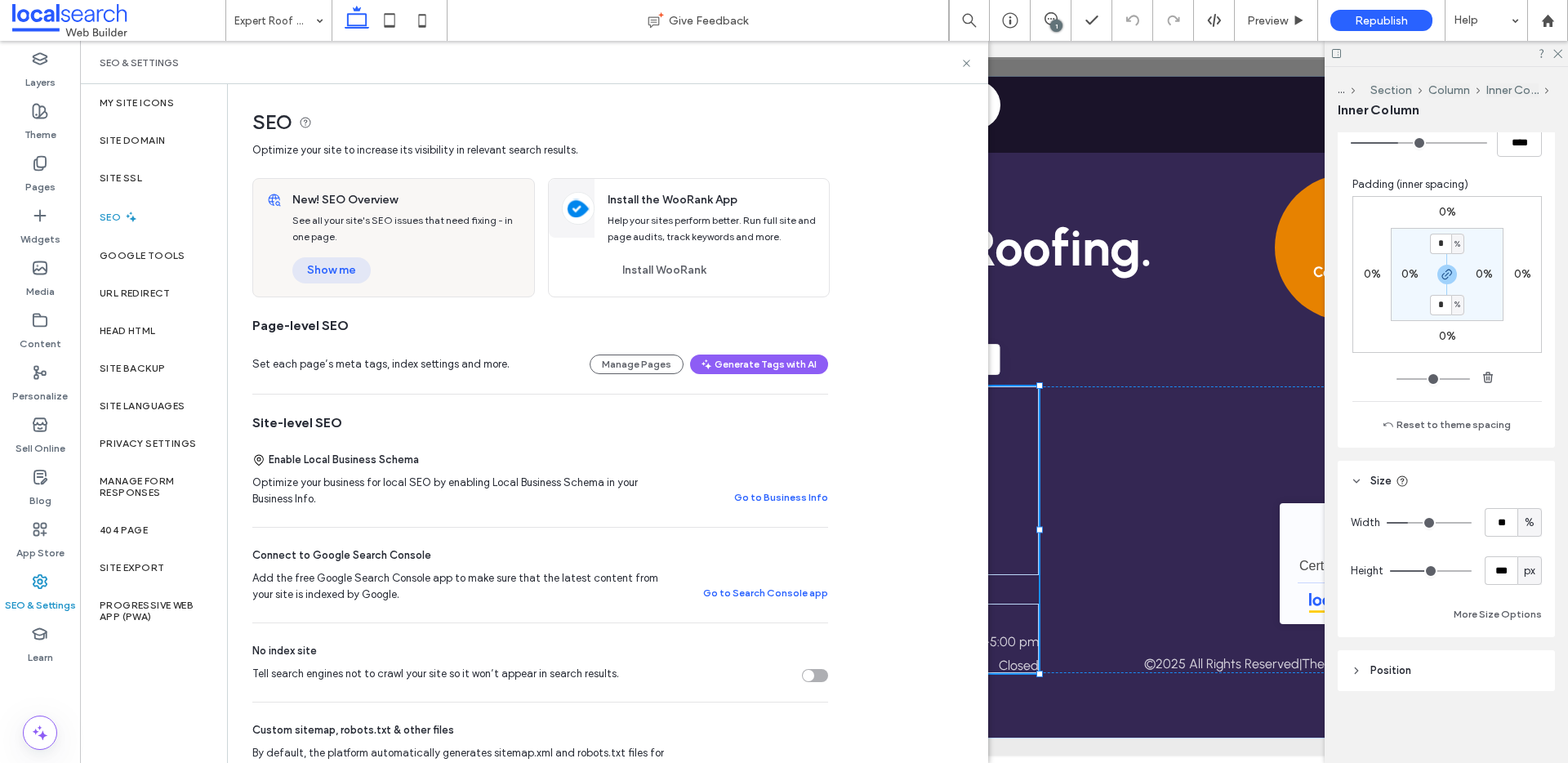
click at [324, 275] on button "Show me" at bounding box center [331, 270] width 78 height 26
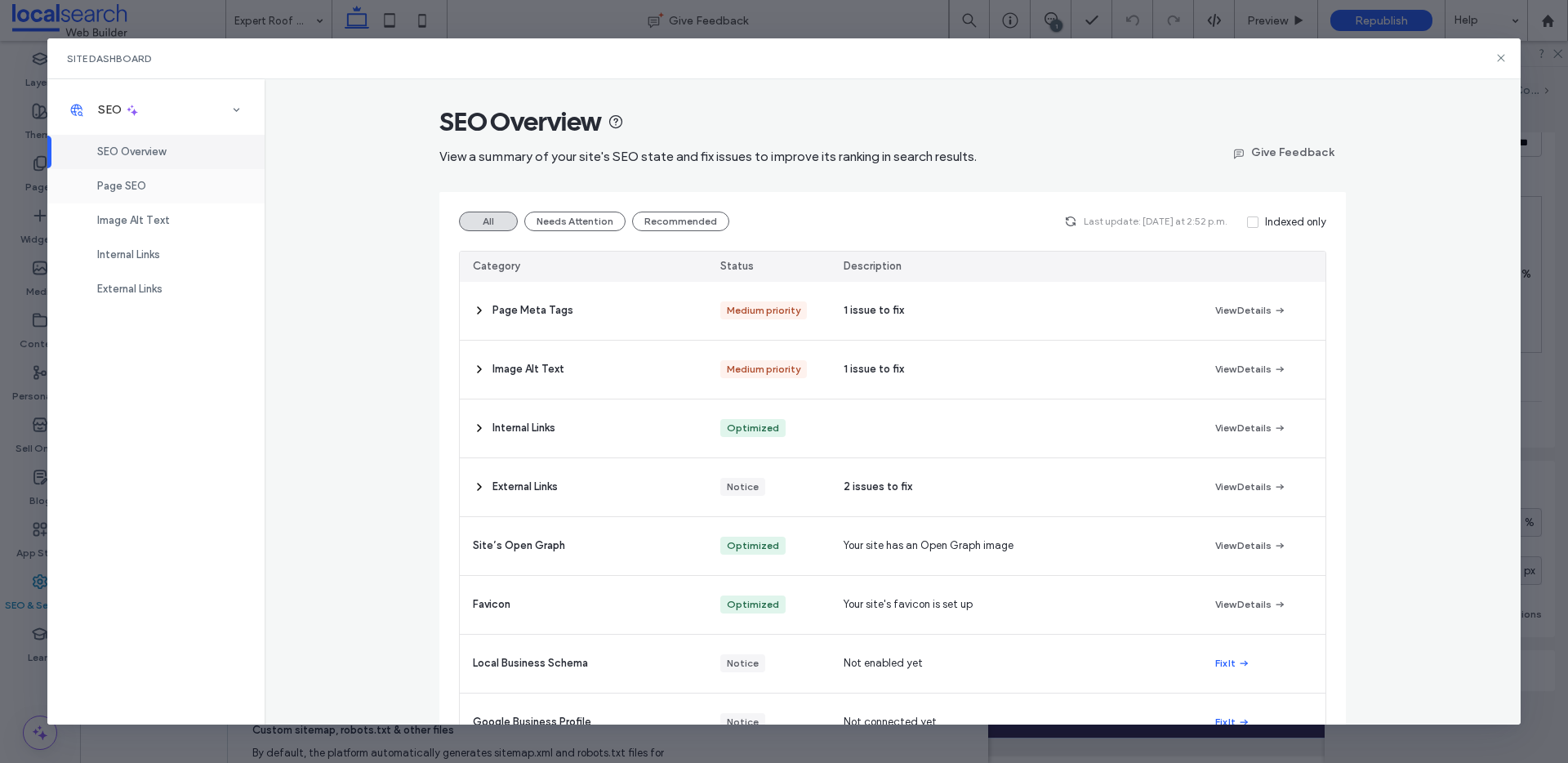
click at [178, 183] on div "Page SEO" at bounding box center [156, 186] width 217 height 34
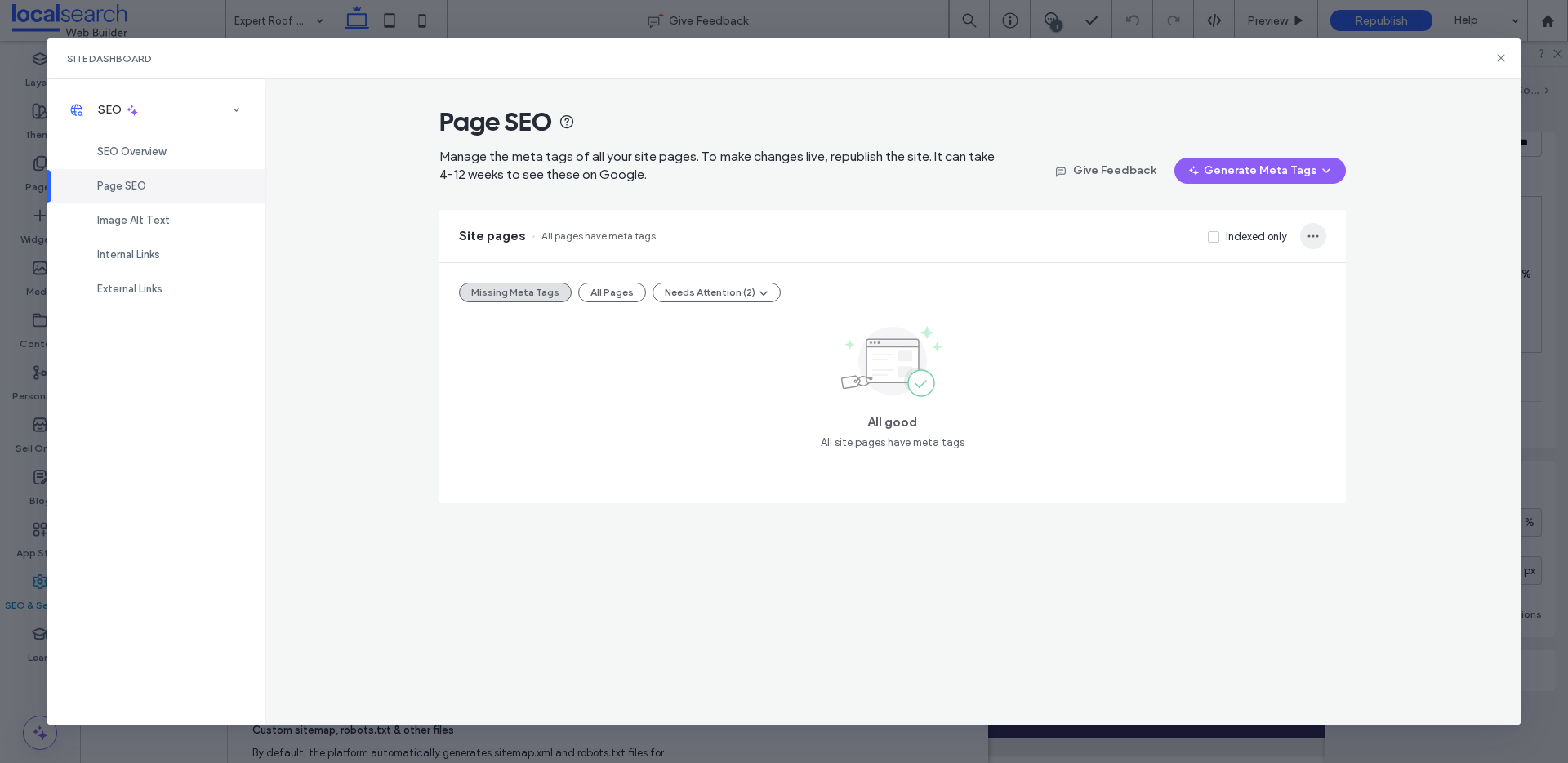
click at [1175, 245] on span "button" at bounding box center [1313, 236] width 26 height 26
click at [1175, 272] on span "Export to CSV" at bounding box center [1367, 278] width 68 height 16
click at [1175, 53] on icon at bounding box center [1500, 58] width 13 height 13
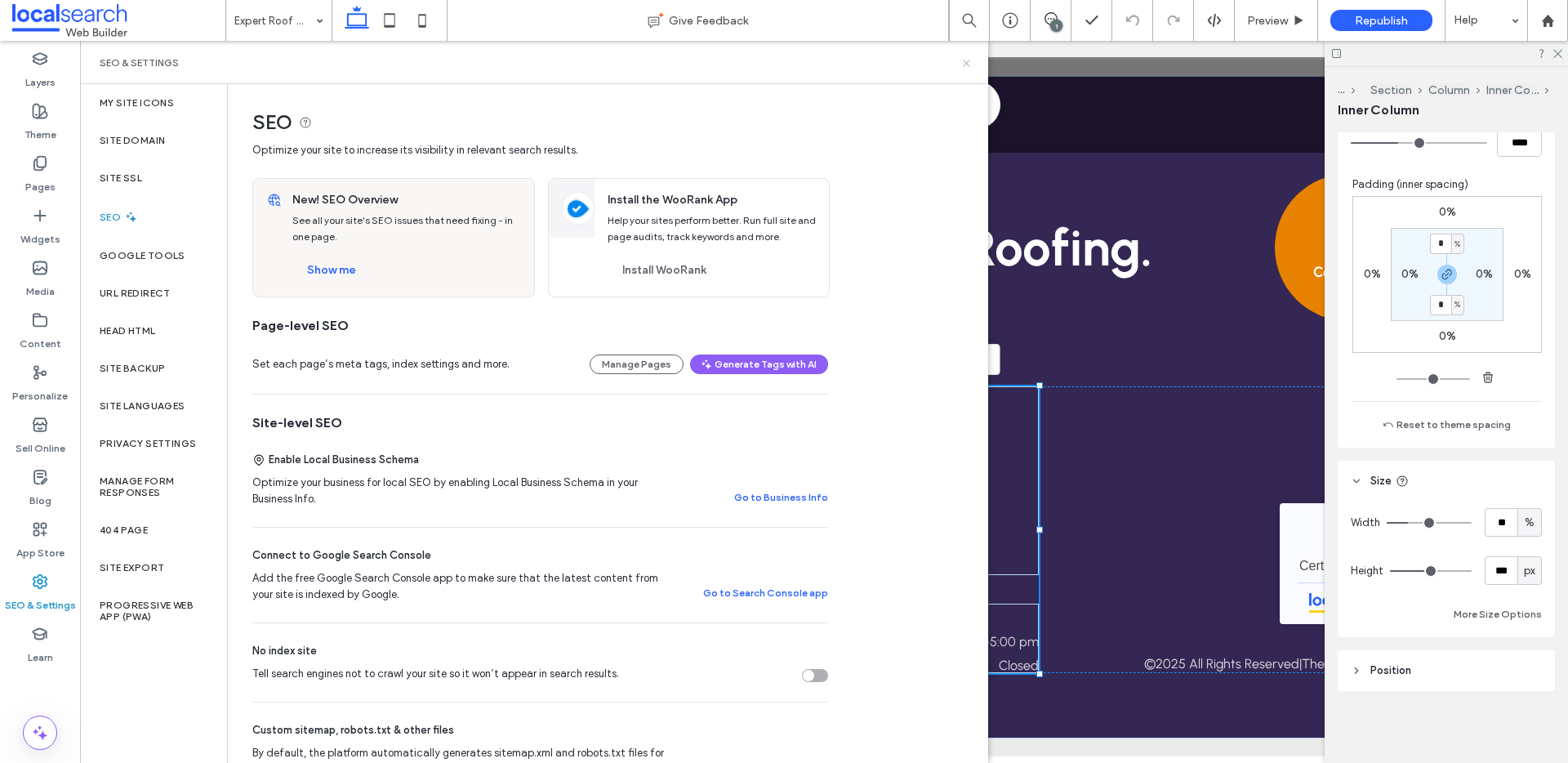
click at [968, 60] on icon at bounding box center [966, 63] width 12 height 12
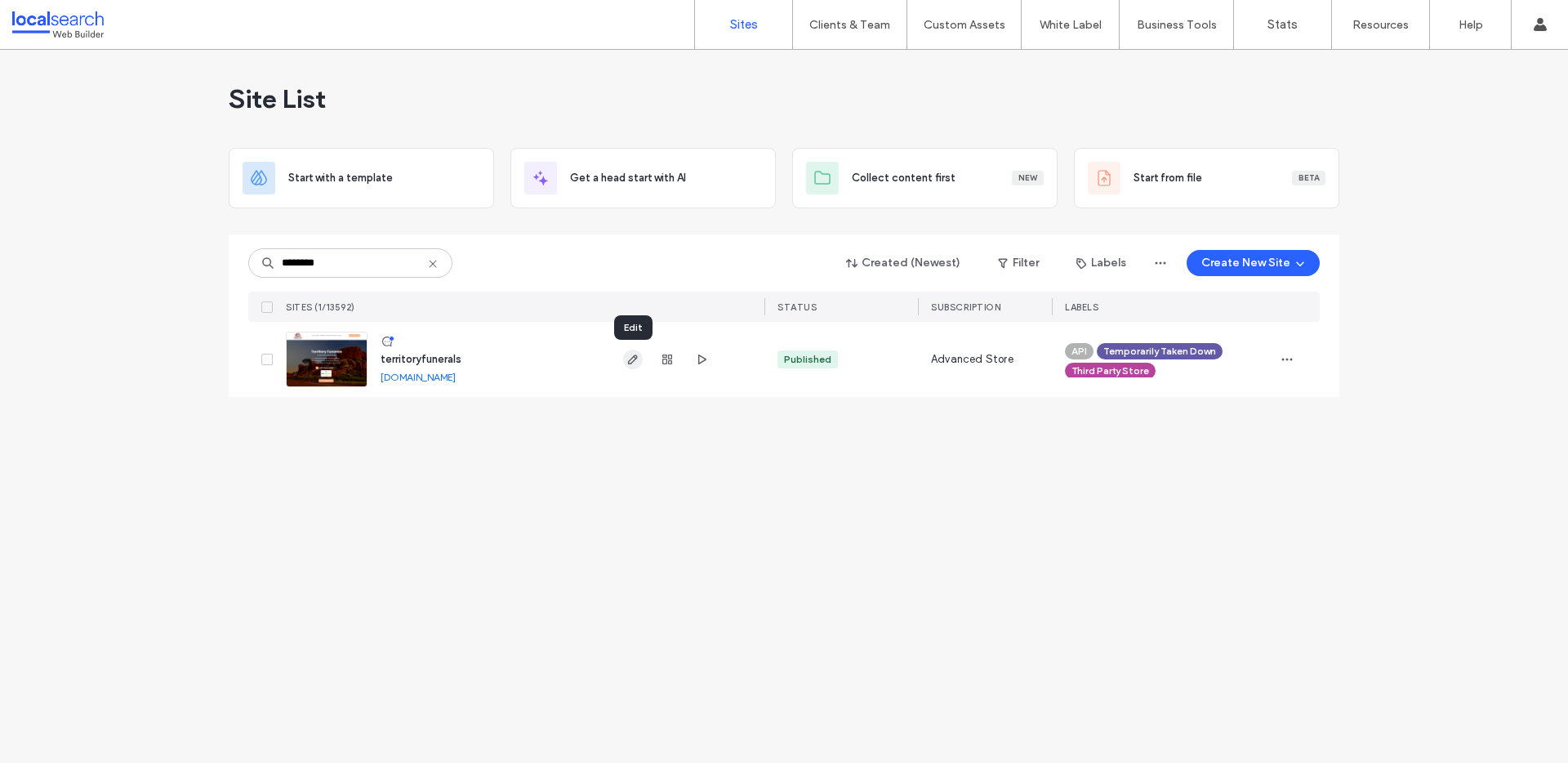
type input "********"
click at [456, 375] on link "[DOMAIN_NAME]" at bounding box center [418, 377] width 75 height 12
click at [347, 363] on img at bounding box center [326, 388] width 80 height 111
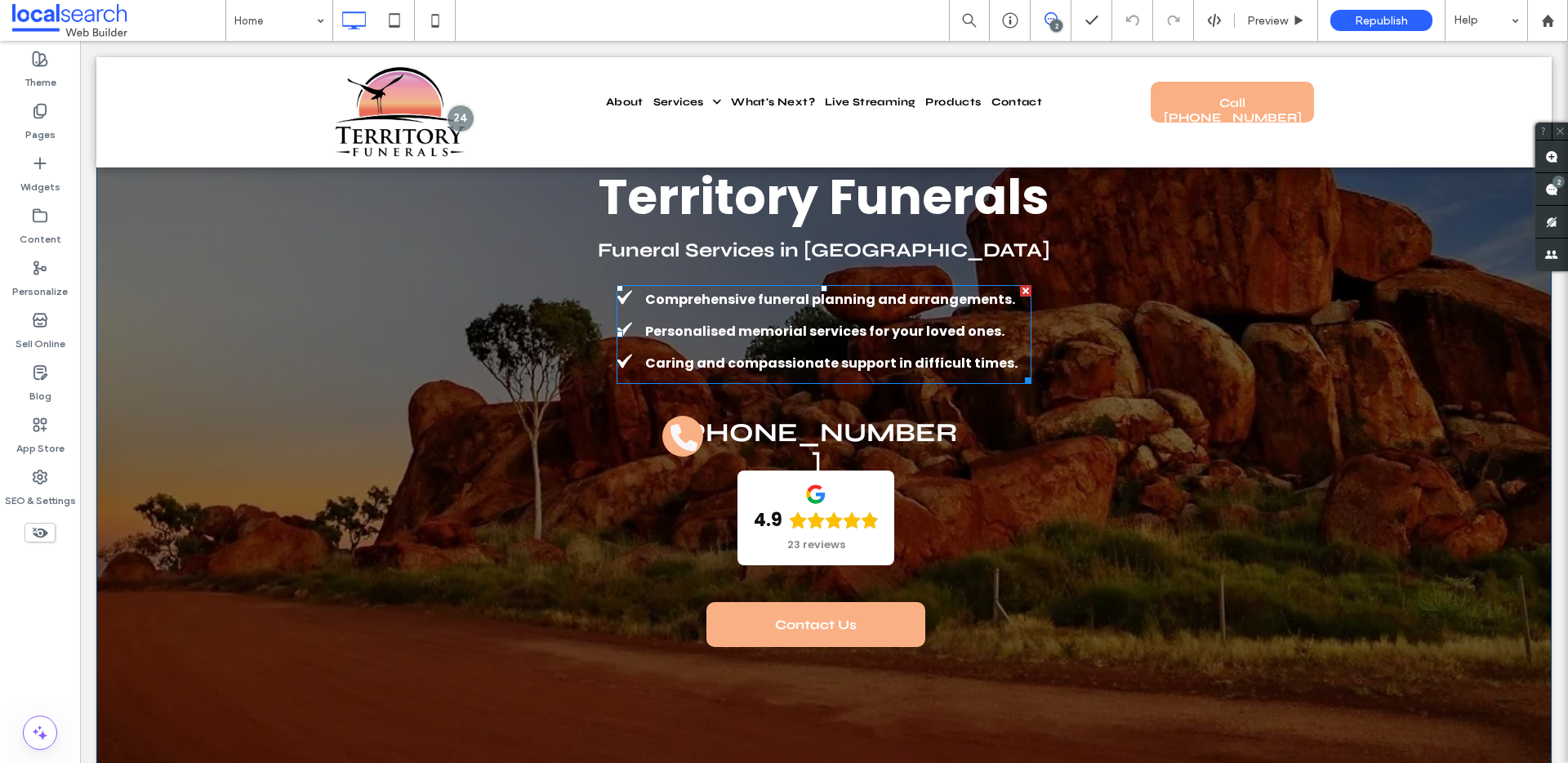
scroll to position [176, 0]
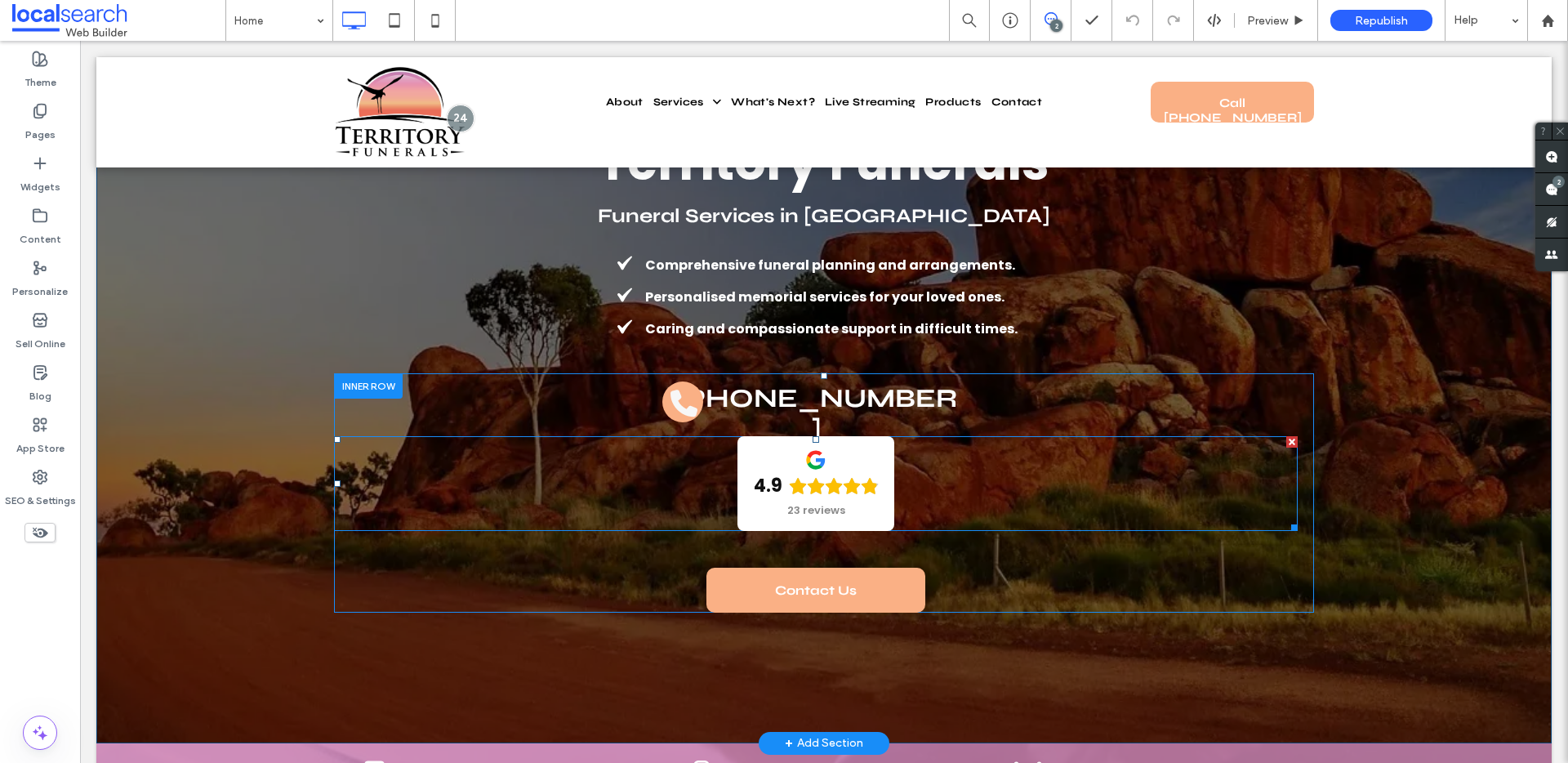
click at [1067, 494] on span at bounding box center [815, 483] width 964 height 95
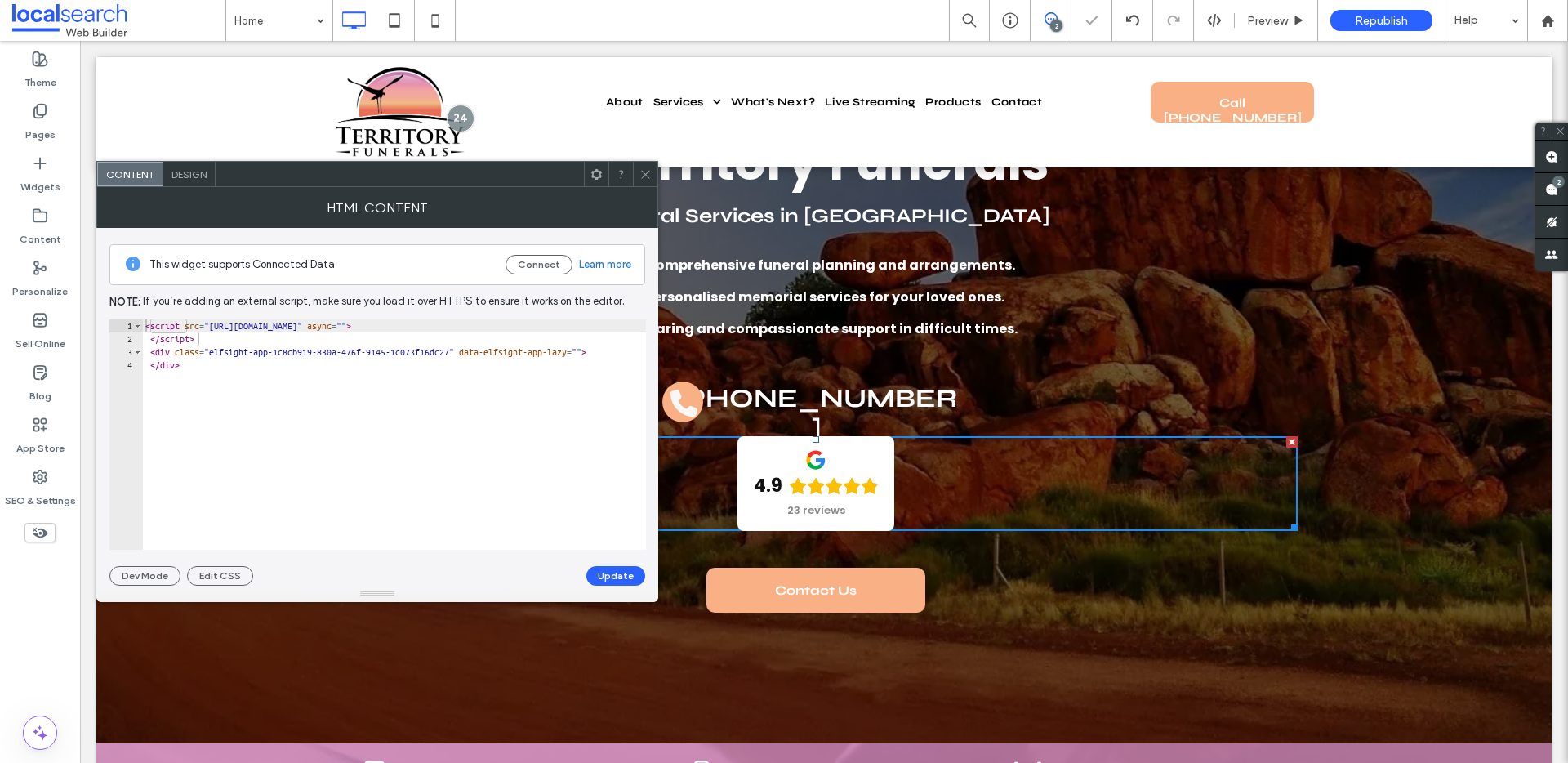
click at [200, 168] on span "Design" at bounding box center [189, 174] width 35 height 12
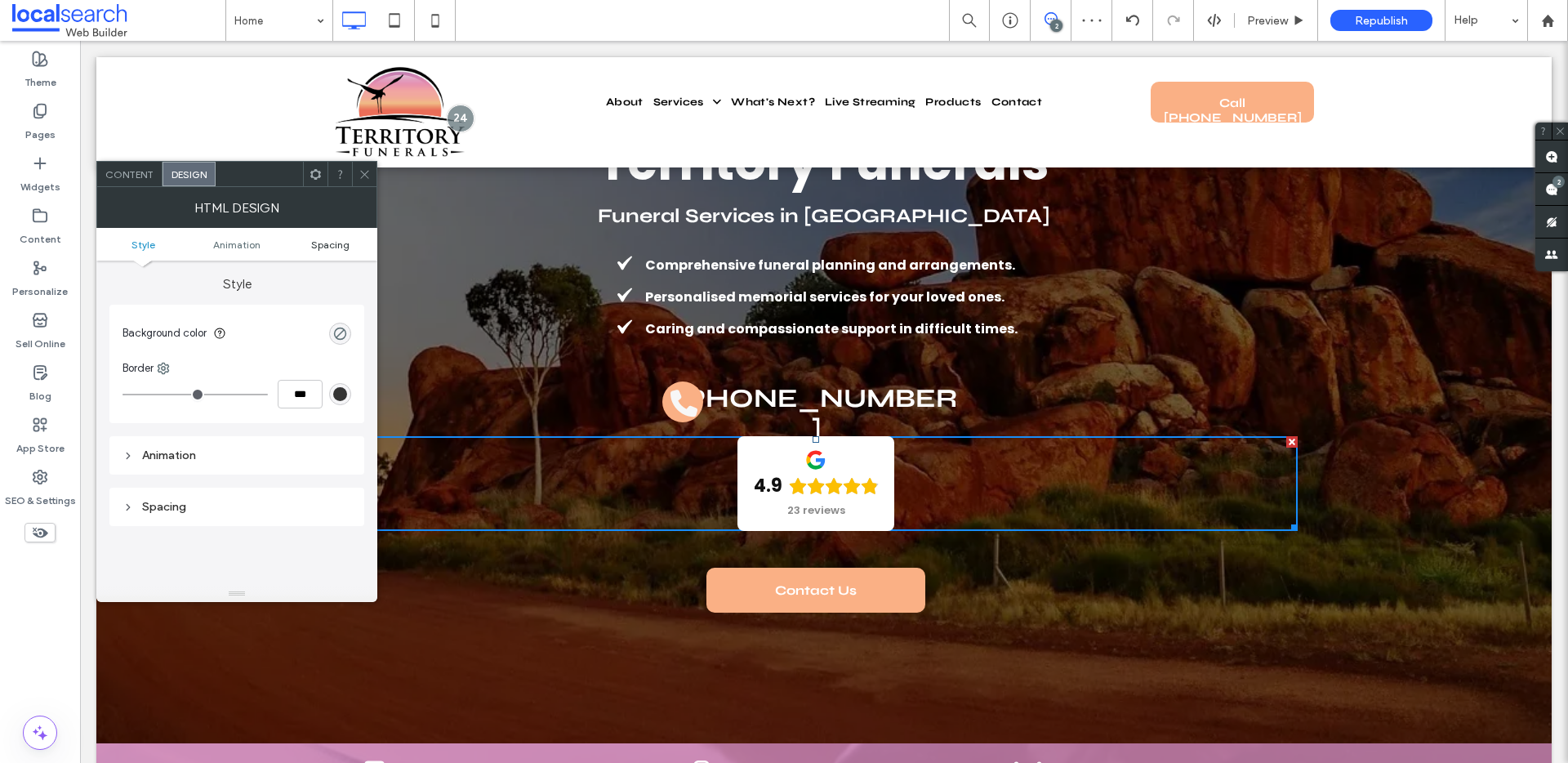
click at [315, 245] on span "Spacing" at bounding box center [330, 245] width 39 height 12
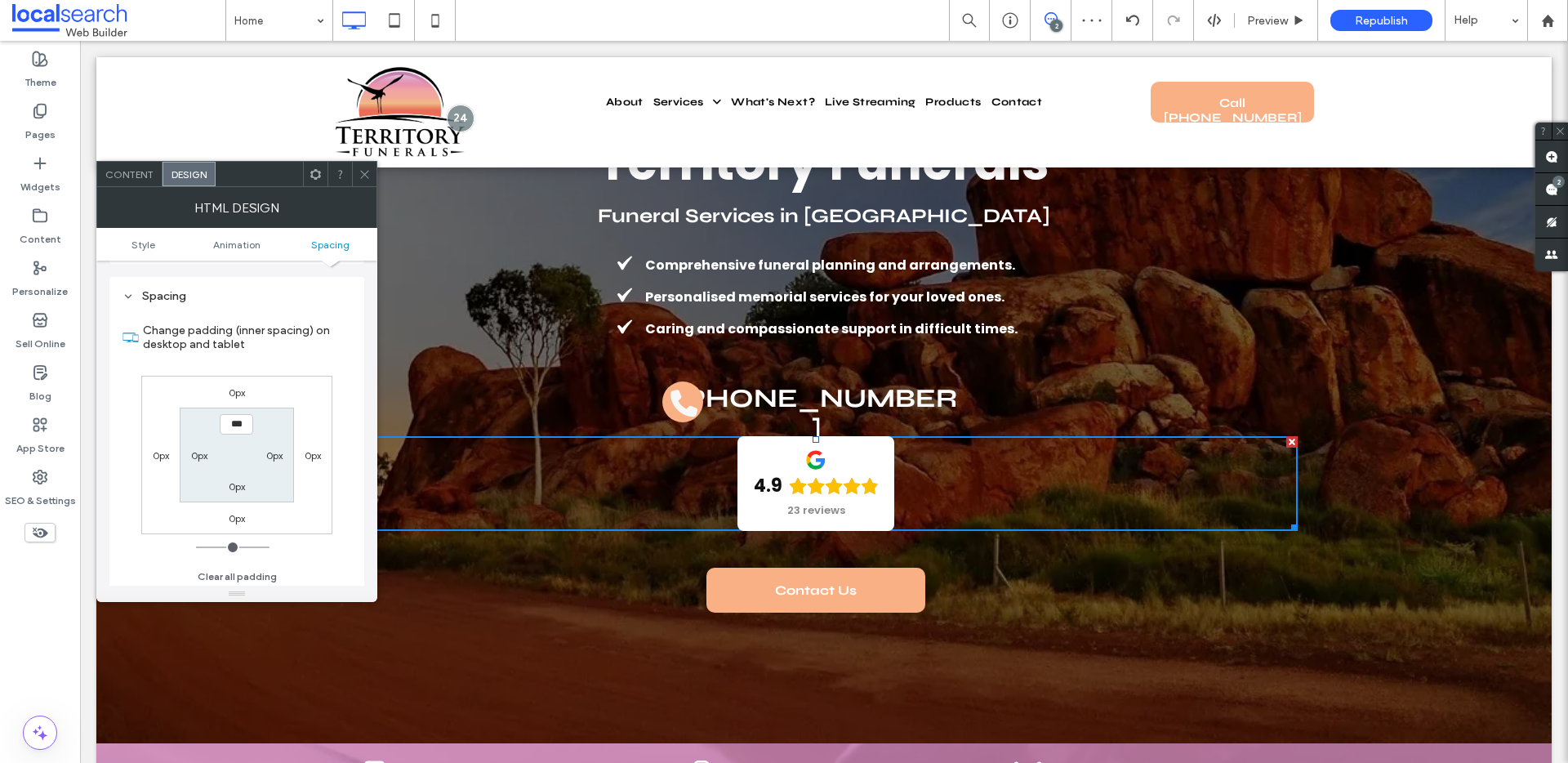
scroll to position [214, 0]
click at [363, 171] on icon at bounding box center [364, 174] width 12 height 12
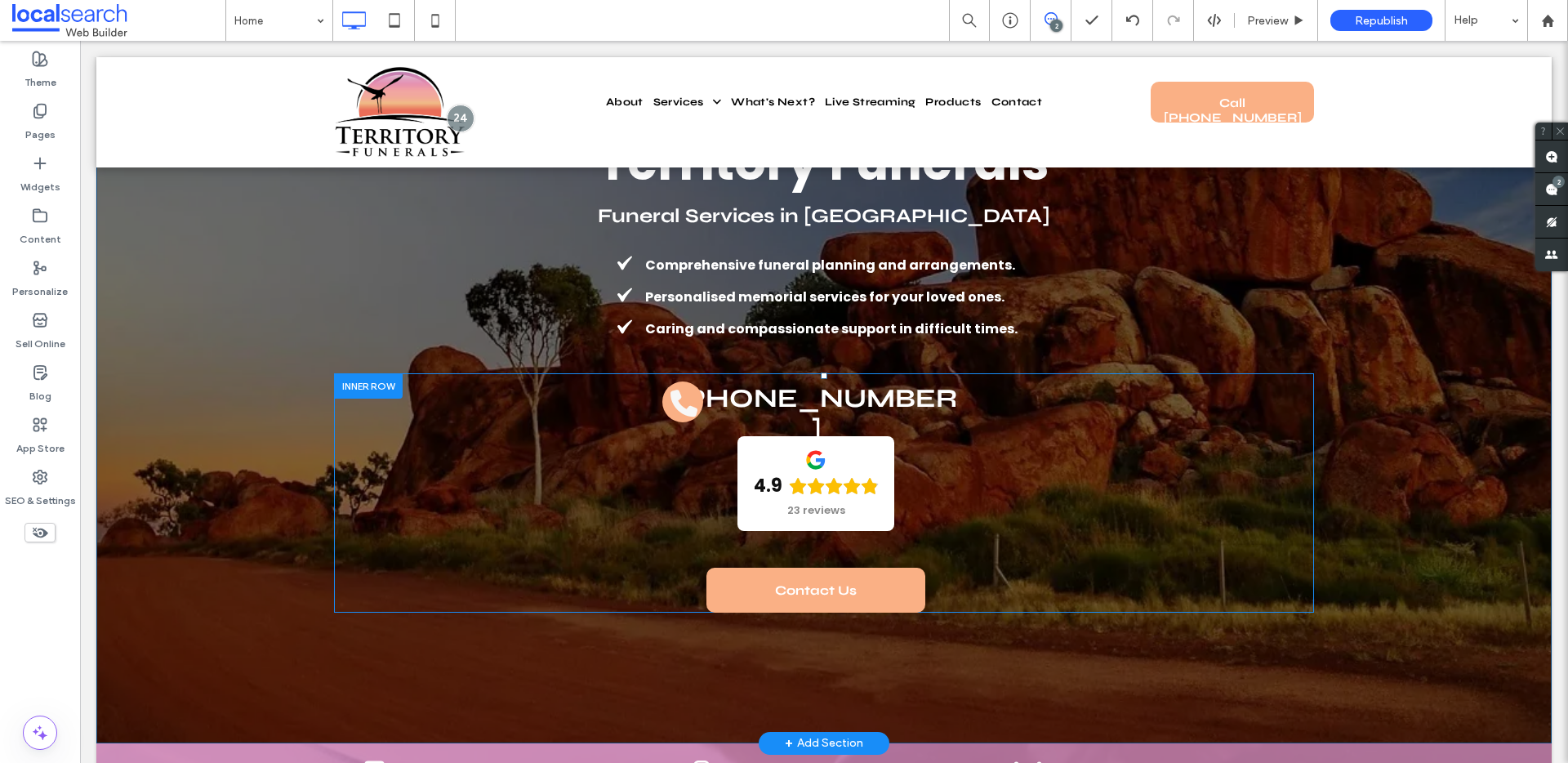
click at [1305, 474] on div "[PHONE_NUMBER] 4.9 23 reviews Panel only seen by widget owner Edit widget Views…" at bounding box center [824, 493] width 980 height 239
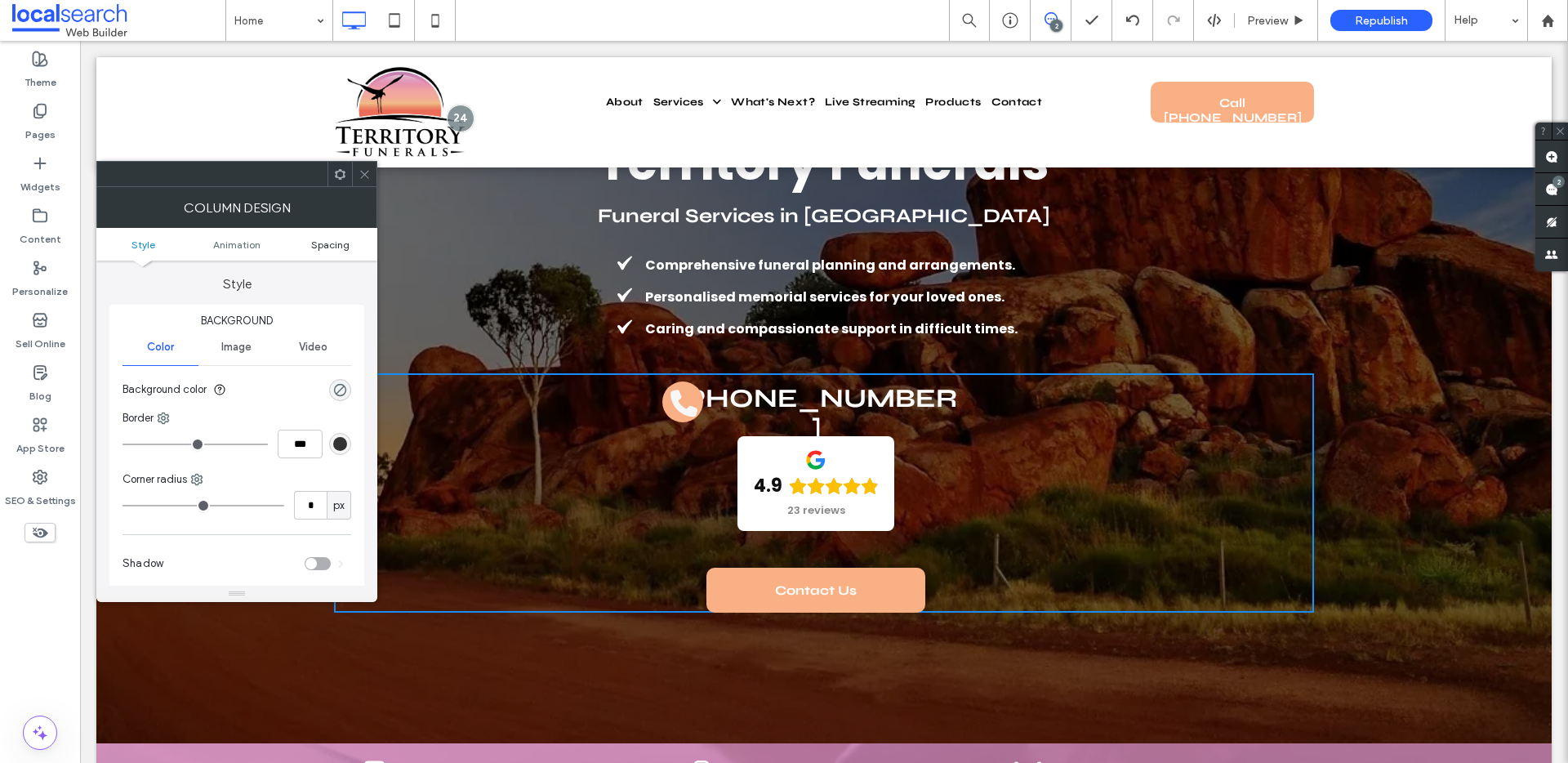
click at [325, 243] on span "Spacing" at bounding box center [330, 245] width 39 height 12
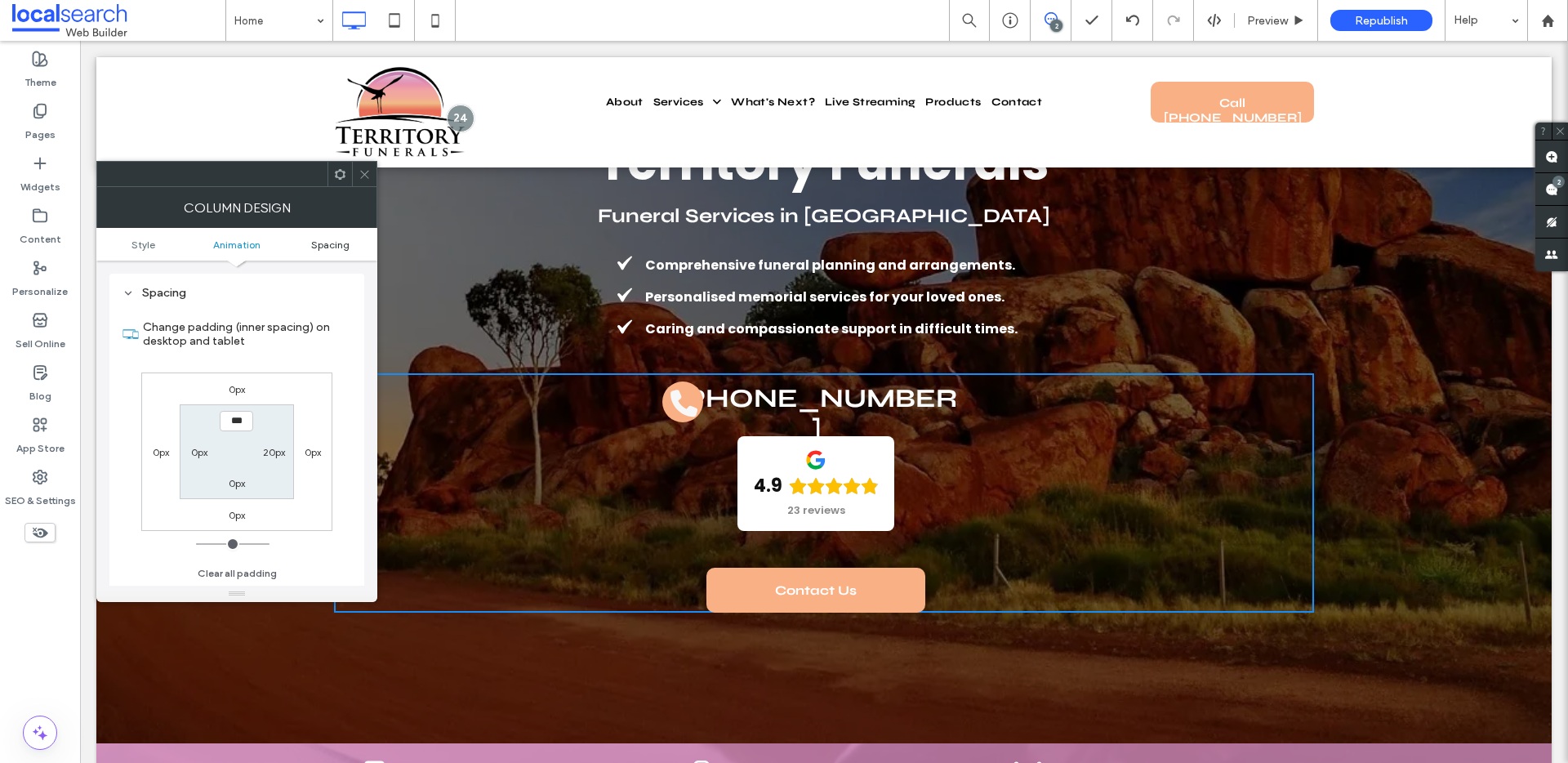
scroll to position [384, 0]
click at [203, 449] on label "0px" at bounding box center [199, 451] width 16 height 12
type input "**"
type input "****"
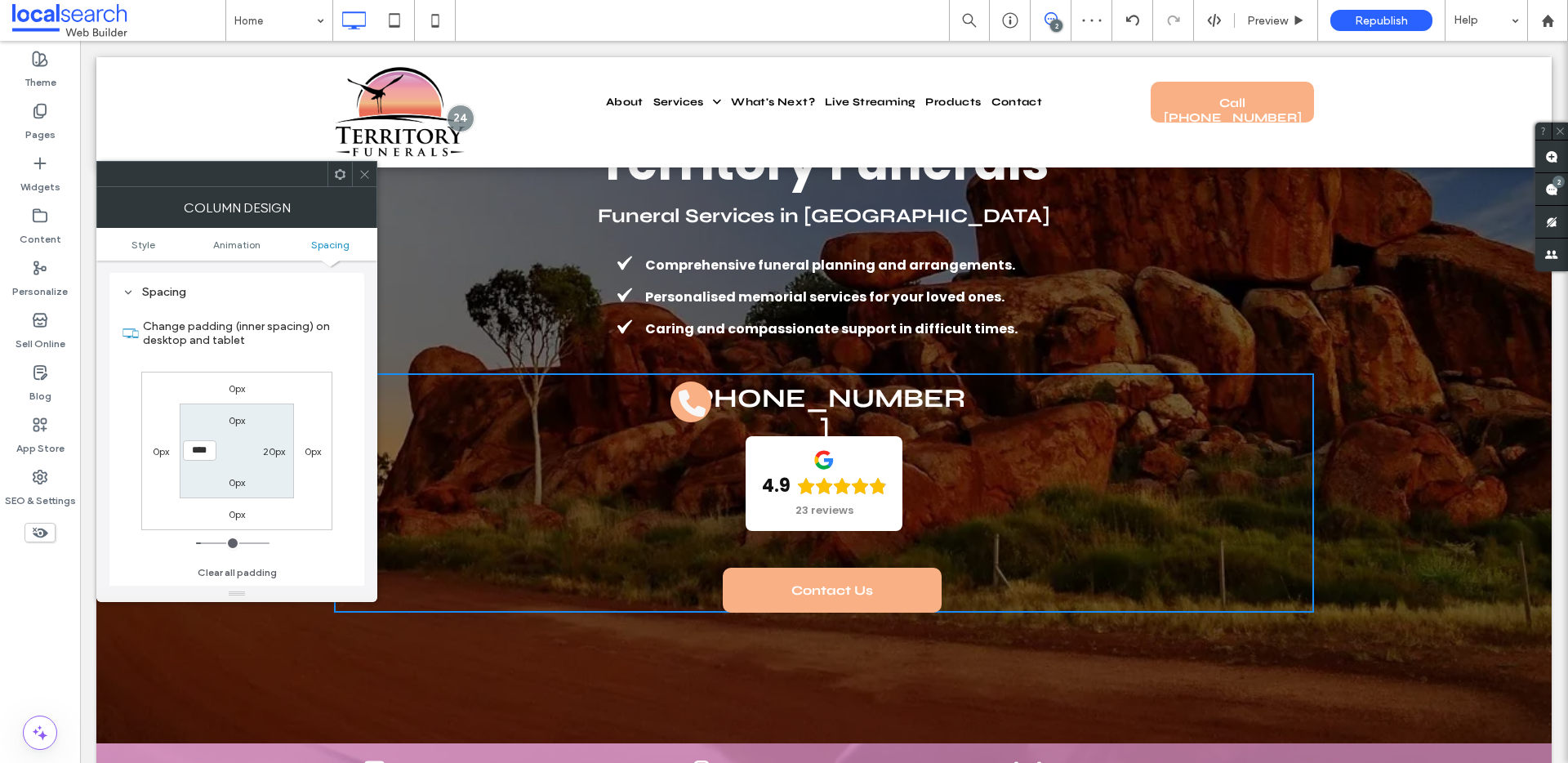
click at [366, 169] on icon at bounding box center [364, 174] width 12 height 12
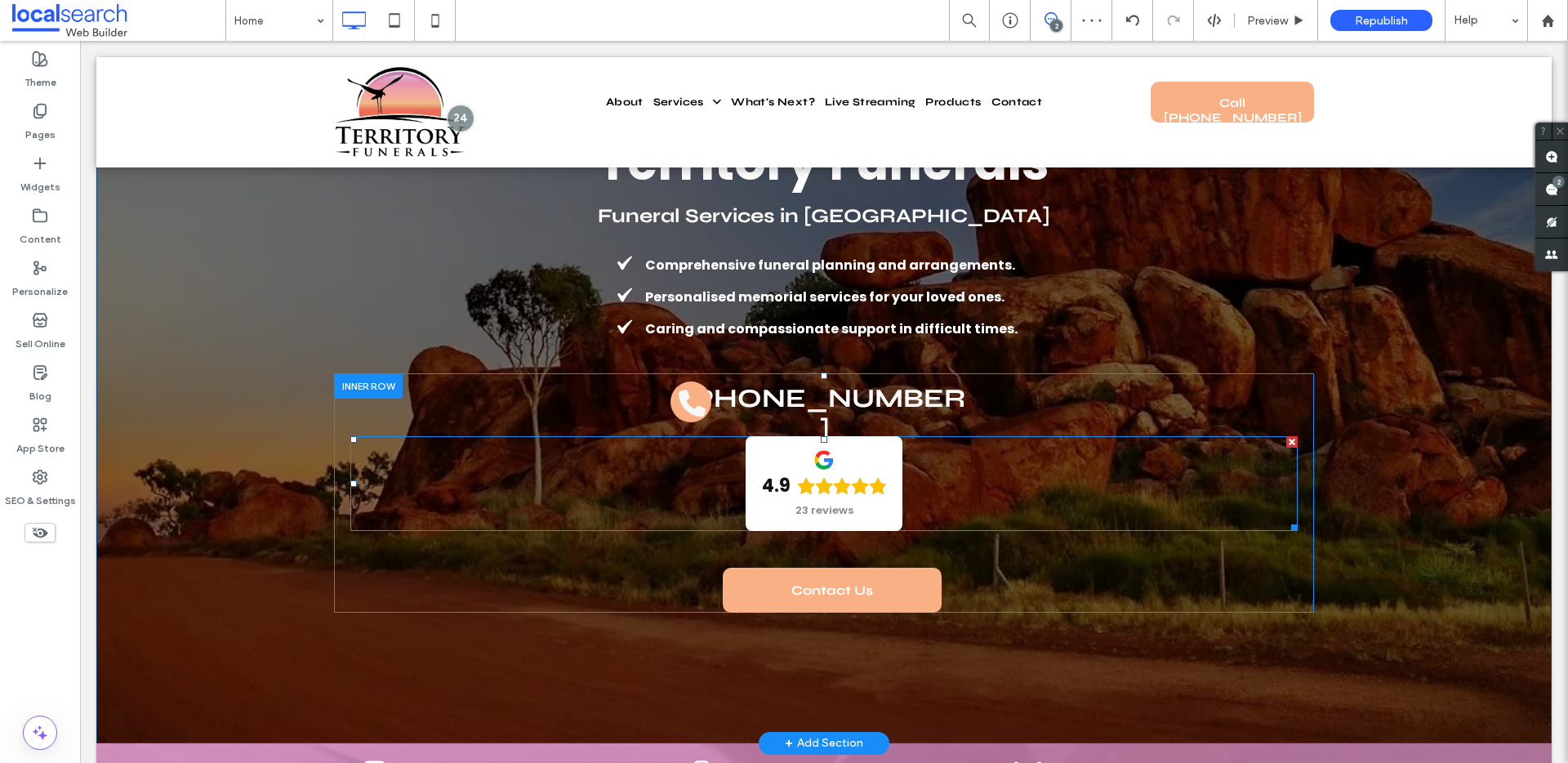
click at [592, 497] on span at bounding box center [824, 483] width 947 height 95
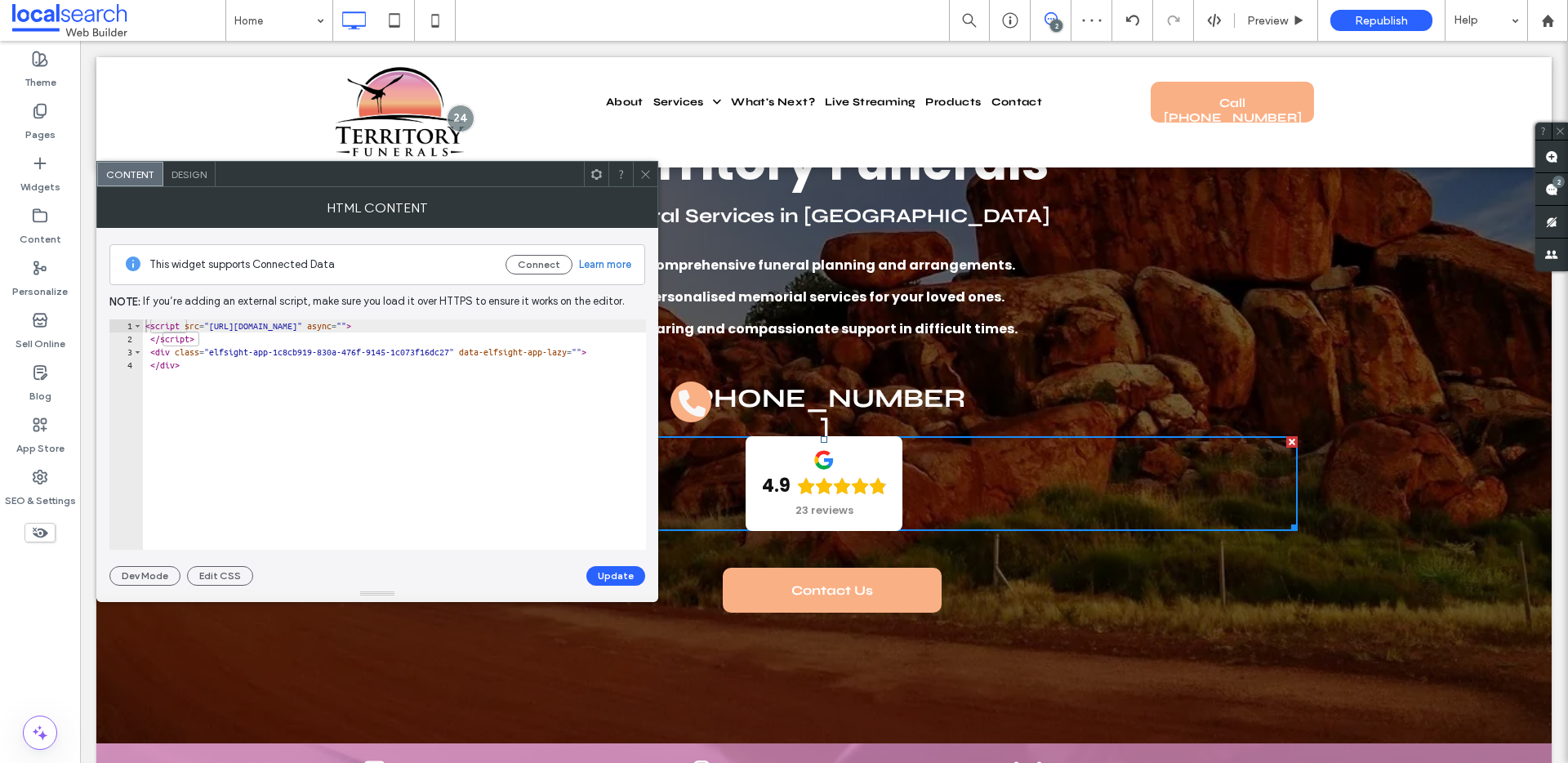
click at [180, 177] on span "Design" at bounding box center [189, 174] width 35 height 12
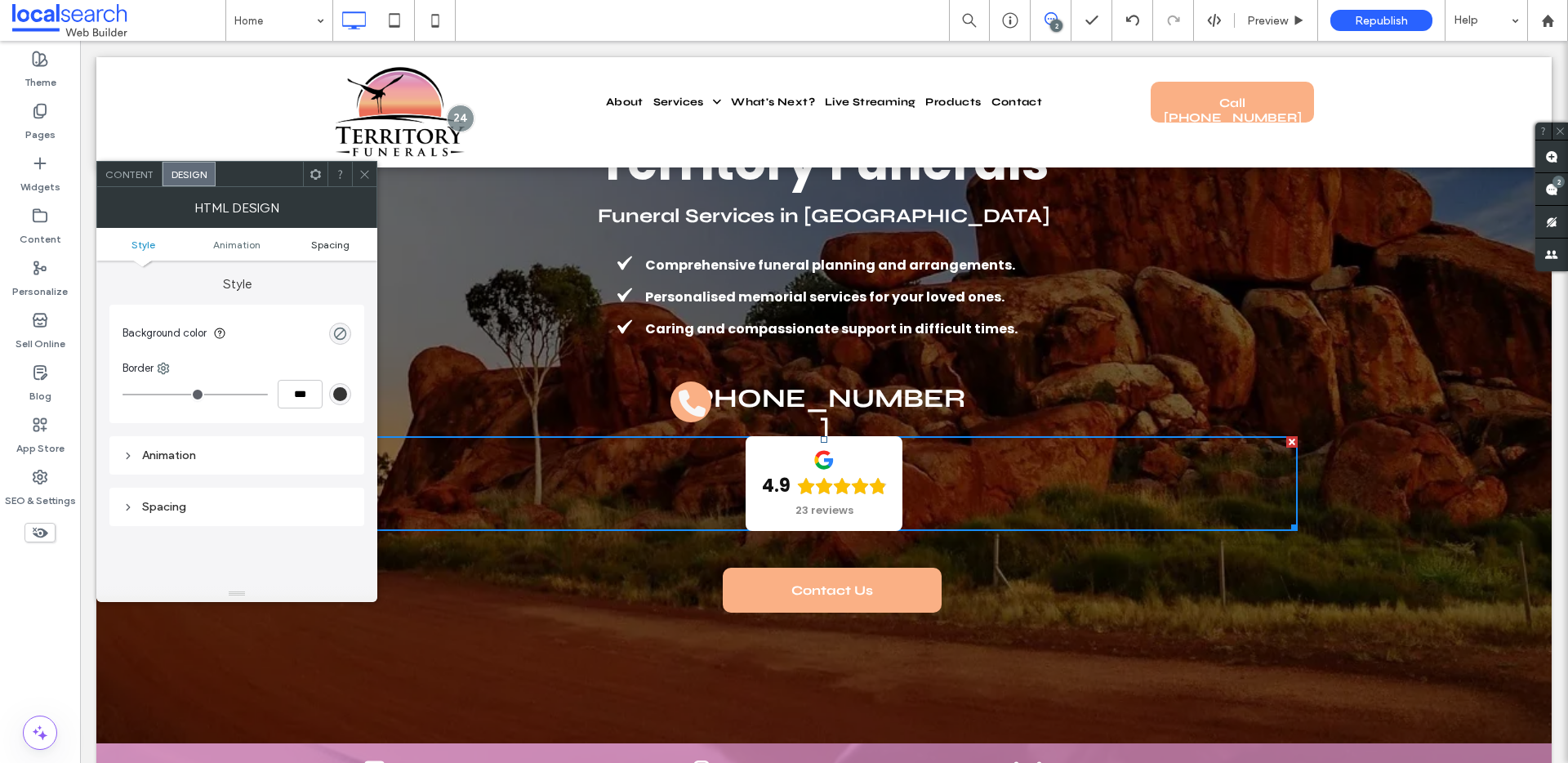
click at [326, 247] on span "Spacing" at bounding box center [330, 245] width 39 height 12
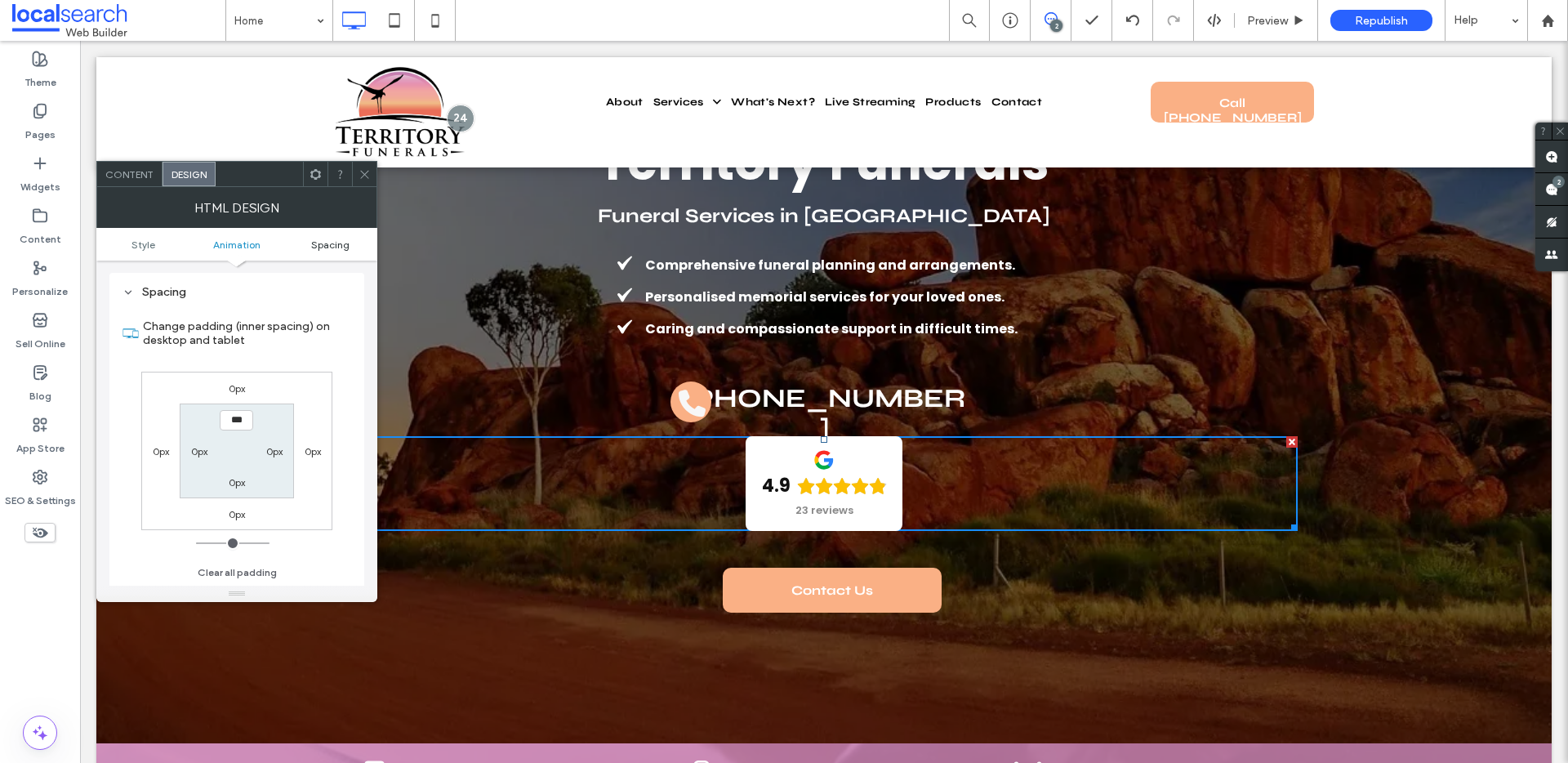
scroll to position [214, 0]
click at [363, 173] on icon at bounding box center [364, 174] width 12 height 12
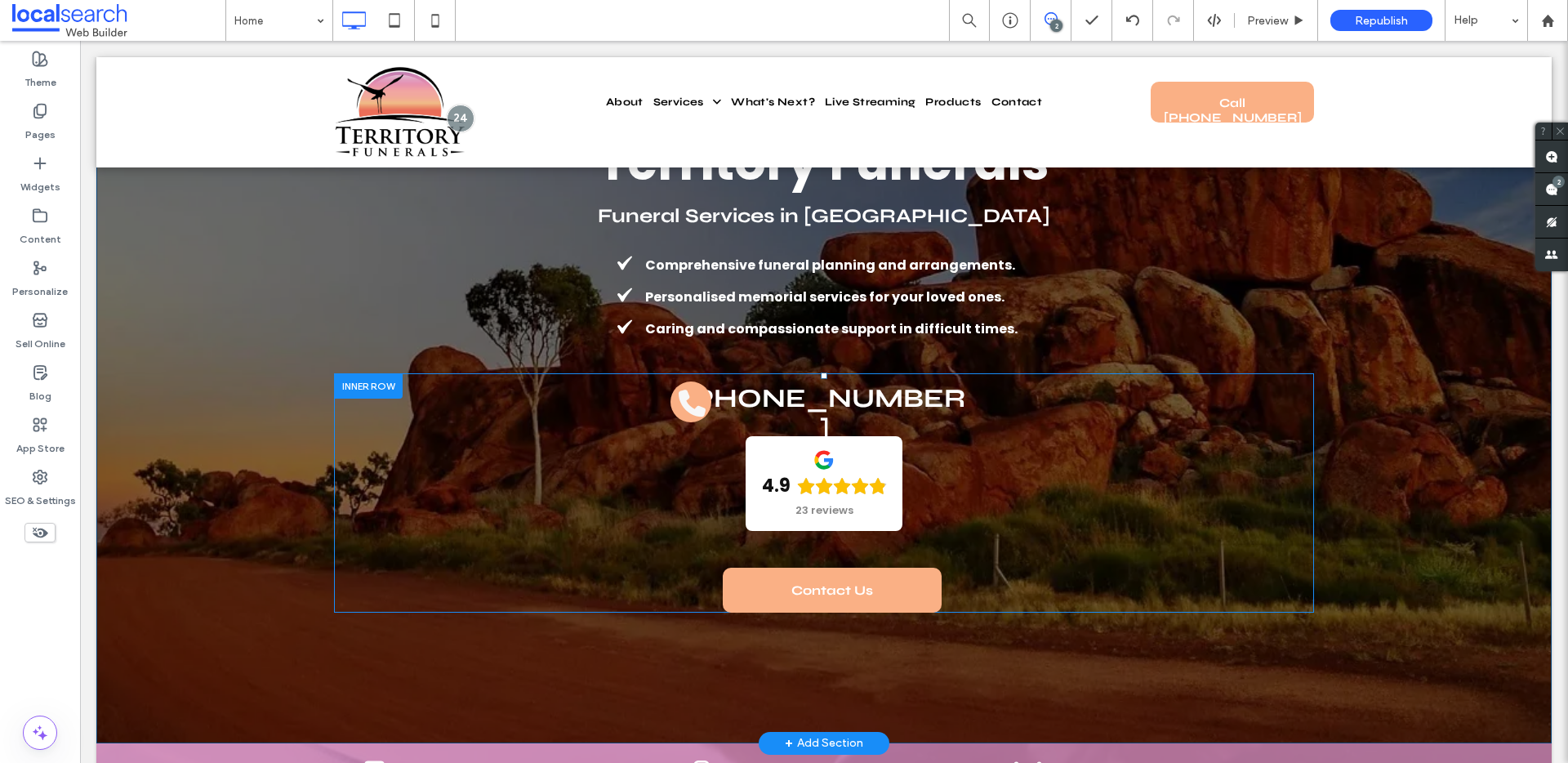
click at [573, 412] on div "[PHONE_NUMBER] 4.9 23 reviews Panel only seen by widget owner Edit widget Views…" at bounding box center [824, 493] width 980 height 239
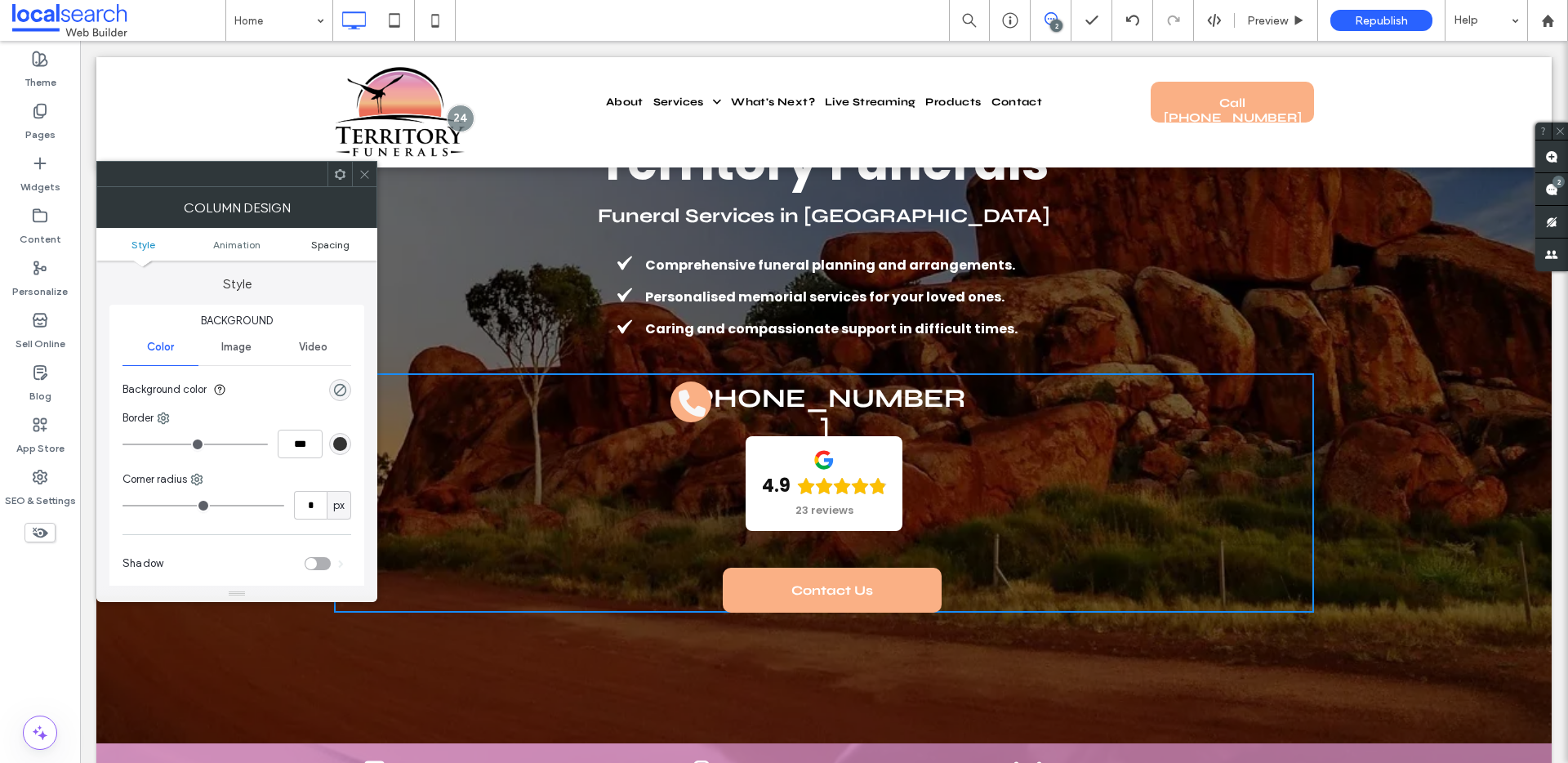
click at [324, 247] on span "Spacing" at bounding box center [330, 245] width 39 height 12
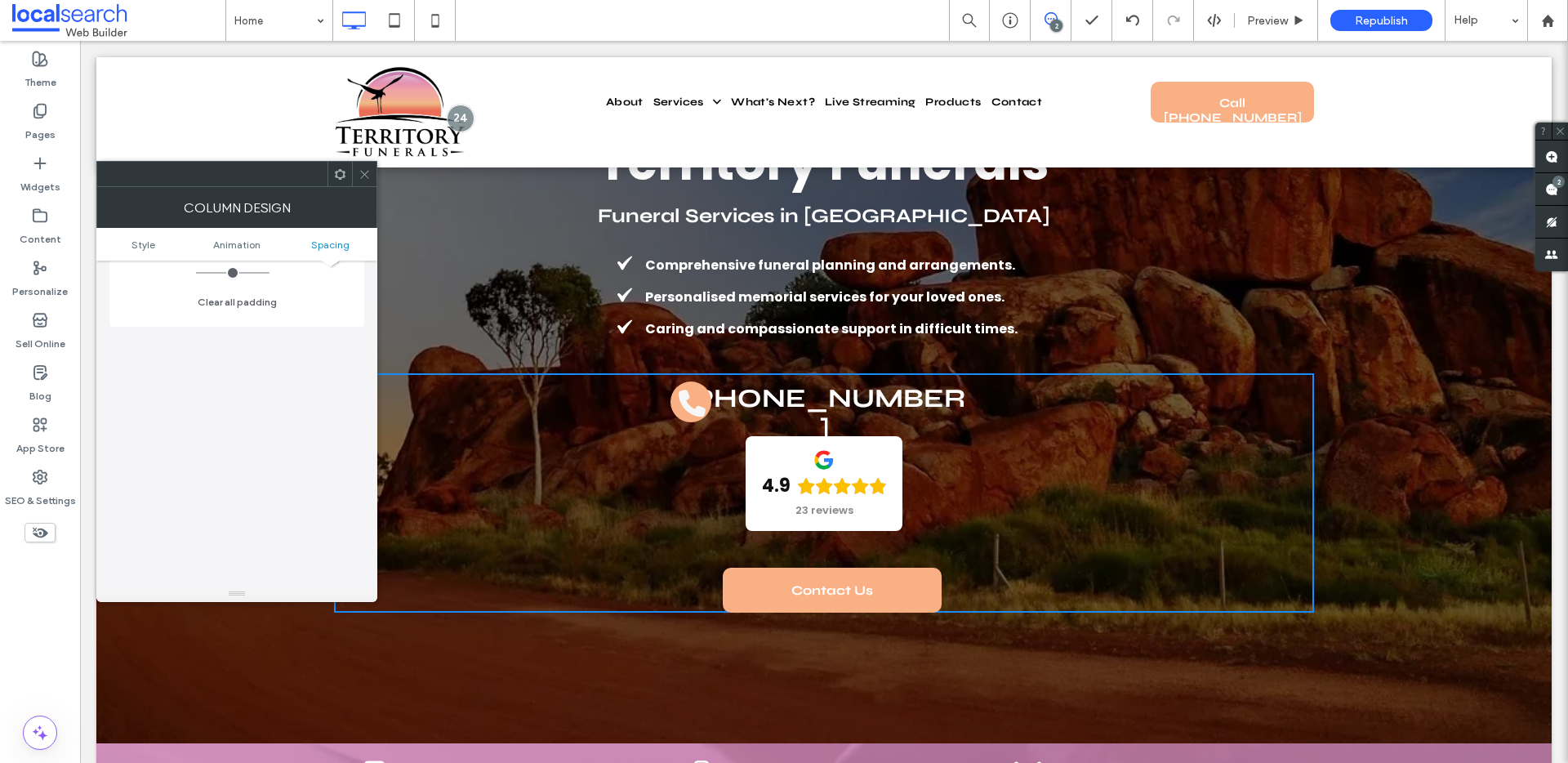
scroll to position [669, 0]
click at [362, 179] on icon at bounding box center [364, 174] width 12 height 12
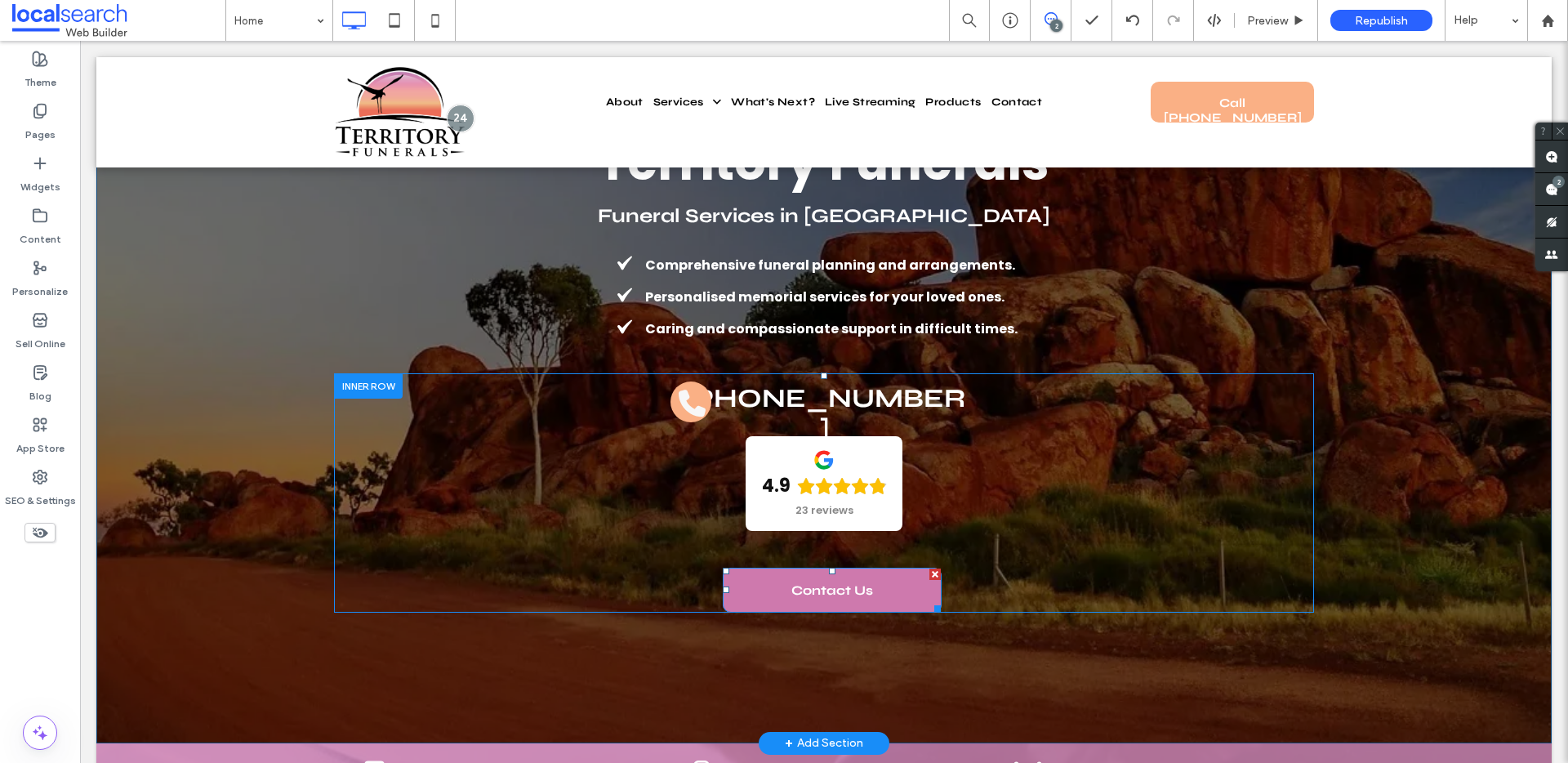
click at [845, 574] on span "Contact Us" at bounding box center [832, 590] width 82 height 41
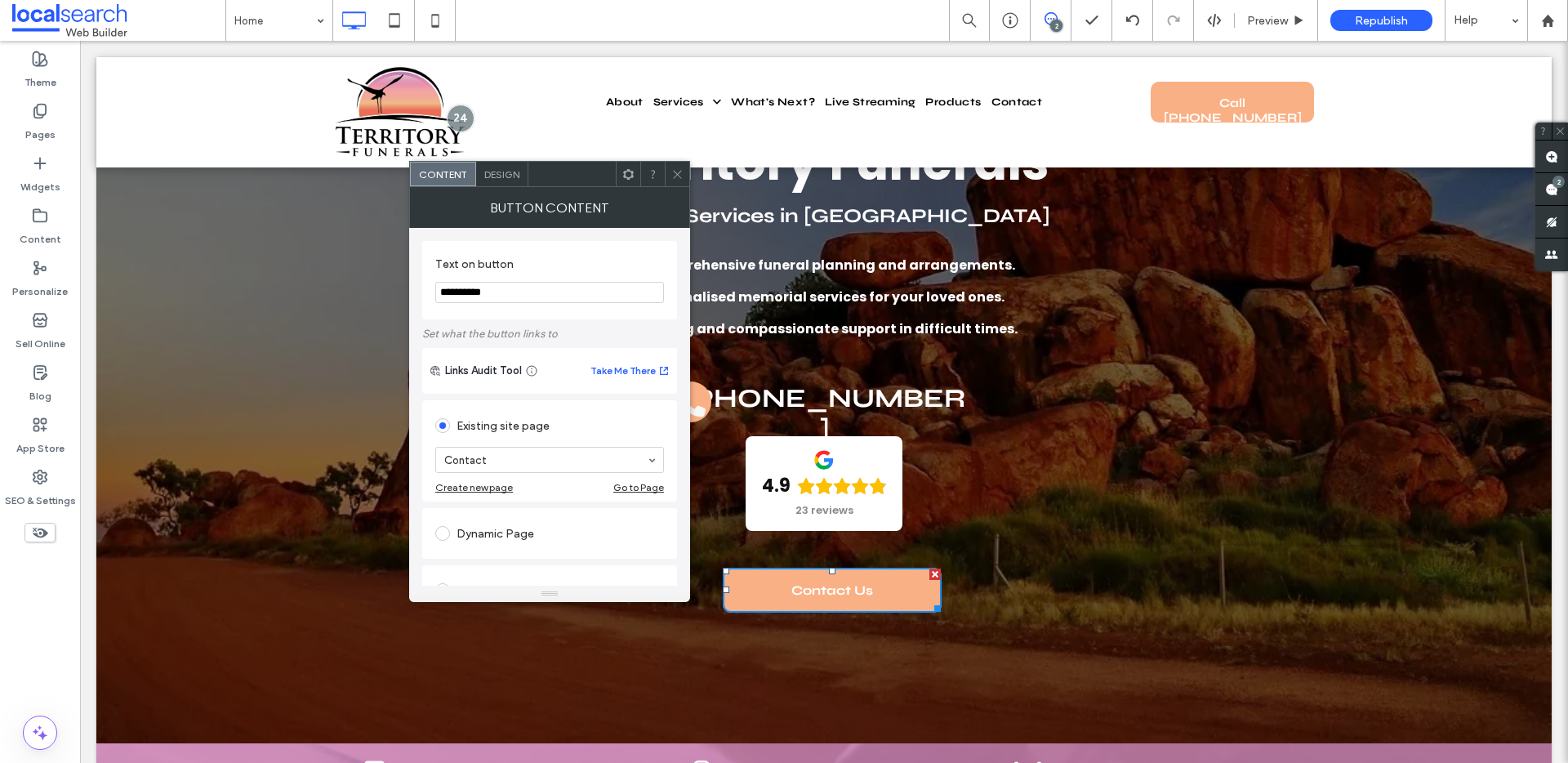
click at [515, 173] on span "Design" at bounding box center [501, 174] width 35 height 12
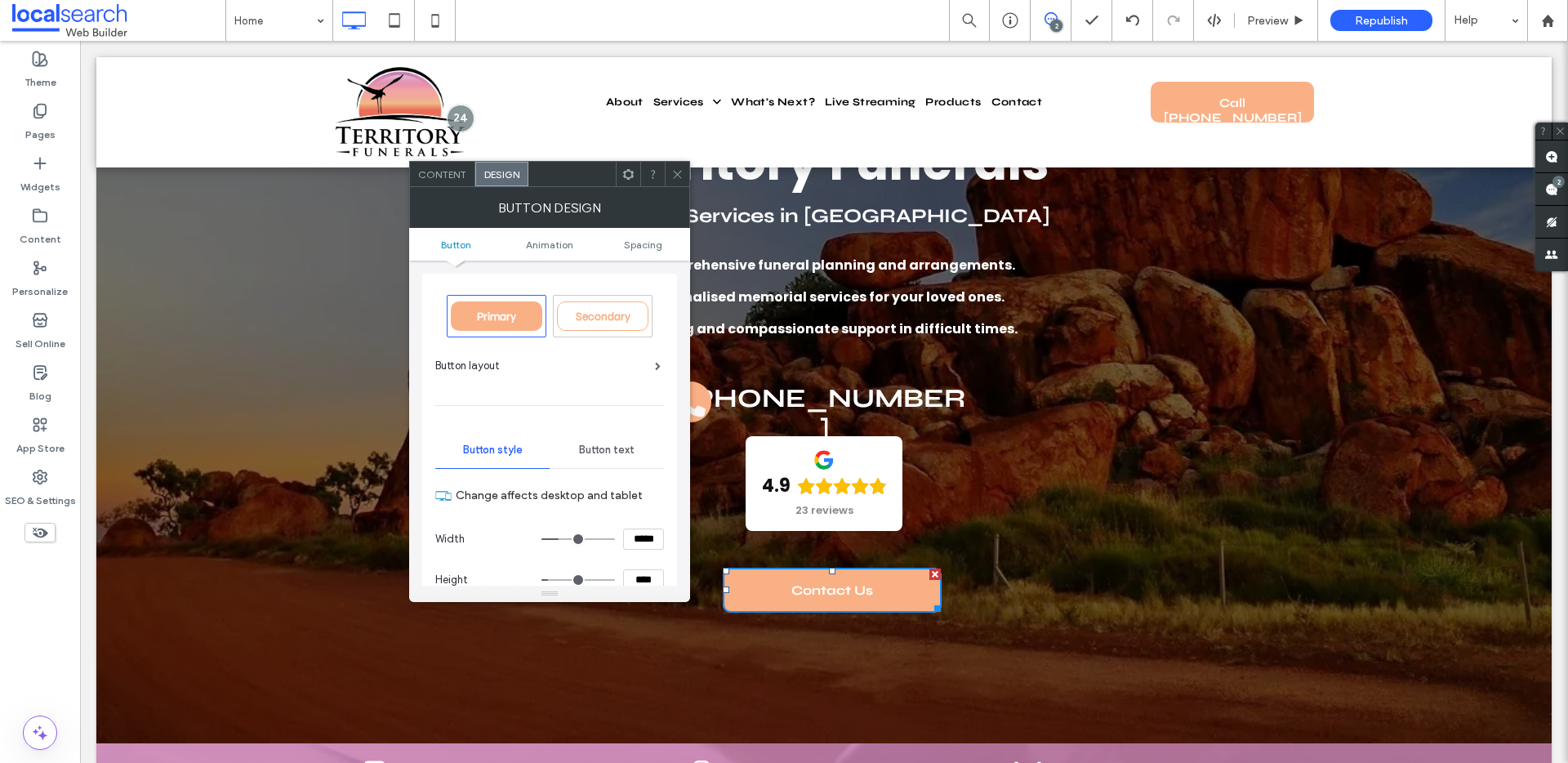
click at [644, 253] on ul "Button Animation Spacing" at bounding box center [549, 245] width 281 height 33
click at [639, 246] on span "Spacing" at bounding box center [642, 245] width 39 height 12
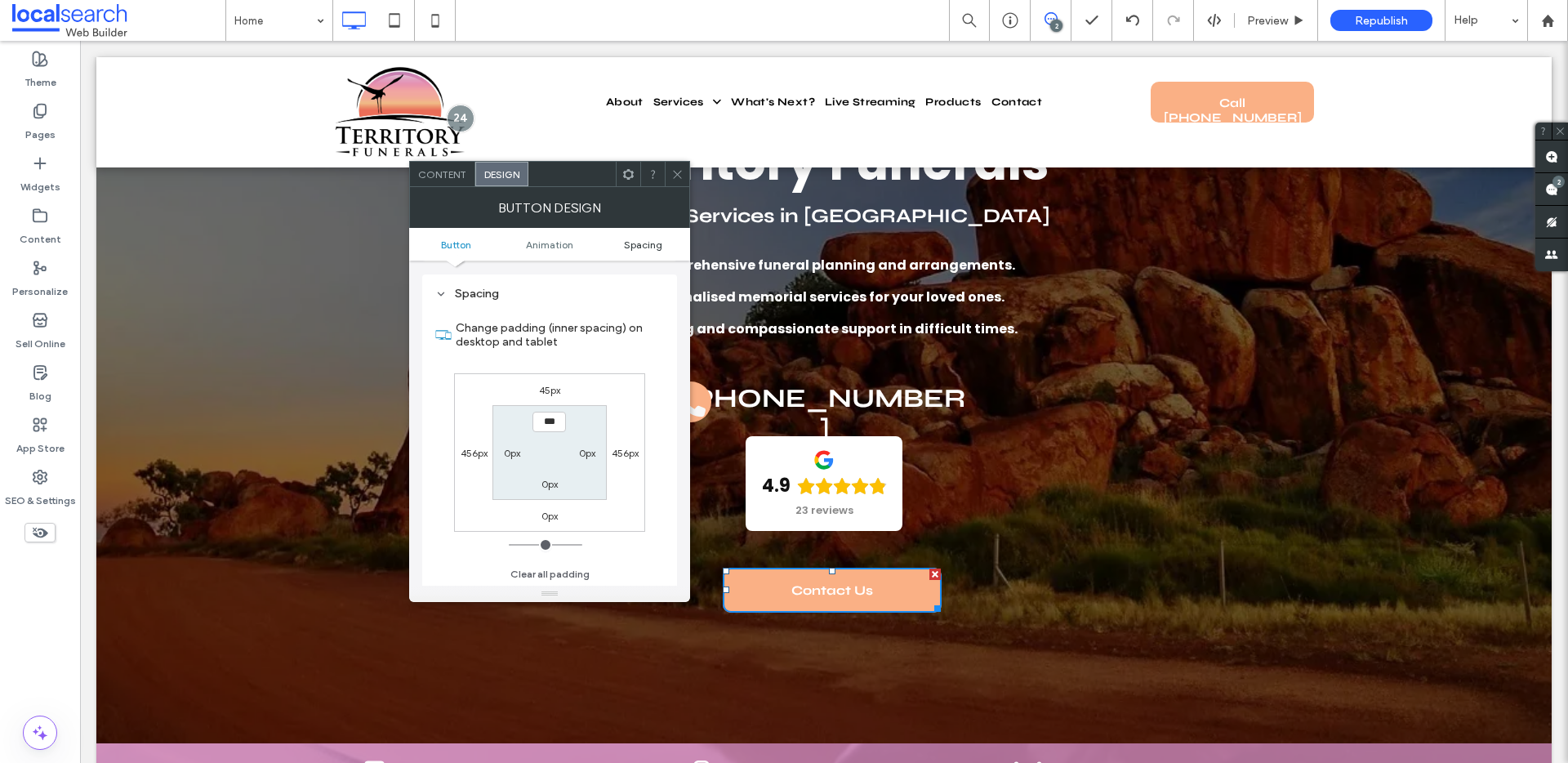
scroll to position [766, 0]
click at [676, 176] on icon at bounding box center [677, 174] width 12 height 12
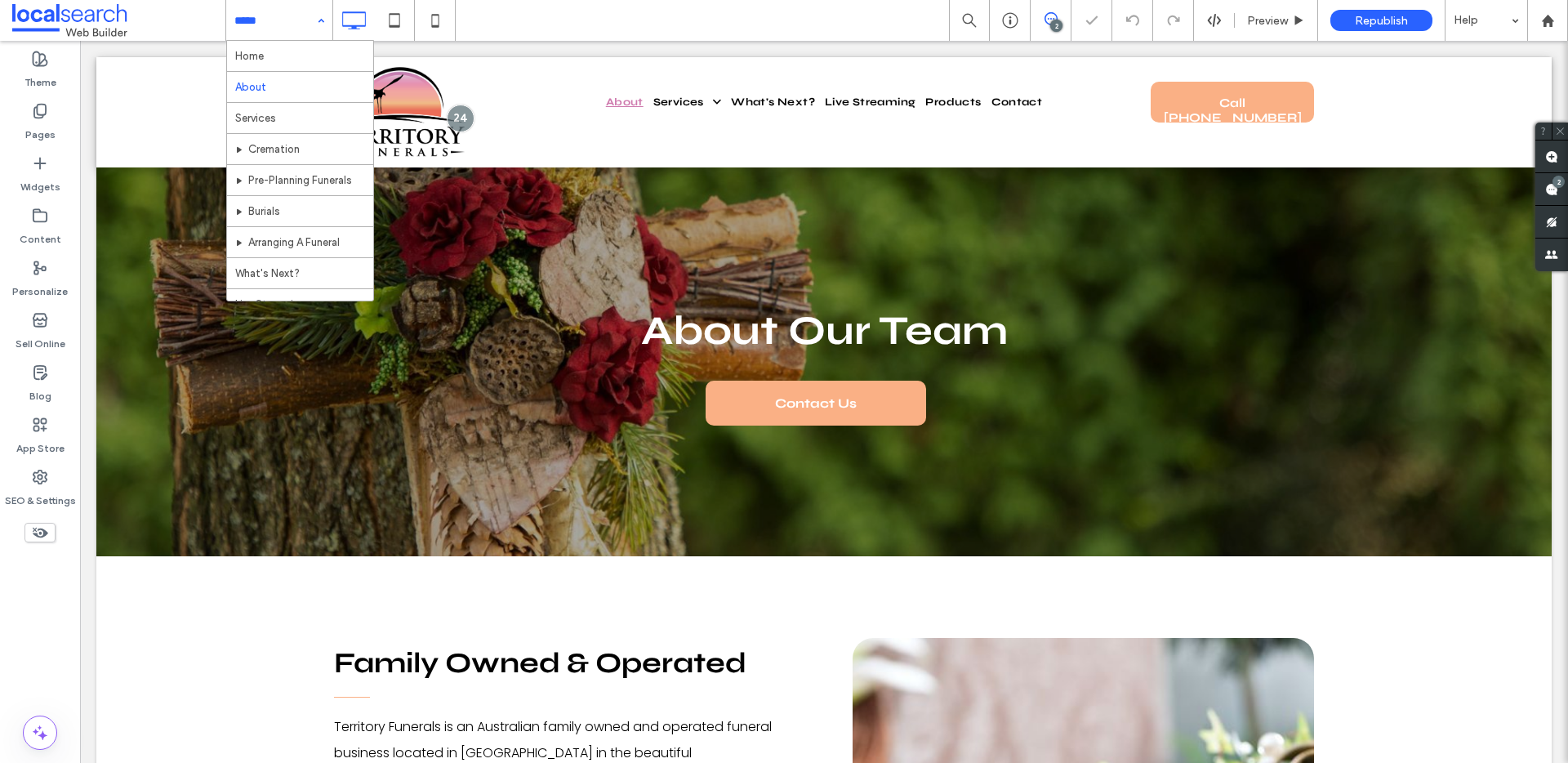
click at [275, 27] on input at bounding box center [275, 20] width 82 height 40
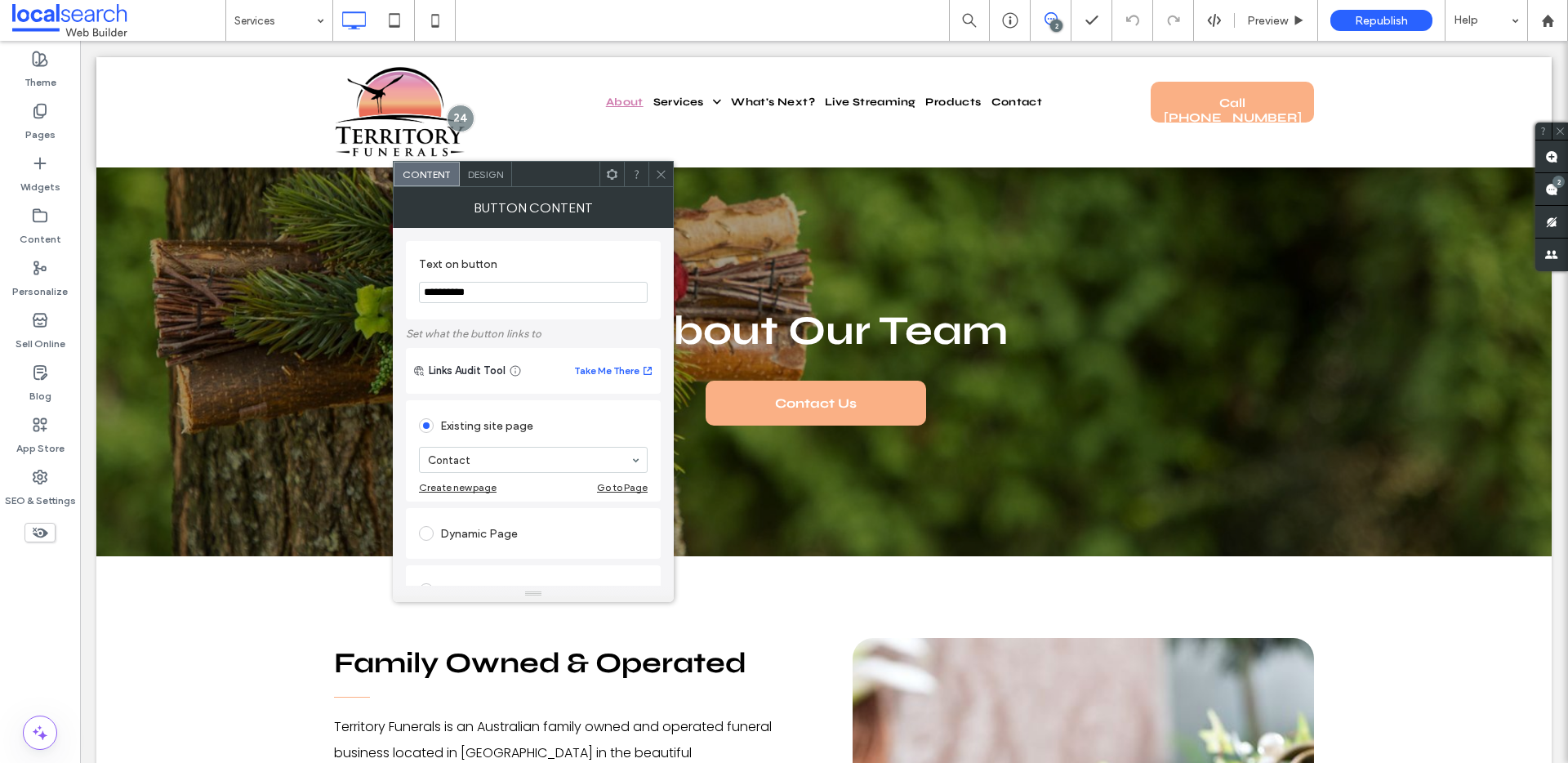
click at [491, 177] on span "Design" at bounding box center [485, 174] width 35 height 12
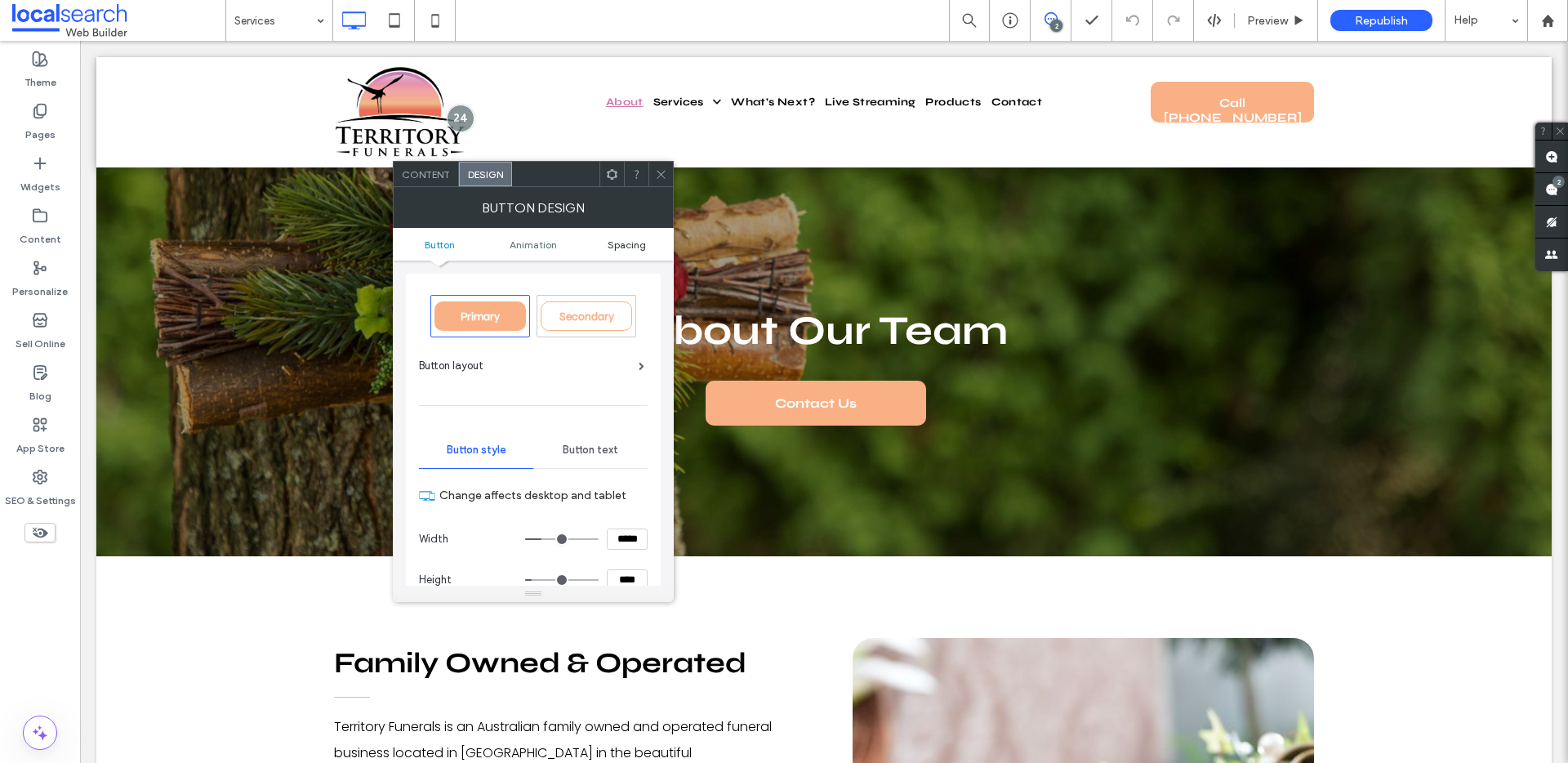
click at [634, 247] on span "Spacing" at bounding box center [627, 245] width 39 height 12
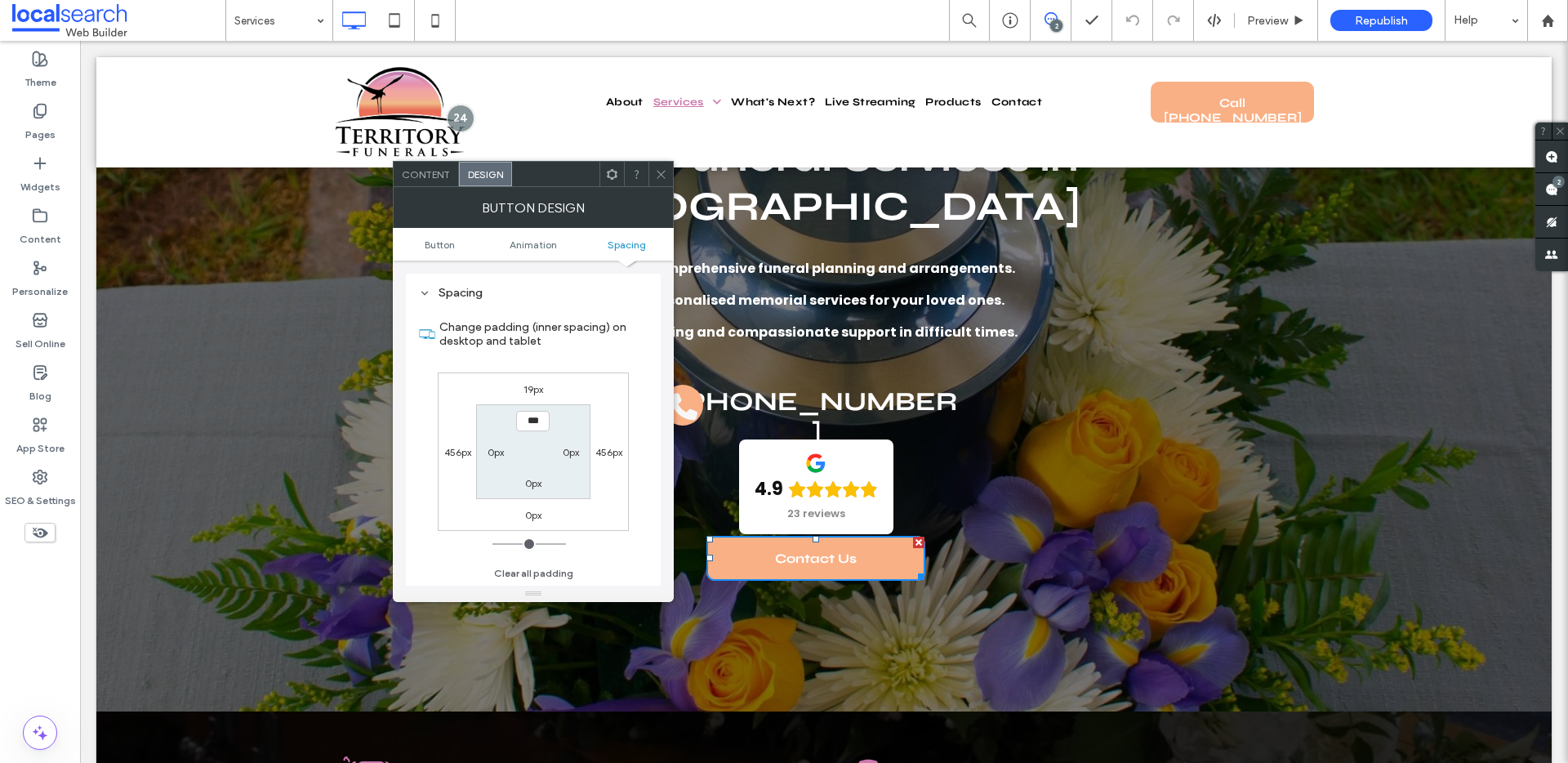
click at [526, 388] on label "19px" at bounding box center [533, 389] width 20 height 12
type input "**"
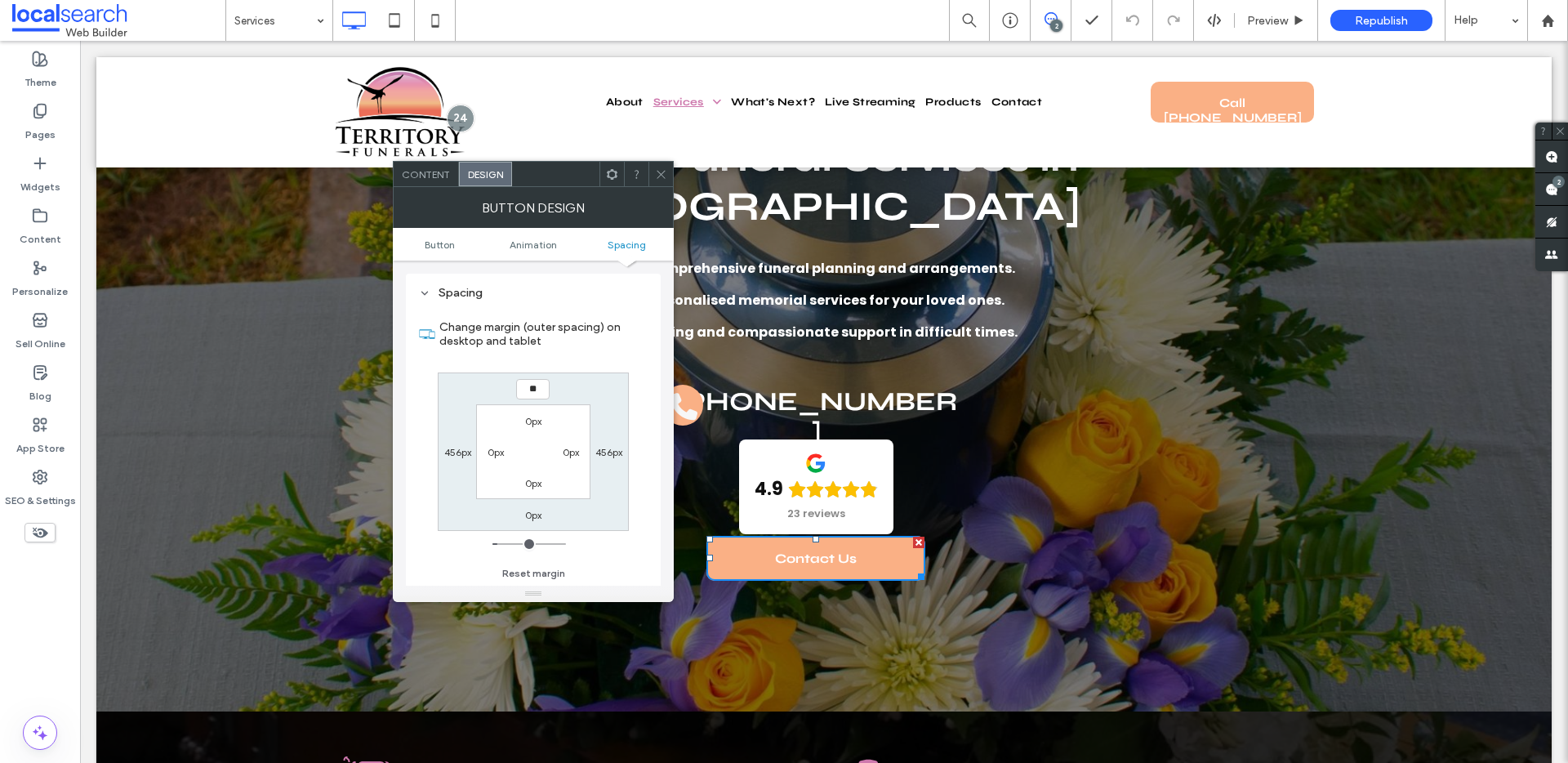
type input "**"
type input "****"
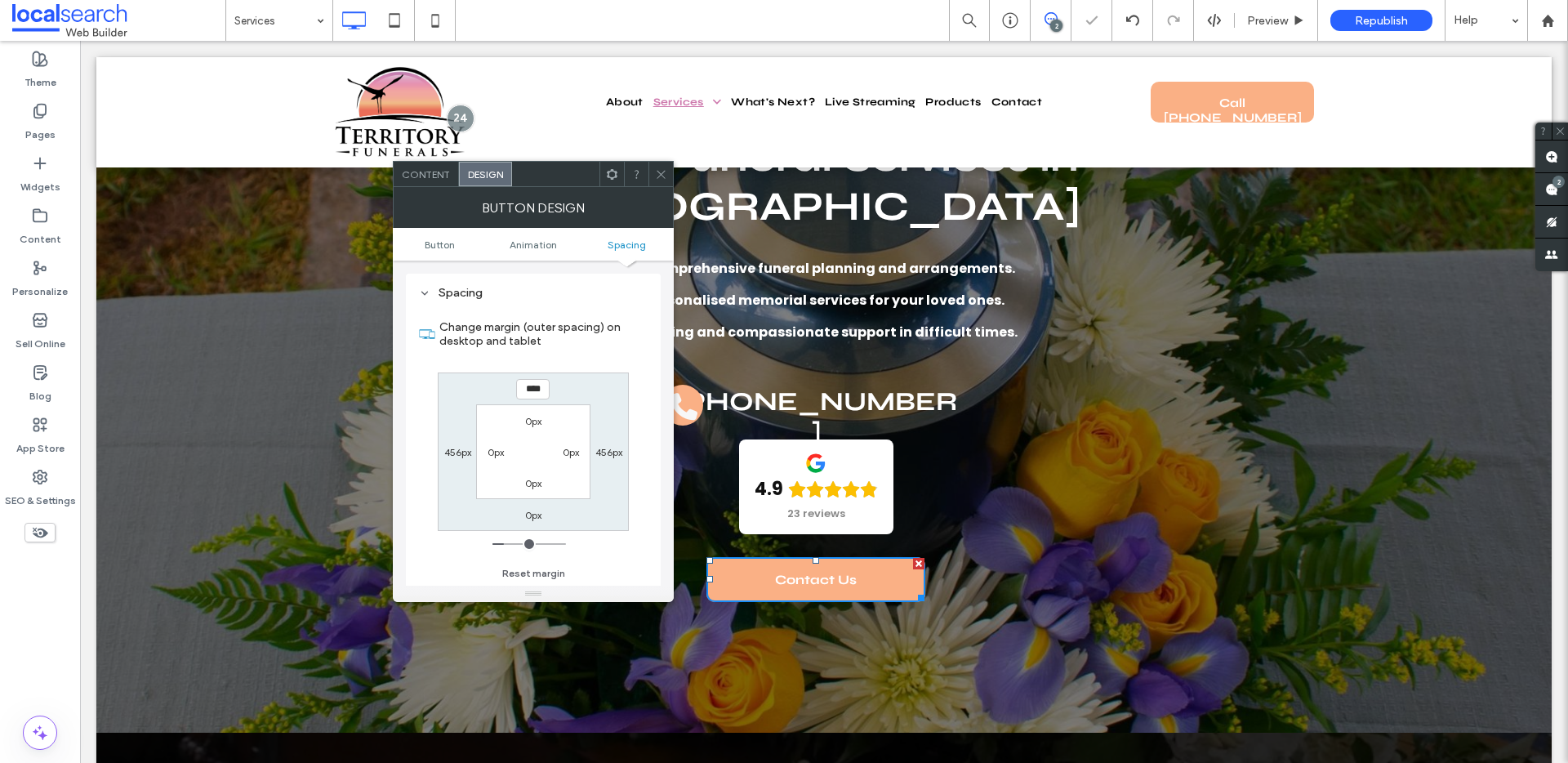
drag, startPoint x: 665, startPoint y: 171, endPoint x: 607, endPoint y: 142, distance: 64.8
click at [665, 171] on icon at bounding box center [661, 174] width 12 height 12
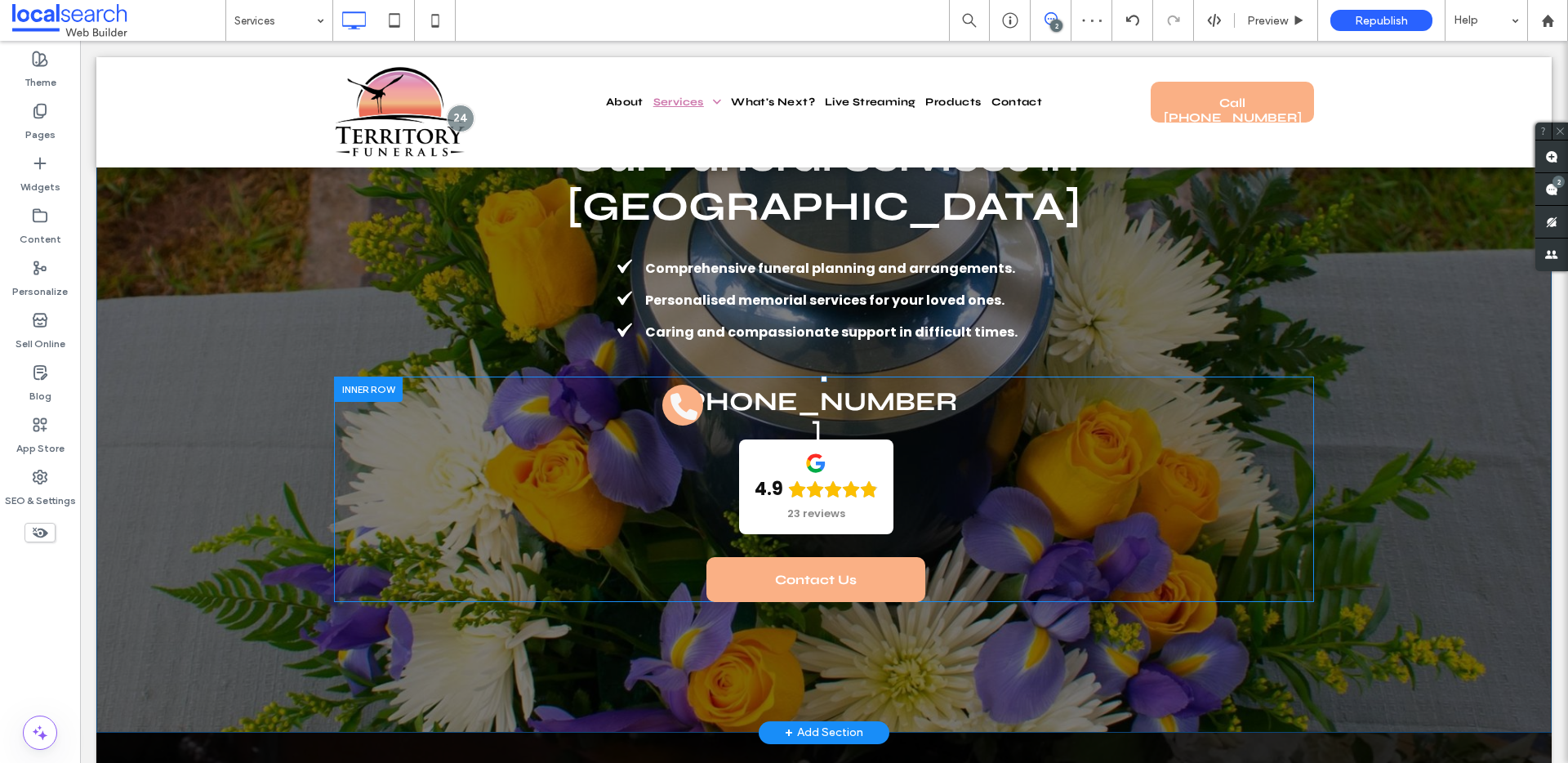
click at [976, 454] on div "[PHONE_NUMBER] 4.9 23 reviews Panel only seen by widget owner Edit widget Views…" at bounding box center [824, 489] width 980 height 226
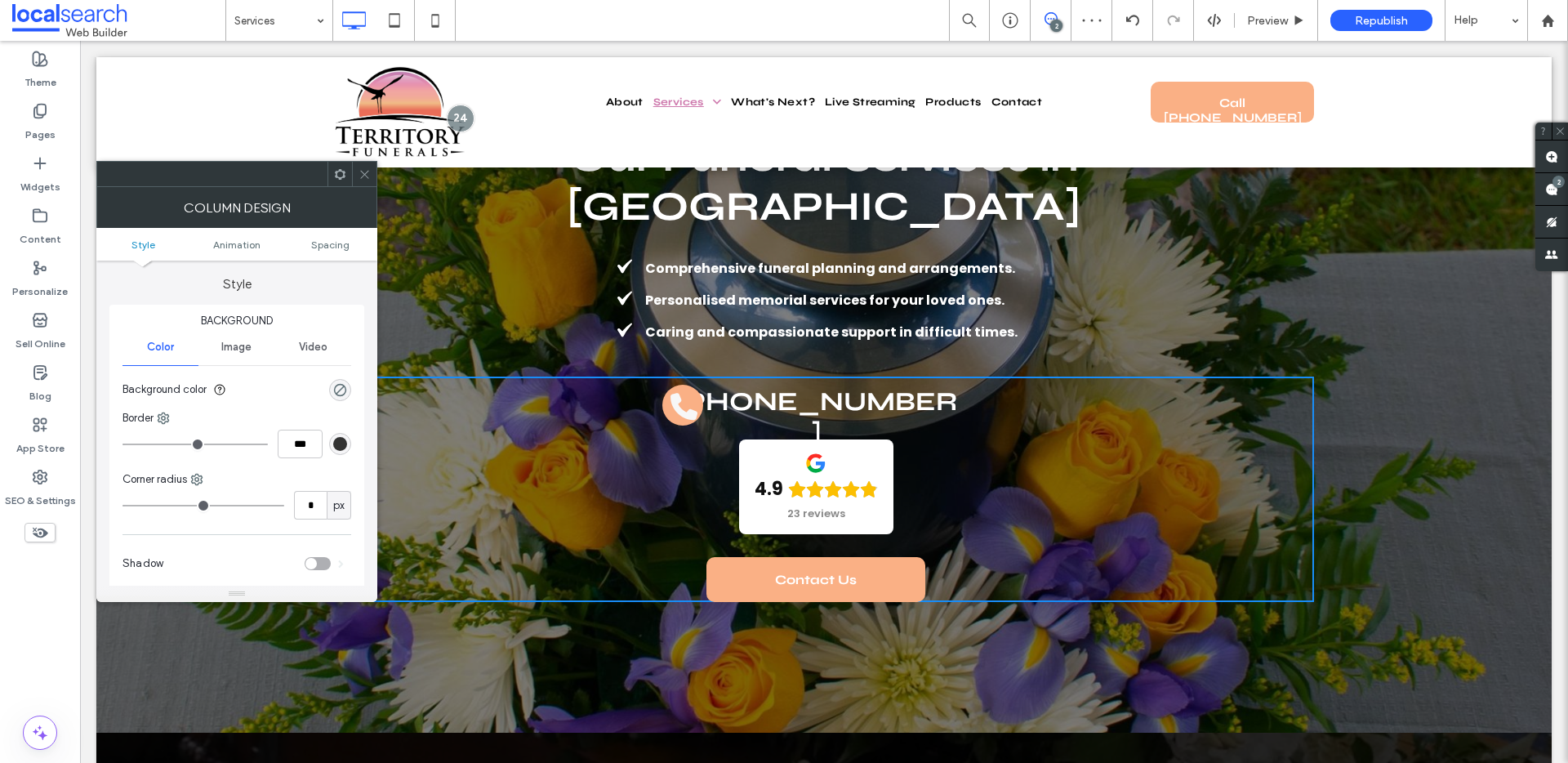
click at [359, 181] on span at bounding box center [364, 174] width 12 height 24
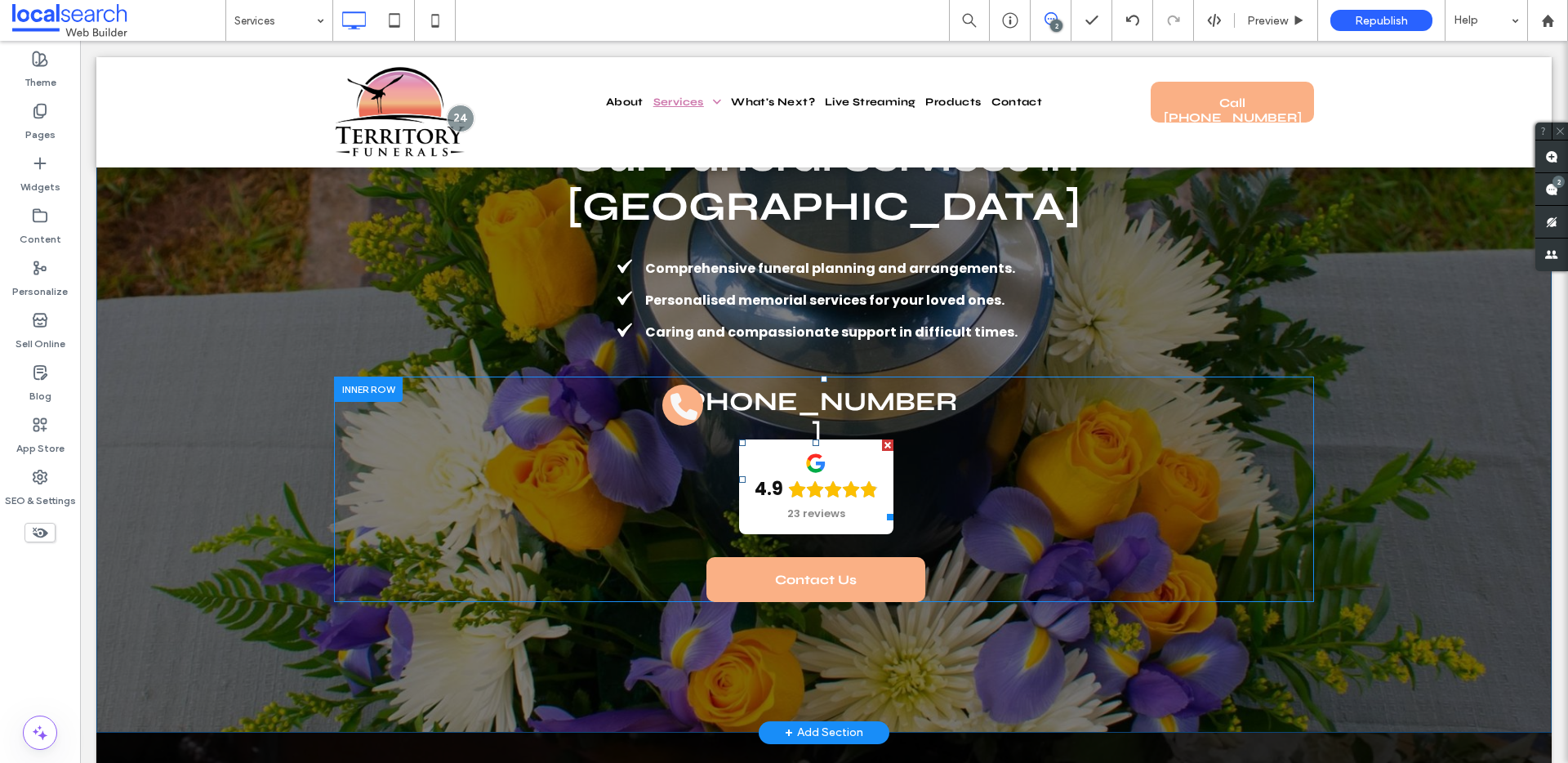
click at [768, 439] on span at bounding box center [815, 480] width 154 height 81
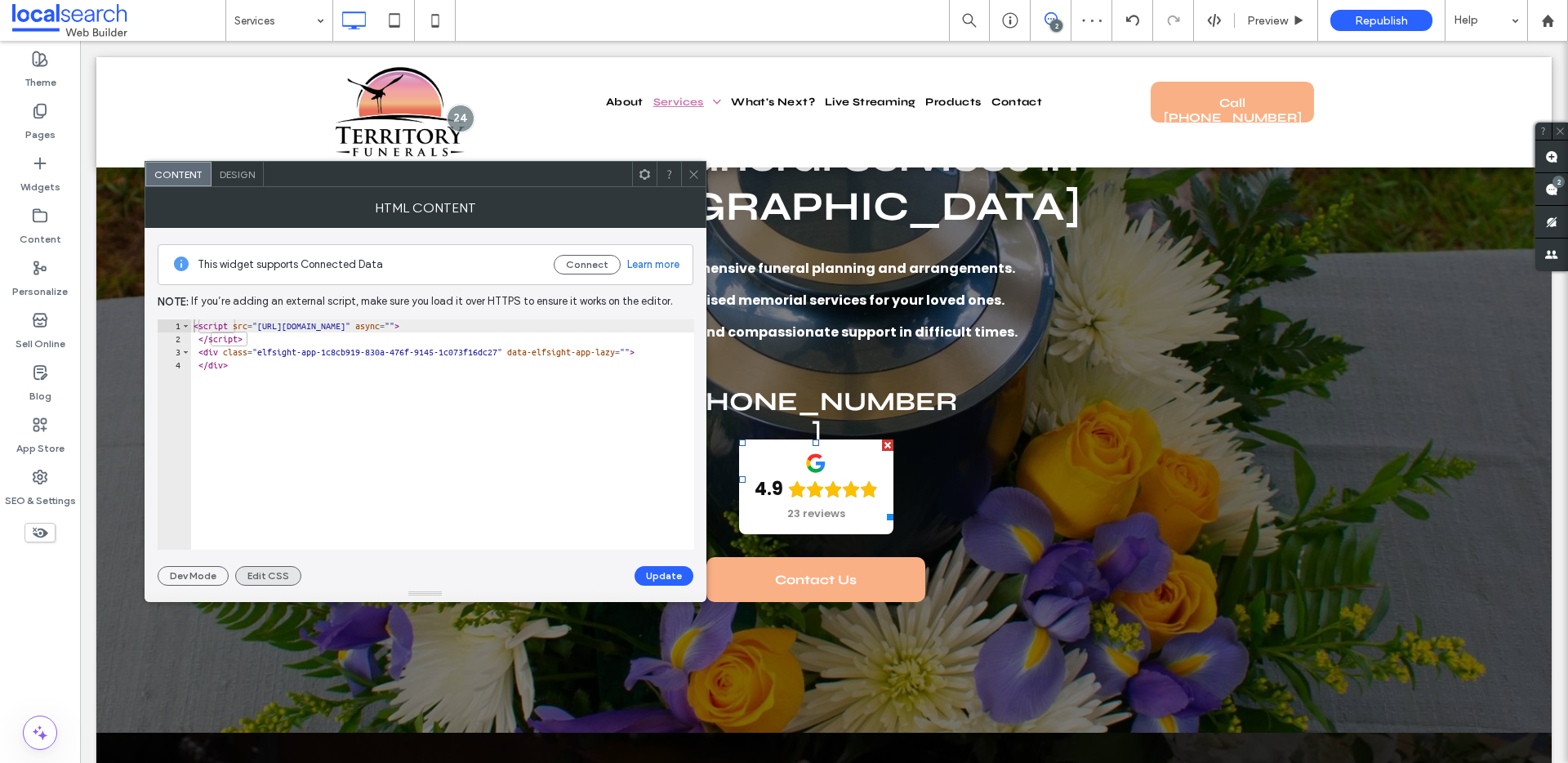
click at [267, 580] on button "Edit CSS" at bounding box center [268, 575] width 66 height 20
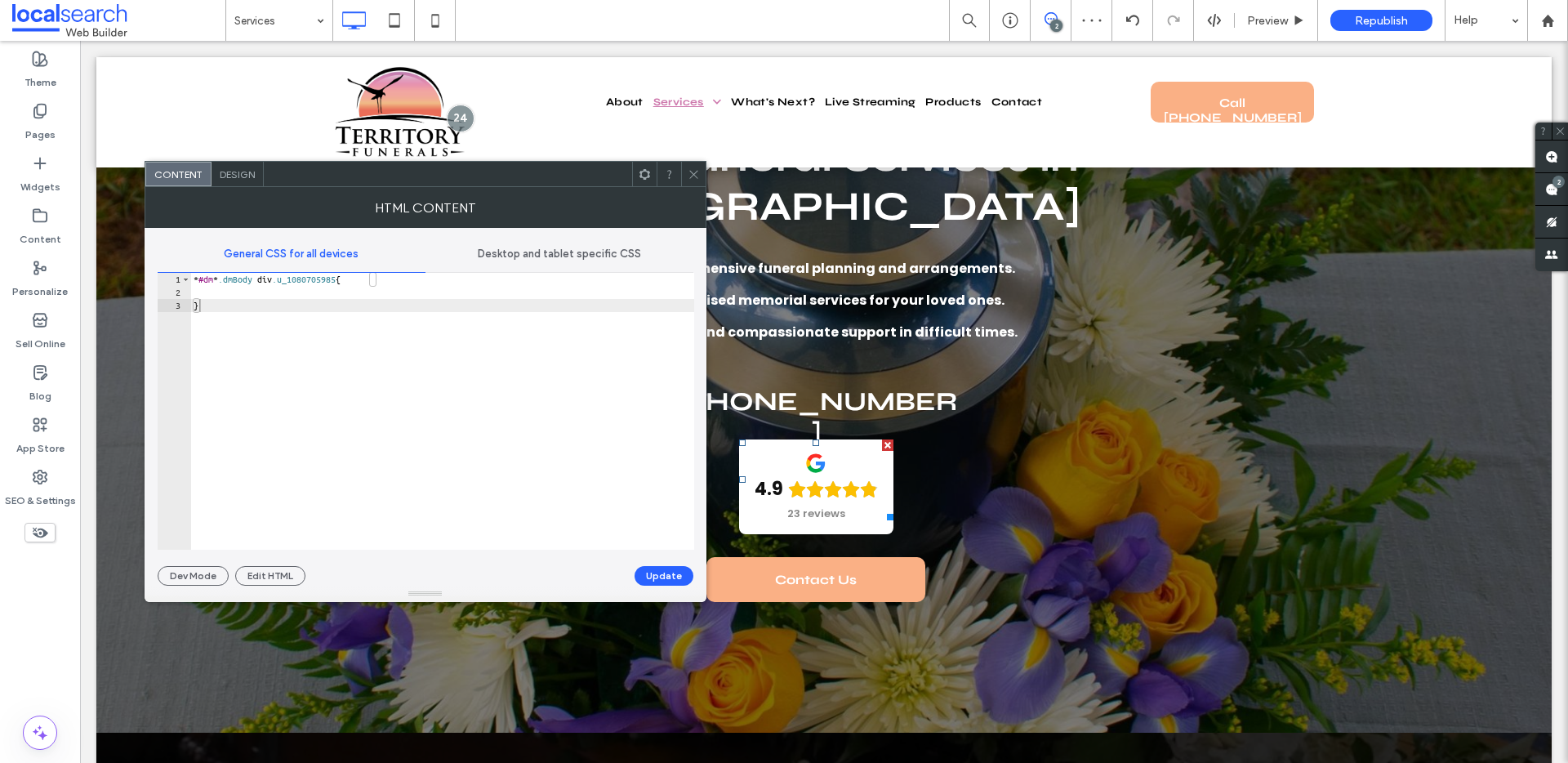
click at [561, 255] on span "Desktop and tablet specific CSS" at bounding box center [560, 253] width 164 height 13
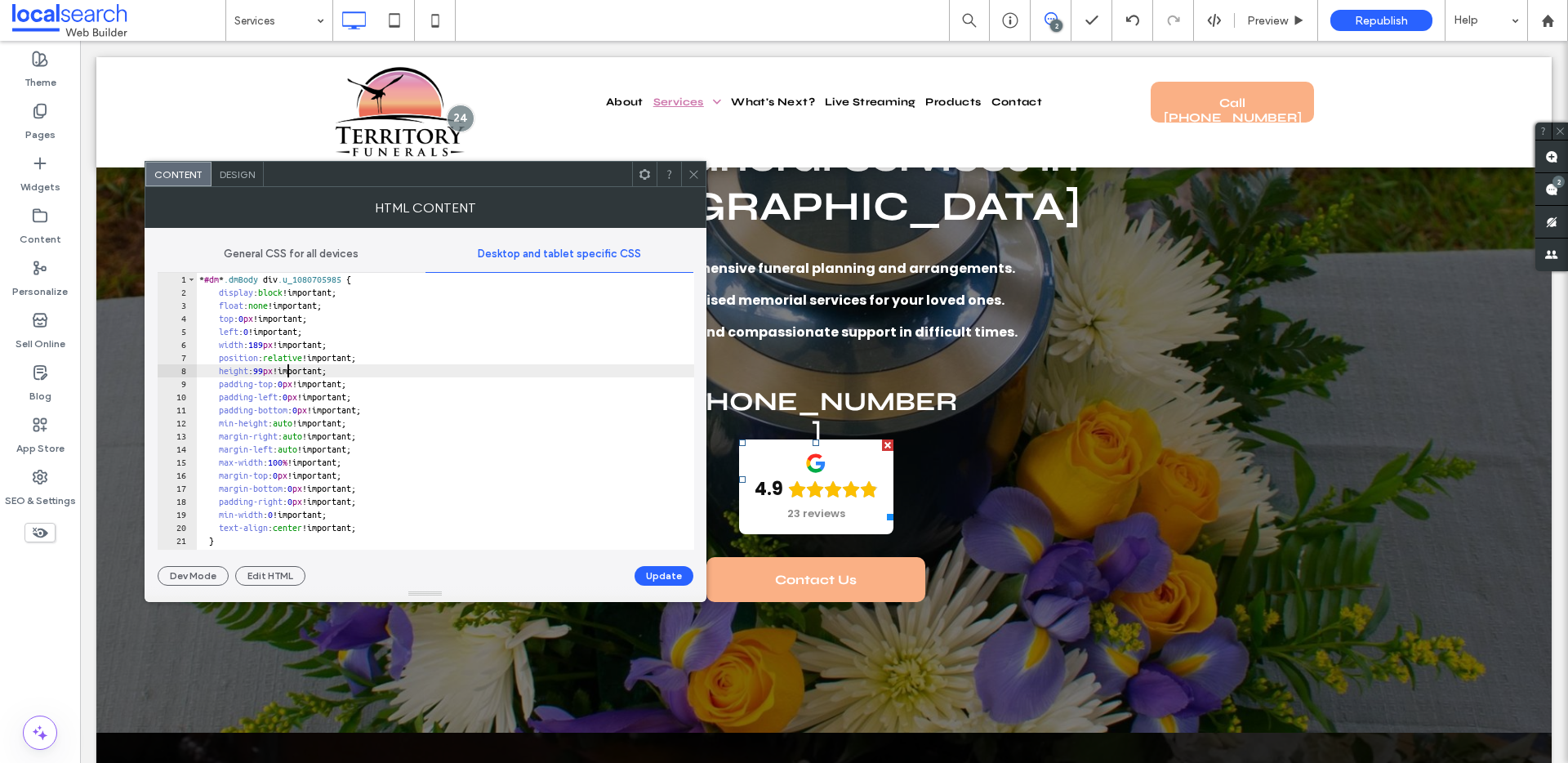
click at [288, 369] on div "* #dm * .dmBody div .u_1080705985 { display : block !important; float : none !i…" at bounding box center [445, 425] width 498 height 303
type textarea "**********"
click at [666, 575] on button "Update" at bounding box center [664, 575] width 59 height 20
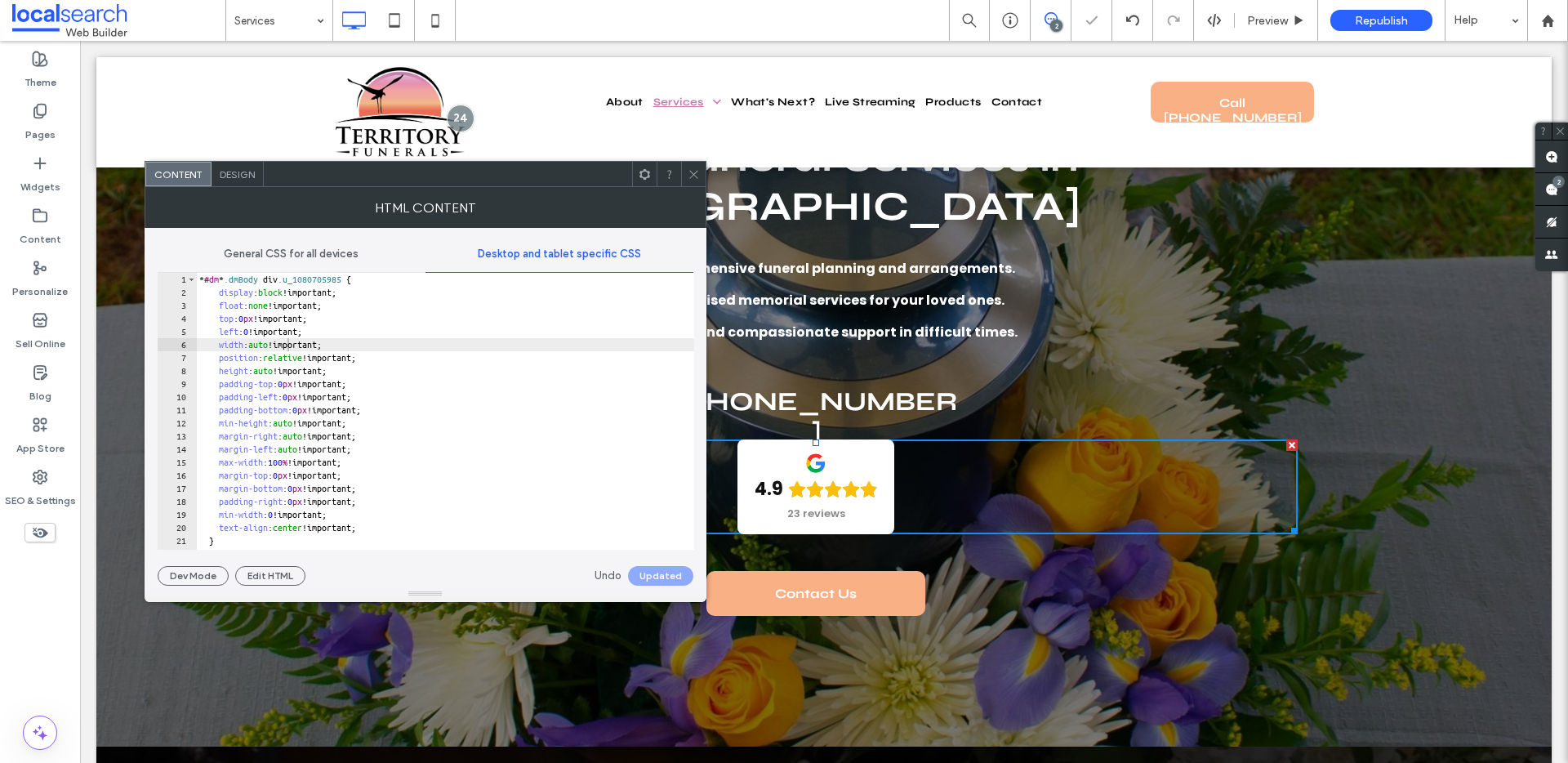
click at [694, 173] on use at bounding box center [692, 173] width 8 height 8
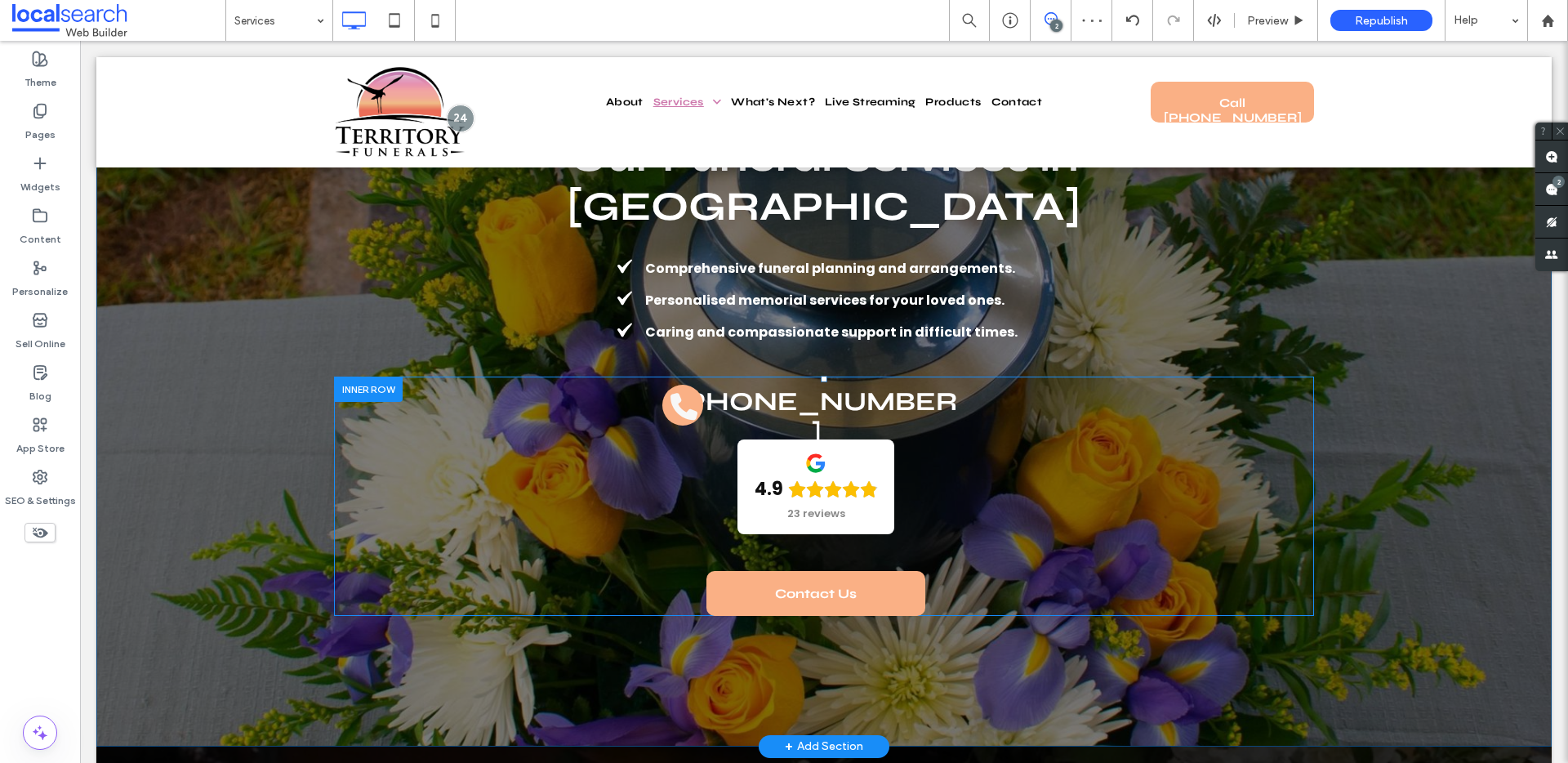
click at [1246, 499] on div "[PHONE_NUMBER] 4.9 23 reviews Panel only seen by widget owner Edit widget Views…" at bounding box center [824, 496] width 980 height 239
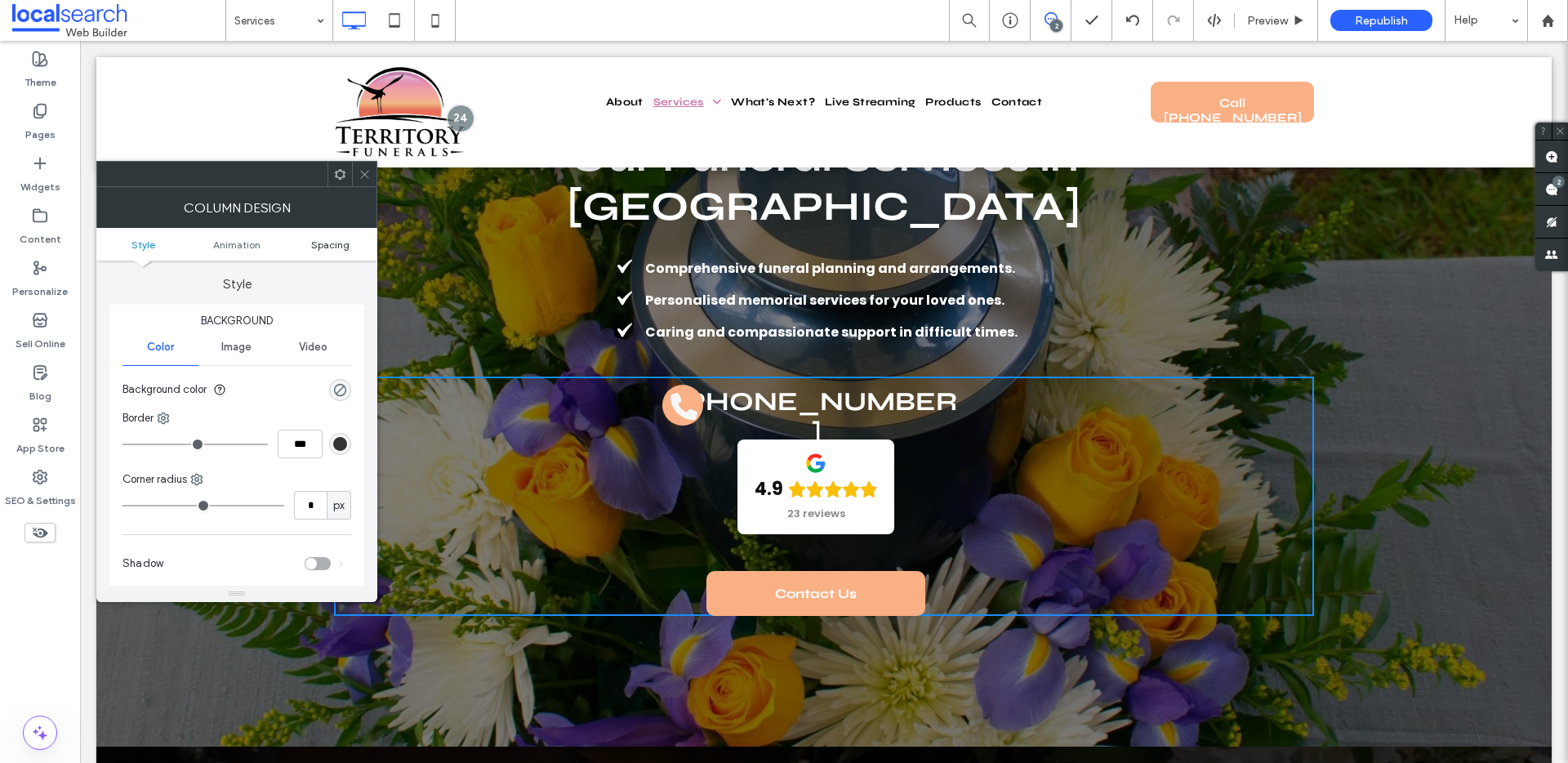
click at [341, 245] on span "Spacing" at bounding box center [330, 245] width 39 height 12
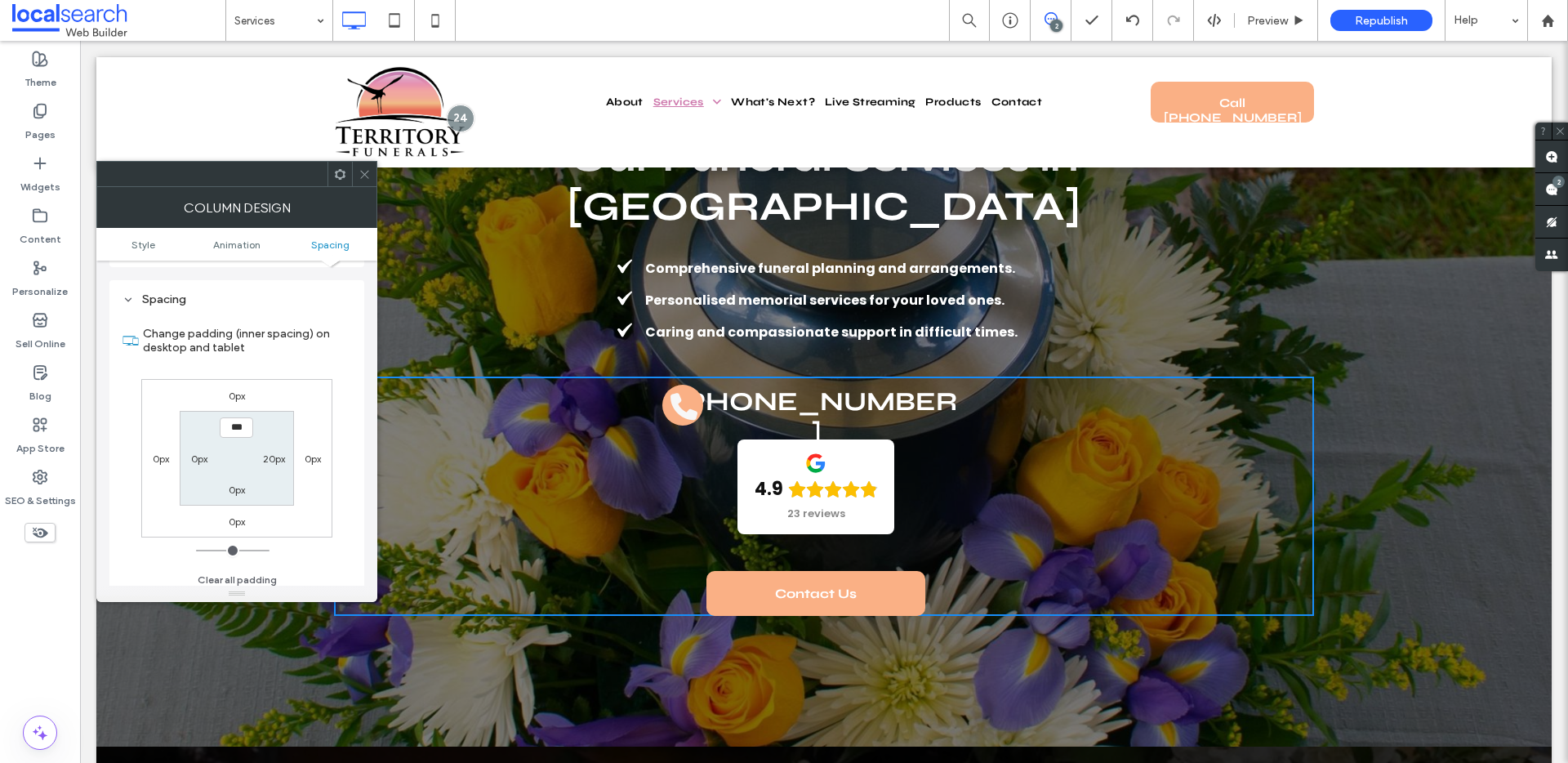
scroll to position [384, 0]
click at [203, 456] on label "0px" at bounding box center [199, 451] width 16 height 12
type input "**"
type input "****"
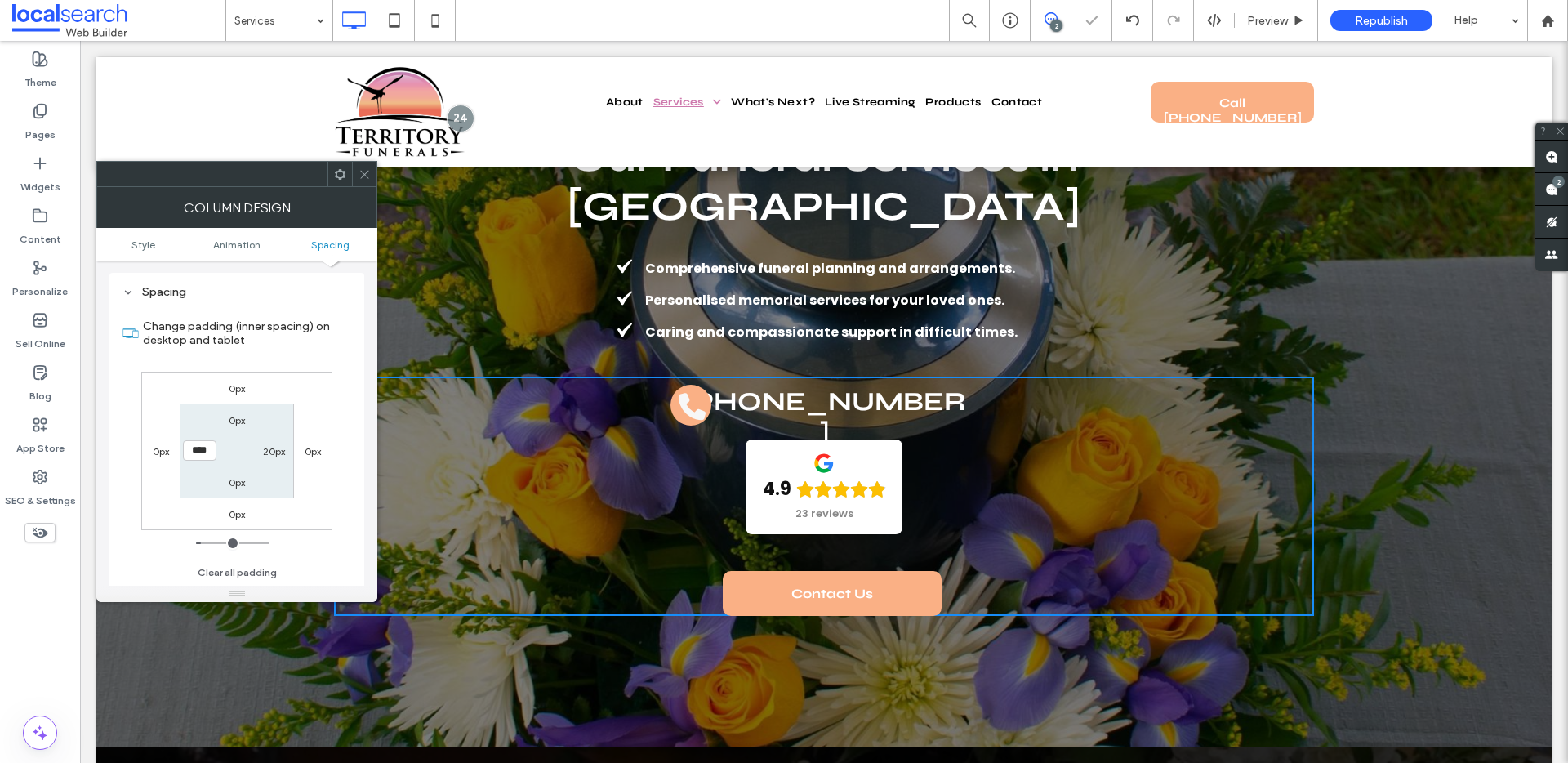
click at [367, 181] on span at bounding box center [364, 174] width 12 height 24
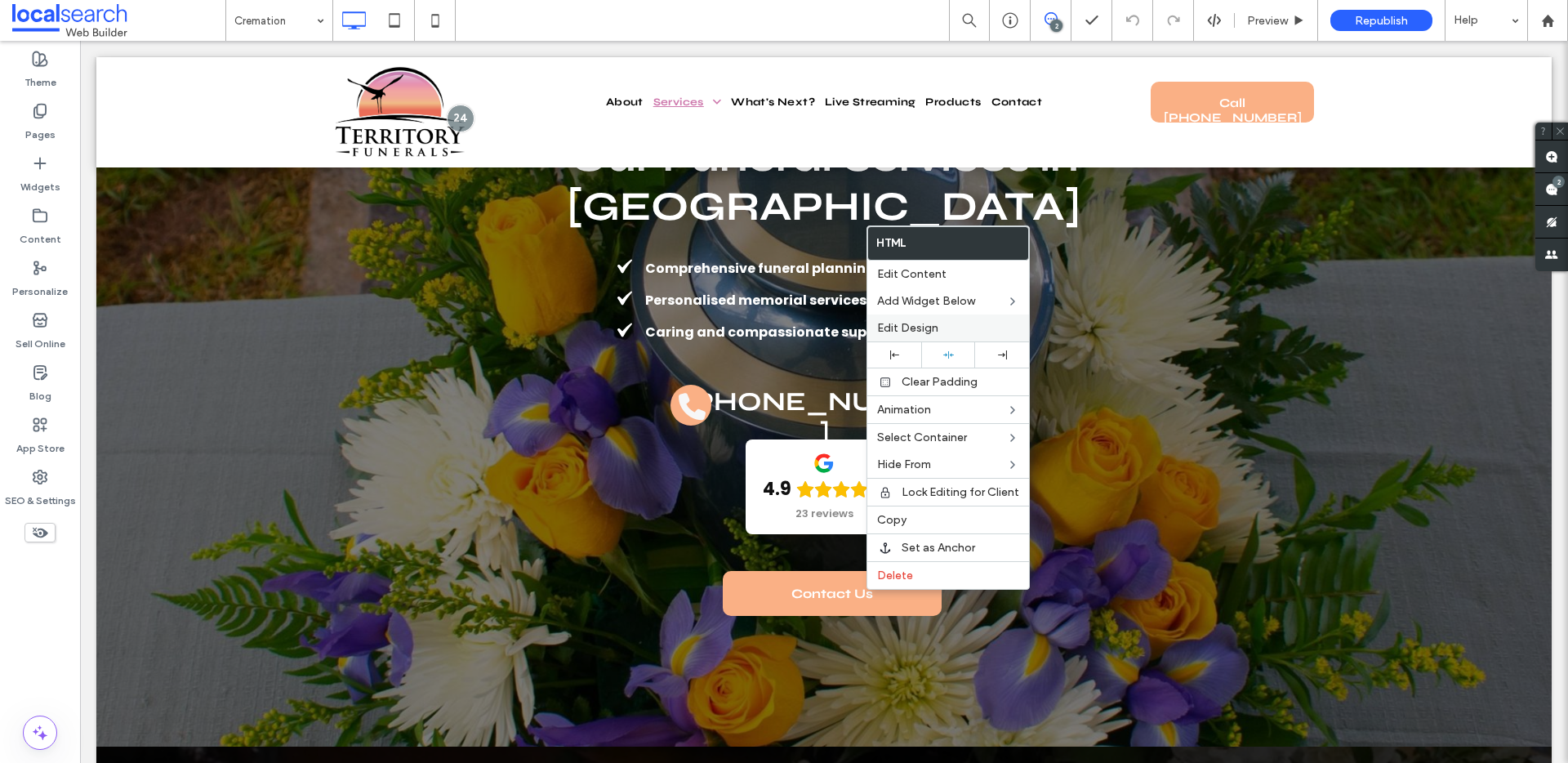
click at [912, 321] on span "Edit Design" at bounding box center [907, 328] width 61 height 14
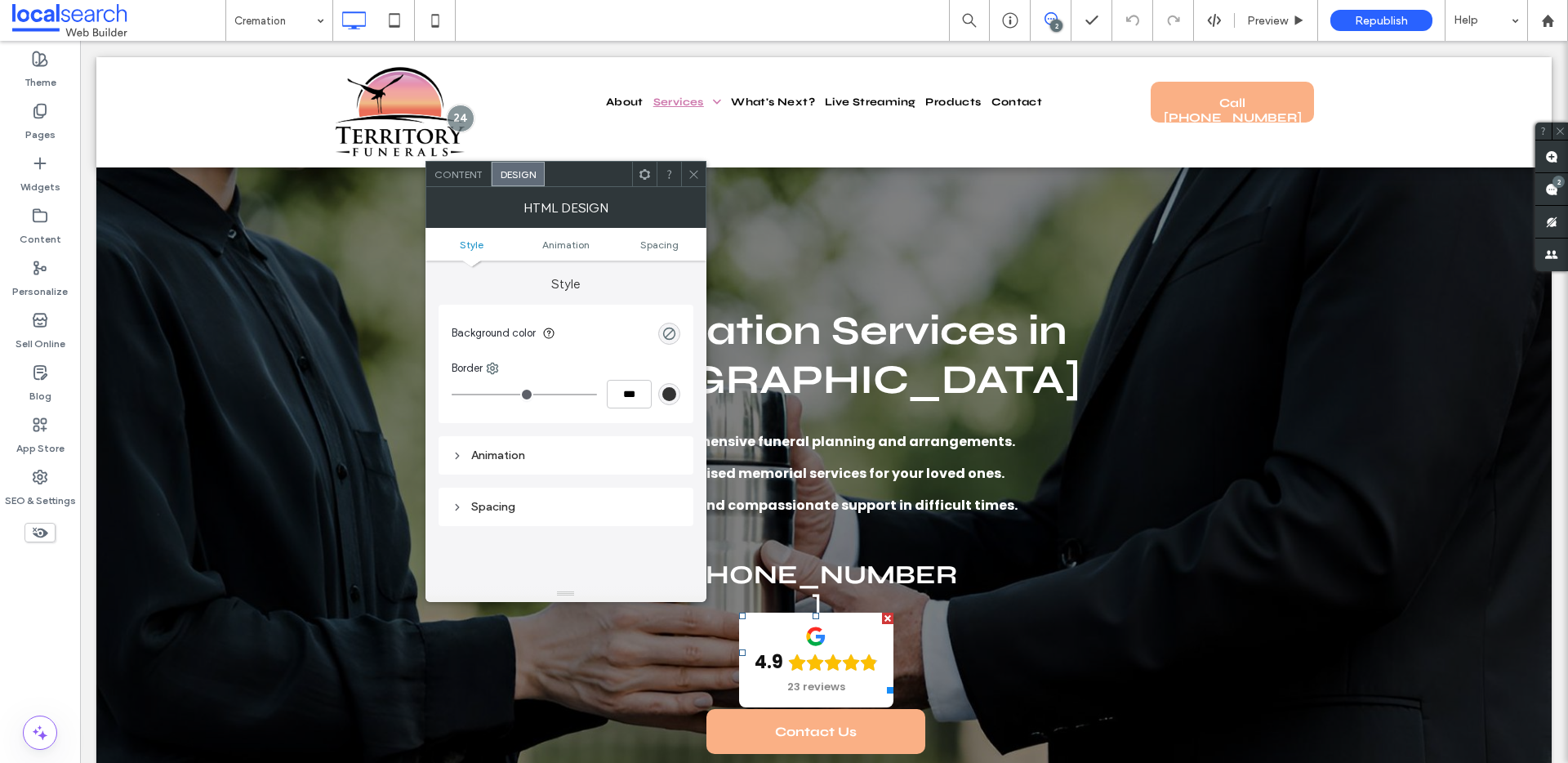
click at [643, 176] on icon at bounding box center [645, 174] width 12 height 12
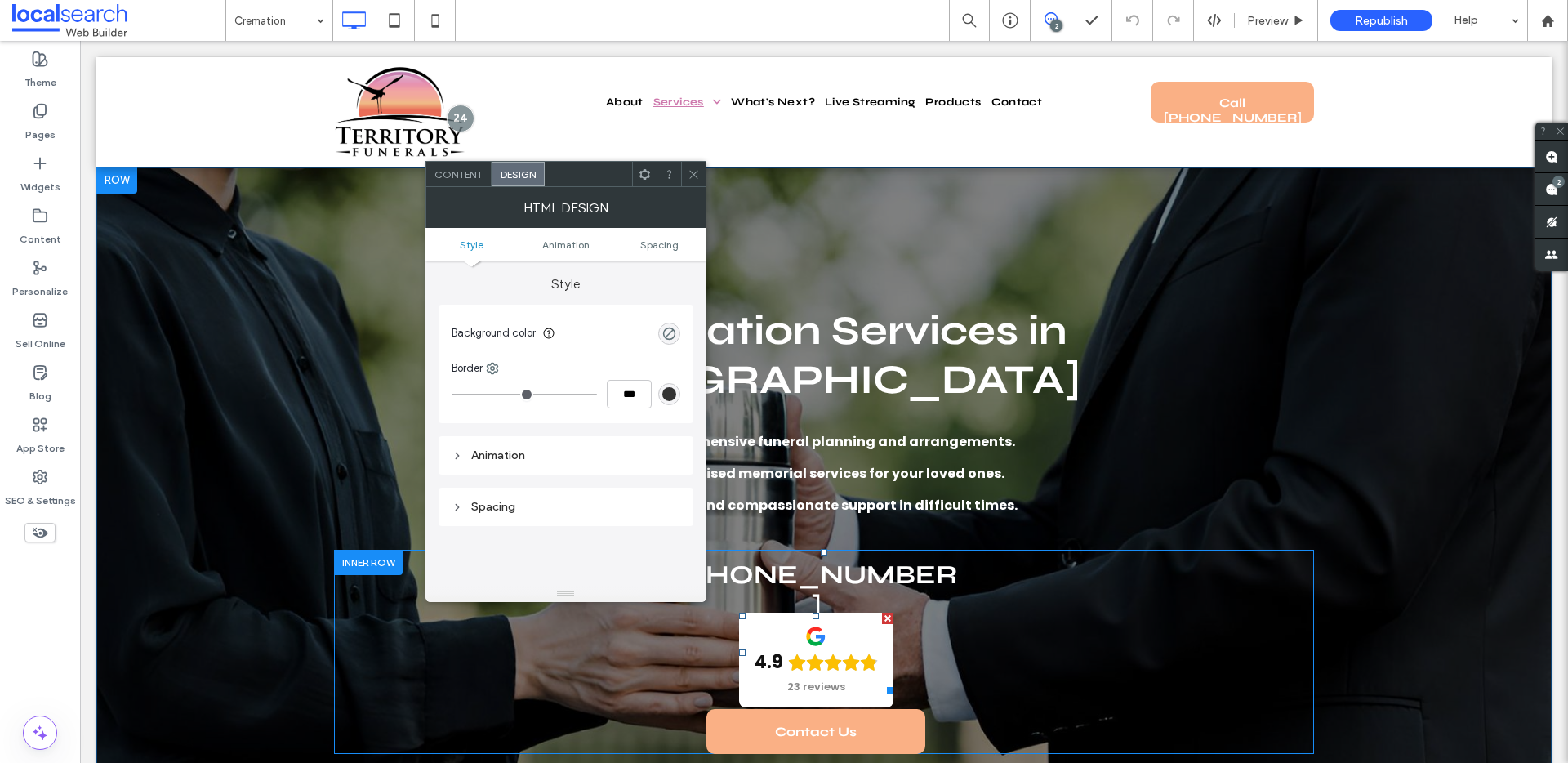
click at [847, 615] on span at bounding box center [815, 653] width 154 height 81
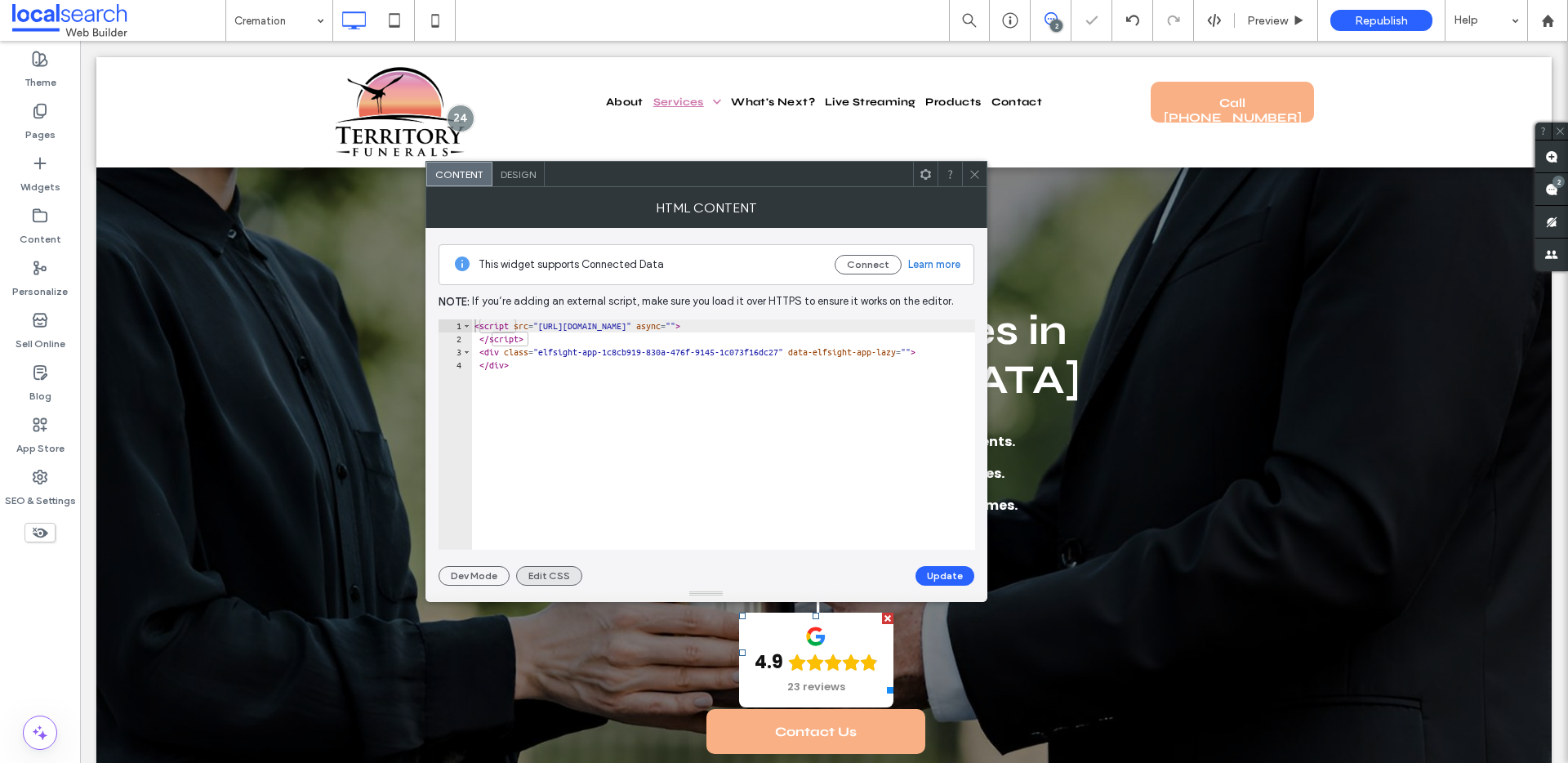
click at [553, 584] on button "Edit CSS" at bounding box center [548, 575] width 66 height 20
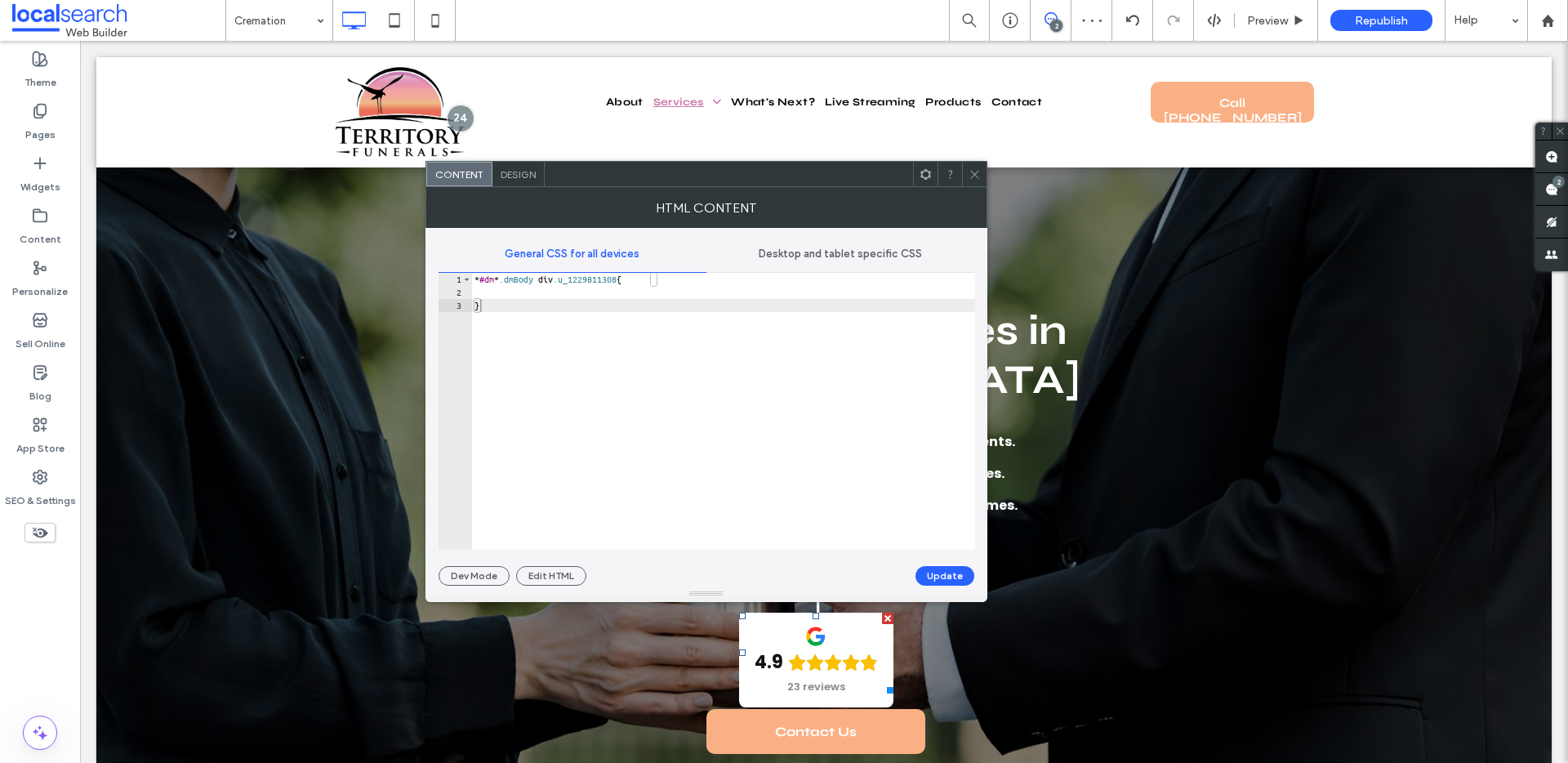
click at [826, 267] on div "Desktop and tablet specific CSS" at bounding box center [840, 254] width 268 height 36
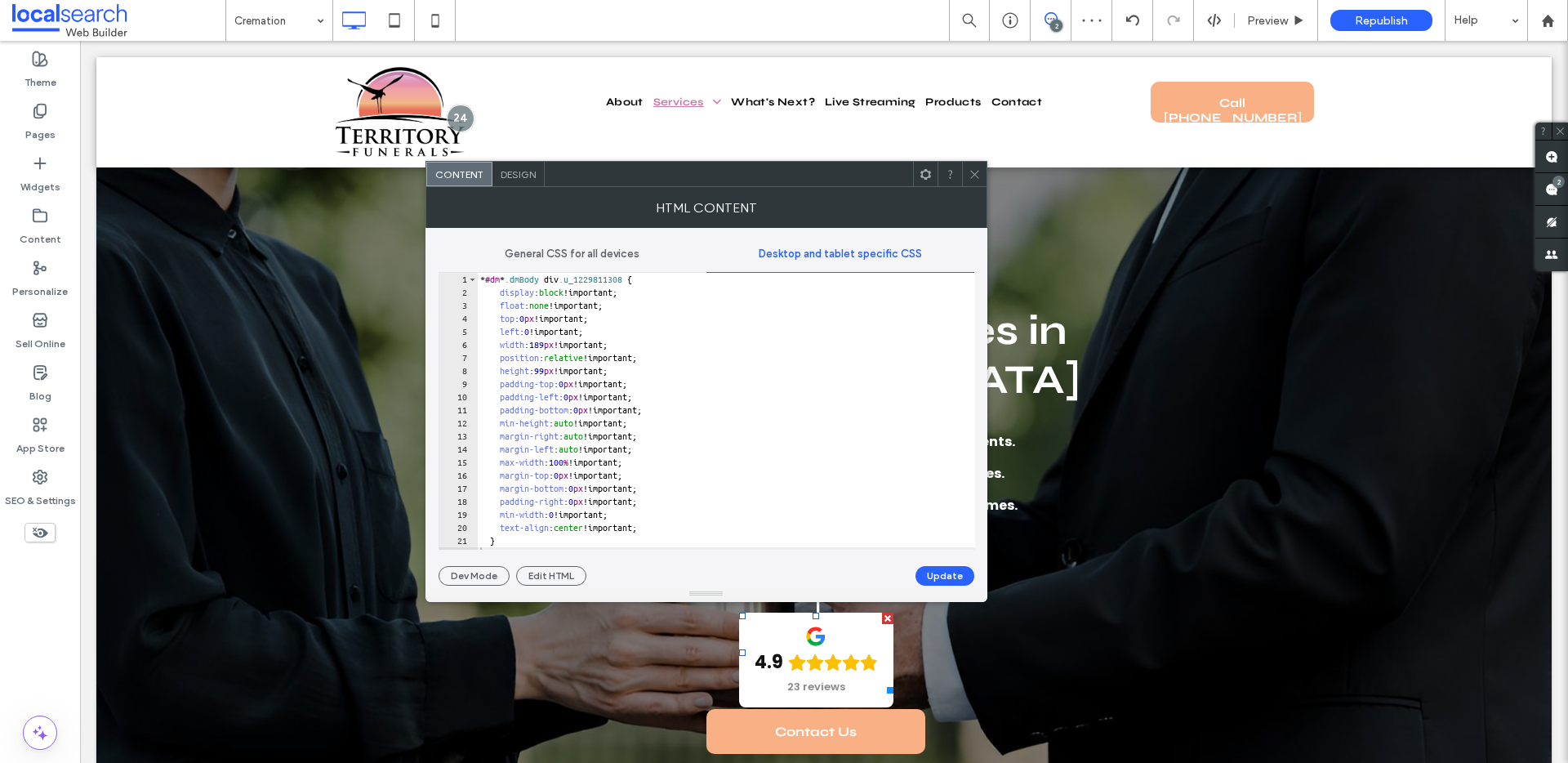
click at [567, 347] on div "* #dm * .dmBody div .u_1229811308 { display : block !important; float : none !i…" at bounding box center [726, 425] width 498 height 303
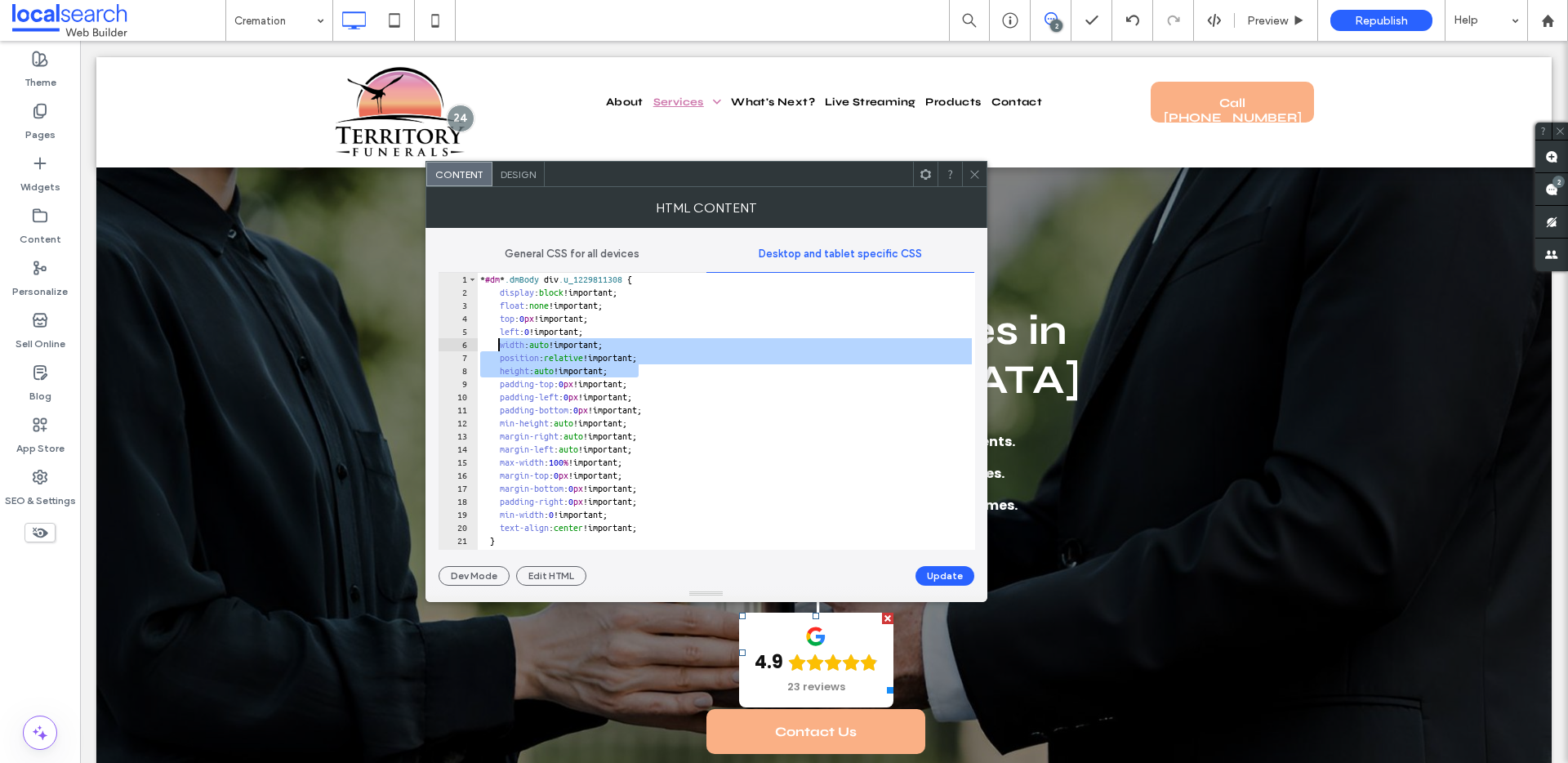
drag, startPoint x: 646, startPoint y: 368, endPoint x: 499, endPoint y: 347, distance: 148.5
click at [499, 347] on div "* #dm * .dmBody div .u_1229811308 { display : block !important; float : none !i…" at bounding box center [726, 425] width 498 height 303
type textarea "**********"
click at [970, 576] on button "Update" at bounding box center [945, 575] width 59 height 20
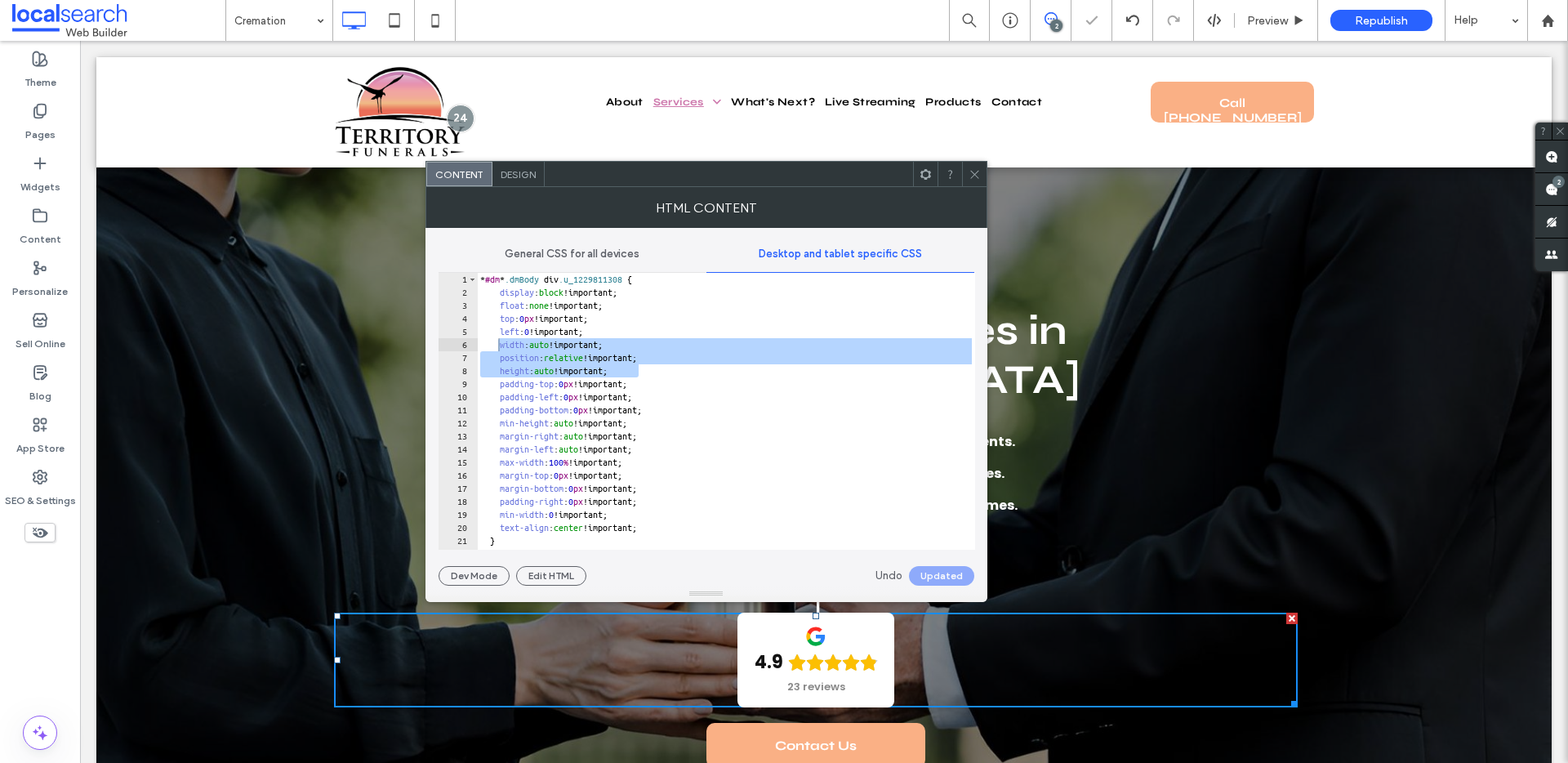
click at [970, 182] on span at bounding box center [975, 174] width 12 height 24
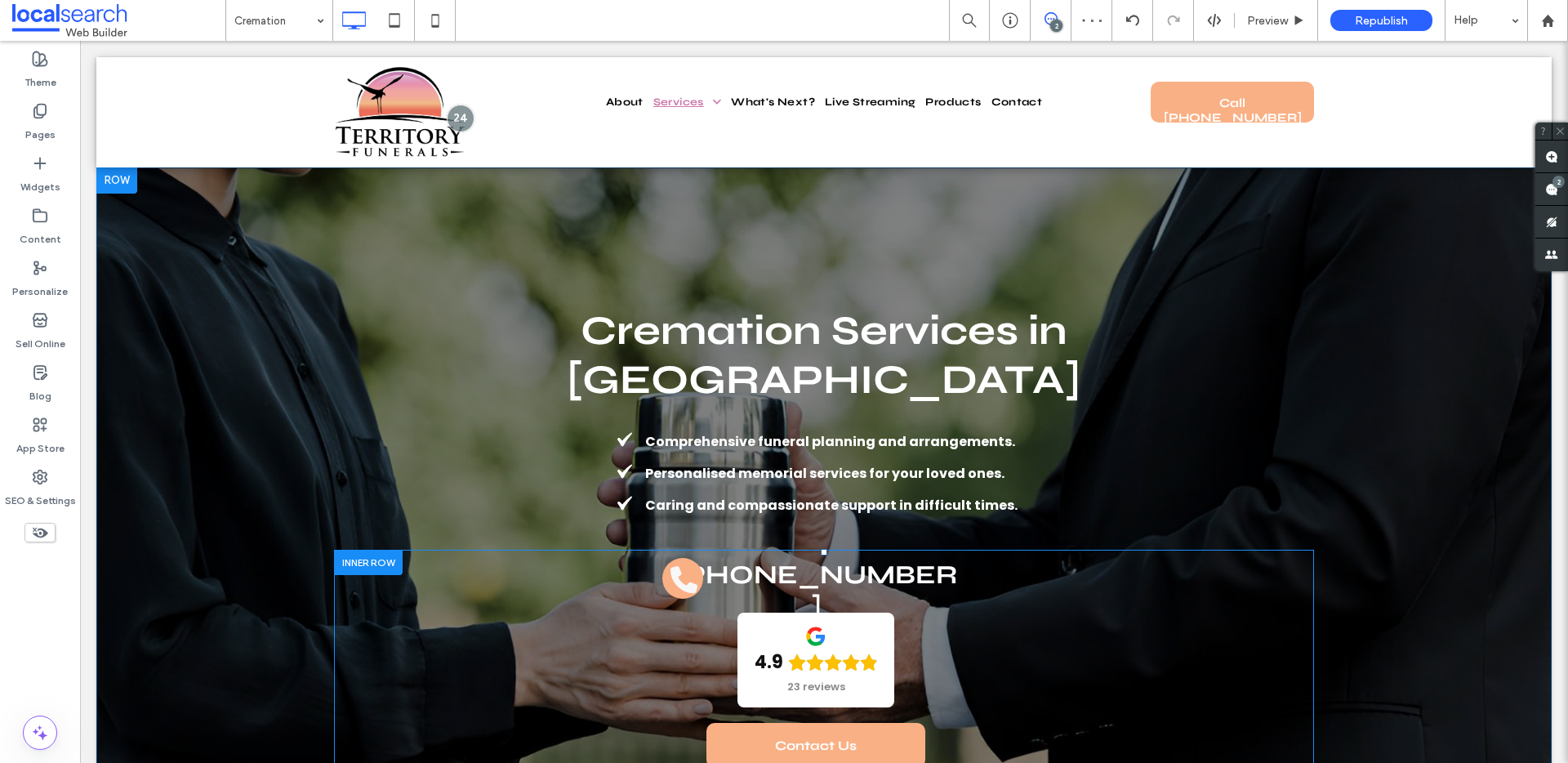
click at [1015, 692] on div "[PHONE_NUMBER] 4.9 23 reviews Panel only seen by widget owner Edit widget Views…" at bounding box center [824, 658] width 980 height 218
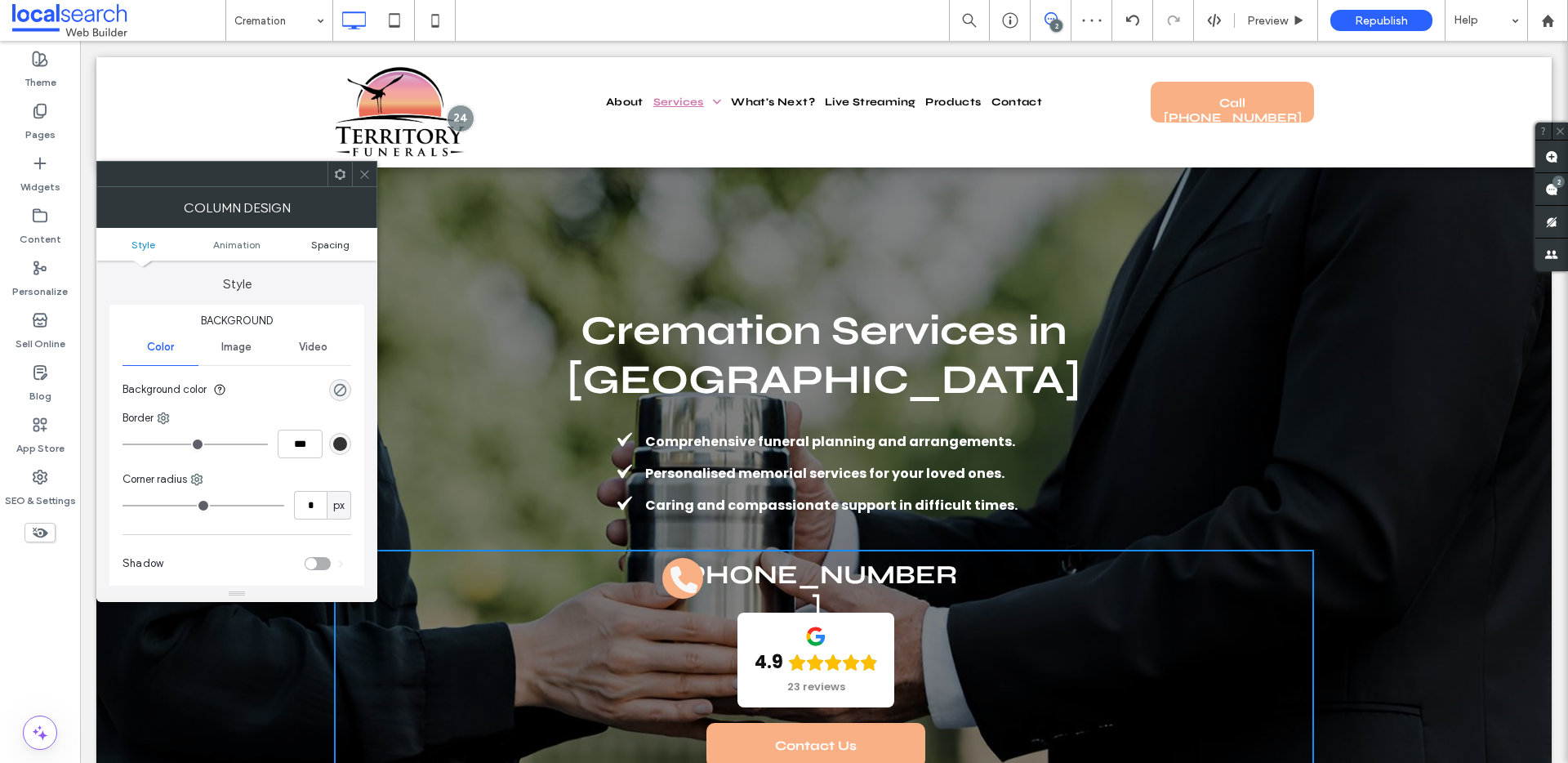
click at [332, 245] on span "Spacing" at bounding box center [330, 245] width 39 height 12
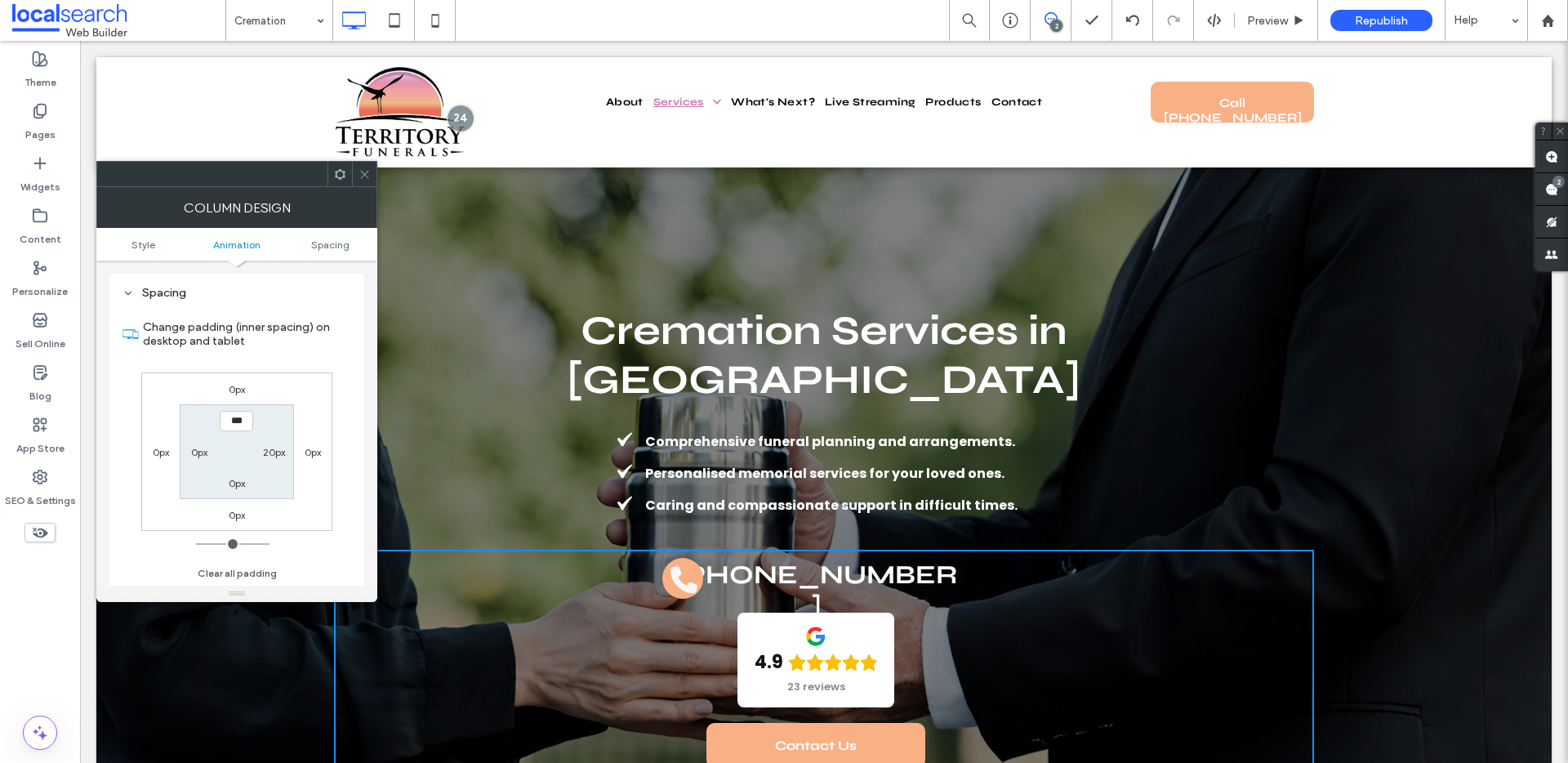
scroll to position [384, 0]
click at [199, 450] on label "0px" at bounding box center [199, 451] width 16 height 12
type input "**"
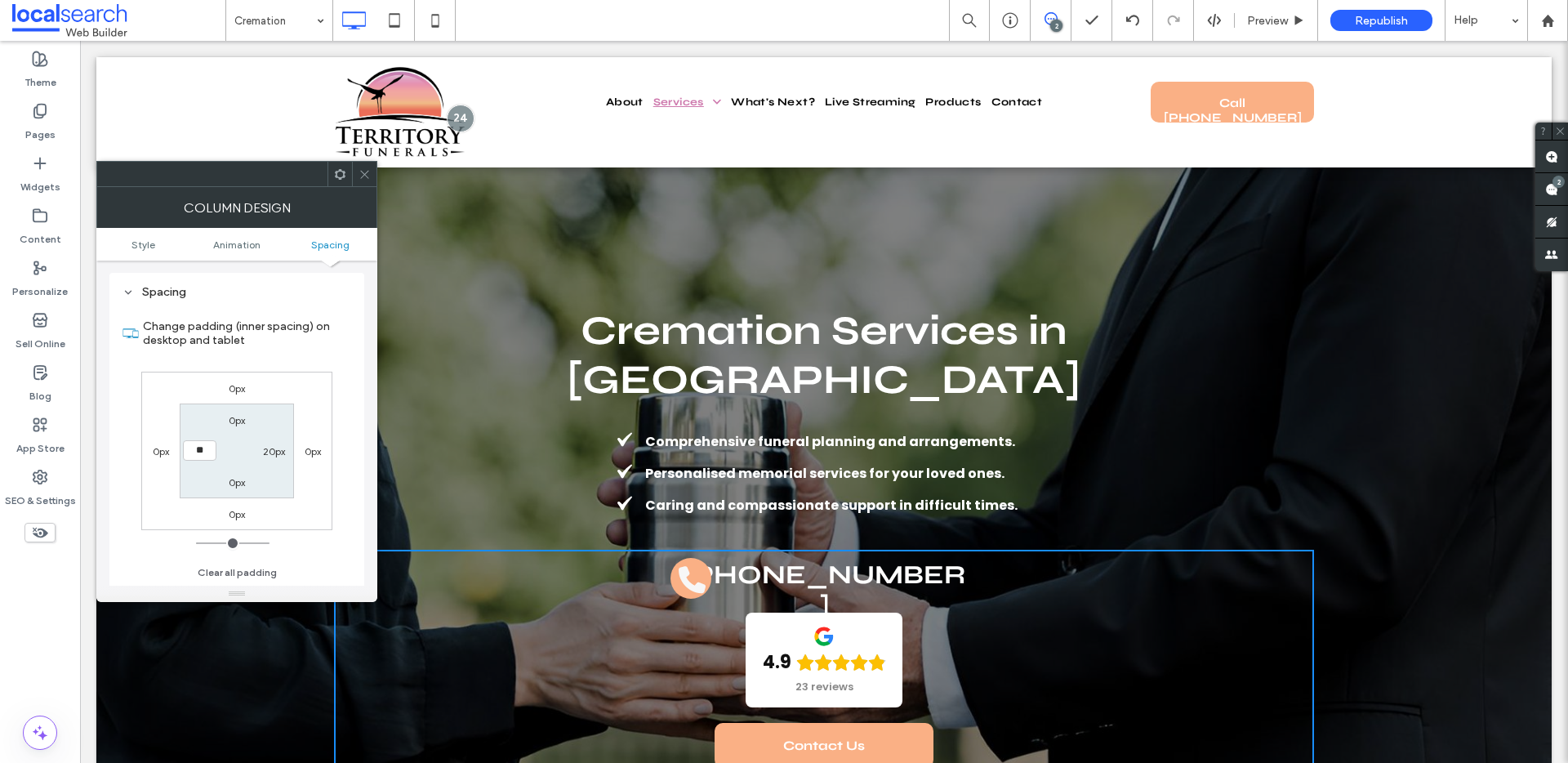
type input "**"
type input "****"
click at [985, 655] on div "4.9 23 reviews" at bounding box center [824, 660] width 947 height 95
click at [890, 723] on link "Contact Us" at bounding box center [824, 745] width 219 height 45
click at [363, 179] on icon at bounding box center [364, 174] width 12 height 12
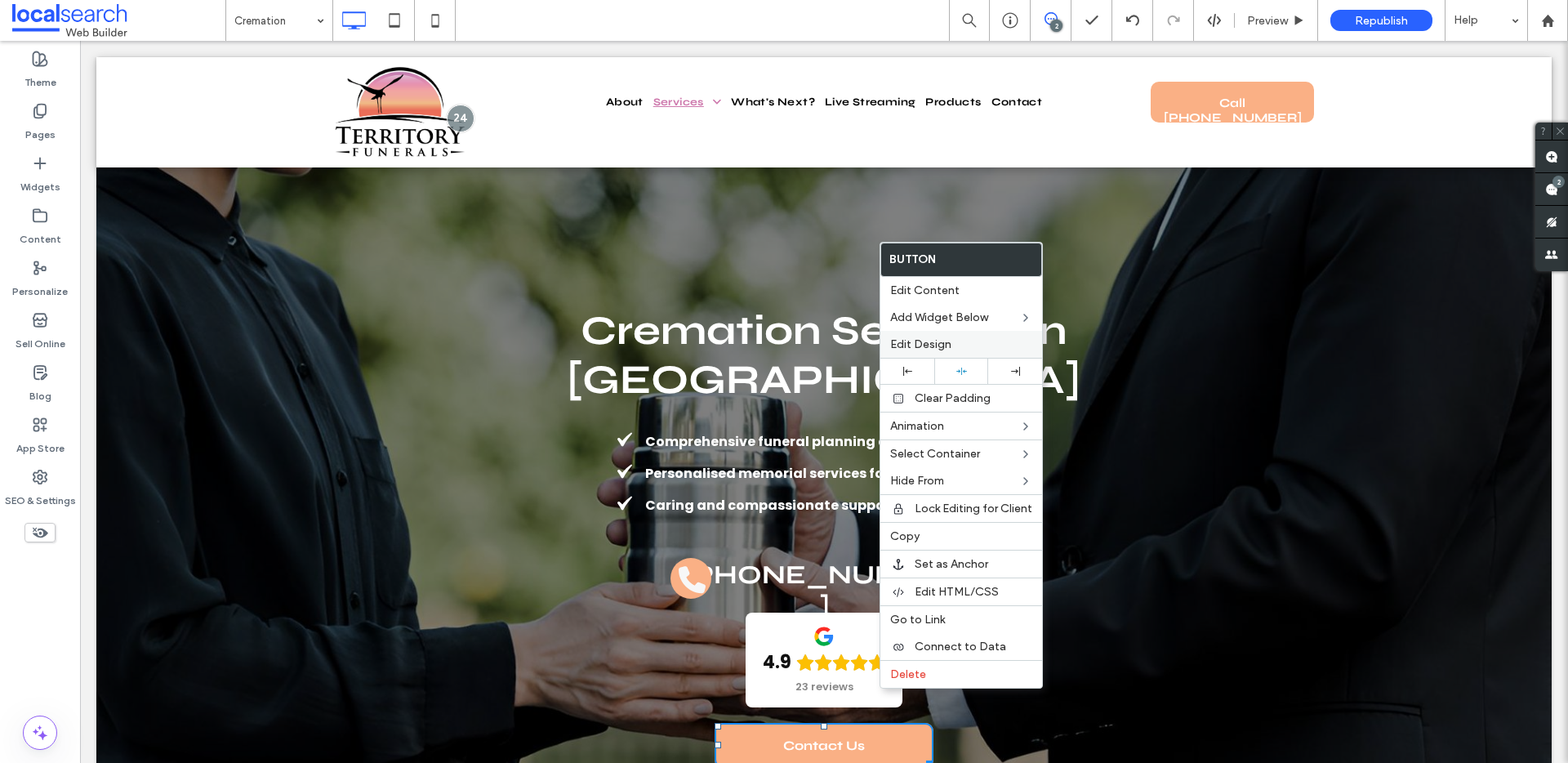
click at [930, 338] on span "Edit Design" at bounding box center [920, 344] width 61 height 14
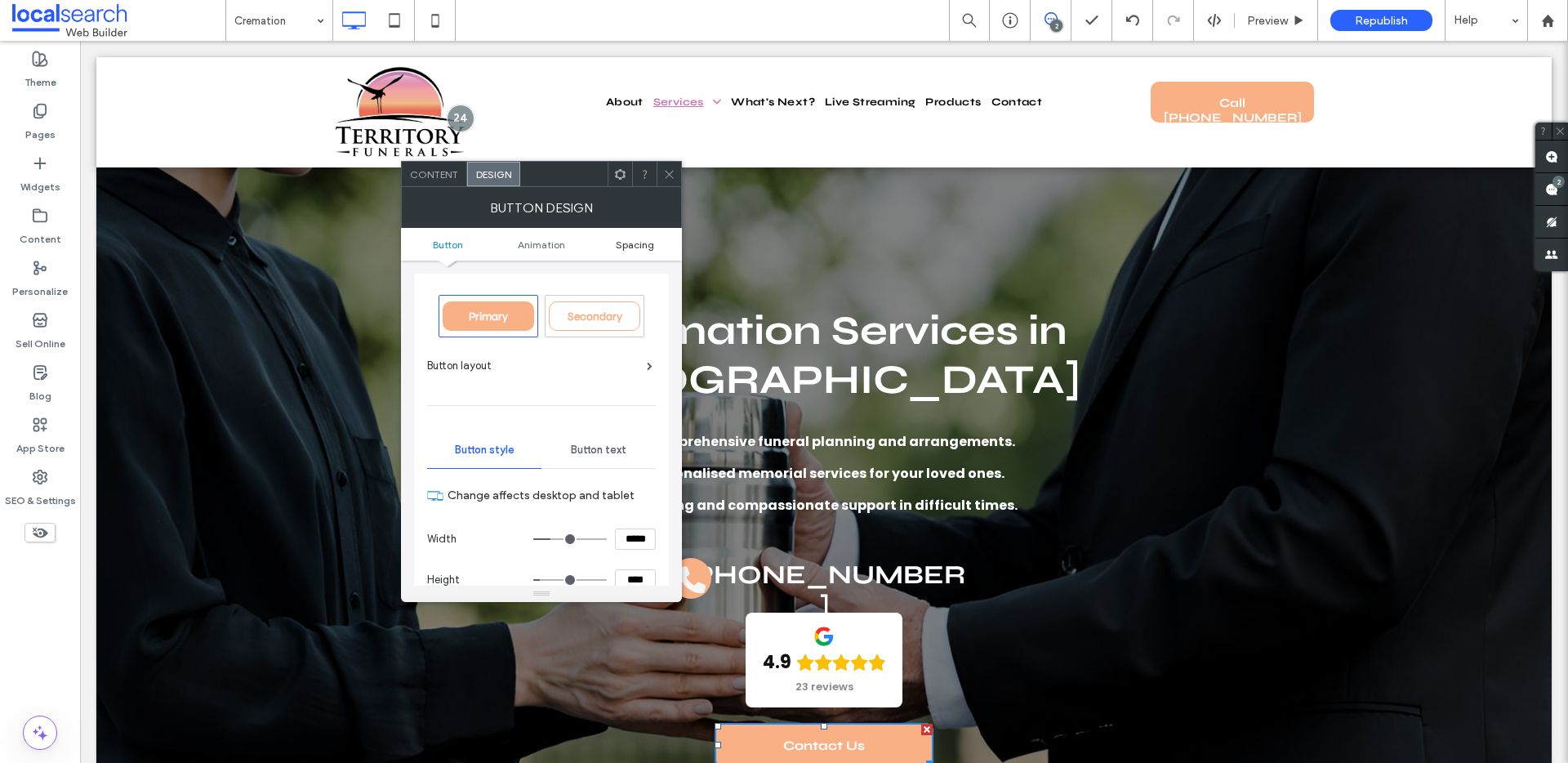
click at [623, 243] on span "Spacing" at bounding box center [635, 245] width 39 height 12
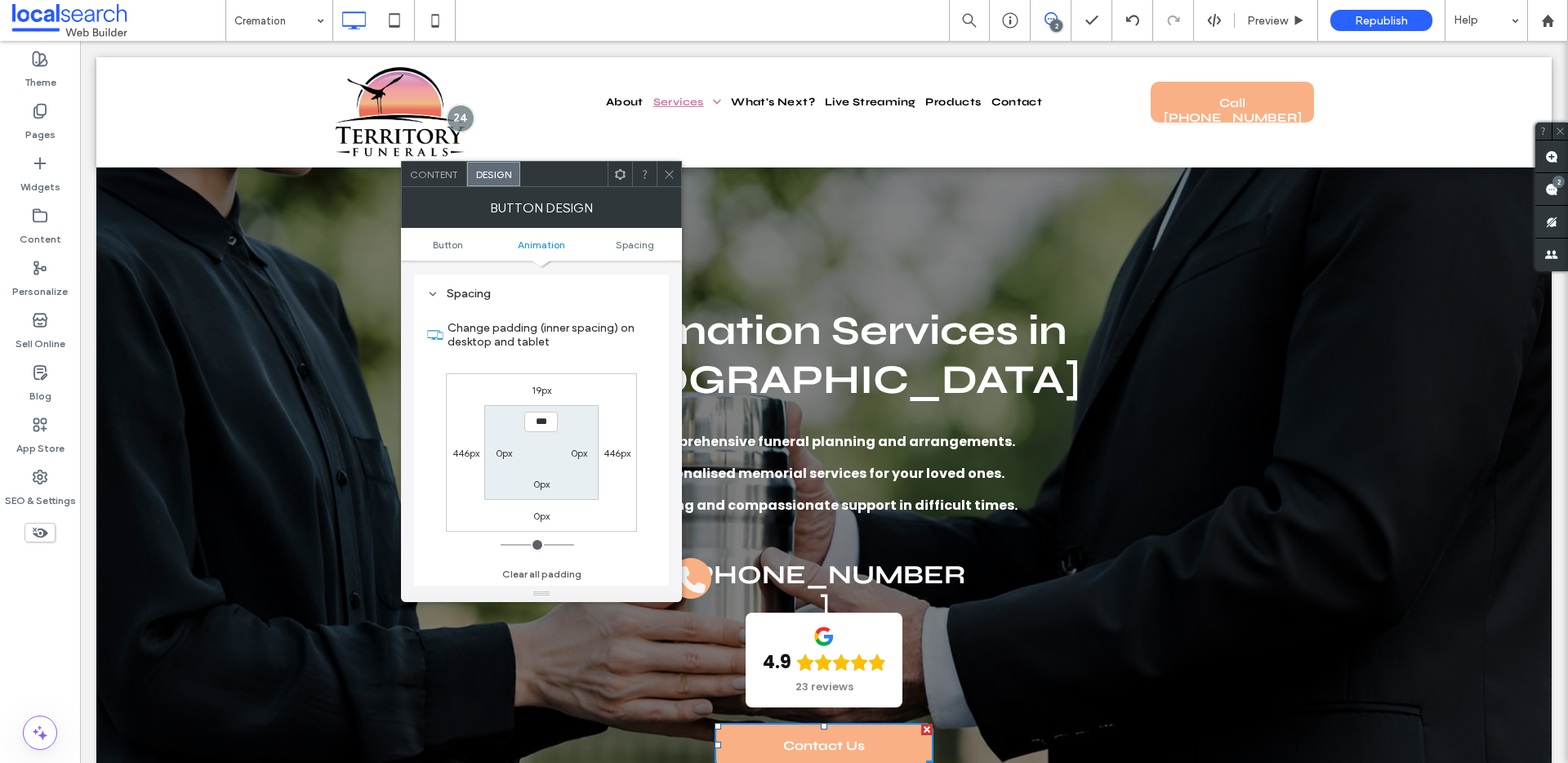
scroll to position [766, 0]
click at [531, 393] on label "19px" at bounding box center [541, 389] width 20 height 12
type input "**"
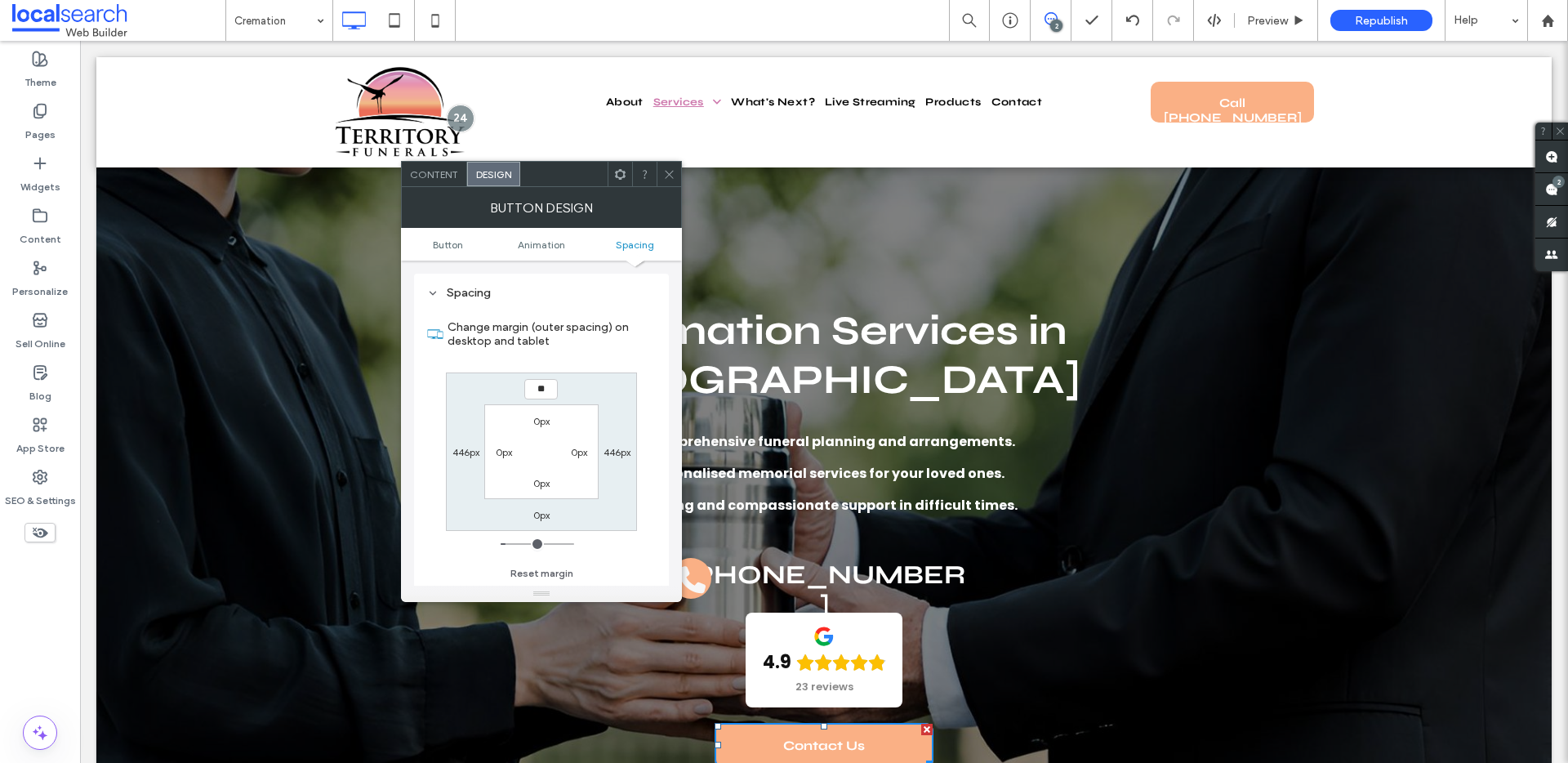
type input "**"
type input "****"
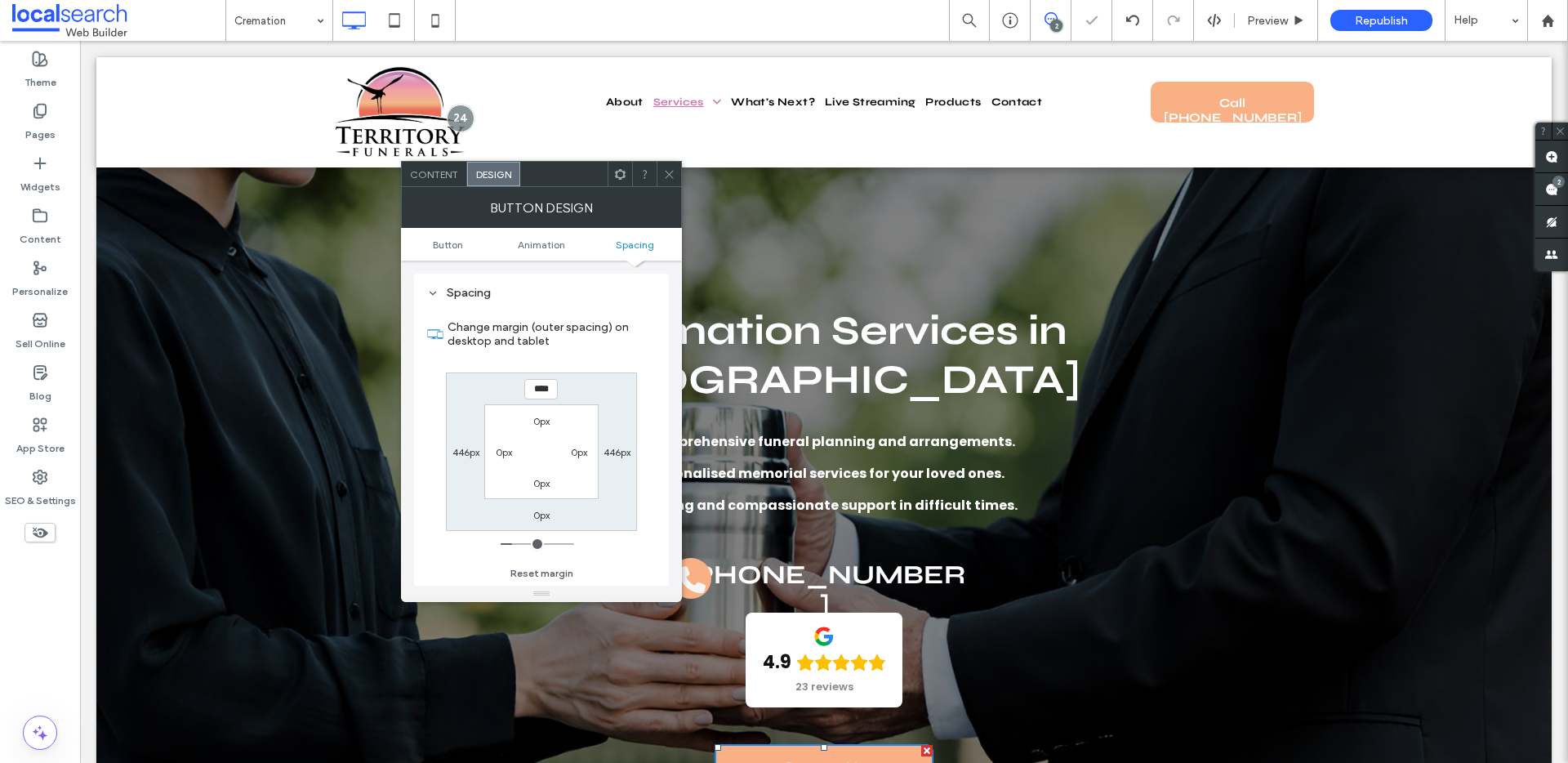
click at [664, 163] on span at bounding box center [669, 174] width 12 height 24
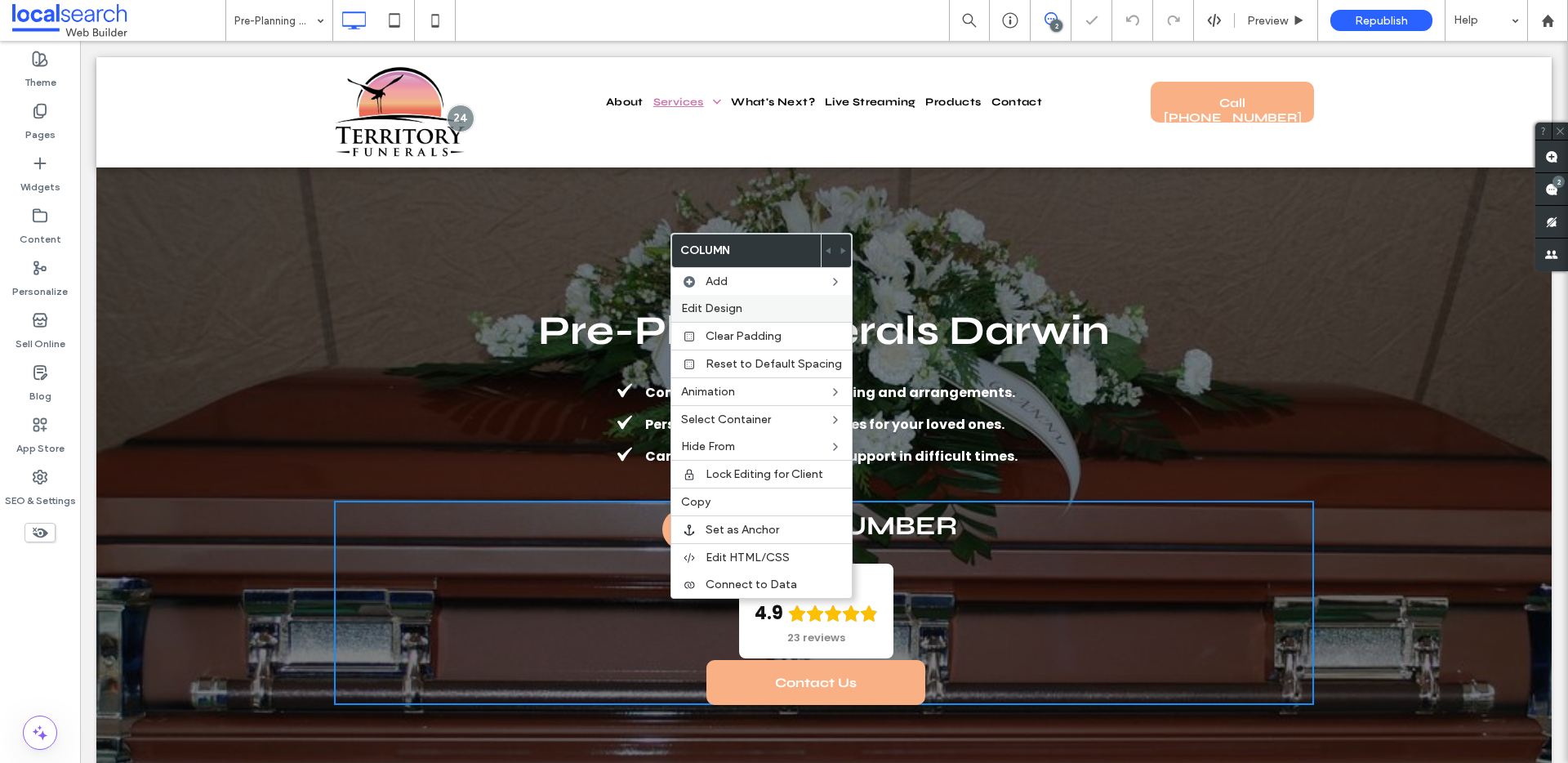
click at [714, 302] on span "Edit Design" at bounding box center [711, 308] width 61 height 14
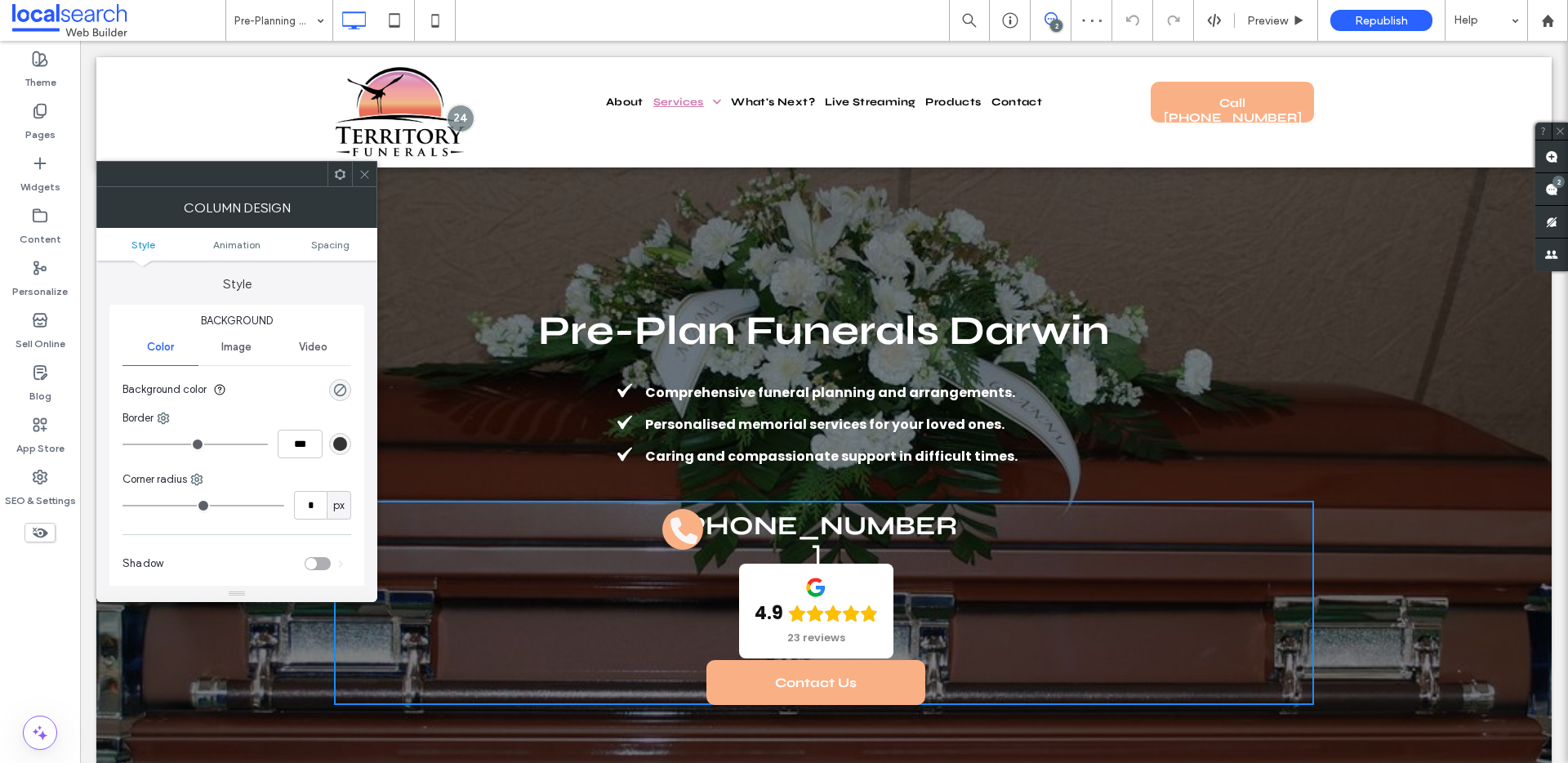
click at [343, 230] on ul "Style Animation Spacing" at bounding box center [237, 245] width 281 height 33
click at [341, 236] on ul "Style Animation Spacing" at bounding box center [237, 245] width 281 height 33
click at [326, 247] on span "Spacing" at bounding box center [330, 245] width 39 height 12
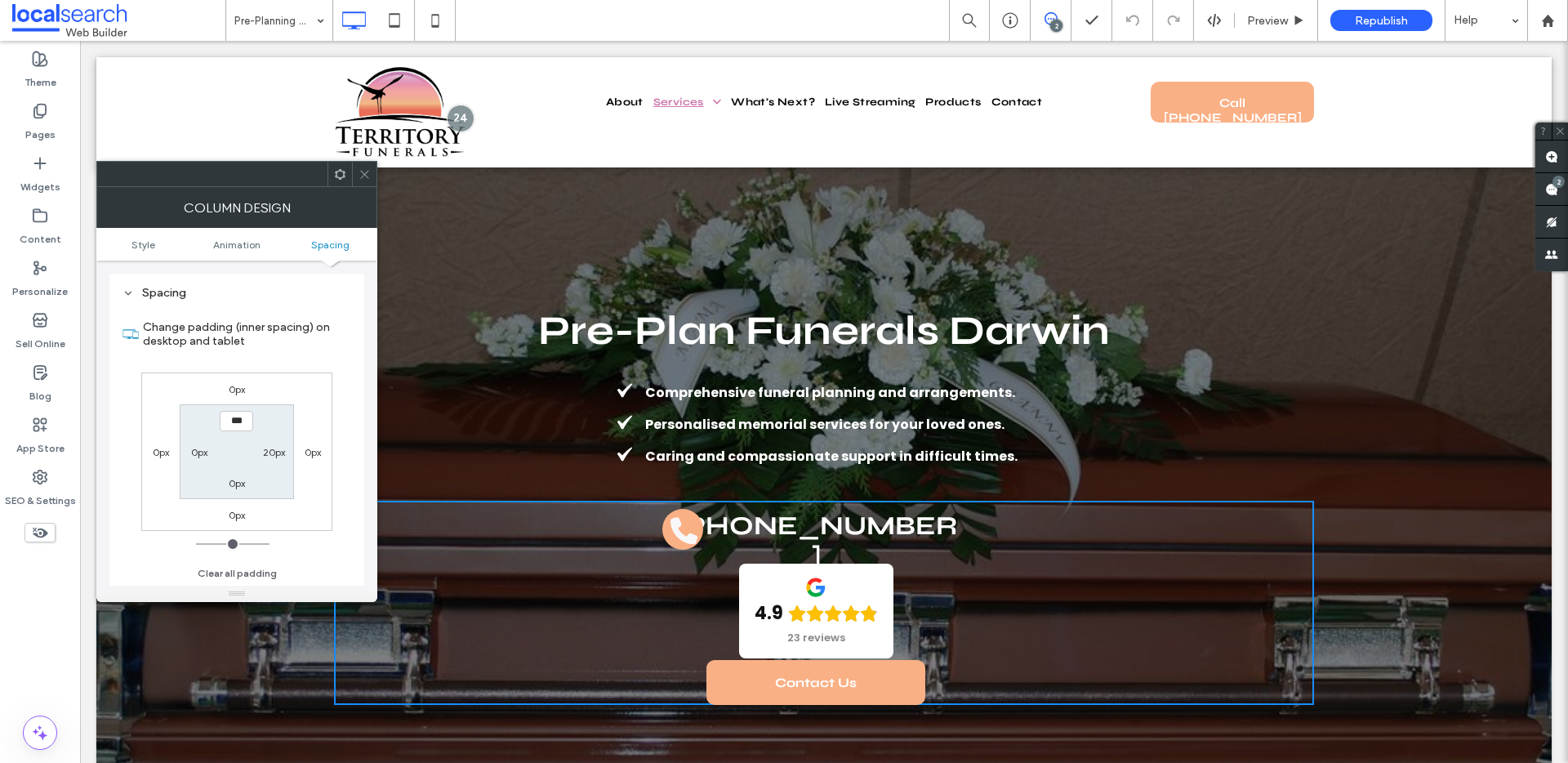
scroll to position [384, 0]
click at [195, 446] on label "0px" at bounding box center [199, 451] width 16 height 12
type input "**"
type input "****"
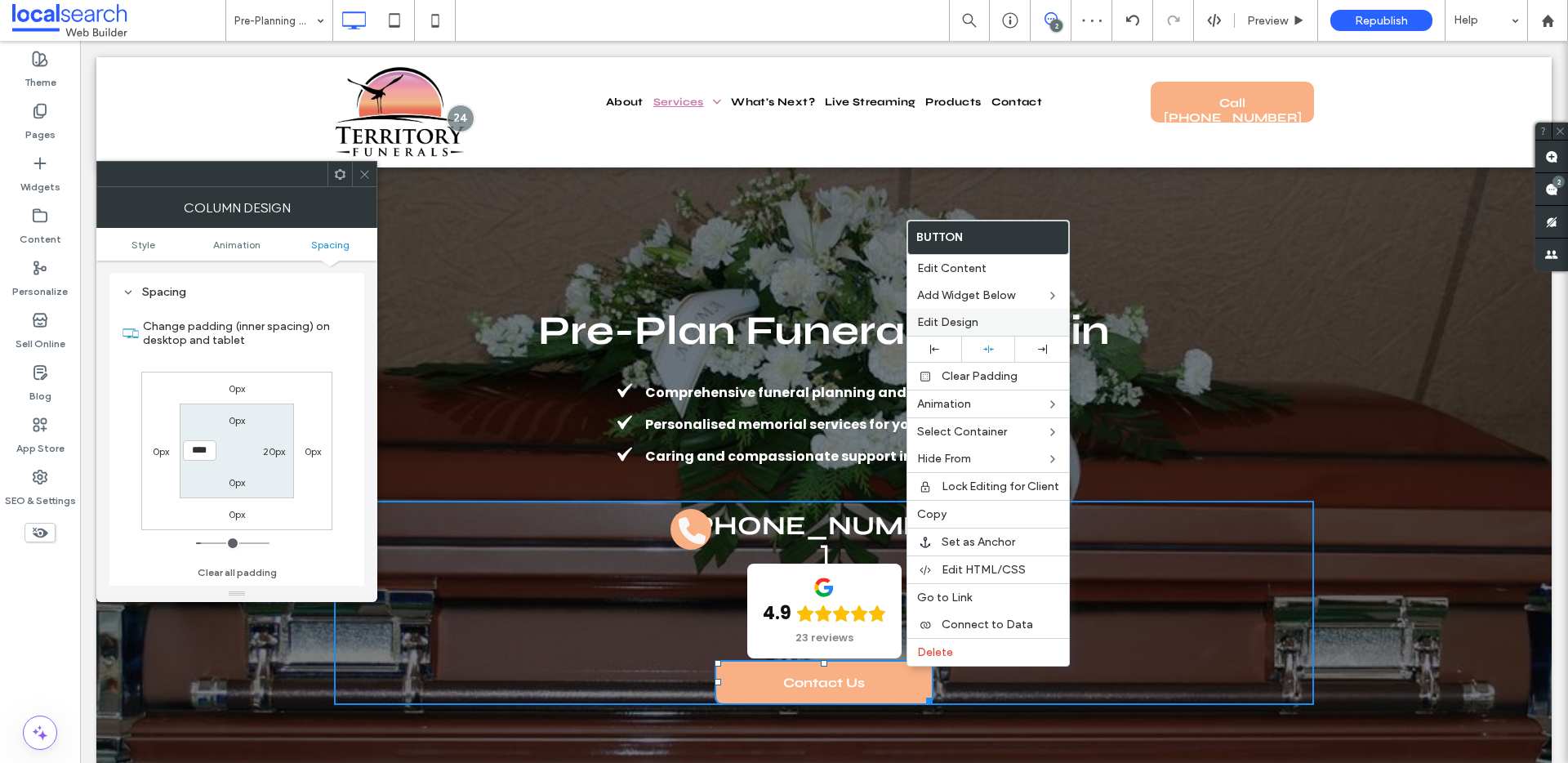
click at [963, 323] on span "Edit Design" at bounding box center [947, 322] width 61 height 14
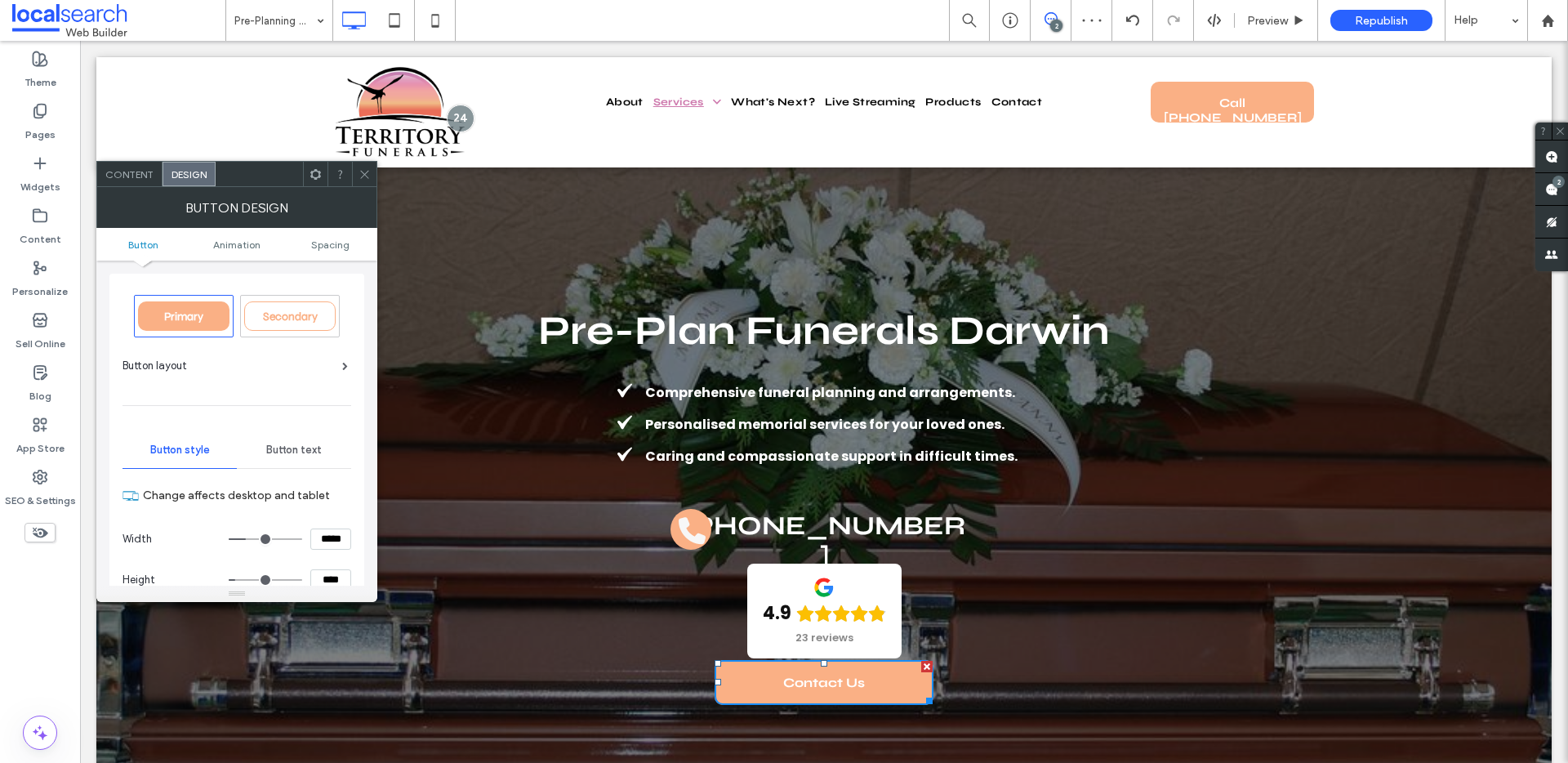
click at [343, 237] on ul "Button Animation Spacing" at bounding box center [237, 245] width 281 height 33
click at [326, 249] on span "Spacing" at bounding box center [330, 245] width 39 height 12
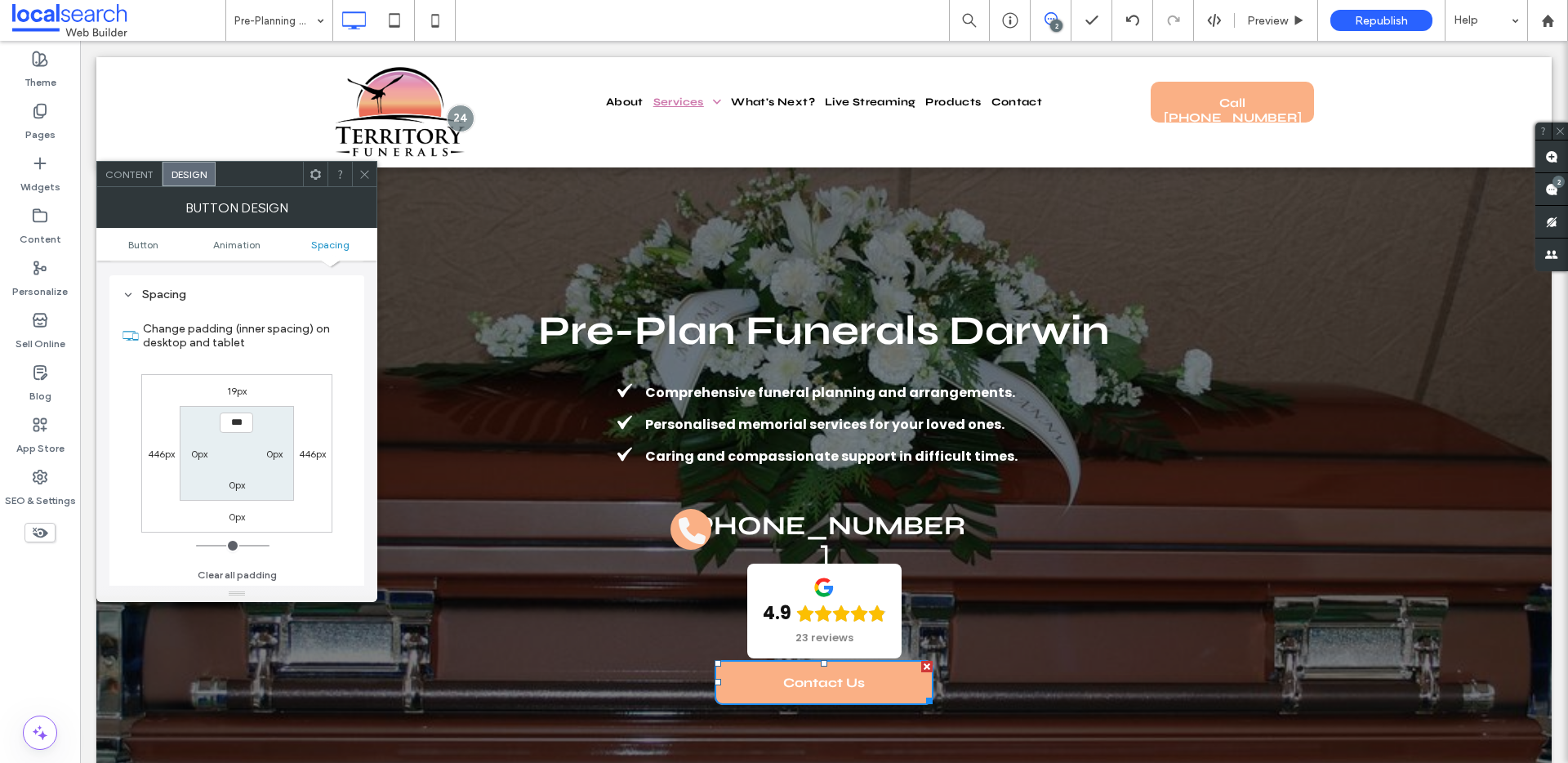
scroll to position [766, 0]
click at [231, 389] on label "19px" at bounding box center [237, 389] width 20 height 12
type input "**"
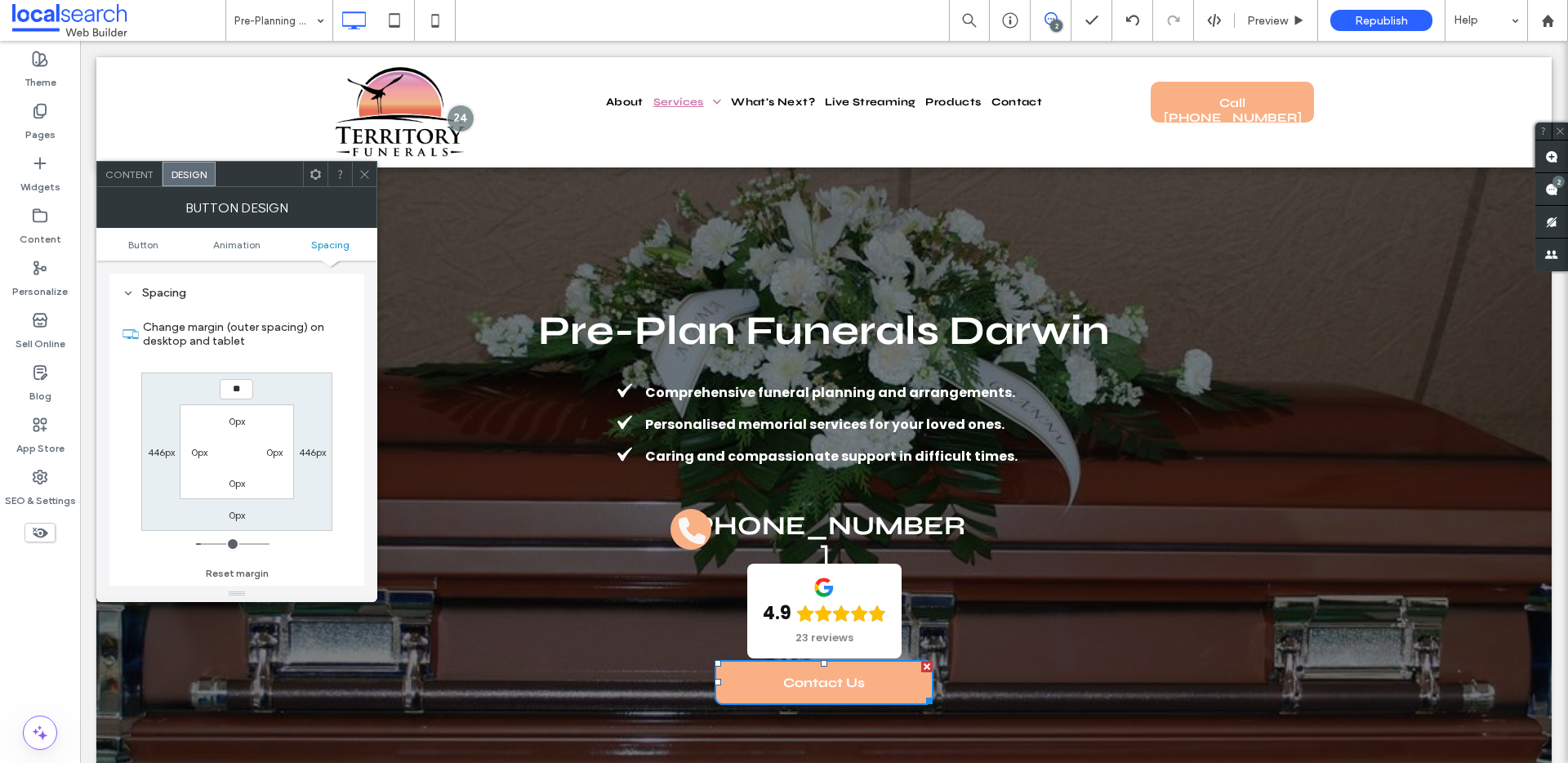
type input "**"
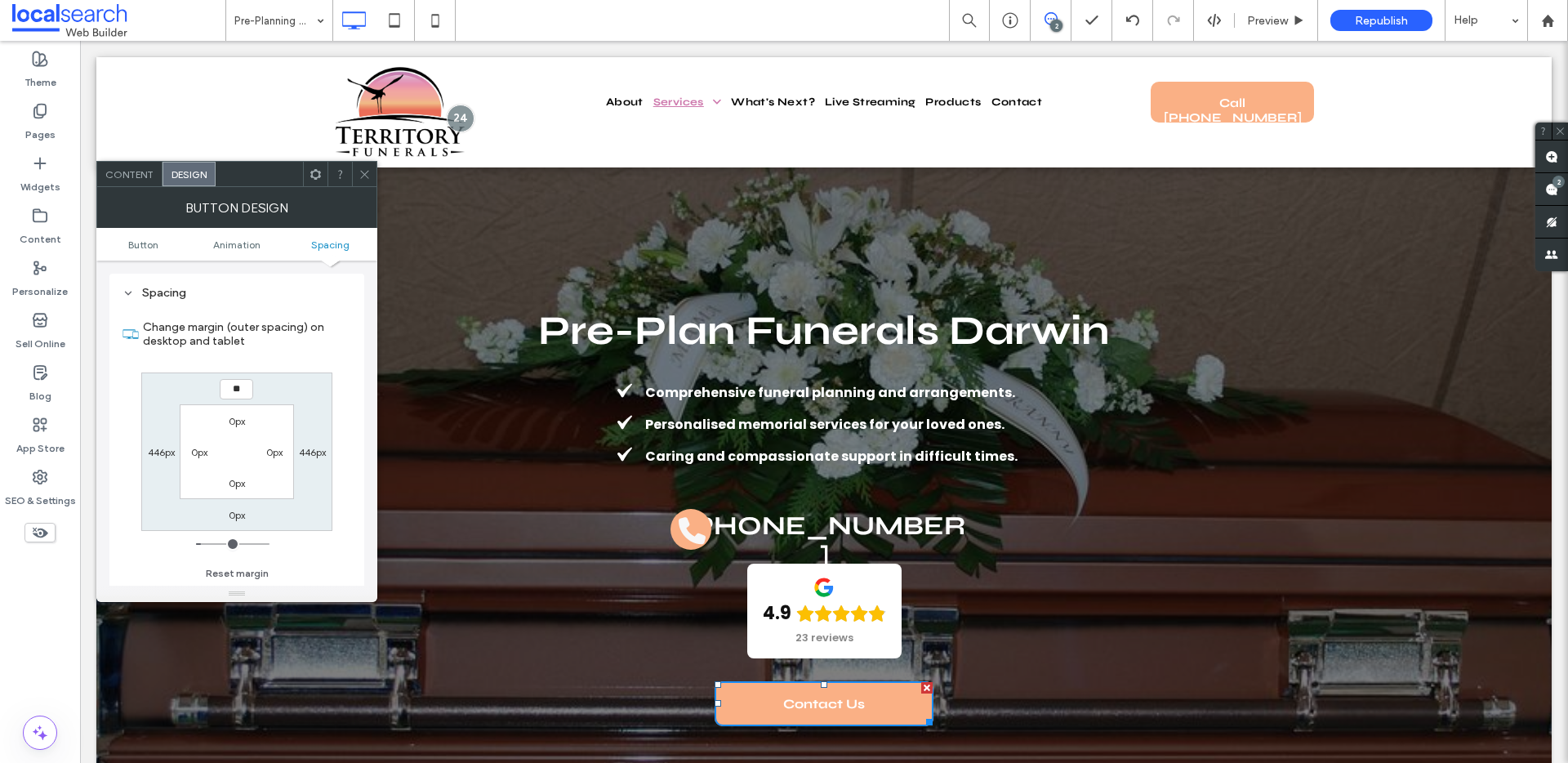
type input "**"
type input "****"
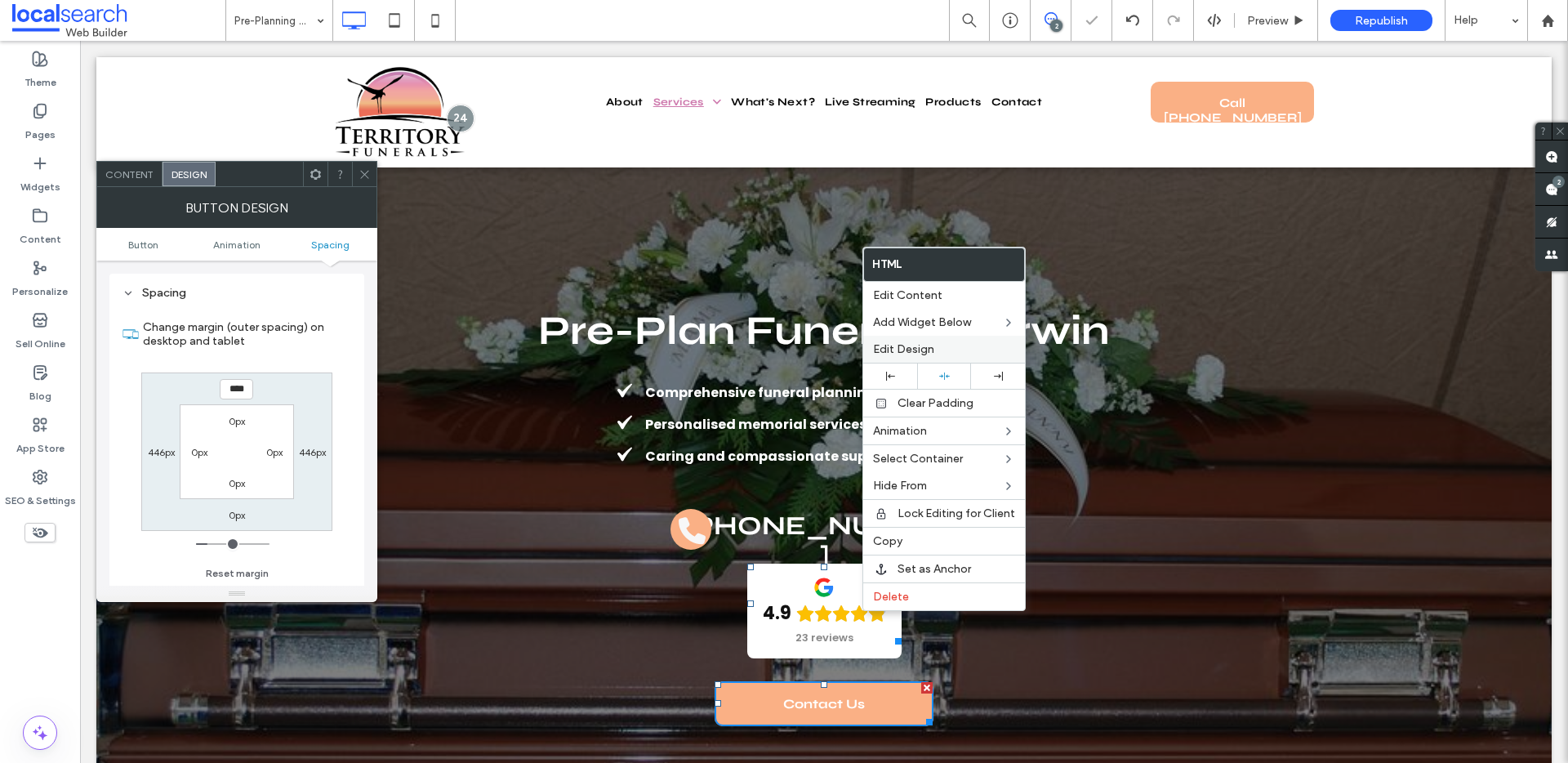
click at [938, 348] on label "Edit Design" at bounding box center [944, 349] width 142 height 14
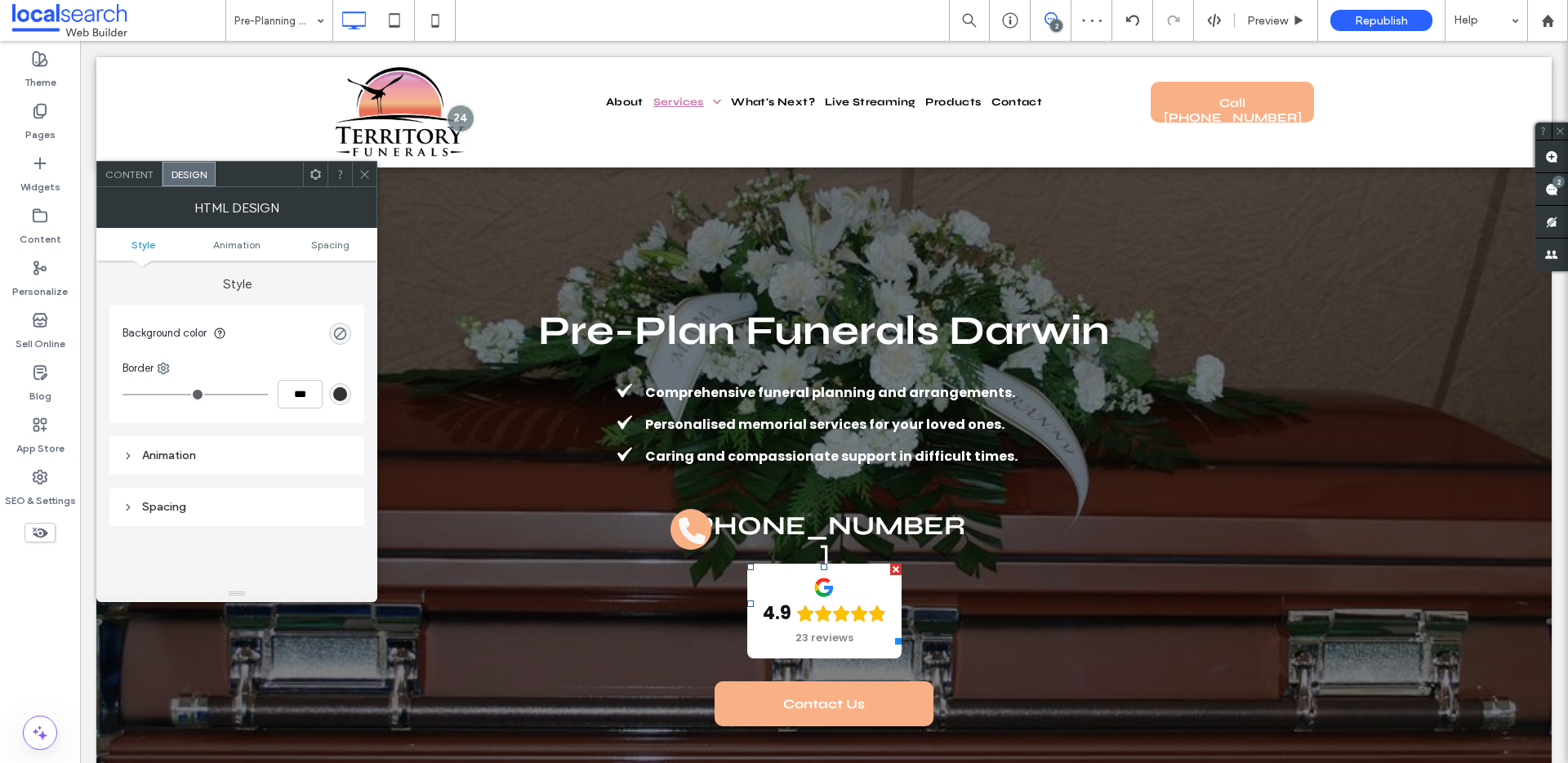
click at [133, 173] on span "Content" at bounding box center [129, 174] width 48 height 12
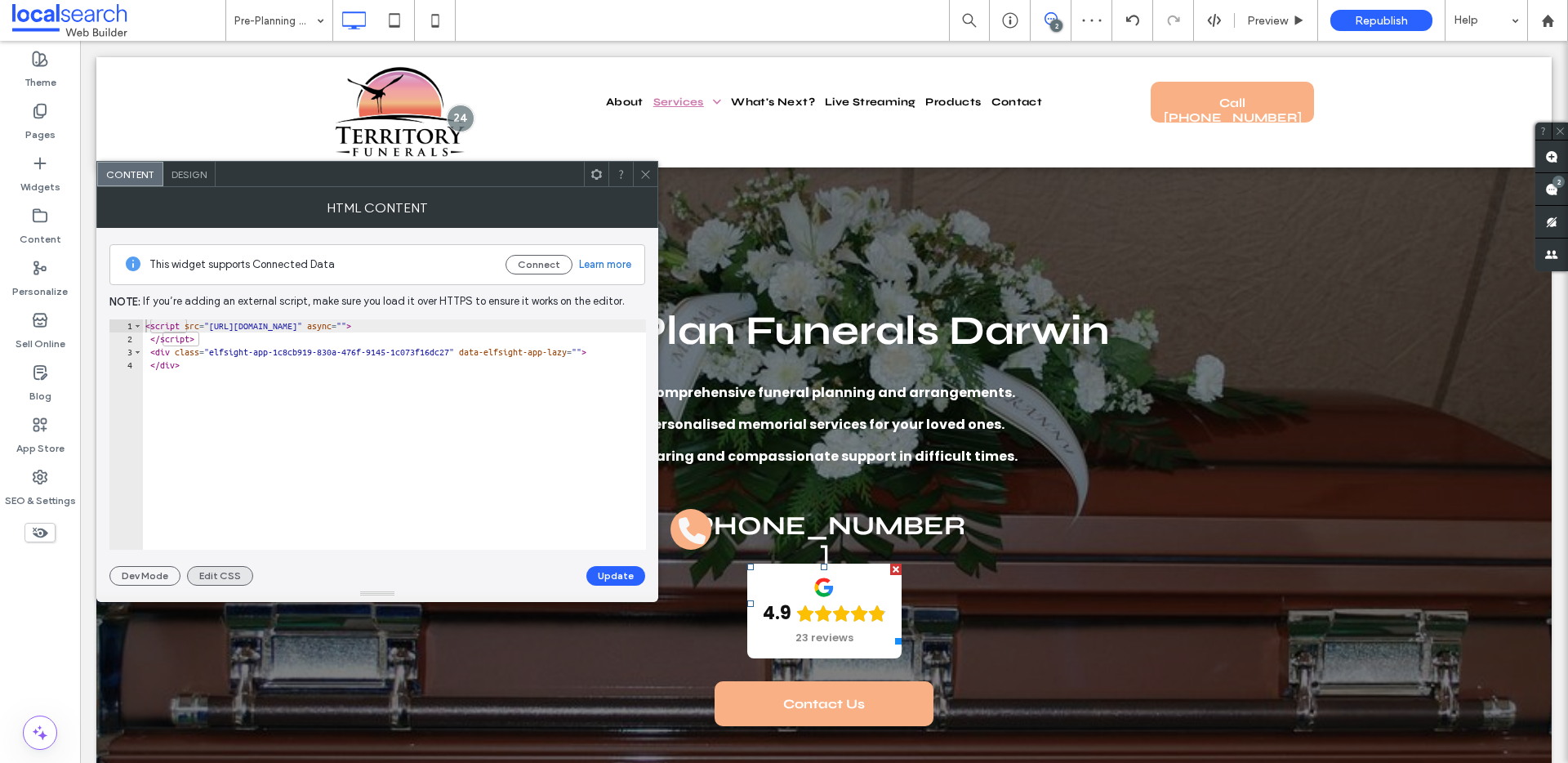
click at [232, 574] on button "Edit CSS" at bounding box center [220, 575] width 66 height 20
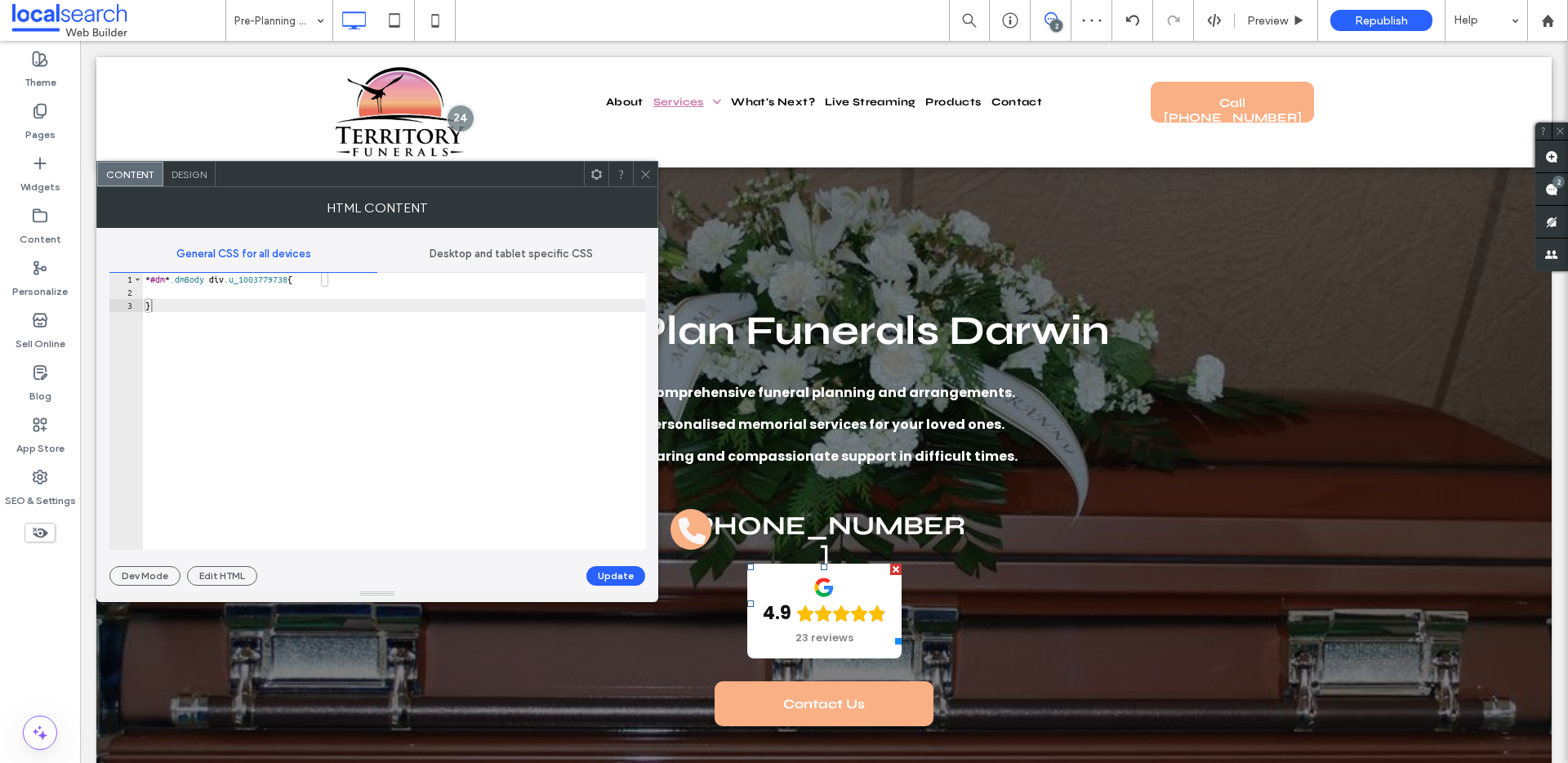
click at [493, 252] on span "Desktop and tablet specific CSS" at bounding box center [511, 253] width 164 height 13
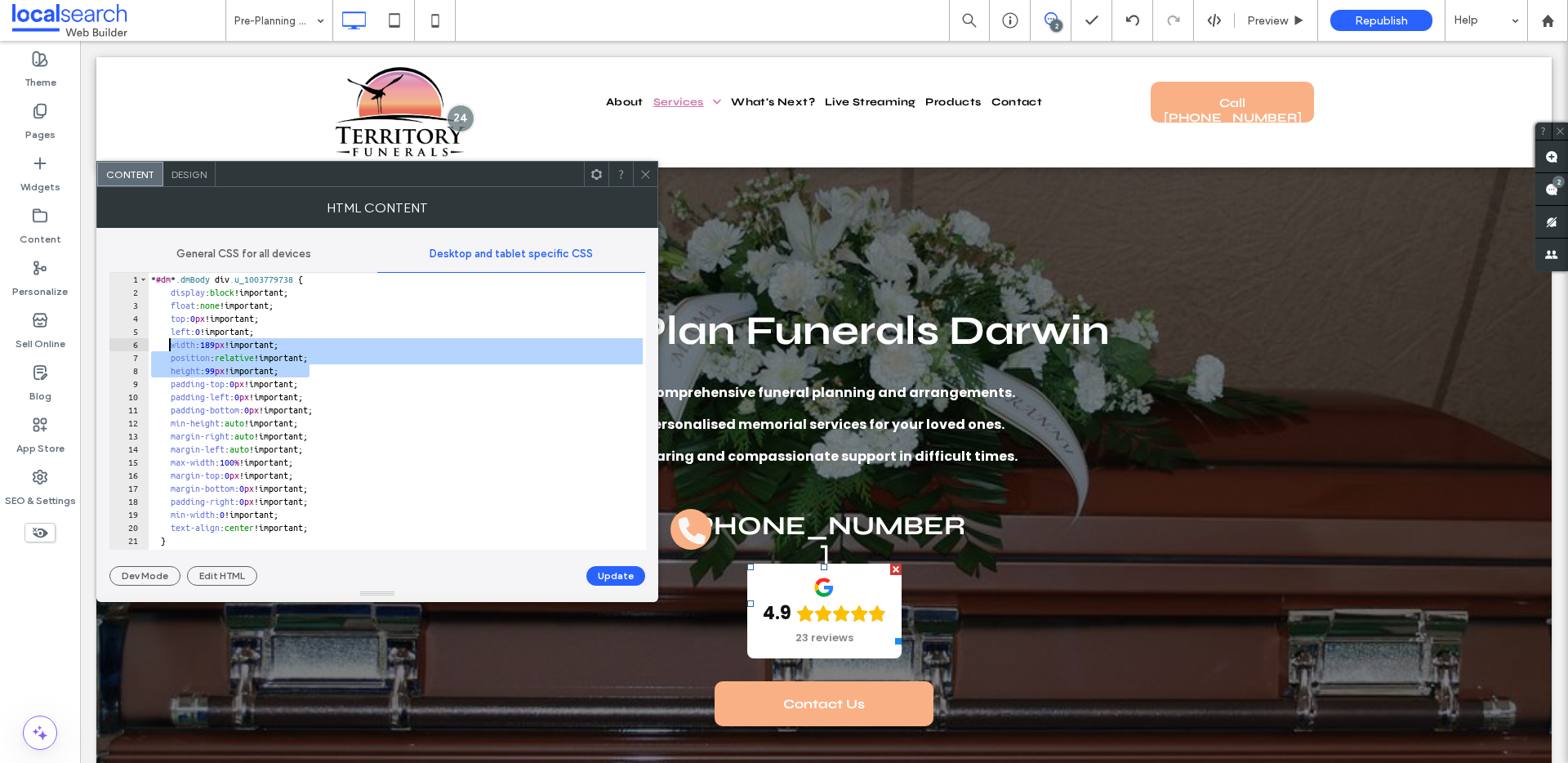
drag, startPoint x: 319, startPoint y: 365, endPoint x: 170, endPoint y: 350, distance: 149.8
click at [170, 350] on div "* #dm * .dmBody div .u_1003779738 { display : block !important; float : none !i…" at bounding box center [397, 425] width 498 height 303
paste textarea "Cursor at row 6"
type textarea "**********"
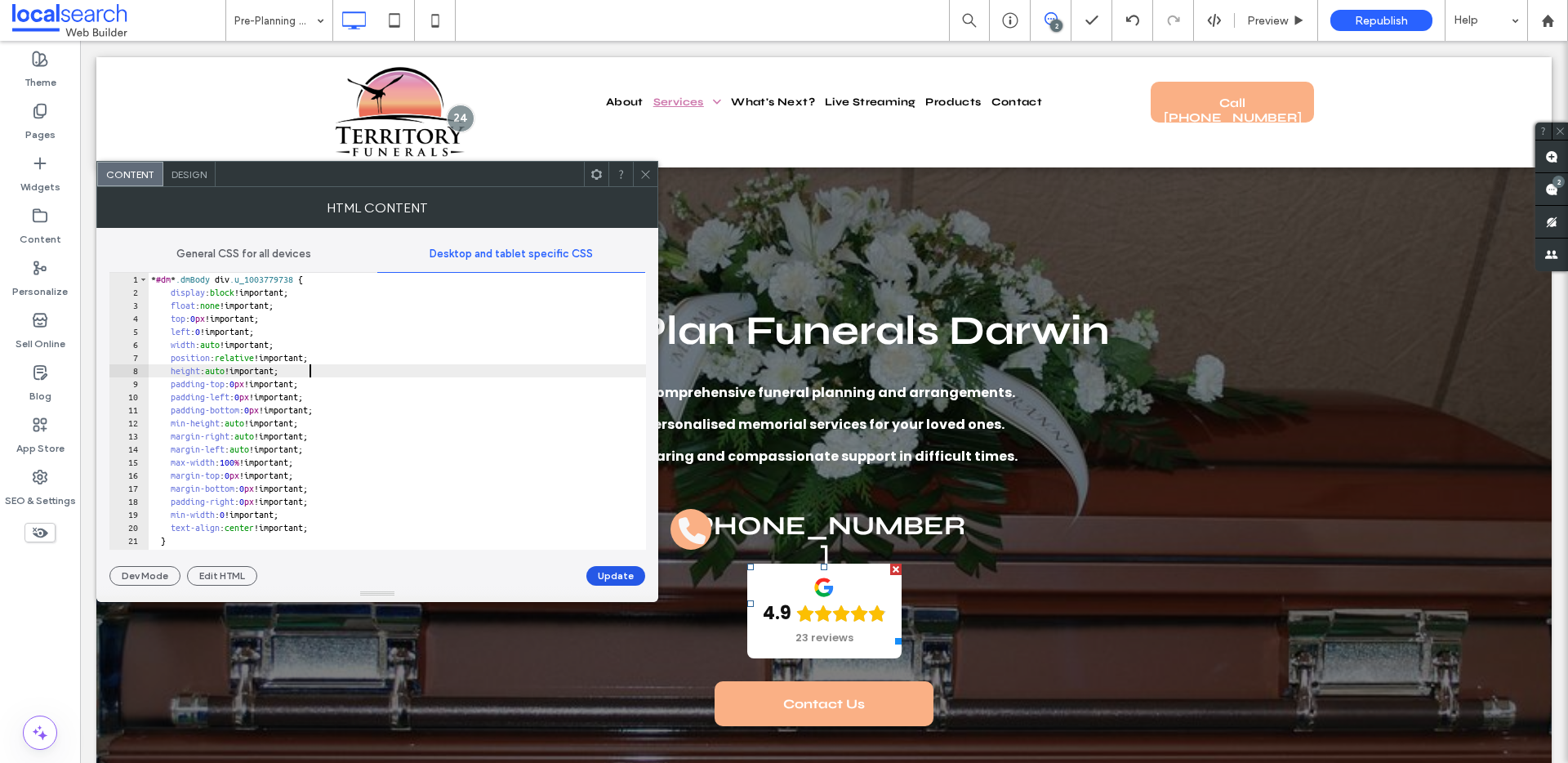
click at [619, 576] on button "Update" at bounding box center [616, 575] width 59 height 20
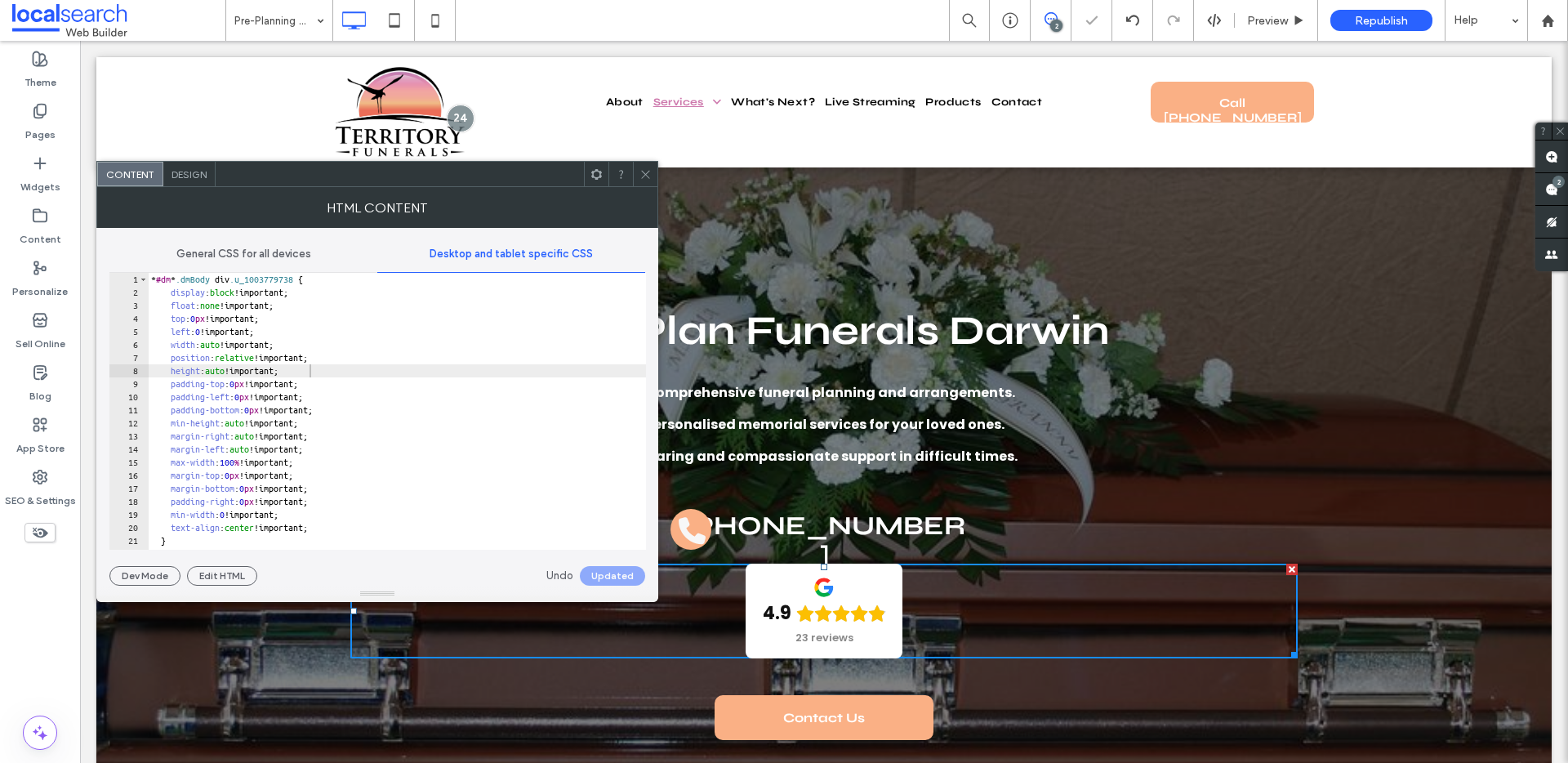
click at [646, 169] on icon at bounding box center [645, 174] width 12 height 12
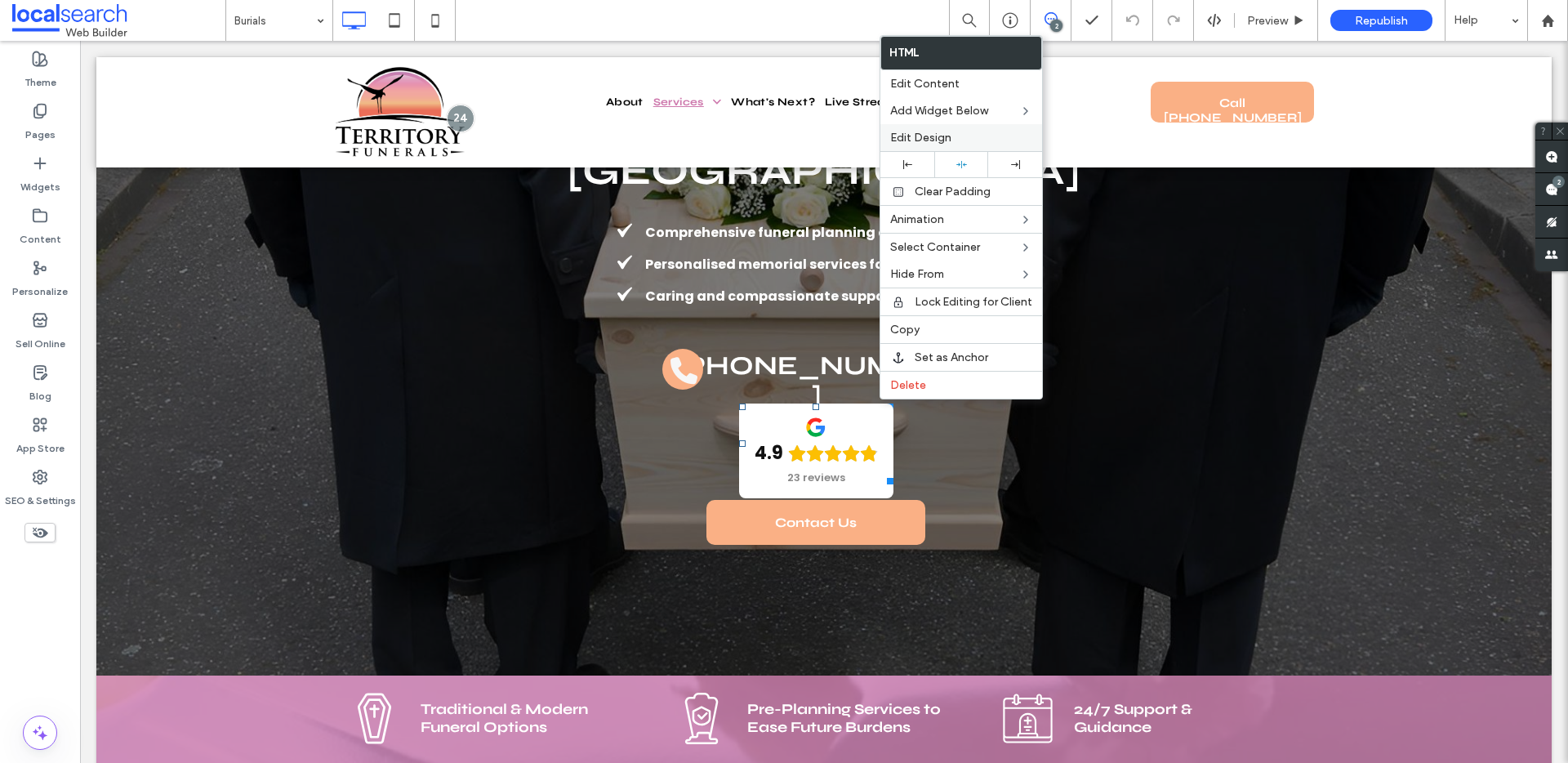
click at [914, 134] on span "Edit Design" at bounding box center [920, 138] width 61 height 14
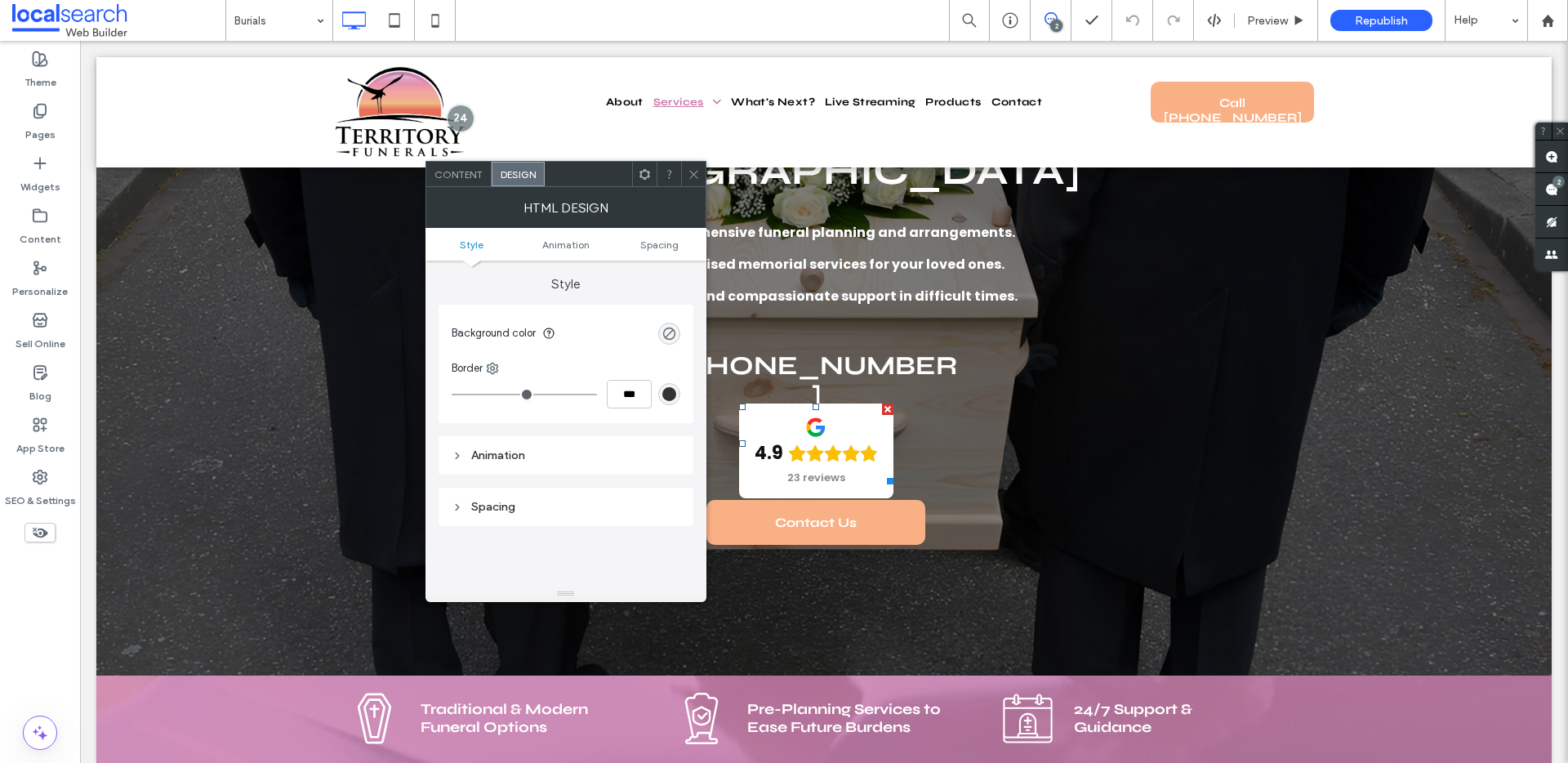
click at [445, 183] on div "Content" at bounding box center [459, 174] width 65 height 24
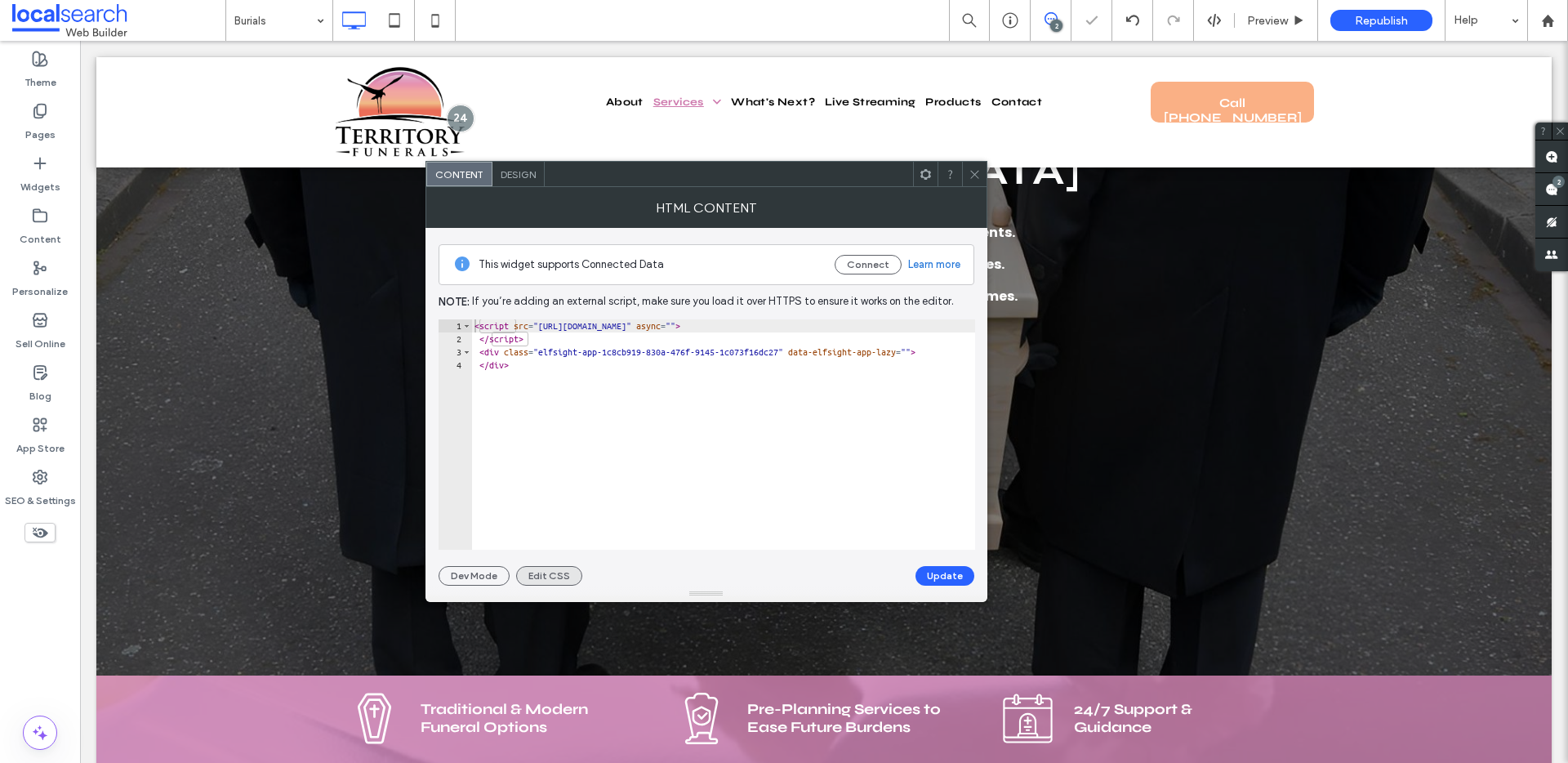
click at [543, 576] on button "Edit CSS" at bounding box center [548, 575] width 66 height 20
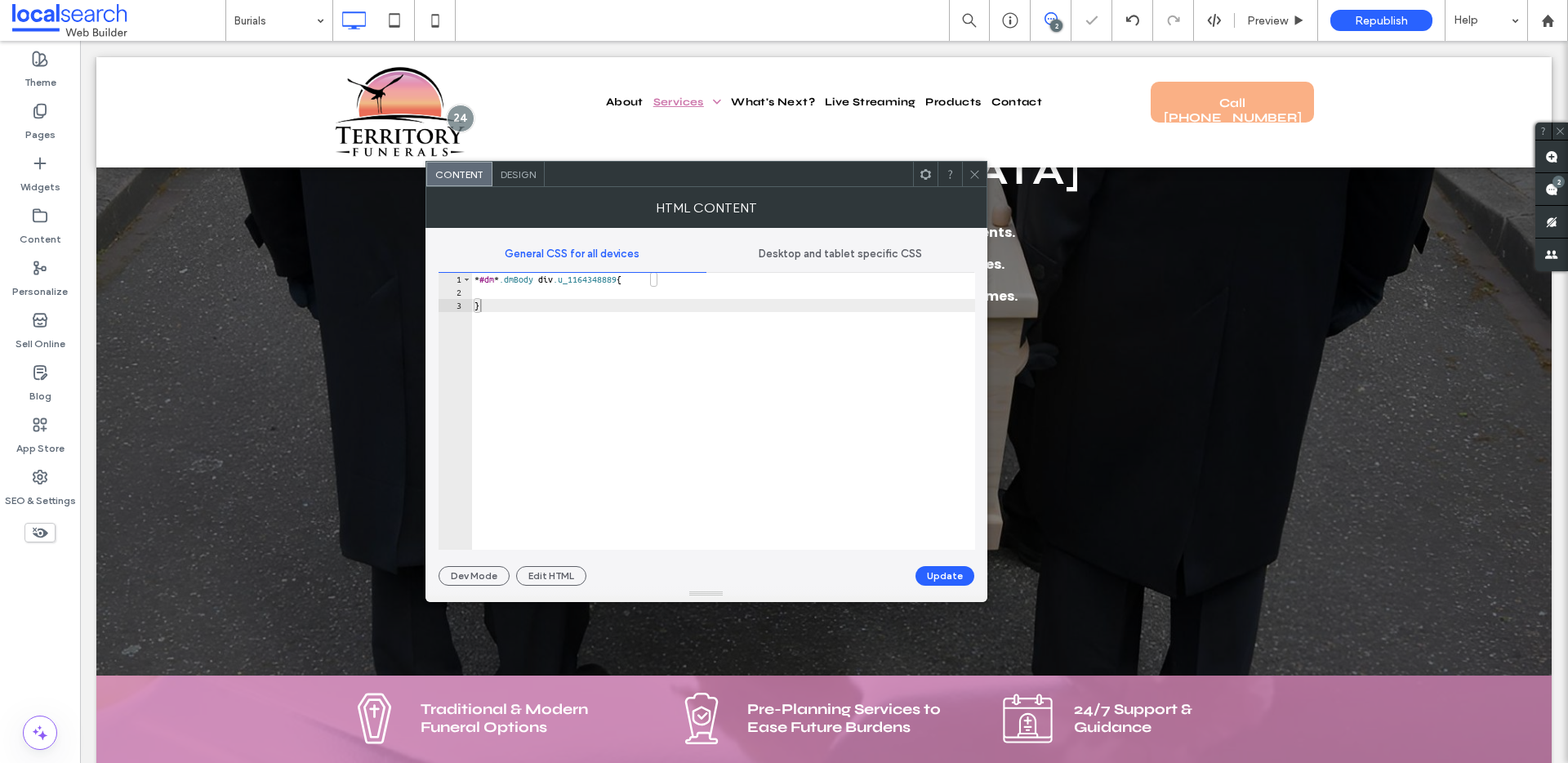
click at [812, 254] on span "Desktop and tablet specific CSS" at bounding box center [840, 253] width 164 height 13
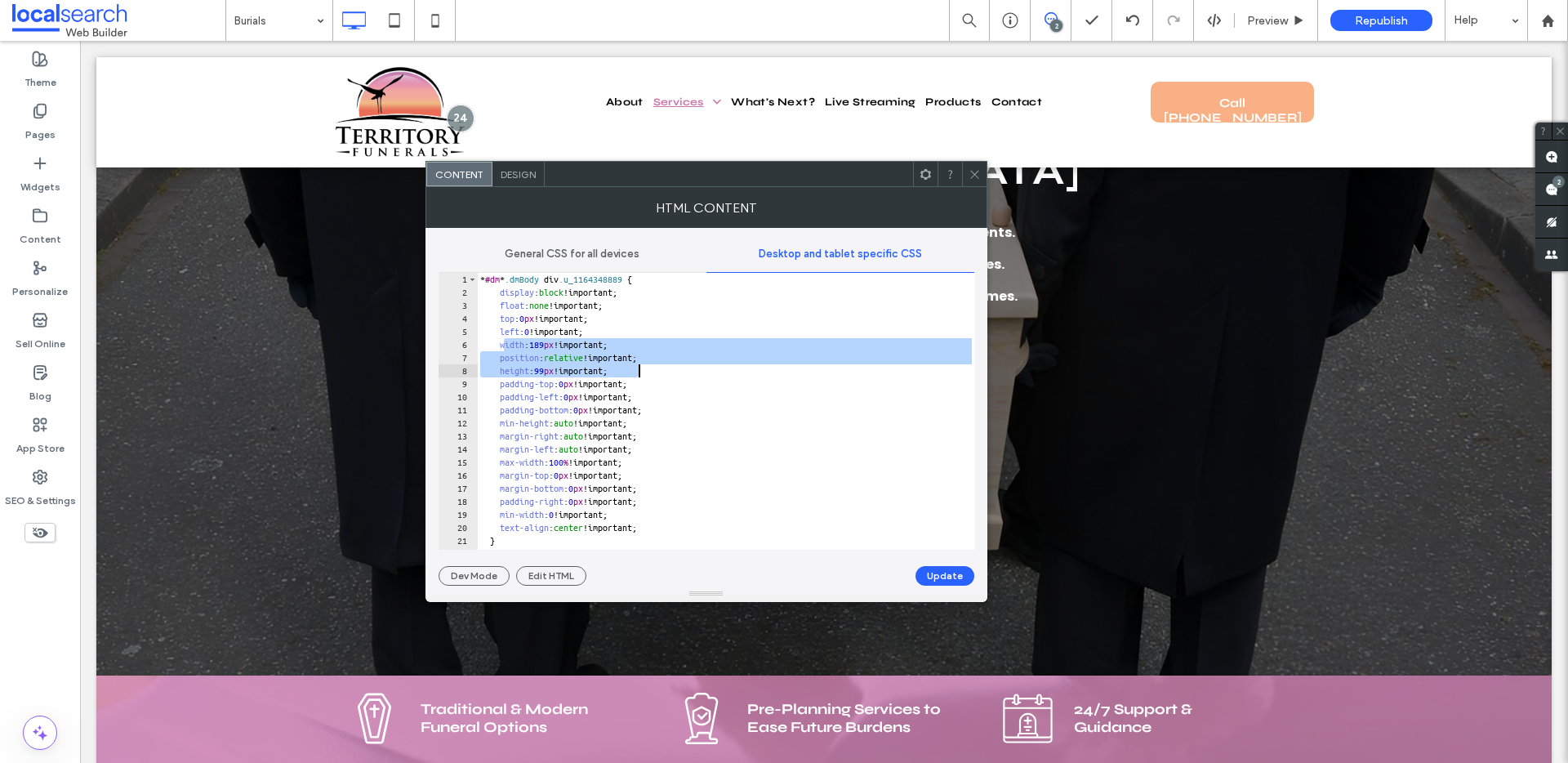
drag, startPoint x: 505, startPoint y: 343, endPoint x: 661, endPoint y: 369, distance: 158.2
click at [661, 369] on div "* #dm * .dmBody div .u_1164348889 { display : block !important; float : none !i…" at bounding box center [726, 425] width 498 height 303
paste textarea "Cursor at row 8"
type textarea "**********"
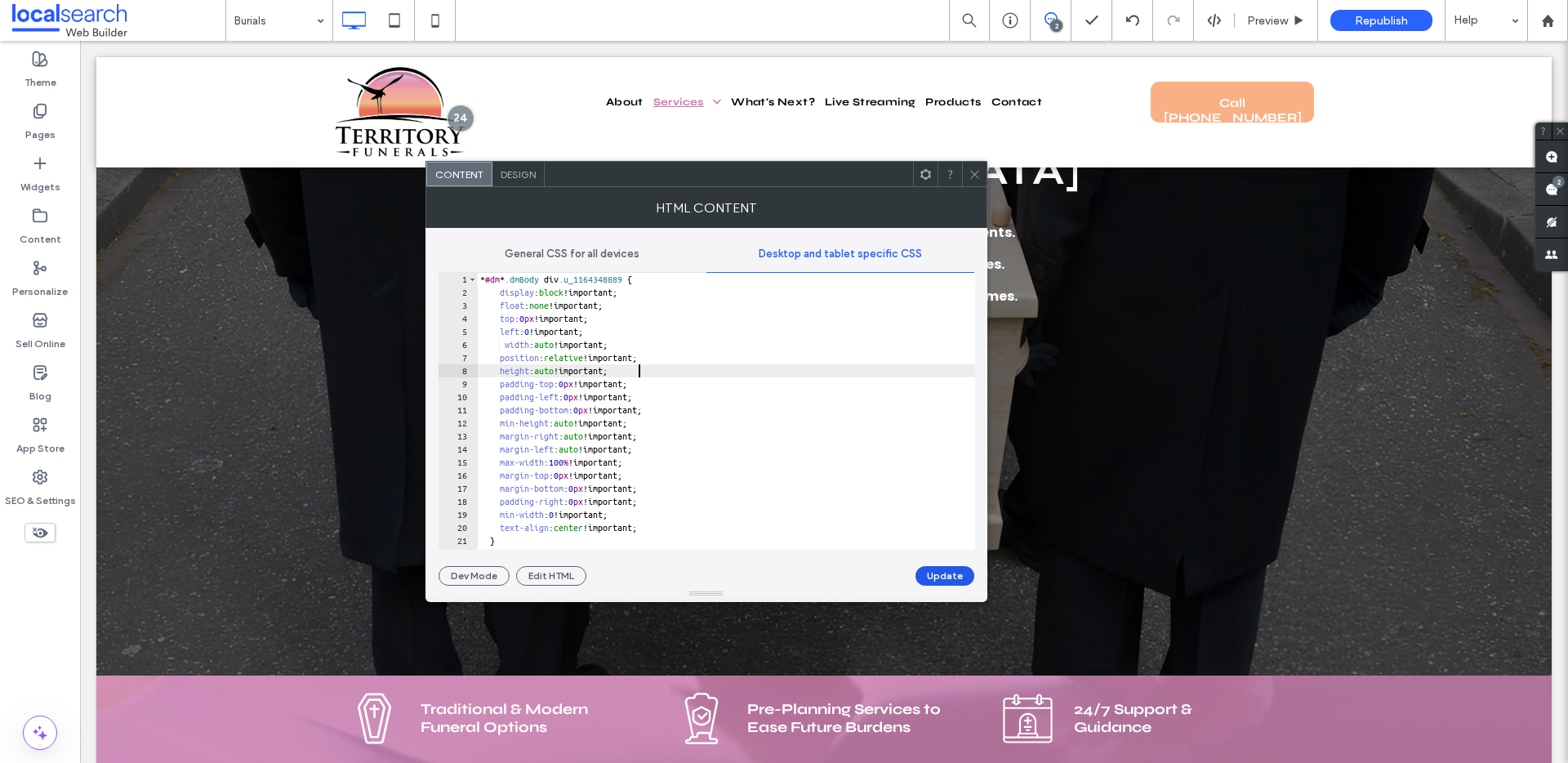
click at [951, 578] on button "Update" at bounding box center [945, 575] width 59 height 20
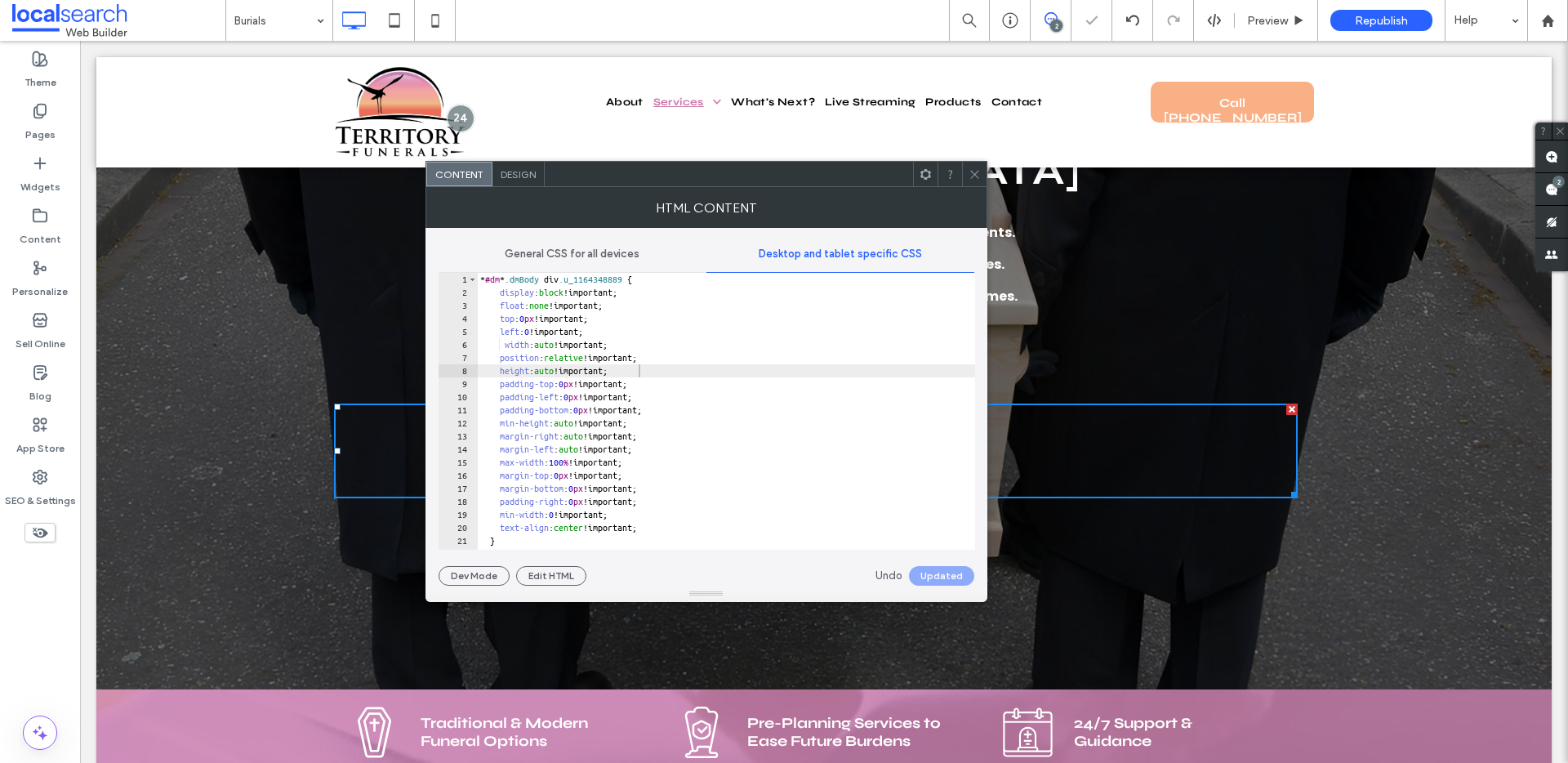
click at [971, 172] on use at bounding box center [974, 173] width 8 height 8
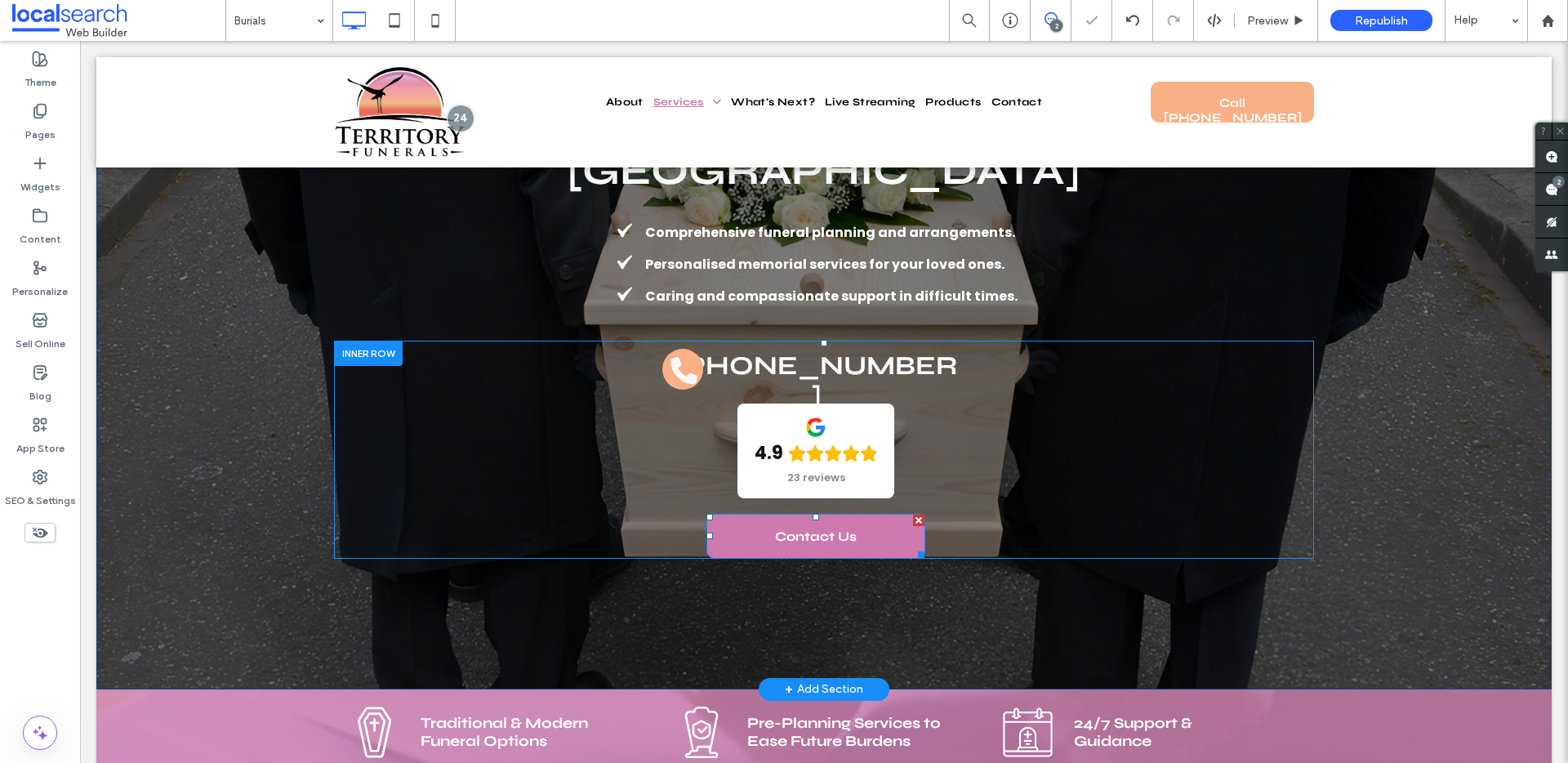
click at [871, 513] on link "Contact Us" at bounding box center [815, 536] width 219 height 45
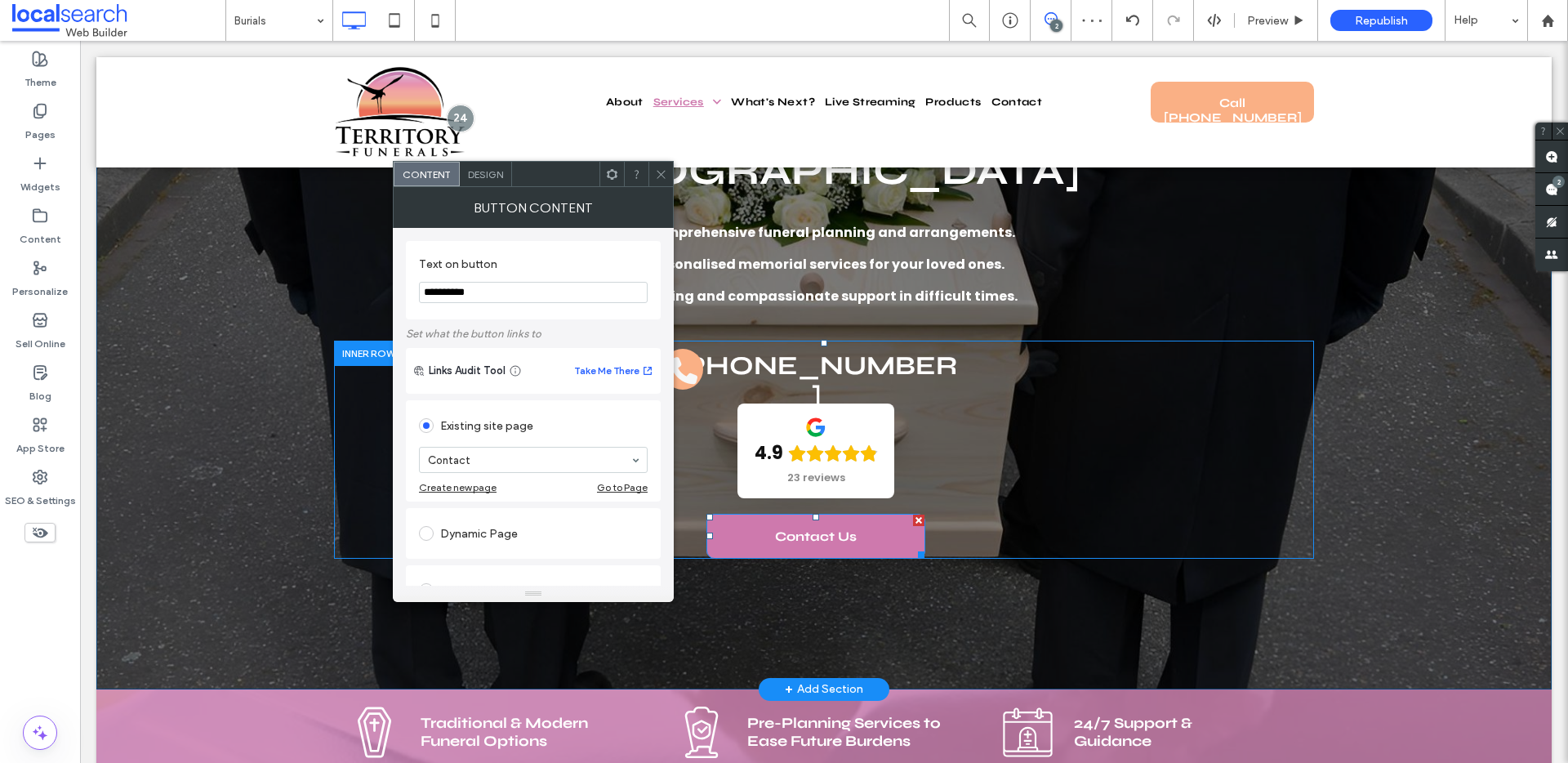
click at [871, 513] on link "Contact Us" at bounding box center [815, 536] width 219 height 45
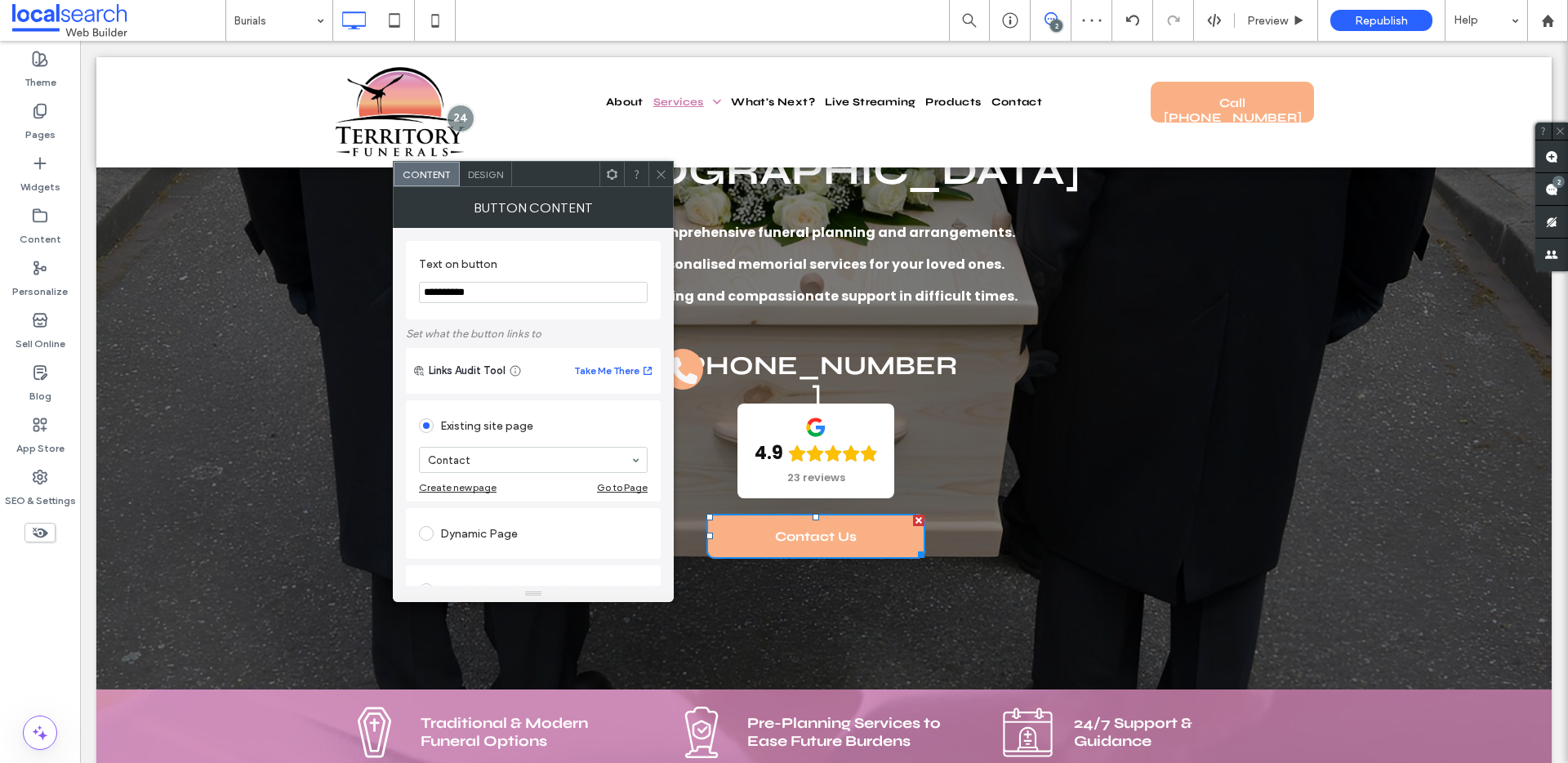
click at [497, 173] on span "Design" at bounding box center [485, 174] width 35 height 12
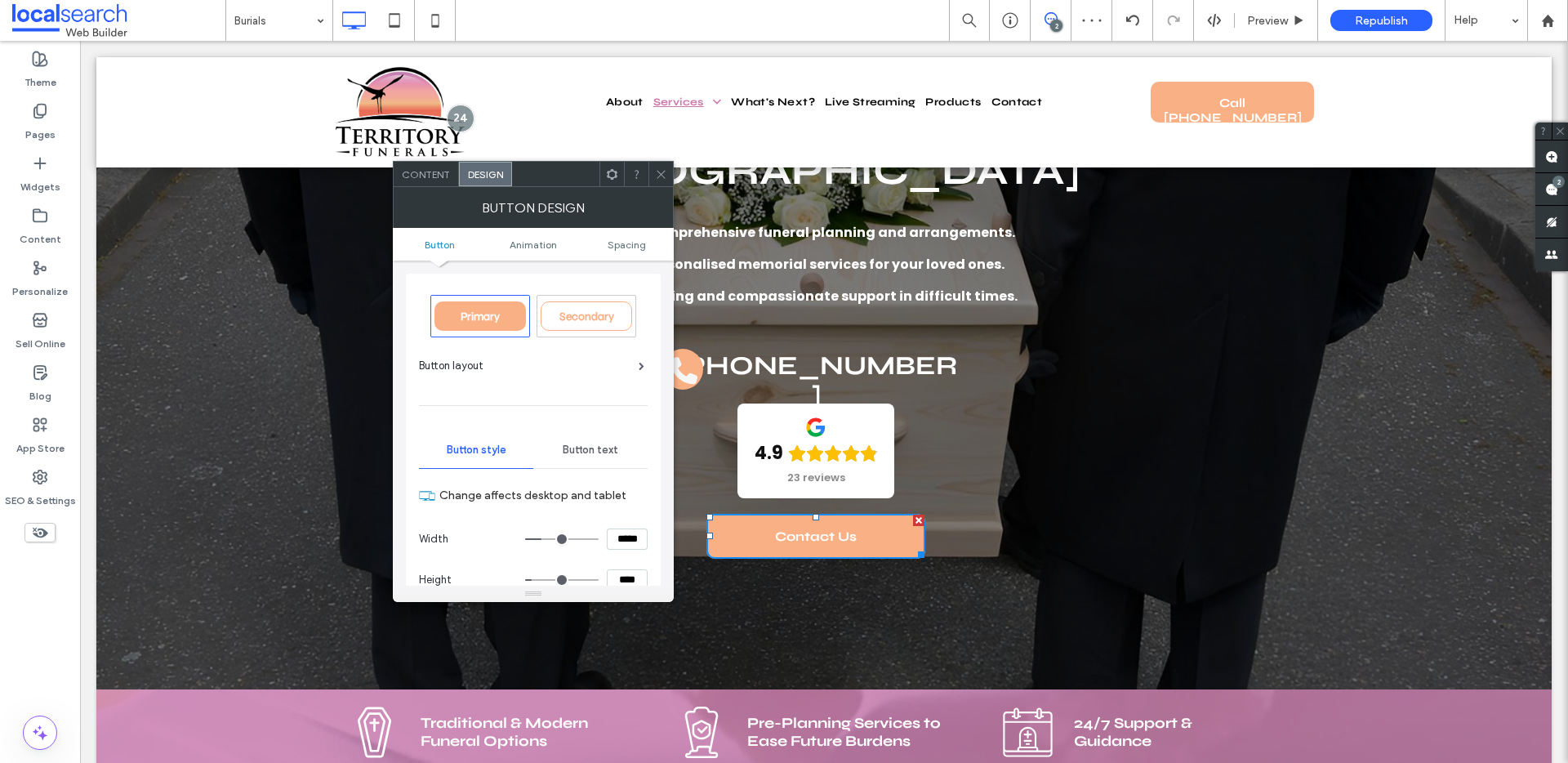
click at [624, 250] on ul "Button Animation Spacing" at bounding box center [533, 245] width 281 height 33
click at [617, 241] on span "Spacing" at bounding box center [627, 245] width 39 height 12
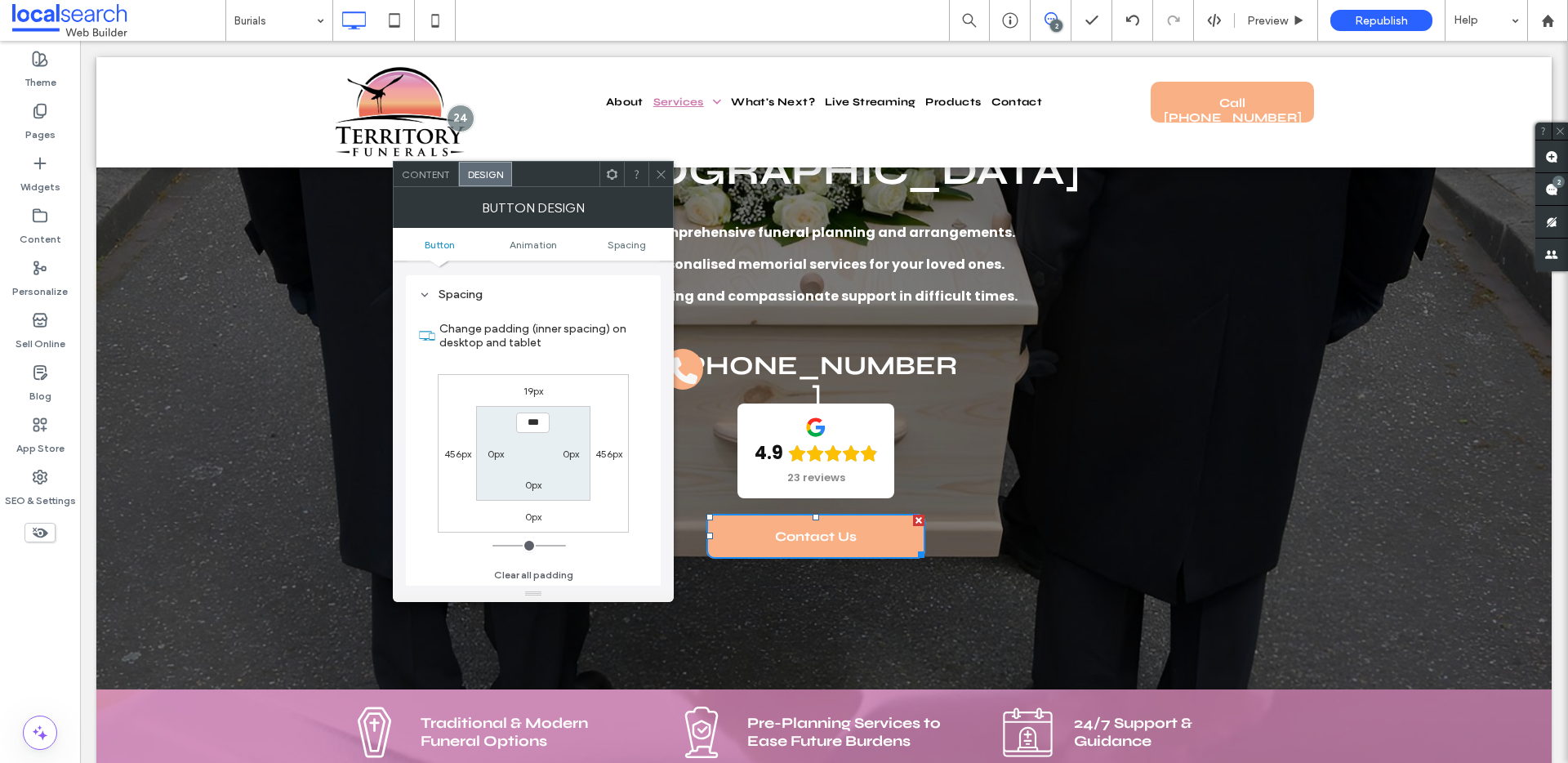
scroll to position [766, 0]
click at [526, 381] on div "19px" at bounding box center [533, 388] width 20 height 16
click at [527, 389] on label "19px" at bounding box center [533, 389] width 20 height 12
type input "**"
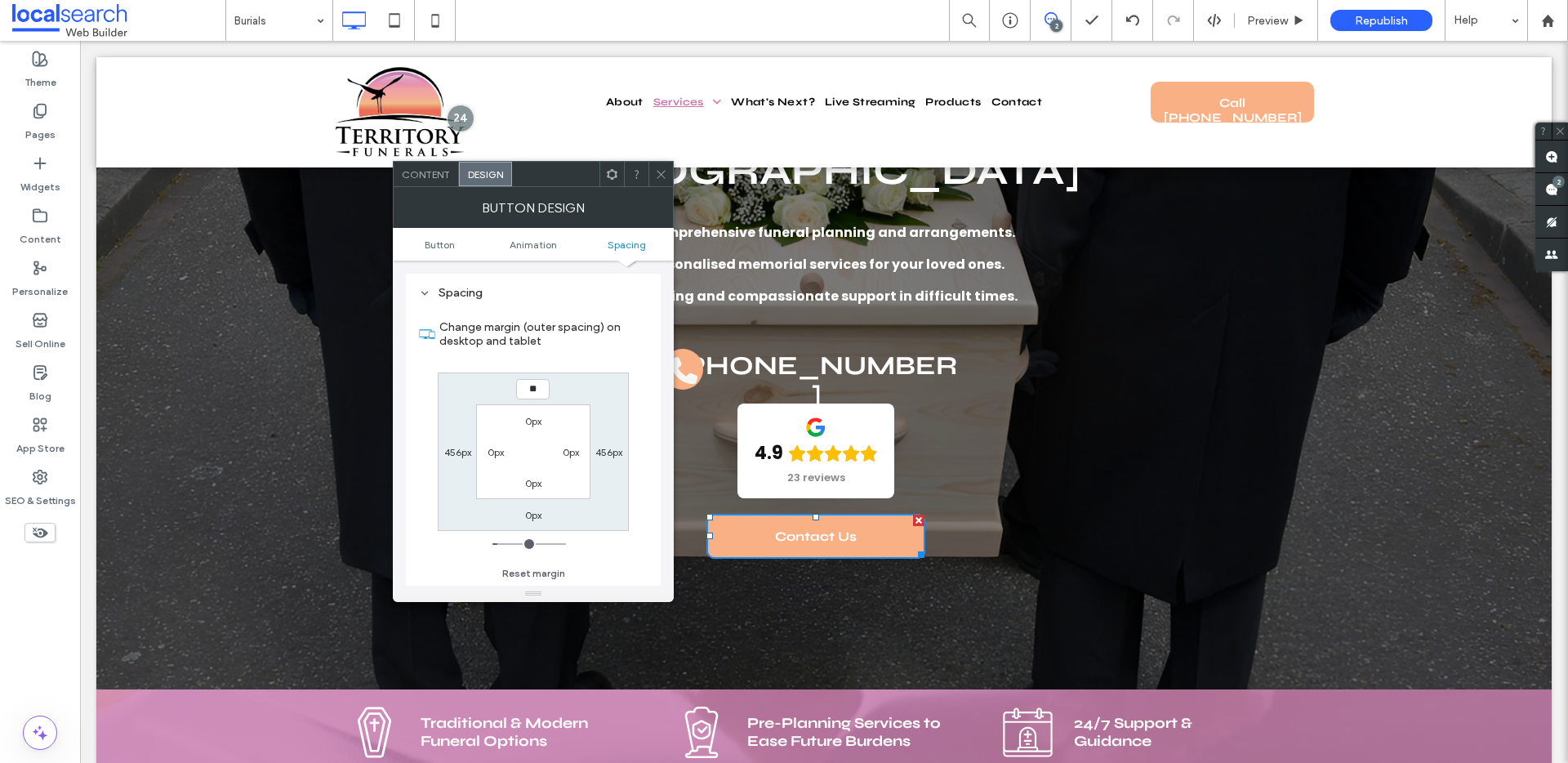
type input "**"
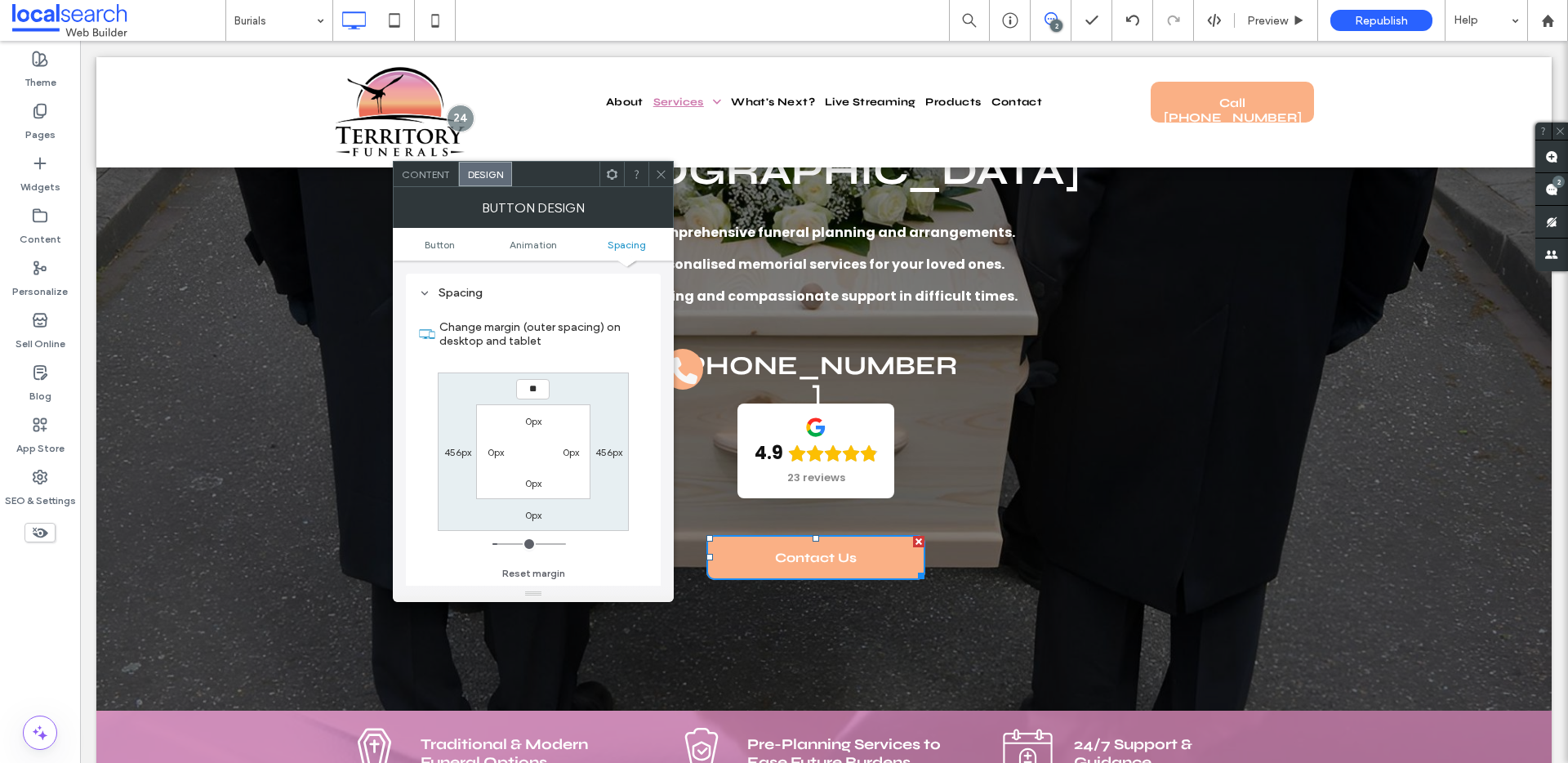
type input "**"
type input "****"
click at [661, 177] on icon at bounding box center [661, 174] width 12 height 12
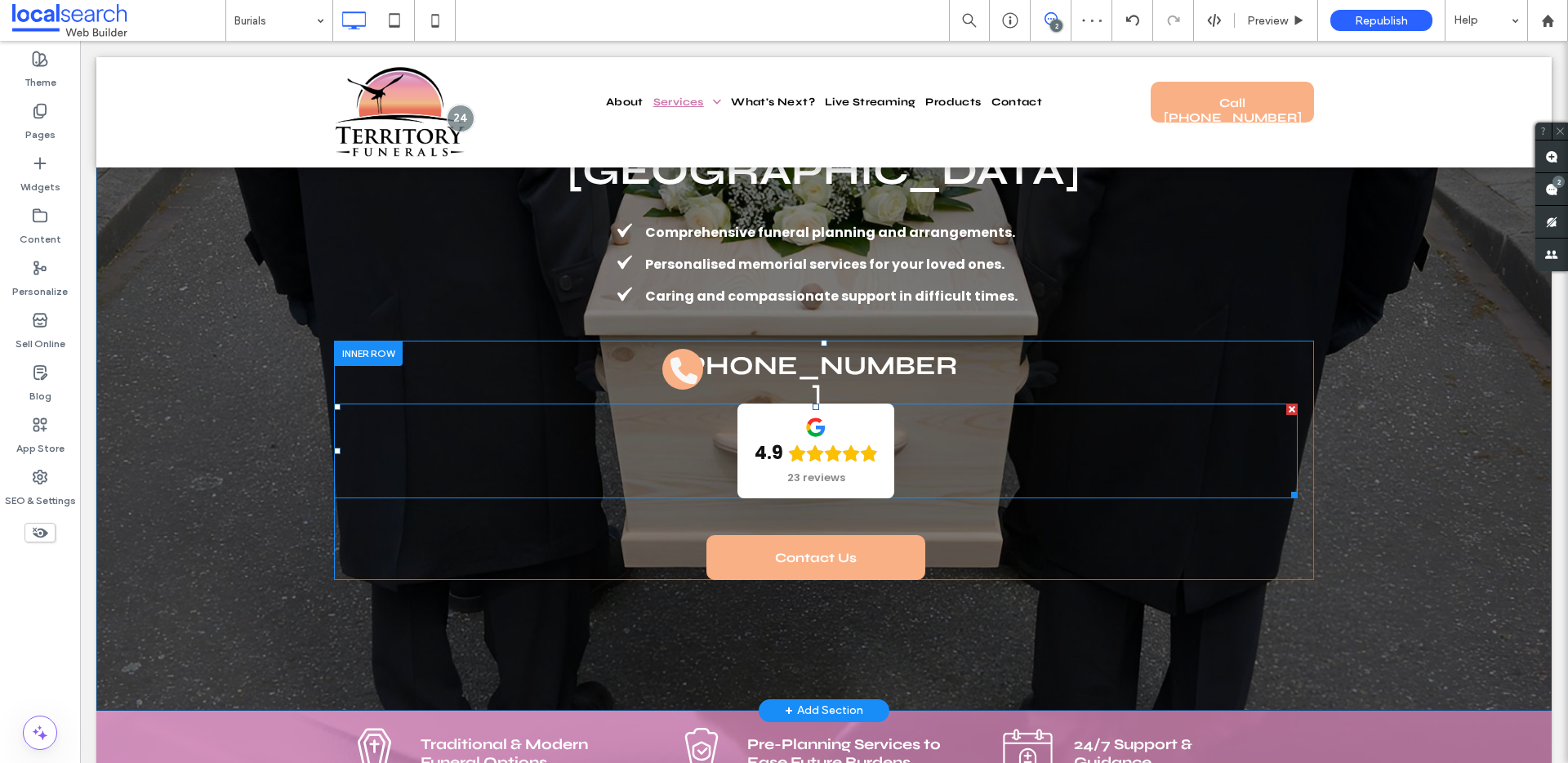
click at [985, 403] on span at bounding box center [815, 450] width 964 height 95
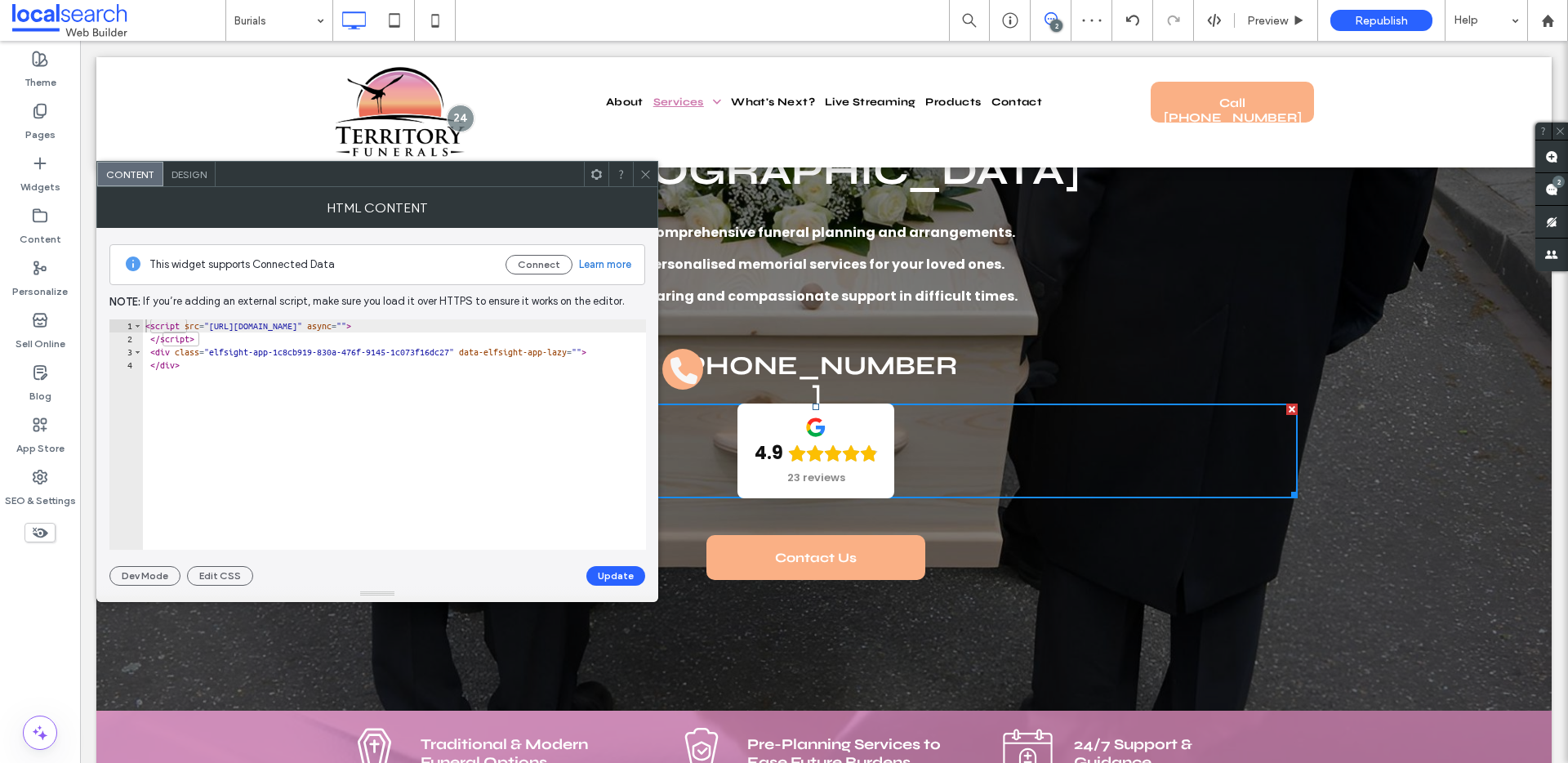
click at [189, 176] on span "Design" at bounding box center [189, 174] width 35 height 12
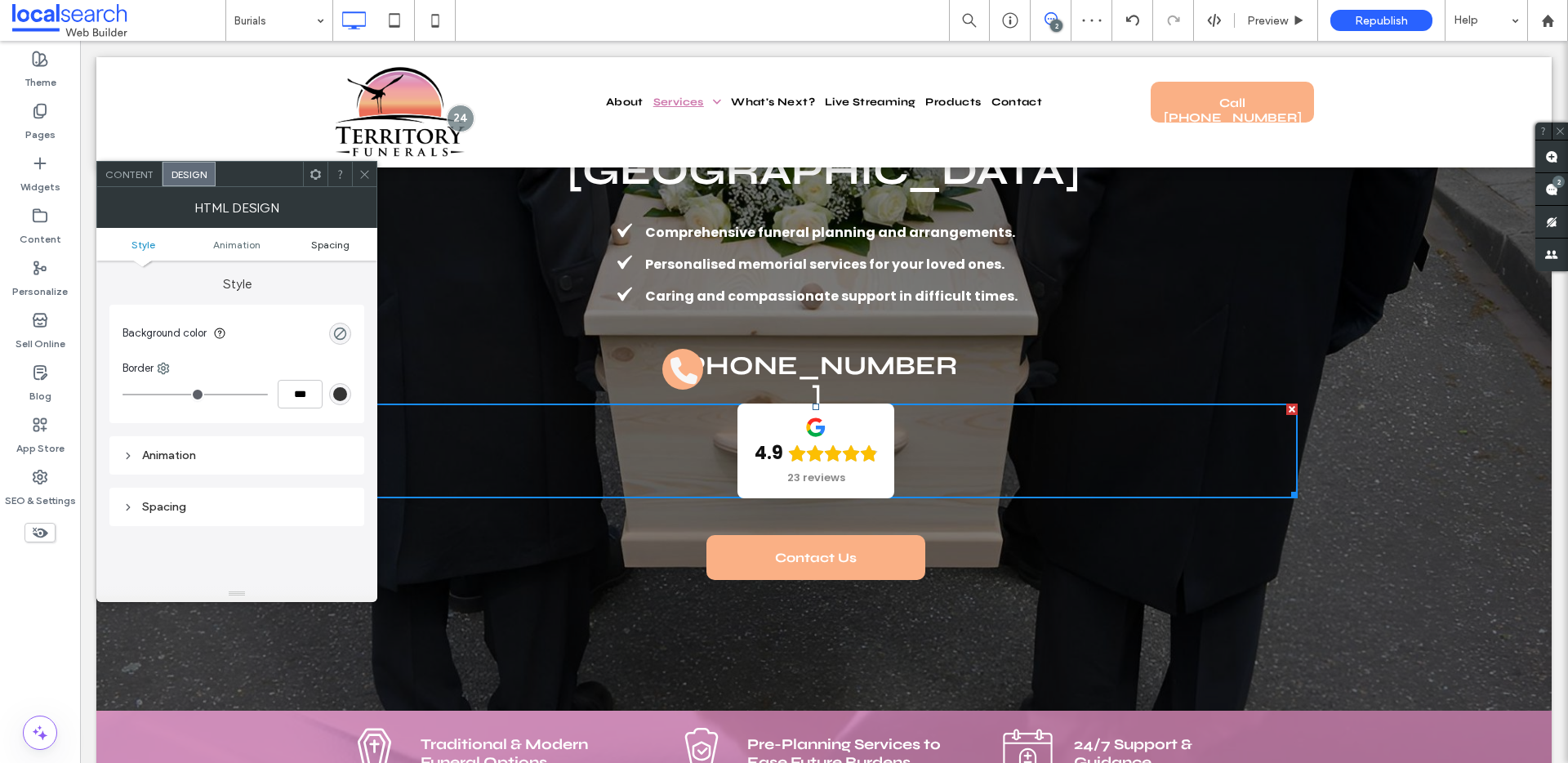
click at [327, 246] on span "Spacing" at bounding box center [330, 245] width 39 height 12
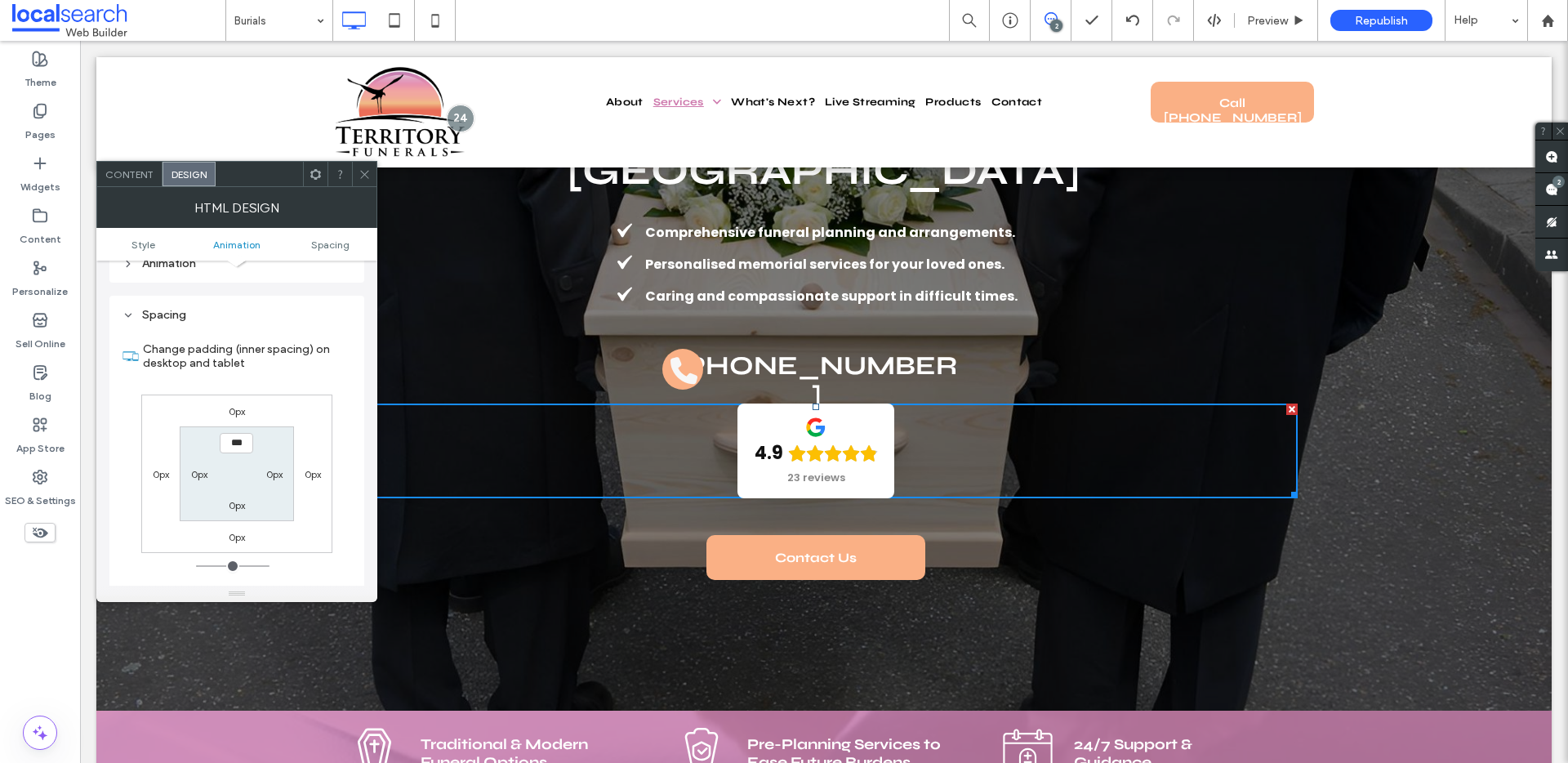
scroll to position [214, 0]
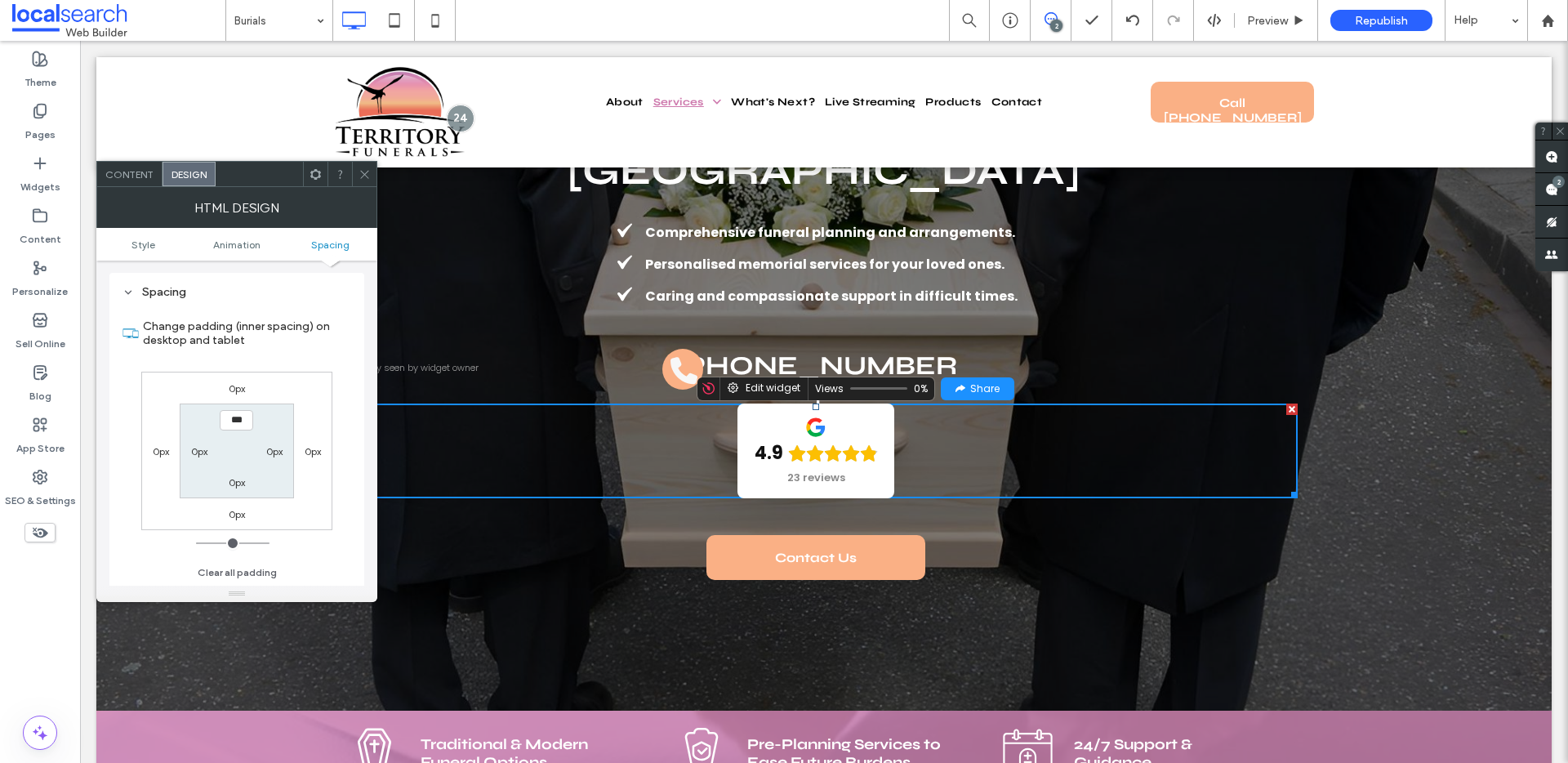
click at [521, 403] on div "4.9 23 reviews" at bounding box center [815, 450] width 964 height 95
click at [365, 177] on icon at bounding box center [364, 174] width 12 height 12
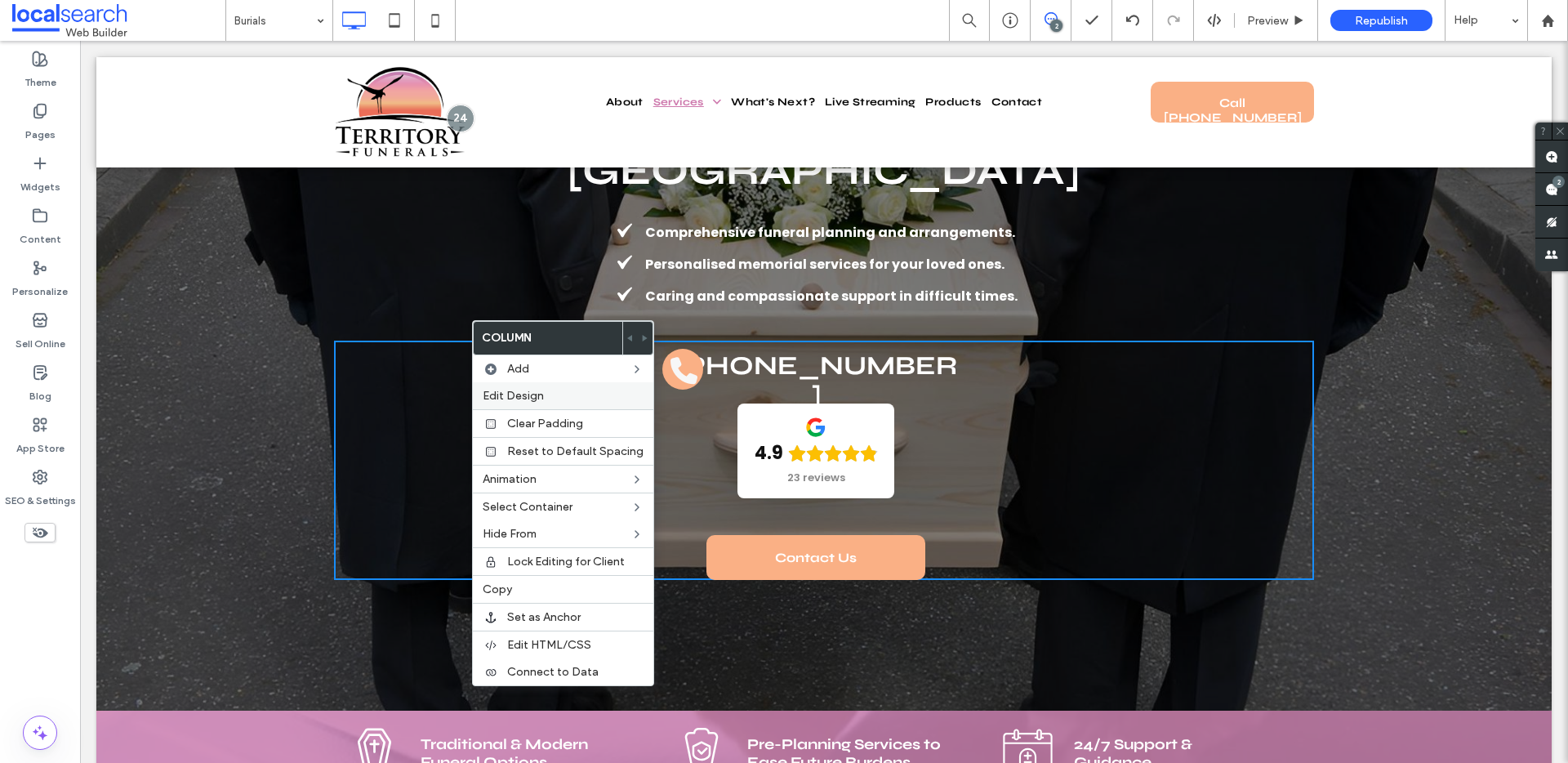
click at [553, 397] on label "Edit Design" at bounding box center [562, 395] width 161 height 14
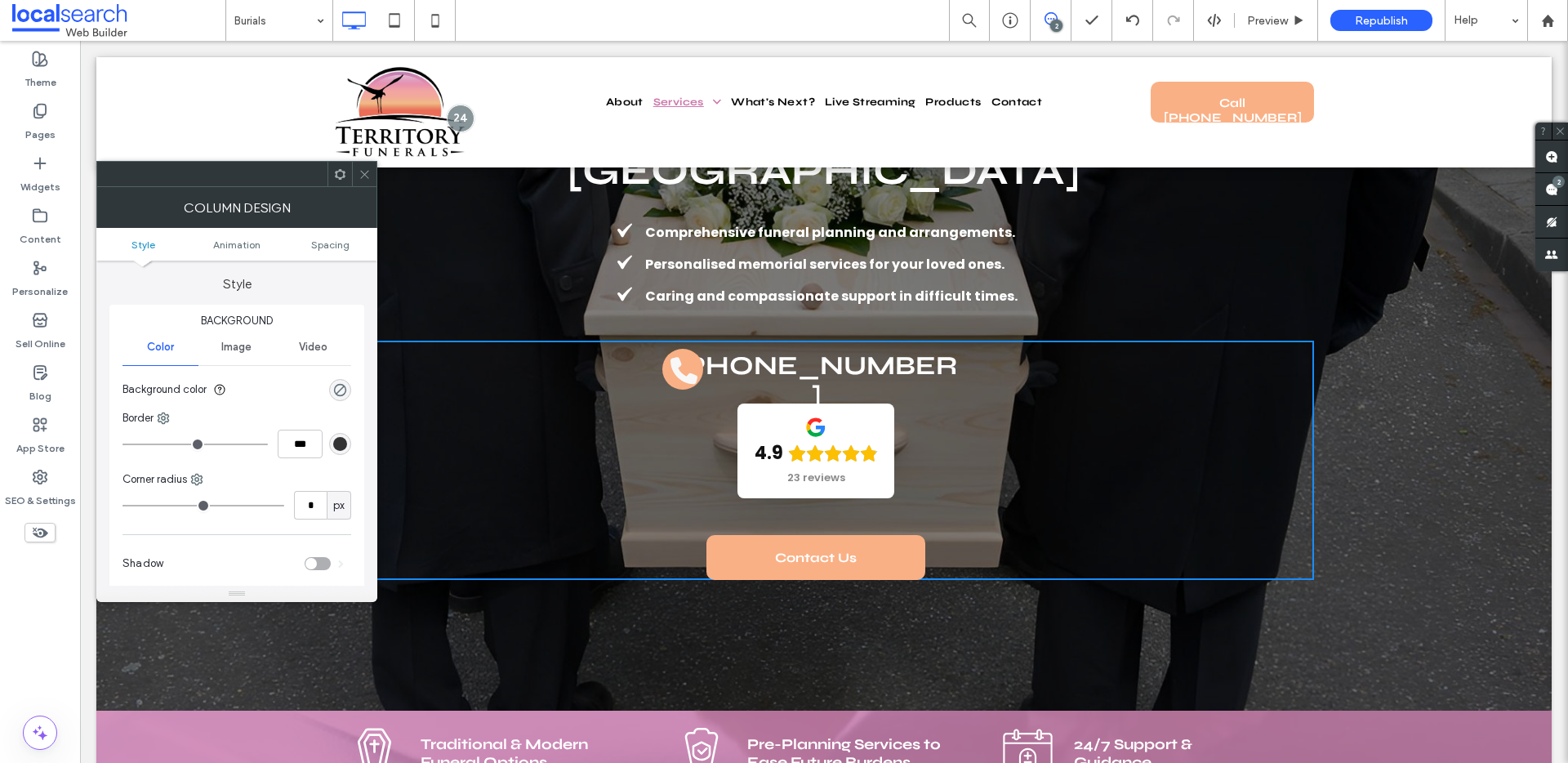
click at [332, 250] on ul "Style Animation Spacing" at bounding box center [237, 245] width 281 height 33
click at [325, 241] on span "Spacing" at bounding box center [330, 245] width 39 height 12
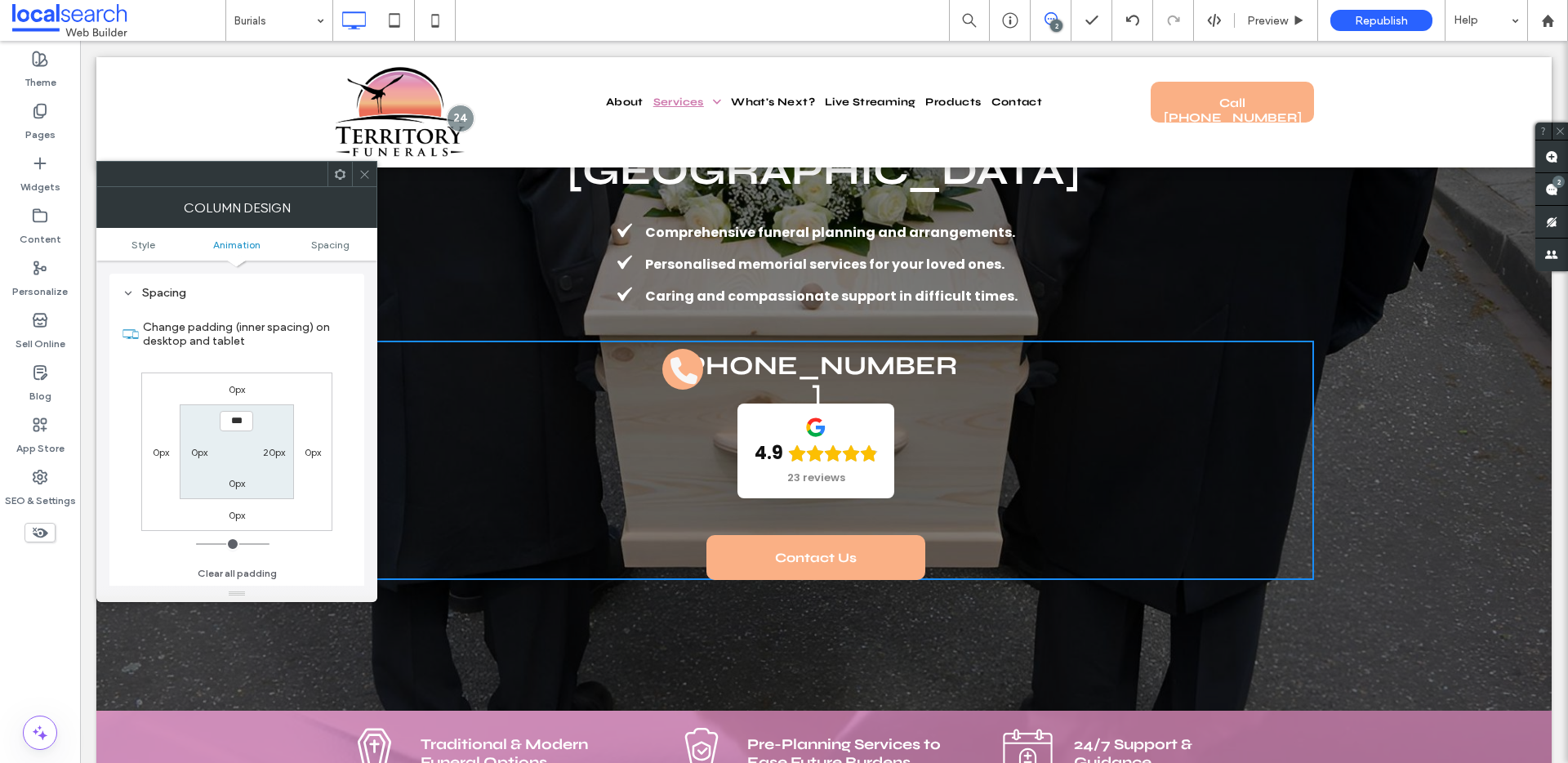
scroll to position [384, 0]
click at [197, 455] on label "0px" at bounding box center [199, 451] width 16 height 12
type input "**"
type input "****"
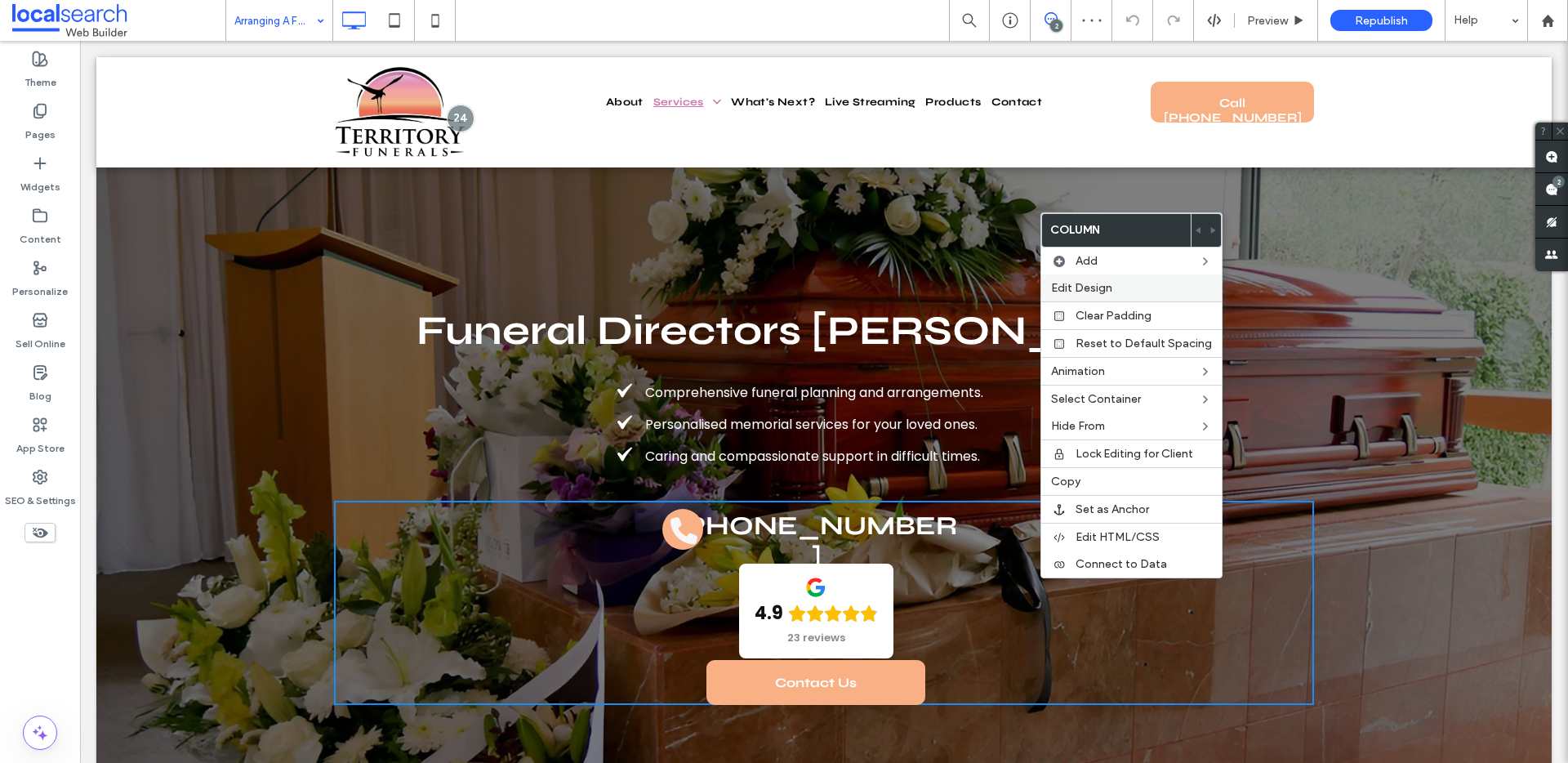
click at [1093, 292] on span "Edit Design" at bounding box center [1081, 288] width 61 height 14
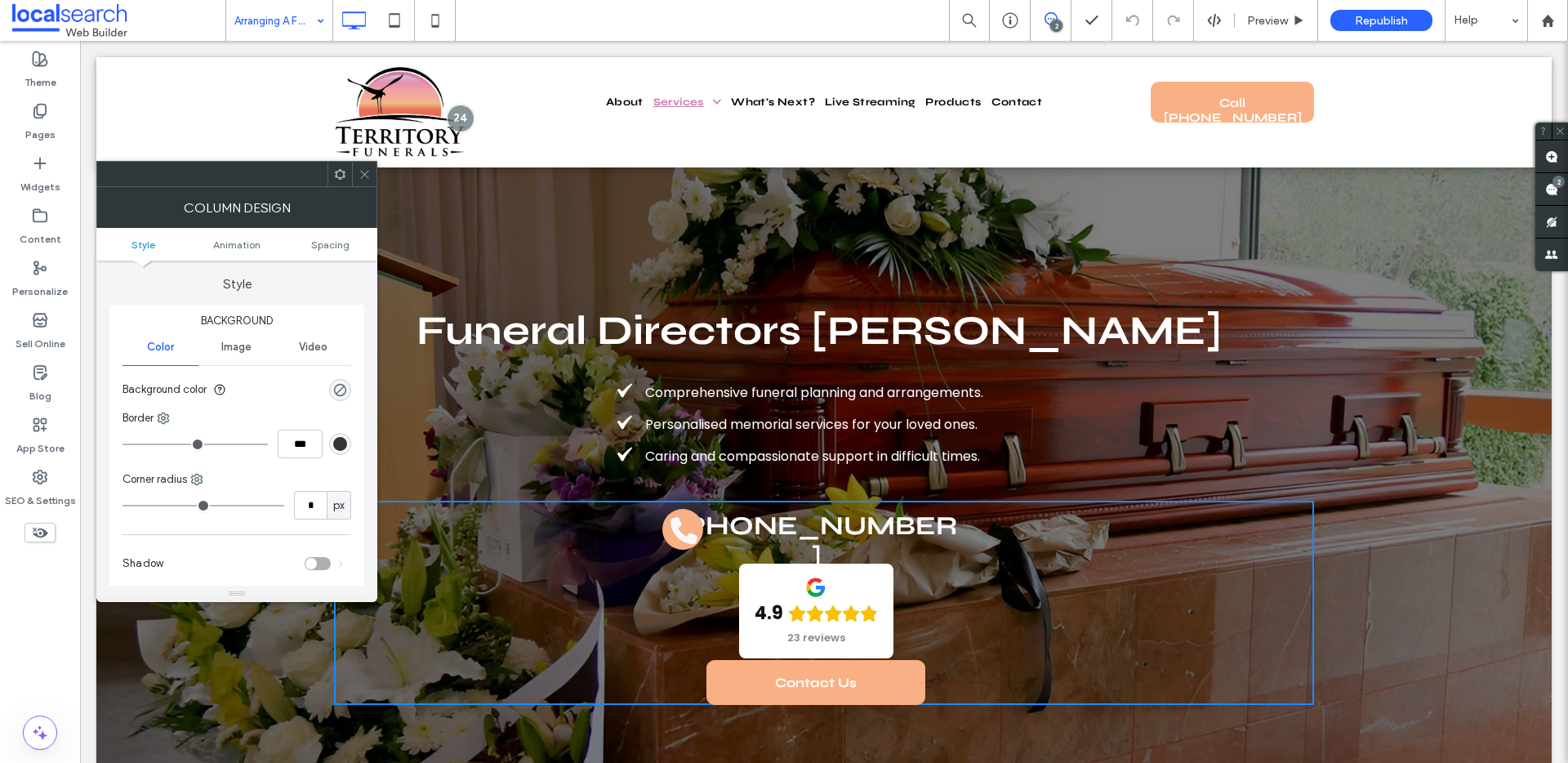
click at [315, 230] on ul "Style Animation Spacing" at bounding box center [237, 245] width 281 height 33
click at [316, 242] on span "Spacing" at bounding box center [330, 245] width 39 height 12
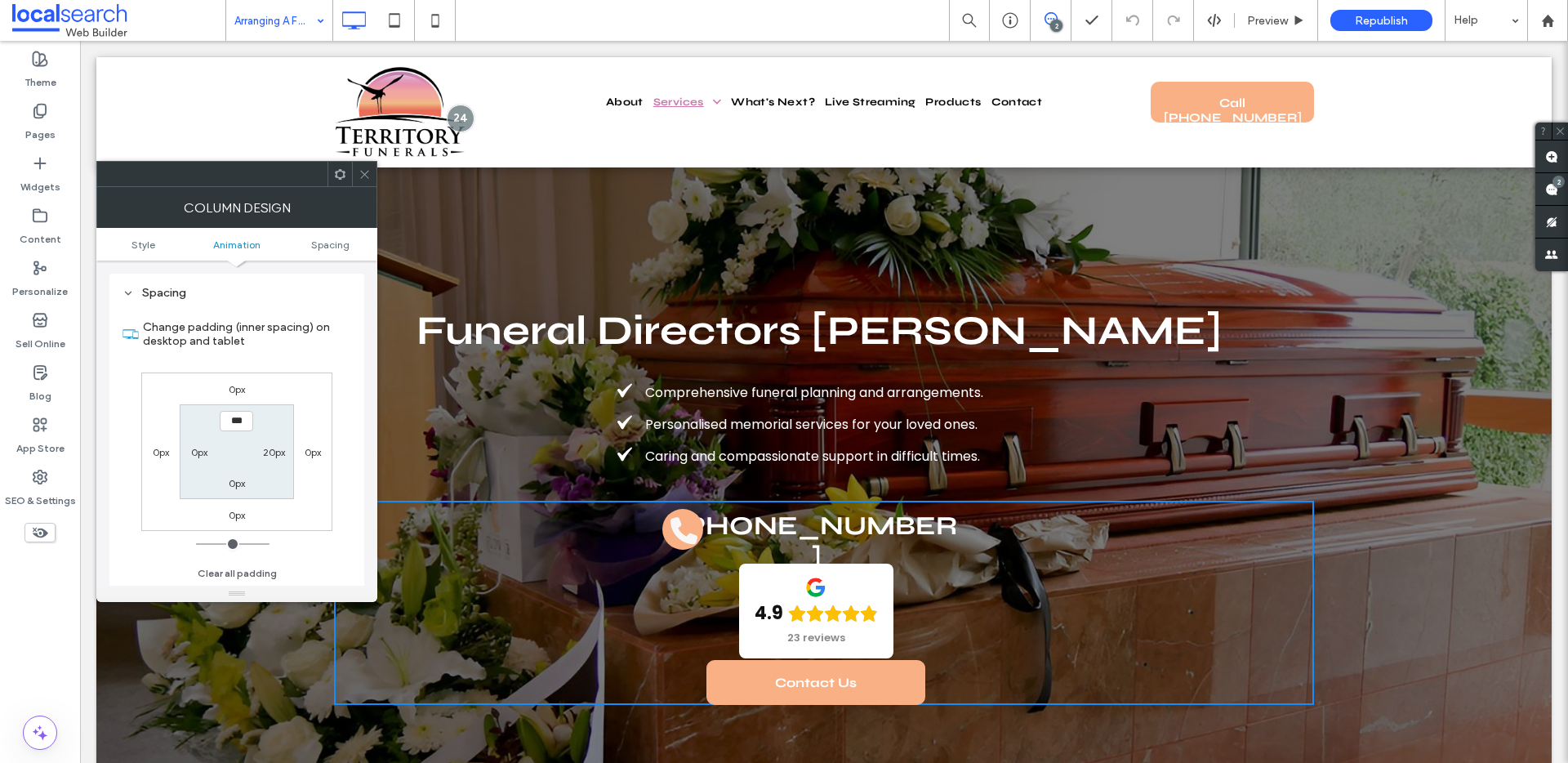
scroll to position [384, 0]
click at [199, 455] on label "0px" at bounding box center [199, 451] width 16 height 12
type input "**"
type input "****"
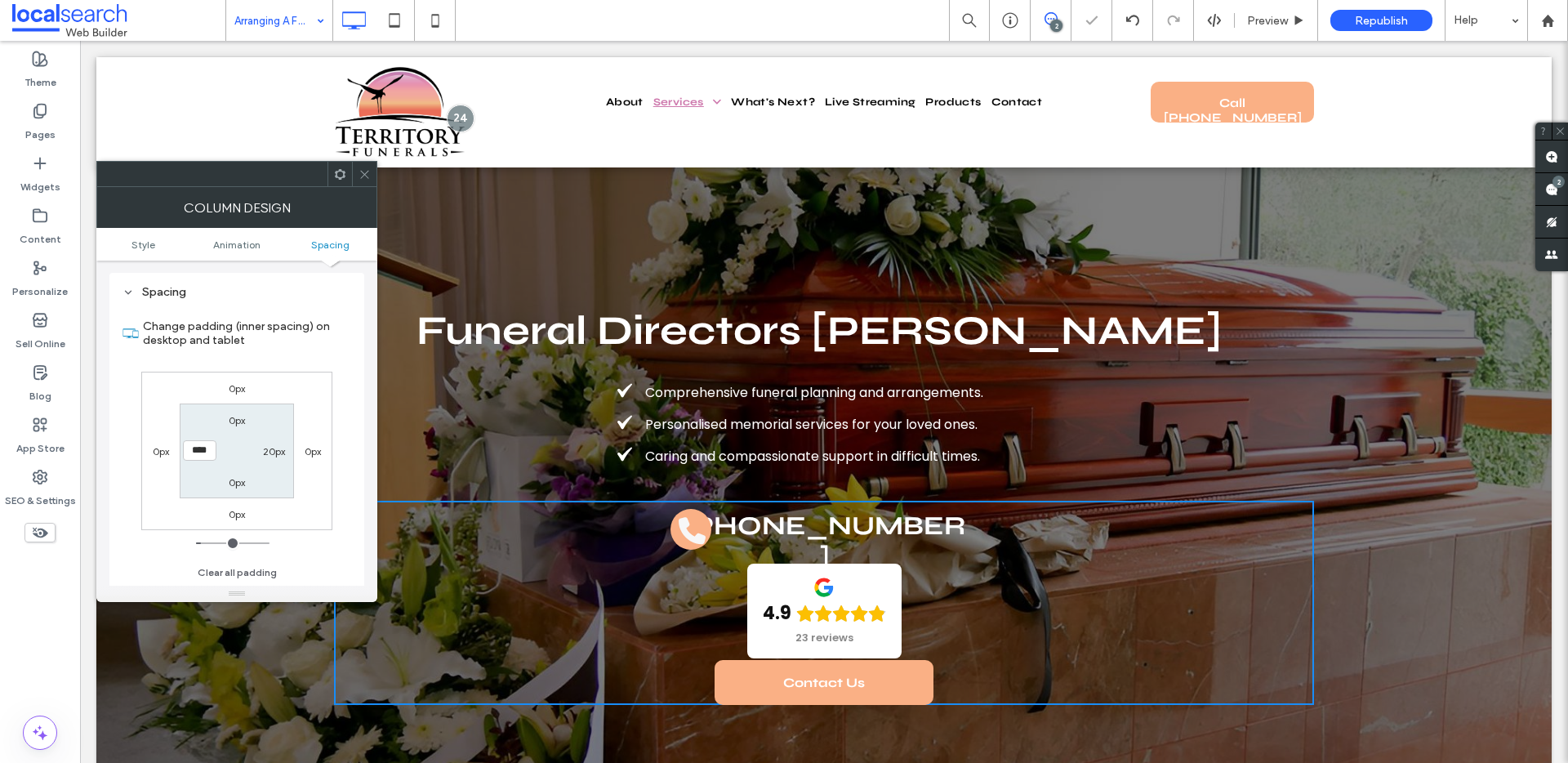
click at [369, 177] on icon at bounding box center [364, 174] width 12 height 12
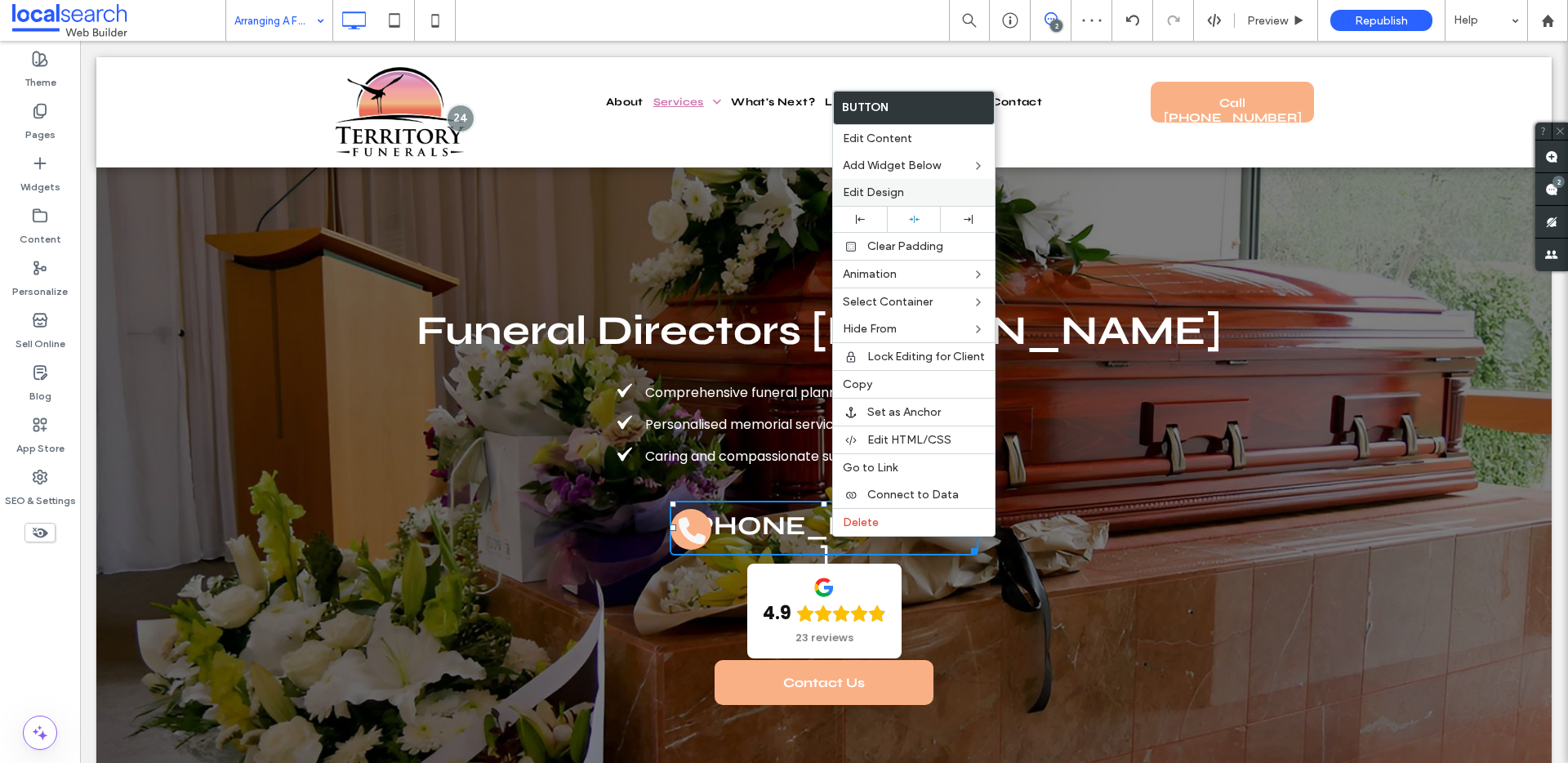
click at [919, 189] on label "Edit Design" at bounding box center [914, 192] width 142 height 14
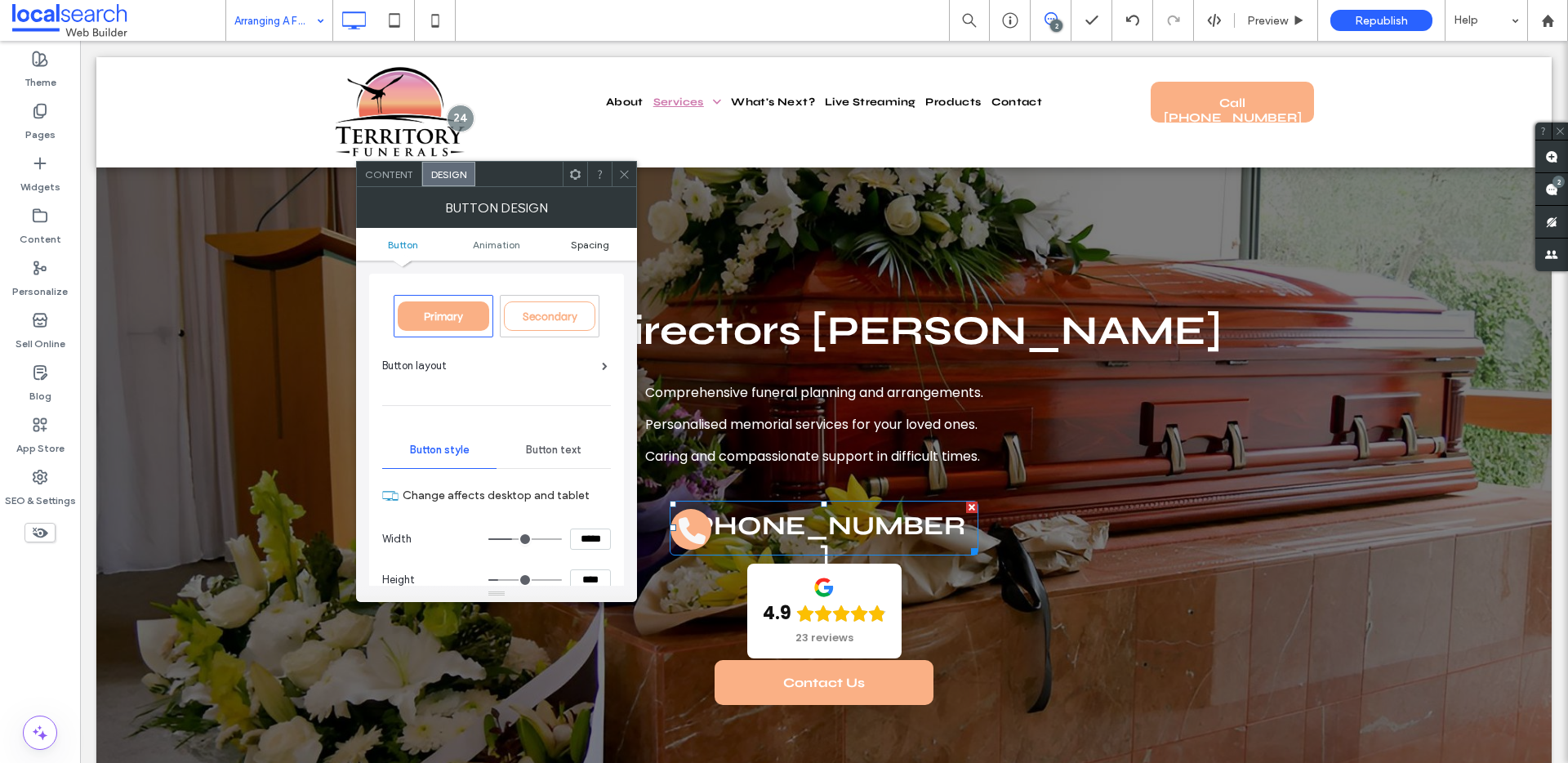
click at [581, 245] on span "Spacing" at bounding box center [590, 245] width 39 height 12
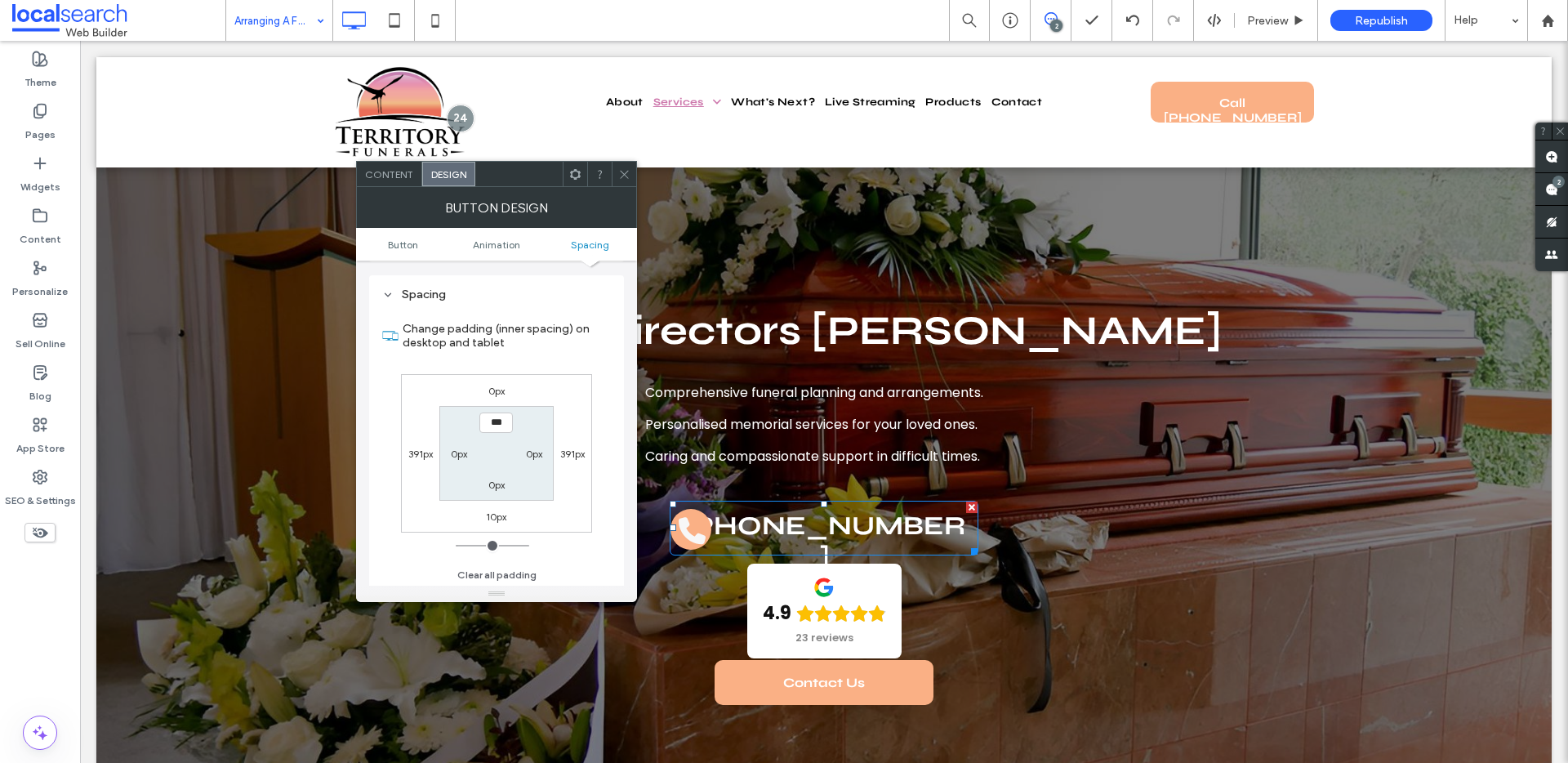
scroll to position [902, 0]
click at [623, 176] on icon at bounding box center [624, 174] width 12 height 12
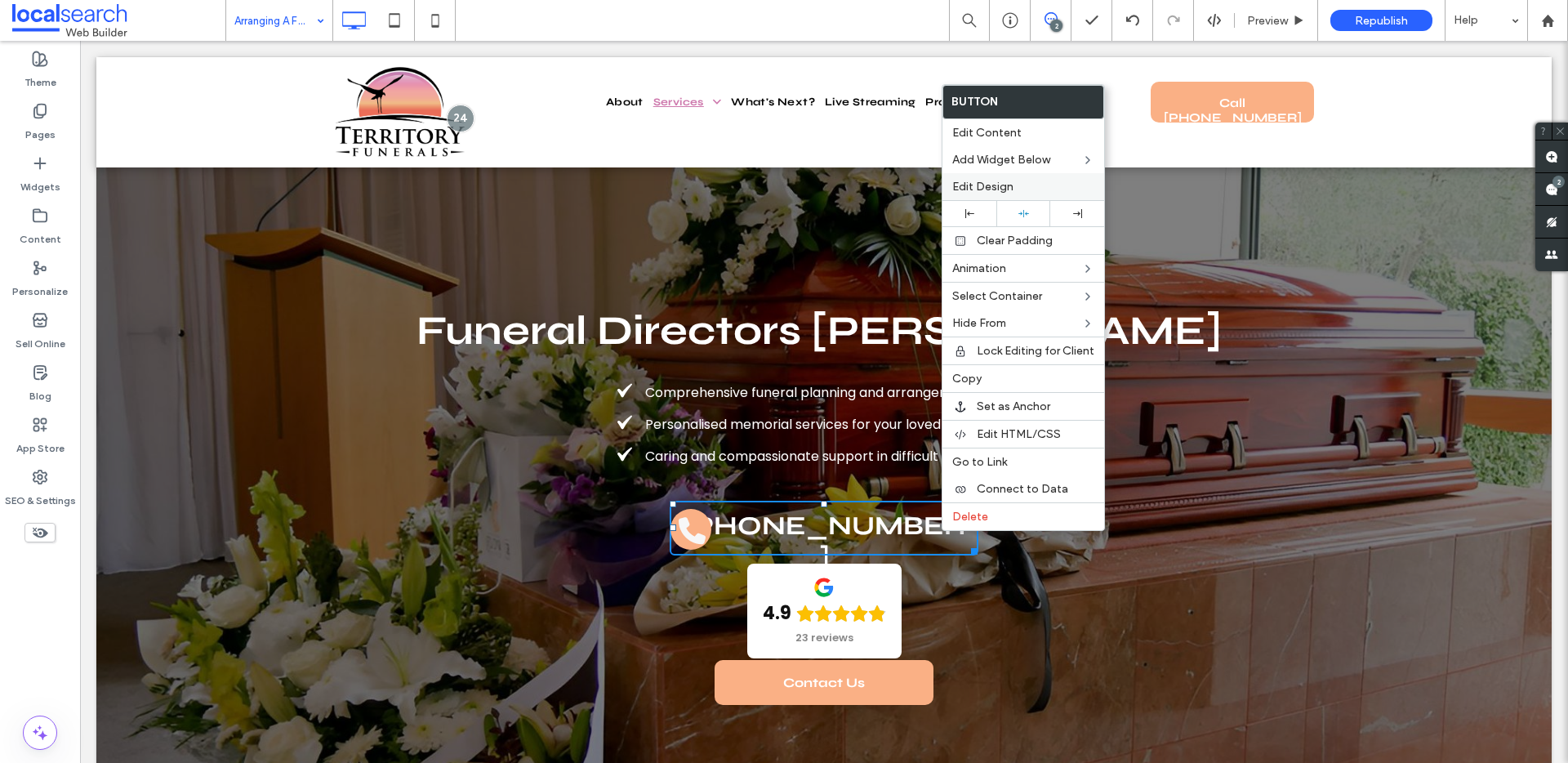
click at [1013, 189] on label "Edit Design" at bounding box center [1023, 187] width 142 height 14
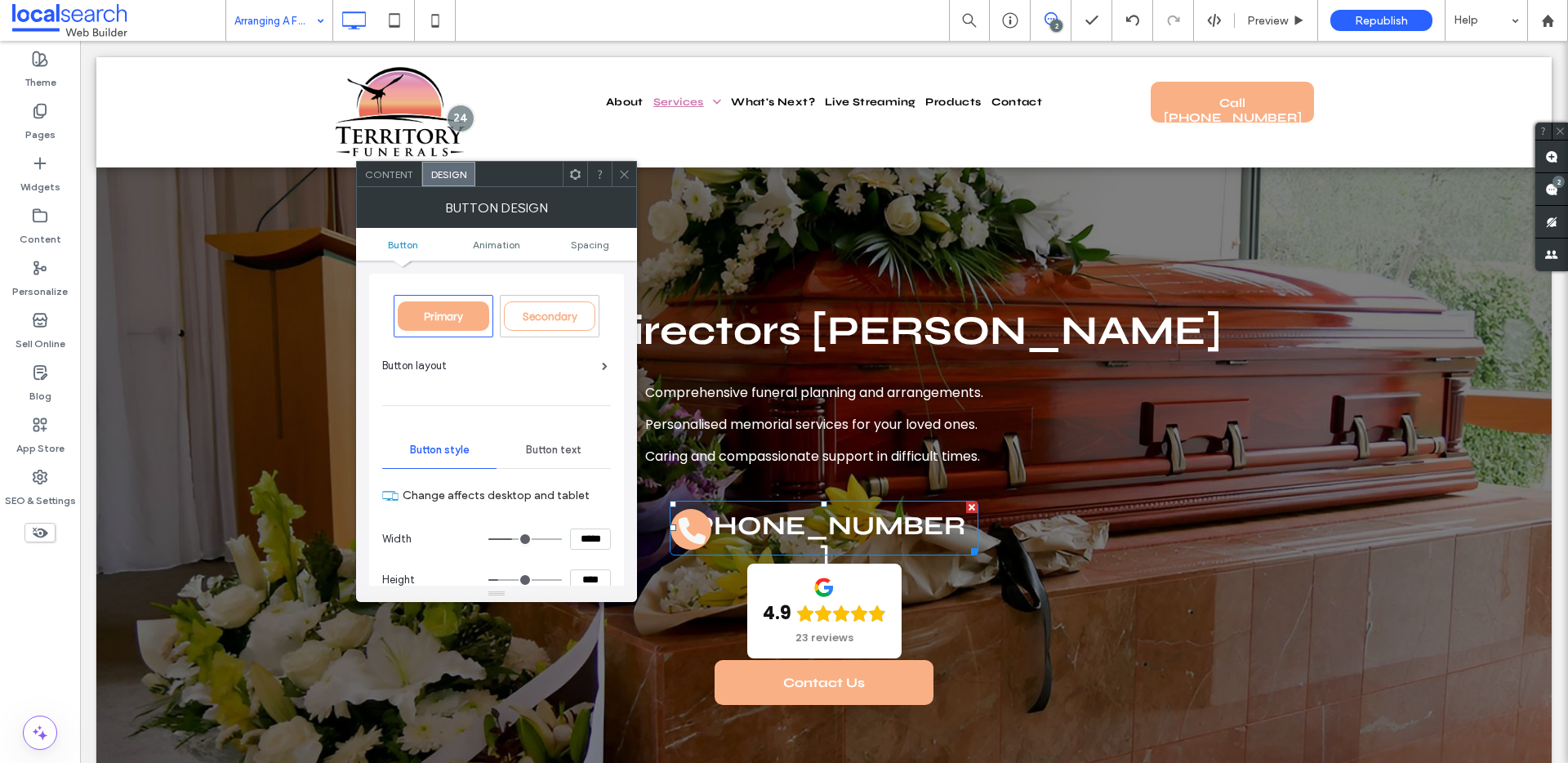
click at [567, 168] on div at bounding box center [574, 174] width 24 height 24
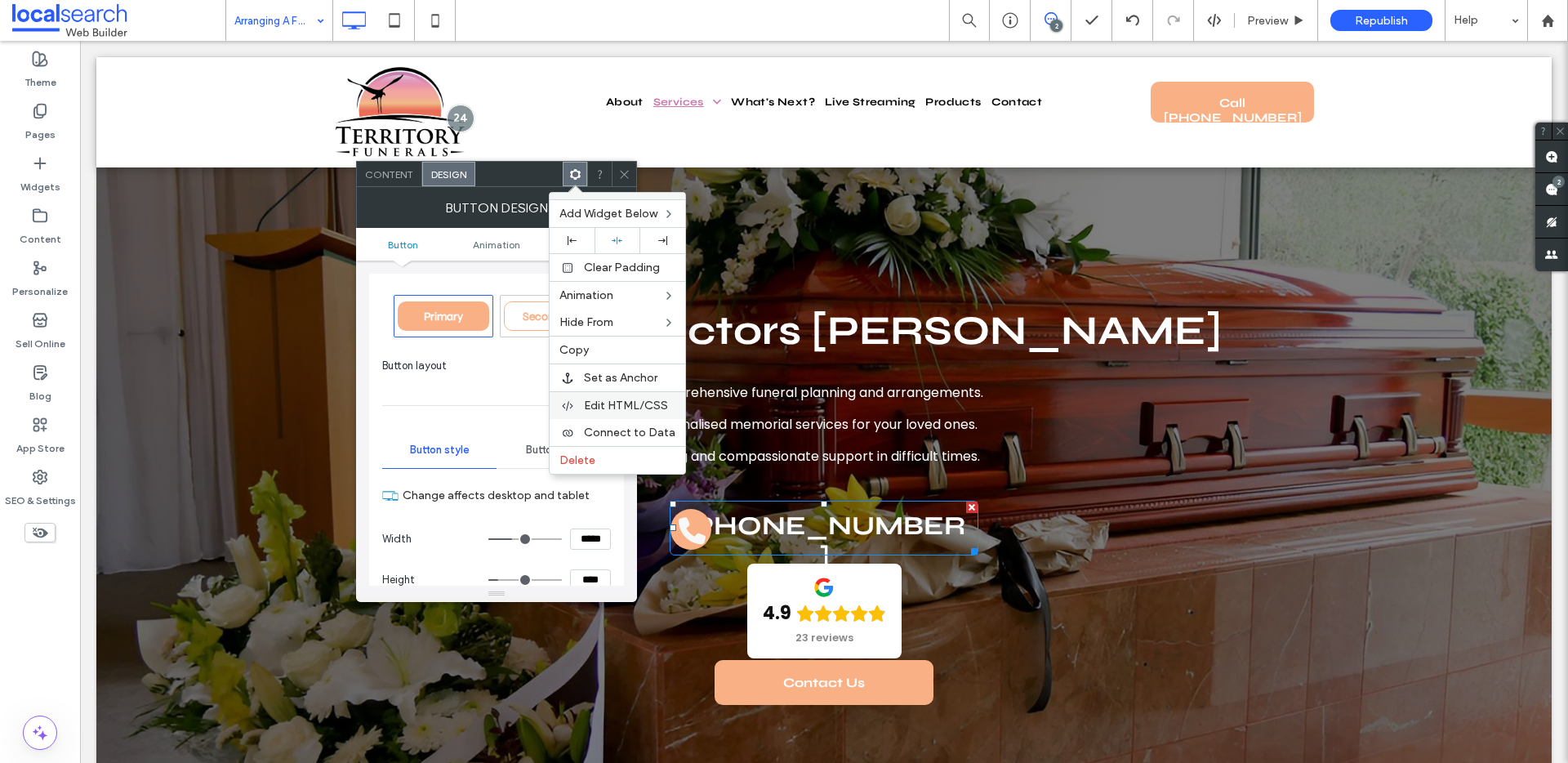
click at [604, 403] on span "Edit HTML/CSS" at bounding box center [626, 406] width 84 height 14
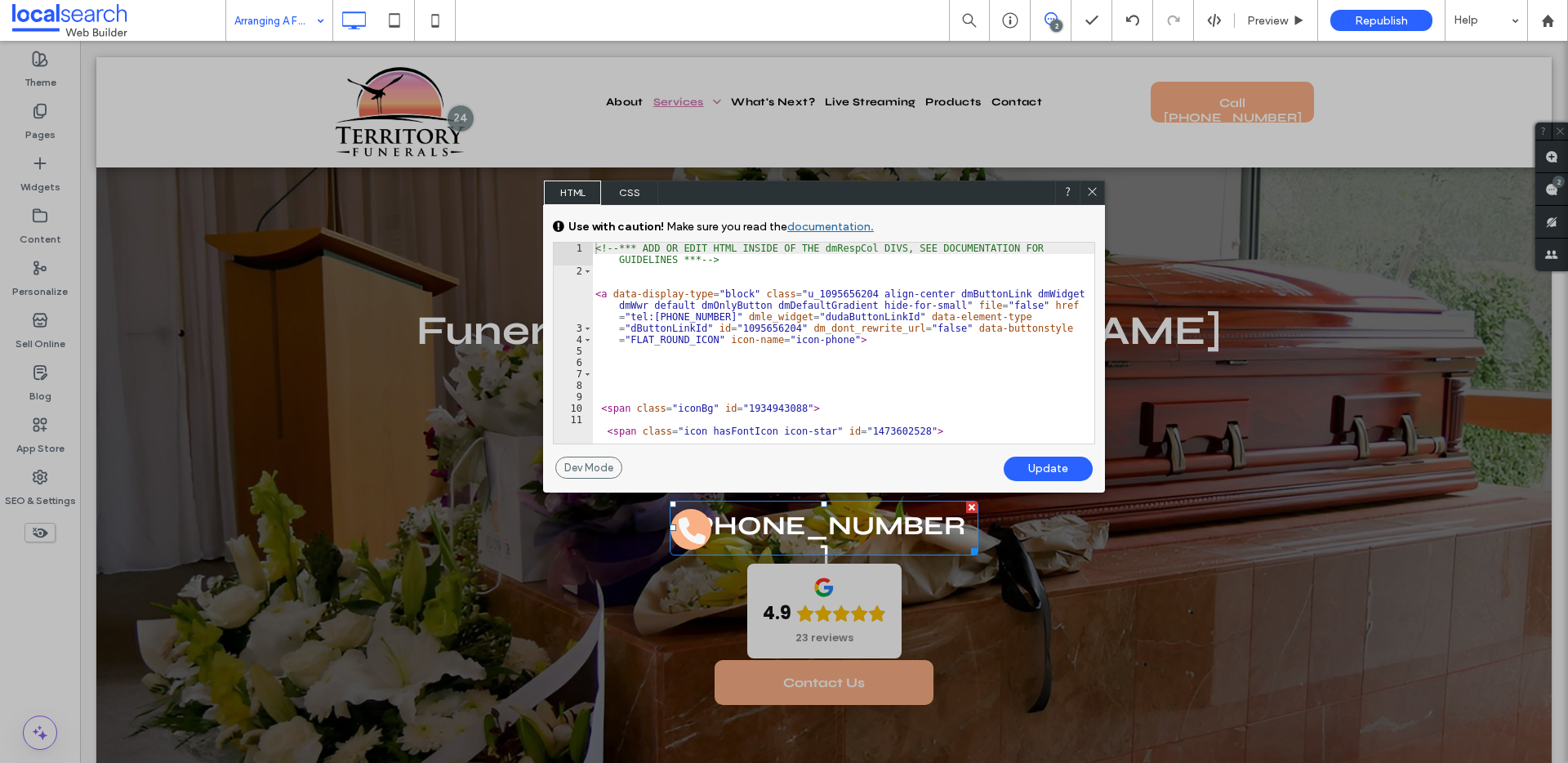
click at [633, 197] on span "CSS" at bounding box center [629, 193] width 57 height 24
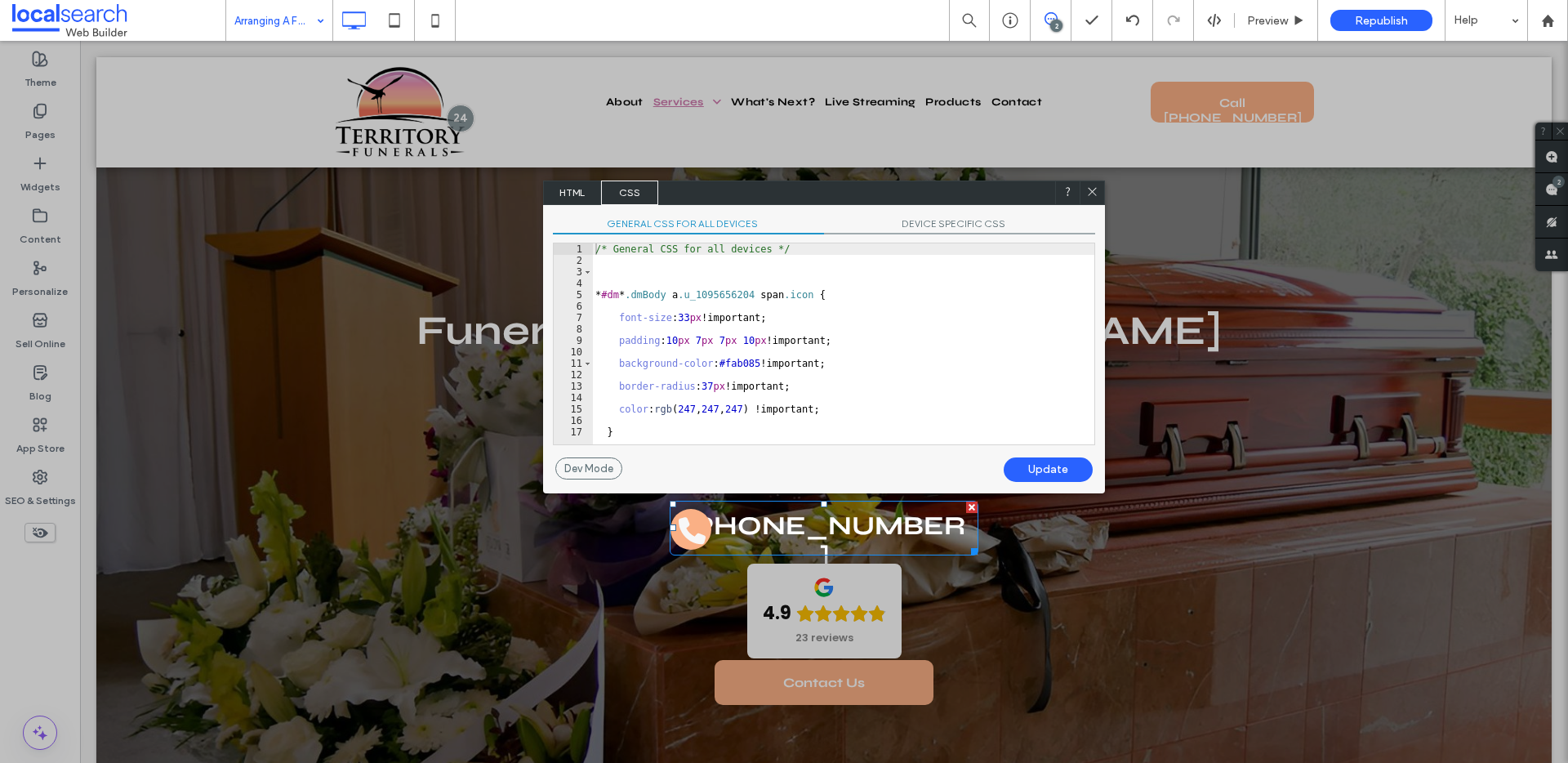
click at [938, 220] on span "DEVICE SPECIFIC CSS" at bounding box center [959, 226] width 271 height 17
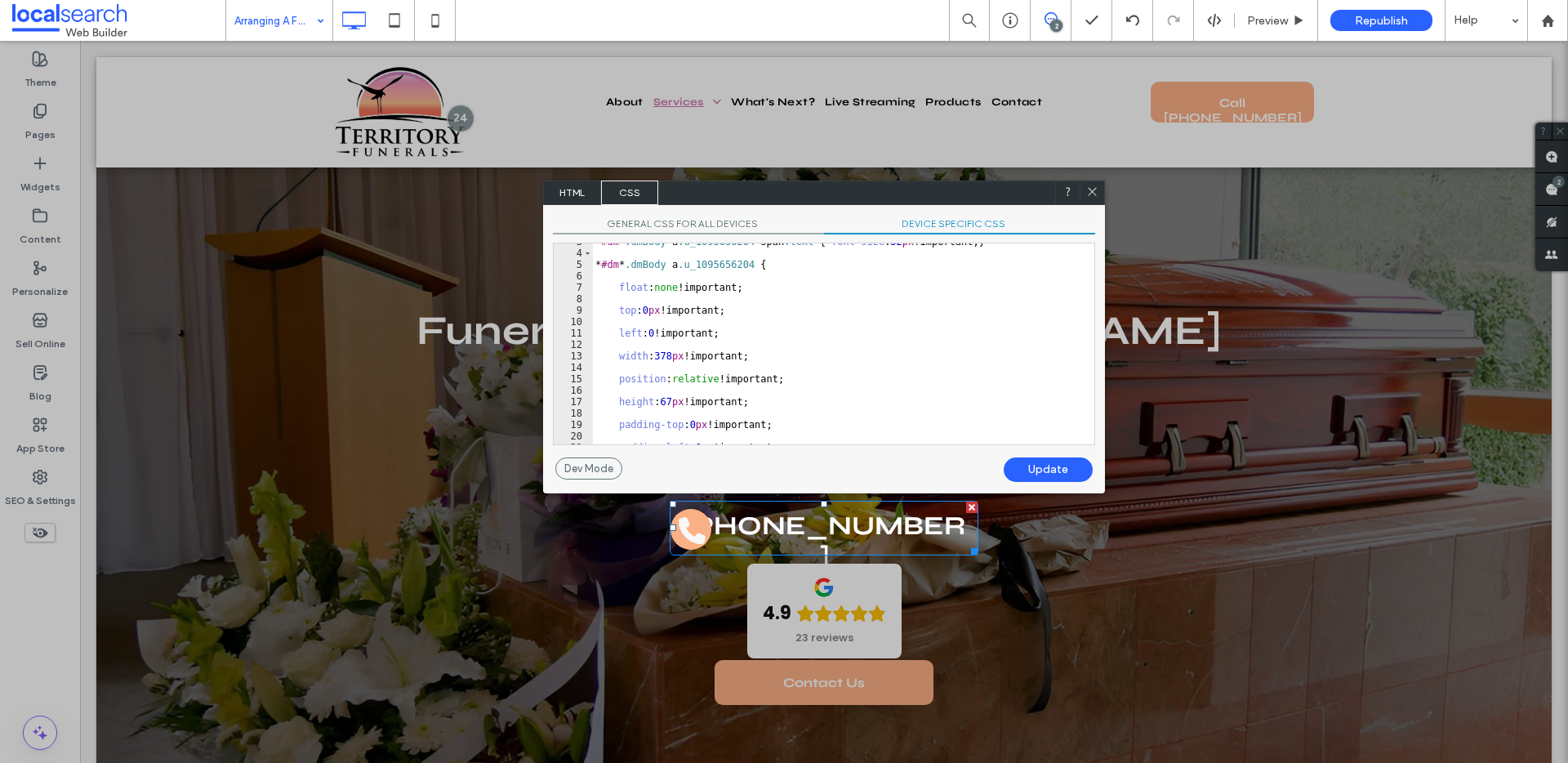
scroll to position [30, 0]
click at [1094, 193] on use at bounding box center [1091, 190] width 8 height 8
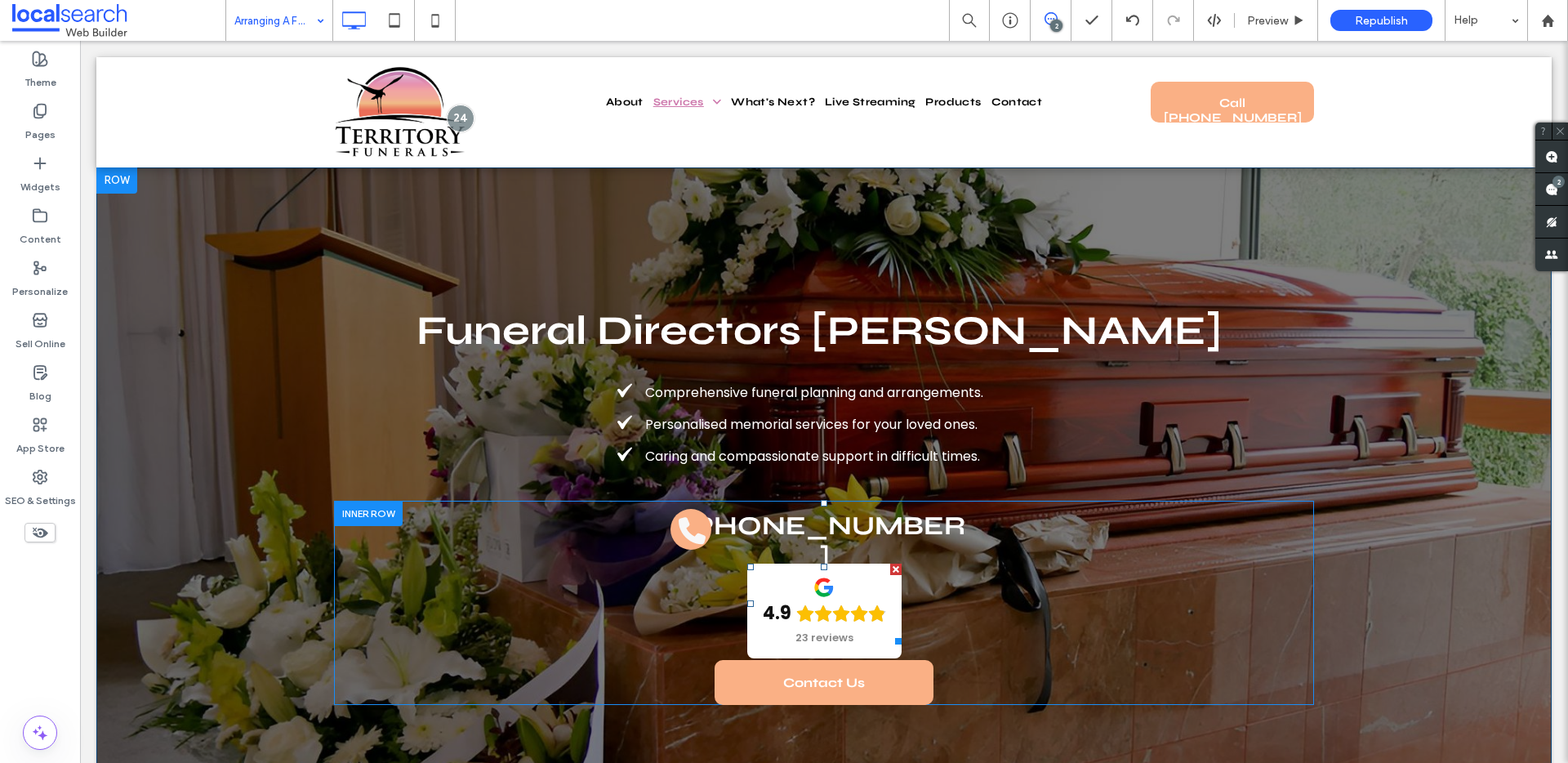
click at [887, 630] on span at bounding box center [824, 604] width 154 height 81
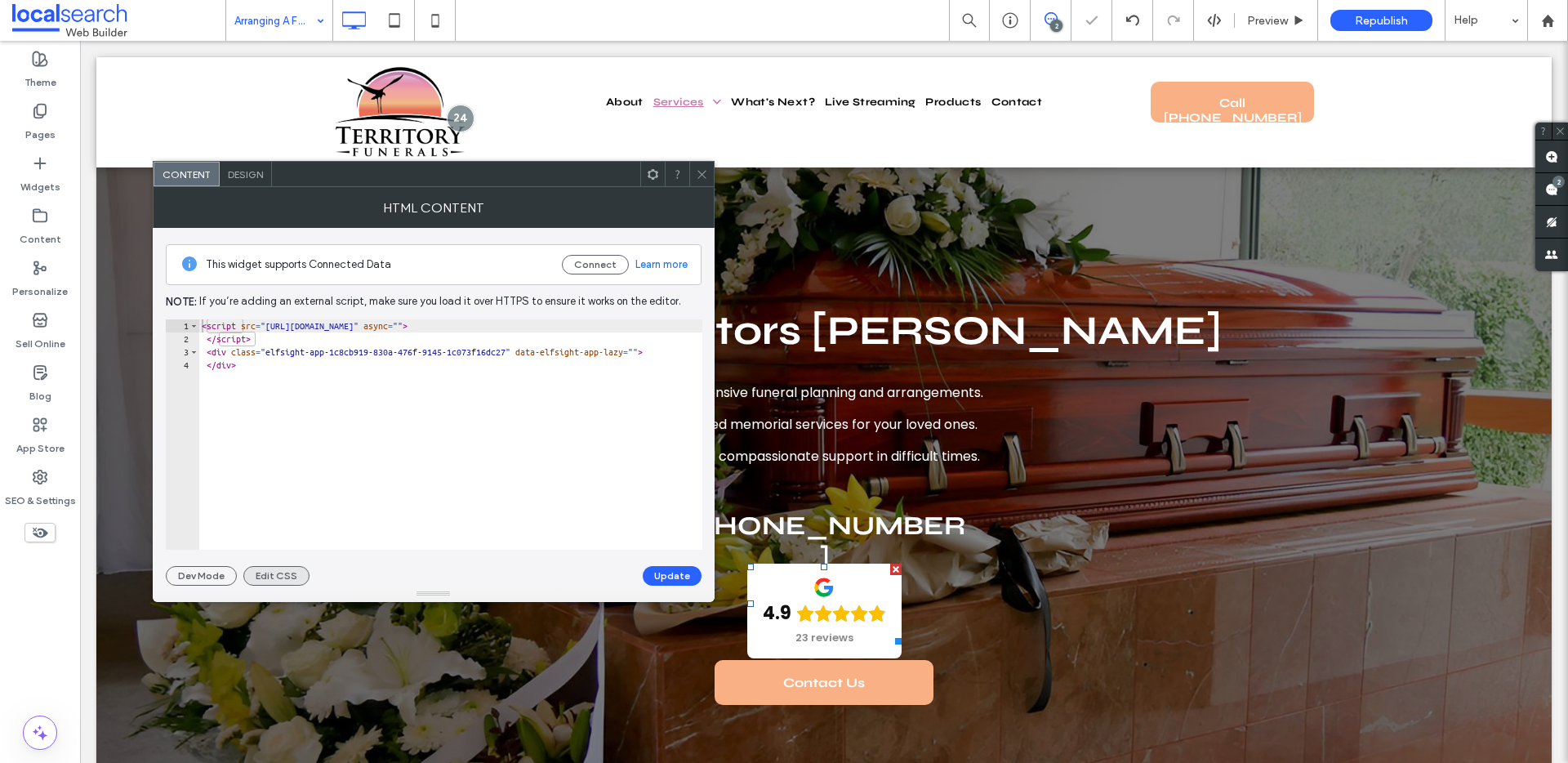
click at [259, 572] on button "Edit CSS" at bounding box center [276, 575] width 66 height 20
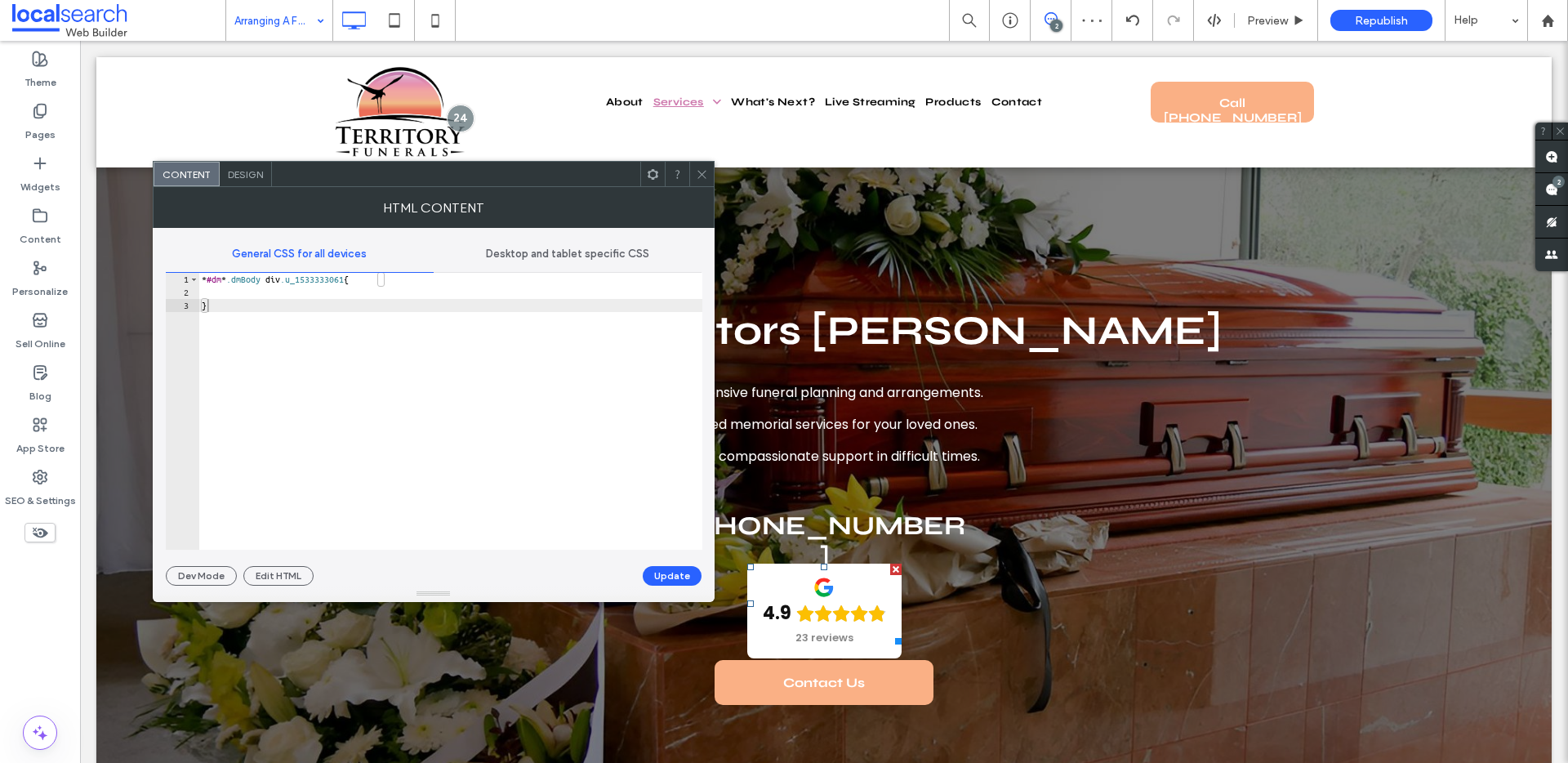
click at [535, 247] on span "Desktop and tablet specific CSS" at bounding box center [567, 253] width 164 height 13
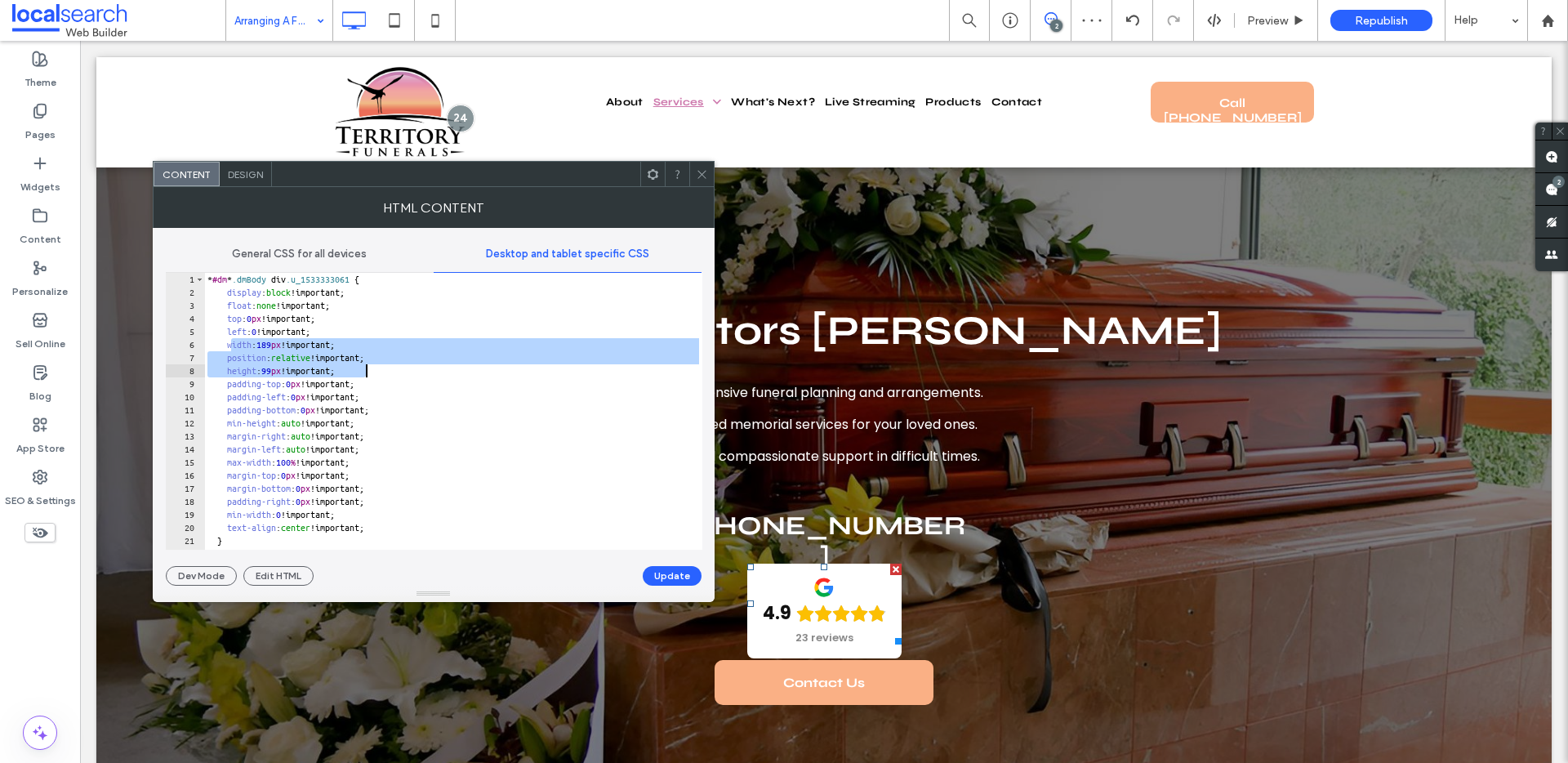
drag, startPoint x: 229, startPoint y: 344, endPoint x: 404, endPoint y: 365, distance: 176.3
click at [404, 365] on div "* #dm * .dmBody div .u_1533333061 { display : block !important; float : none !i…" at bounding box center [453, 425] width 498 height 303
paste textarea "Cursor at row 8"
type textarea "**********"
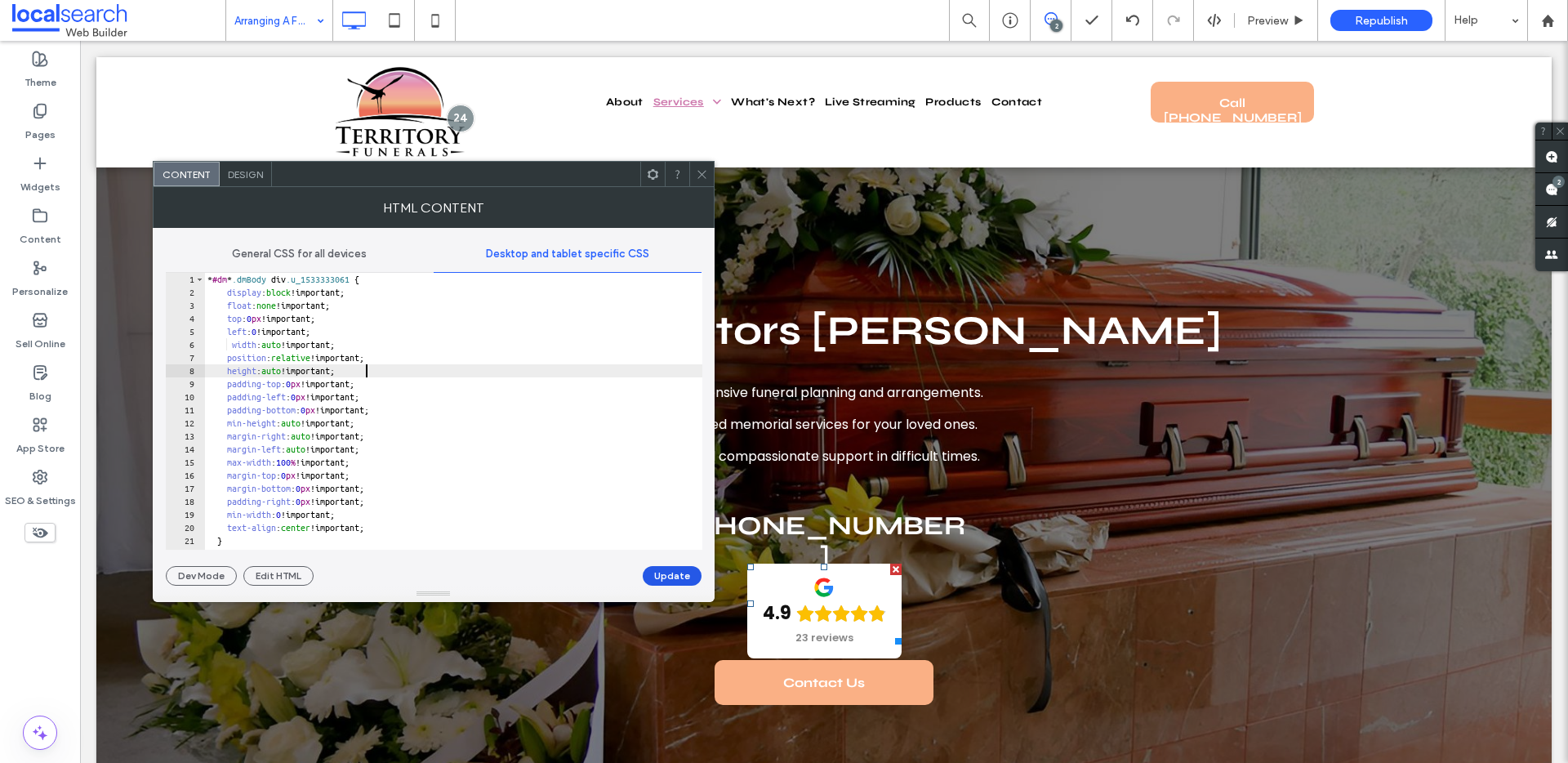
click at [666, 569] on button "Update" at bounding box center [672, 575] width 59 height 20
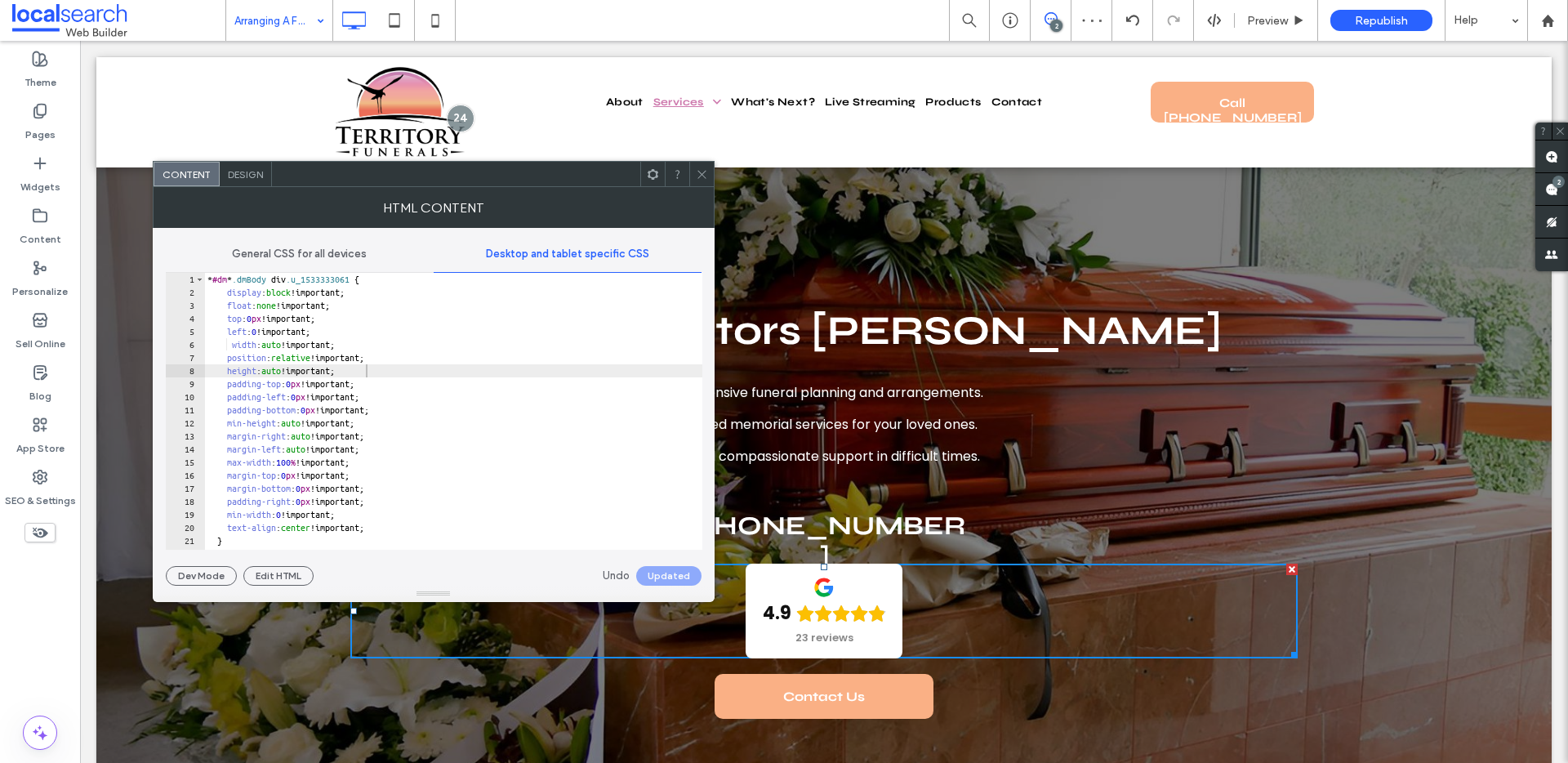
click at [706, 177] on icon at bounding box center [702, 174] width 12 height 12
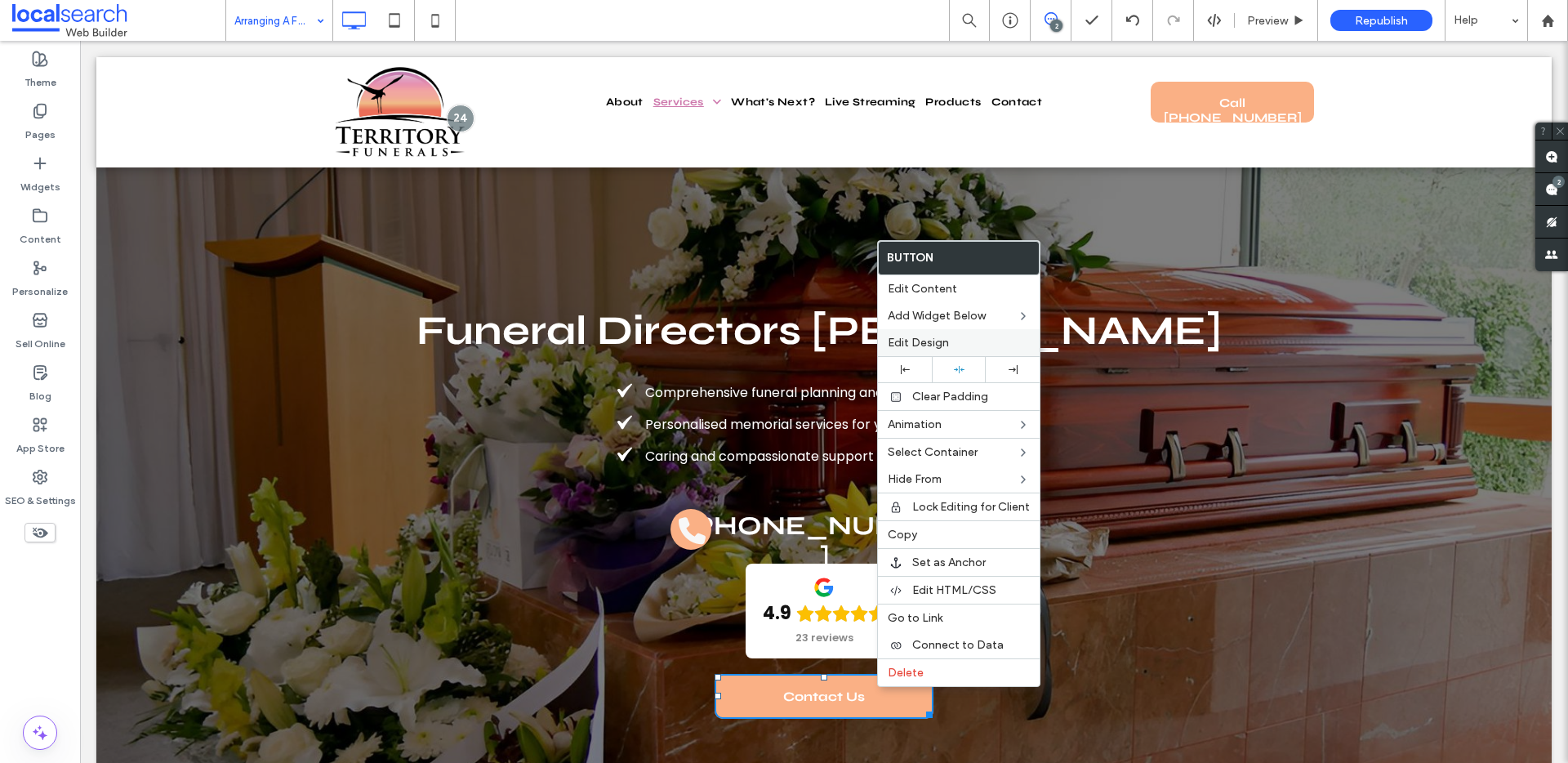
click at [927, 338] on span "Edit Design" at bounding box center [918, 343] width 61 height 14
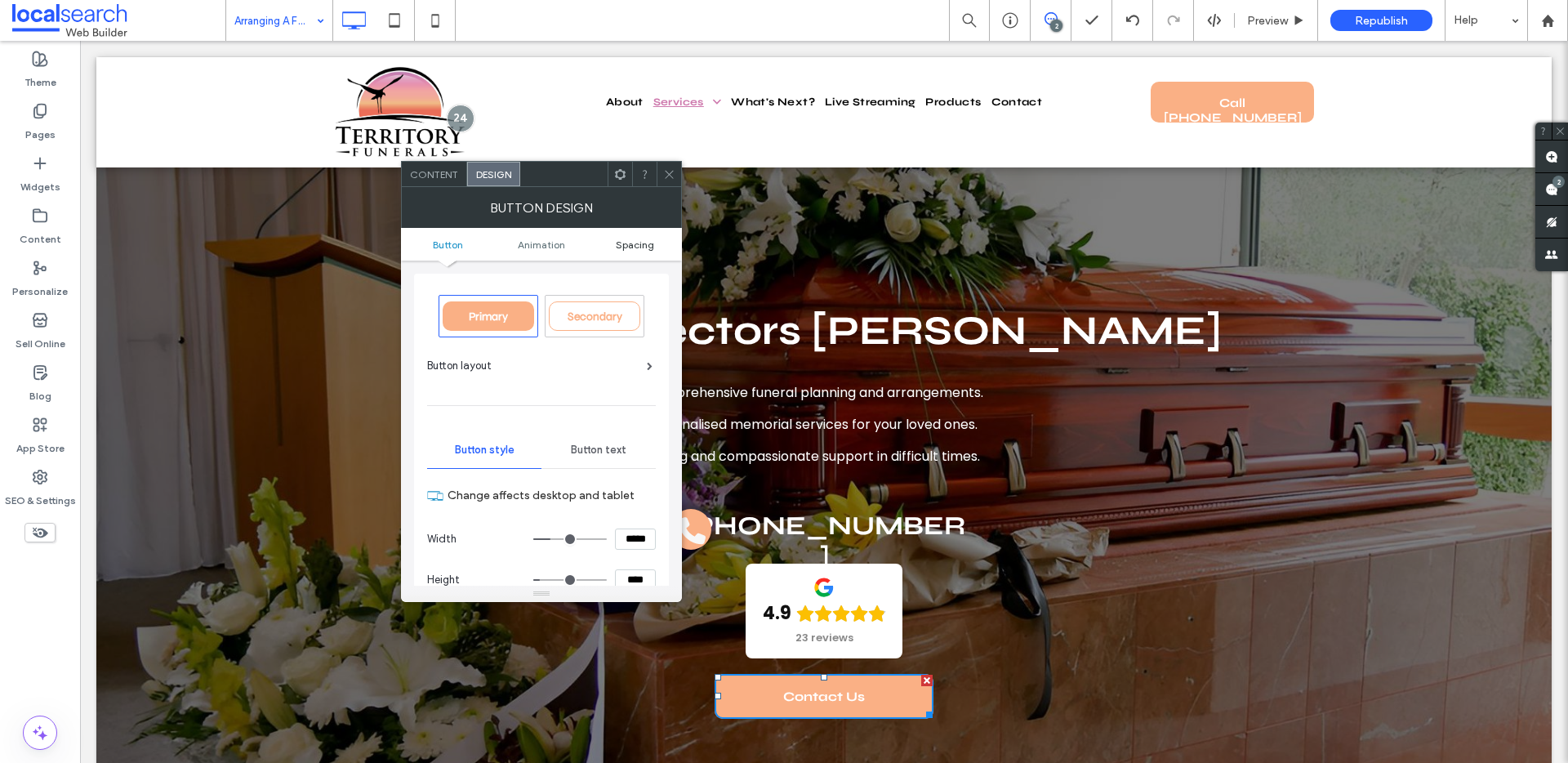
click at [633, 243] on span "Spacing" at bounding box center [635, 245] width 39 height 12
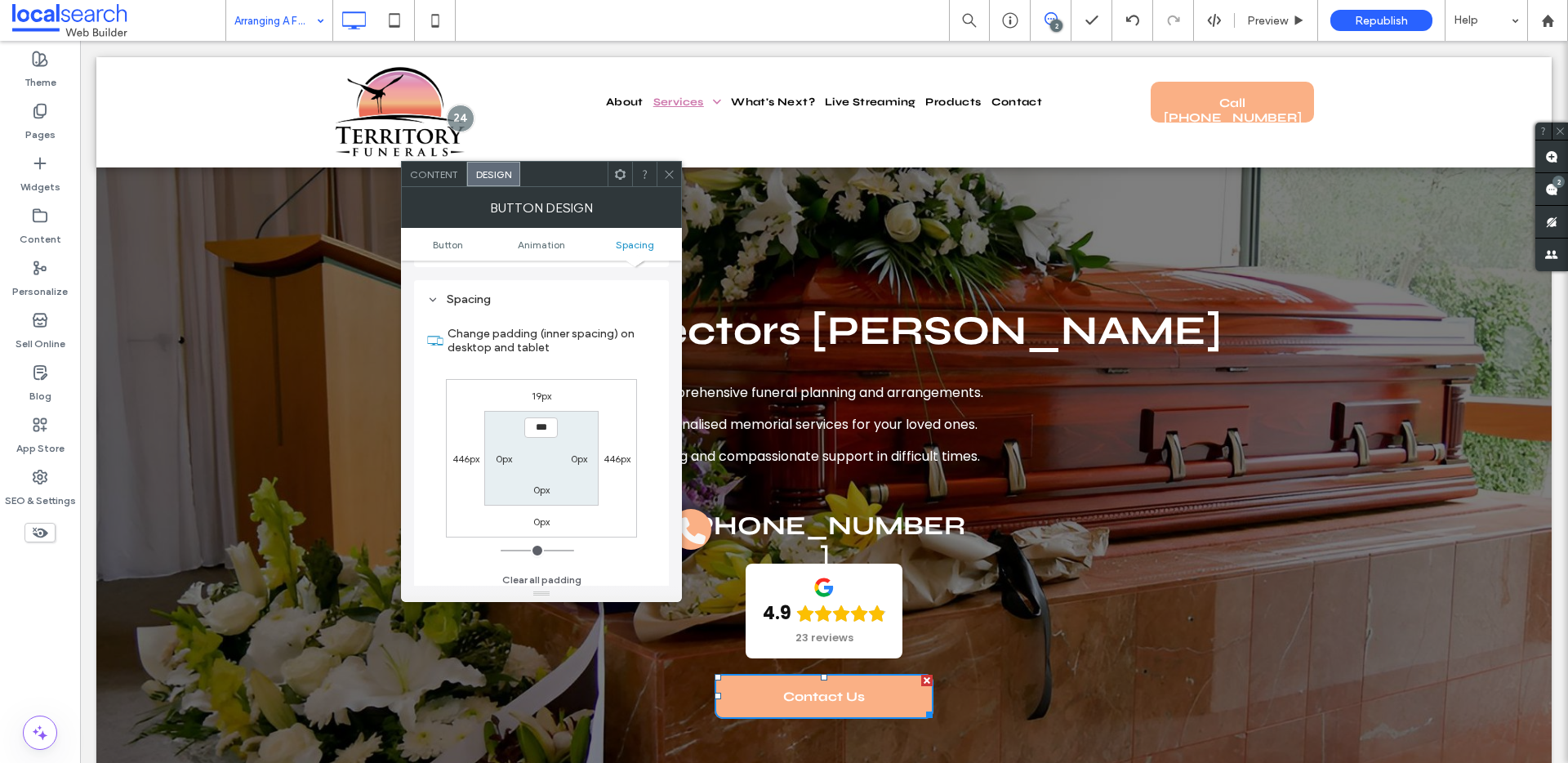
scroll to position [766, 0]
click at [548, 385] on label "19px" at bounding box center [541, 389] width 20 height 12
type input "**"
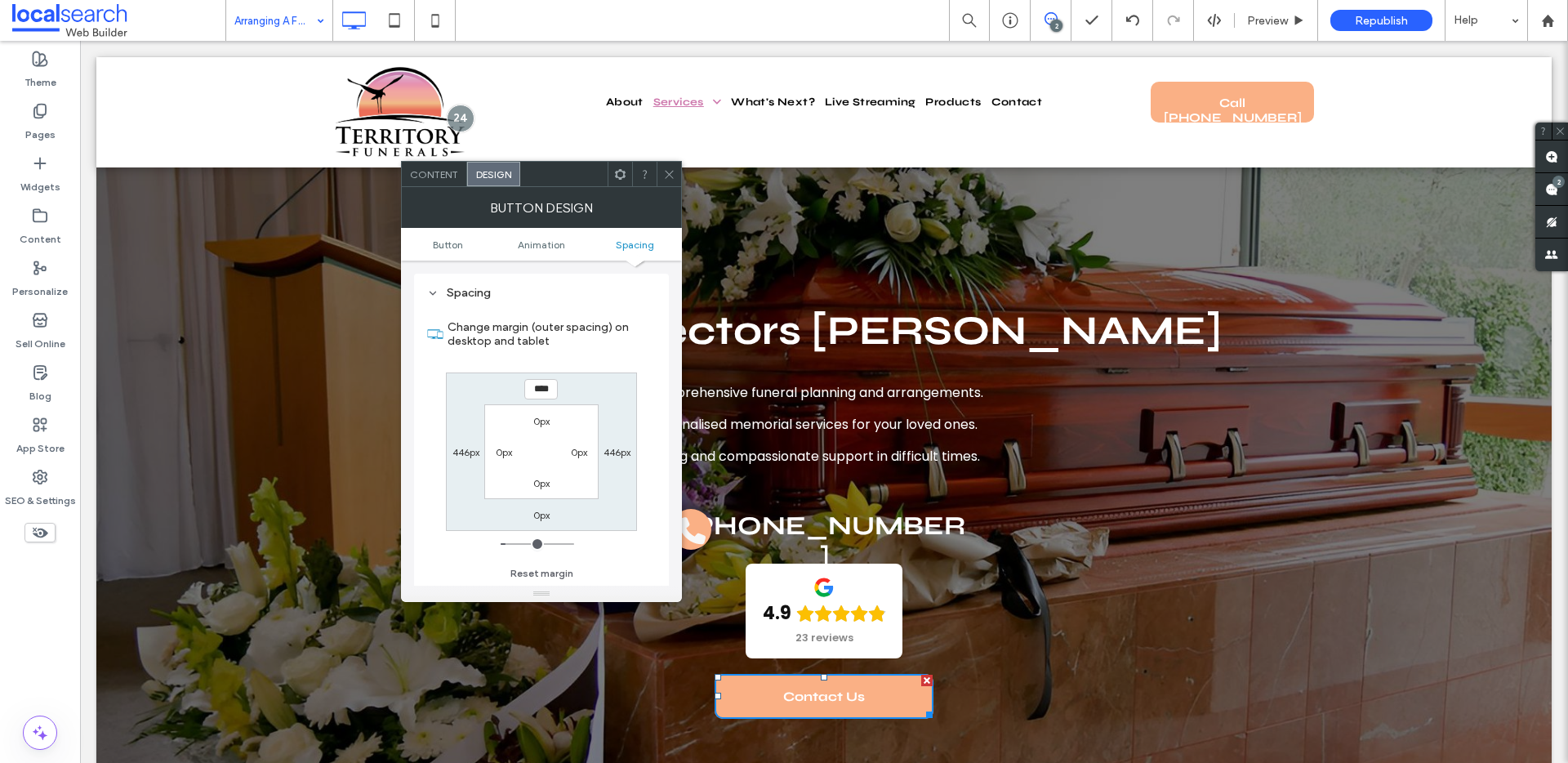
click at [548, 385] on input "****" at bounding box center [541, 389] width 34 height 21
type input "**"
type input "****"
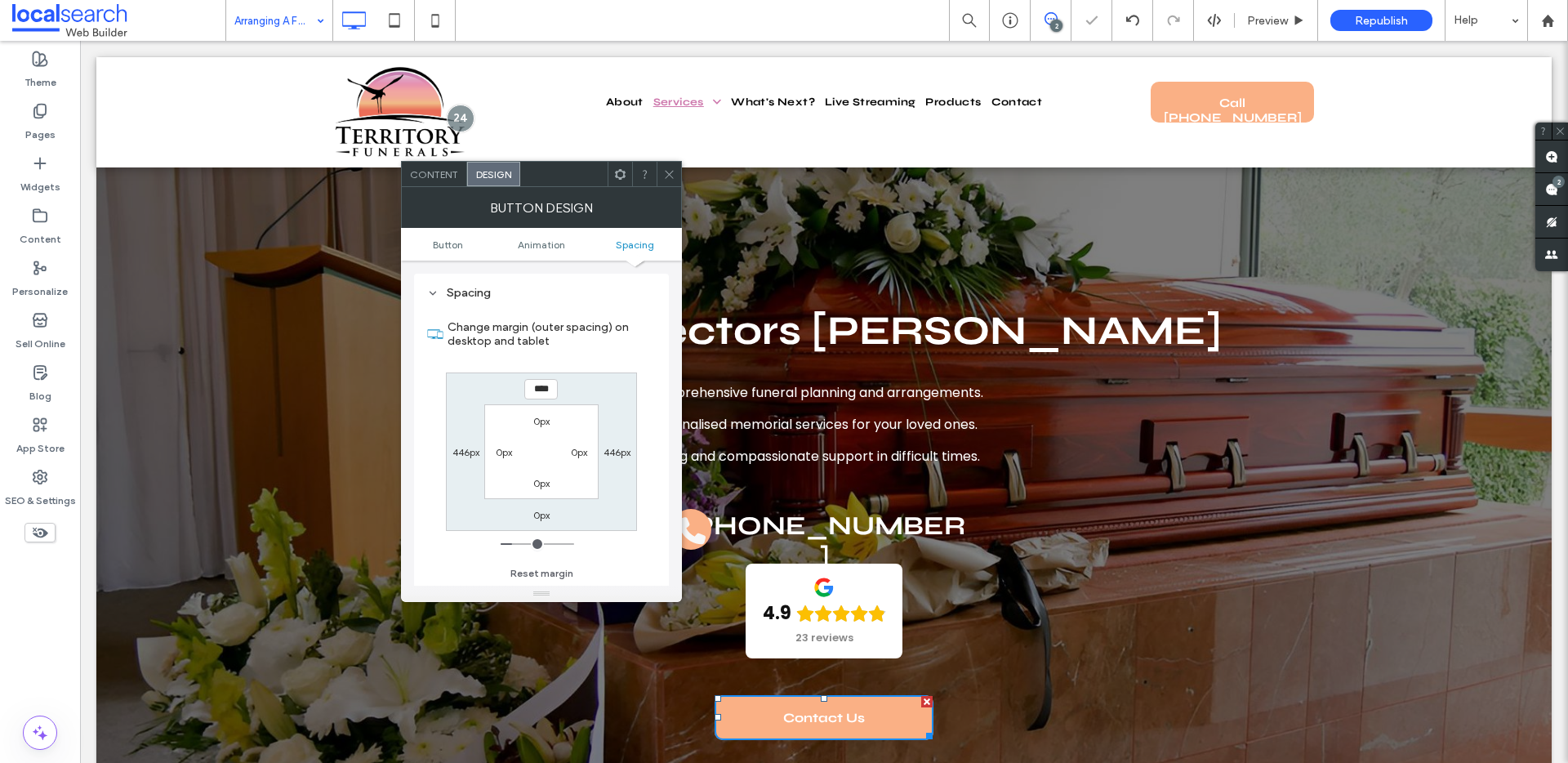
click at [674, 174] on icon at bounding box center [669, 174] width 12 height 12
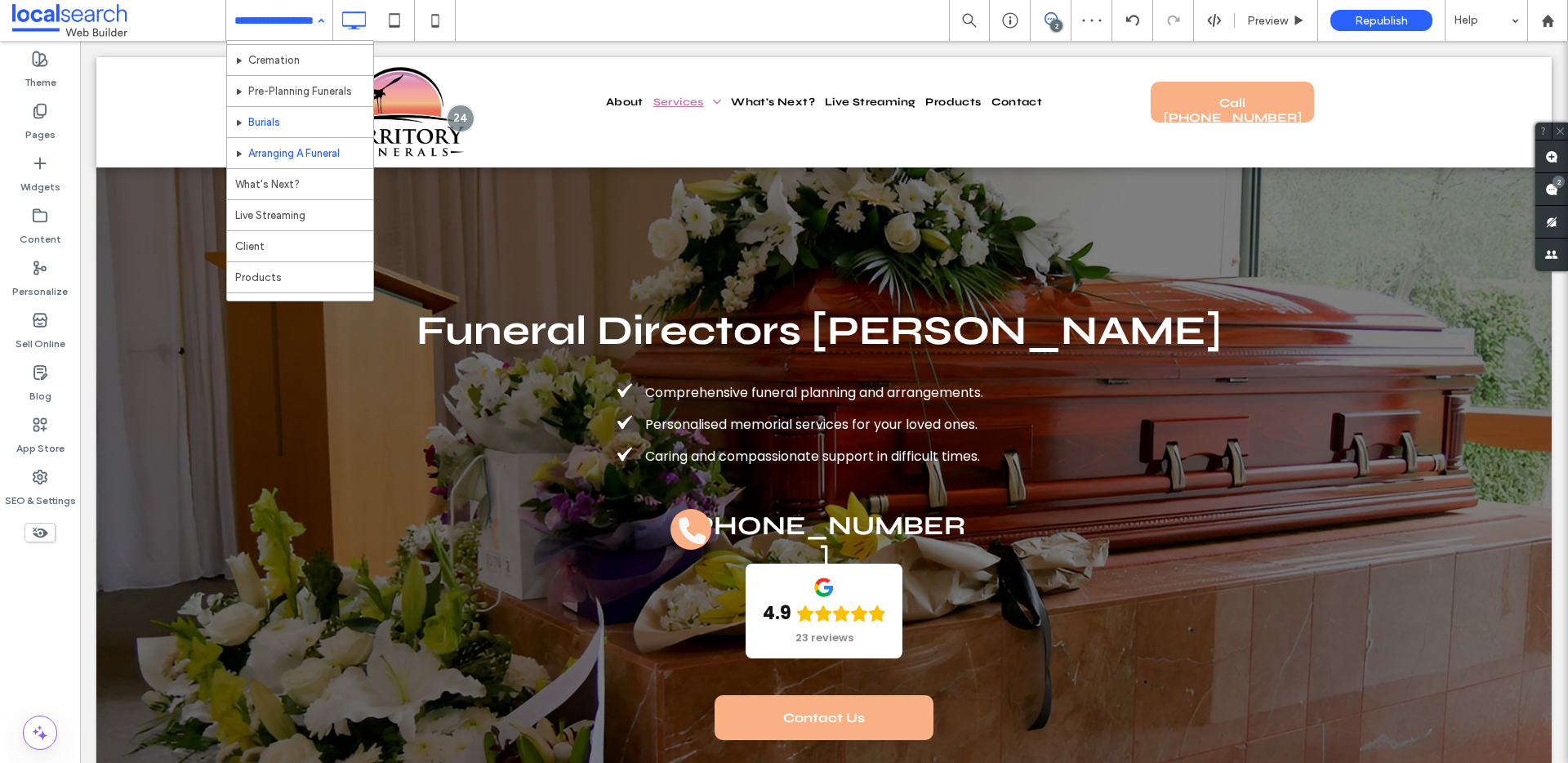
scroll to position [95, 0]
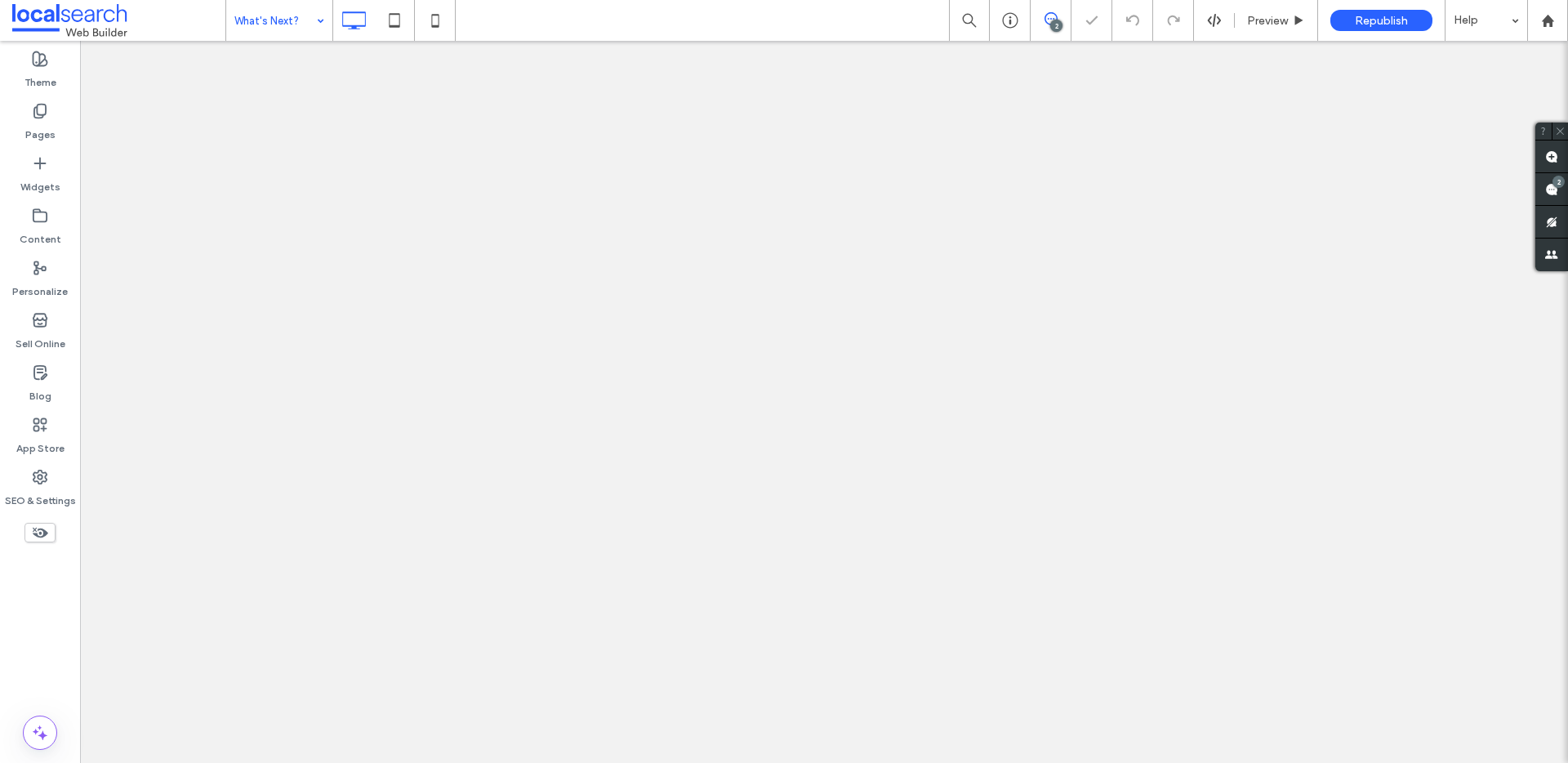
click at [285, 27] on input at bounding box center [275, 20] width 82 height 40
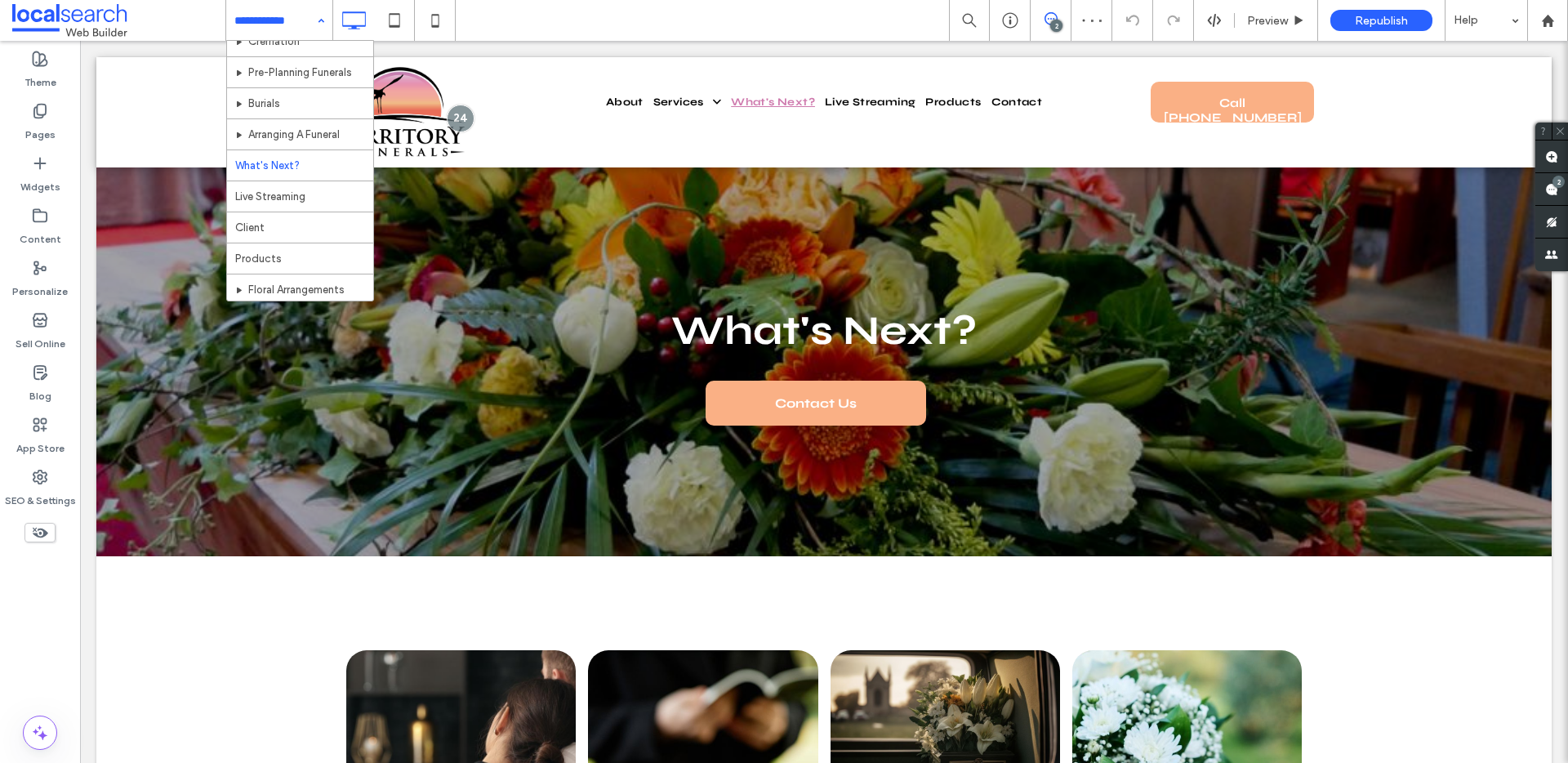
scroll to position [112, 0]
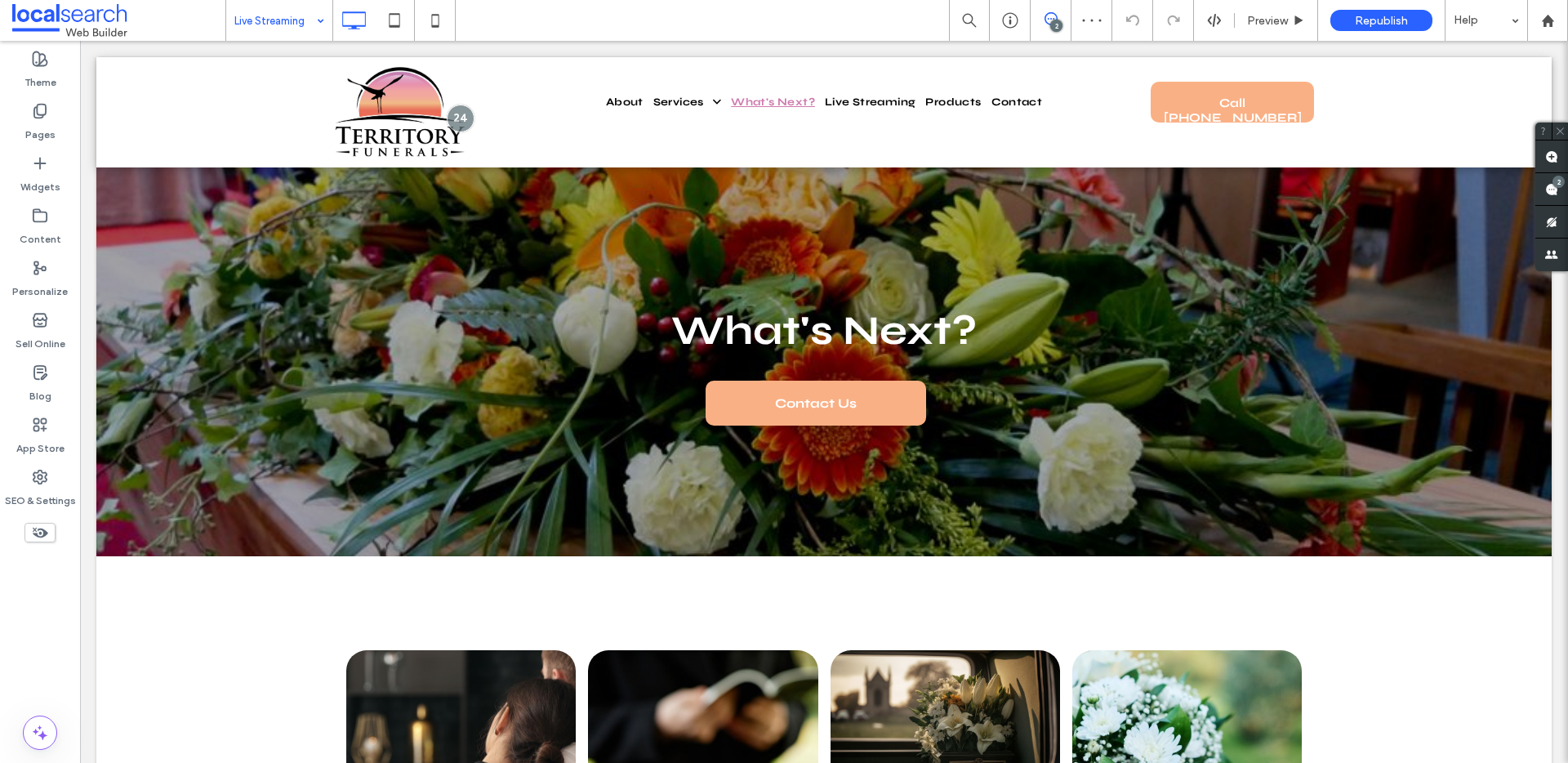
click at [296, 28] on input at bounding box center [275, 20] width 82 height 40
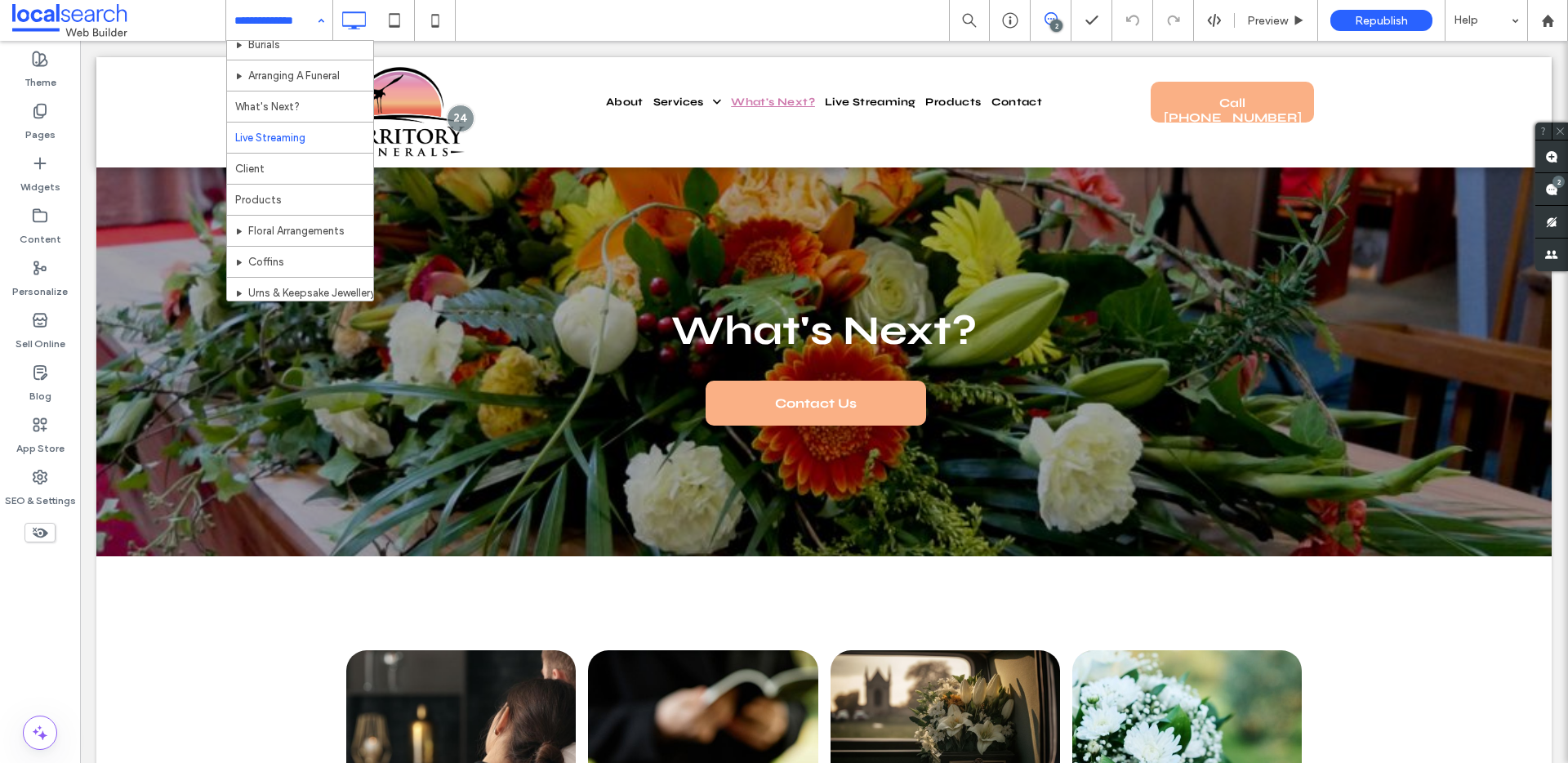
scroll to position [180, 0]
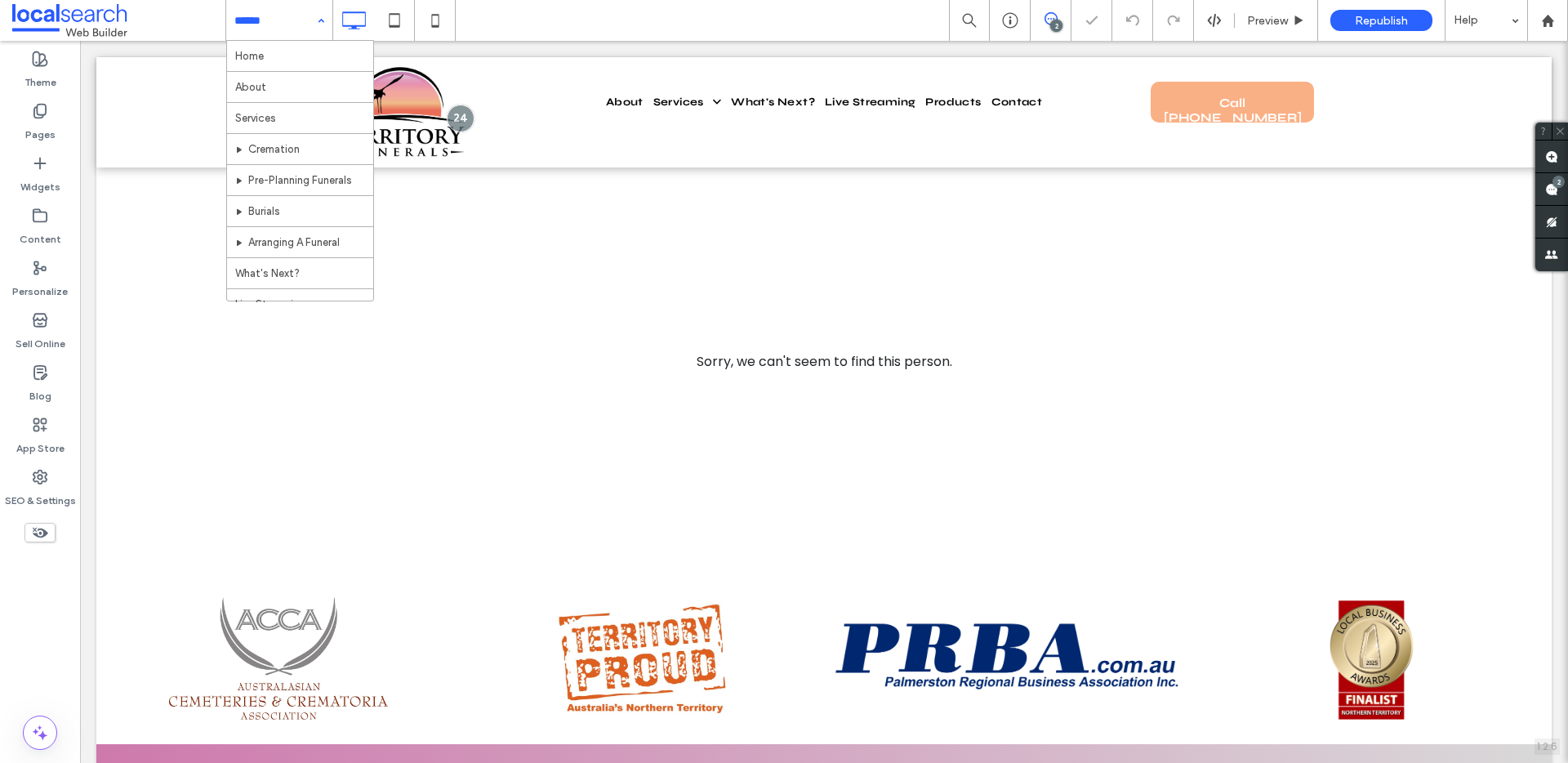
click at [280, 26] on input at bounding box center [275, 20] width 82 height 40
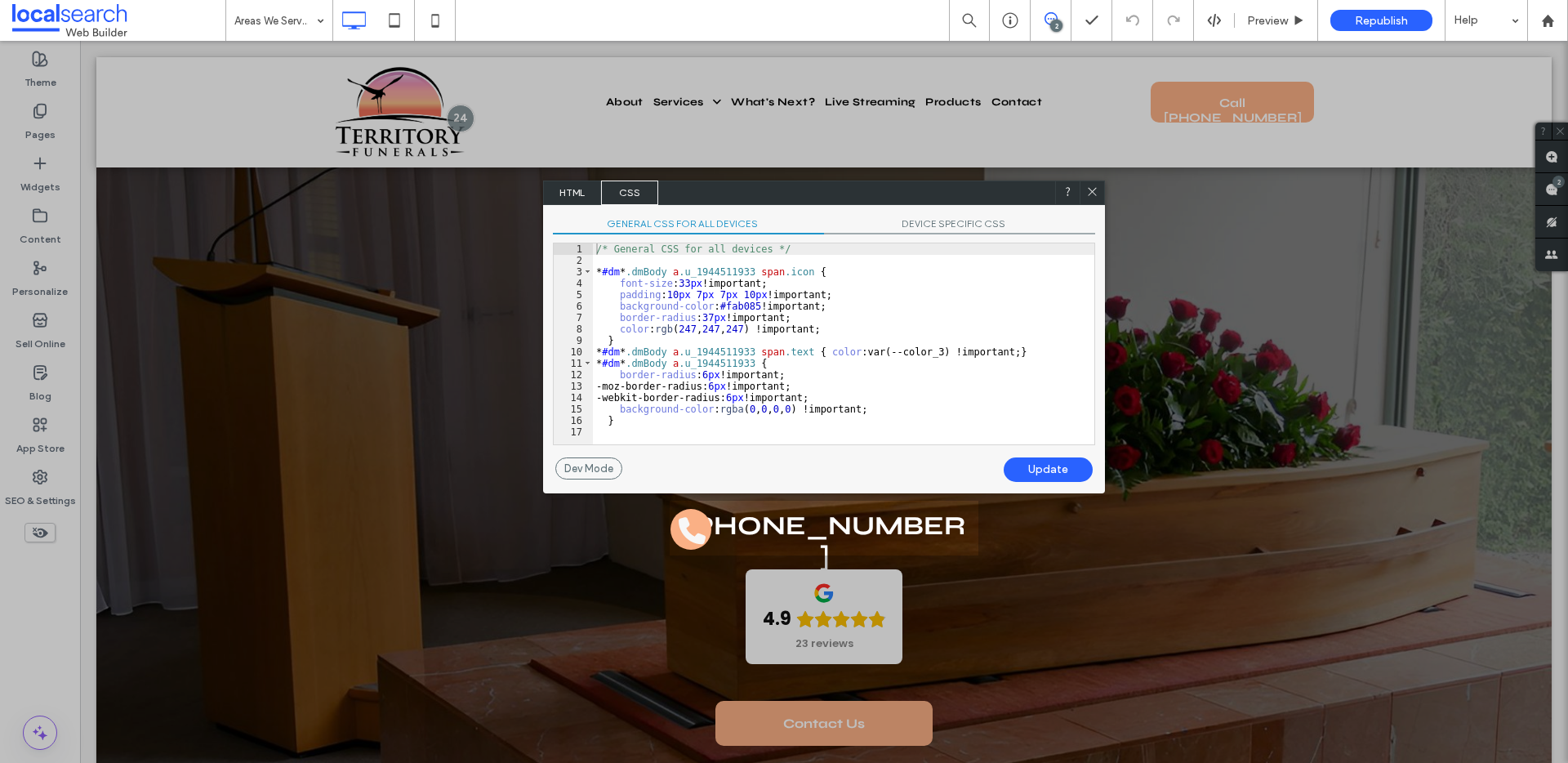
click at [937, 221] on span "DEVICE SPECIFIC CSS" at bounding box center [959, 226] width 271 height 17
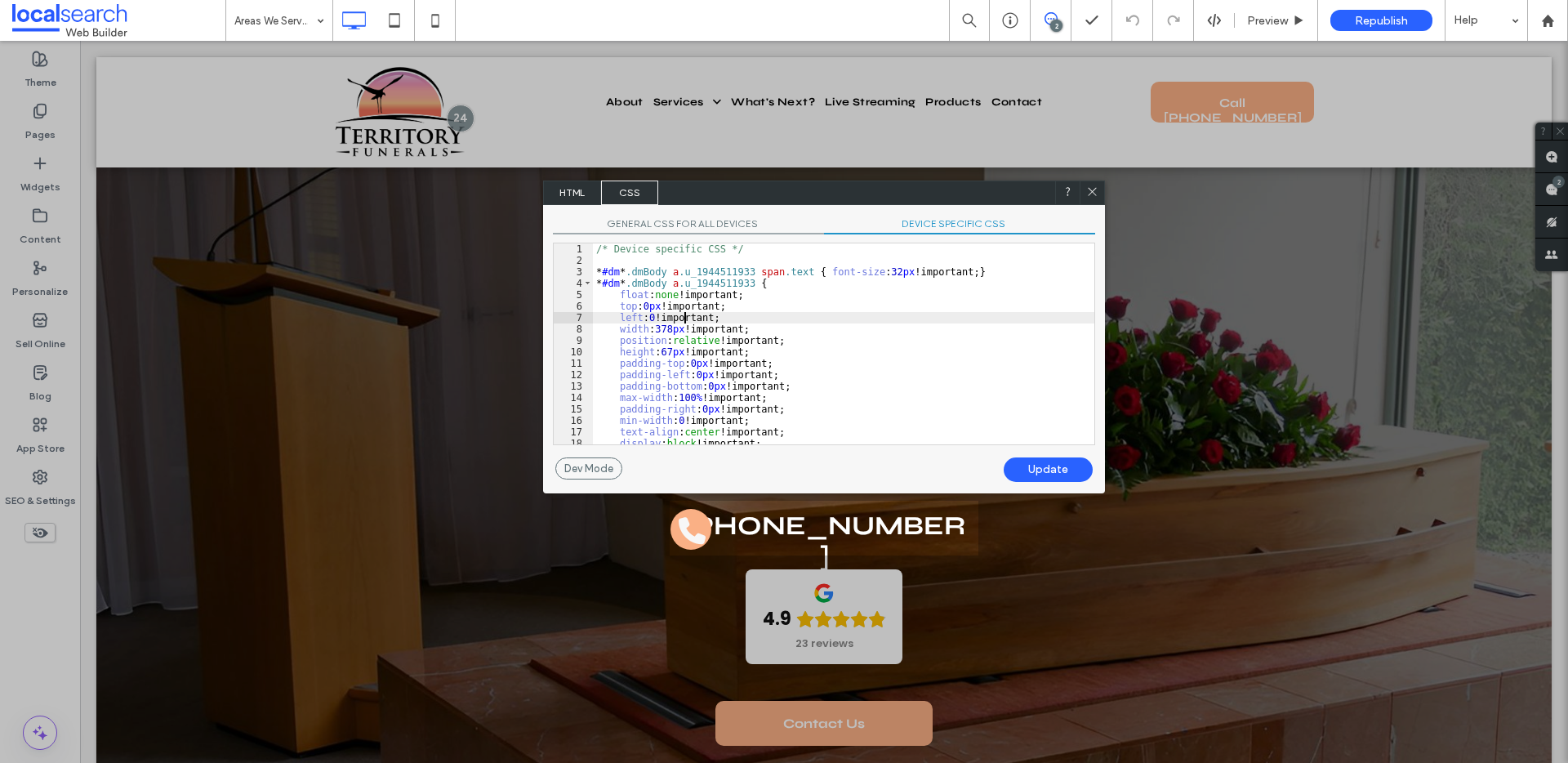
click at [685, 322] on div "/* Device specific CSS */ * #dm * .dmBody a .u_1944511933 span .text { font-siz…" at bounding box center [843, 356] width 501 height 224
type textarea "**"
click at [1043, 468] on div "Update" at bounding box center [1047, 469] width 89 height 24
click at [932, 317] on div "/* Device specific CSS */ * #dm * .dmBody a .u_1944511933 span .text { font-siz…" at bounding box center [843, 356] width 501 height 224
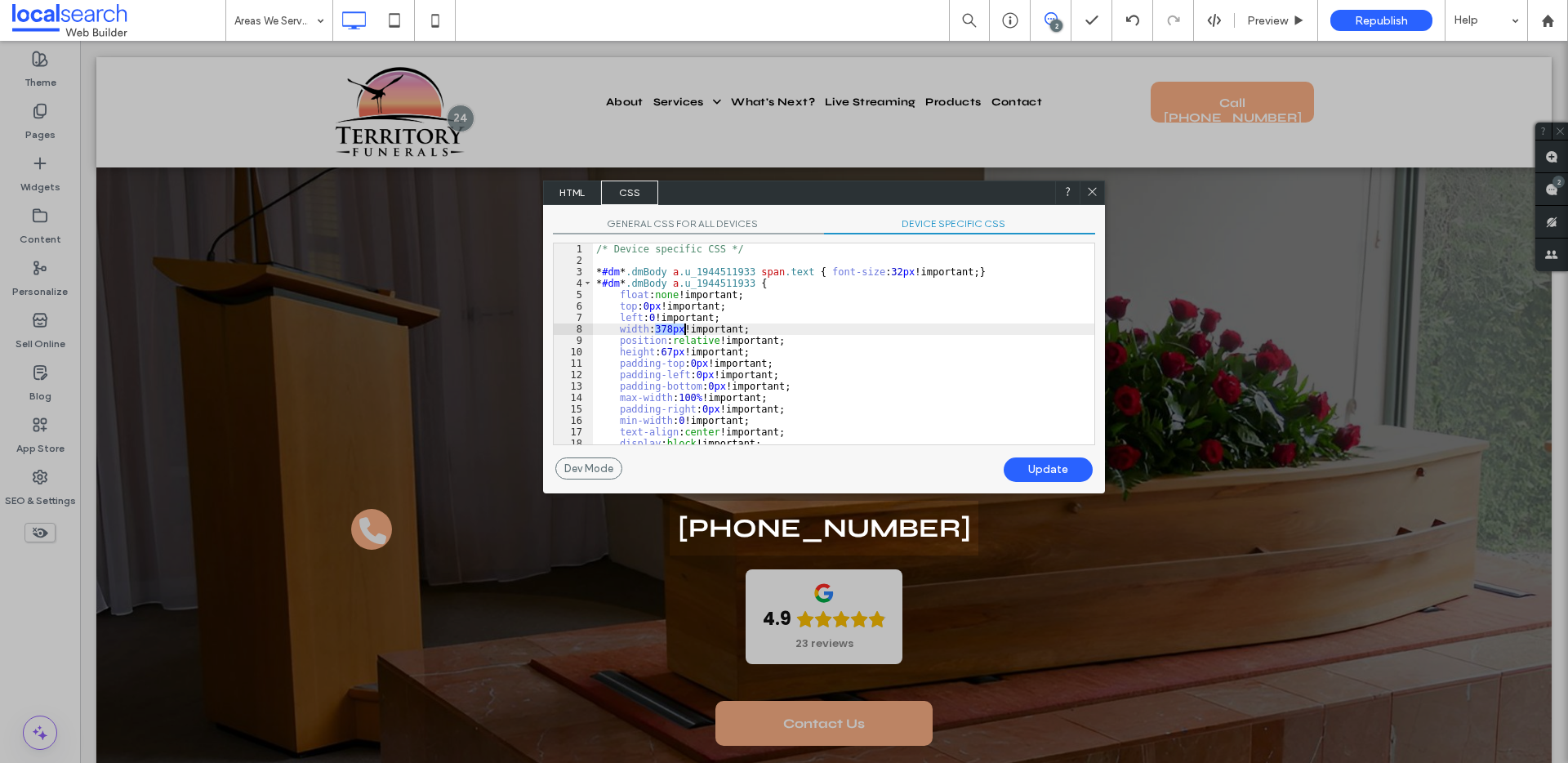
click at [1020, 474] on div "Update" at bounding box center [1047, 469] width 89 height 24
click at [1094, 189] on use at bounding box center [1091, 190] width 8 height 8
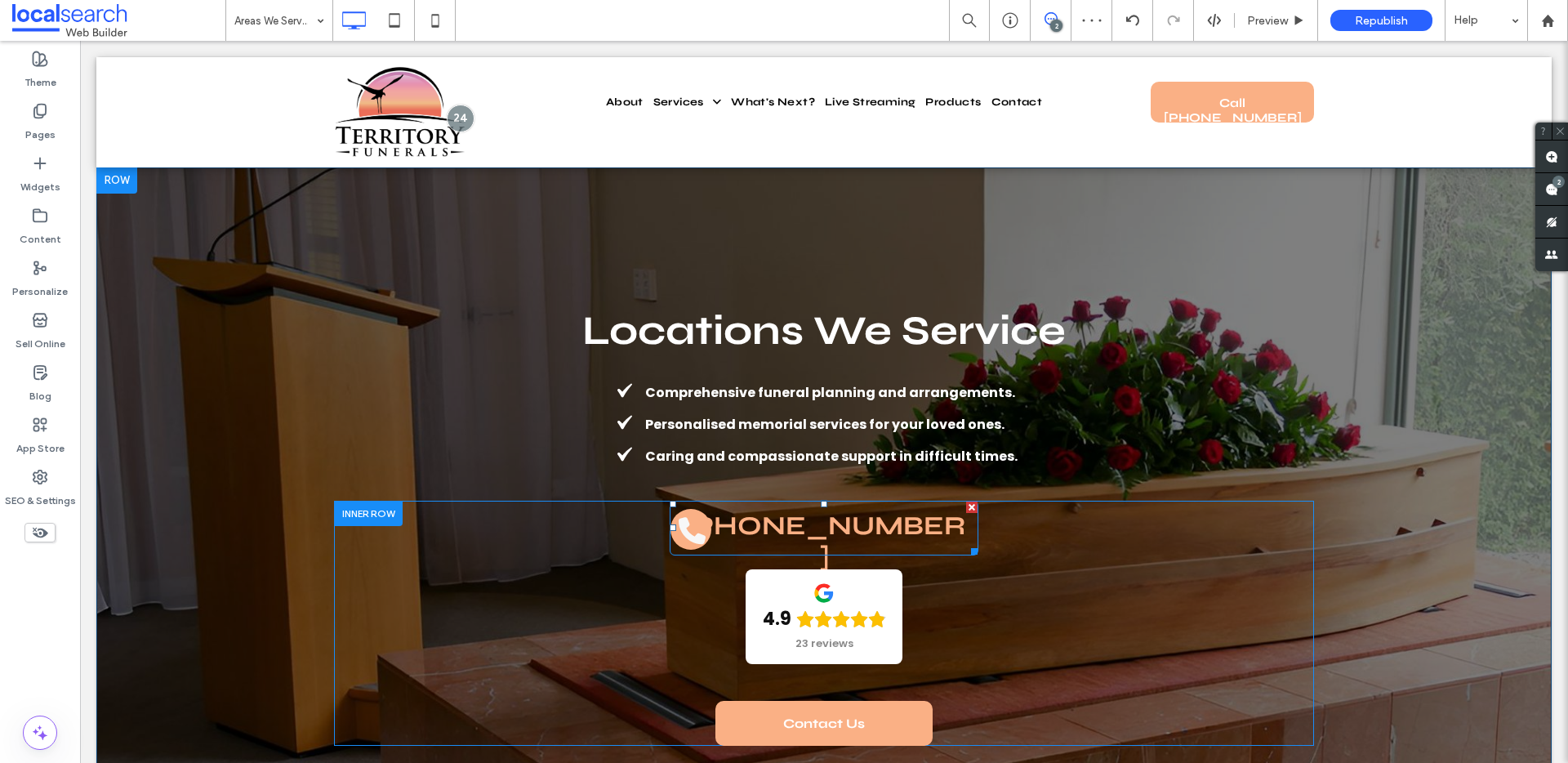
click at [919, 526] on span "[PHONE_NUMBER]" at bounding box center [823, 541] width 301 height 80
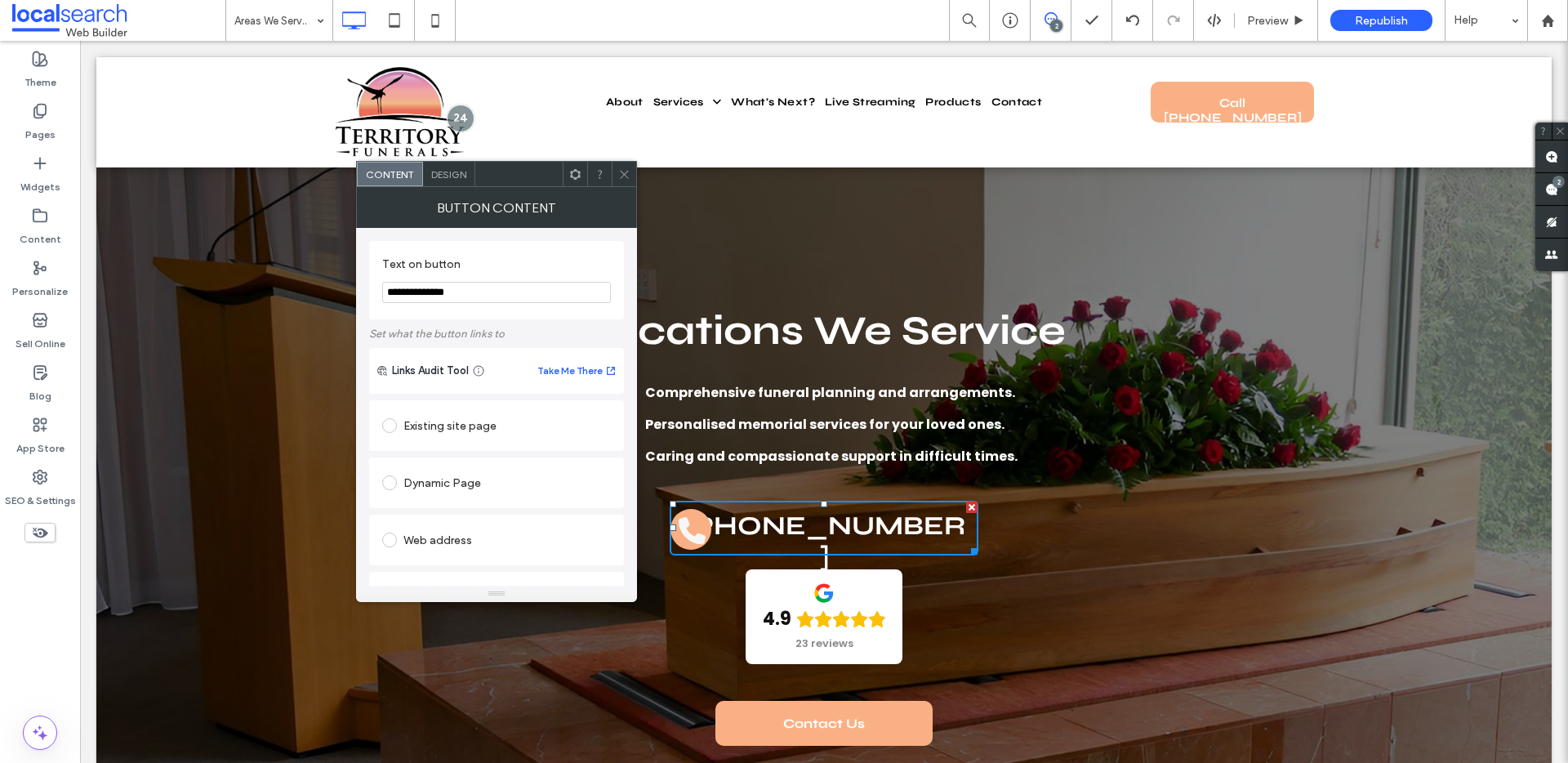
click at [463, 172] on span "Design" at bounding box center [449, 174] width 35 height 12
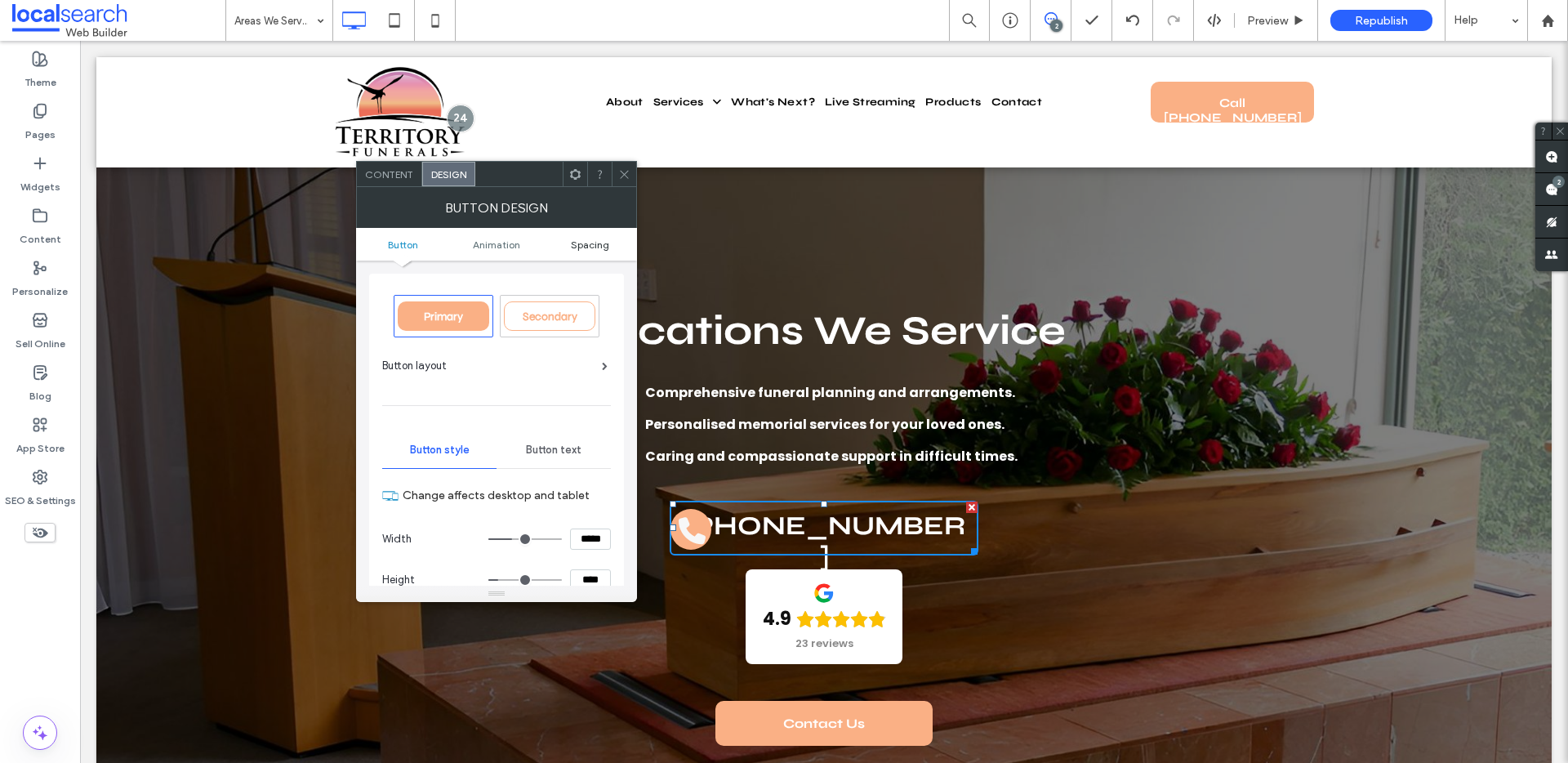
click at [593, 242] on span "Spacing" at bounding box center [590, 245] width 39 height 12
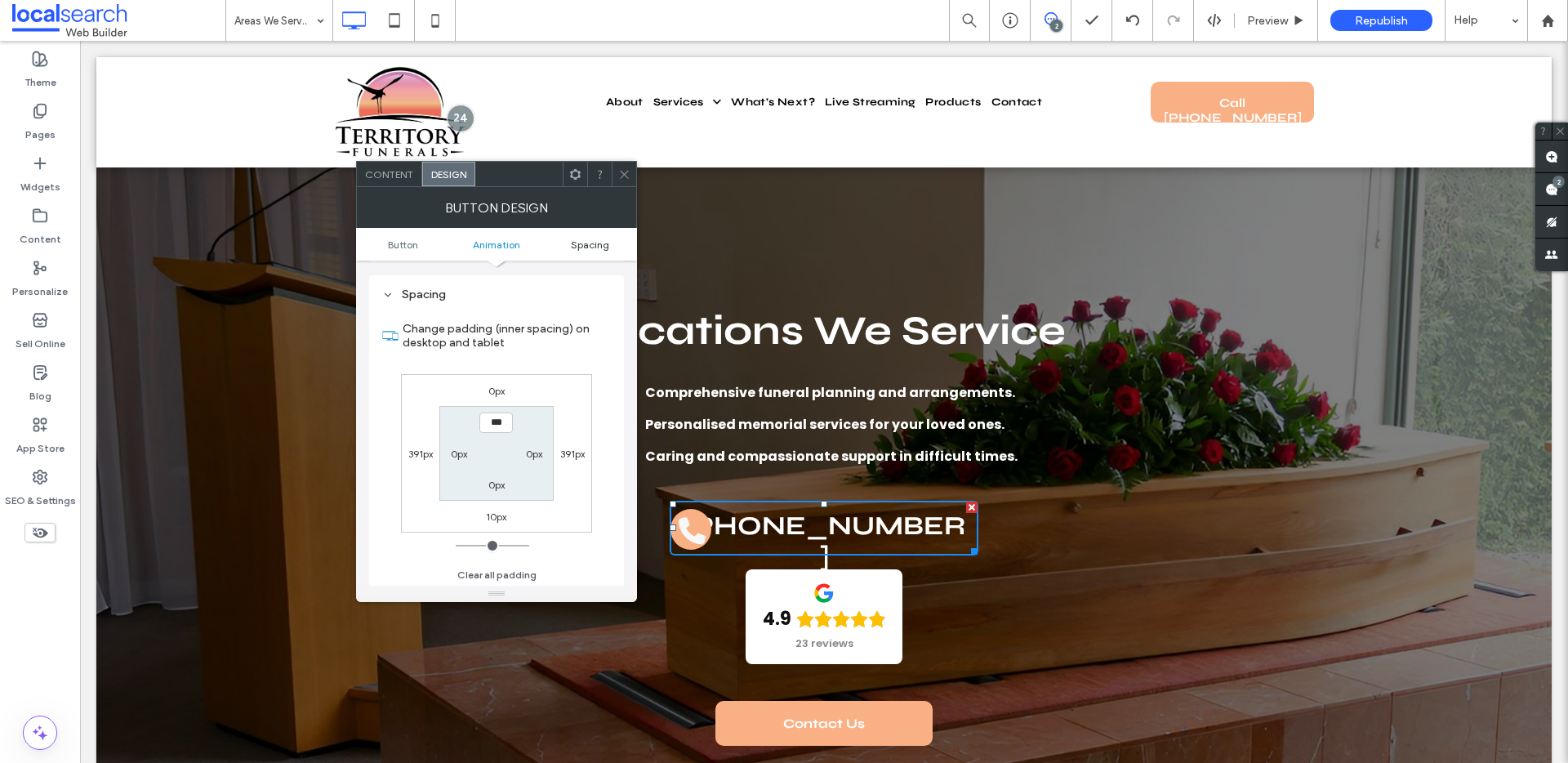
scroll to position [902, 0]
click at [621, 168] on icon at bounding box center [624, 174] width 12 height 12
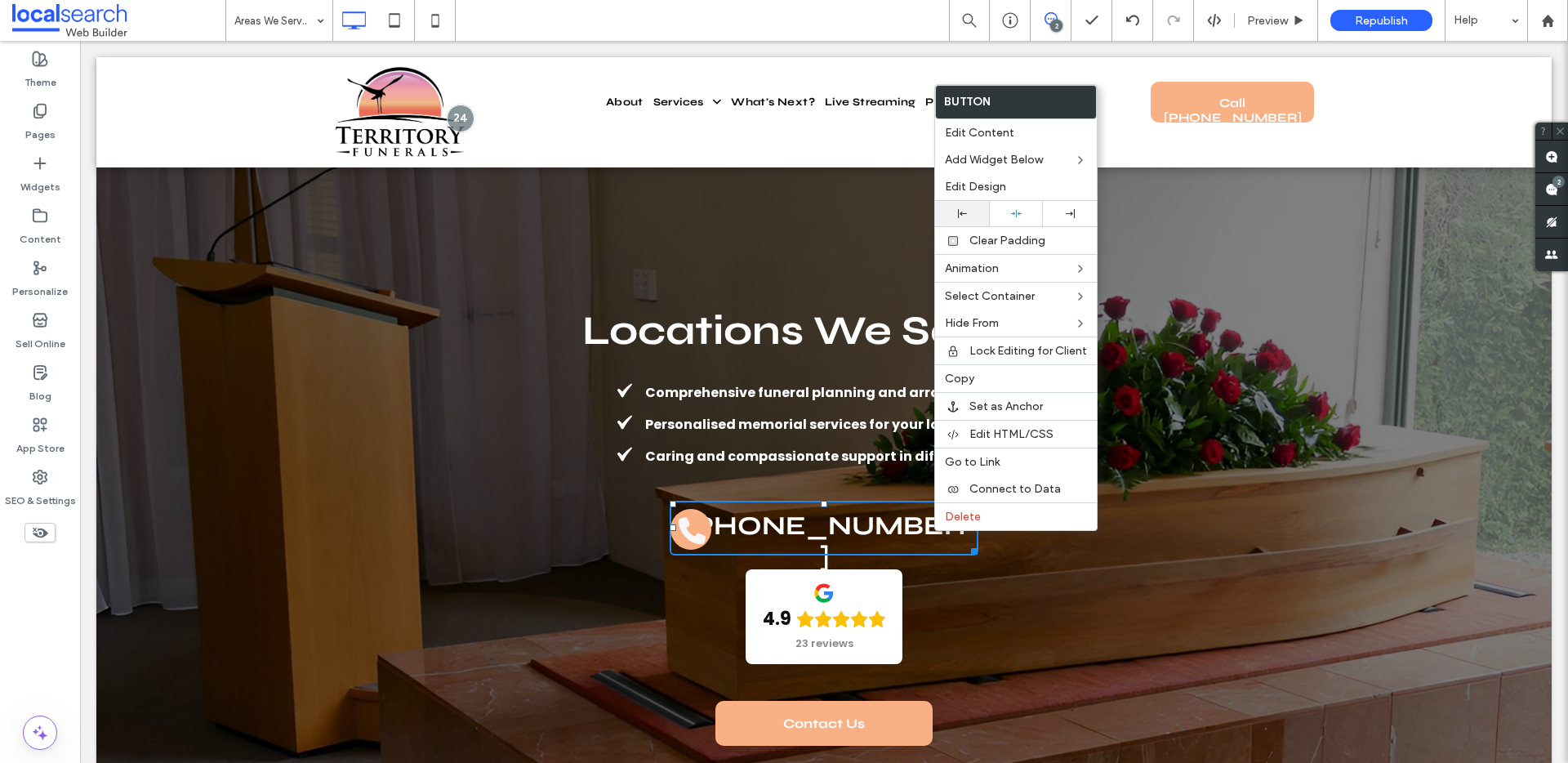
click at [976, 209] on div at bounding box center [962, 214] width 38 height 9
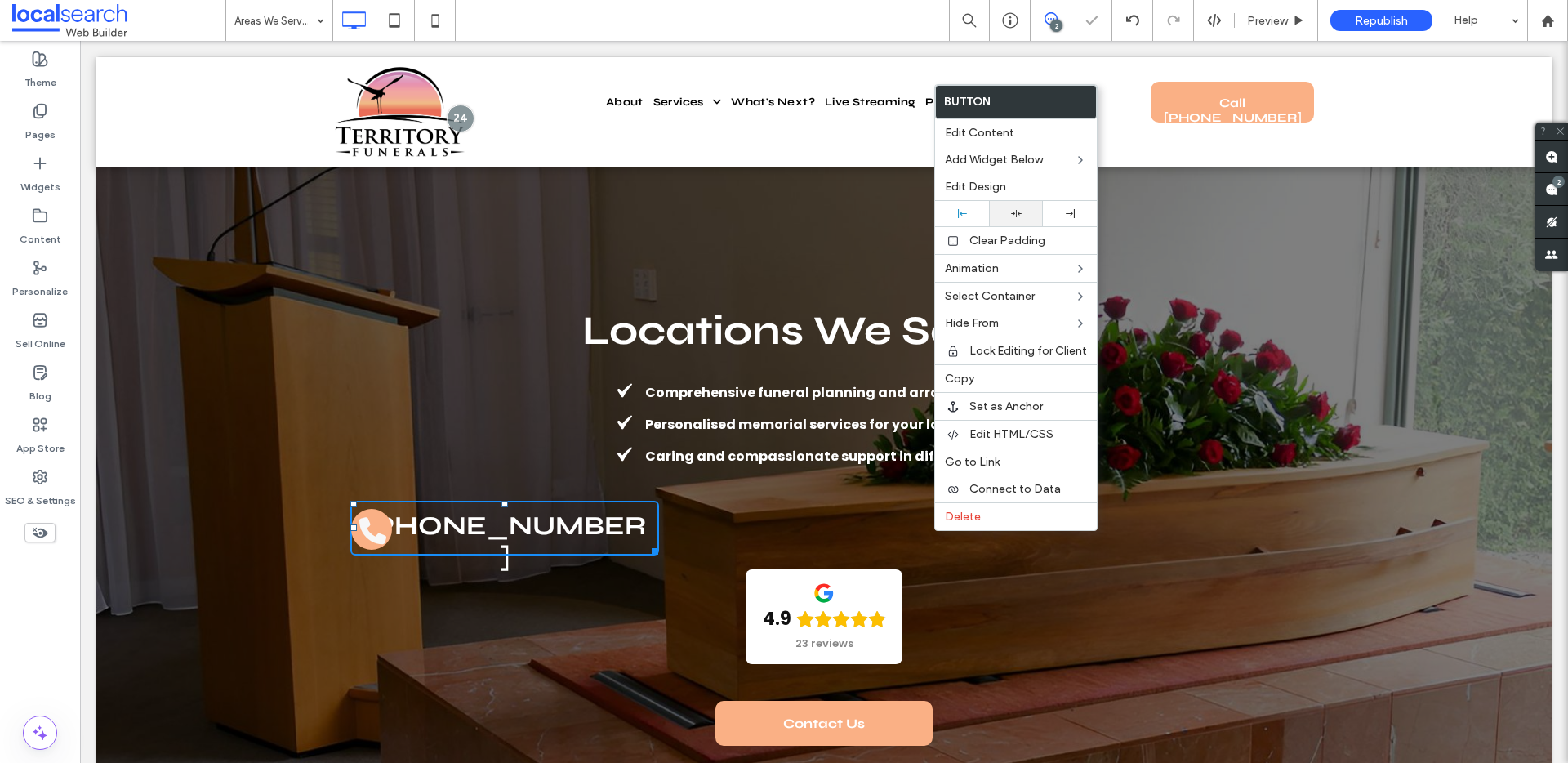
click at [1013, 210] on icon at bounding box center [1016, 214] width 10 height 10
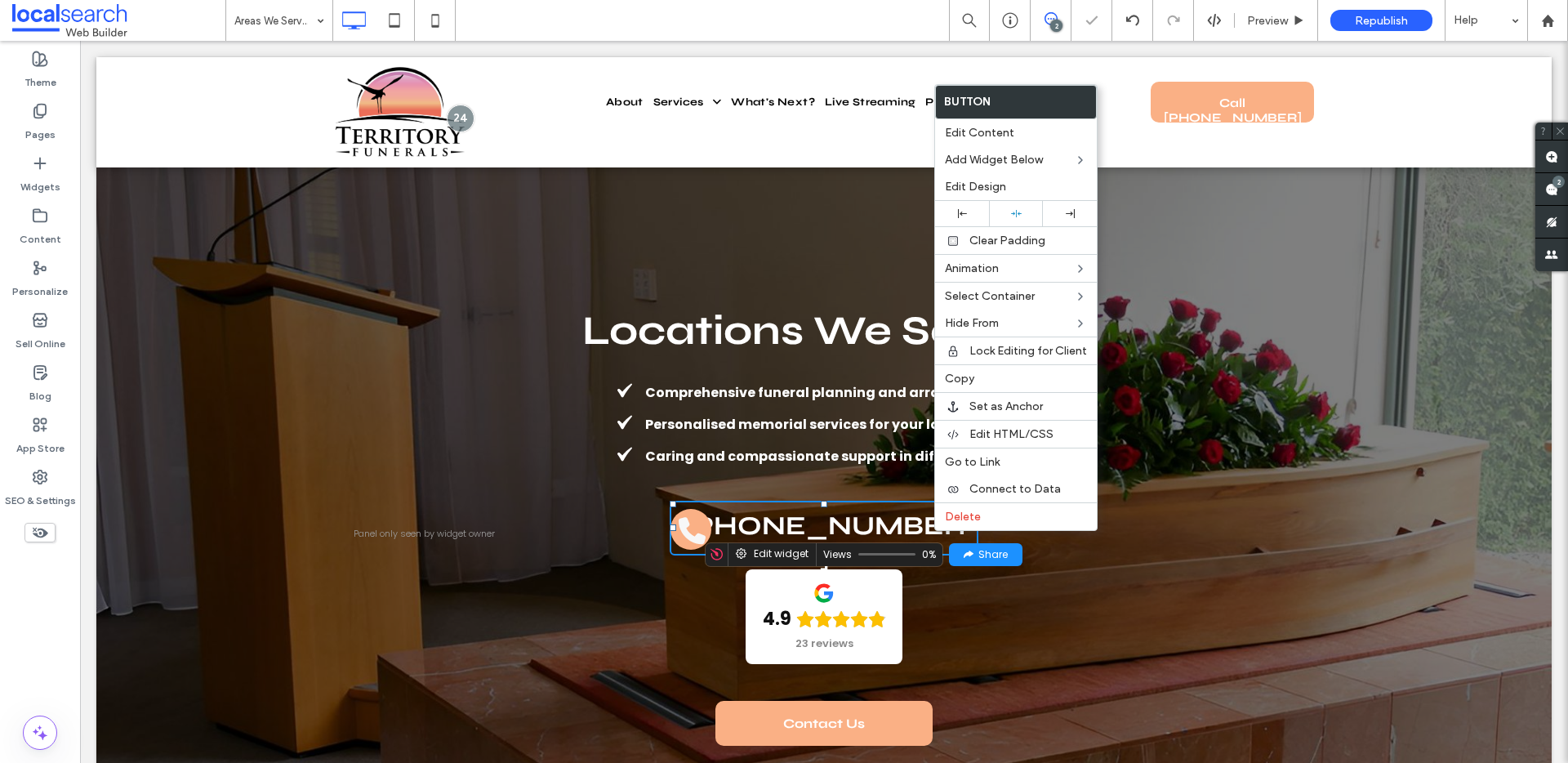
click at [1052, 614] on div "4.9 23 reviews" at bounding box center [824, 617] width 947 height 95
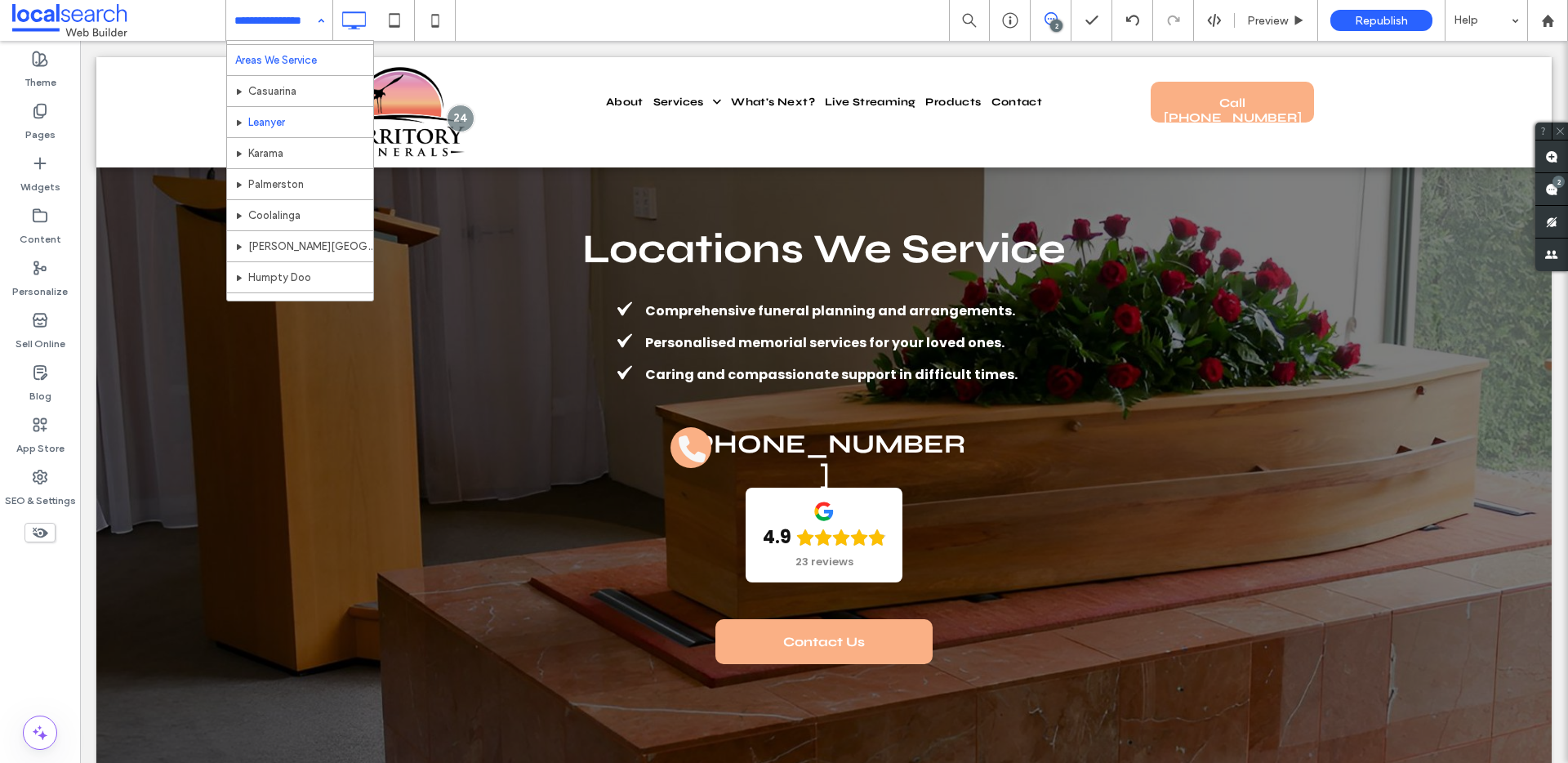
scroll to position [463, 0]
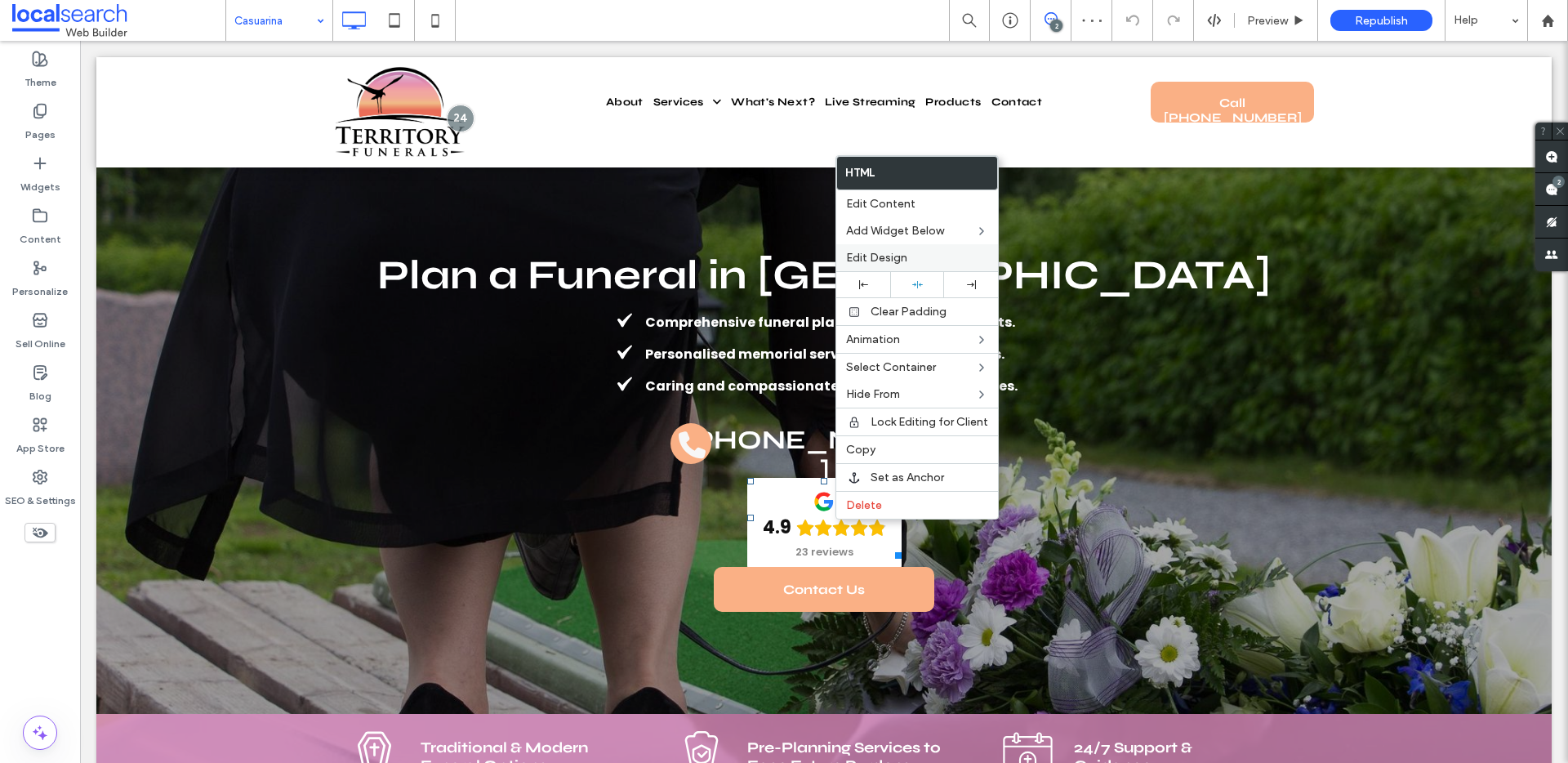
click at [899, 251] on span "Edit Design" at bounding box center [876, 257] width 61 height 14
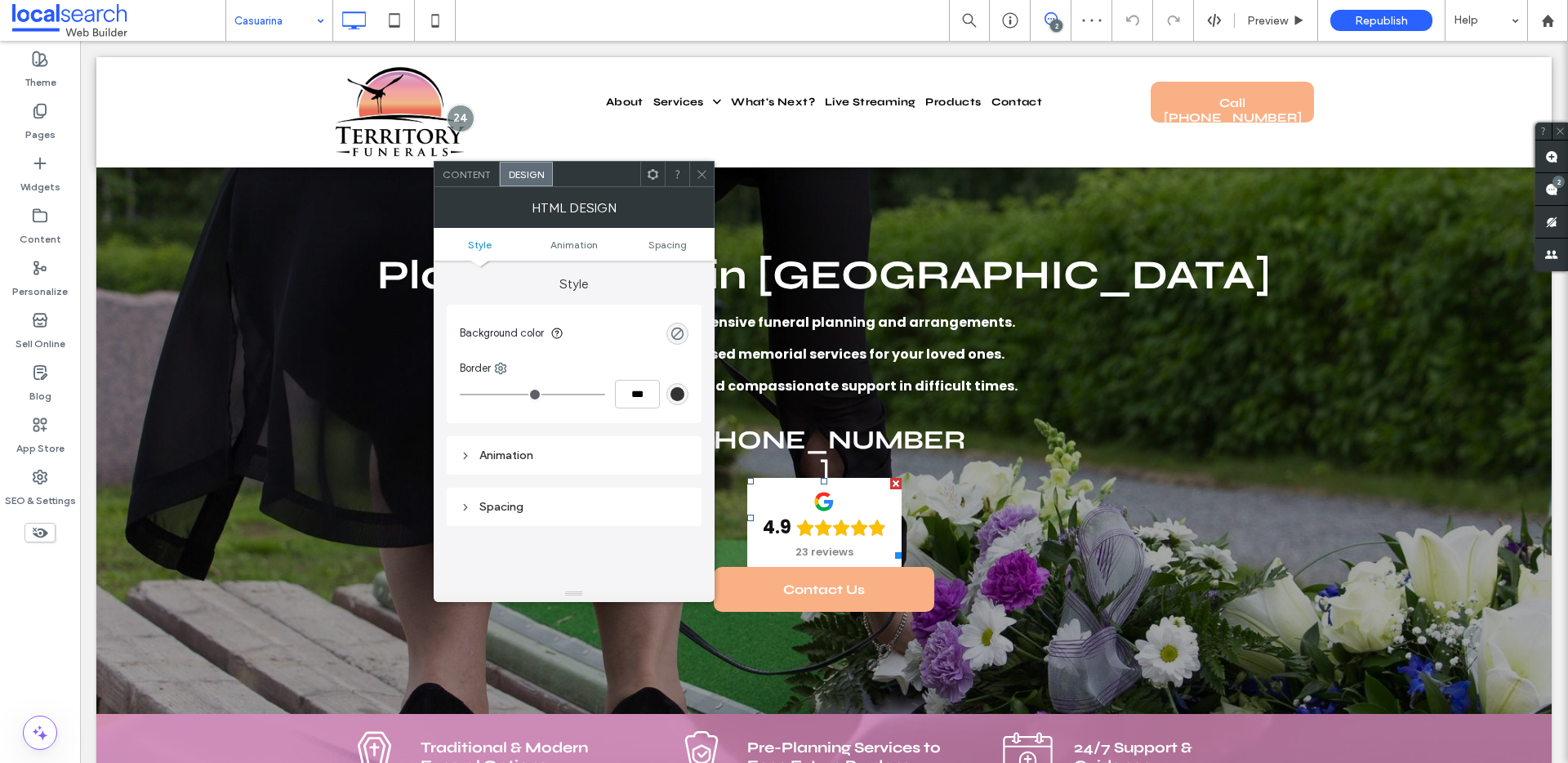
click at [464, 172] on span "Content" at bounding box center [467, 174] width 48 height 12
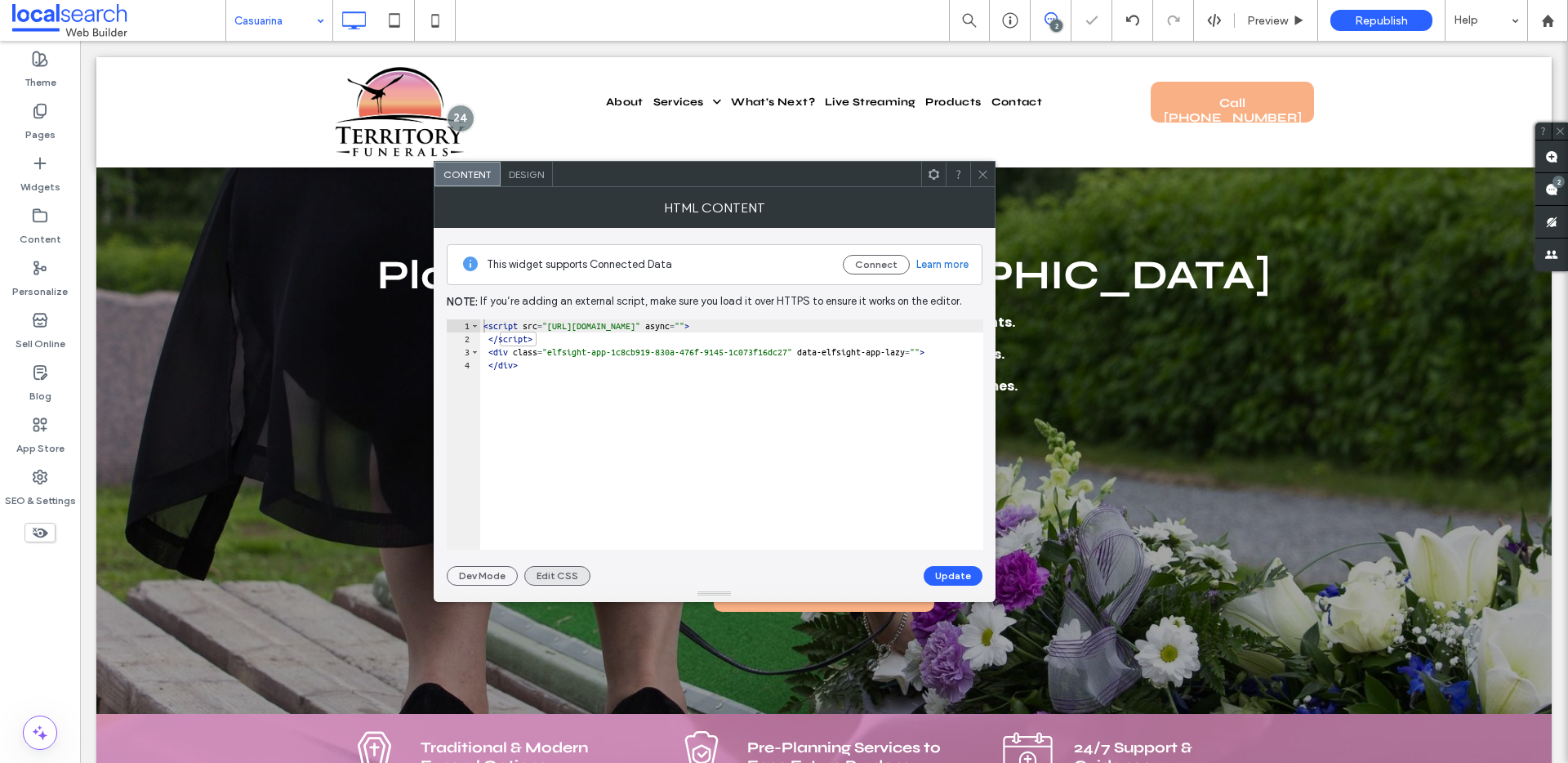
click at [567, 576] on button "Edit CSS" at bounding box center [557, 575] width 66 height 20
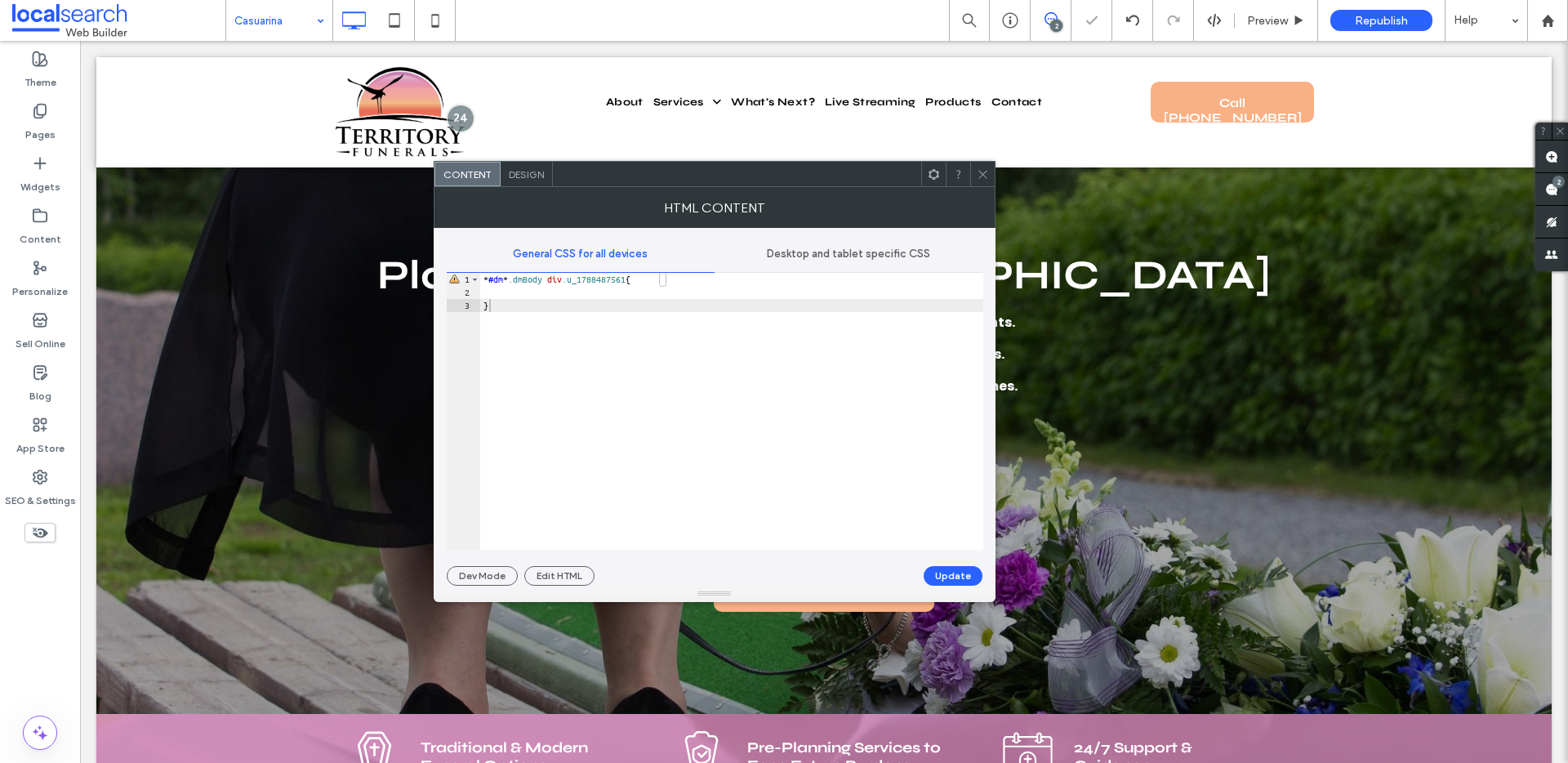
click at [810, 247] on span "Desktop and tablet specific CSS" at bounding box center [848, 253] width 164 height 13
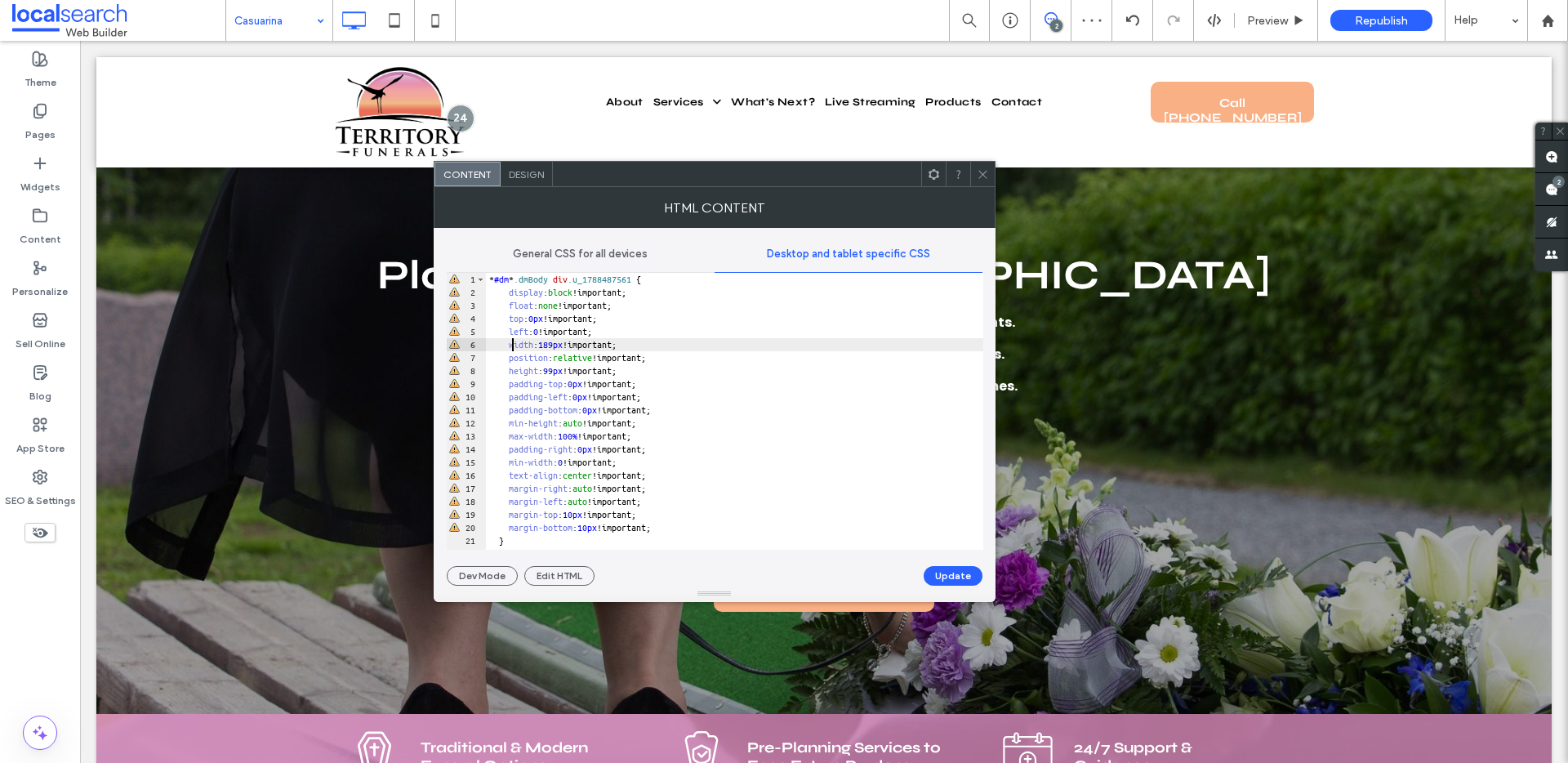
scroll to position [1, 0]
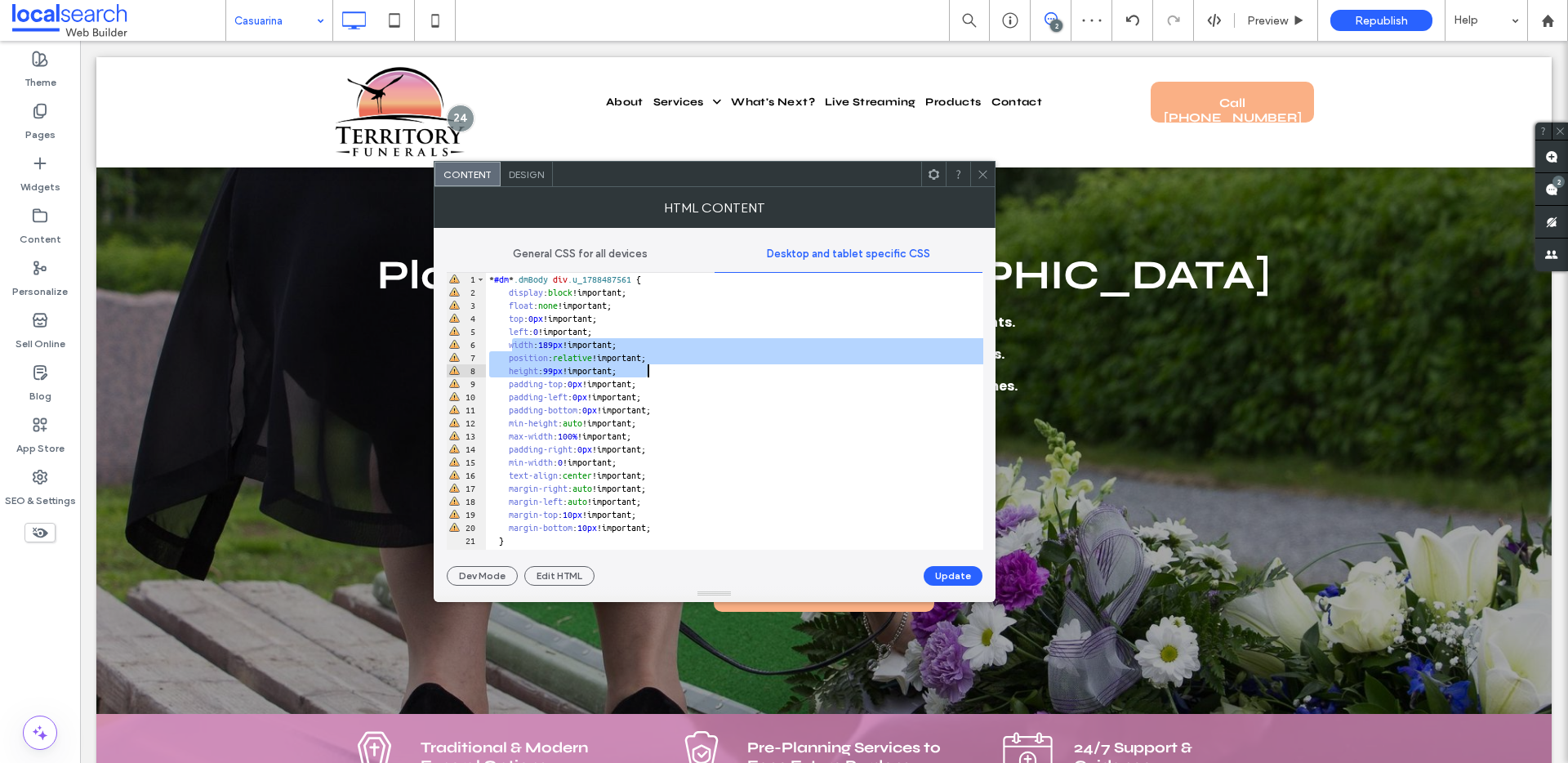
drag, startPoint x: 511, startPoint y: 344, endPoint x: 687, endPoint y: 372, distance: 178.2
click at [687, 372] on div "* #dm * .dmBody div .u_1788487561 { display : block !important; float : none !i…" at bounding box center [734, 425] width 497 height 303
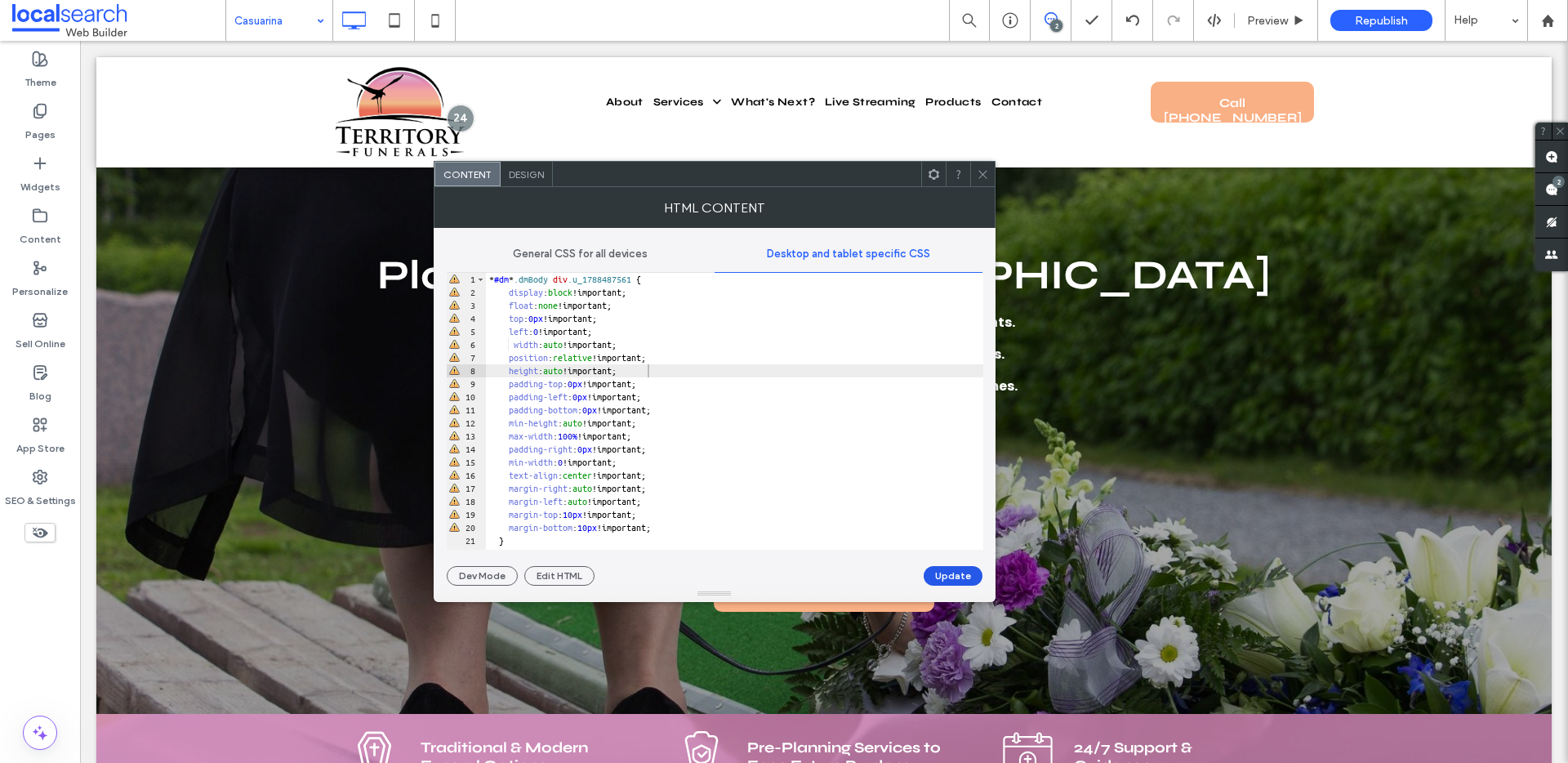
click at [951, 570] on button "Update" at bounding box center [952, 575] width 59 height 20
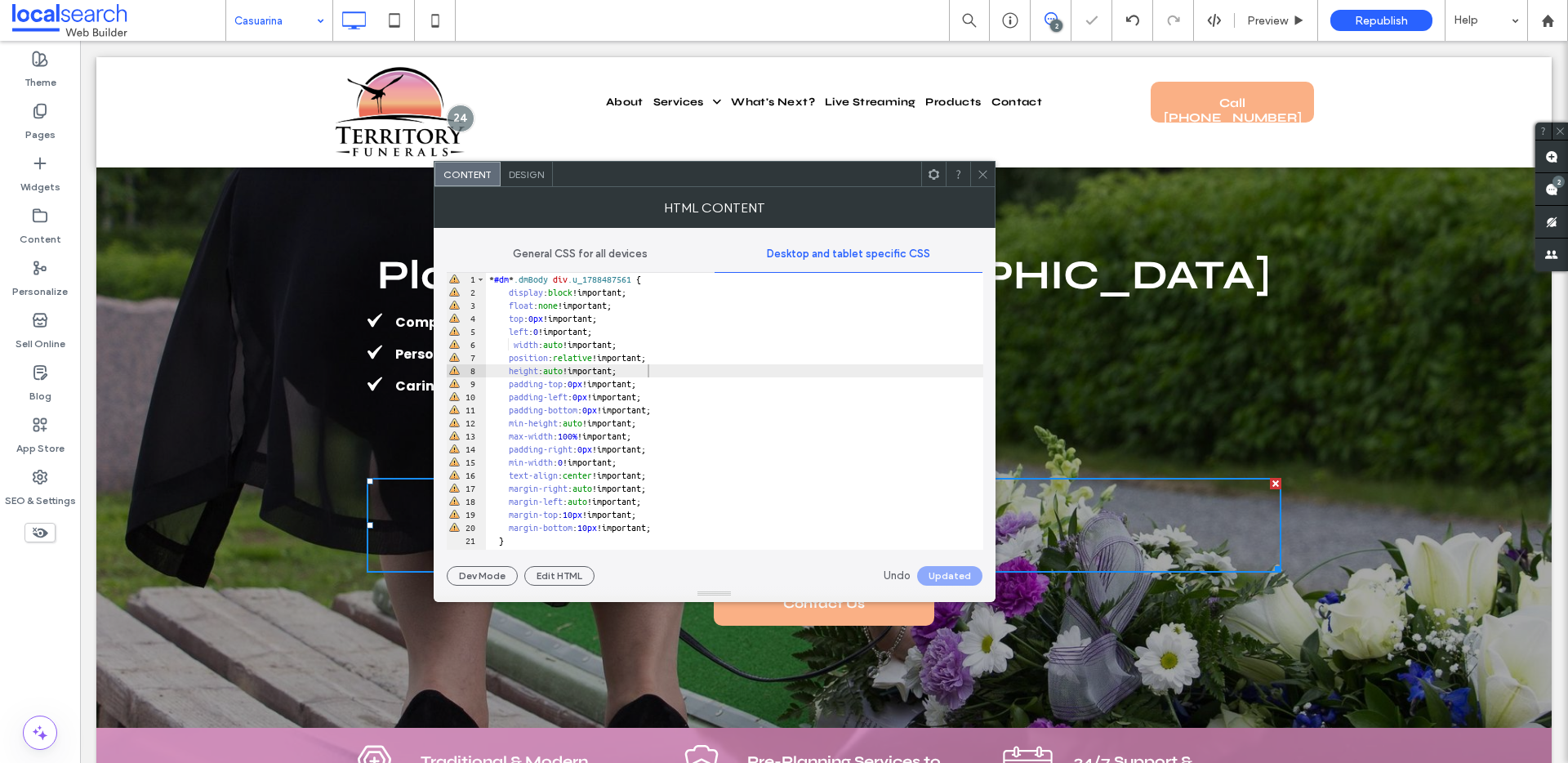
click at [977, 178] on icon at bounding box center [982, 174] width 12 height 12
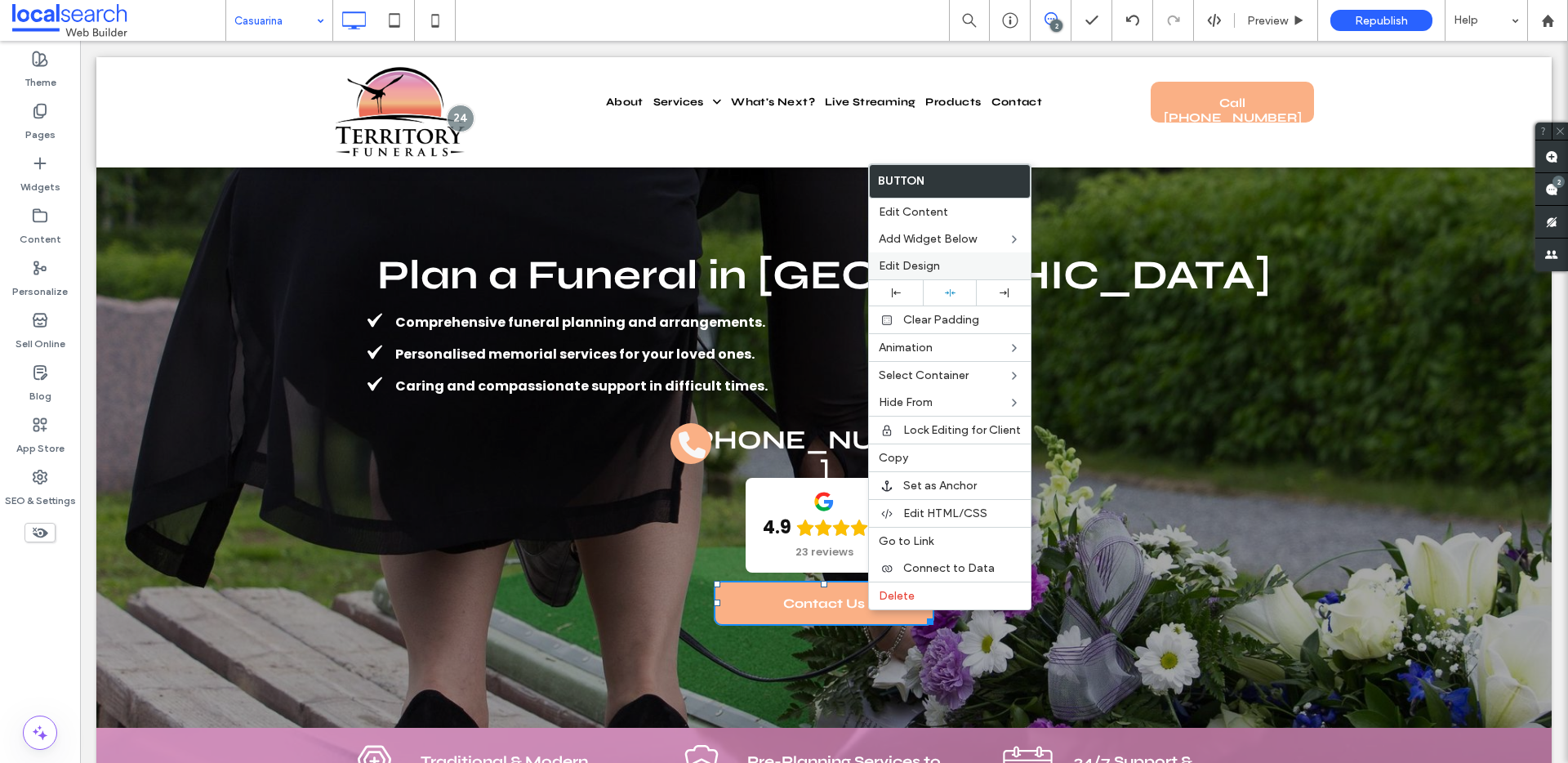
click at [919, 267] on span "Edit Design" at bounding box center [908, 266] width 61 height 14
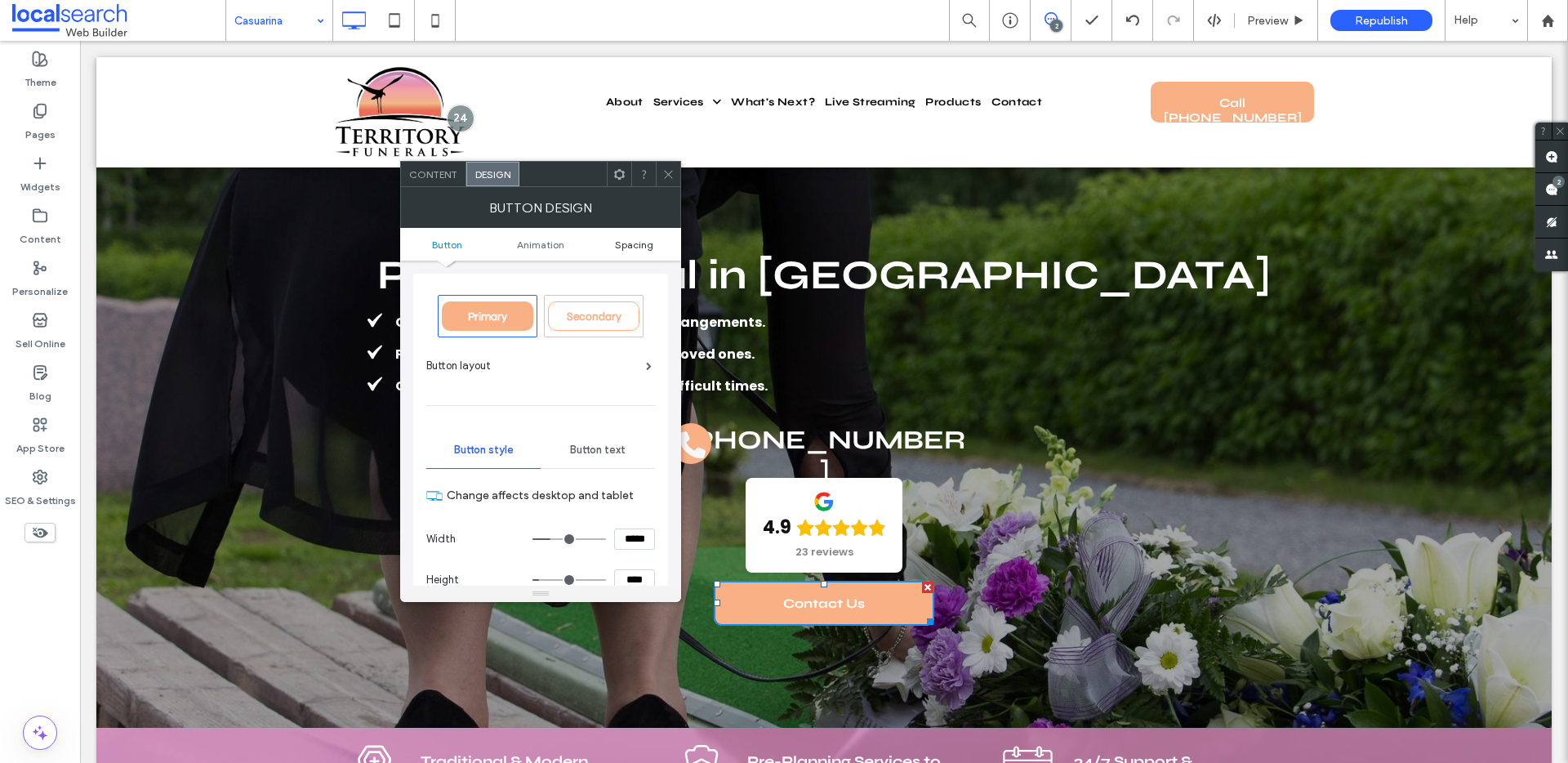
click at [623, 239] on span "Spacing" at bounding box center [634, 245] width 39 height 12
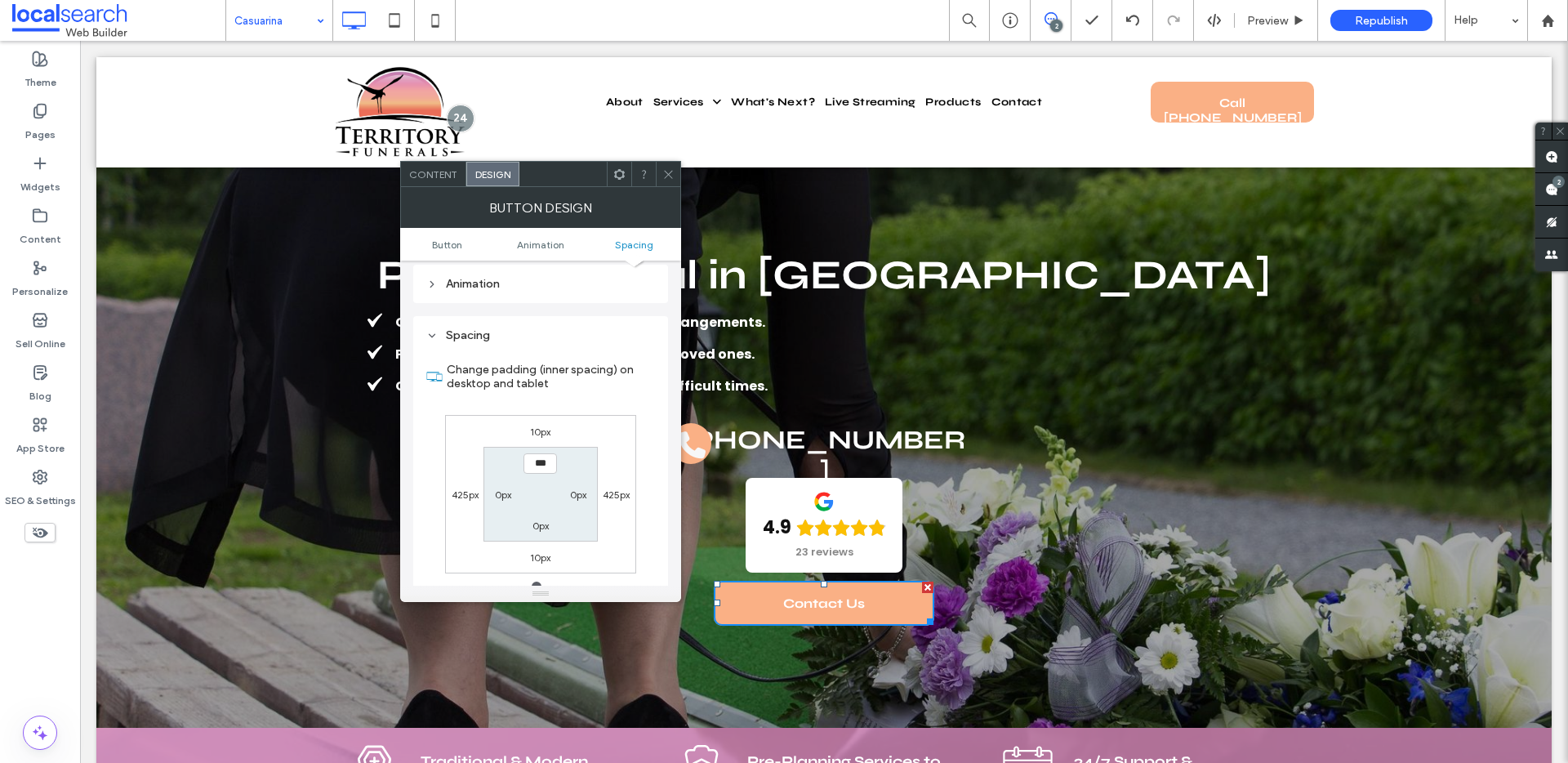
scroll to position [766, 0]
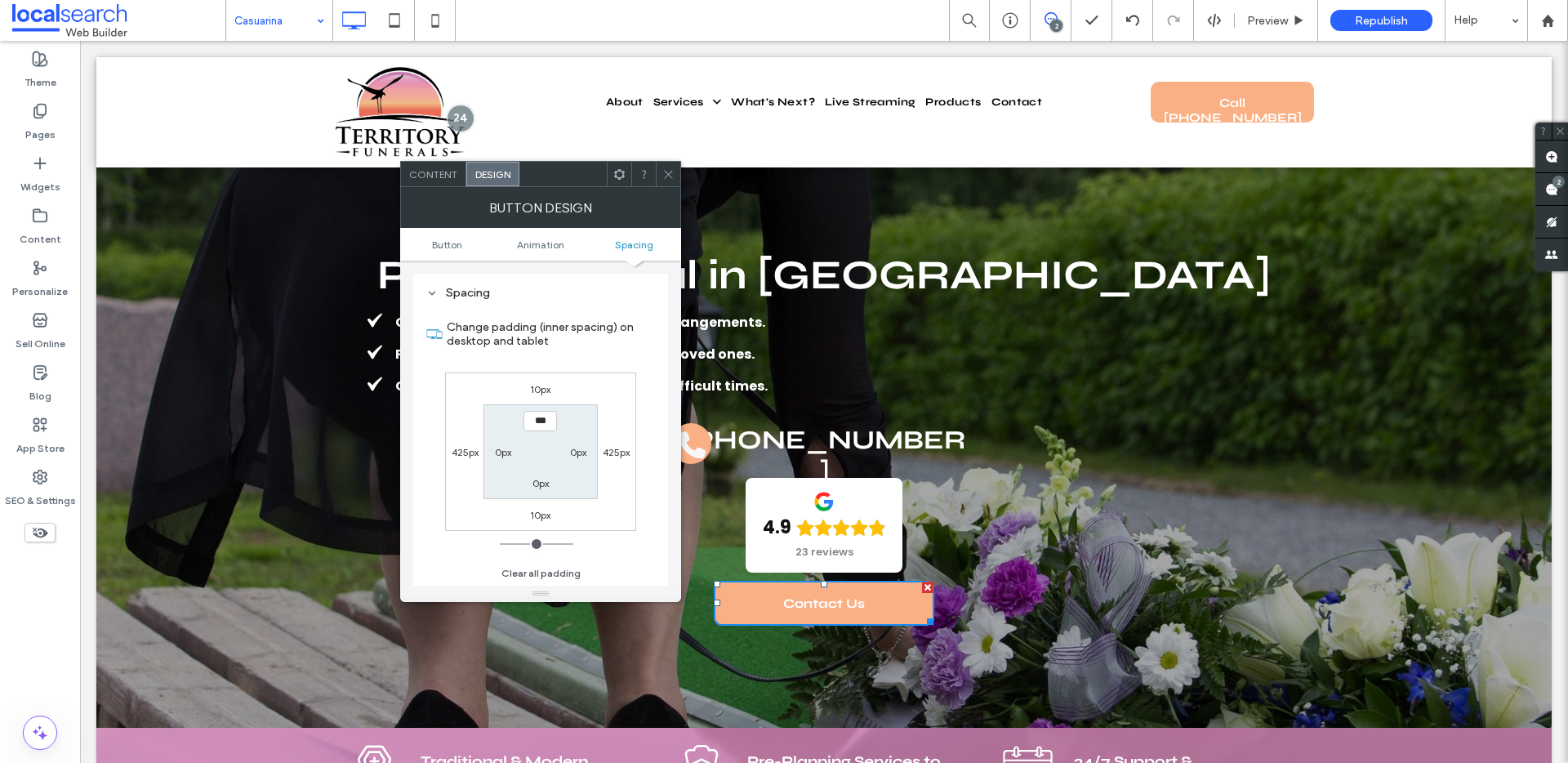
click at [535, 384] on label "10px" at bounding box center [540, 389] width 21 height 12
type input "**"
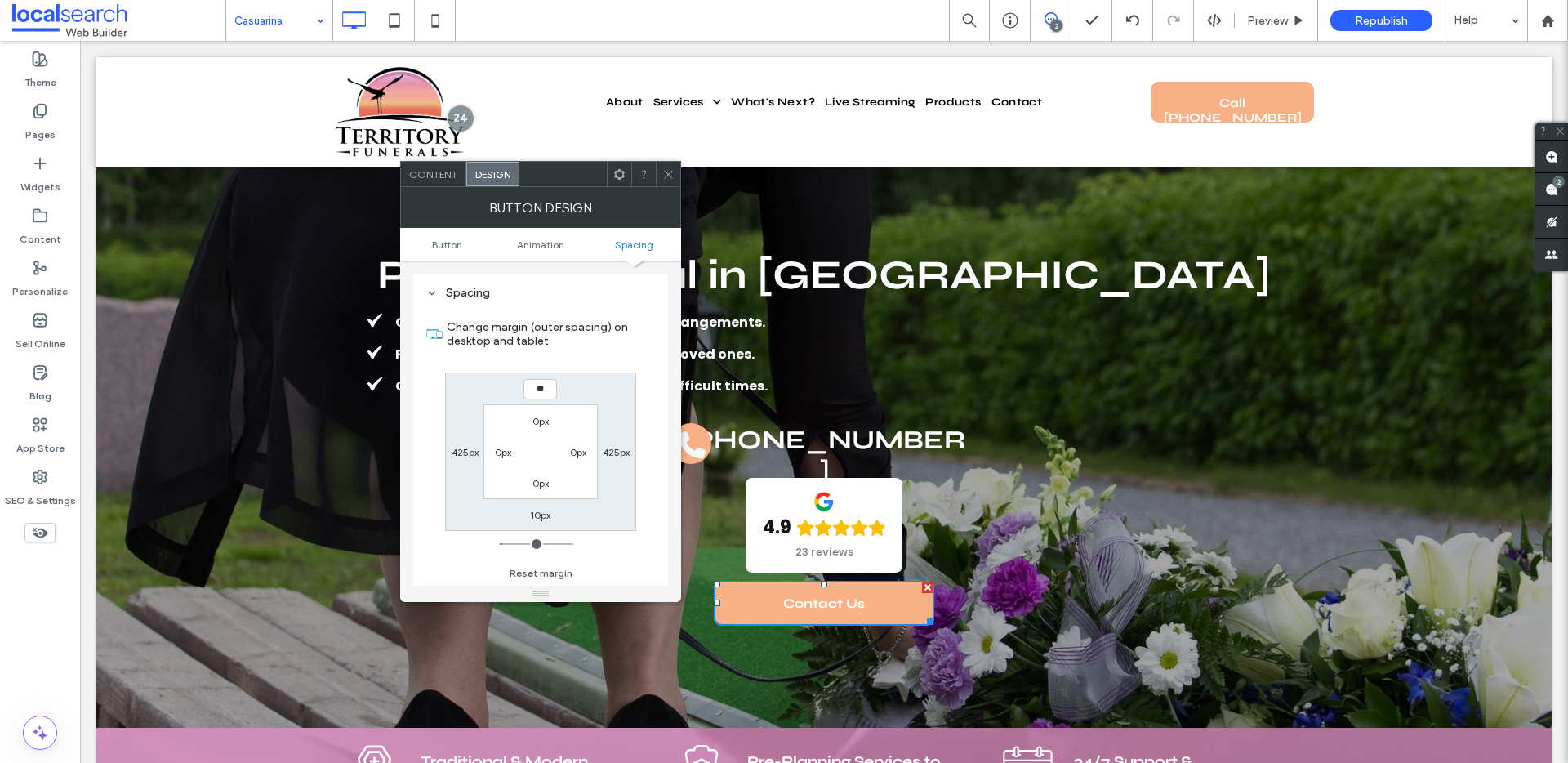
type input "**"
type input "****"
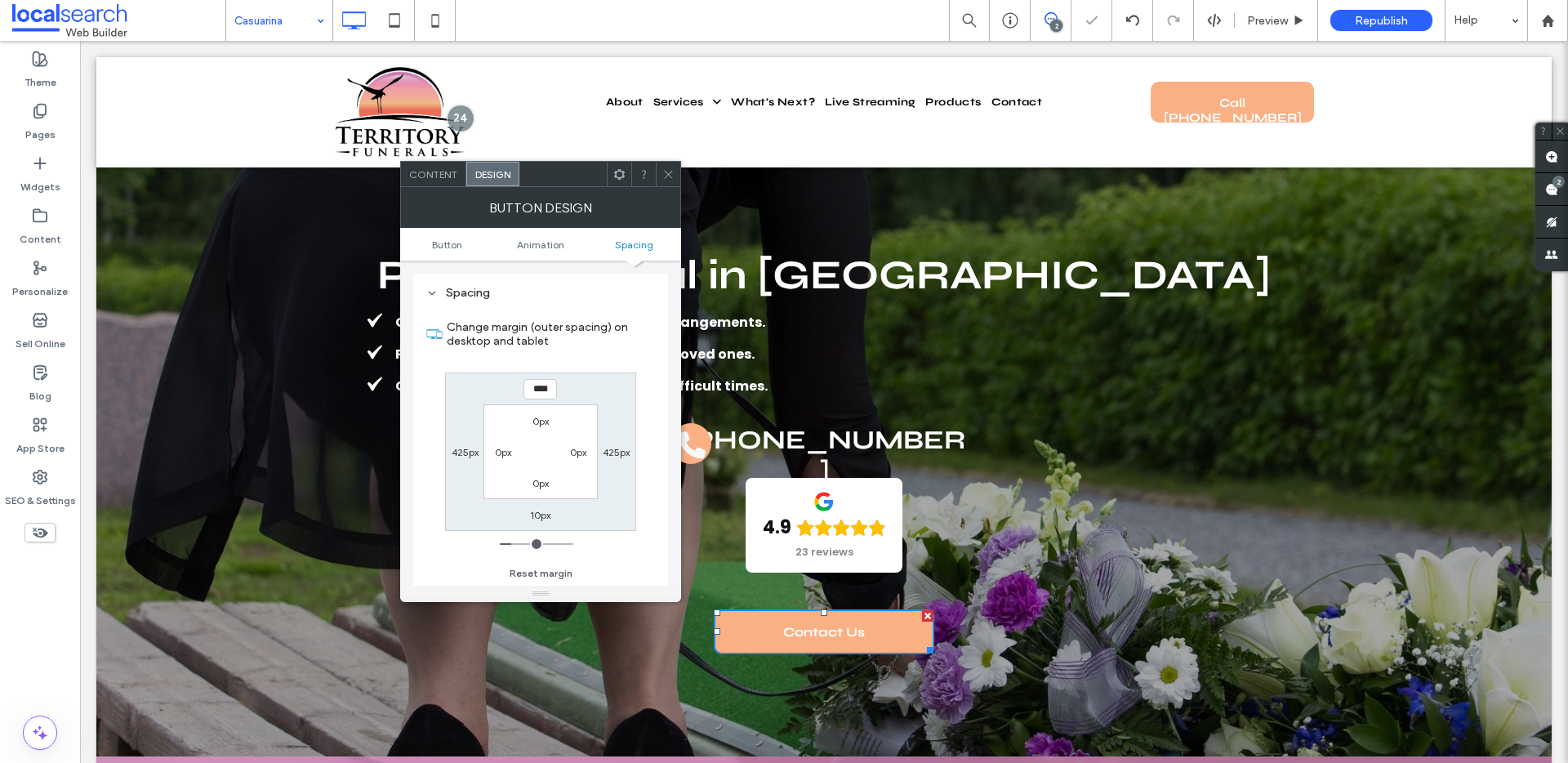
click at [665, 176] on icon at bounding box center [668, 174] width 12 height 12
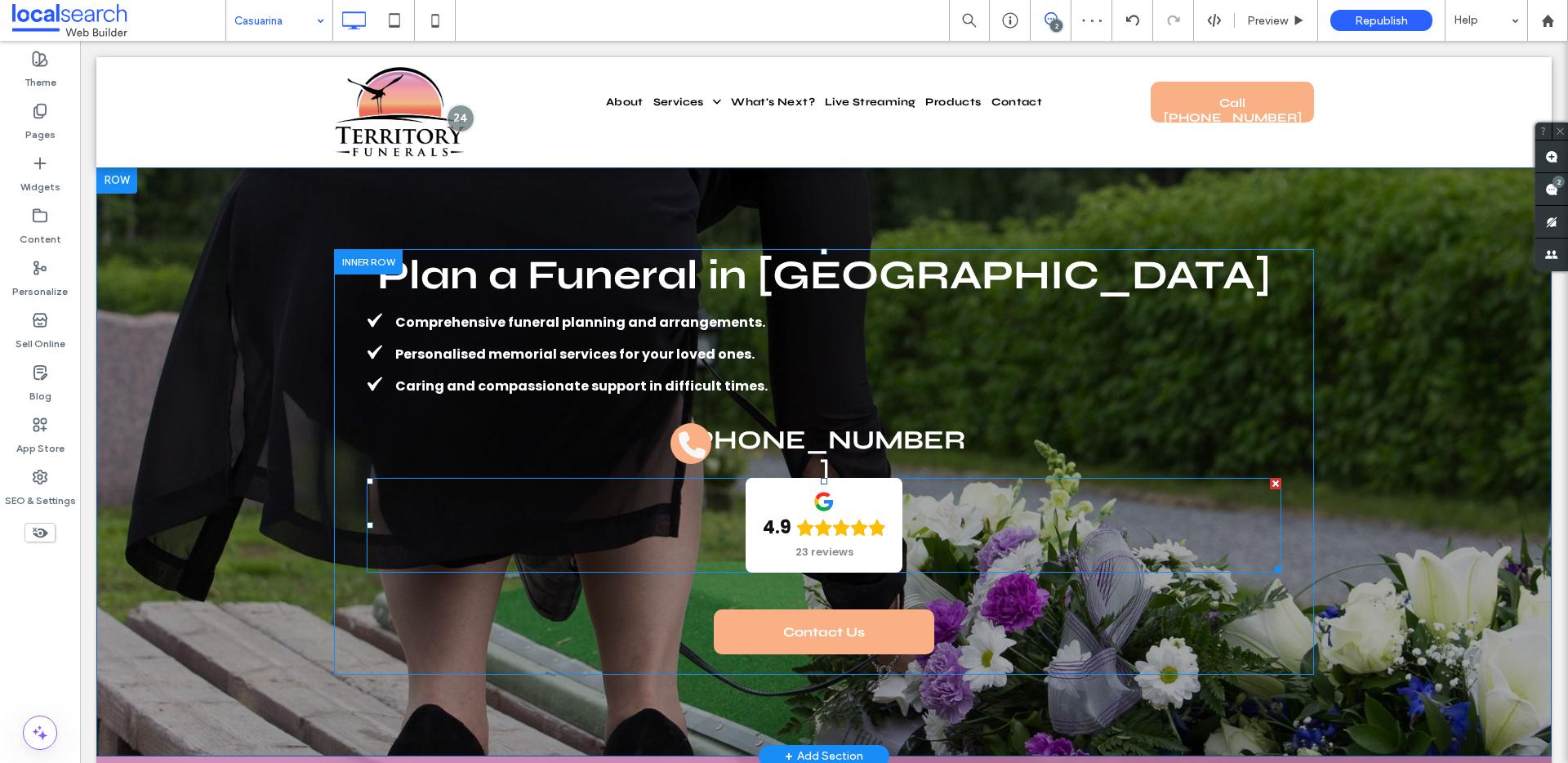
click at [1011, 542] on span at bounding box center [824, 525] width 914 height 95
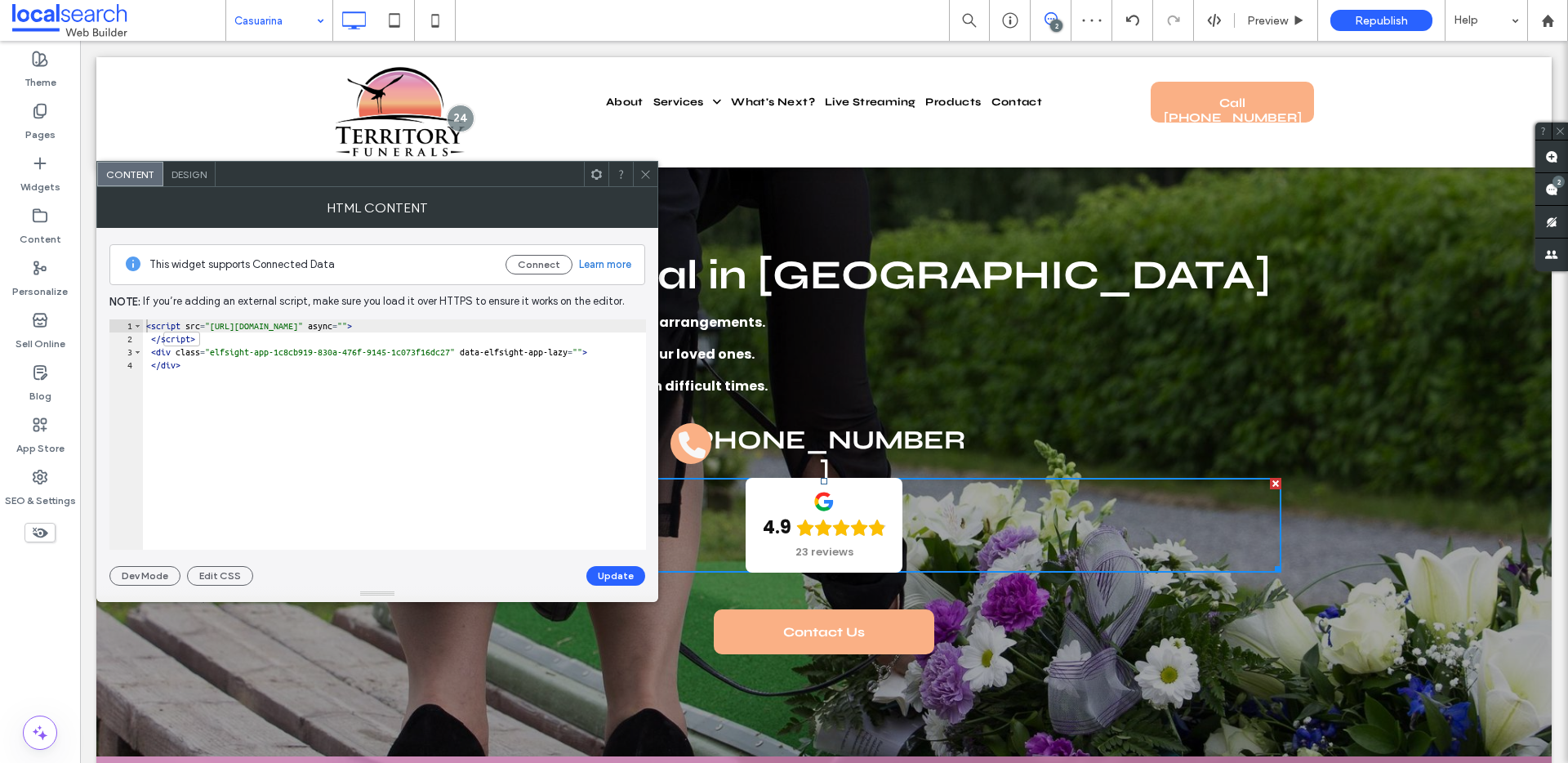
click at [1027, 576] on div "Plan a Funeral in [GEOGRAPHIC_DATA] Comprehensive funeral planning and arrangem…" at bounding box center [824, 462] width 914 height 401
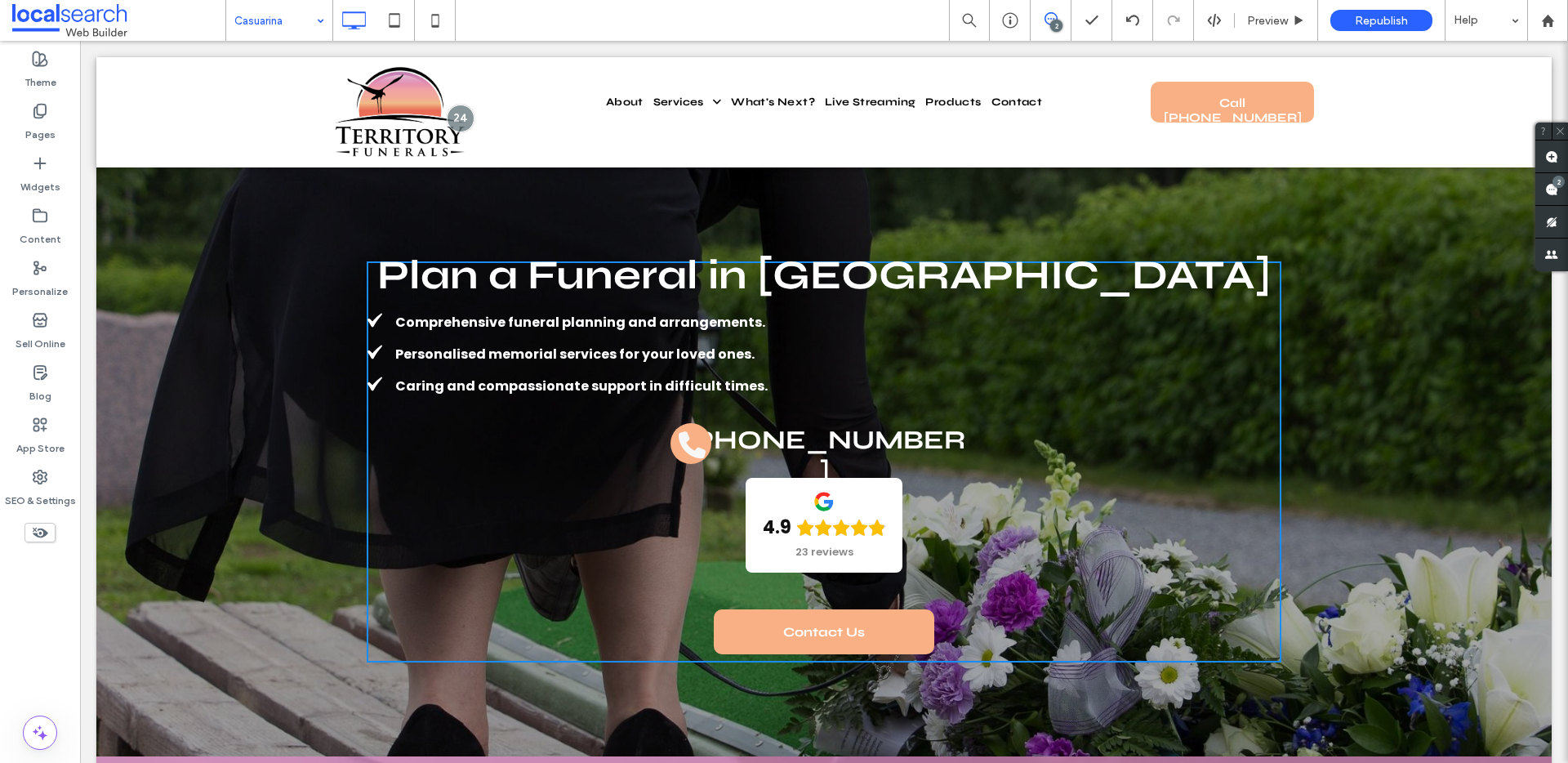
click at [1193, 377] on li "Caring and compassionate support in difficult times." at bounding box center [824, 386] width 914 height 26
click at [1413, 322] on div "Plan a Funeral in [GEOGRAPHIC_DATA] Comprehensive funeral planning and arrangem…" at bounding box center [824, 462] width 1455 height 589
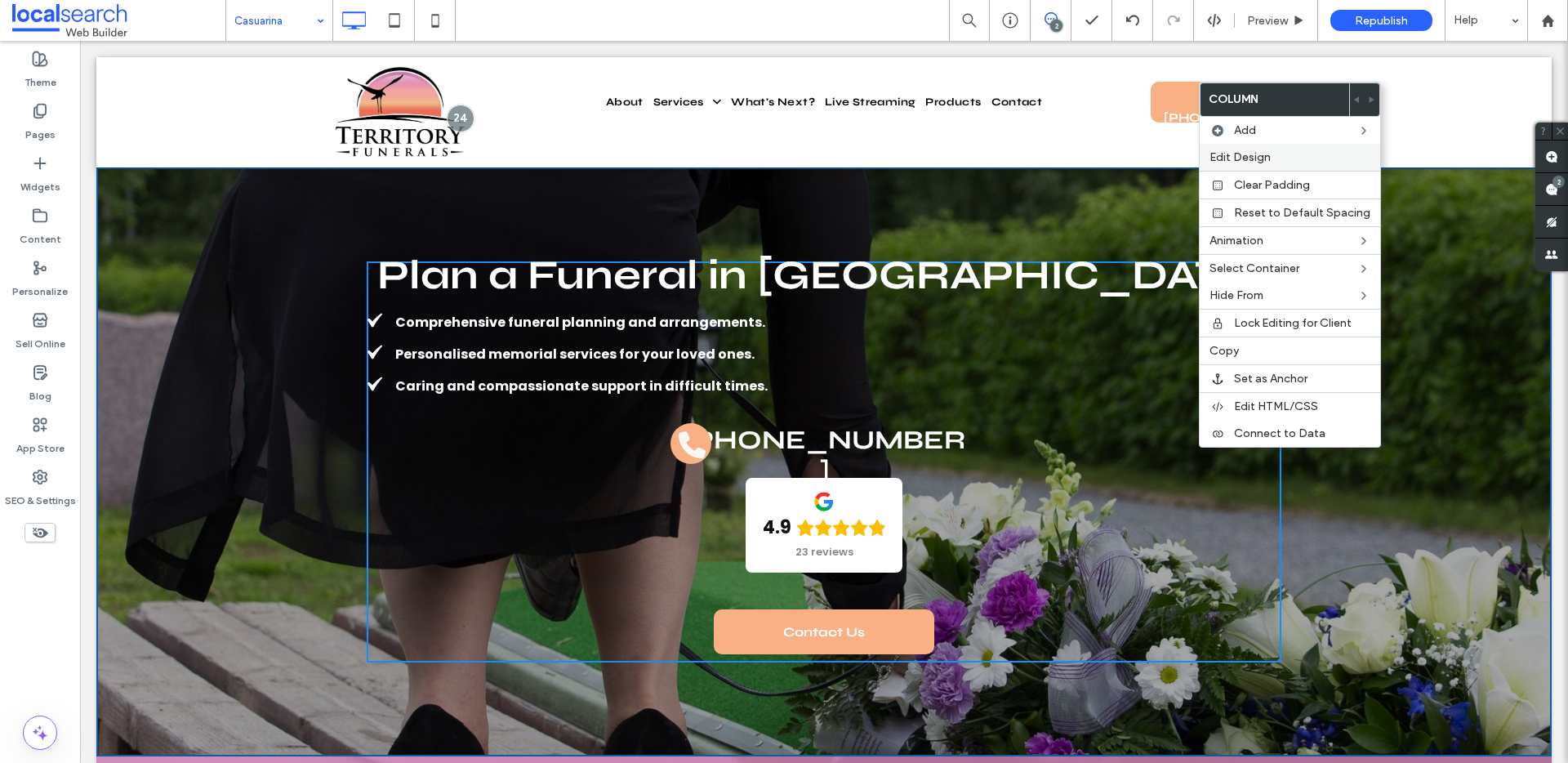
click at [1271, 164] on div "Edit Design" at bounding box center [1290, 157] width 181 height 27
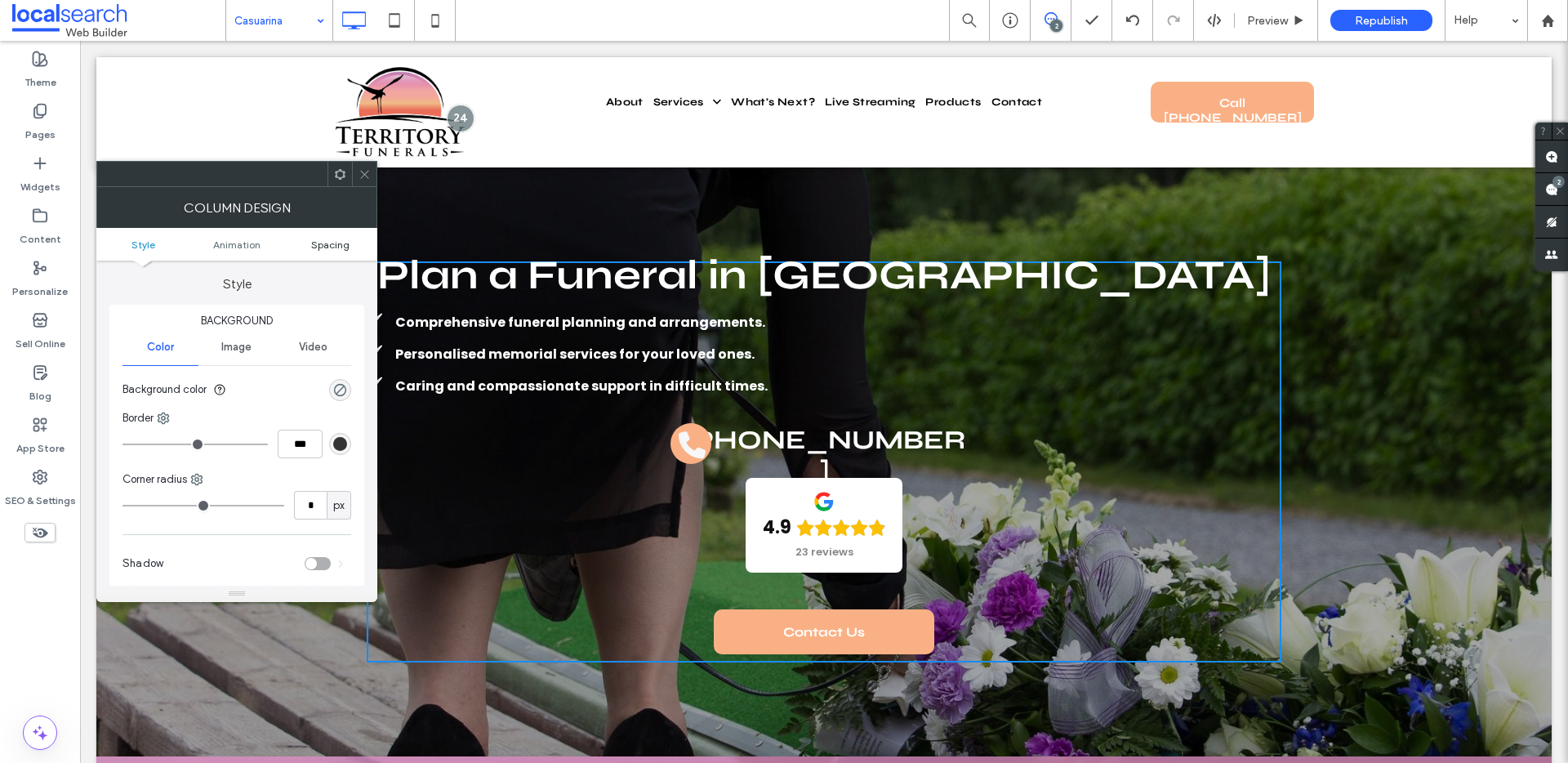
click at [318, 247] on span "Spacing" at bounding box center [330, 245] width 39 height 12
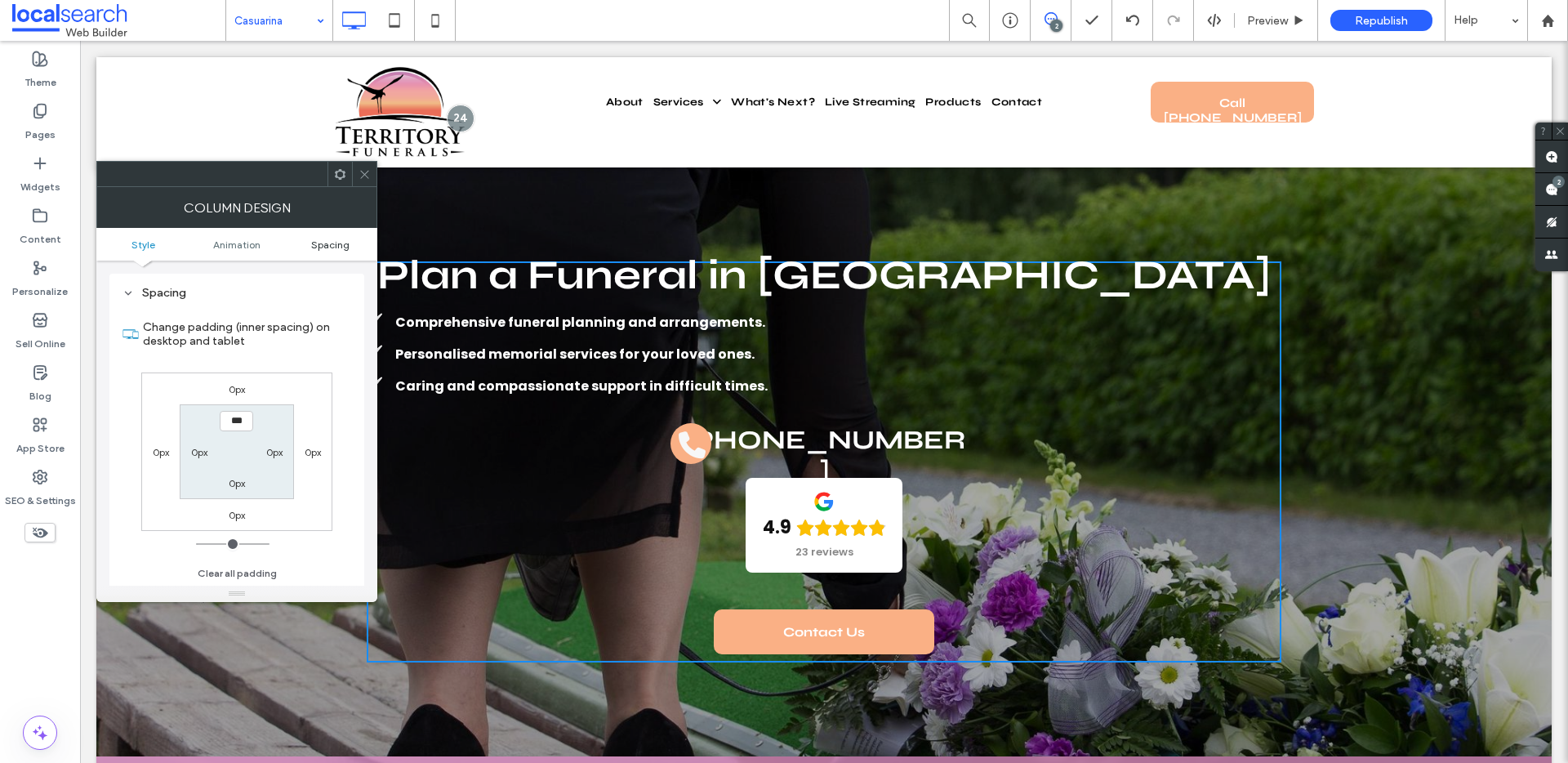
scroll to position [384, 0]
click at [361, 170] on icon at bounding box center [364, 174] width 12 height 12
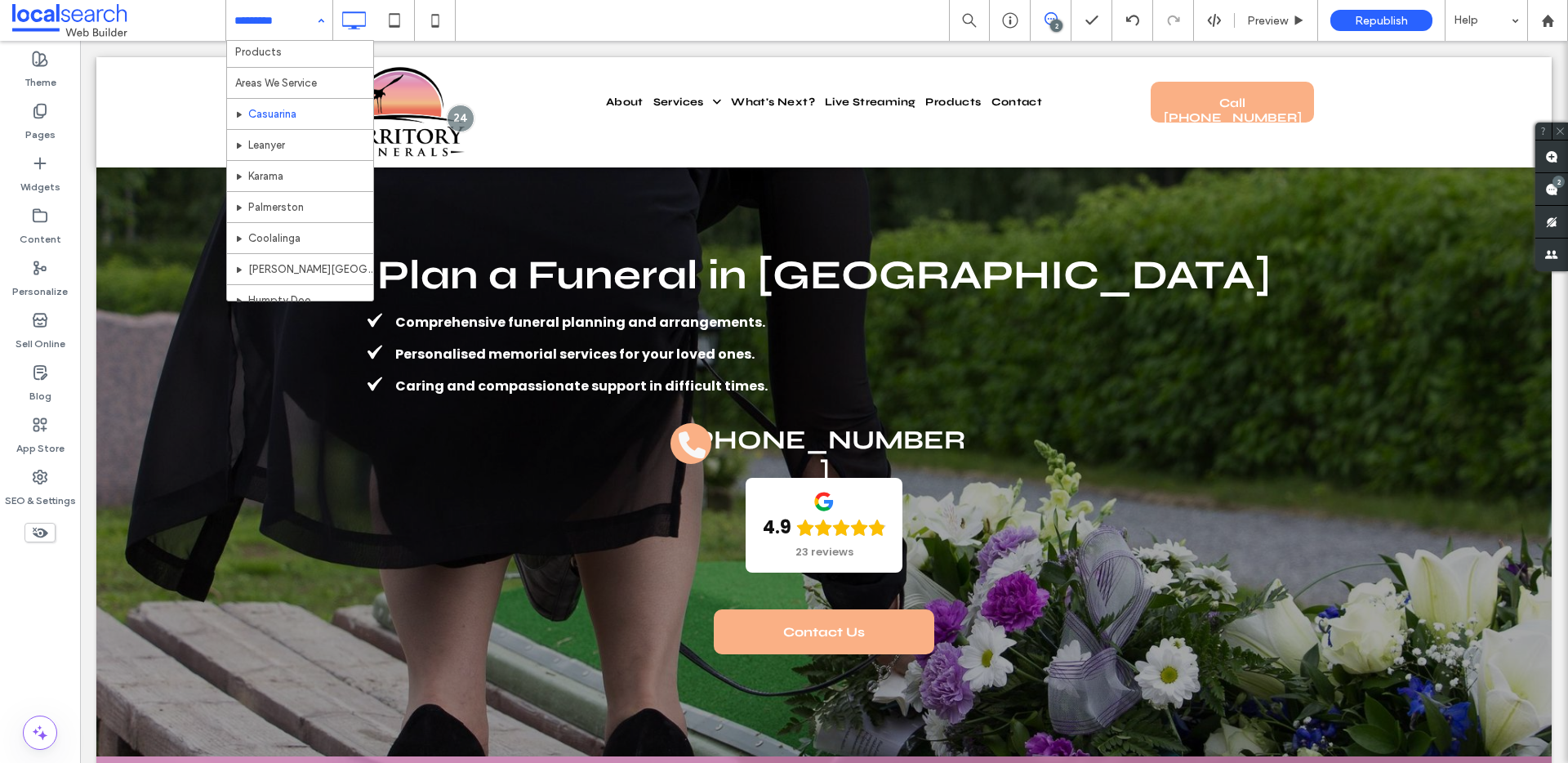
scroll to position [448, 0]
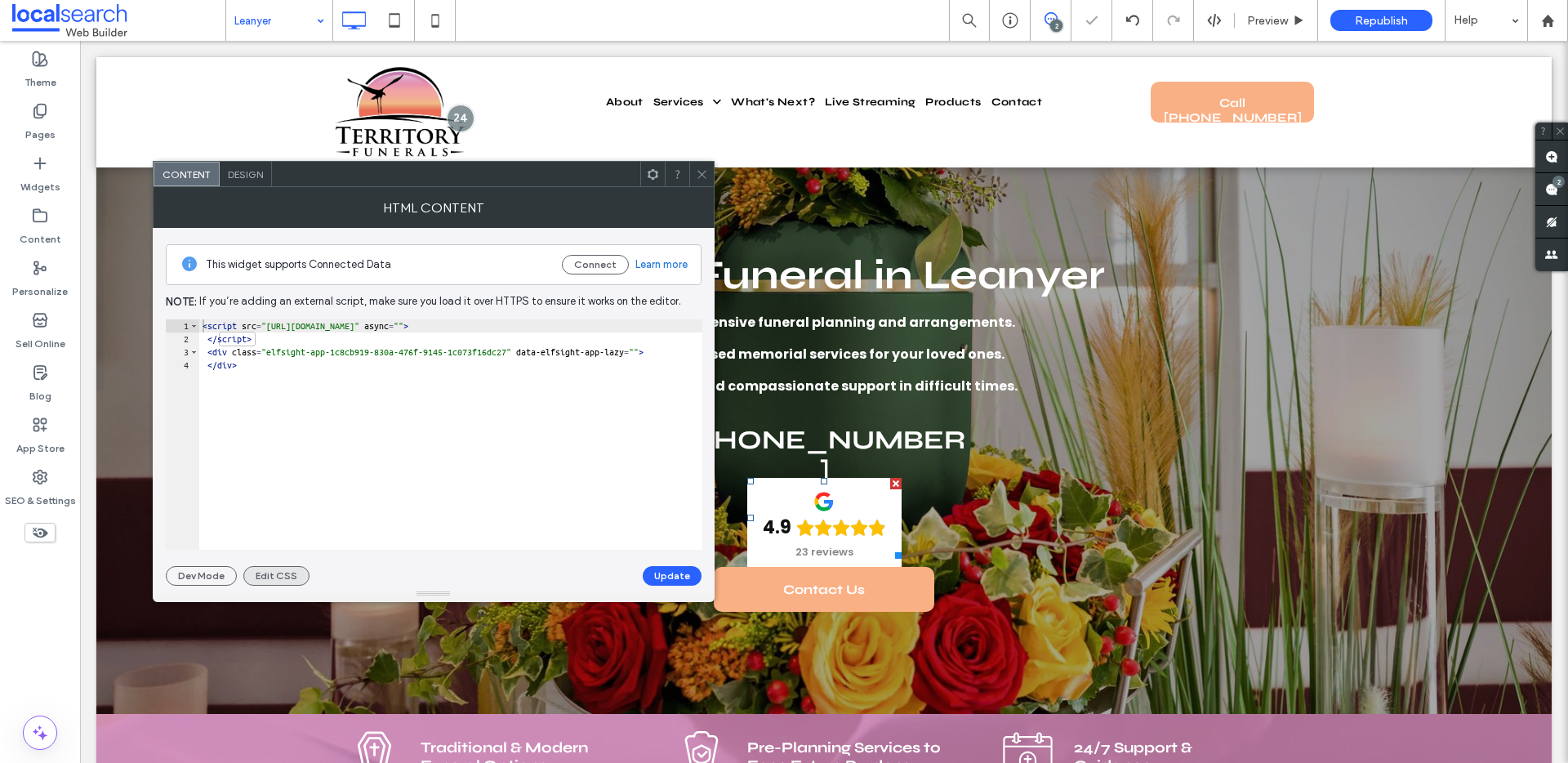
click at [292, 572] on button "Edit CSS" at bounding box center [276, 575] width 66 height 20
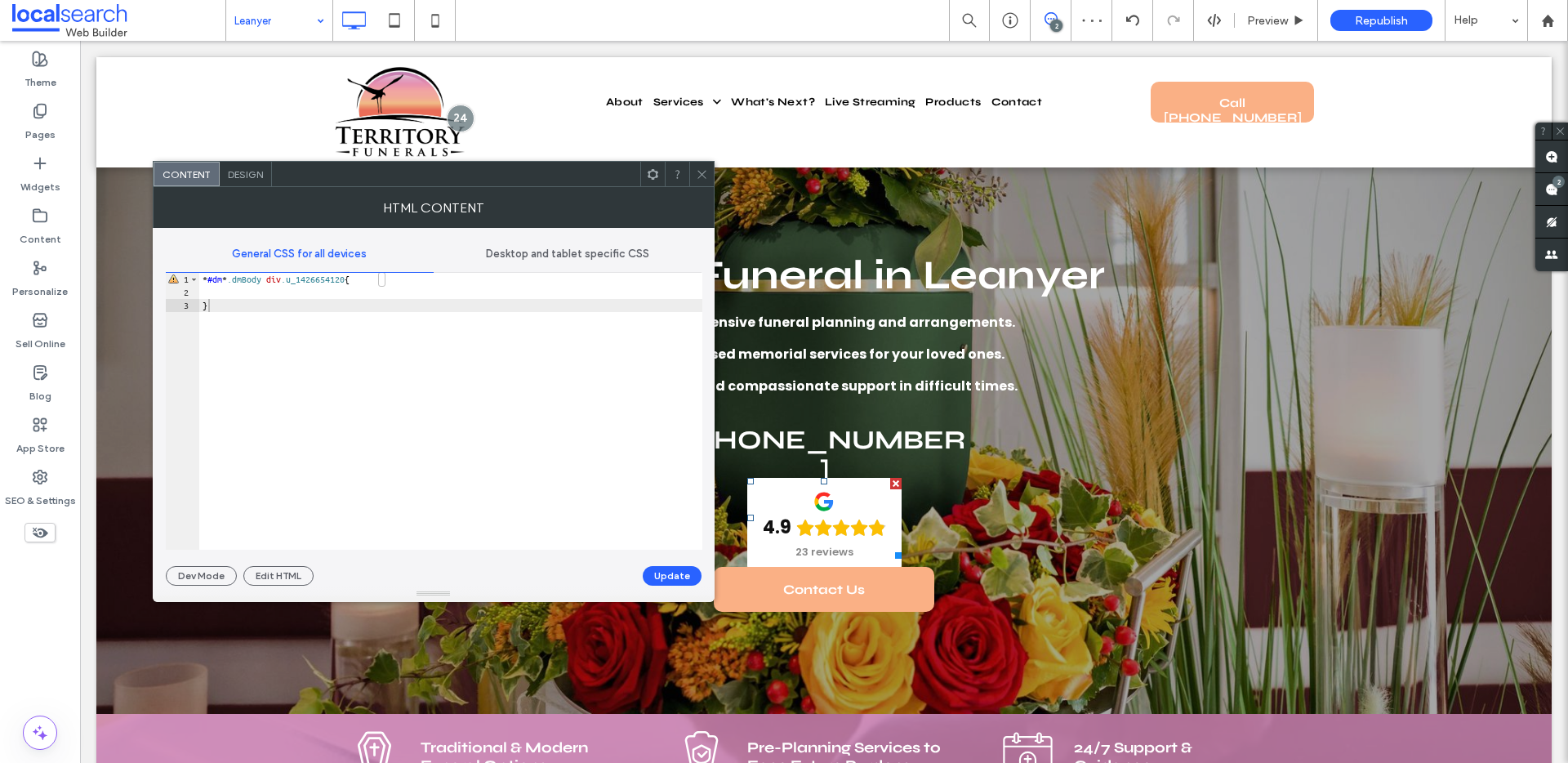
click at [555, 258] on span "Desktop and tablet specific CSS" at bounding box center [567, 253] width 164 height 13
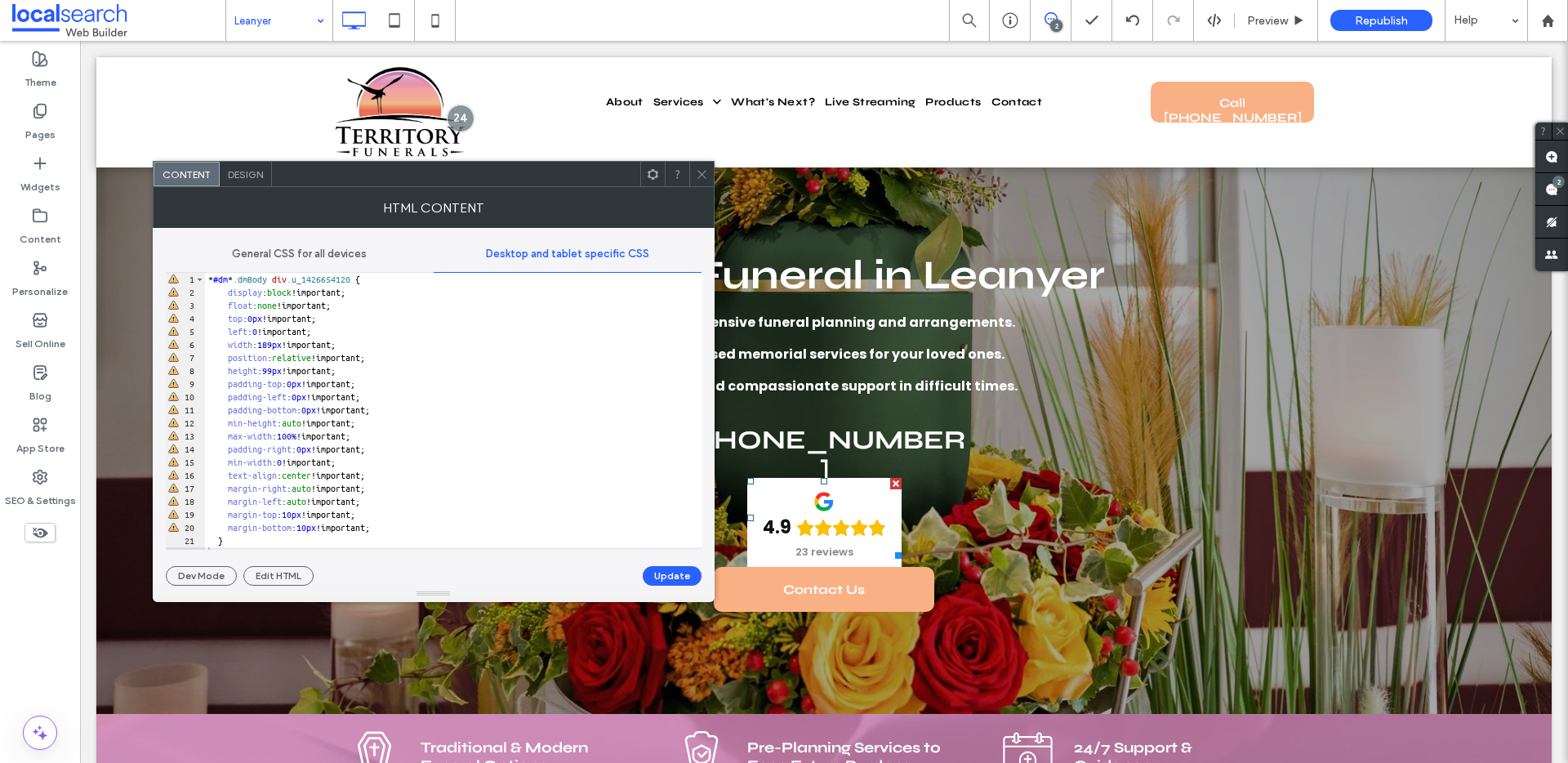
scroll to position [1, 0]
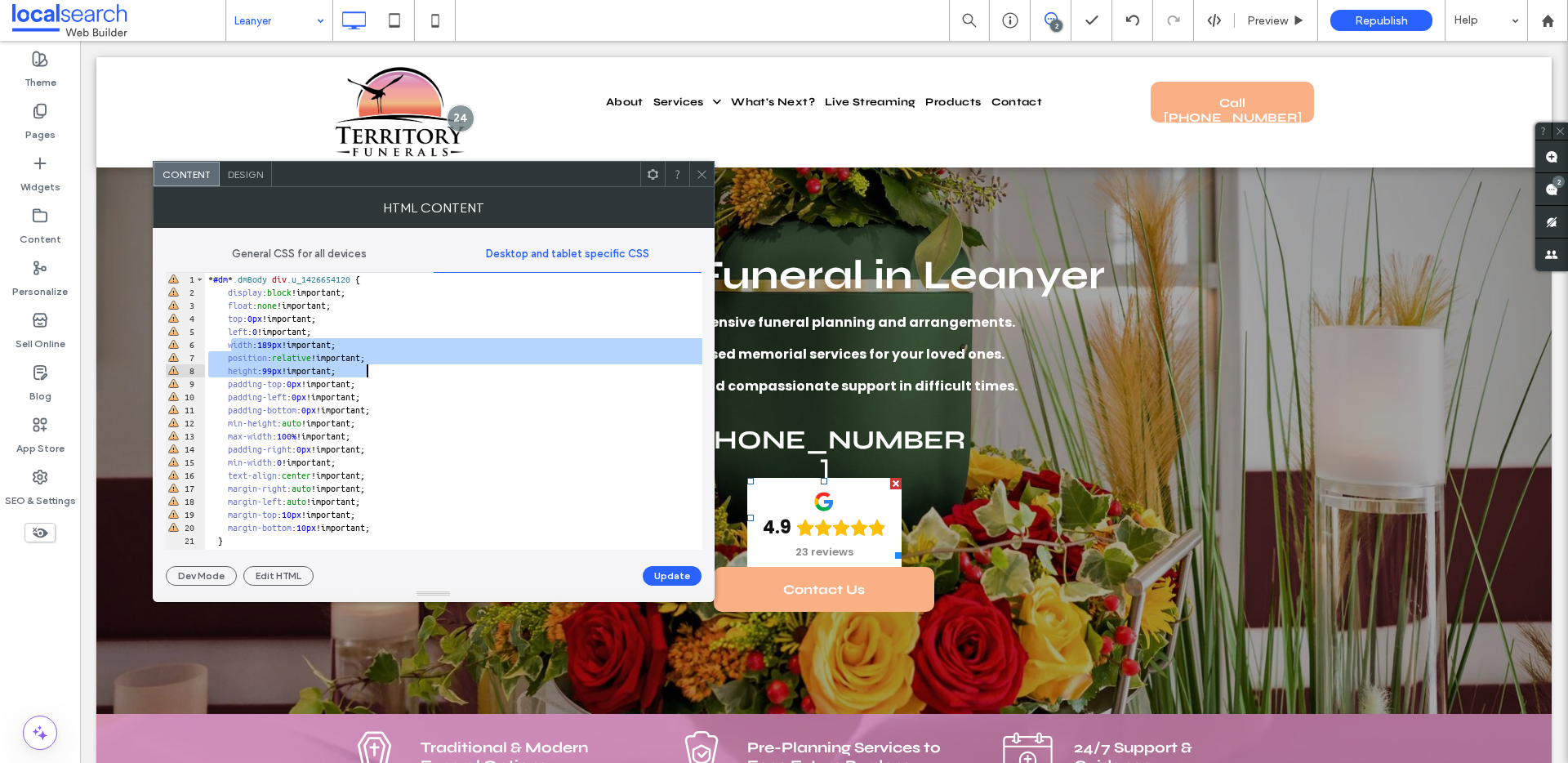
drag, startPoint x: 229, startPoint y: 344, endPoint x: 426, endPoint y: 368, distance: 198.5
click at [426, 369] on div "* #dm * .dmBody div .u_1426654120 { display : block !important; float : none !i…" at bounding box center [453, 425] width 497 height 303
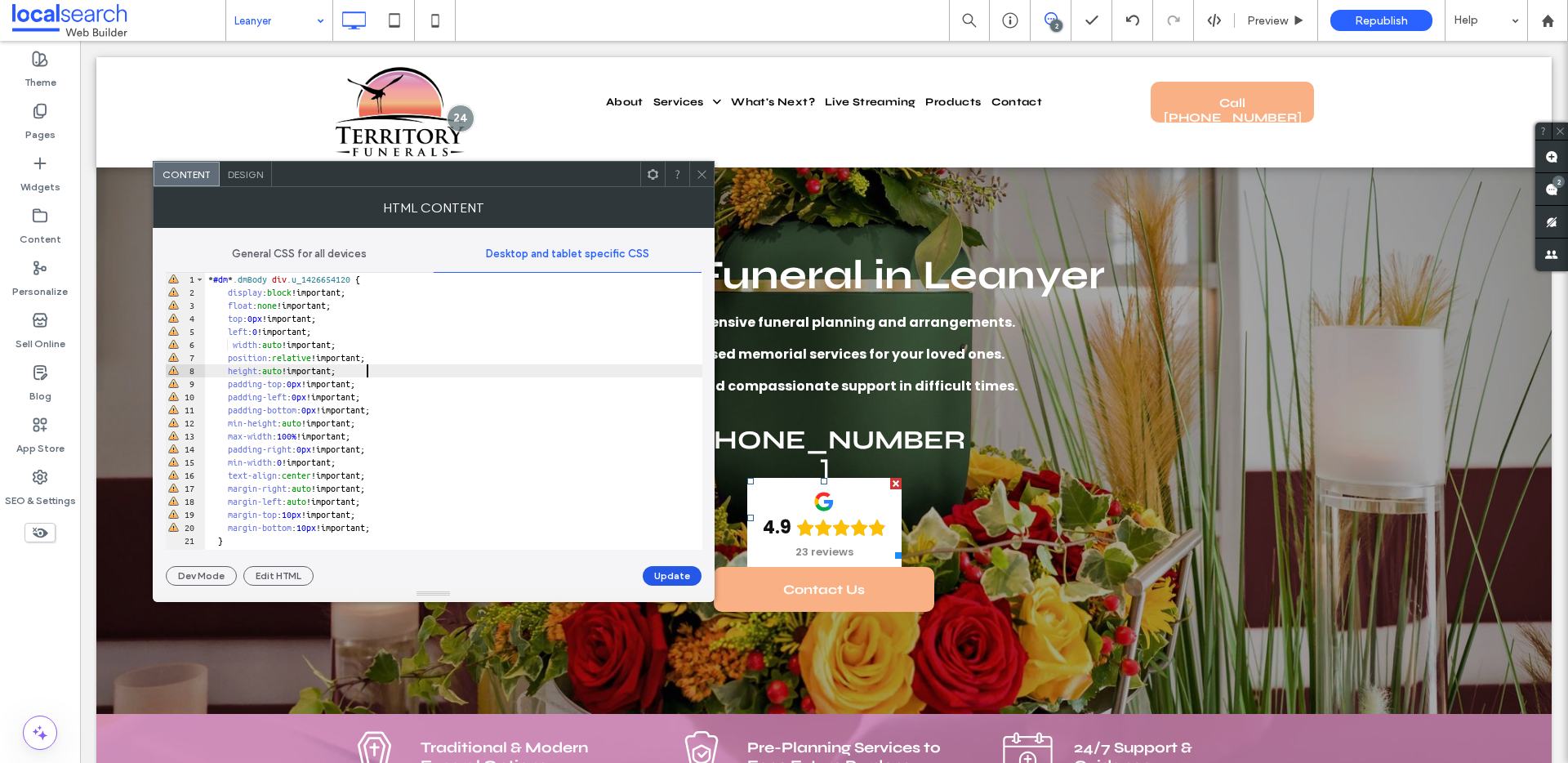
click at [672, 572] on button "Update" at bounding box center [672, 575] width 59 height 20
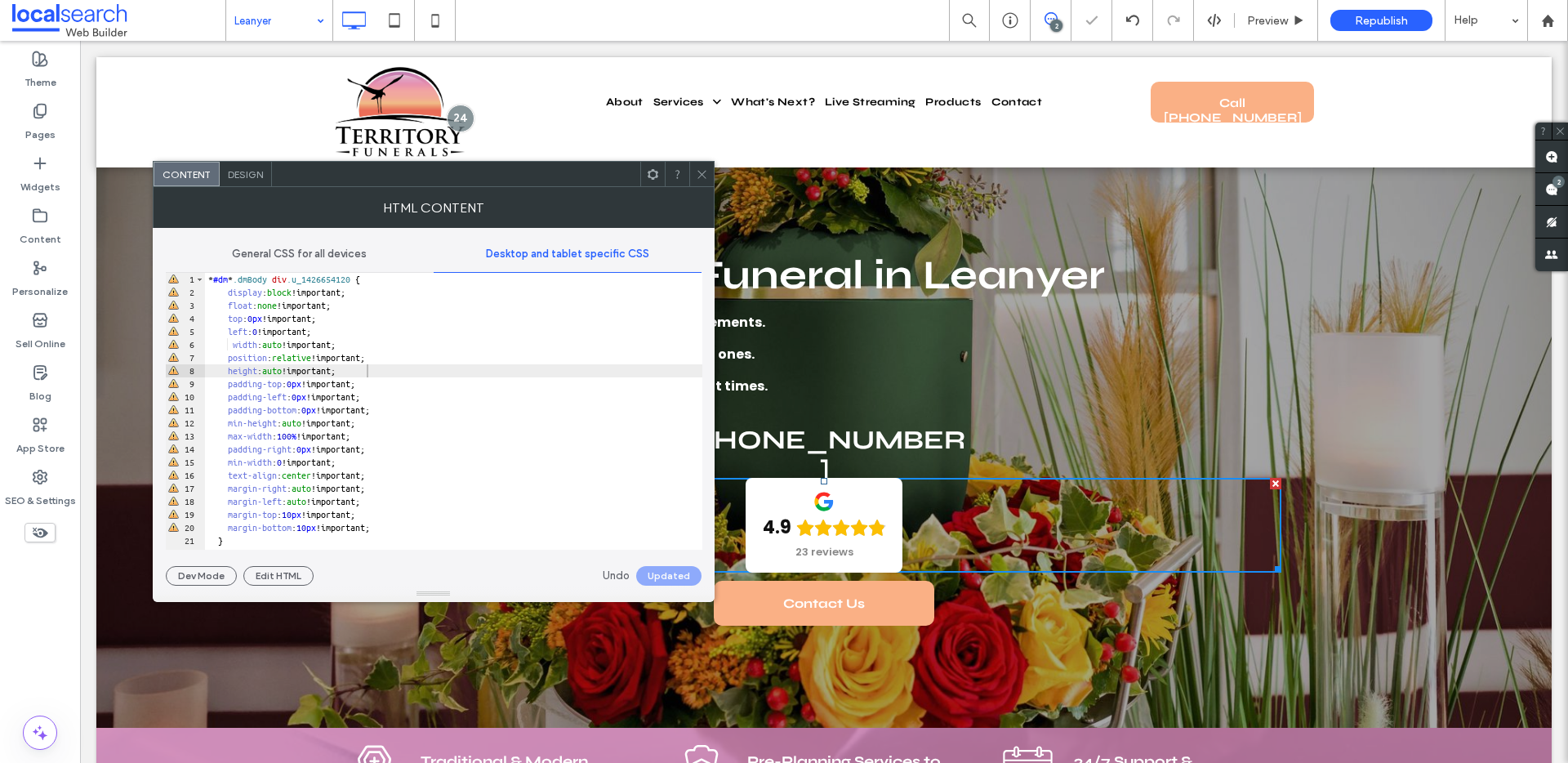
click at [703, 176] on icon at bounding box center [702, 174] width 12 height 12
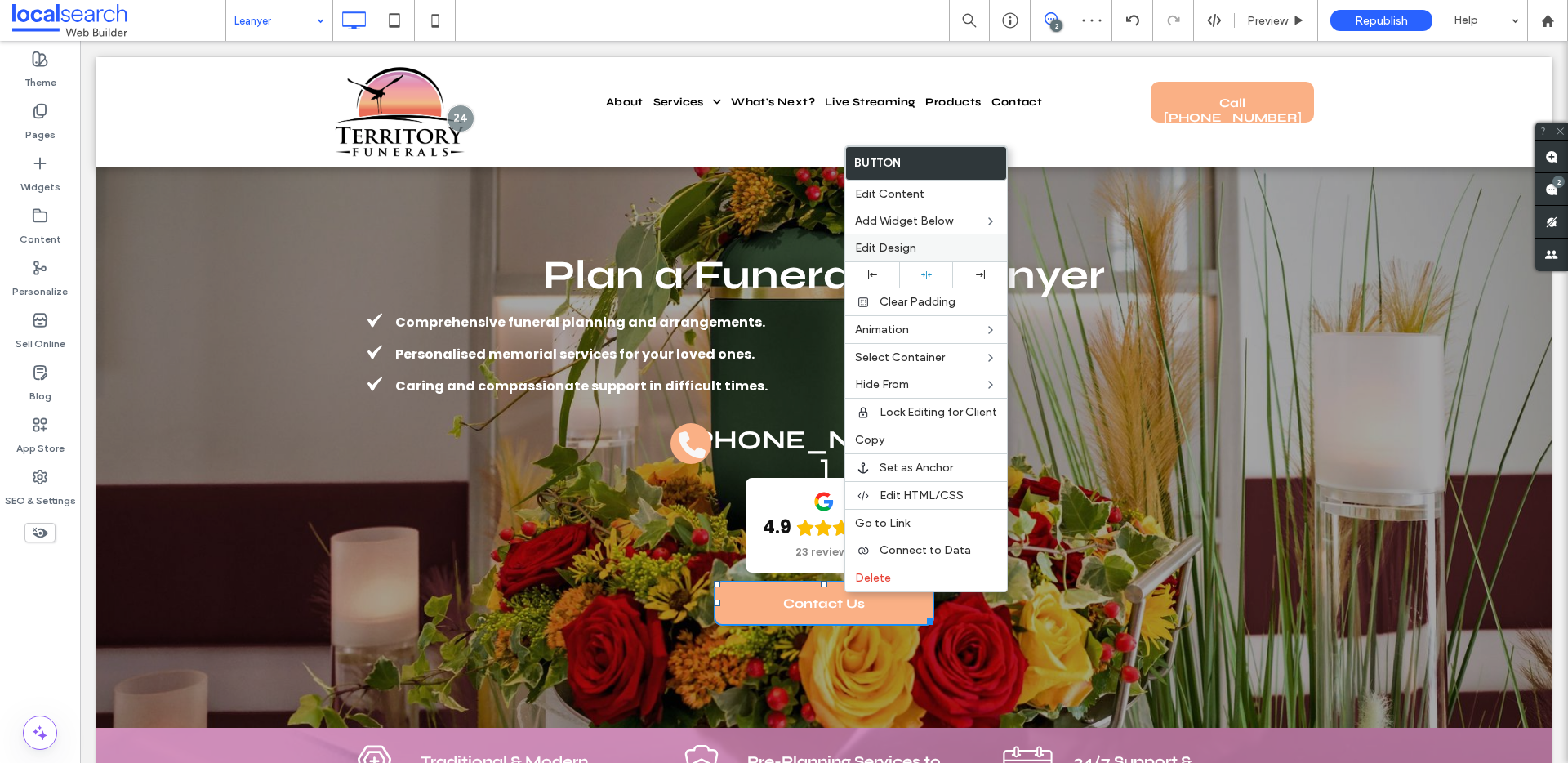
click at [896, 240] on div "Edit Design" at bounding box center [926, 247] width 162 height 27
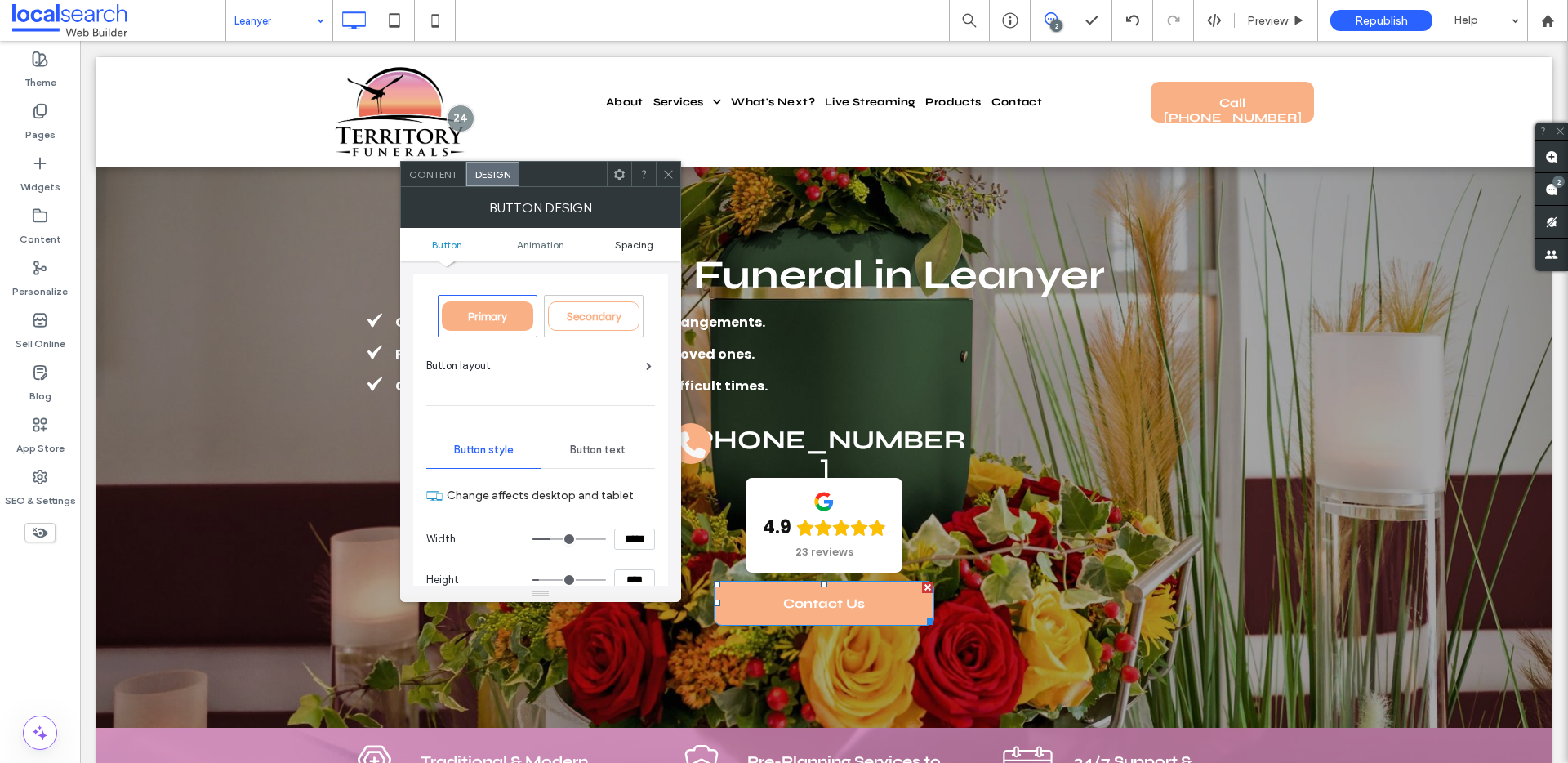
click at [640, 239] on span "Spacing" at bounding box center [634, 245] width 39 height 12
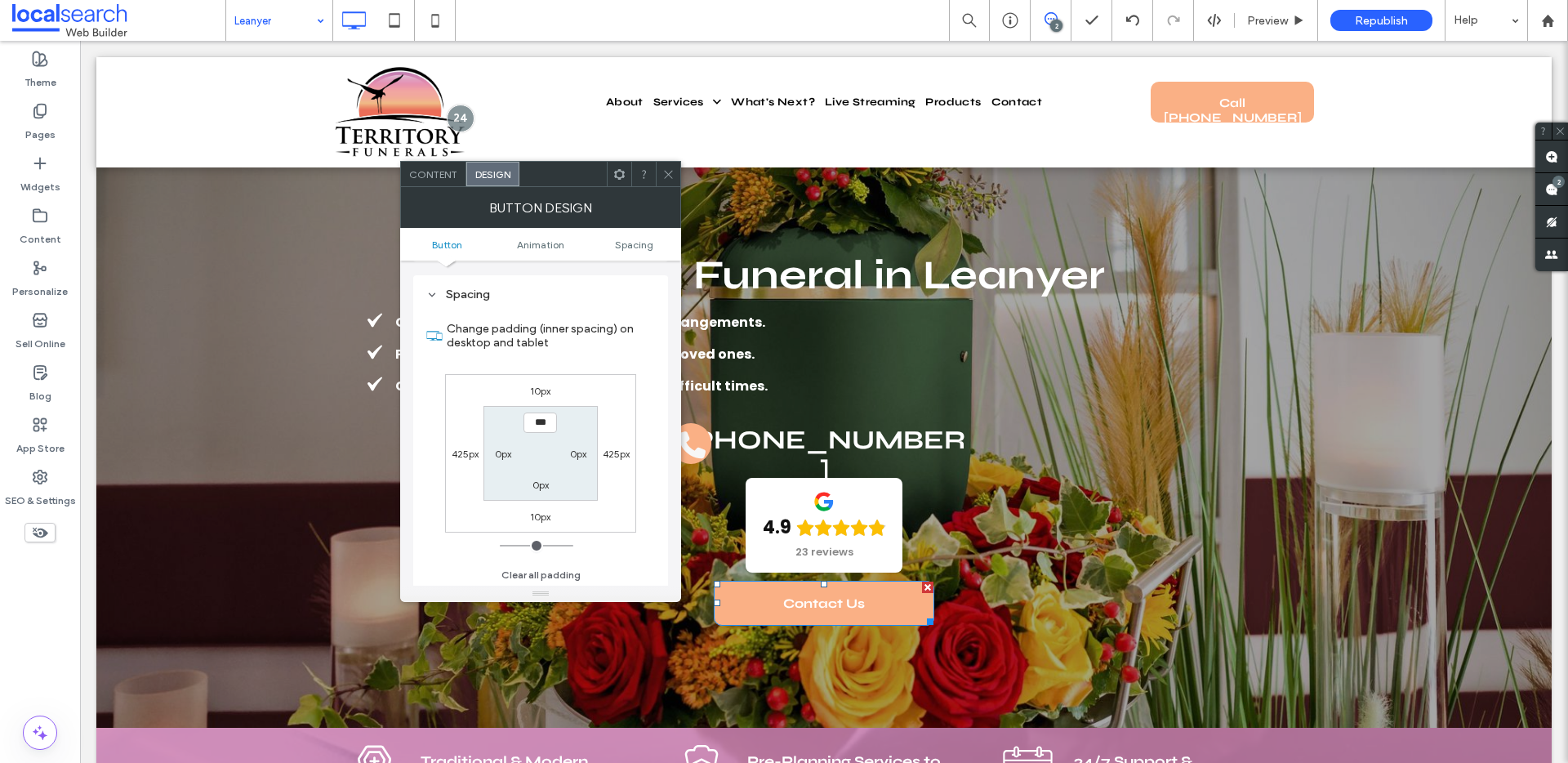
scroll to position [766, 0]
click at [543, 393] on label "10px" at bounding box center [540, 389] width 21 height 12
type input "**"
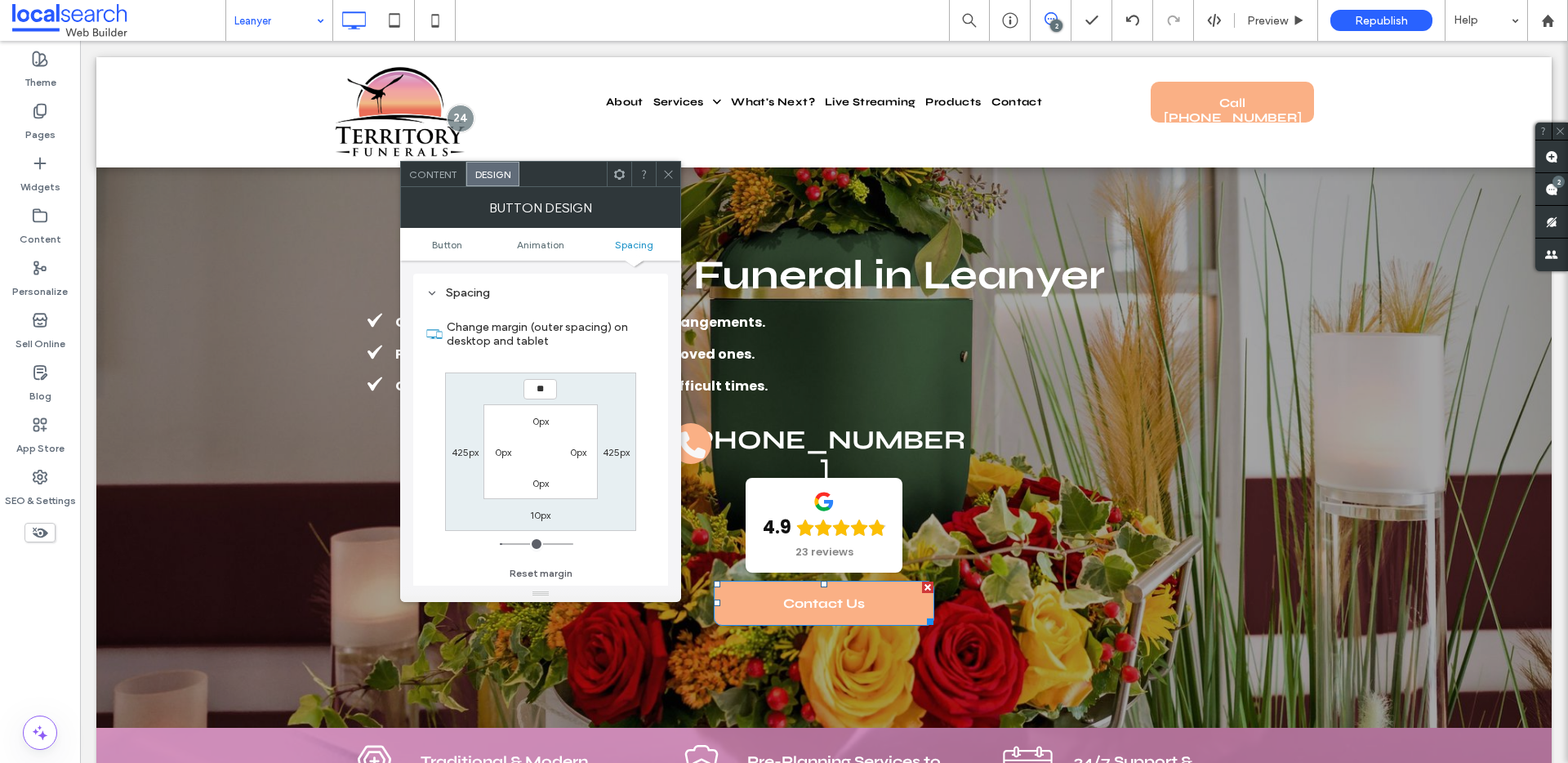
type input "**"
type input "****"
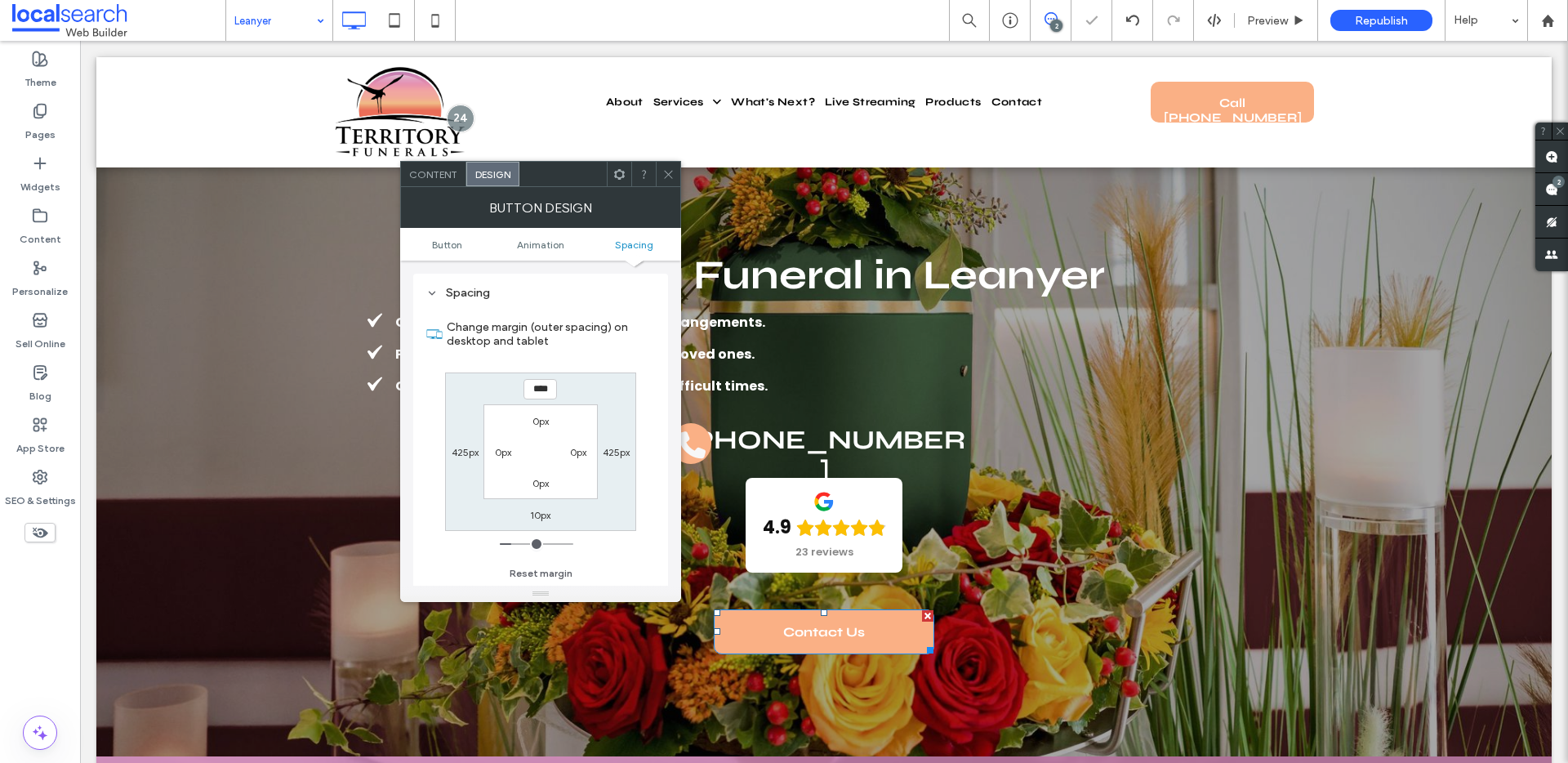
click at [669, 169] on icon at bounding box center [668, 174] width 12 height 12
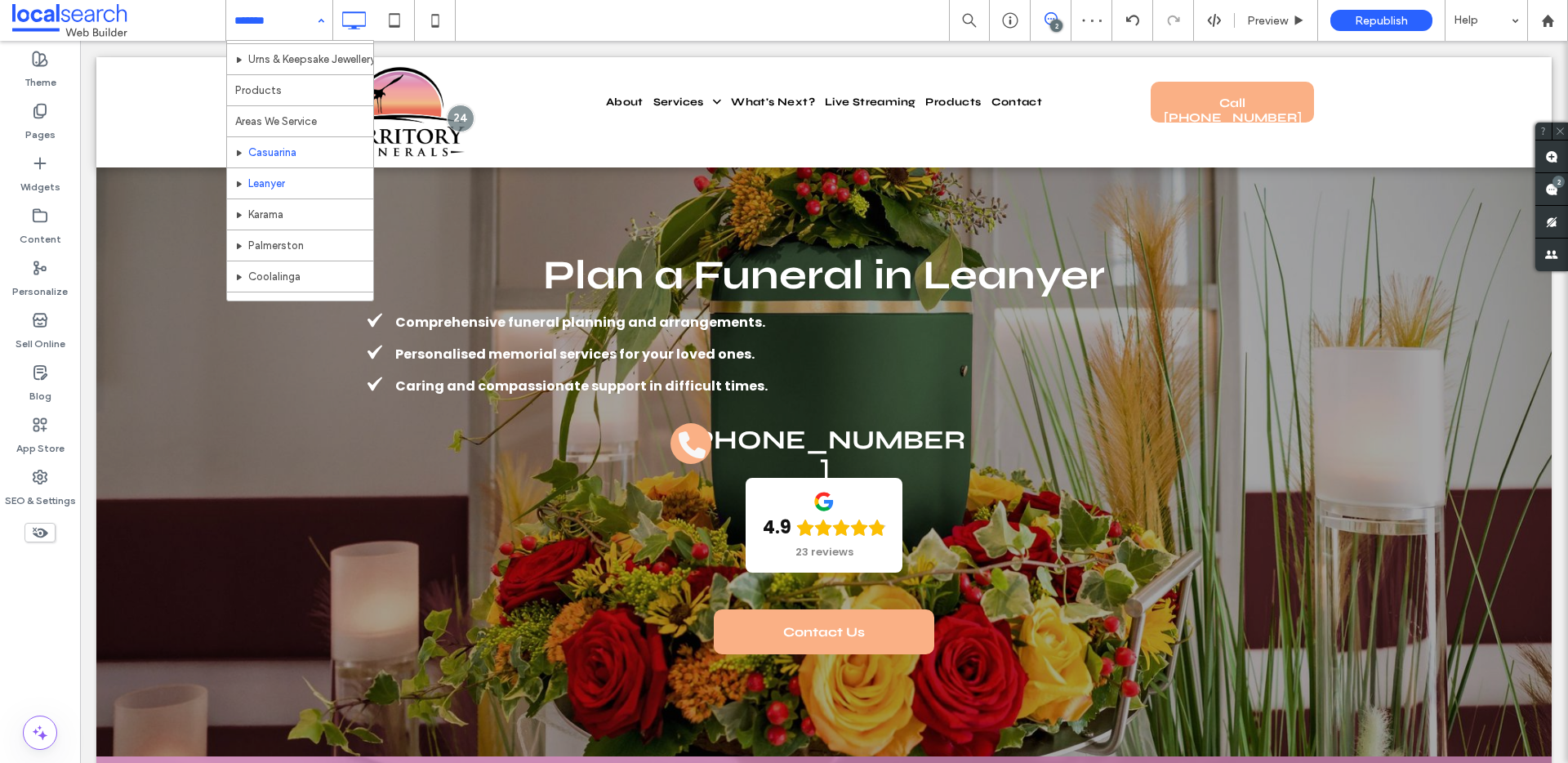
scroll to position [450, 0]
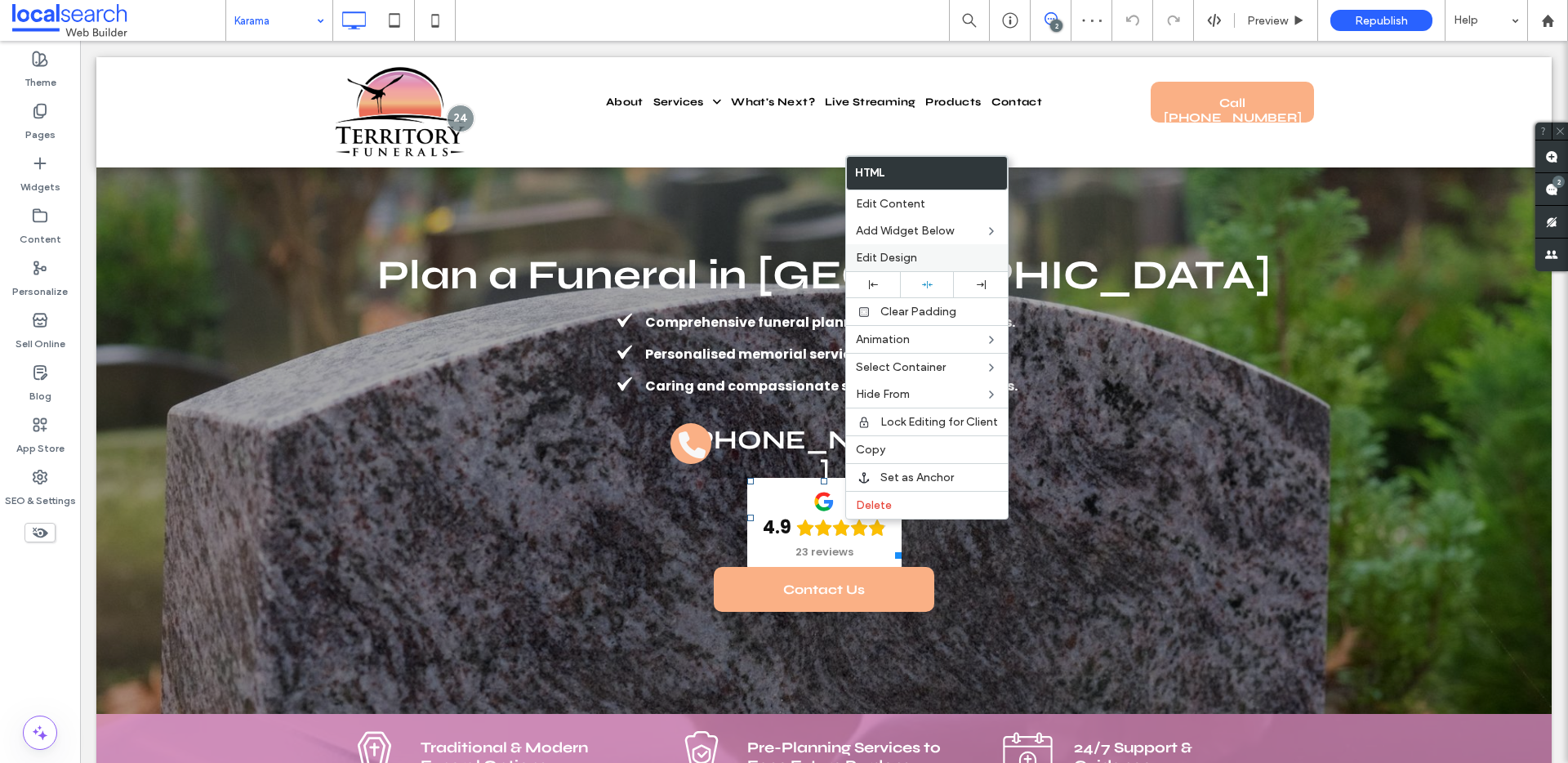
click at [931, 252] on label "Edit Design" at bounding box center [927, 257] width 142 height 14
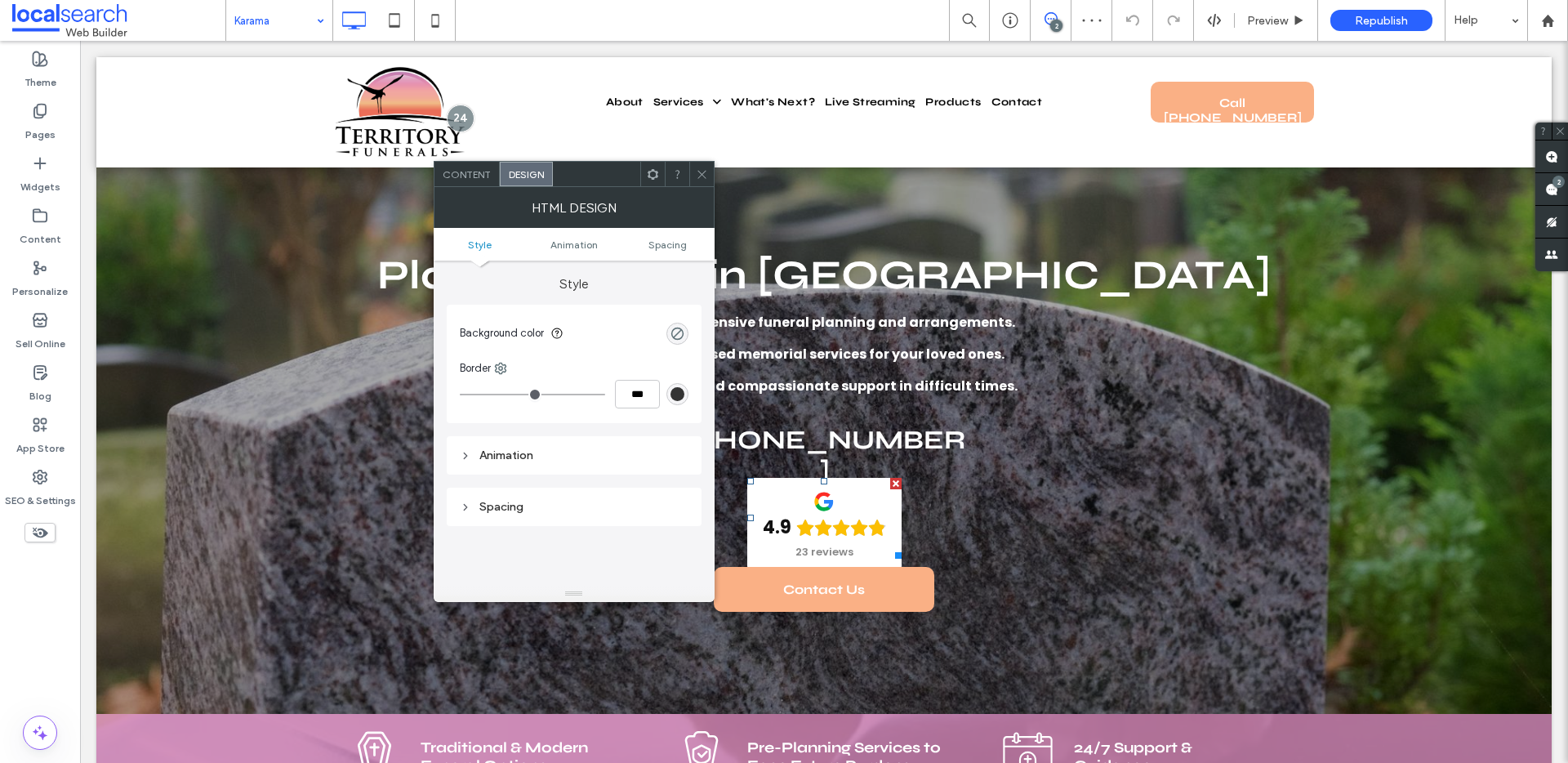
drag, startPoint x: 474, startPoint y: 161, endPoint x: 396, endPoint y: 119, distance: 88.6
click at [474, 162] on div "Content" at bounding box center [467, 174] width 65 height 24
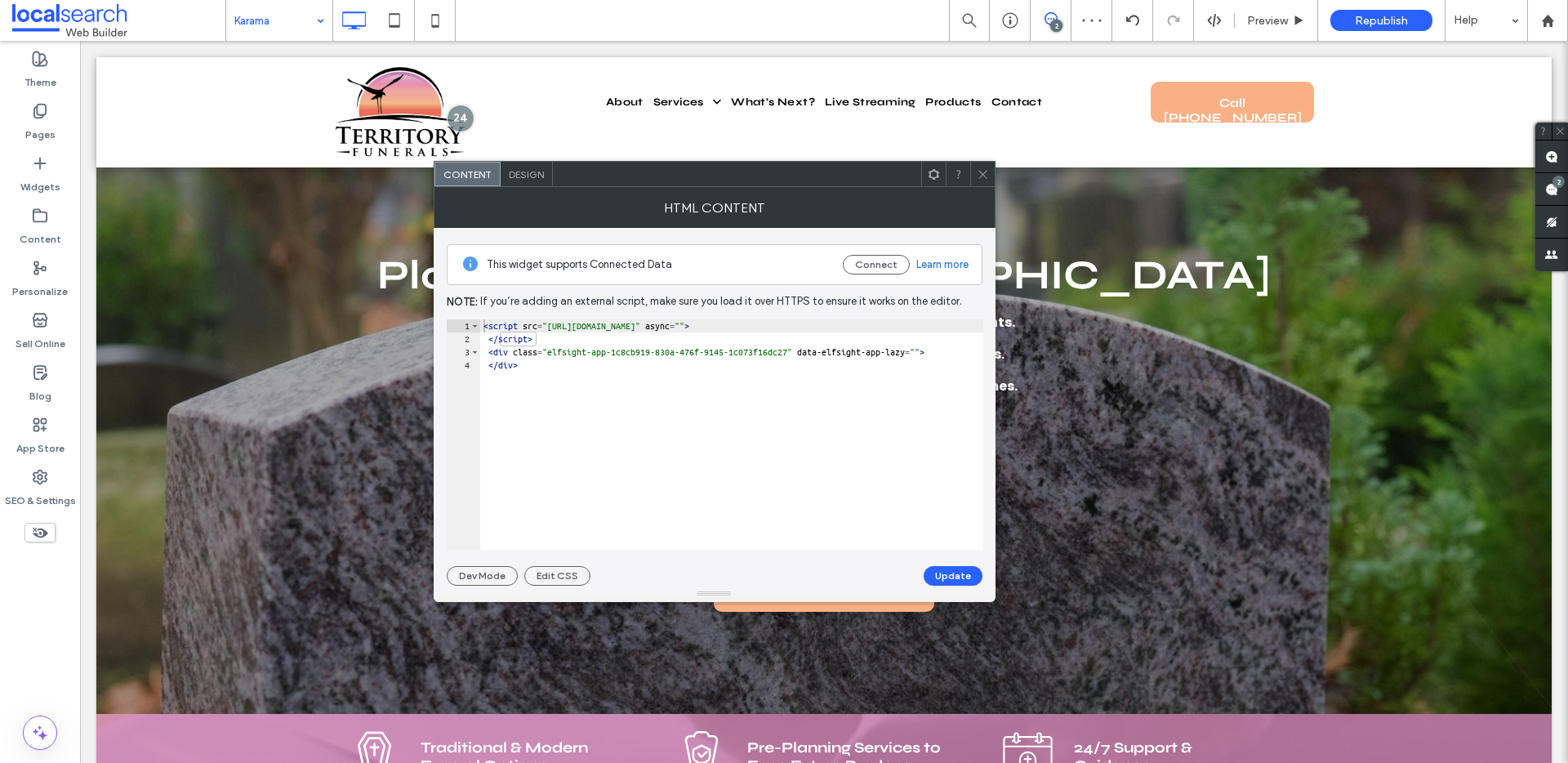
click at [565, 563] on div "This widget supports Connected Data Connect Learn more Note: If you’re adding a…" at bounding box center [715, 406] width 536 height 357
click at [563, 579] on button "Edit CSS" at bounding box center [557, 575] width 66 height 20
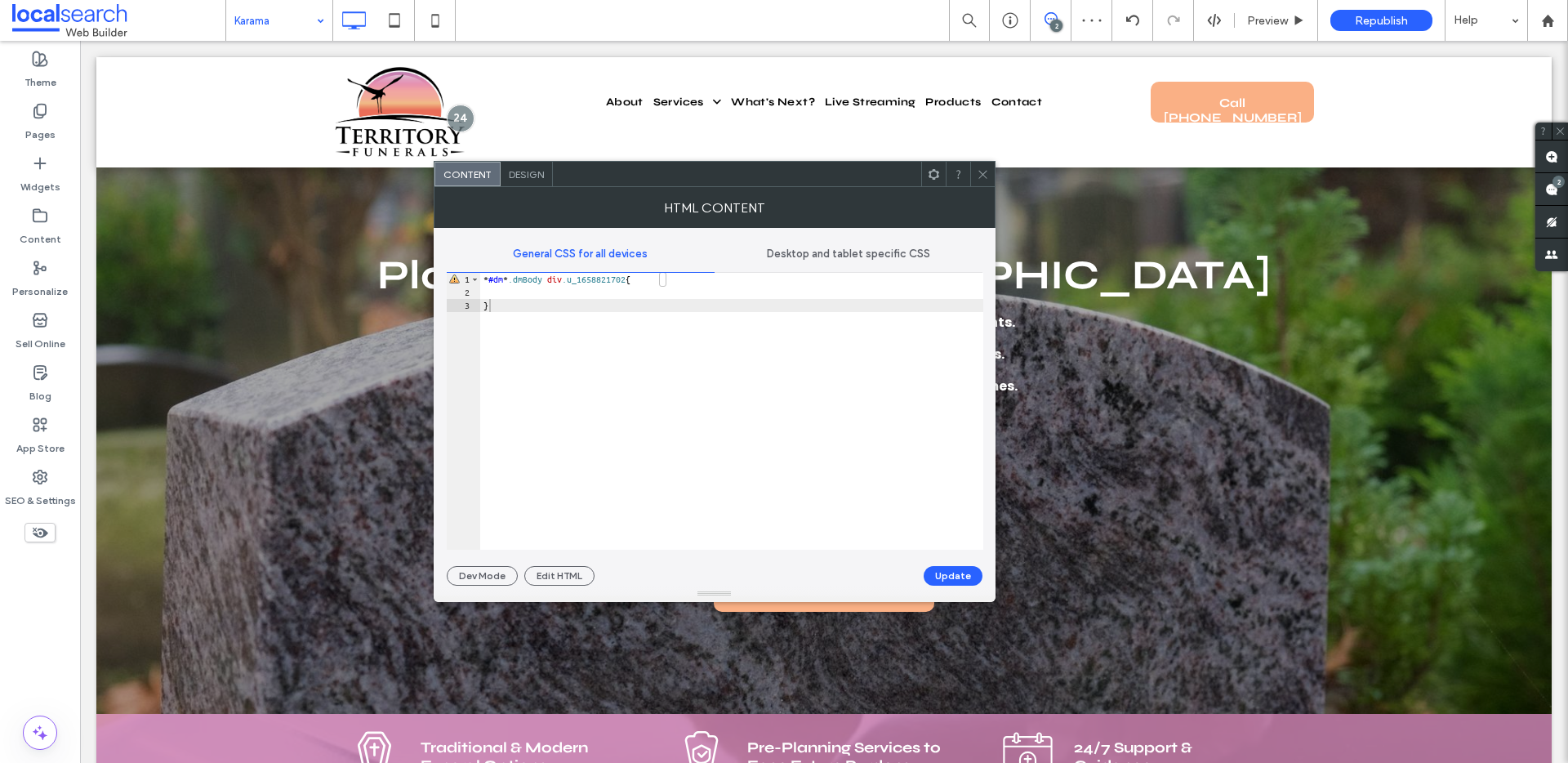
click at [803, 253] on span "Desktop and tablet specific CSS" at bounding box center [848, 253] width 164 height 13
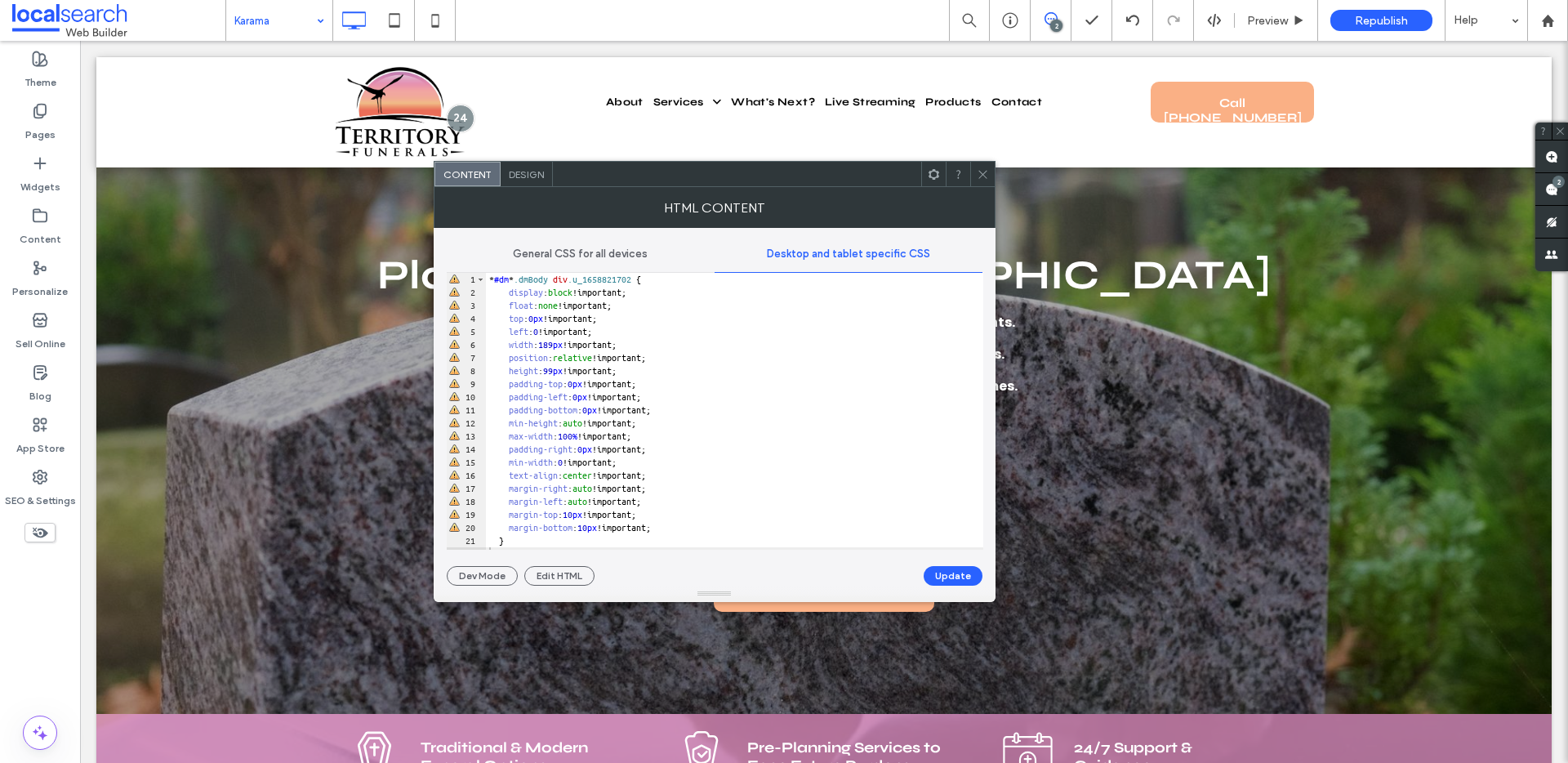
scroll to position [1, 0]
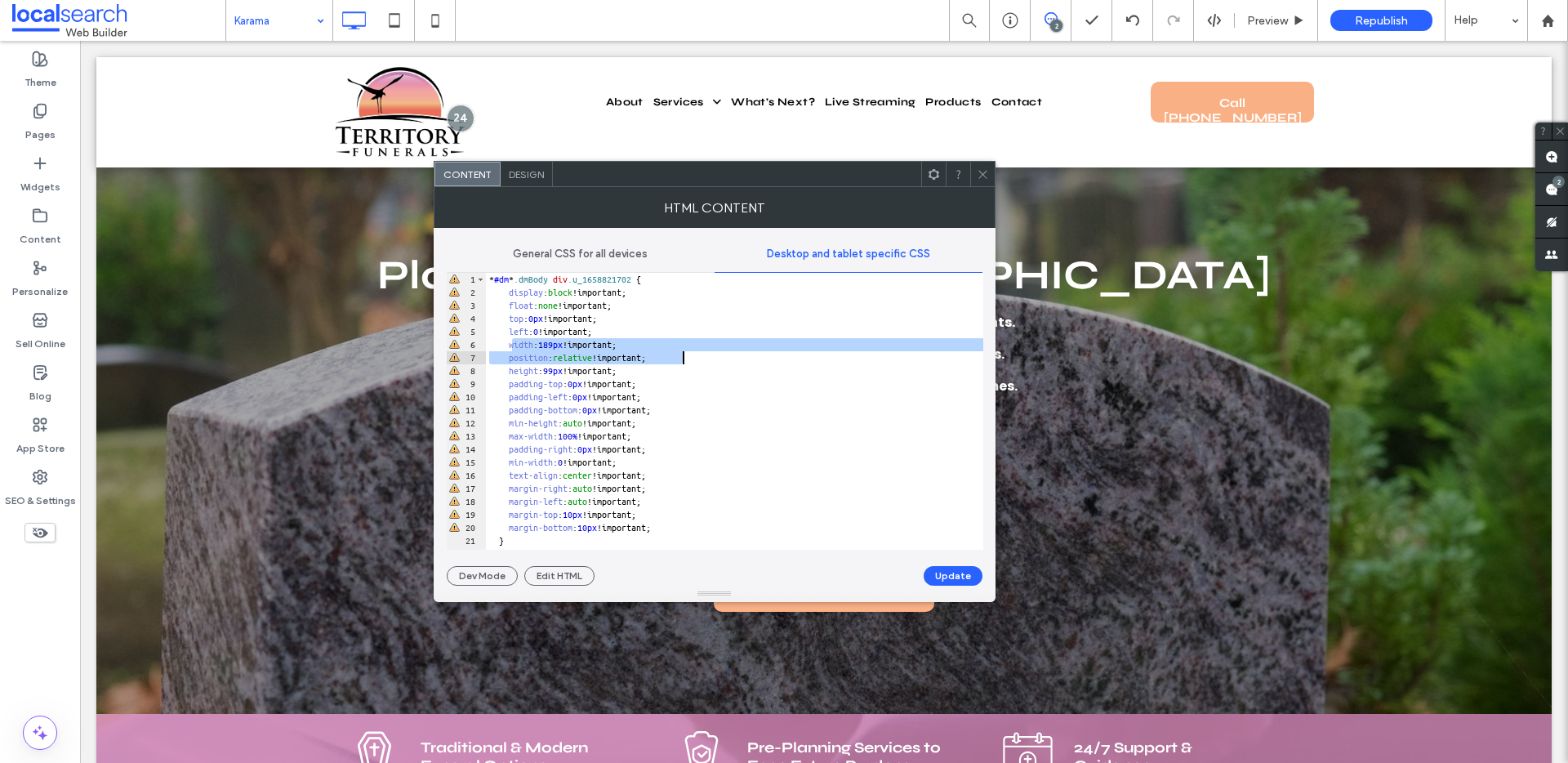
drag, startPoint x: 510, startPoint y: 344, endPoint x: 753, endPoint y: 363, distance: 243.7
click at [753, 363] on div "* #dm * .dmBody div .u_1658821702 { display : block !important; float : none !i…" at bounding box center [734, 425] width 497 height 303
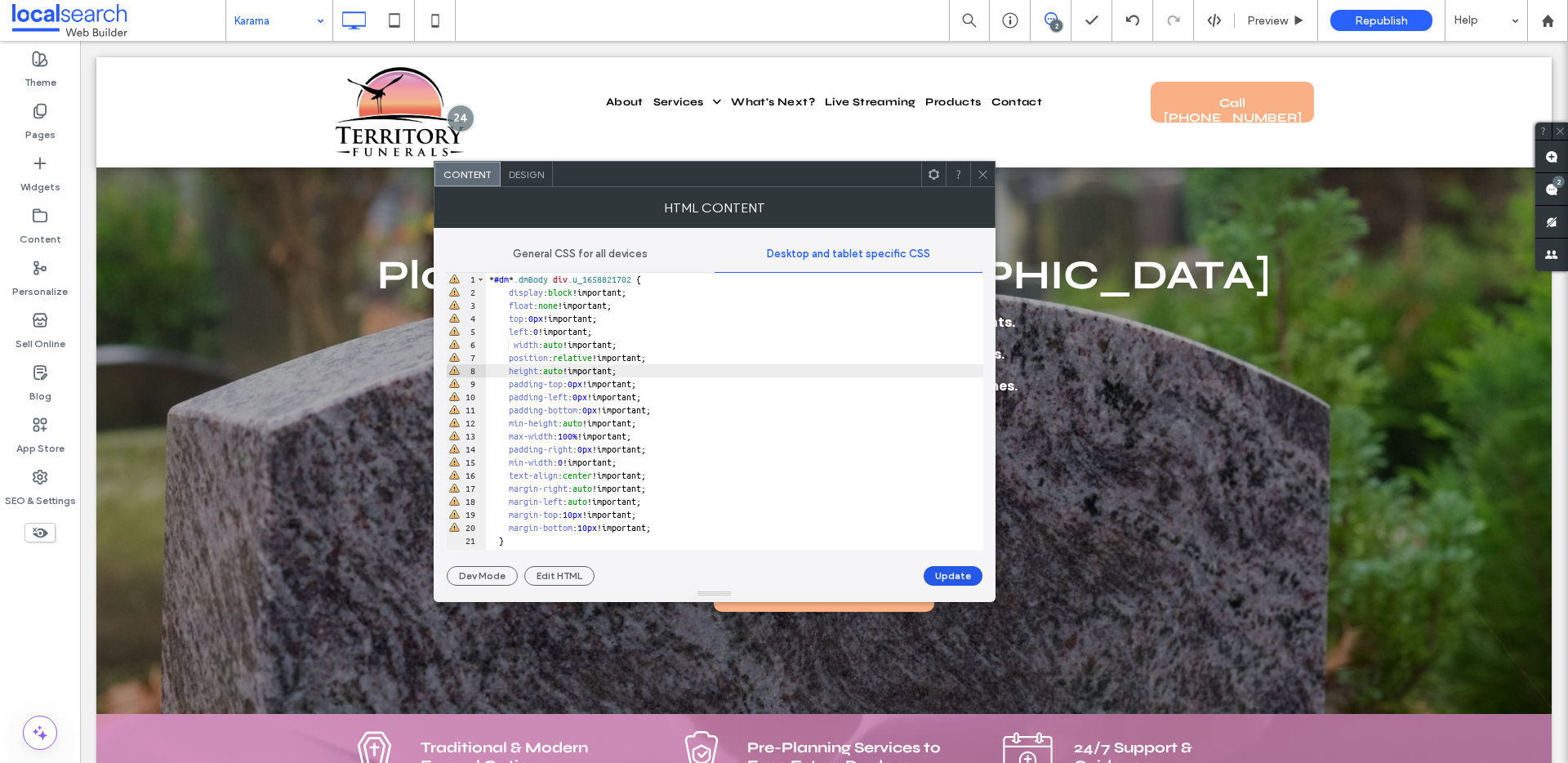
click at [947, 578] on button "Update" at bounding box center [952, 575] width 59 height 20
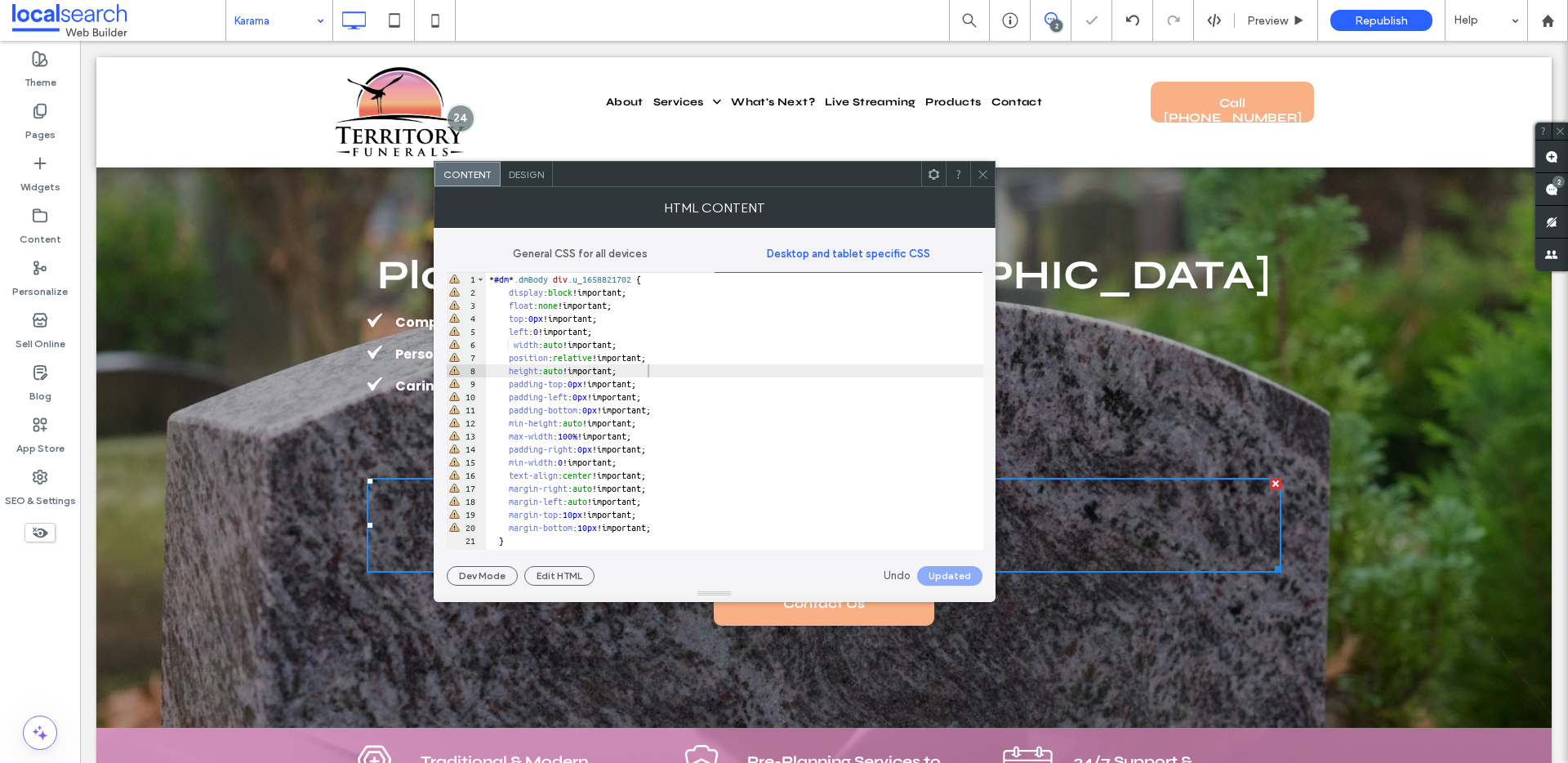
click at [980, 183] on span at bounding box center [982, 174] width 12 height 24
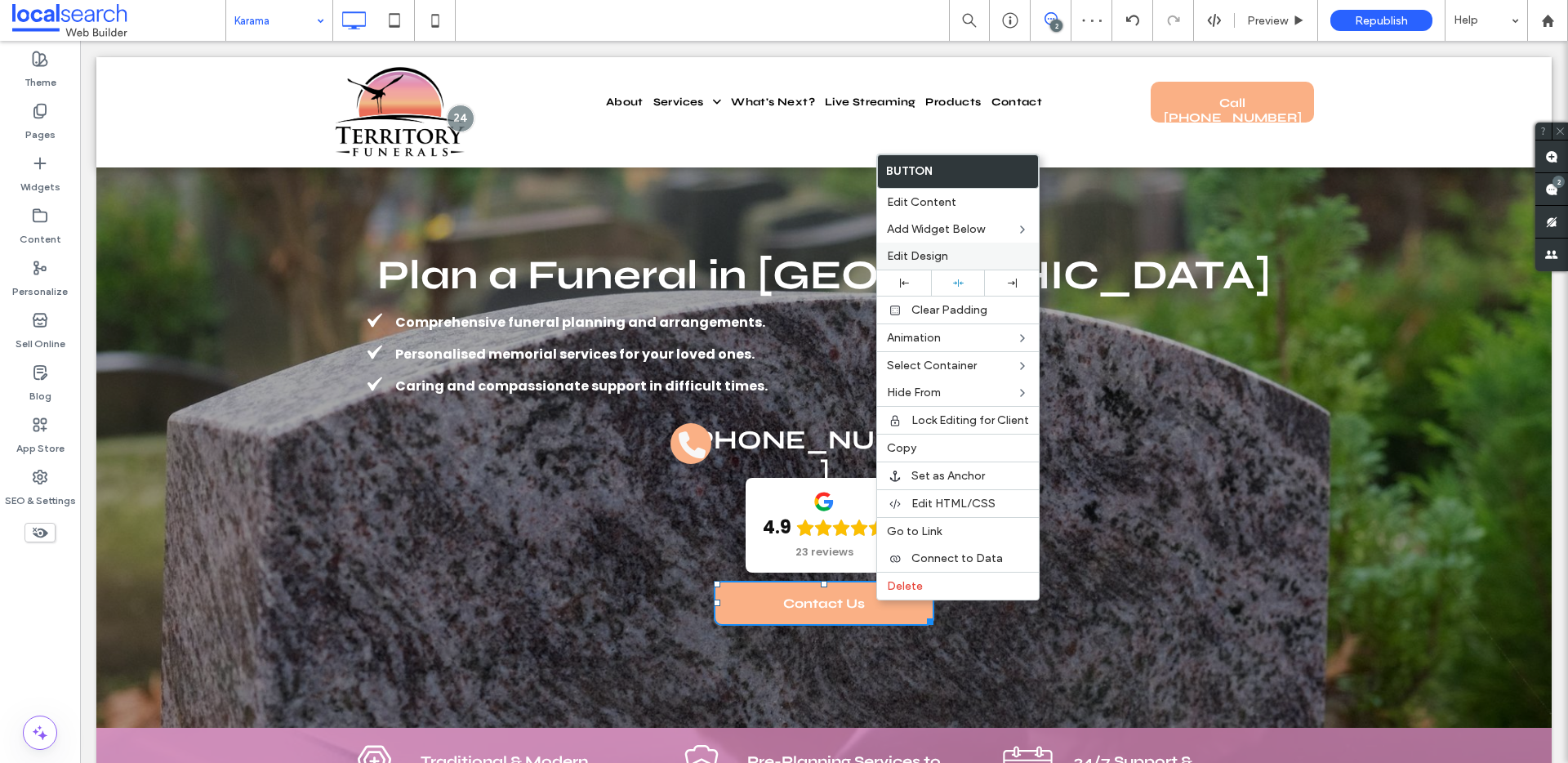
click at [933, 258] on span "Edit Design" at bounding box center [917, 256] width 61 height 14
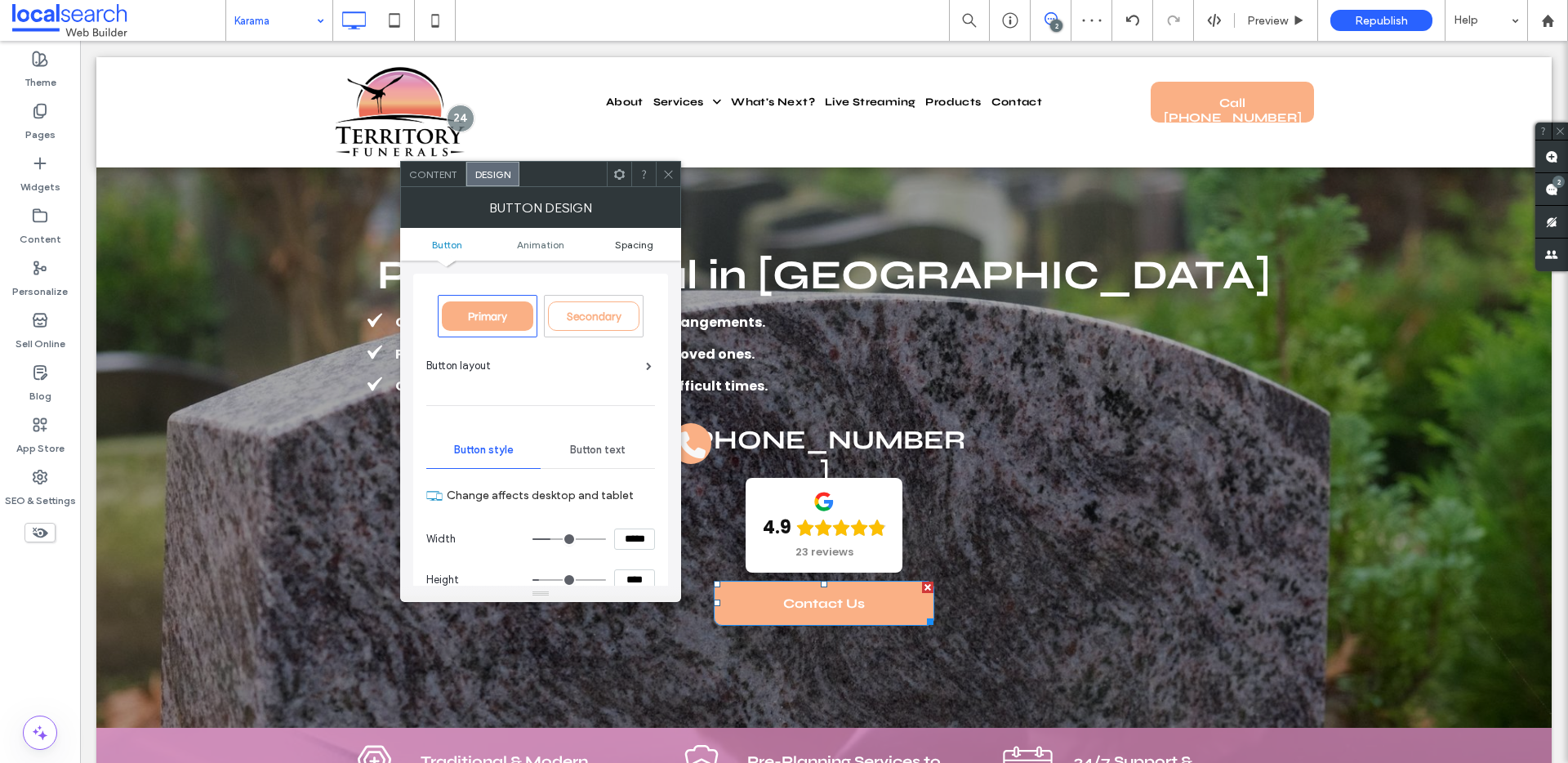
click at [623, 245] on span "Spacing" at bounding box center [634, 245] width 39 height 12
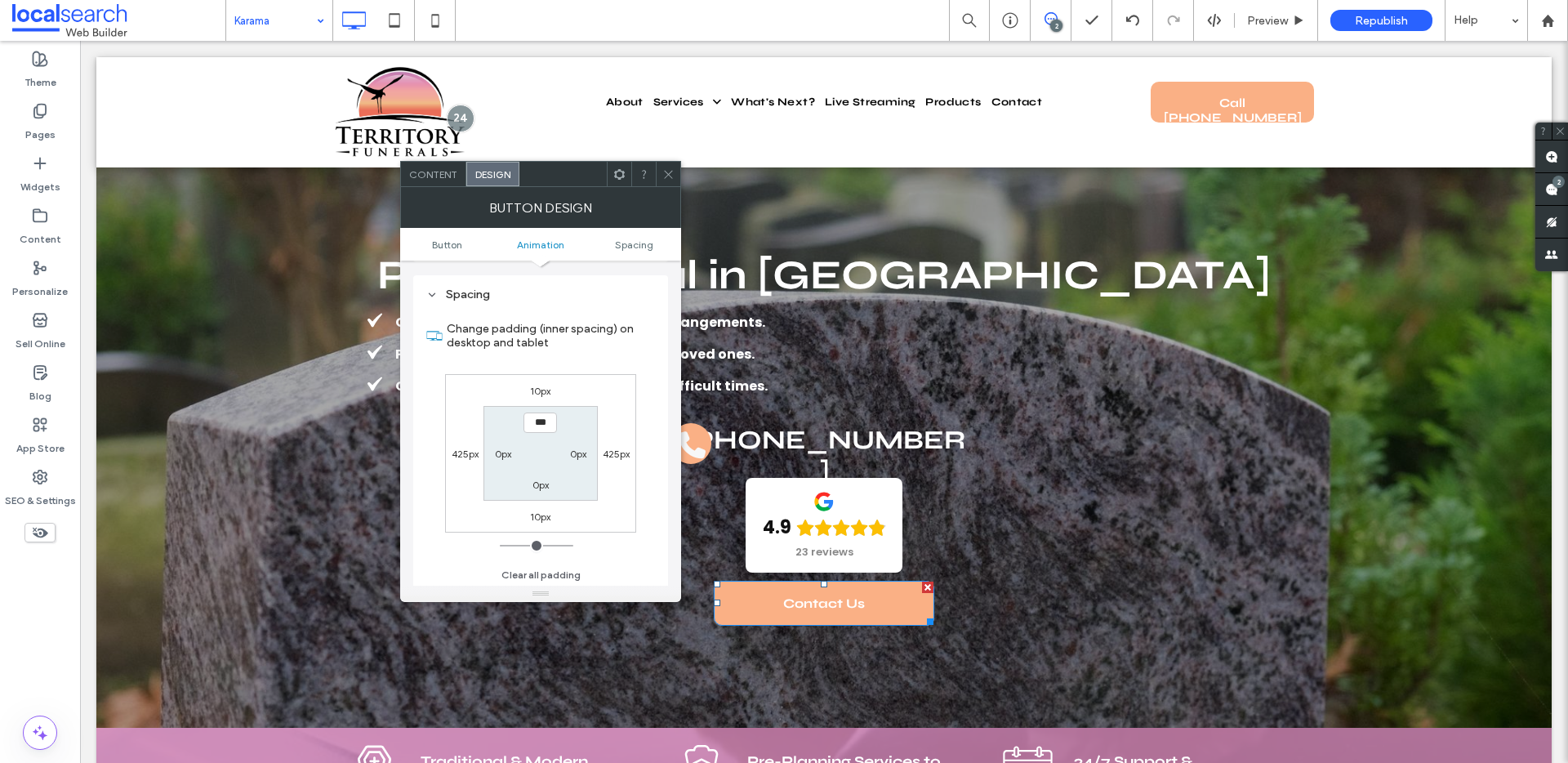
scroll to position [766, 0]
click at [539, 400] on div "10px 425px 10px 425px *** 0px 0px 0px" at bounding box center [541, 451] width 191 height 158
click at [538, 394] on label "10px" at bounding box center [540, 389] width 21 height 12
type input "**"
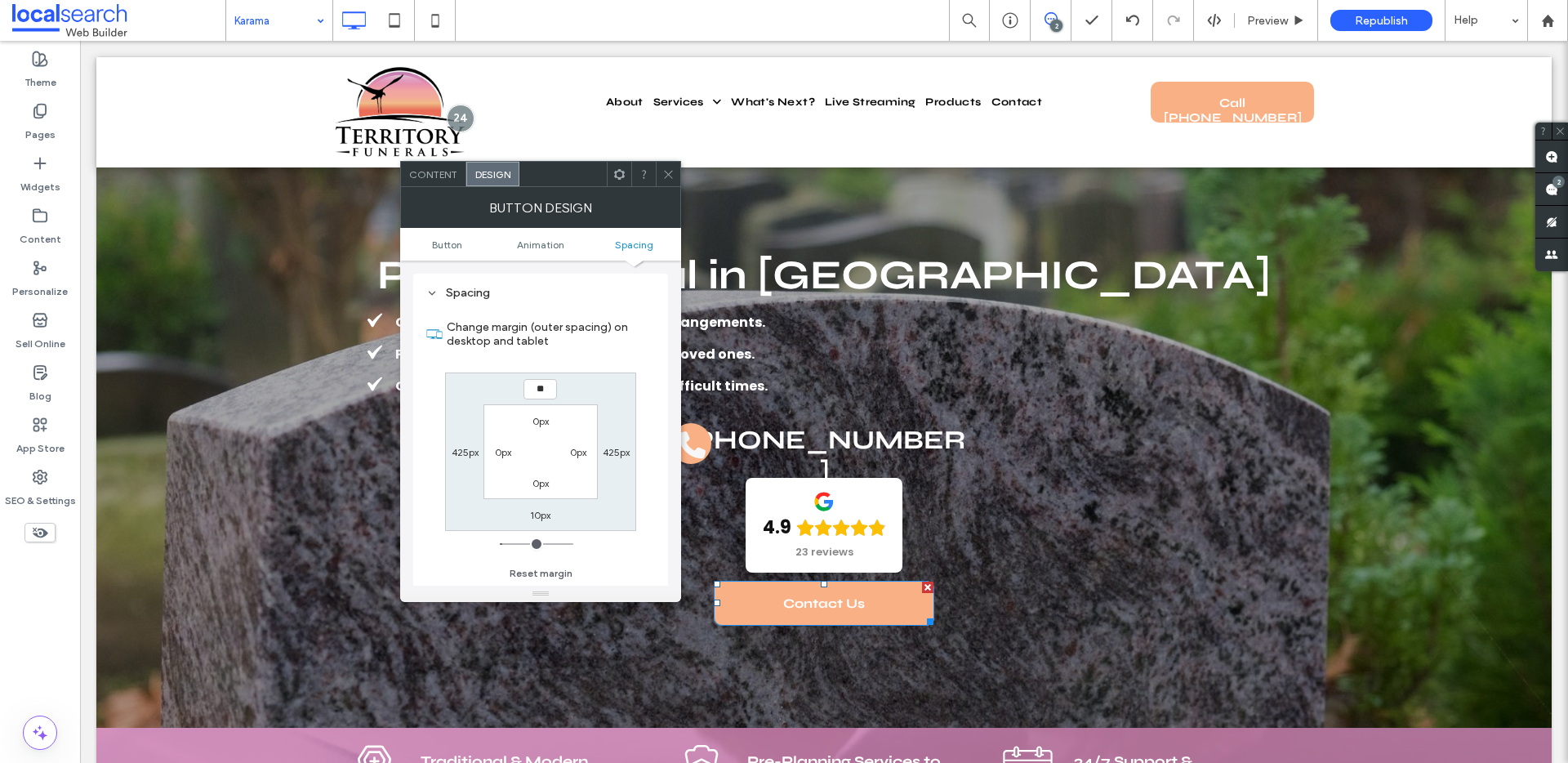
type input "**"
type input "****"
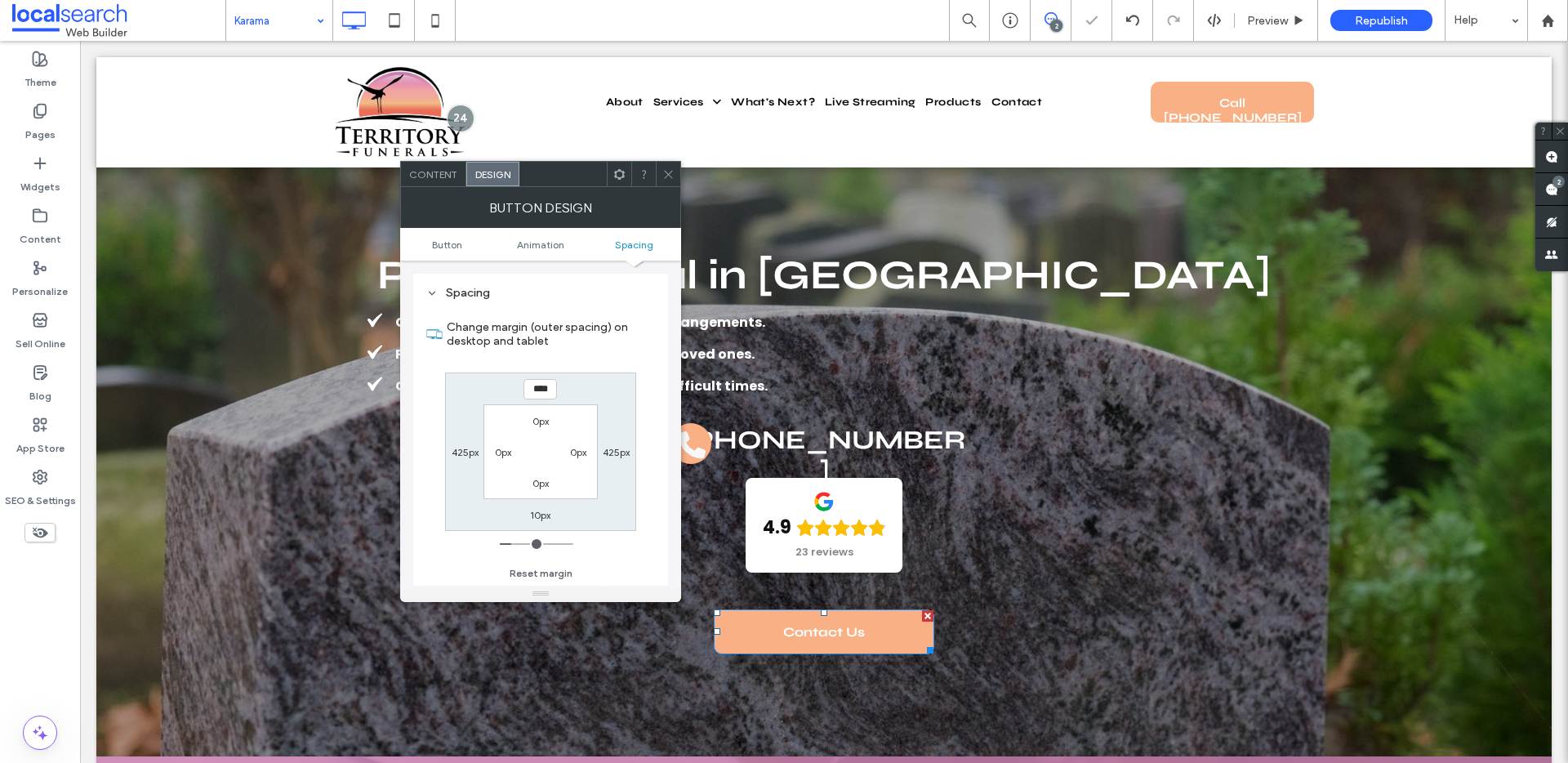
click at [669, 171] on icon at bounding box center [668, 174] width 12 height 12
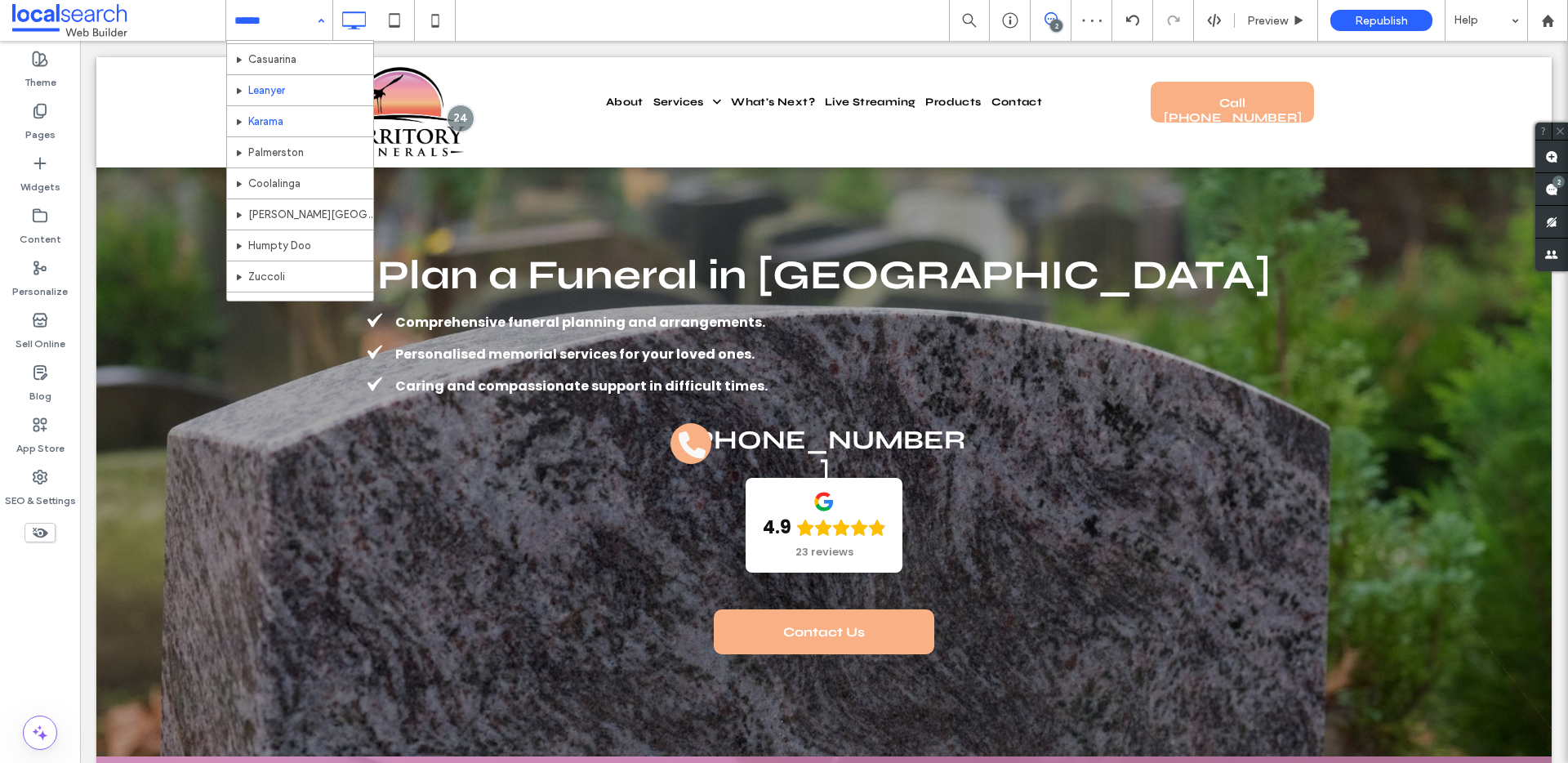
scroll to position [496, 0]
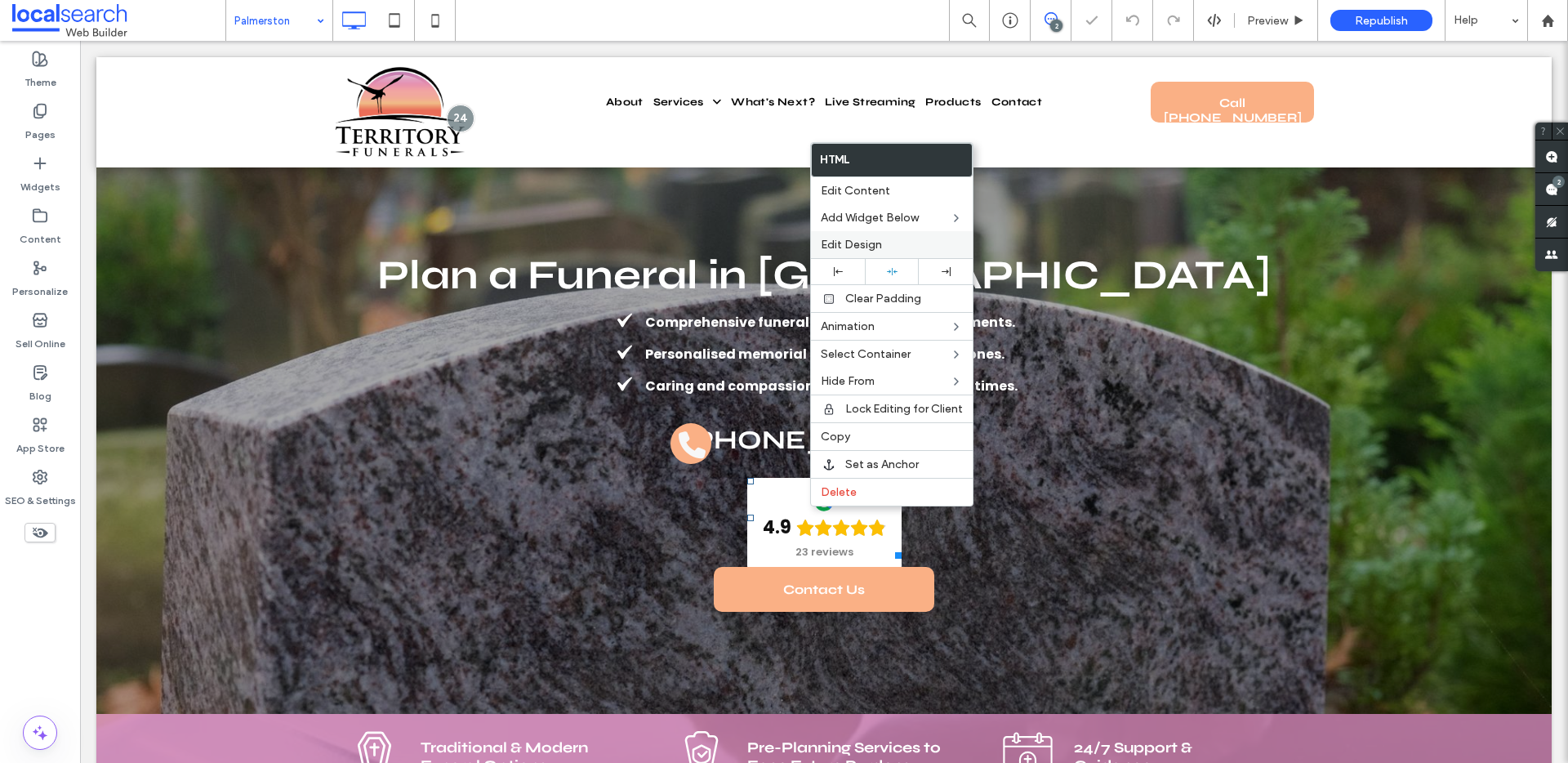
click at [860, 242] on span "Edit Design" at bounding box center [851, 245] width 61 height 14
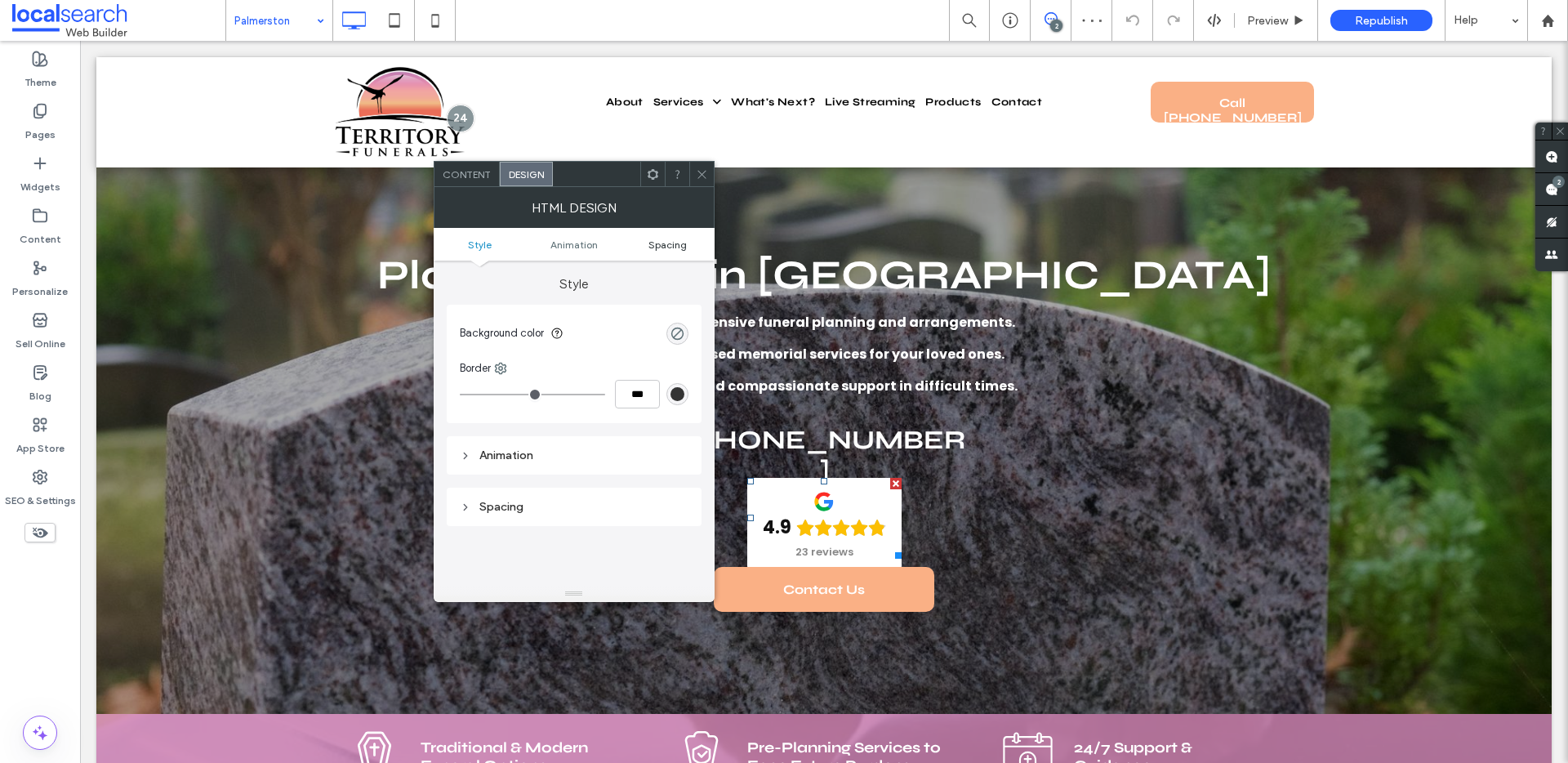
click at [681, 240] on span "Spacing" at bounding box center [667, 245] width 39 height 12
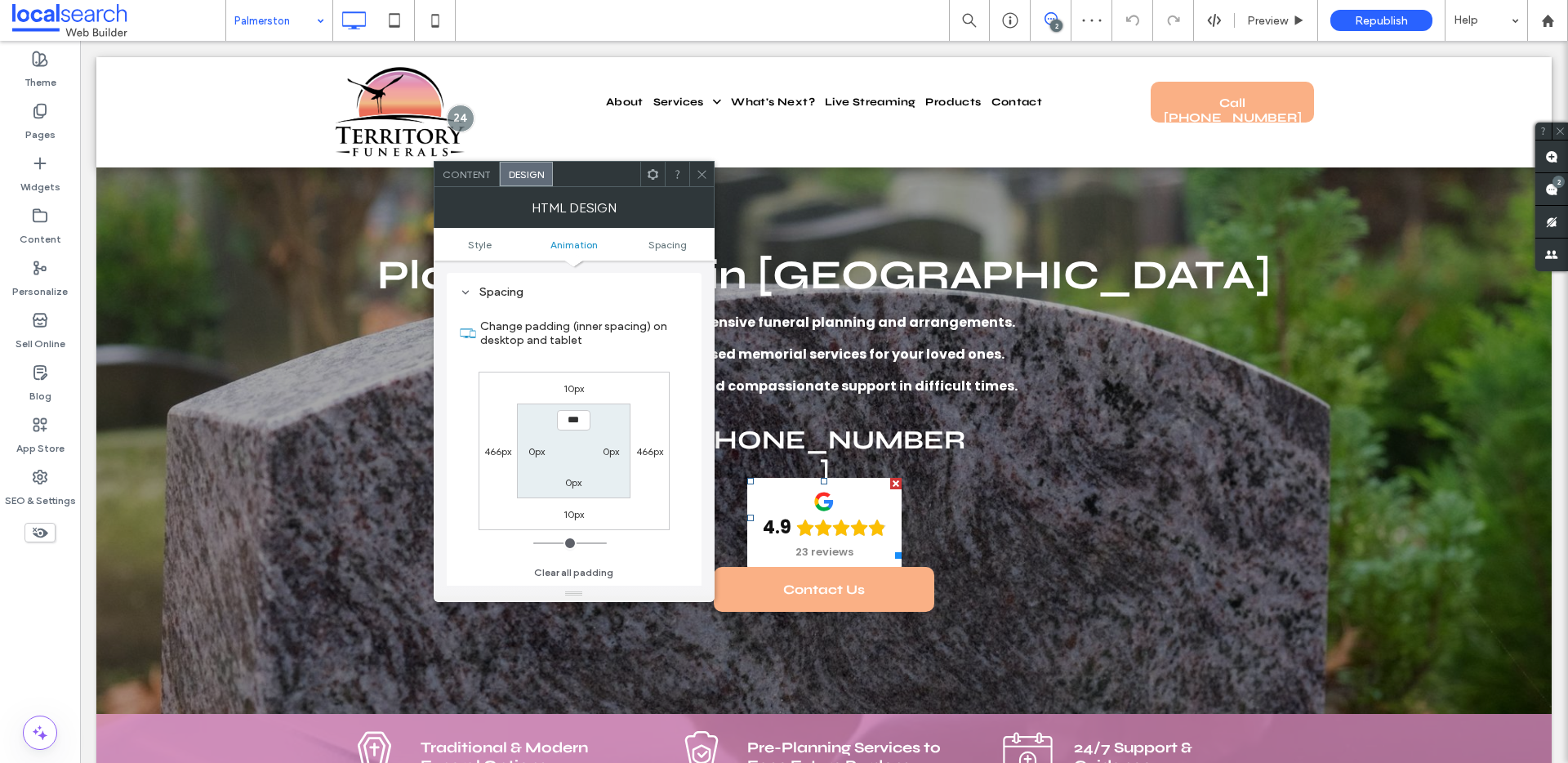
scroll to position [214, 0]
click at [478, 174] on span "Content" at bounding box center [467, 174] width 48 height 12
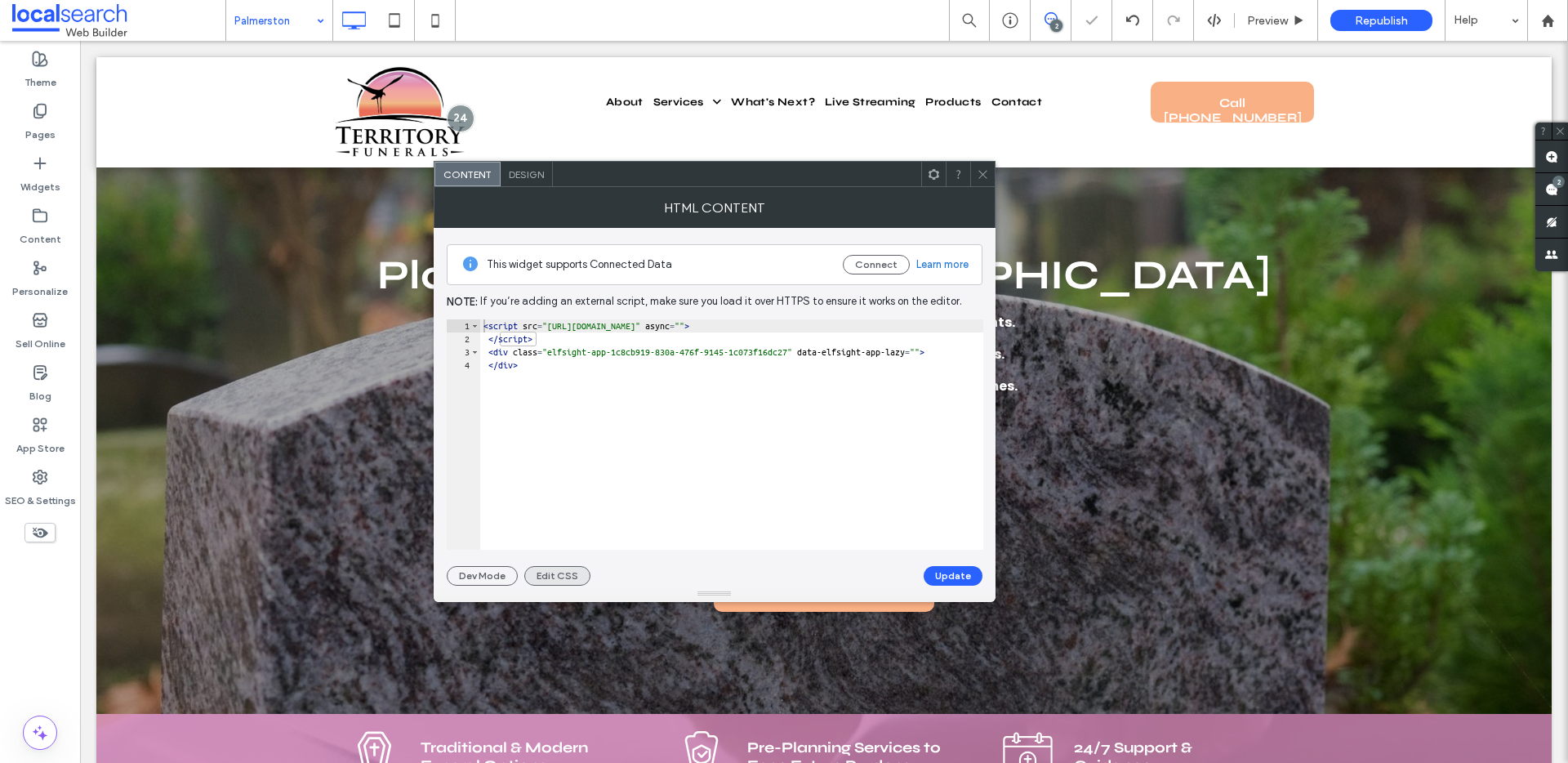
click at [554, 578] on button "Edit CSS" at bounding box center [557, 575] width 66 height 20
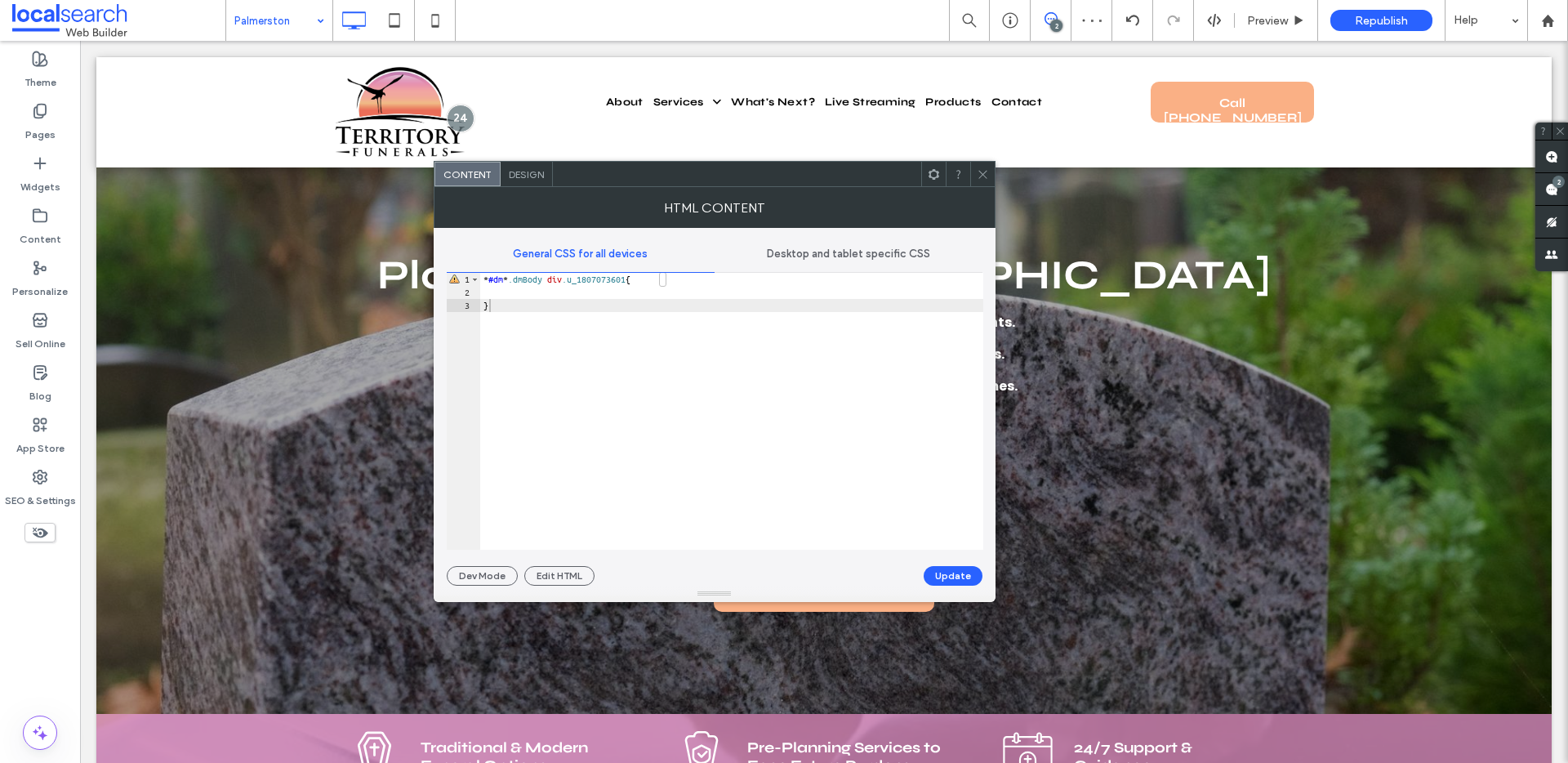
click at [797, 258] on span "Desktop and tablet specific CSS" at bounding box center [848, 253] width 164 height 13
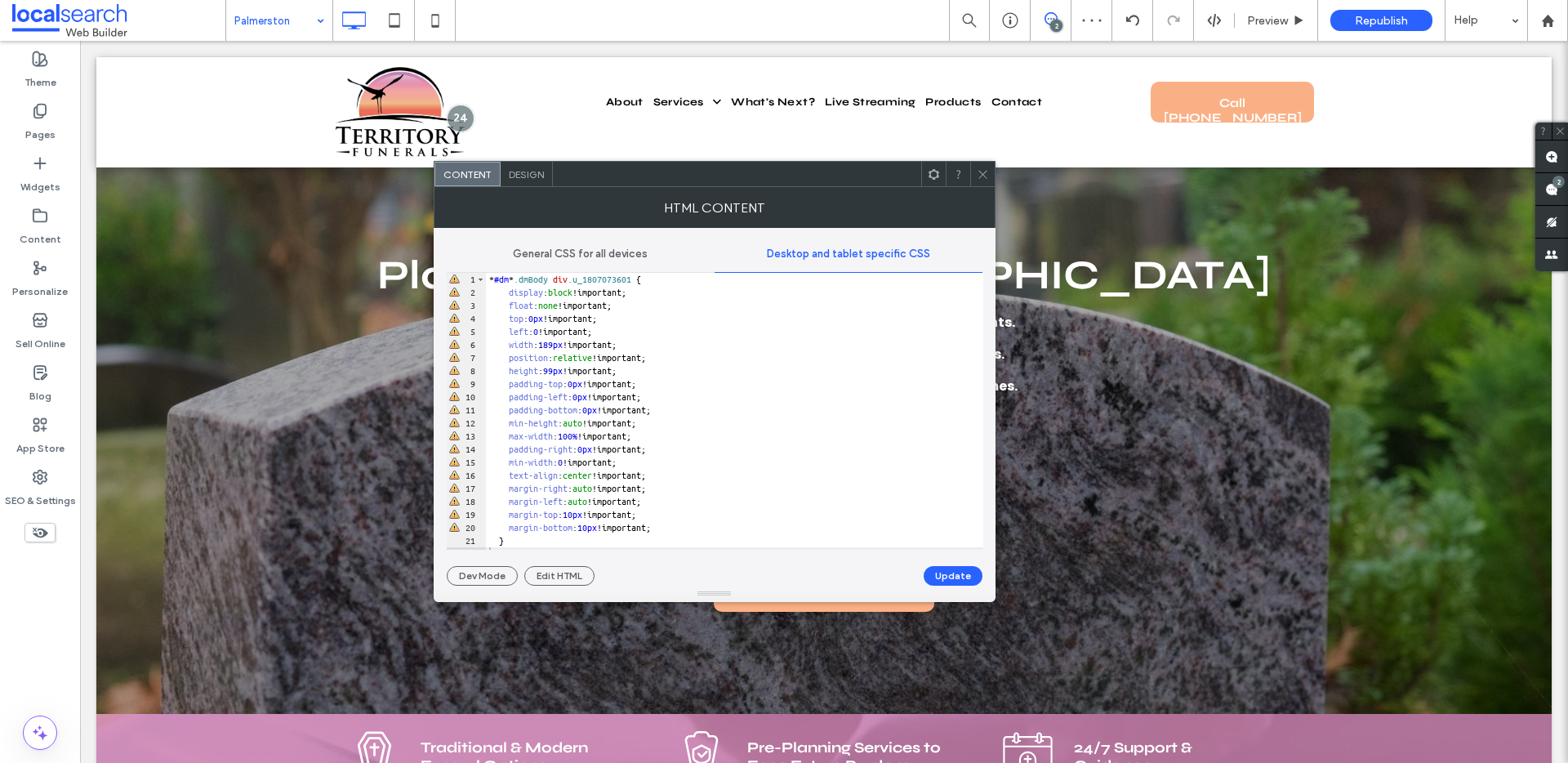
scroll to position [1, 0]
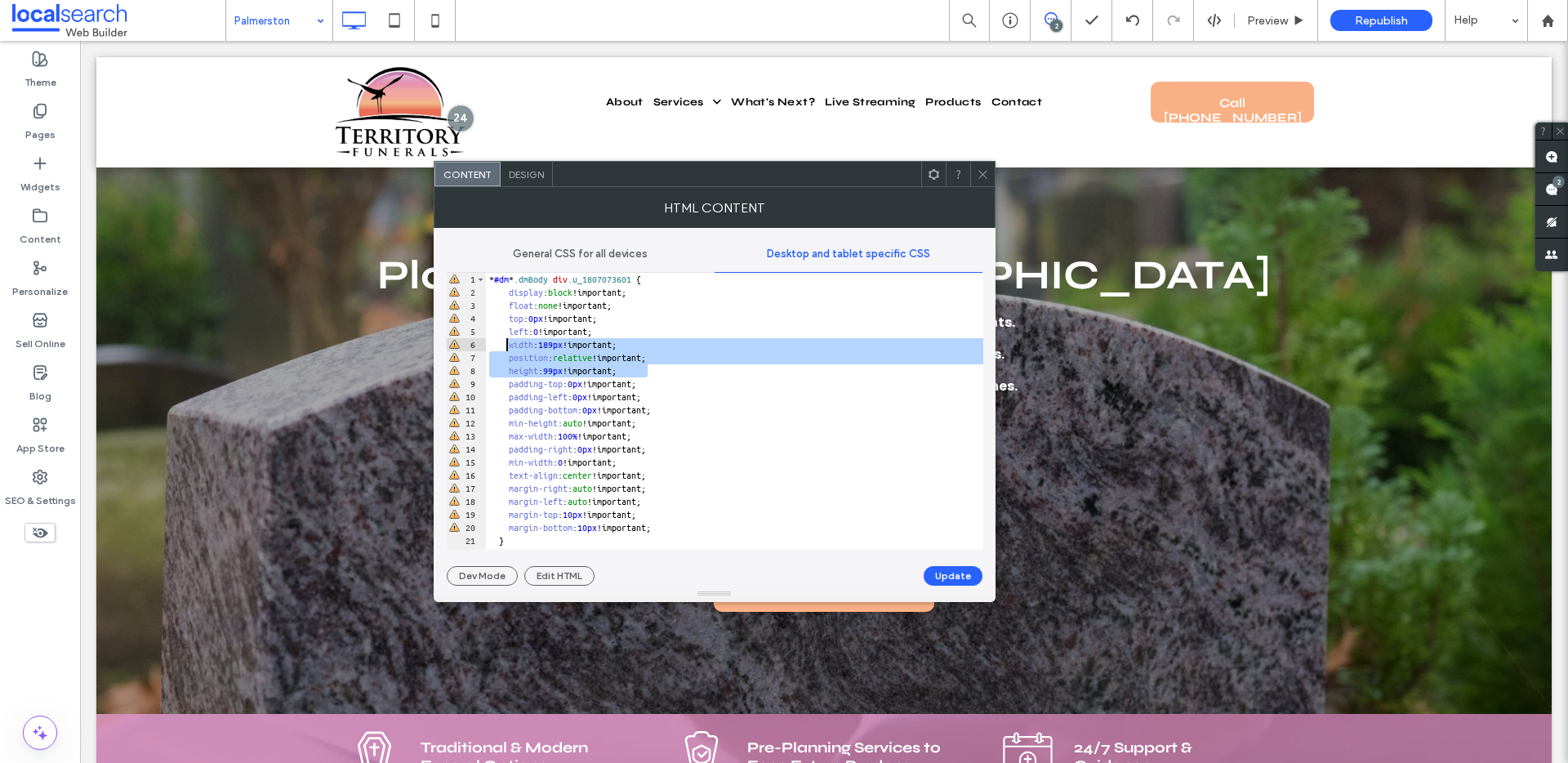
drag, startPoint x: 656, startPoint y: 369, endPoint x: 509, endPoint y: 347, distance: 148.6
click at [509, 347] on div "* #dm * .dmBody div .u_1807073601 { display : block !important; float : none !i…" at bounding box center [734, 425] width 497 height 303
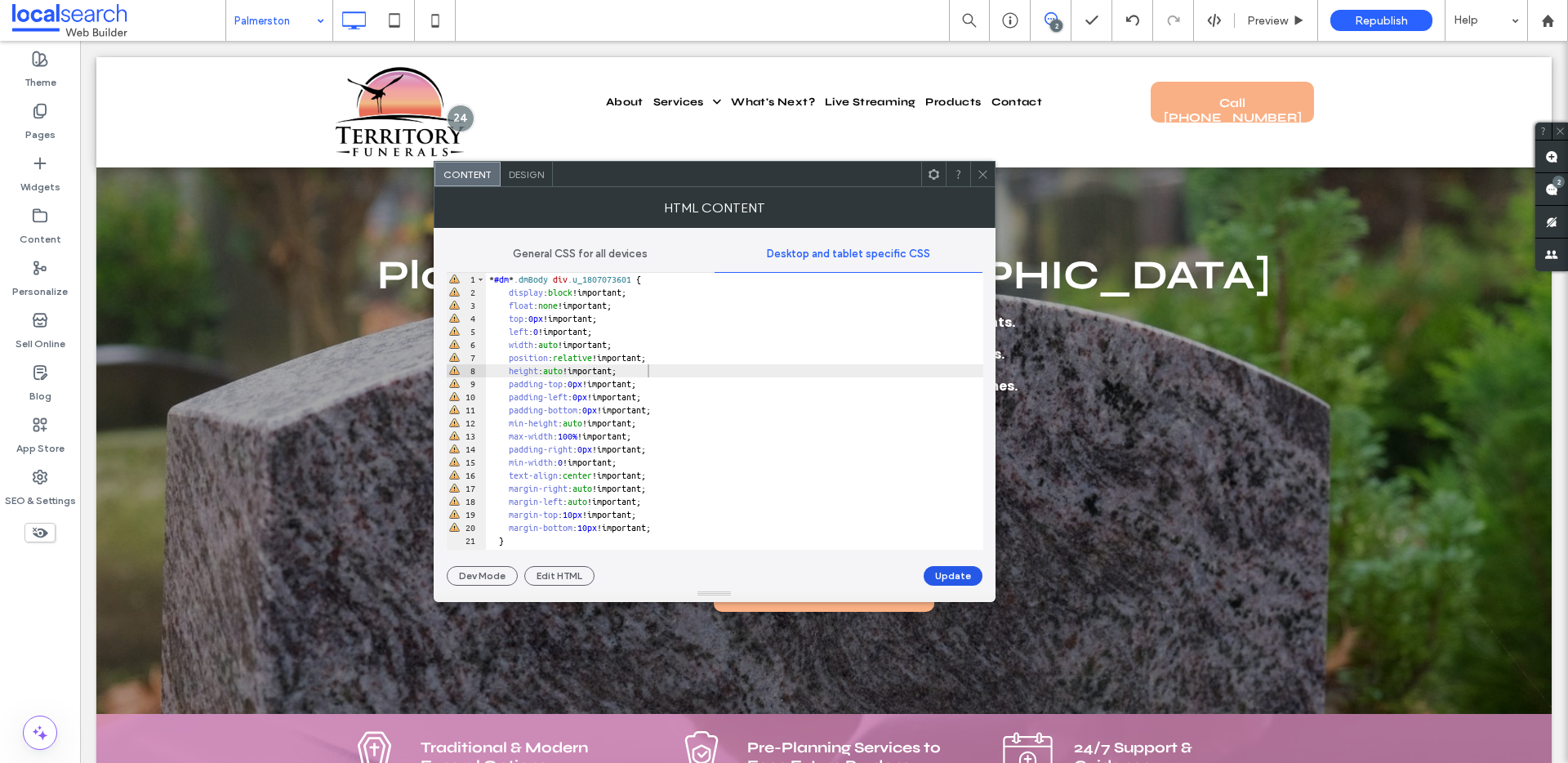
click at [950, 582] on button "Update" at bounding box center [952, 575] width 59 height 20
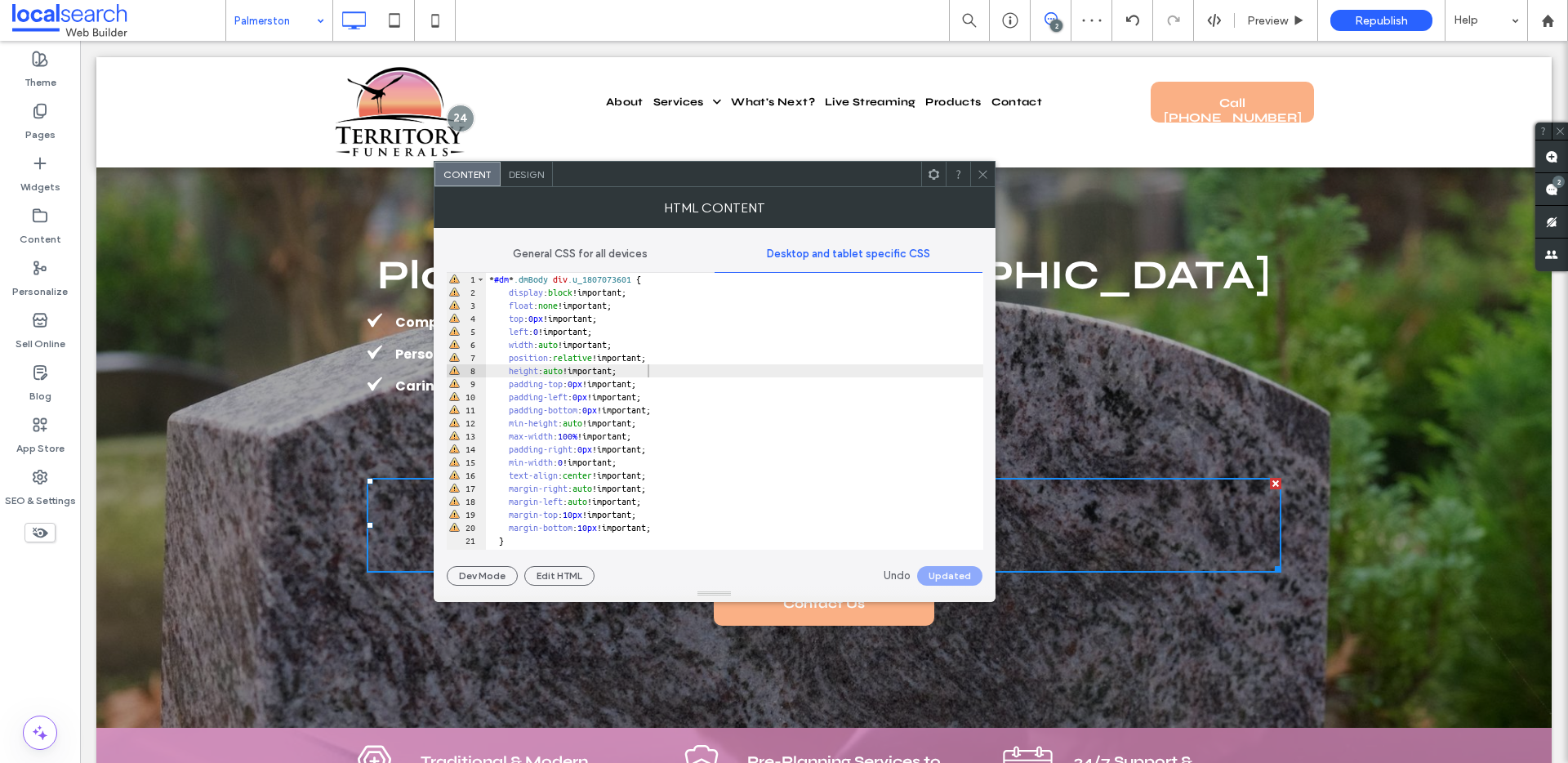
click at [986, 168] on icon at bounding box center [982, 174] width 12 height 12
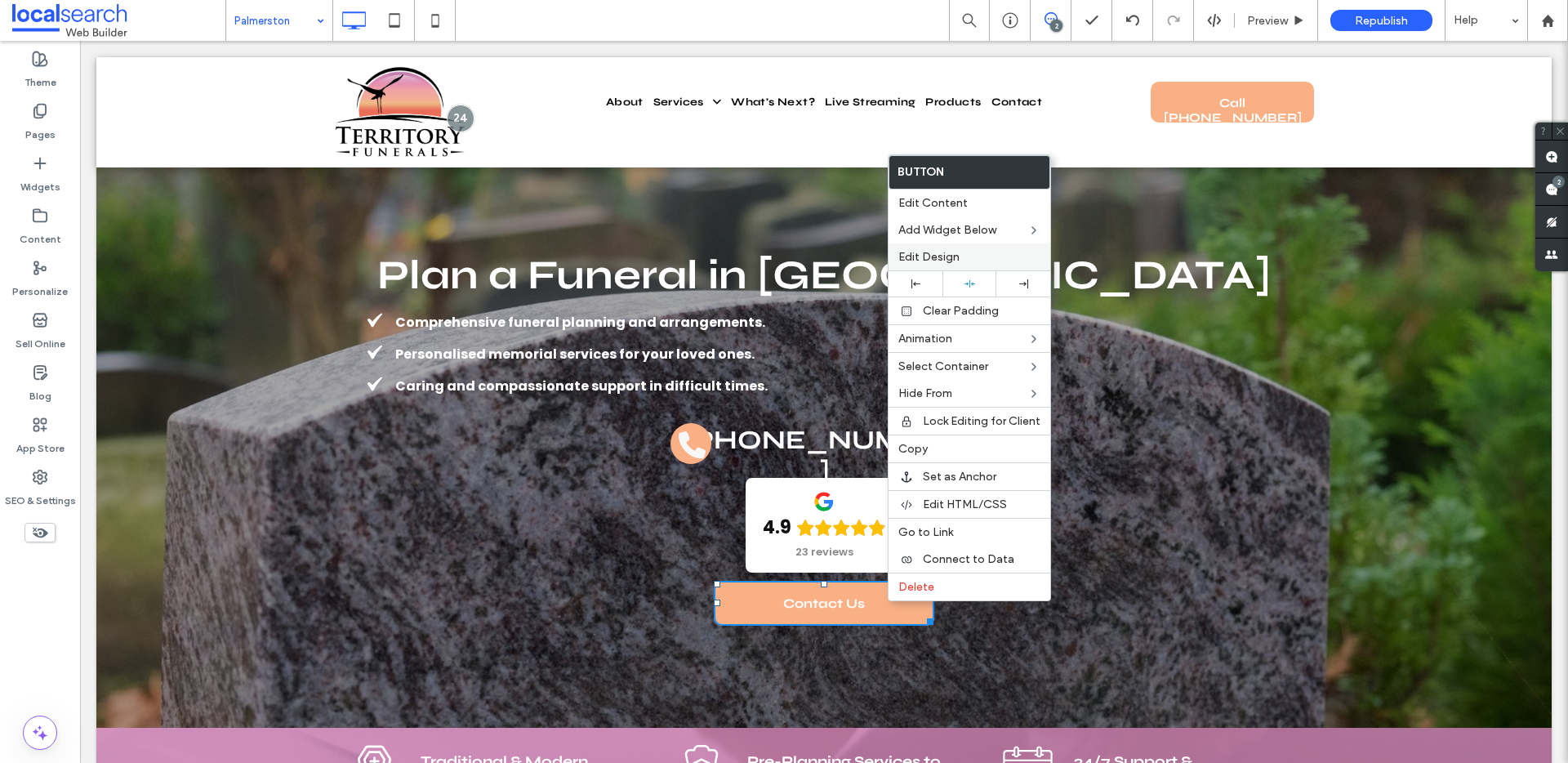
click at [945, 255] on span "Edit Design" at bounding box center [928, 257] width 61 height 14
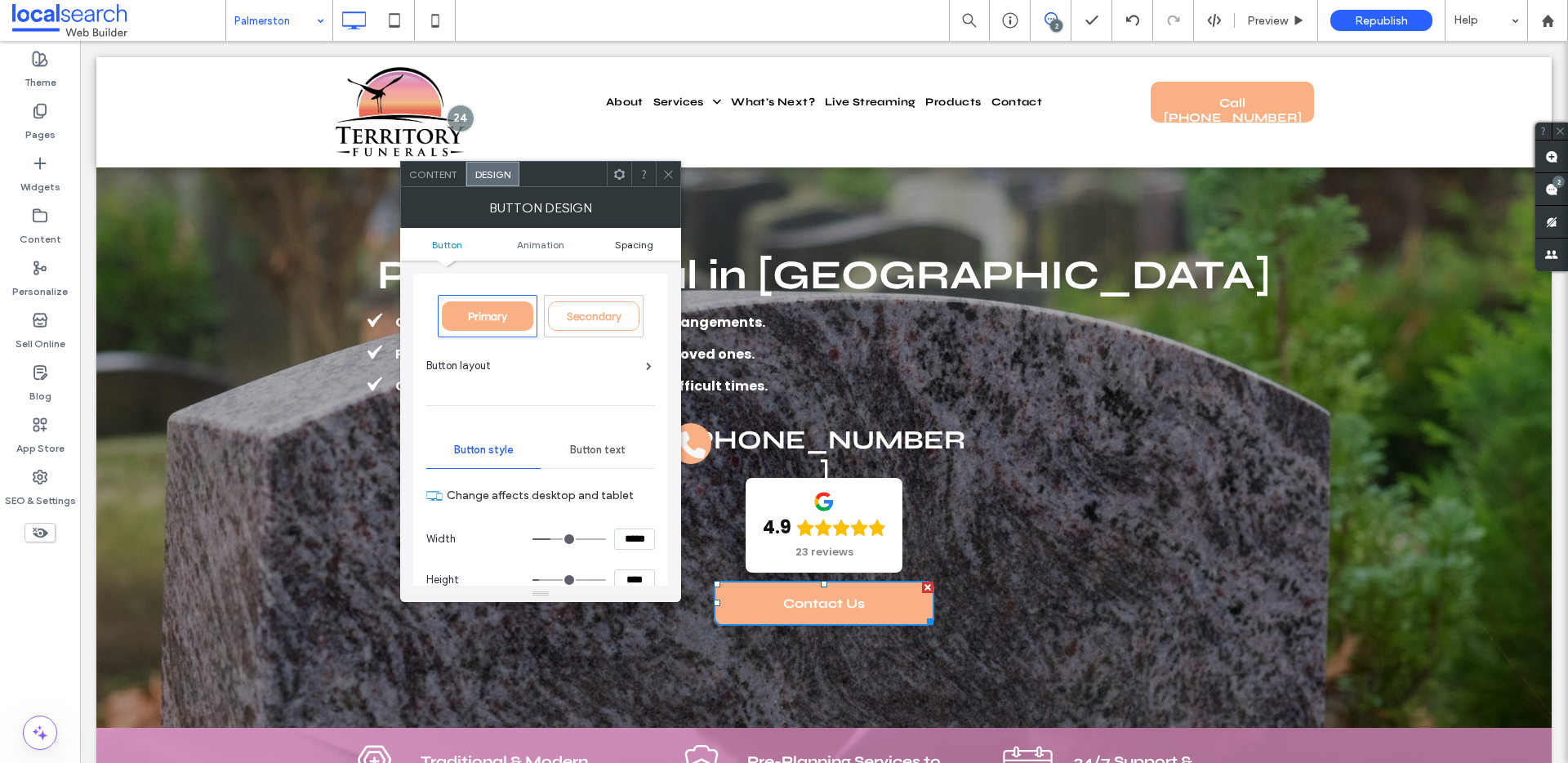
click at [623, 247] on span "Spacing" at bounding box center [634, 245] width 39 height 12
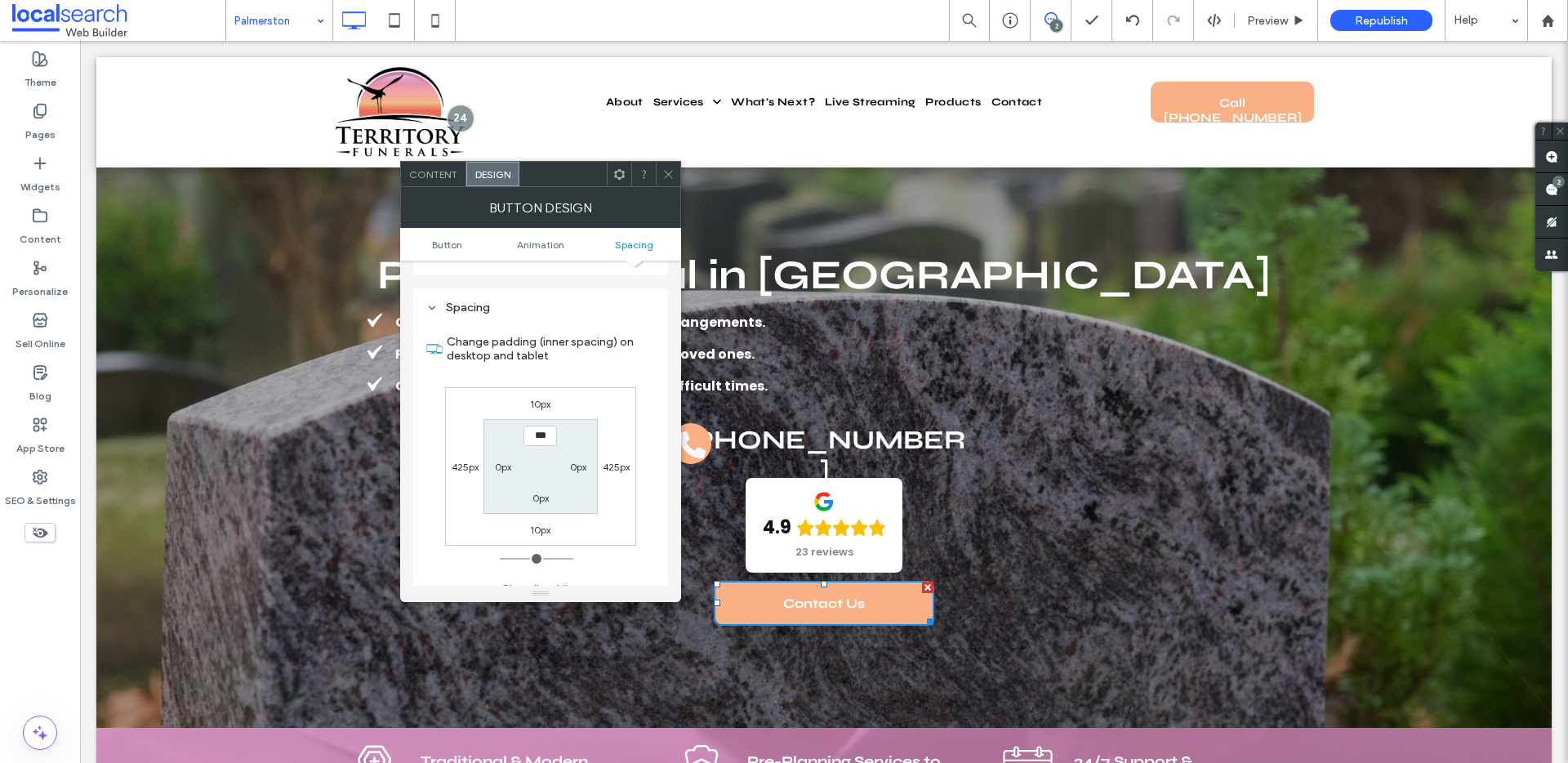
scroll to position [766, 0]
click at [536, 394] on label "10px" at bounding box center [540, 389] width 21 height 12
type input "**"
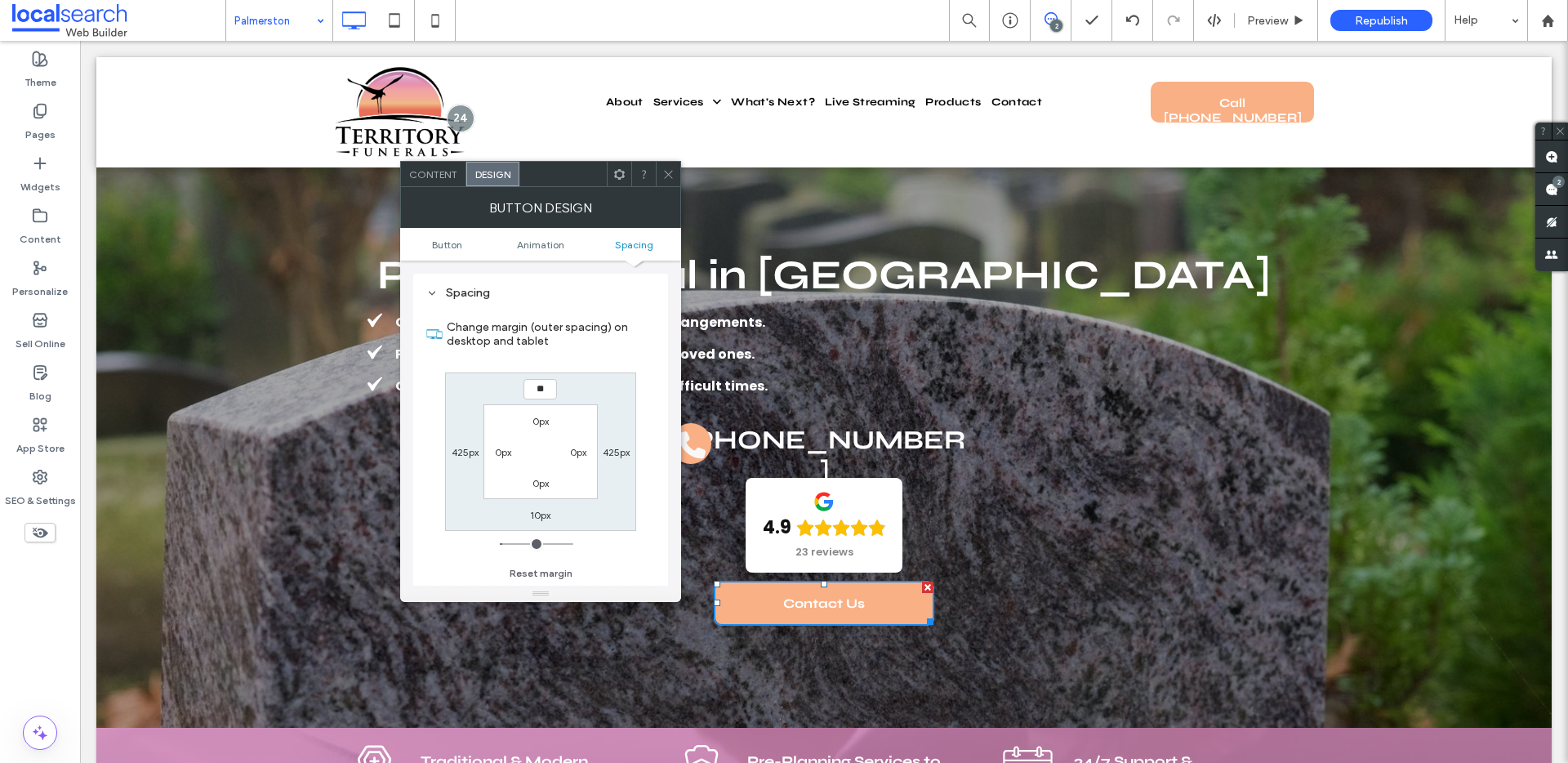
type input "**"
type input "****"
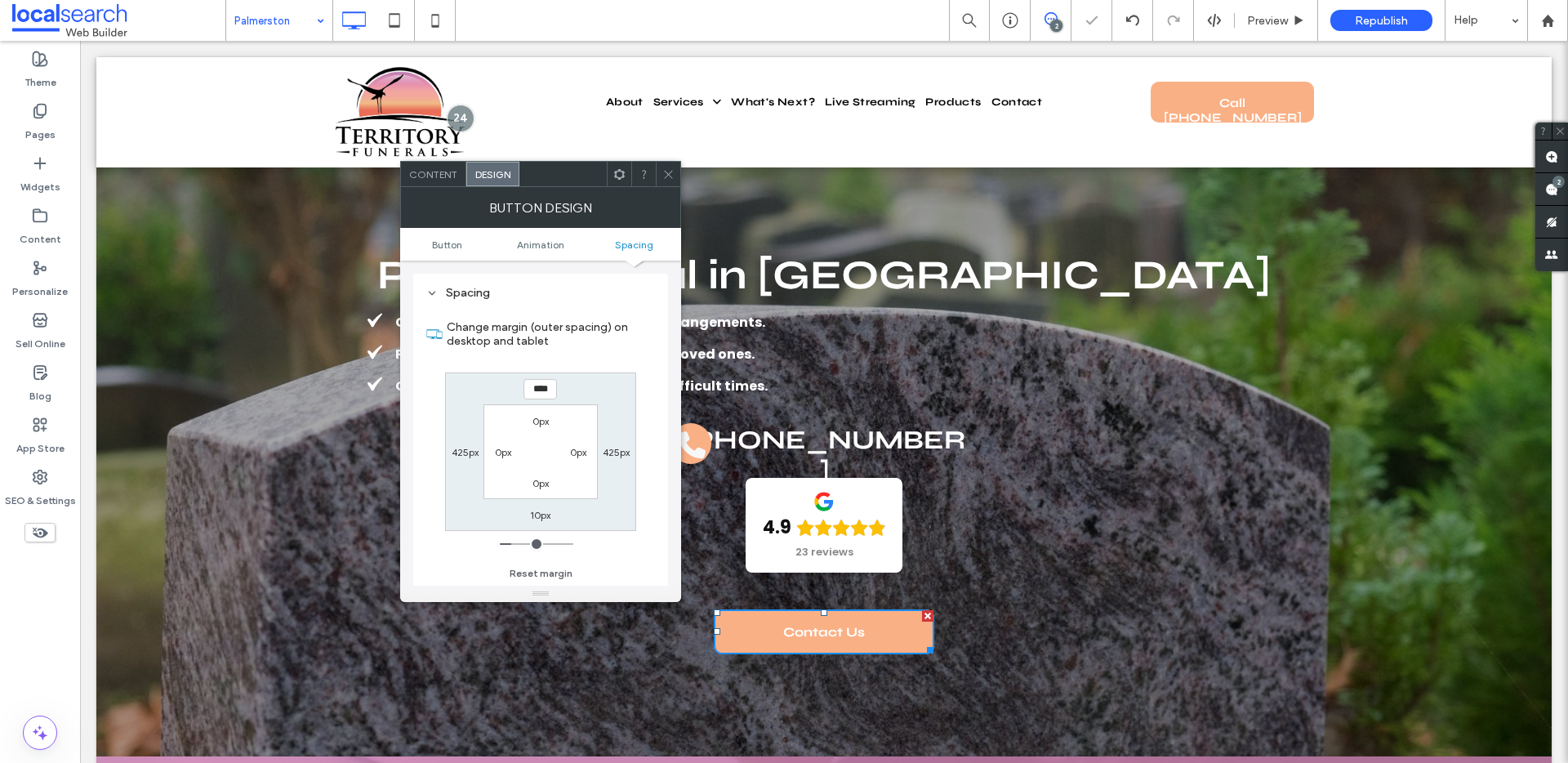
click at [666, 173] on icon at bounding box center [668, 174] width 12 height 12
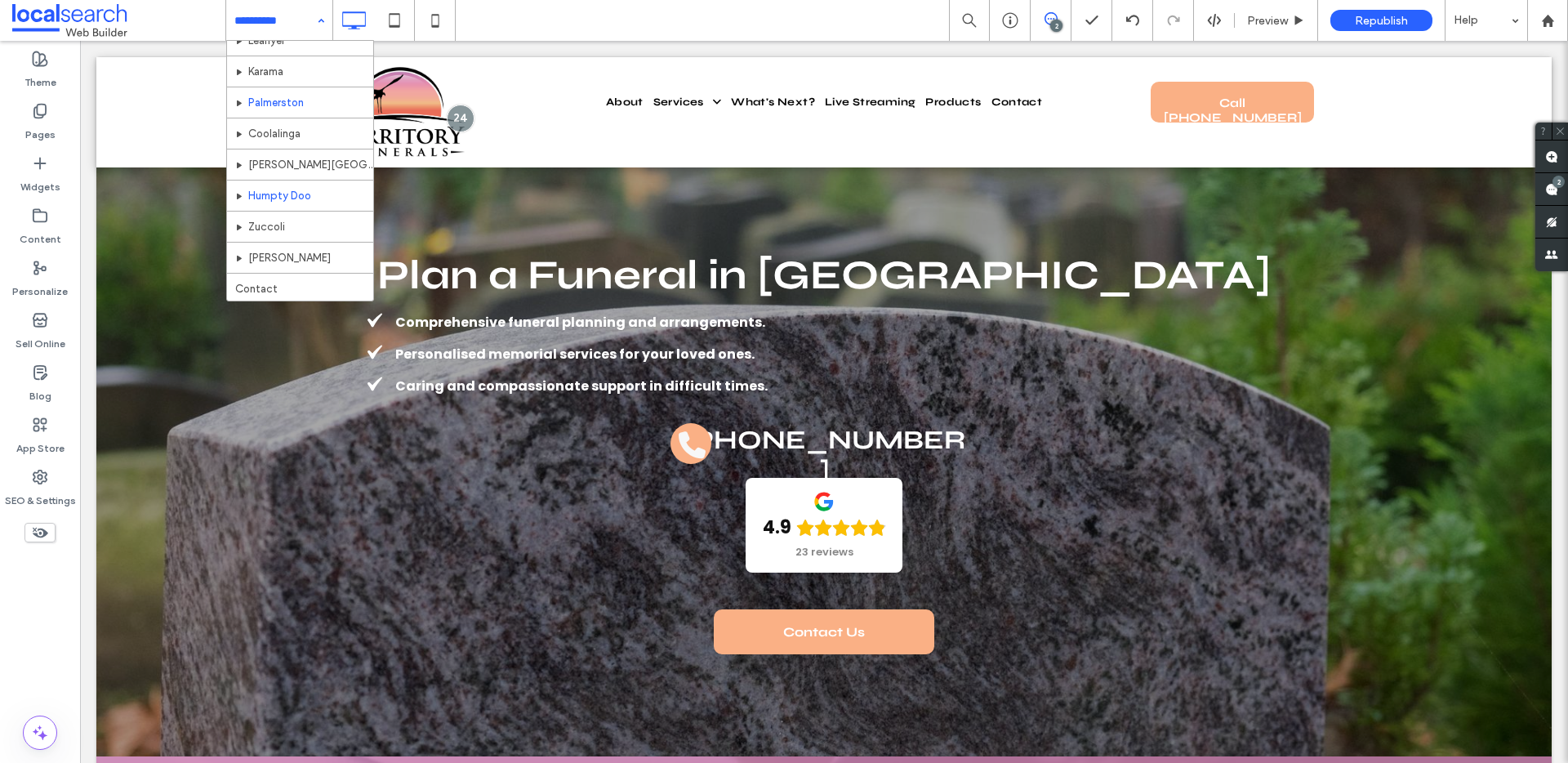
scroll to position [542, 0]
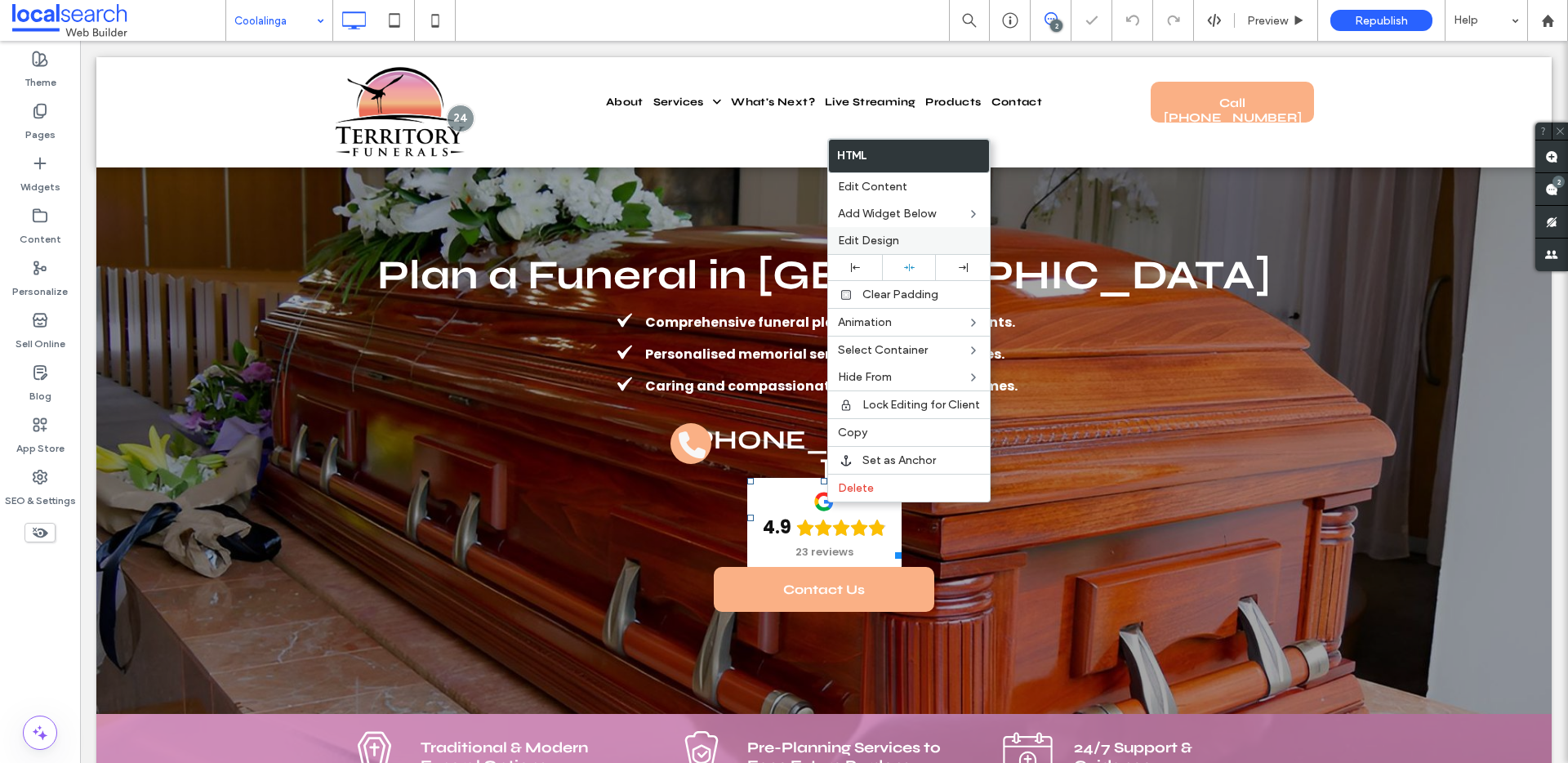
click at [907, 239] on label "Edit Design" at bounding box center [908, 240] width 142 height 14
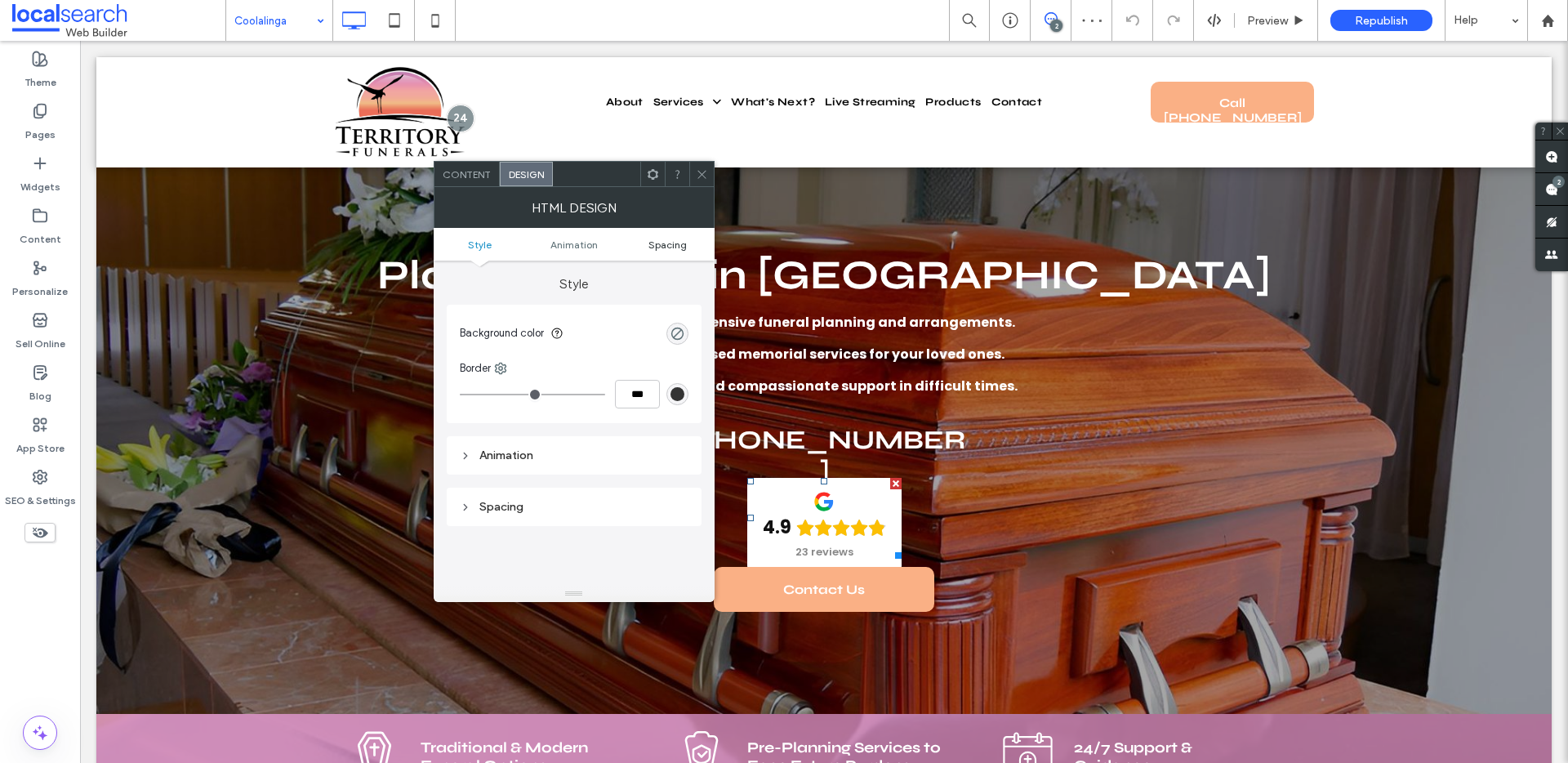
click at [658, 249] on span "Spacing" at bounding box center [667, 245] width 39 height 12
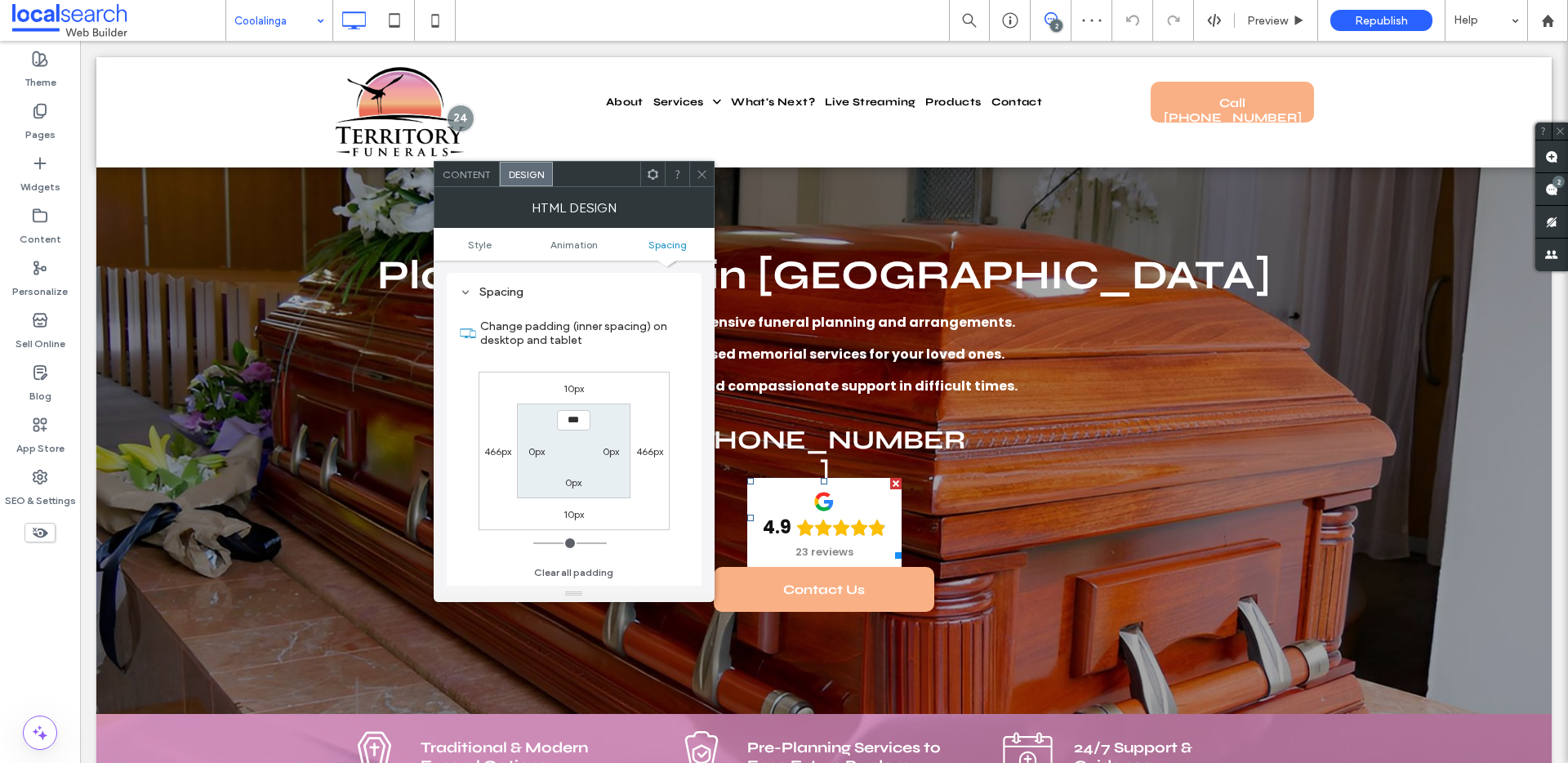
scroll to position [214, 0]
click at [474, 171] on span "Content" at bounding box center [467, 174] width 48 height 12
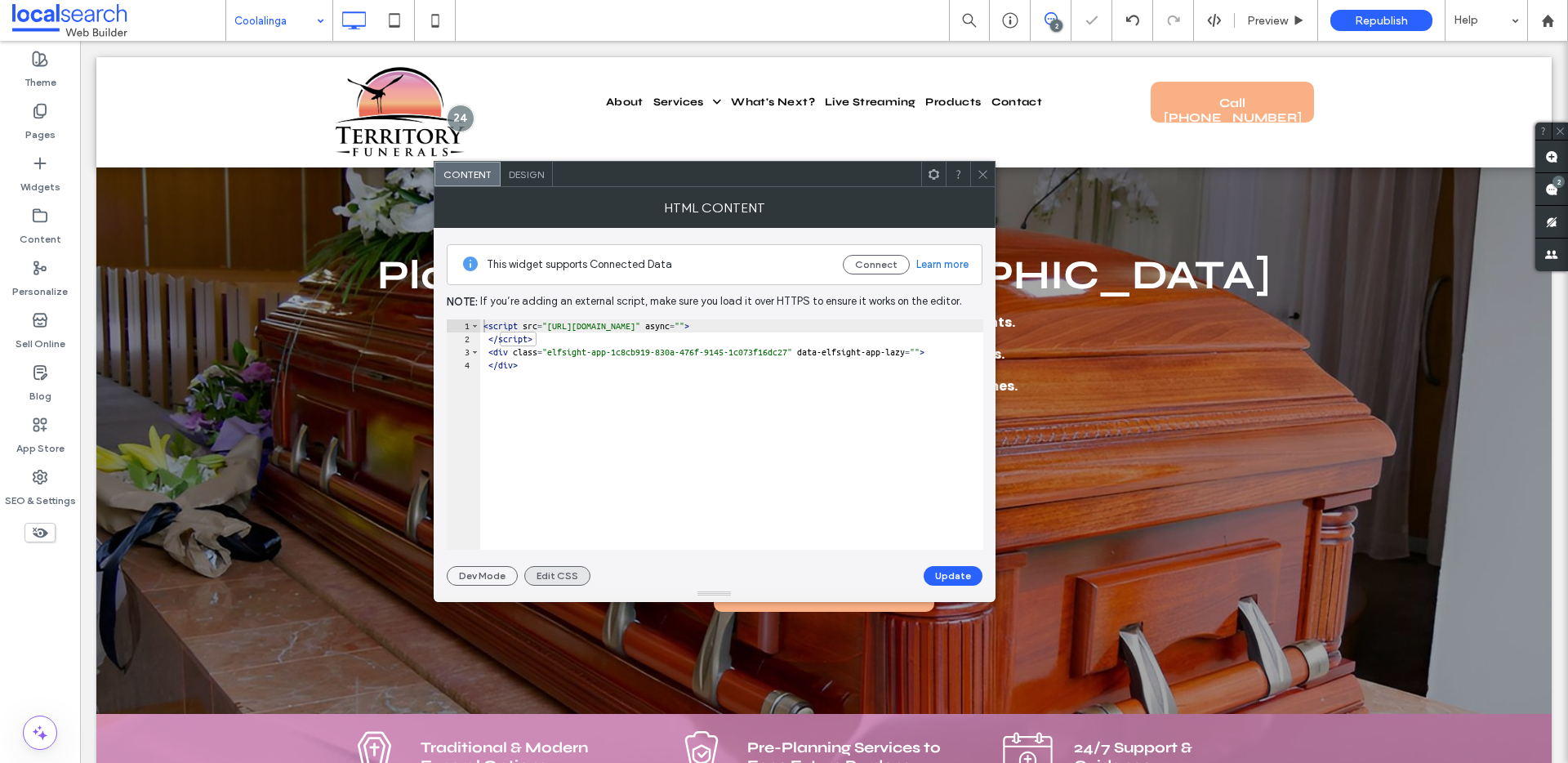
click at [561, 568] on button "Edit CSS" at bounding box center [557, 575] width 66 height 20
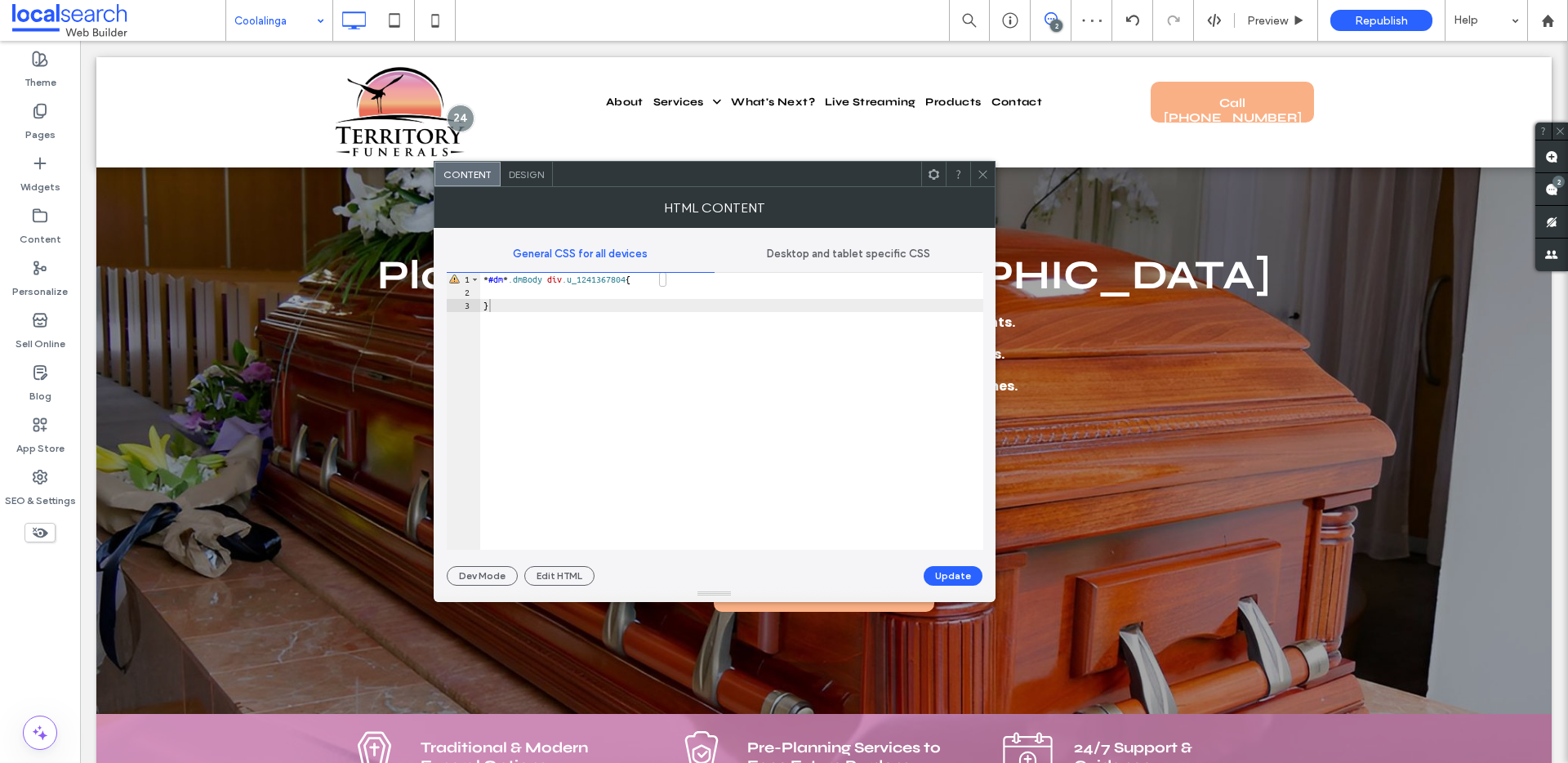
click at [859, 229] on div "General CSS for all devices Desktop and tablet specific CSS ** 1 2 3 * #dm * .d…" at bounding box center [715, 406] width 536 height 357
click at [858, 249] on span "Desktop and tablet specific CSS" at bounding box center [848, 253] width 164 height 13
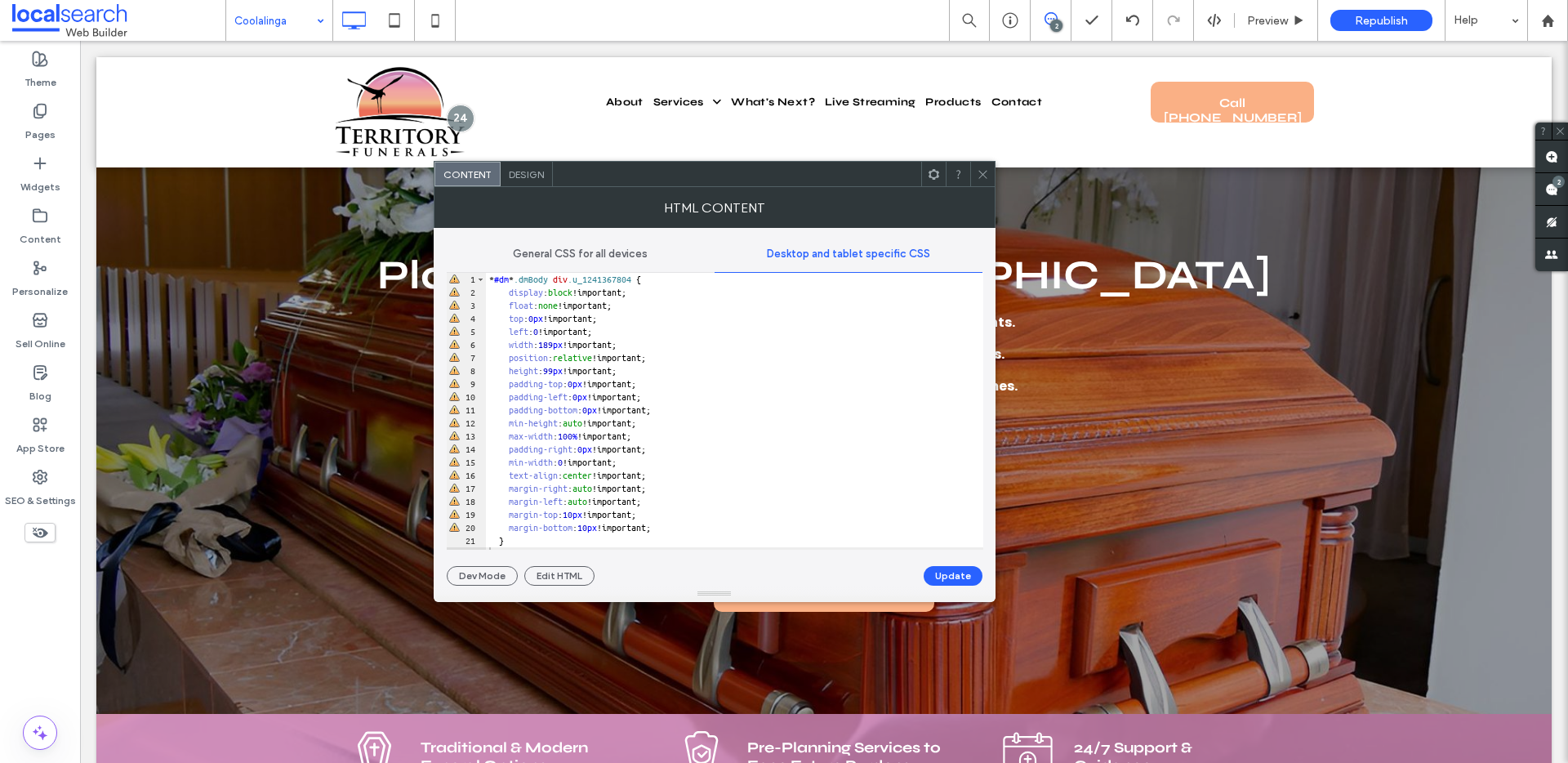
scroll to position [1, 0]
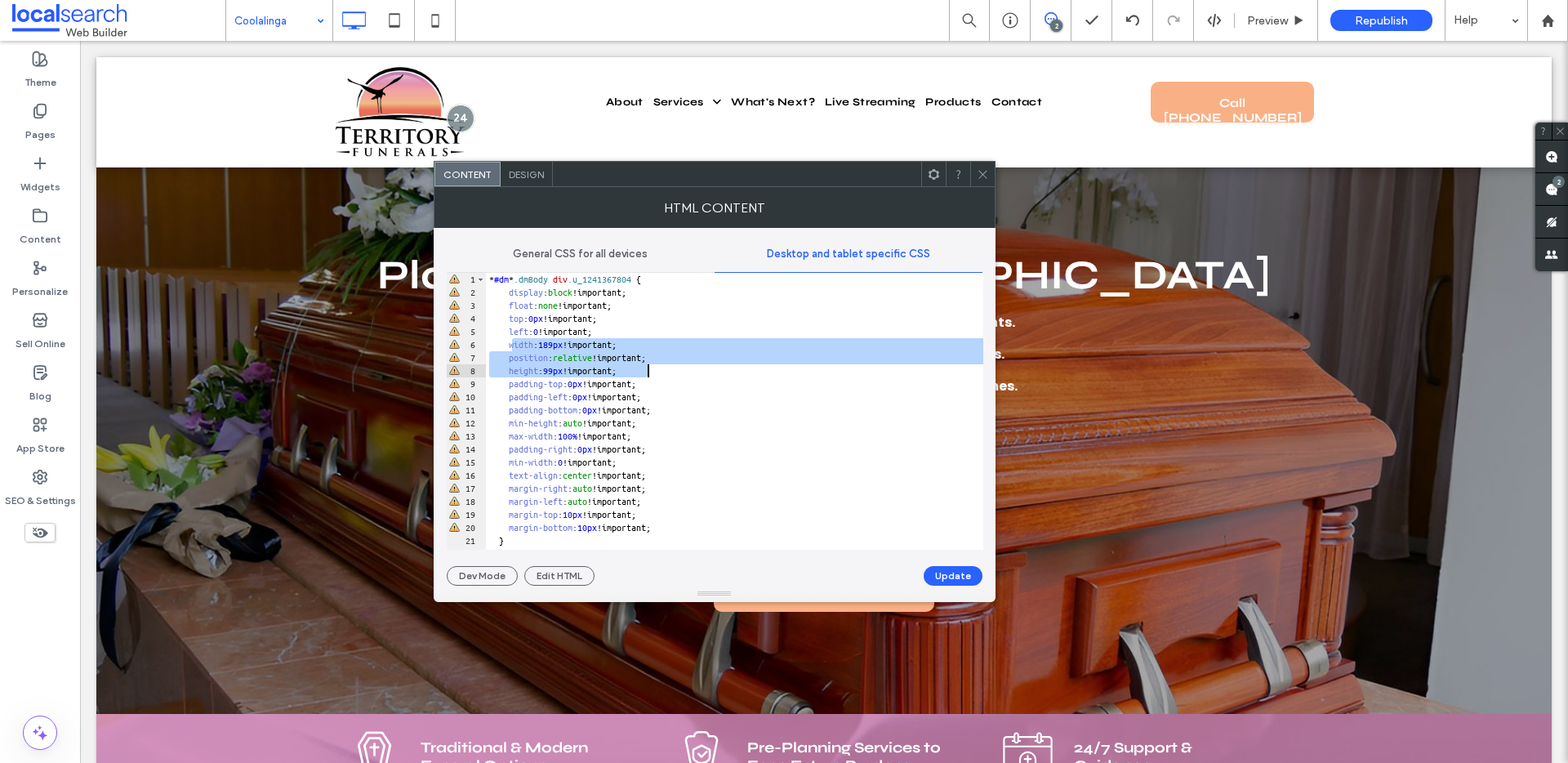
drag, startPoint x: 512, startPoint y: 343, endPoint x: 723, endPoint y: 375, distance: 213.4
click at [723, 375] on div "* #dm * .dmBody div .u_1241367804 { display : block !important; float : none !i…" at bounding box center [734, 425] width 497 height 303
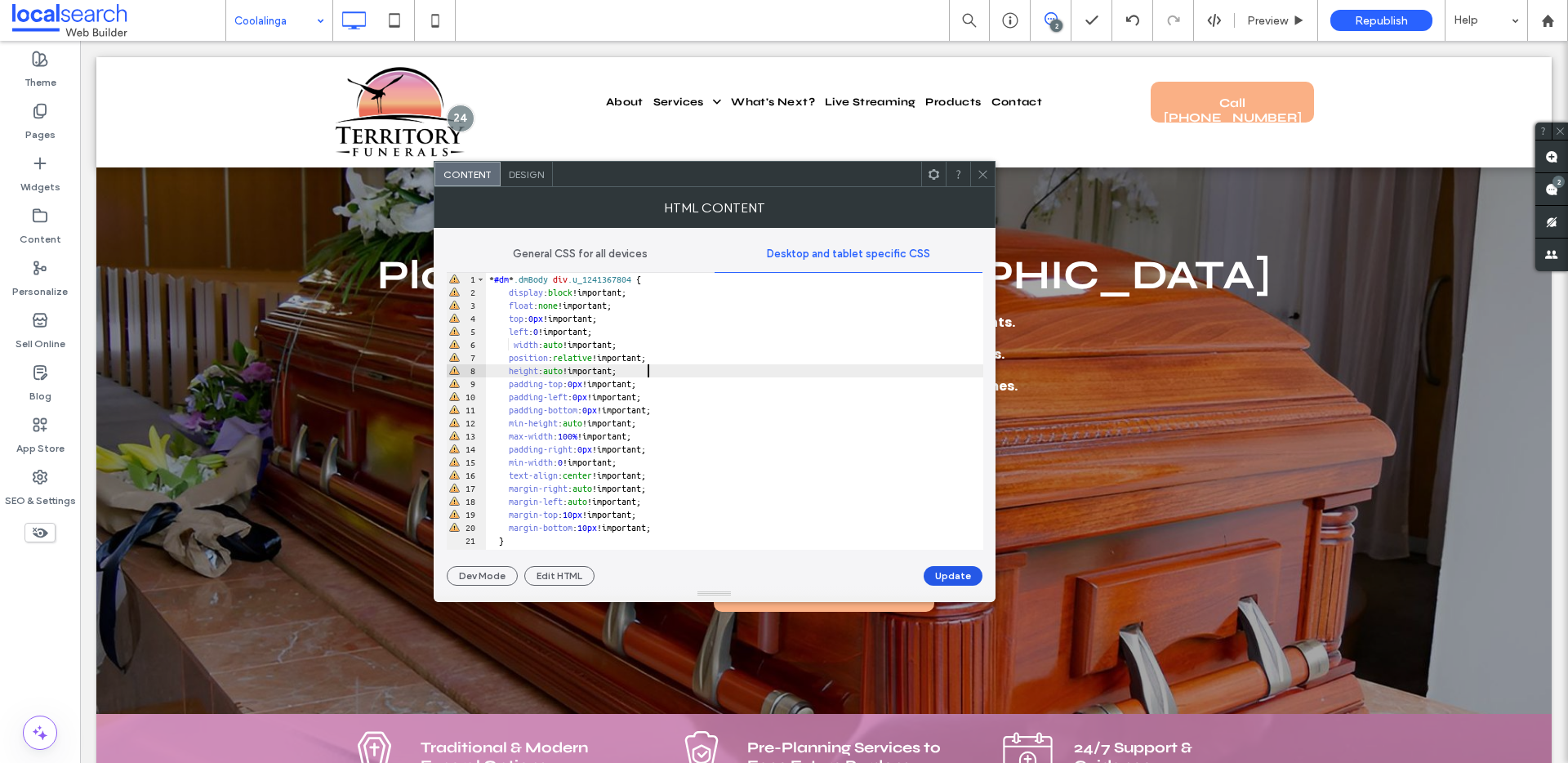
click at [952, 573] on button "Update" at bounding box center [952, 575] width 59 height 20
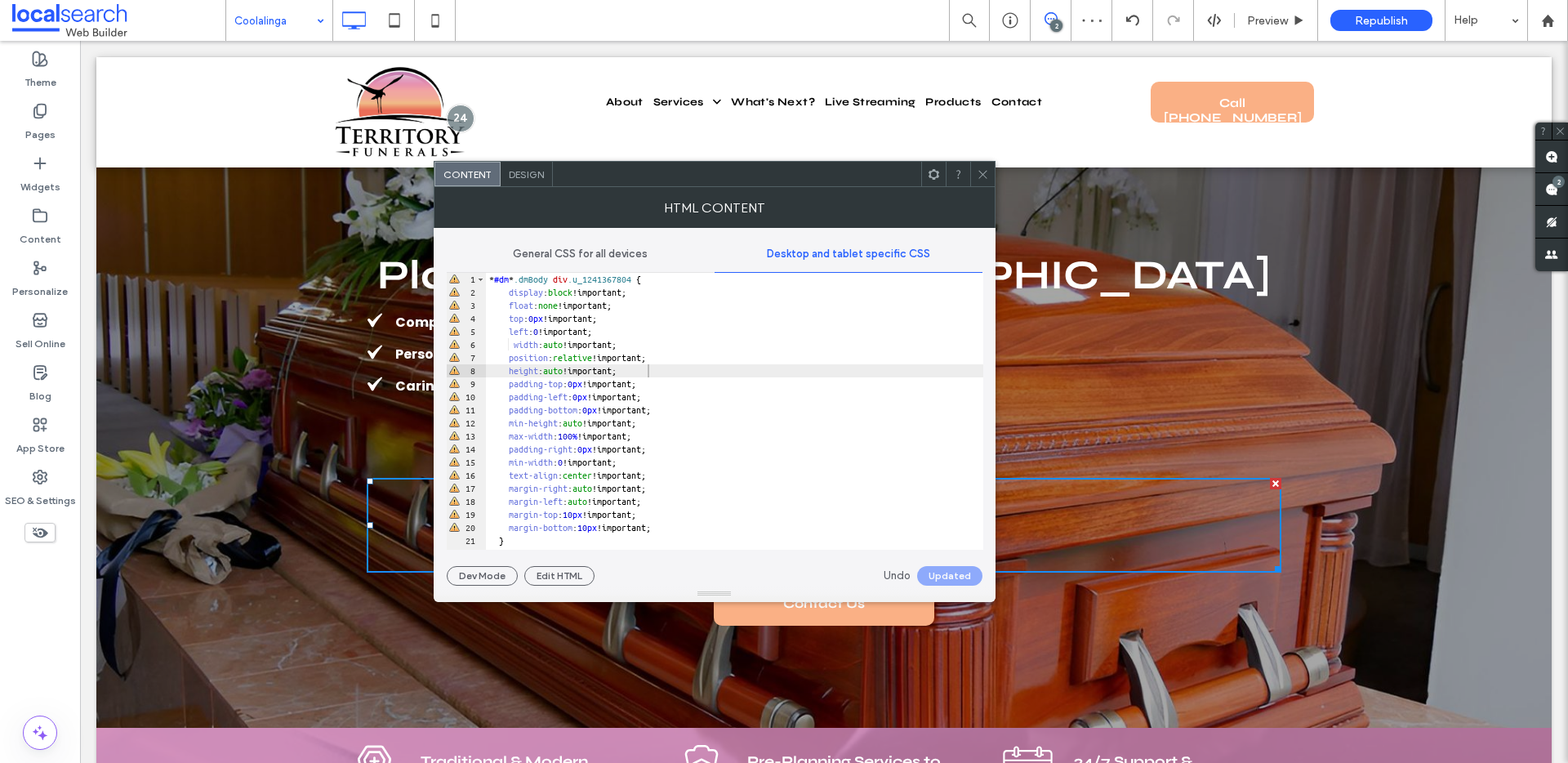
click at [982, 177] on icon at bounding box center [982, 174] width 12 height 12
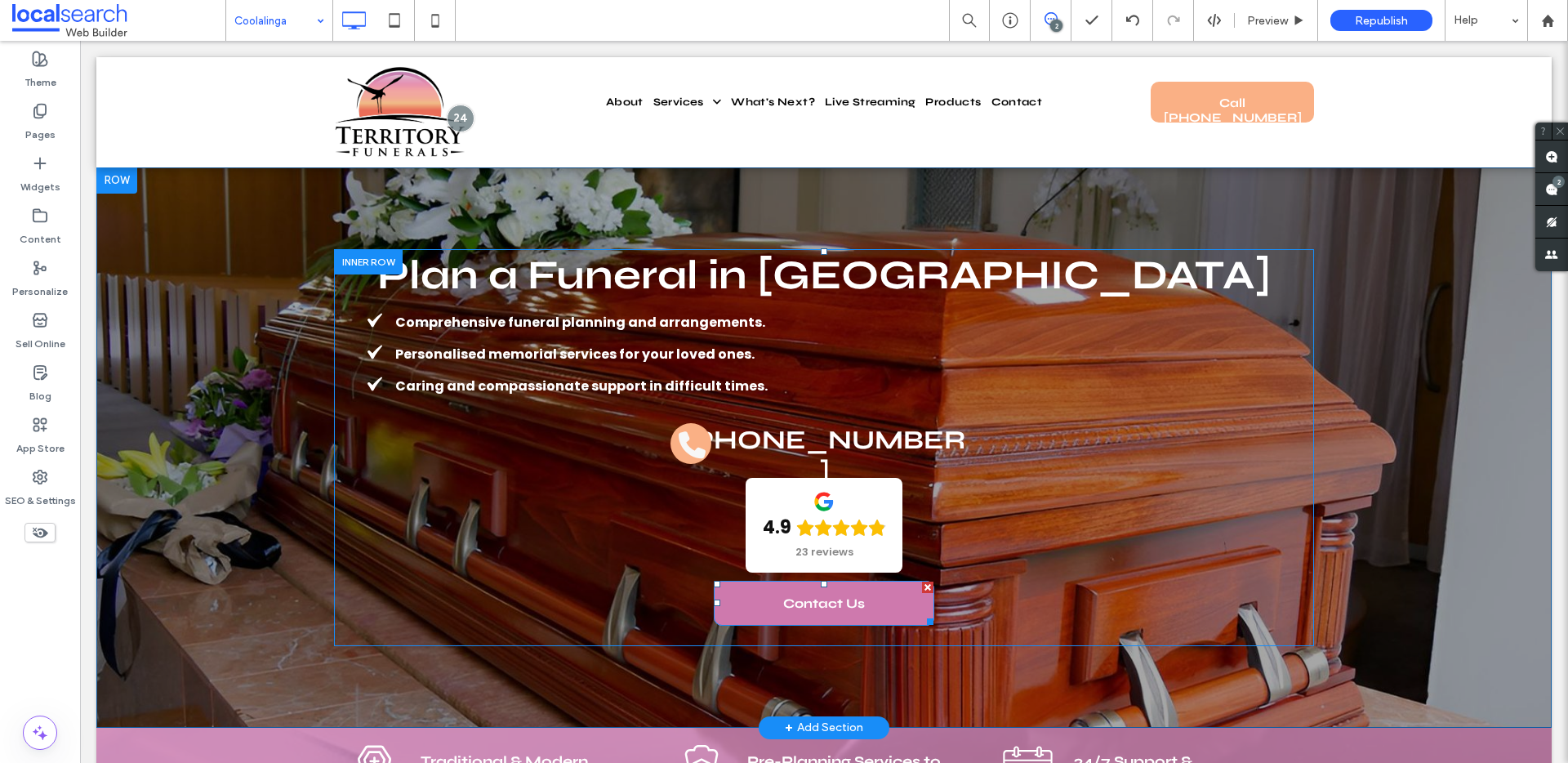
click at [820, 608] on span "Contact Us" at bounding box center [823, 603] width 82 height 41
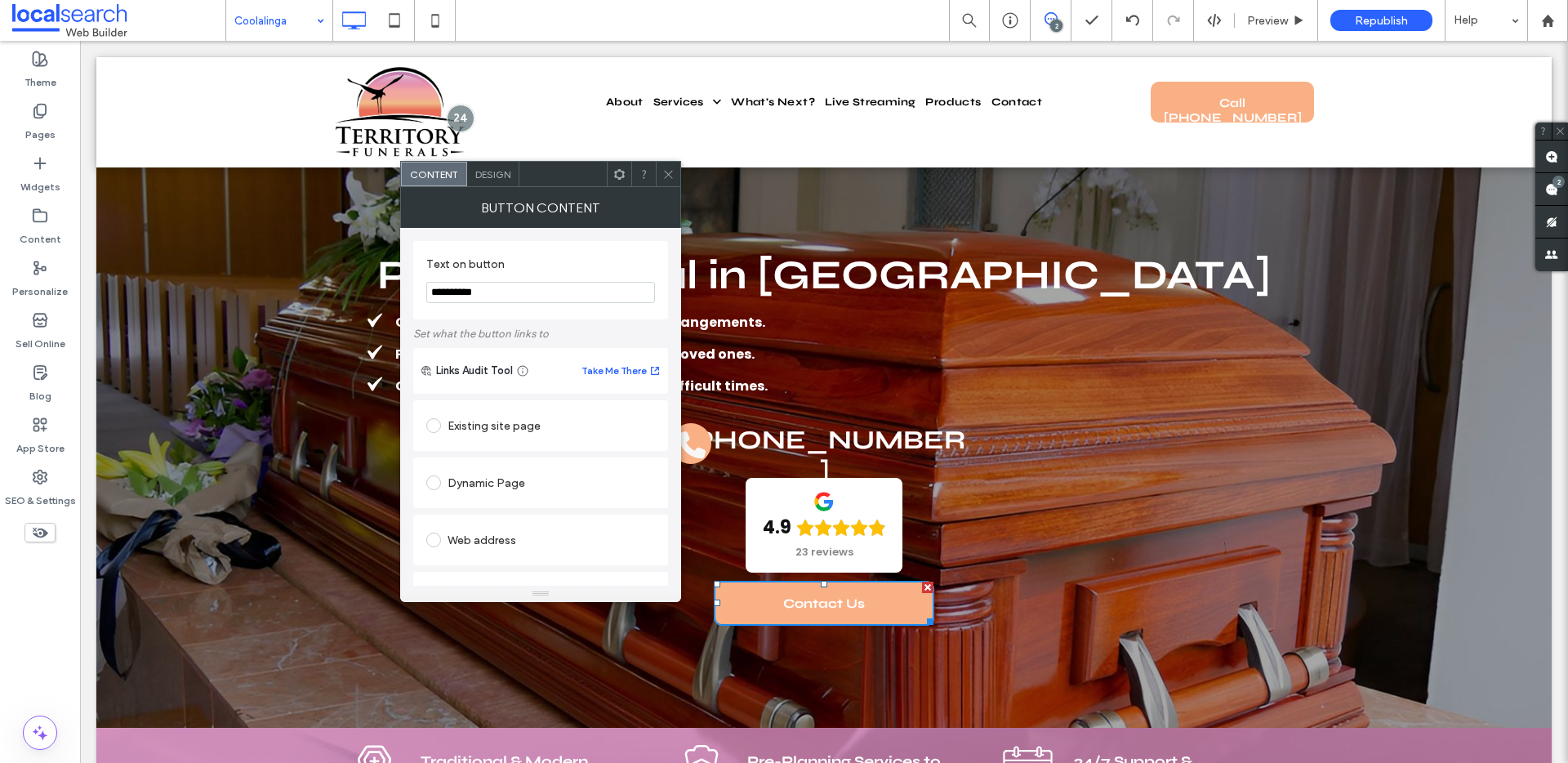
click at [495, 176] on span "Design" at bounding box center [493, 174] width 35 height 12
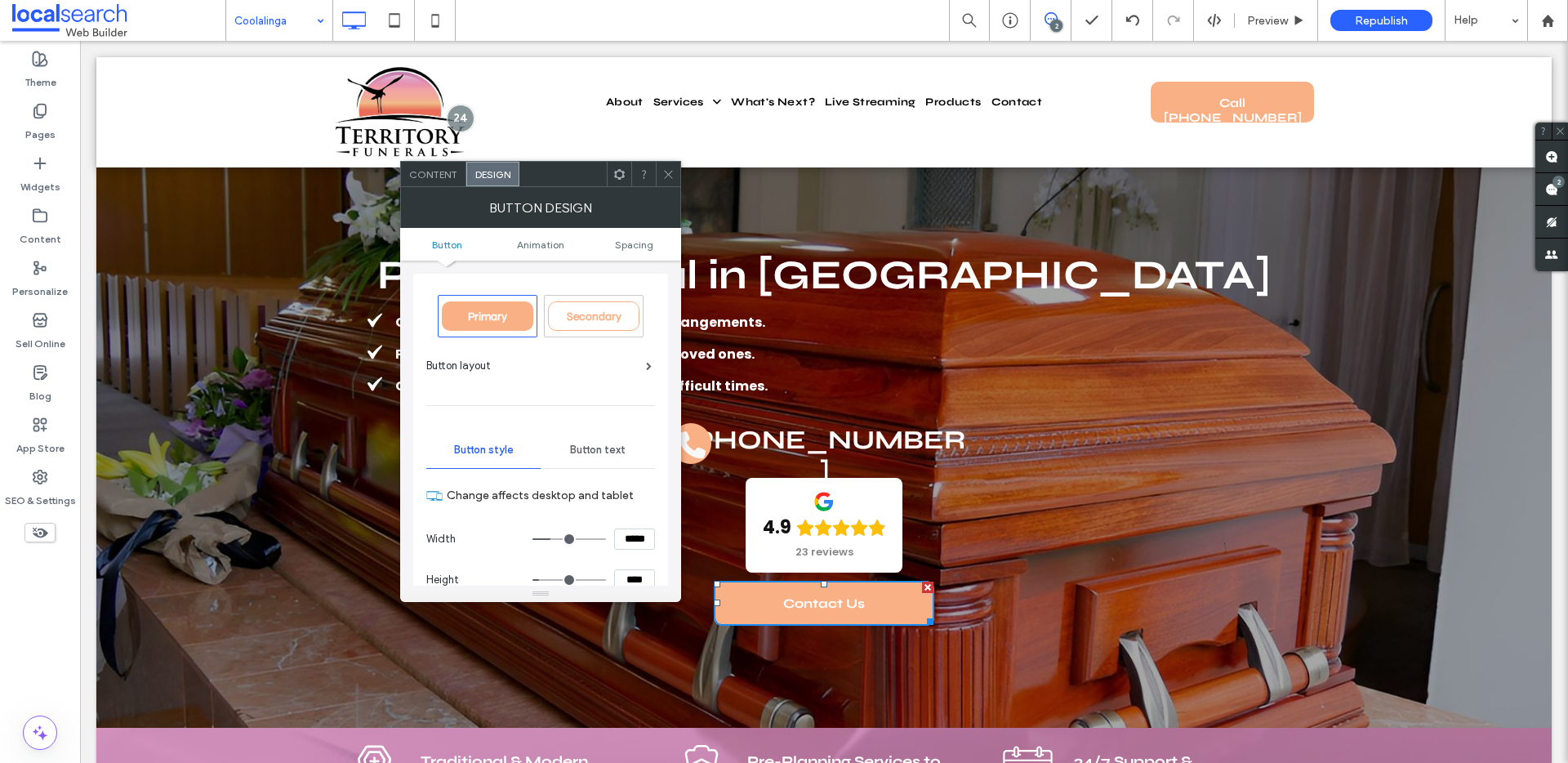
click at [626, 171] on div at bounding box center [619, 174] width 24 height 24
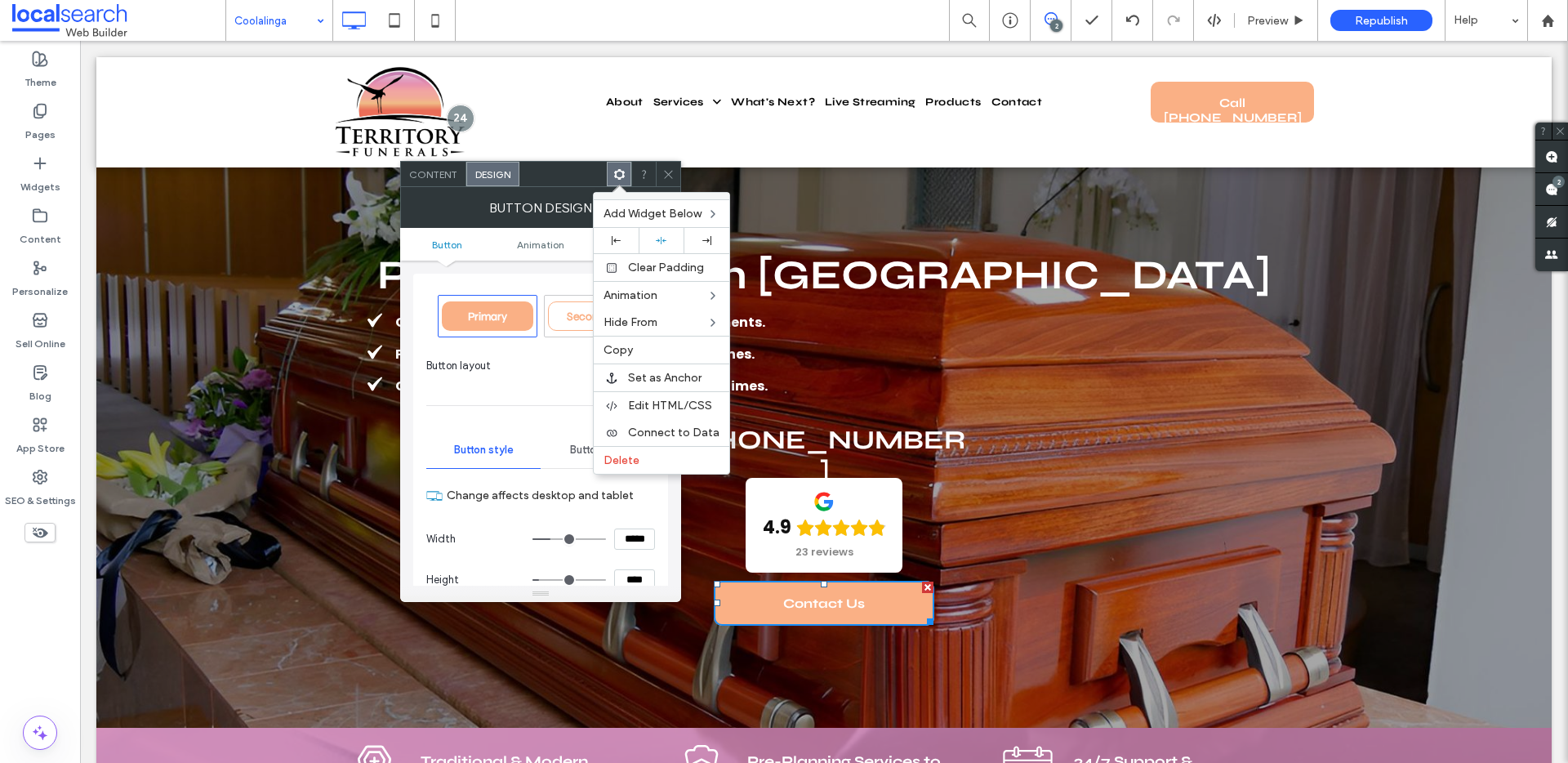
click at [556, 265] on div "Primary Secondary Button layout Button style Button text Change affects desktop…" at bounding box center [541, 617] width 255 height 716
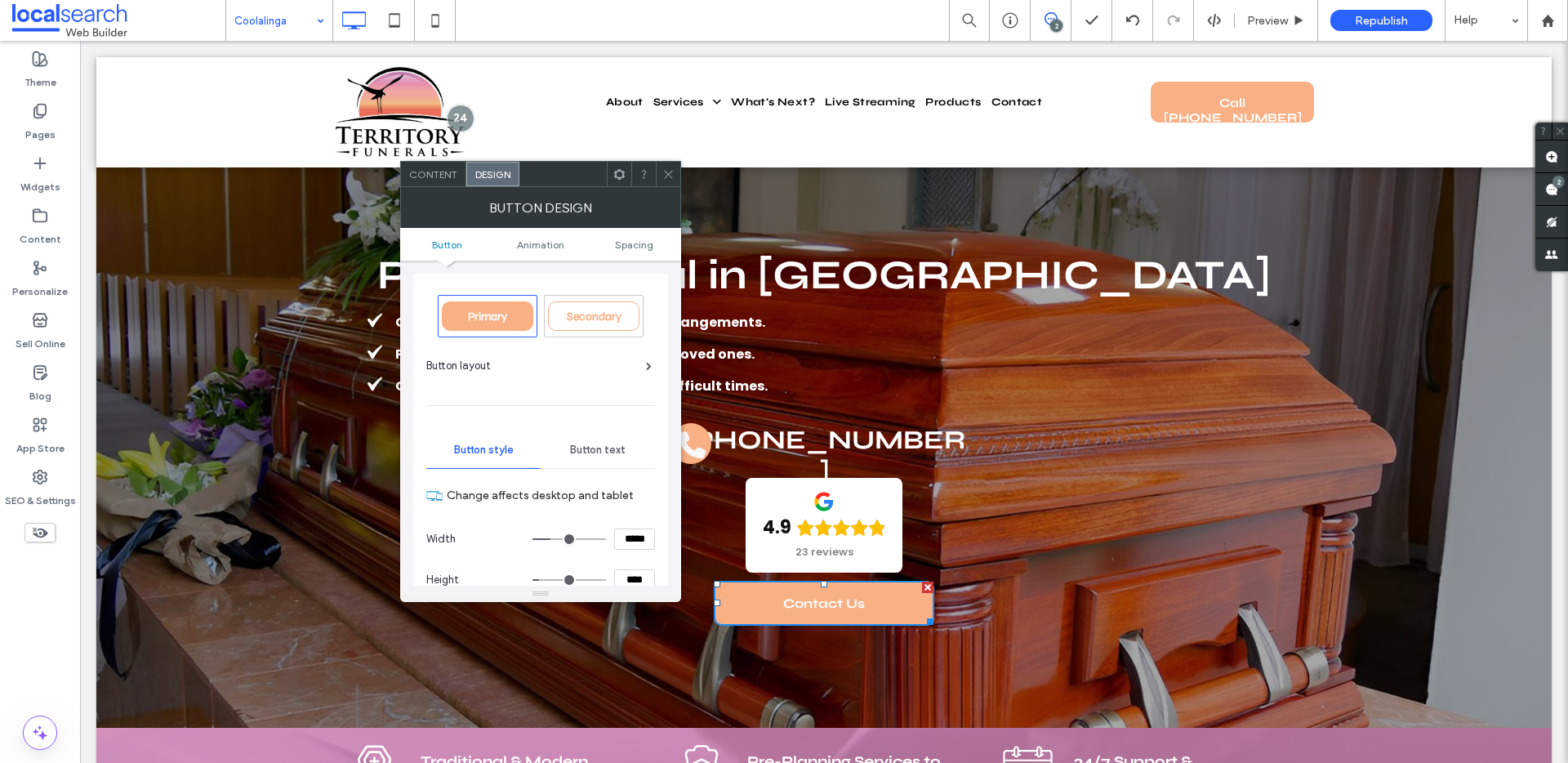
click at [620, 173] on icon at bounding box center [619, 174] width 12 height 12
click at [522, 193] on div "BUTTON DESIGN" at bounding box center [541, 207] width 281 height 40
click at [650, 245] on span "Spacing" at bounding box center [634, 245] width 39 height 12
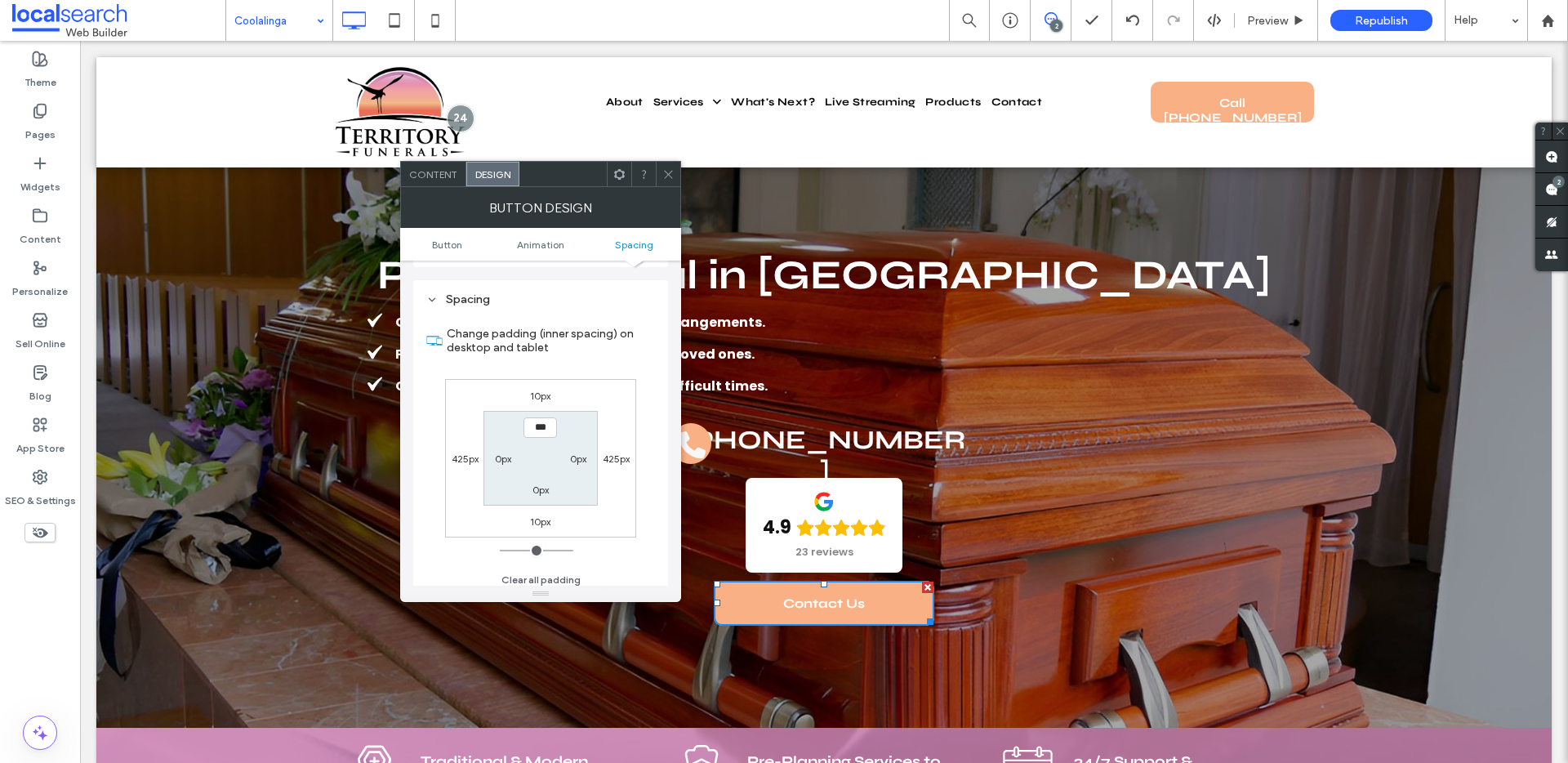
scroll to position [766, 0]
click at [540, 389] on label "10px" at bounding box center [540, 389] width 21 height 12
type input "**"
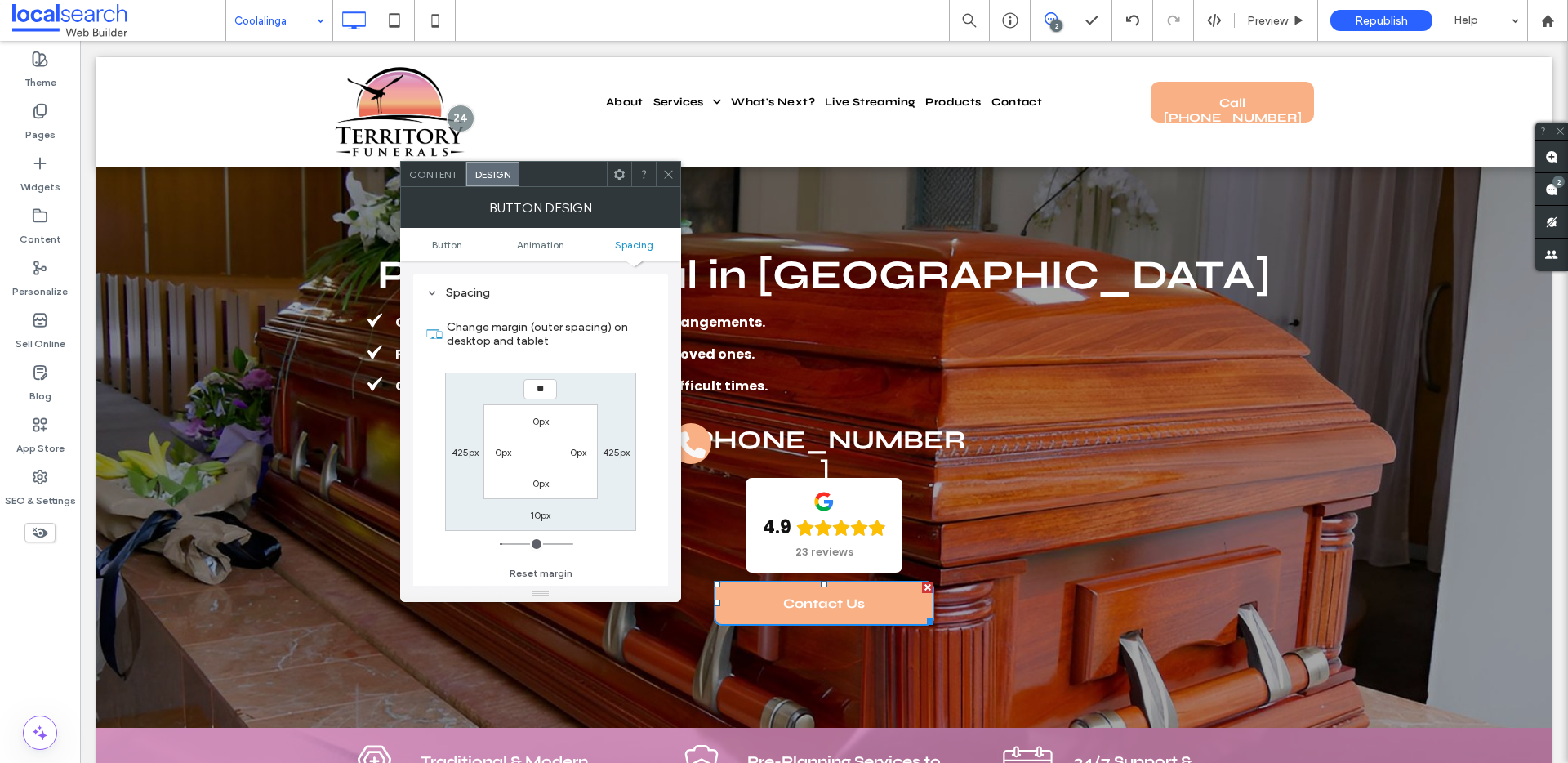
type input "**"
type input "****"
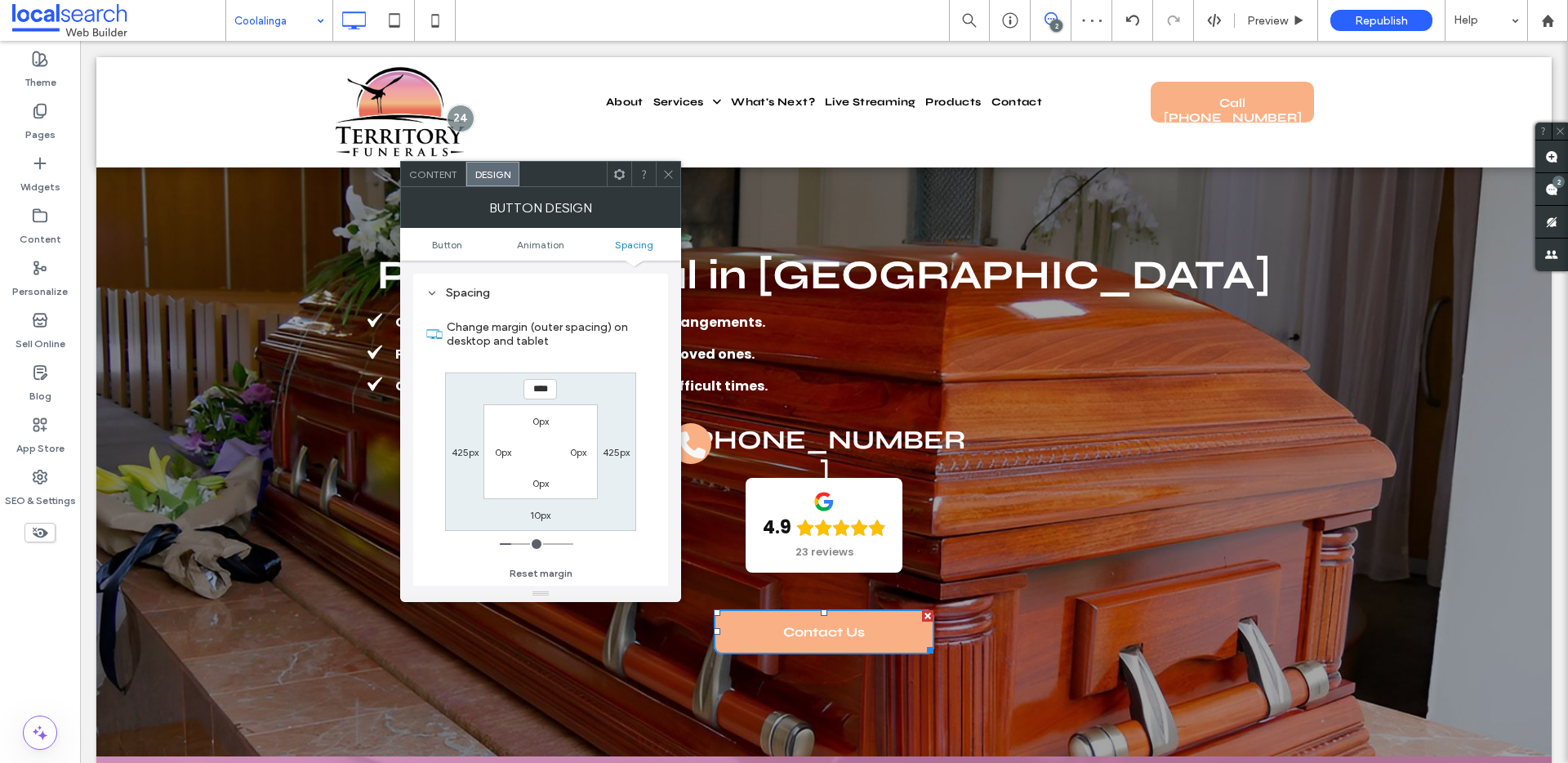
click at [672, 166] on span at bounding box center [668, 174] width 12 height 24
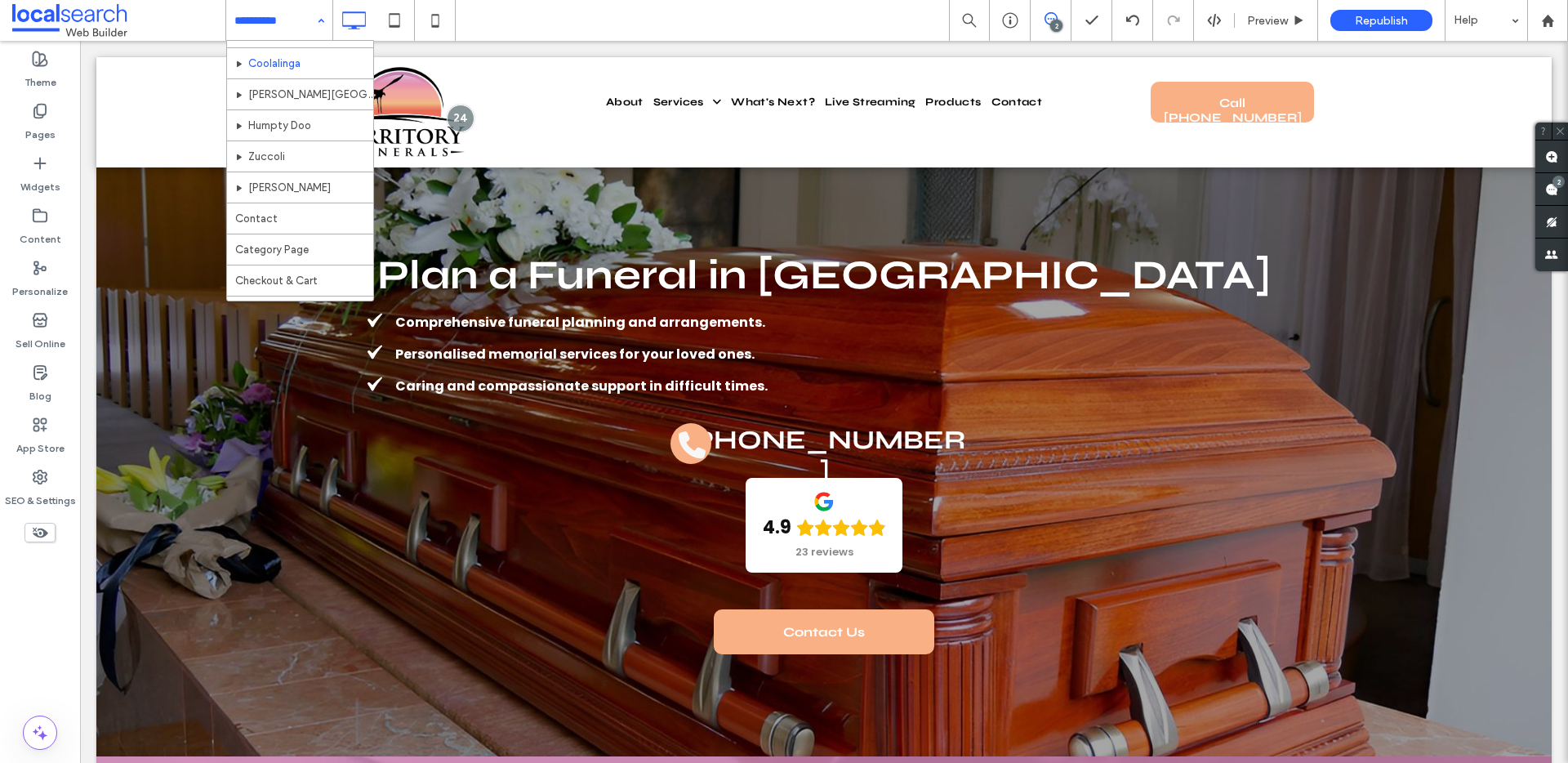
scroll to position [599, 0]
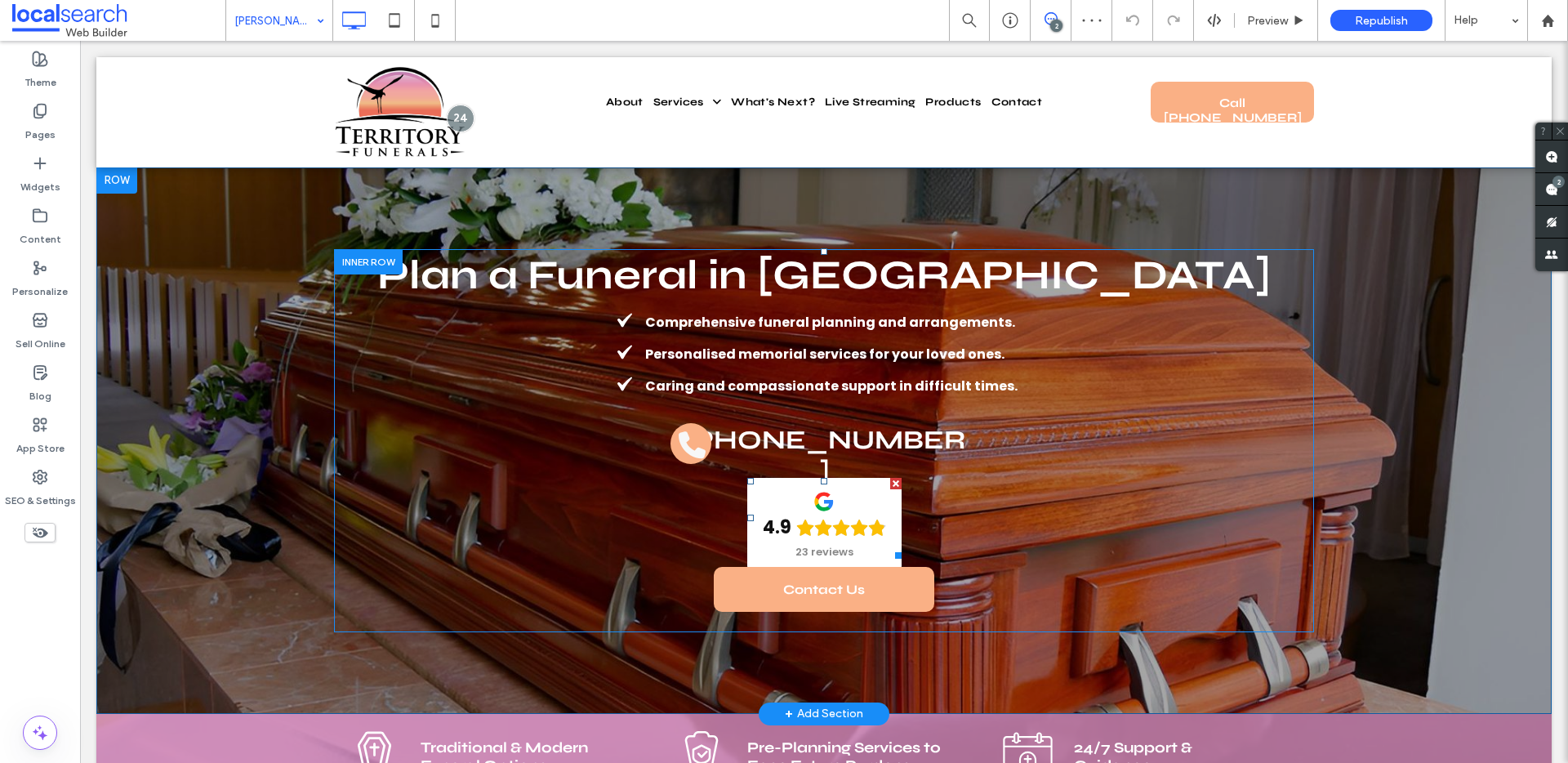
click at [806, 506] on span at bounding box center [824, 518] width 154 height 81
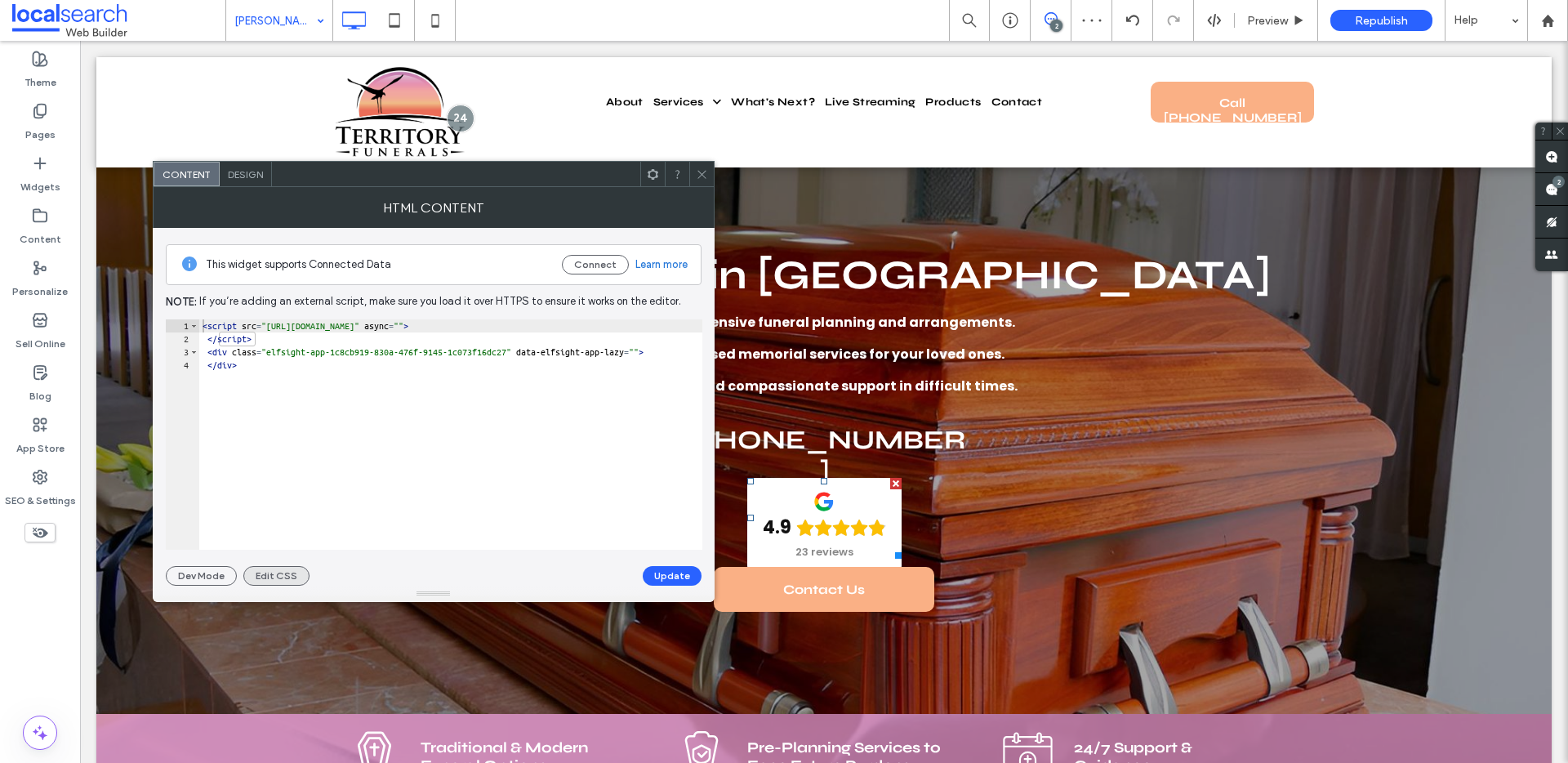
click at [288, 578] on button "Edit CSS" at bounding box center [276, 575] width 66 height 20
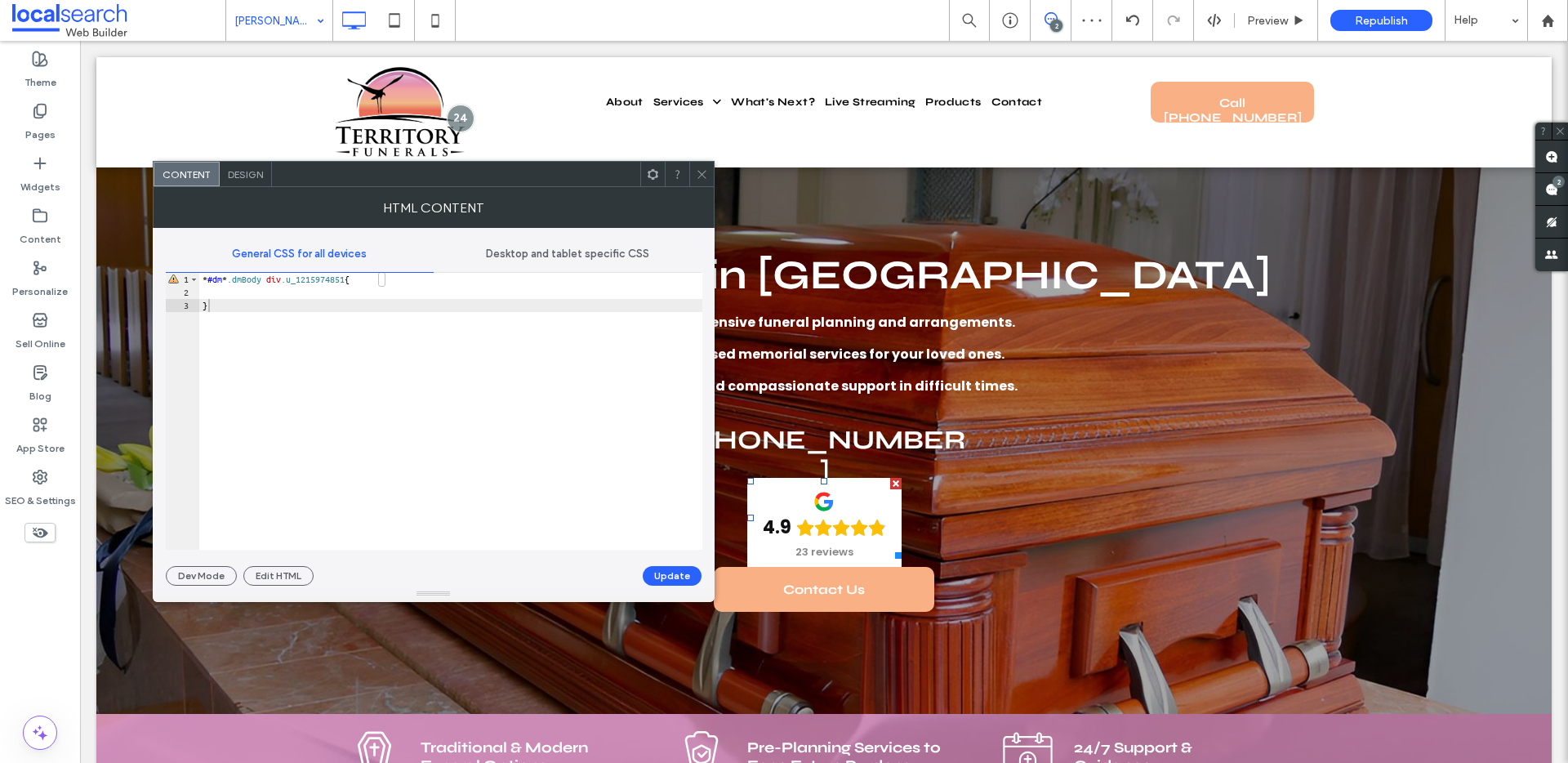
click at [557, 257] on span "Desktop and tablet specific CSS" at bounding box center [567, 253] width 164 height 13
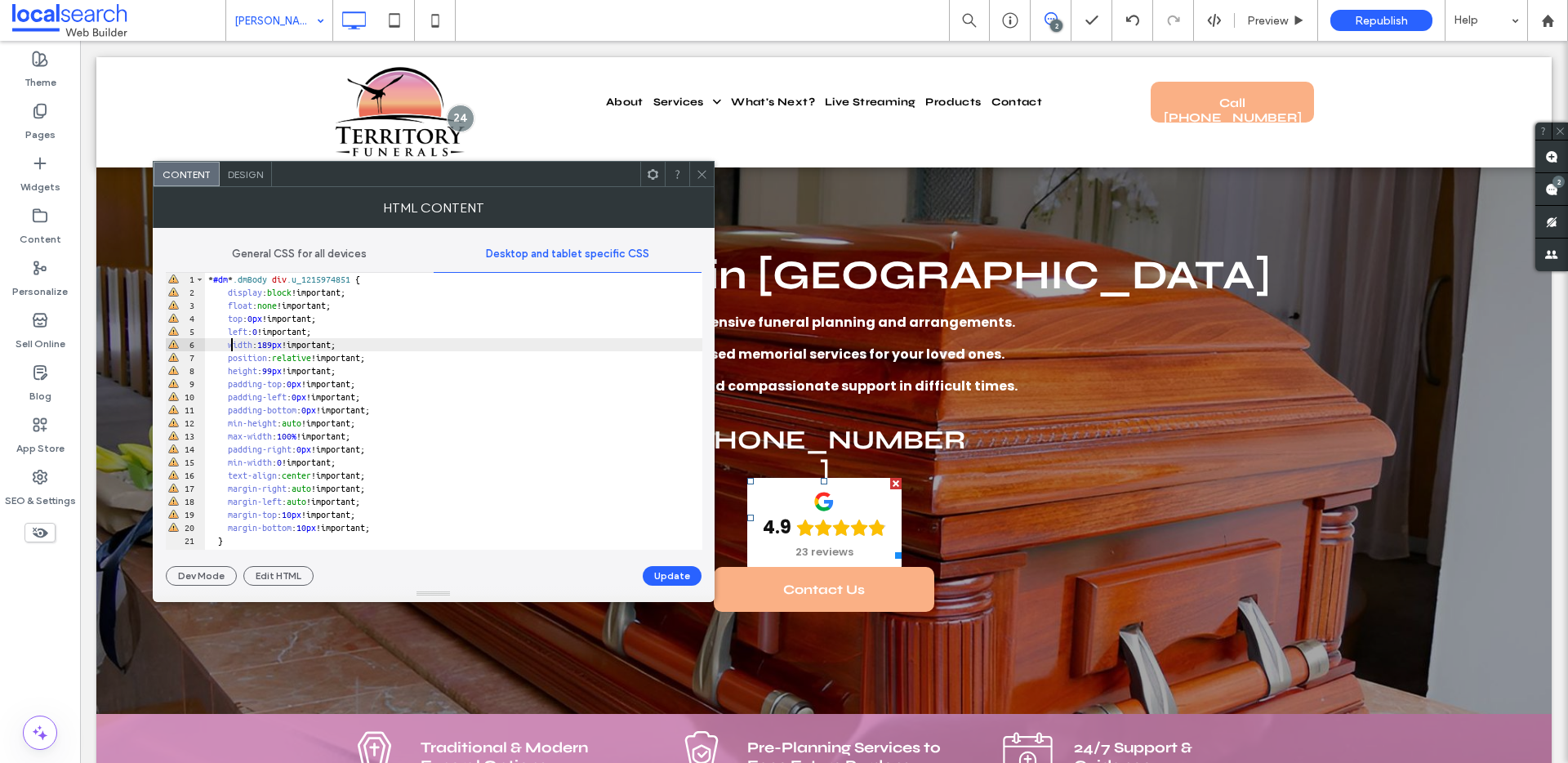
scroll to position [1, 0]
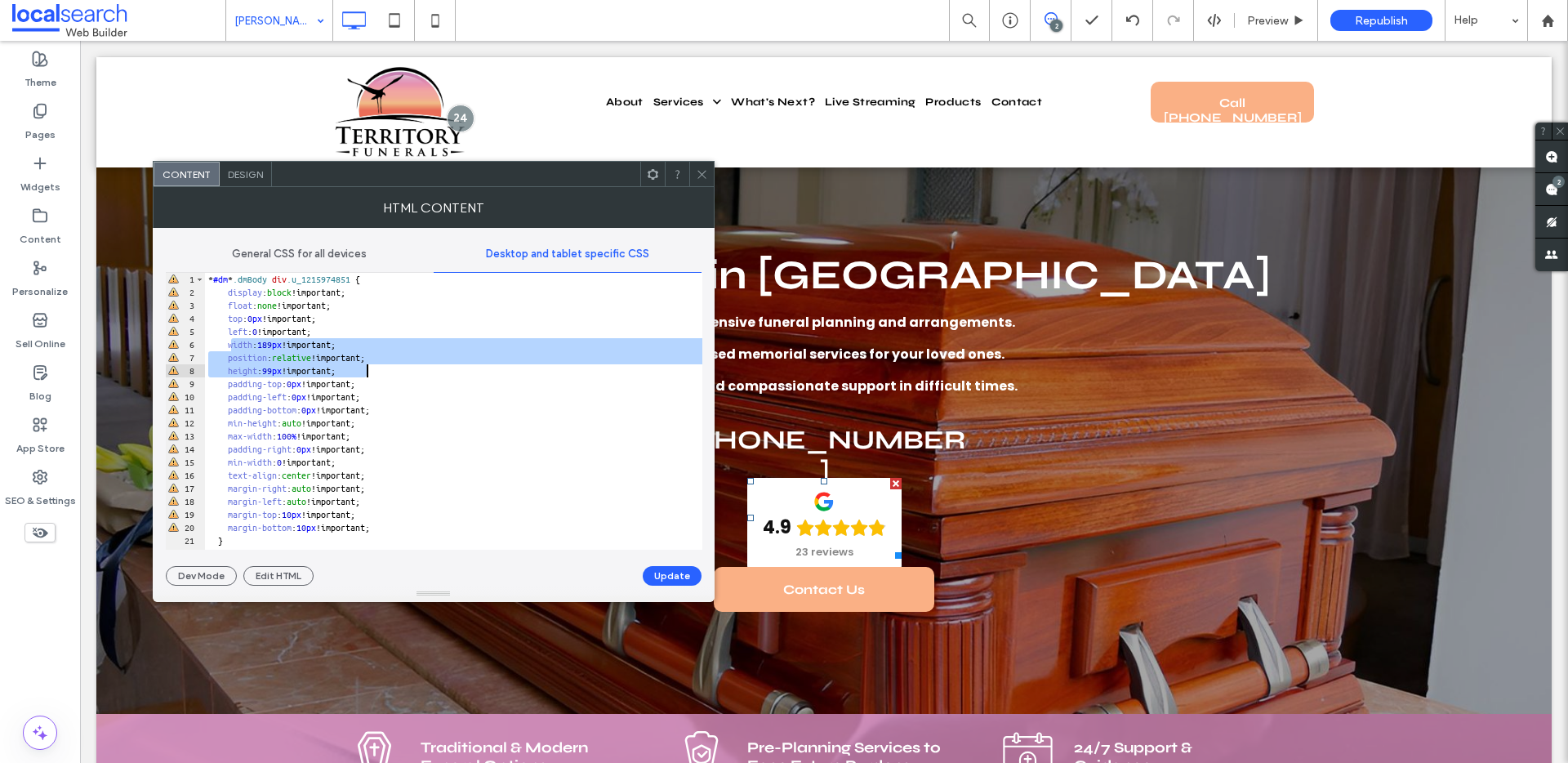
drag, startPoint x: 229, startPoint y: 342, endPoint x: 434, endPoint y: 369, distance: 206.8
click at [434, 369] on div "* #dm * .dmBody div .u_1215974851 { display : block !important; float : none !i…" at bounding box center [453, 425] width 497 height 303
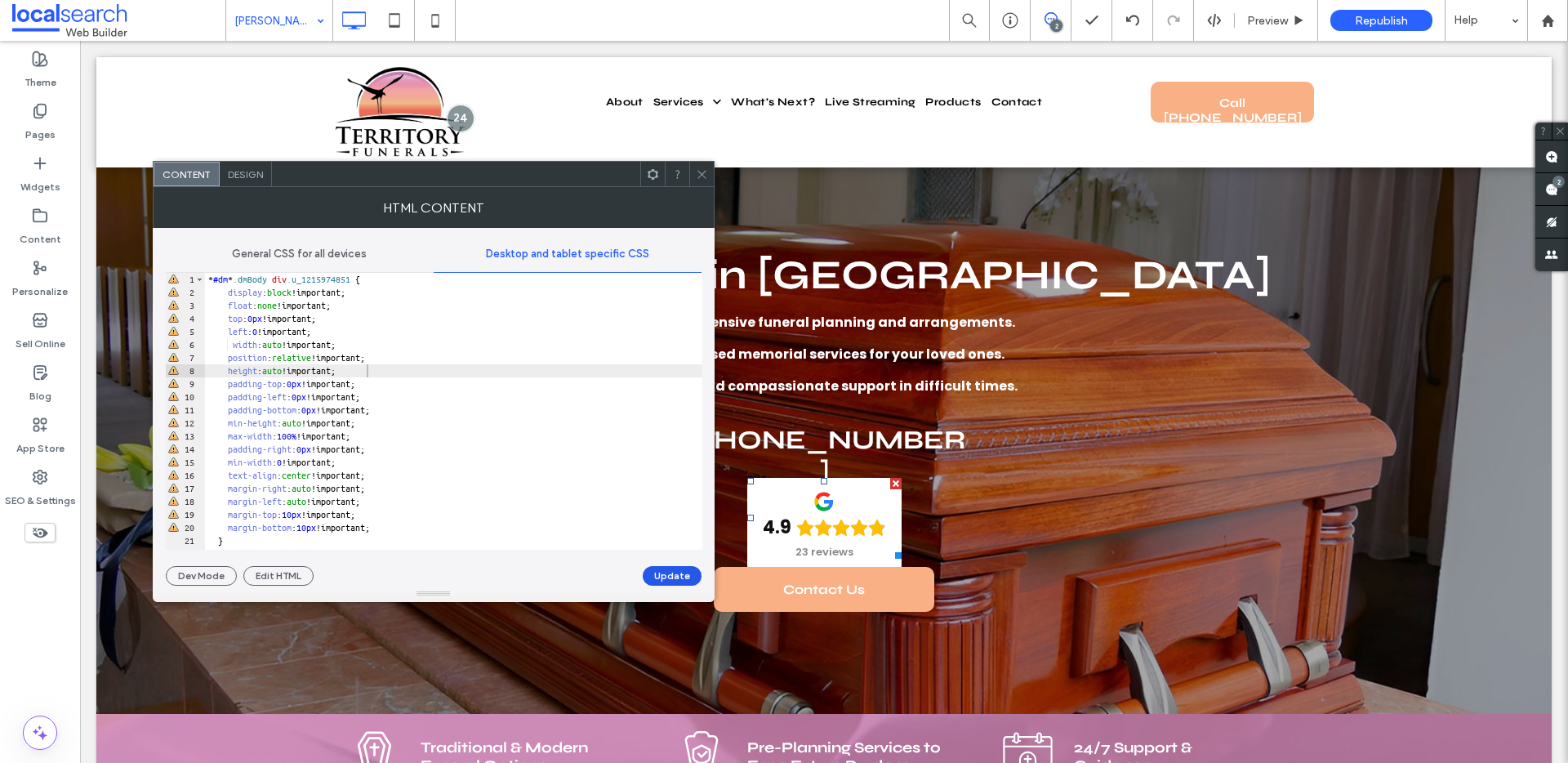
click at [682, 572] on button "Update" at bounding box center [672, 575] width 59 height 20
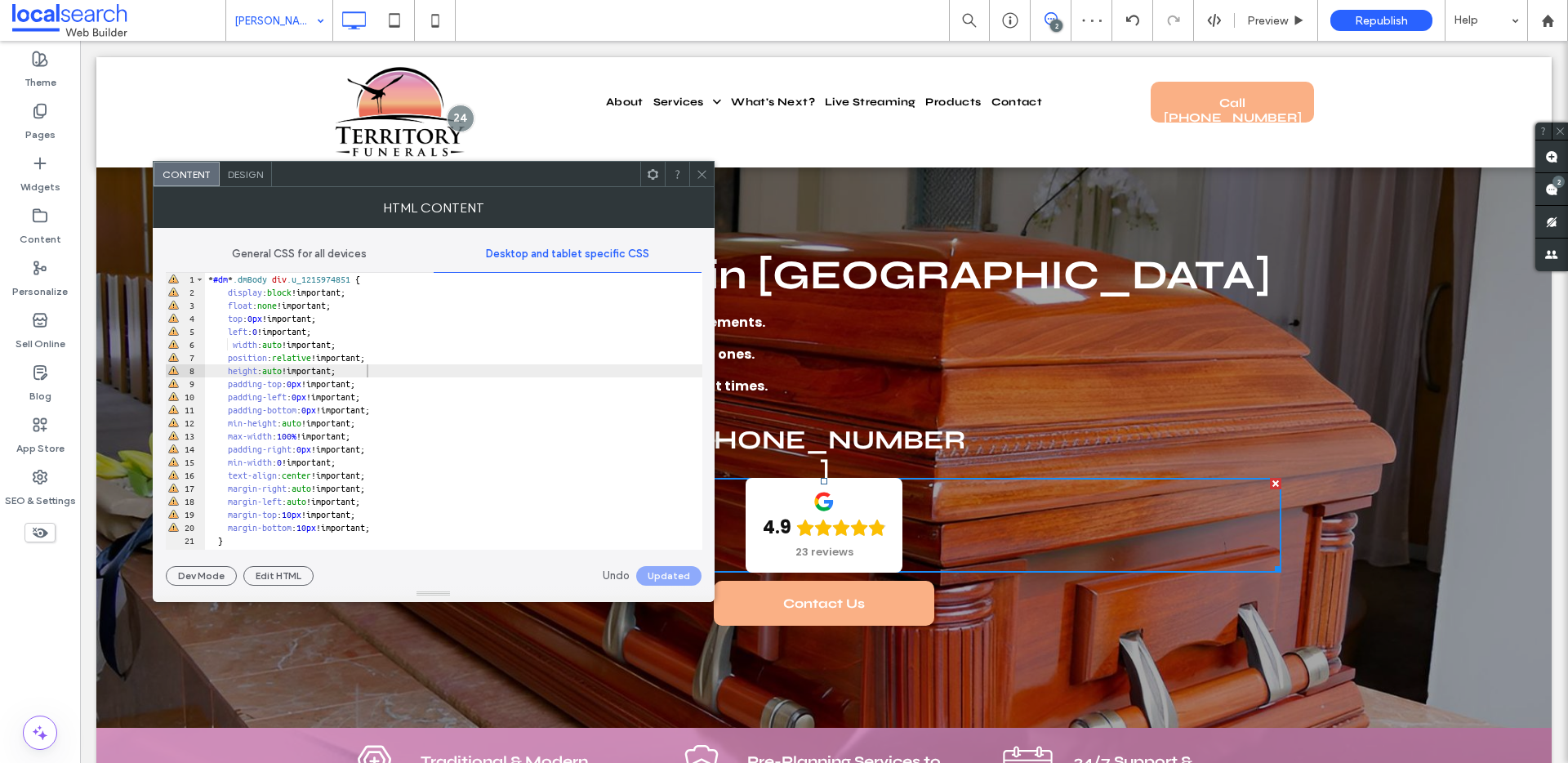
click at [696, 175] on icon at bounding box center [702, 174] width 12 height 12
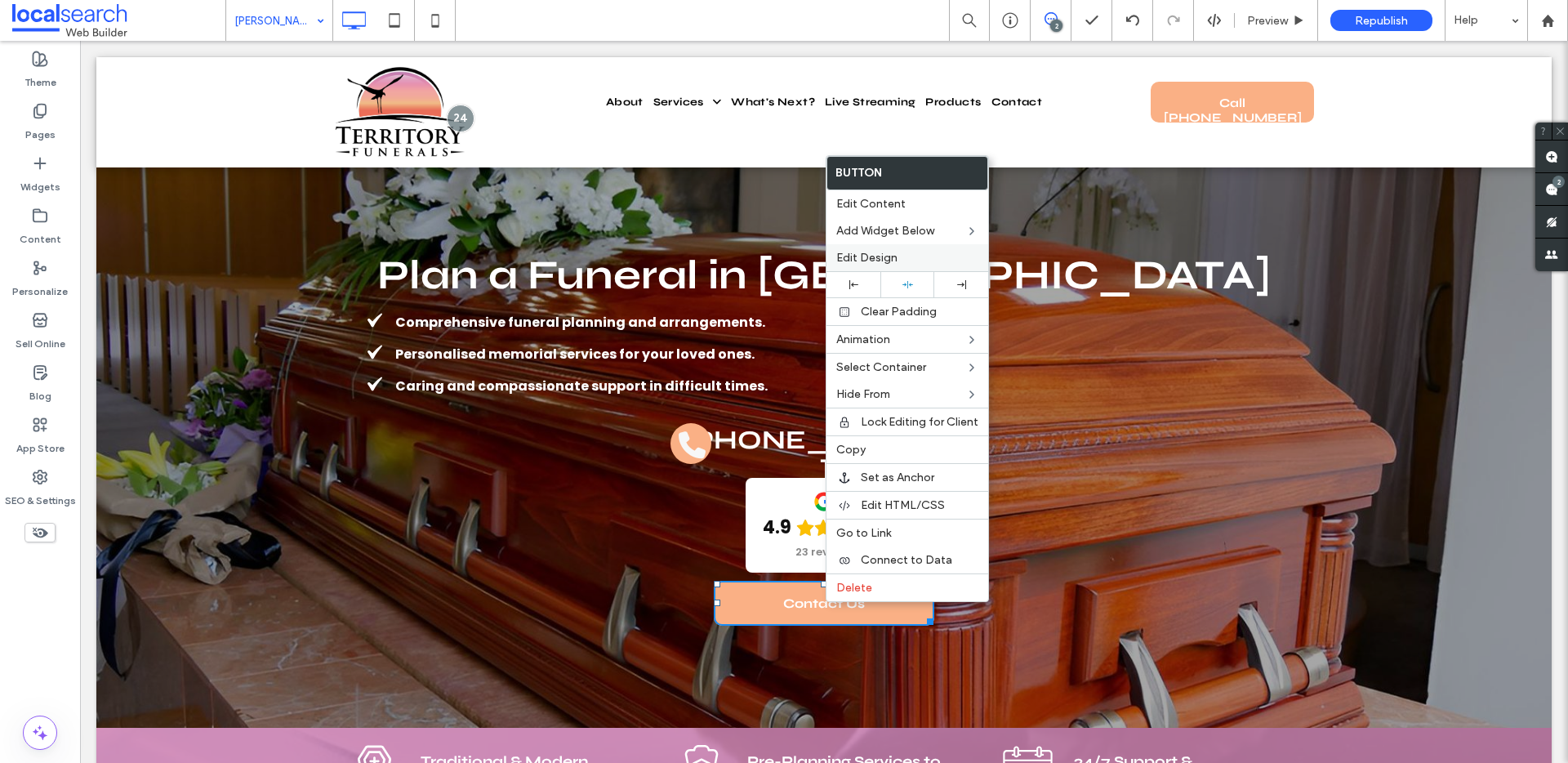
click at [868, 259] on span "Edit Design" at bounding box center [866, 257] width 61 height 14
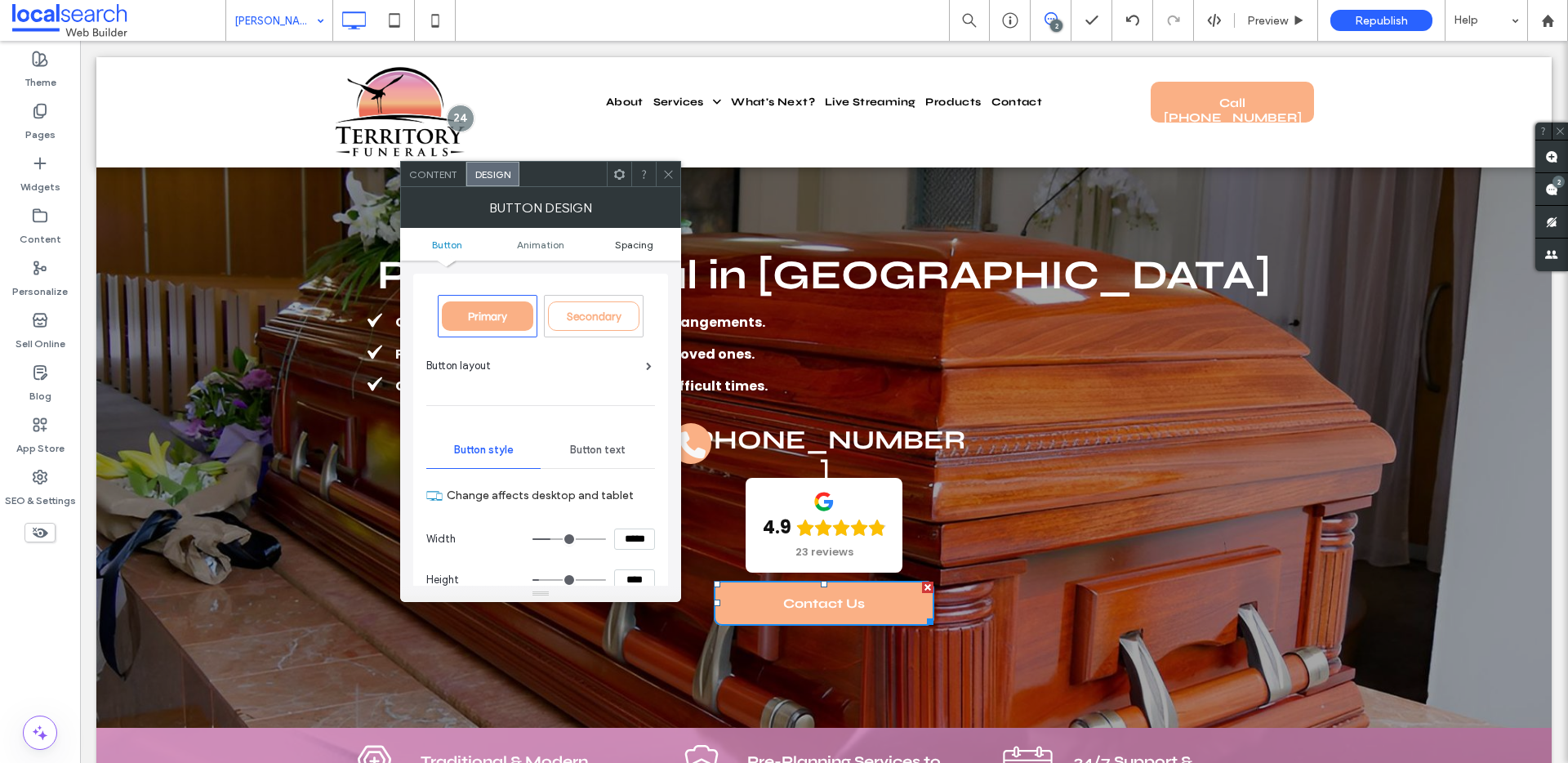
click at [647, 243] on span "Spacing" at bounding box center [634, 245] width 39 height 12
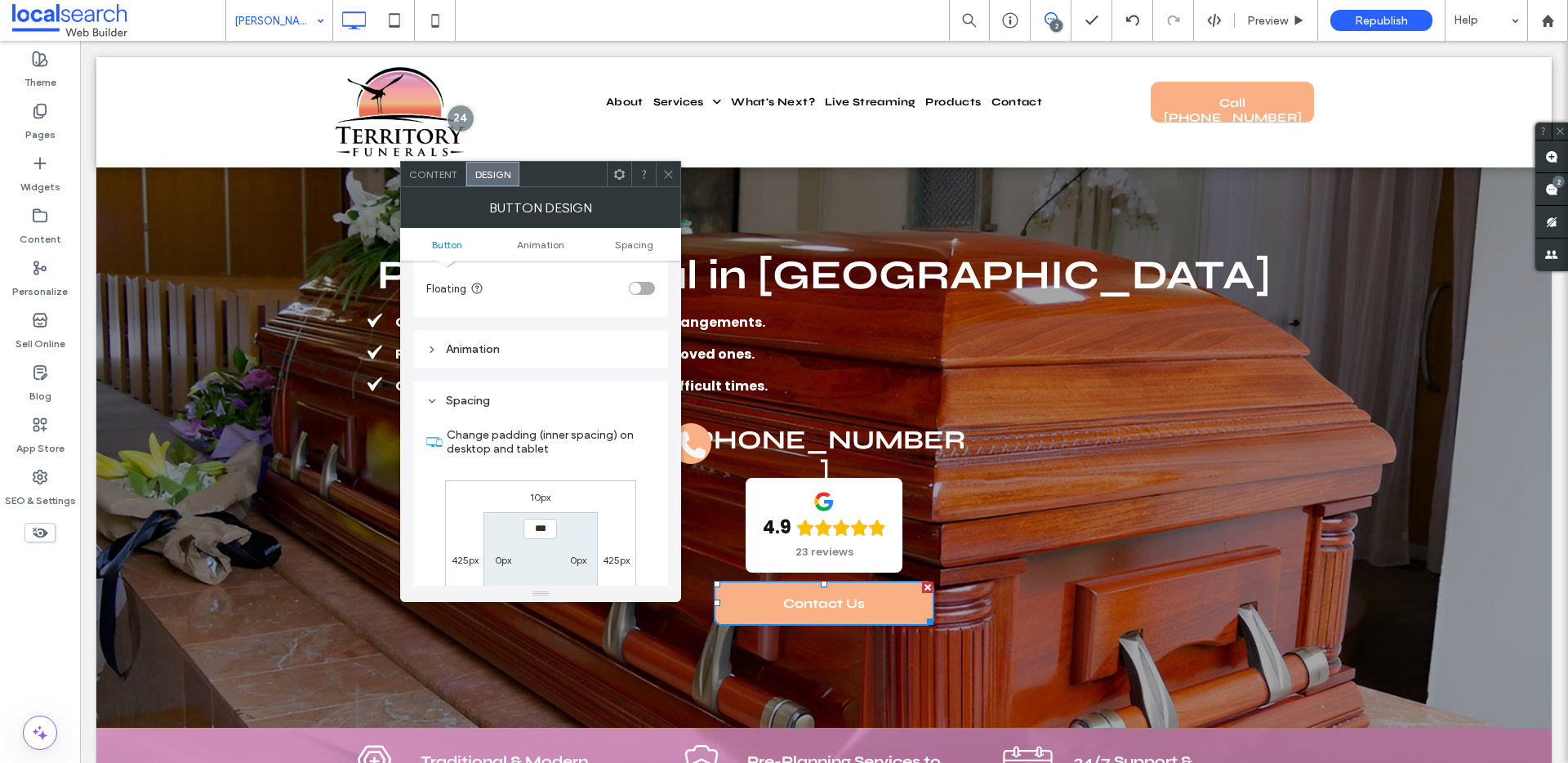
scroll to position [766, 0]
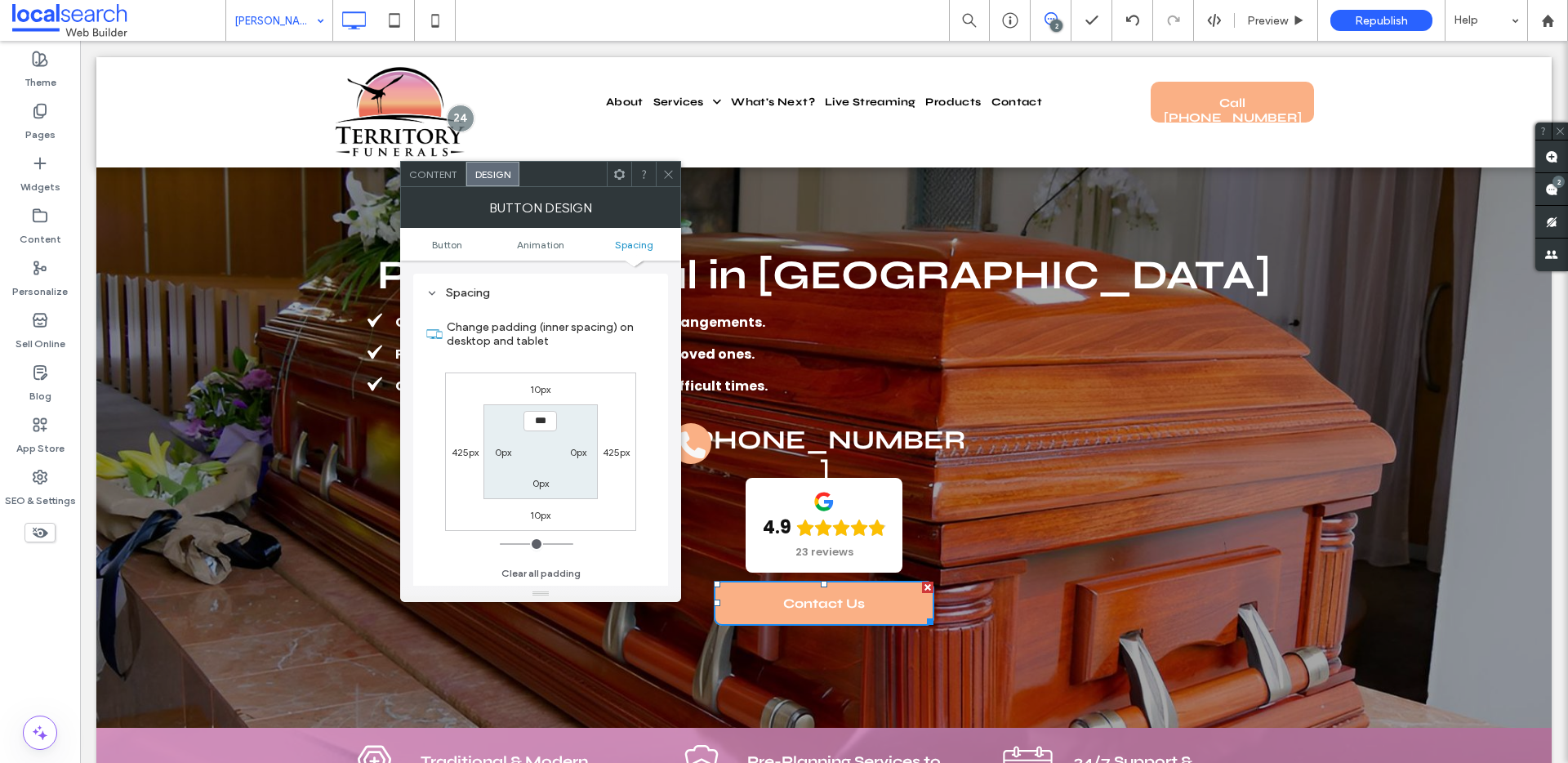
click at [529, 387] on div "10px" at bounding box center [541, 388] width 38 height 16
click at [534, 389] on label "10px" at bounding box center [540, 389] width 21 height 12
type input "**"
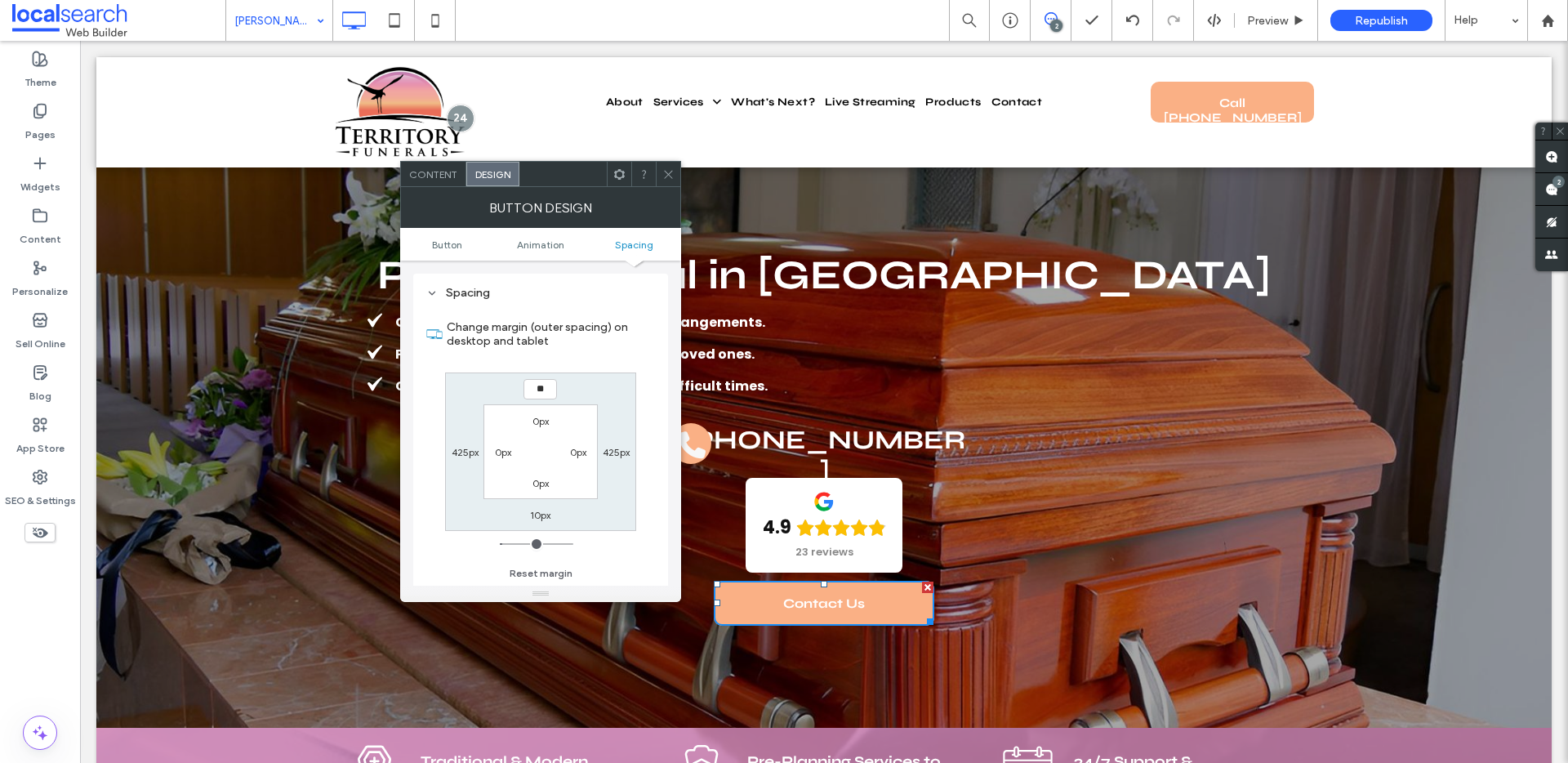
type input "**"
type input "****"
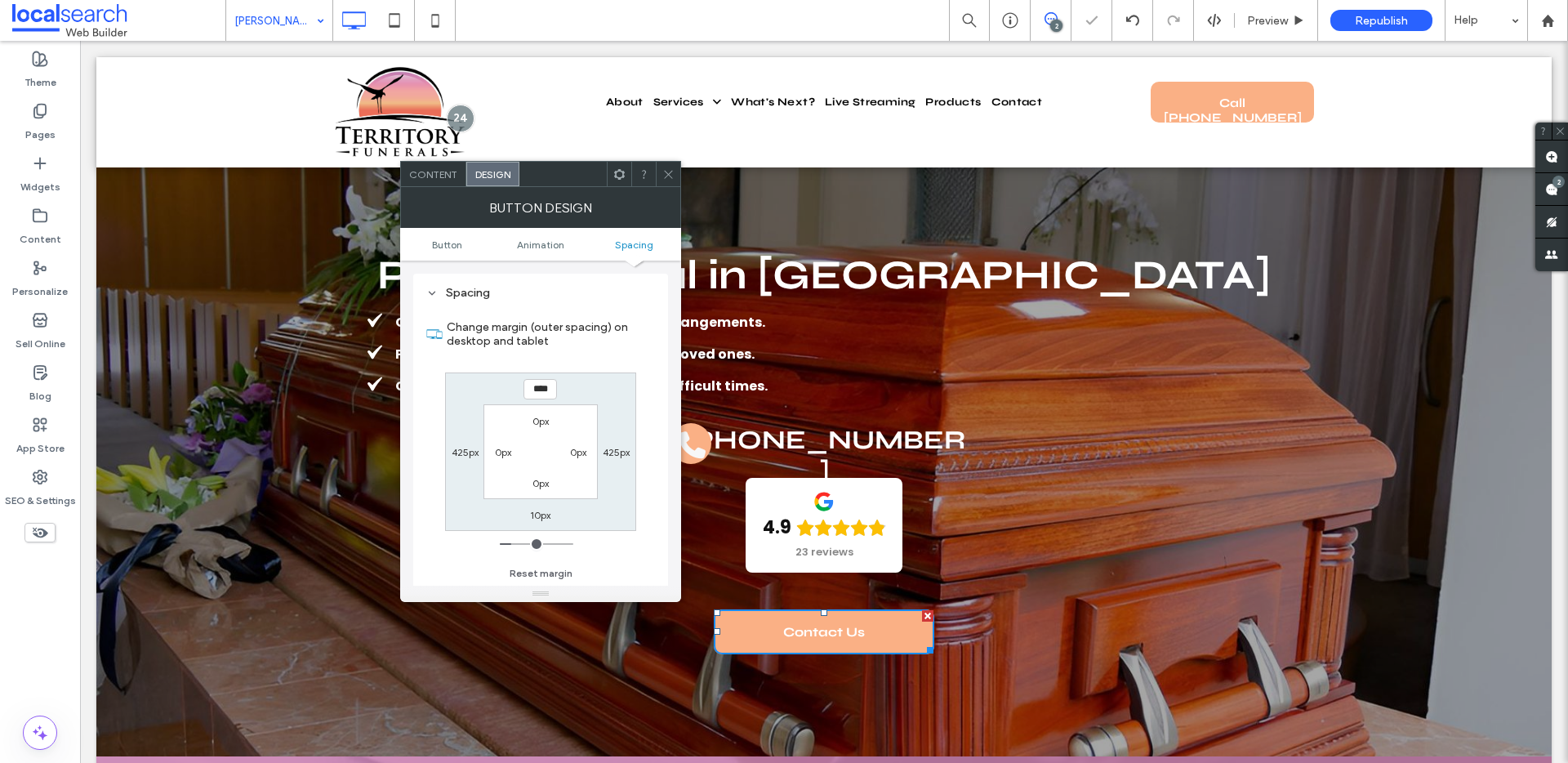
click at [666, 180] on span at bounding box center [668, 174] width 12 height 24
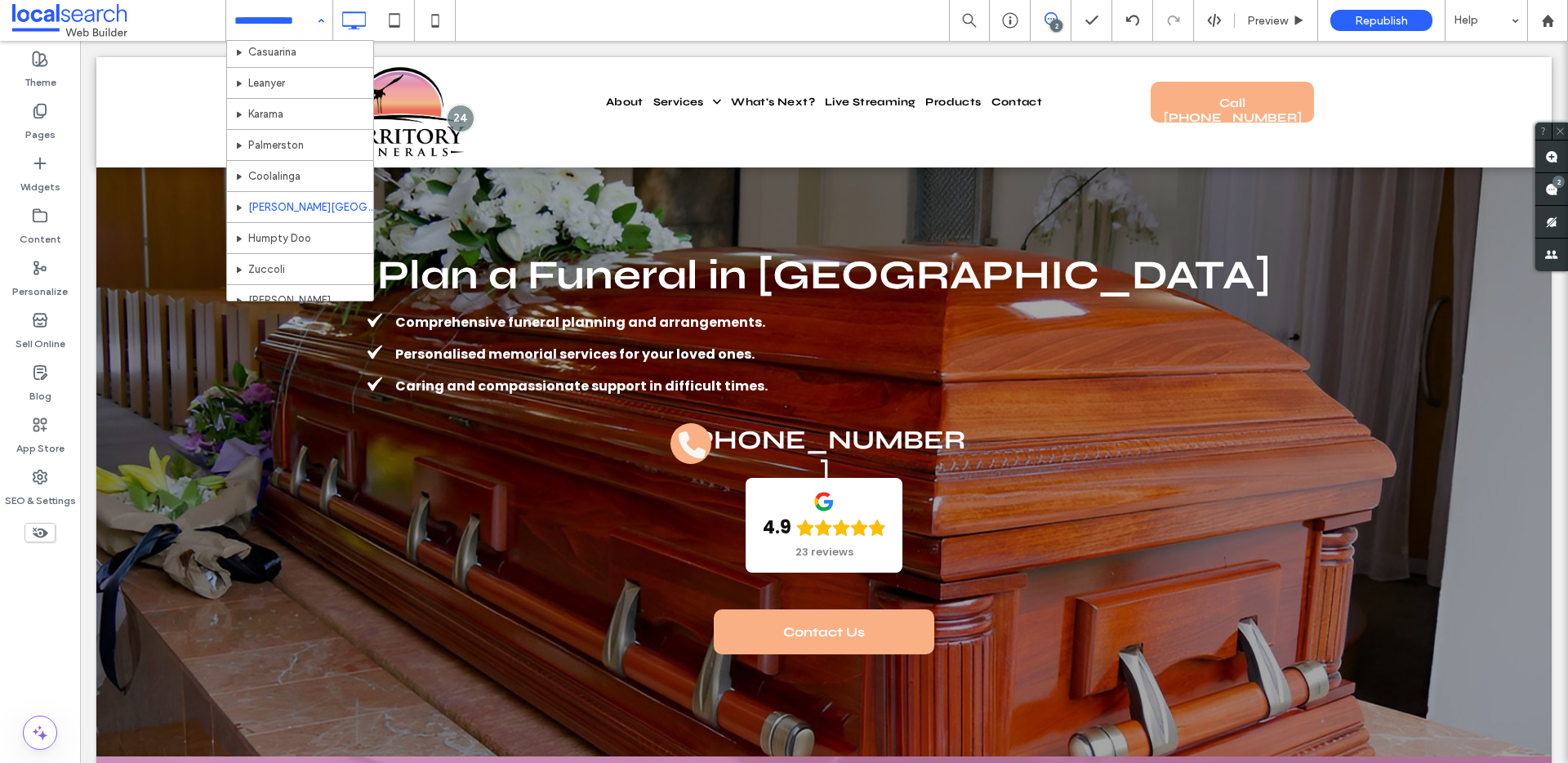
scroll to position [661, 0]
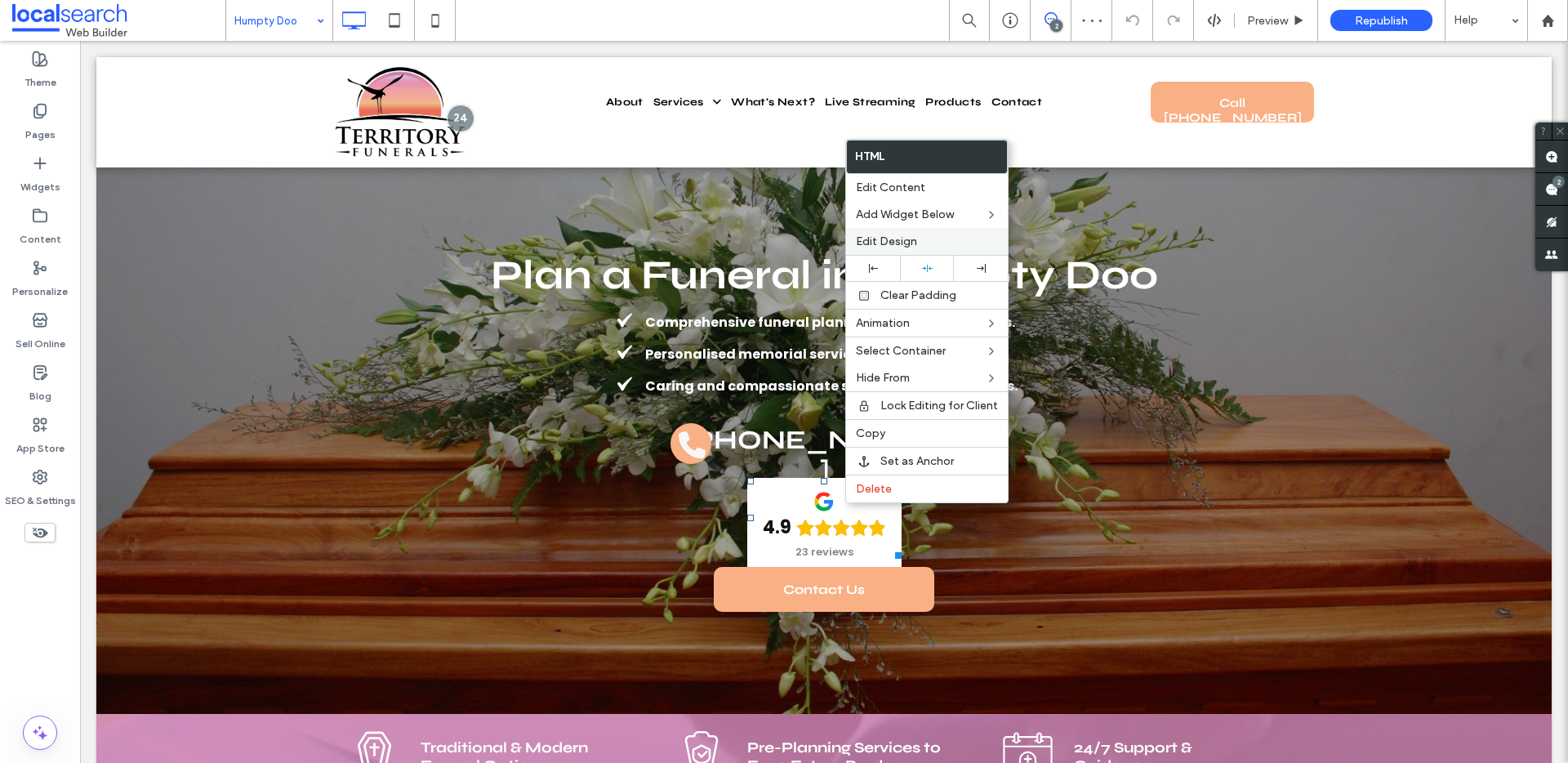
click at [896, 247] on span "Edit Design" at bounding box center [886, 241] width 61 height 14
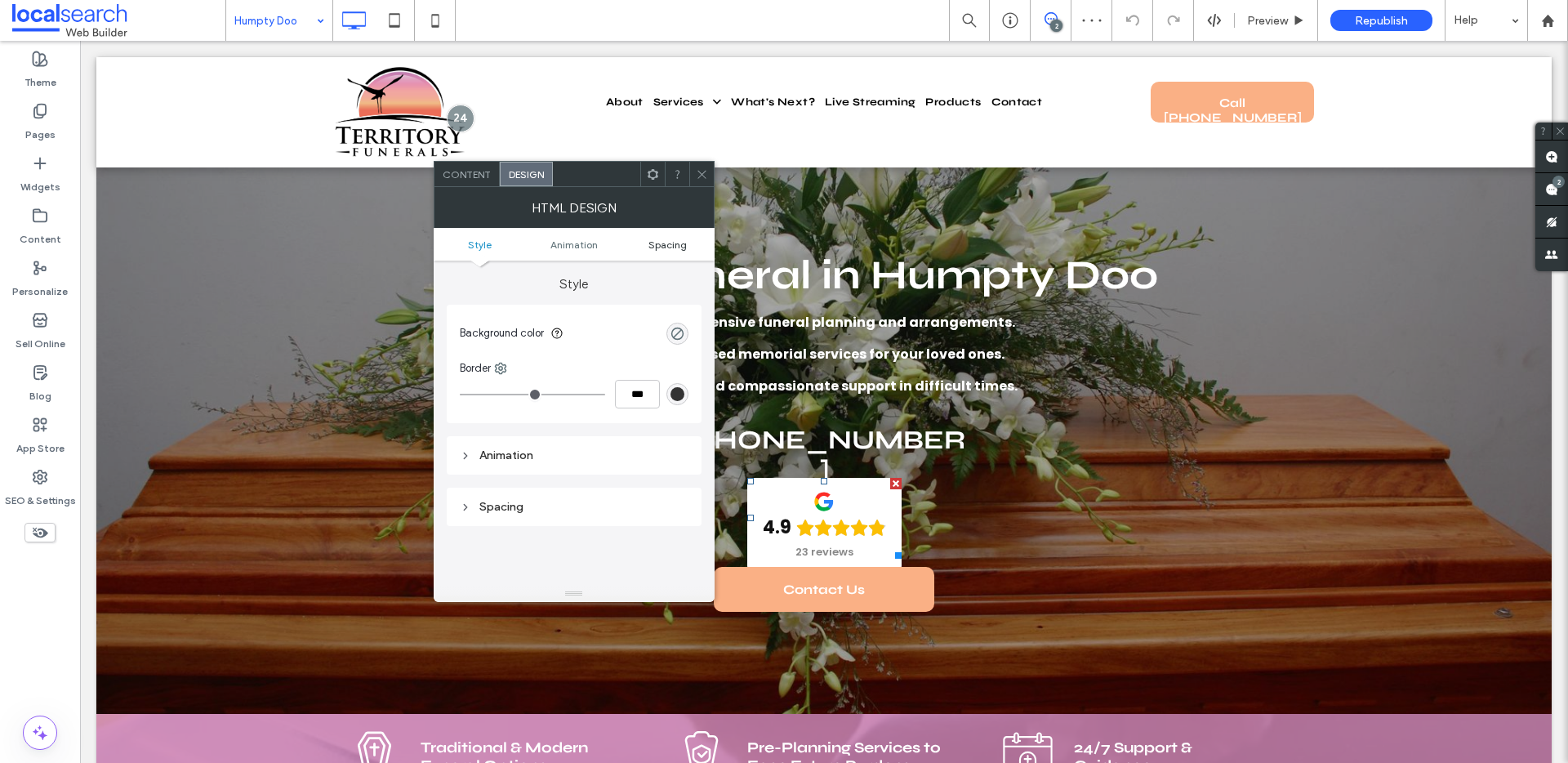
click at [681, 249] on span "Spacing" at bounding box center [667, 245] width 39 height 12
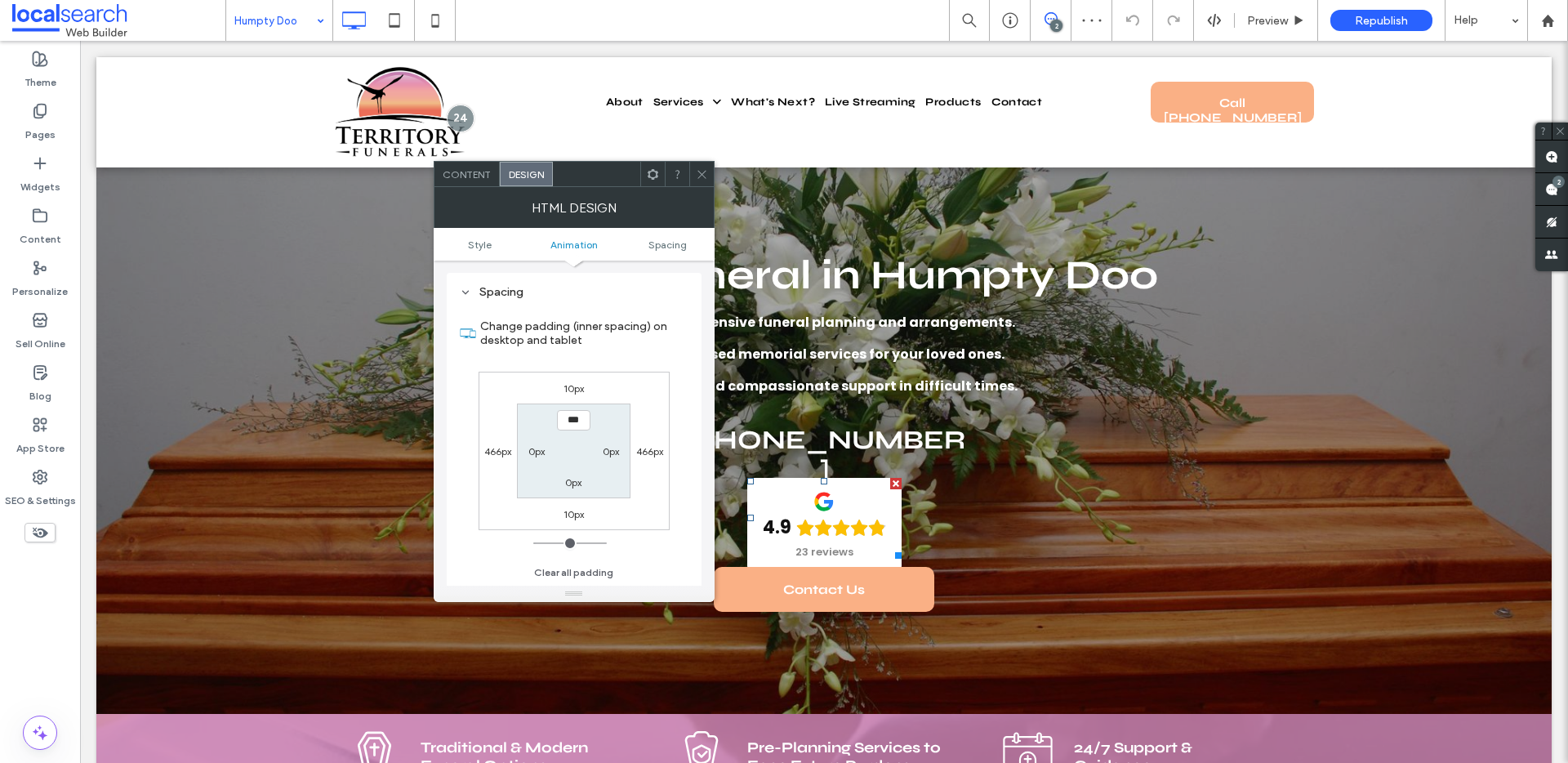
scroll to position [214, 0]
click at [479, 177] on span "Content" at bounding box center [467, 174] width 48 height 12
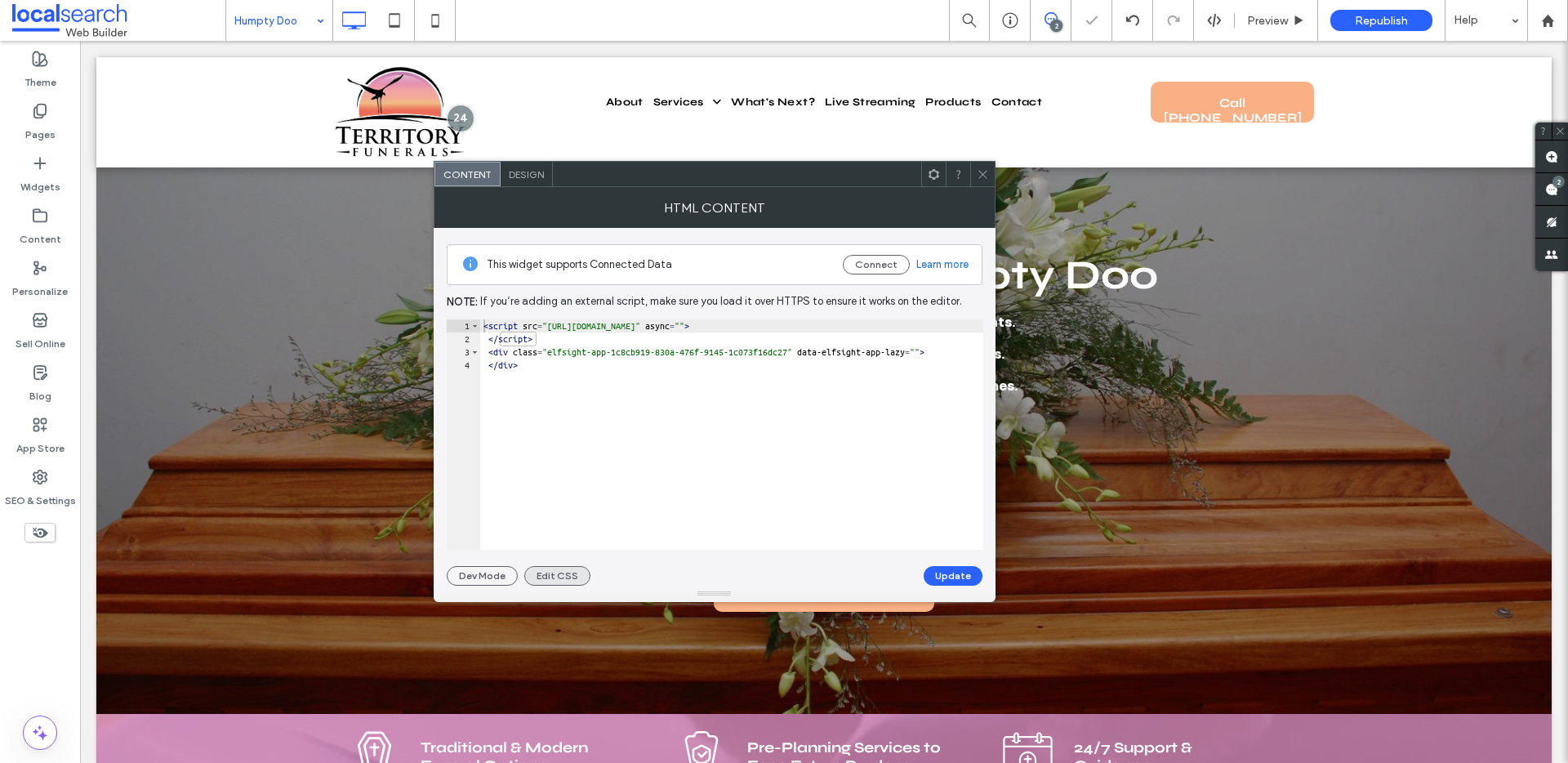
click at [577, 574] on button "Edit CSS" at bounding box center [557, 575] width 66 height 20
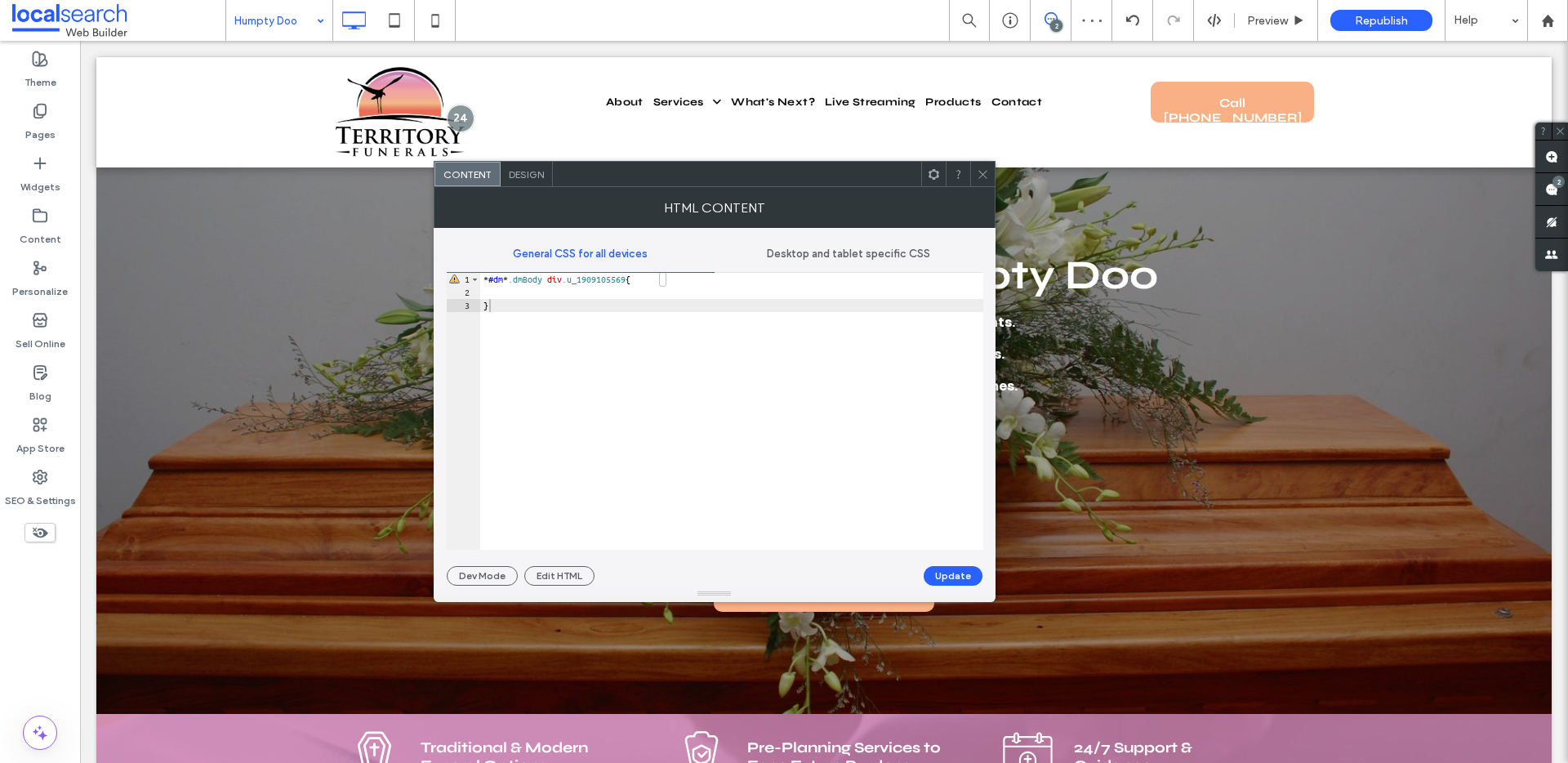
click at [857, 260] on span "Desktop and tablet specific CSS" at bounding box center [848, 253] width 164 height 13
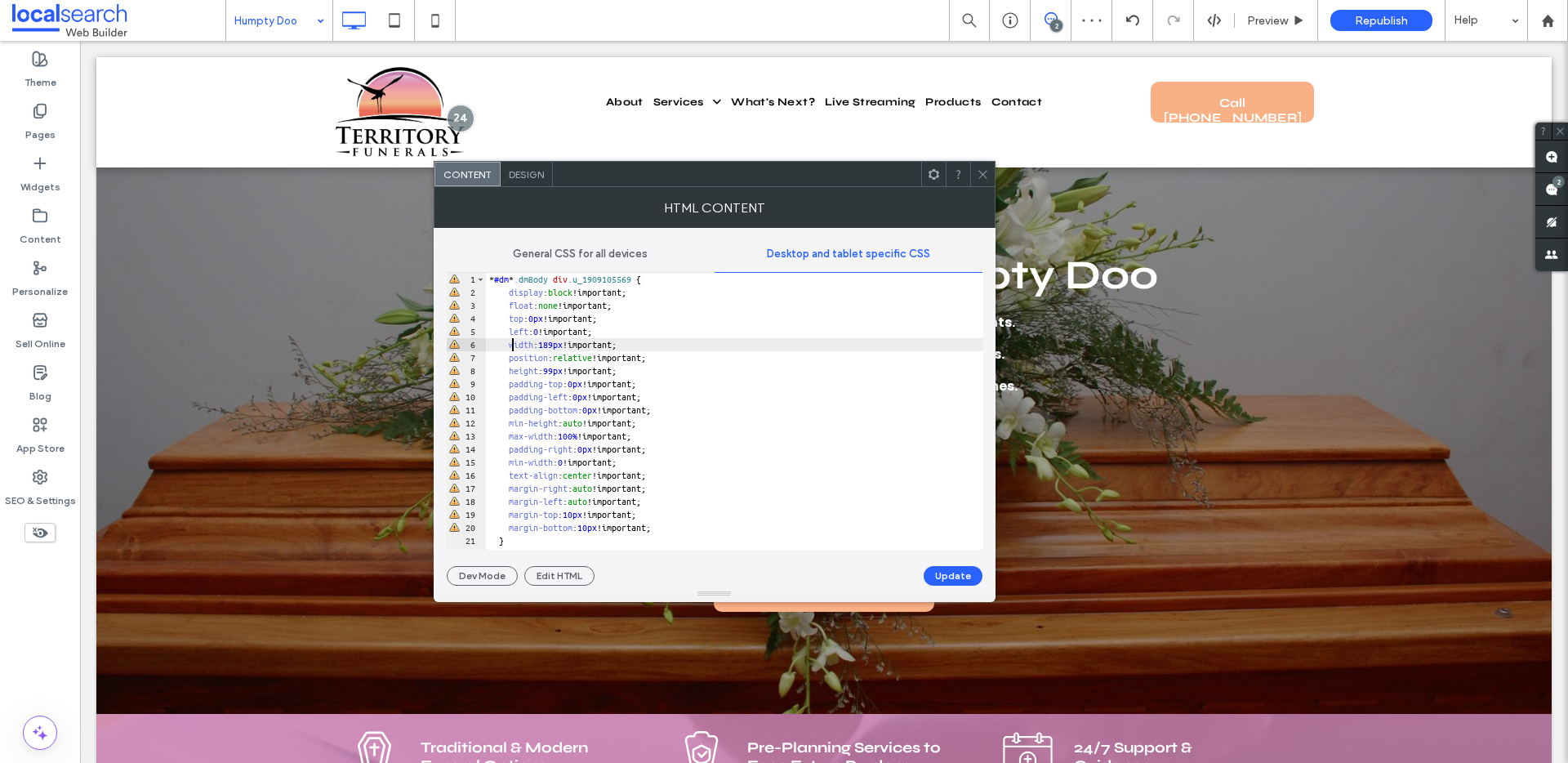
scroll to position [1, 0]
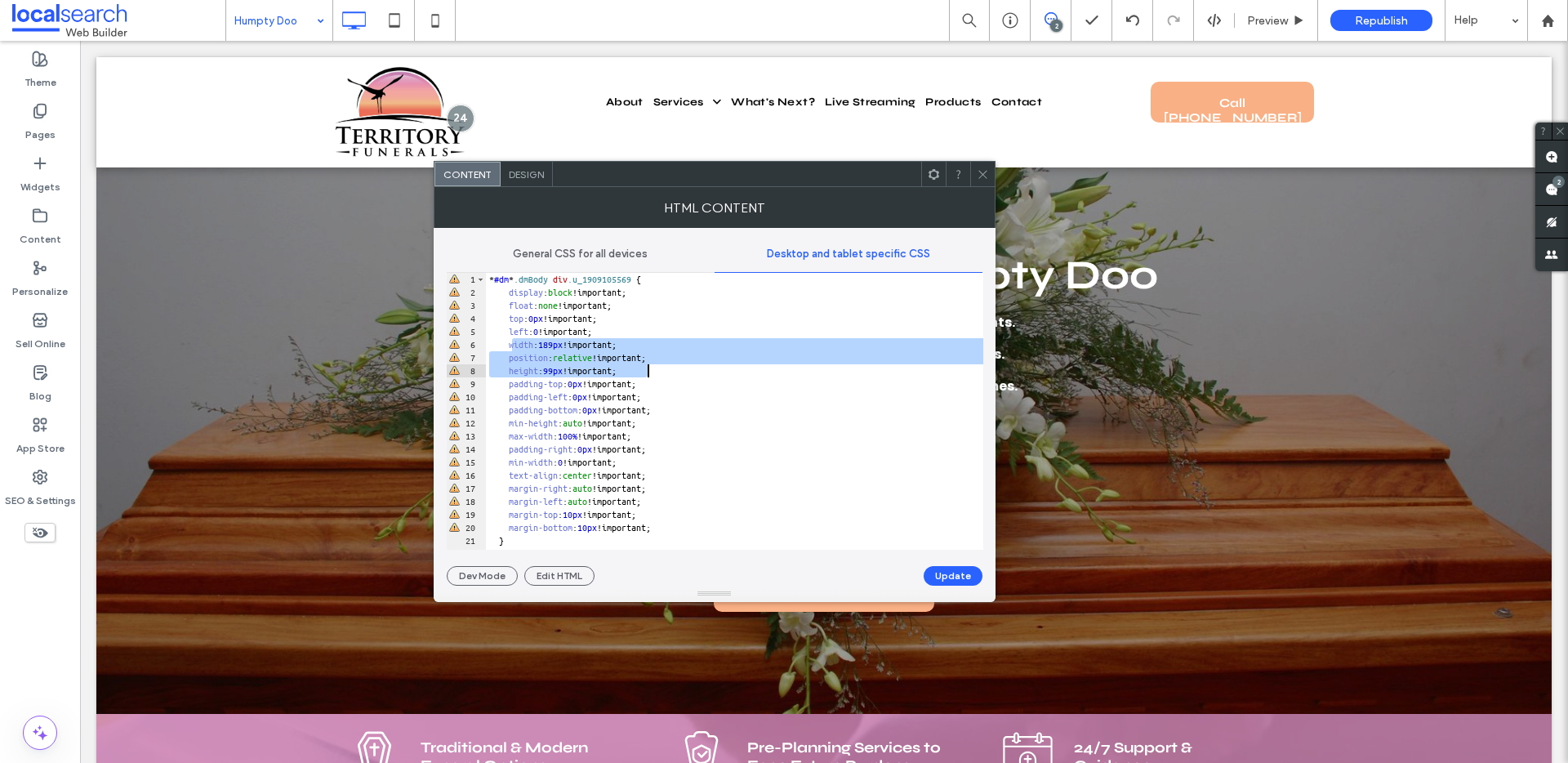
drag, startPoint x: 511, startPoint y: 346, endPoint x: 703, endPoint y: 367, distance: 193.1
click at [703, 367] on div "* #dm * .dmBody div .u_1909105569 { display : block !important; float : none !i…" at bounding box center [734, 425] width 497 height 303
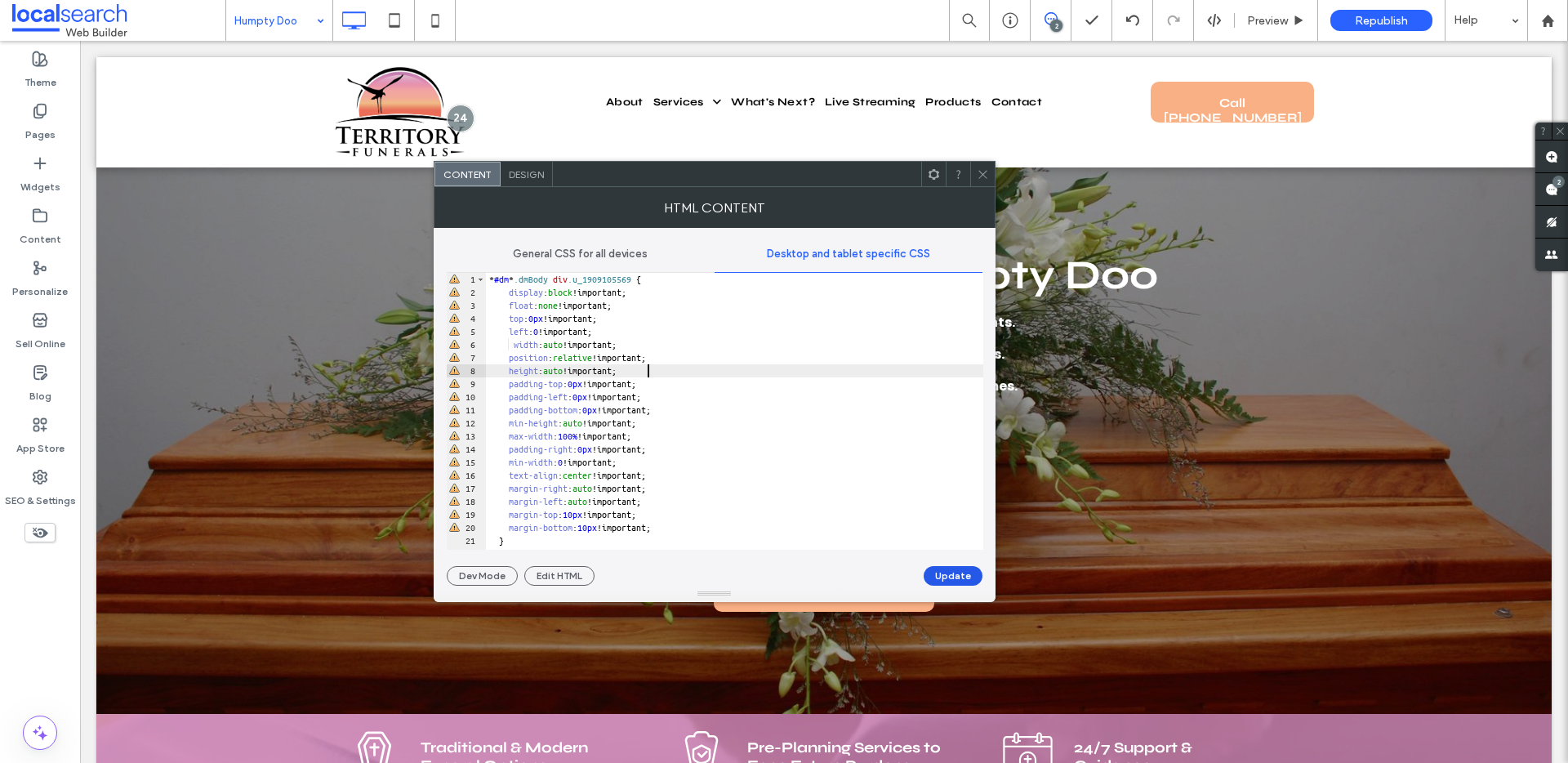
click at [956, 577] on button "Update" at bounding box center [952, 575] width 59 height 20
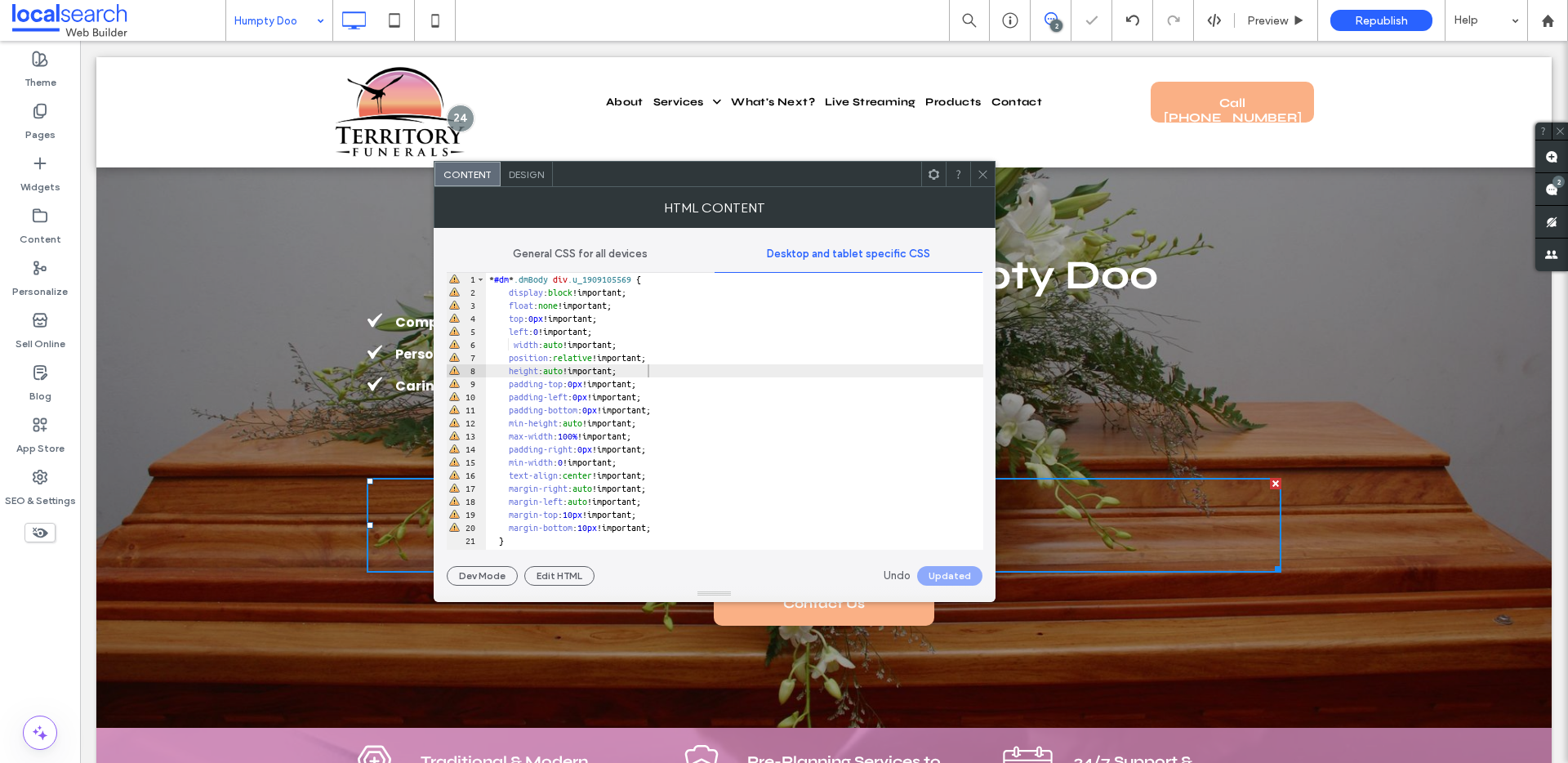
click at [982, 164] on span at bounding box center [982, 174] width 12 height 24
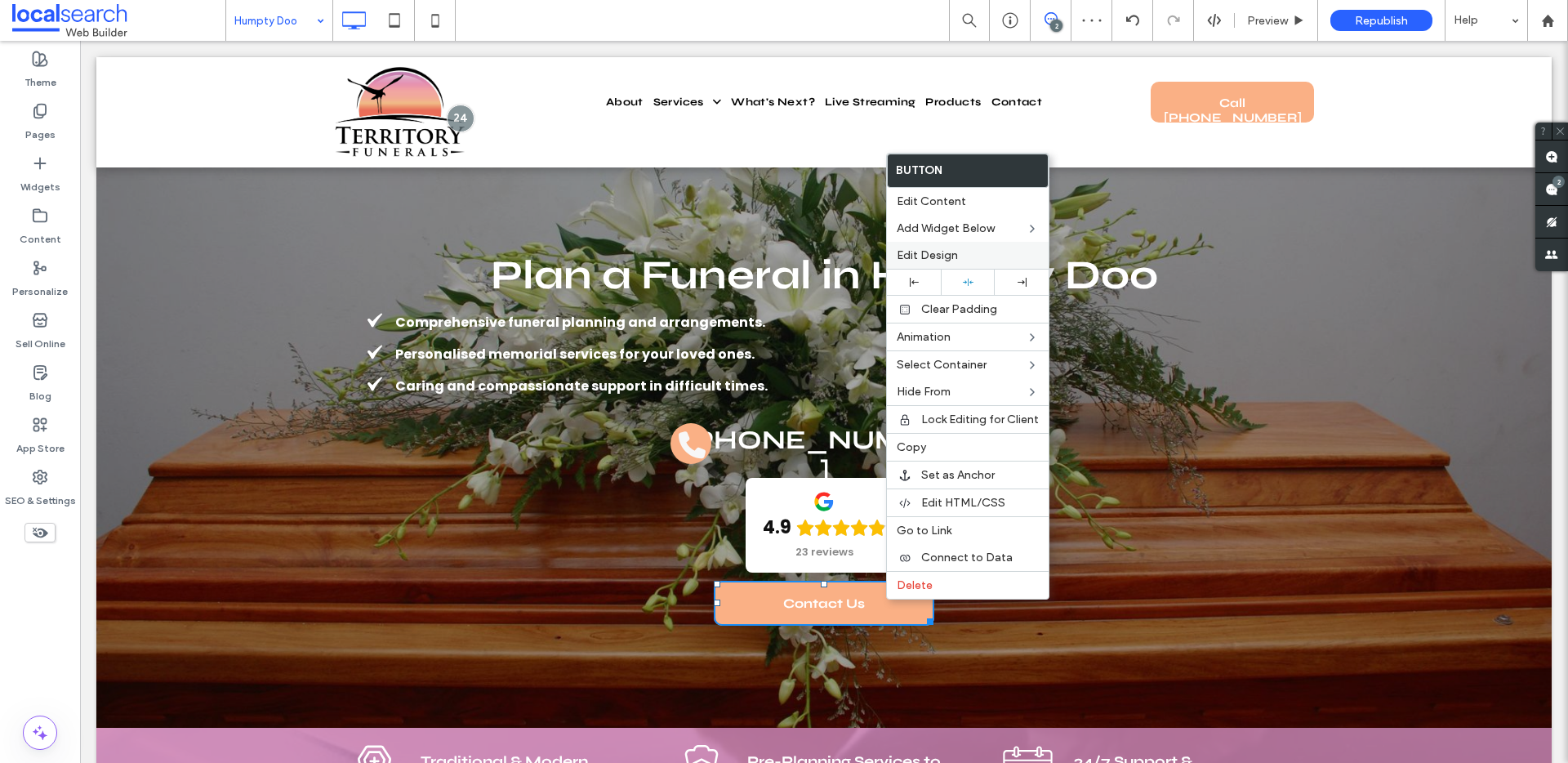
click at [937, 259] on span "Edit Design" at bounding box center [927, 255] width 61 height 14
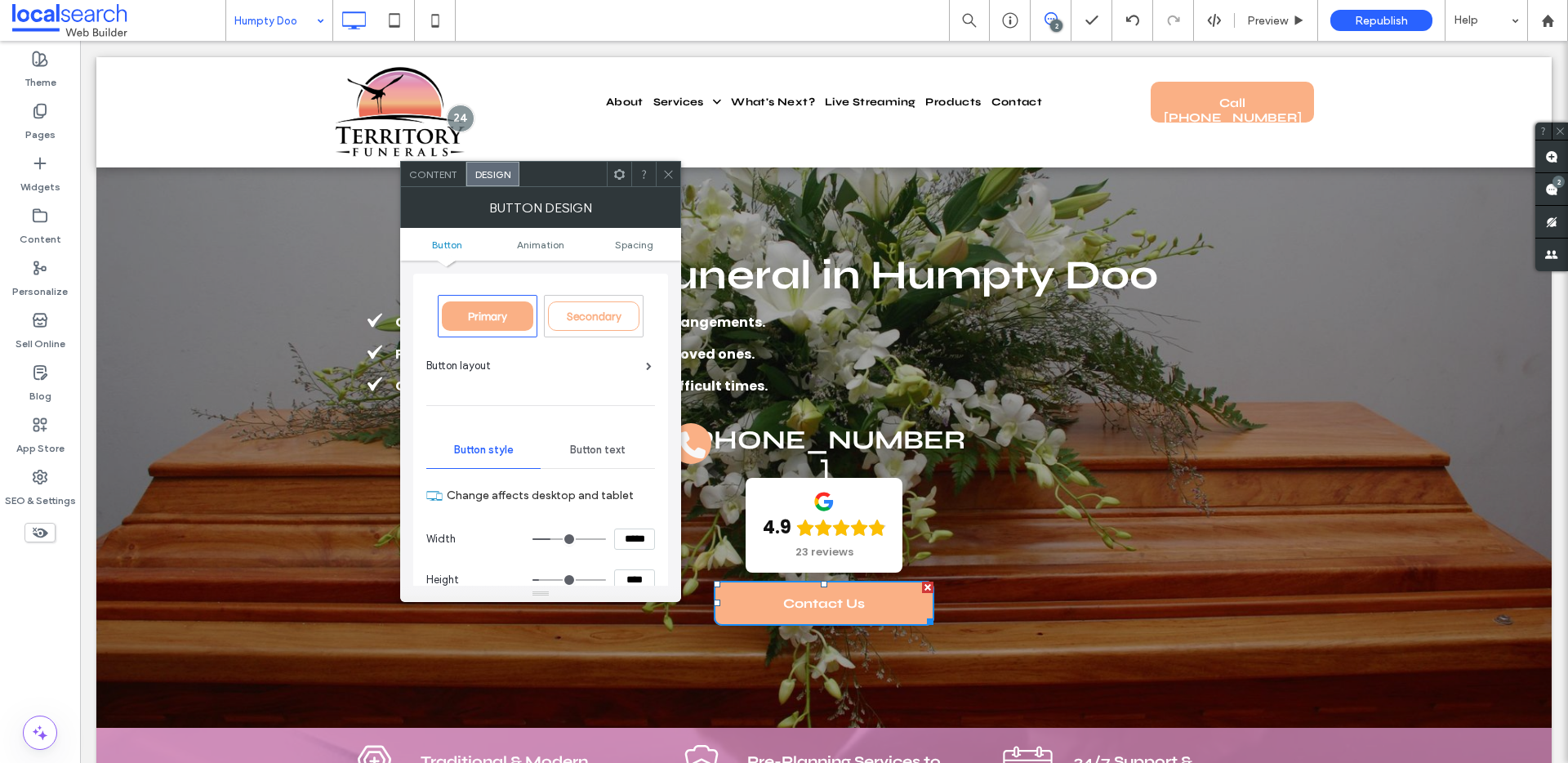
click at [636, 233] on ul "Button Animation Spacing" at bounding box center [541, 245] width 281 height 33
click at [633, 246] on span "Spacing" at bounding box center [634, 245] width 39 height 12
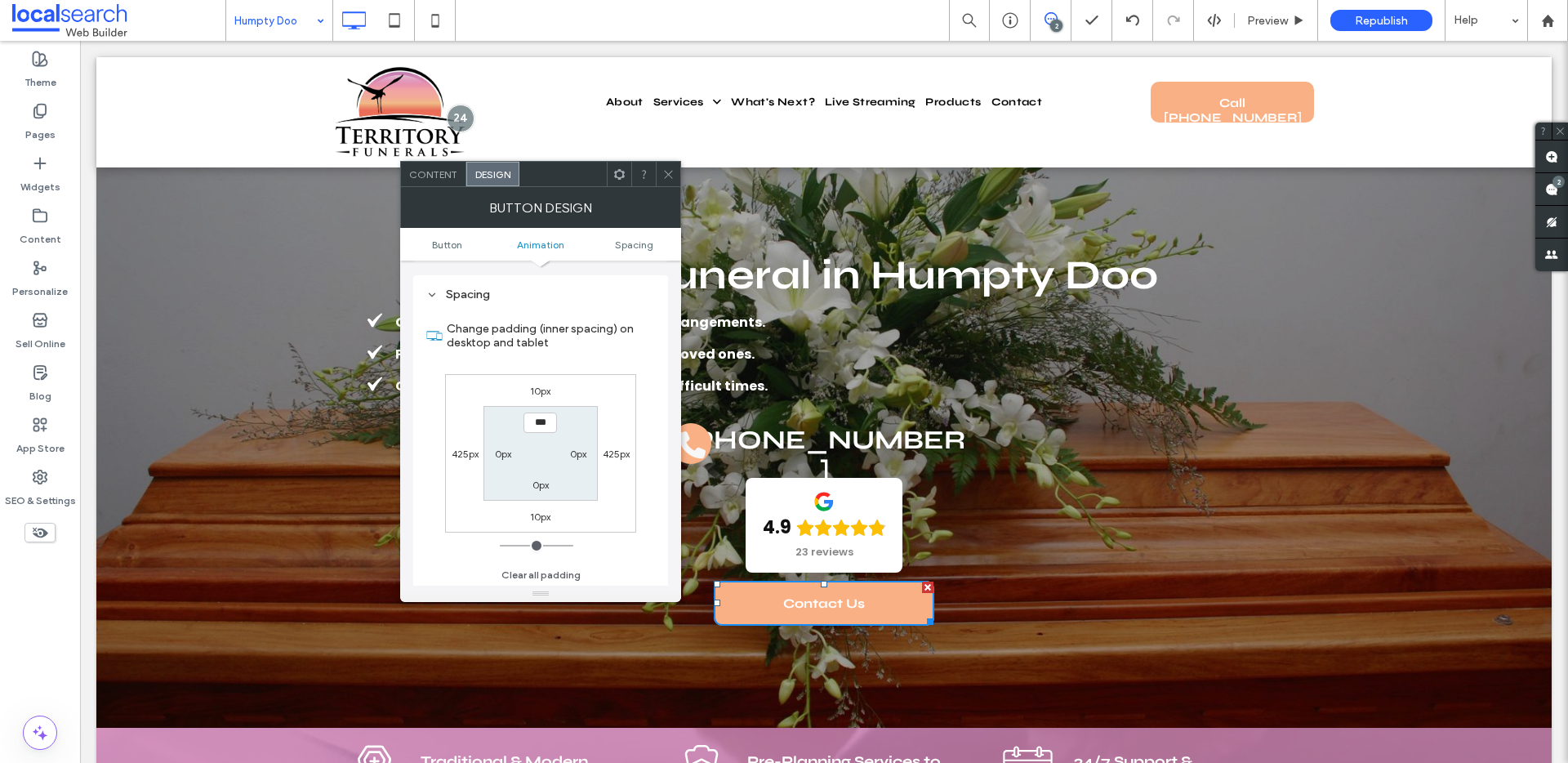
scroll to position [766, 0]
click at [538, 400] on div "10px 425px 10px 425px *** 0px 0px 0px" at bounding box center [541, 451] width 191 height 158
click at [537, 390] on label "10px" at bounding box center [540, 389] width 21 height 12
type input "**"
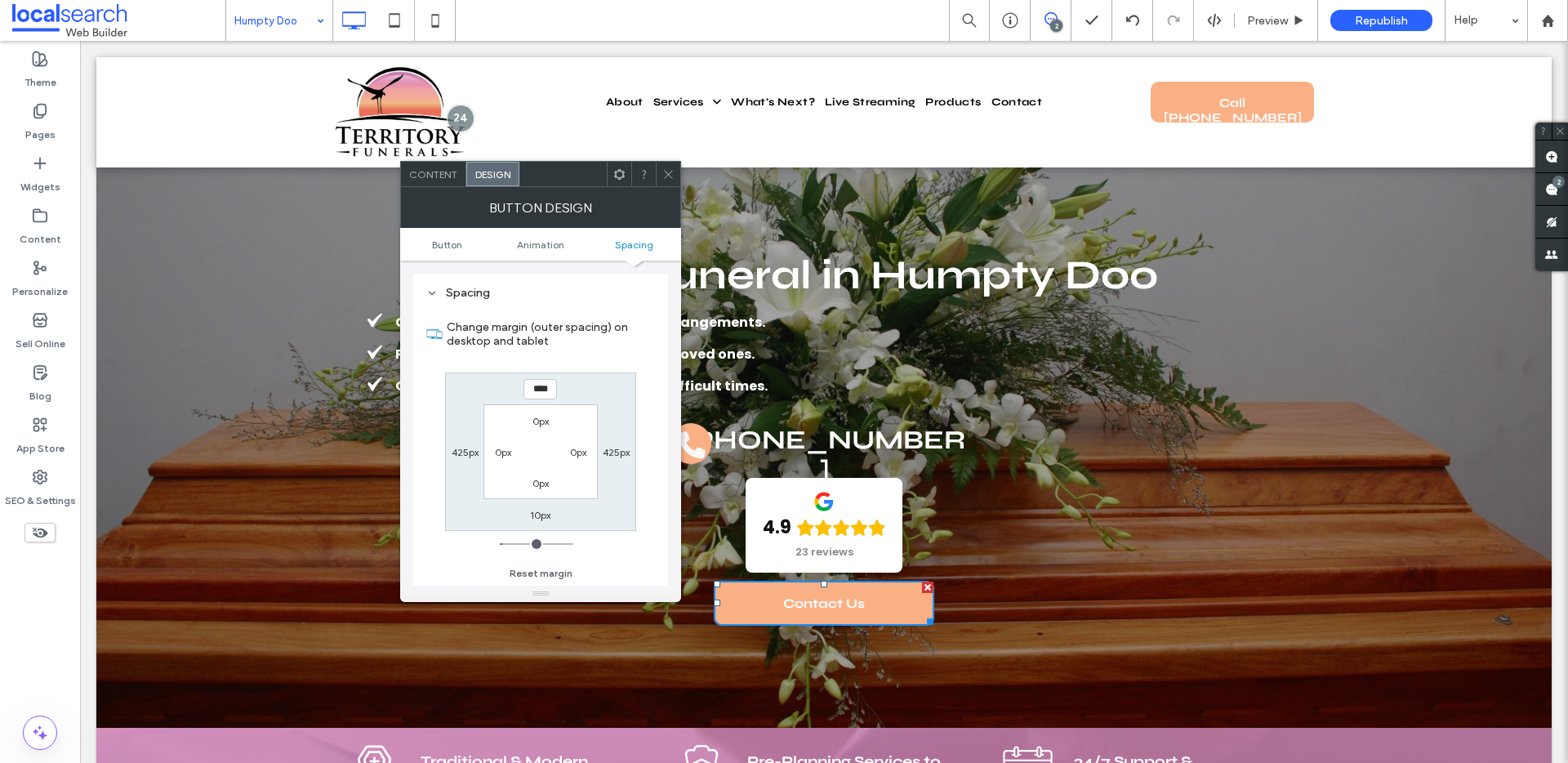
click at [537, 390] on input "****" at bounding box center [540, 389] width 34 height 21
type input "**"
type input "****"
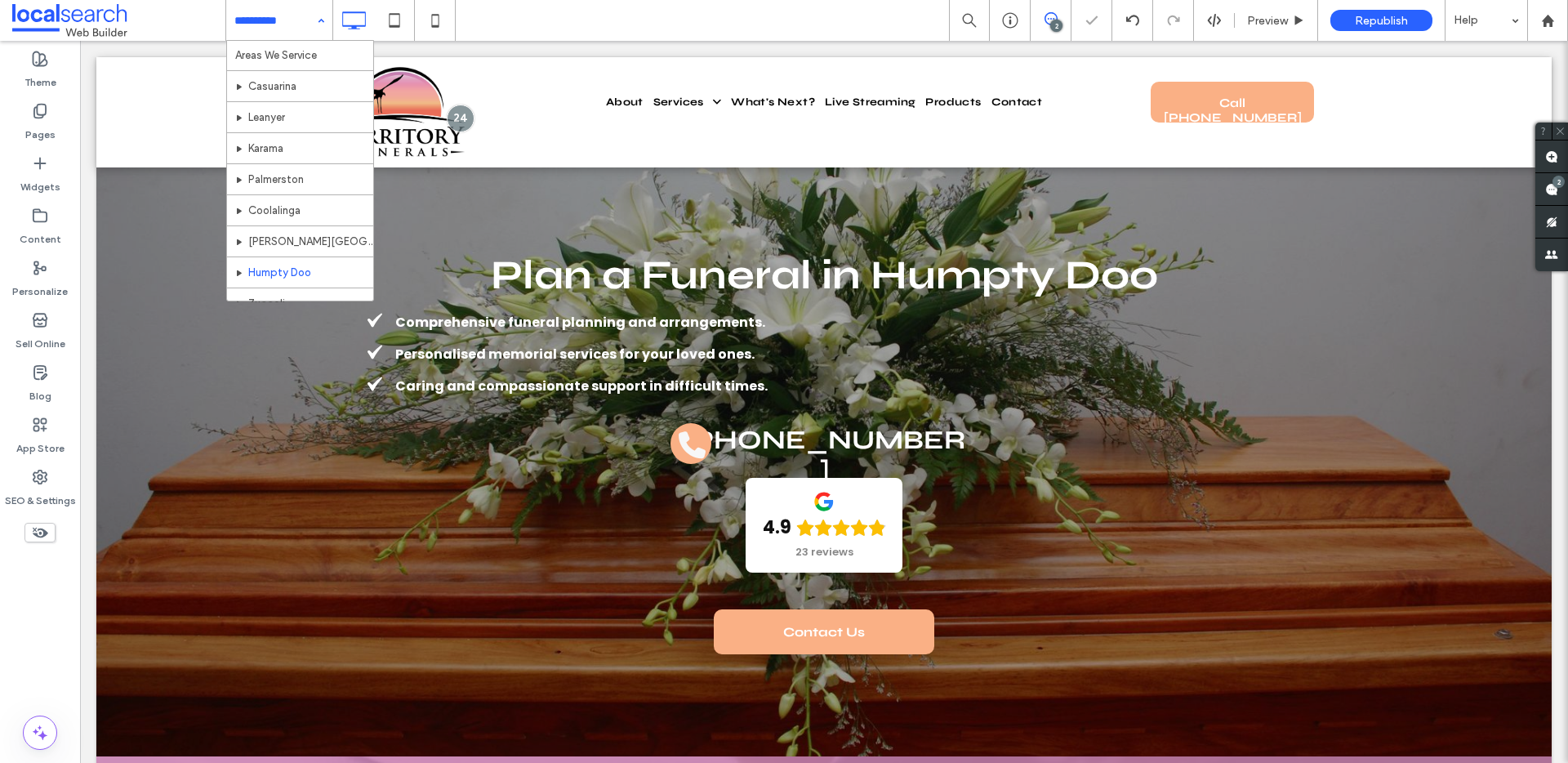
scroll to position [661, 0]
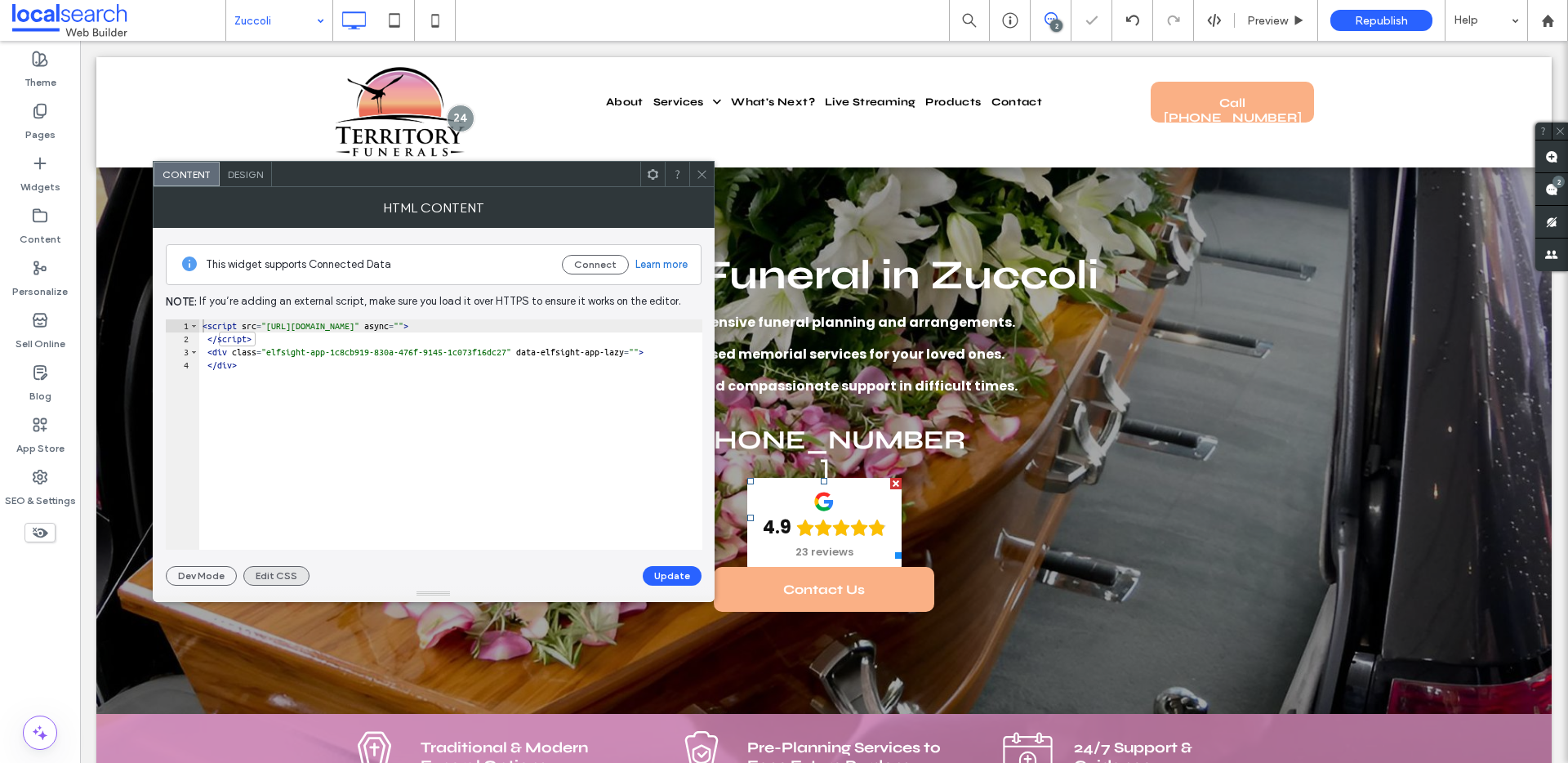
click at [292, 574] on button "Edit CSS" at bounding box center [276, 575] width 66 height 20
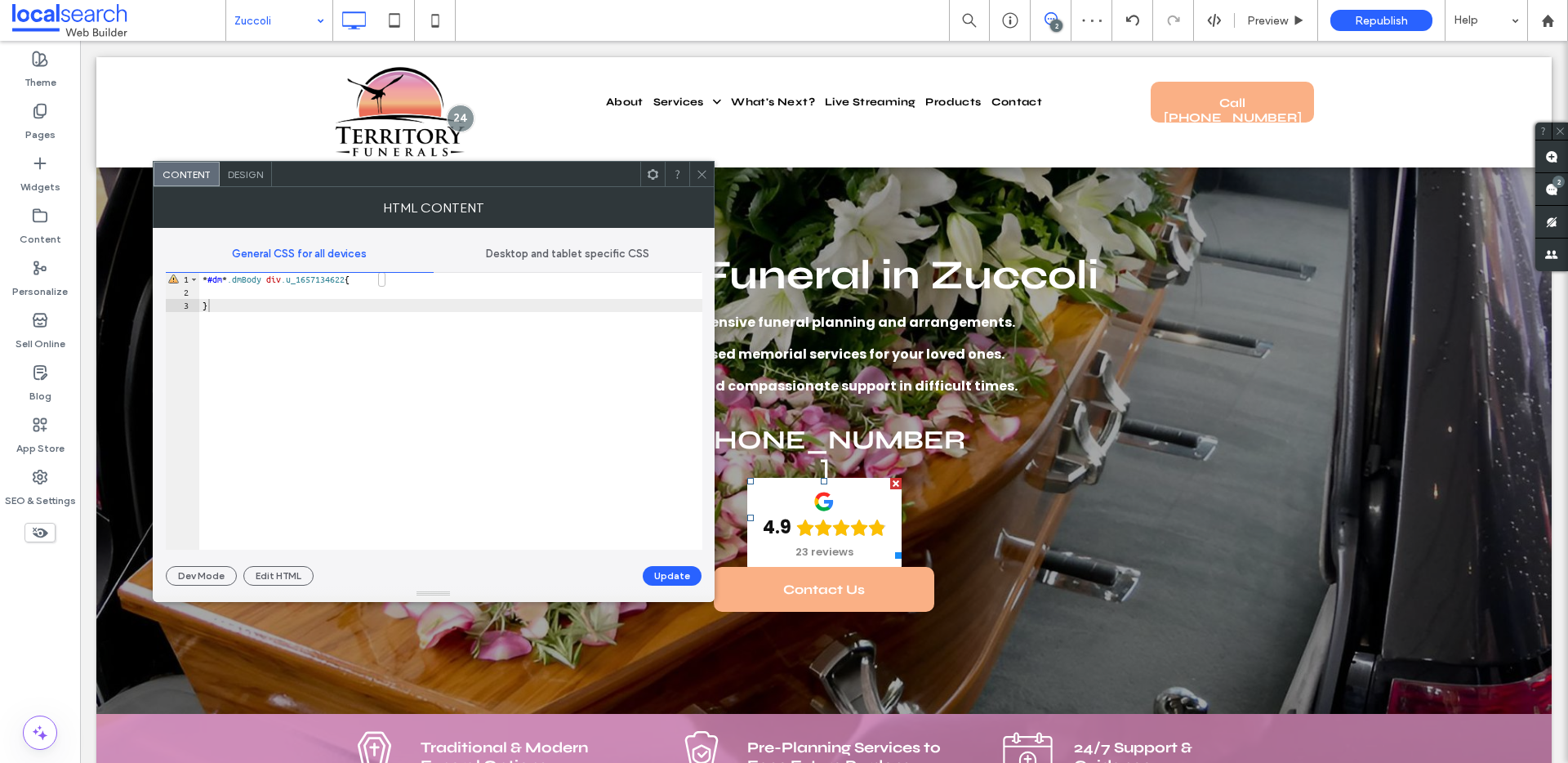
click at [570, 251] on span "Desktop and tablet specific CSS" at bounding box center [567, 253] width 164 height 13
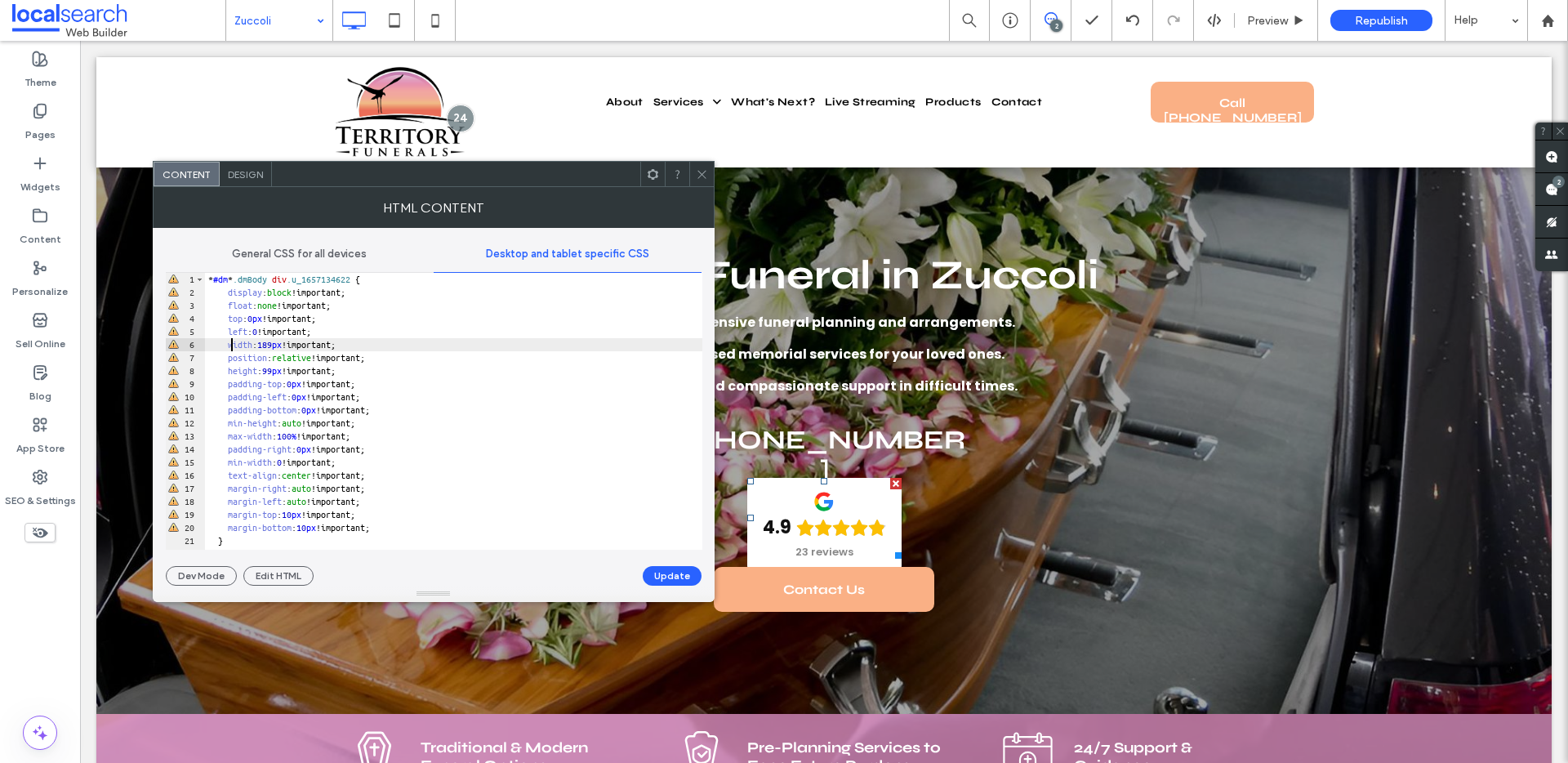
scroll to position [1, 0]
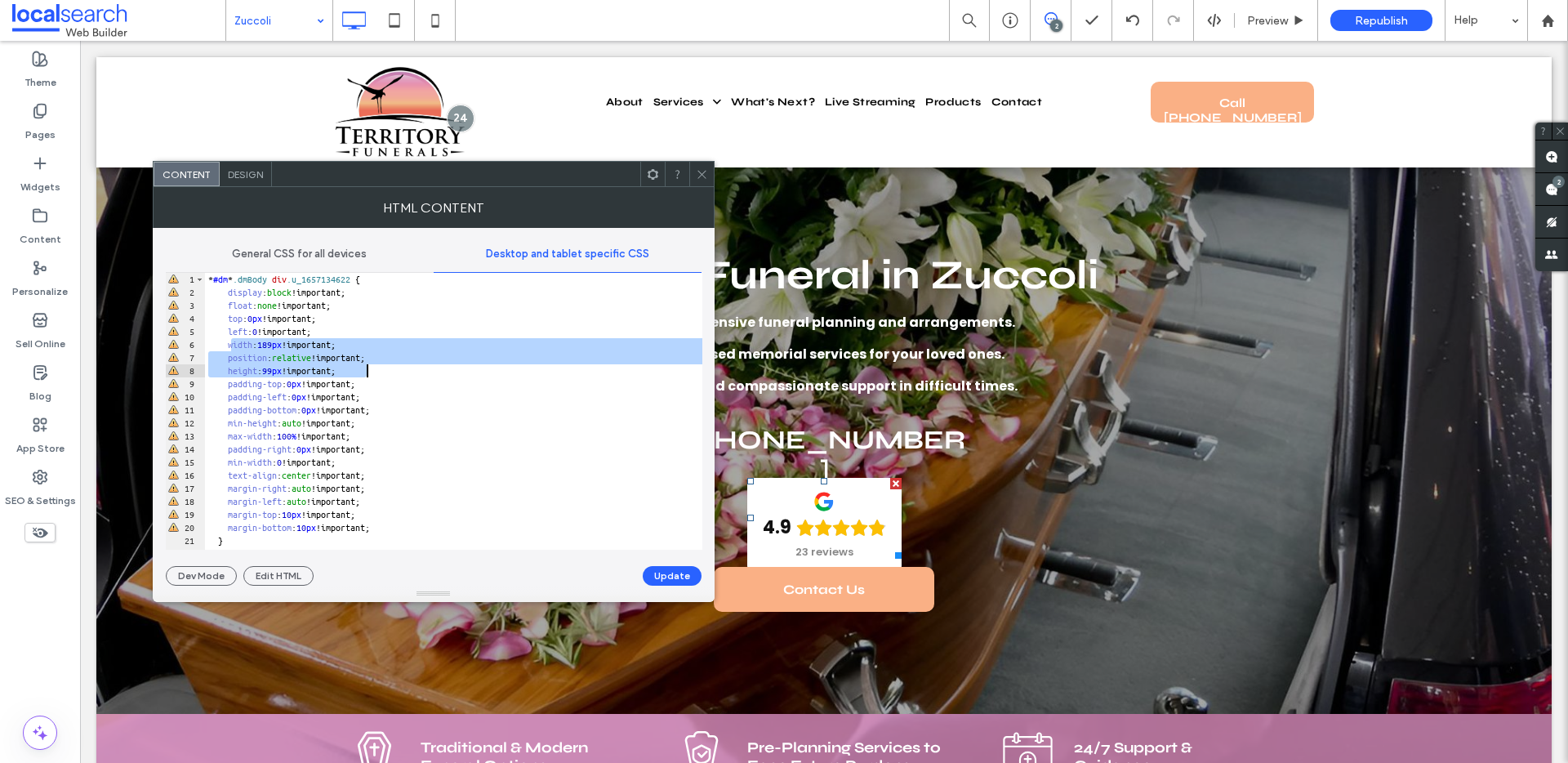
drag, startPoint x: 231, startPoint y: 349, endPoint x: 449, endPoint y: 375, distance: 219.5
click at [449, 375] on div "* #dm * .dmBody div .u_1657134622 { display : block !important; float : none !i…" at bounding box center [453, 425] width 497 height 303
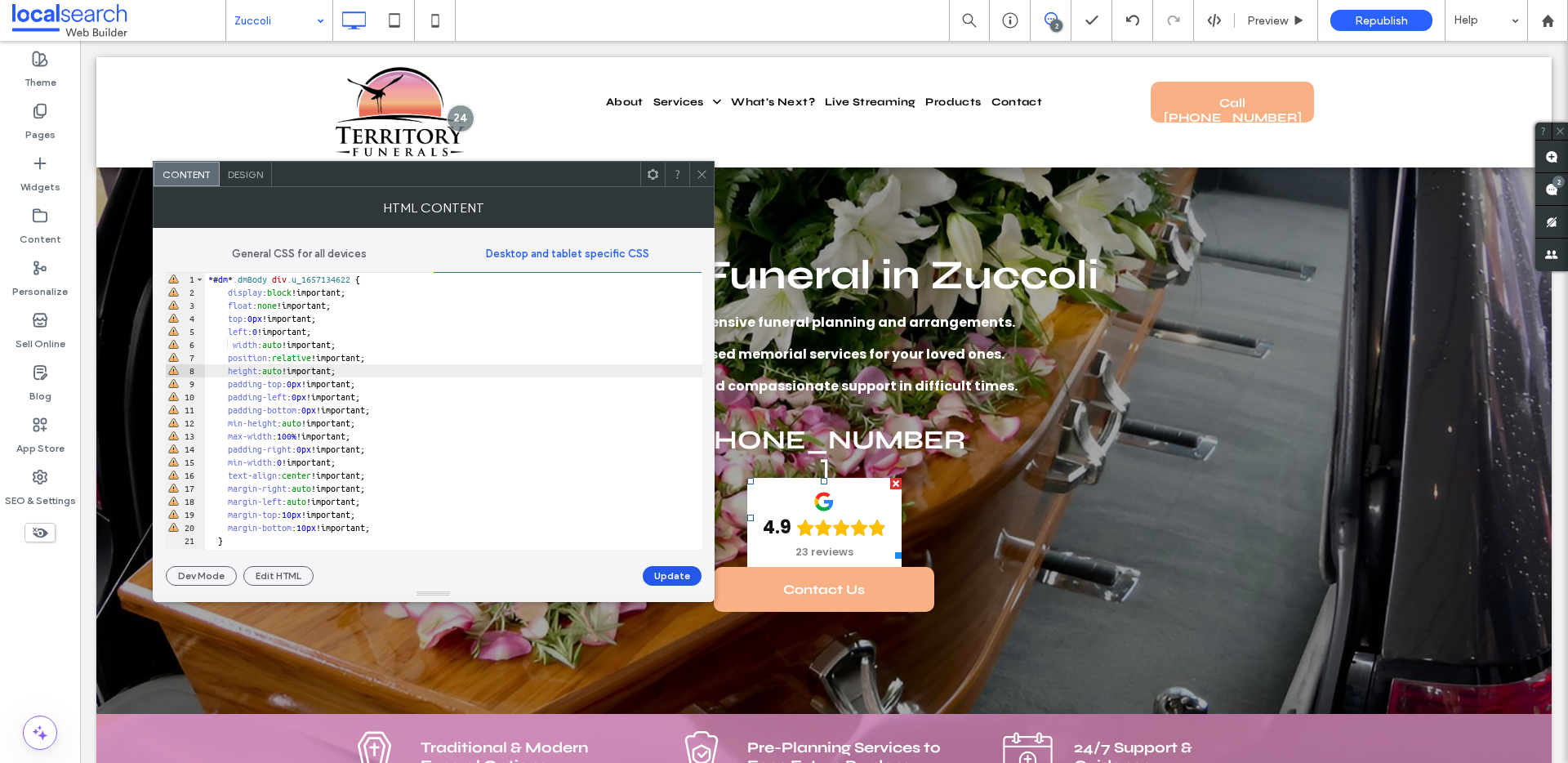
click at [693, 576] on button "Update" at bounding box center [672, 575] width 59 height 20
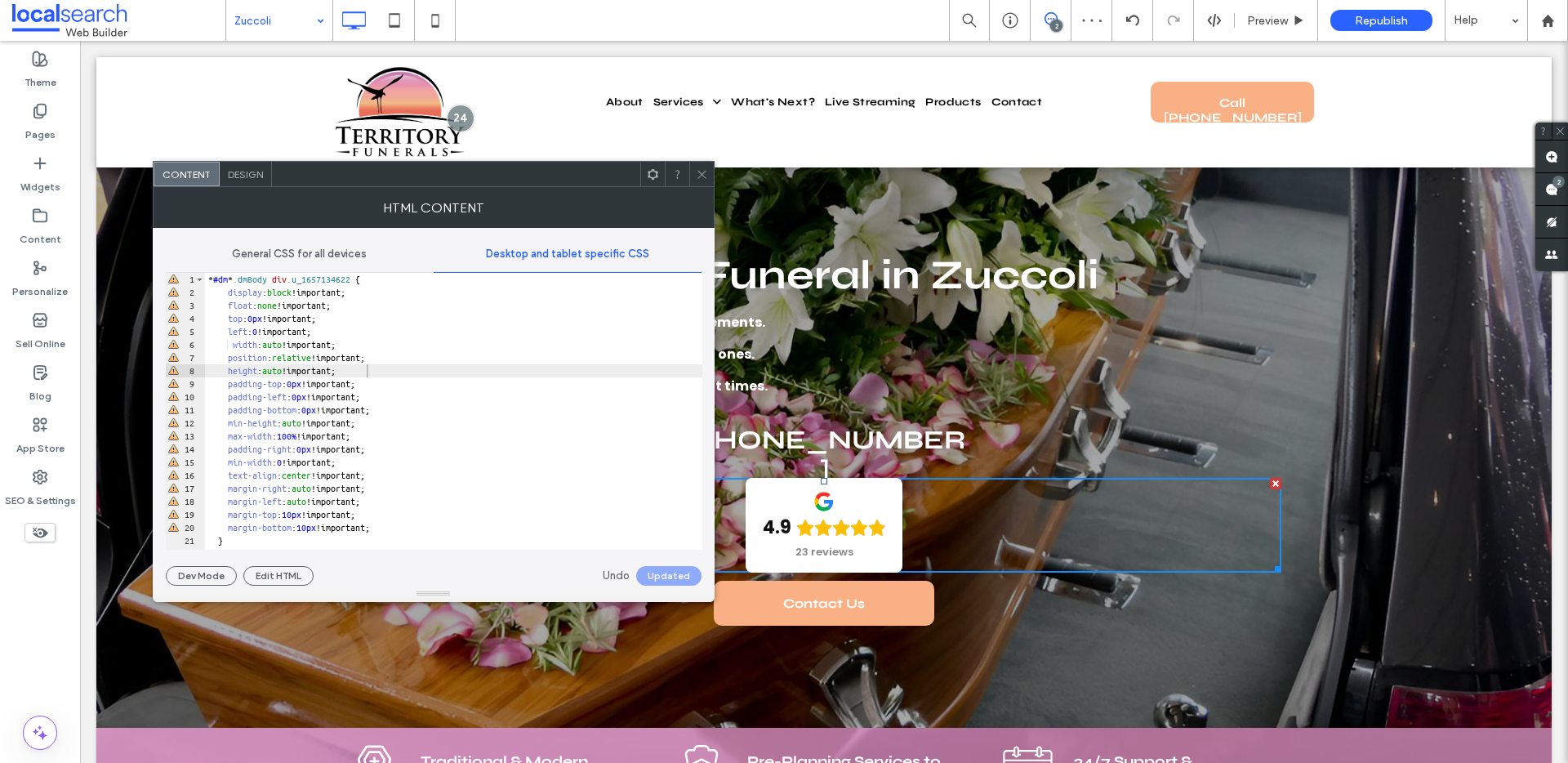
click at [697, 182] on span at bounding box center [702, 174] width 12 height 24
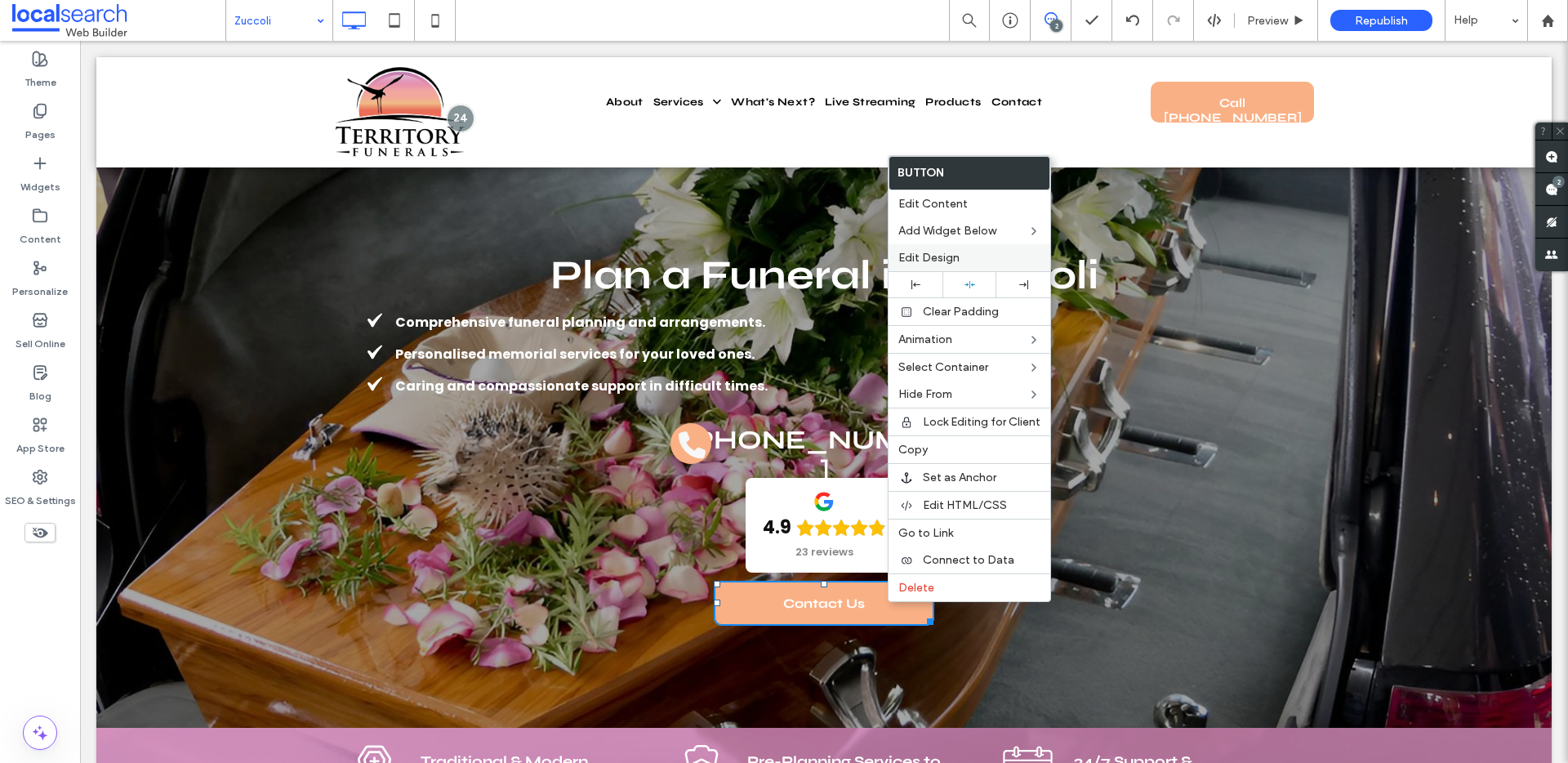
click at [951, 255] on span "Edit Design" at bounding box center [928, 257] width 61 height 14
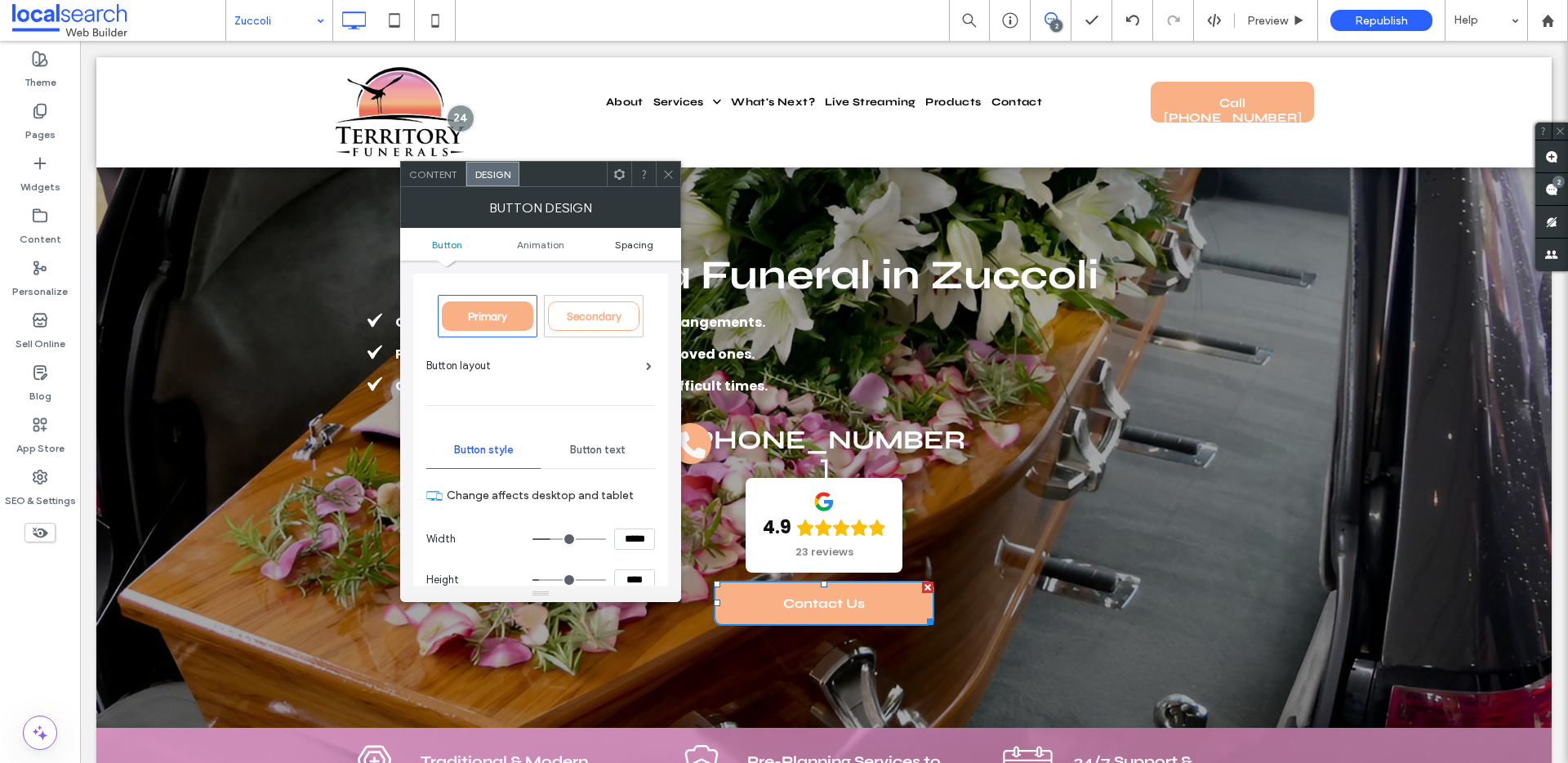
click at [629, 239] on span "Spacing" at bounding box center [634, 245] width 39 height 12
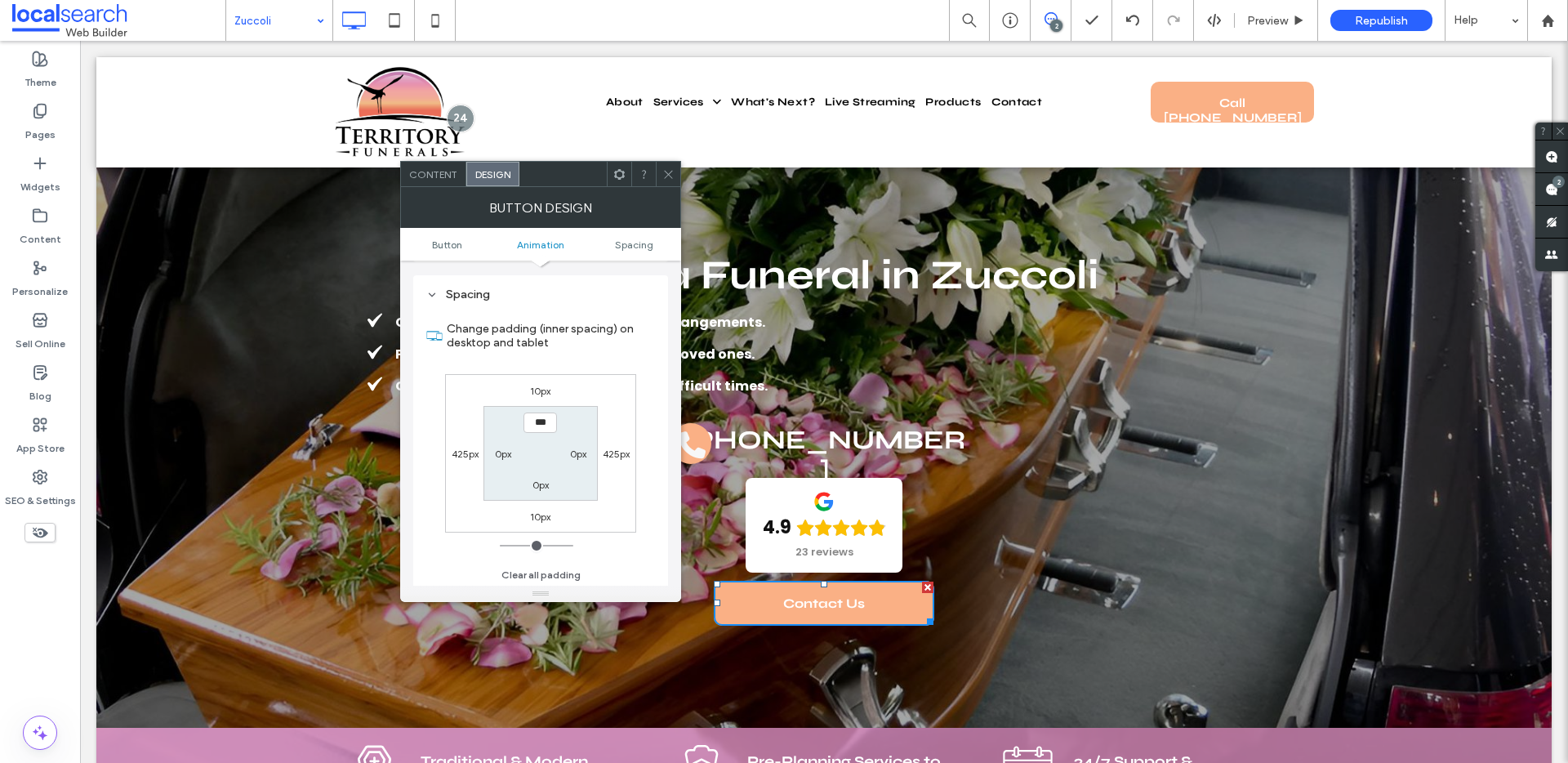
scroll to position [766, 0]
click at [535, 398] on div "10px 425px 10px 425px *** 0px 0px 0px" at bounding box center [541, 451] width 191 height 158
click at [534, 388] on label "10px" at bounding box center [540, 389] width 21 height 12
type input "**"
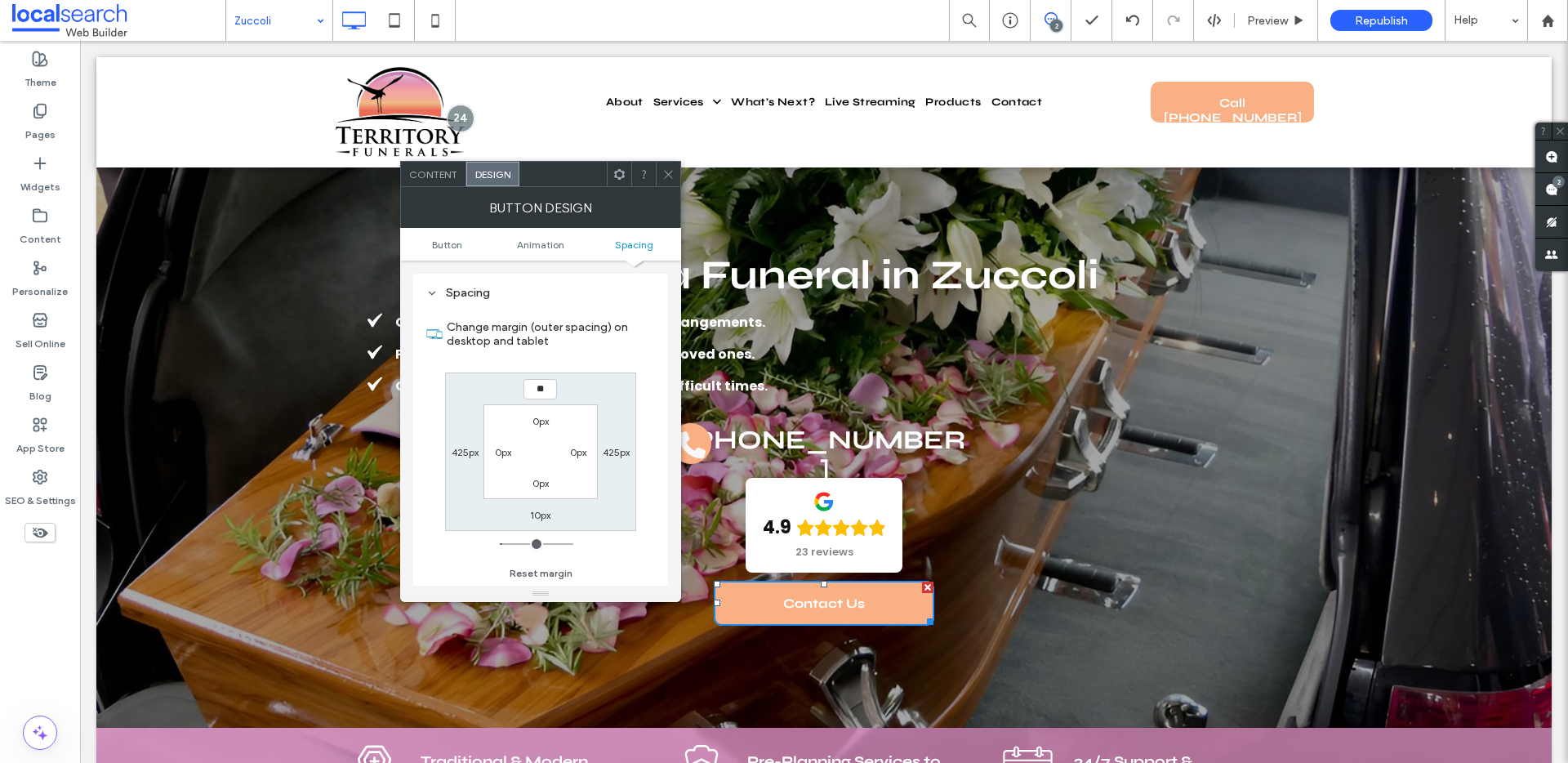
type input "**"
type input "****"
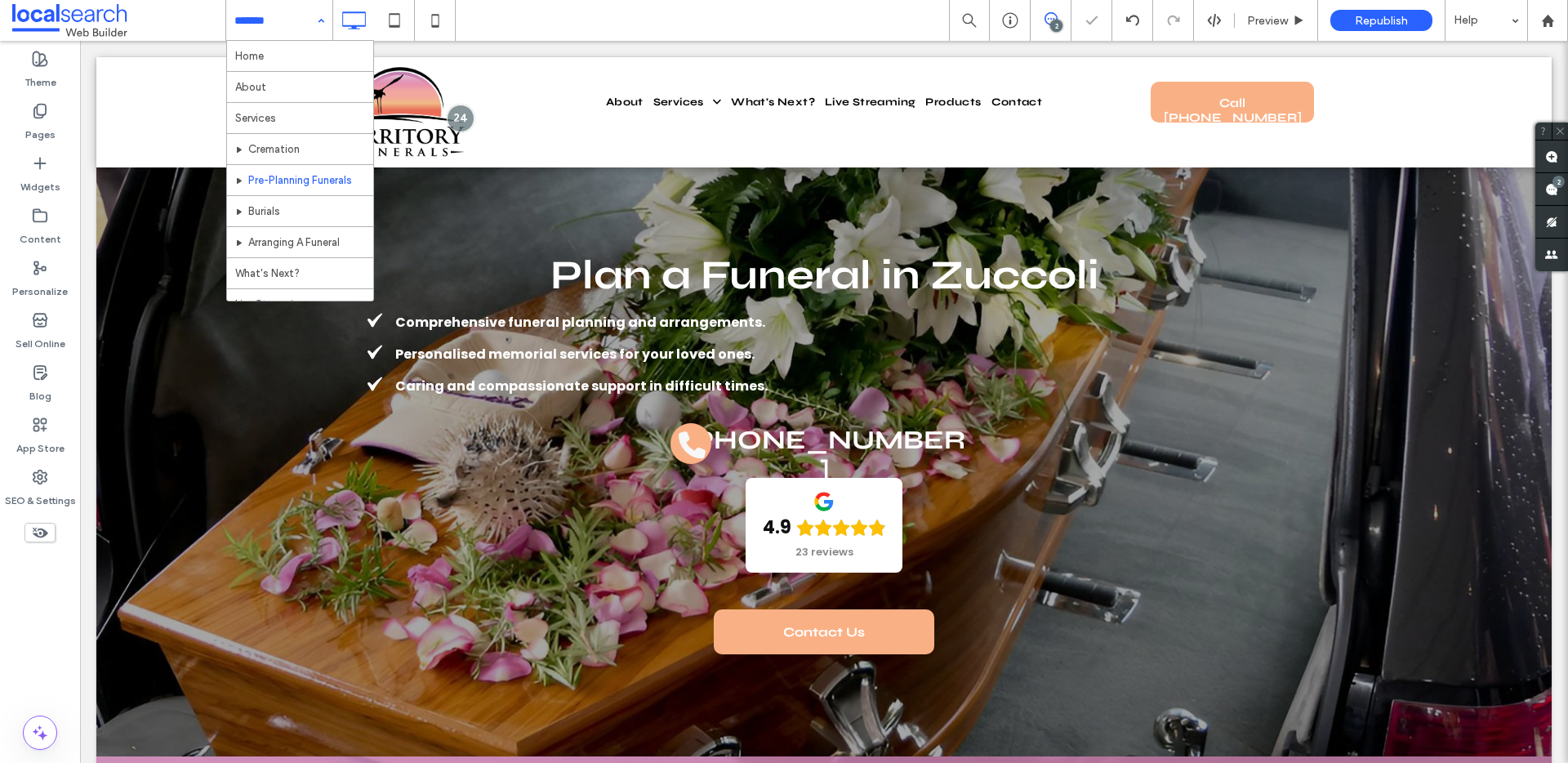
scroll to position [661, 0]
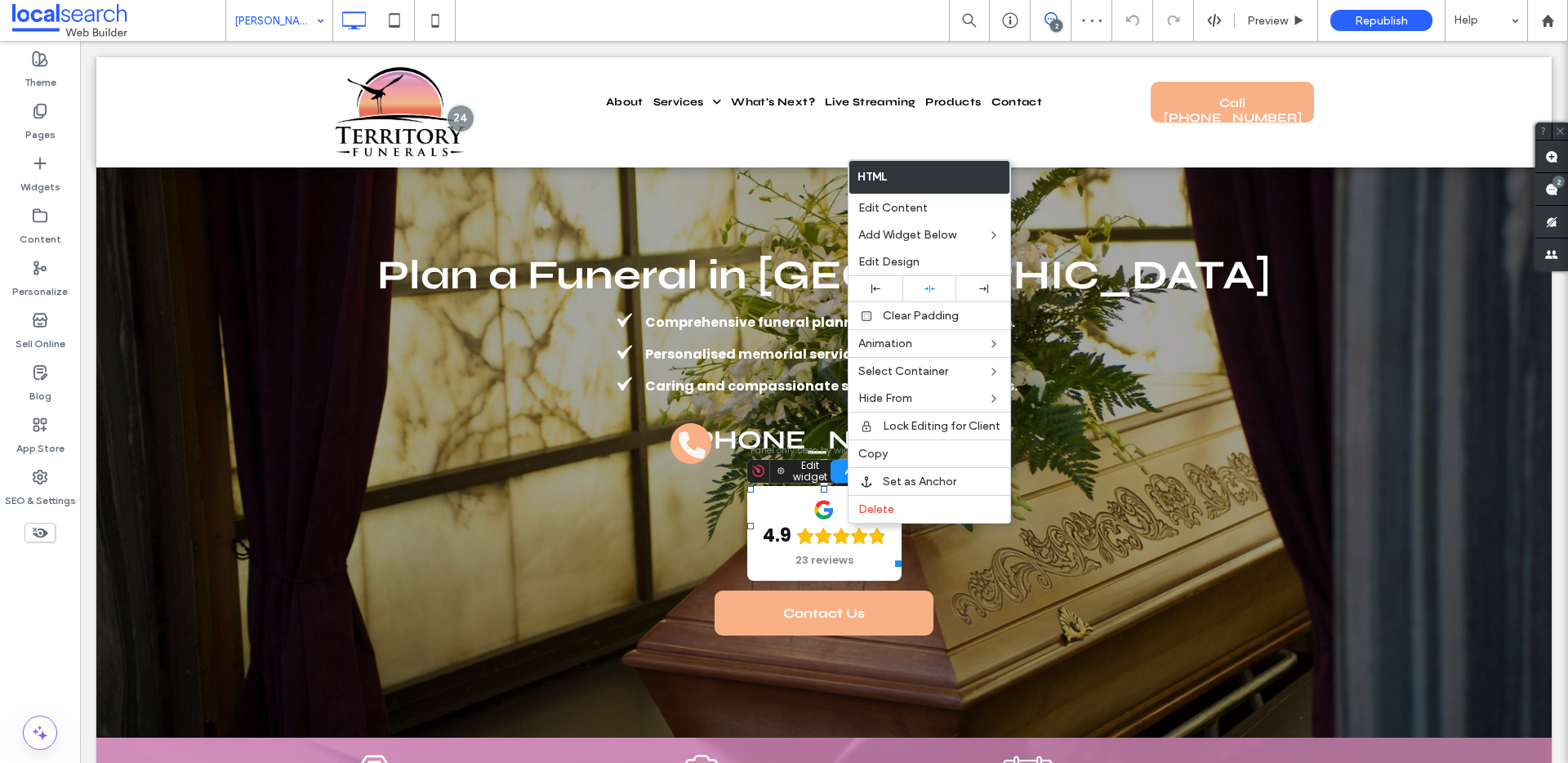
click at [806, 540] on icon "Rating: 4.9 out of 5" at bounding box center [805, 536] width 17 height 16
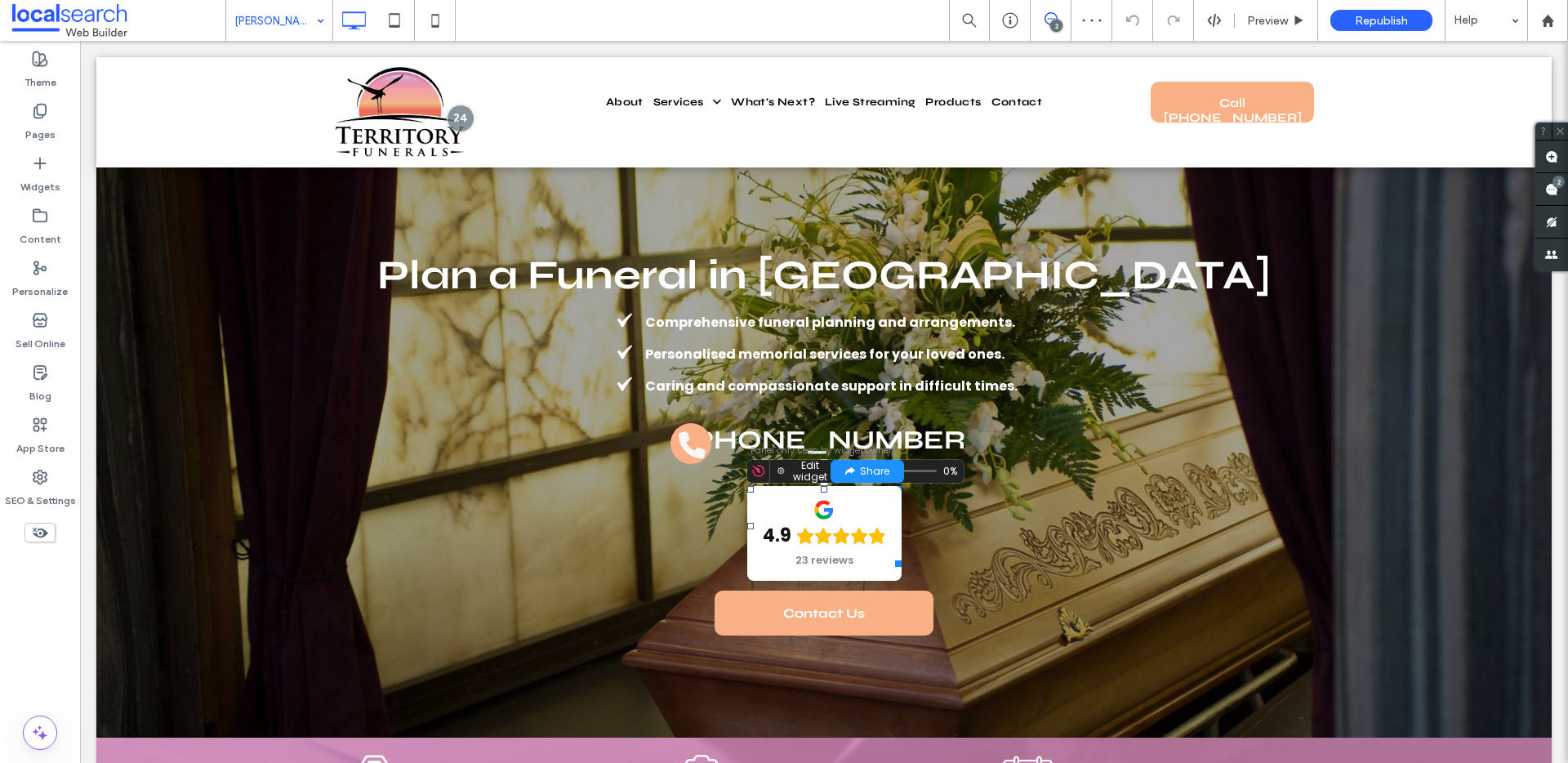
click at [824, 580] on span at bounding box center [824, 580] width 0 height 0
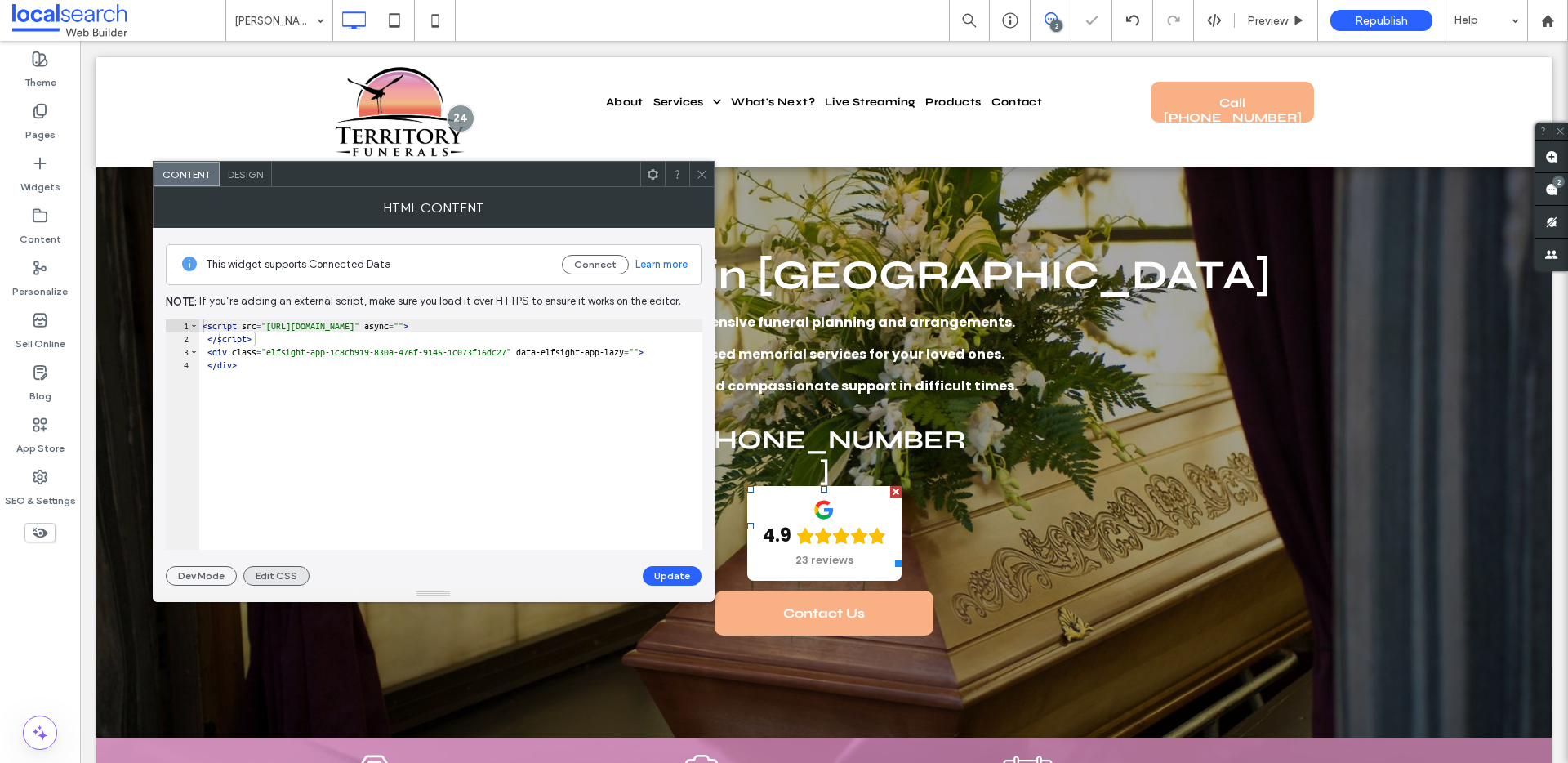
click at [274, 570] on button "Edit CSS" at bounding box center [276, 575] width 66 height 20
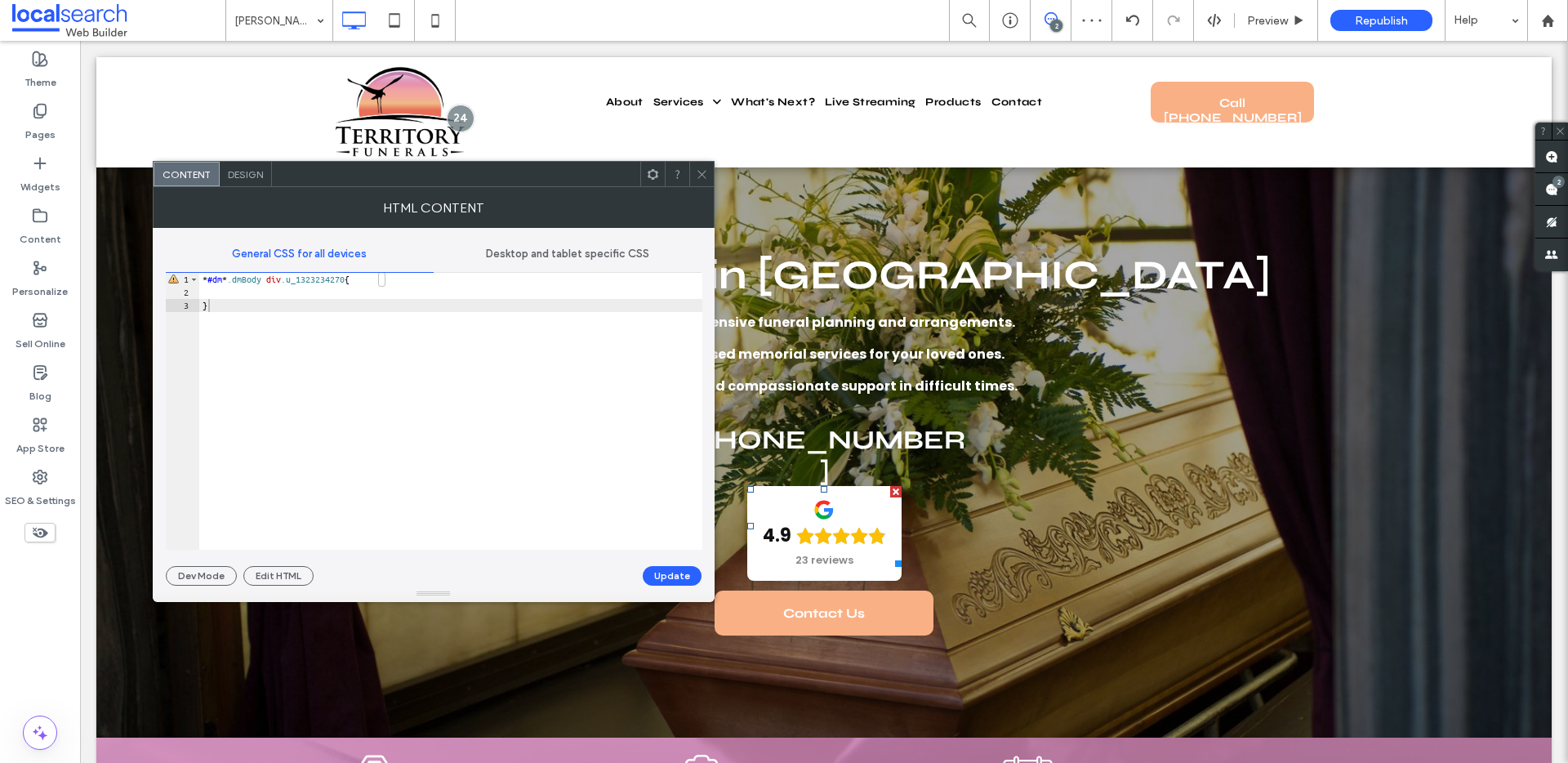
click at [561, 256] on span "Desktop and tablet specific CSS" at bounding box center [567, 253] width 164 height 13
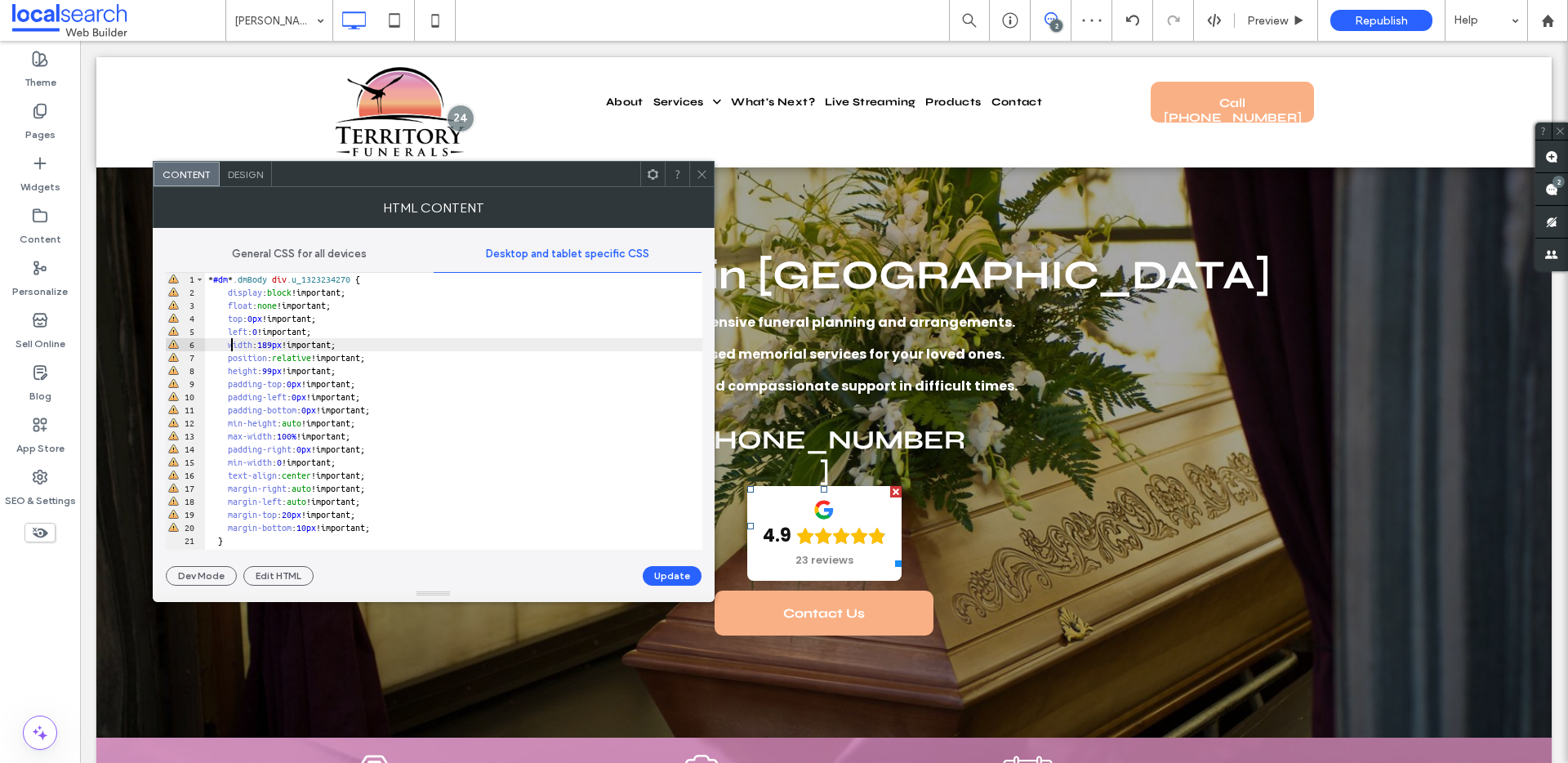
scroll to position [1, 0]
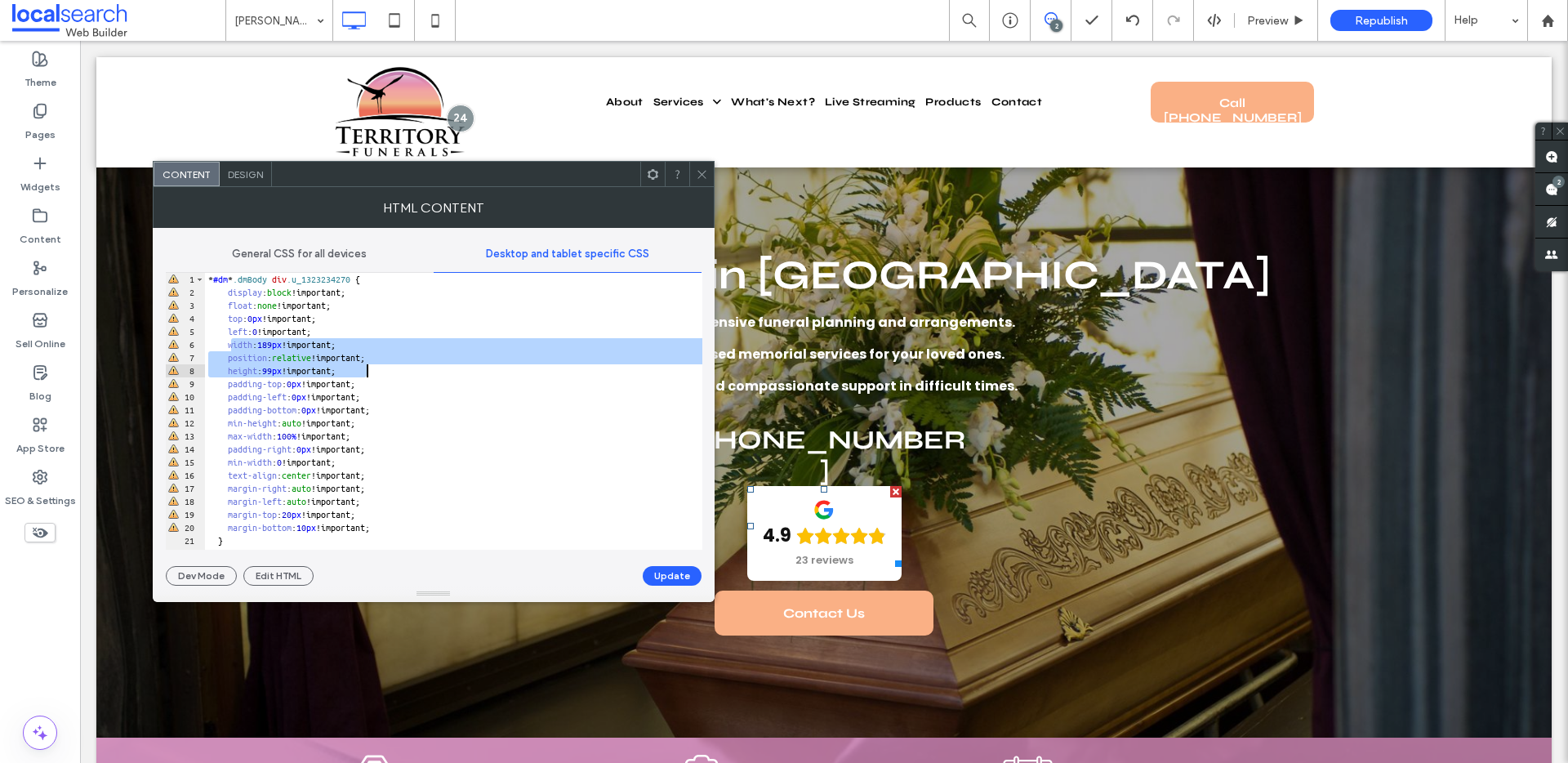
drag, startPoint x: 232, startPoint y: 346, endPoint x: 429, endPoint y: 367, distance: 198.1
click at [429, 367] on div "* #dm * .dmBody div .u_1323234270 { display : block !important; float : none !i…" at bounding box center [453, 425] width 497 height 303
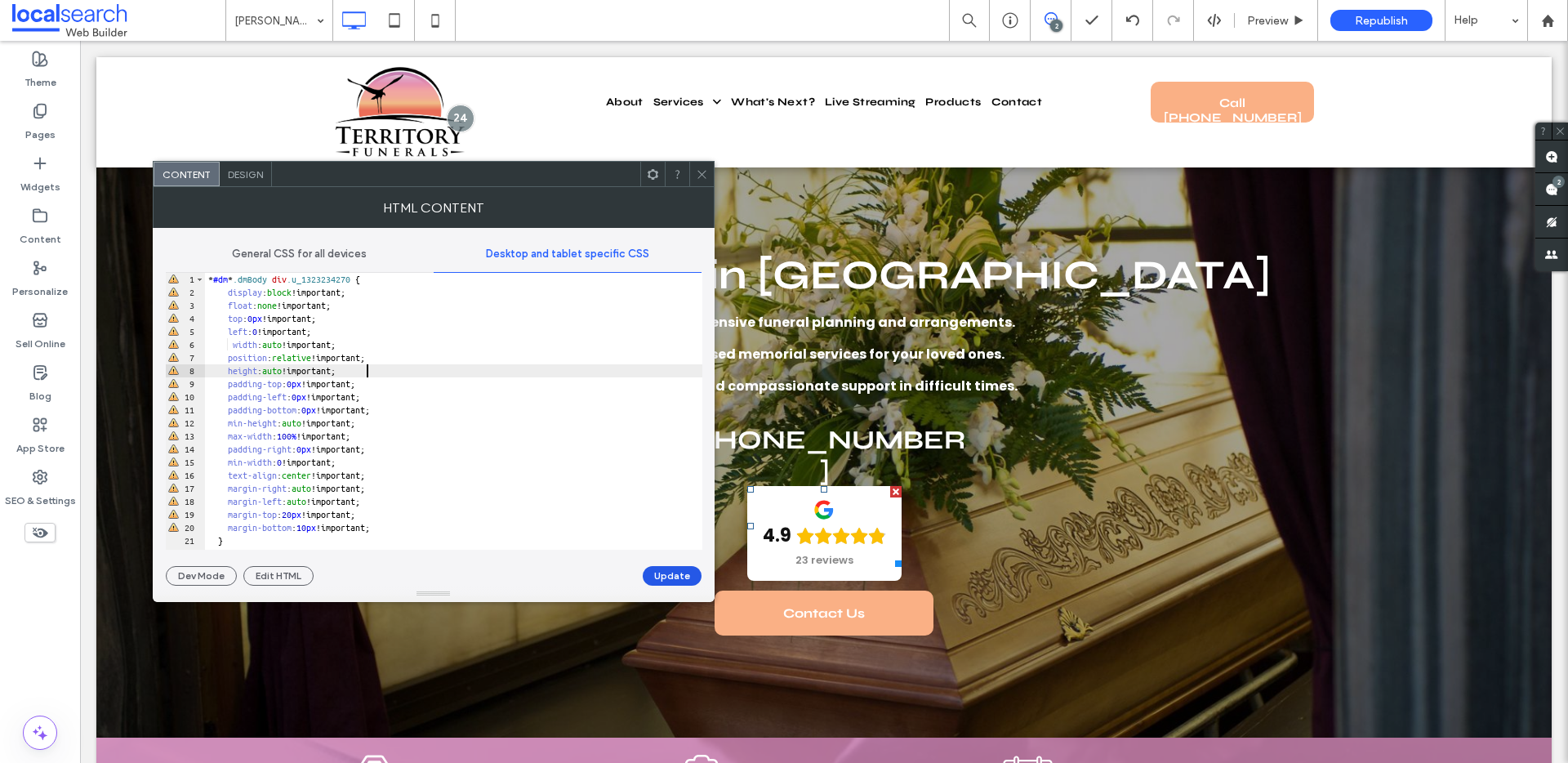
click at [655, 574] on button "Update" at bounding box center [672, 575] width 59 height 20
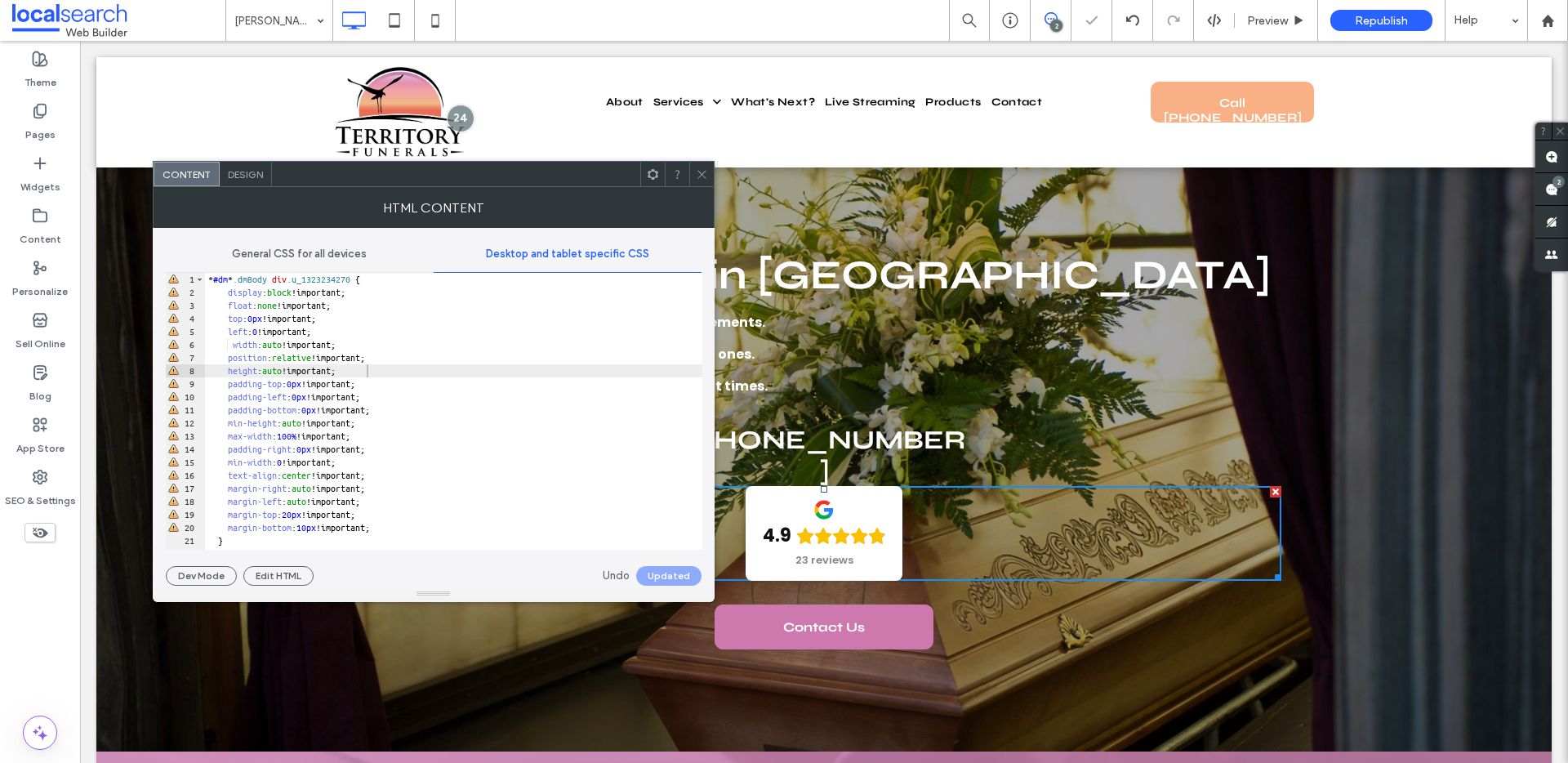
click at [836, 612] on span "Contact Us" at bounding box center [823, 627] width 82 height 41
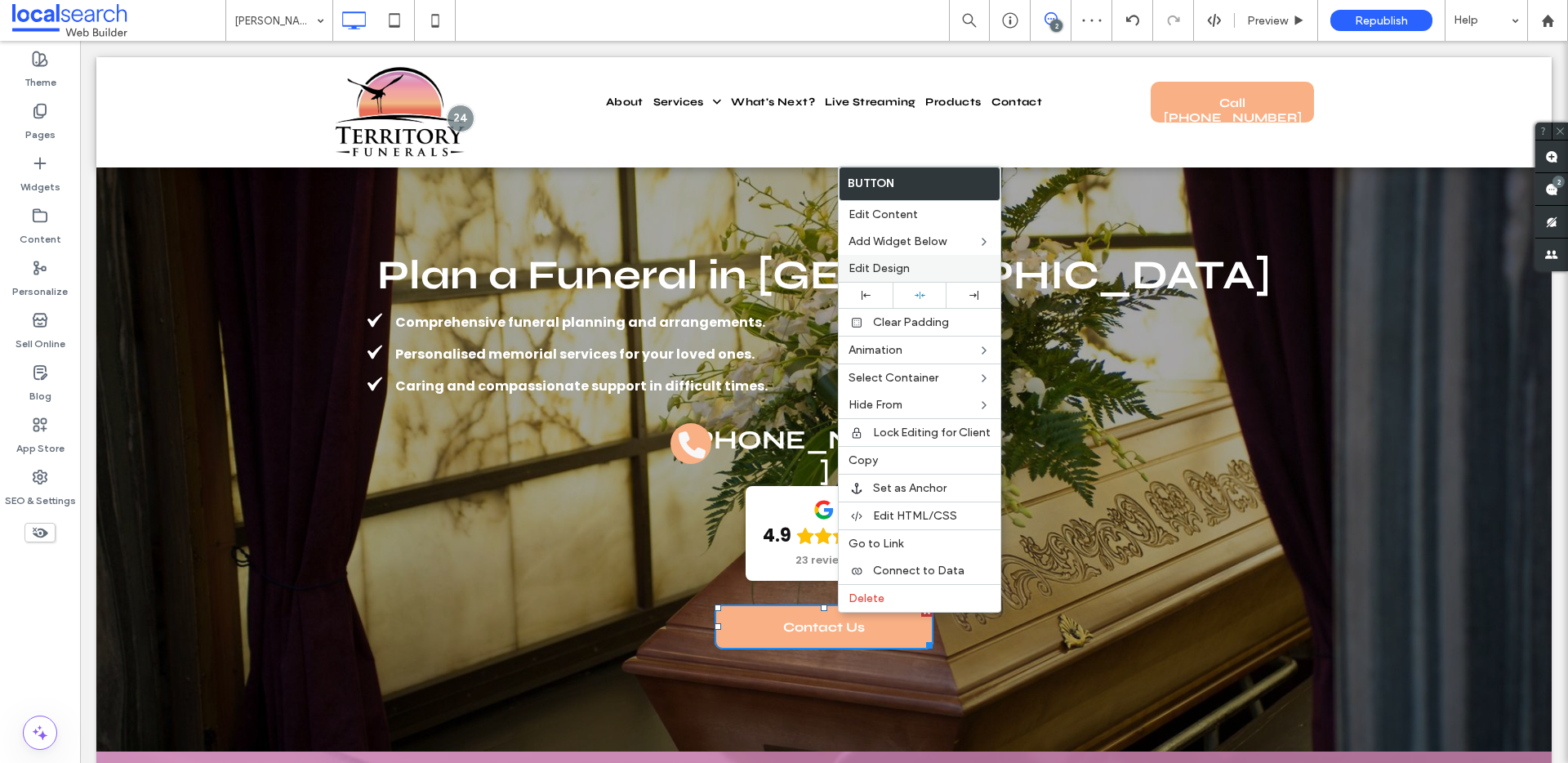
click at [903, 264] on span "Edit Design" at bounding box center [878, 268] width 61 height 14
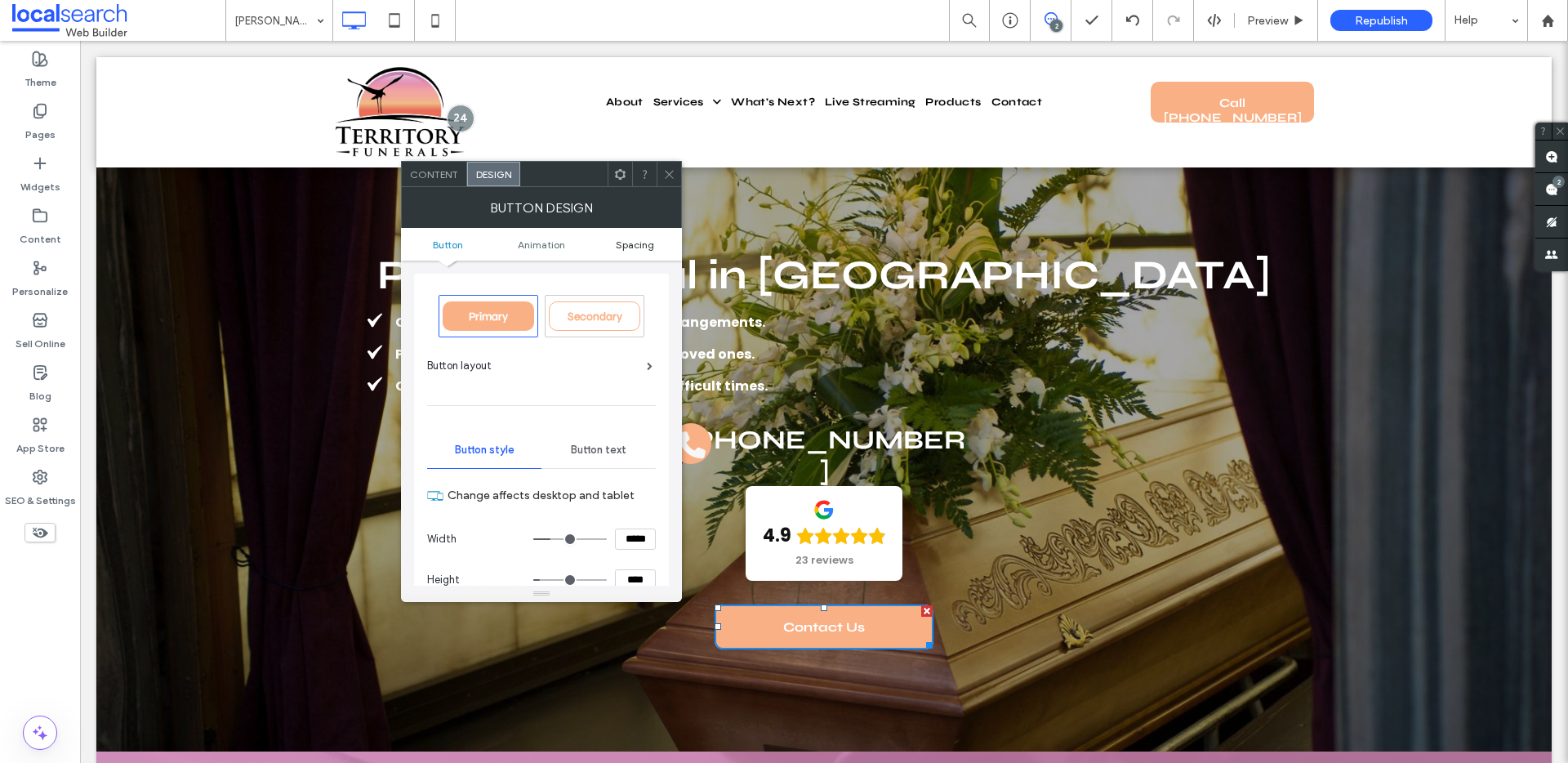
click at [638, 247] on span "Spacing" at bounding box center [635, 245] width 39 height 12
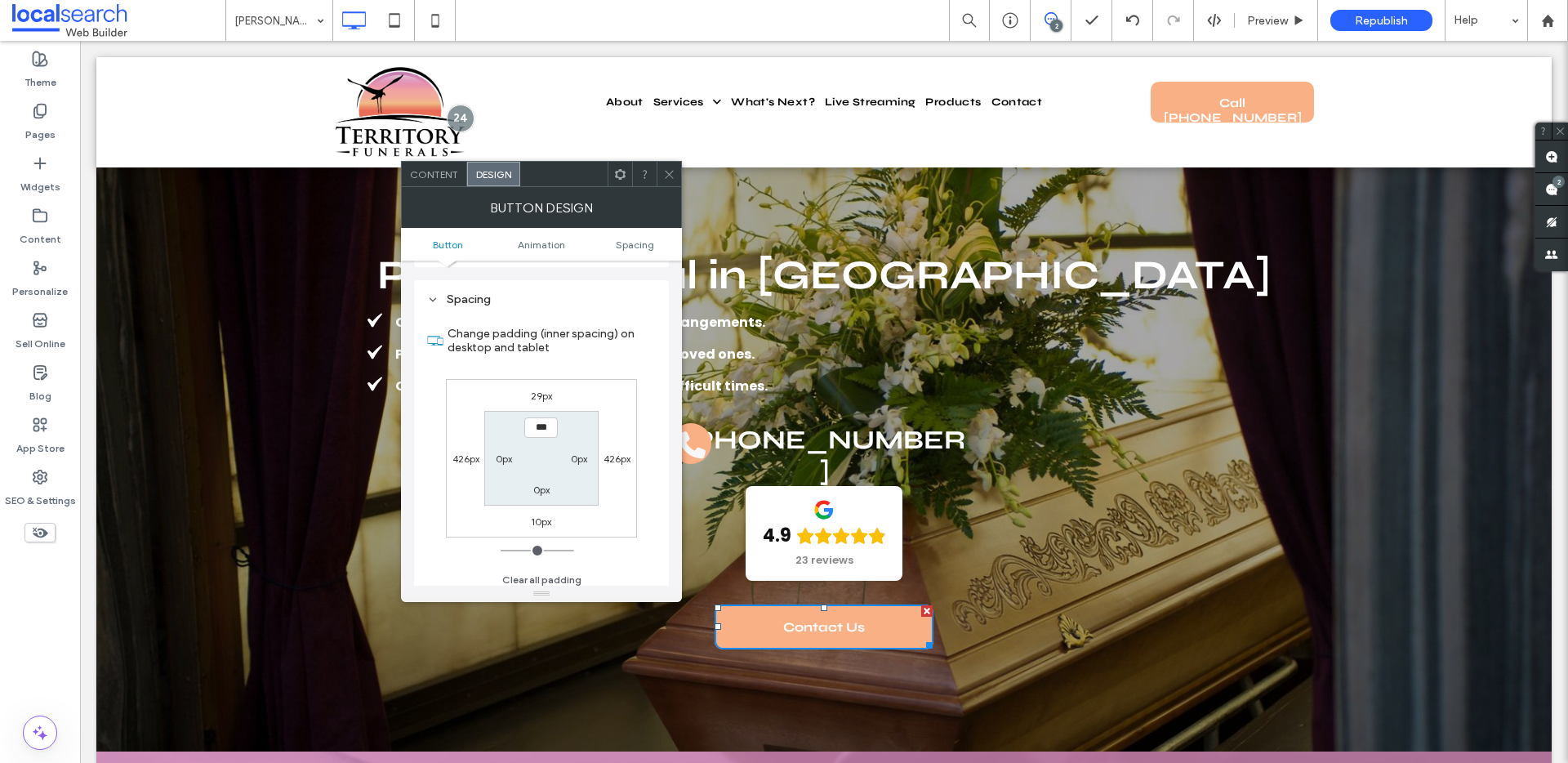
scroll to position [766, 0]
click at [535, 399] on div "29px 426px 10px 426px *** 0px 0px 0px" at bounding box center [542, 451] width 191 height 158
click at [535, 391] on label "29px" at bounding box center [541, 389] width 22 height 12
type input "**"
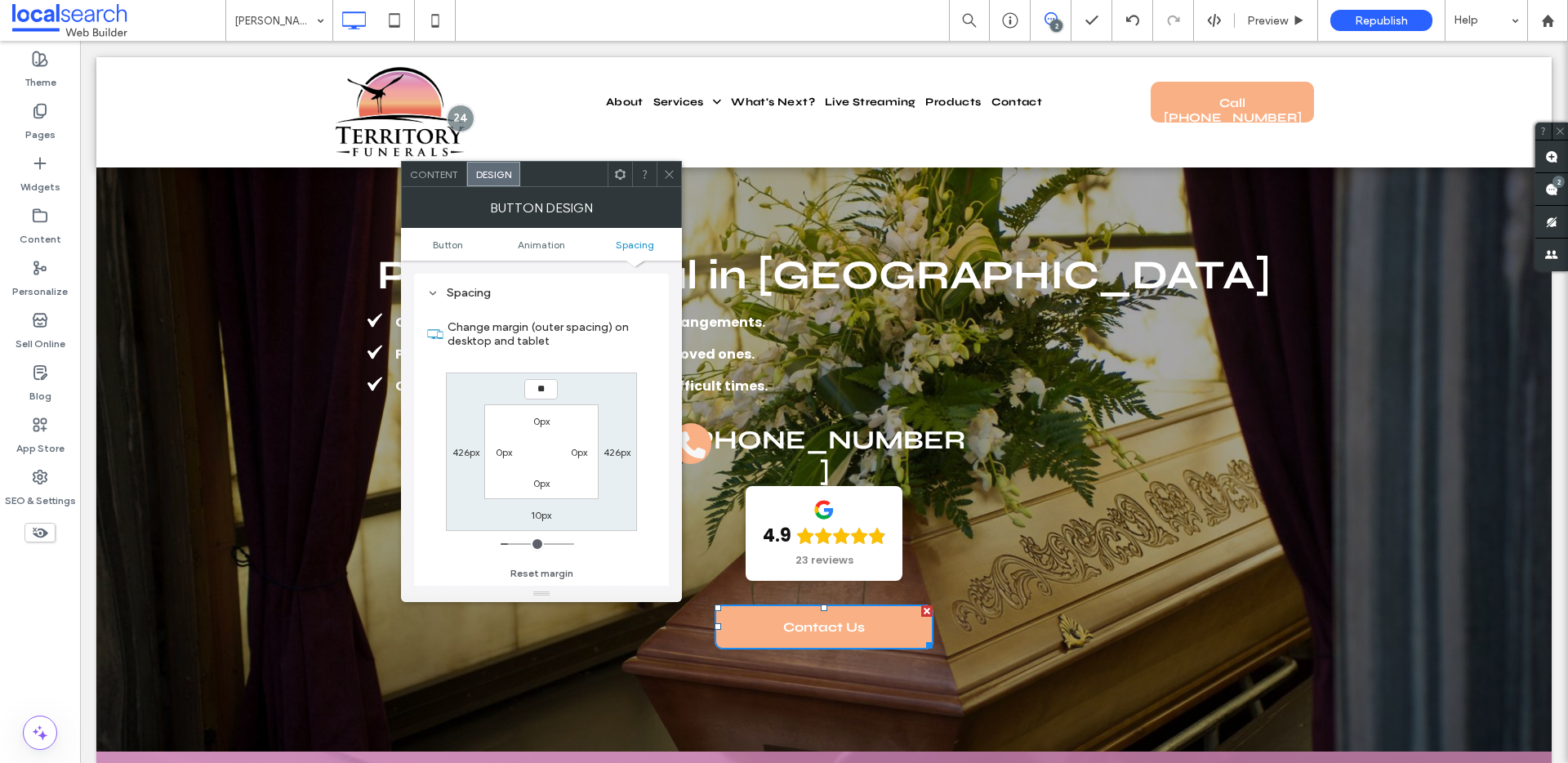
type input "**"
type input "****"
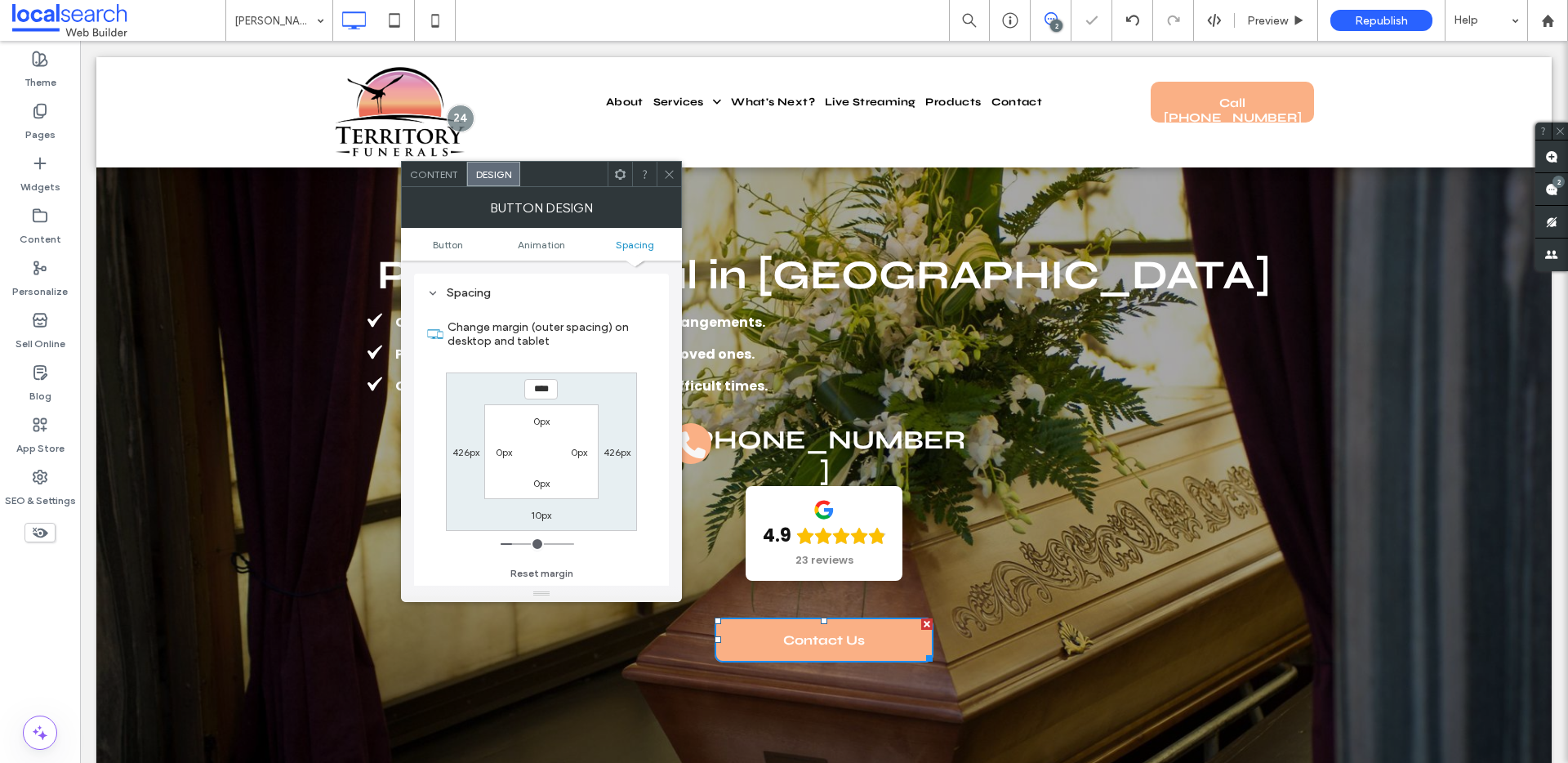
click at [659, 162] on div at bounding box center [668, 174] width 24 height 24
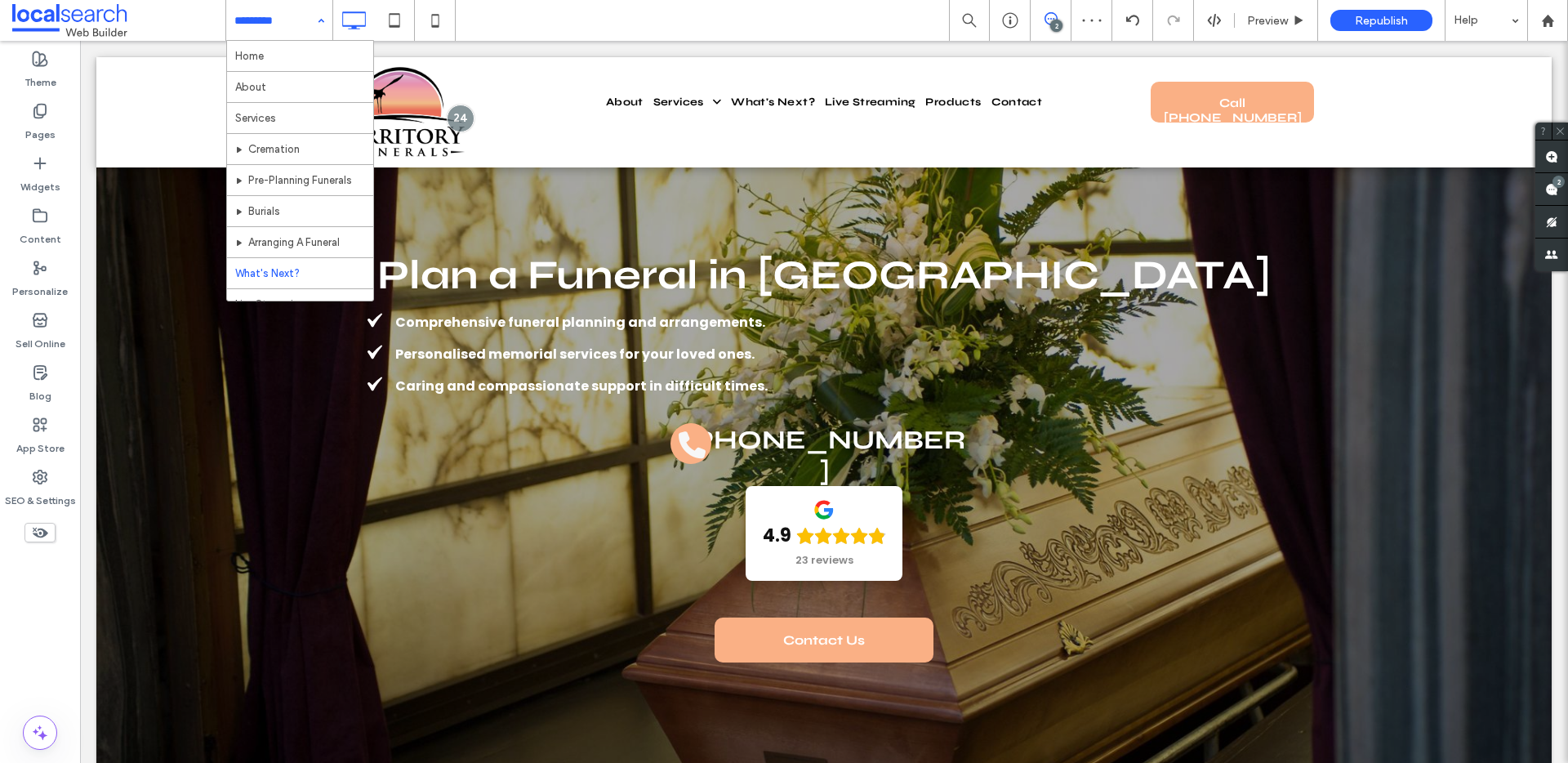
scroll to position [661, 0]
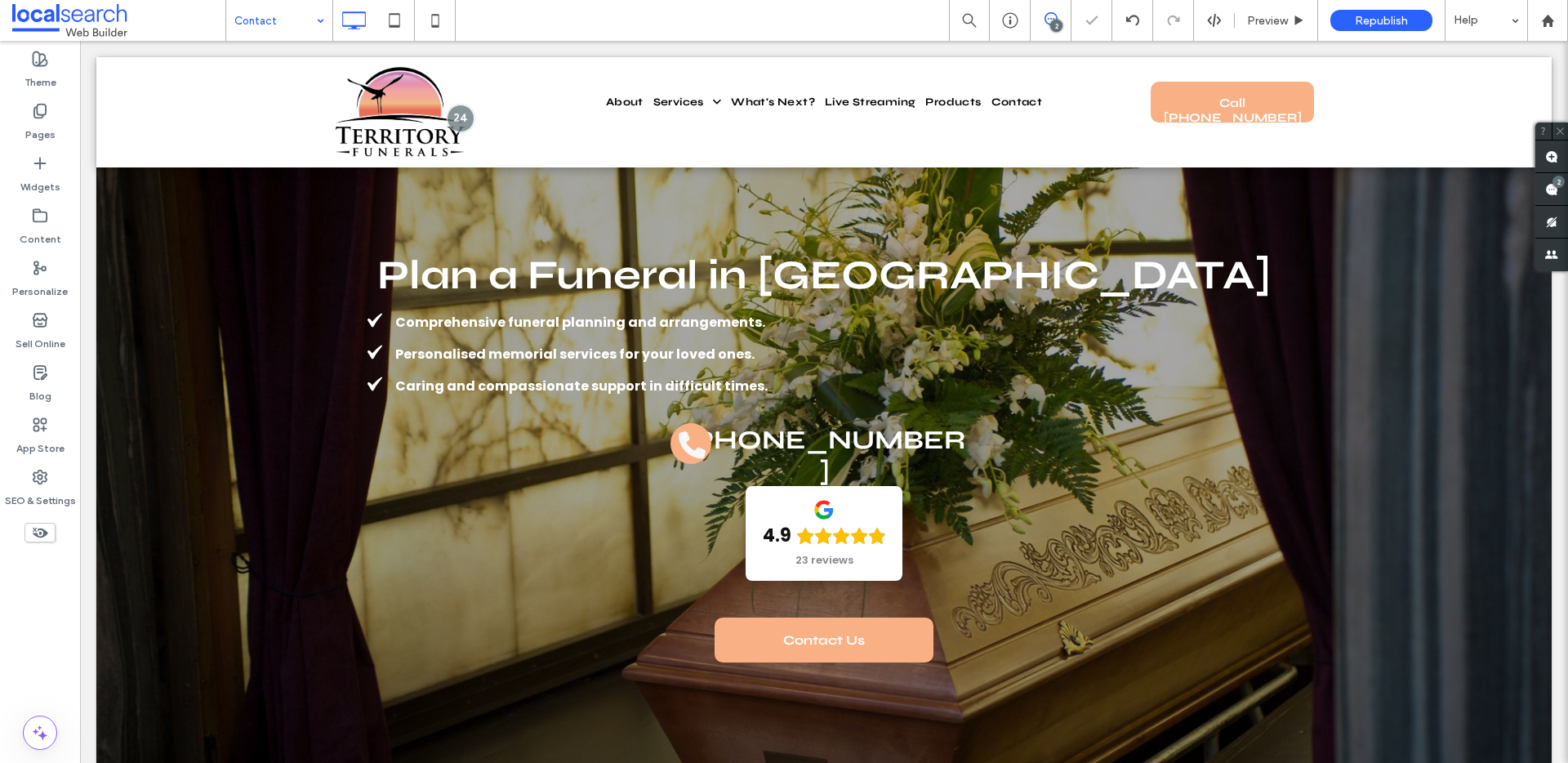
click at [291, 28] on input at bounding box center [275, 20] width 82 height 40
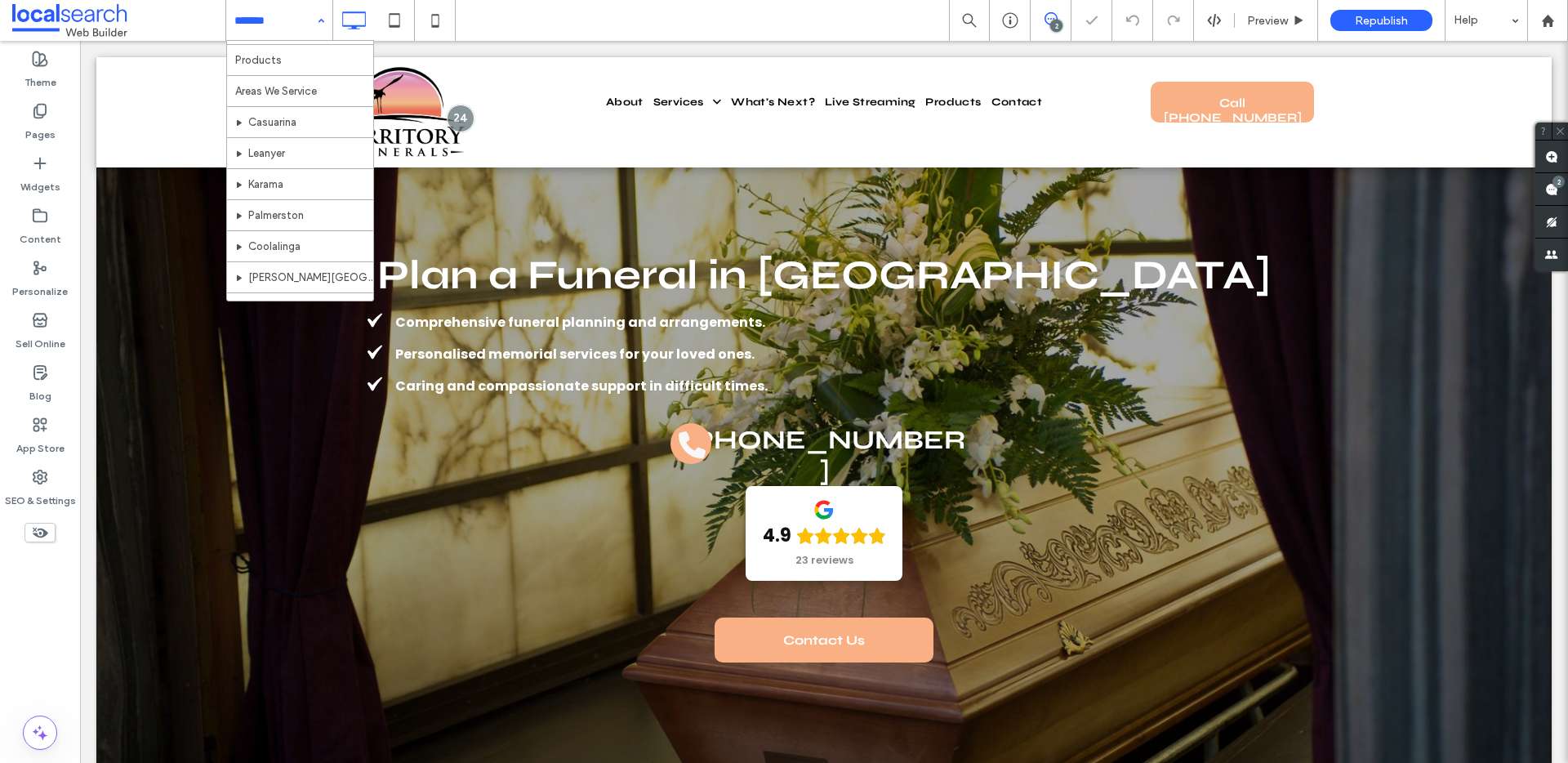
scroll to position [661, 0]
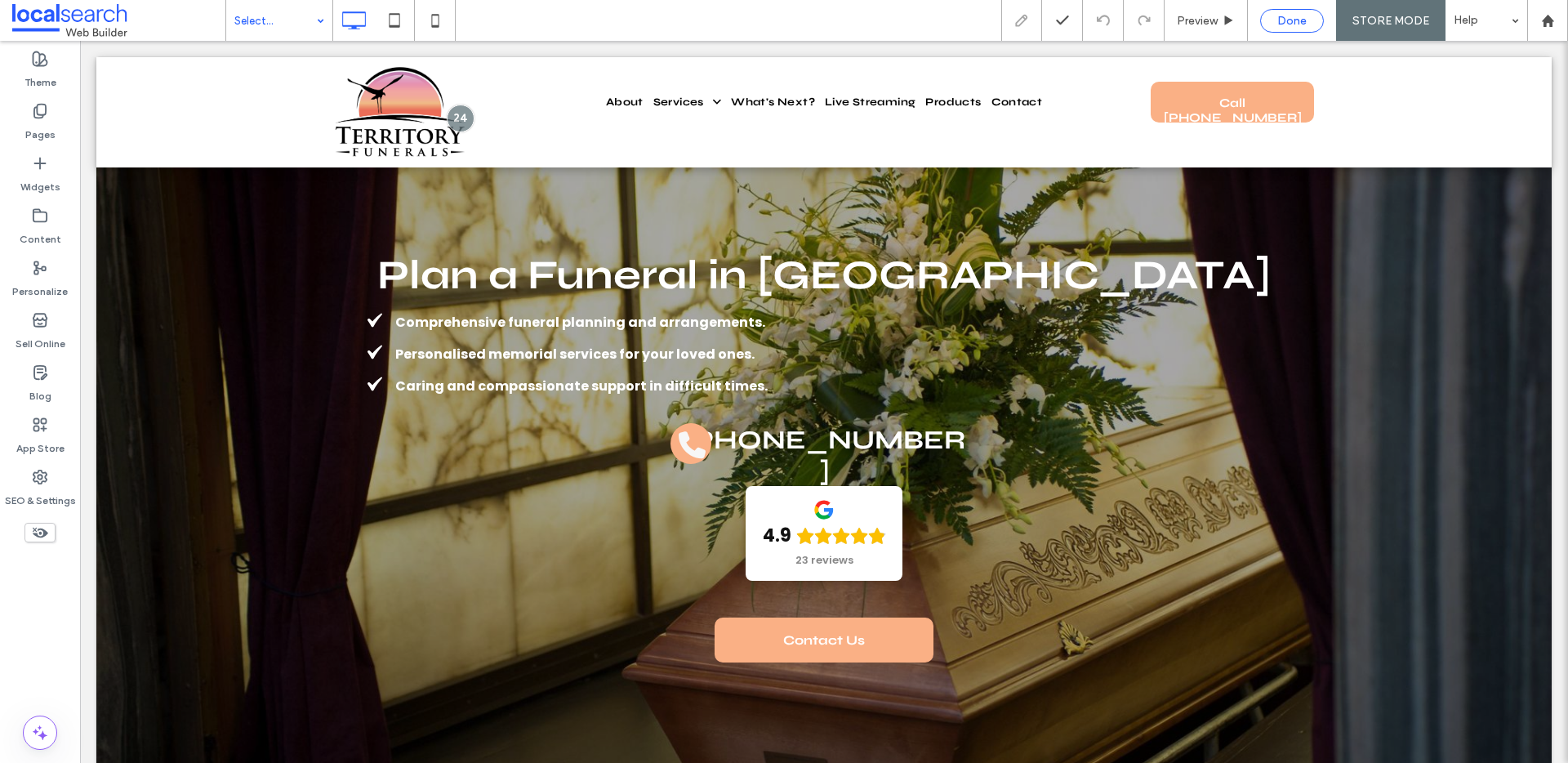
click at [1285, 26] on span "Done" at bounding box center [1292, 21] width 29 height 14
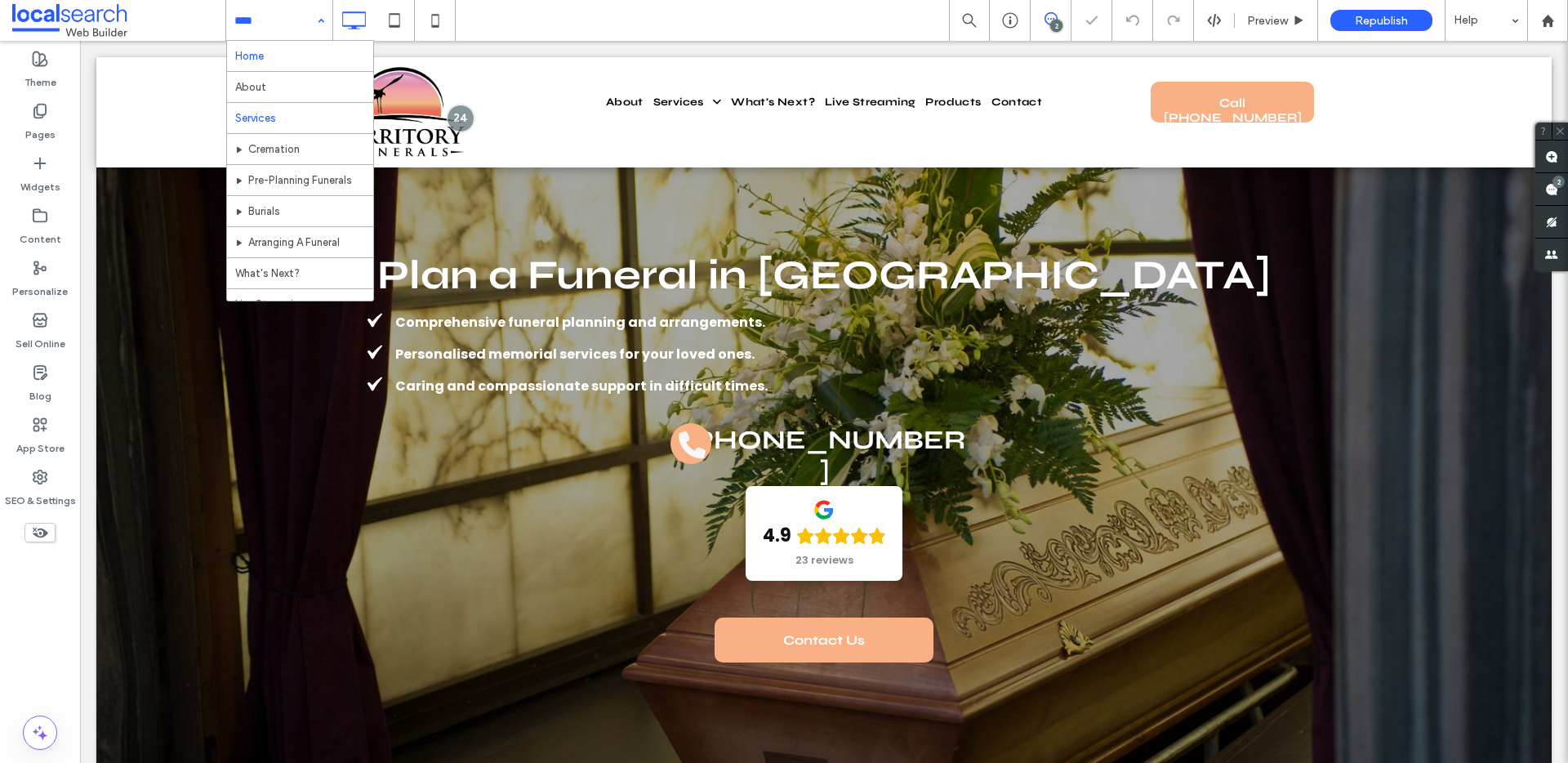
scroll to position [661, 0]
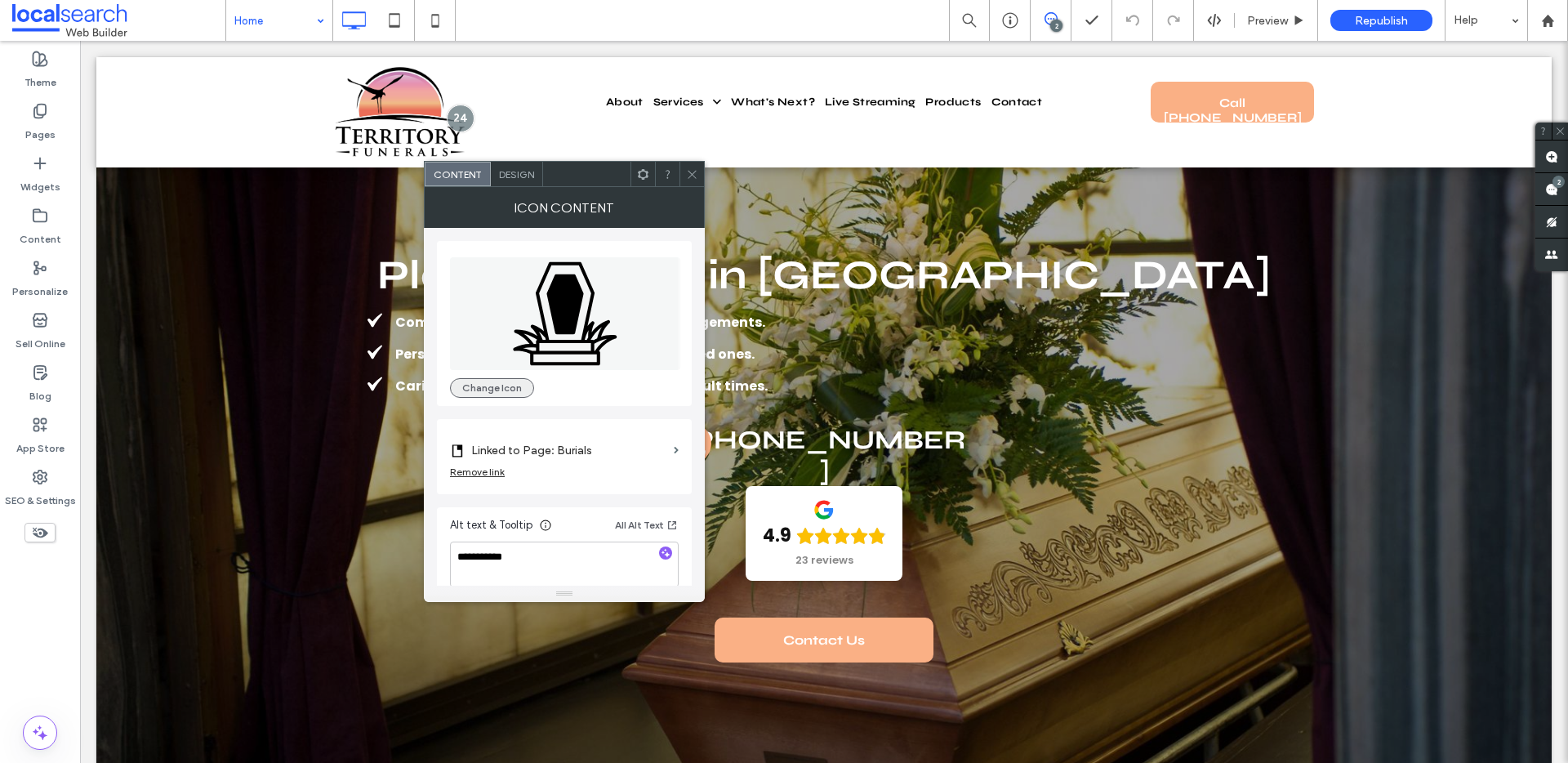
click at [486, 386] on button "Change Icon" at bounding box center [492, 388] width 84 height 20
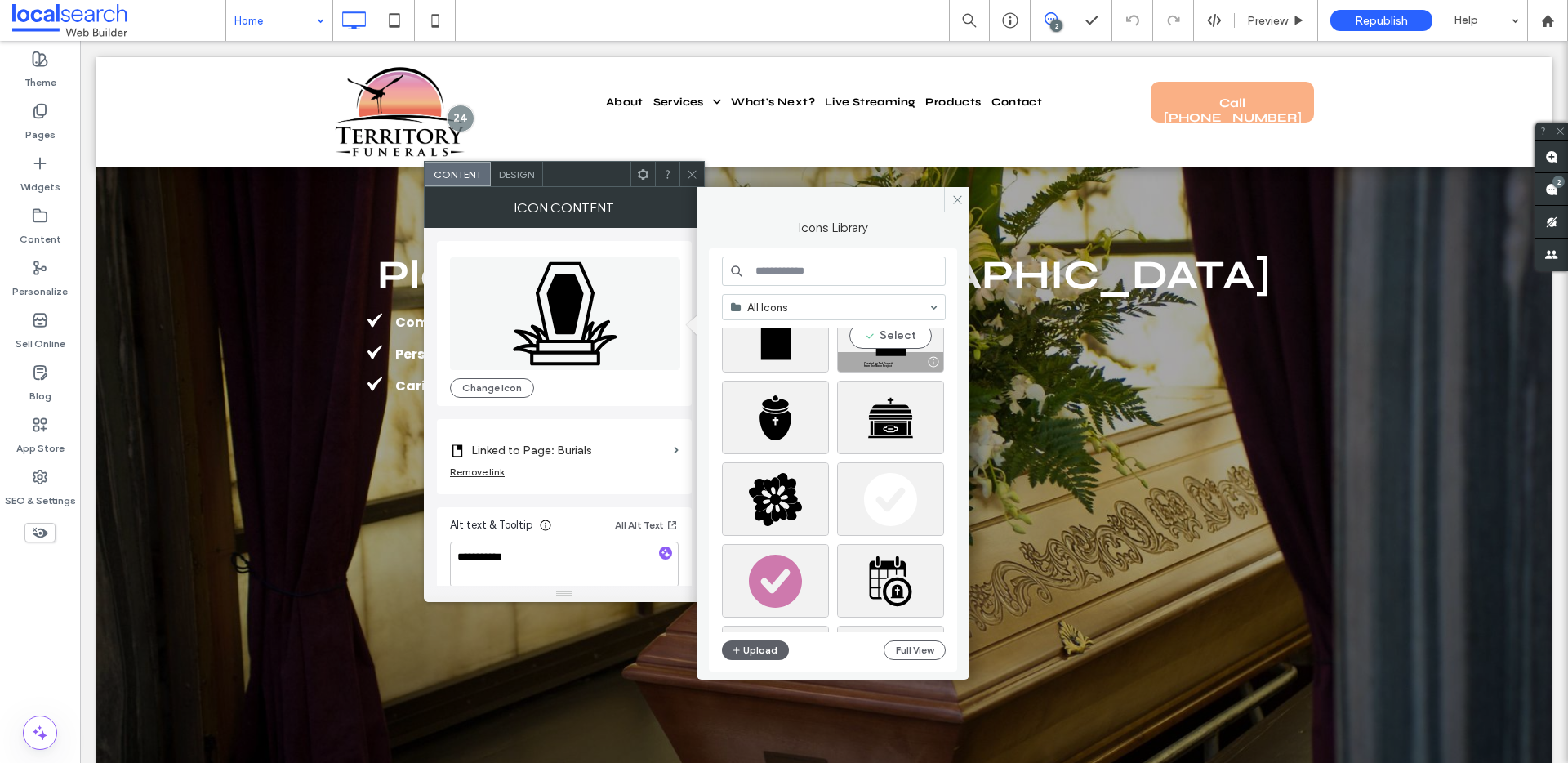
scroll to position [145, 0]
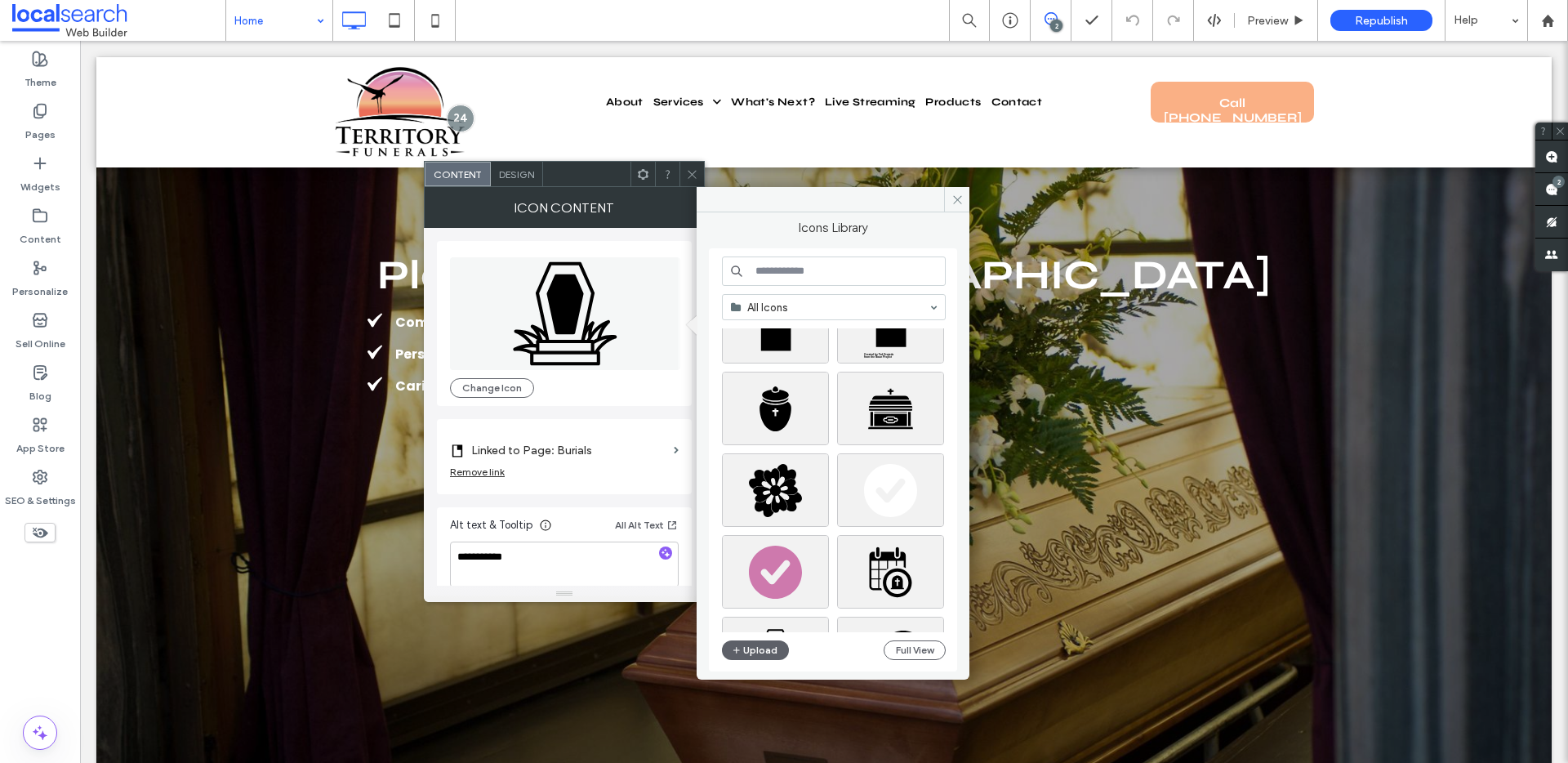
click at [819, 270] on input at bounding box center [834, 271] width 224 height 29
paste input "**********"
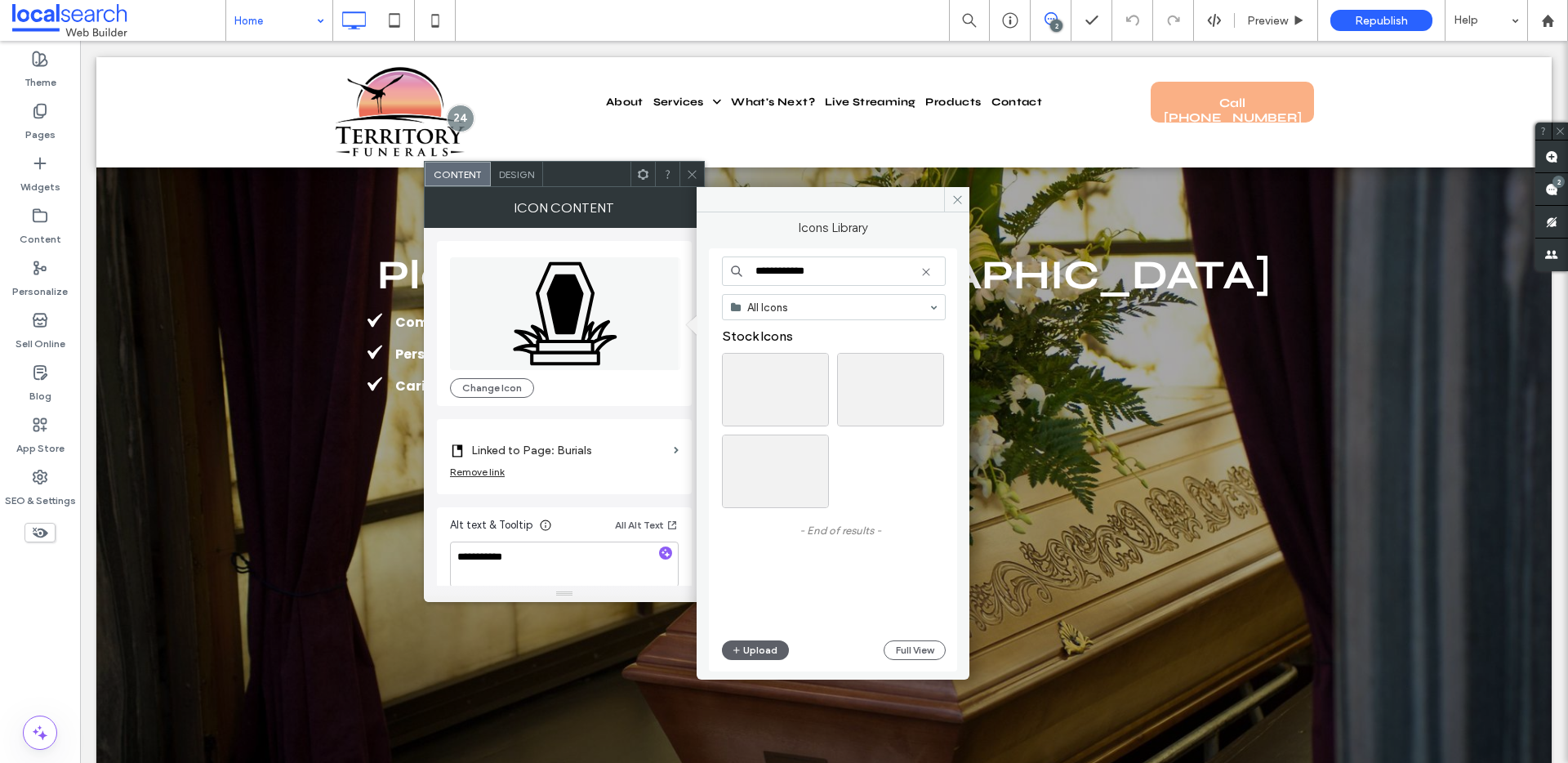
click at [827, 277] on input "**********" at bounding box center [834, 271] width 224 height 29
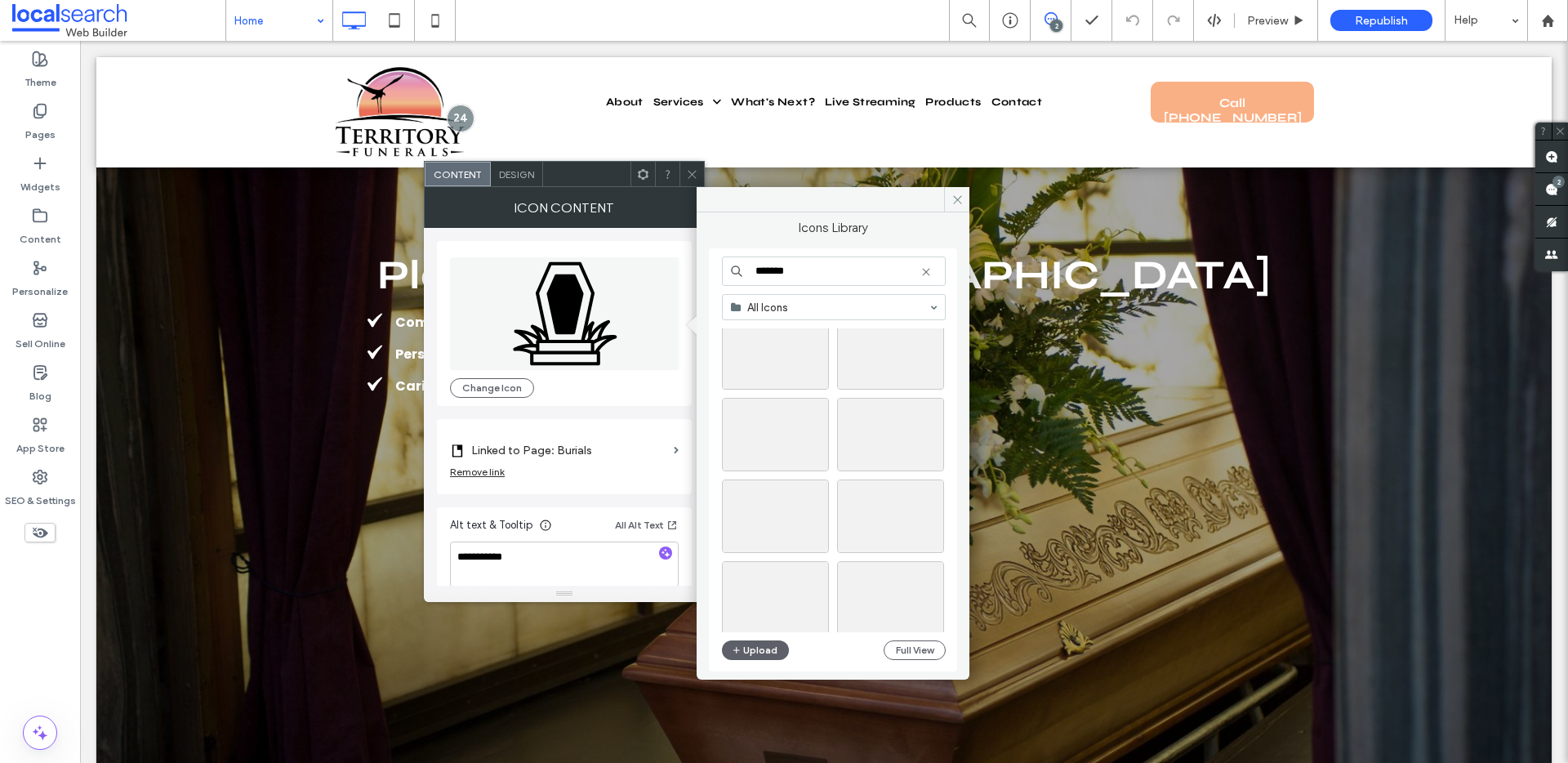
scroll to position [810, 0]
type input "*******"
click at [883, 523] on div "Select" at bounding box center [890, 524] width 107 height 73
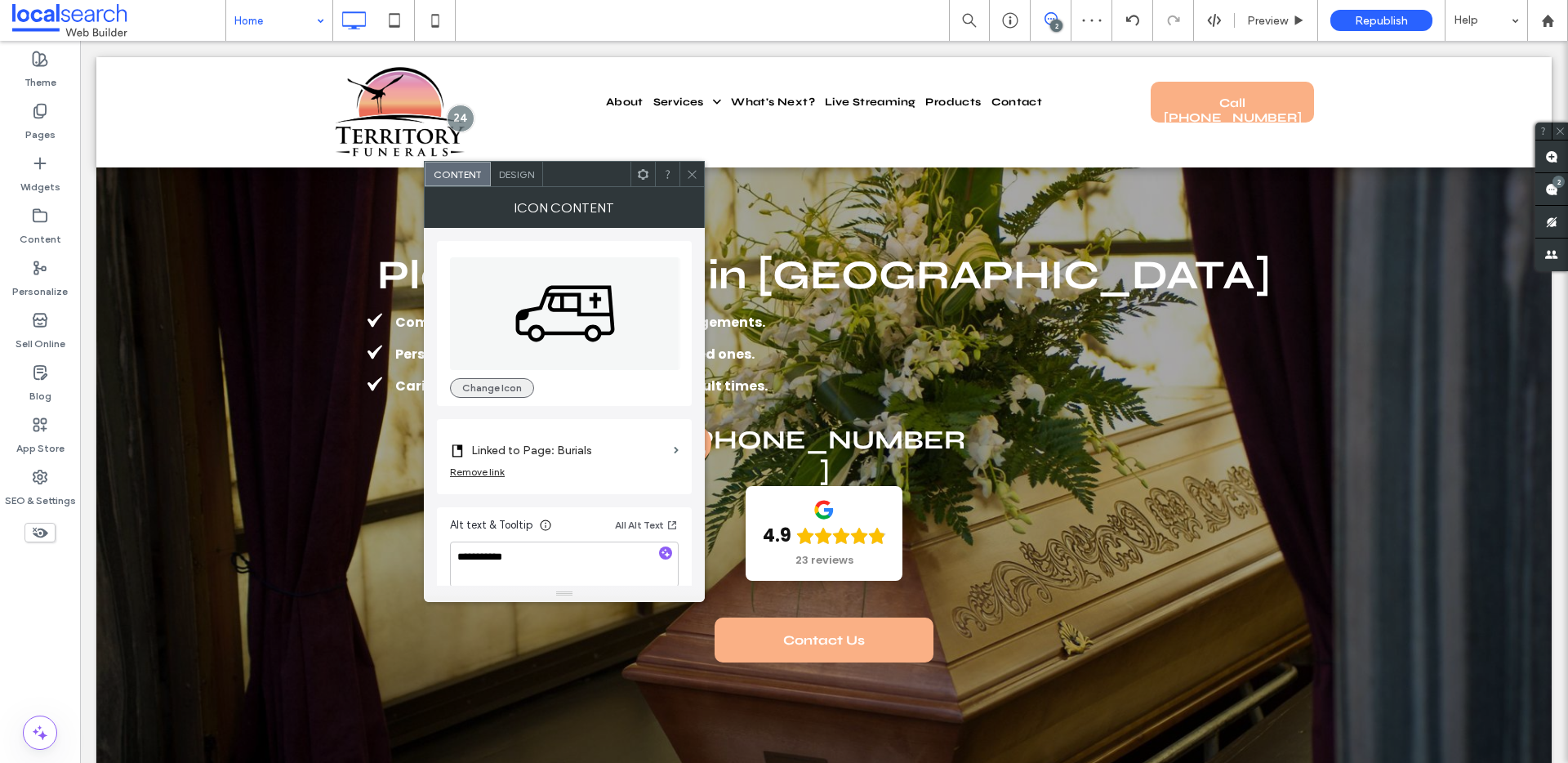
click at [474, 387] on button "Change Icon" at bounding box center [492, 388] width 84 height 20
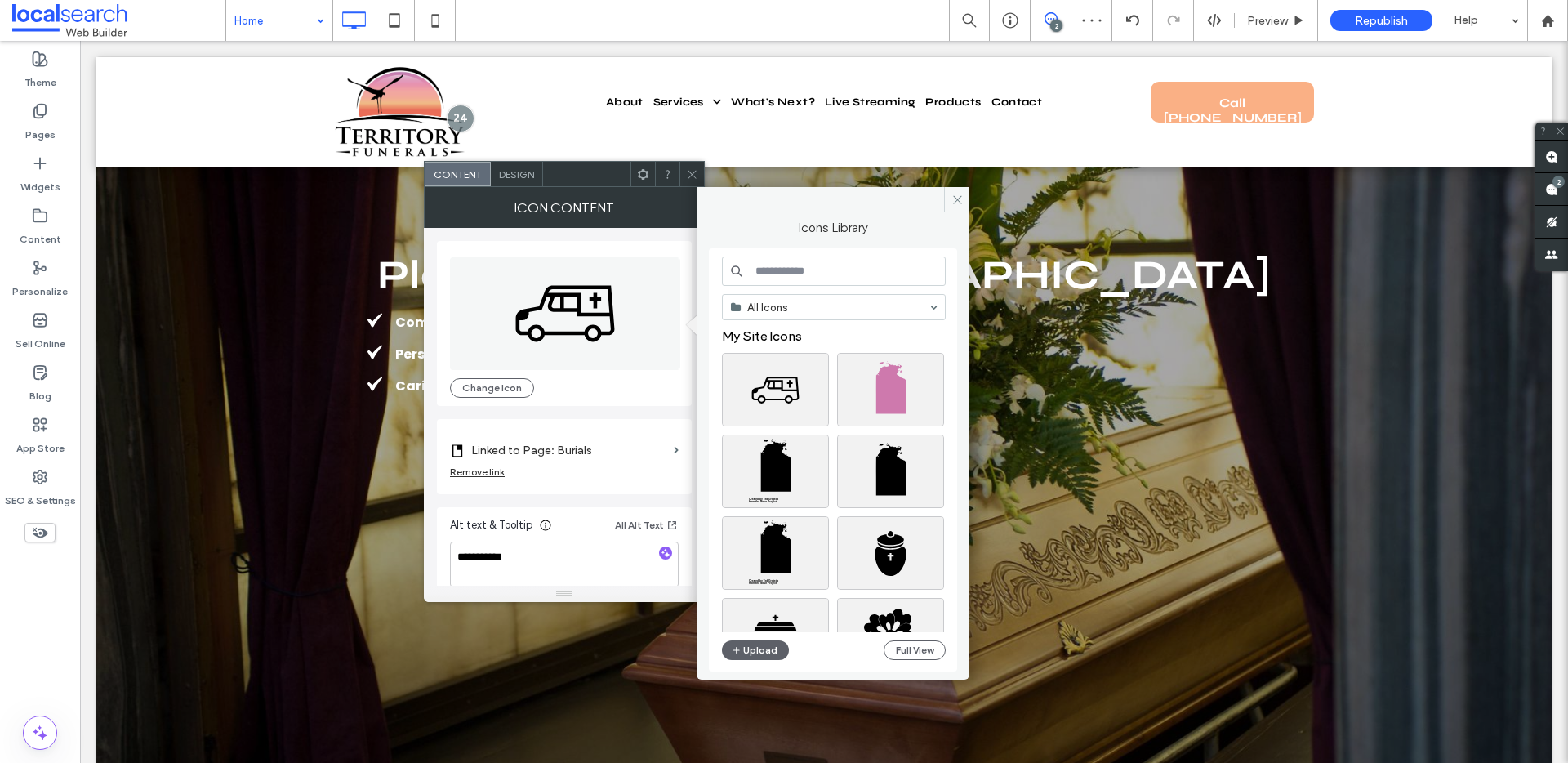
click at [814, 273] on input at bounding box center [834, 271] width 224 height 29
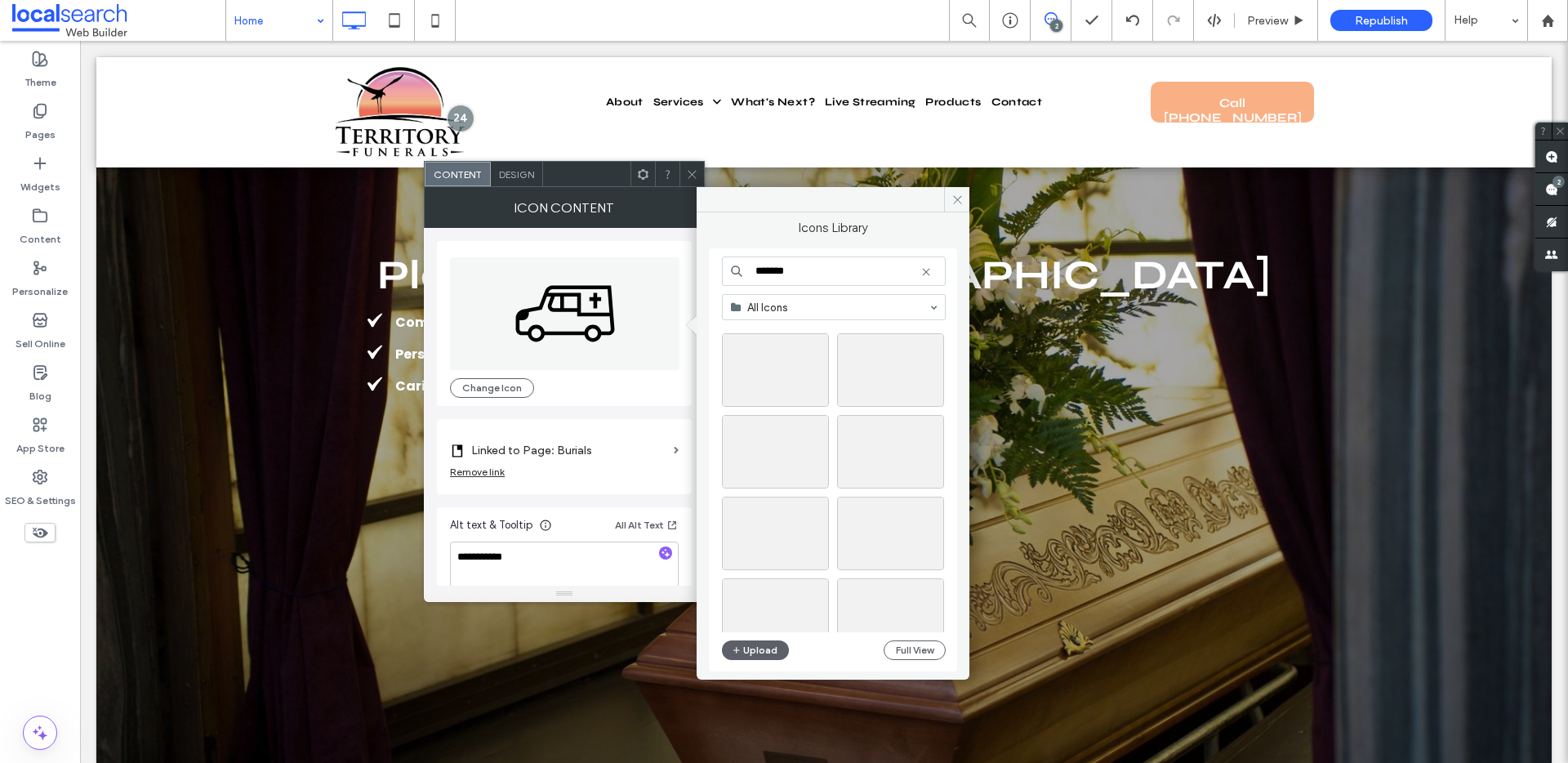
scroll to position [7243, 0]
type input "*******"
click at [894, 369] on div "Select" at bounding box center [890, 364] width 107 height 73
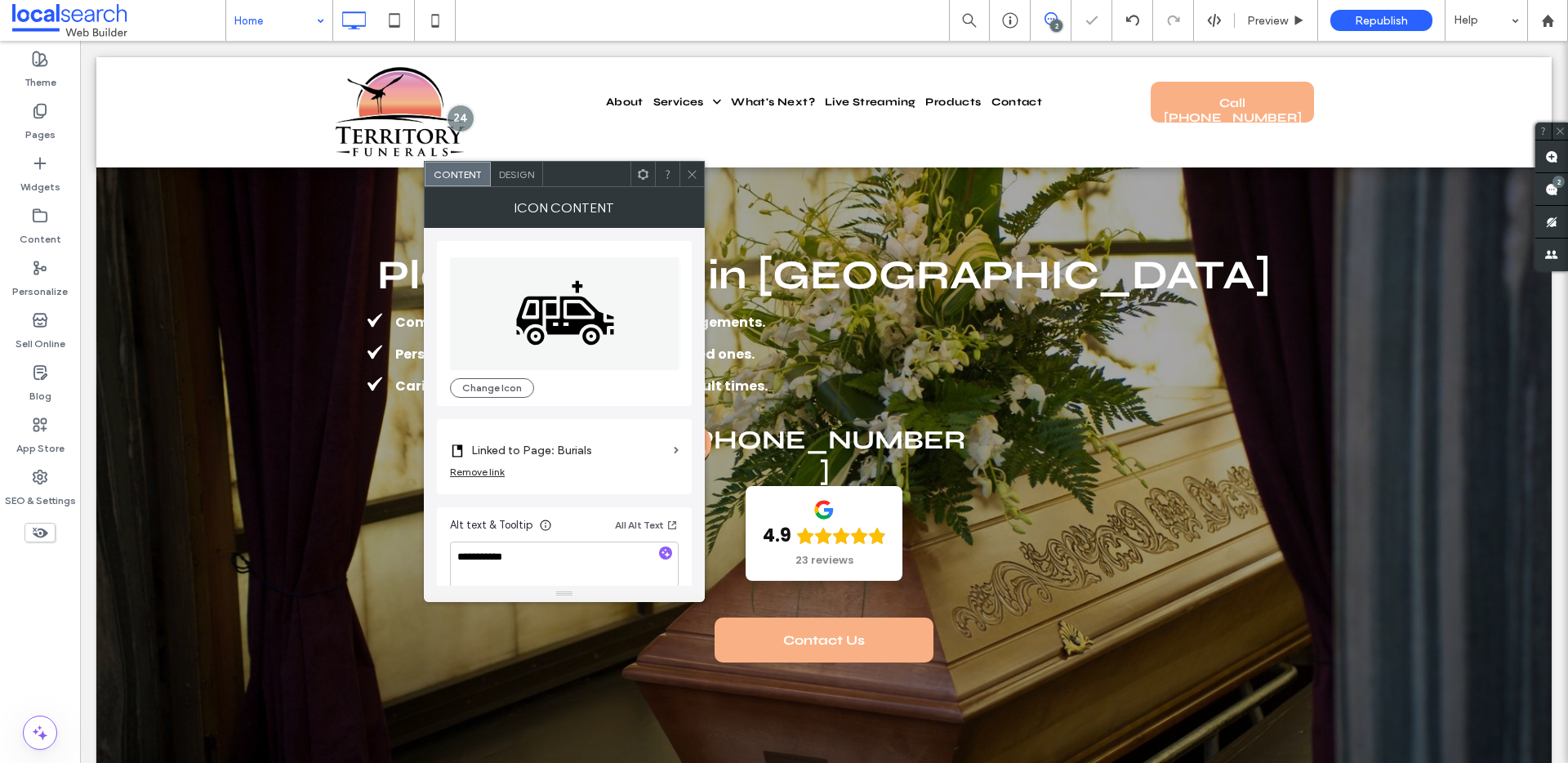
click at [692, 169] on icon at bounding box center [692, 174] width 12 height 12
click at [638, 444] on label "Linked to Page: Burials" at bounding box center [569, 450] width 196 height 30
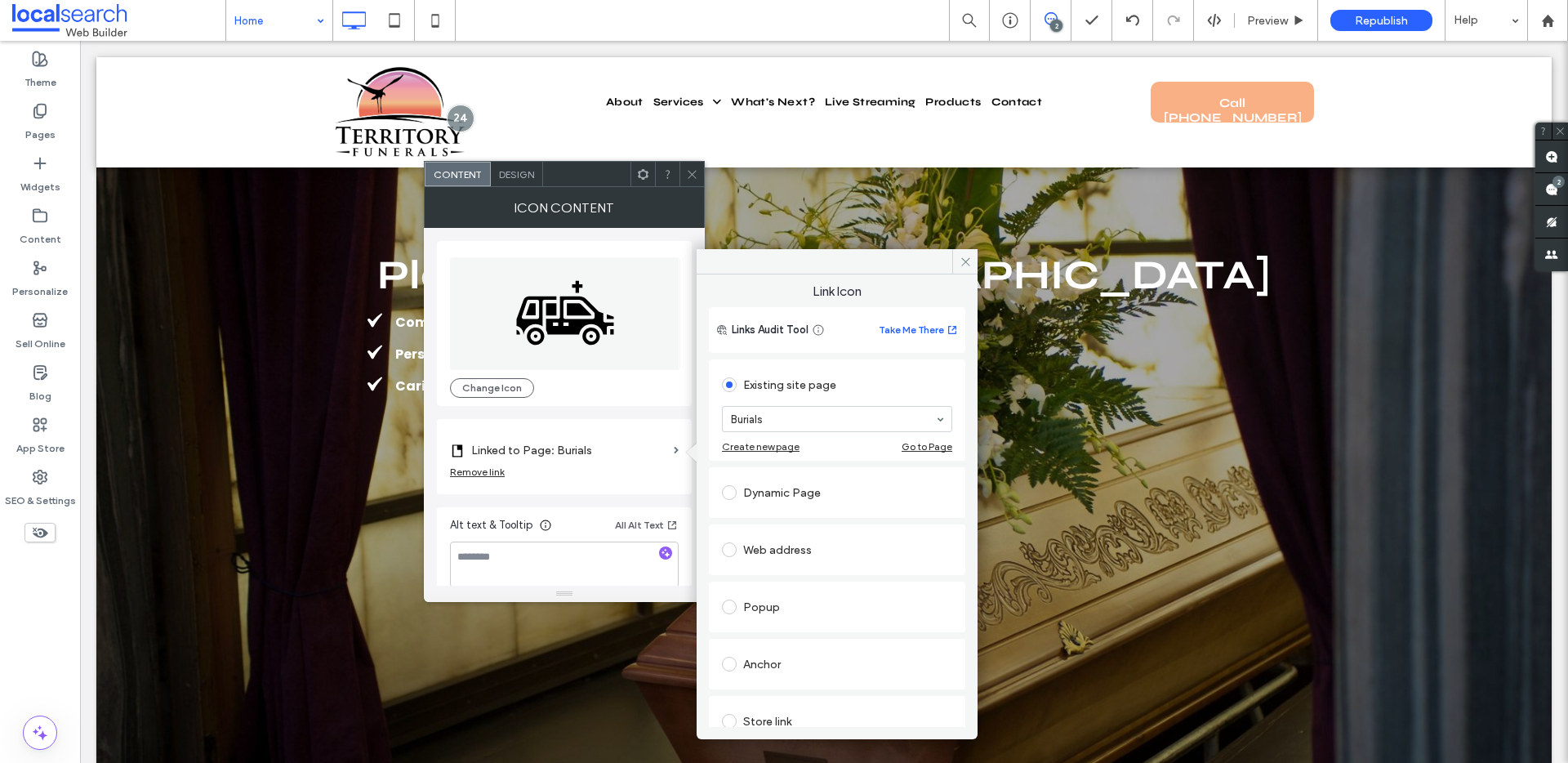
click at [752, 668] on div "Anchor" at bounding box center [836, 664] width 230 height 26
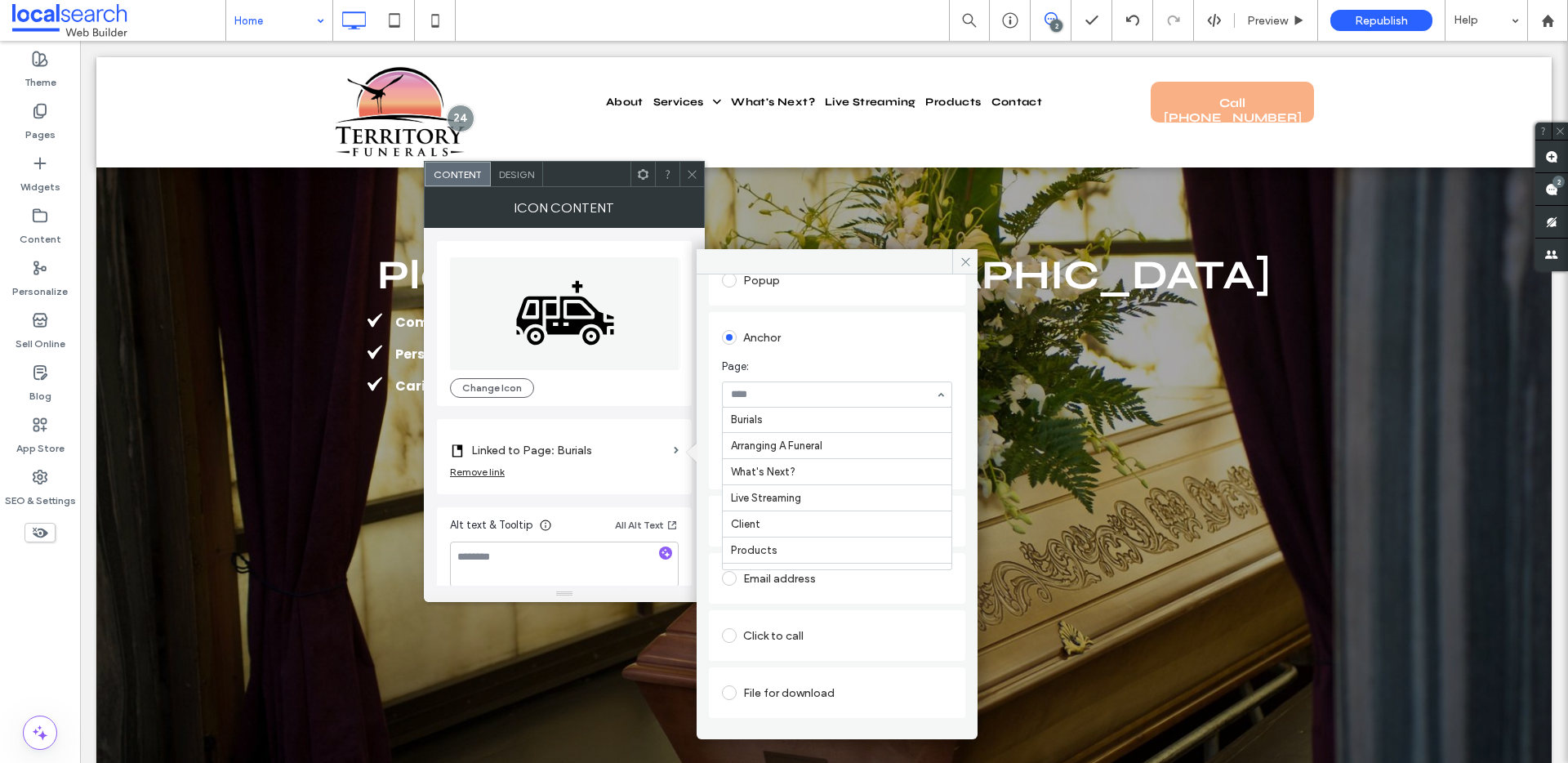
scroll to position [137, 0]
click at [960, 262] on icon at bounding box center [965, 262] width 12 height 12
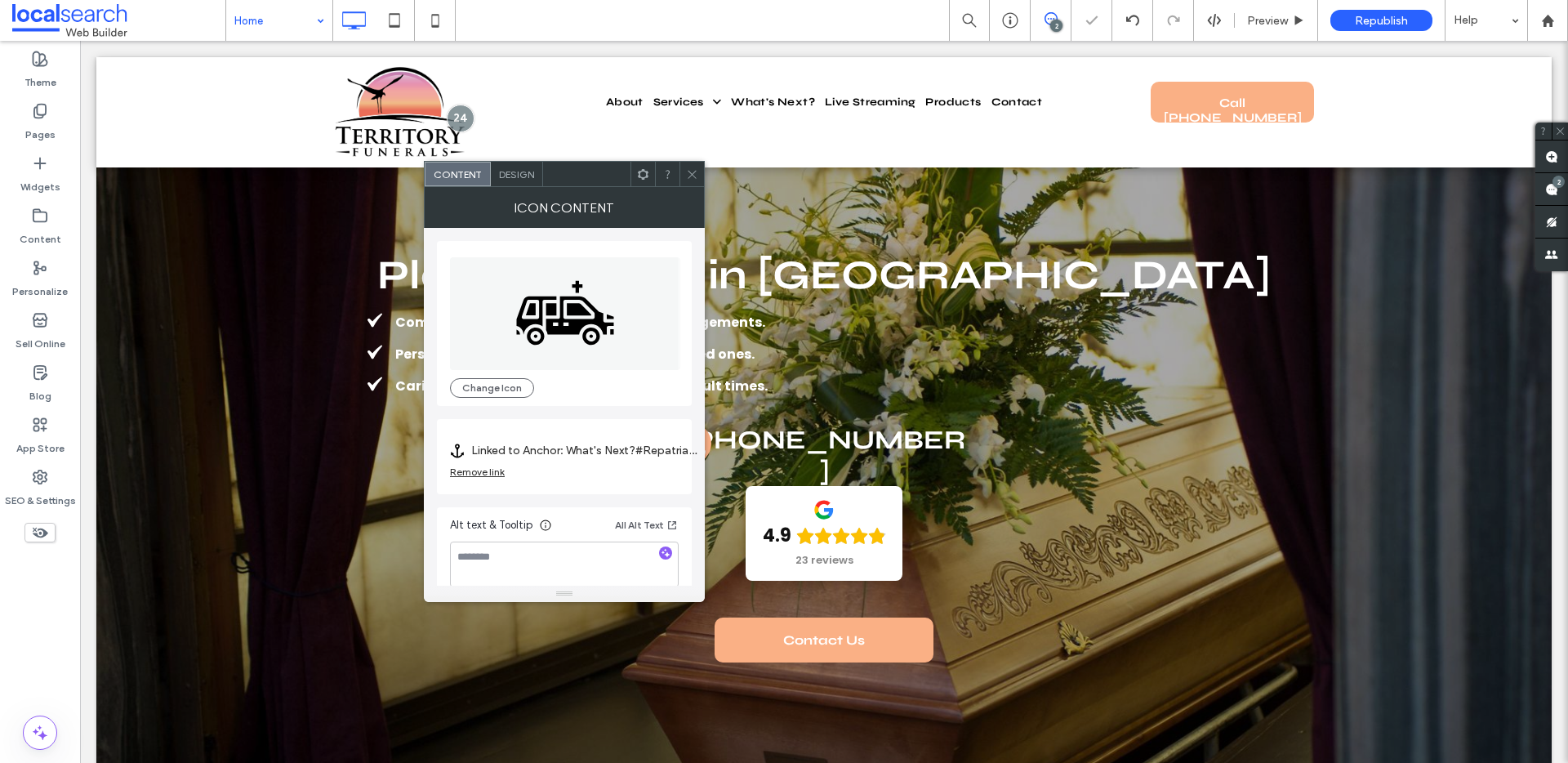
click at [690, 166] on span at bounding box center [692, 174] width 12 height 24
click at [493, 388] on button "Change Icon" at bounding box center [492, 388] width 84 height 20
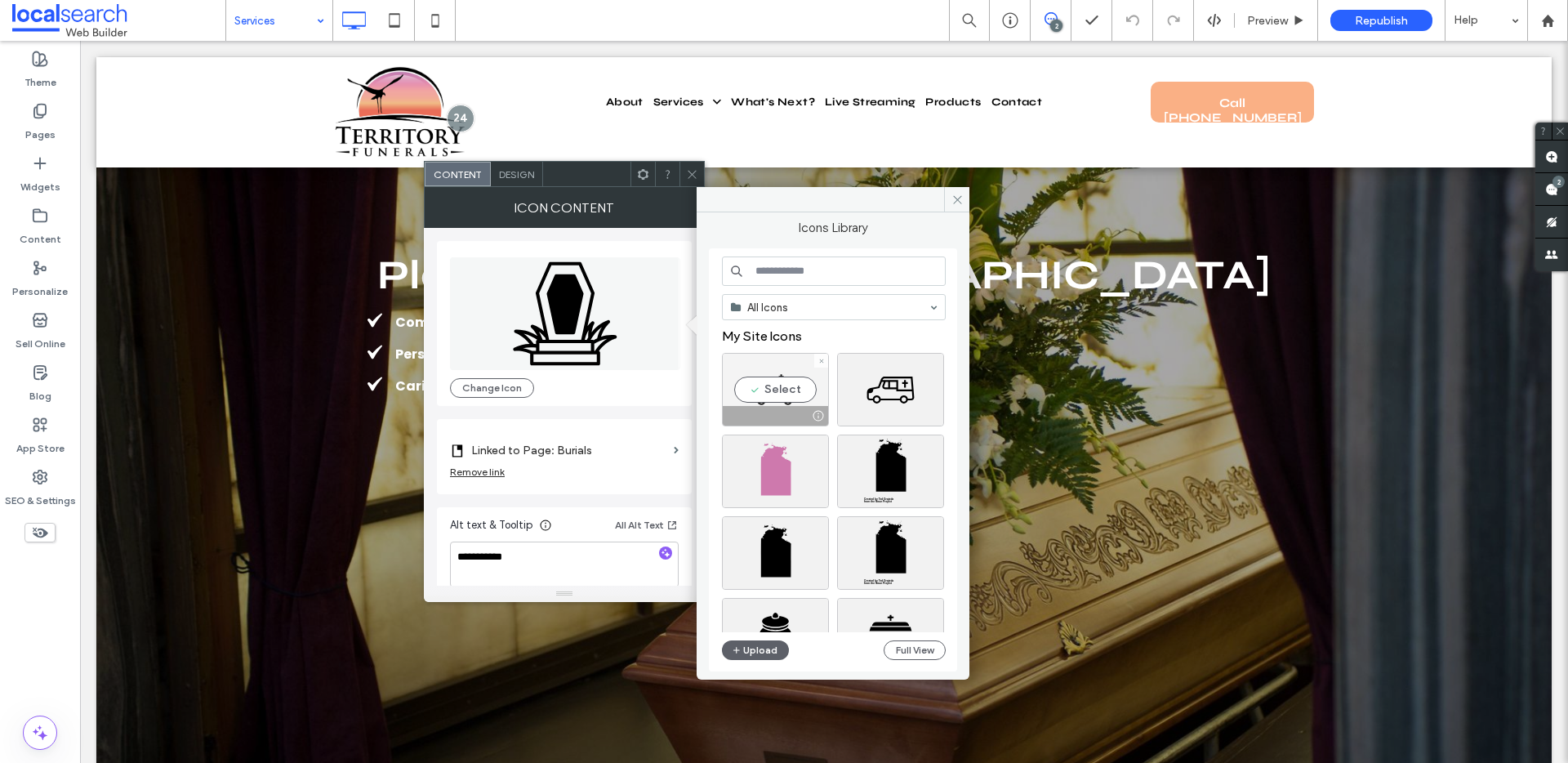
click at [767, 394] on div "Select" at bounding box center [775, 389] width 107 height 73
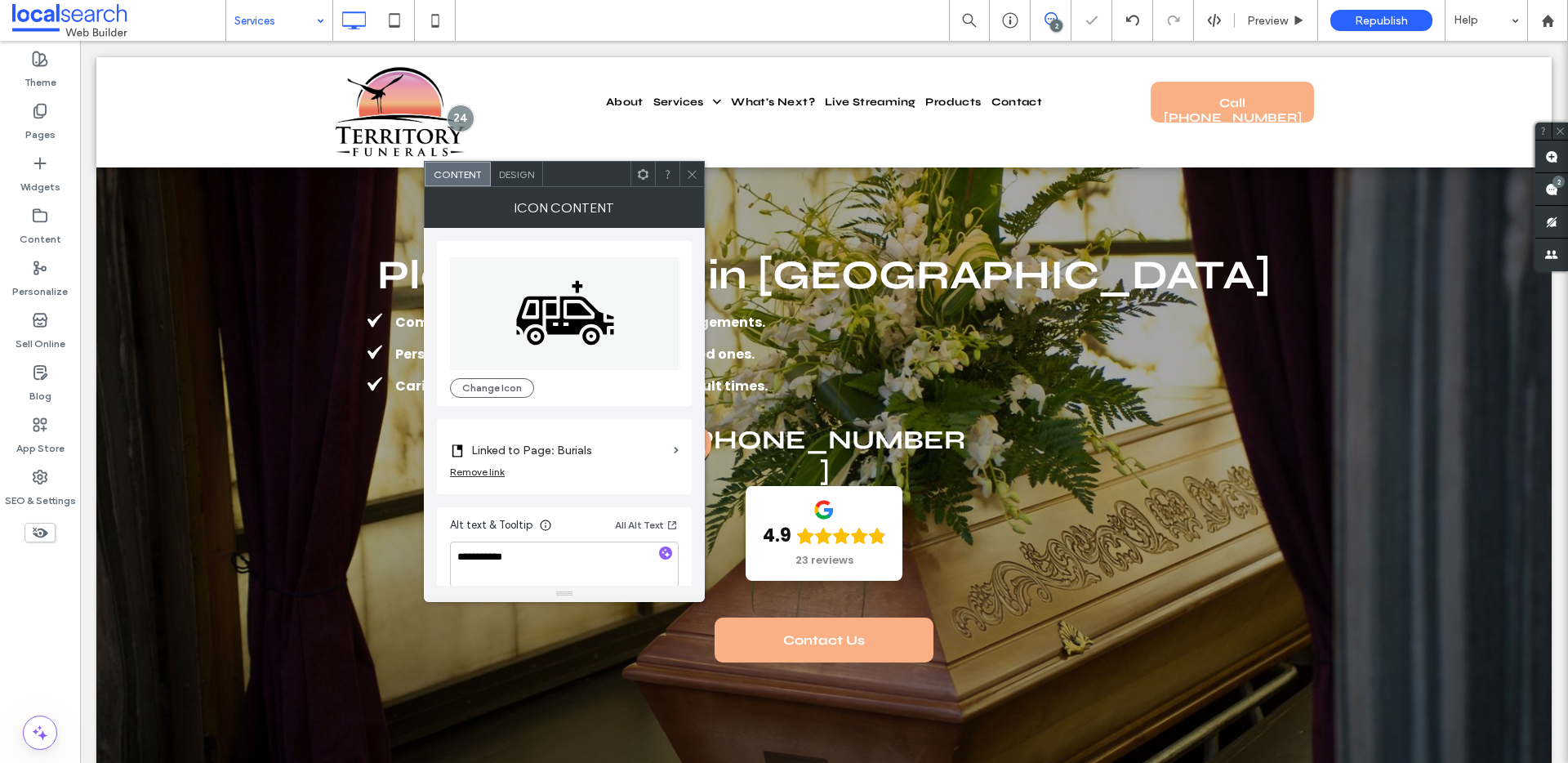
click at [561, 446] on label "Linked to Page: Burials" at bounding box center [569, 450] width 196 height 30
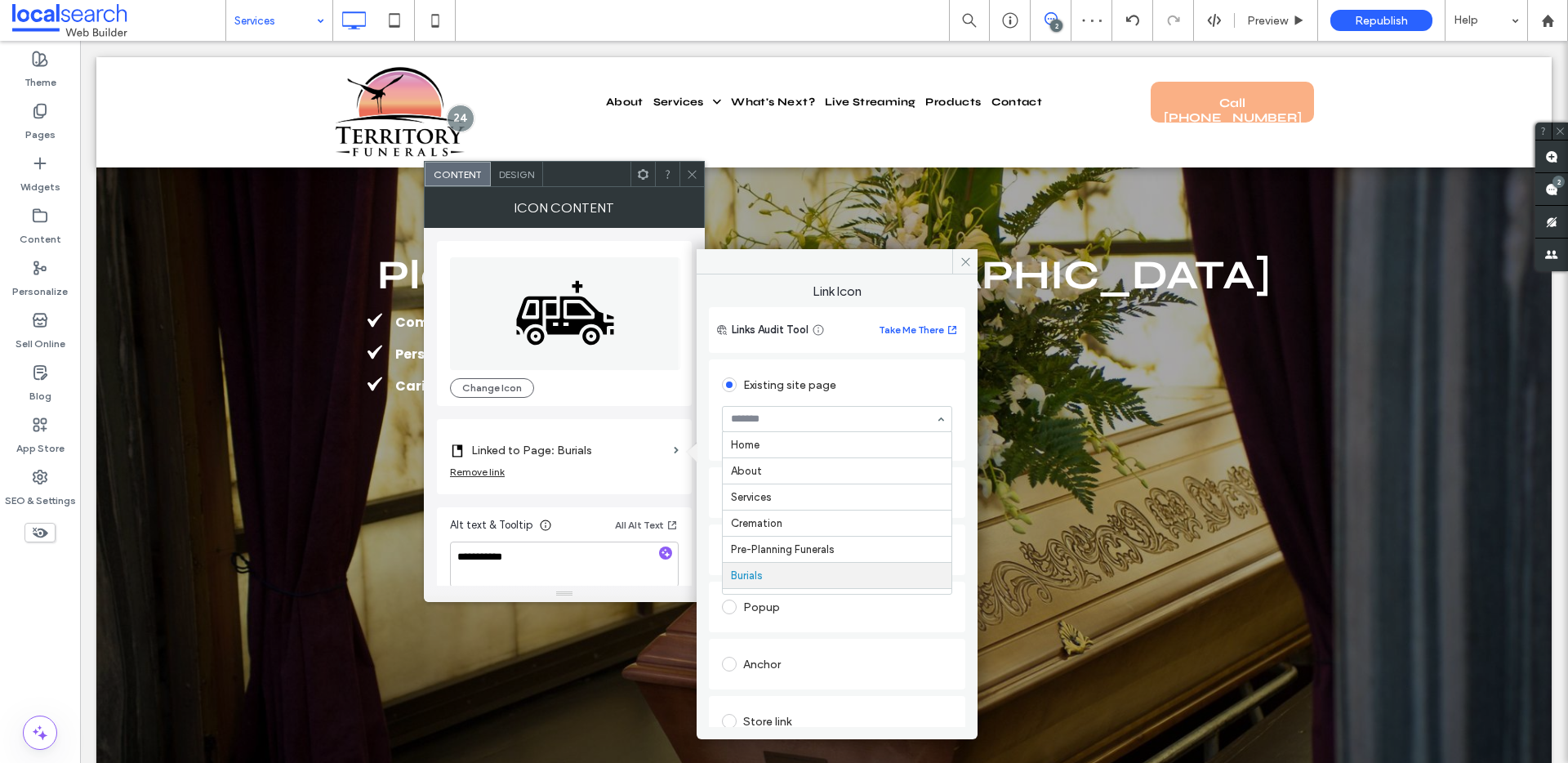
scroll to position [134, 0]
click at [773, 657] on div "Anchor" at bounding box center [836, 664] width 230 height 26
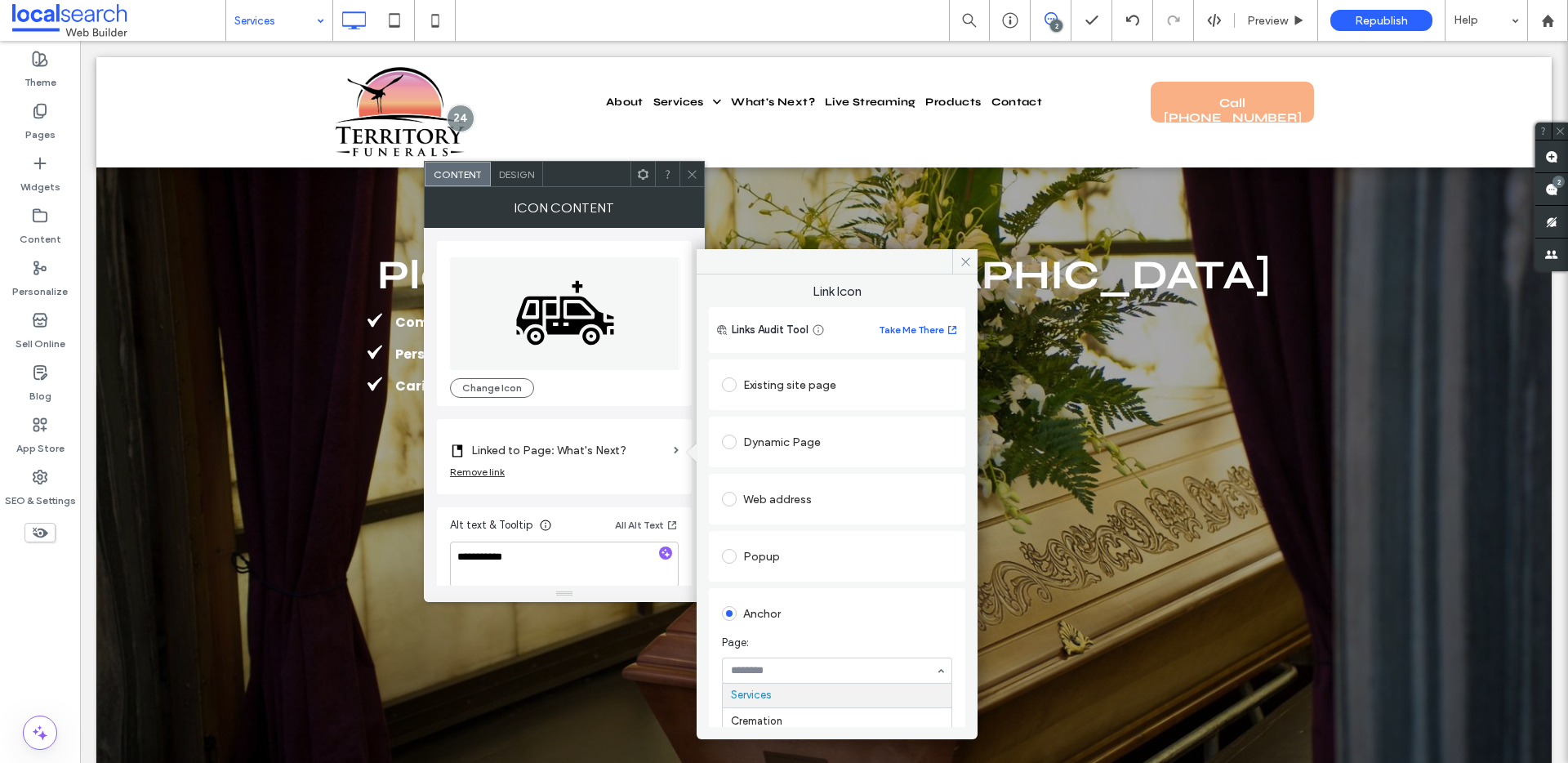
click at [806, 679] on div at bounding box center [837, 670] width 229 height 24
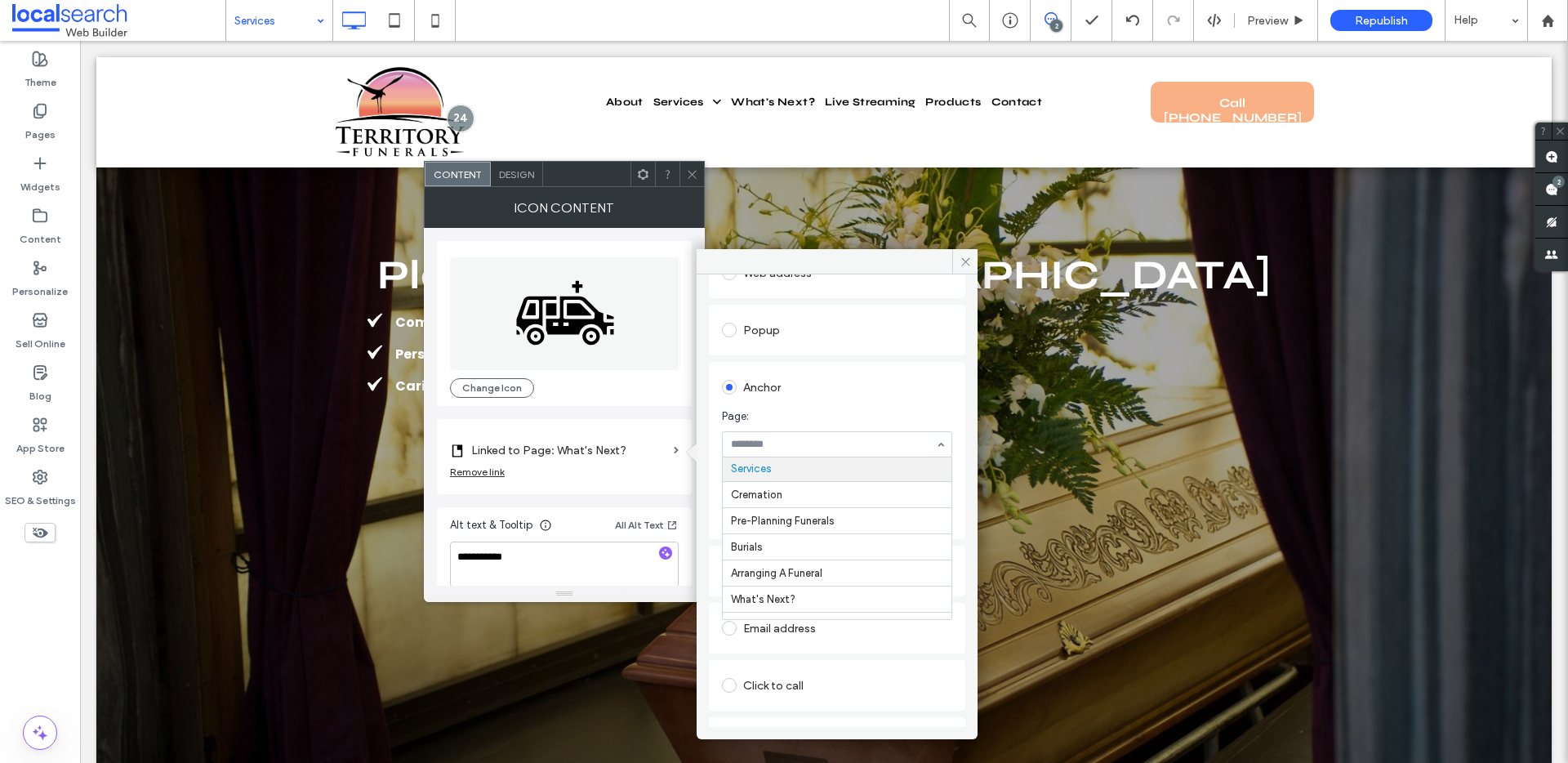
scroll to position [296, 0]
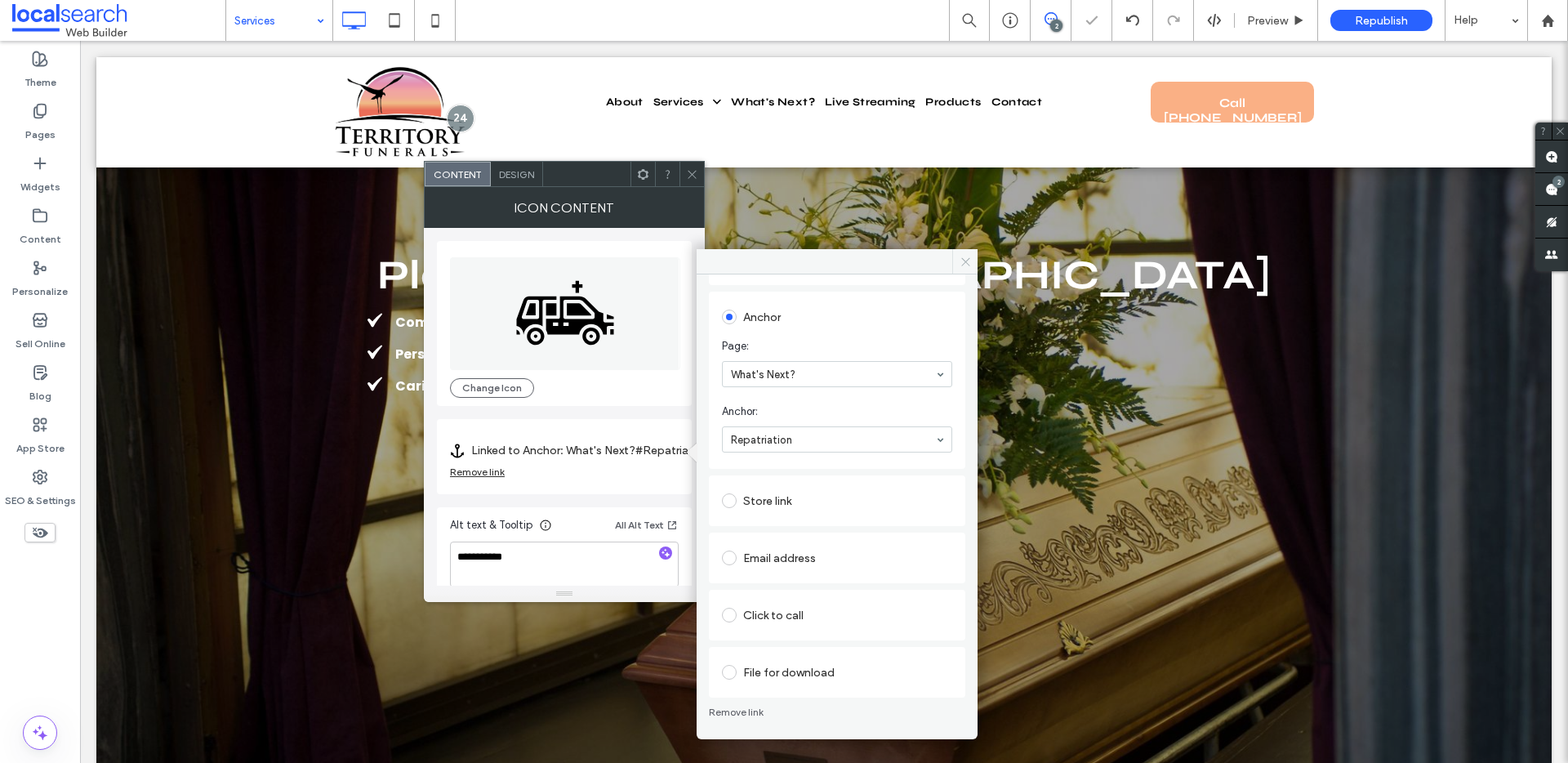
click at [960, 256] on icon at bounding box center [965, 262] width 12 height 12
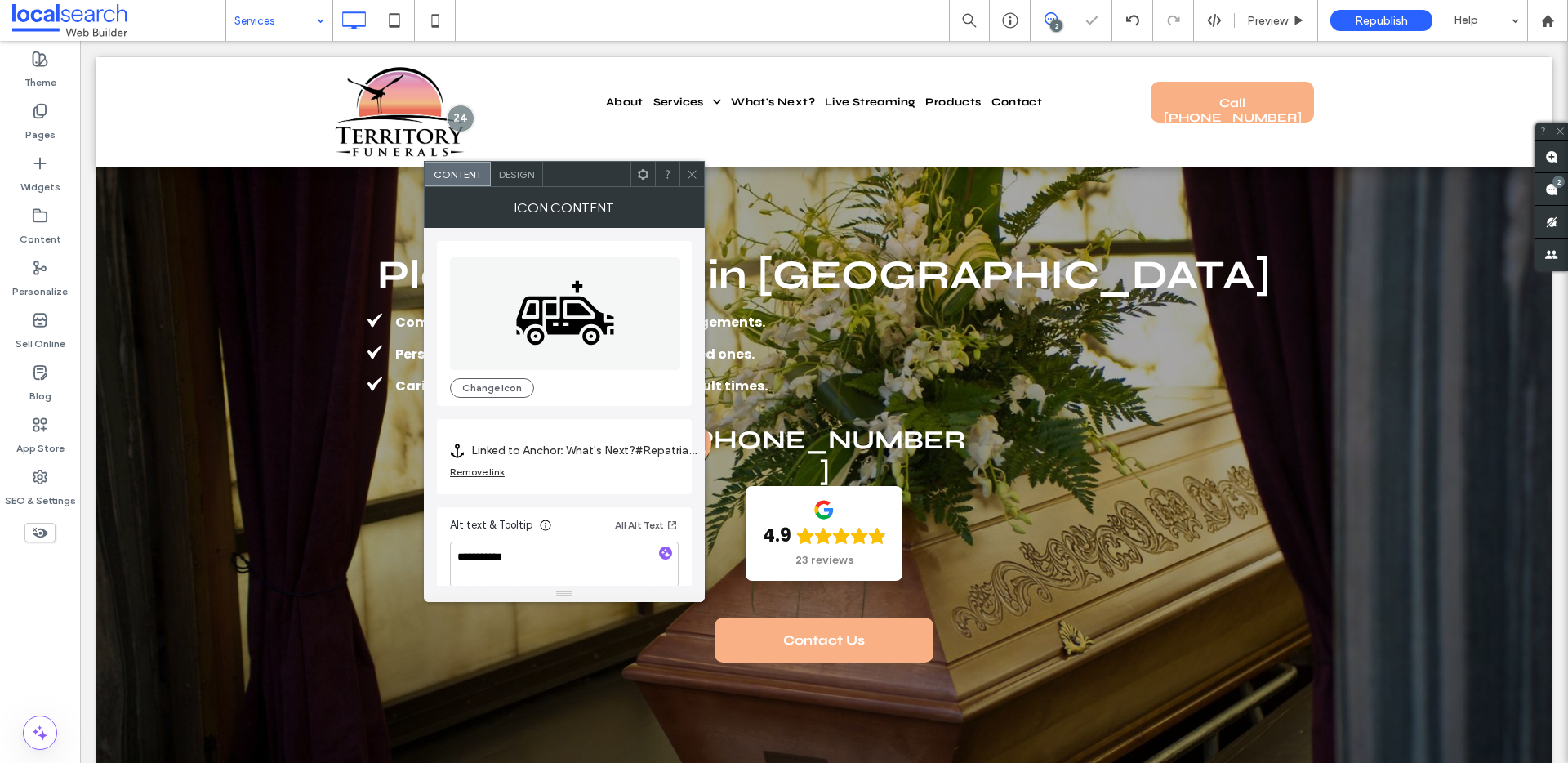
click at [687, 177] on icon at bounding box center [692, 174] width 12 height 12
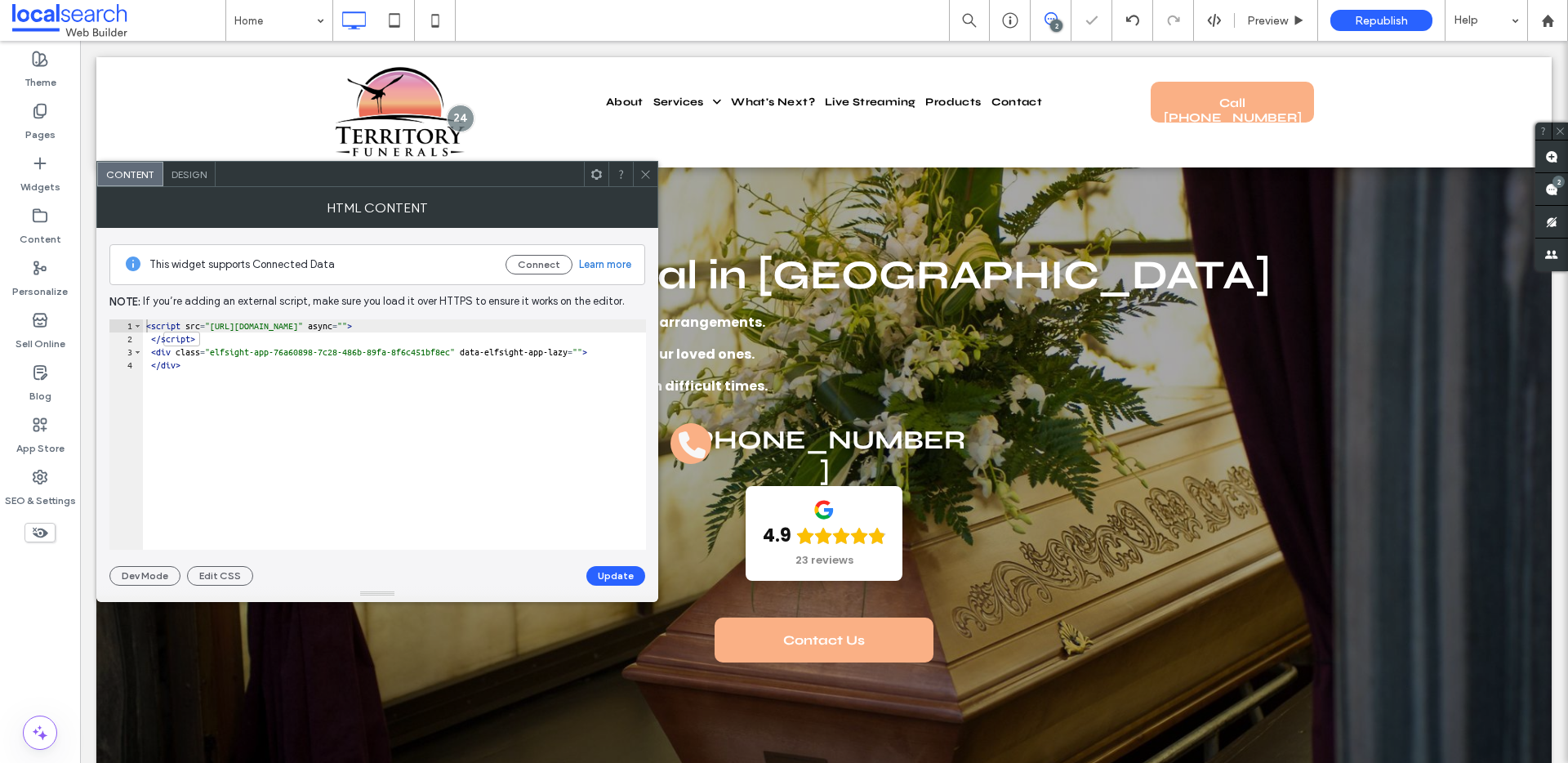
click at [179, 178] on span "Design" at bounding box center [189, 174] width 35 height 12
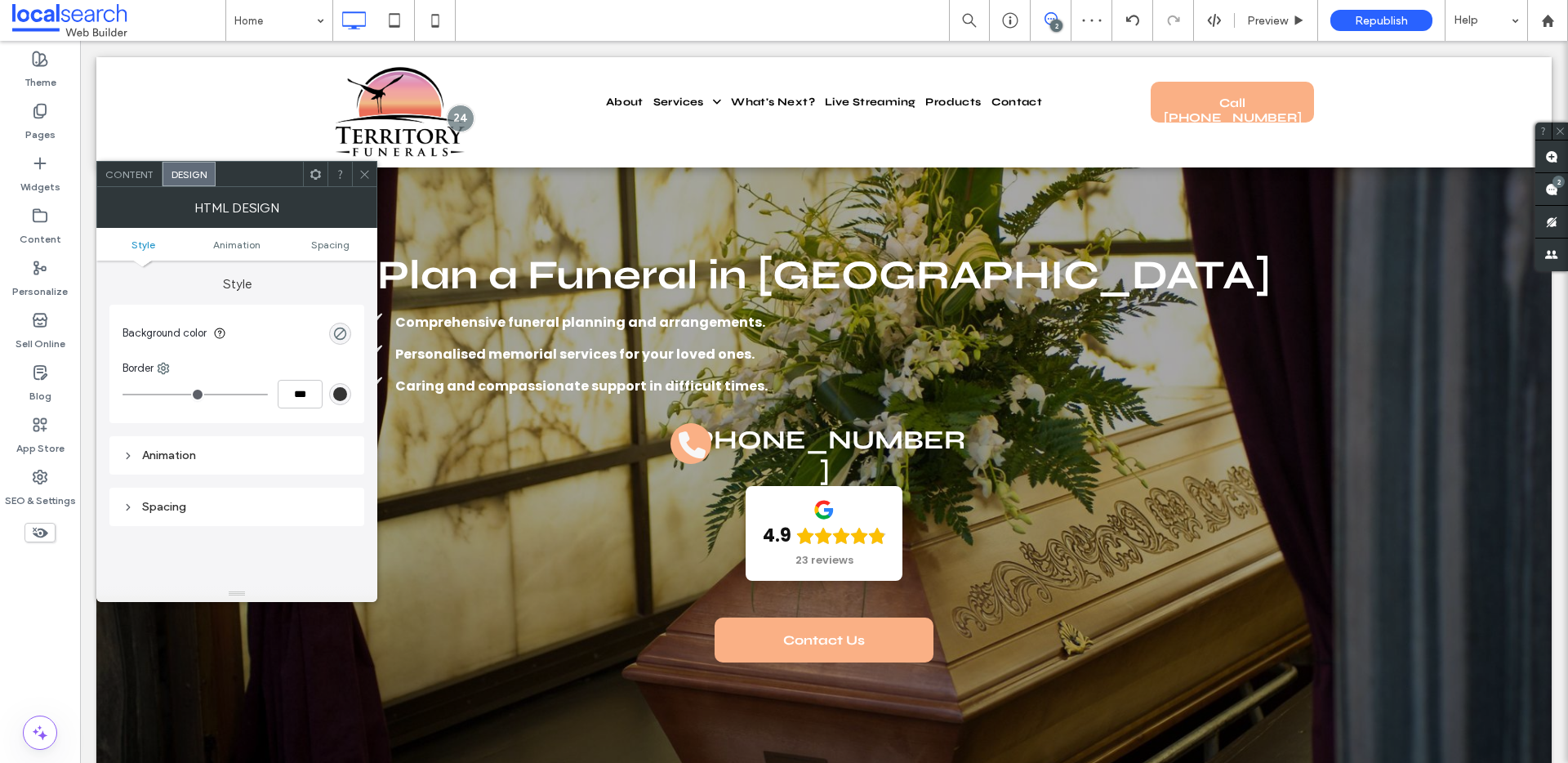
click at [122, 178] on span "Content" at bounding box center [129, 174] width 48 height 12
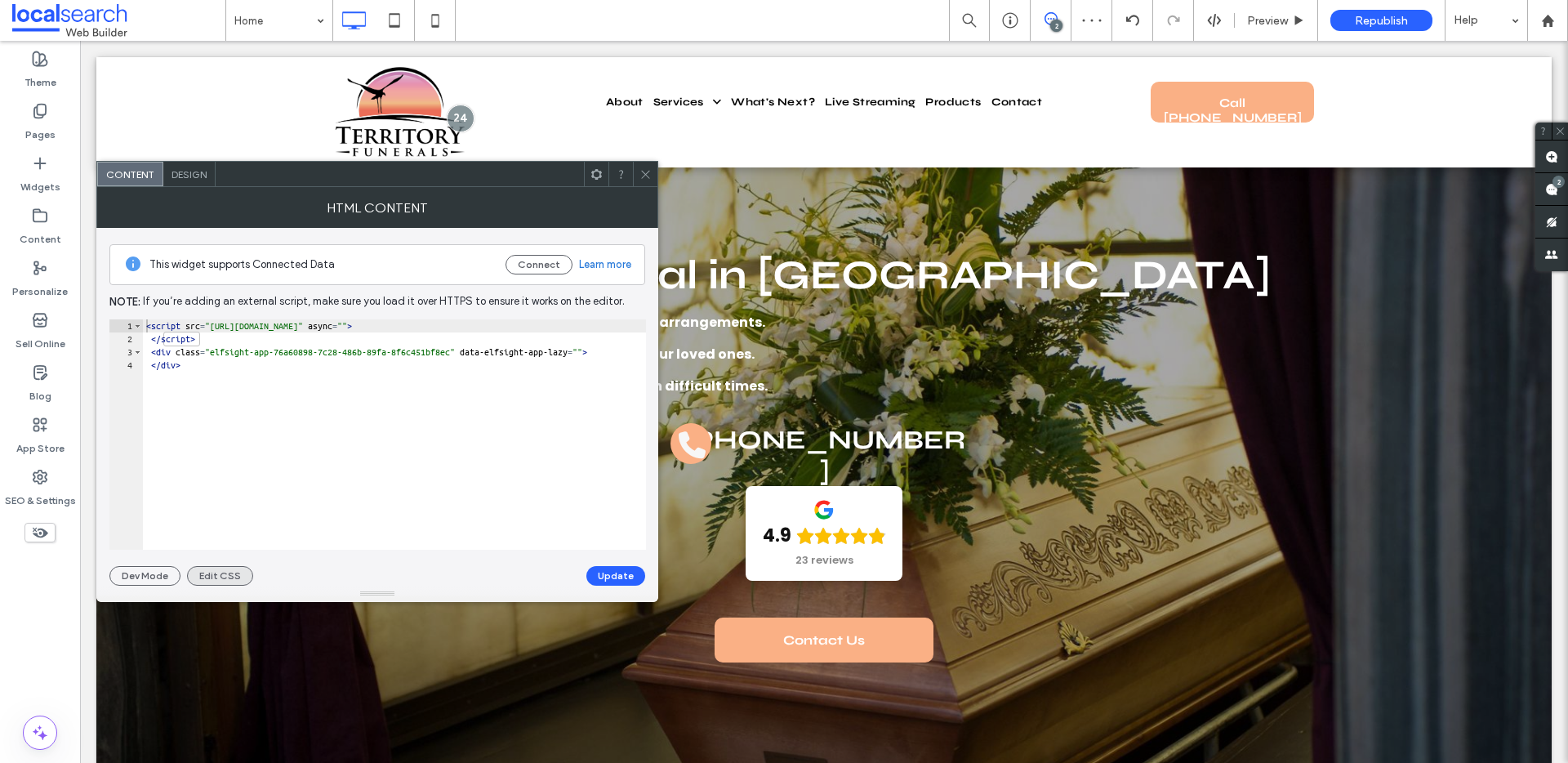
click at [224, 575] on button "Edit CSS" at bounding box center [220, 575] width 66 height 20
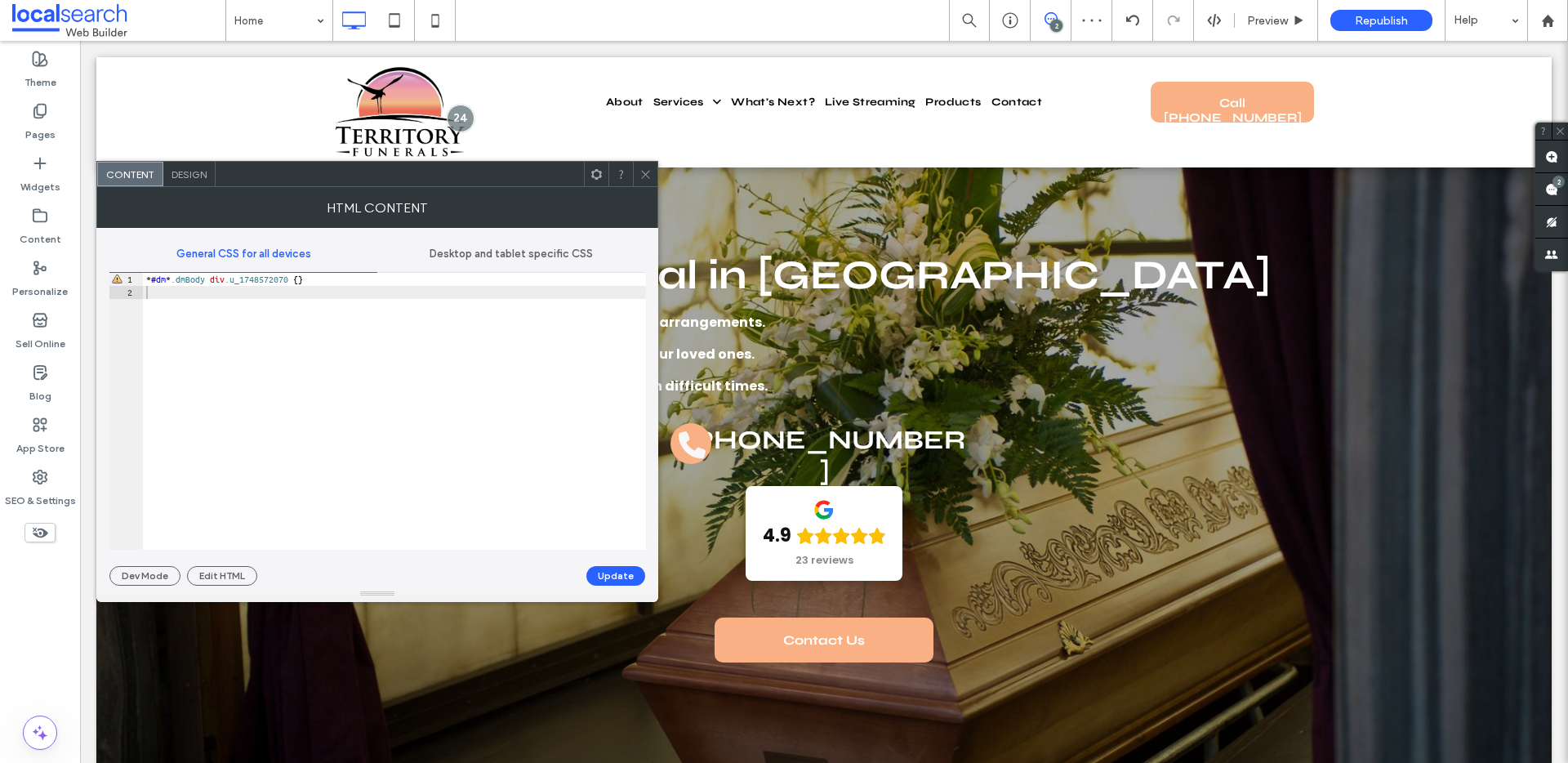
click at [465, 259] on span "Desktop and tablet specific CSS" at bounding box center [511, 253] width 164 height 13
click at [631, 170] on div at bounding box center [620, 174] width 24 height 24
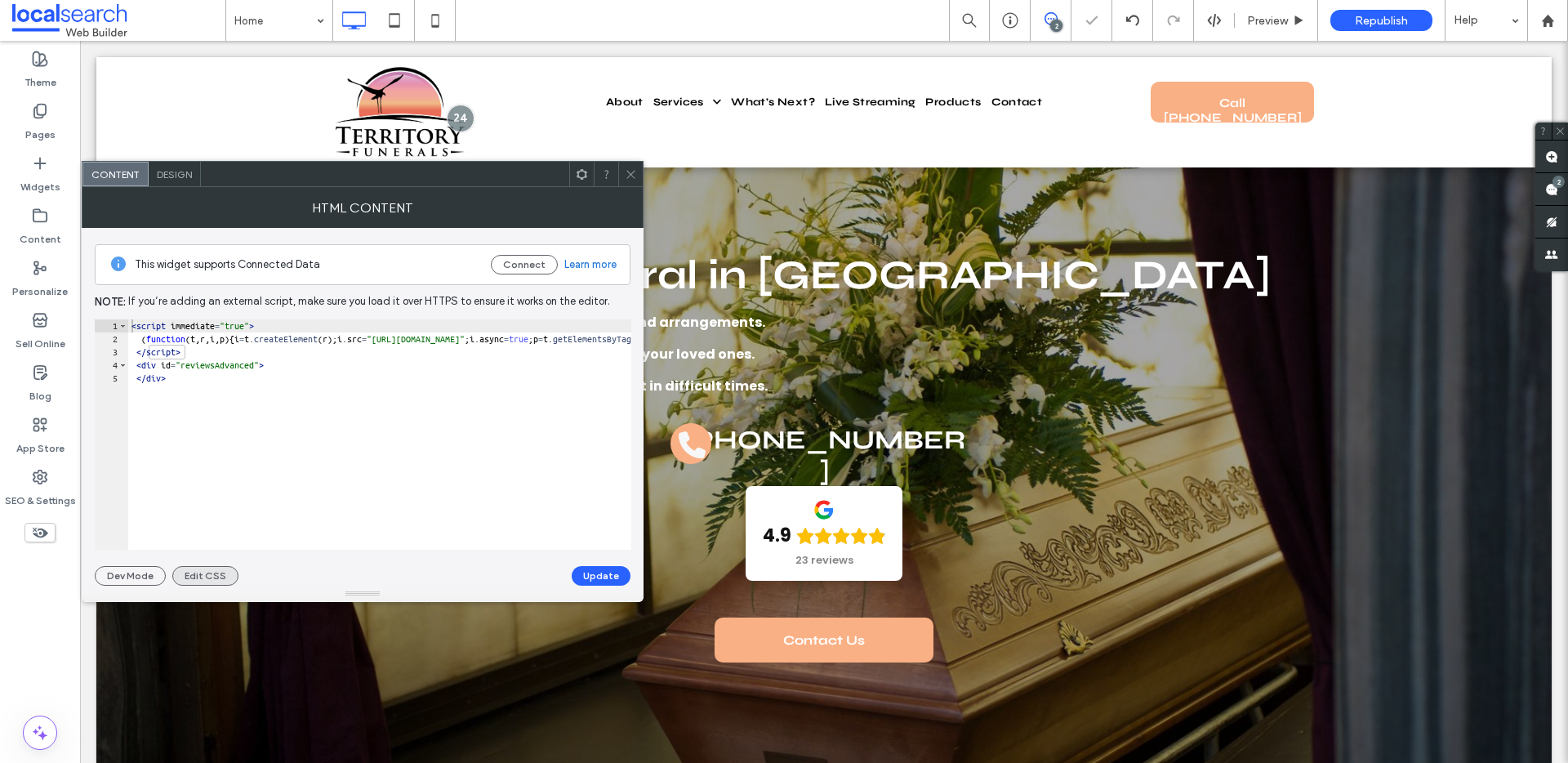
click at [214, 576] on button "Edit CSS" at bounding box center [205, 575] width 66 height 20
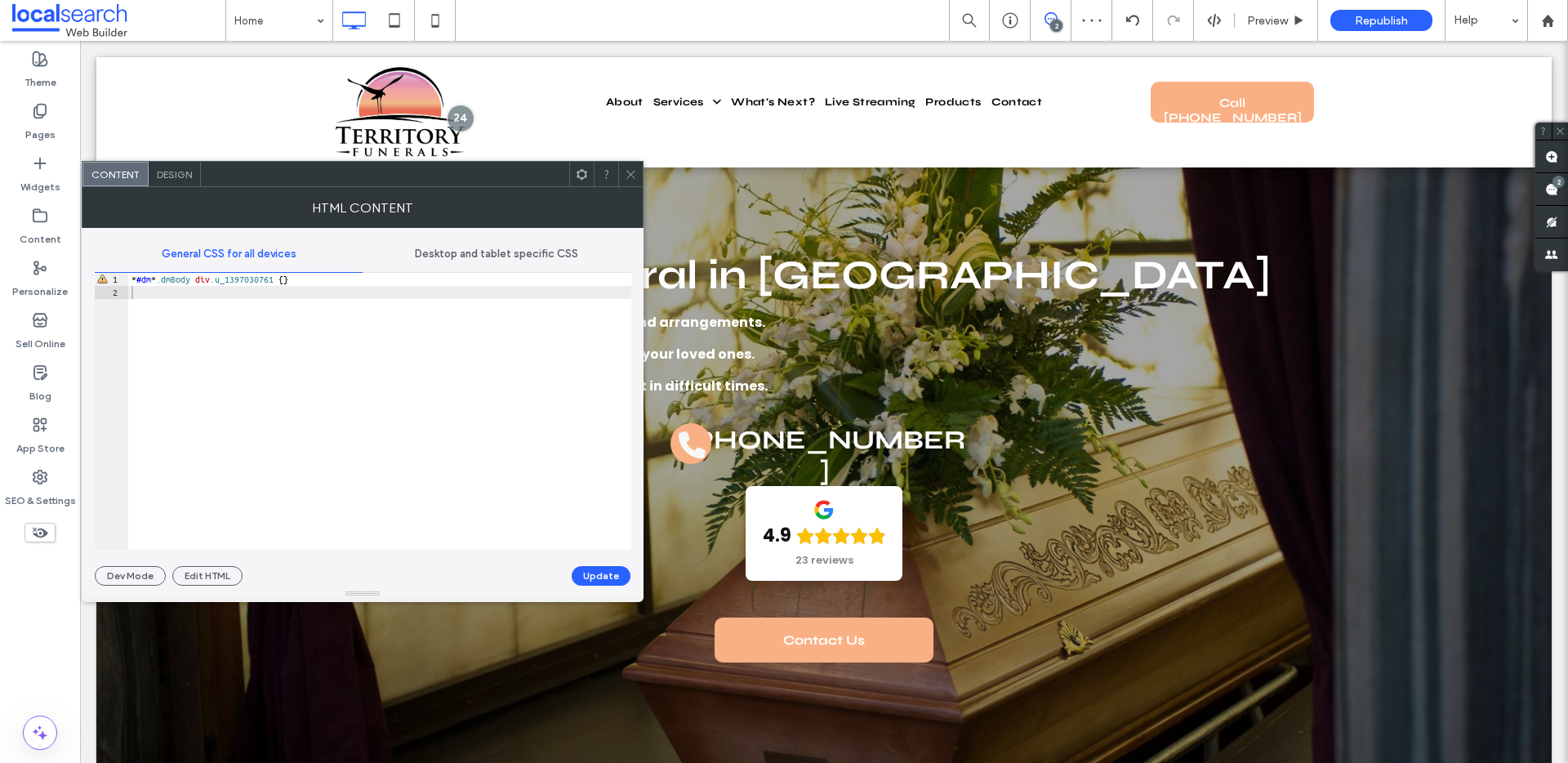
click at [480, 259] on span "Desktop and tablet specific CSS" at bounding box center [497, 253] width 164 height 13
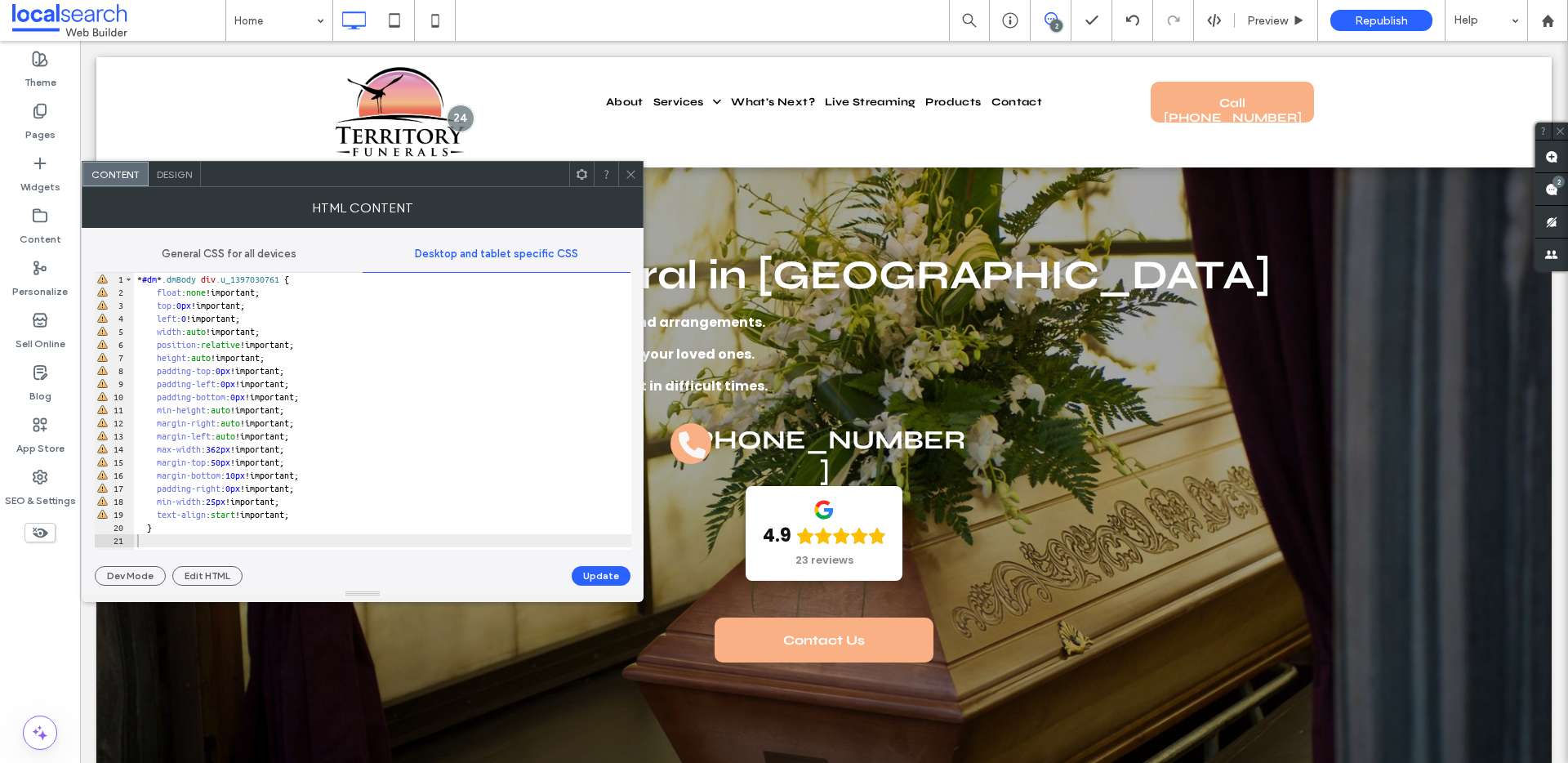
click at [628, 168] on icon at bounding box center [630, 174] width 12 height 12
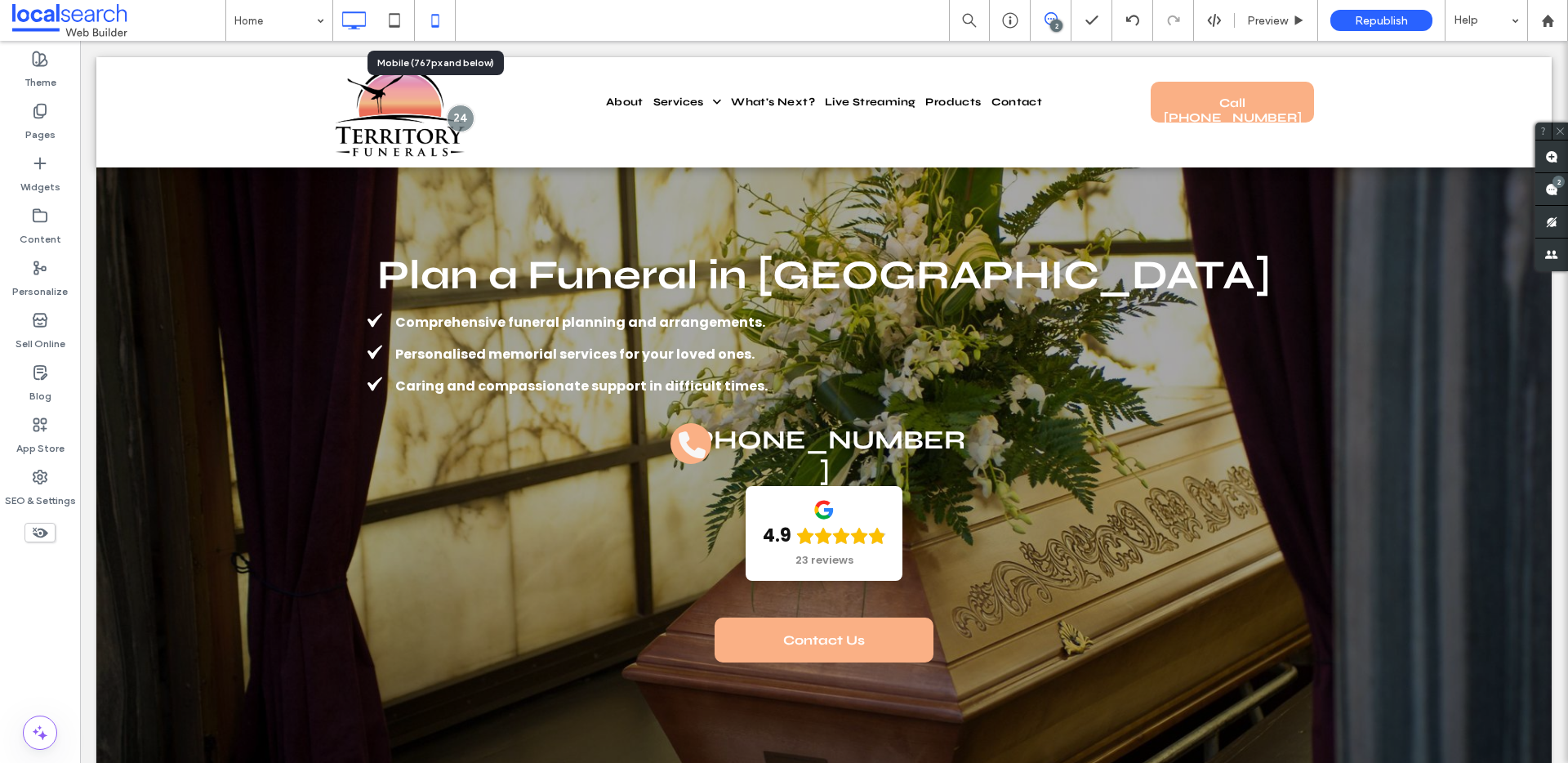
click at [440, 24] on icon at bounding box center [435, 21] width 33 height 33
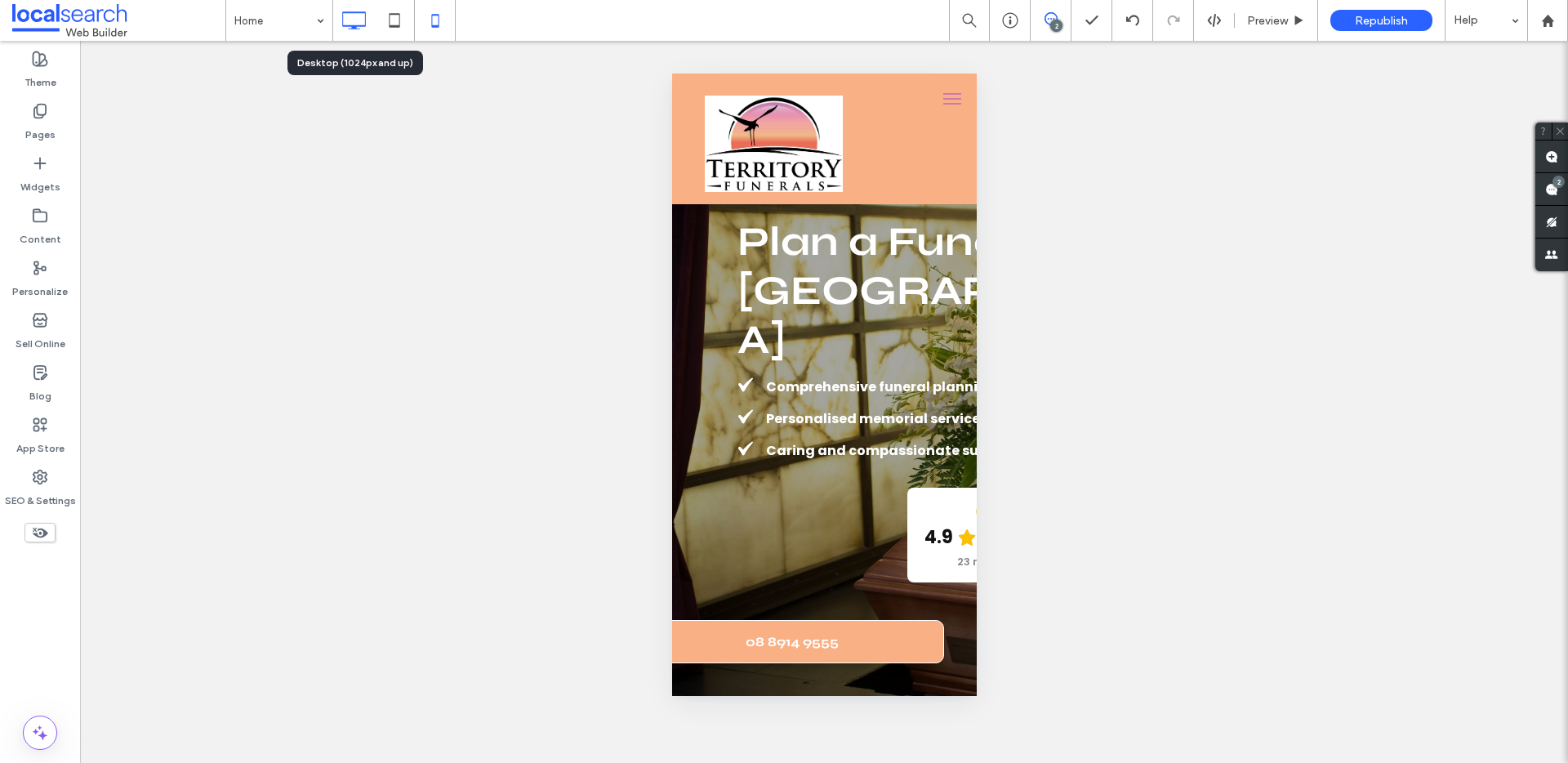
click at [344, 16] on icon at bounding box center [354, 21] width 33 height 33
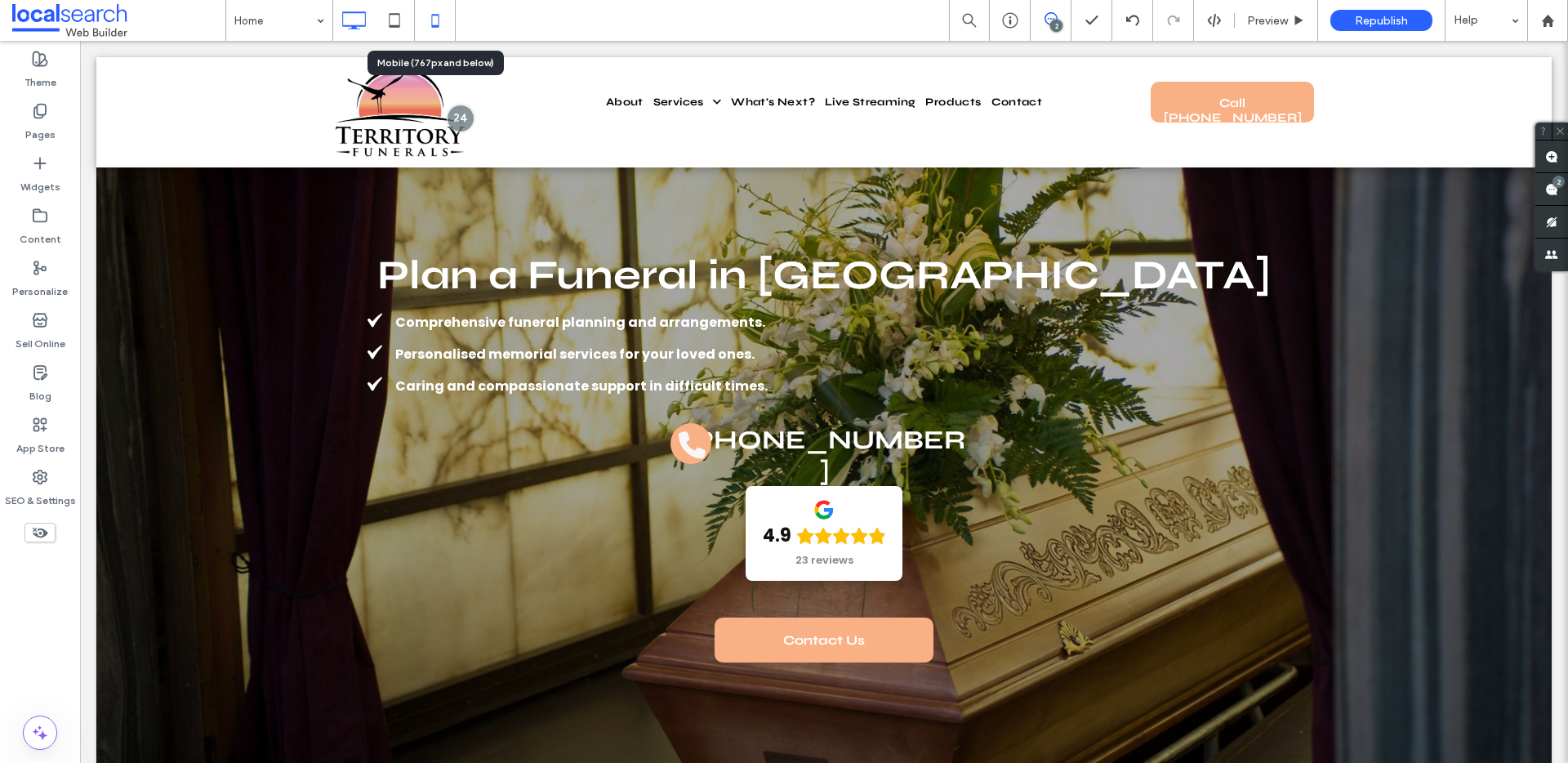
click at [431, 18] on icon at bounding box center [435, 21] width 33 height 33
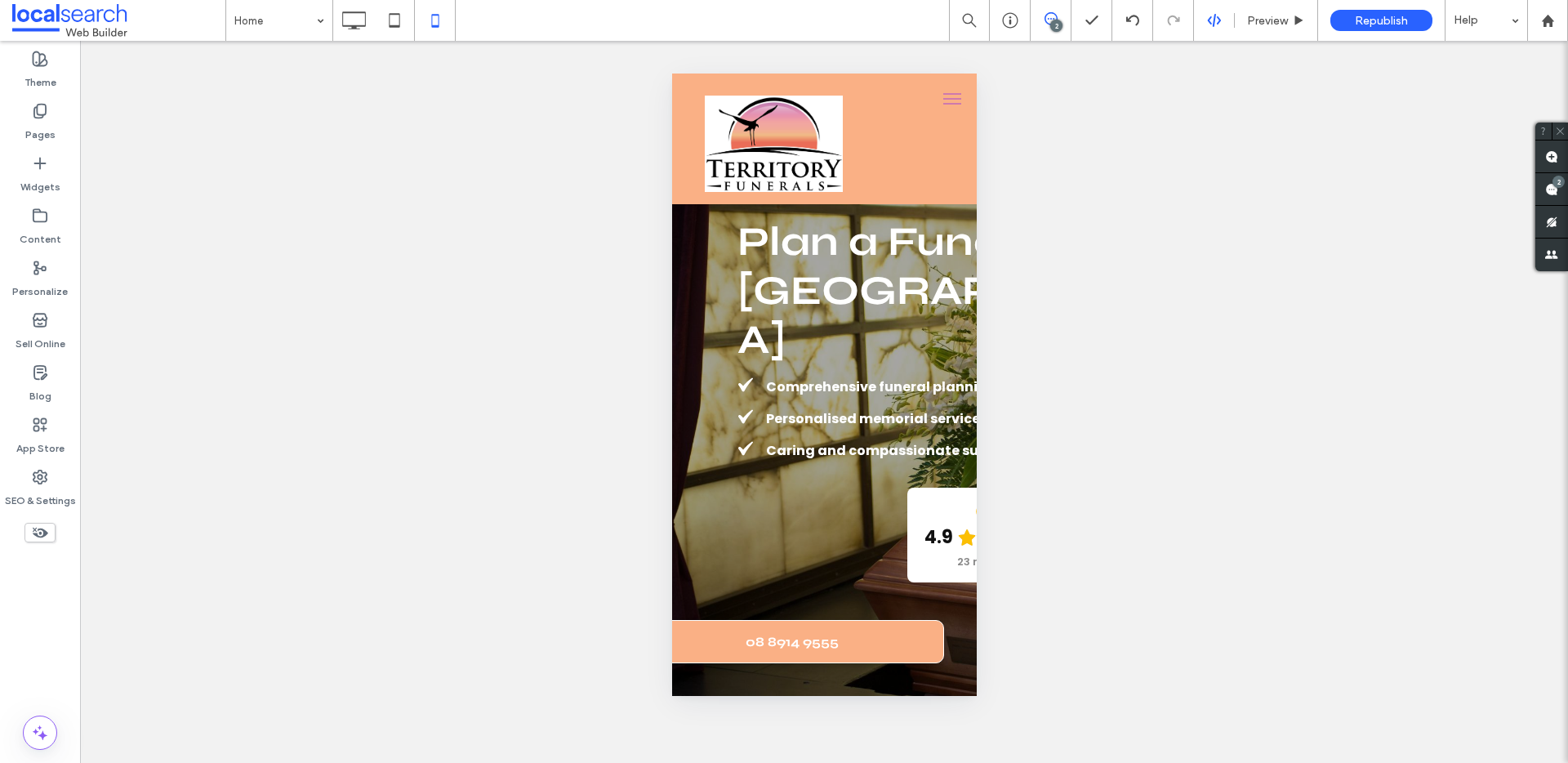
click at [1221, 14] on div at bounding box center [1213, 20] width 40 height 15
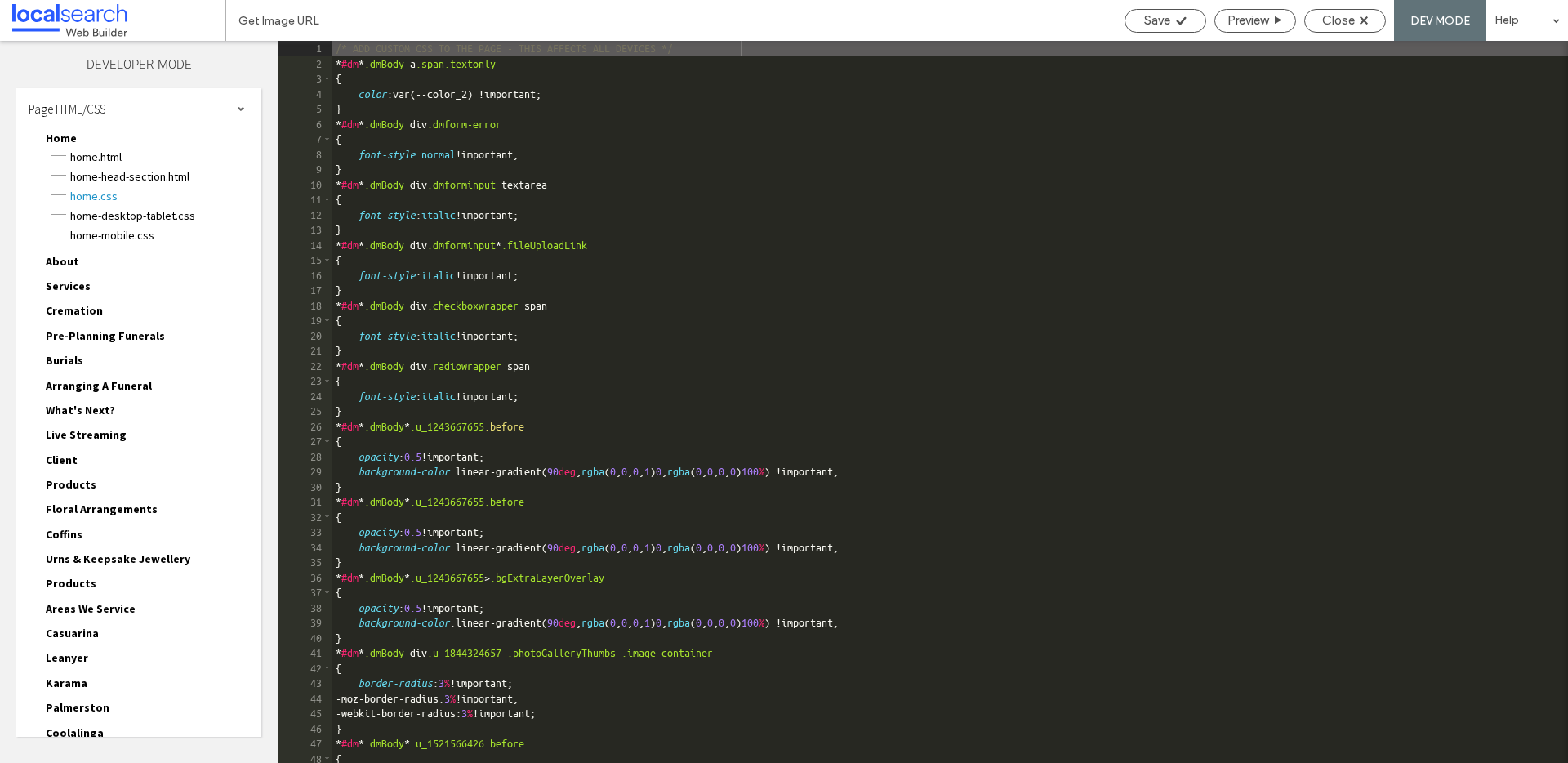
scroll to position [285, 0]
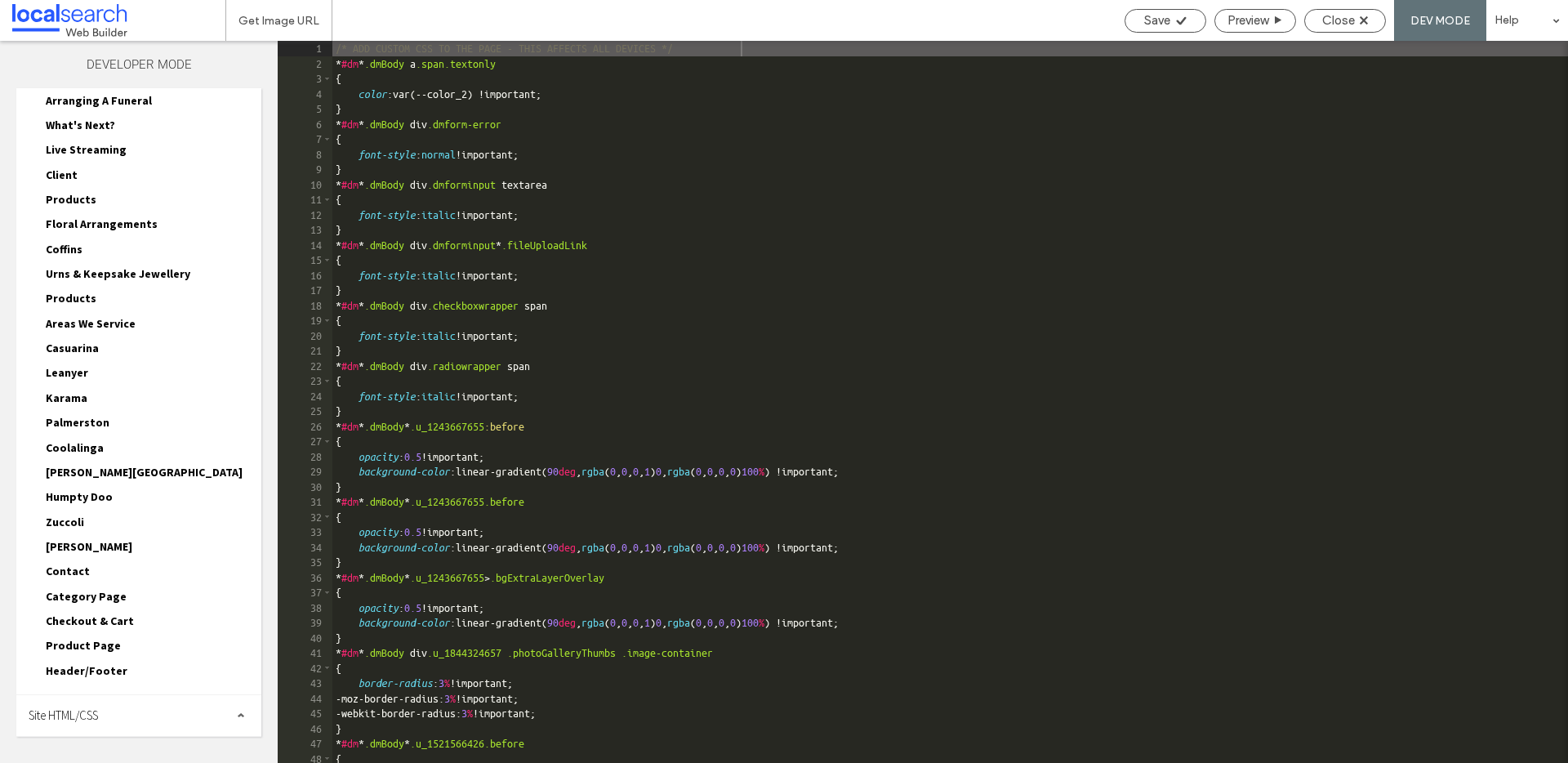
click at [67, 710] on span "Site HTML/CSS" at bounding box center [63, 715] width 70 height 16
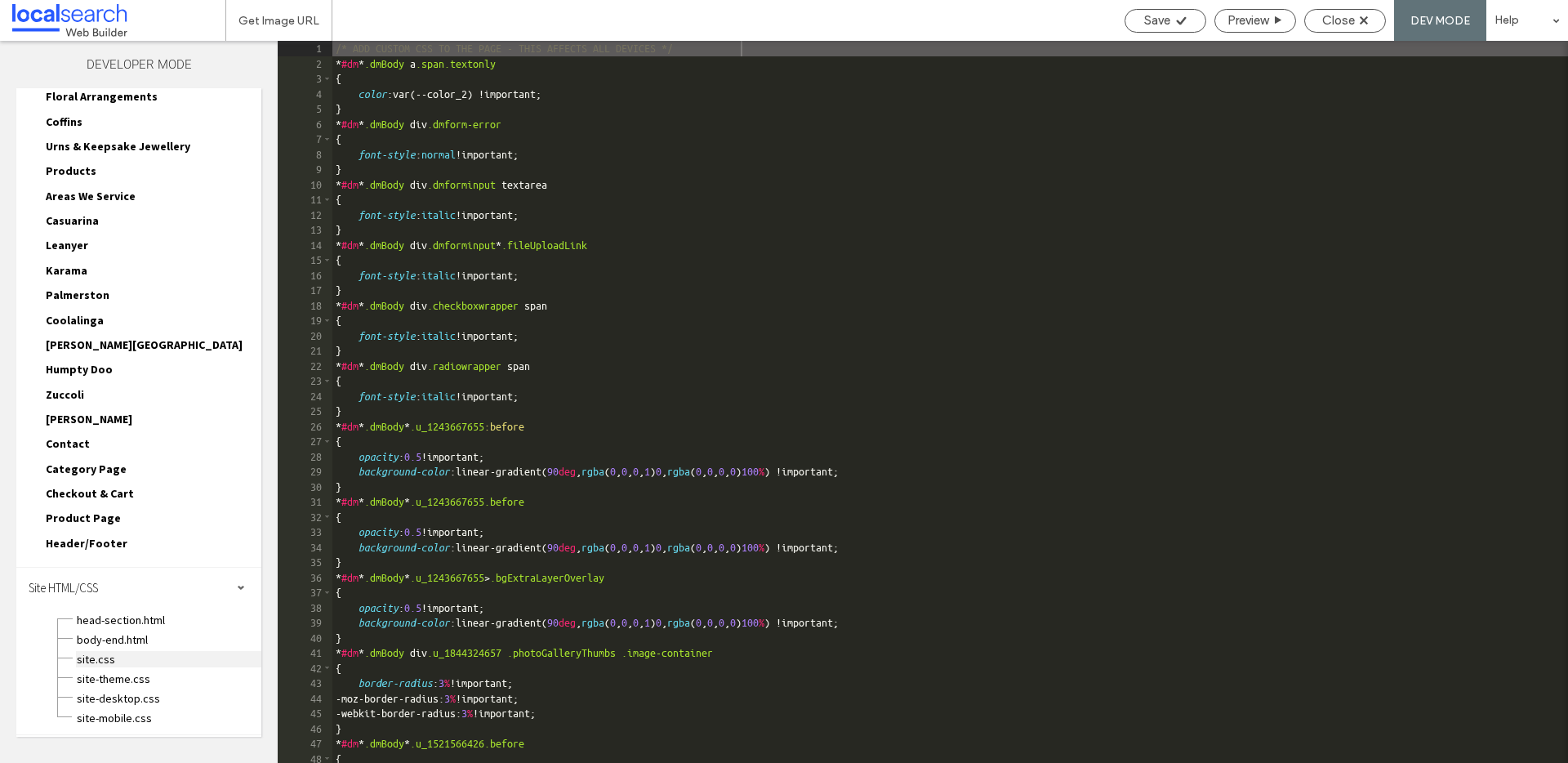
click at [95, 653] on span "site.css" at bounding box center [168, 659] width 185 height 16
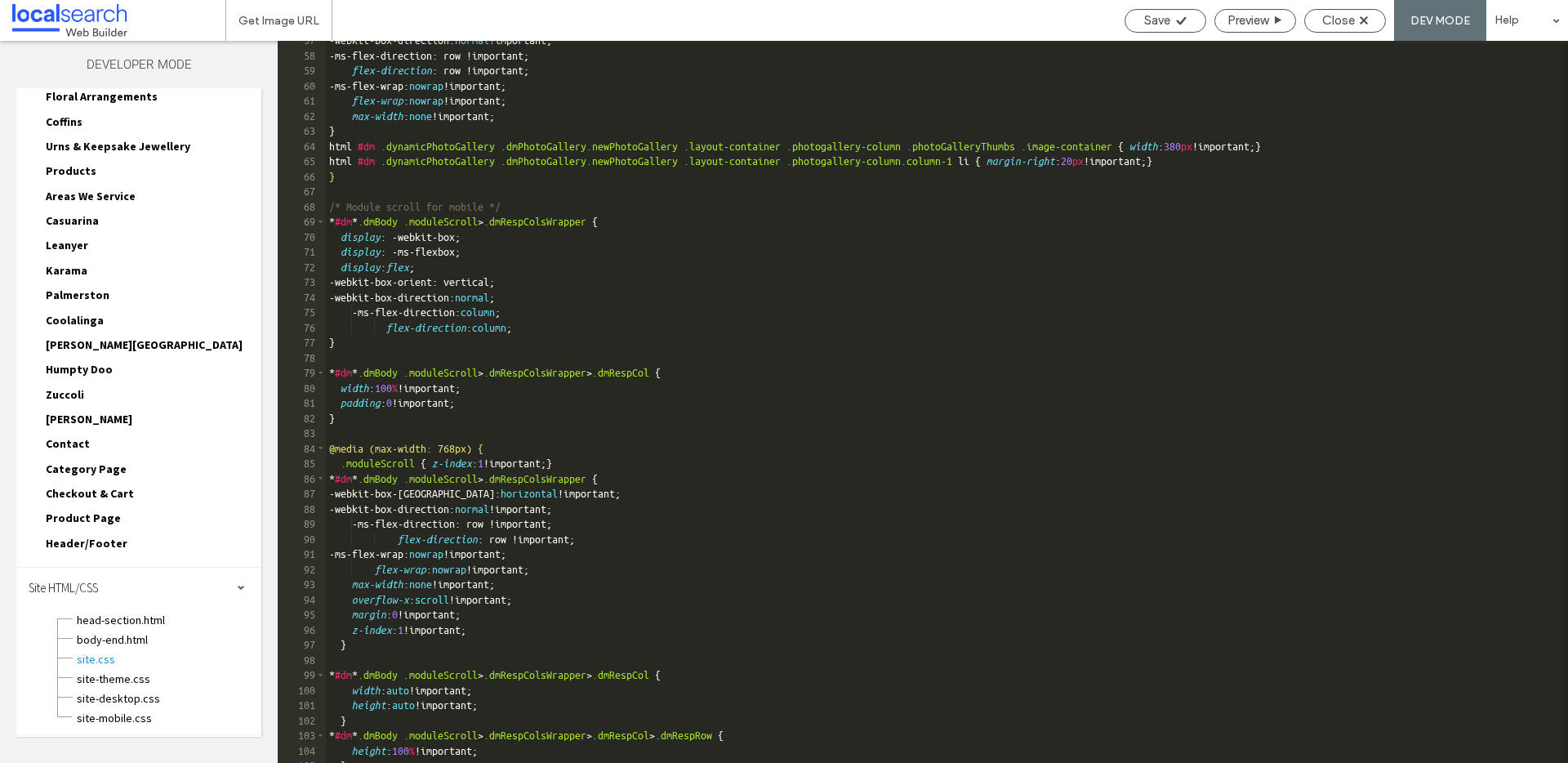
scroll to position [888, 0]
click at [558, 583] on div "-webkit-box-direction: normal !important; -ms-flex-direction: row !important; f…" at bounding box center [946, 405] width 1242 height 752
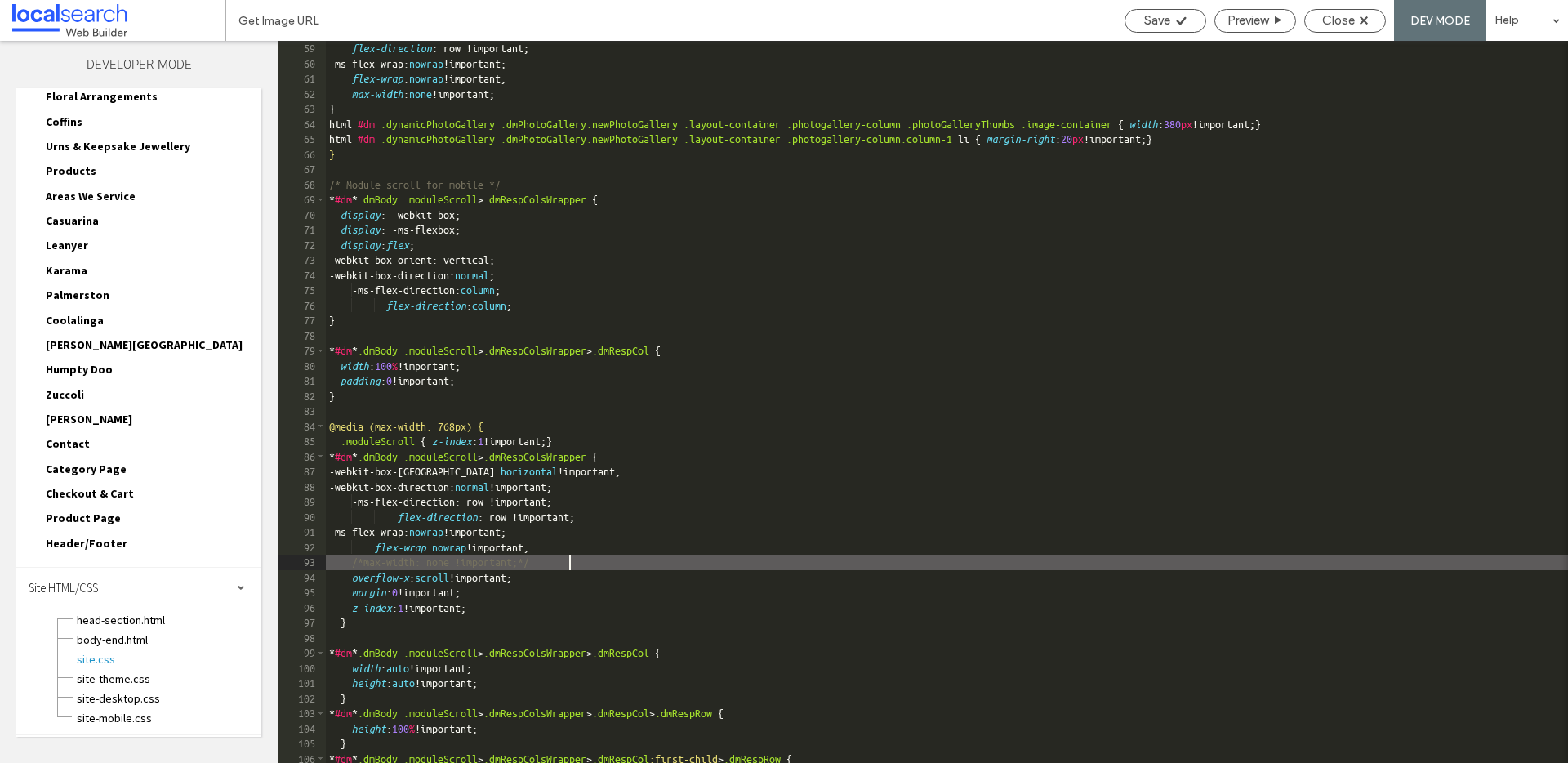
scroll to position [905, 0]
click at [1181, 19] on use at bounding box center [1180, 20] width 9 height 8
click at [1340, 16] on span "Close" at bounding box center [1338, 20] width 33 height 15
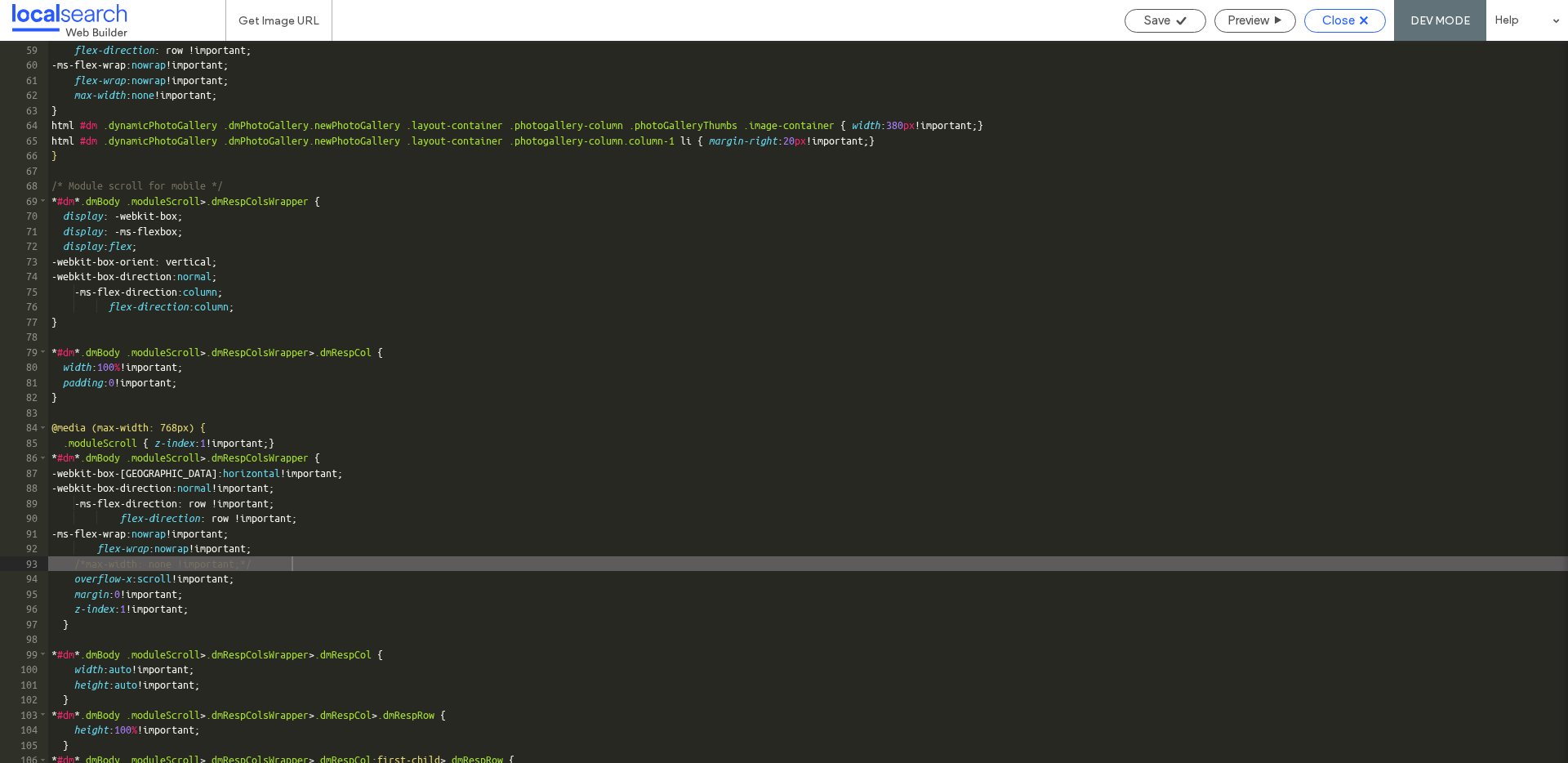
scroll to position [371, 0]
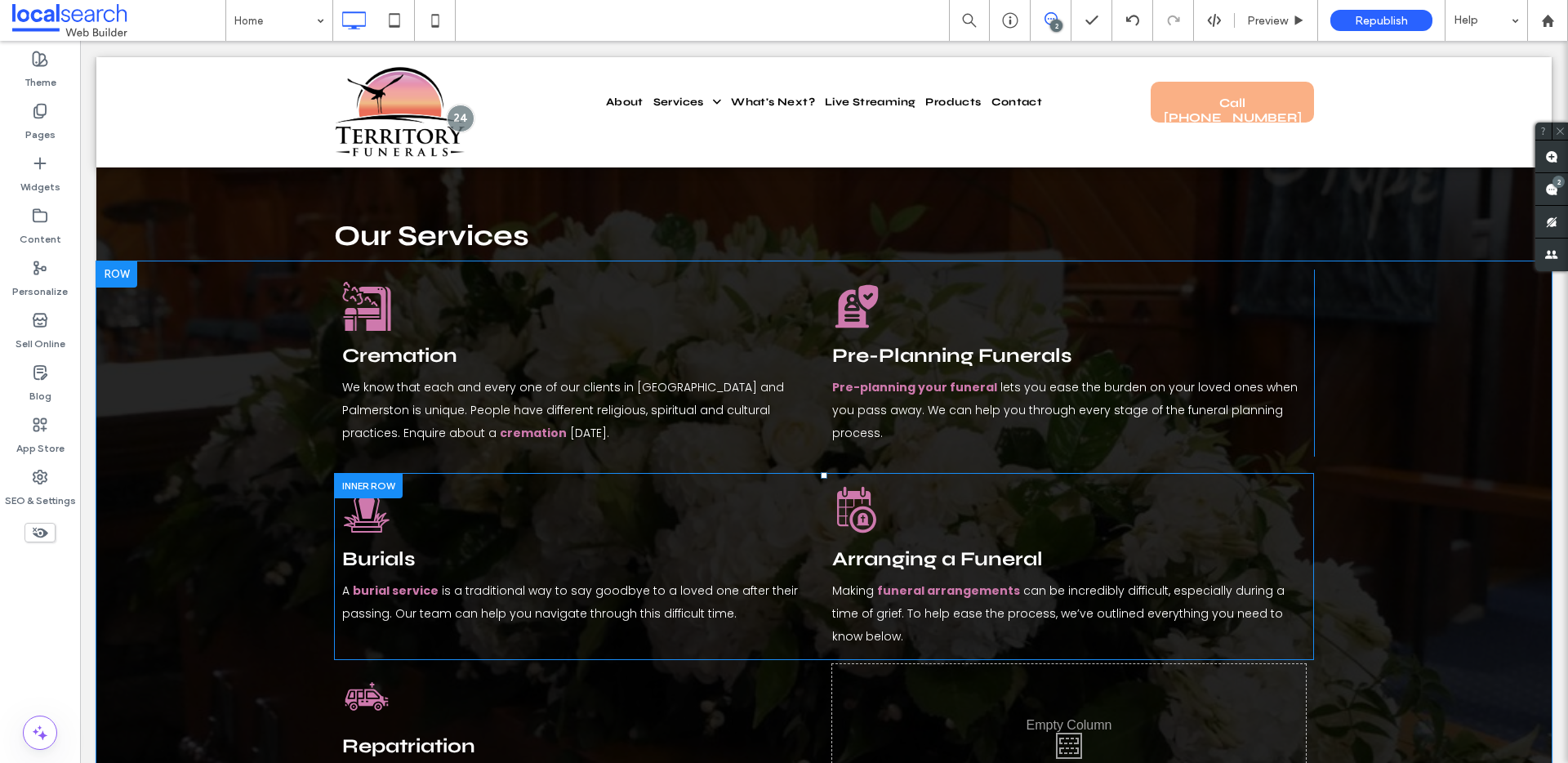
scroll to position [1660, 0]
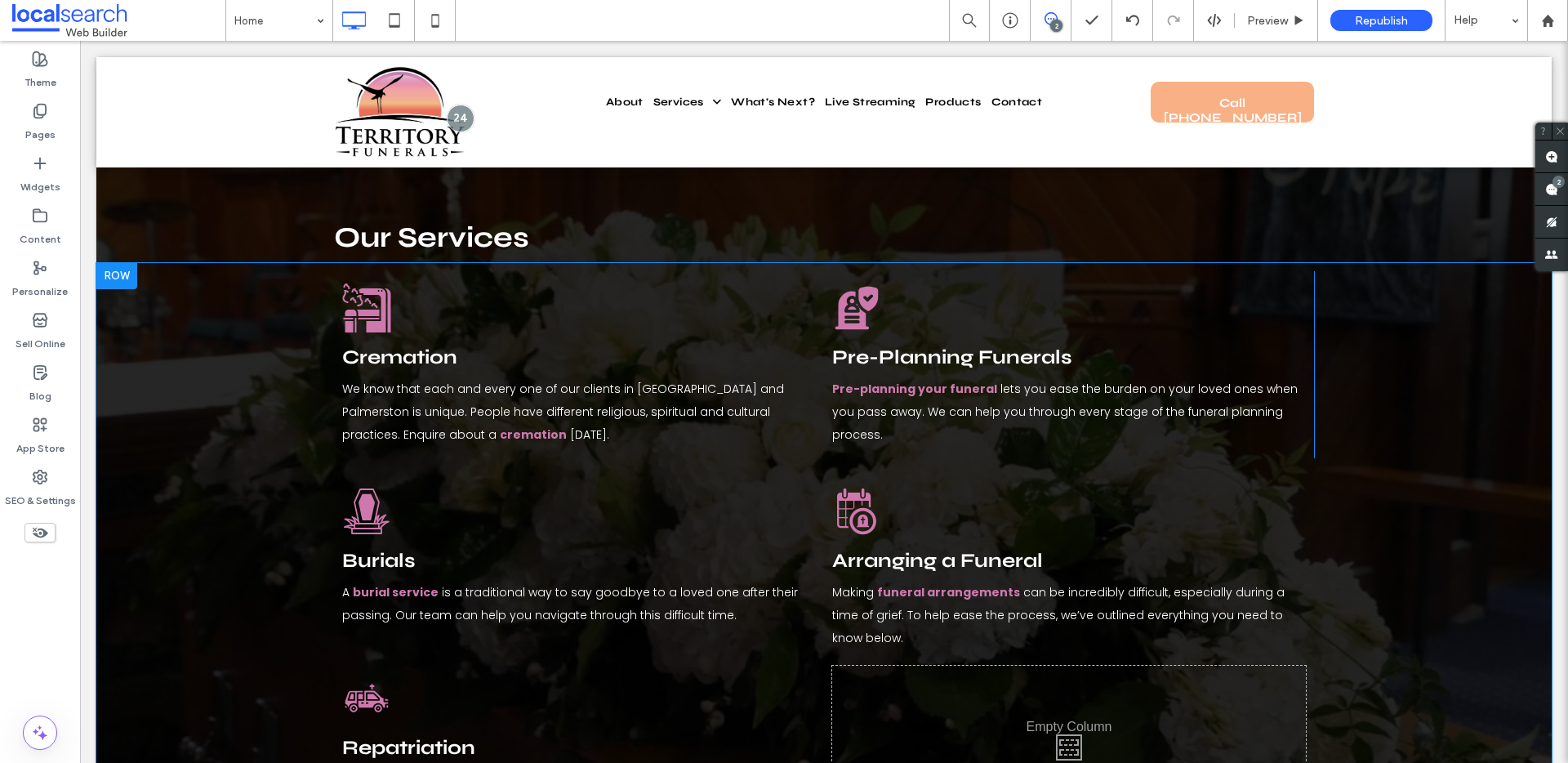
click at [133, 263] on div at bounding box center [116, 276] width 40 height 26
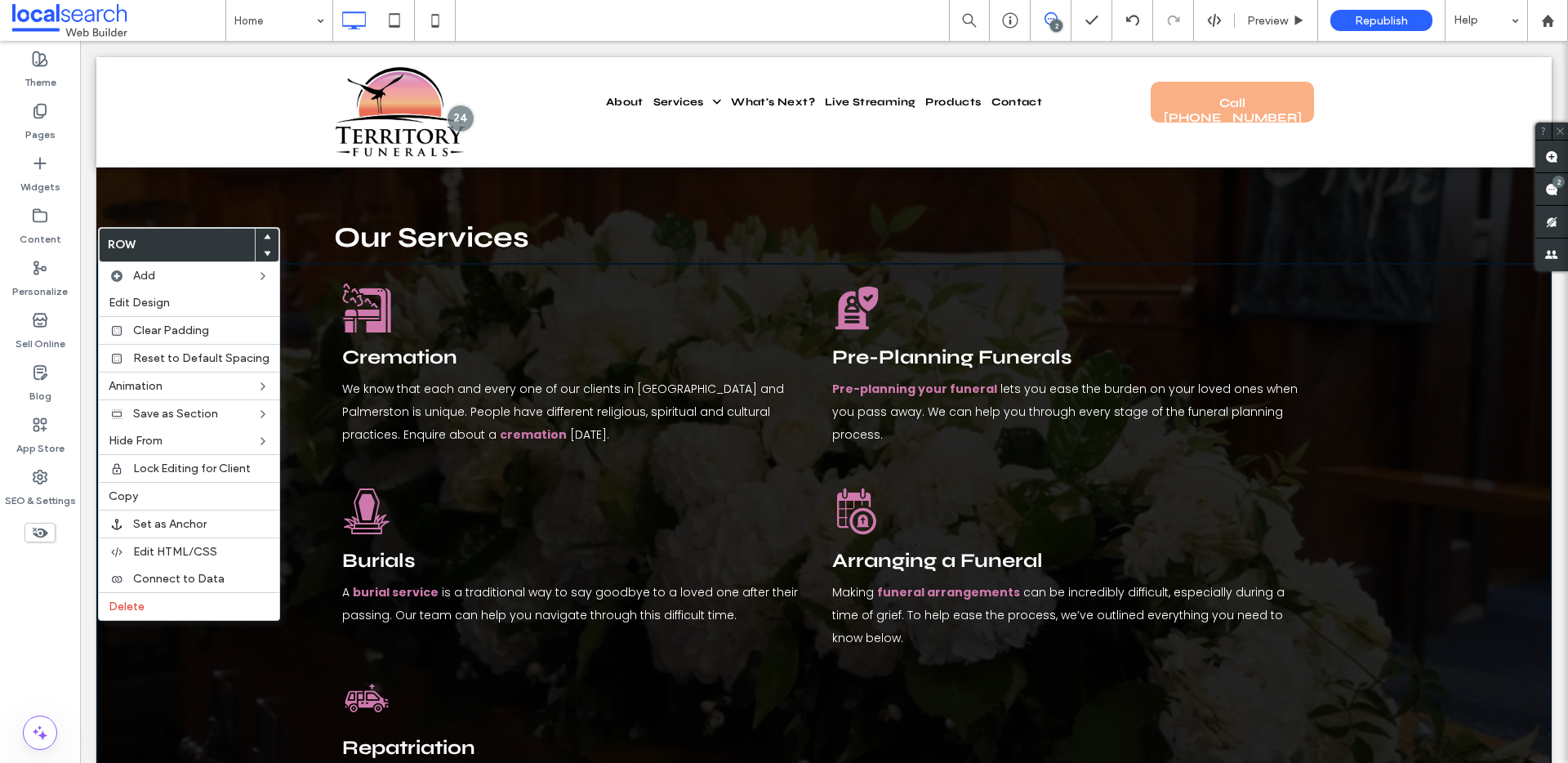
click at [290, 329] on div "Cremation Icon Cremation We know that each and every one of our clients in [GEO…" at bounding box center [824, 585] width 1455 height 644
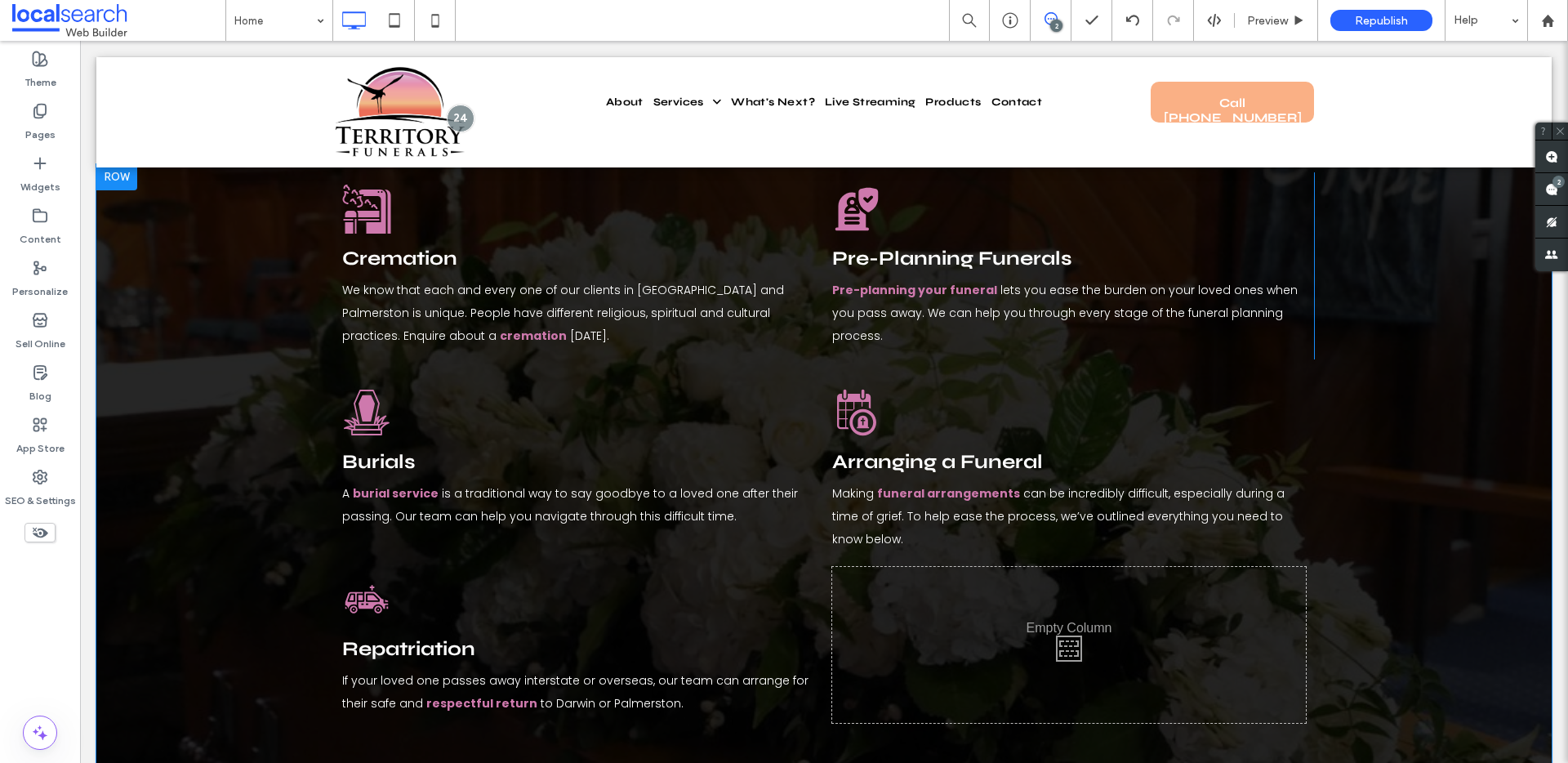
scroll to position [1794, 0]
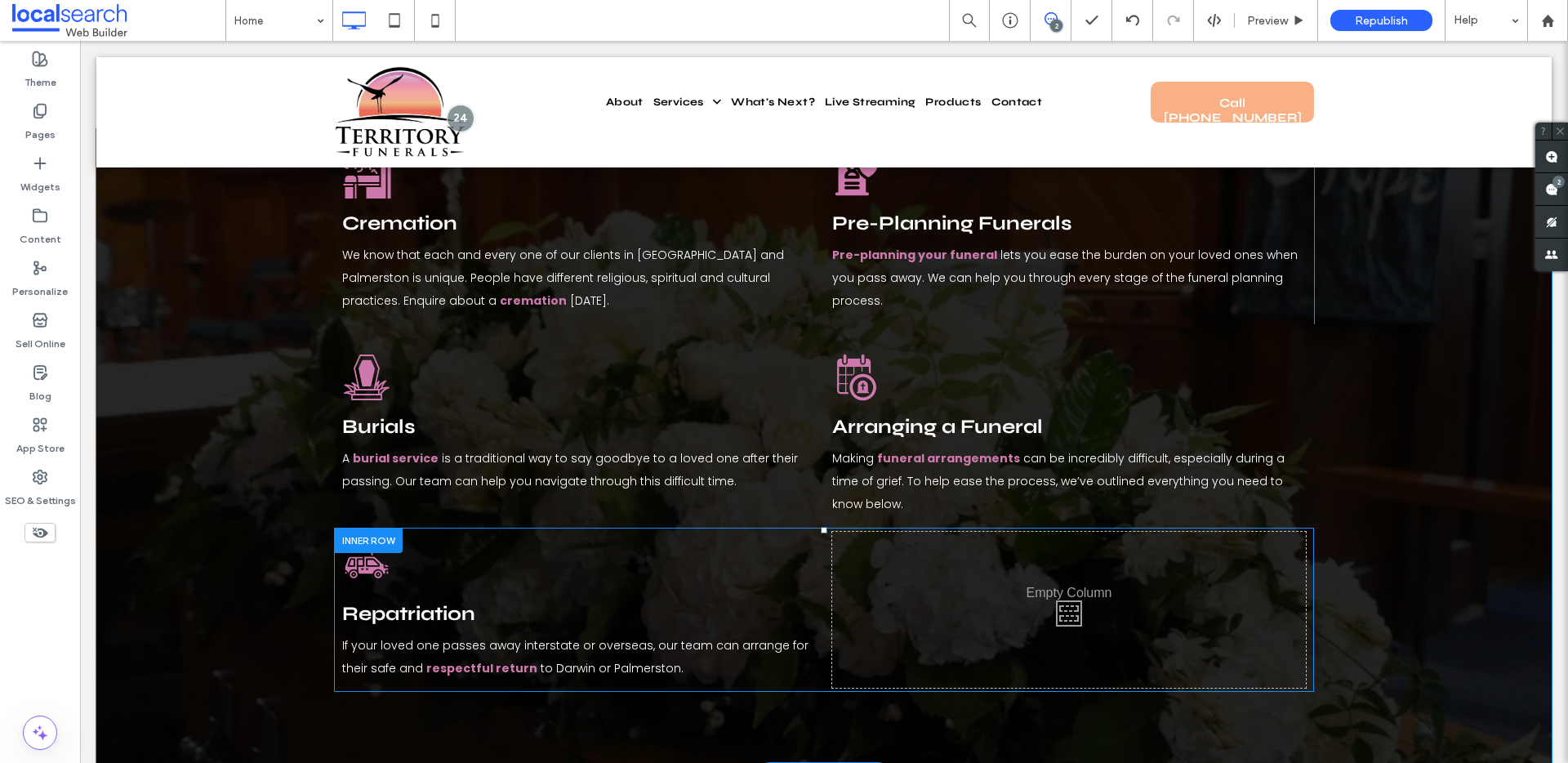
click at [451, 536] on div "Repatriation If your loved one passes away interstate or overseas, our team can…" at bounding box center [579, 609] width 474 height 156
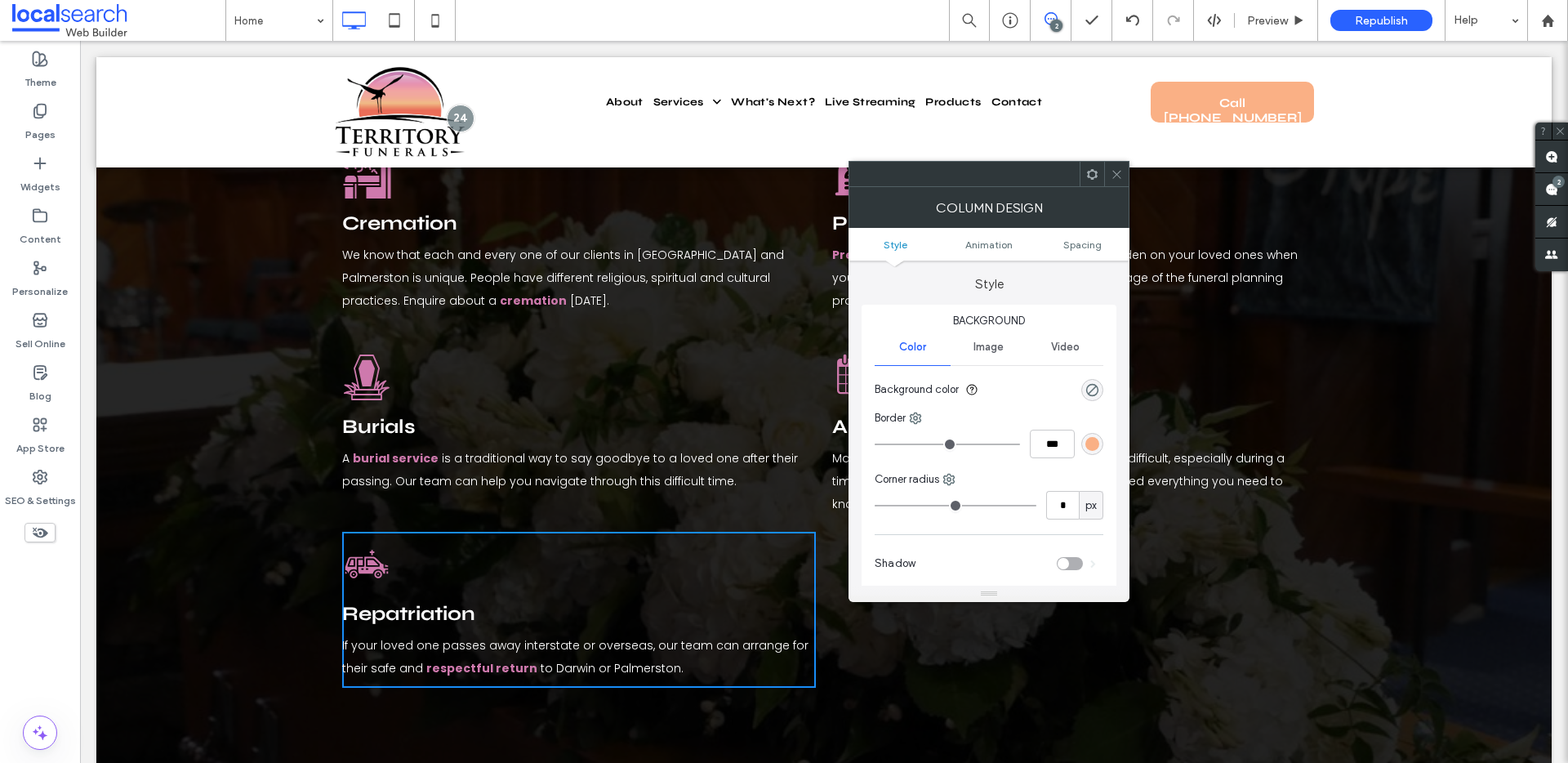
click at [1119, 174] on icon at bounding box center [1117, 174] width 12 height 12
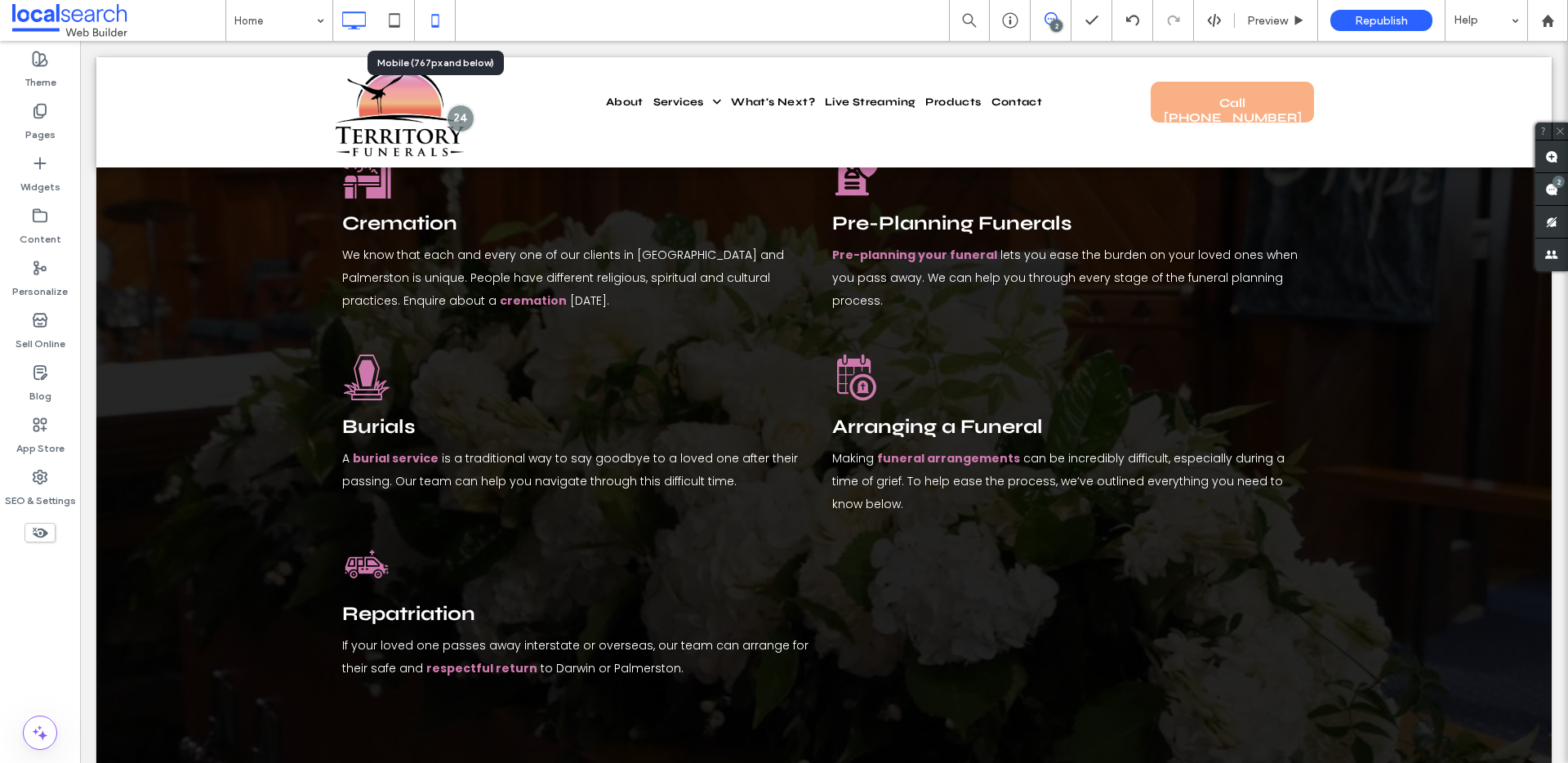
click at [432, 22] on icon at bounding box center [435, 21] width 33 height 33
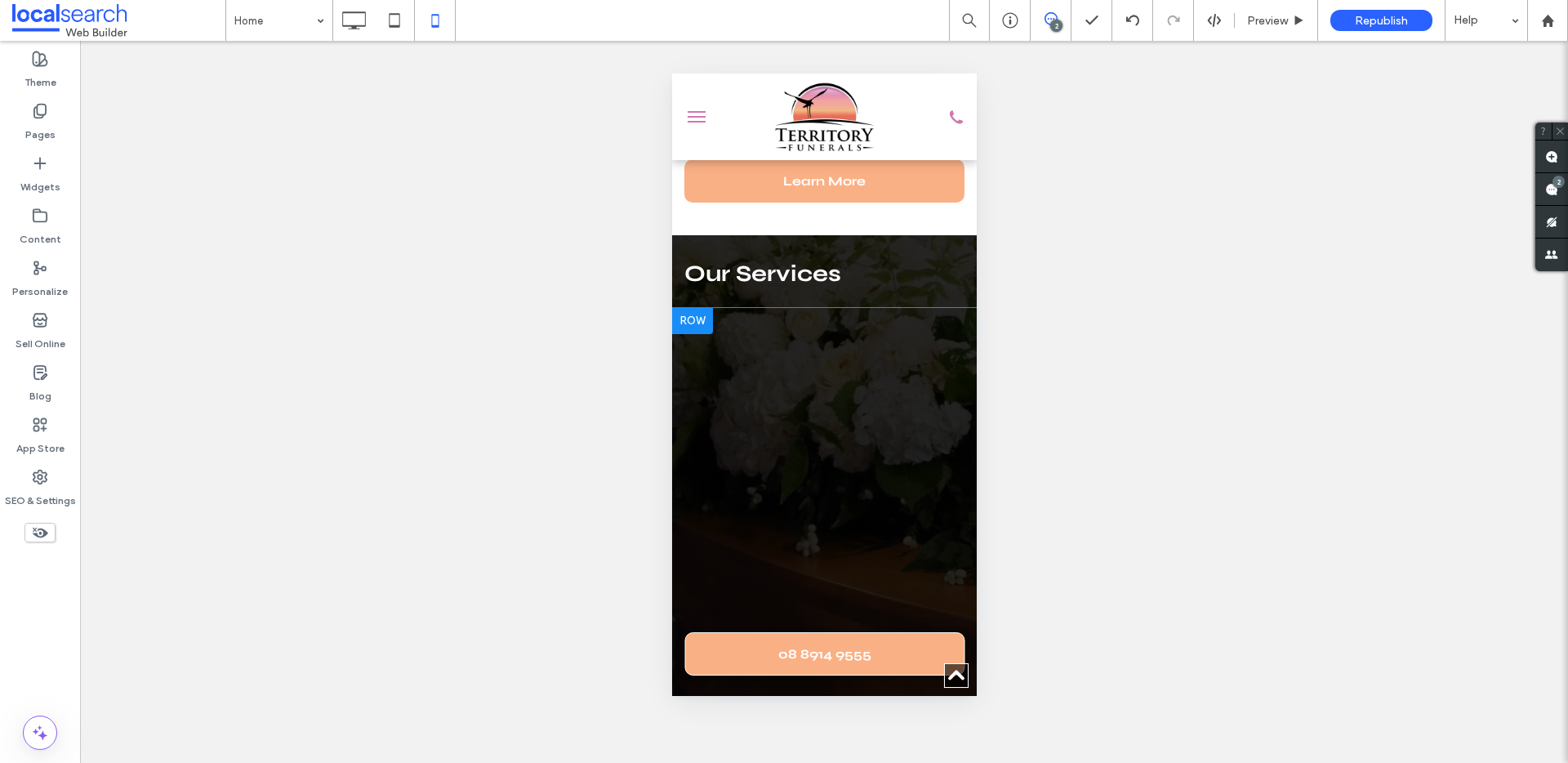
scroll to position [300, 0]
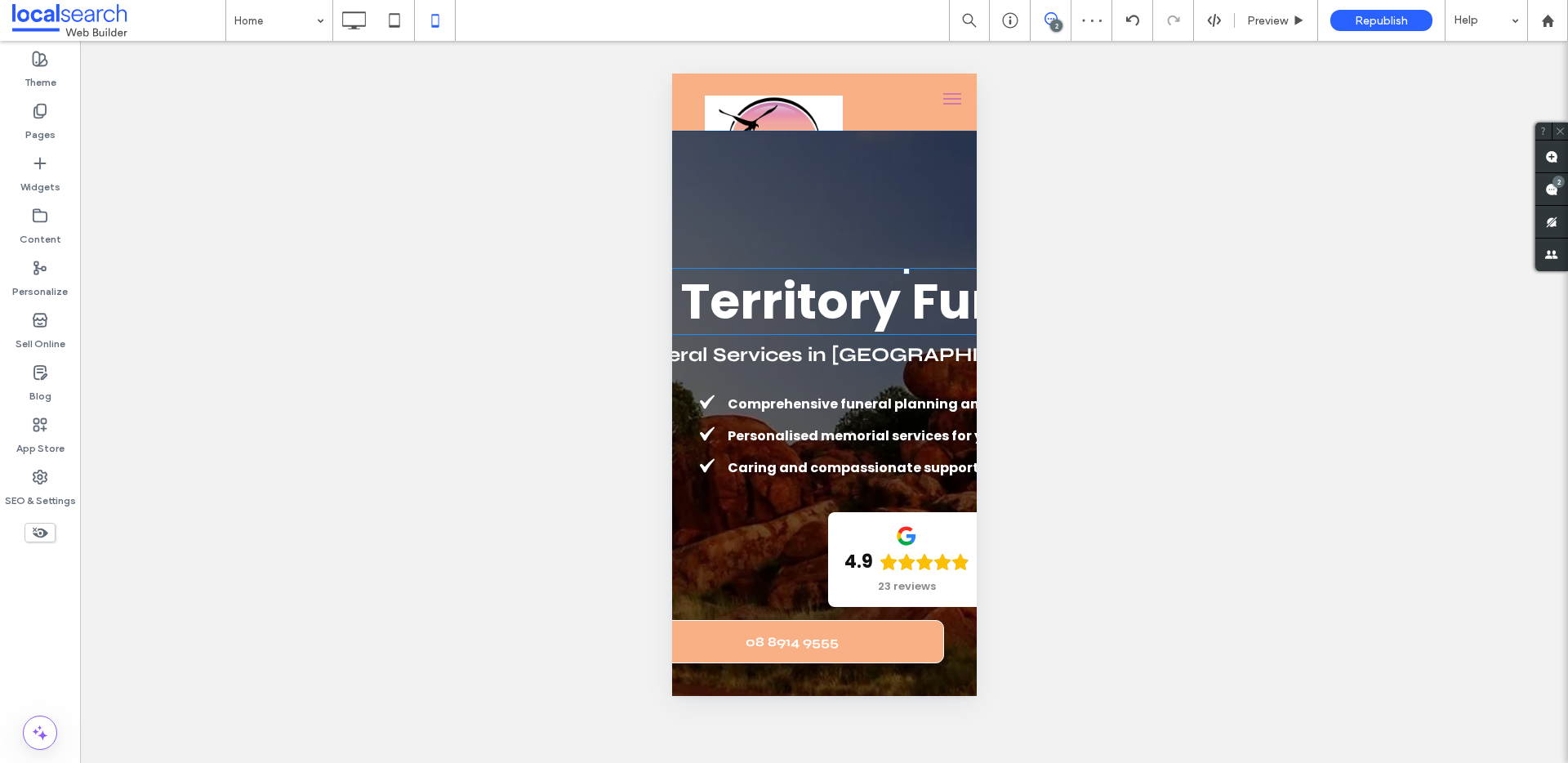
scroll to position [3, 0]
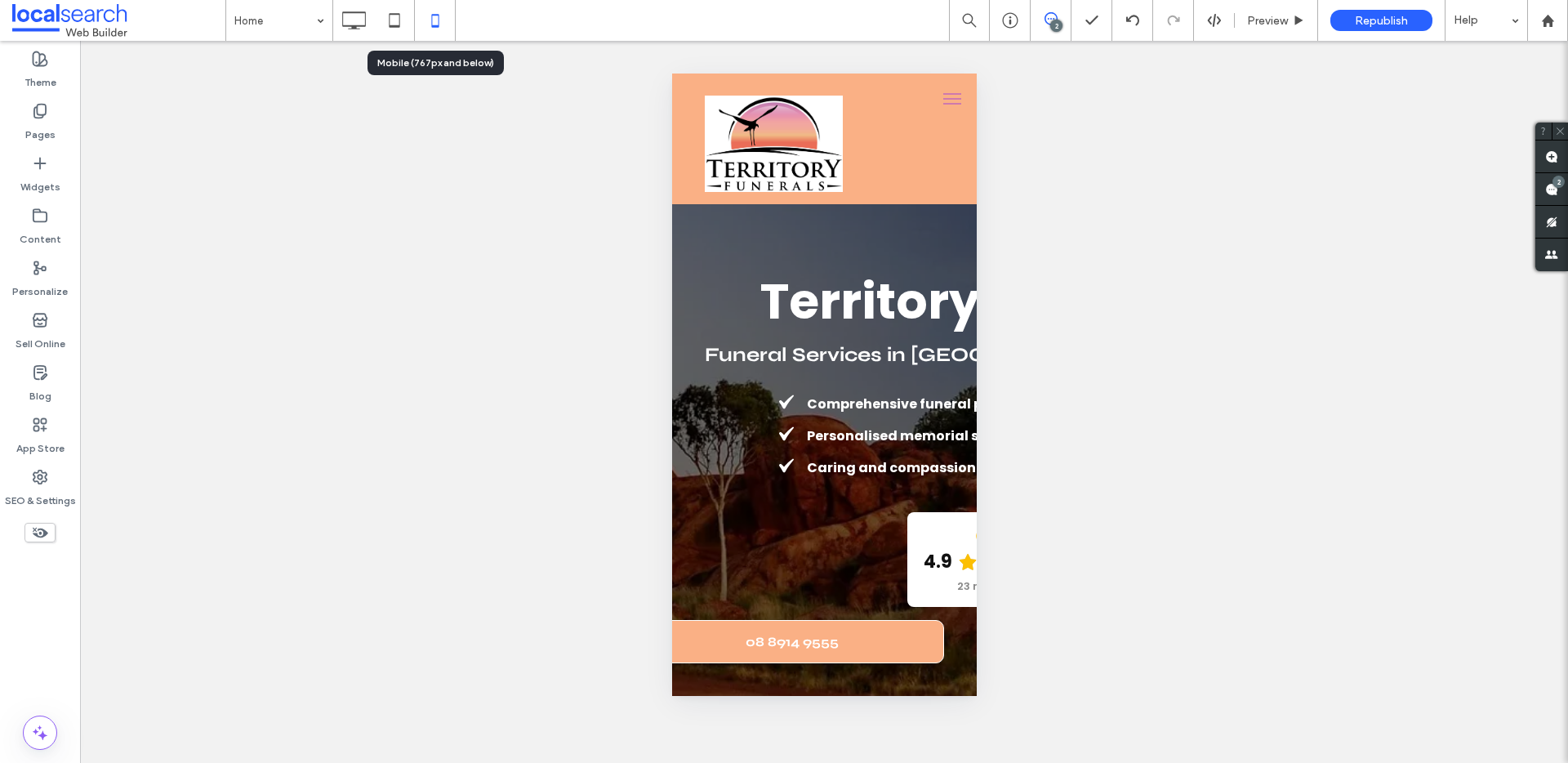
click at [431, 22] on icon at bounding box center [435, 21] width 33 height 33
click at [350, 23] on icon at bounding box center [354, 21] width 33 height 33
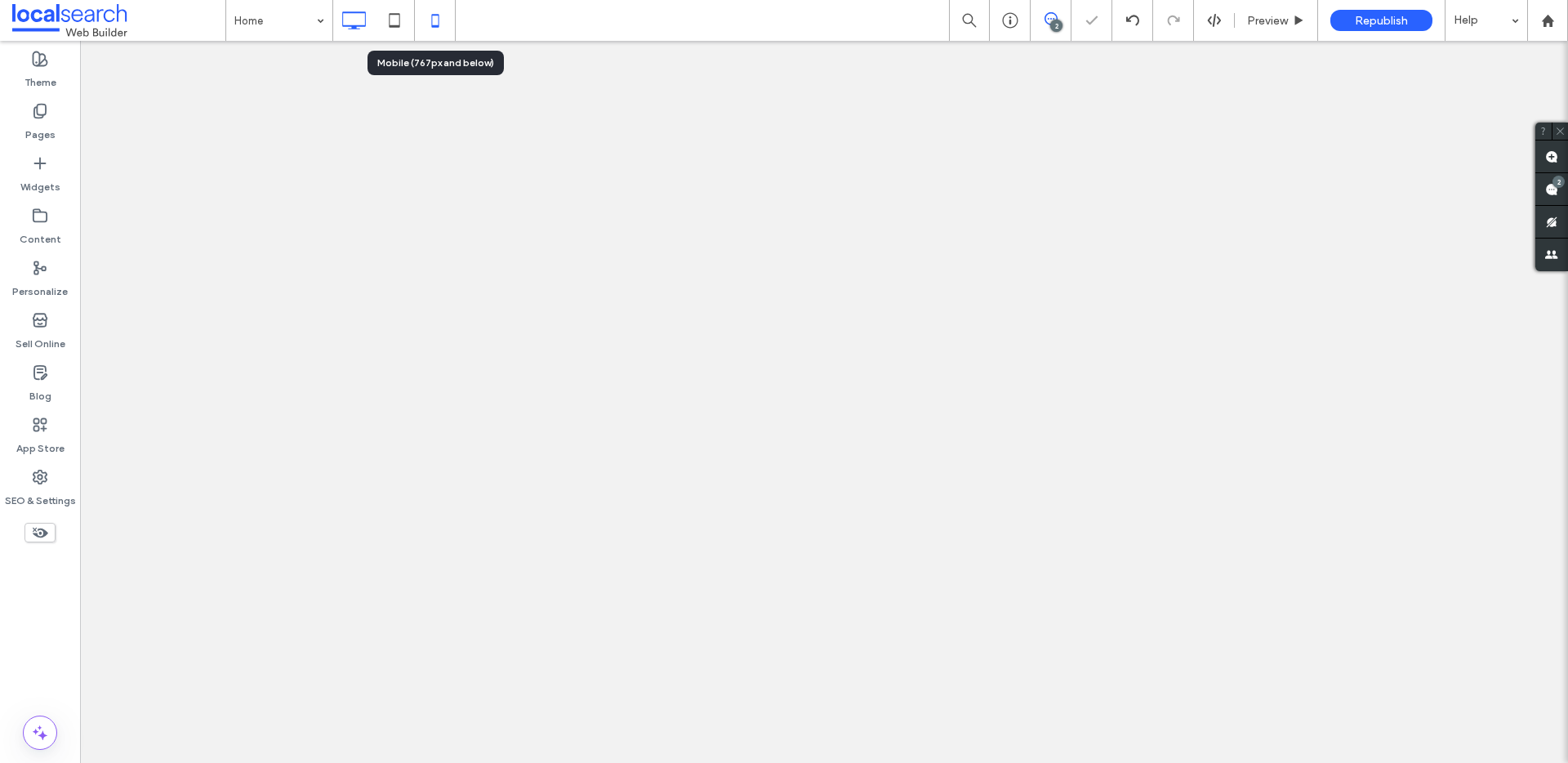
click at [437, 22] on icon at bounding box center [435, 21] width 33 height 33
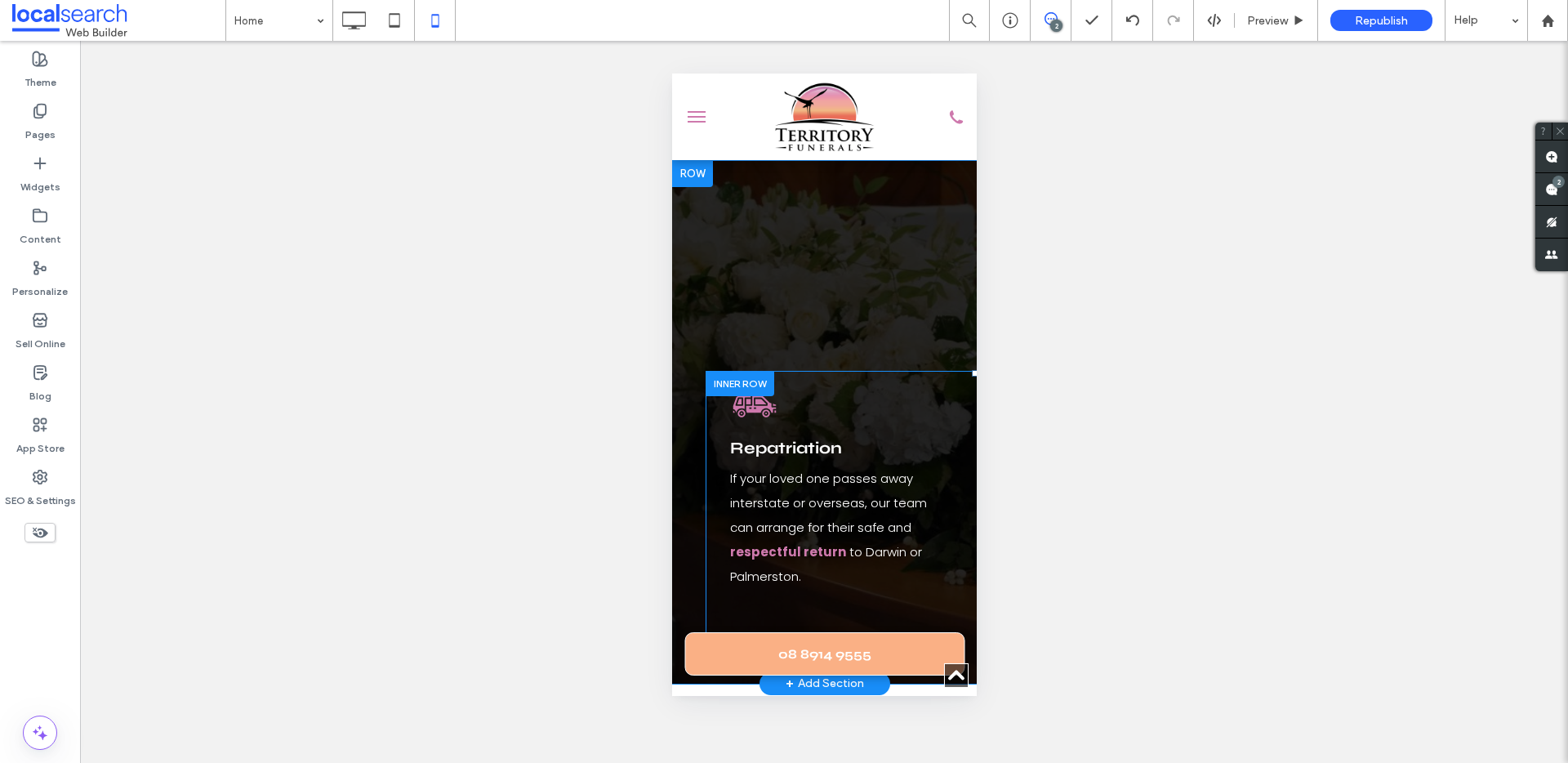
click at [735, 371] on div at bounding box center [739, 383] width 69 height 25
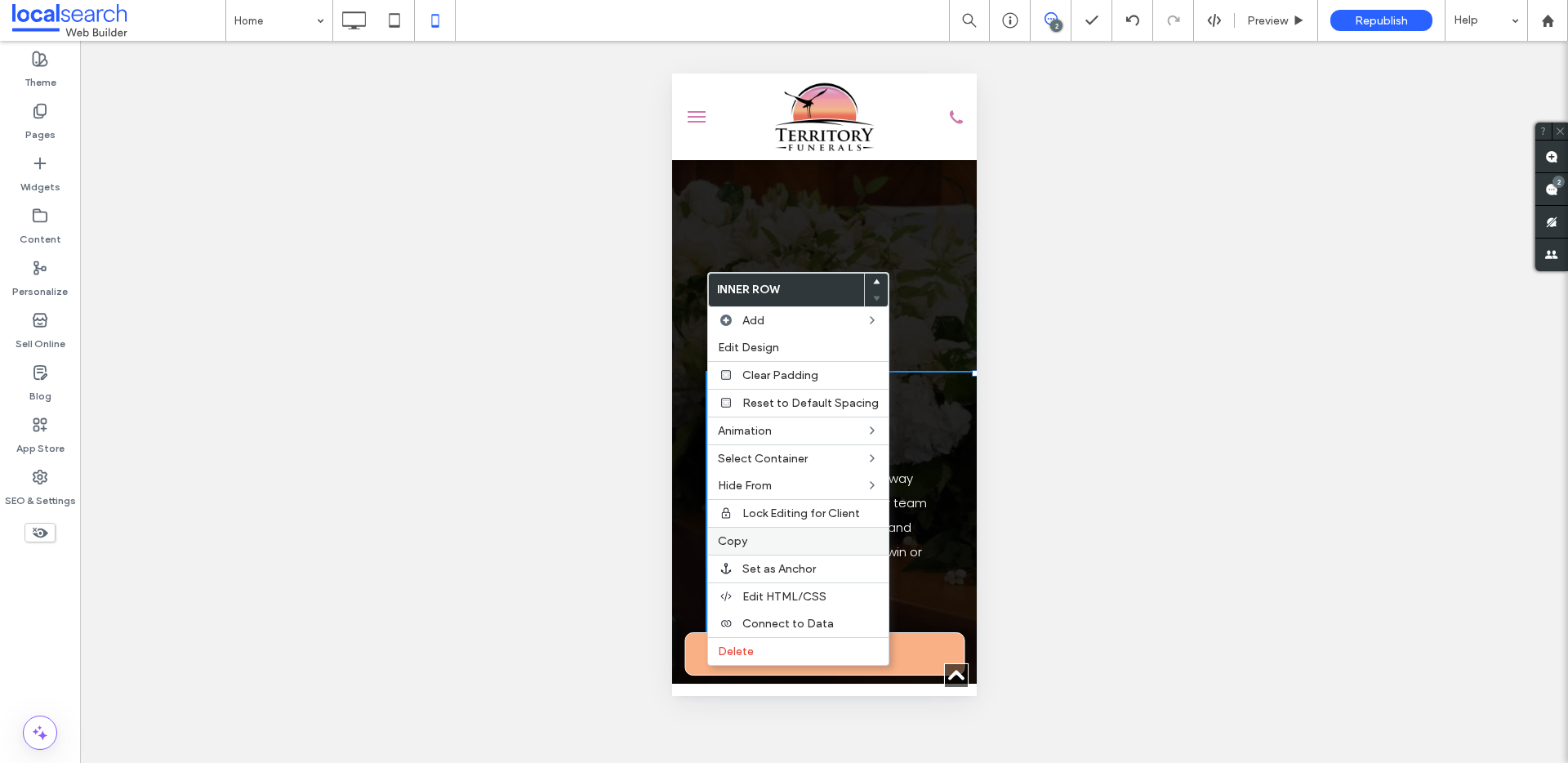
click at [769, 543] on label "Copy" at bounding box center [798, 541] width 161 height 14
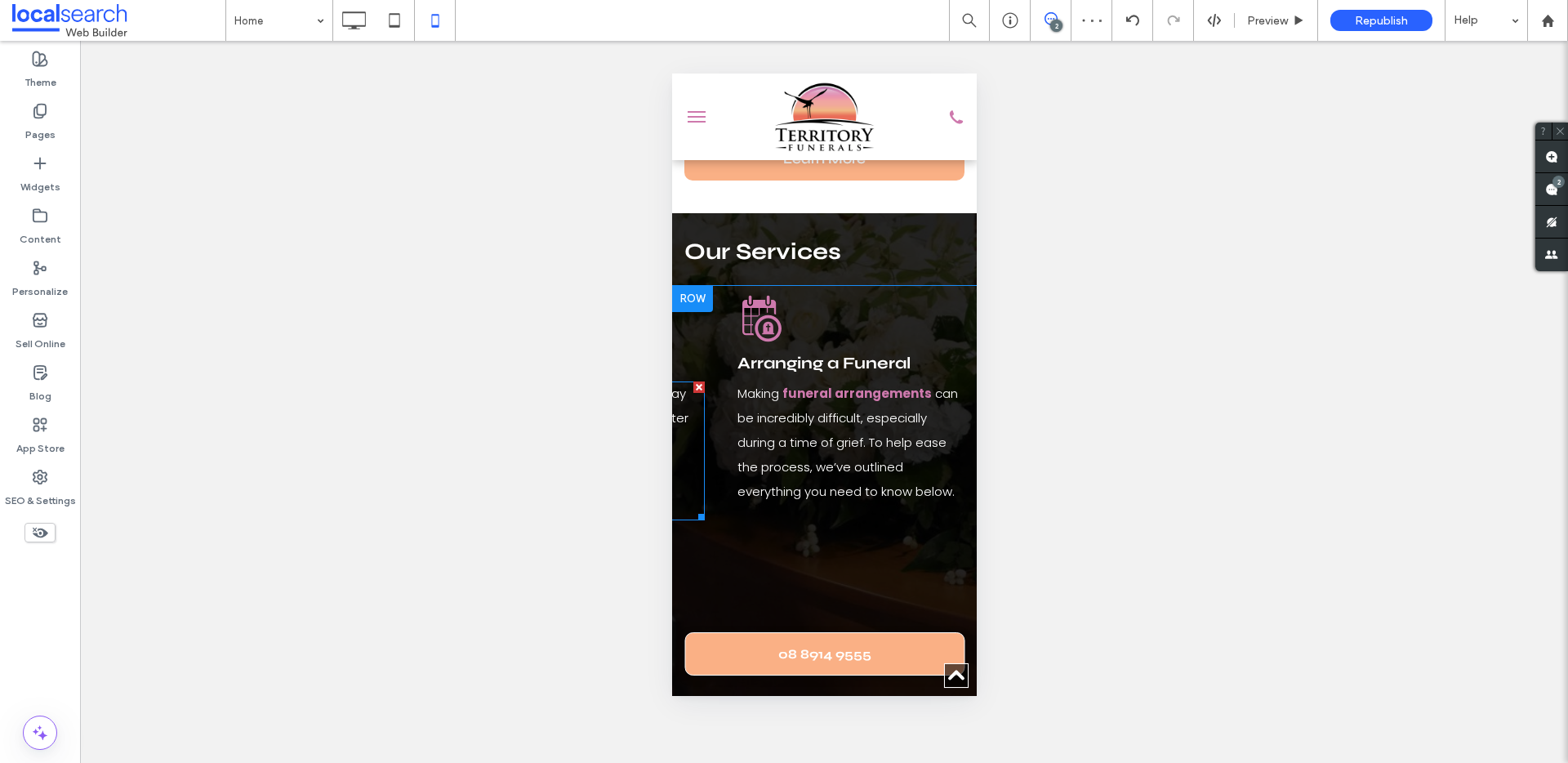
scroll to position [0, 790]
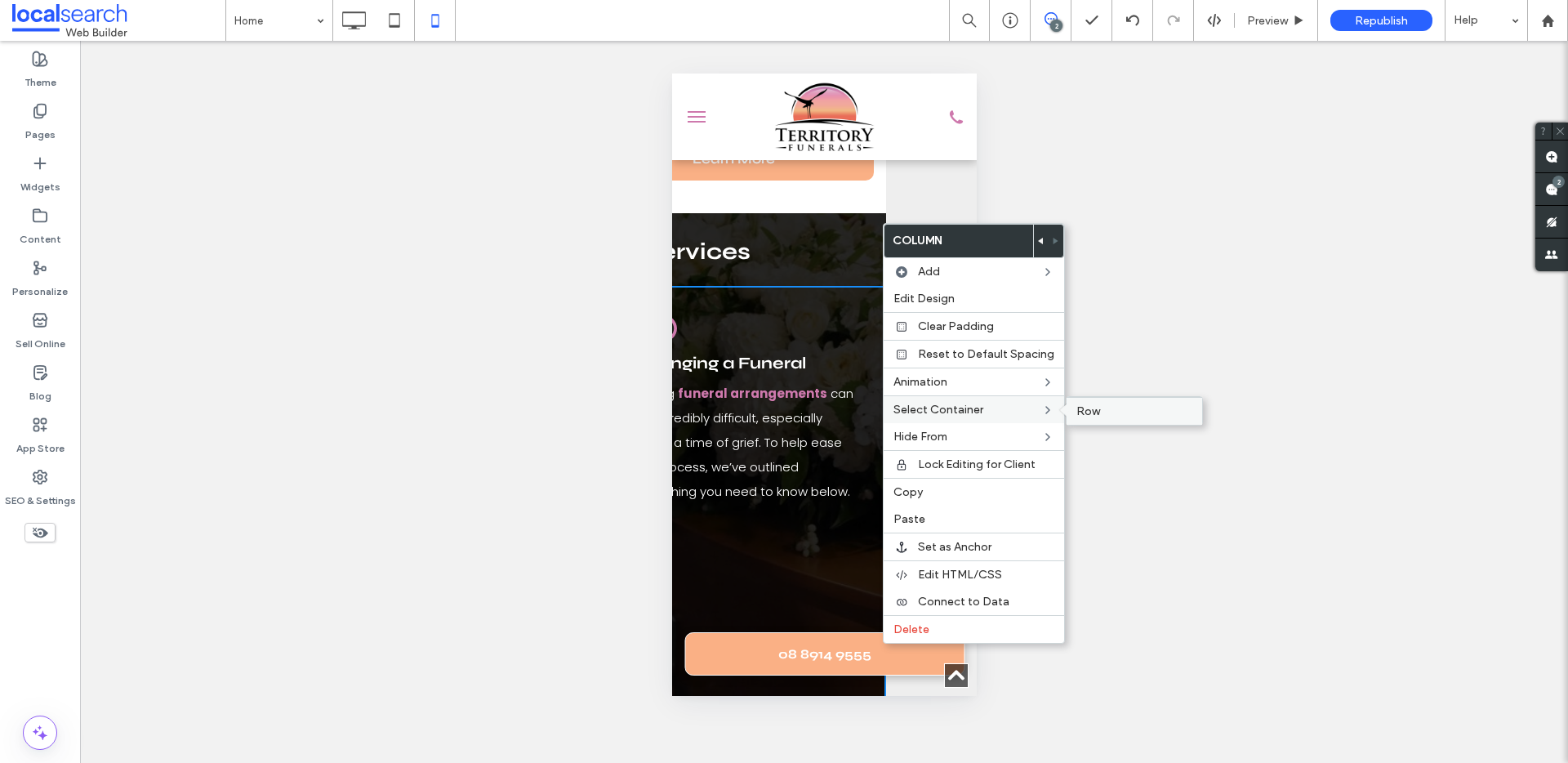
click at [1106, 416] on label "Row" at bounding box center [1134, 411] width 116 height 14
click at [933, 512] on div "Paste" at bounding box center [976, 518] width 181 height 27
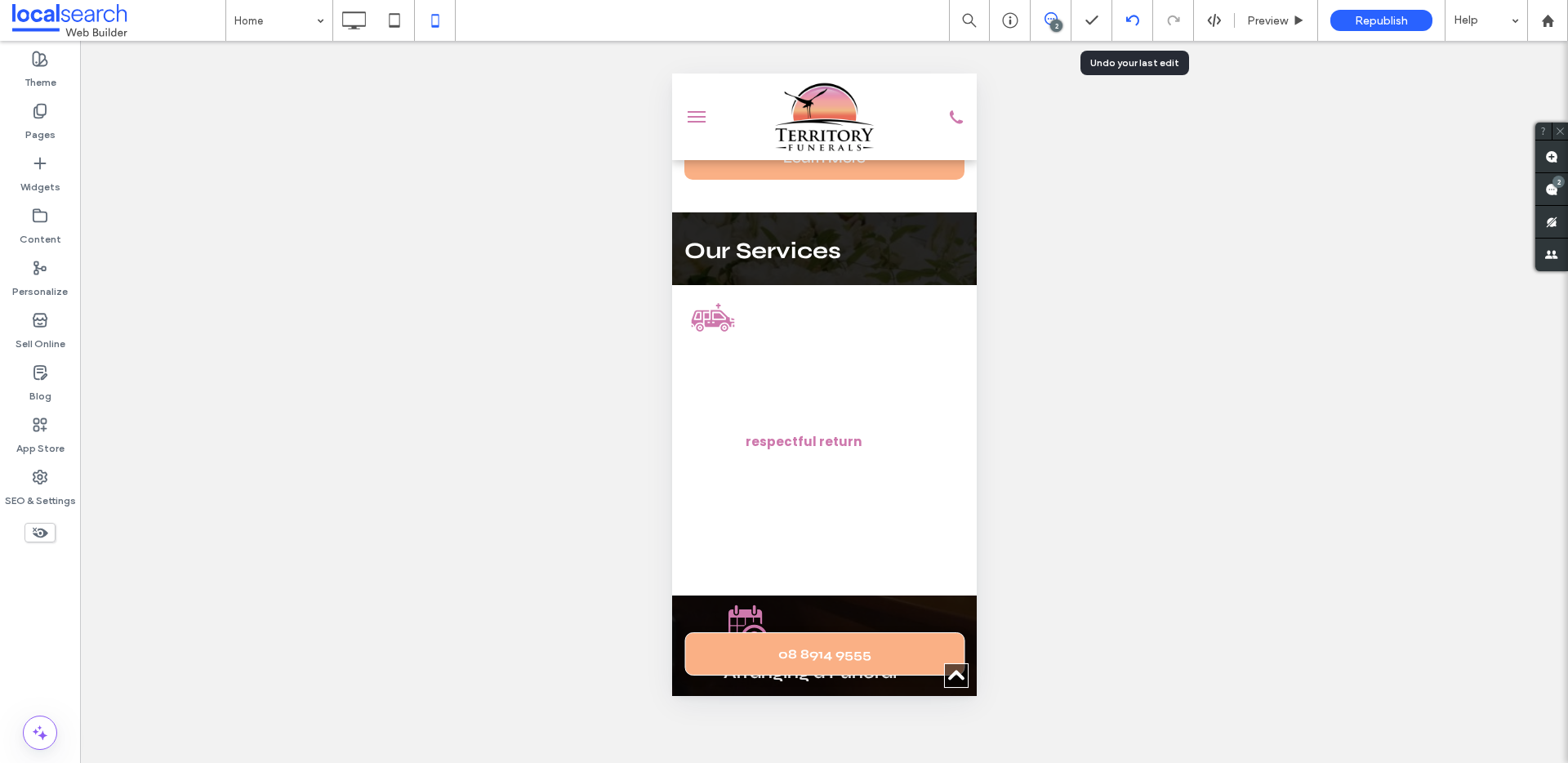
click at [1136, 23] on use at bounding box center [1131, 20] width 13 height 10
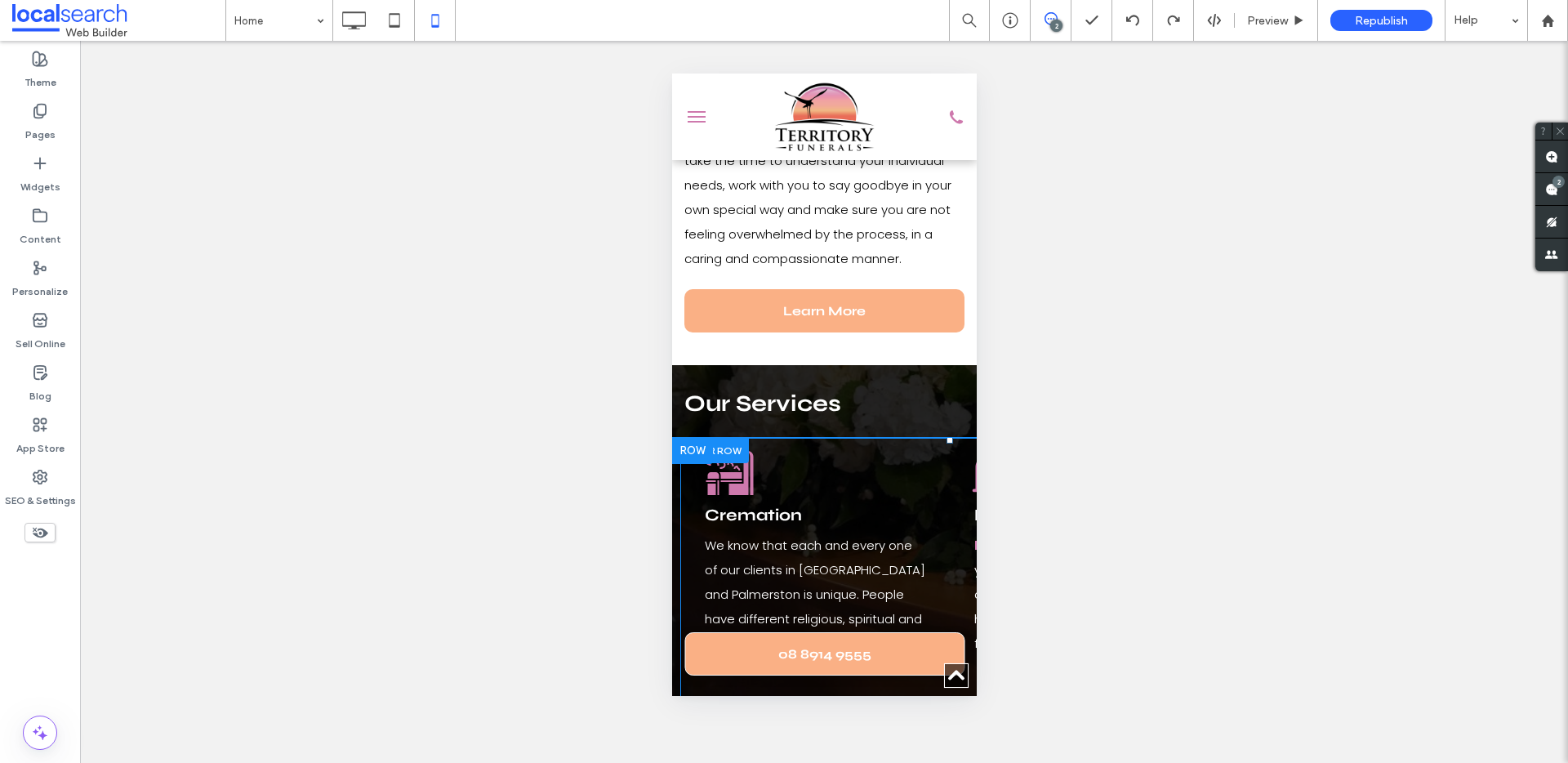
scroll to position [230, 0]
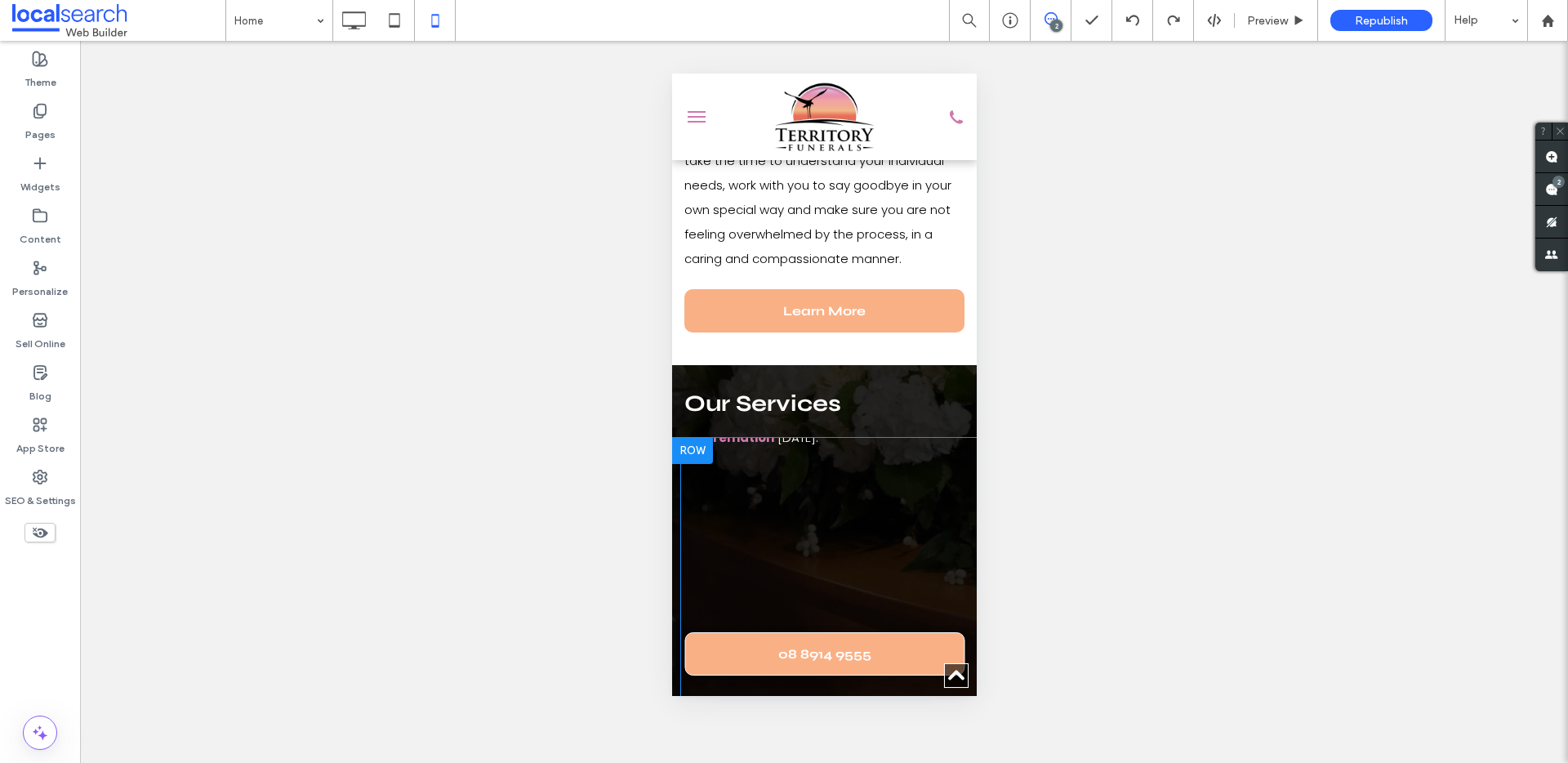
click at [831, 485] on div "Cremation Icon Cremation We know that each and every one of our clients in [GEO…" at bounding box center [814, 455] width 253 height 494
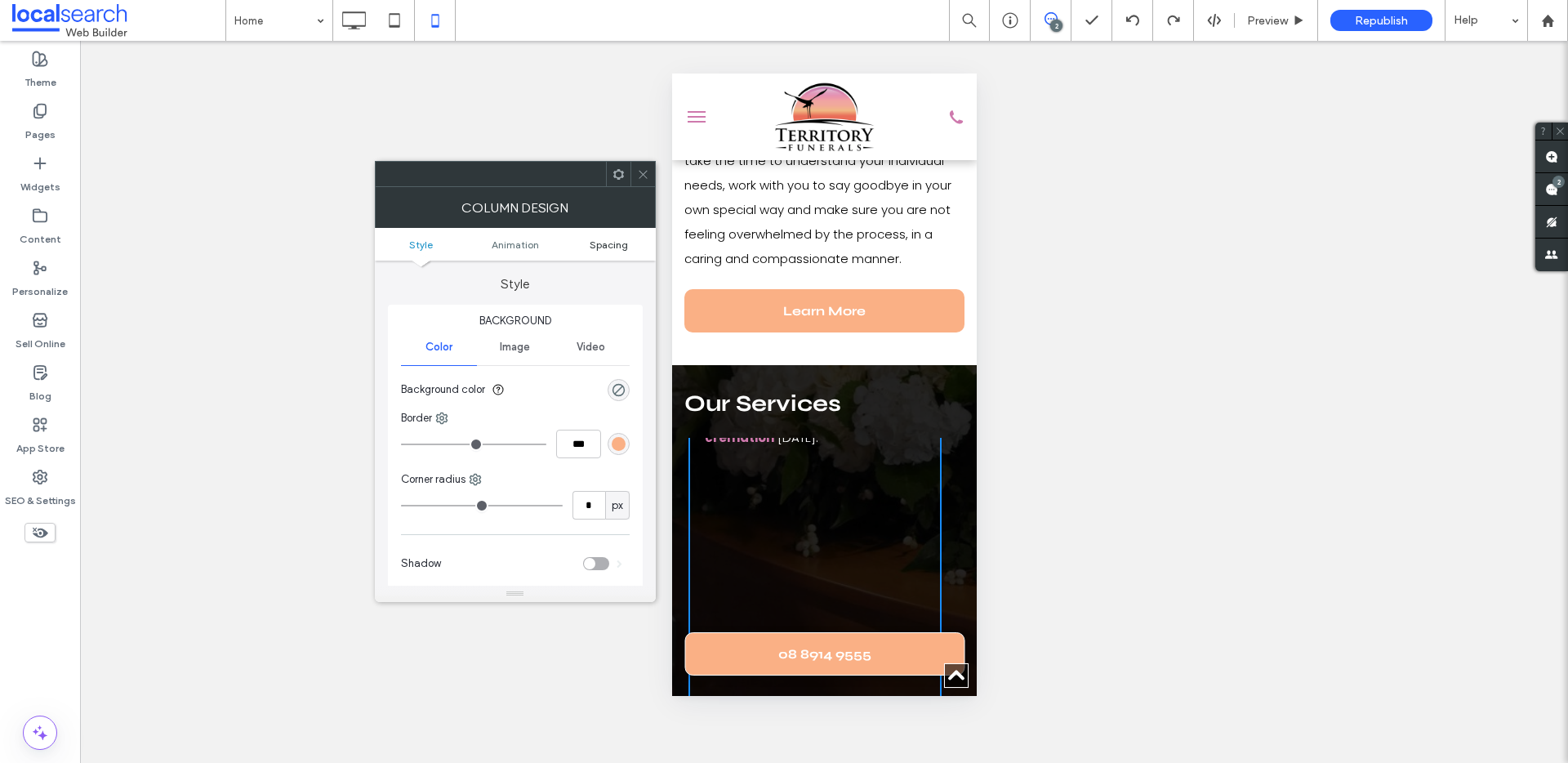
click at [592, 243] on span "Spacing" at bounding box center [609, 245] width 39 height 12
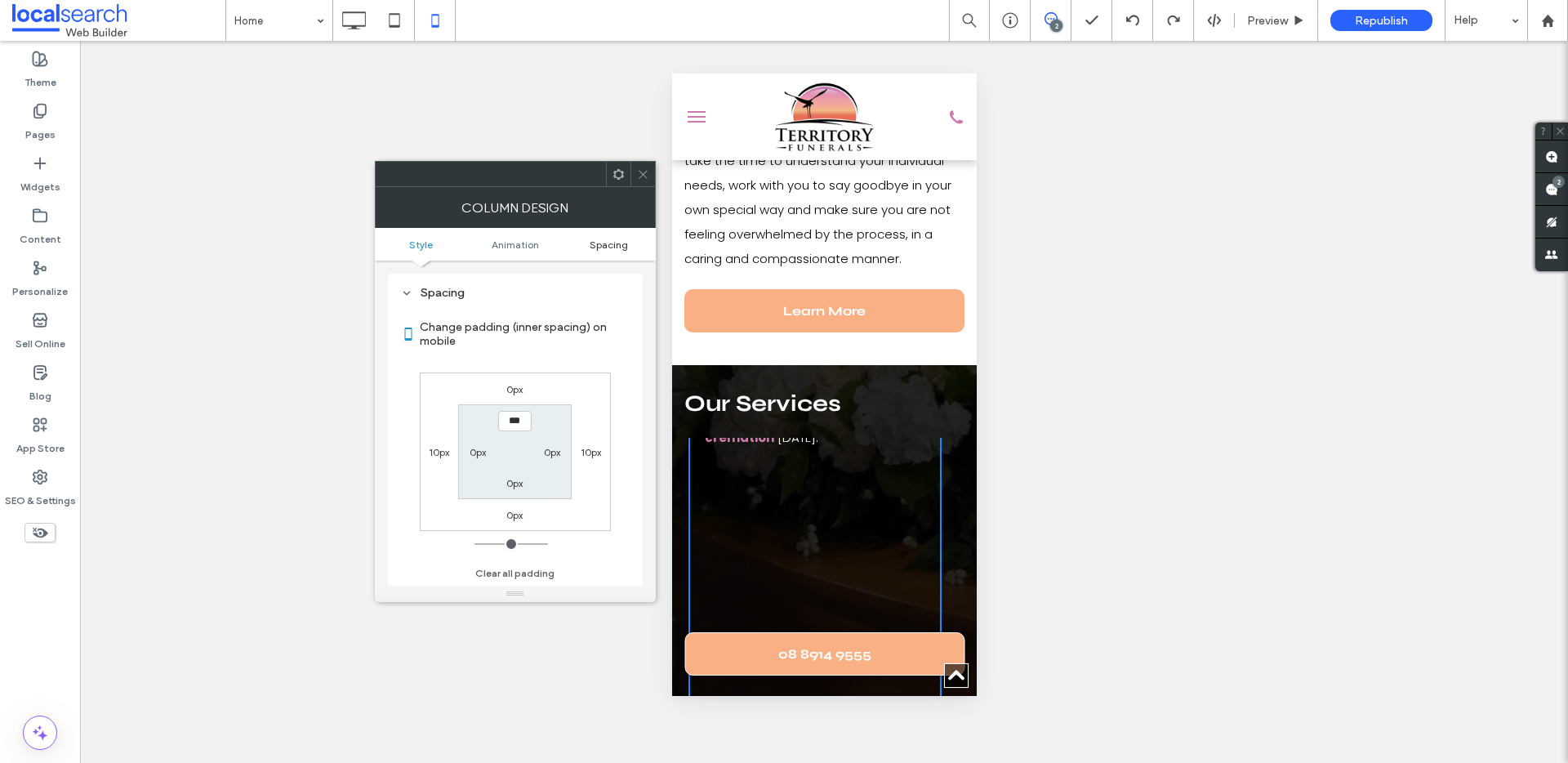
scroll to position [384, 0]
click at [614, 180] on icon at bounding box center [618, 174] width 12 height 12
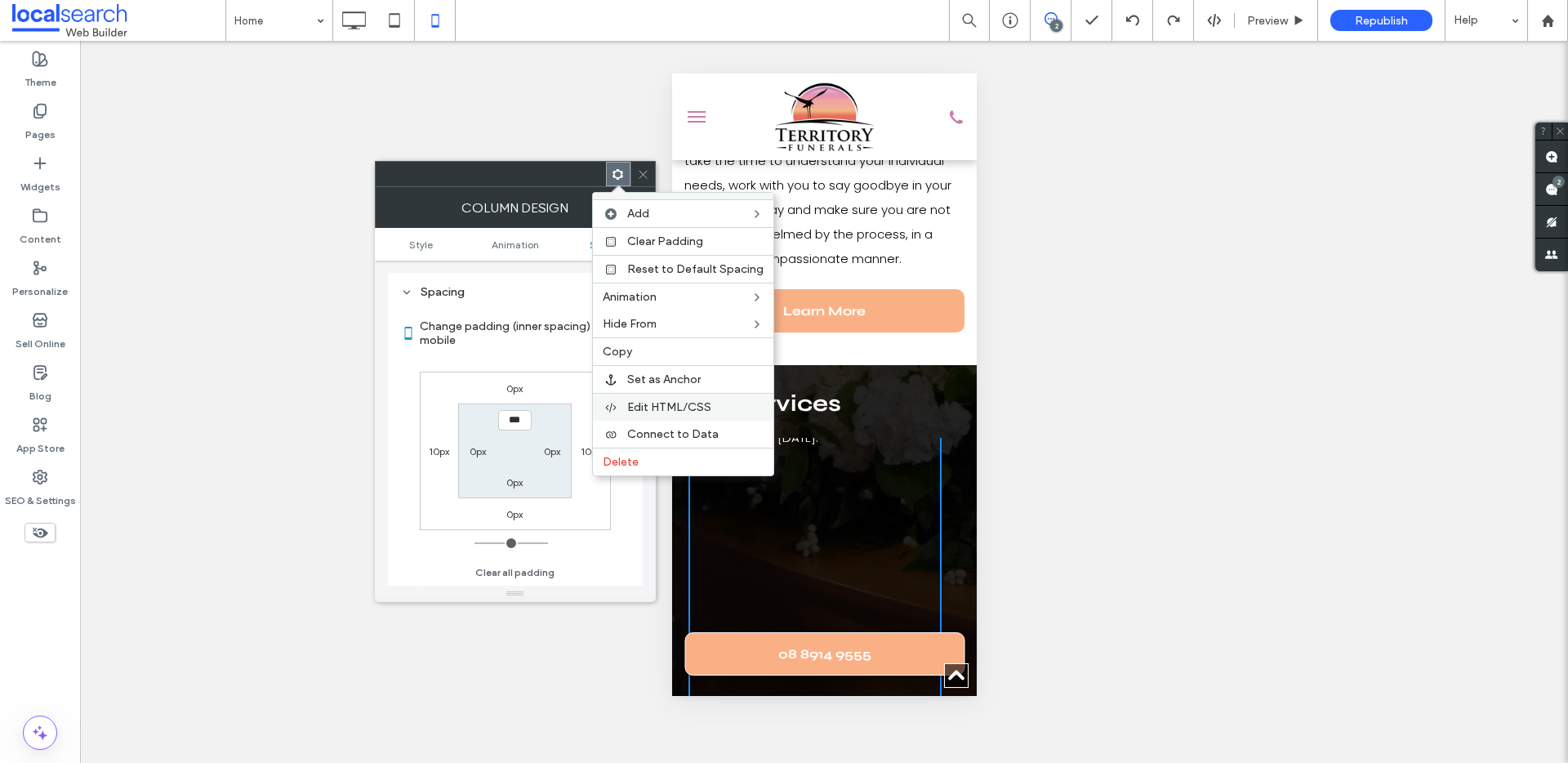
click at [655, 404] on span "Edit HTML/CSS" at bounding box center [669, 407] width 84 height 14
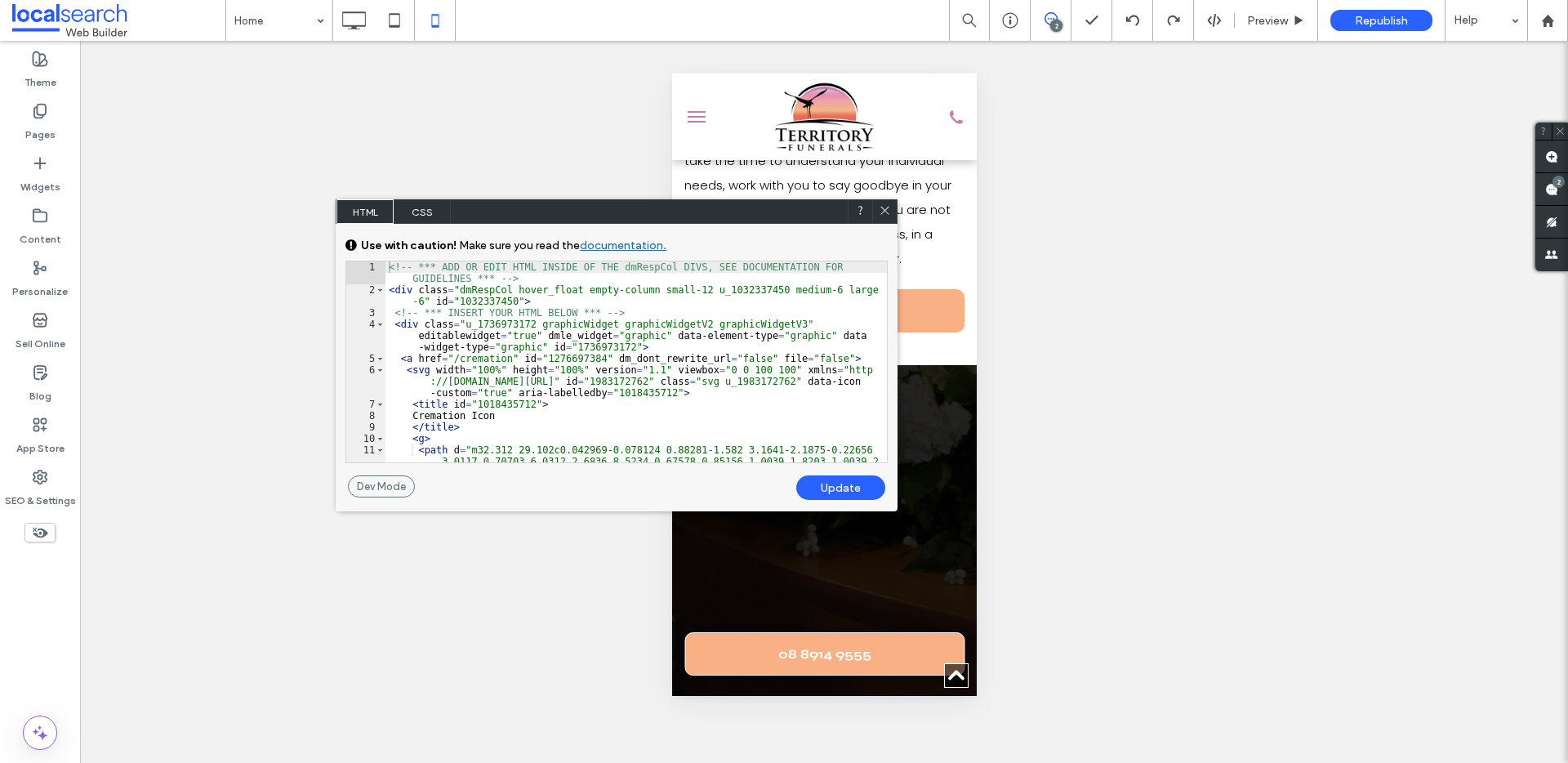
click at [418, 214] on span "CSS" at bounding box center [422, 211] width 57 height 24
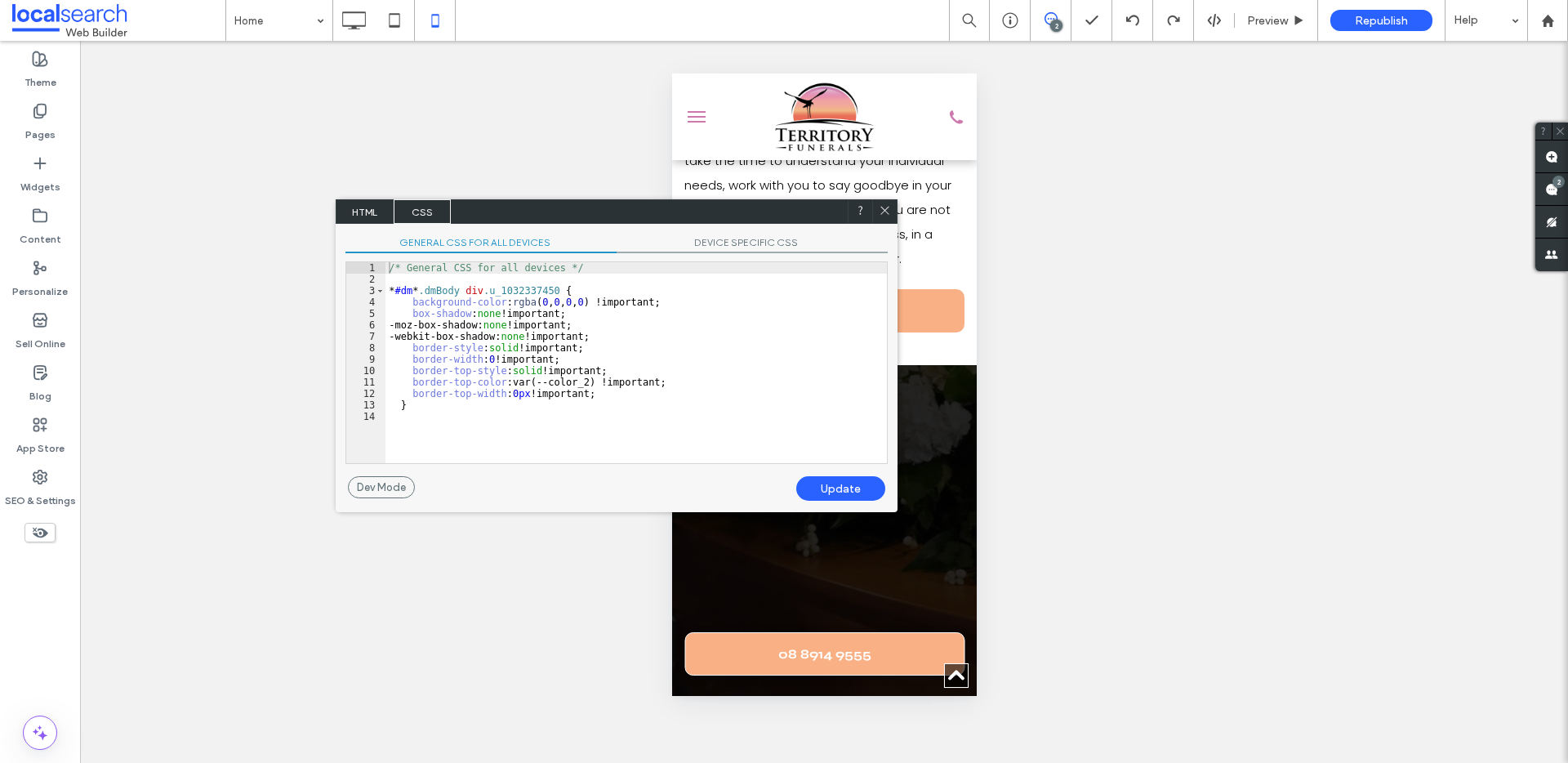
click at [753, 243] on span "DEVICE SPECIFIC CSS" at bounding box center [752, 245] width 271 height 17
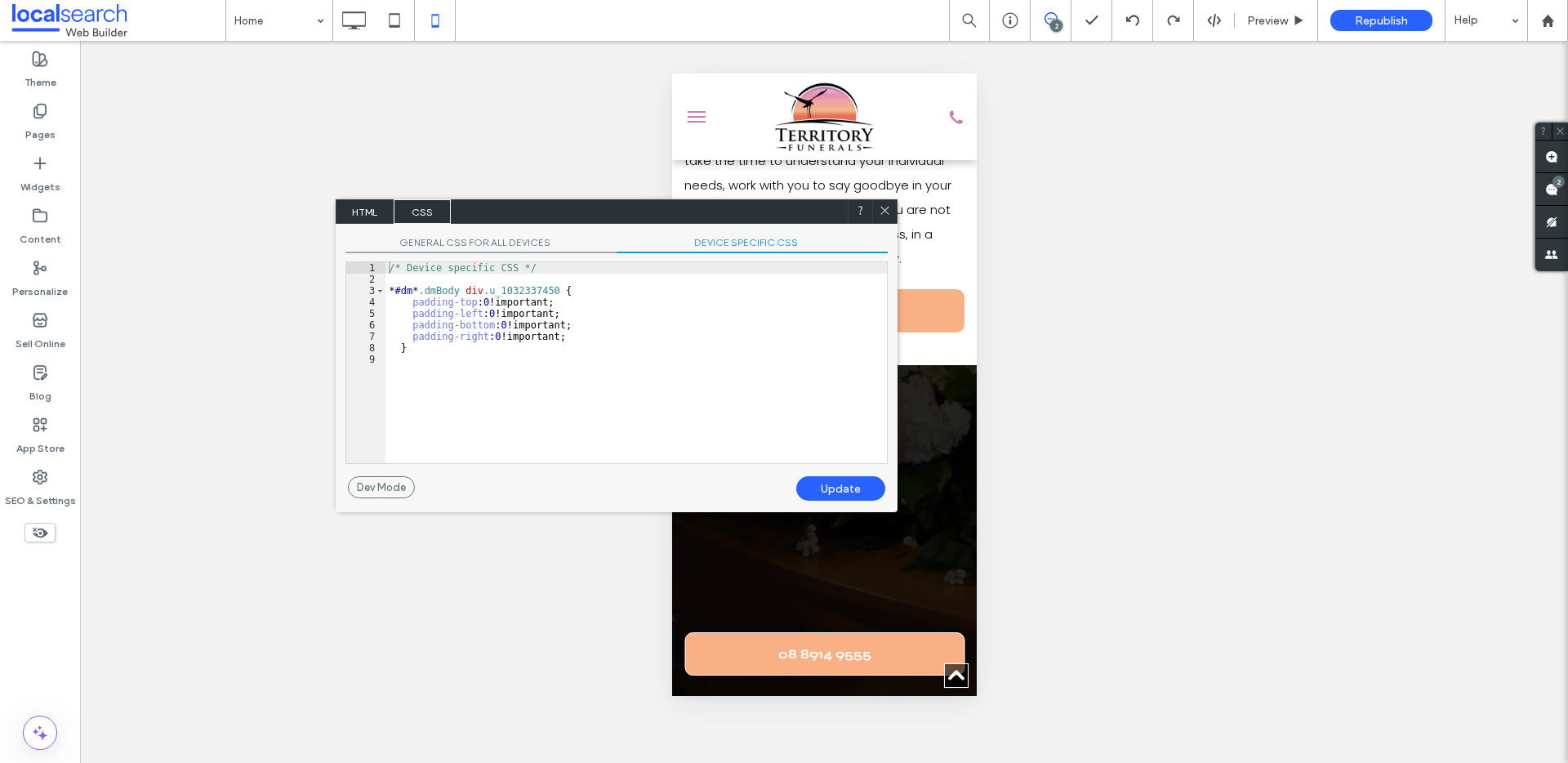
click at [884, 212] on icon at bounding box center [884, 210] width 12 height 12
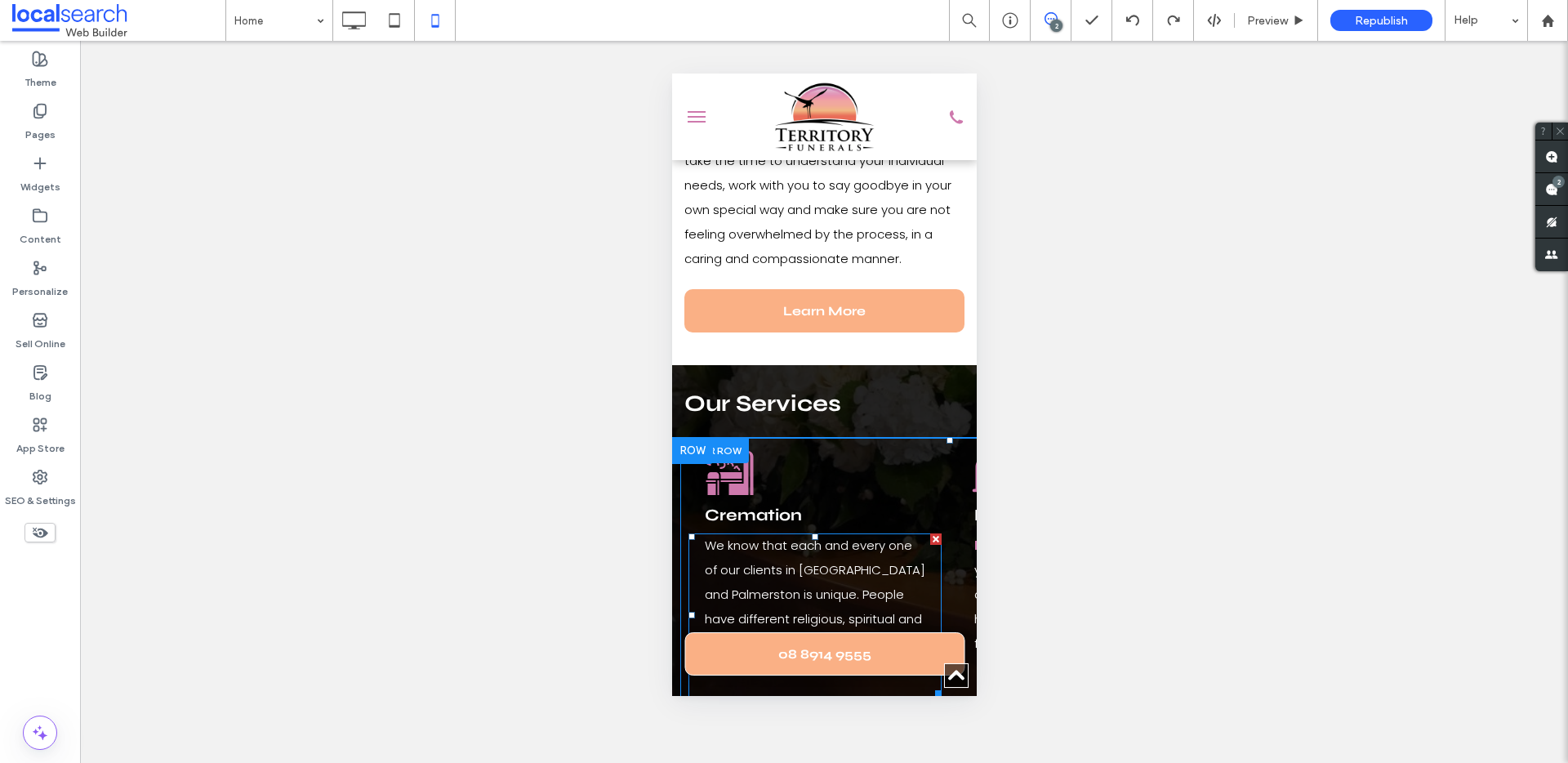
scroll to position [1933, 0]
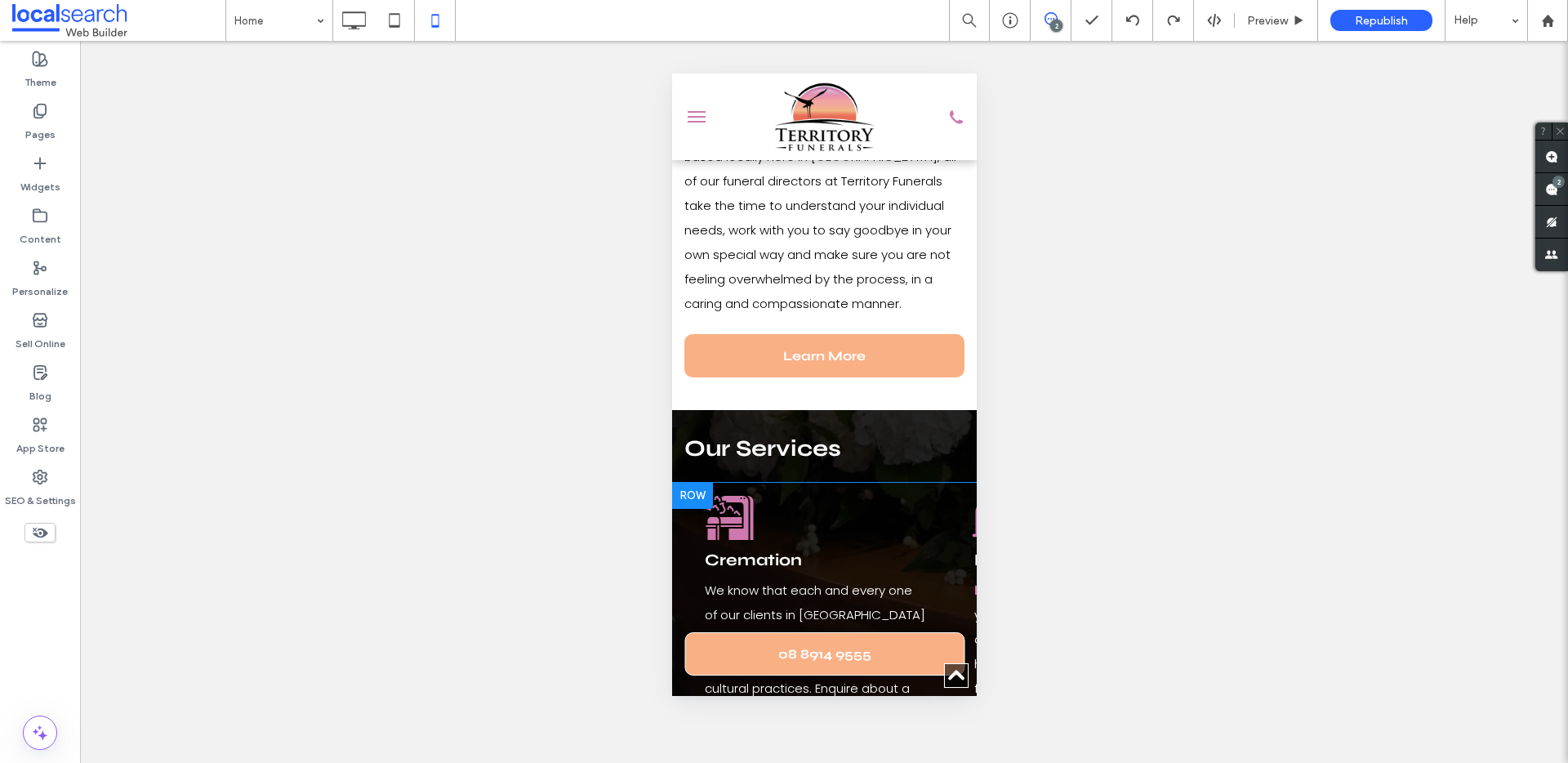
click at [682, 482] on div at bounding box center [691, 495] width 40 height 26
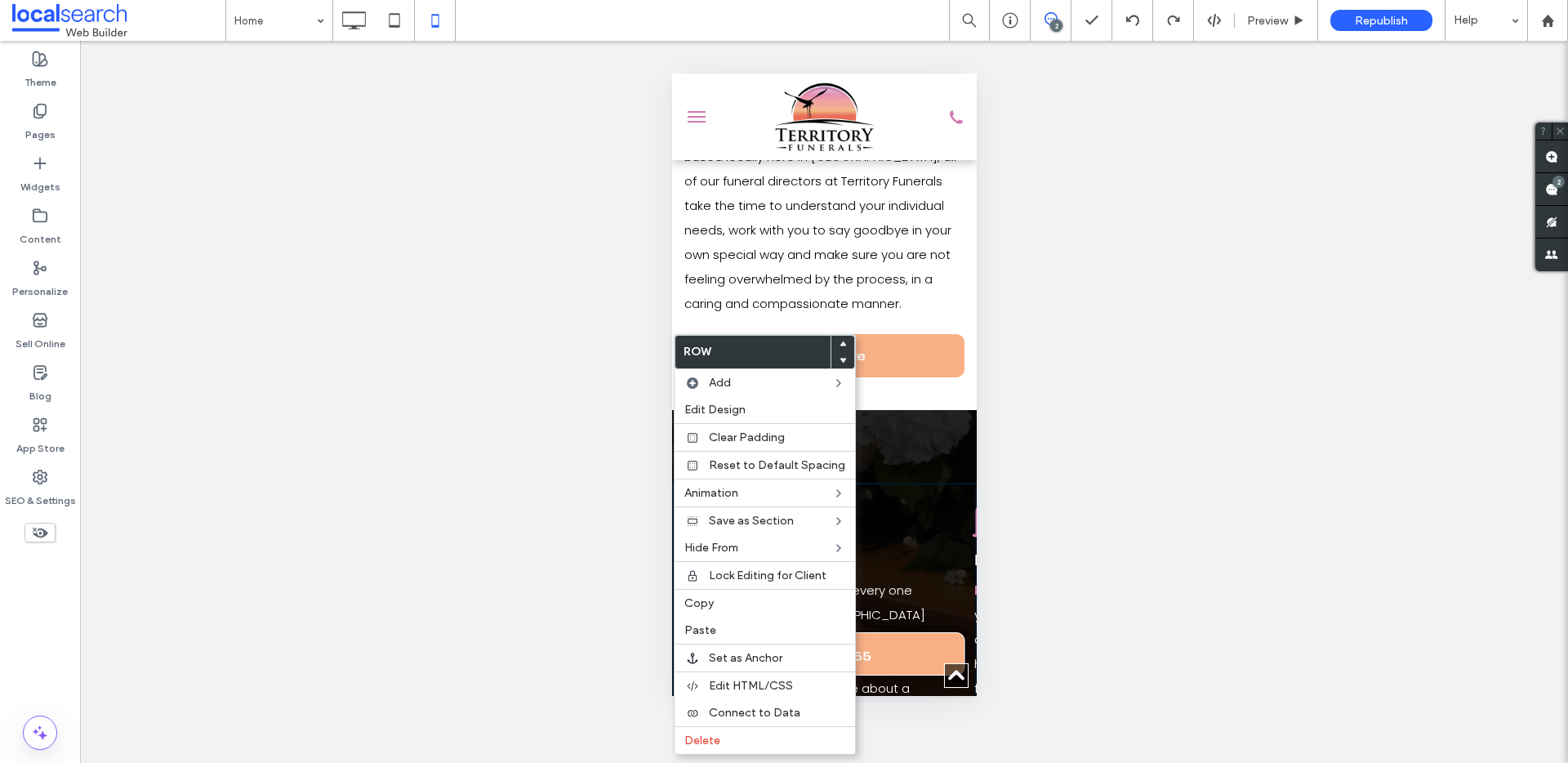
click at [915, 434] on h3 "Our Services" at bounding box center [823, 448] width 280 height 28
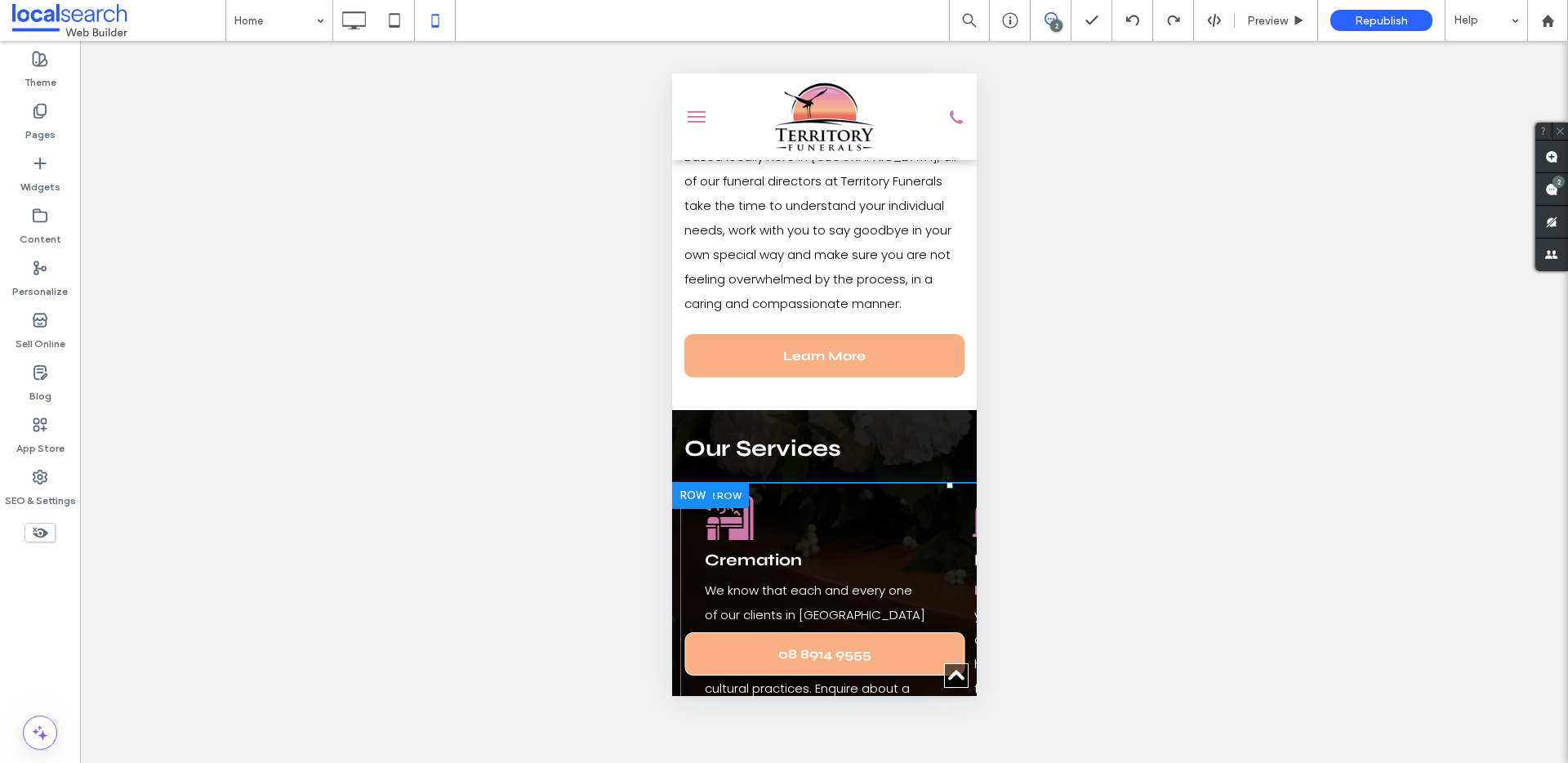
click at [728, 482] on div at bounding box center [714, 494] width 69 height 25
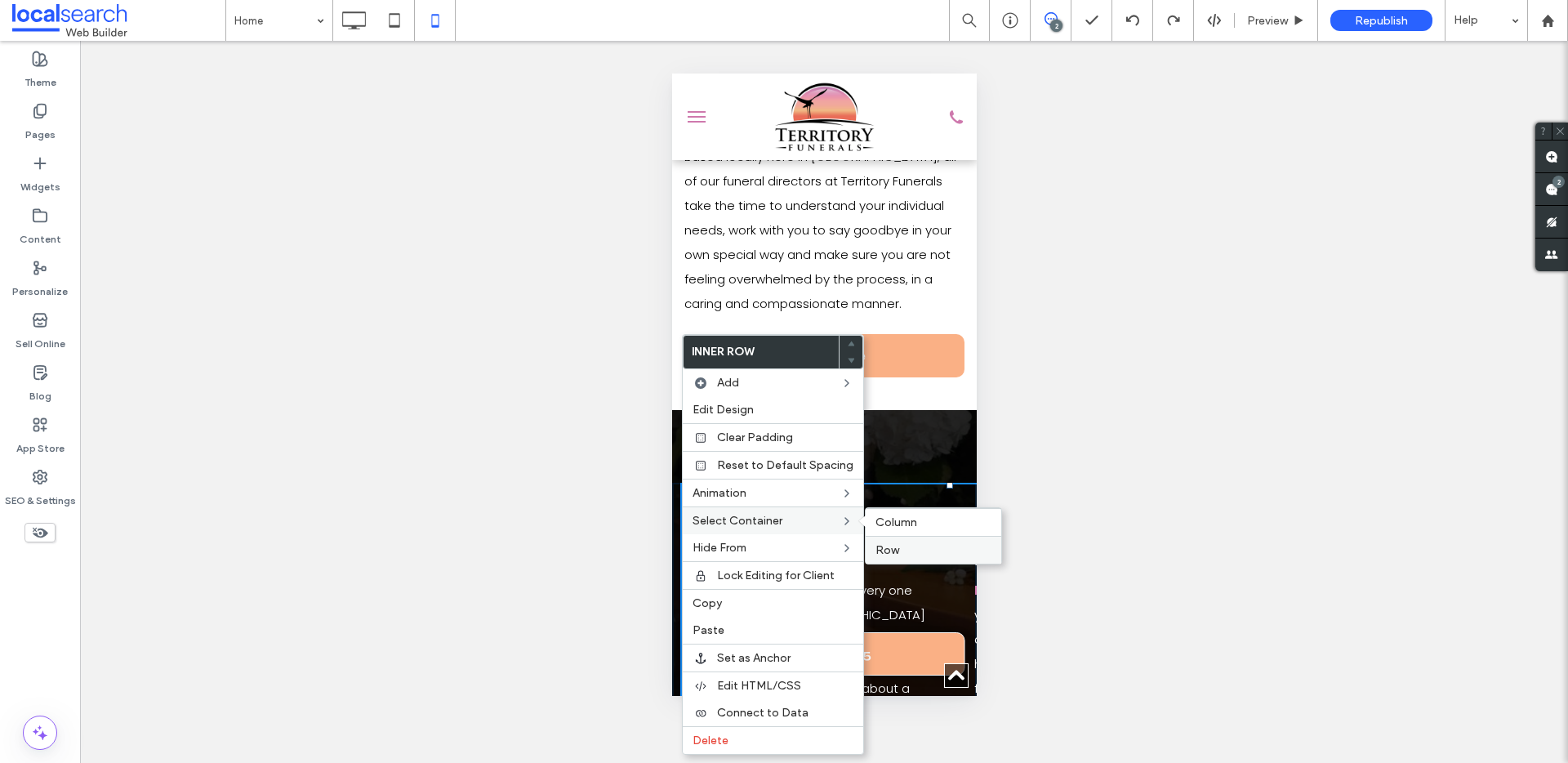
click at [886, 543] on span "Row" at bounding box center [887, 550] width 23 height 14
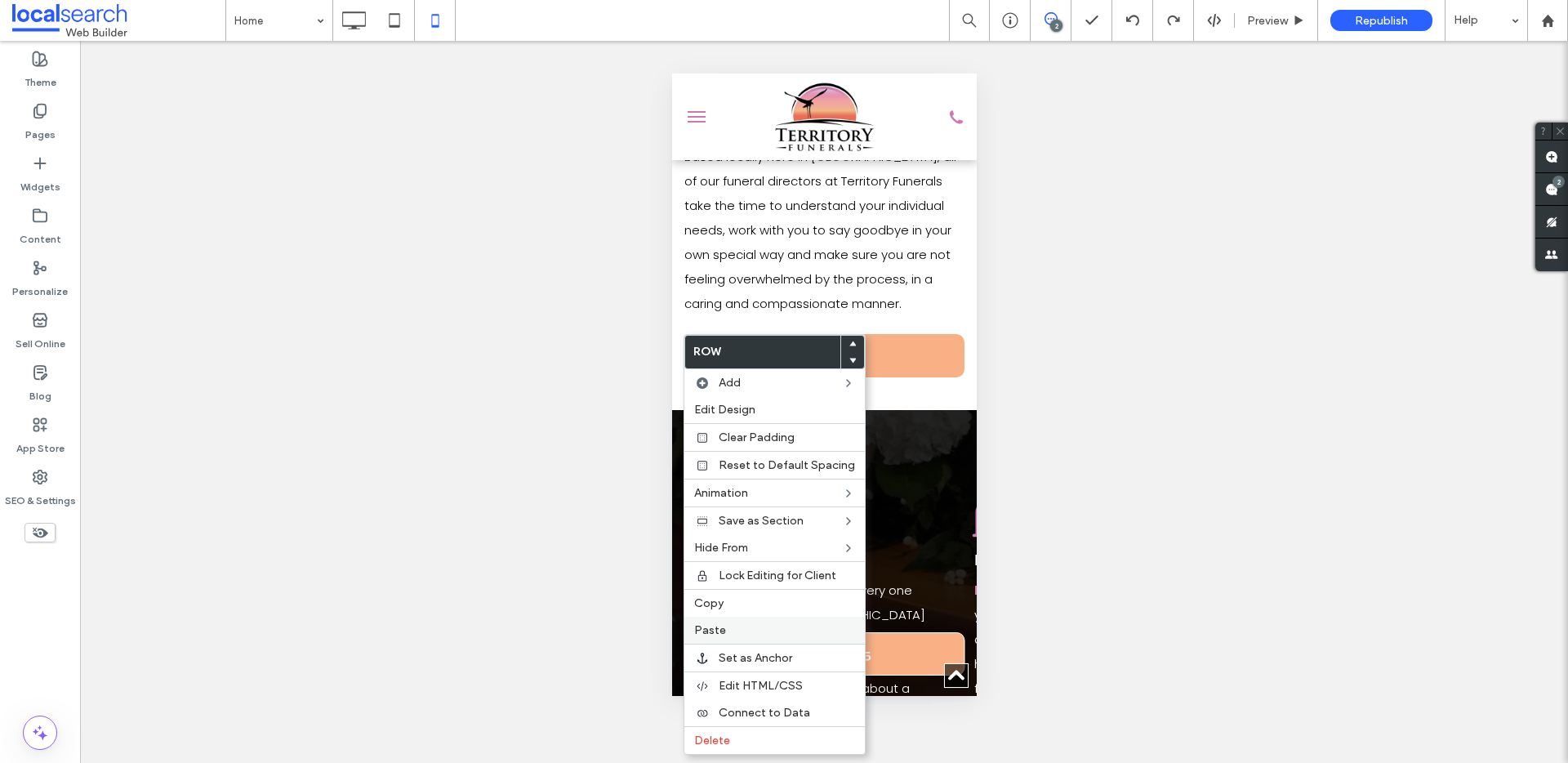
click at [728, 632] on label "Paste" at bounding box center [774, 630] width 161 height 14
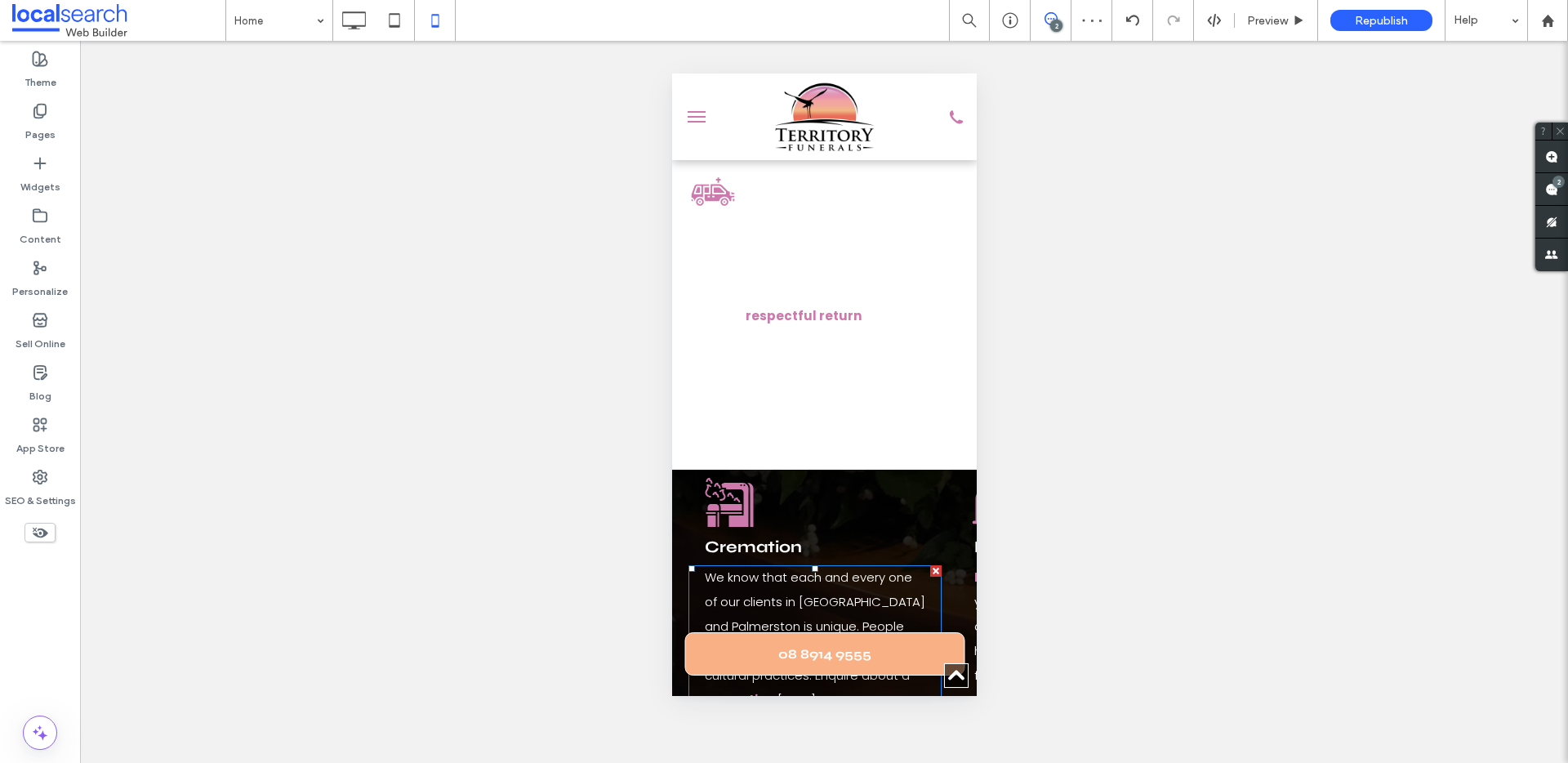
scroll to position [2255, 0]
click at [1125, 11] on div at bounding box center [1132, 20] width 40 height 40
click at [1130, 17] on use at bounding box center [1131, 20] width 13 height 10
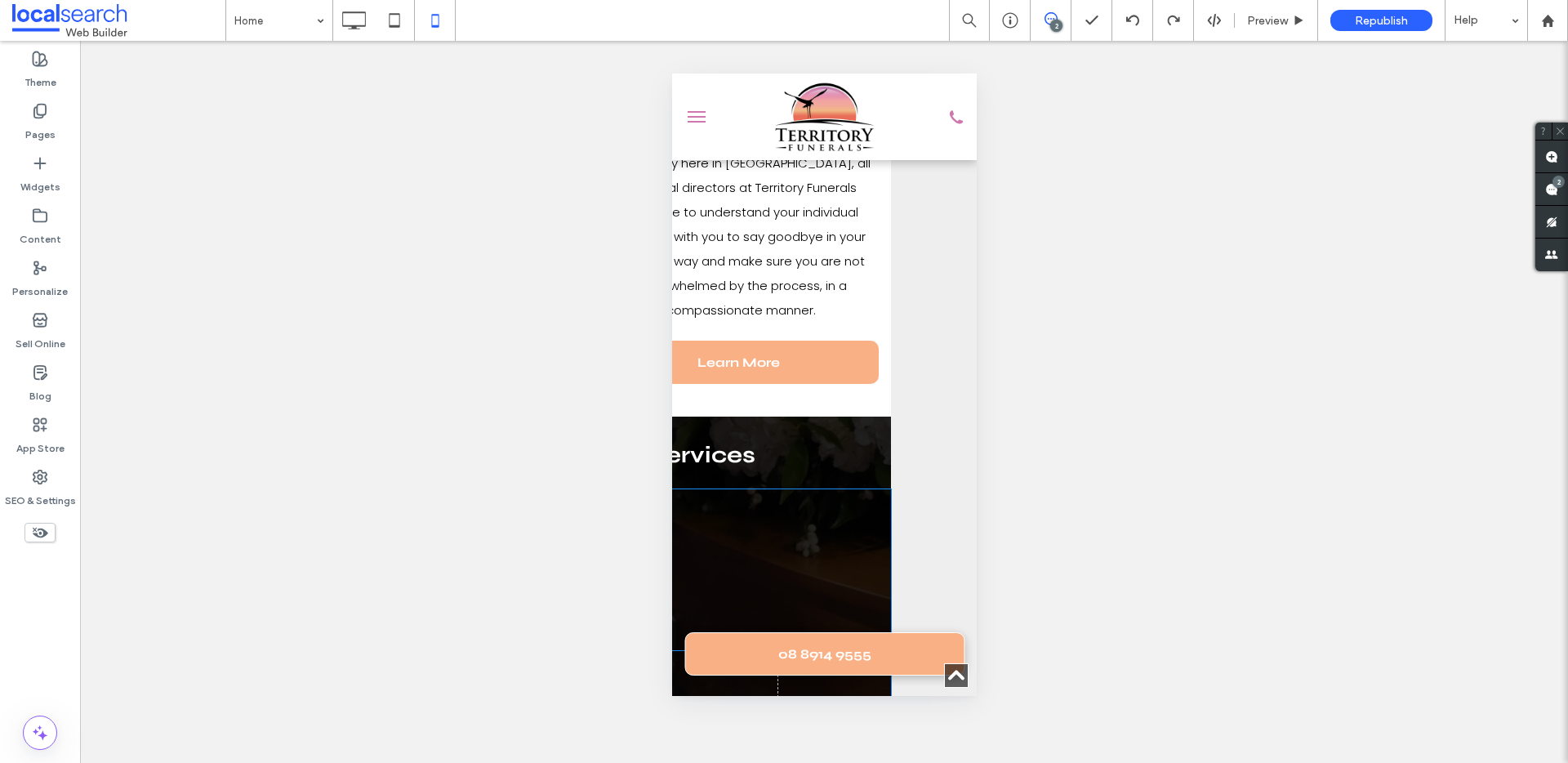
scroll to position [344, 642]
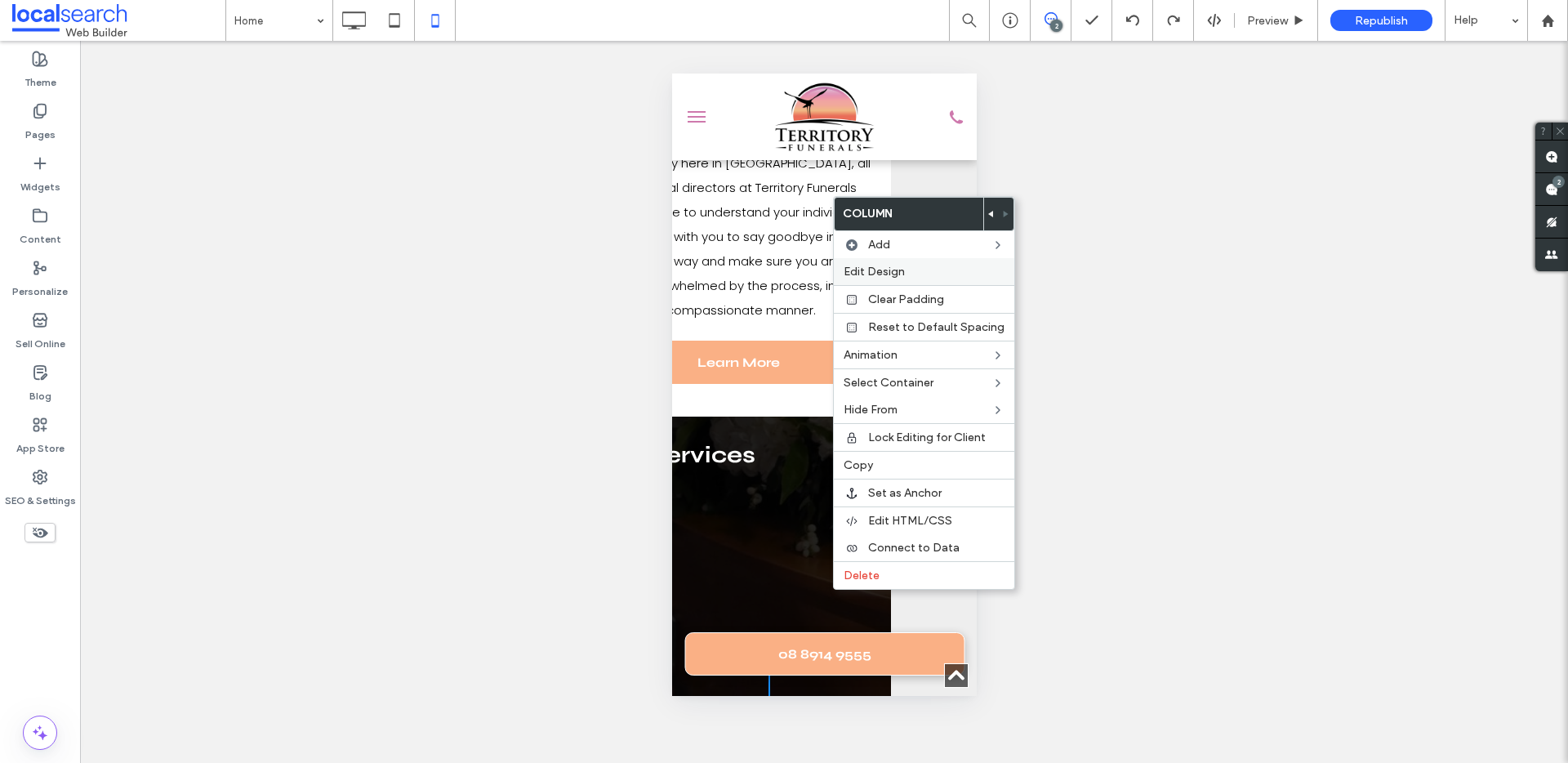
click at [888, 271] on span "Edit Design" at bounding box center [874, 271] width 61 height 14
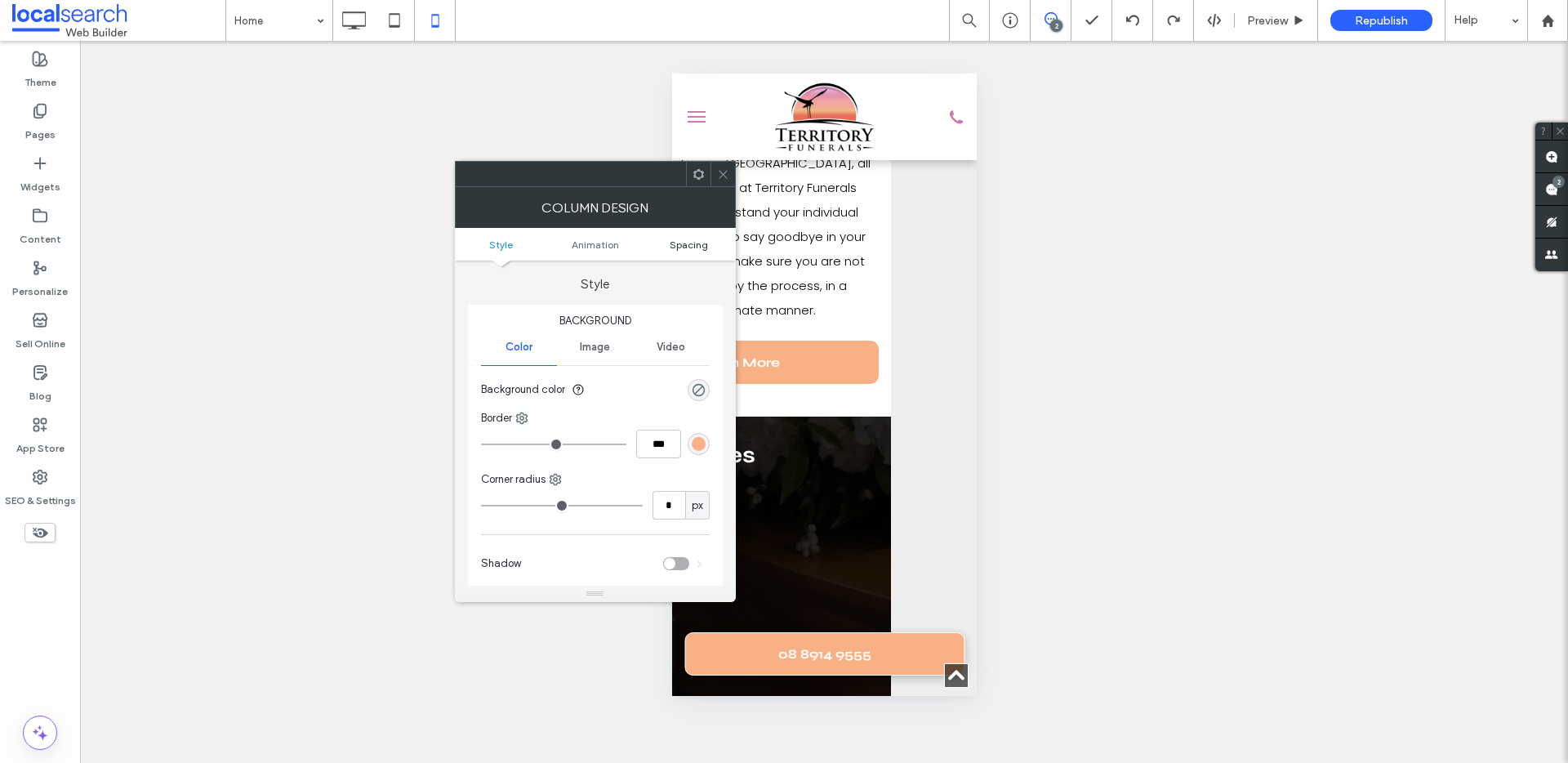
click at [684, 248] on span "Spacing" at bounding box center [689, 245] width 39 height 12
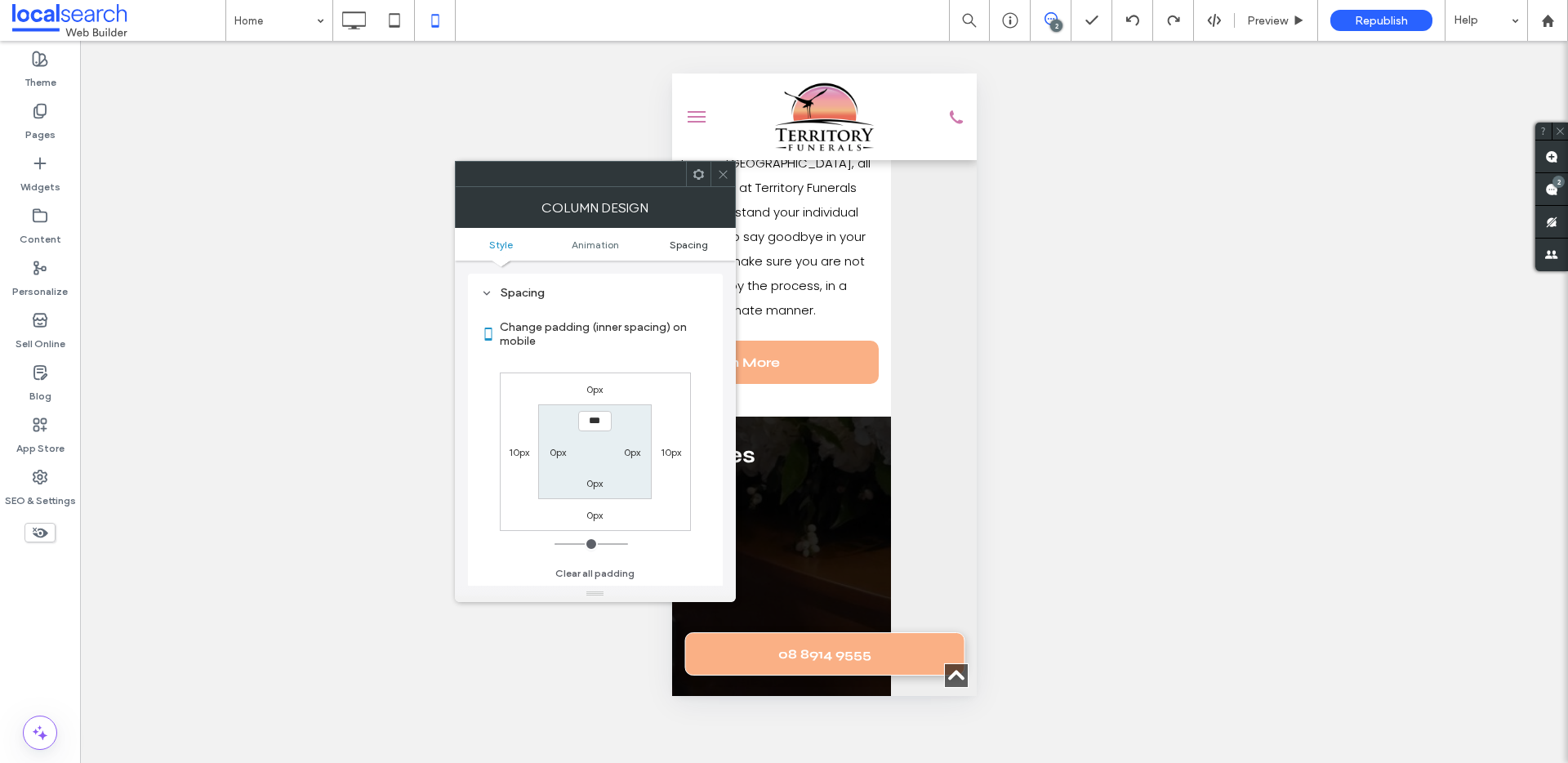
scroll to position [384, 0]
click at [703, 173] on icon at bounding box center [698, 174] width 12 height 12
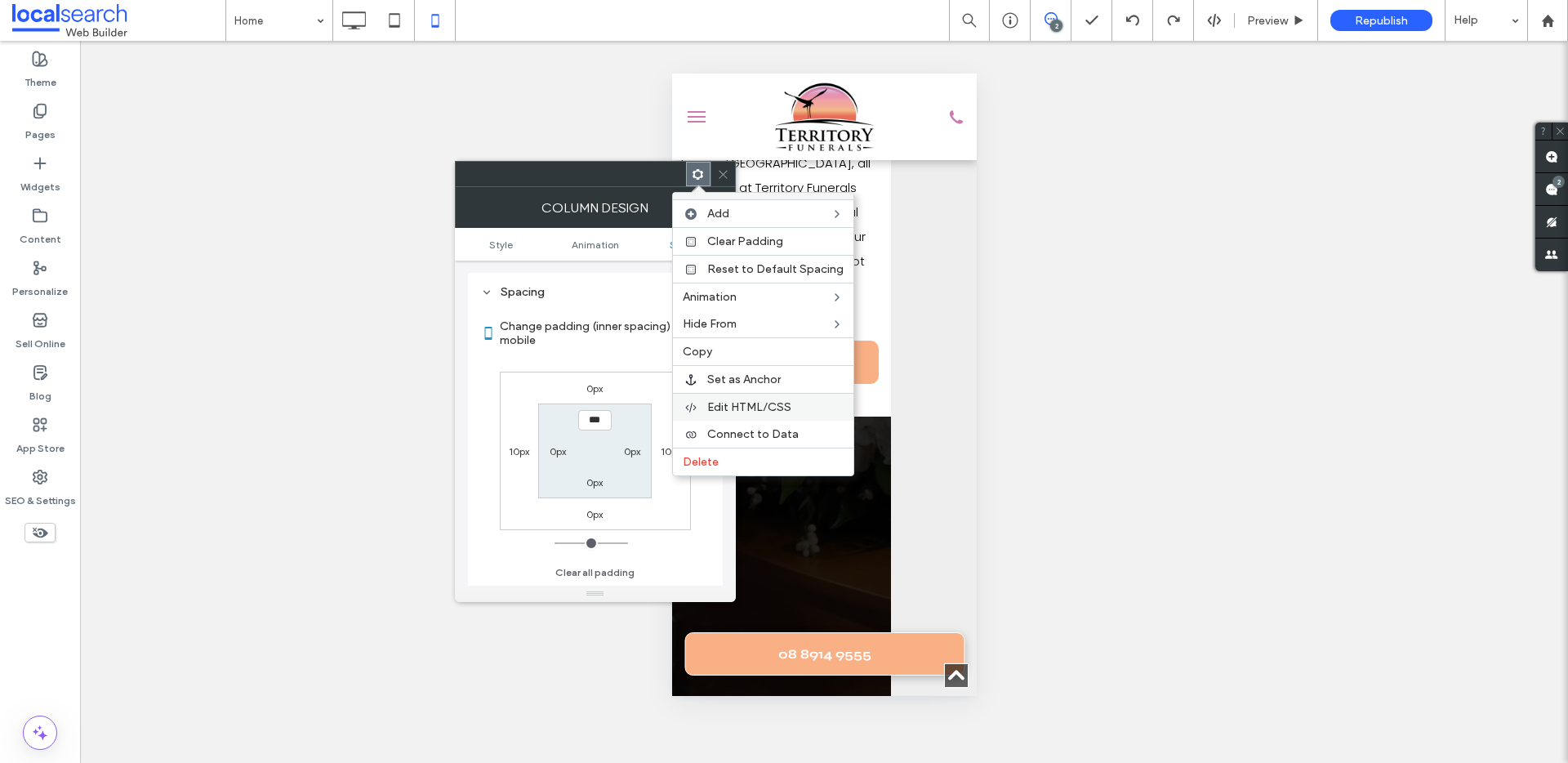
click at [737, 406] on span "Edit HTML/CSS" at bounding box center [749, 407] width 84 height 14
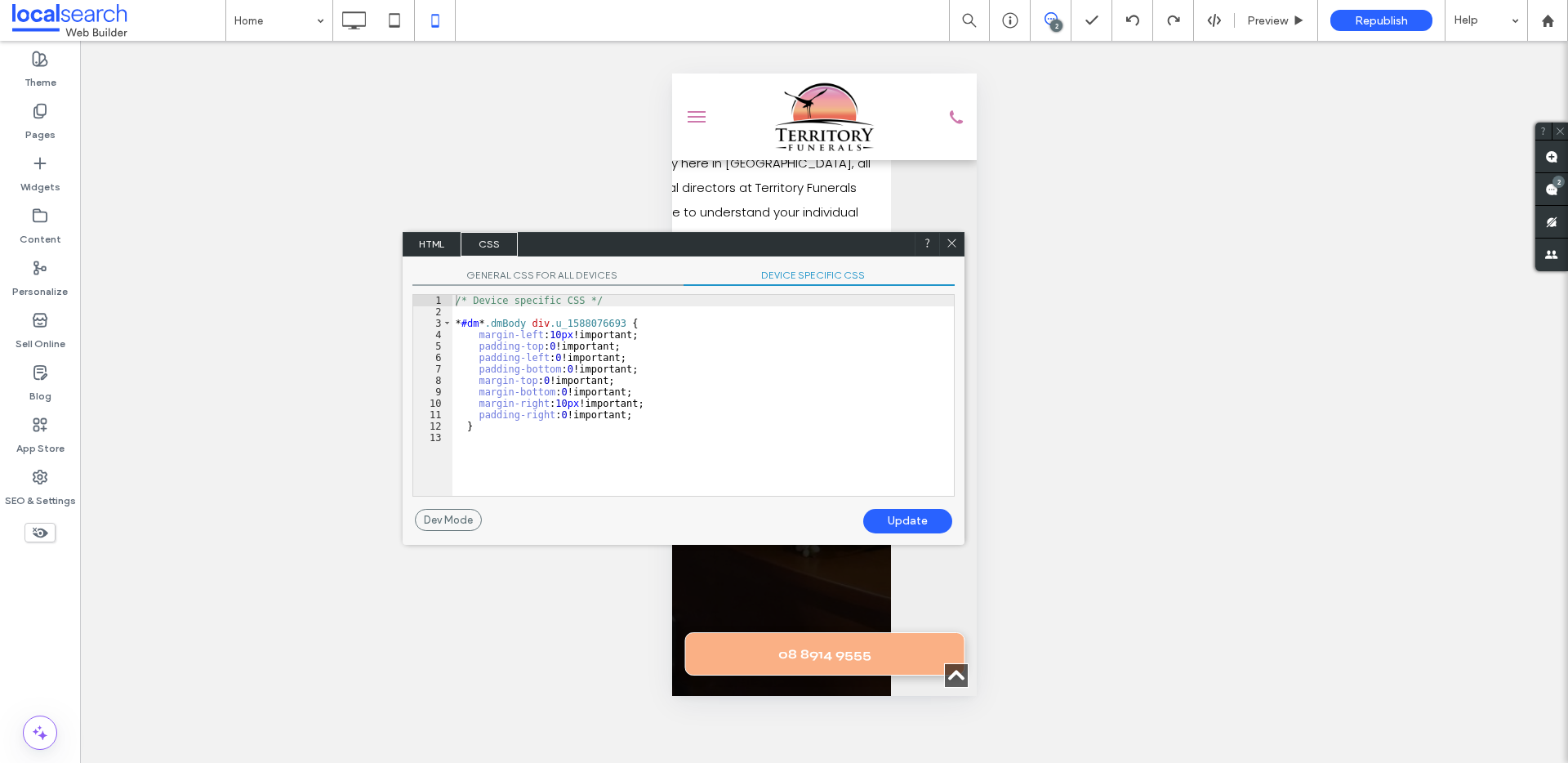
click at [535, 276] on span "GENERAL CSS FOR ALL DEVICES" at bounding box center [548, 277] width 271 height 17
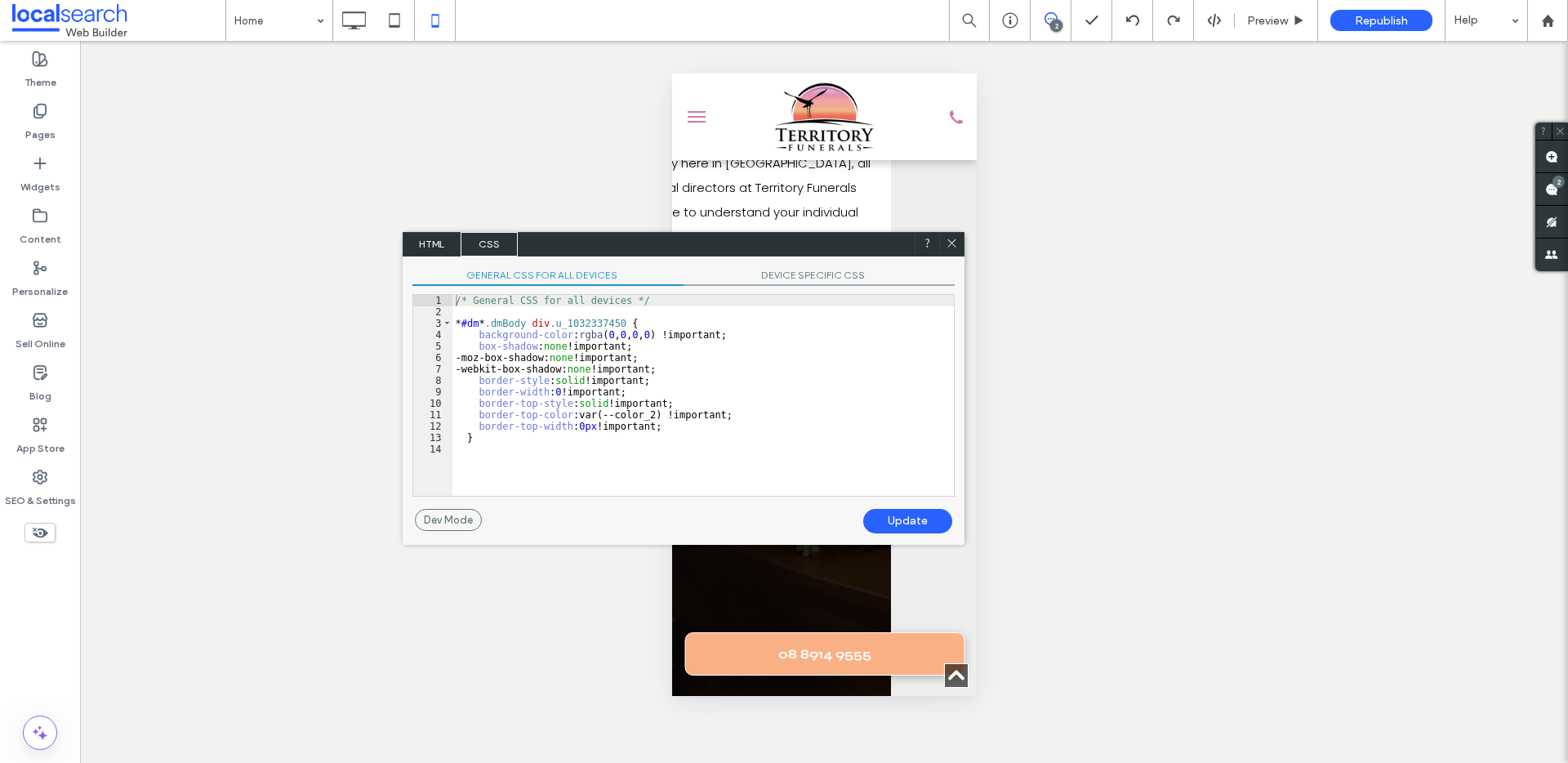
click at [430, 251] on span "HTML" at bounding box center [431, 244] width 57 height 24
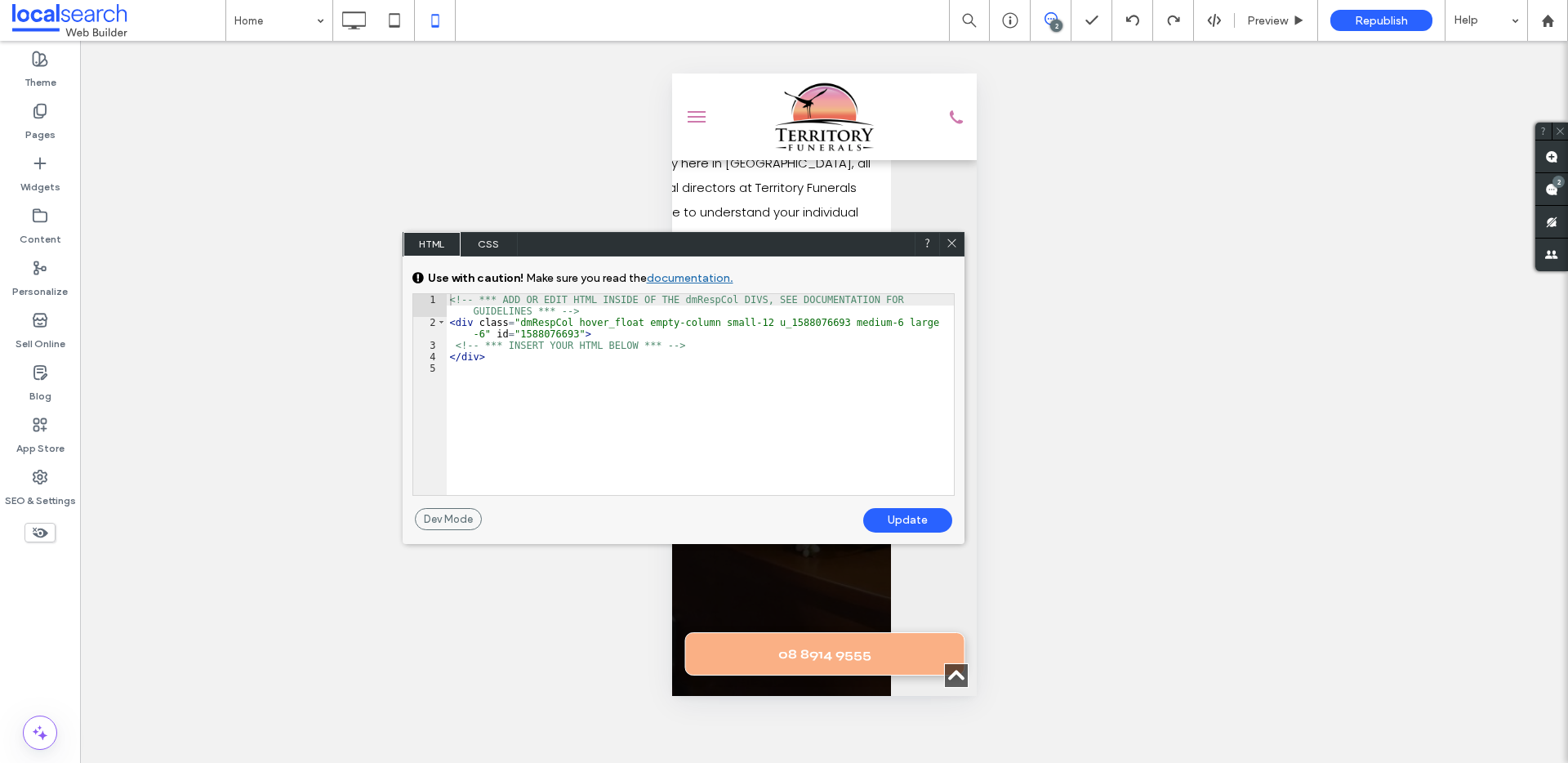
click at [479, 255] on span "CSS" at bounding box center [489, 244] width 57 height 24
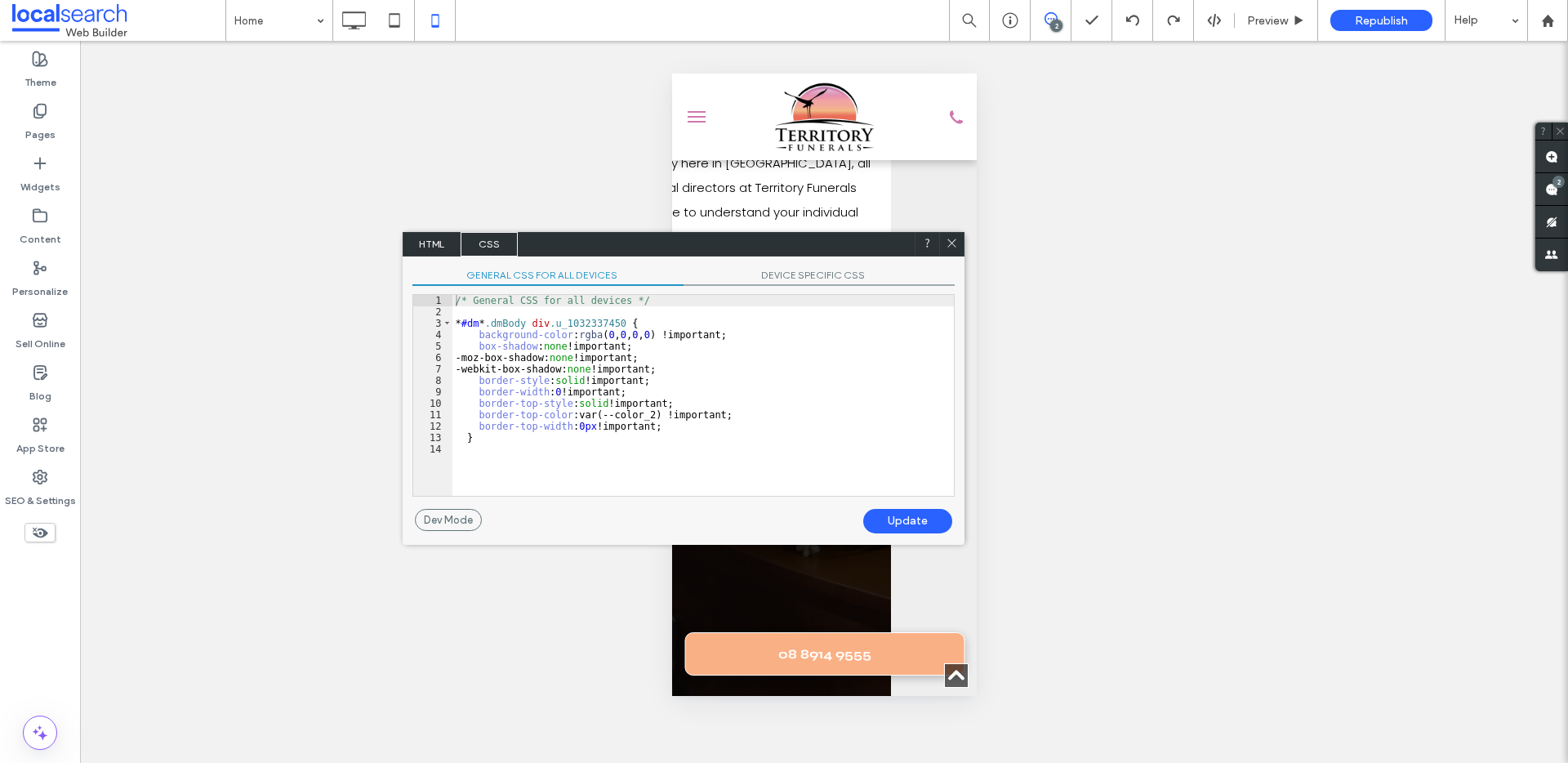
click at [955, 239] on icon at bounding box center [951, 243] width 12 height 12
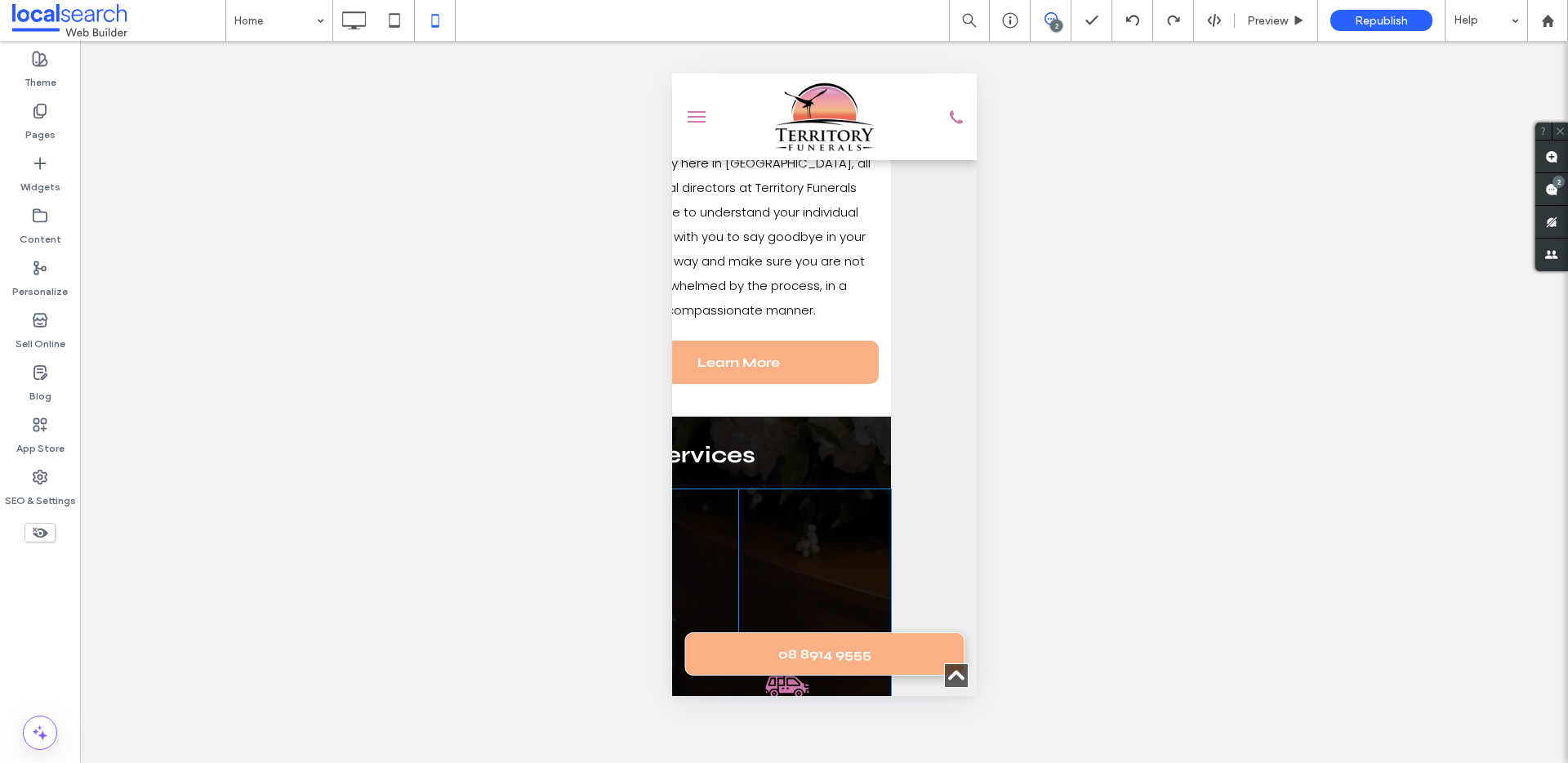
scroll to position [344, 411]
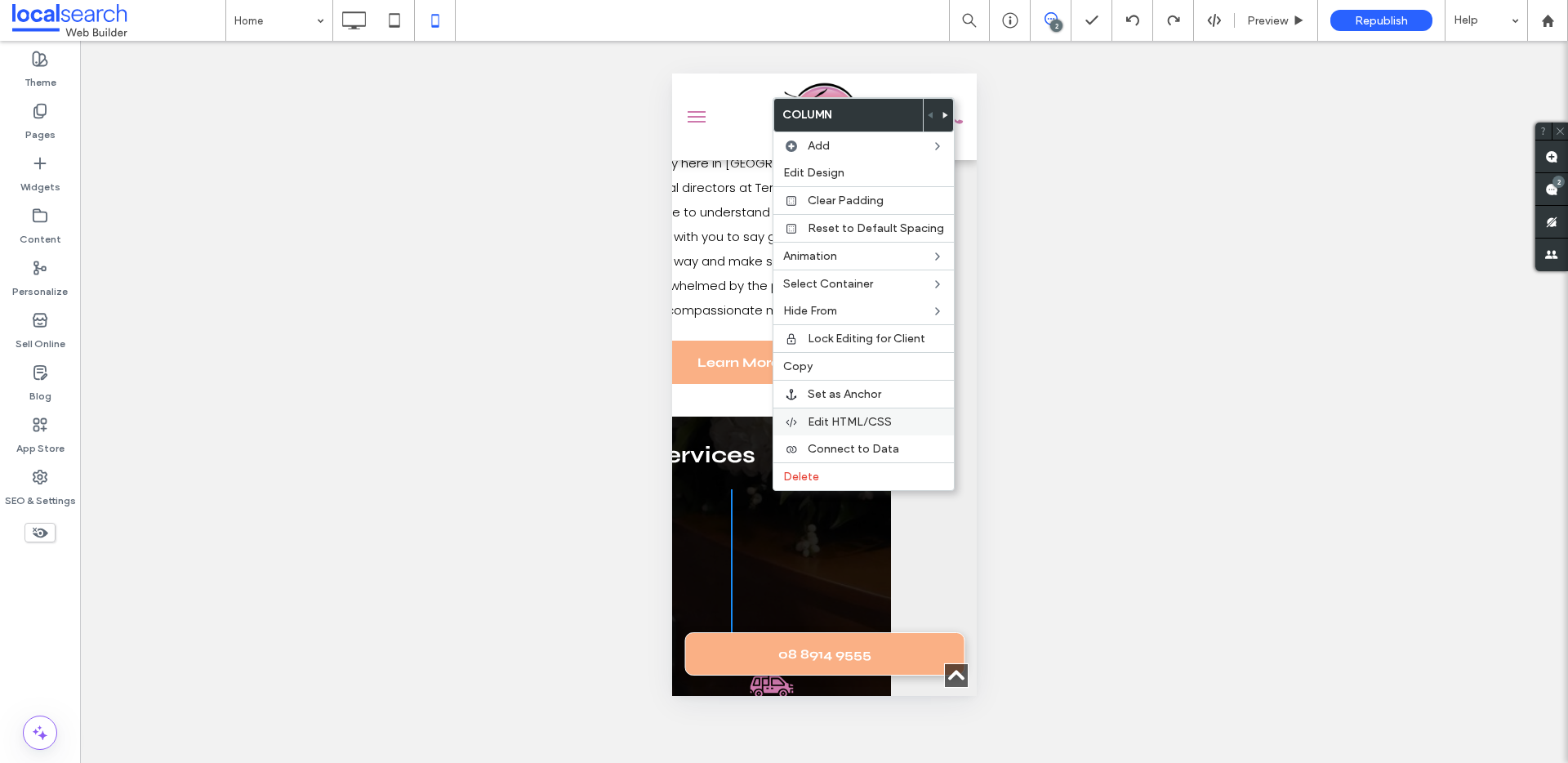
click at [850, 419] on span "Edit HTML/CSS" at bounding box center [850, 422] width 84 height 14
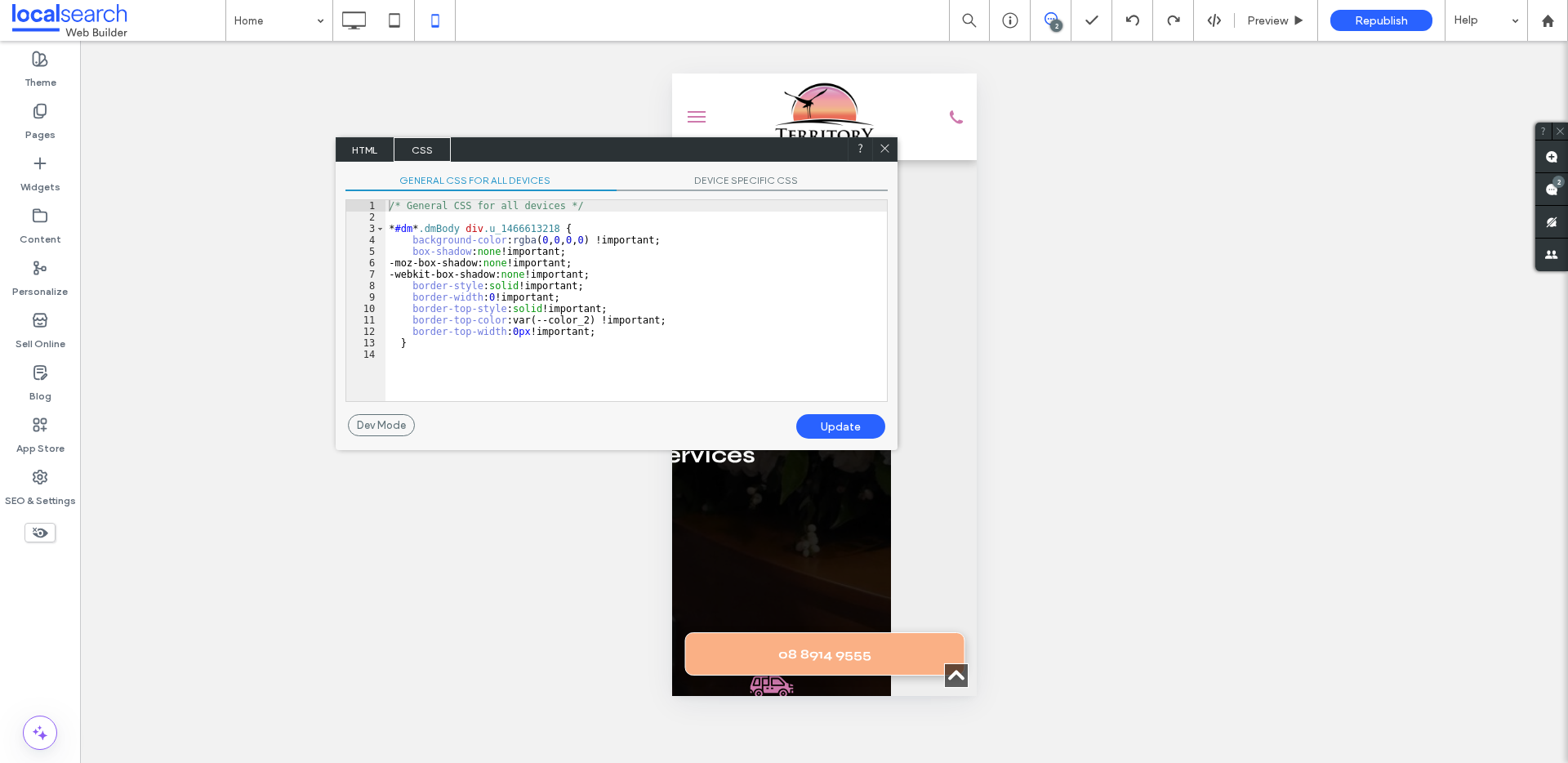
click at [364, 150] on span "HTML" at bounding box center [365, 149] width 57 height 24
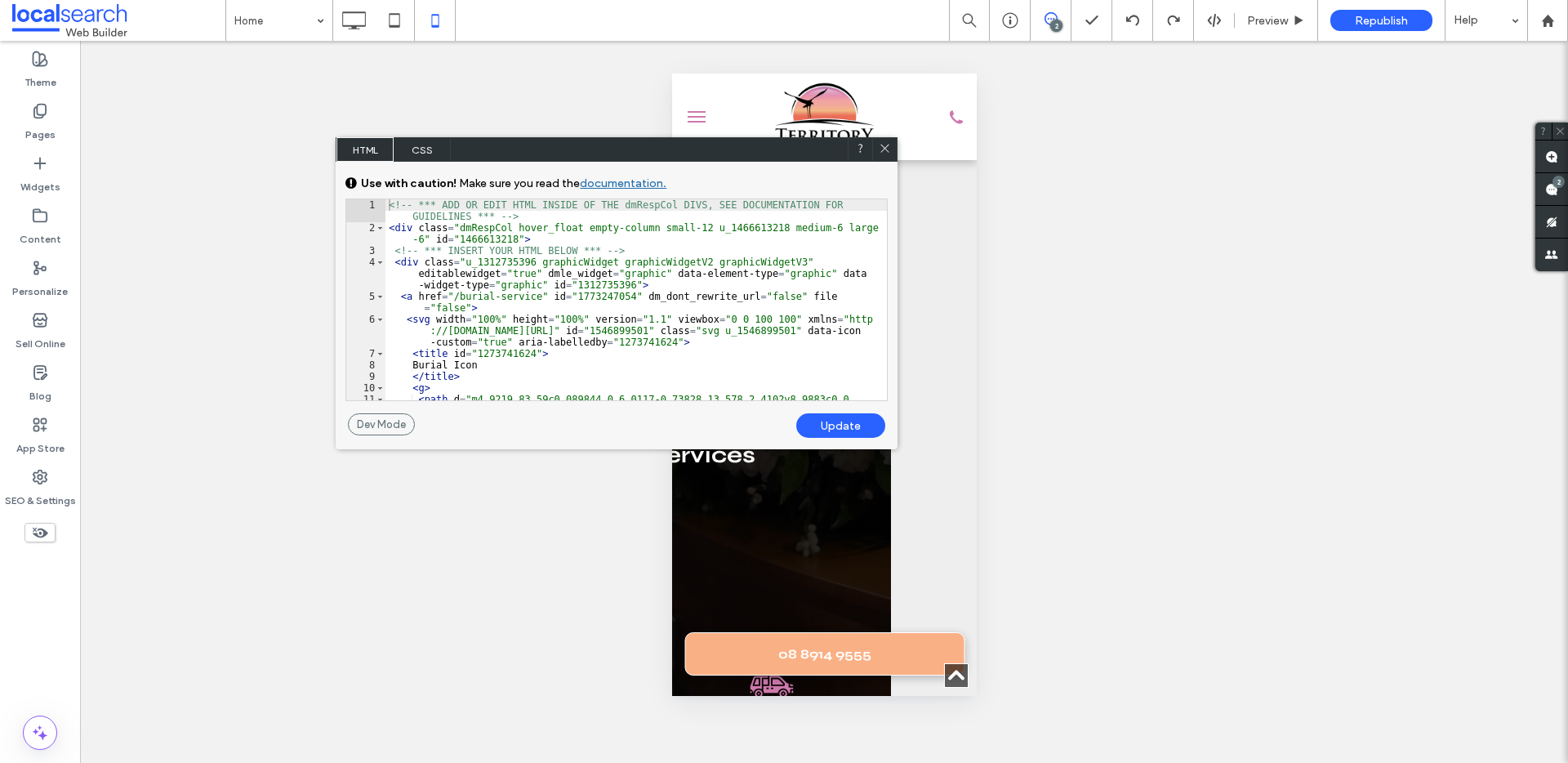
click at [884, 149] on use at bounding box center [884, 148] width 8 height 8
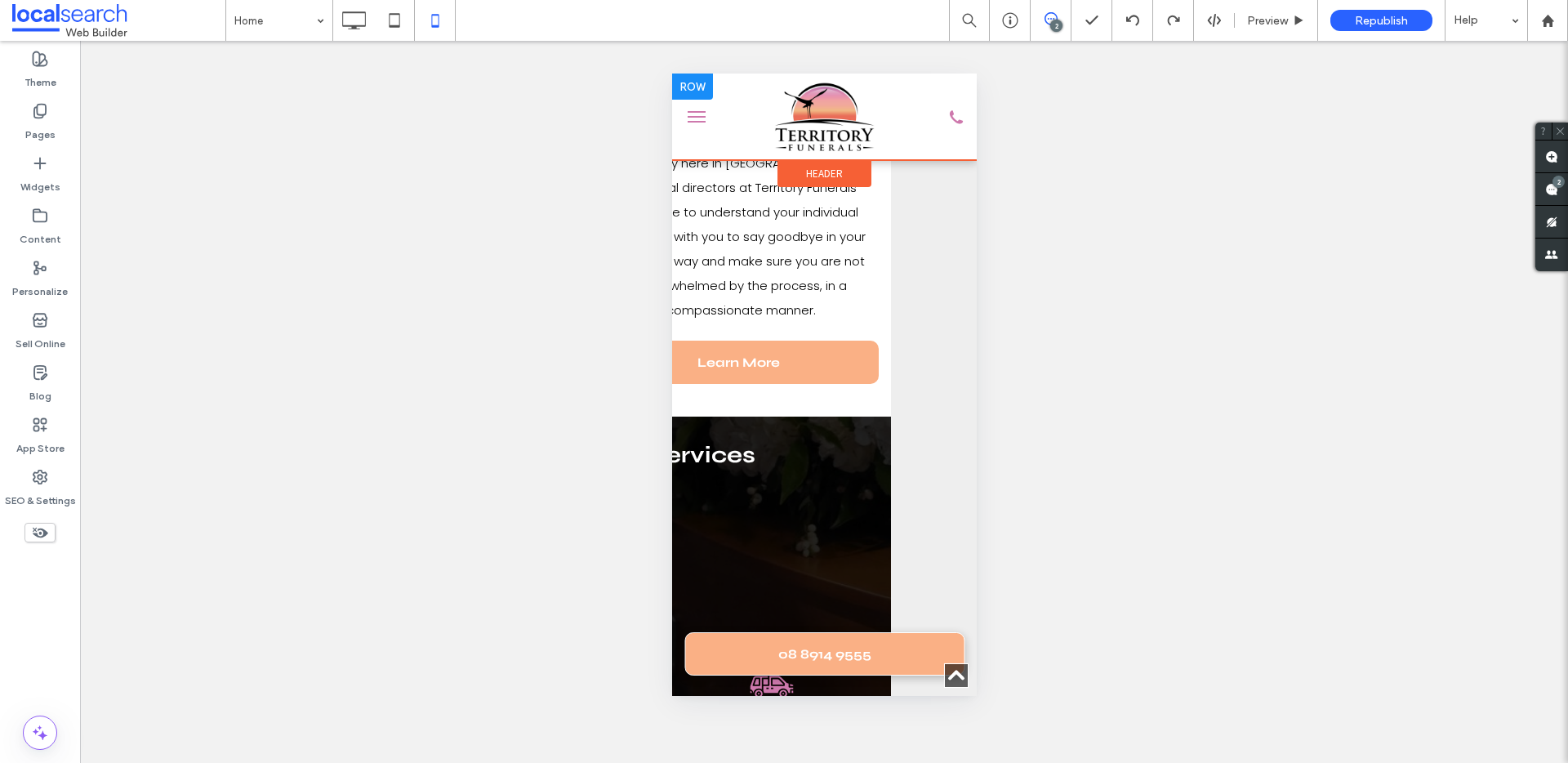
click at [883, 149] on div at bounding box center [823, 117] width 203 height 71
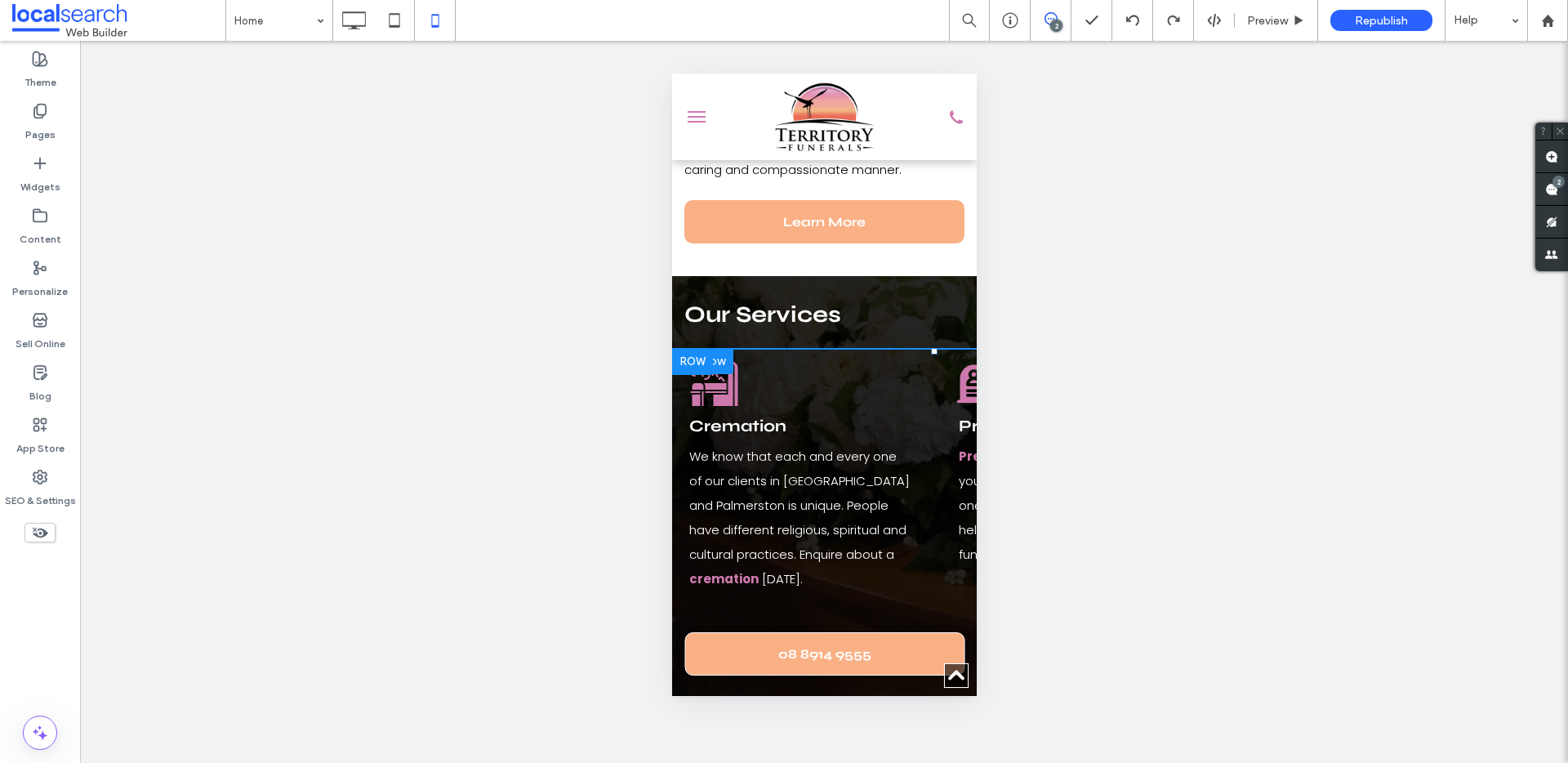
scroll to position [0, 0]
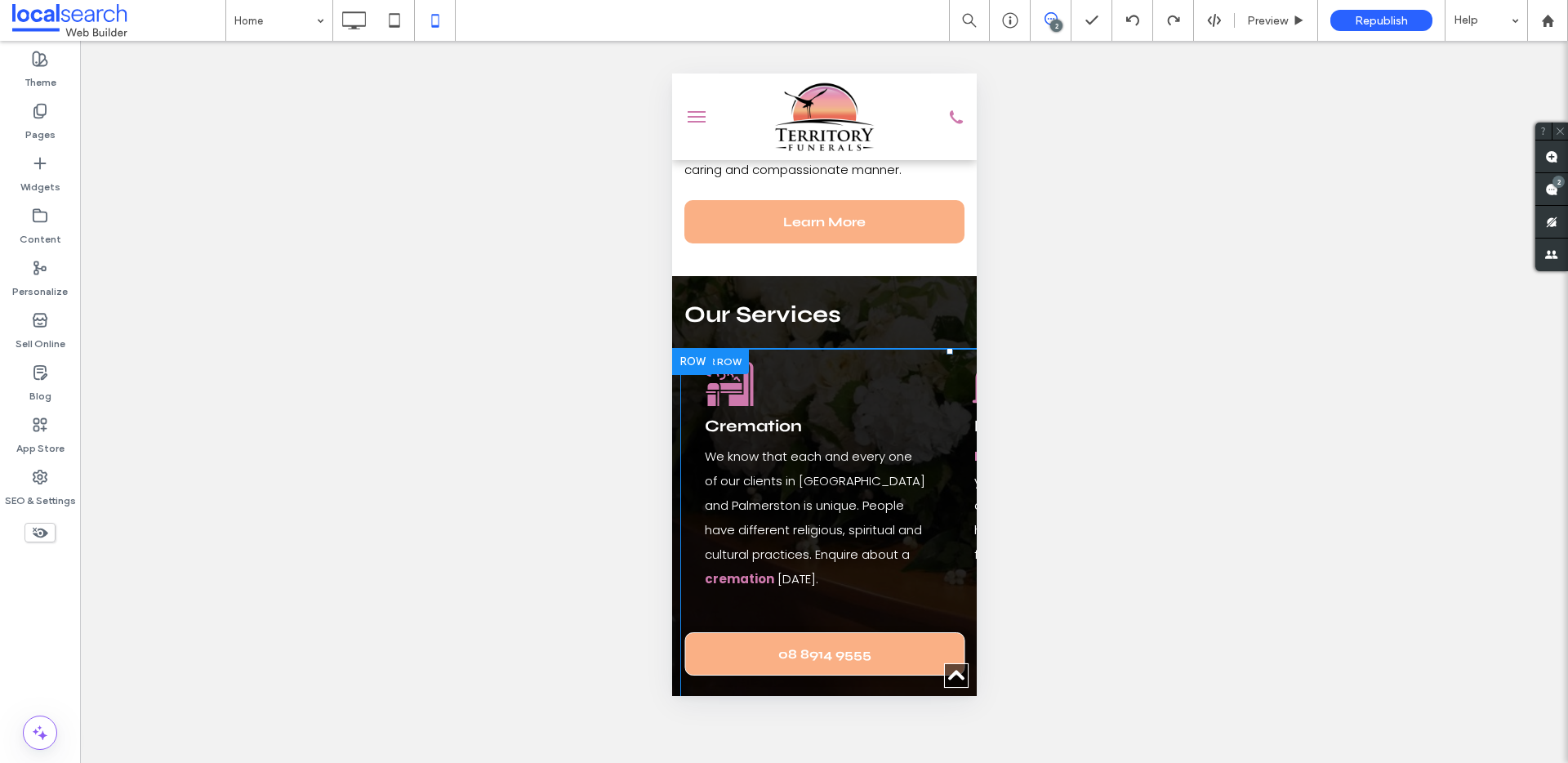
click at [730, 349] on div at bounding box center [714, 361] width 69 height 25
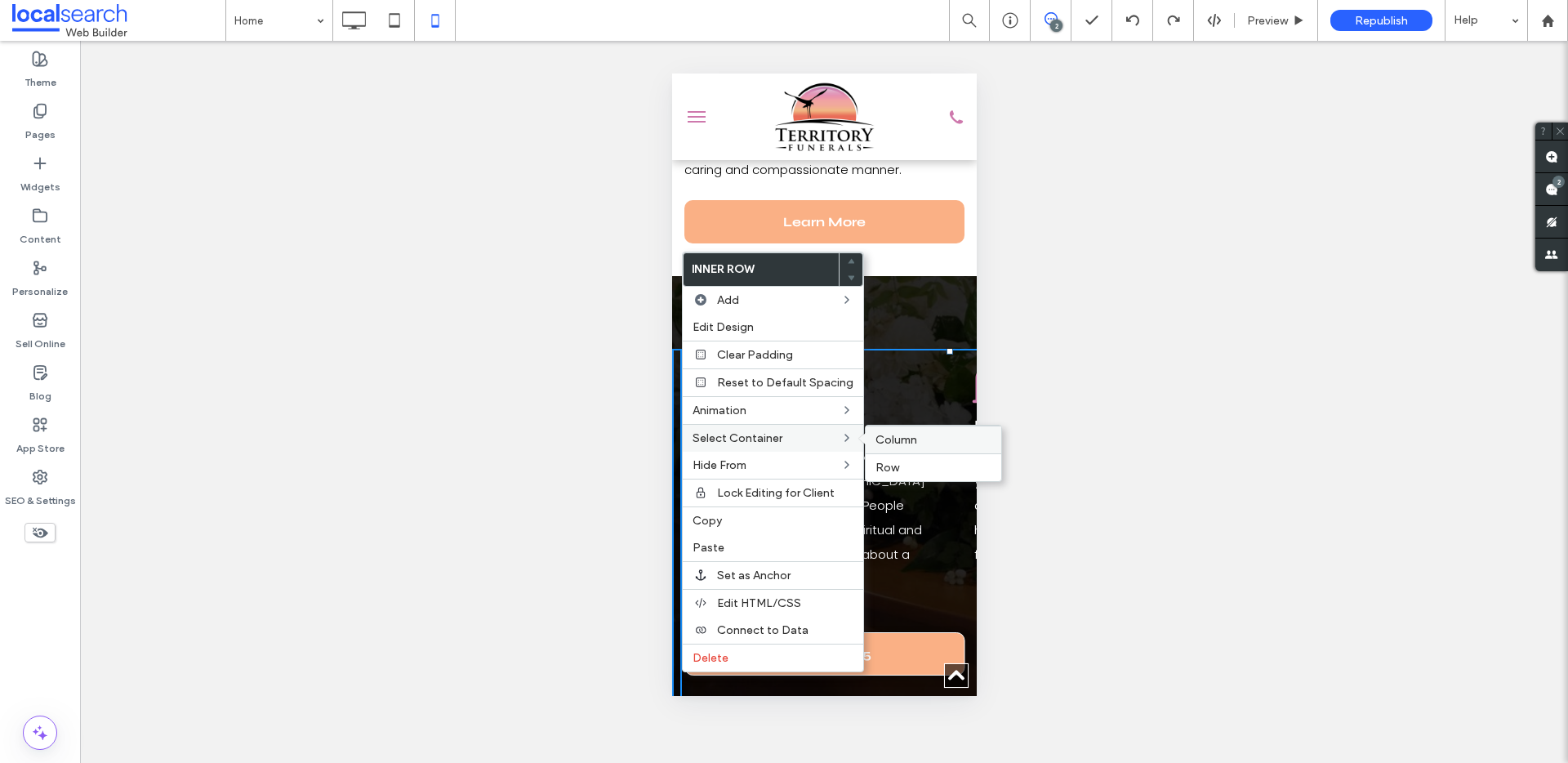
click at [889, 440] on span "Column" at bounding box center [896, 440] width 41 height 14
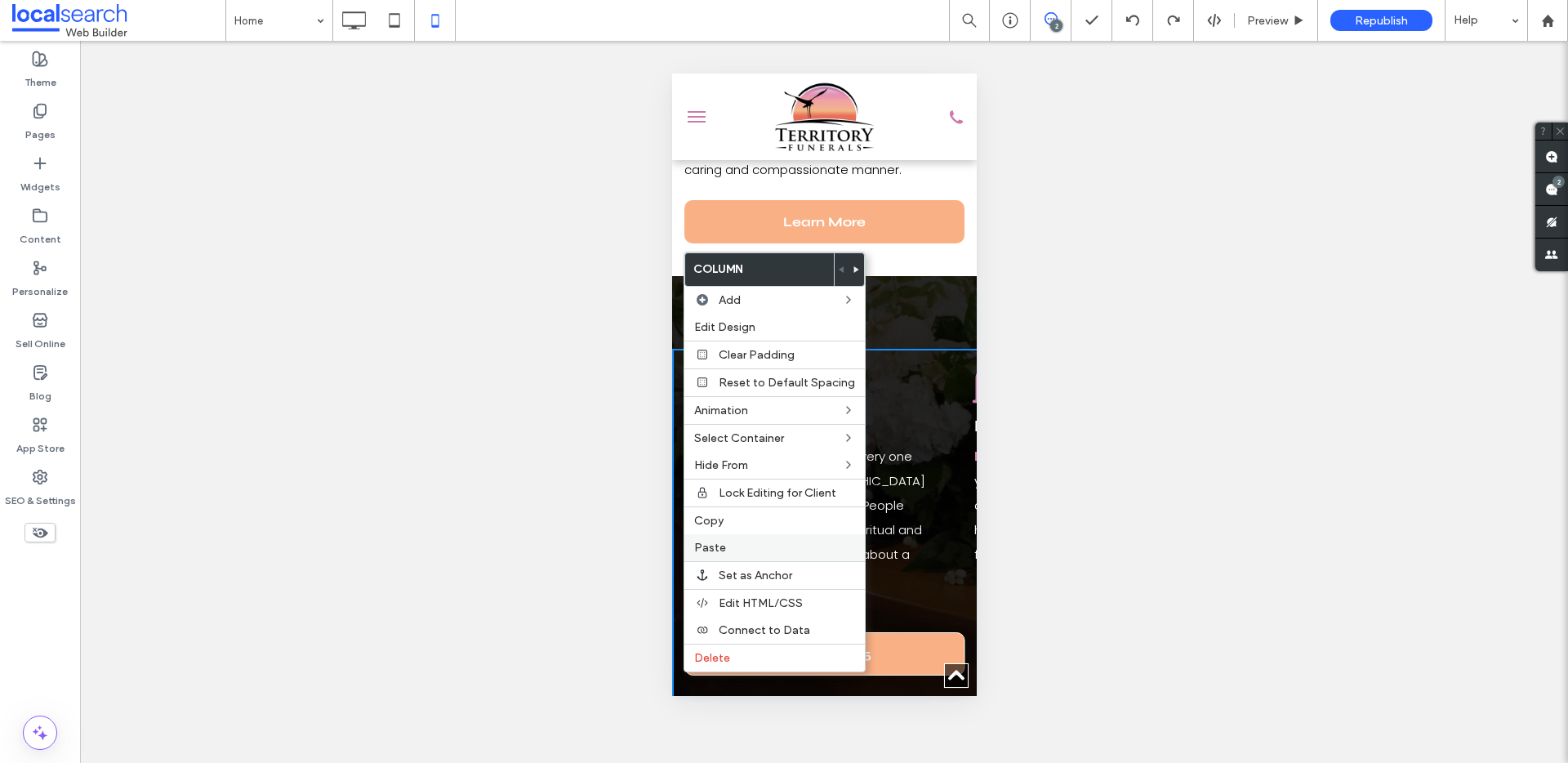
click at [723, 551] on label "Paste" at bounding box center [774, 548] width 161 height 14
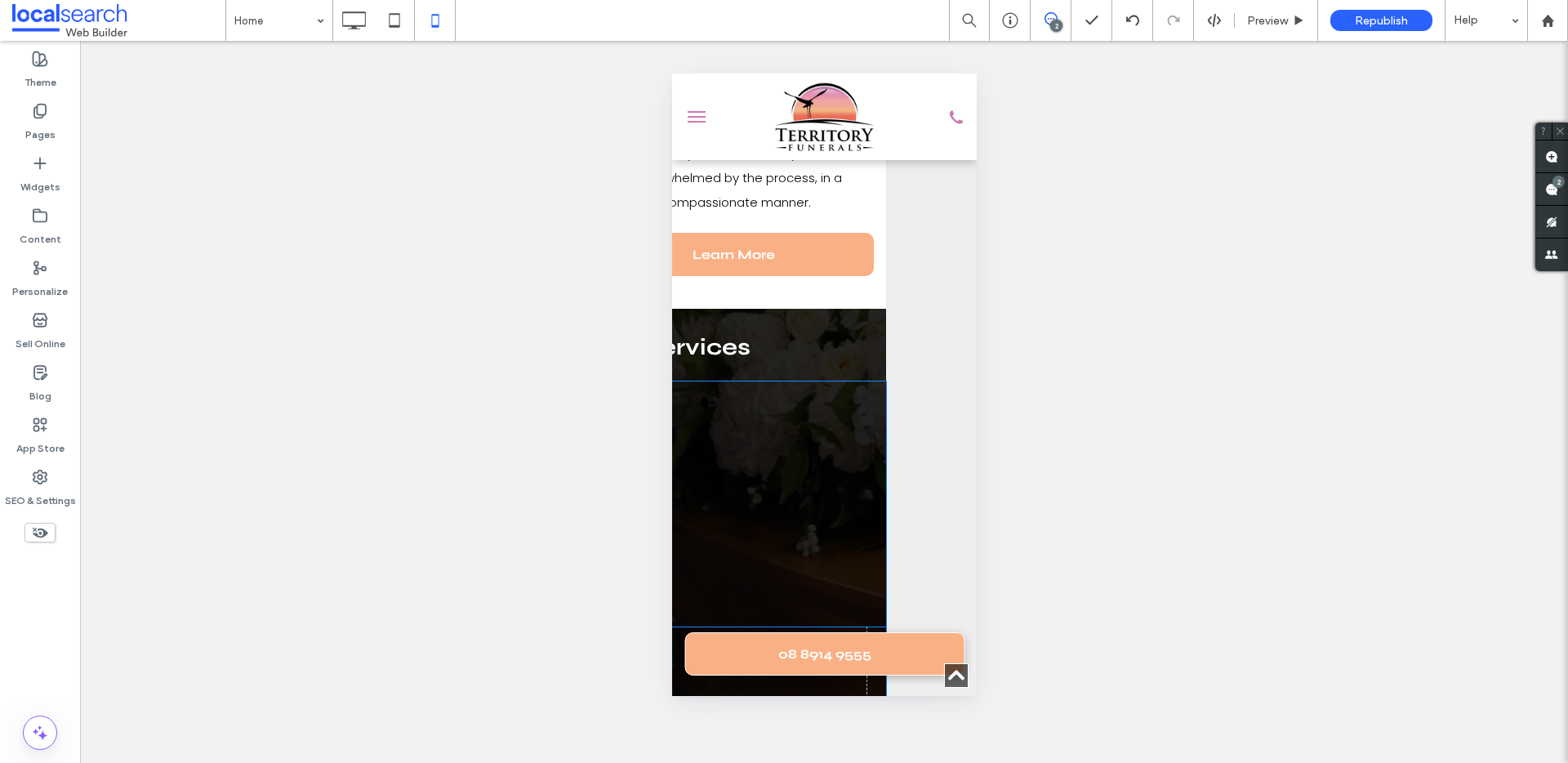
scroll to position [2034, 0]
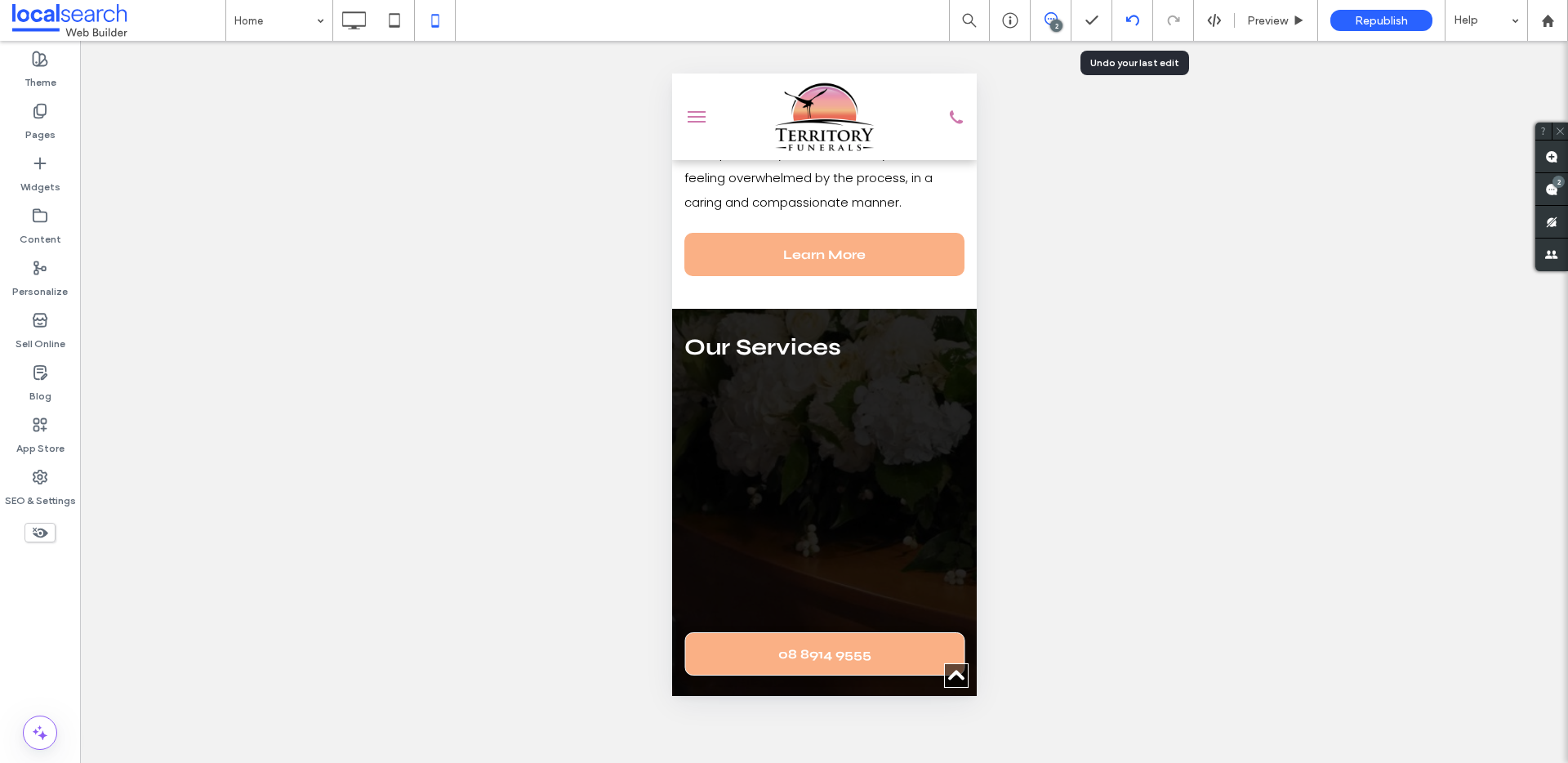
click at [1133, 18] on icon at bounding box center [1132, 20] width 13 height 13
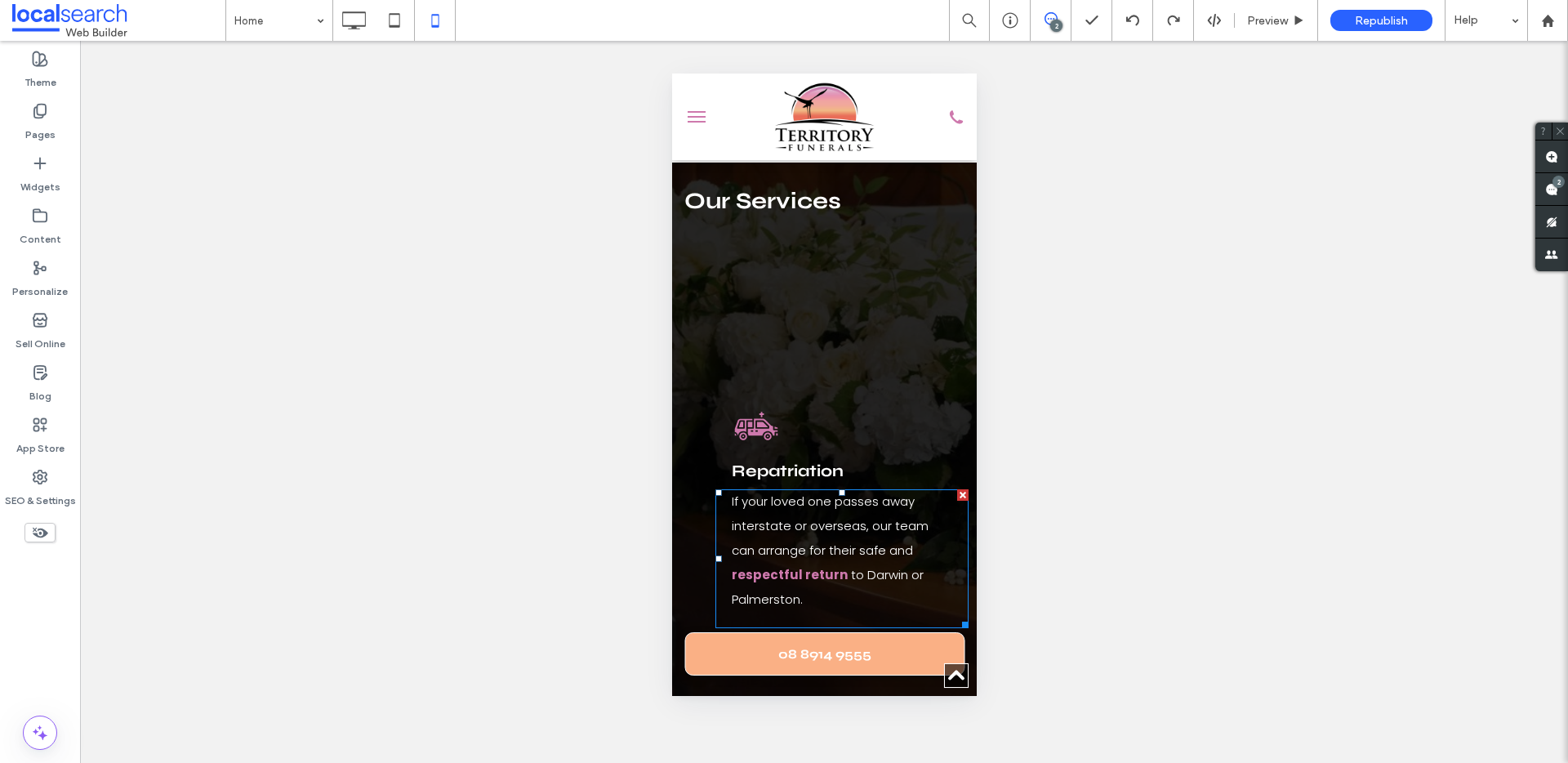
scroll to position [348, 511]
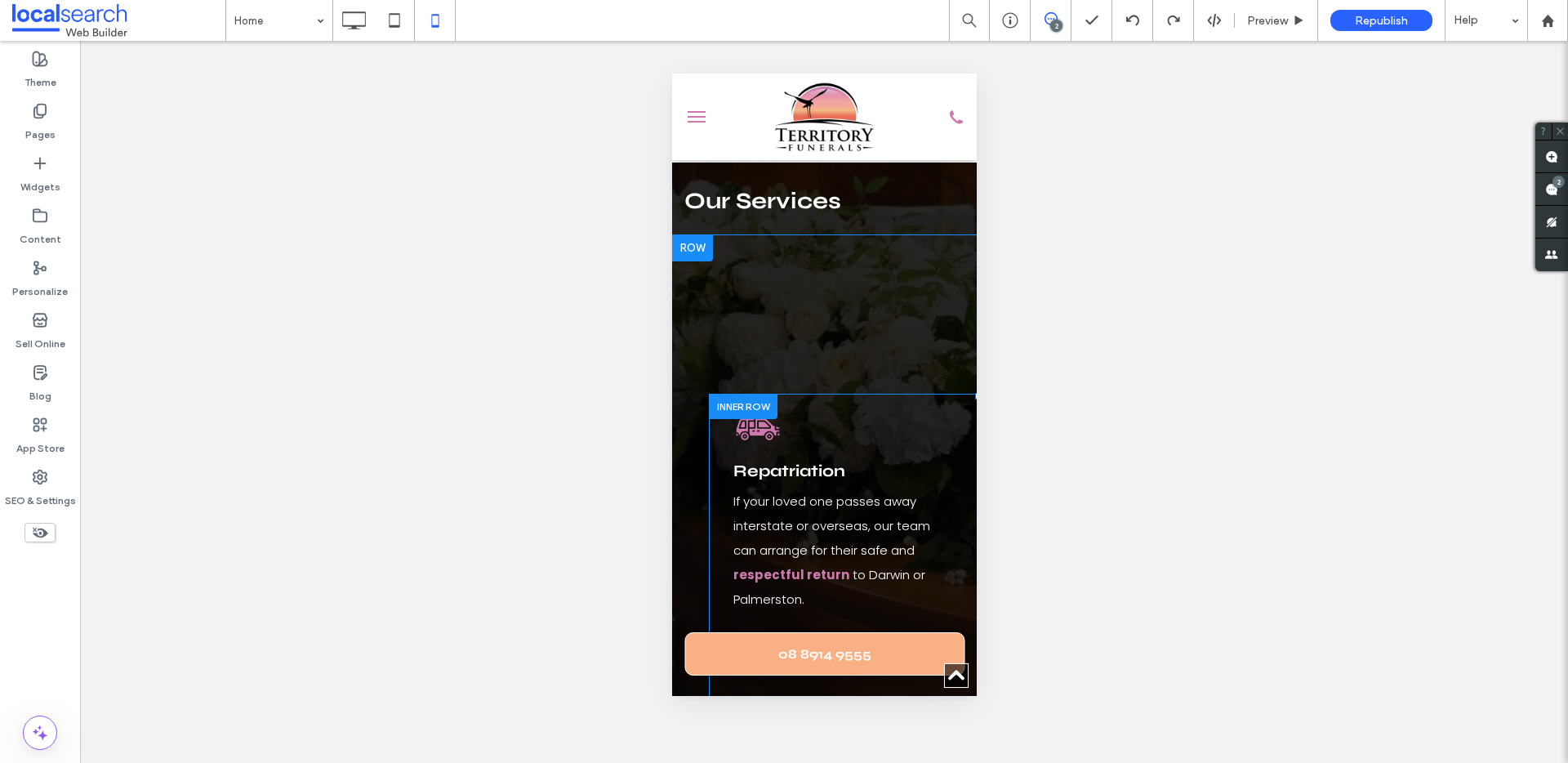
click at [758, 394] on div at bounding box center [742, 406] width 69 height 25
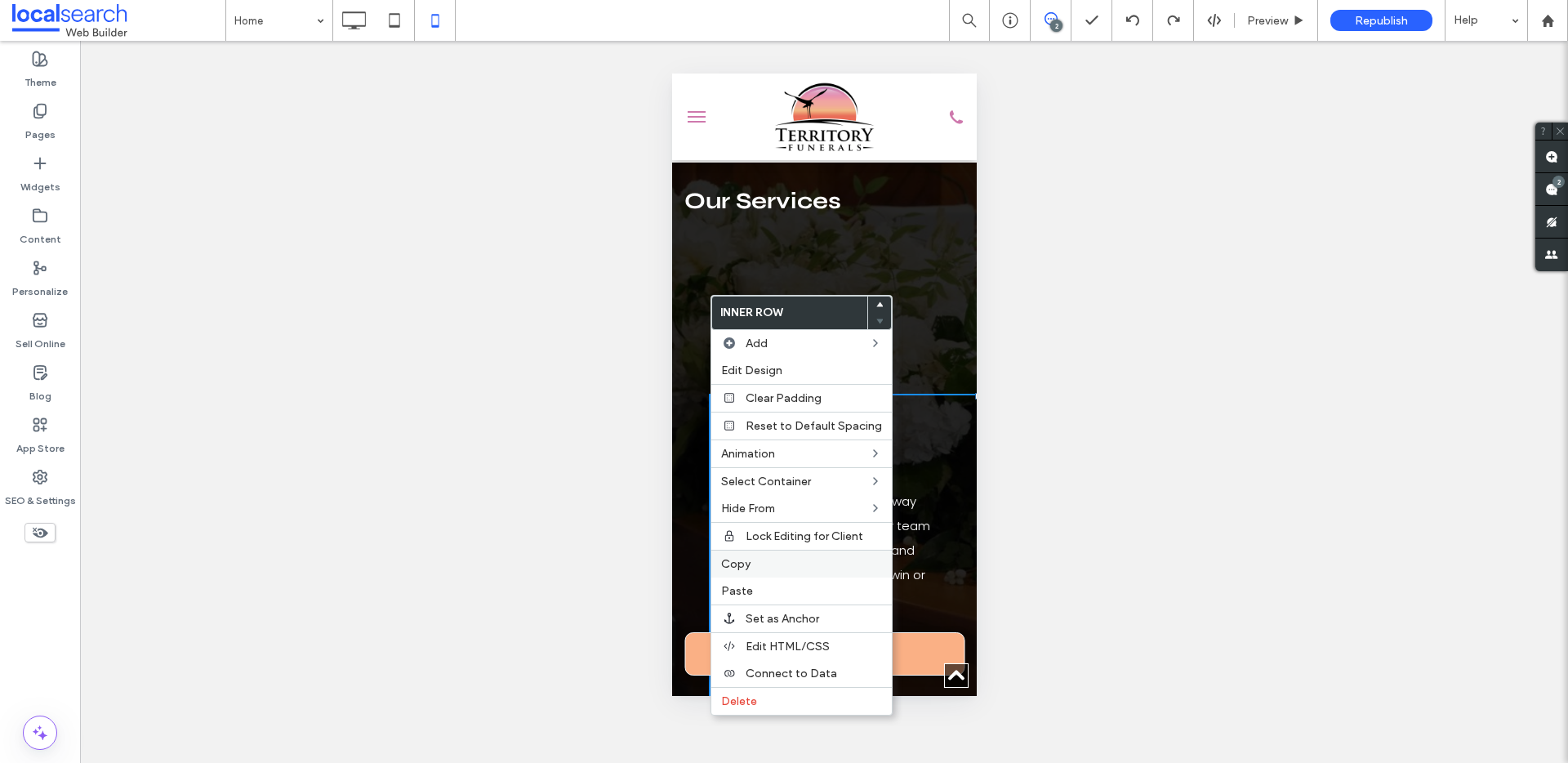
click at [751, 563] on label "Copy" at bounding box center [801, 564] width 161 height 14
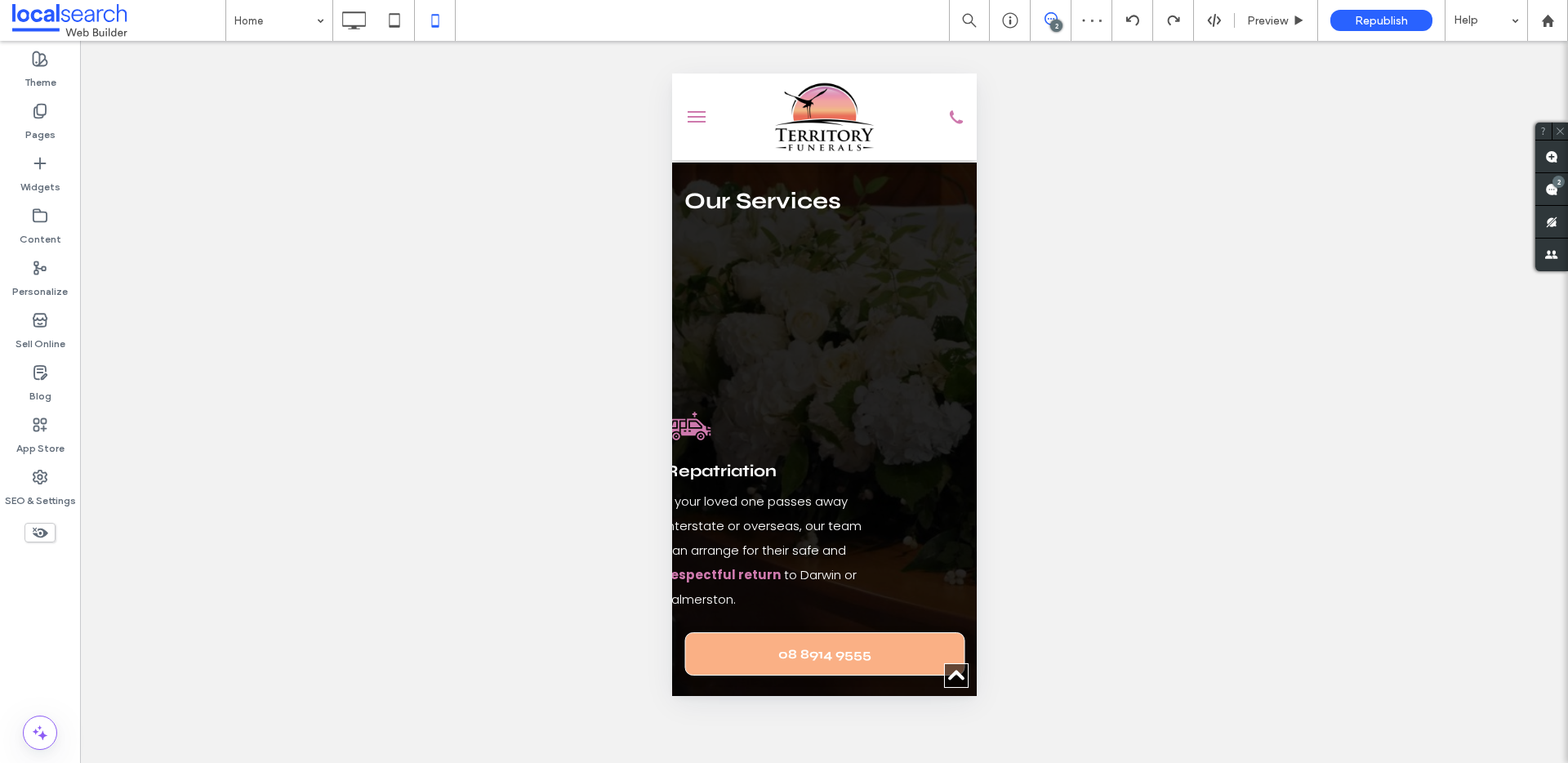
scroll to position [348, 503]
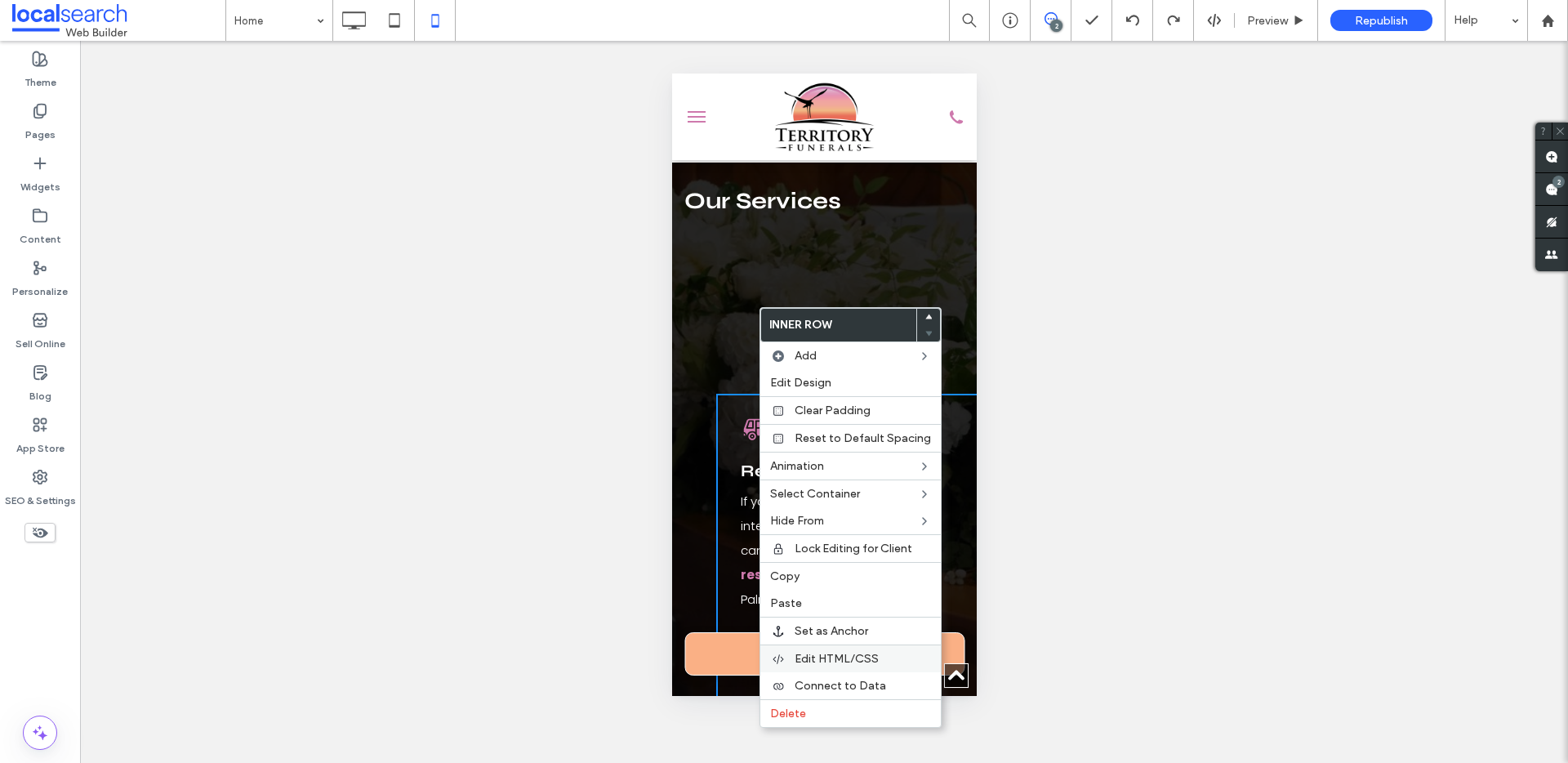
click at [825, 664] on span "Edit HTML/CSS" at bounding box center [837, 659] width 84 height 14
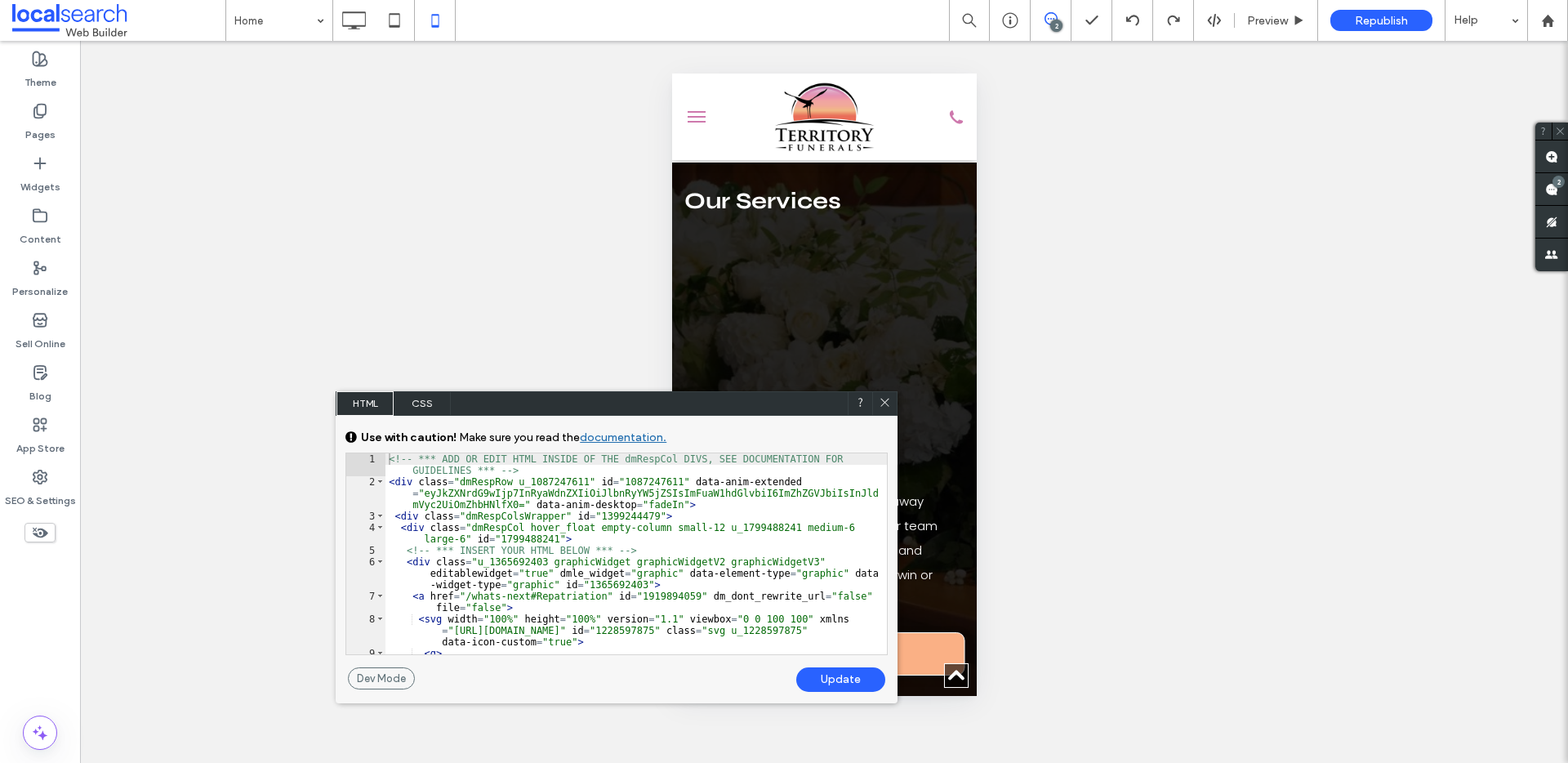
click at [882, 405] on use at bounding box center [884, 401] width 8 height 8
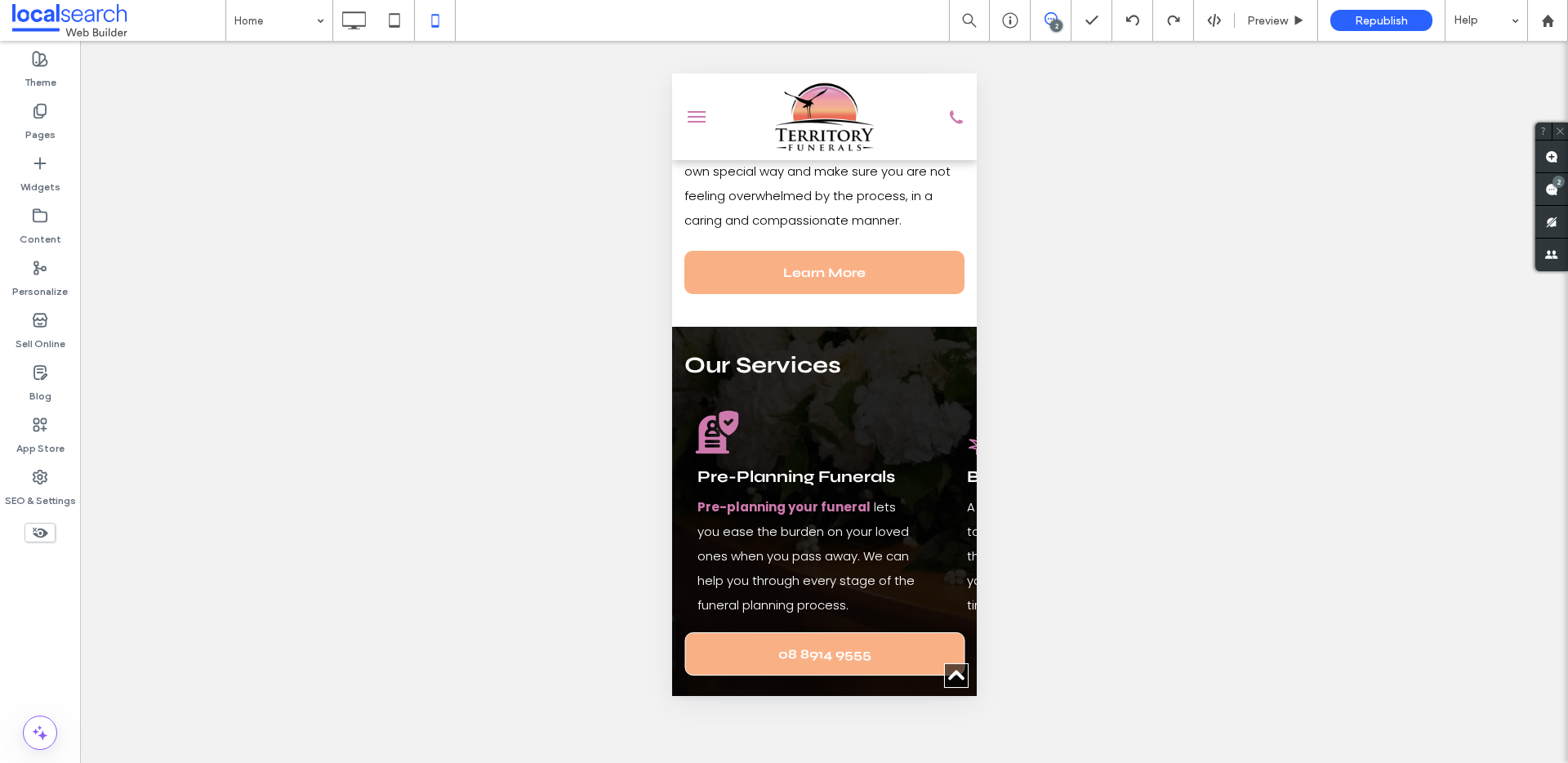
scroll to position [1888, 0]
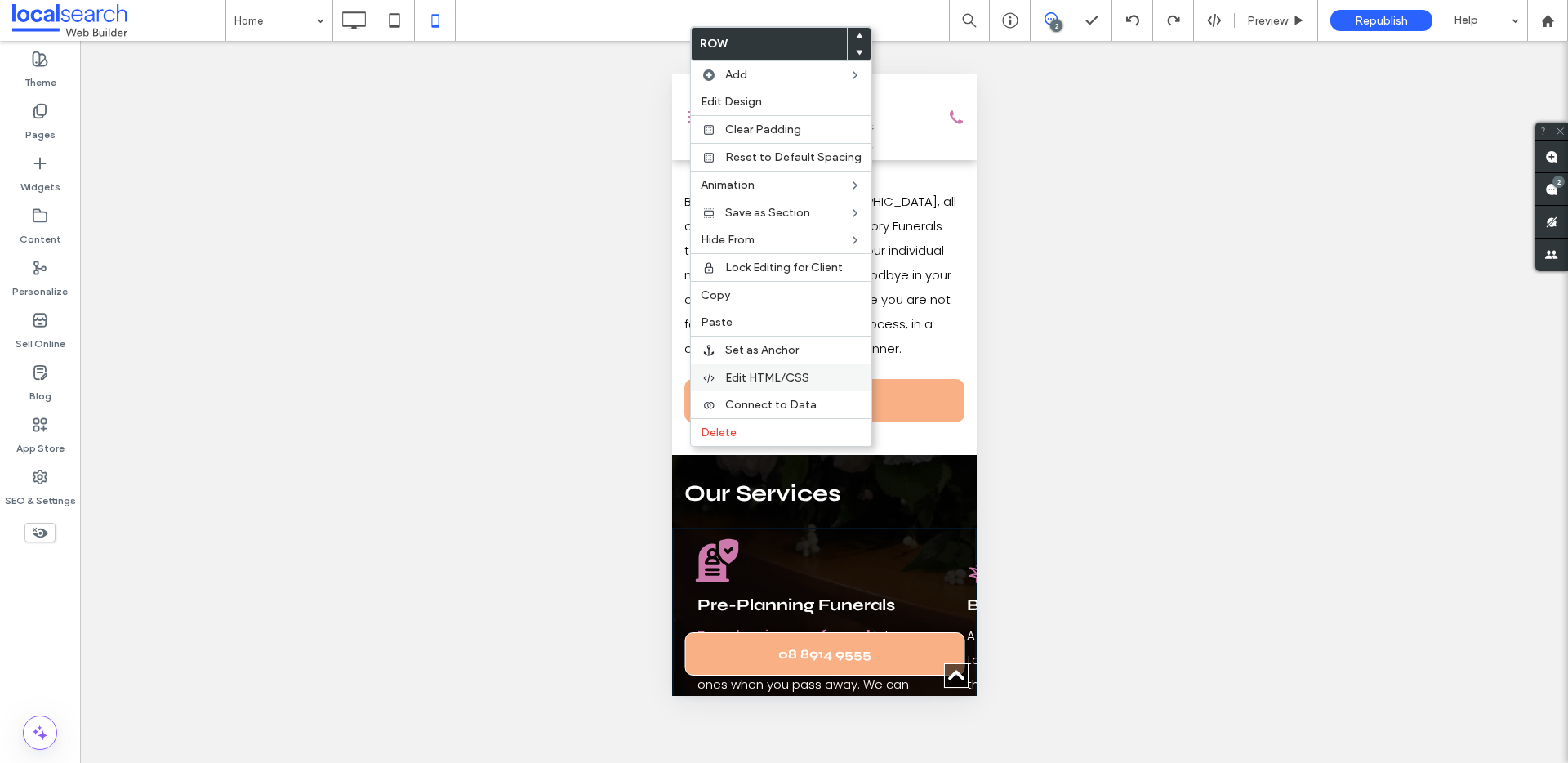
click at [767, 370] on div "Edit HTML/CSS" at bounding box center [781, 377] width 181 height 28
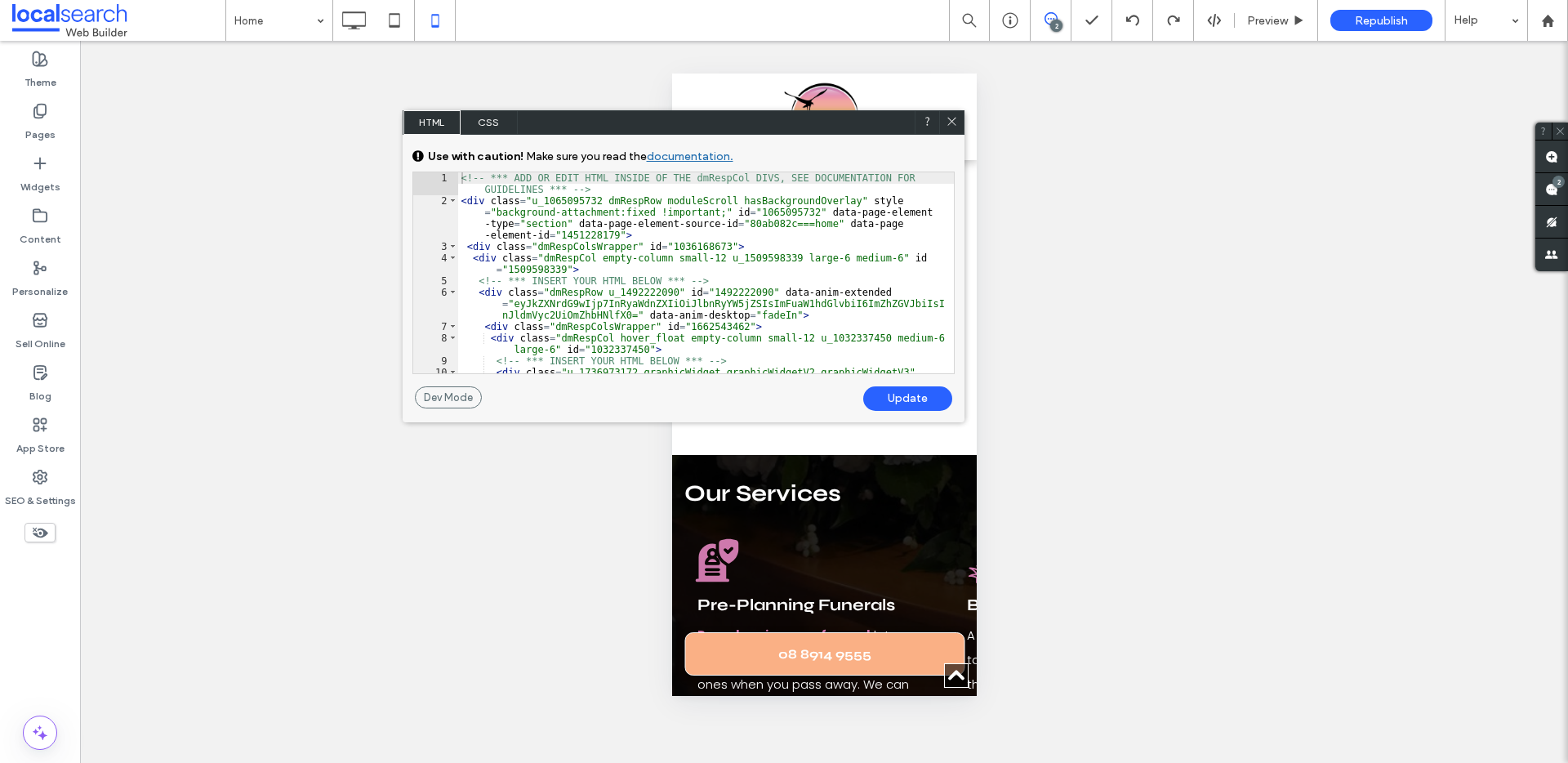
click at [692, 203] on div "<!-- *** ADD OR EDIT HTML INSIDE OF THE dmRespCol DIVS, SEE DOCUMENTATION FOR G…" at bounding box center [706, 301] width 496 height 258
click at [950, 115] on icon at bounding box center [951, 121] width 12 height 12
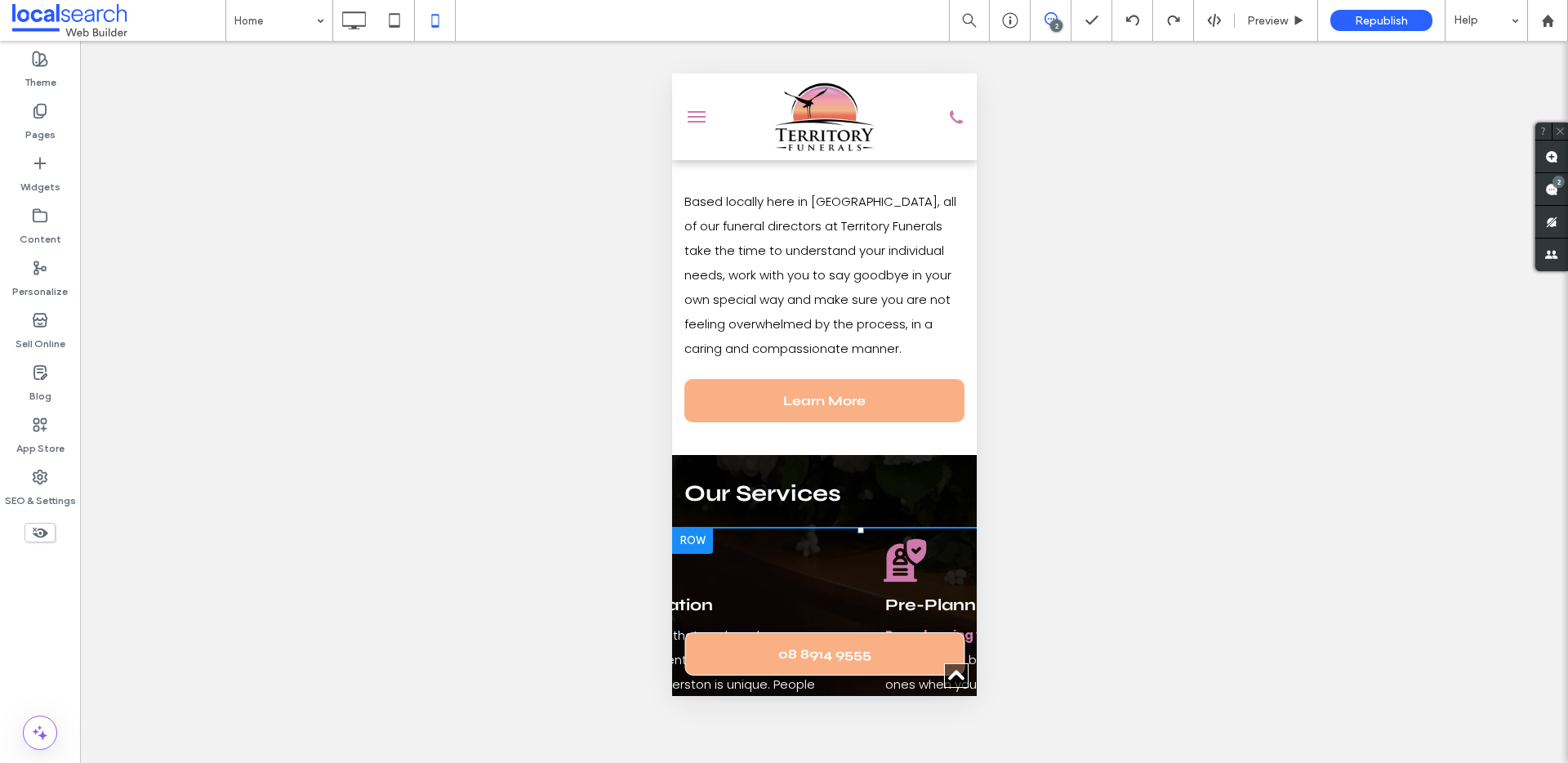
scroll to position [0, 0]
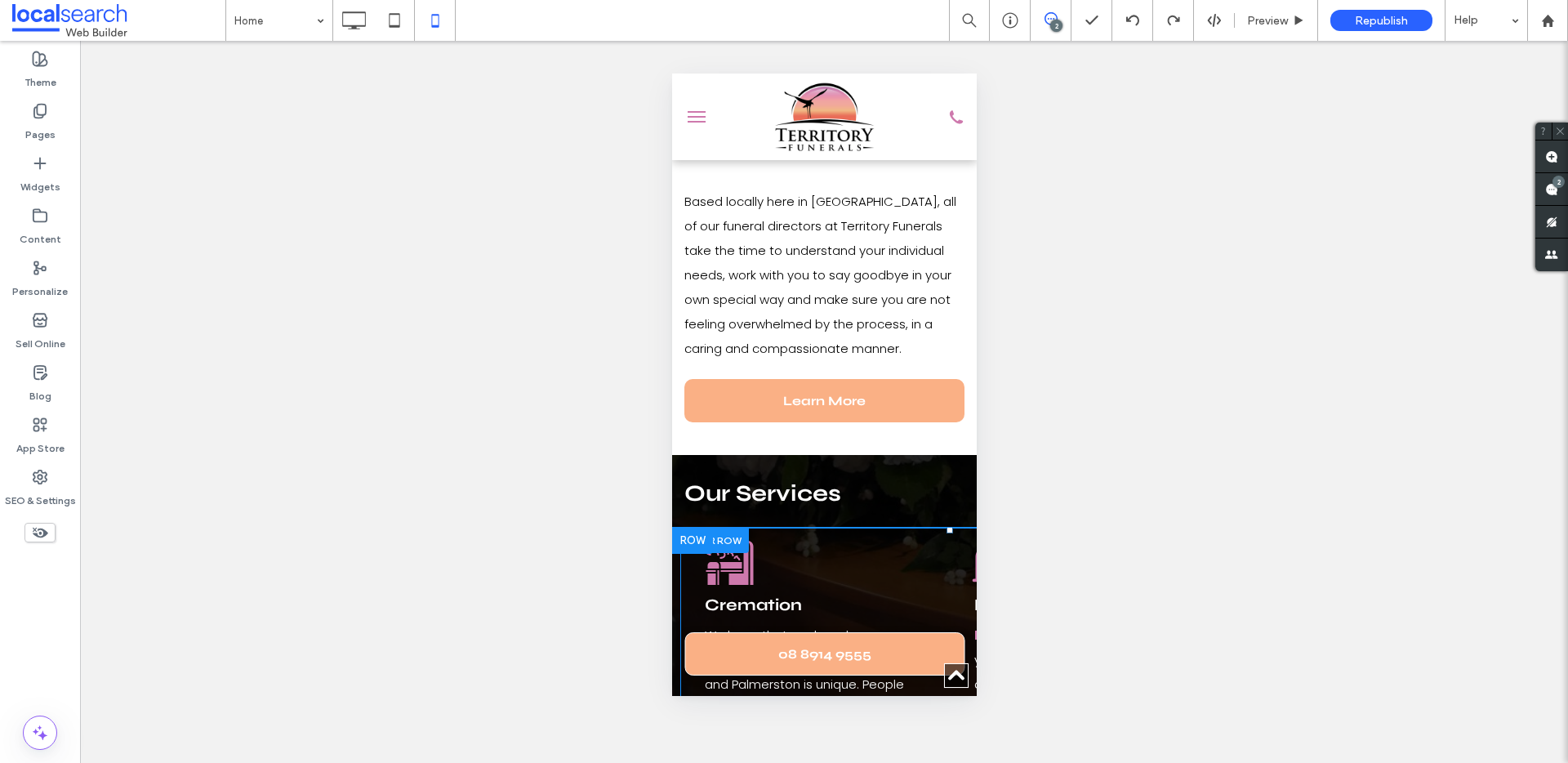
click at [827, 528] on div "Cremation Icon Cremation We know that each and every one of our clients in Darw…" at bounding box center [814, 775] width 253 height 494
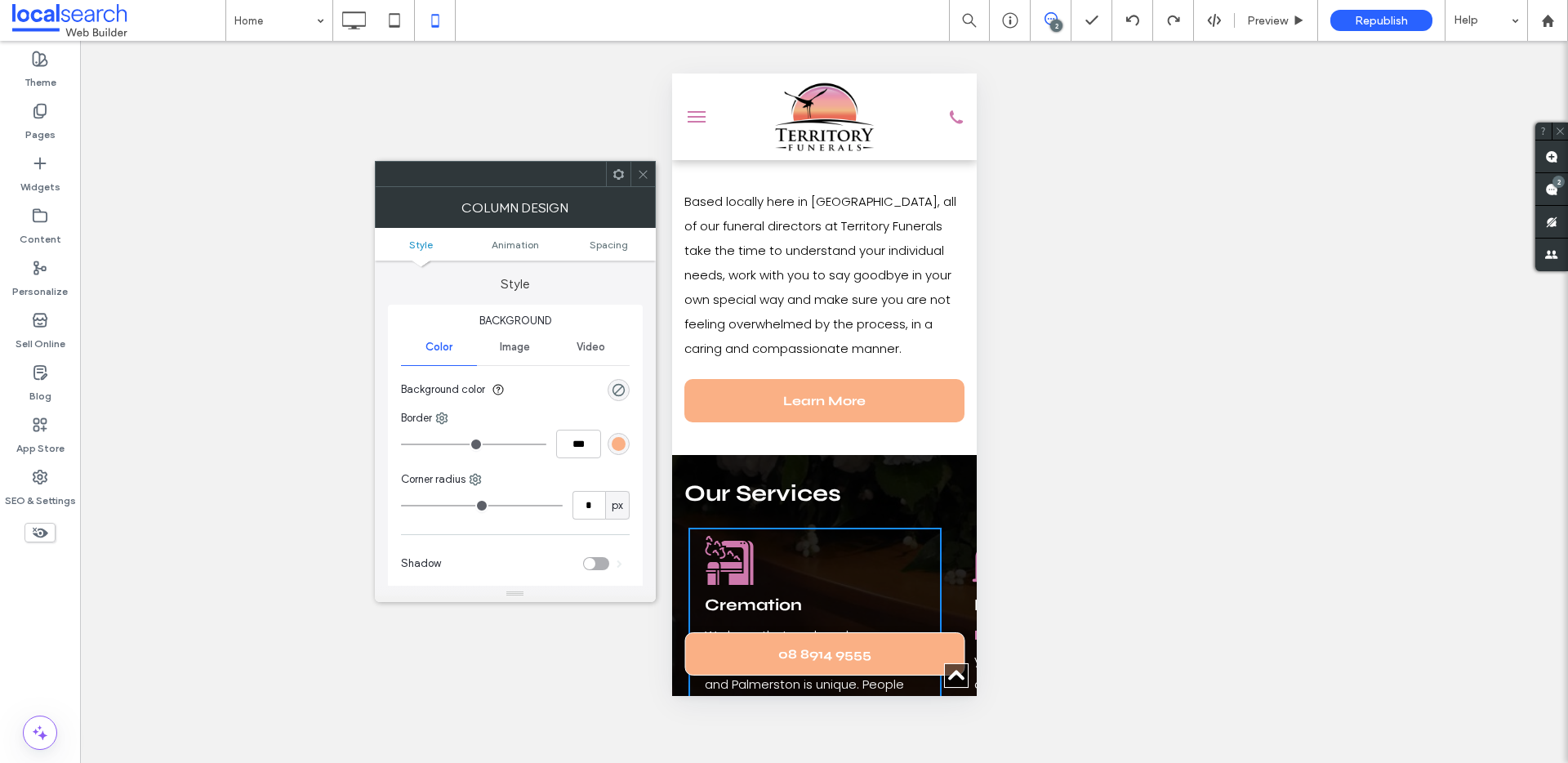
click at [640, 172] on icon at bounding box center [643, 174] width 12 height 12
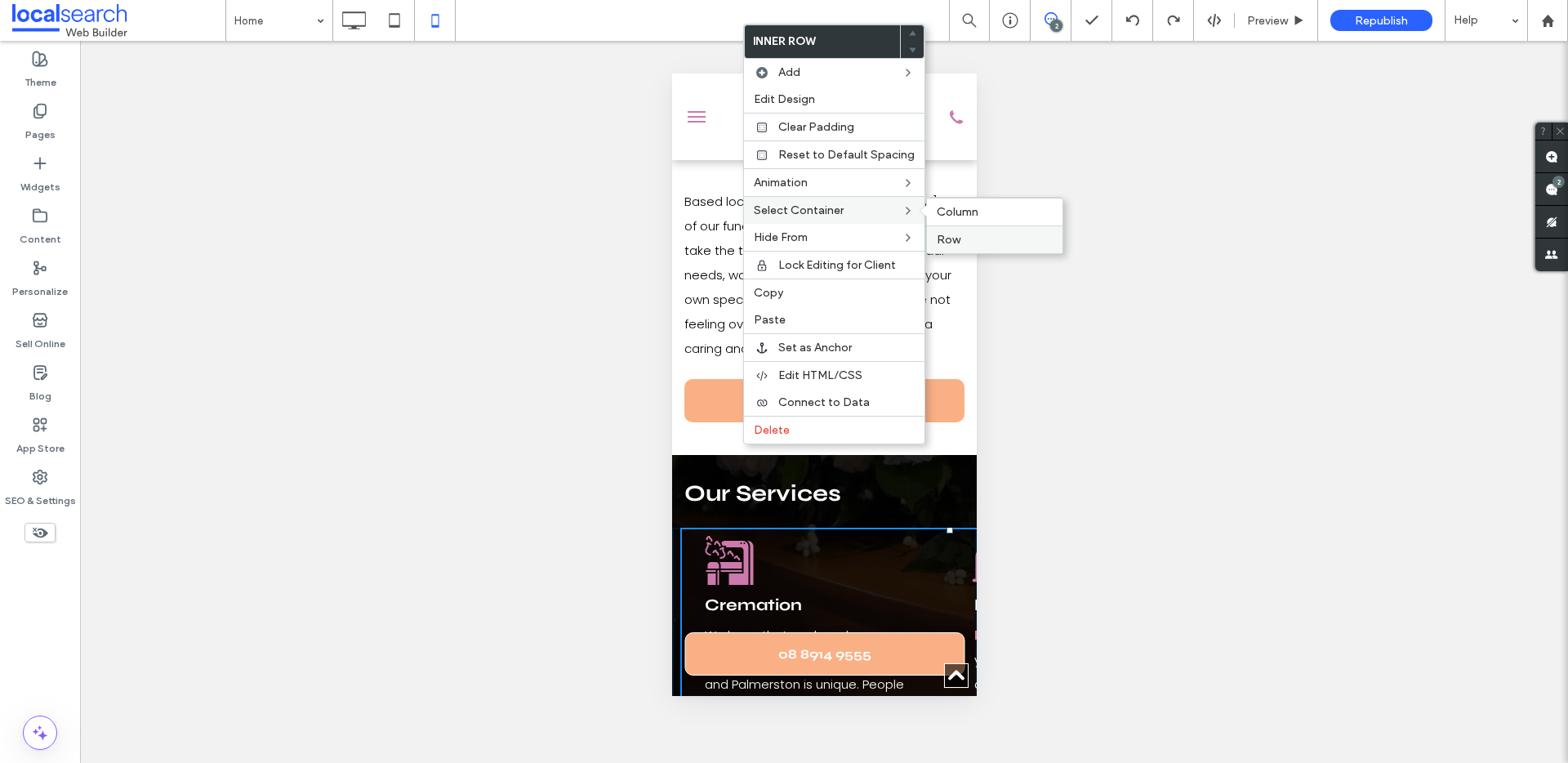
click at [959, 237] on label "Row" at bounding box center [995, 239] width 116 height 14
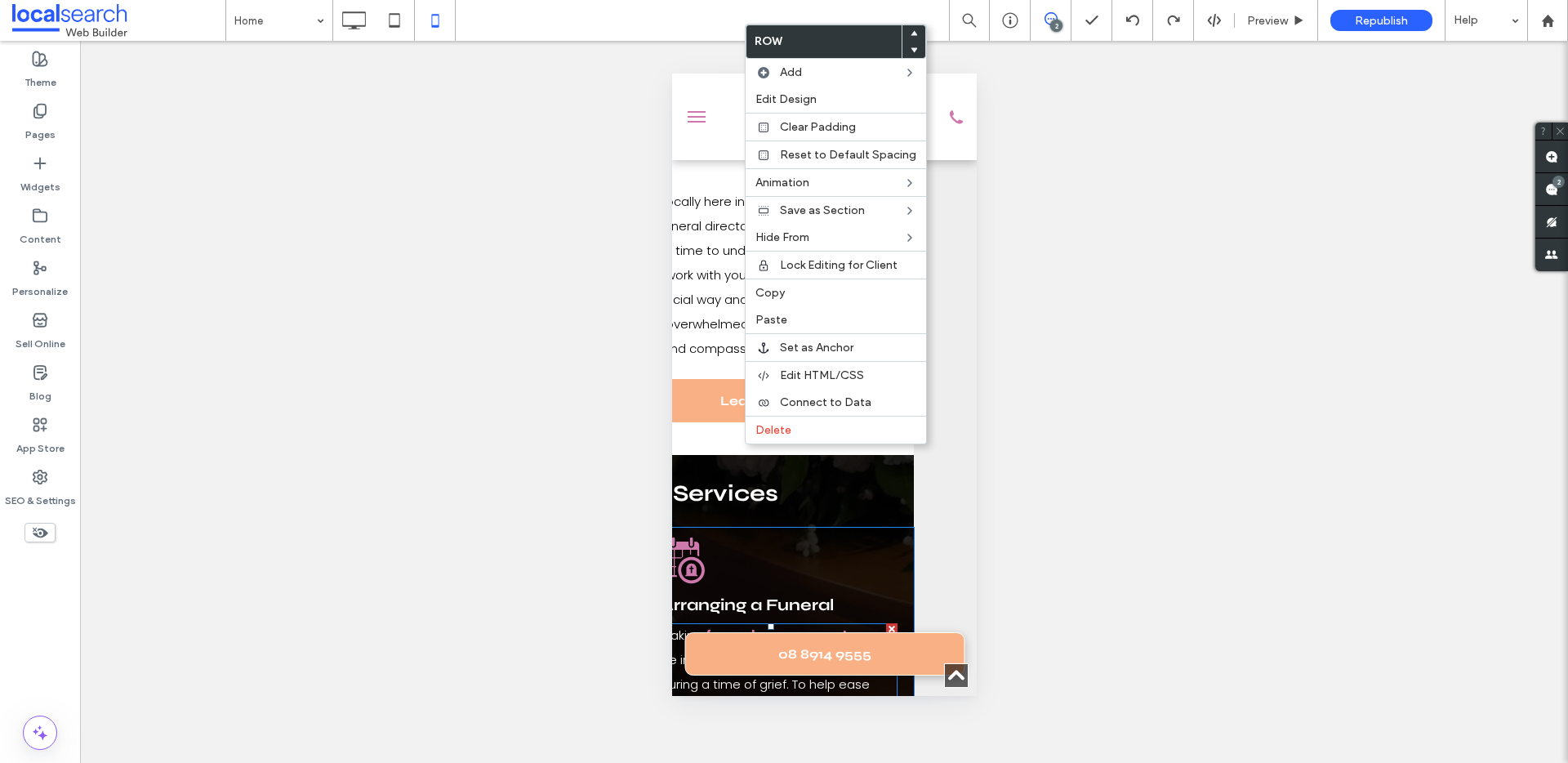
scroll to position [1888, 90]
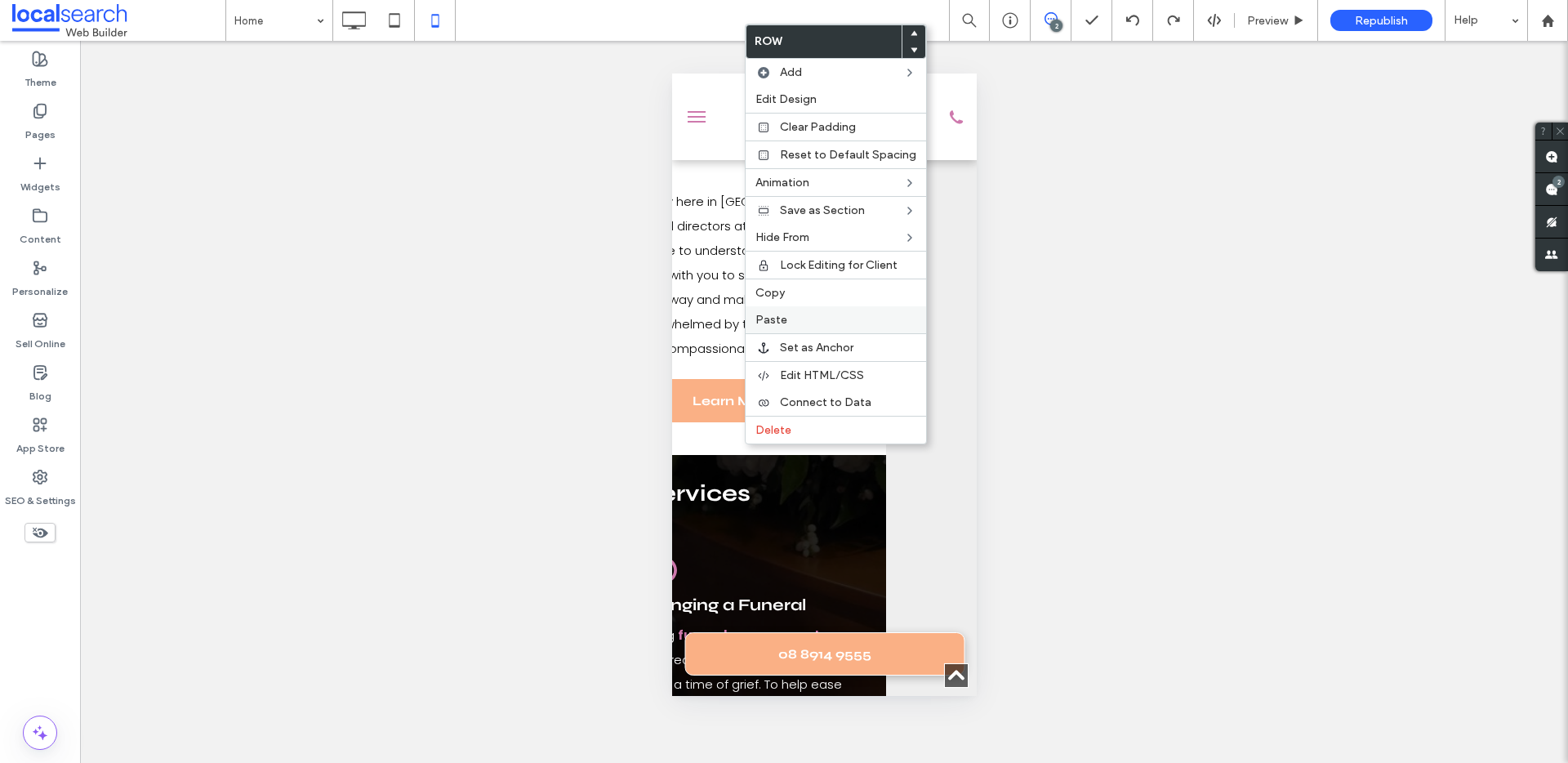
click at [780, 321] on span "Paste" at bounding box center [771, 319] width 32 height 14
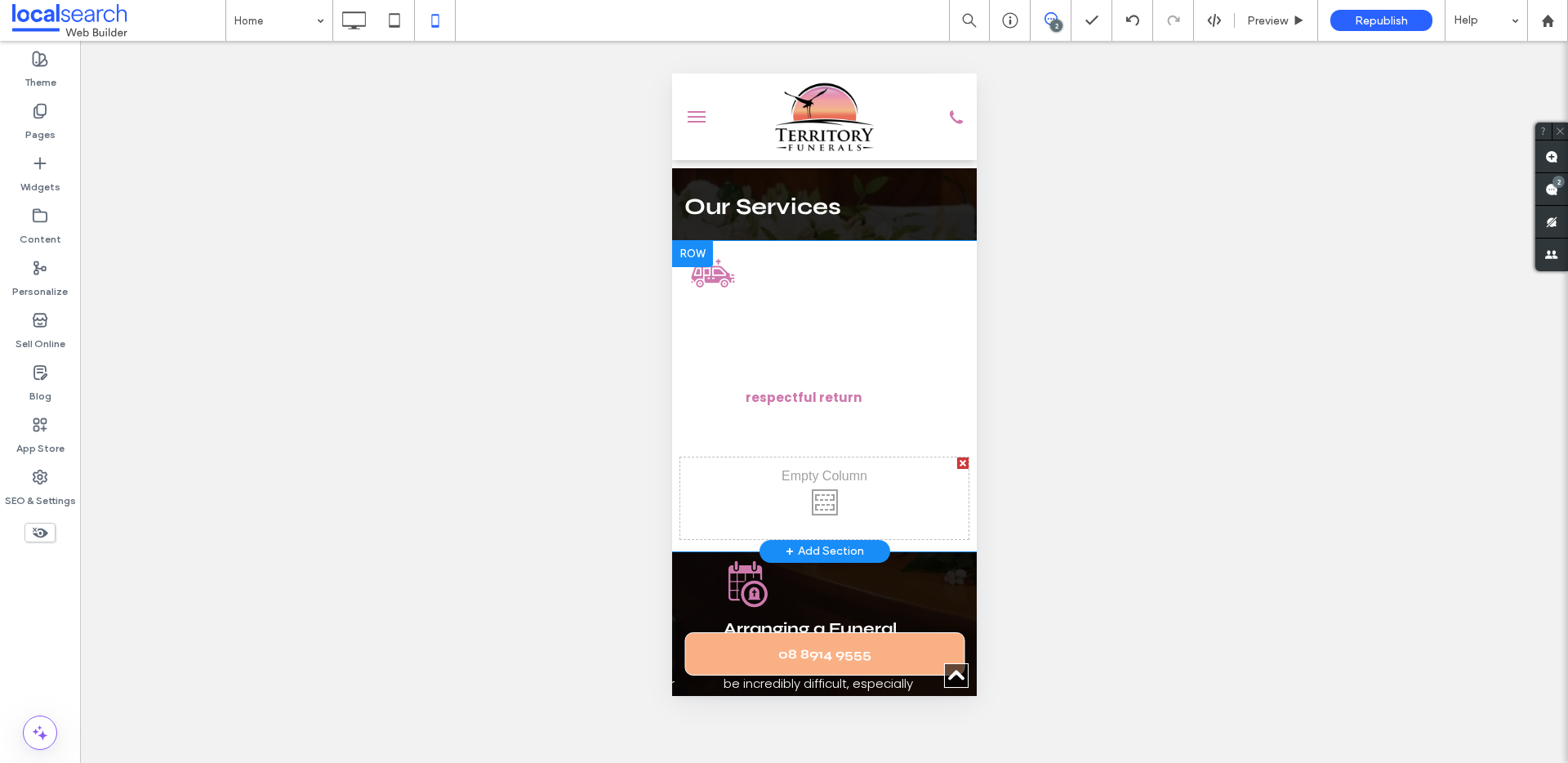
scroll to position [2172, 0]
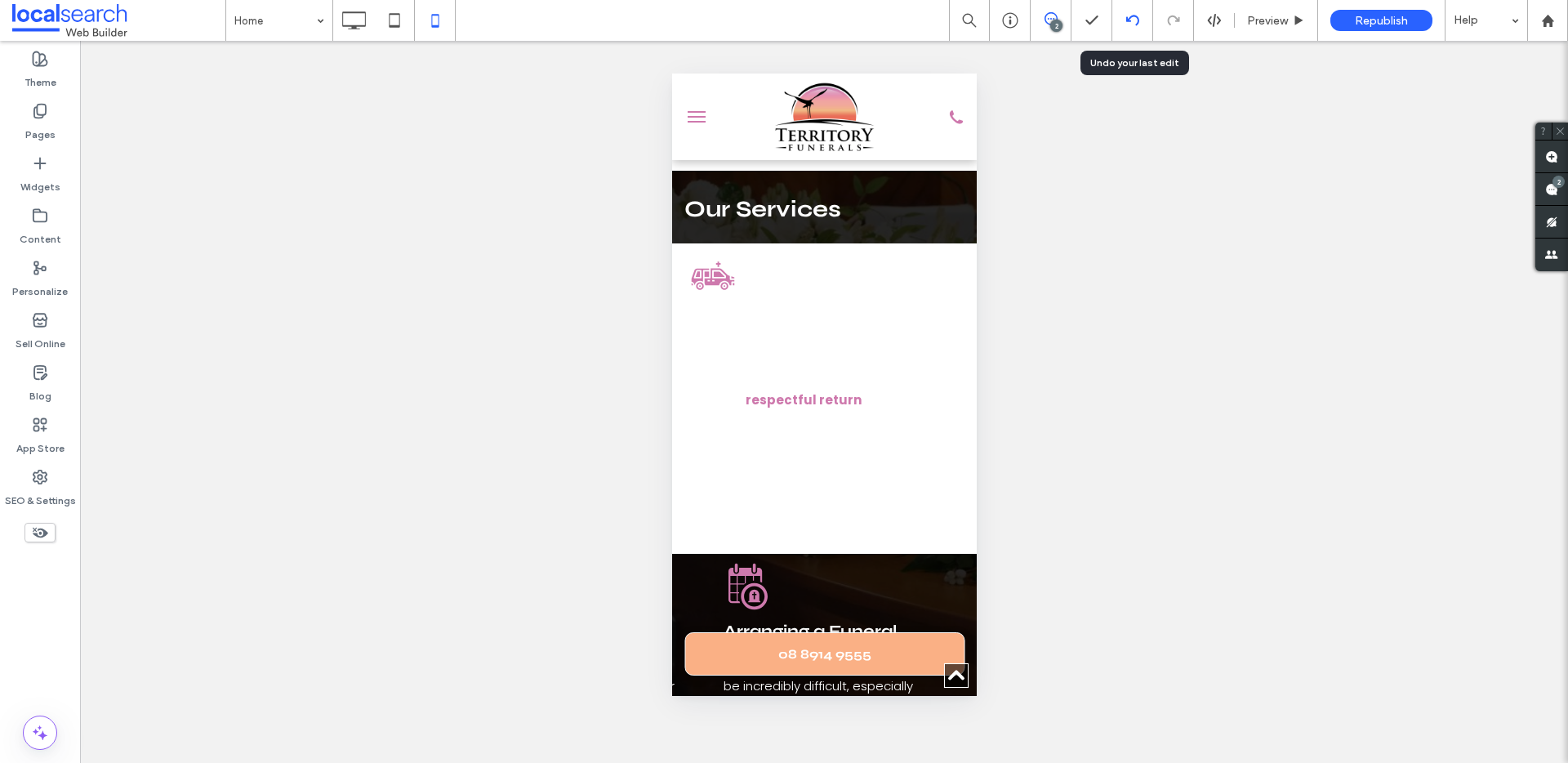
click at [1126, 18] on use at bounding box center [1131, 20] width 13 height 10
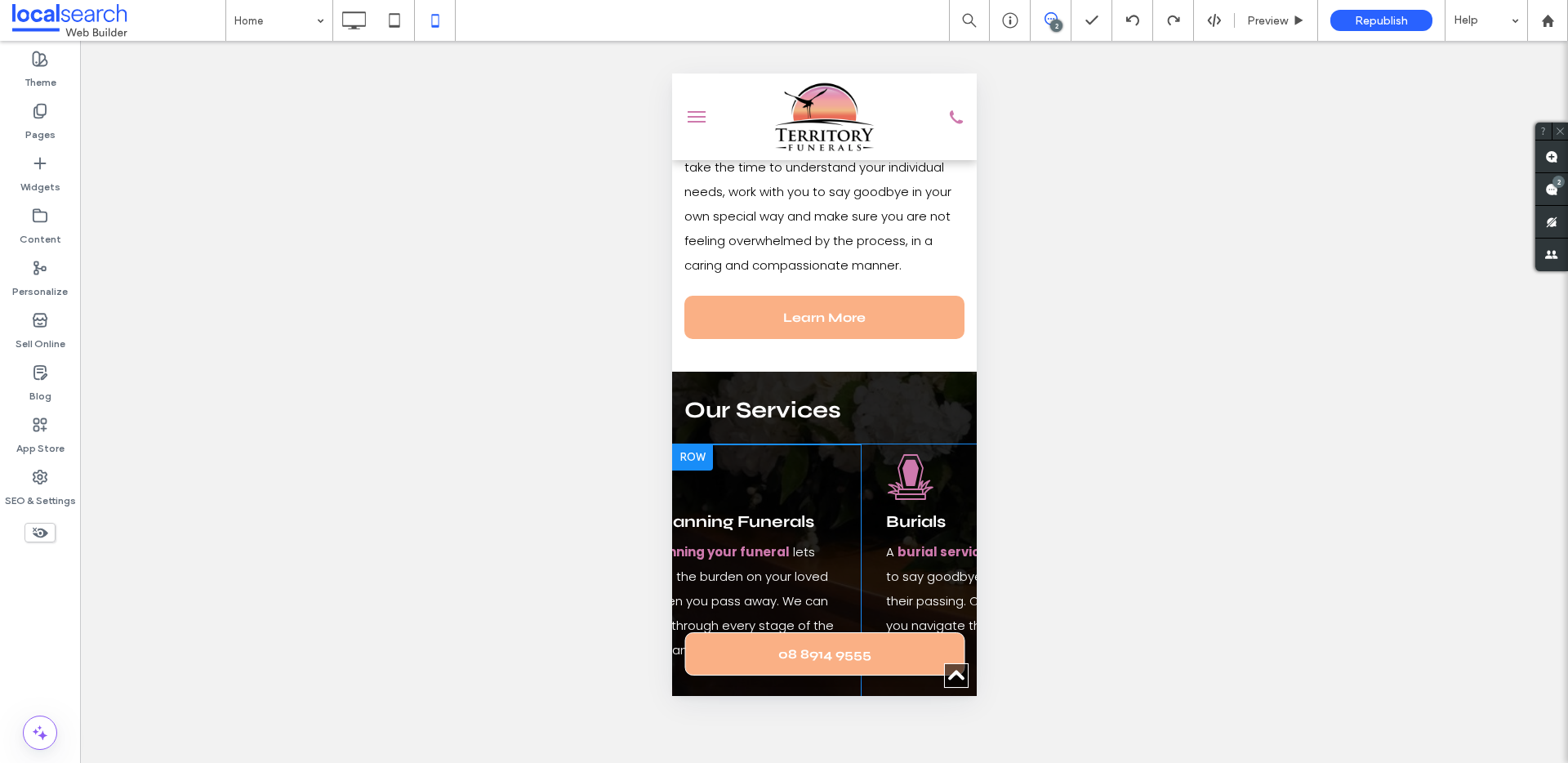
scroll to position [0, 394]
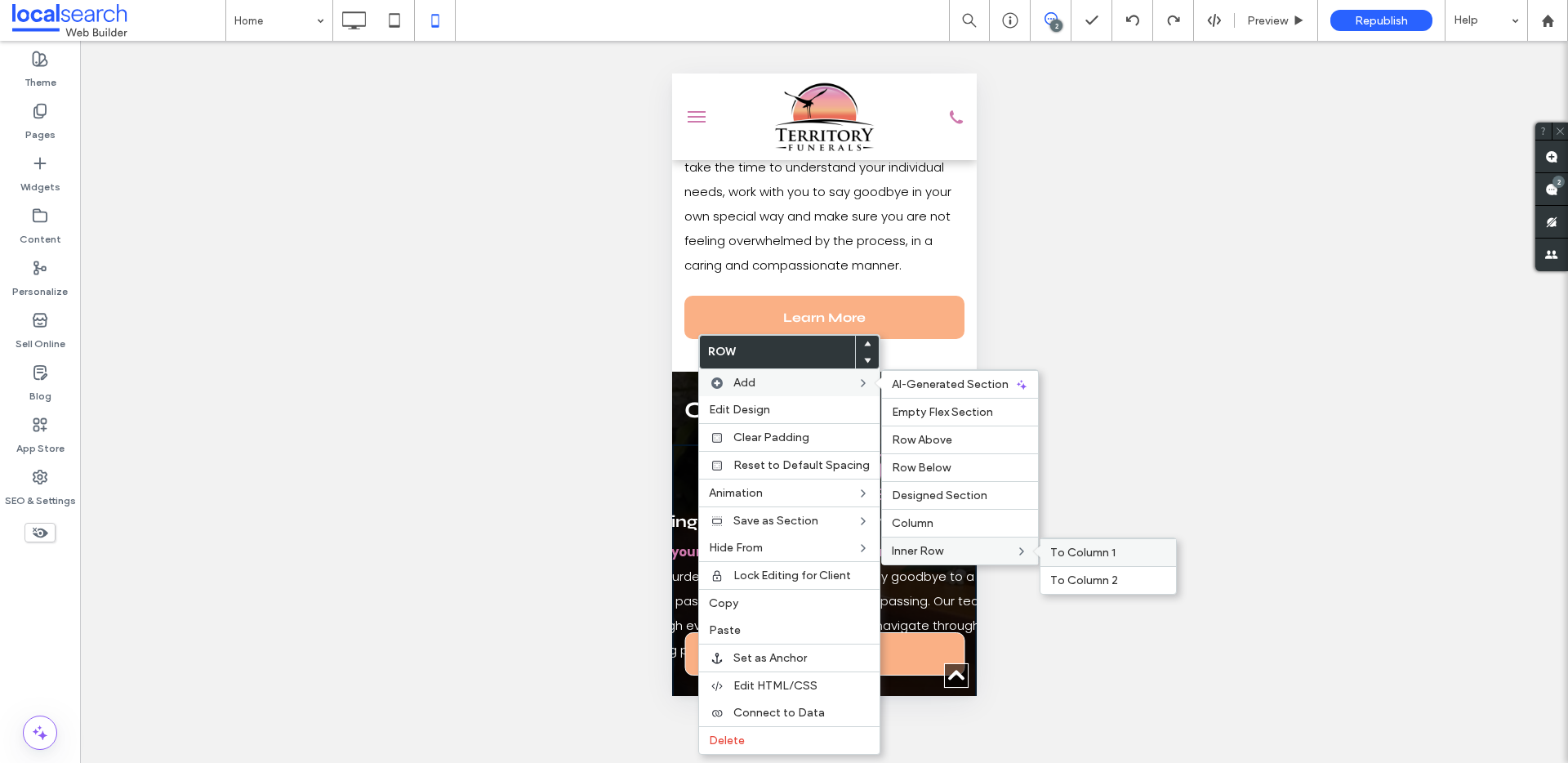
click at [1087, 547] on span "To Column 1" at bounding box center [1082, 552] width 65 height 14
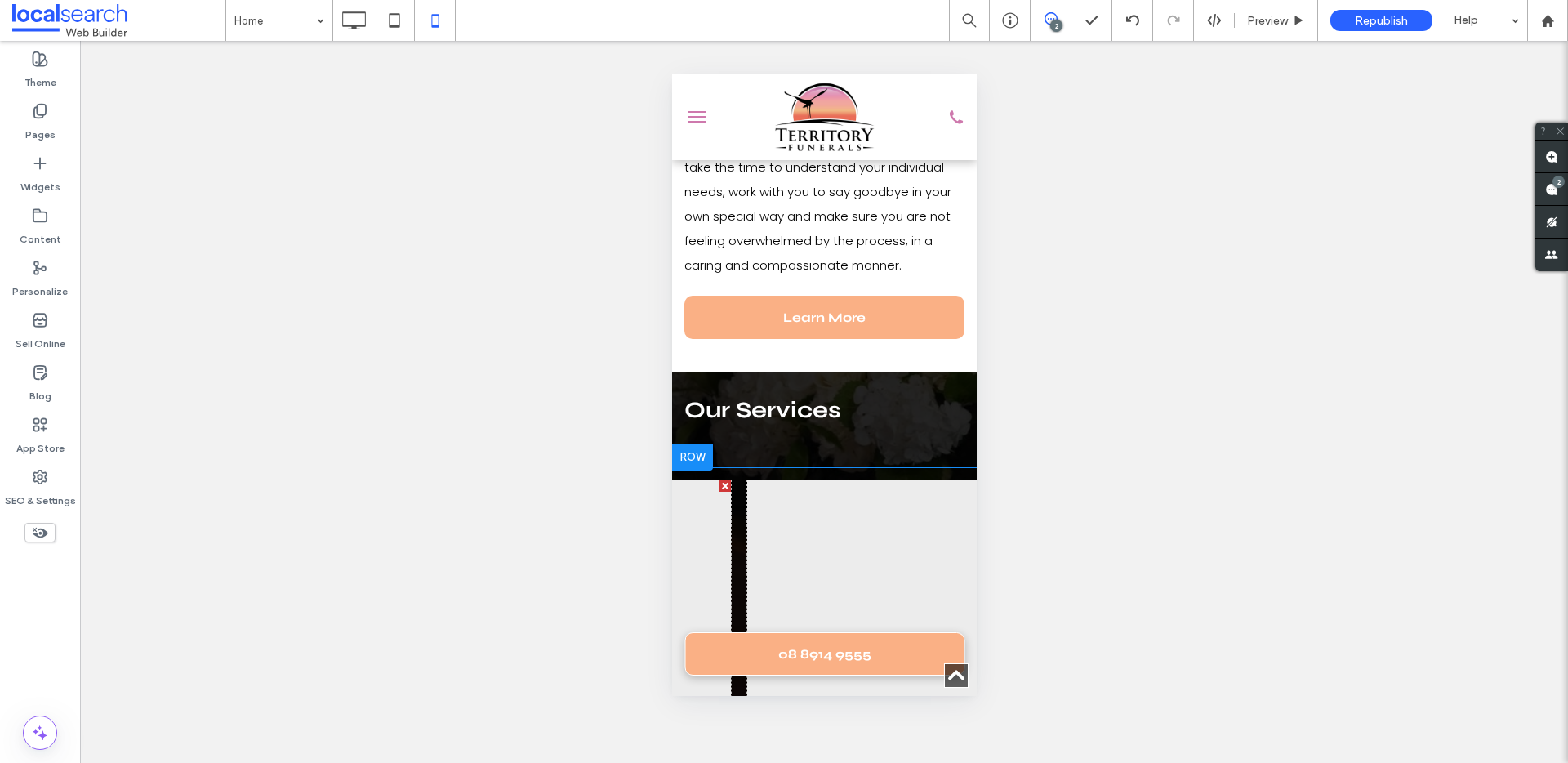
scroll to position [482, 191]
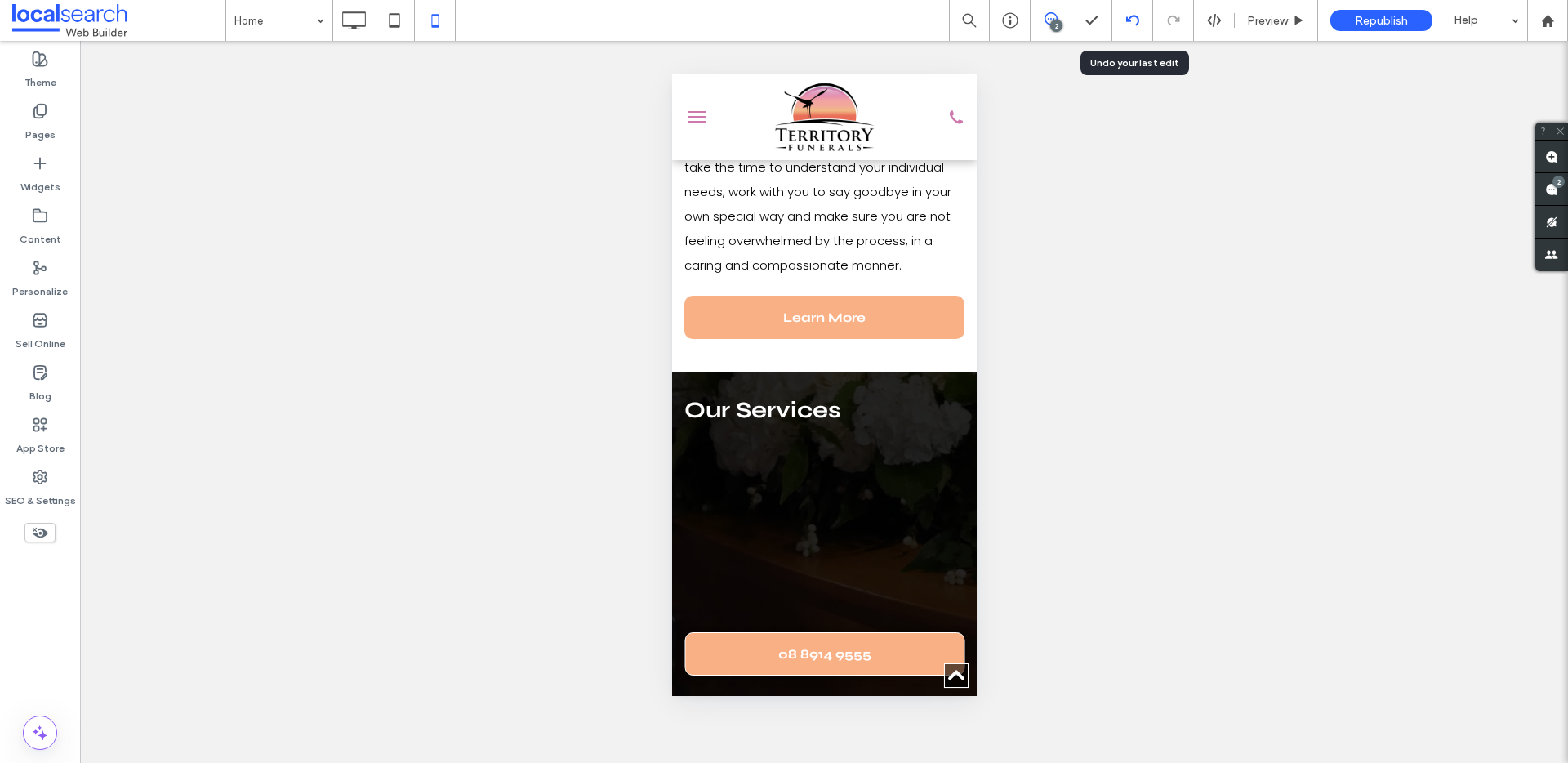
click at [1138, 16] on icon at bounding box center [1132, 20] width 13 height 13
click at [363, 21] on icon at bounding box center [354, 21] width 33 height 33
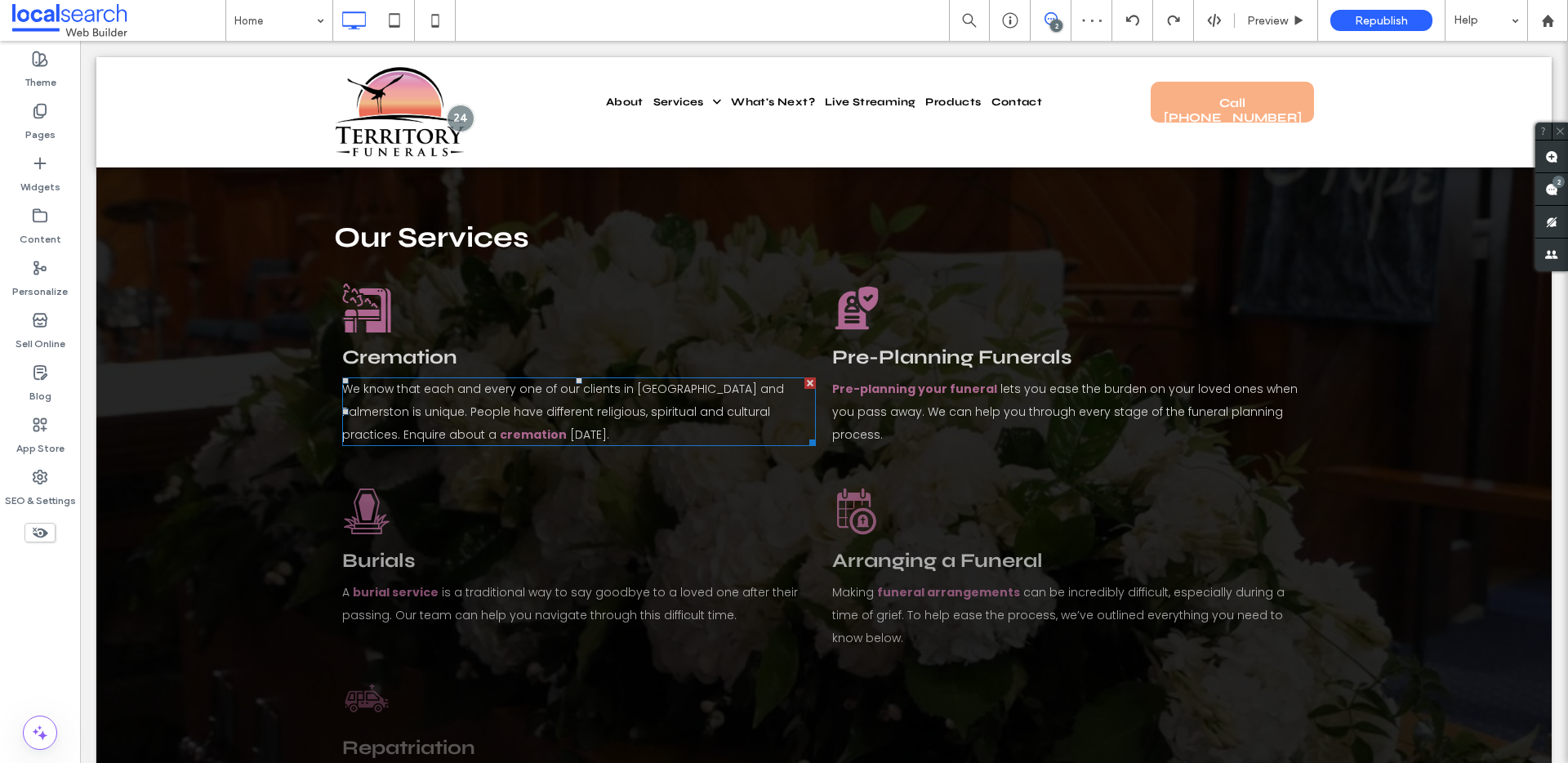
scroll to position [1662, 0]
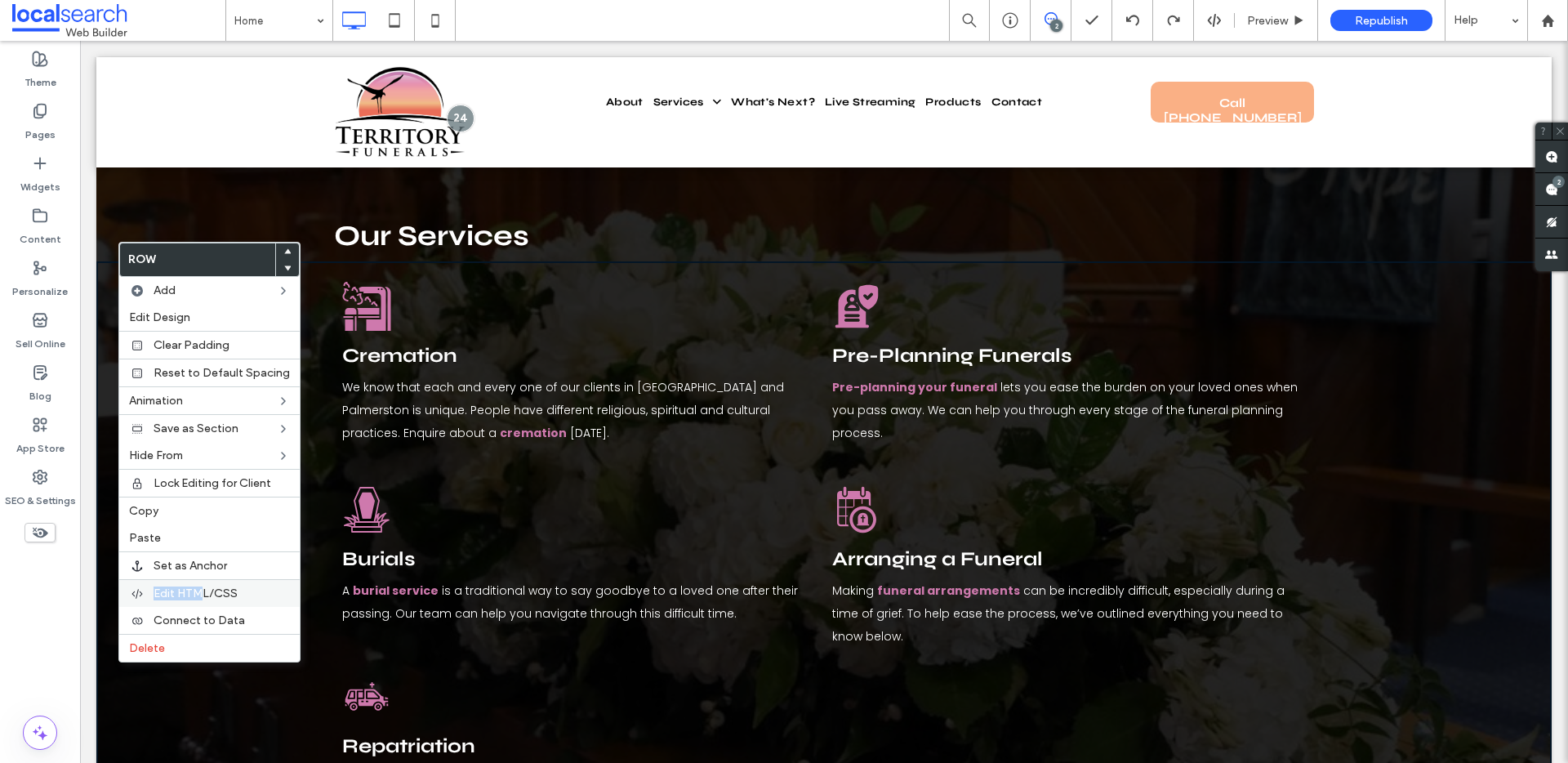
drag, startPoint x: 197, startPoint y: 576, endPoint x: 198, endPoint y: 592, distance: 16.0
click at [198, 592] on div "Row Add Edit Design Clear Padding Reset to Default Spacing Animation Save as Se…" at bounding box center [208, 452] width 182 height 420
click at [198, 592] on span "Edit HTML/CSS" at bounding box center [195, 593] width 84 height 14
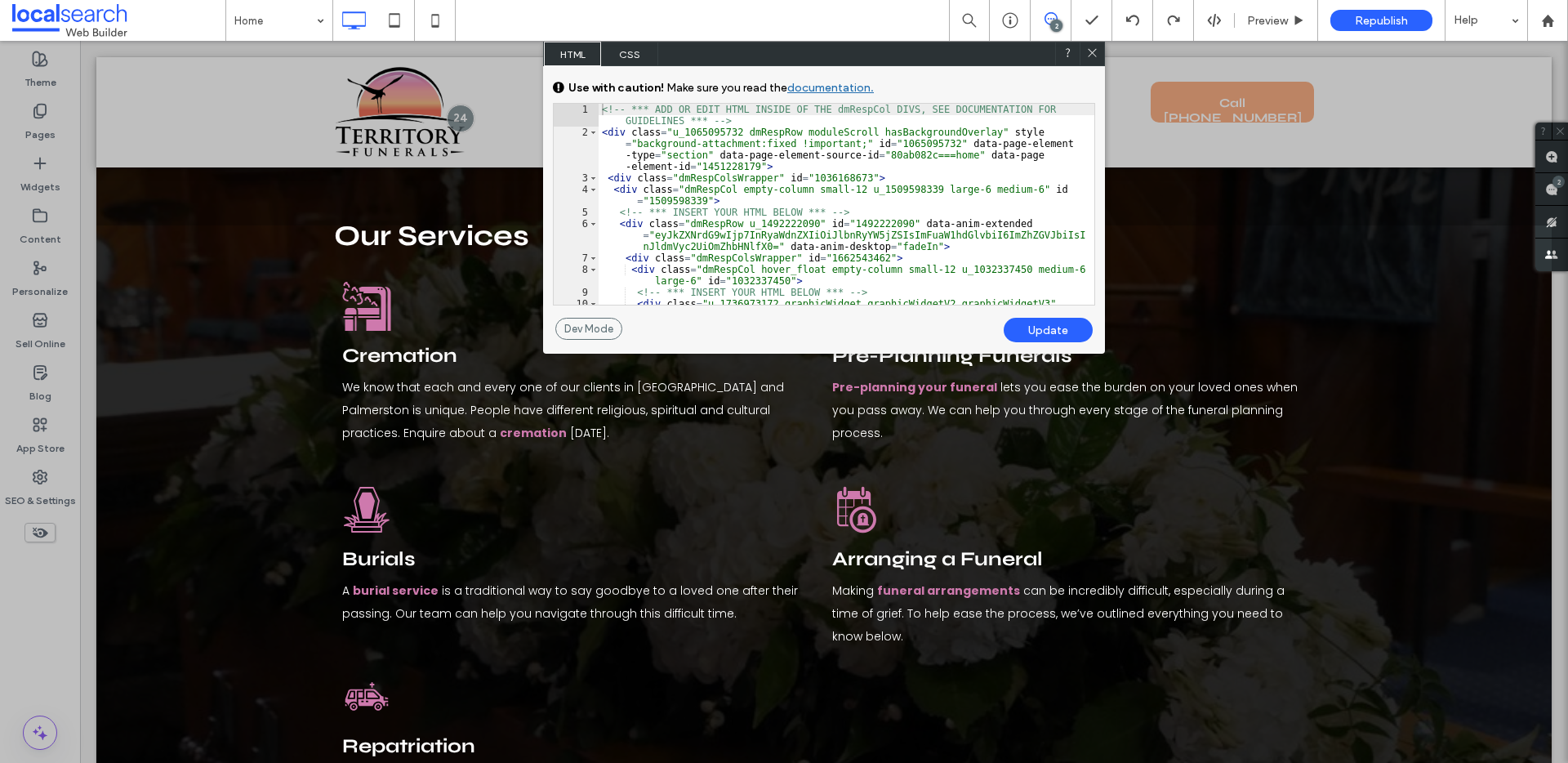
click at [1094, 47] on icon at bounding box center [1092, 53] width 12 height 12
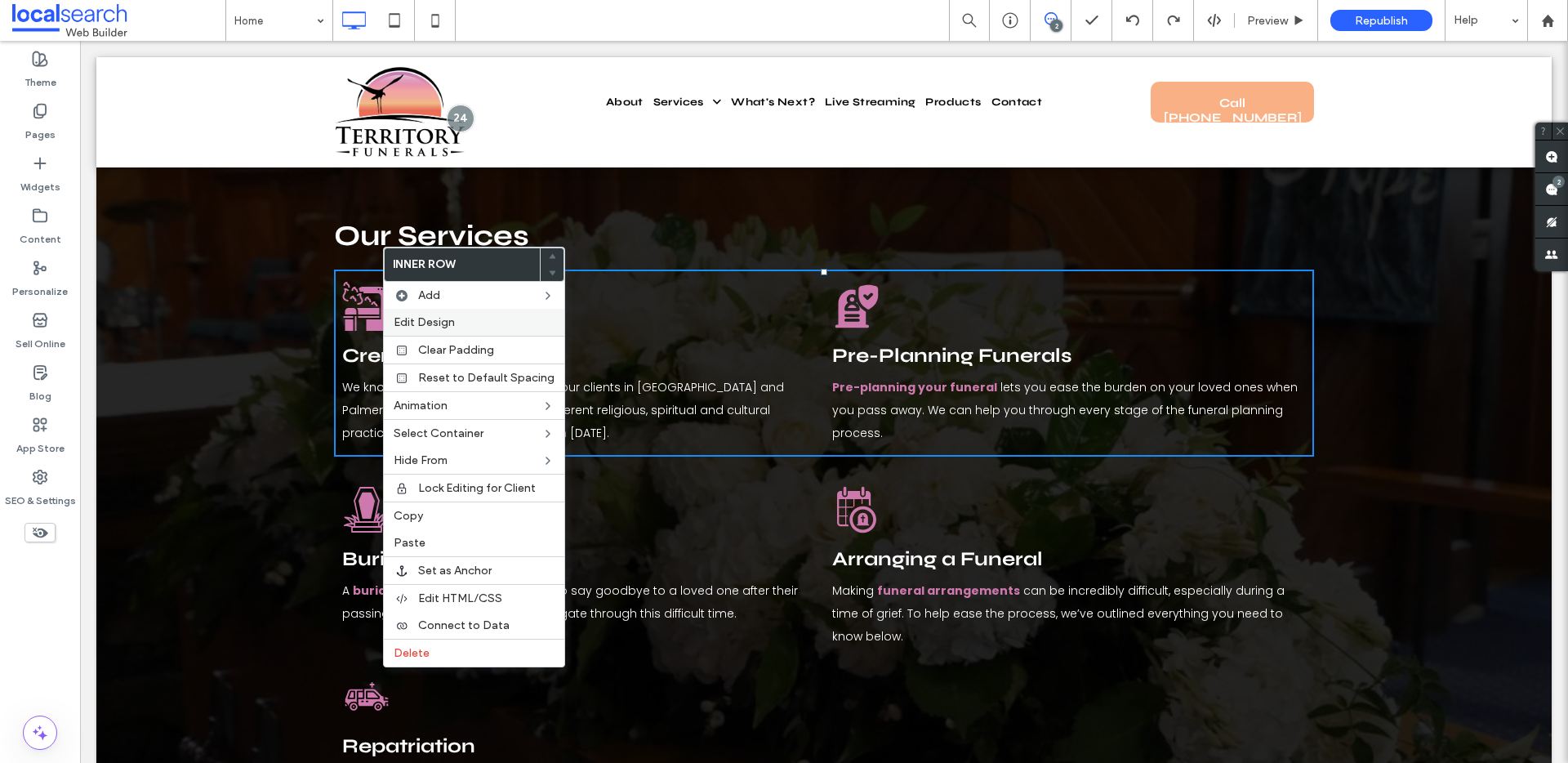
click at [448, 326] on span "Edit Design" at bounding box center [424, 322] width 61 height 14
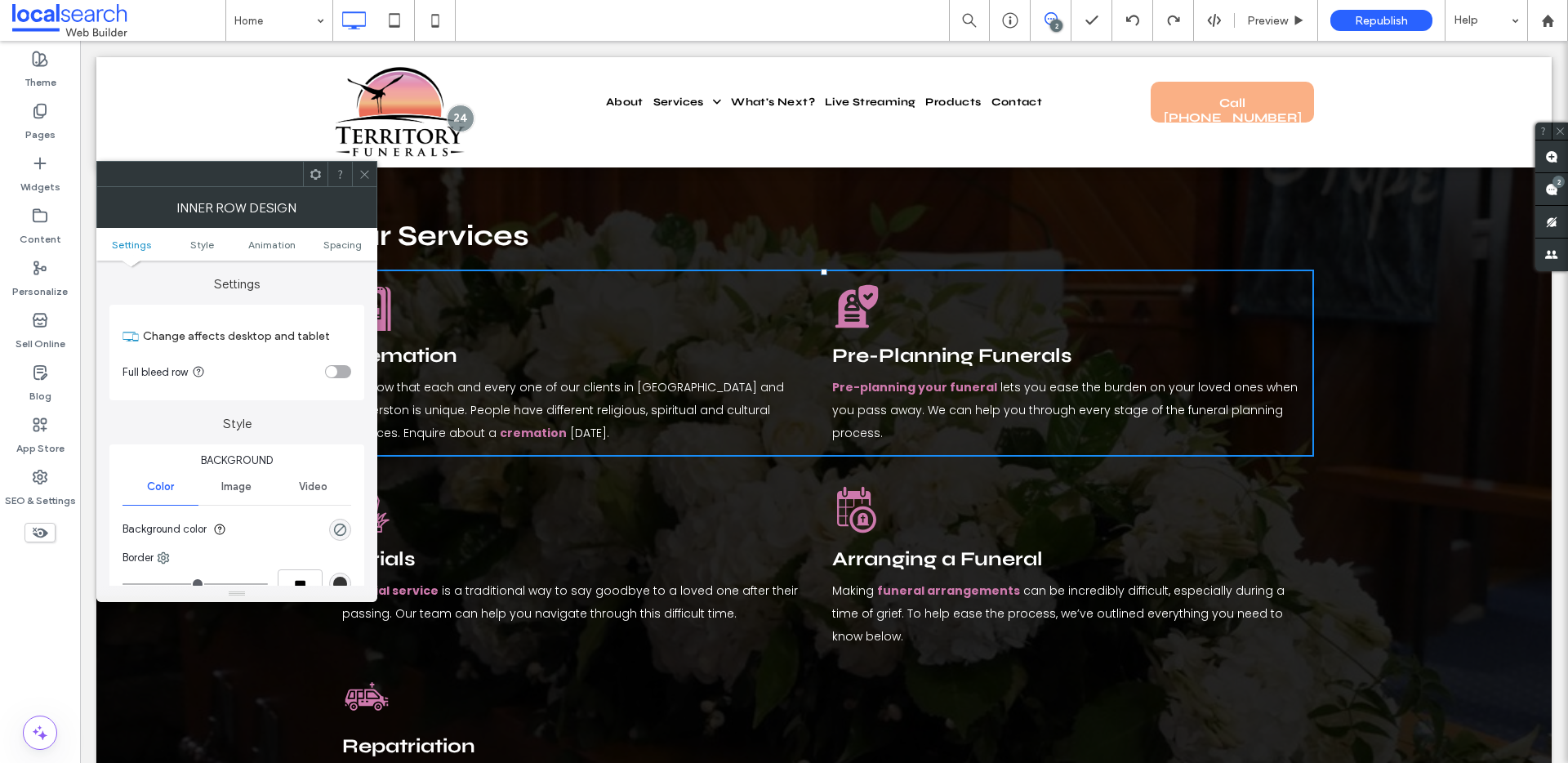
click at [317, 178] on icon at bounding box center [315, 174] width 12 height 12
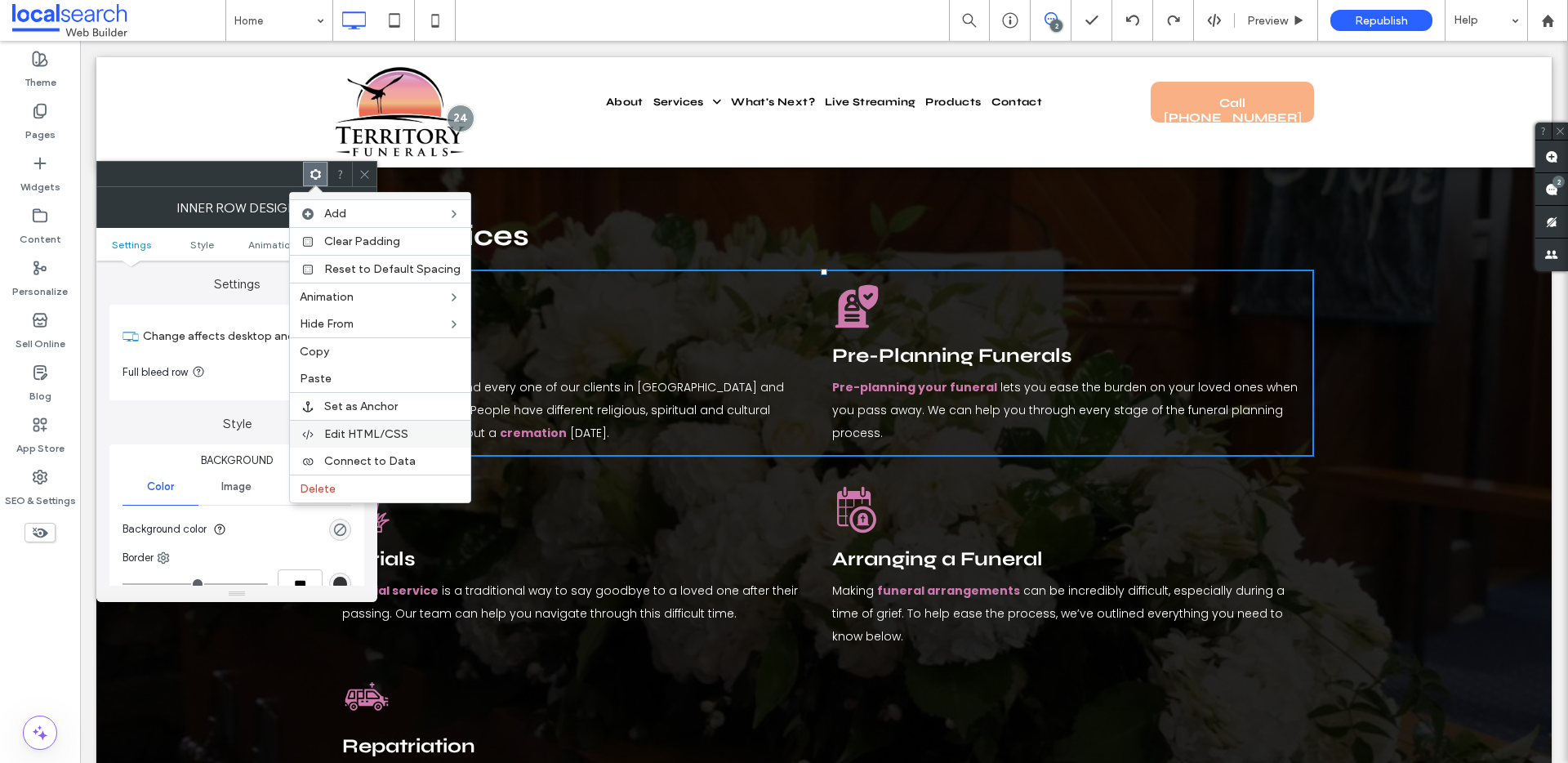
click at [369, 425] on div "Edit HTML/CSS" at bounding box center [381, 433] width 181 height 28
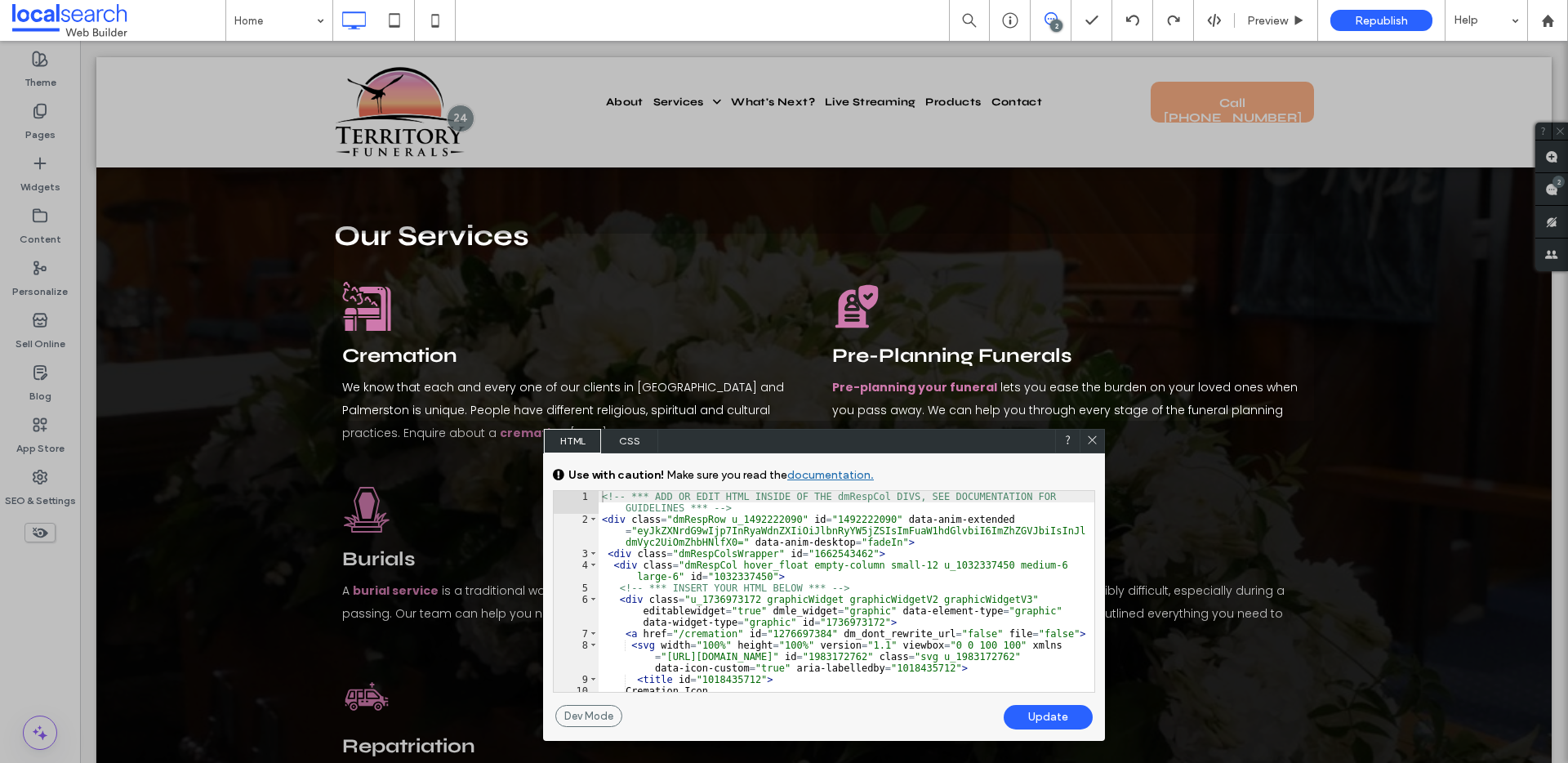
click at [1087, 440] on icon at bounding box center [1092, 440] width 12 height 12
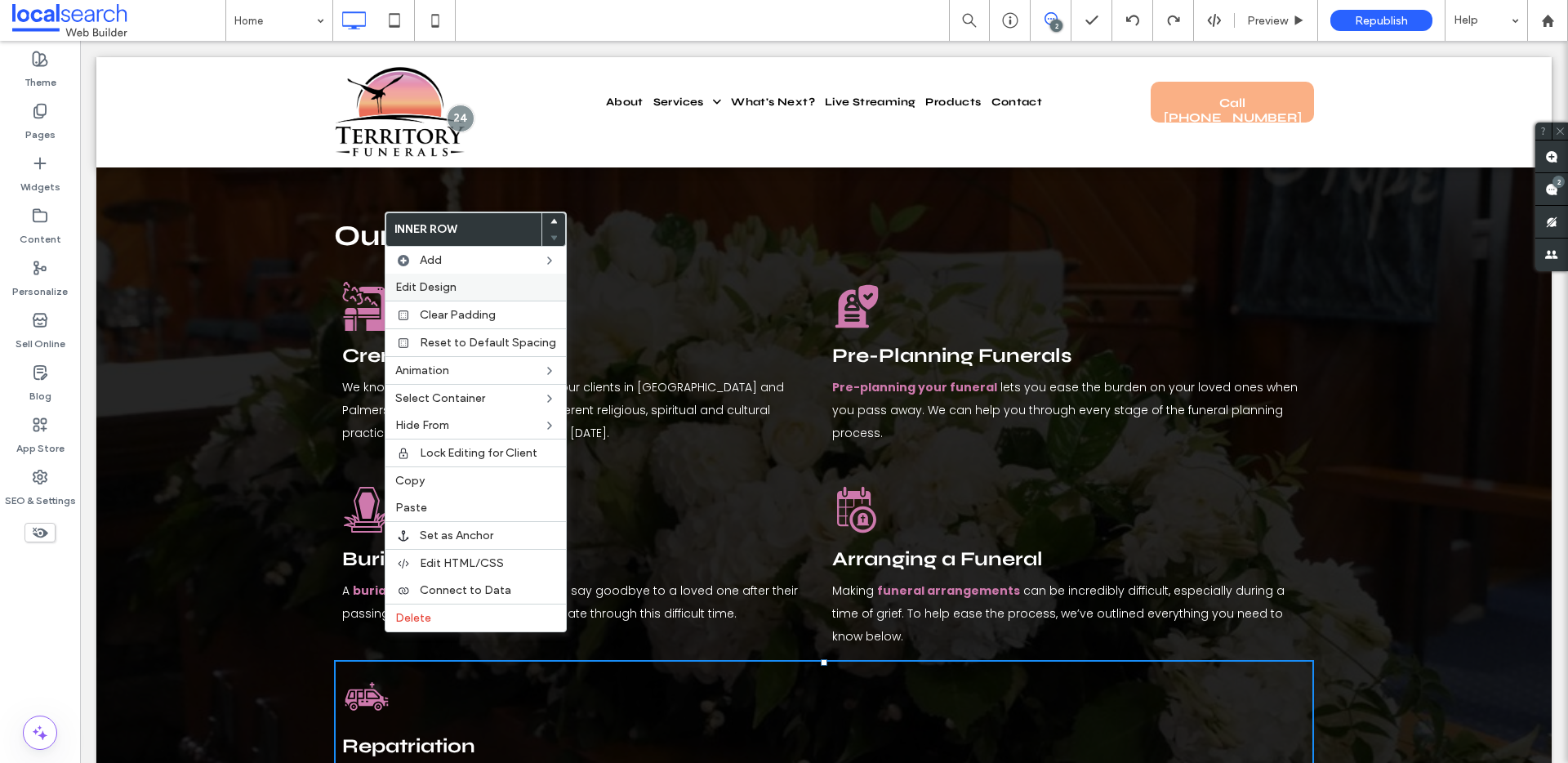
click at [455, 290] on span "Edit Design" at bounding box center [425, 287] width 61 height 14
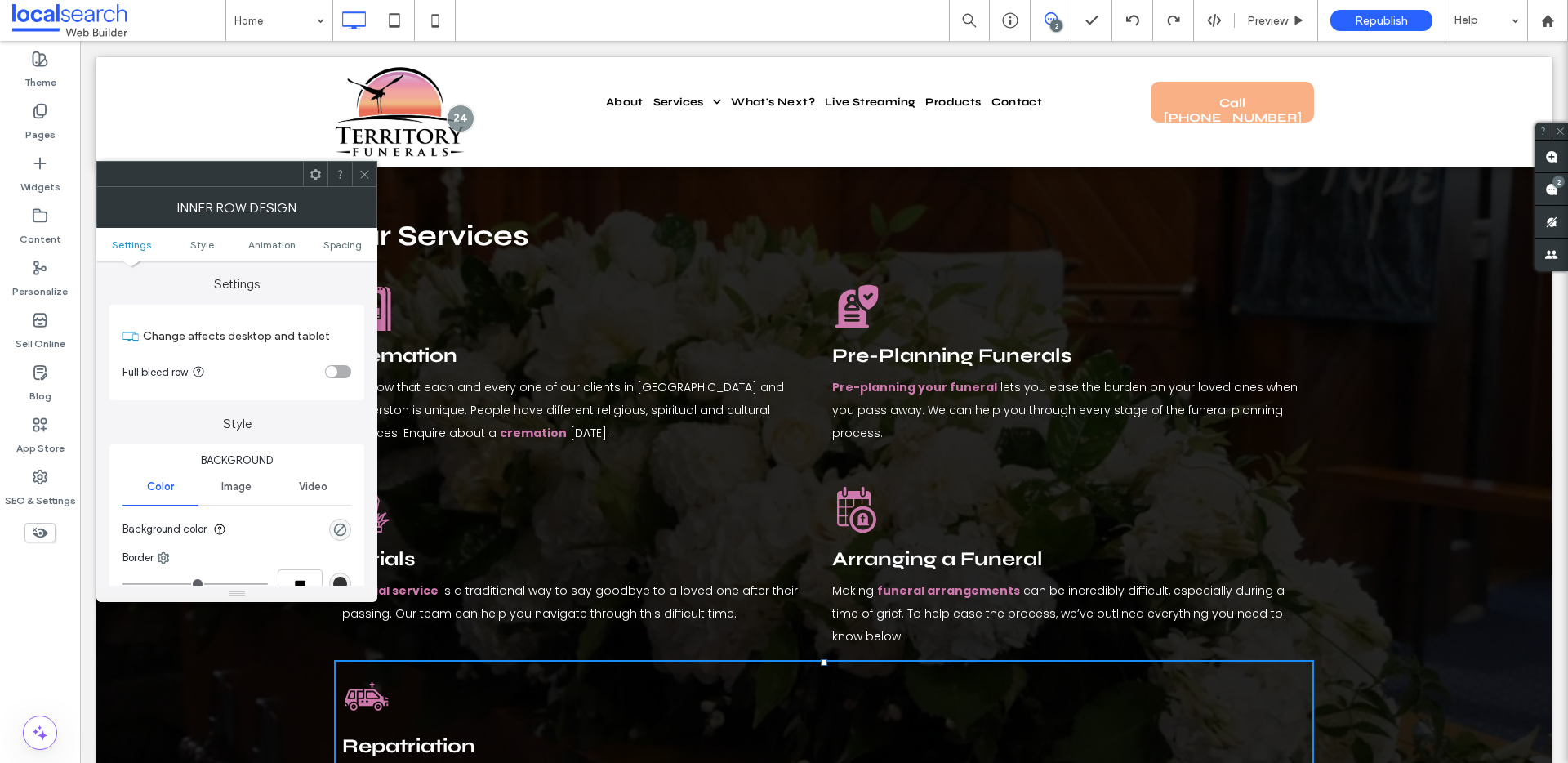
click at [364, 177] on icon at bounding box center [364, 174] width 12 height 12
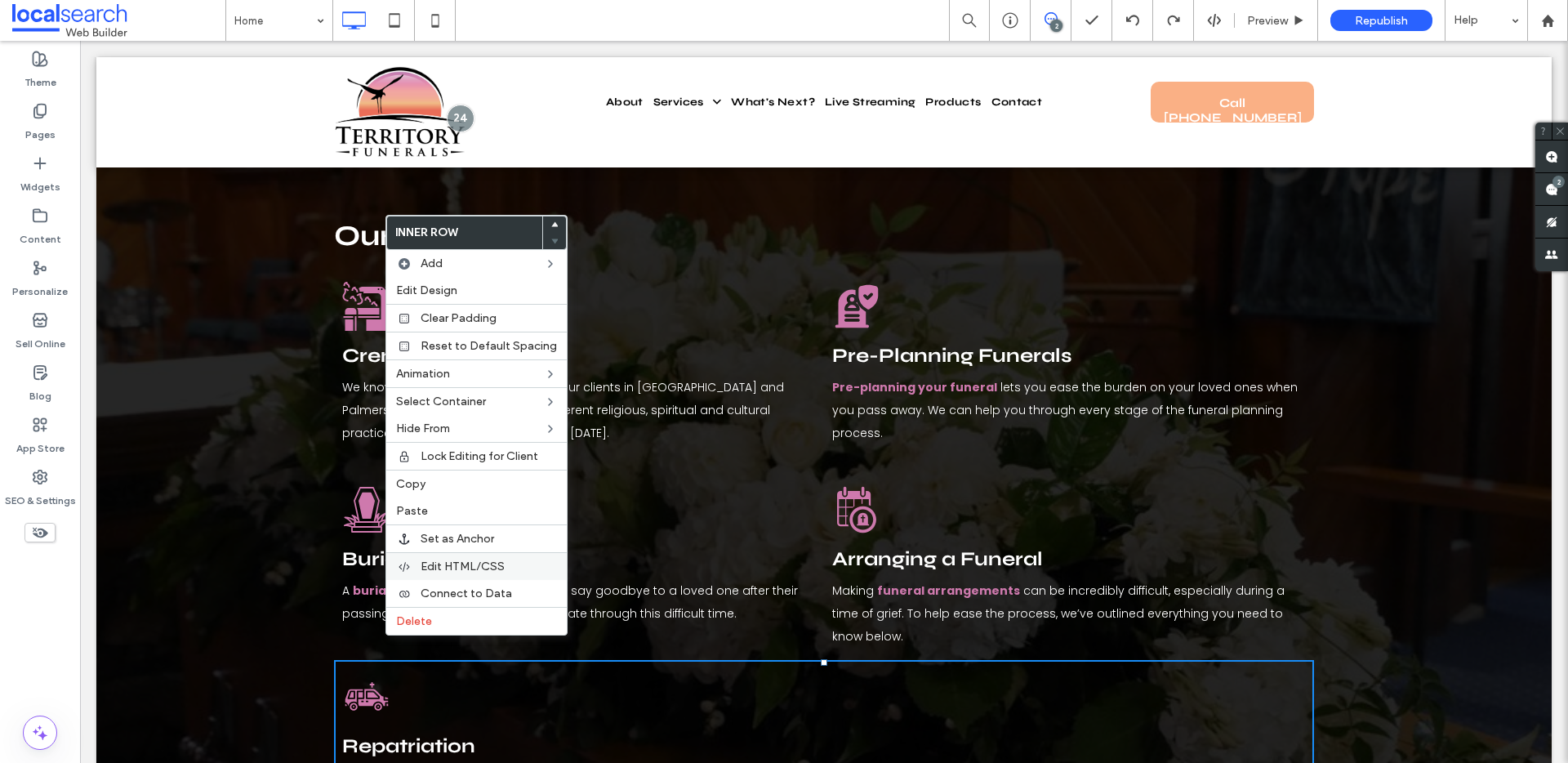
click at [441, 568] on span "Edit HTML/CSS" at bounding box center [462, 567] width 84 height 14
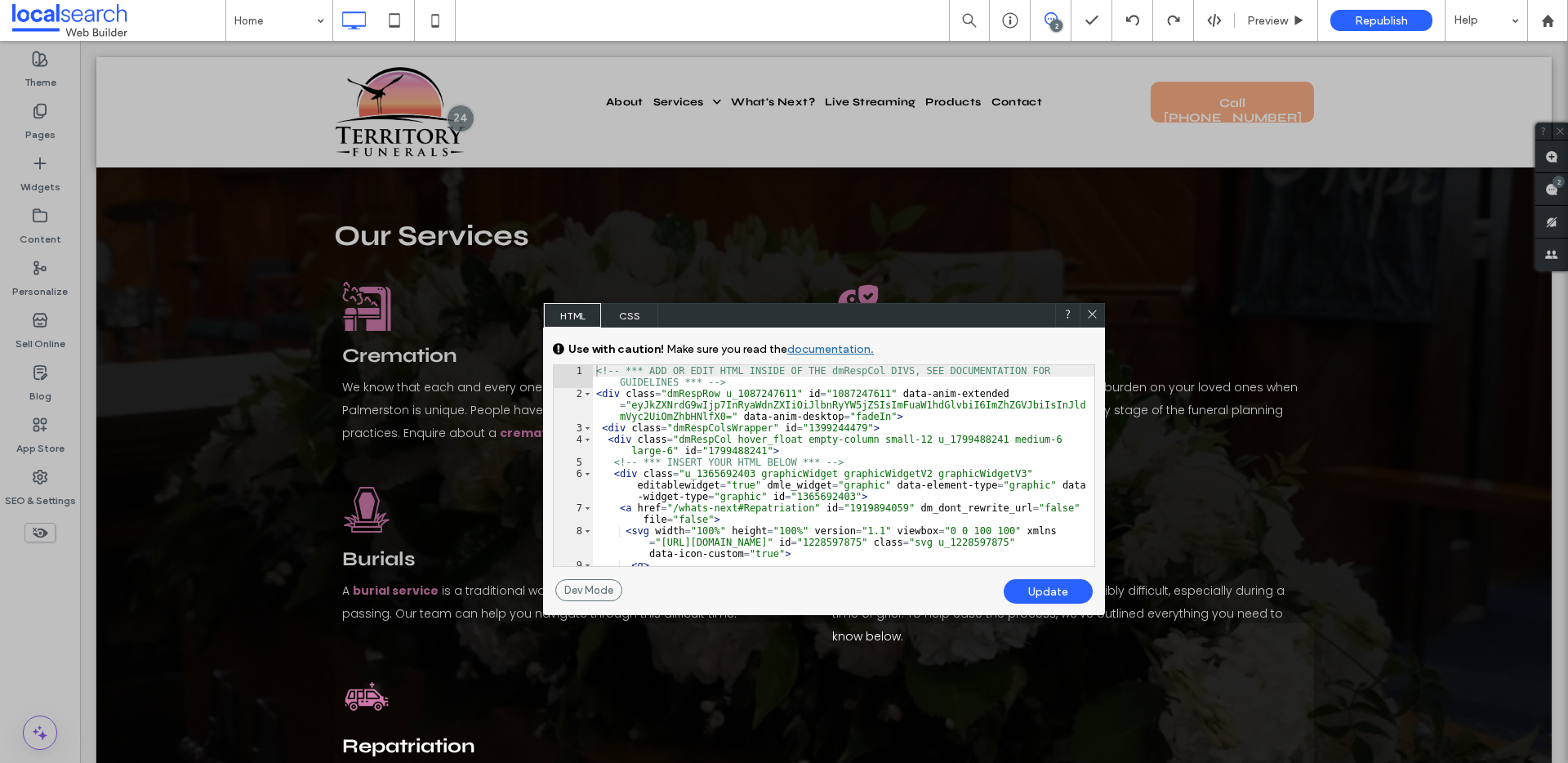
click at [1088, 313] on icon at bounding box center [1092, 313] width 12 height 12
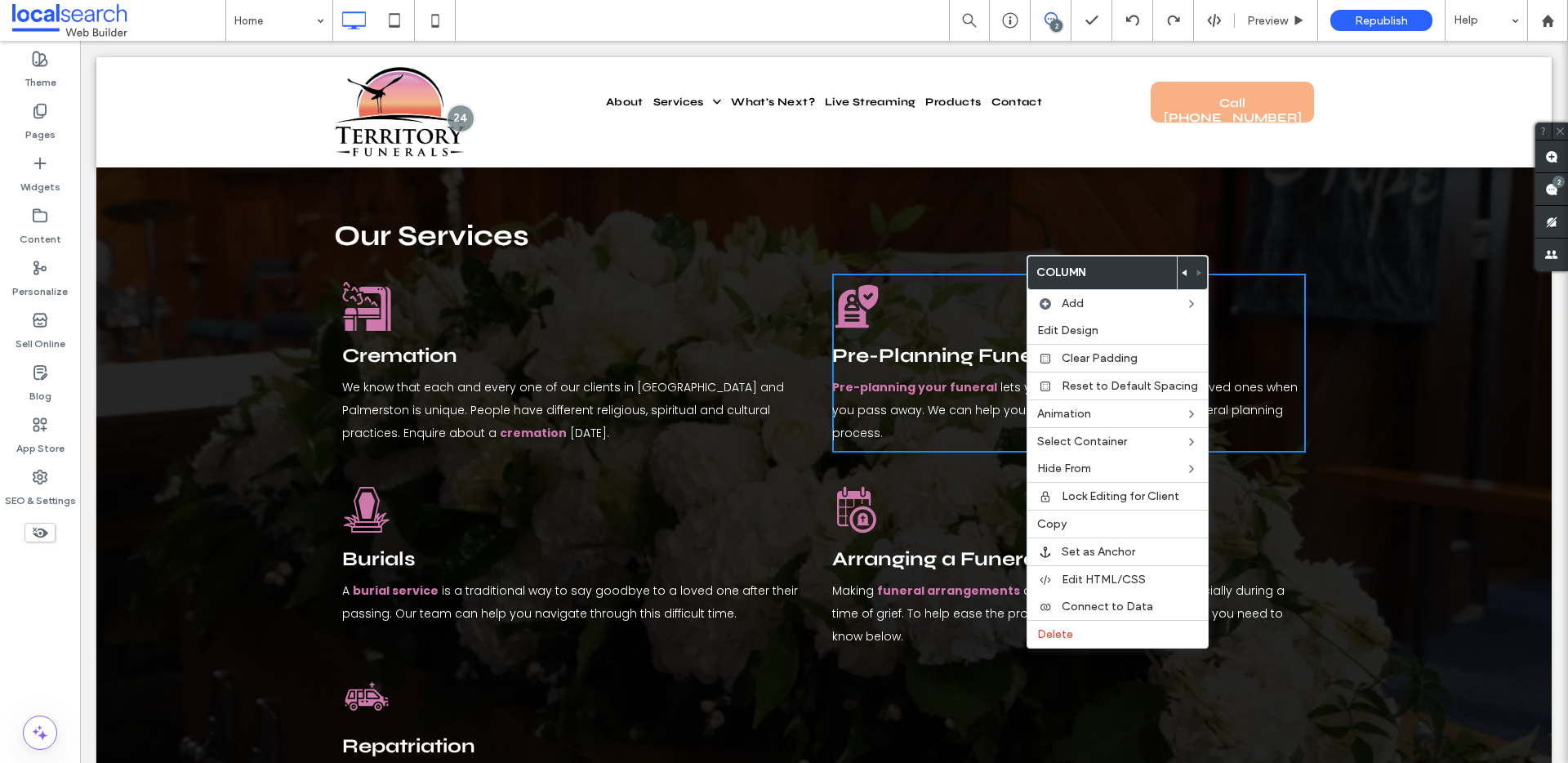
click at [1431, 406] on div "Cremation Icon Cremation We know that each and every one of our clients in [GEO…" at bounding box center [824, 583] width 1455 height 644
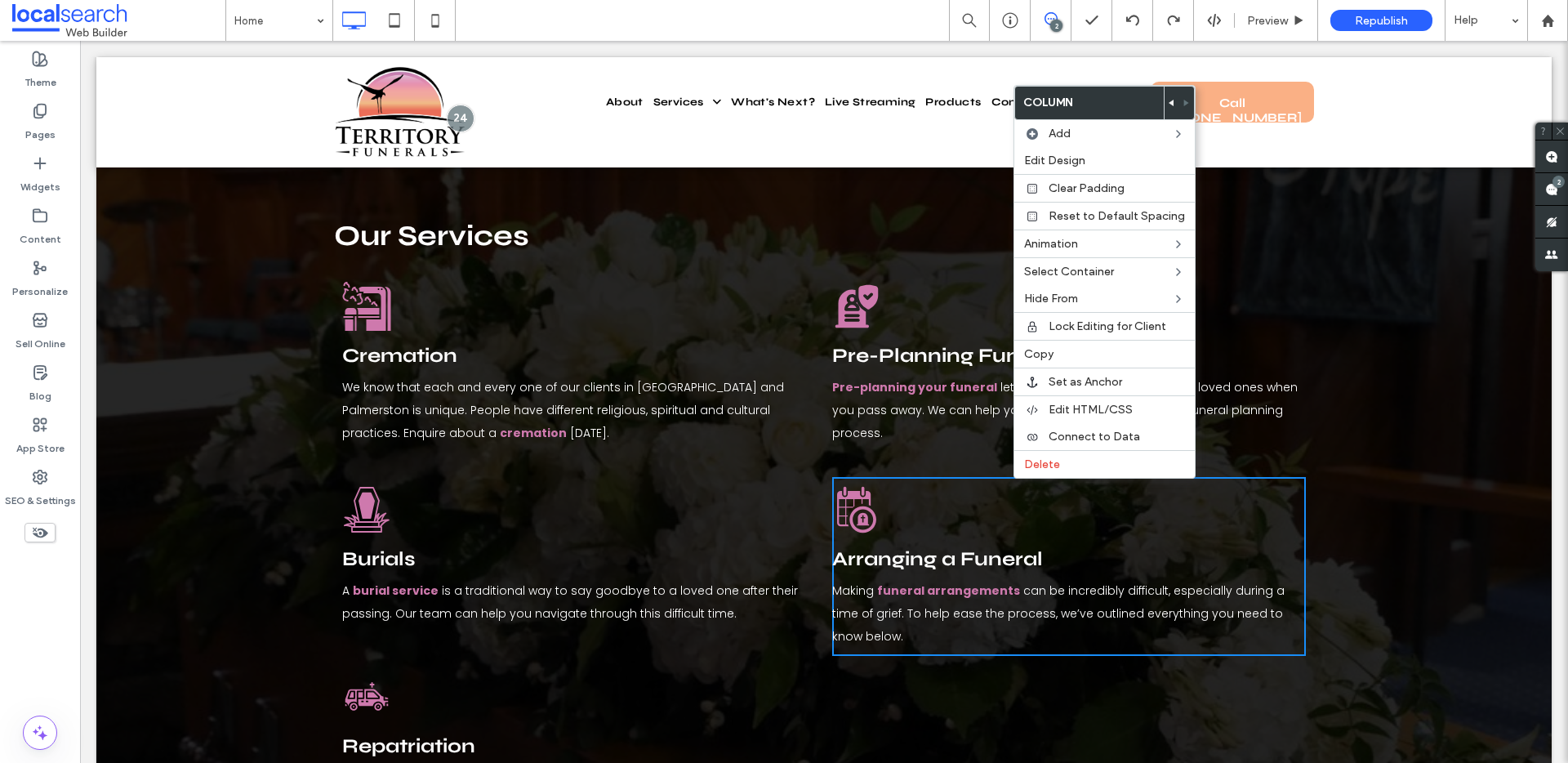
click at [778, 290] on div "Cremation Icon Cremation We know that each and every one of our clients in Darw…" at bounding box center [579, 363] width 474 height 179
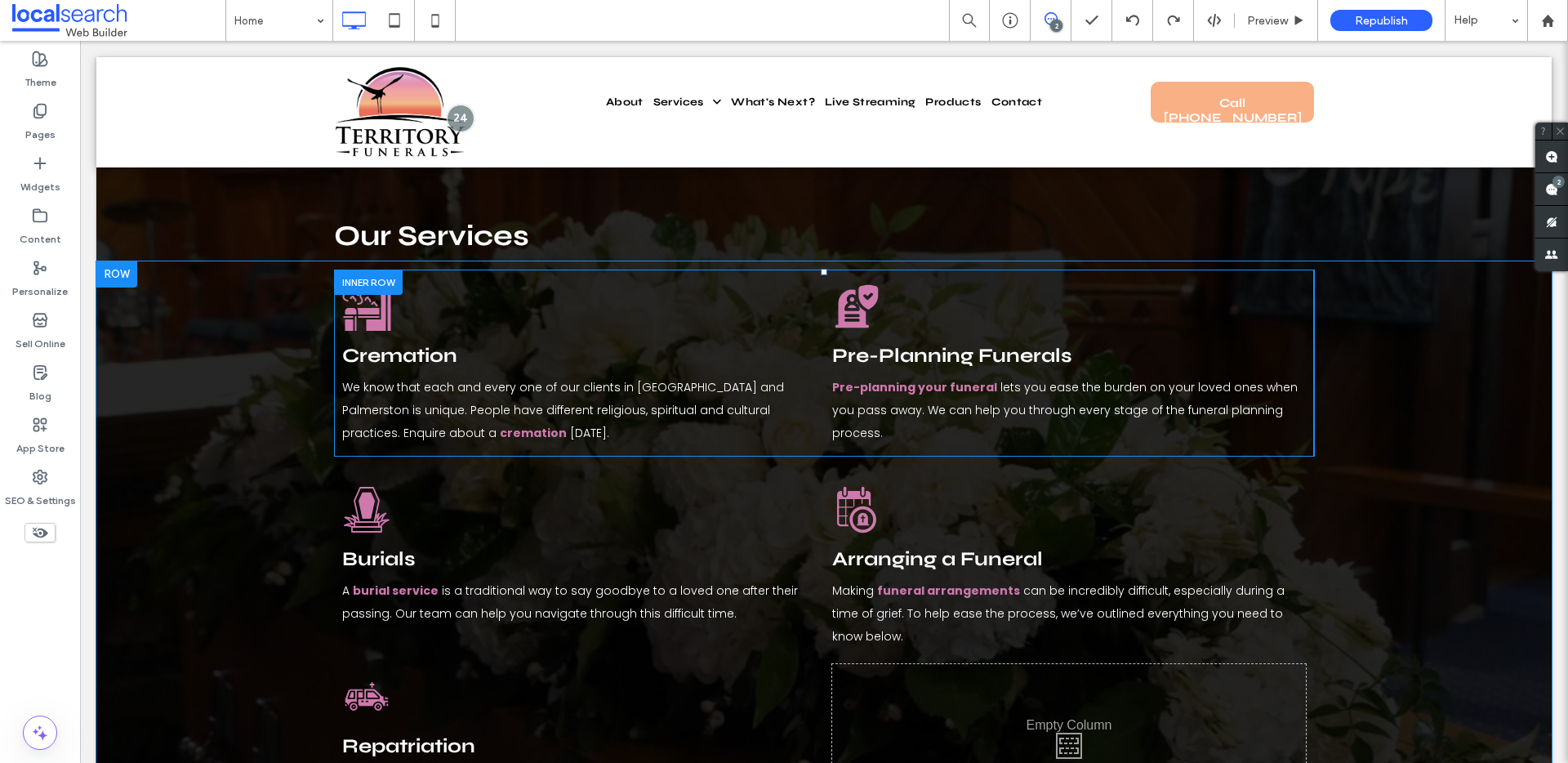
click at [938, 287] on div "Pre-Planning Funerals Icon Pre-Planning Funerals Pre-planning your funeral lets…" at bounding box center [1069, 363] width 474 height 179
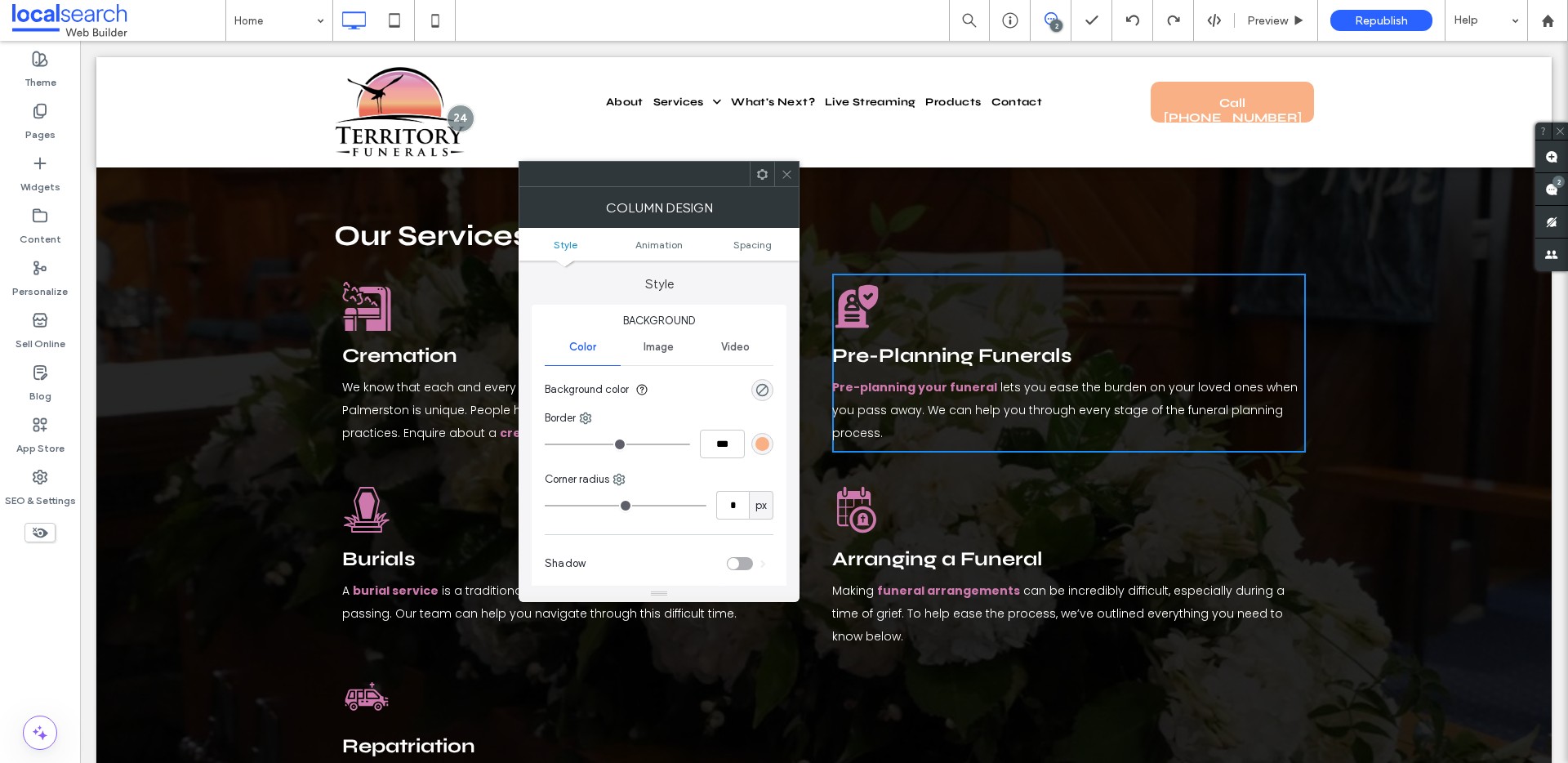
click at [788, 181] on span at bounding box center [787, 174] width 12 height 24
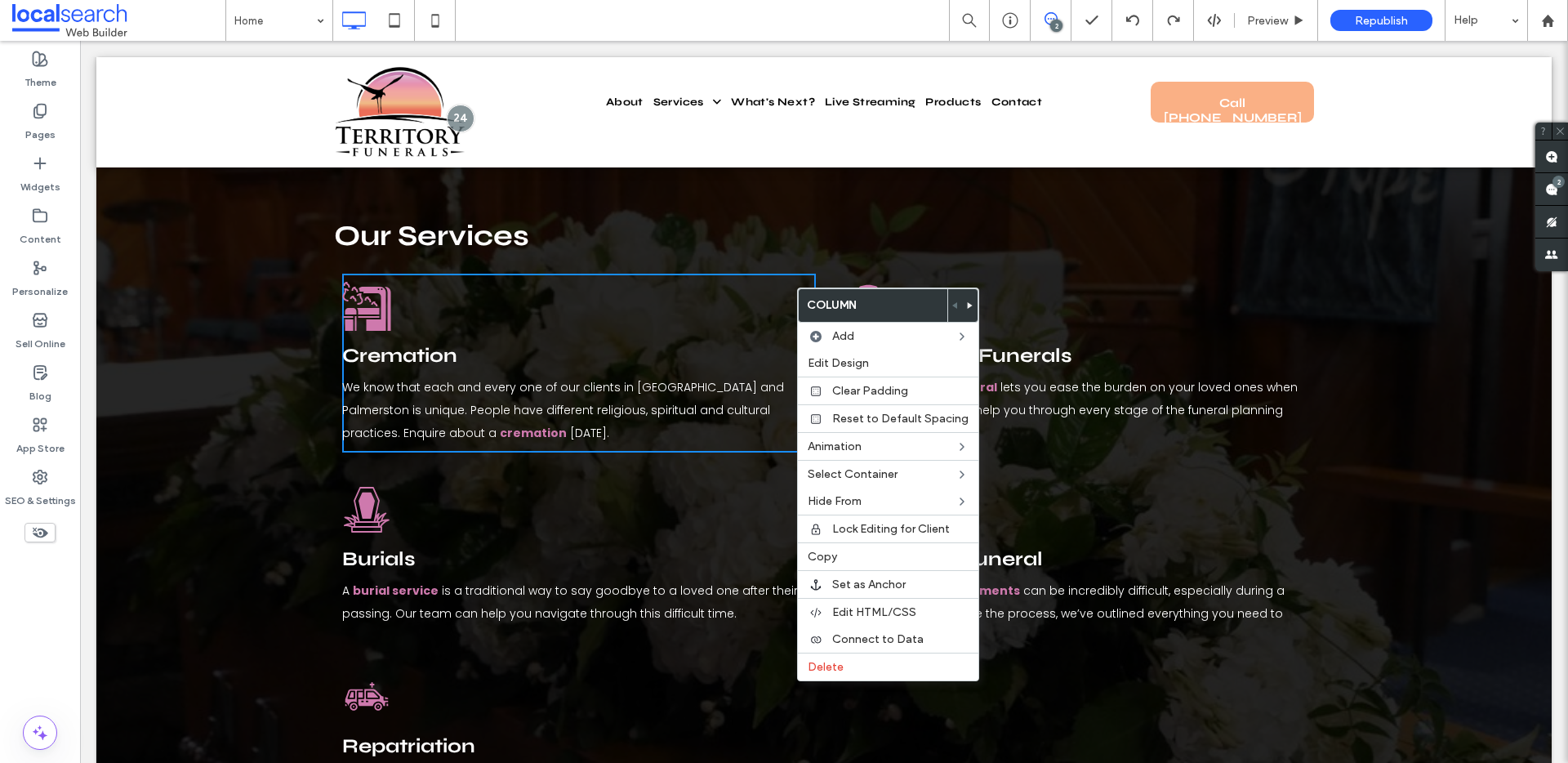
click at [986, 274] on div "Pre-Planning Funerals Icon Pre-Planning Funerals Pre-planning your funeral lets…" at bounding box center [1069, 363] width 474 height 179
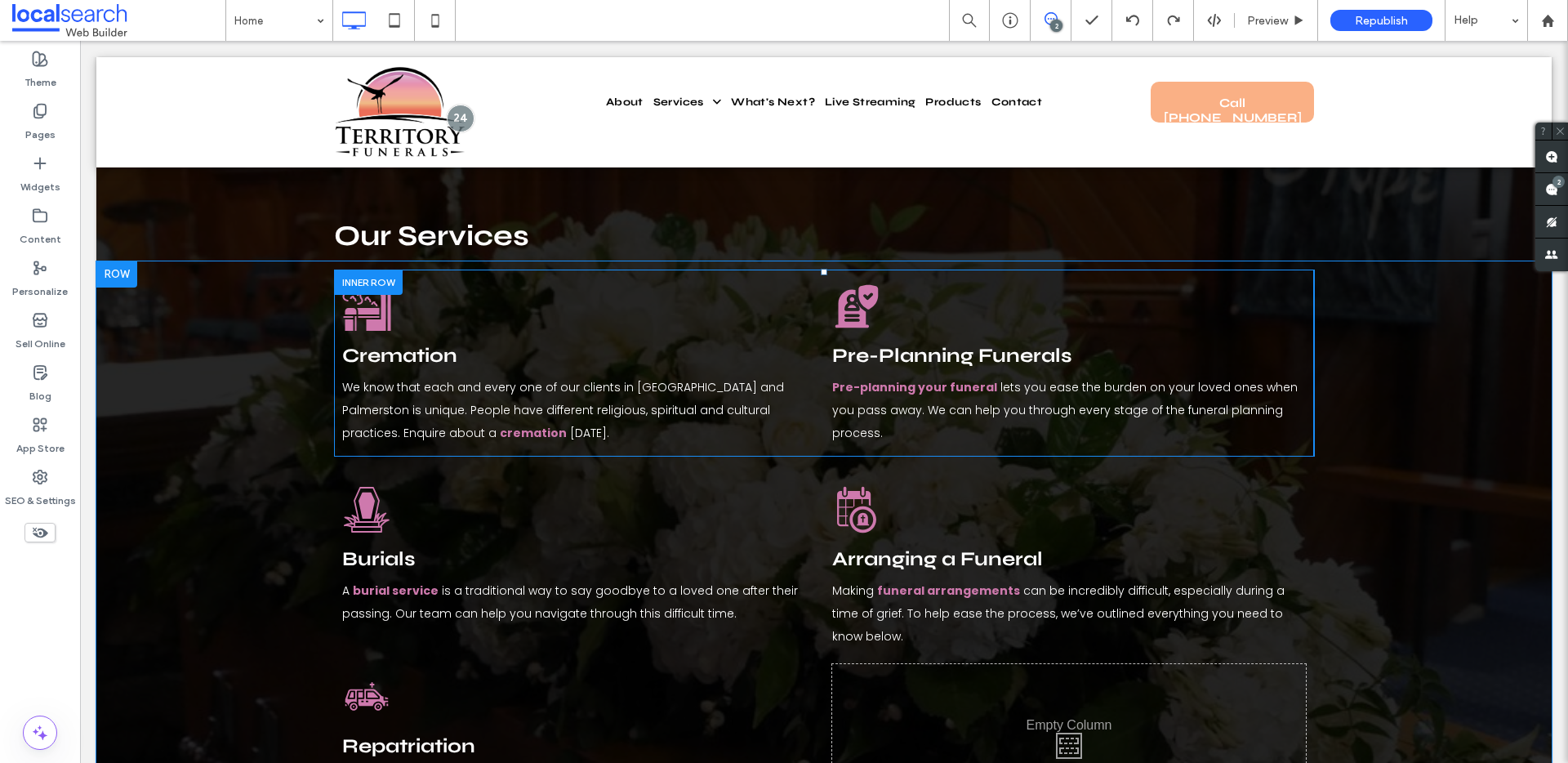
click at [993, 274] on div "Pre-Planning Funerals Icon Pre-Planning Funerals Pre-planning your funeral lets…" at bounding box center [1069, 363] width 474 height 179
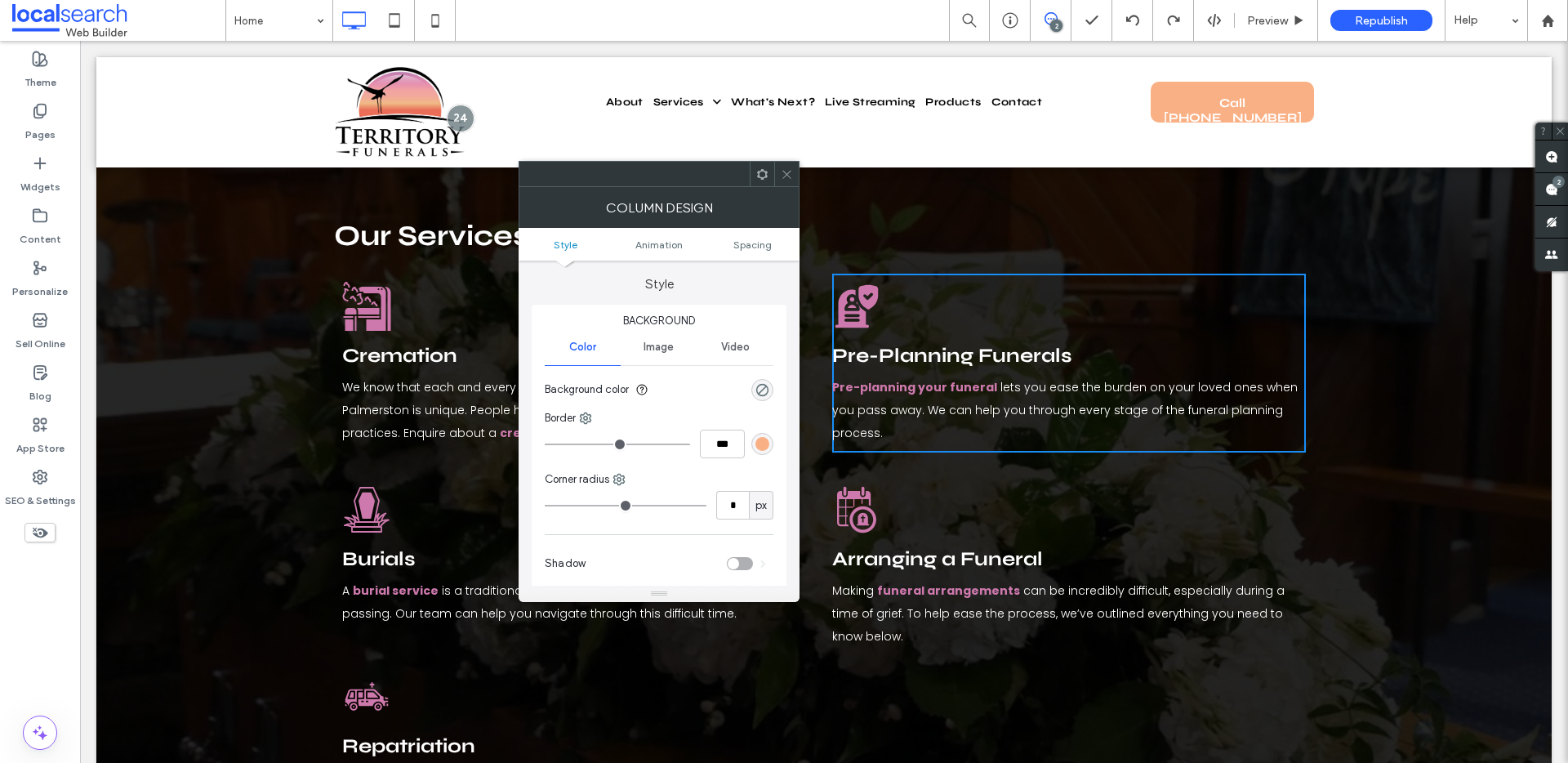
click at [788, 177] on icon at bounding box center [787, 174] width 12 height 12
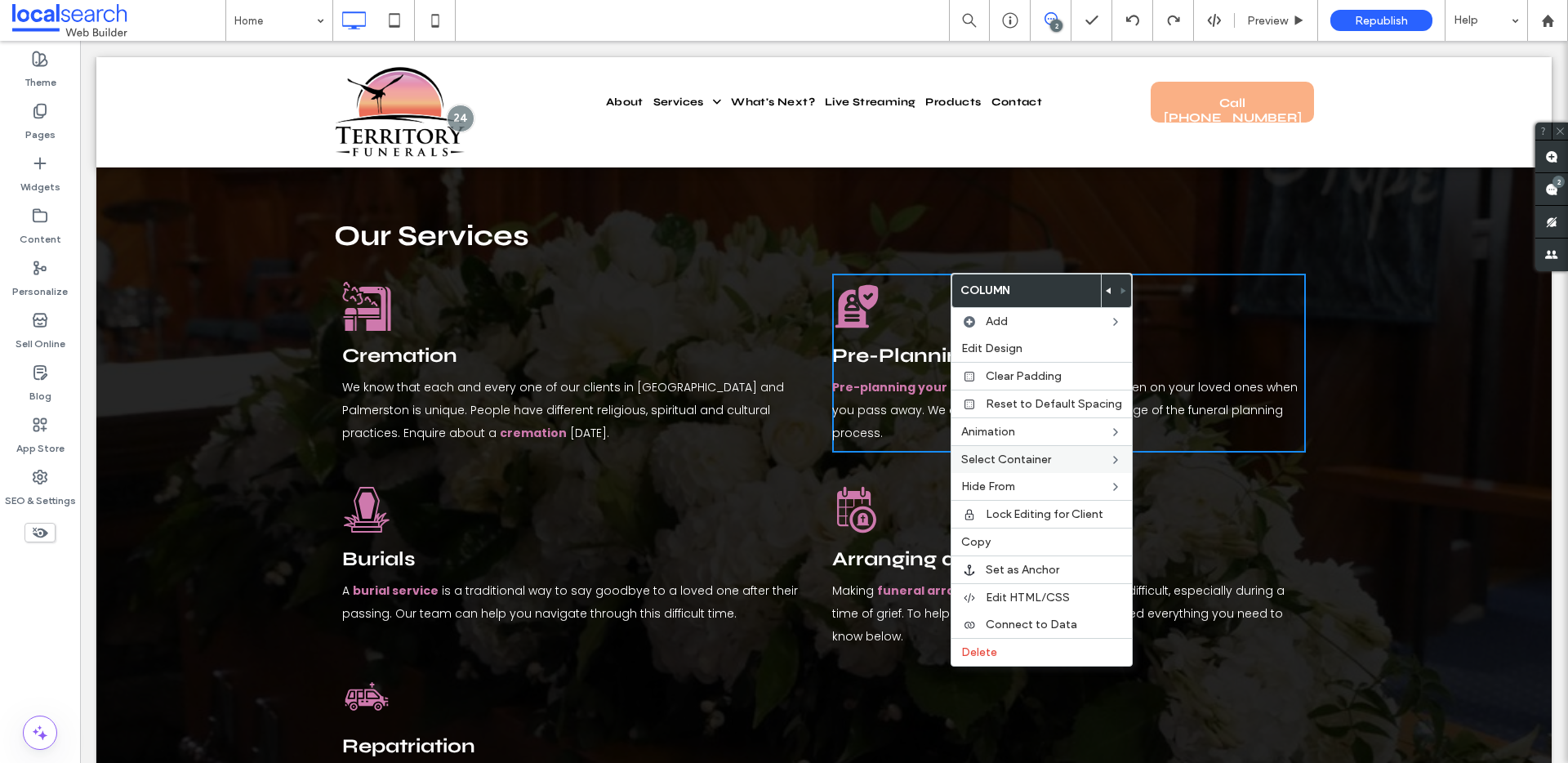
click at [1365, 481] on div "Cremation Icon Cremation We know that each and every one of our clients in [GEO…" at bounding box center [824, 583] width 1455 height 644
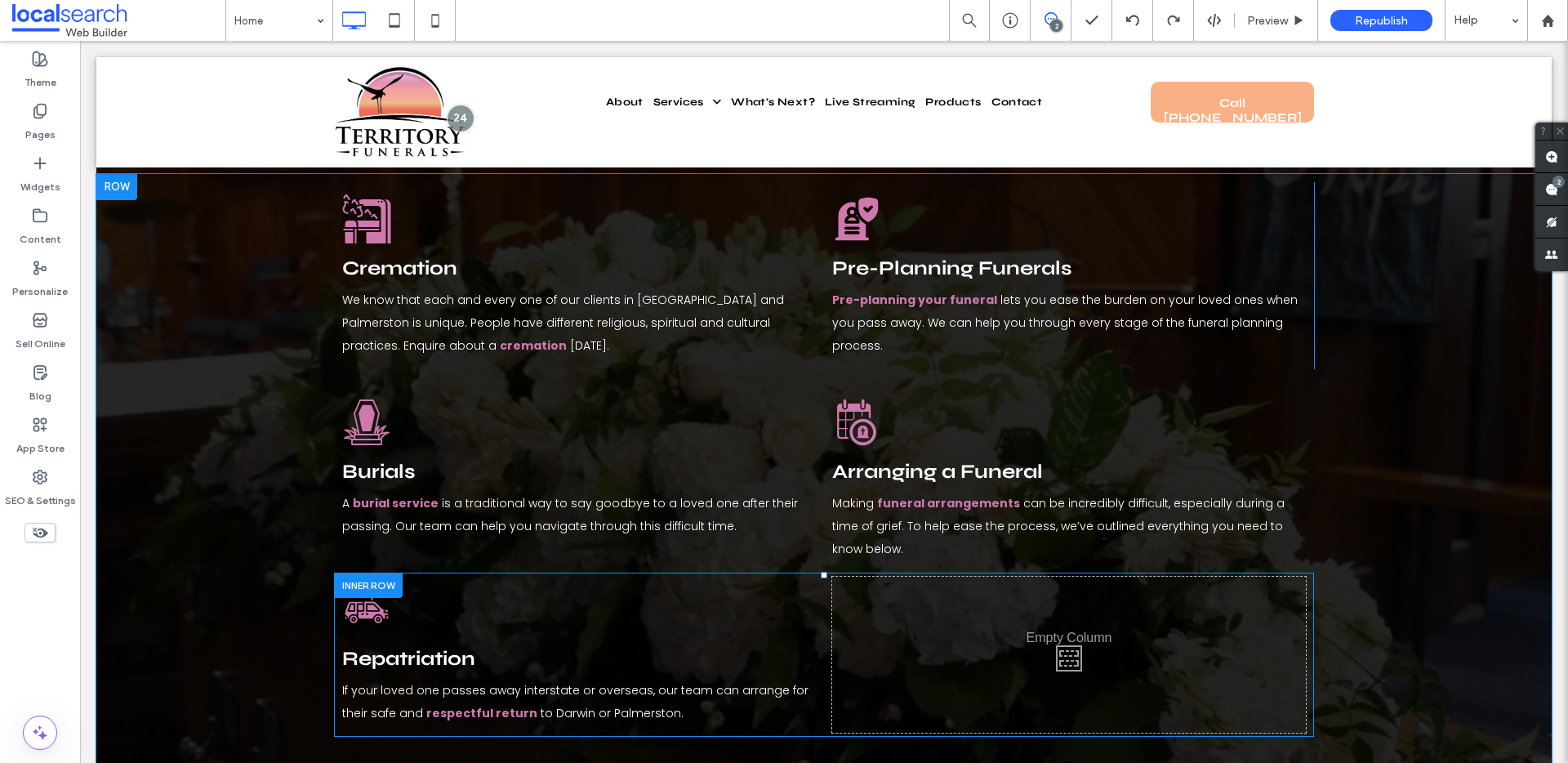
scroll to position [1759, 0]
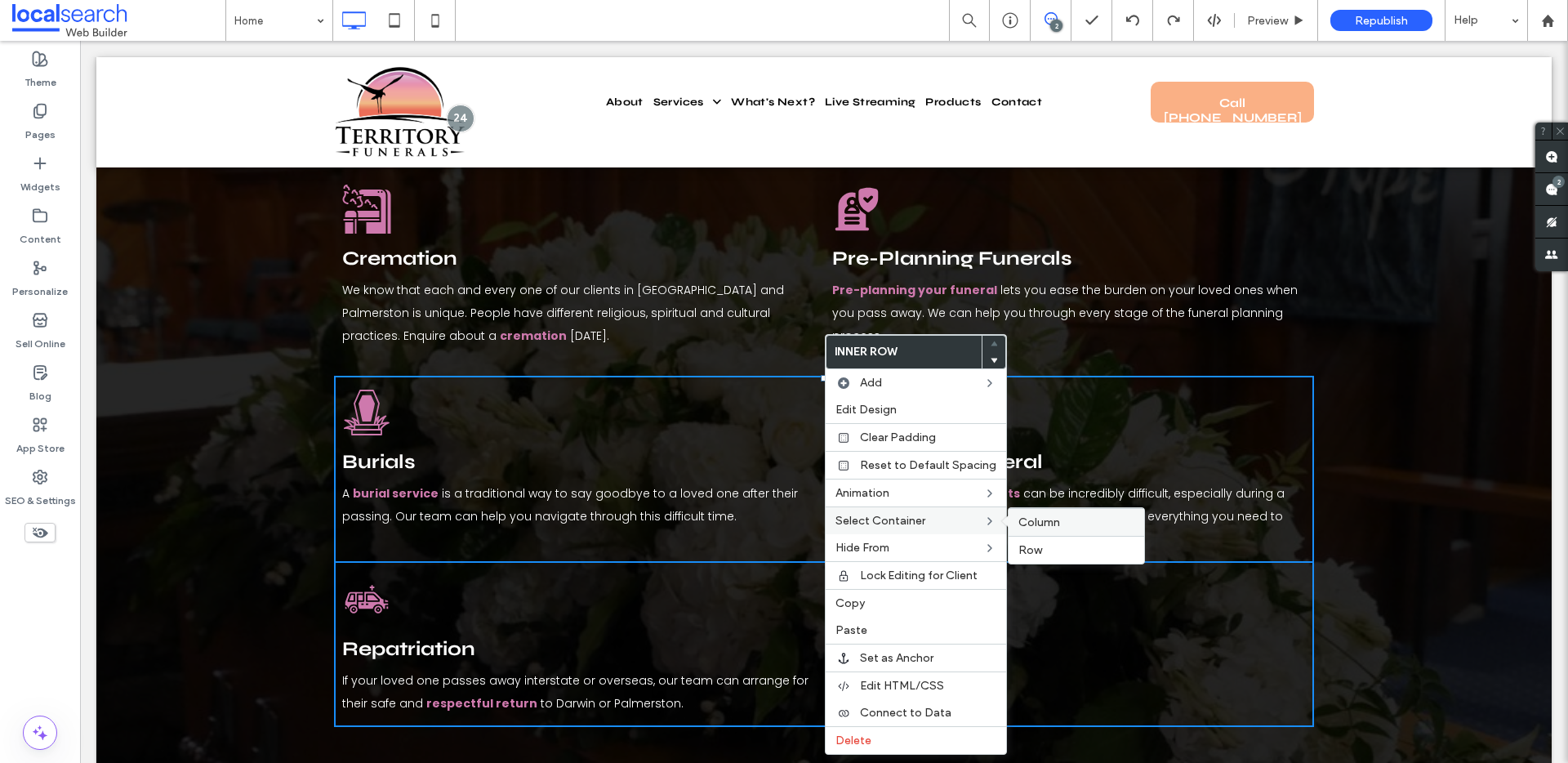
click at [1046, 521] on span "Column" at bounding box center [1038, 522] width 41 height 14
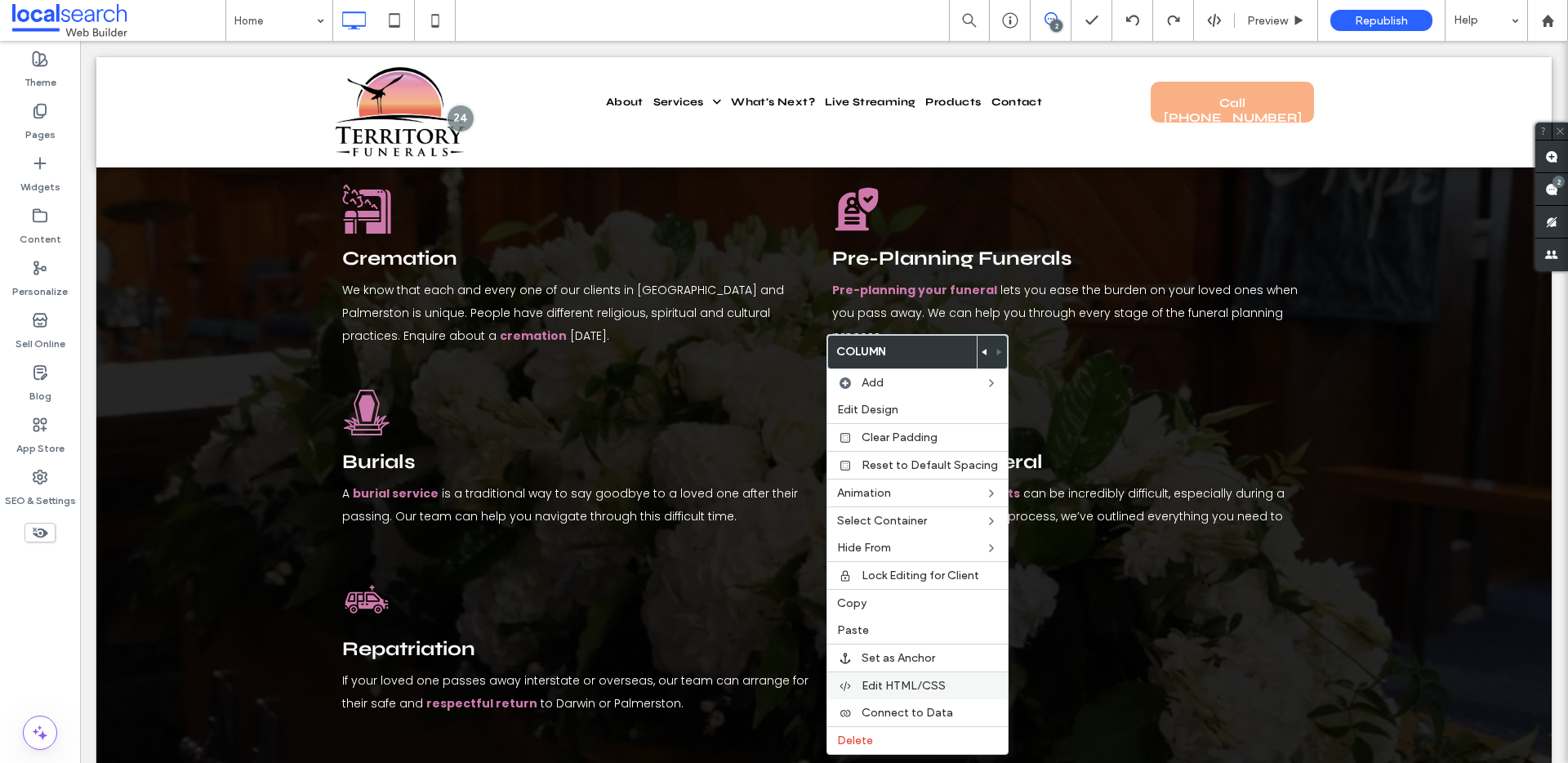
click at [905, 688] on span "Edit HTML/CSS" at bounding box center [903, 685] width 84 height 14
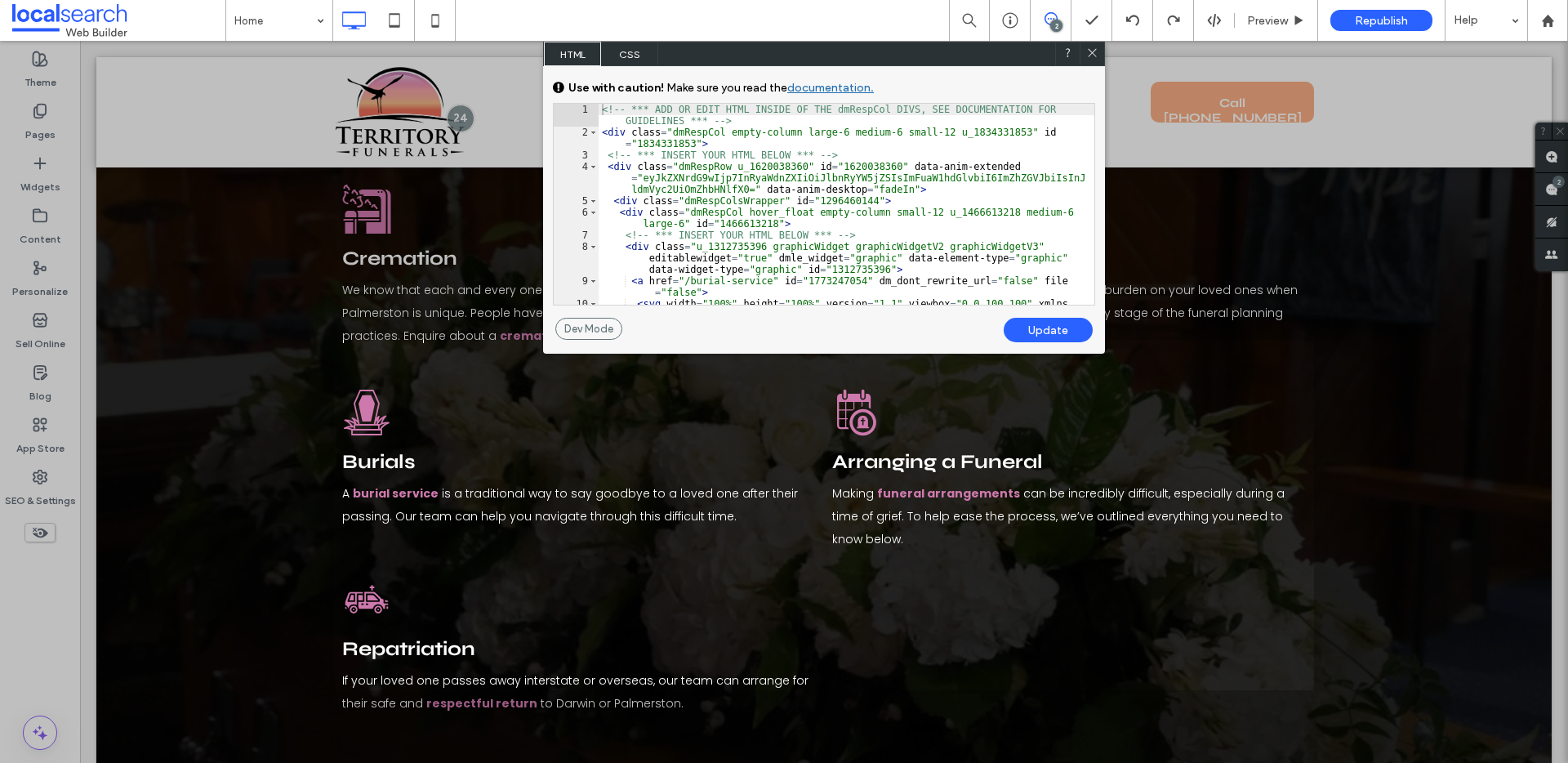
click at [1089, 47] on icon at bounding box center [1092, 53] width 12 height 12
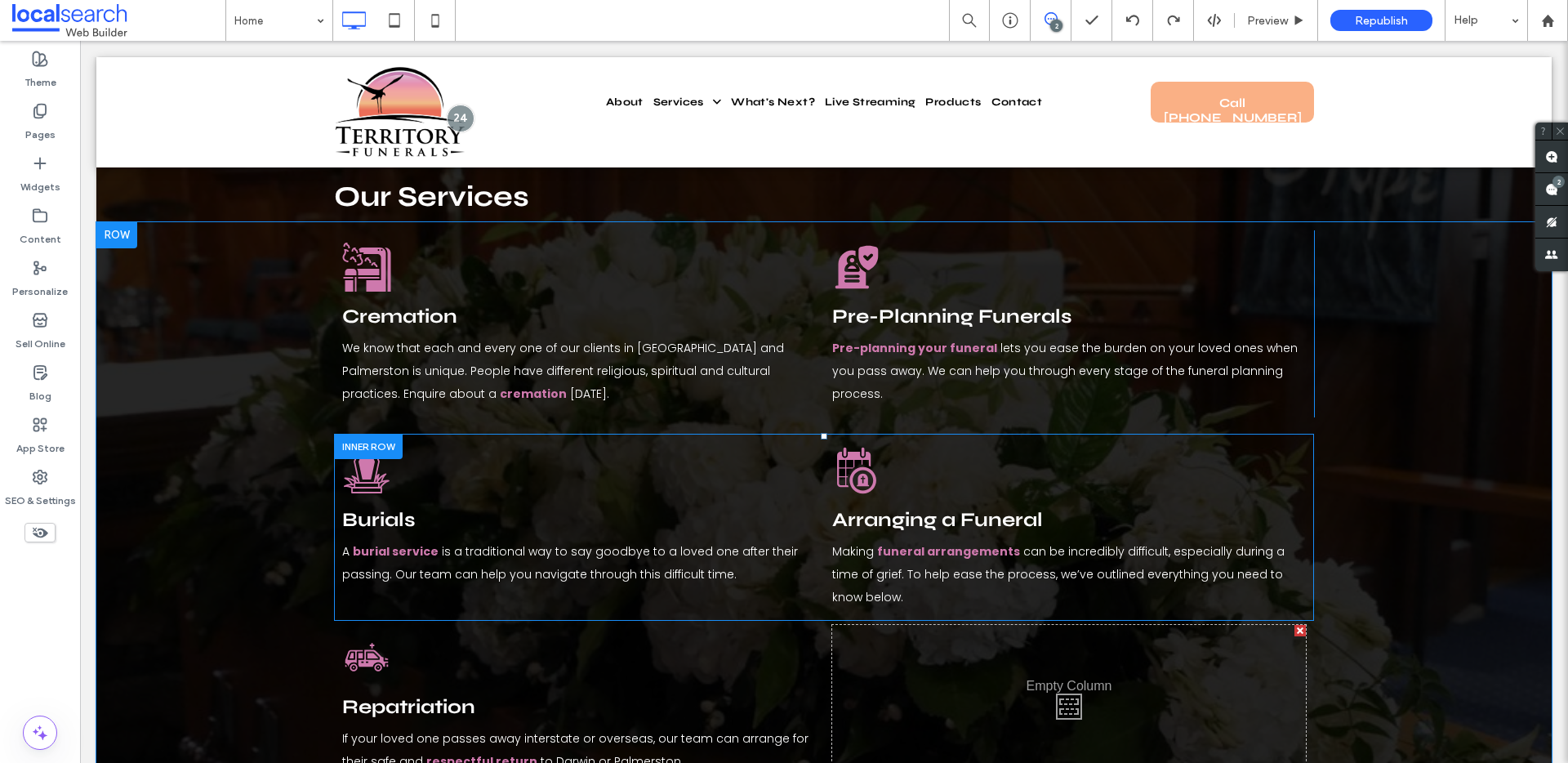
scroll to position [1703, 0]
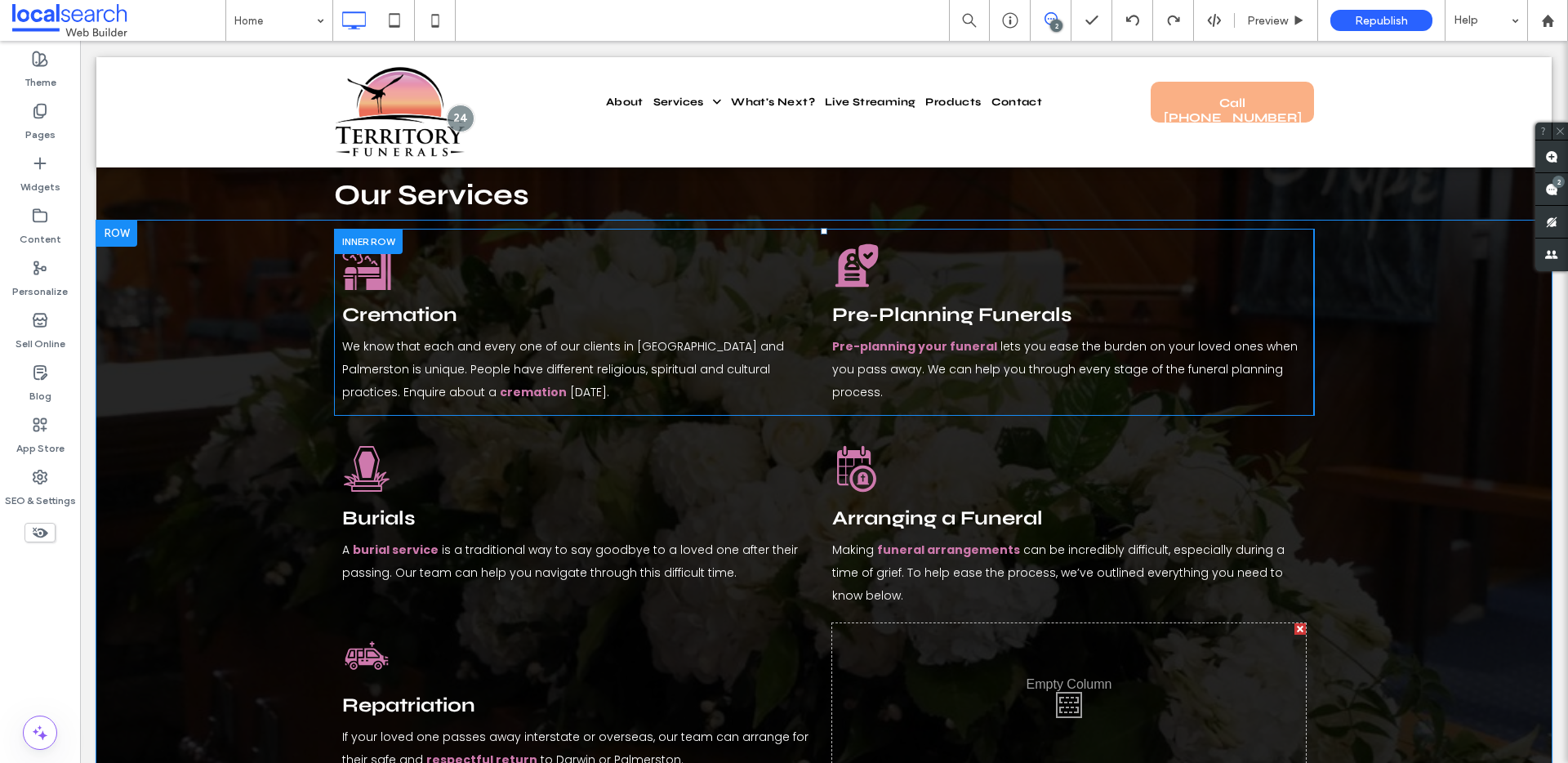
click at [1282, 242] on div "Pre-Planning Funerals Icon Pre-Planning Funerals Pre-planning your funeral lets…" at bounding box center [1069, 322] width 474 height 179
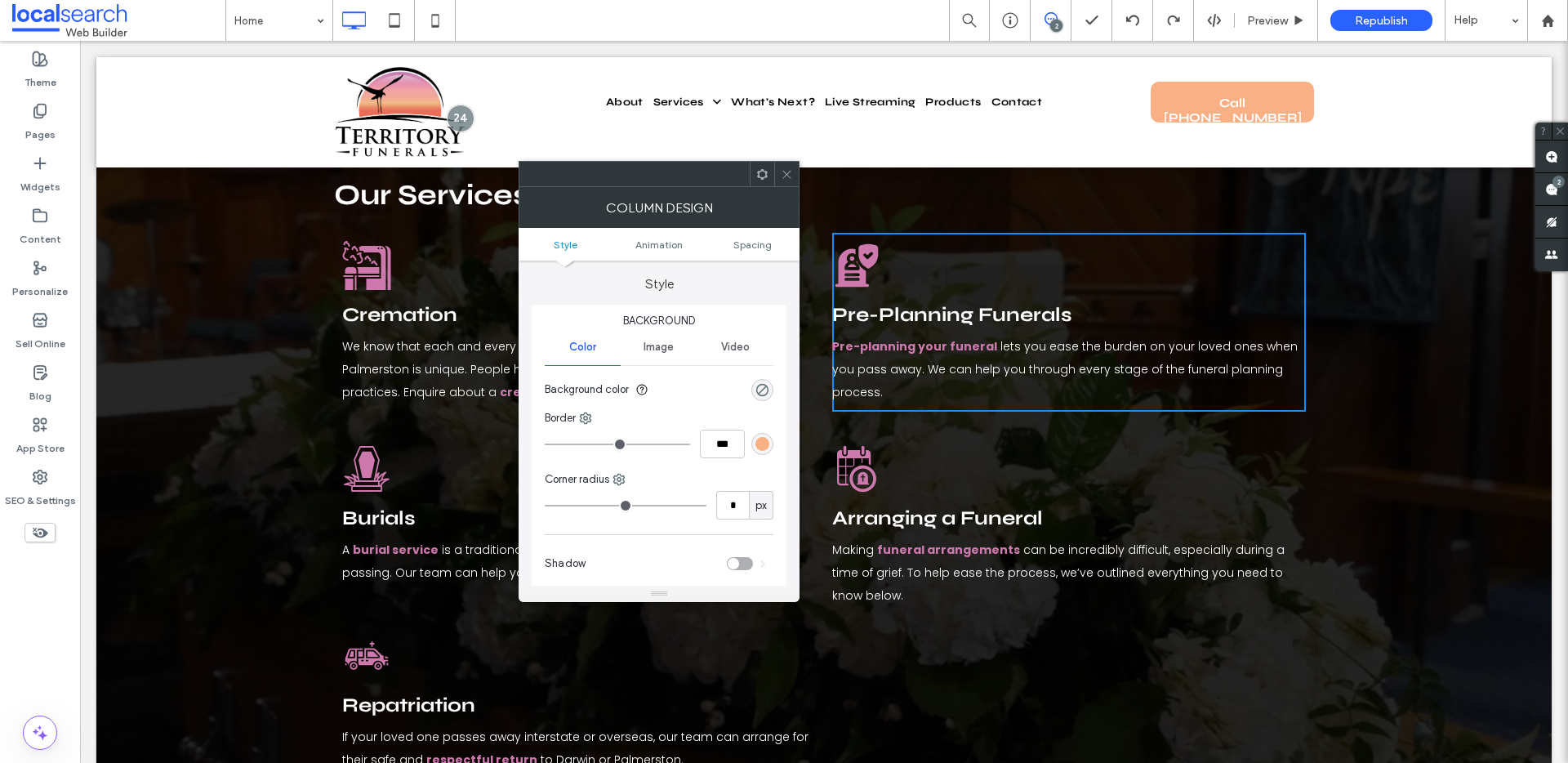
click at [783, 164] on span at bounding box center [787, 174] width 12 height 24
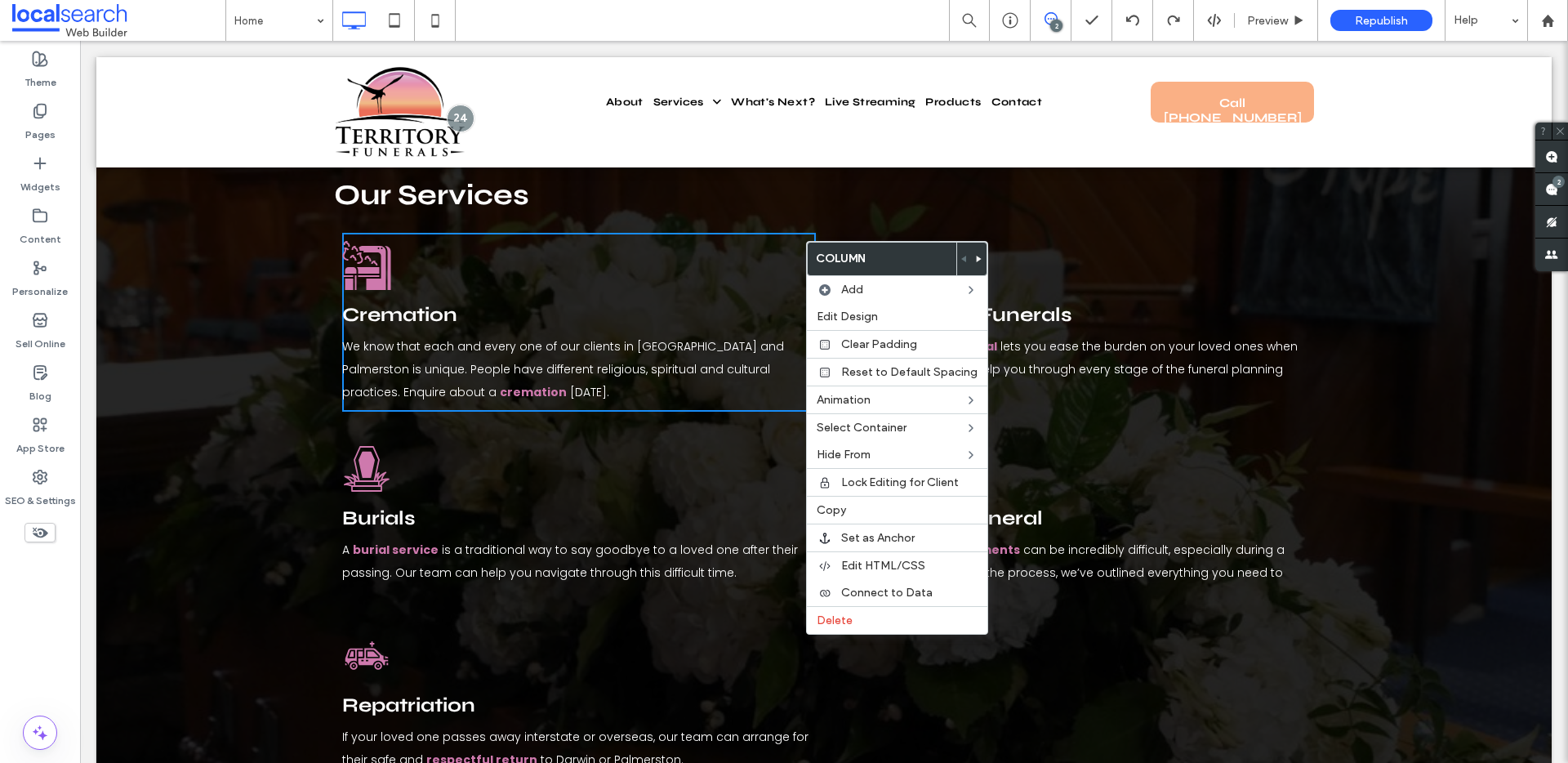
click at [830, 237] on div "Cremation Icon Cremation We know that each and every one of our clients in [GEO…" at bounding box center [824, 326] width 980 height 179
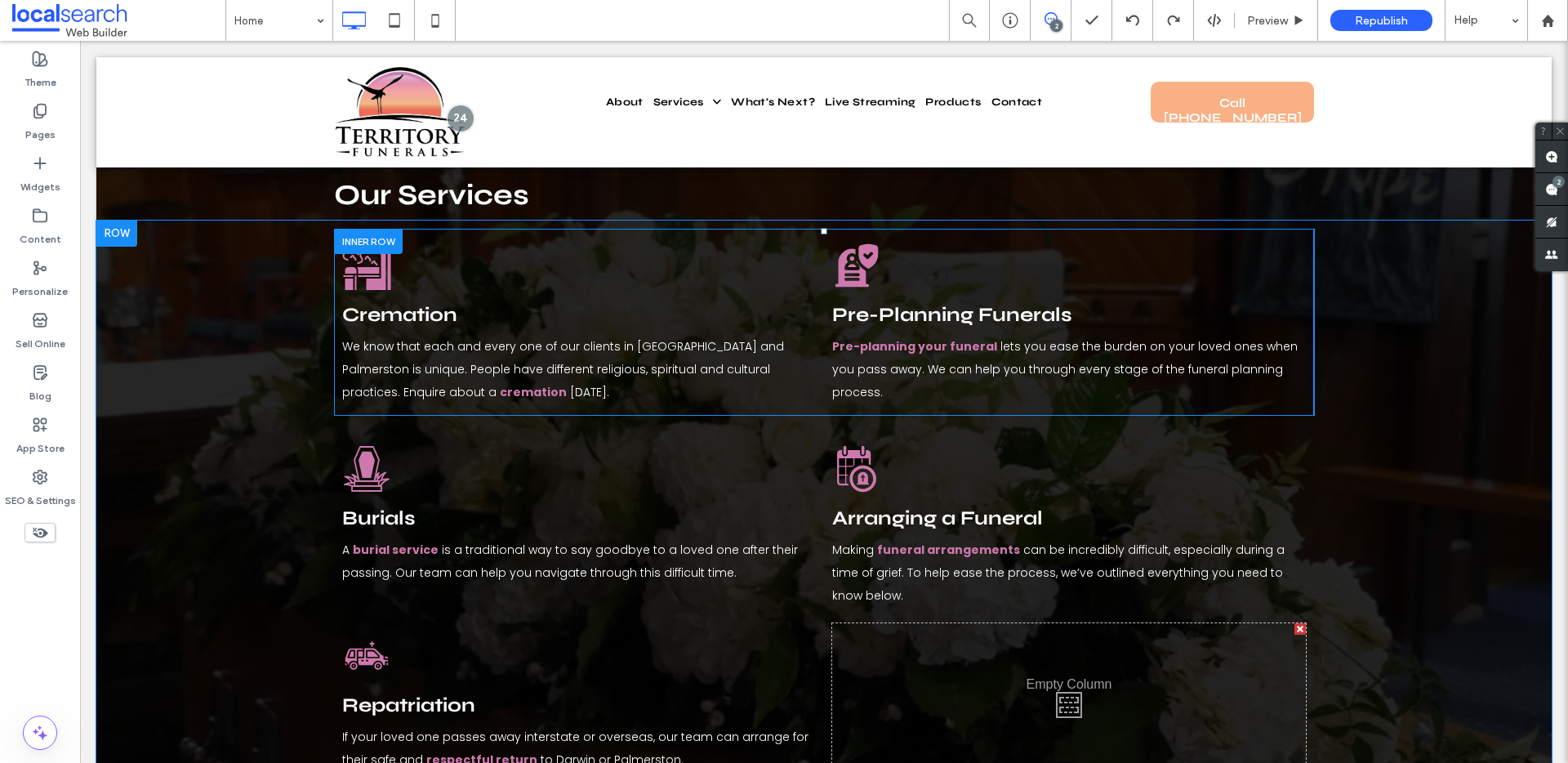
click at [825, 237] on div "Cremation Icon Cremation We know that each and every one of our clients in [GEO…" at bounding box center [824, 326] width 980 height 179
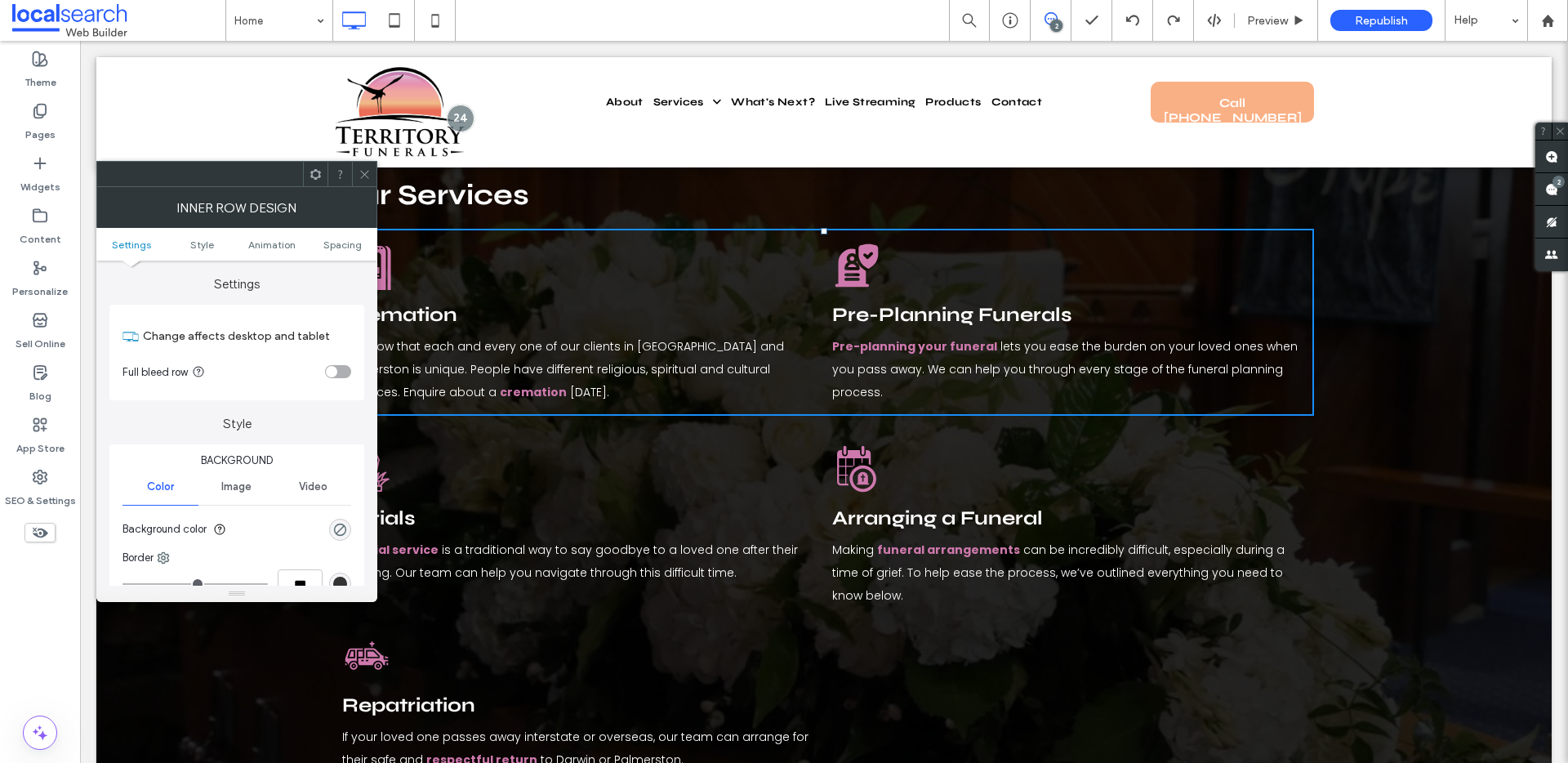
click at [362, 168] on icon at bounding box center [364, 174] width 12 height 12
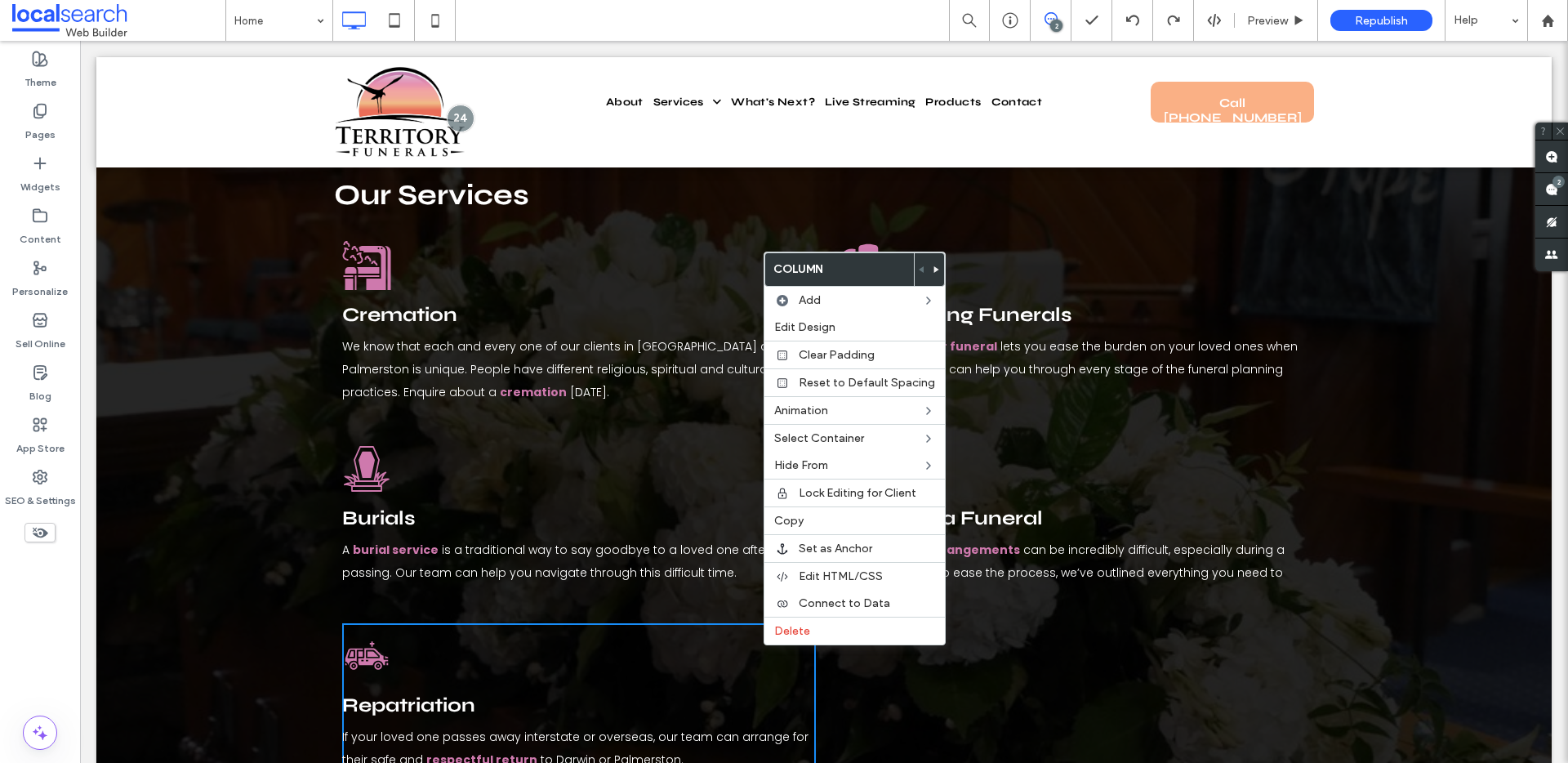
click at [1113, 623] on div "Click To Paste" at bounding box center [1069, 701] width 474 height 156
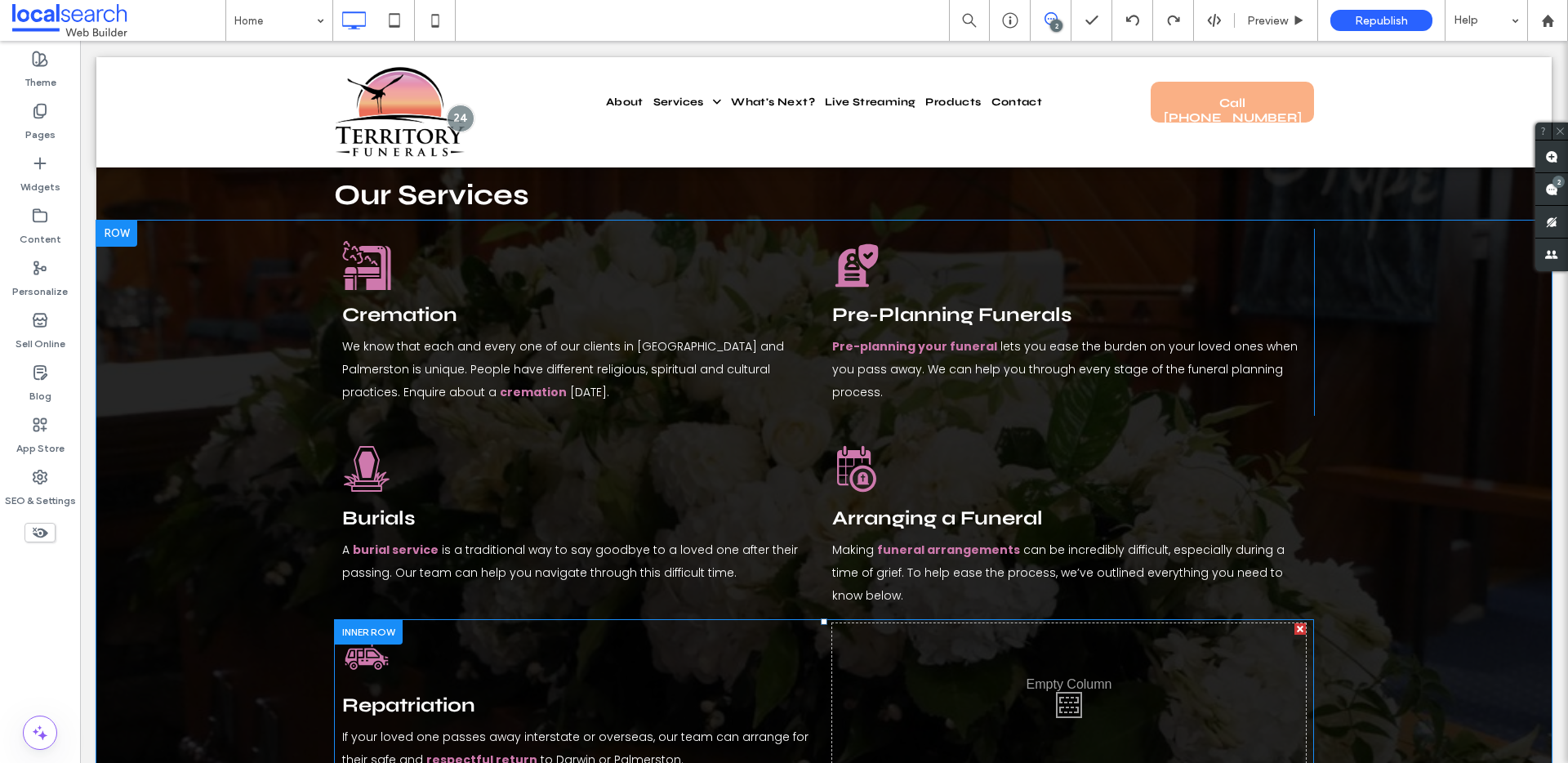
click at [1007, 623] on div "Click To Paste" at bounding box center [1069, 701] width 474 height 156
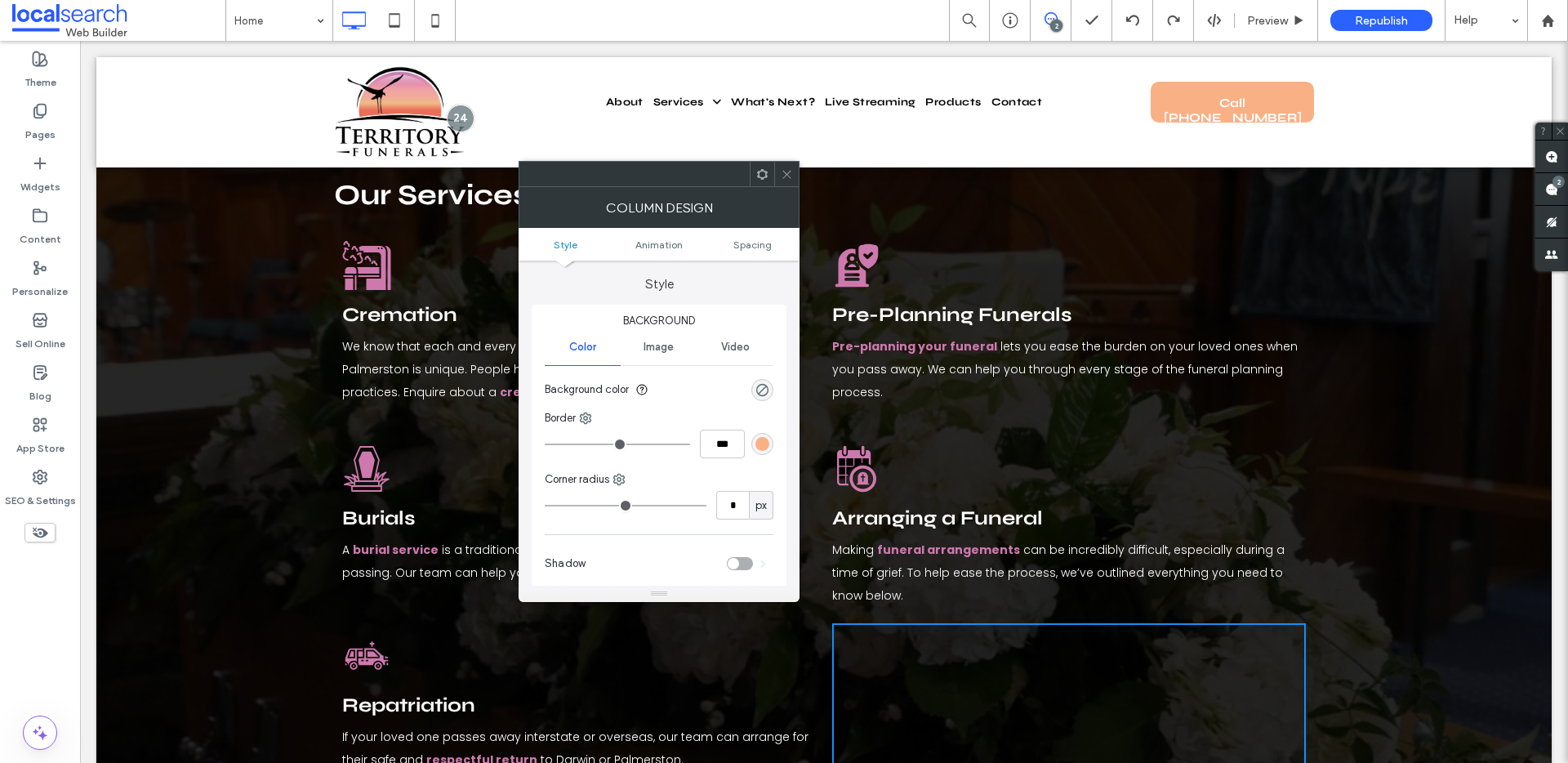
click at [781, 170] on icon at bounding box center [787, 174] width 12 height 12
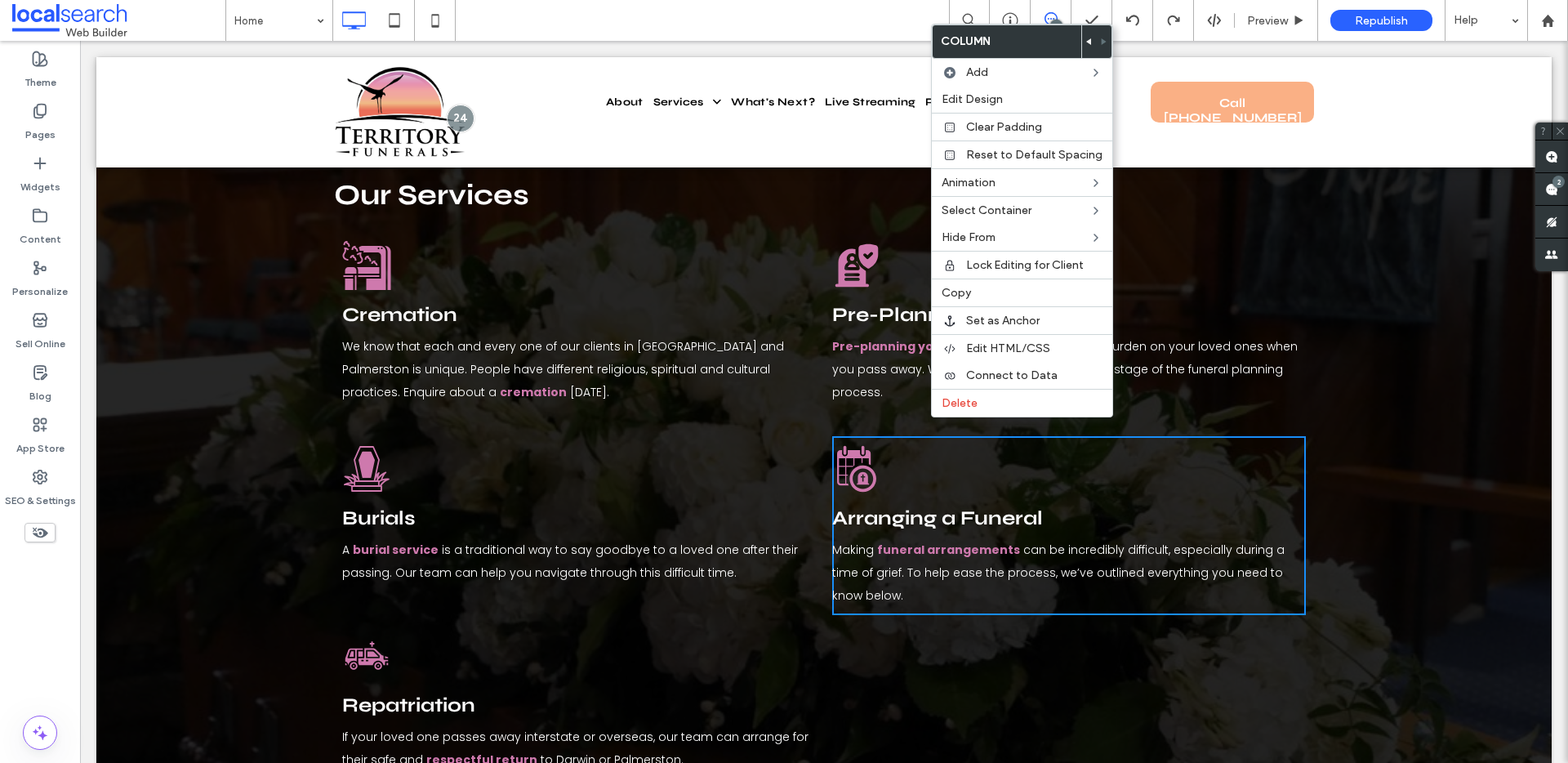
click at [825, 379] on div "Cremation Icon Cremation We know that each and every one of our clients in [GEO…" at bounding box center [824, 506] width 980 height 555
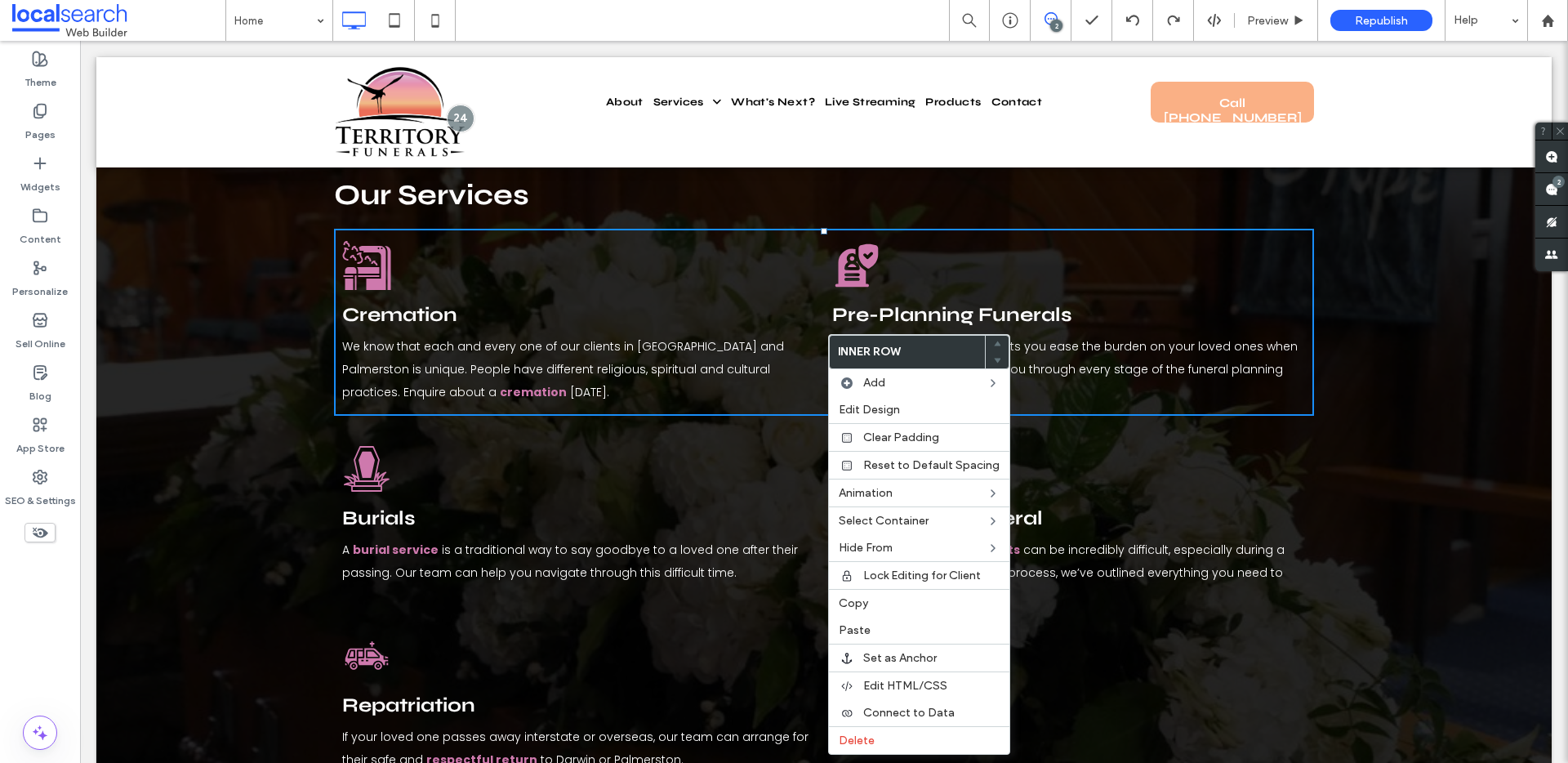
click at [1096, 257] on div "Pre-Planning Funerals Icon Pre-Planning Funerals Pre-planning your funeral lets…" at bounding box center [1069, 322] width 474 height 179
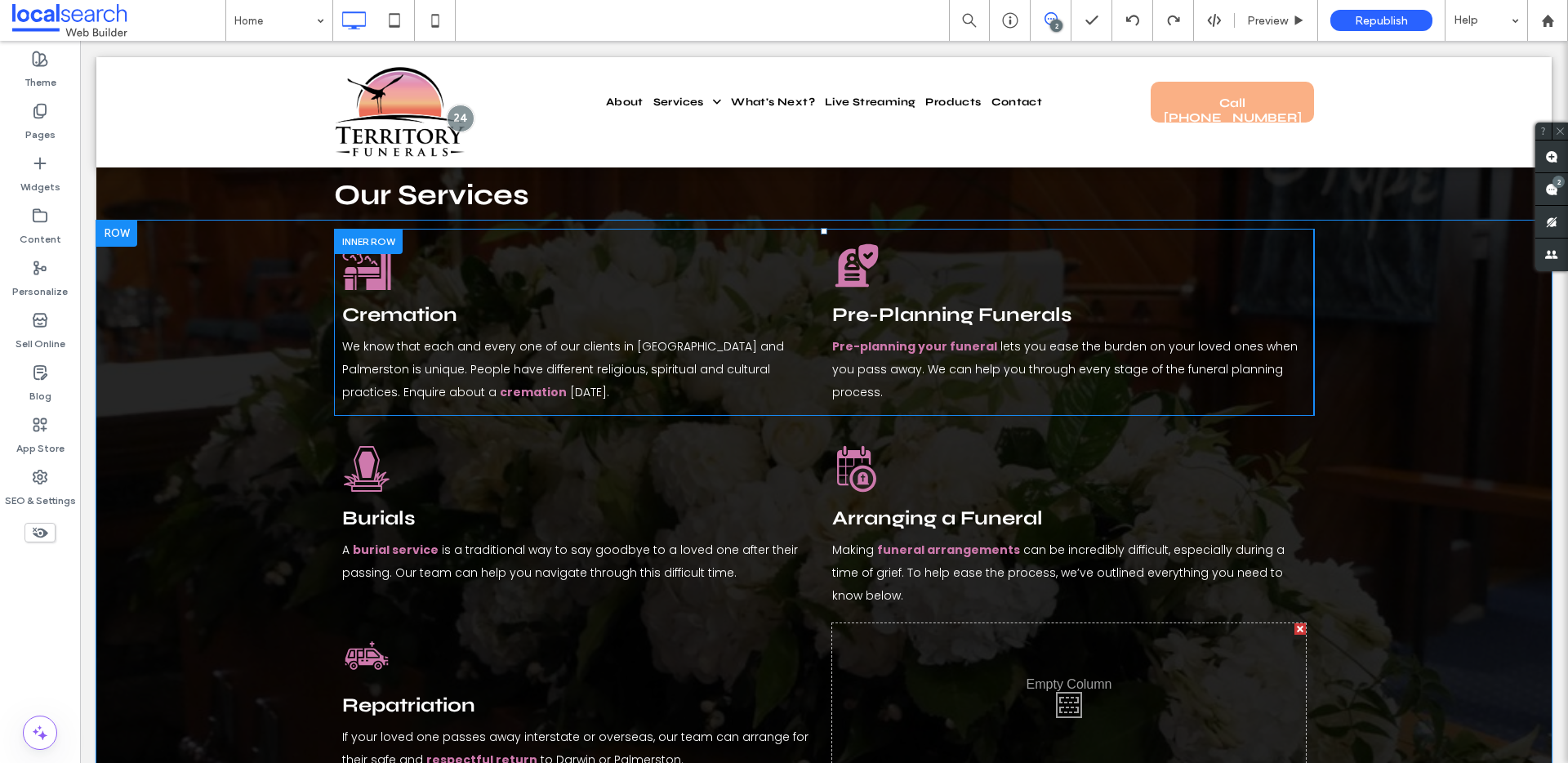
click at [1112, 264] on div "Pre-Planning Funerals Icon Pre-Planning Funerals Pre-planning your funeral lets…" at bounding box center [1069, 322] width 474 height 179
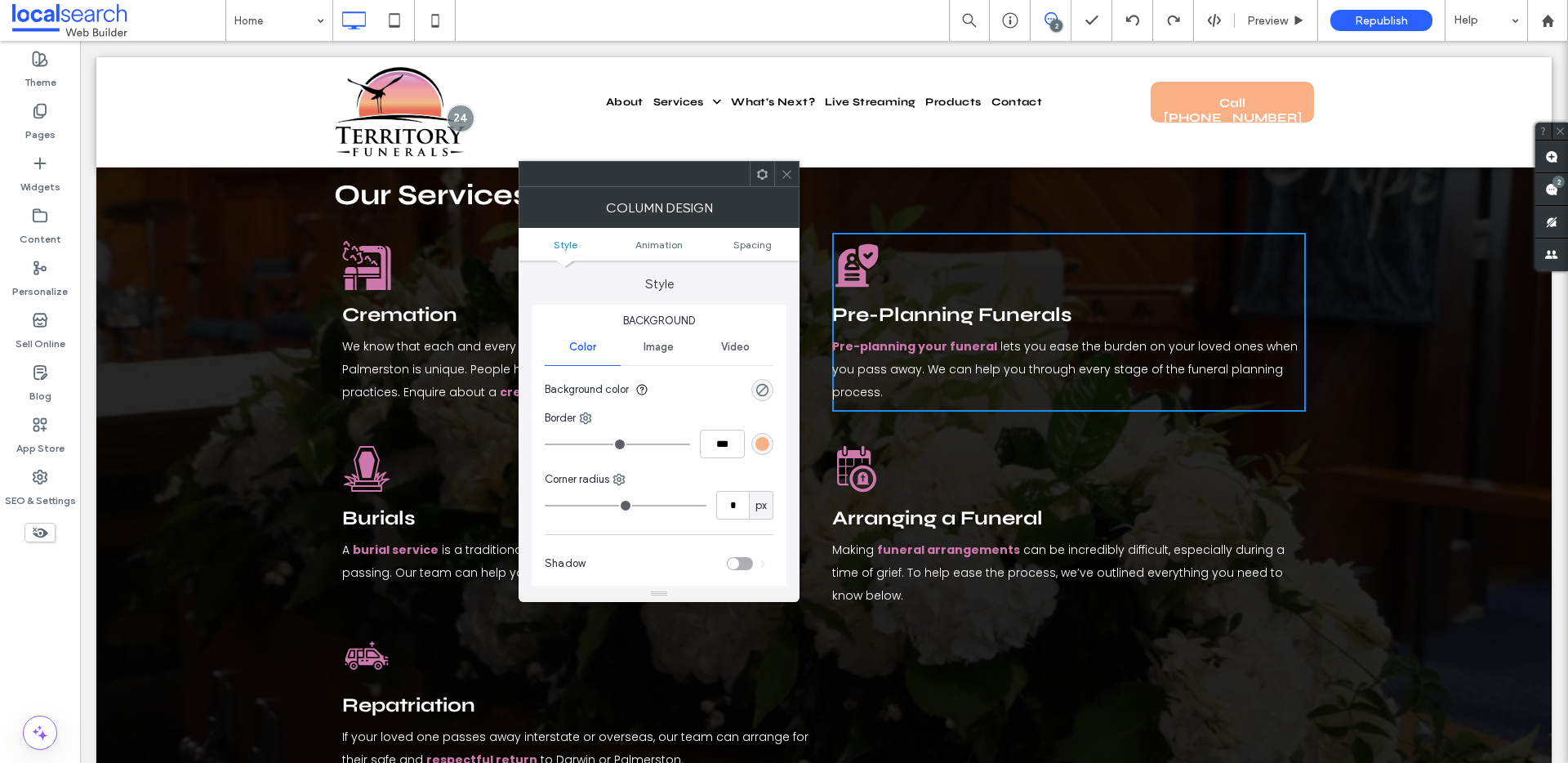
click at [787, 176] on icon at bounding box center [787, 174] width 12 height 12
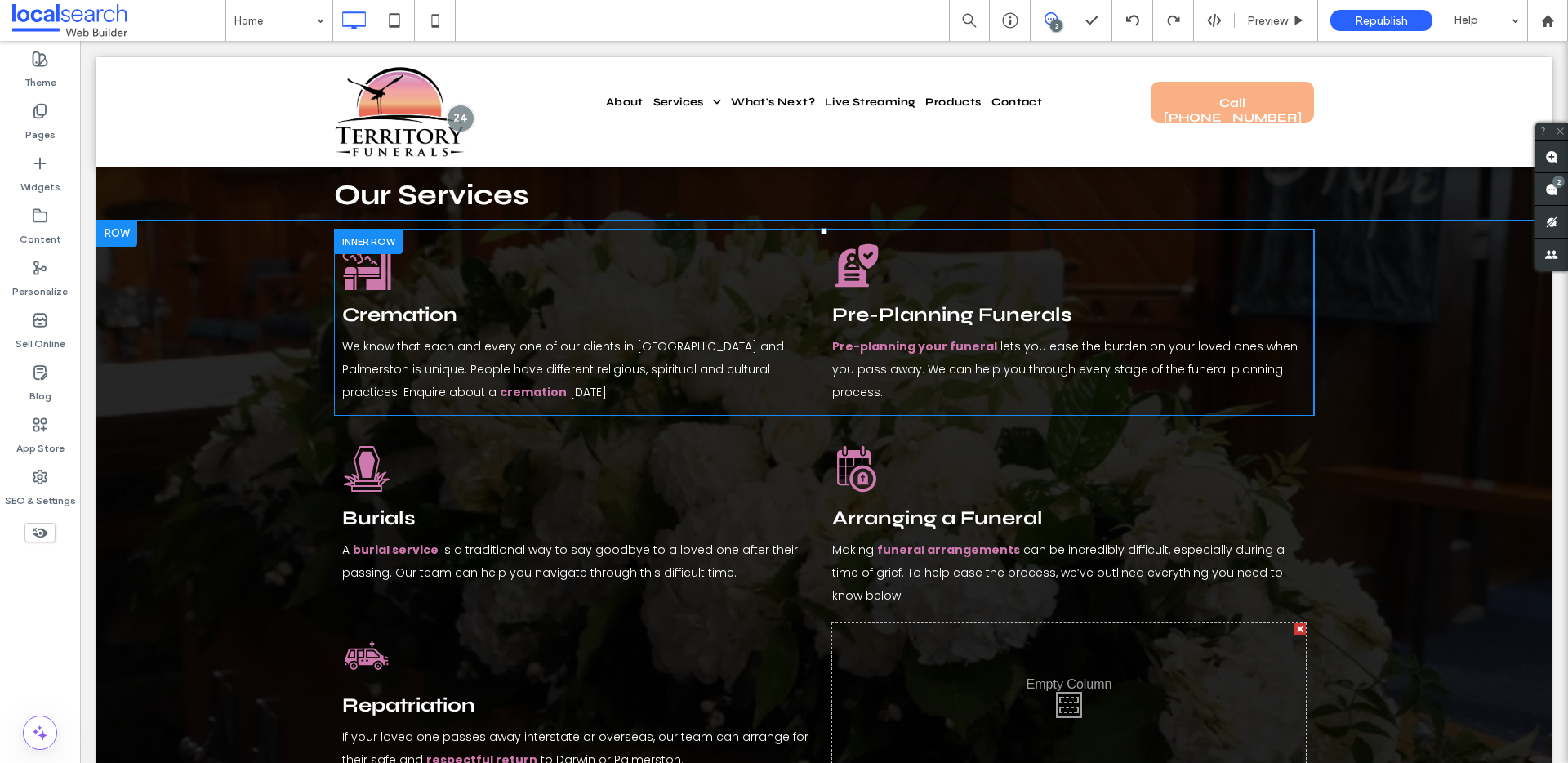
click at [1148, 270] on div "Pre-Planning Funerals Icon Pre-Planning Funerals Pre-planning your funeral lets…" at bounding box center [1069, 322] width 474 height 179
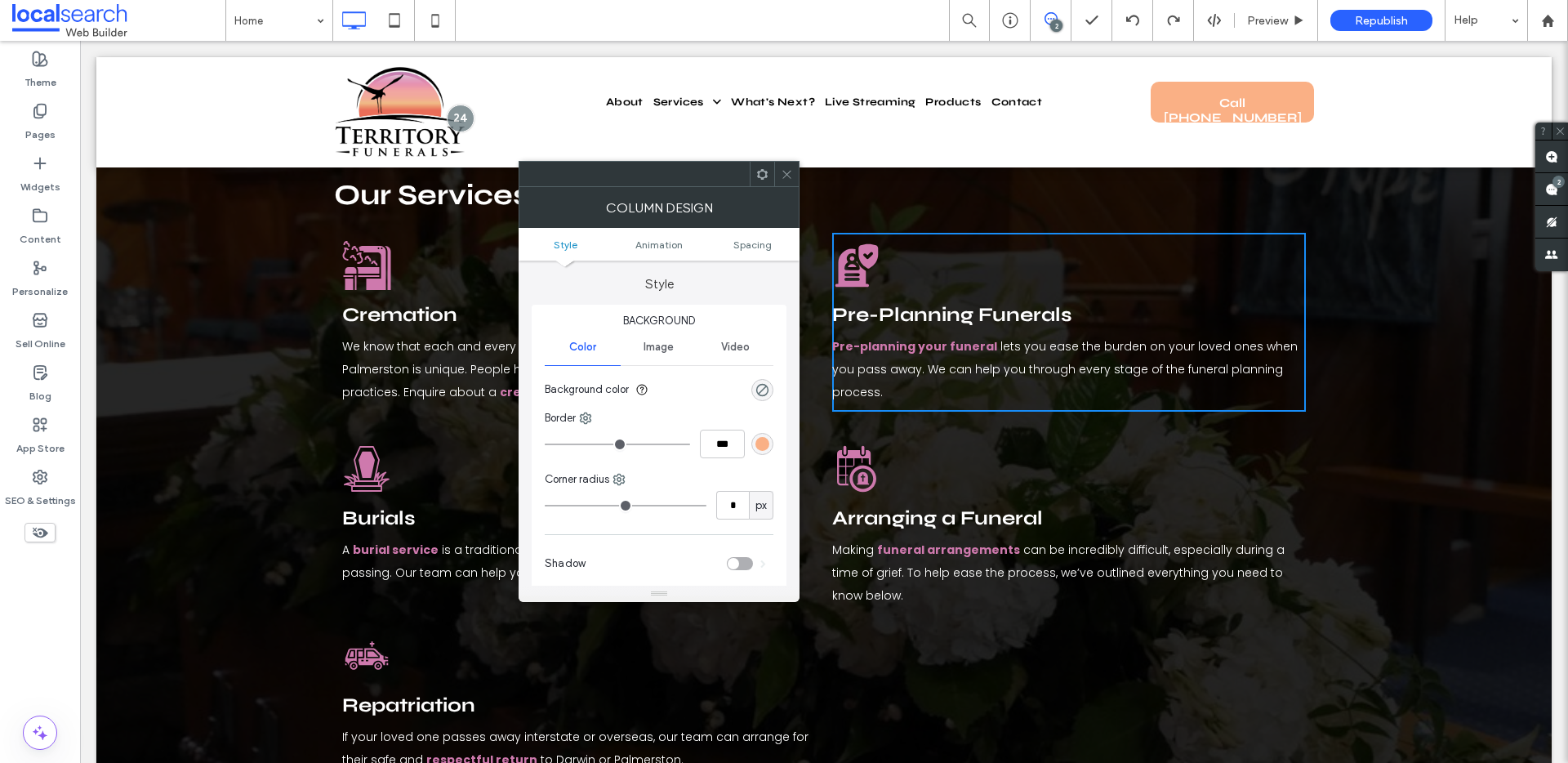
click at [765, 177] on use at bounding box center [762, 173] width 10 height 10
click at [1295, 387] on div "Cremation Icon Cremation We know that each and every one of our clients in [GEO…" at bounding box center [824, 506] width 980 height 555
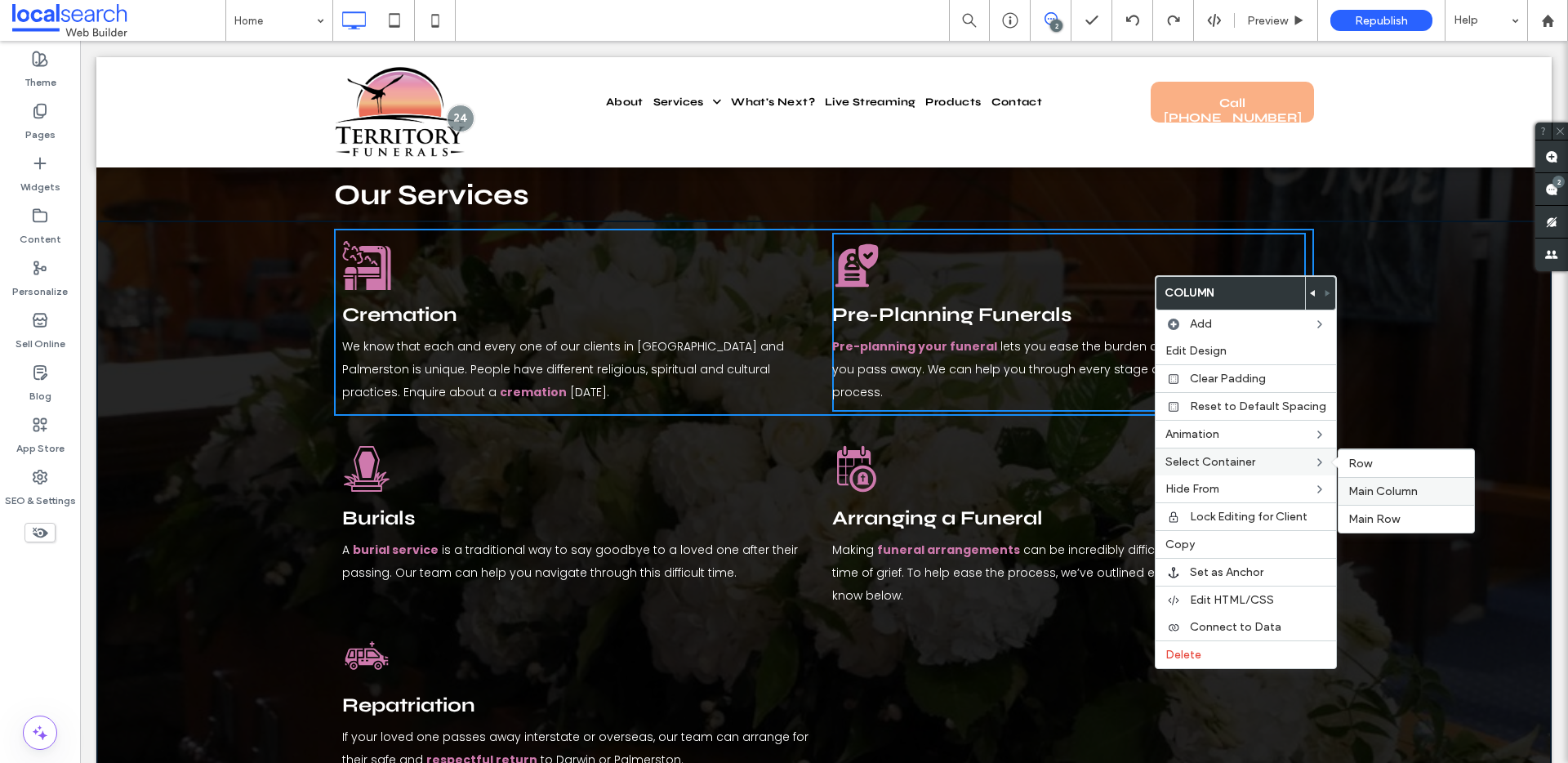
click at [1379, 490] on span "Main Column" at bounding box center [1383, 491] width 70 height 14
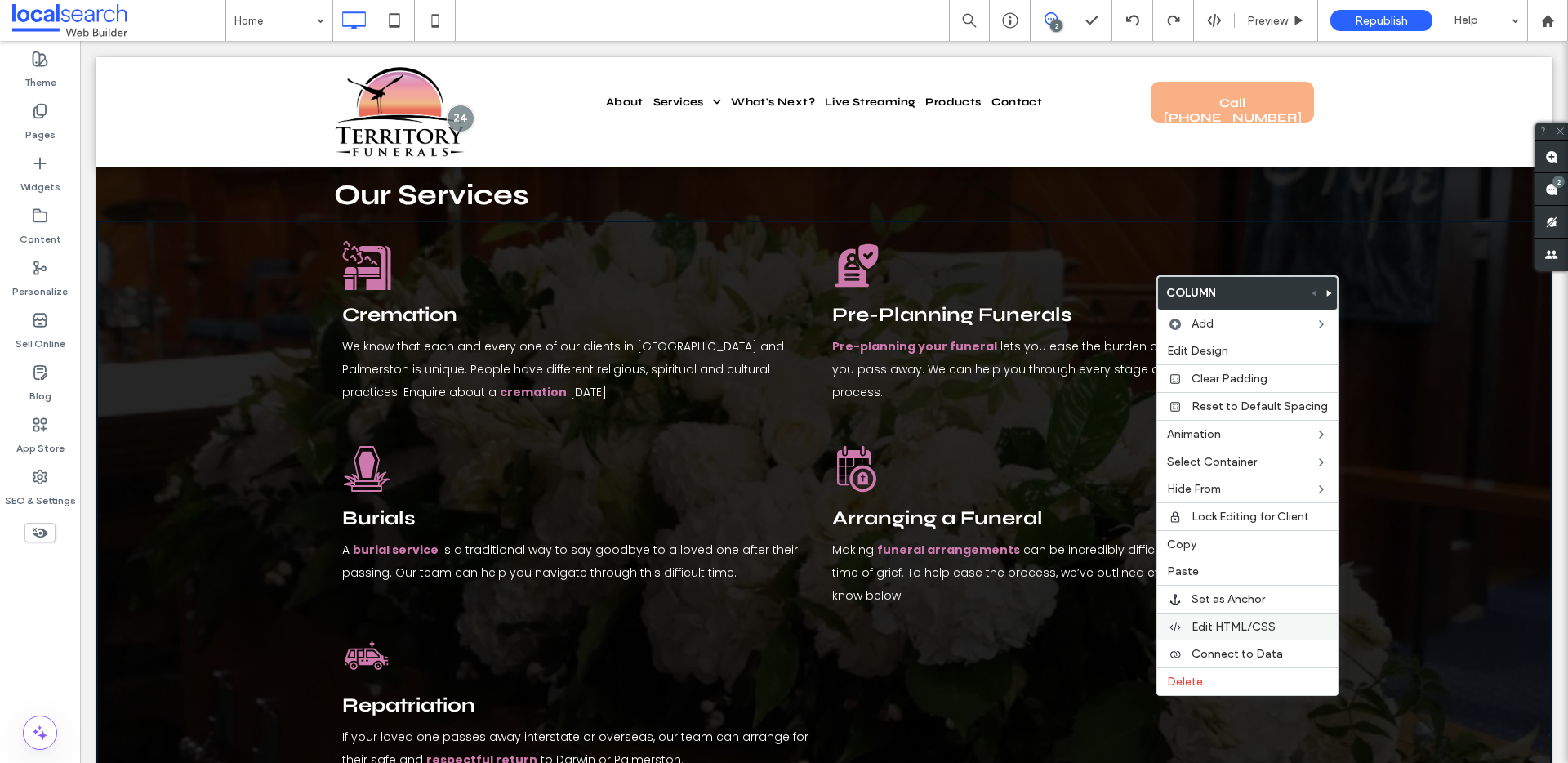
click at [1201, 630] on span "Edit HTML/CSS" at bounding box center [1234, 627] width 84 height 14
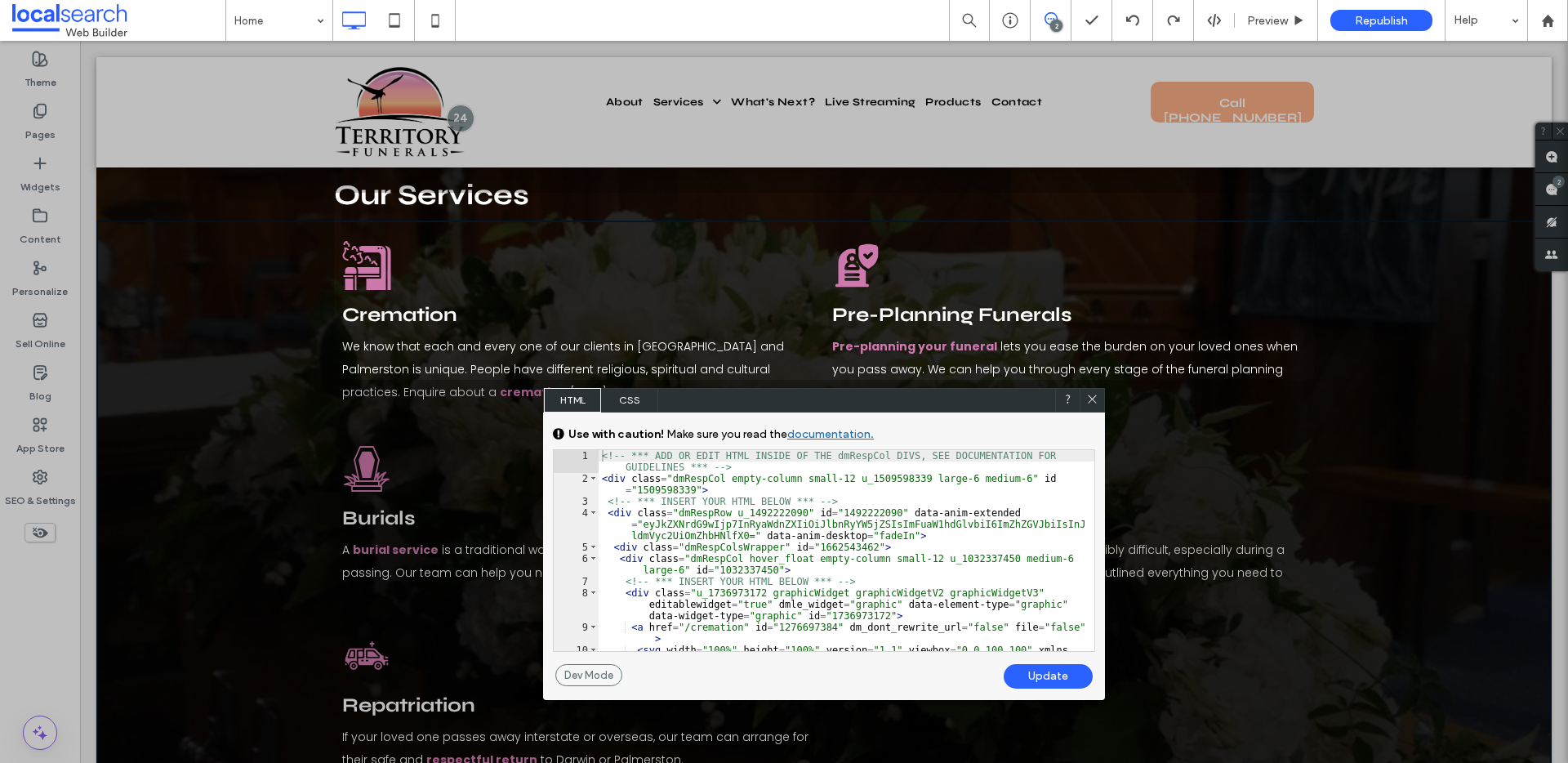
click at [1091, 397] on icon at bounding box center [1092, 399] width 12 height 12
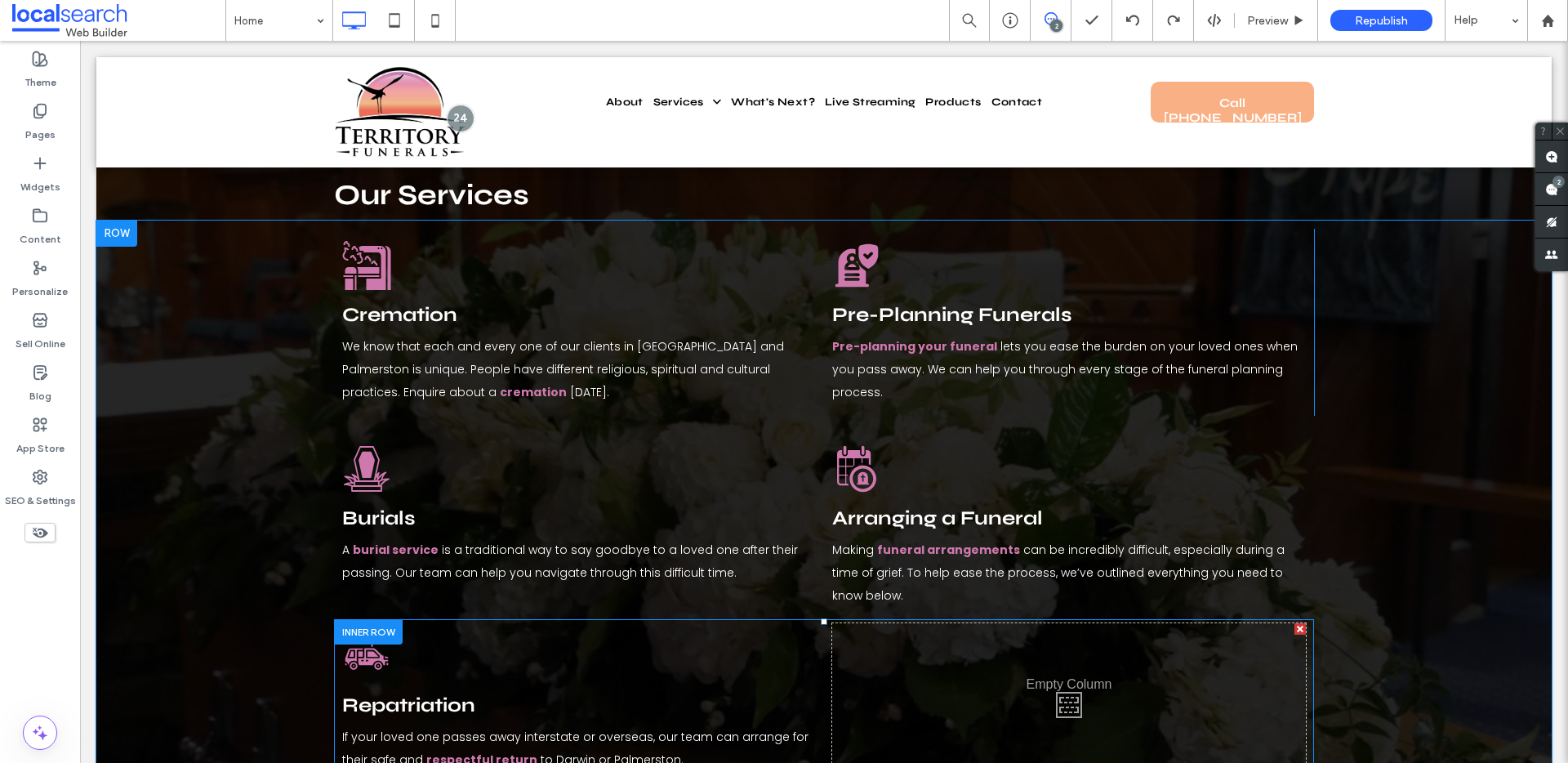
click at [685, 649] on div "Repatriation If your loved one passes away interstate or overseas, our team can…" at bounding box center [579, 701] width 474 height 156
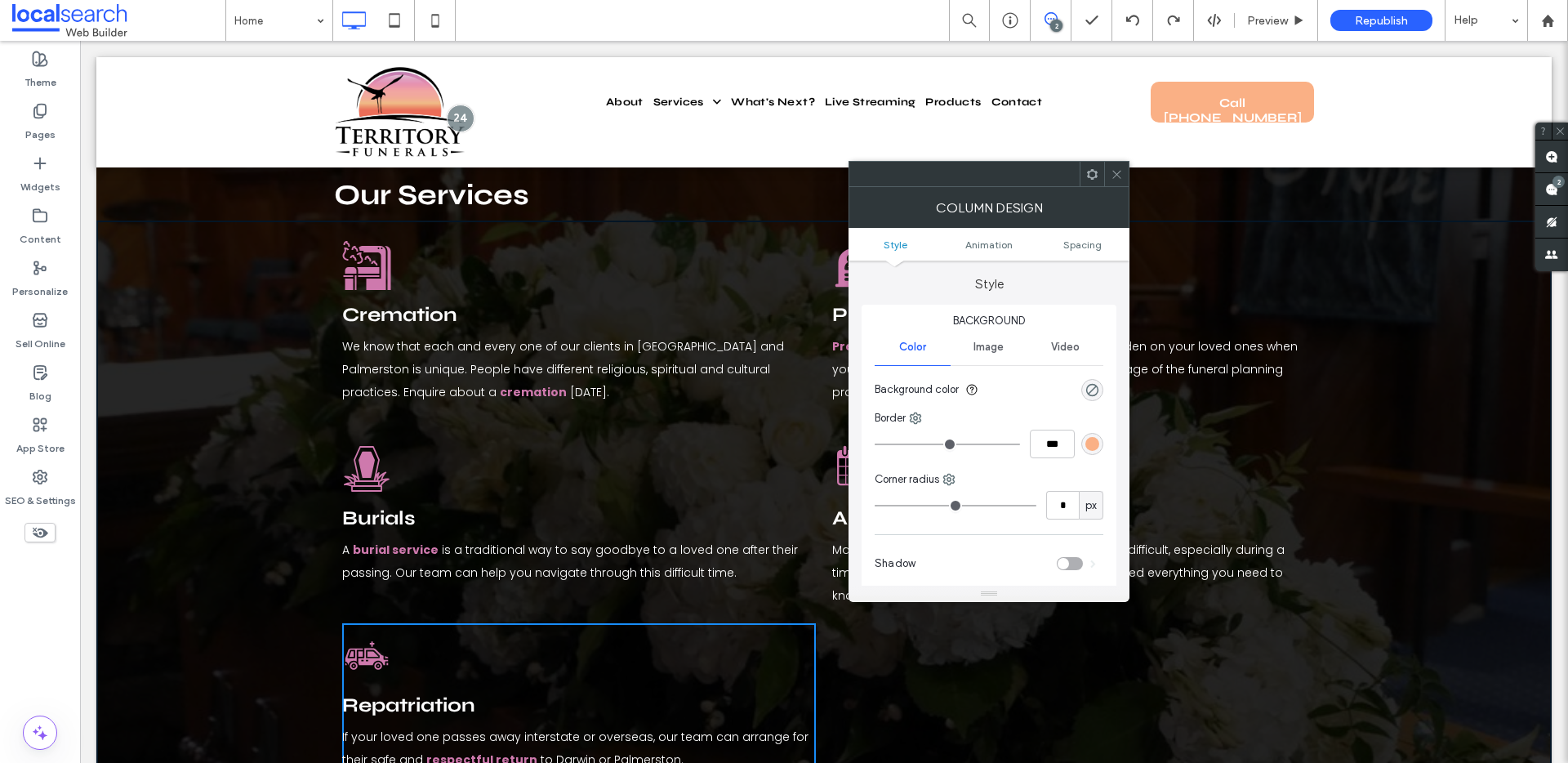
click at [1117, 169] on icon at bounding box center [1117, 174] width 12 height 12
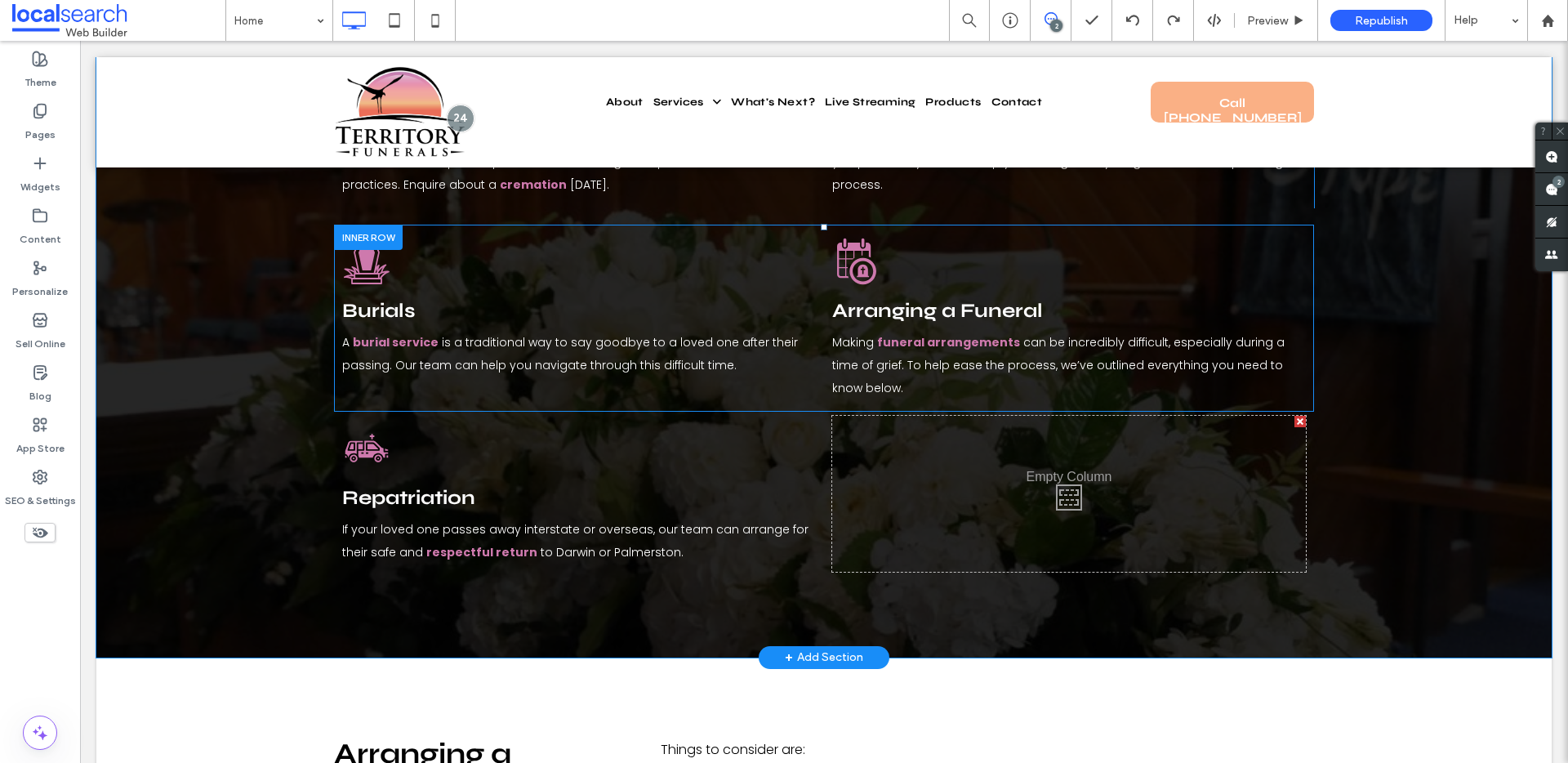
scroll to position [1913, 0]
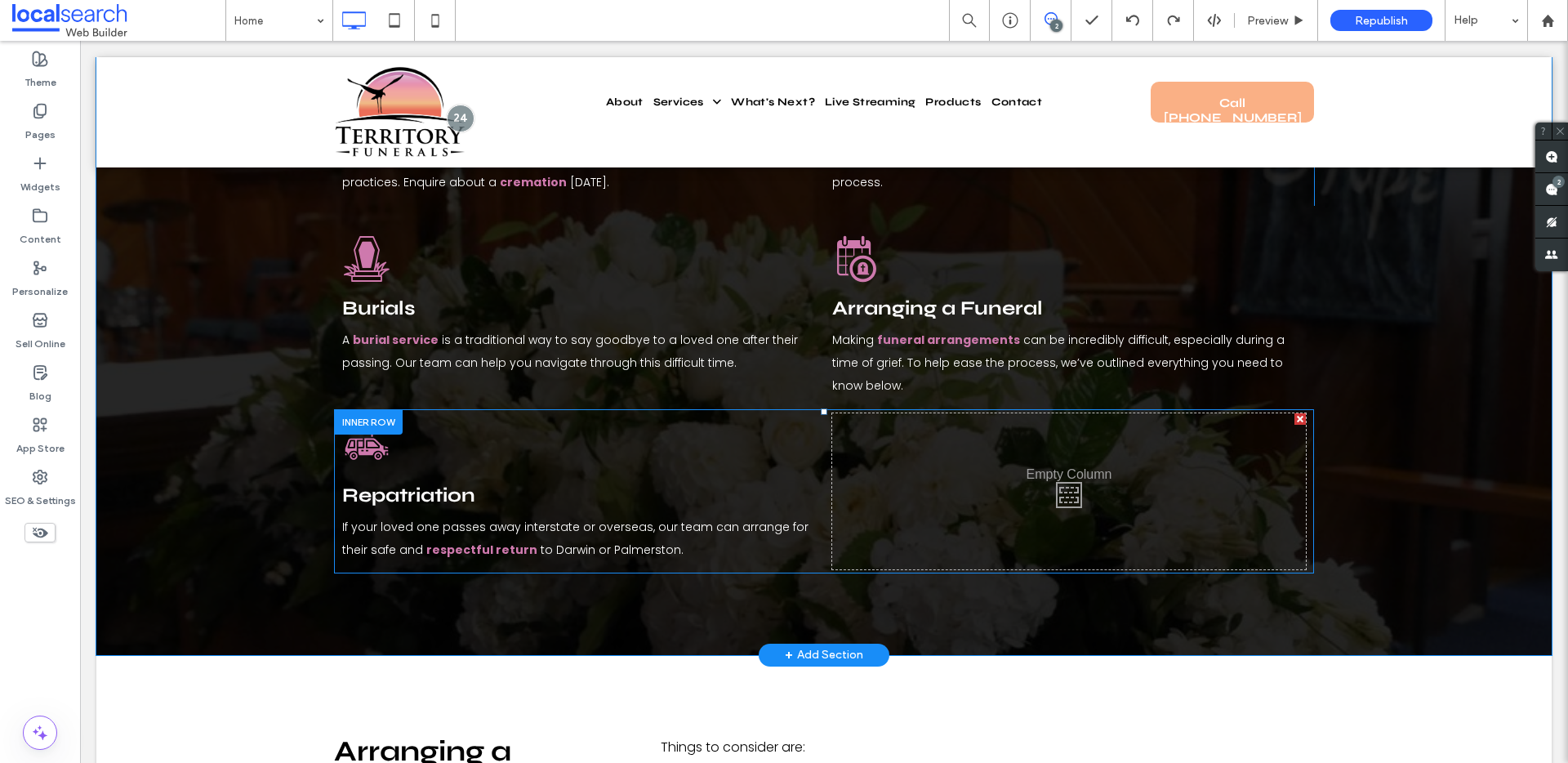
drag, startPoint x: 713, startPoint y: 421, endPoint x: 715, endPoint y: 466, distance: 45.0
click at [715, 466] on div "Repatriation If your loved one passes away interstate or overseas, our team can…" at bounding box center [579, 491] width 474 height 156
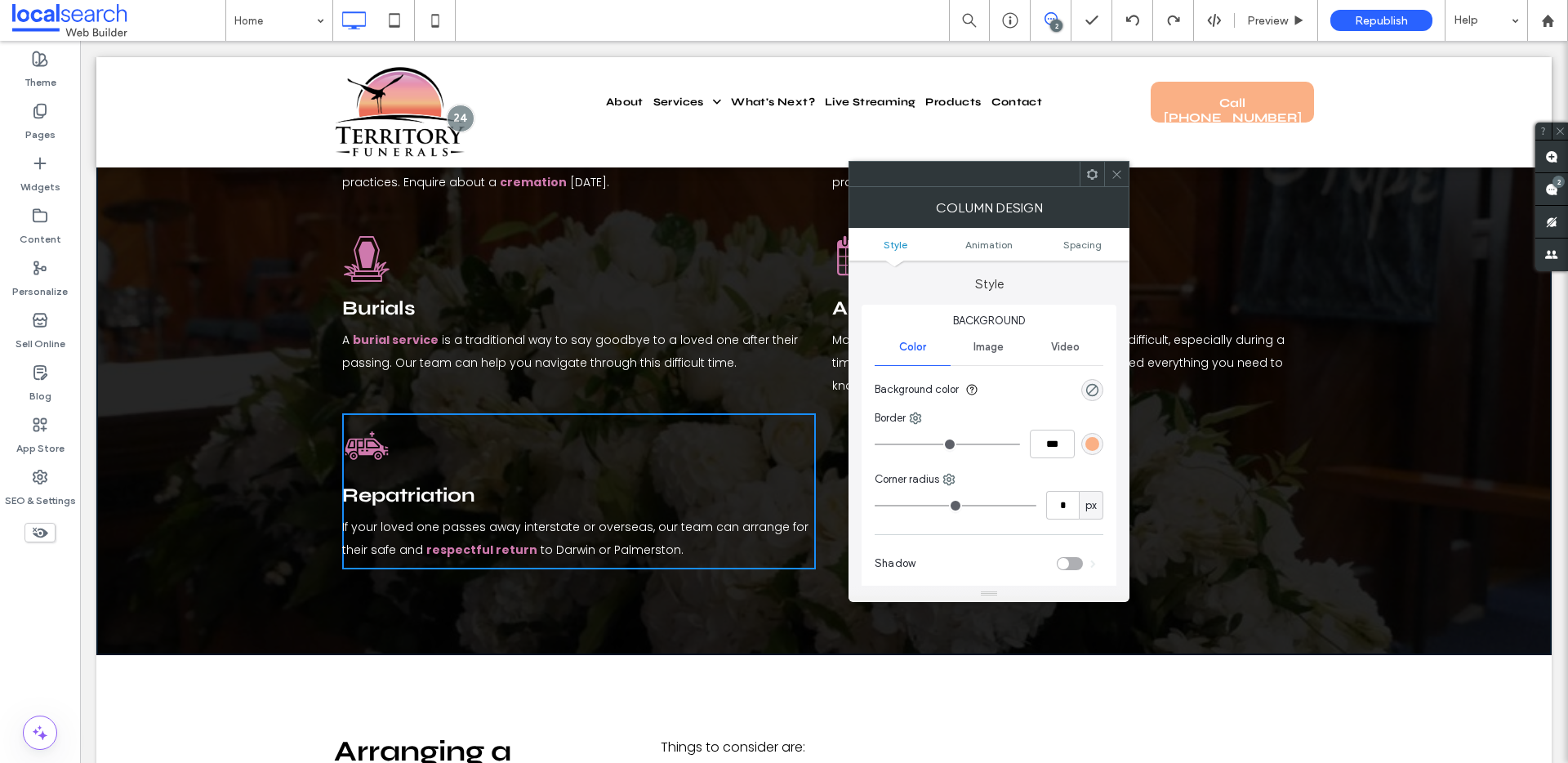
click at [1118, 177] on icon at bounding box center [1117, 174] width 12 height 12
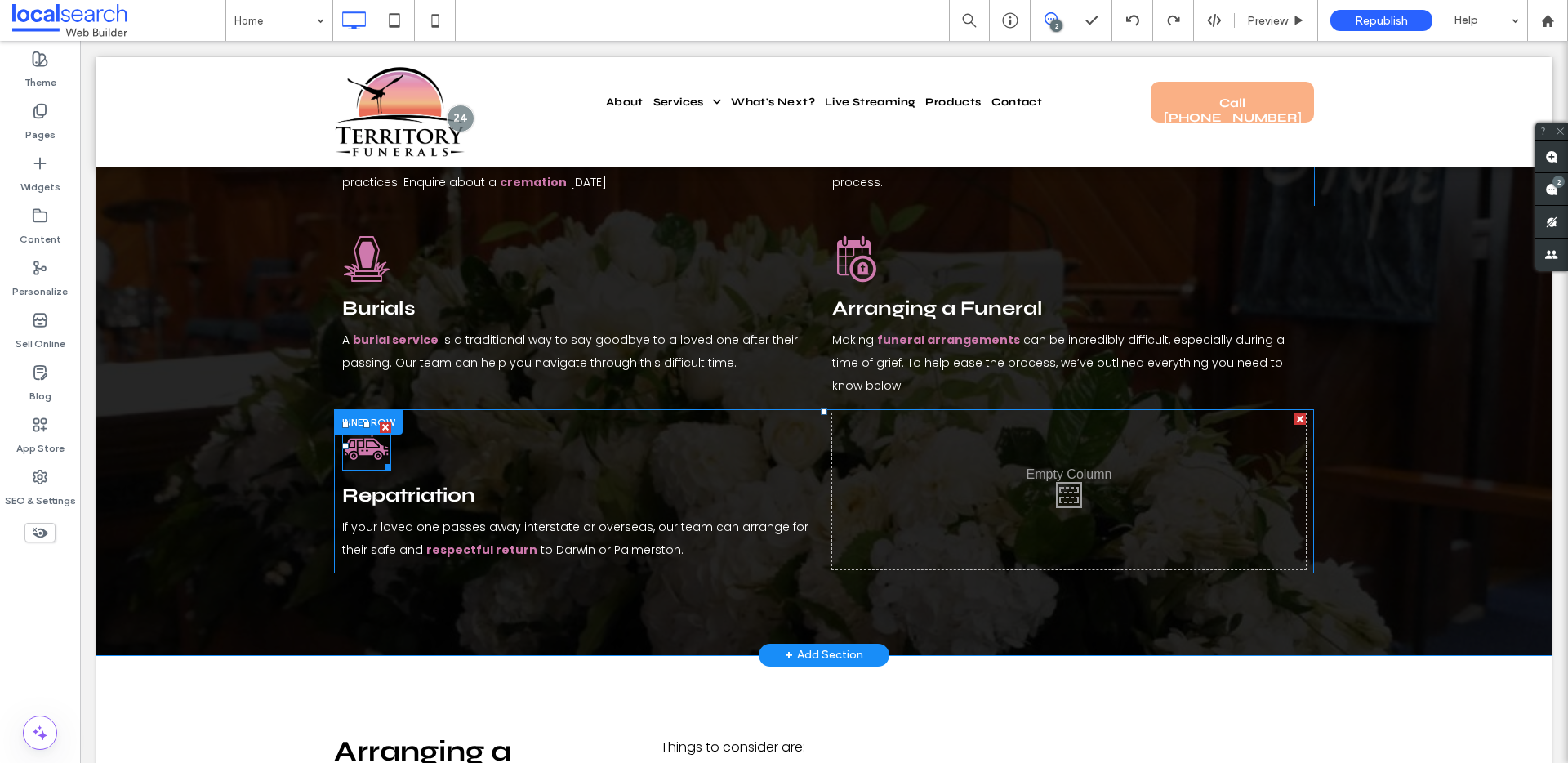
drag, startPoint x: 387, startPoint y: 382, endPoint x: 367, endPoint y: 391, distance: 21.9
click at [367, 409] on div at bounding box center [369, 421] width 69 height 25
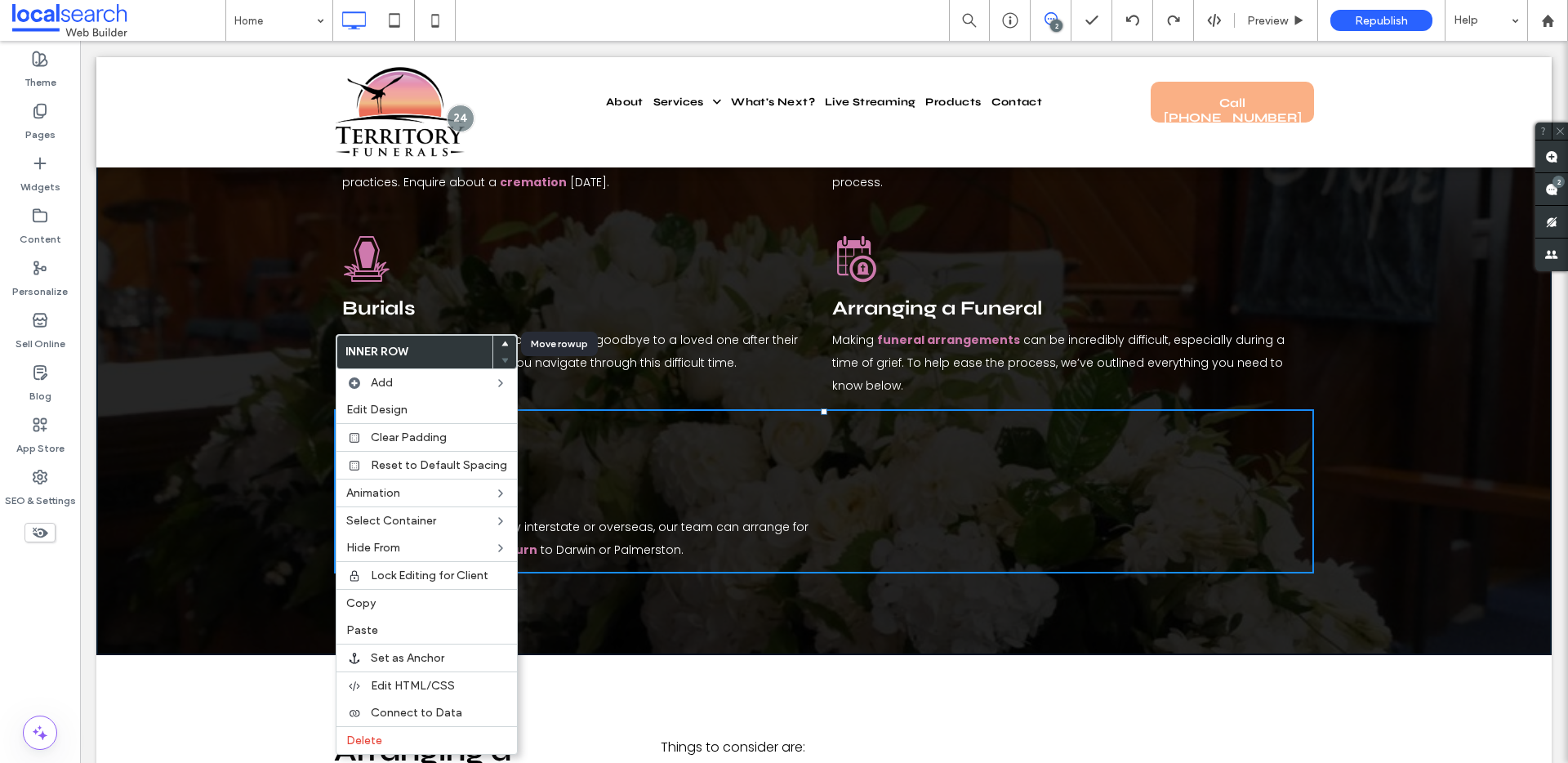
click at [502, 341] on div at bounding box center [505, 344] width 23 height 16
click at [501, 343] on use at bounding box center [505, 344] width 8 height 5
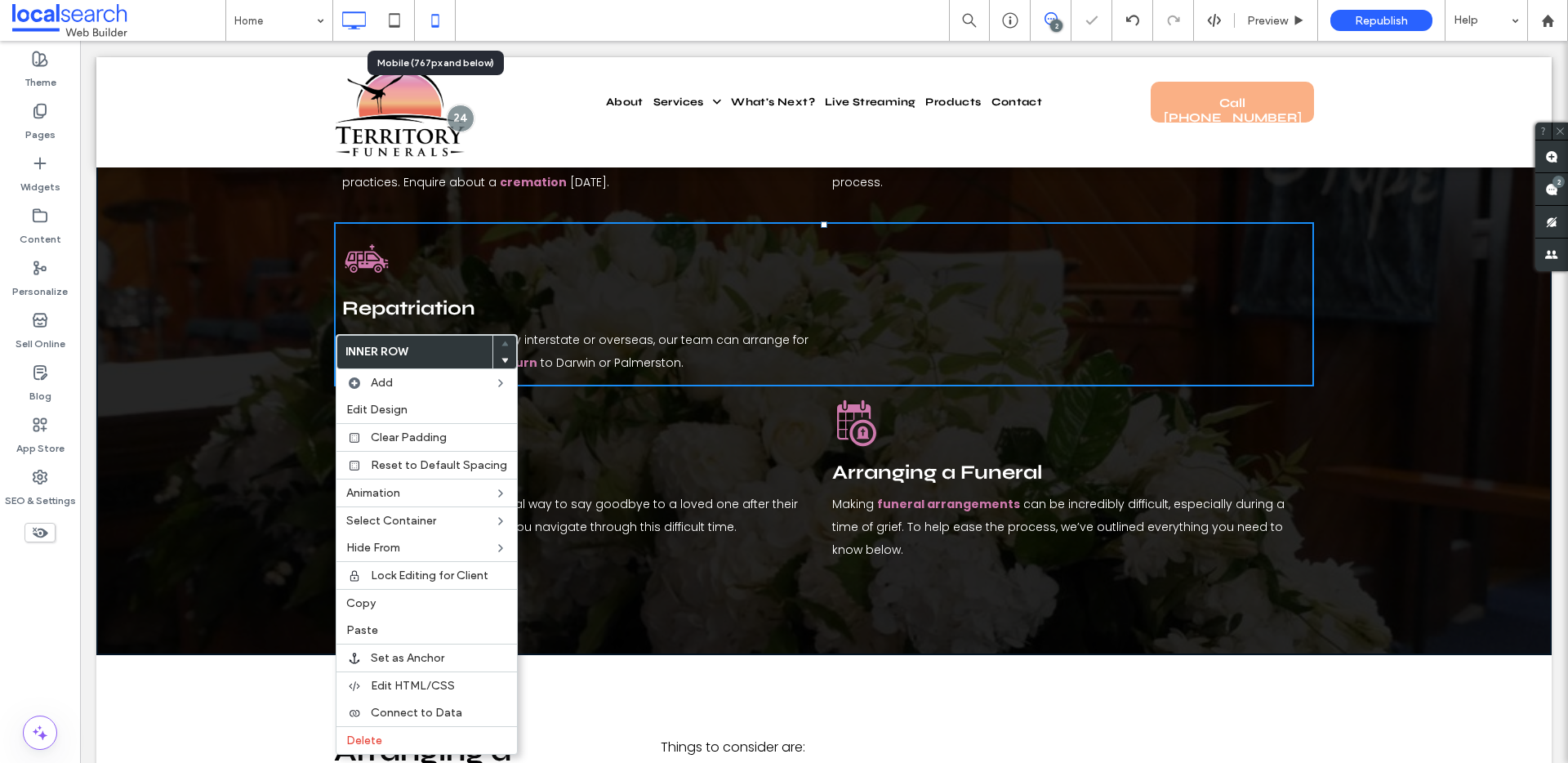
click at [433, 7] on icon at bounding box center [435, 21] width 33 height 33
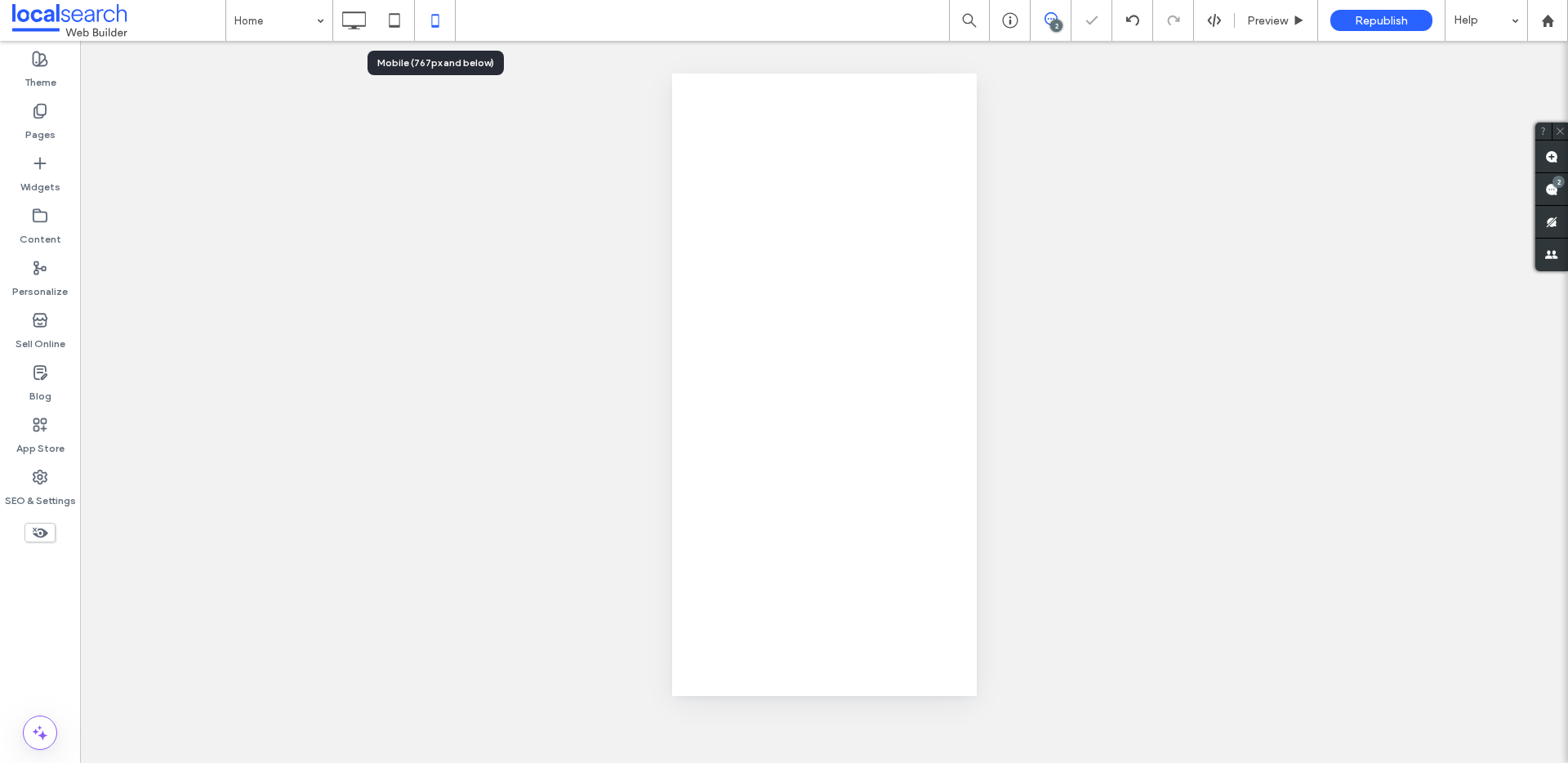
scroll to position [0, 0]
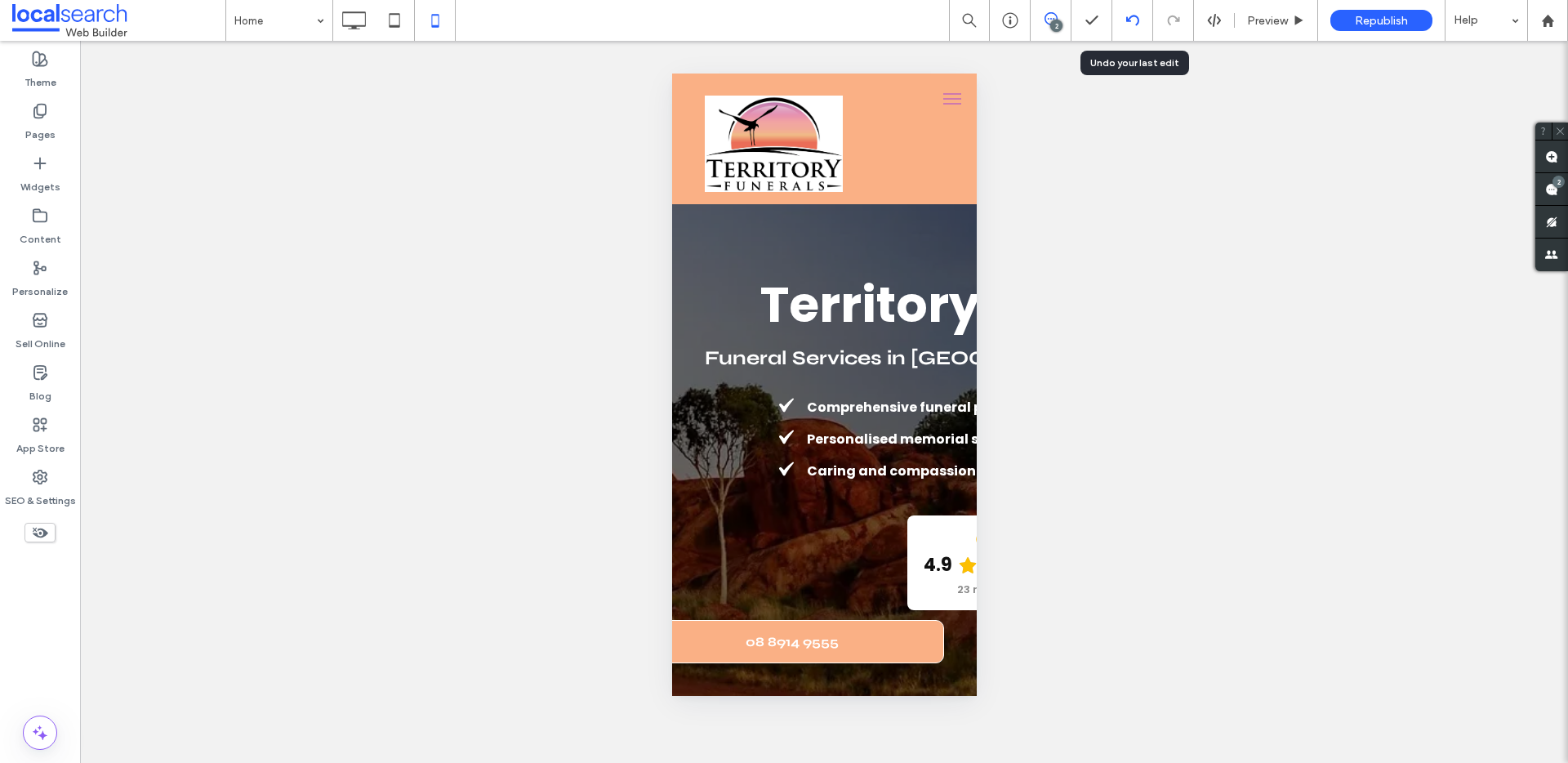
click at [1132, 18] on icon at bounding box center [1132, 20] width 13 height 13
click at [358, 17] on icon at bounding box center [354, 21] width 33 height 33
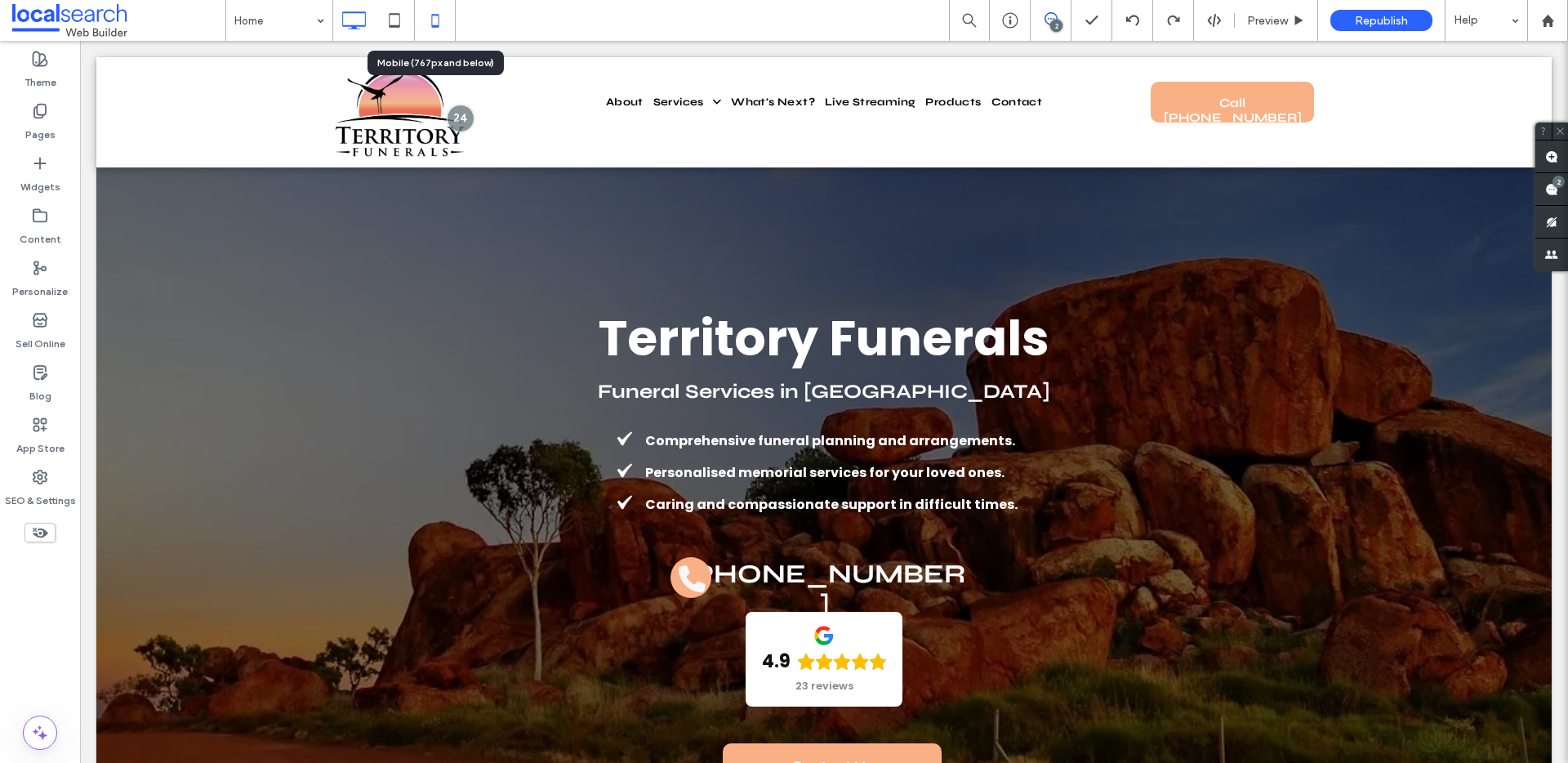
click at [421, 9] on icon at bounding box center [435, 21] width 33 height 33
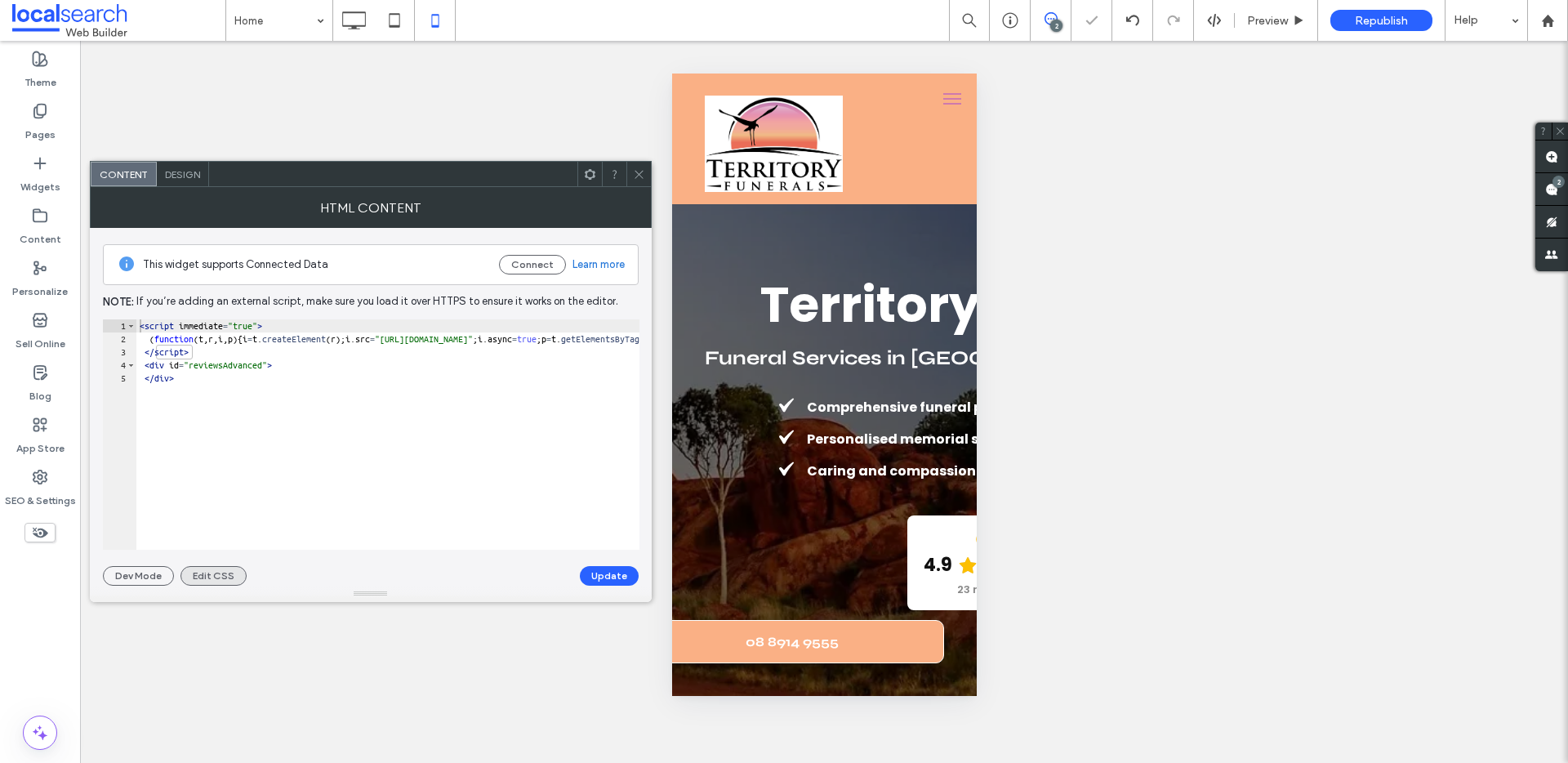
click at [215, 582] on button "Edit CSS" at bounding box center [214, 575] width 66 height 20
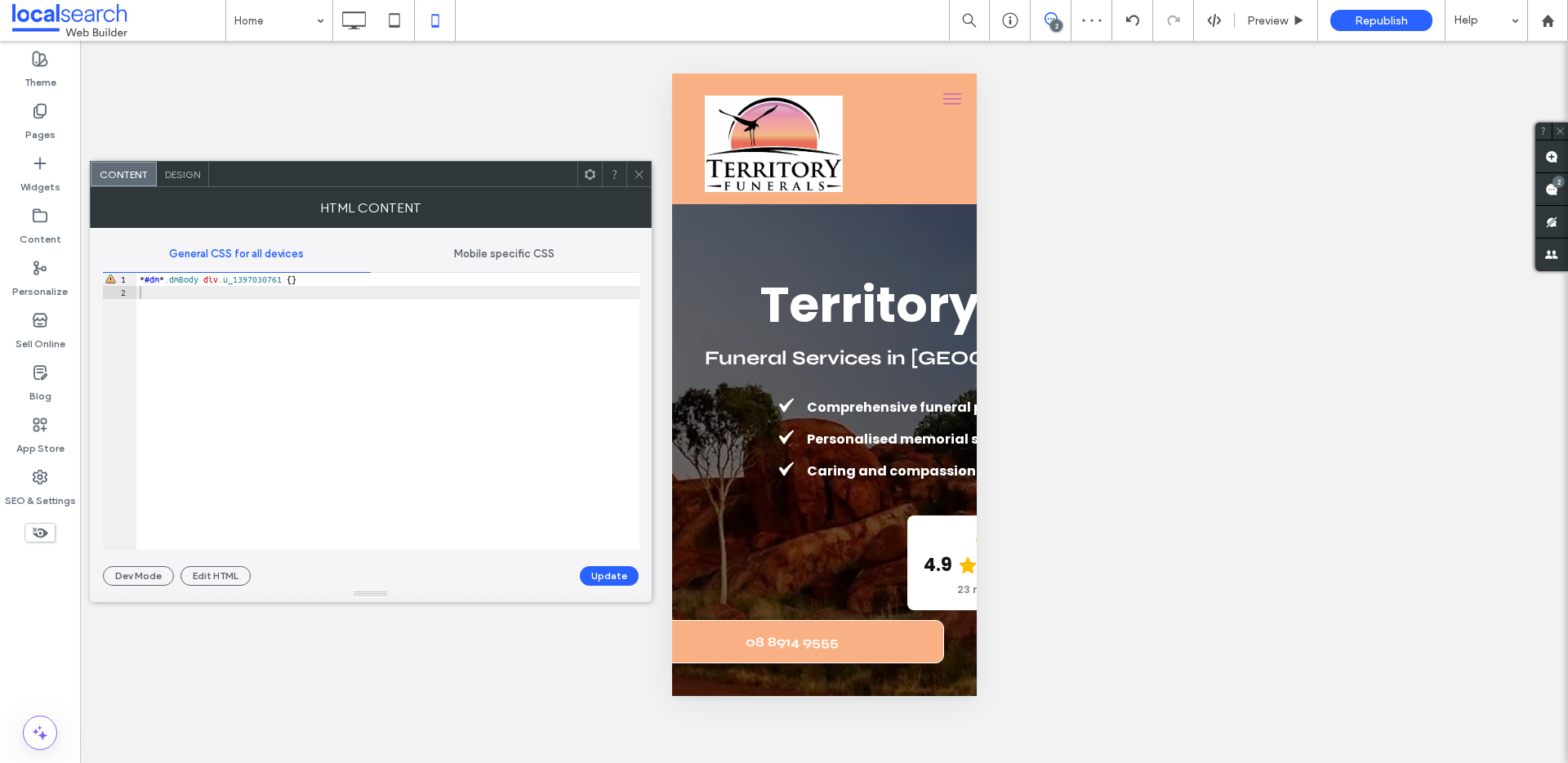
click at [478, 239] on div "Mobile specific CSS" at bounding box center [505, 254] width 268 height 36
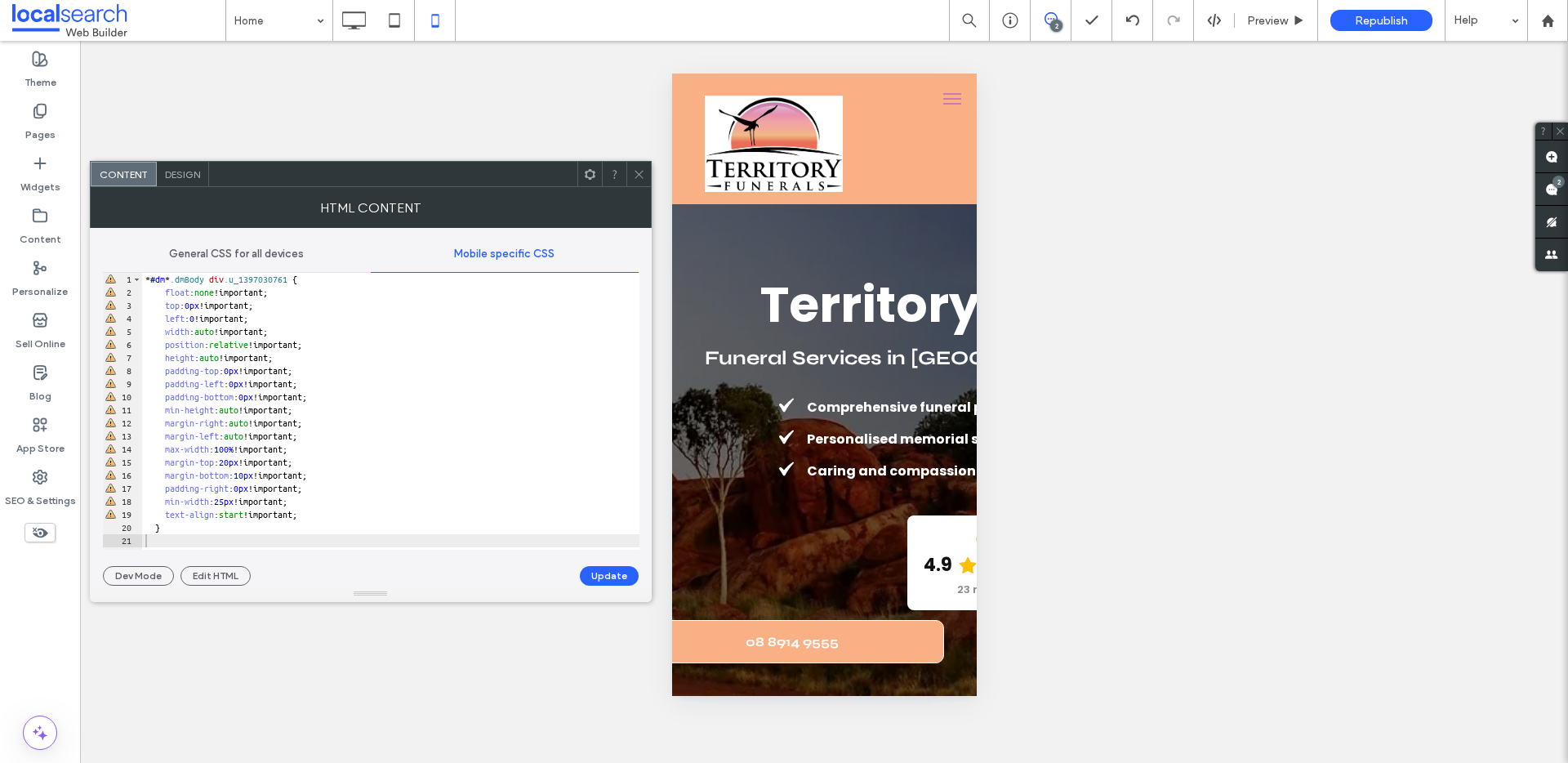
click at [633, 172] on icon at bounding box center [639, 174] width 12 height 12
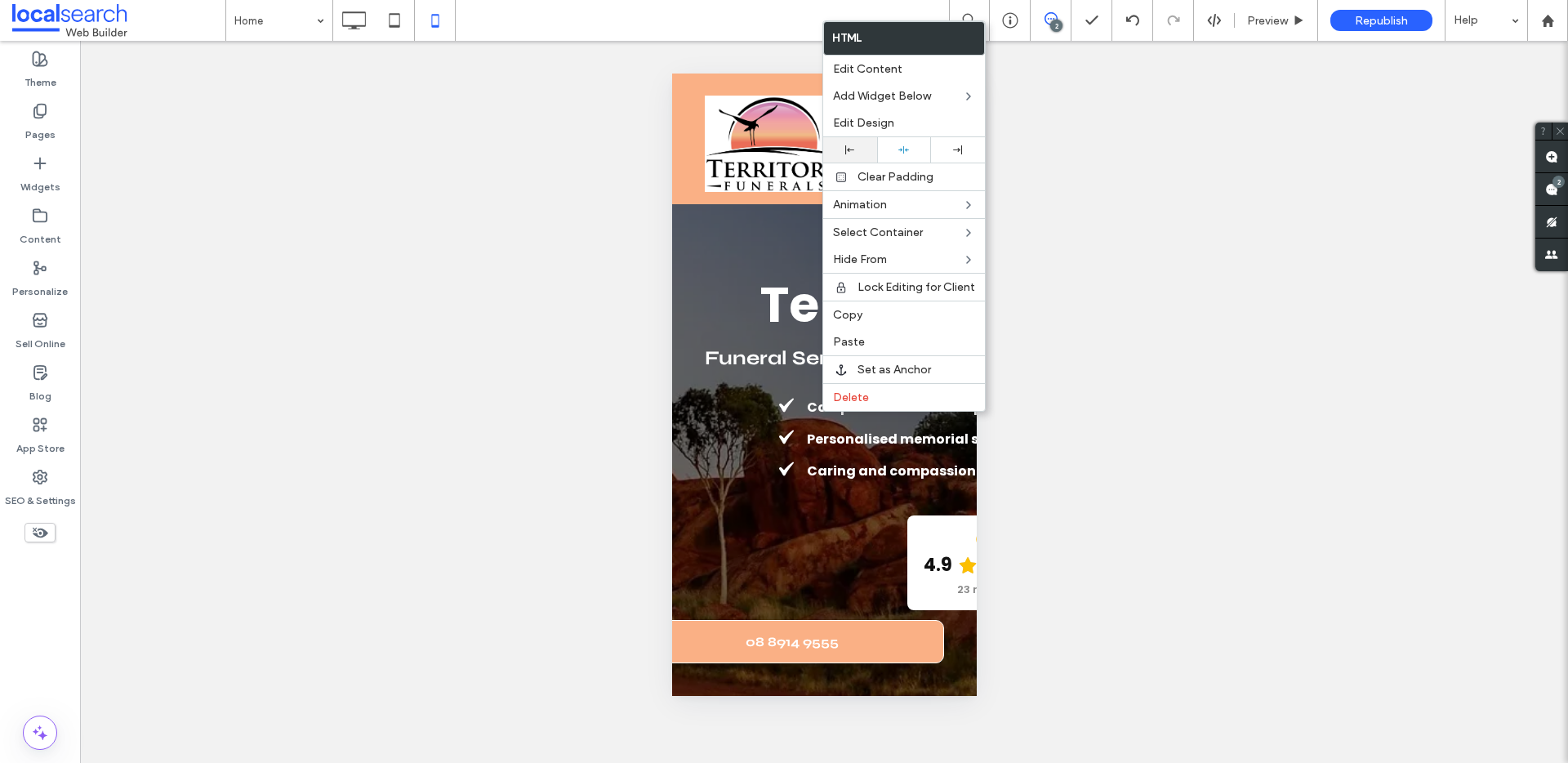
click at [852, 151] on icon at bounding box center [849, 150] width 9 height 9
click at [902, 150] on use at bounding box center [903, 150] width 10 height 8
click at [1081, 261] on div "Unhide? Yes Unhide? Yes Unhide? Yes Unhide? Yes Unhide? Yes Unhide? Yes Unhide?…" at bounding box center [824, 401] width 1488 height 722
